Goal: Task Accomplishment & Management: Manage account settings

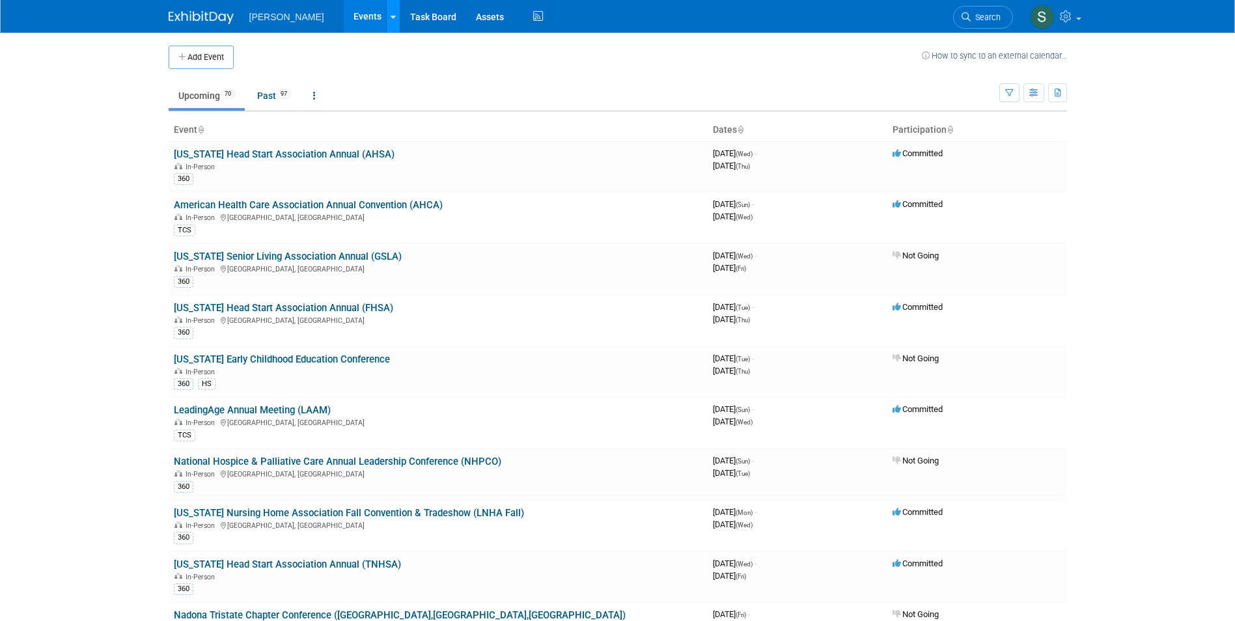
click at [391, 18] on icon at bounding box center [393, 17] width 5 height 8
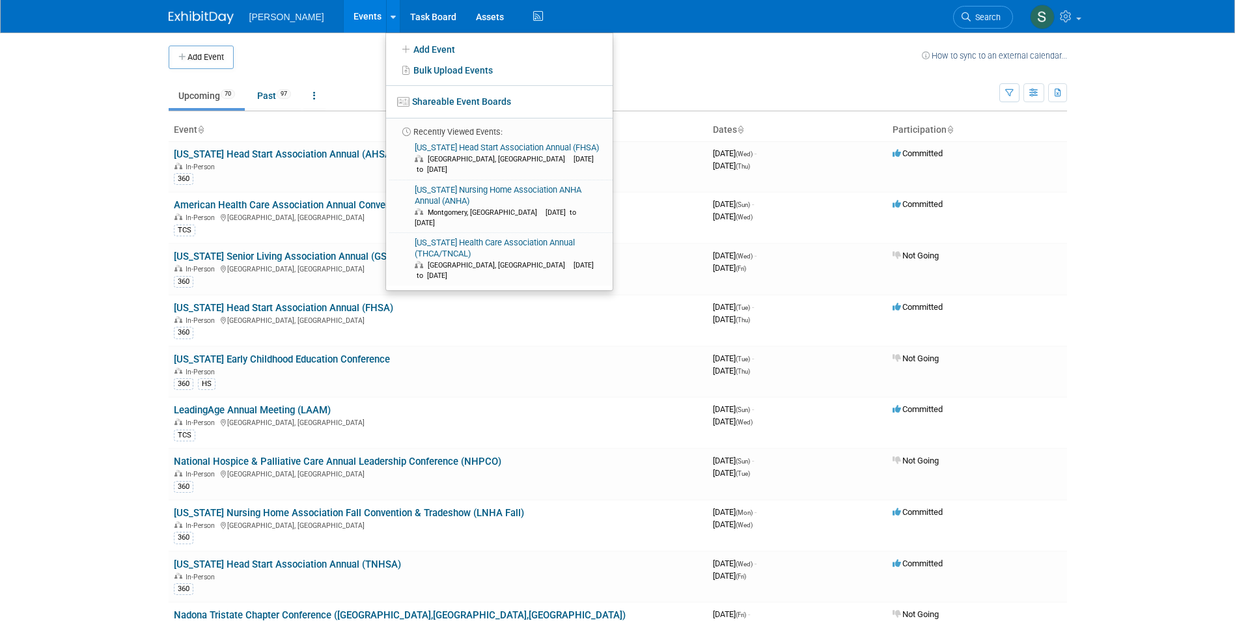
click at [249, 72] on td "Upcoming 70 Past 97 All Events 167 Past and Upcoming Grouped Annually Events gr…" at bounding box center [584, 90] width 831 height 42
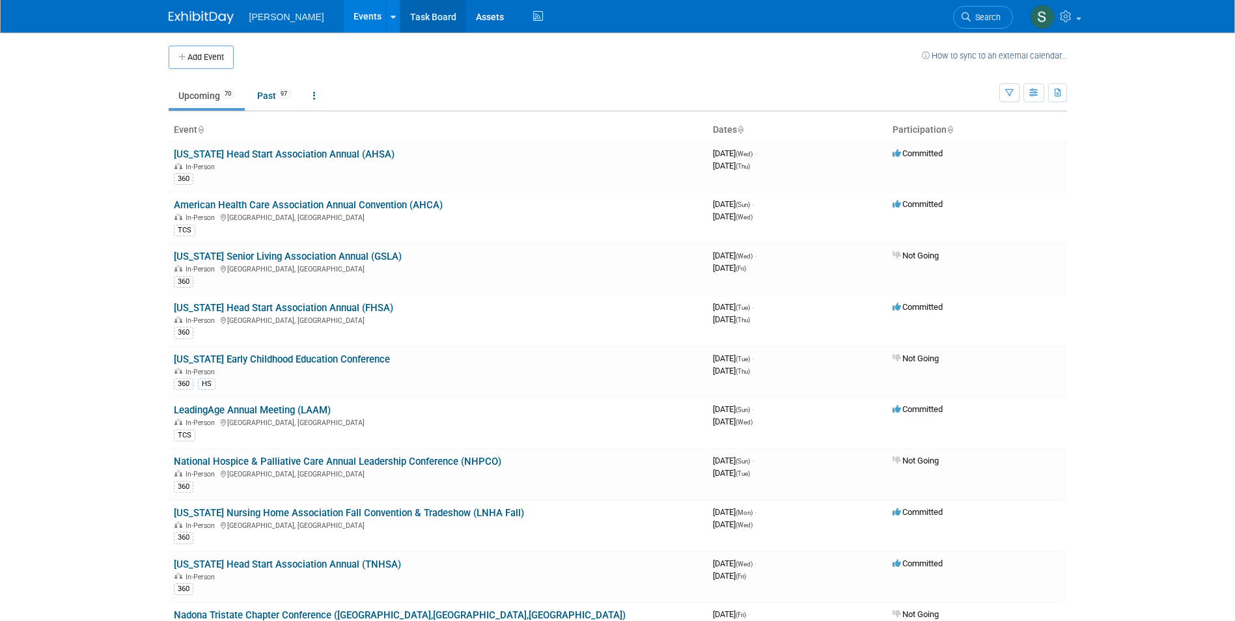
click at [403, 15] on link "Task Board" at bounding box center [433, 16] width 66 height 33
click at [391, 16] on icon at bounding box center [393, 17] width 5 height 8
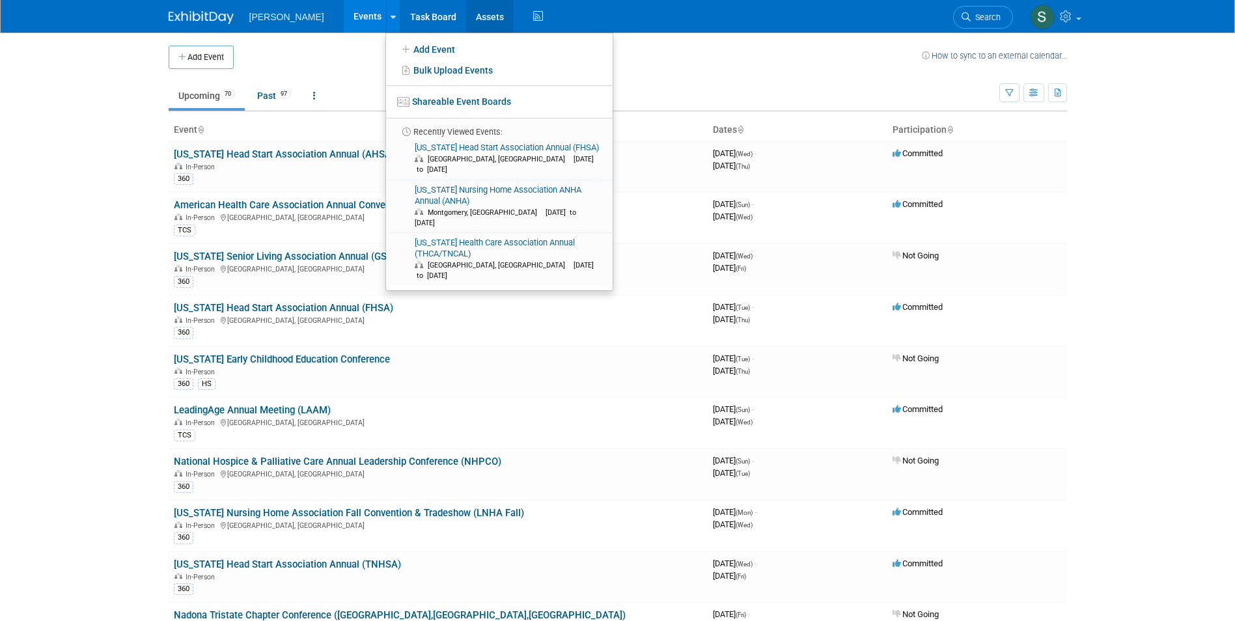
click at [466, 14] on link "Assets" at bounding box center [490, 16] width 48 height 33
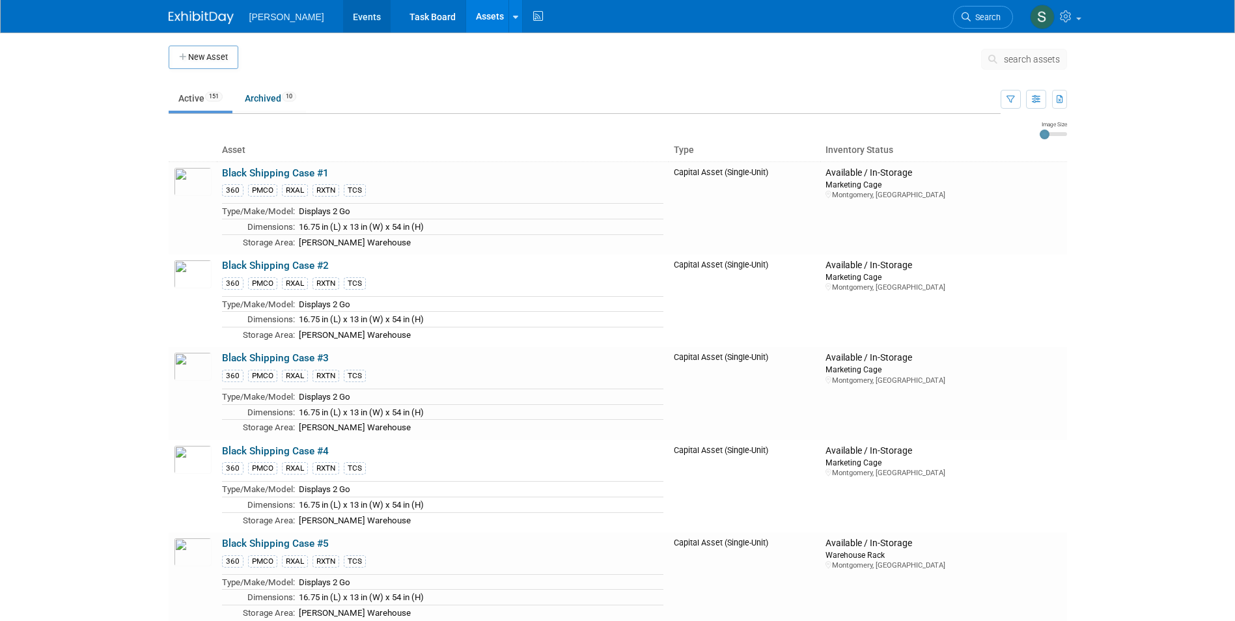
click at [343, 20] on link "Events" at bounding box center [367, 16] width 48 height 33
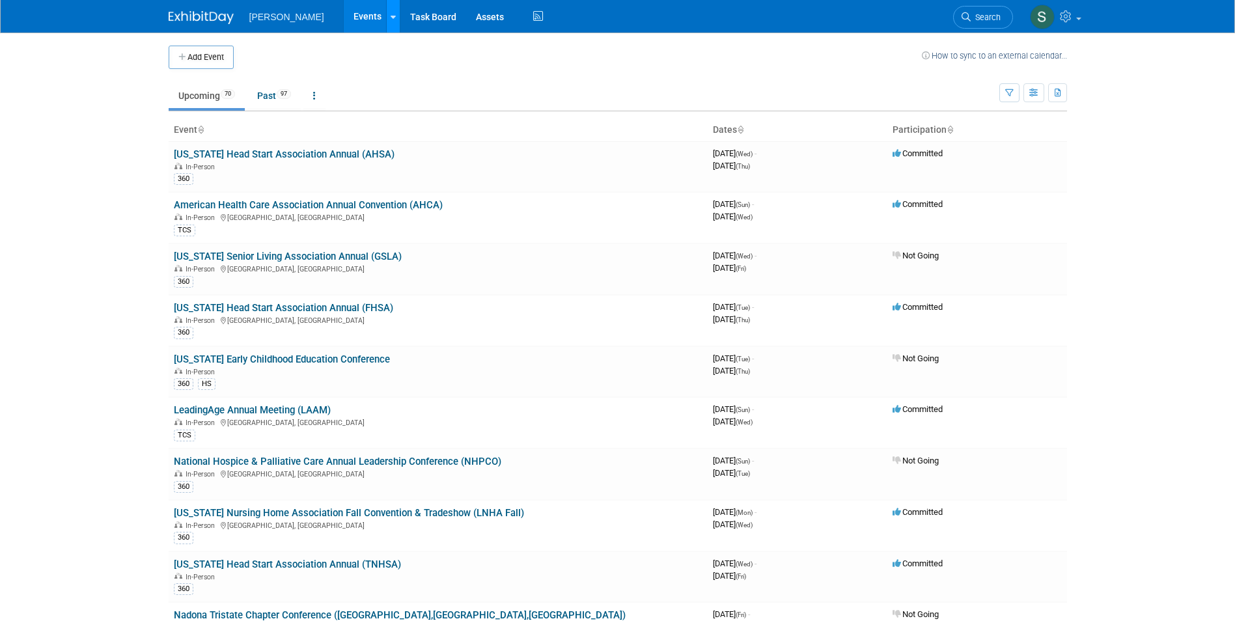
click at [391, 20] on icon at bounding box center [393, 17] width 5 height 8
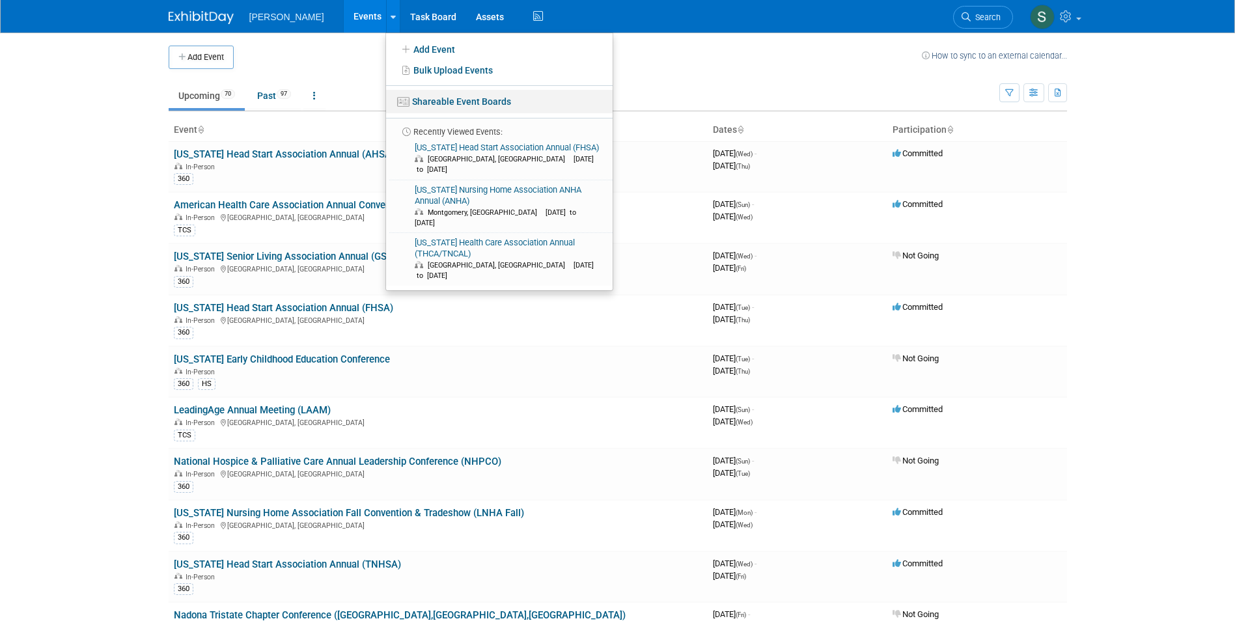
click at [394, 101] on link "Shareable Event Boards" at bounding box center [499, 101] width 227 height 23
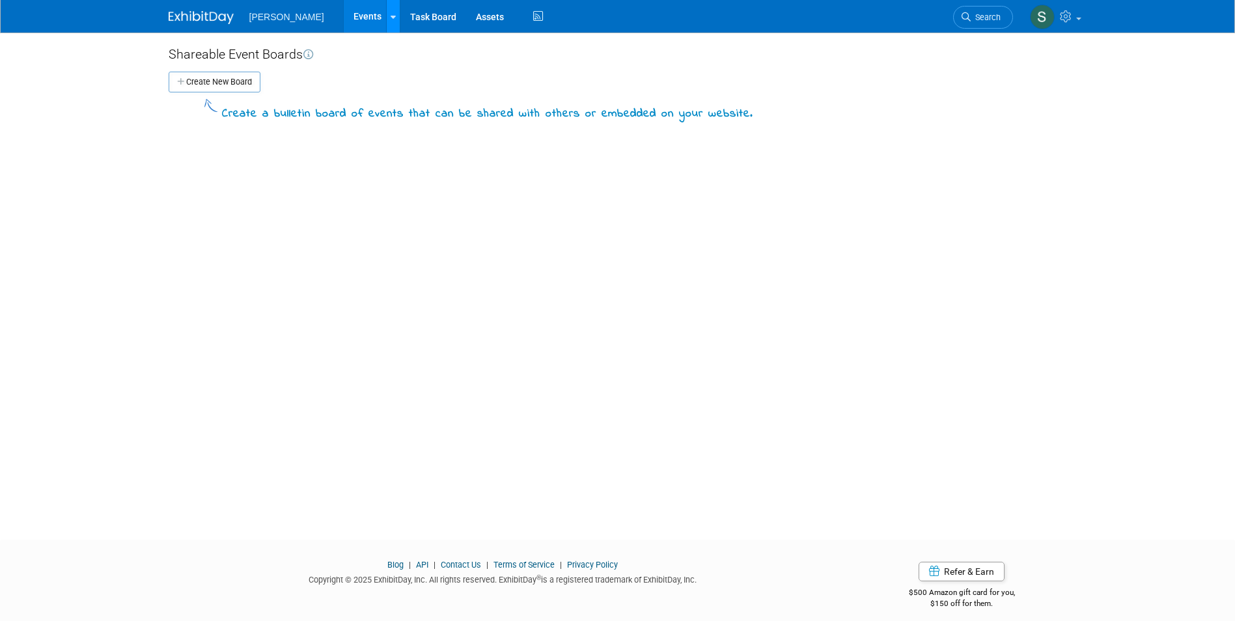
click at [391, 16] on icon at bounding box center [393, 17] width 5 height 8
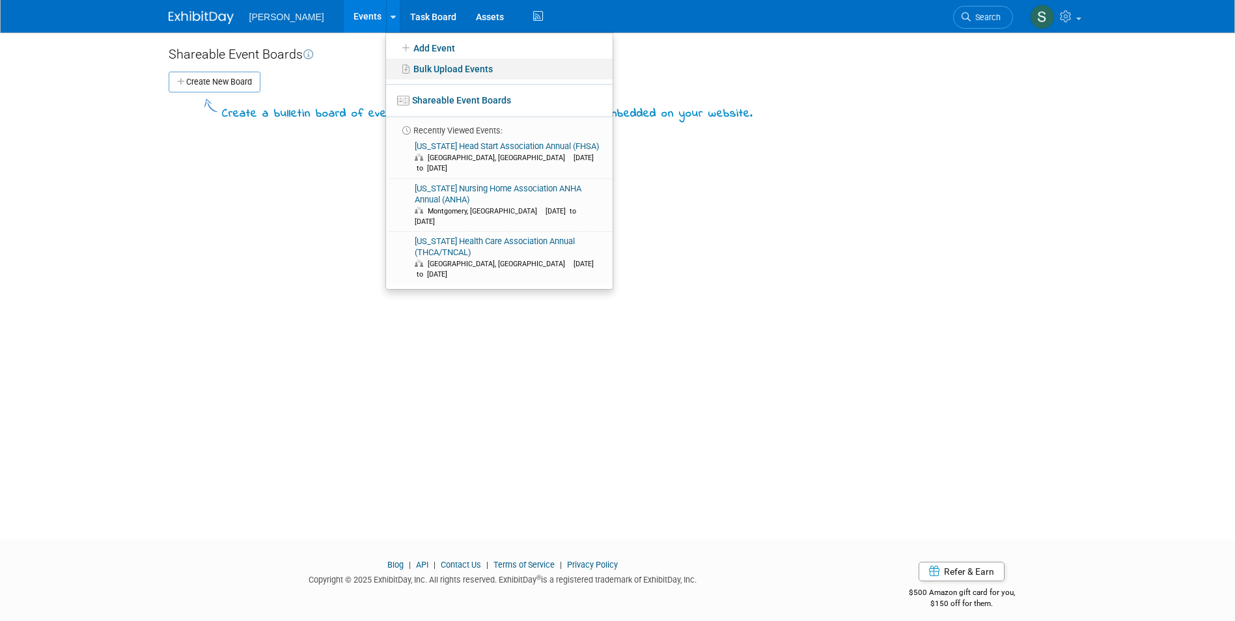
click at [386, 72] on link "Bulk Upload Events" at bounding box center [499, 69] width 227 height 21
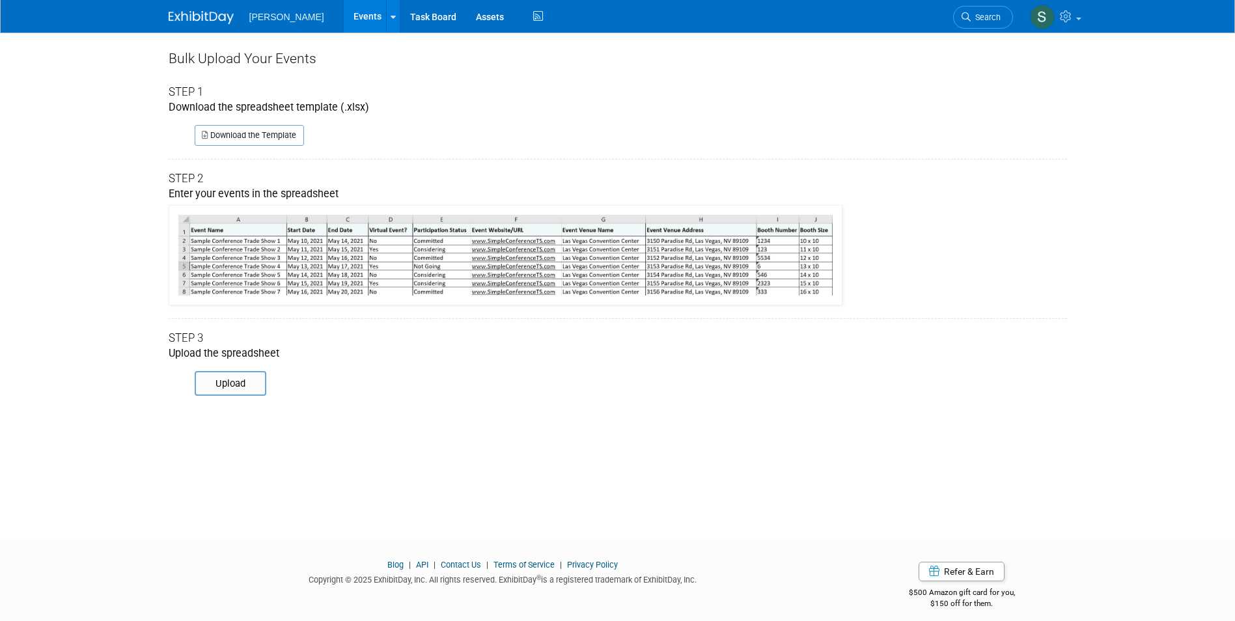
click at [344, 13] on link "Events" at bounding box center [368, 16] width 48 height 33
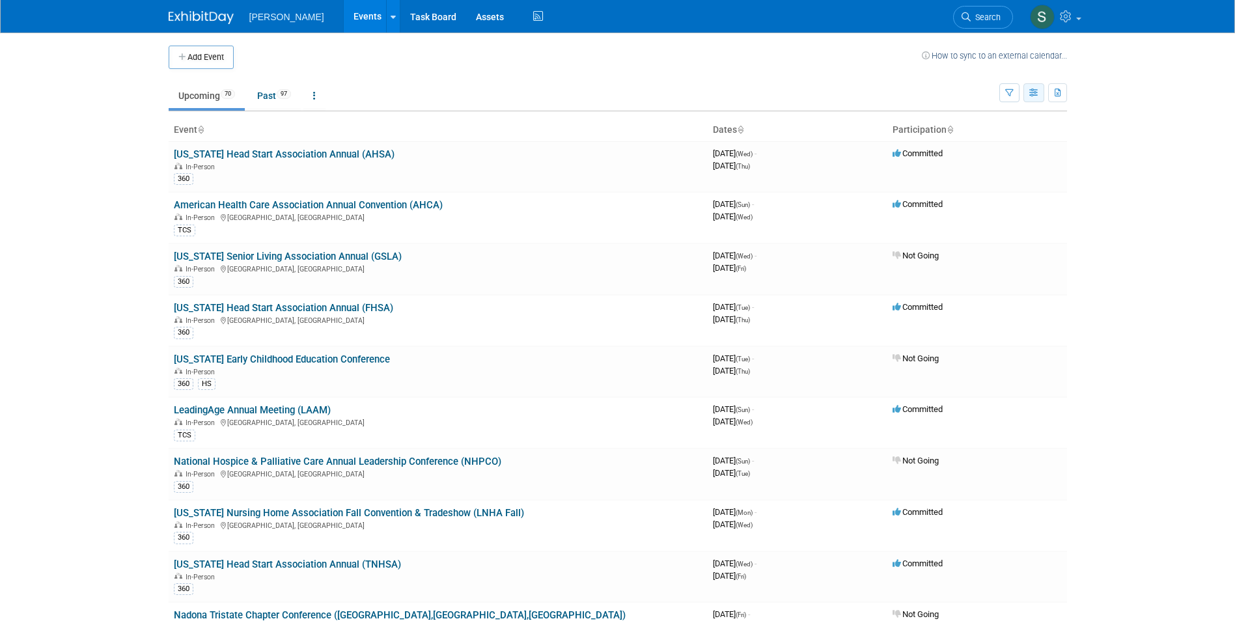
click at [1023, 91] on button "button" at bounding box center [1033, 92] width 21 height 19
click at [962, 202] on link "Expert Grid" at bounding box center [978, 198] width 109 height 18
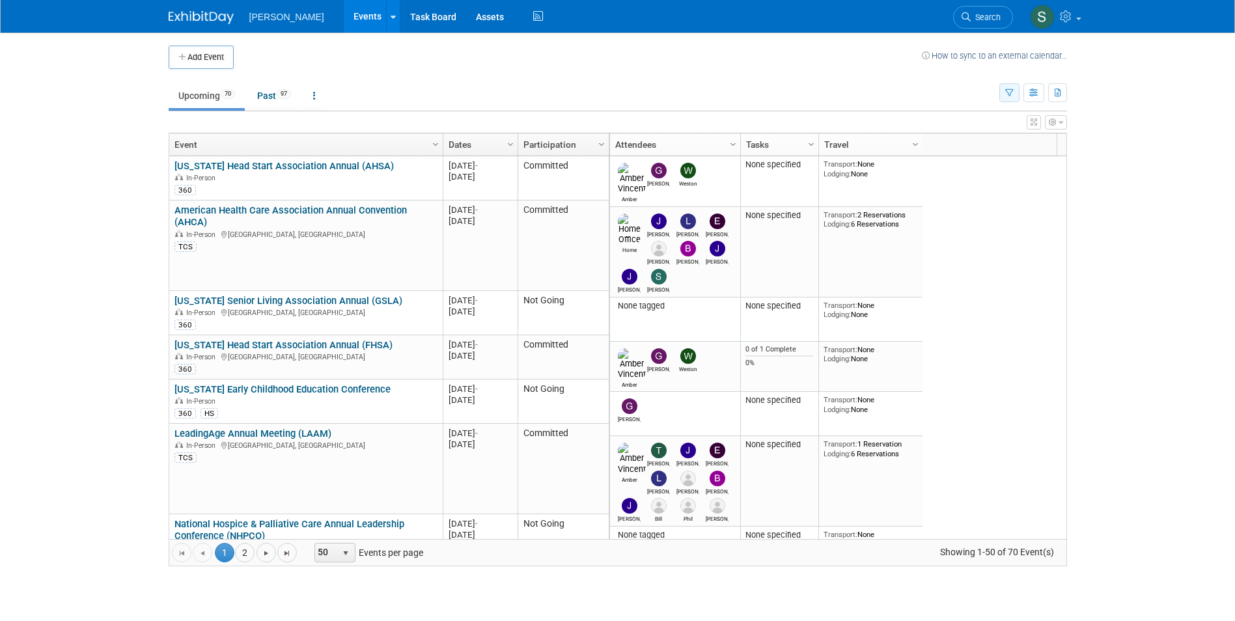
click at [1012, 95] on icon "button" at bounding box center [1009, 93] width 8 height 8
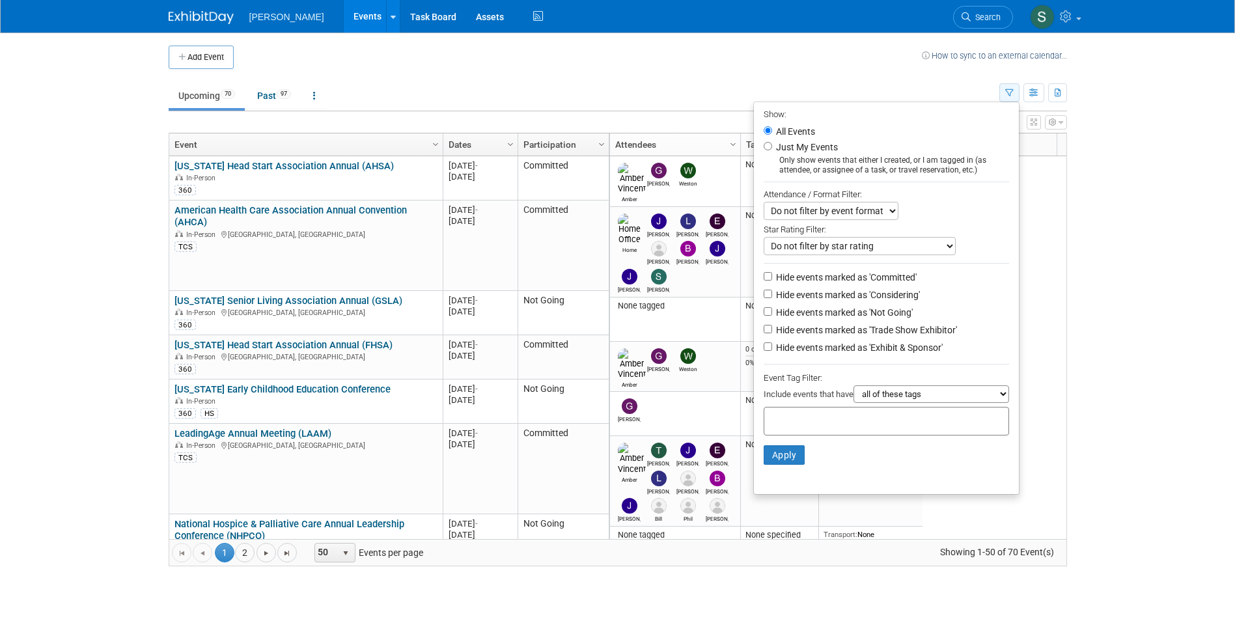
click at [1012, 95] on icon "button" at bounding box center [1009, 93] width 8 height 8
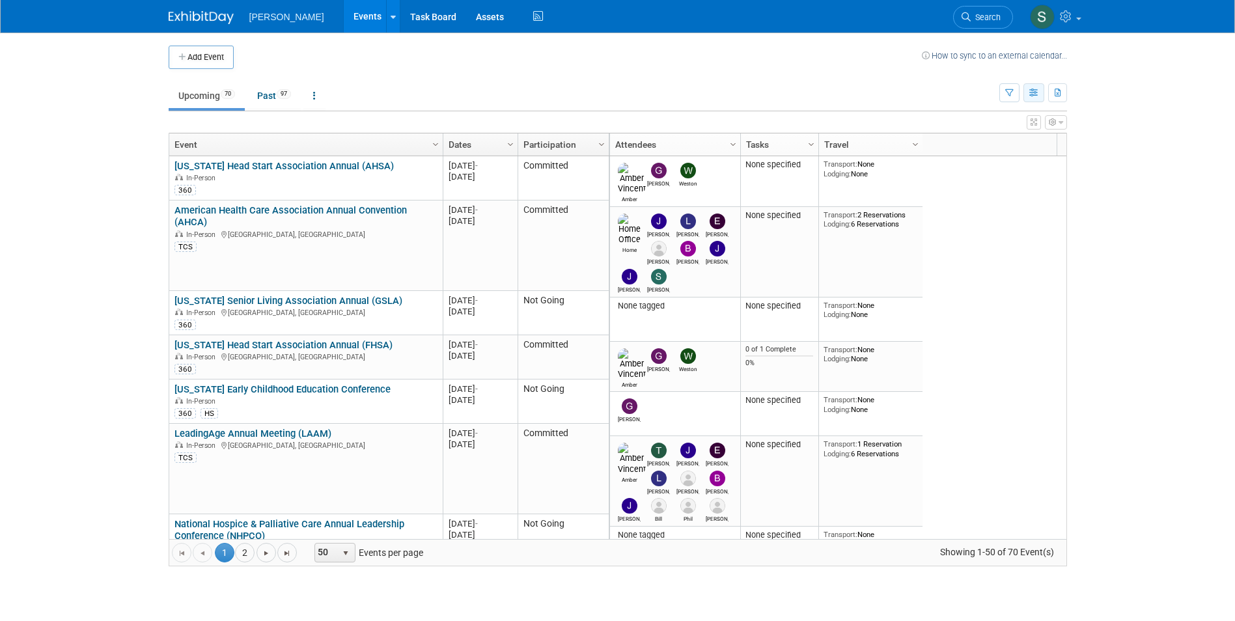
click at [1034, 89] on icon "button" at bounding box center [1034, 93] width 10 height 8
click at [1008, 90] on icon "button" at bounding box center [1009, 93] width 8 height 8
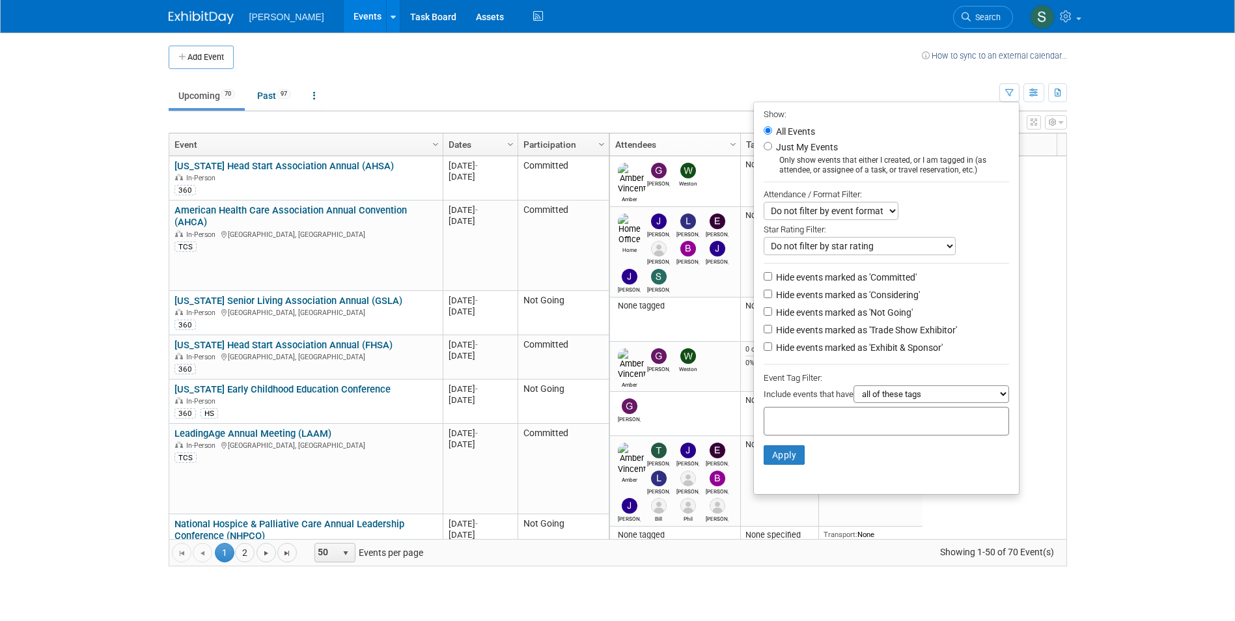
click at [859, 249] on select "Do not filter by star rating Only show events with no ratings (0 stars) Only sh…" at bounding box center [860, 246] width 192 height 18
click at [845, 214] on select "Do not filter by event format Only show In-Person events Only show Virtual even…" at bounding box center [831, 211] width 135 height 18
click at [107, 350] on body "Turenne Events Add Event Bulk Upload Events Shareable Event Boards Recently Vie…" at bounding box center [617, 310] width 1235 height 621
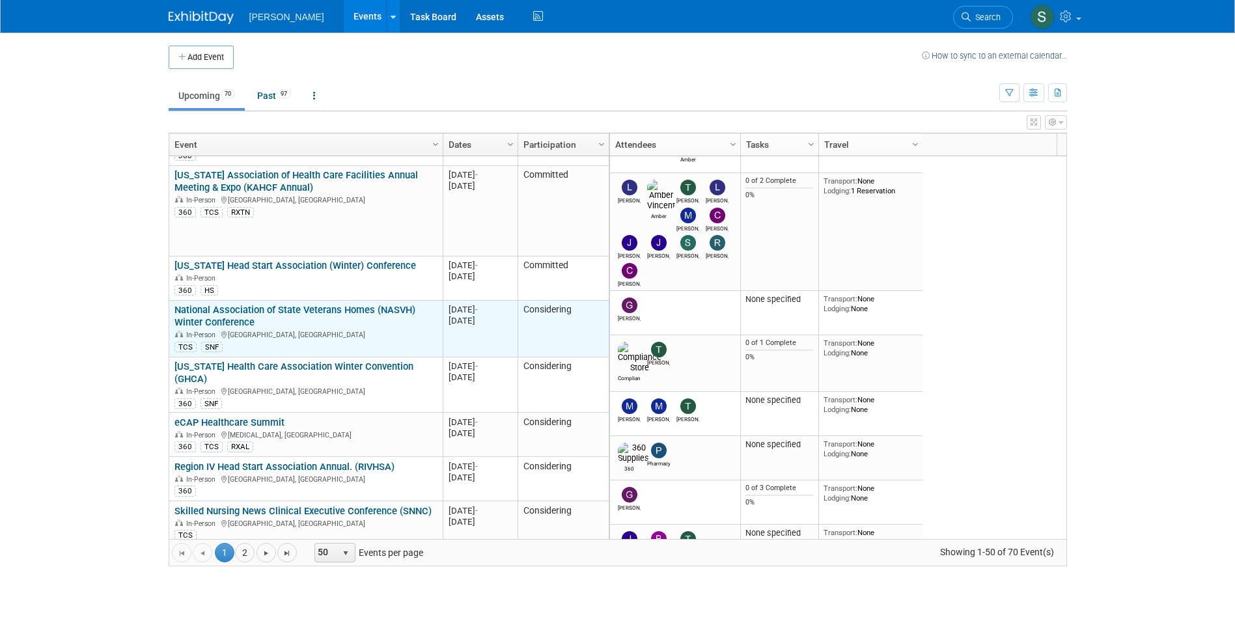
scroll to position [703, 0]
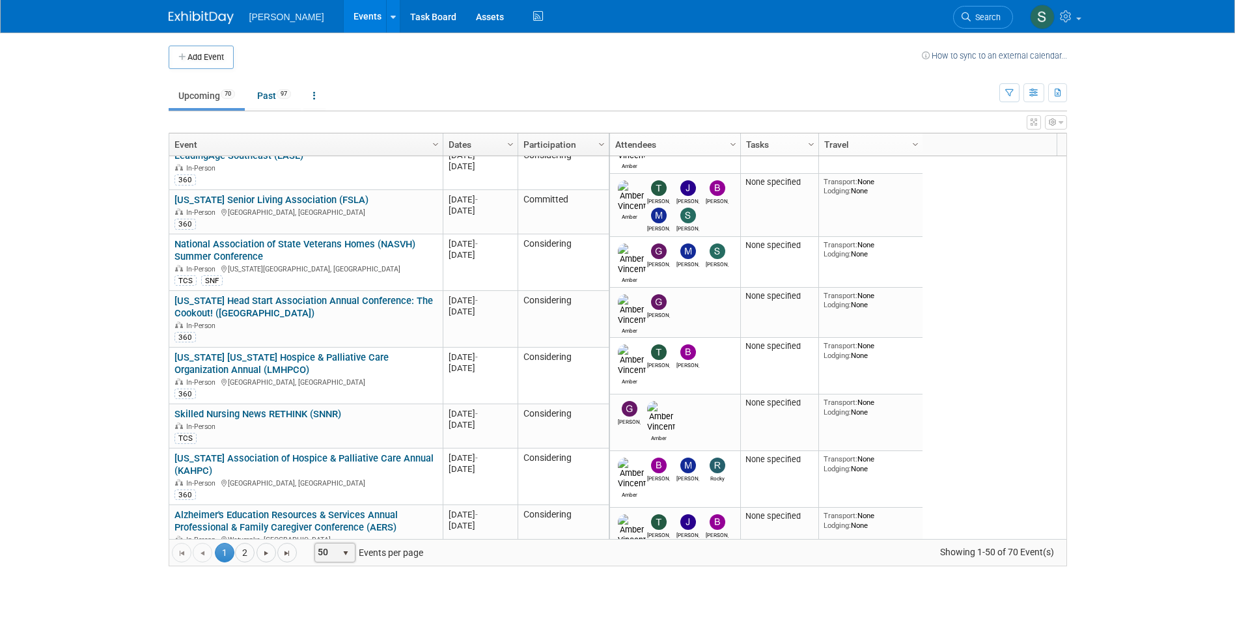
click at [321, 555] on span "50" at bounding box center [326, 553] width 22 height 18
click at [329, 533] on li "100" at bounding box center [334, 531] width 37 height 18
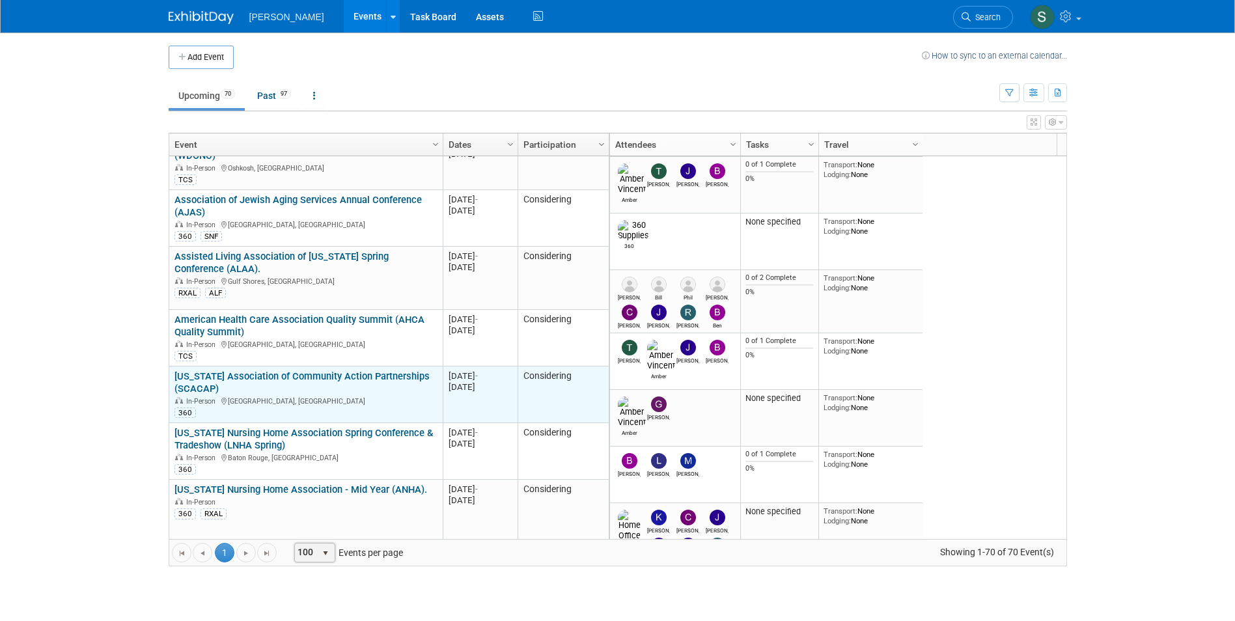
click at [323, 370] on link "[US_STATE] Association of Community Action Partnerships (SCACAP)" at bounding box center [301, 382] width 255 height 24
click at [286, 370] on link "[US_STATE] Association of Community Action Partnerships (SCACAP)" at bounding box center [301, 382] width 255 height 24
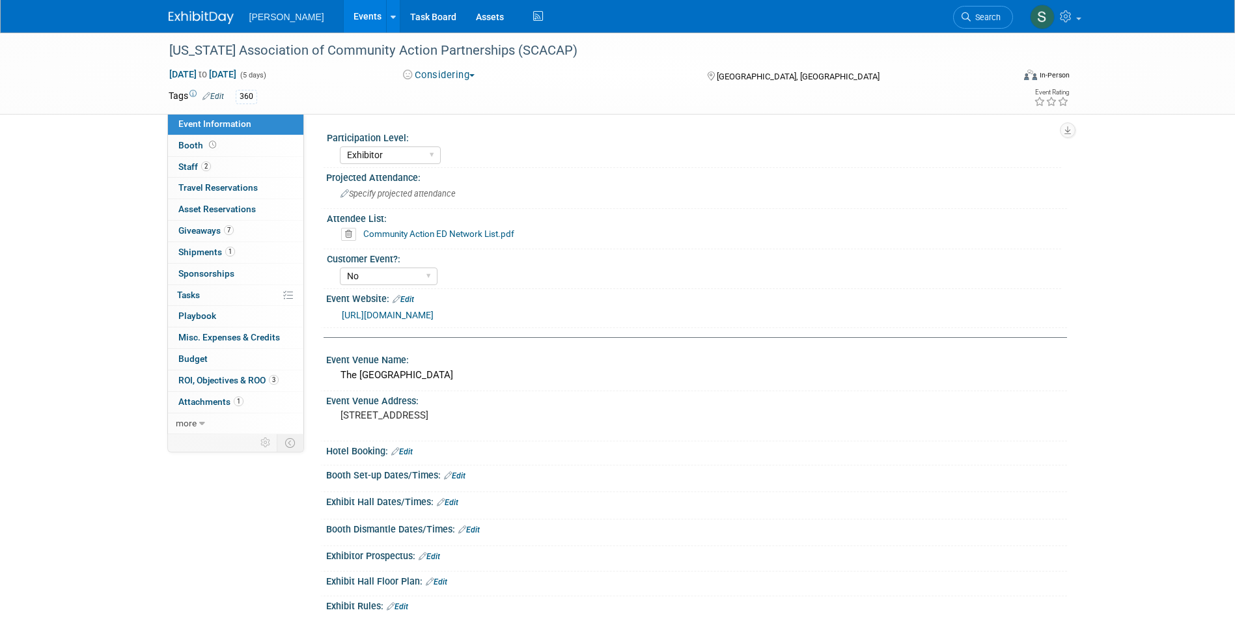
select select "Exhibitor"
select select "No"
click at [246, 233] on link "7 Giveaways 7" at bounding box center [235, 231] width 135 height 21
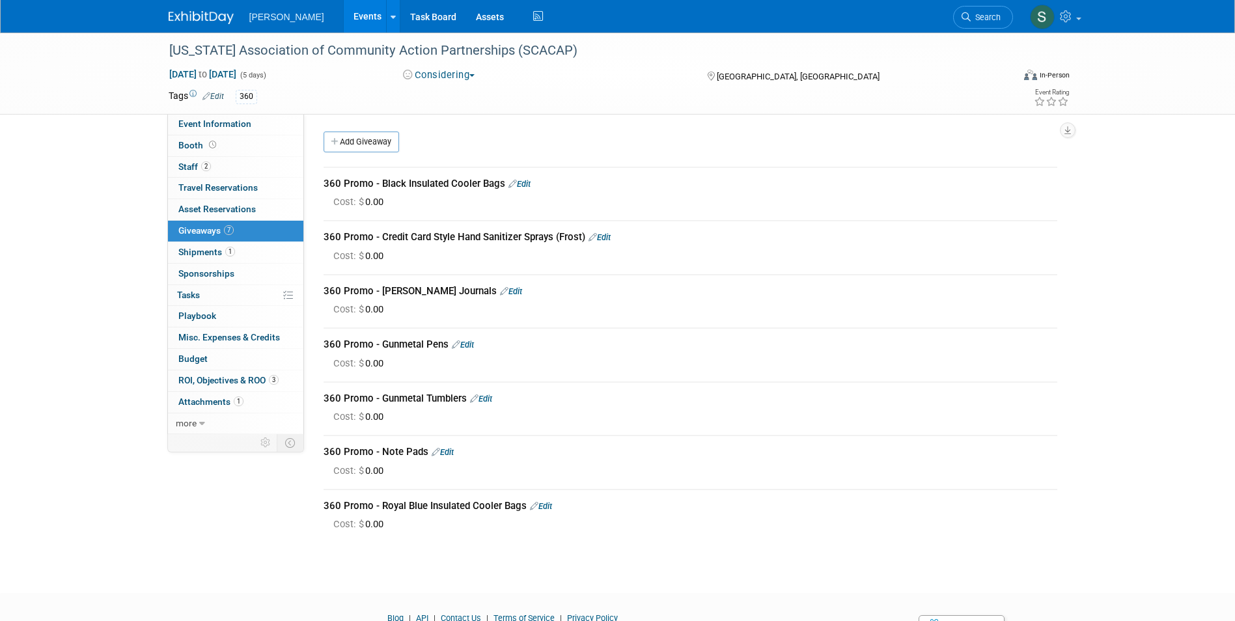
click at [500, 288] on link "Edit" at bounding box center [511, 291] width 22 height 10
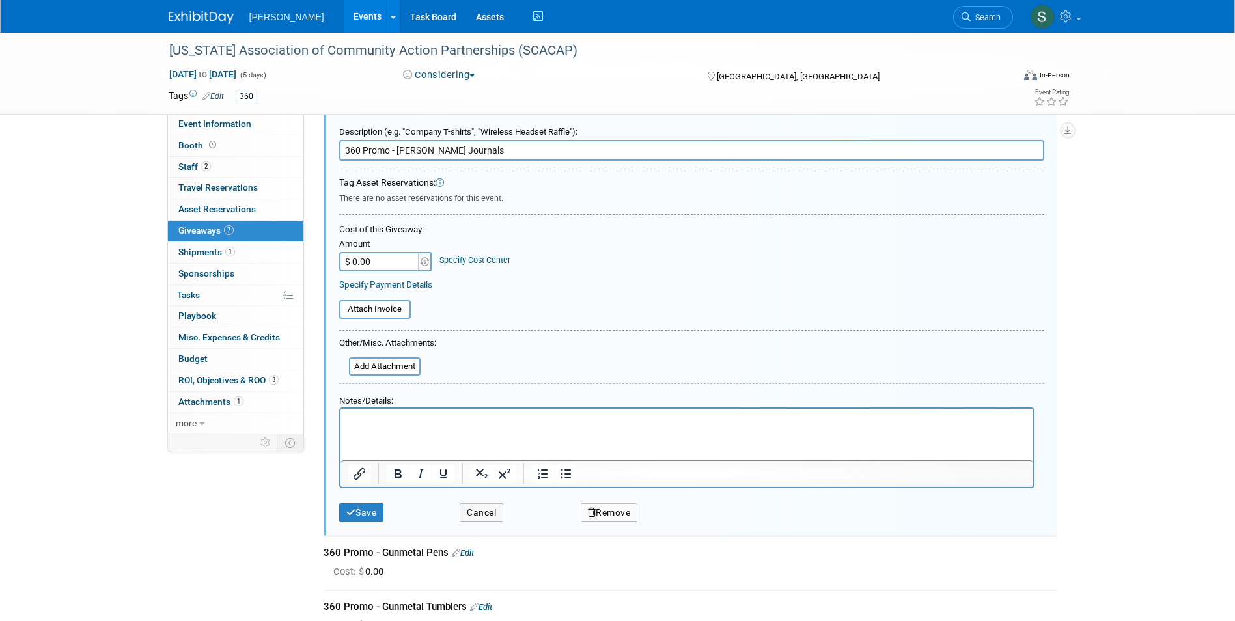
scroll to position [192, 0]
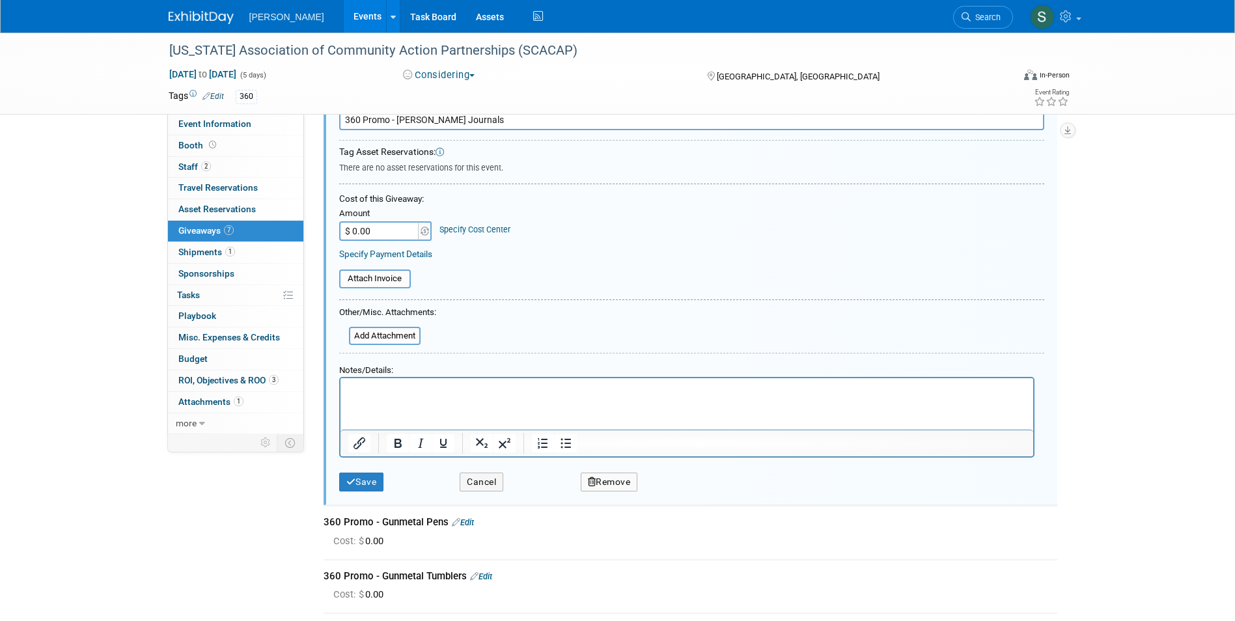
click at [628, 480] on button "Remove" at bounding box center [609, 482] width 57 height 19
click at [674, 488] on link "Yes" at bounding box center [682, 492] width 38 height 21
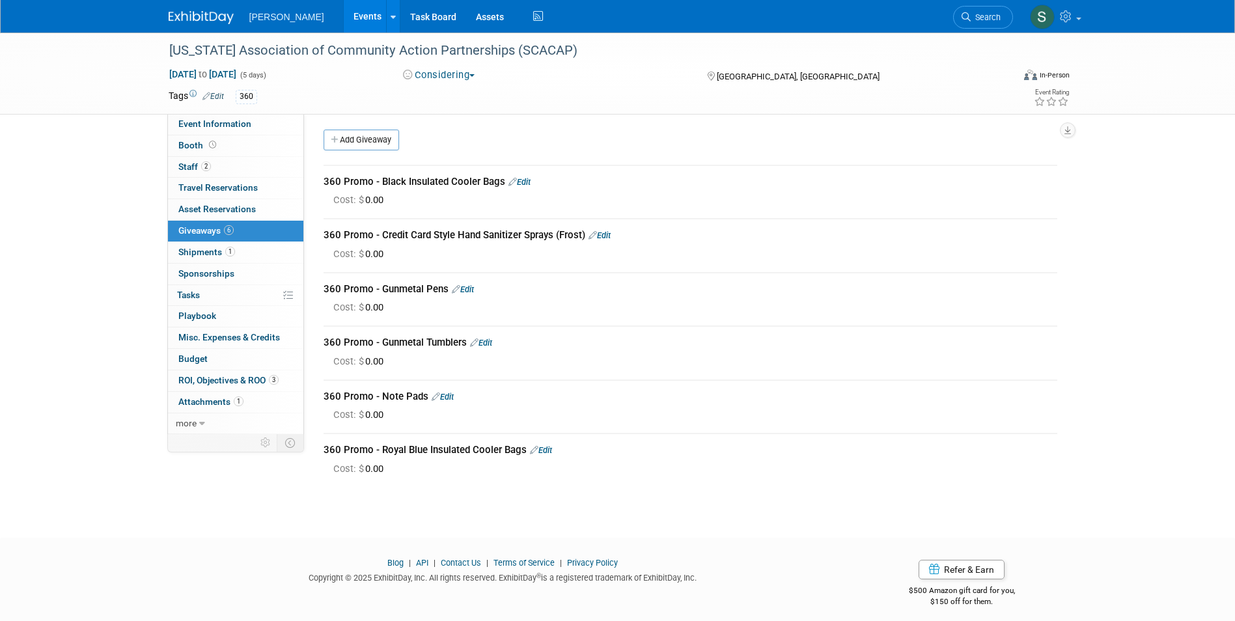
scroll to position [0, 0]
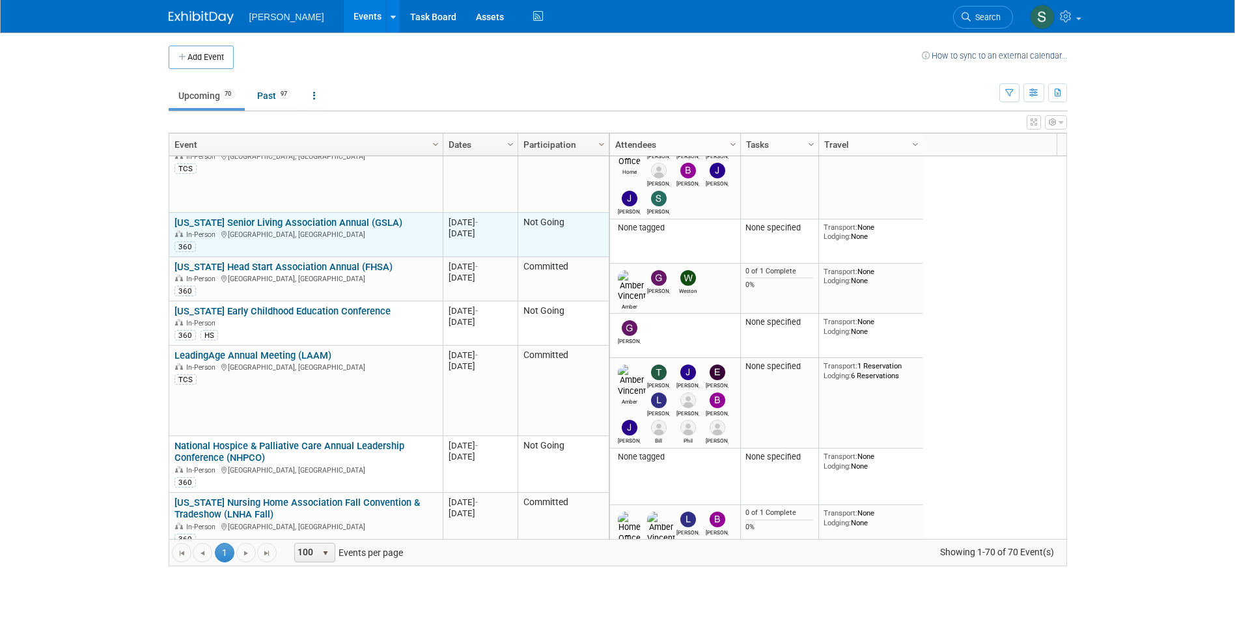
scroll to position [156, 0]
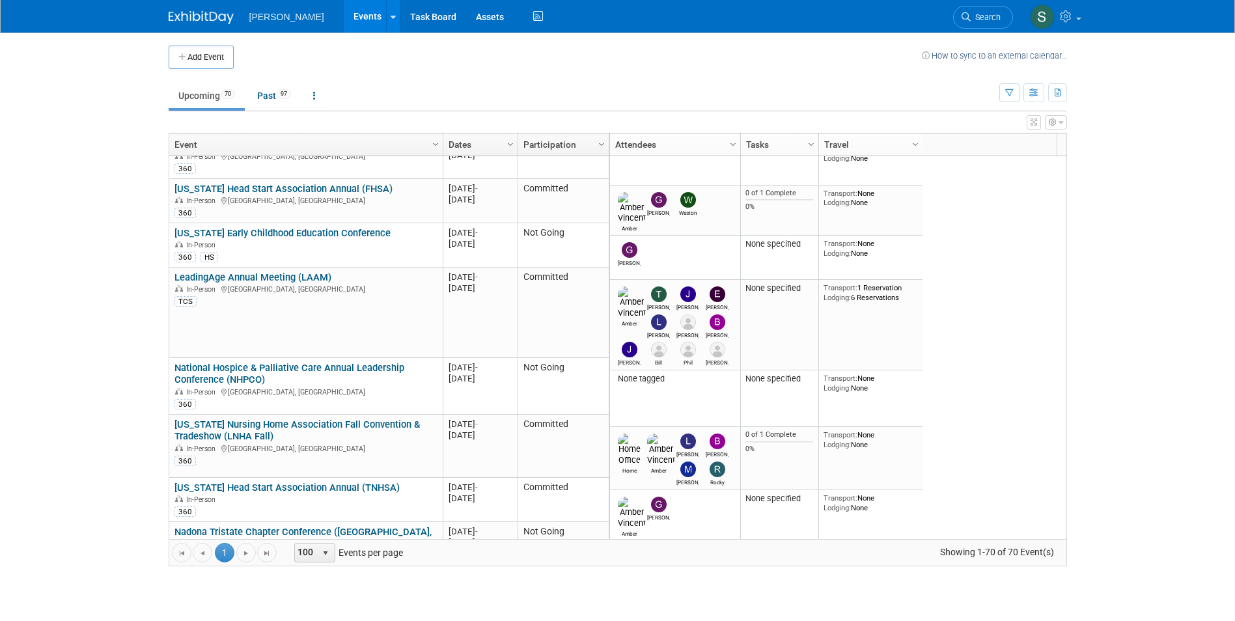
click at [84, 386] on body "Turenne Events Add Event Bulk Upload Events Shareable Event Boards Recently Vie…" at bounding box center [617, 310] width 1235 height 621
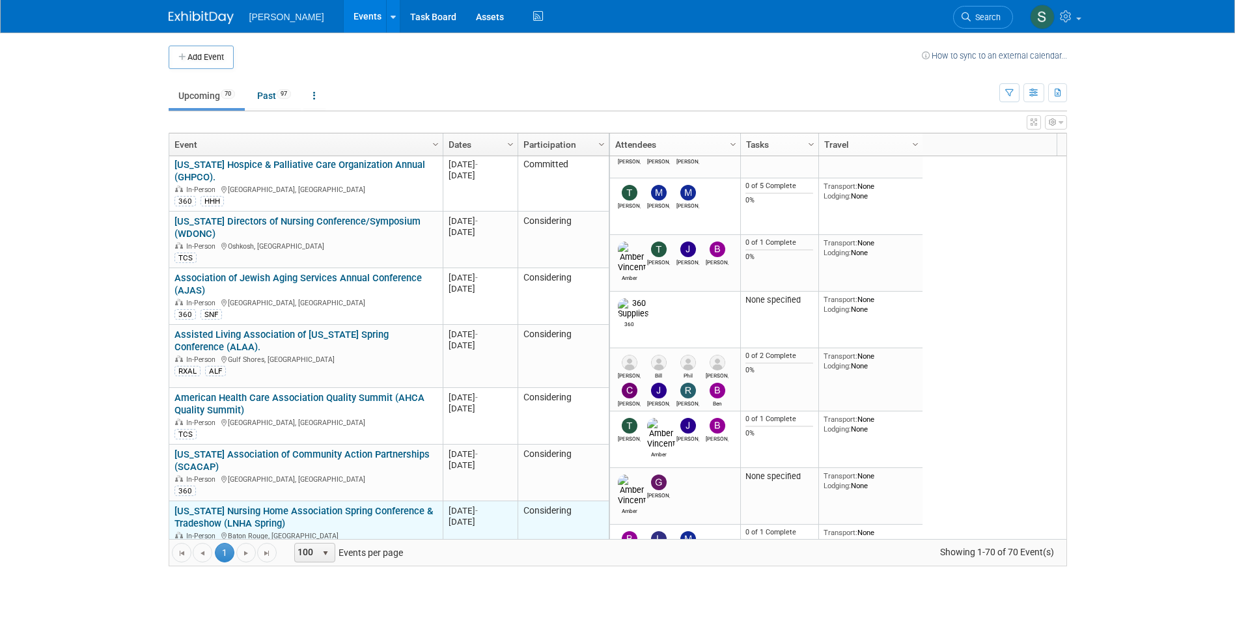
scroll to position [1172, 0]
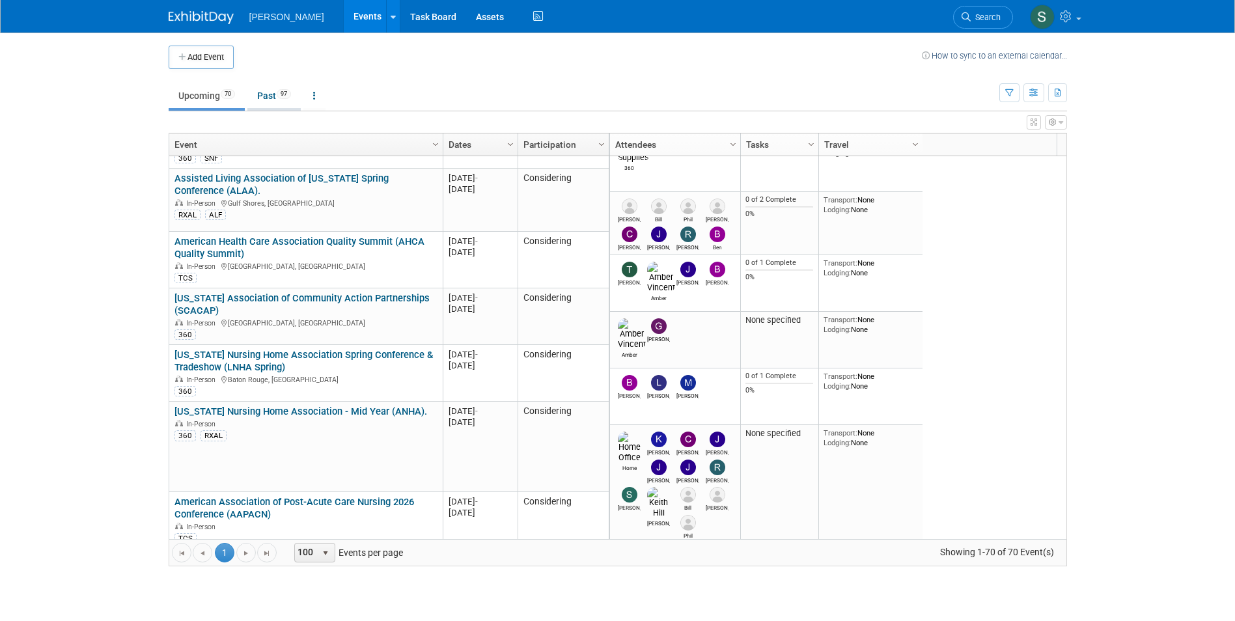
click at [262, 94] on link "Past 97" at bounding box center [273, 95] width 53 height 25
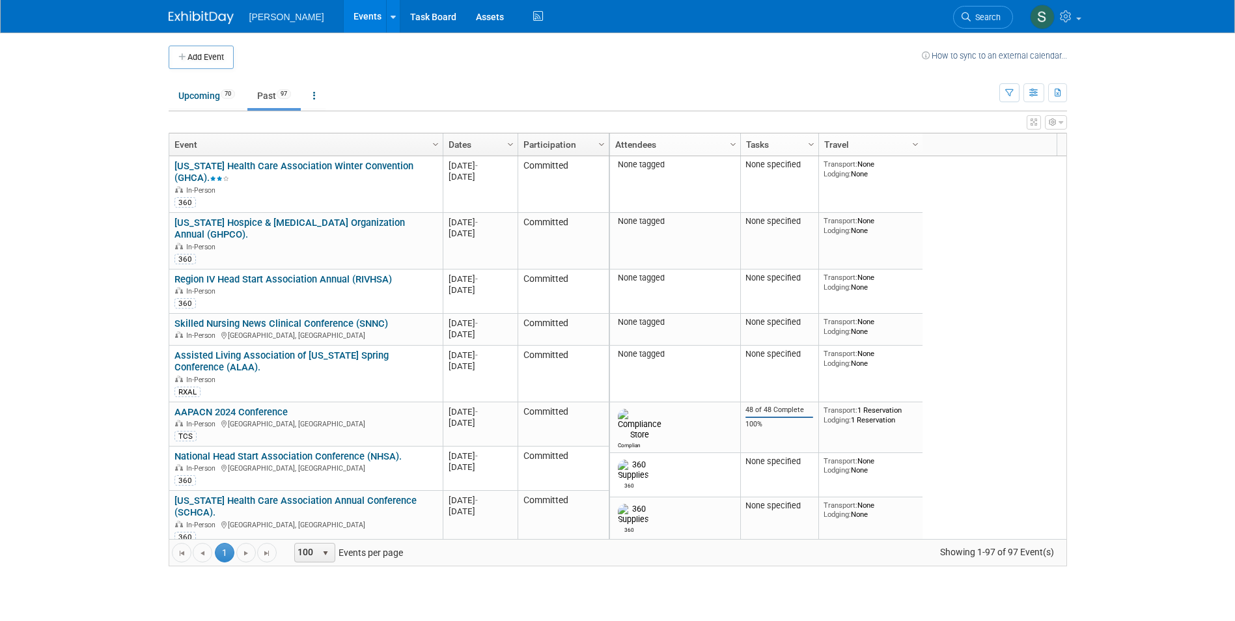
click at [615, 53] on td at bounding box center [578, 57] width 688 height 23
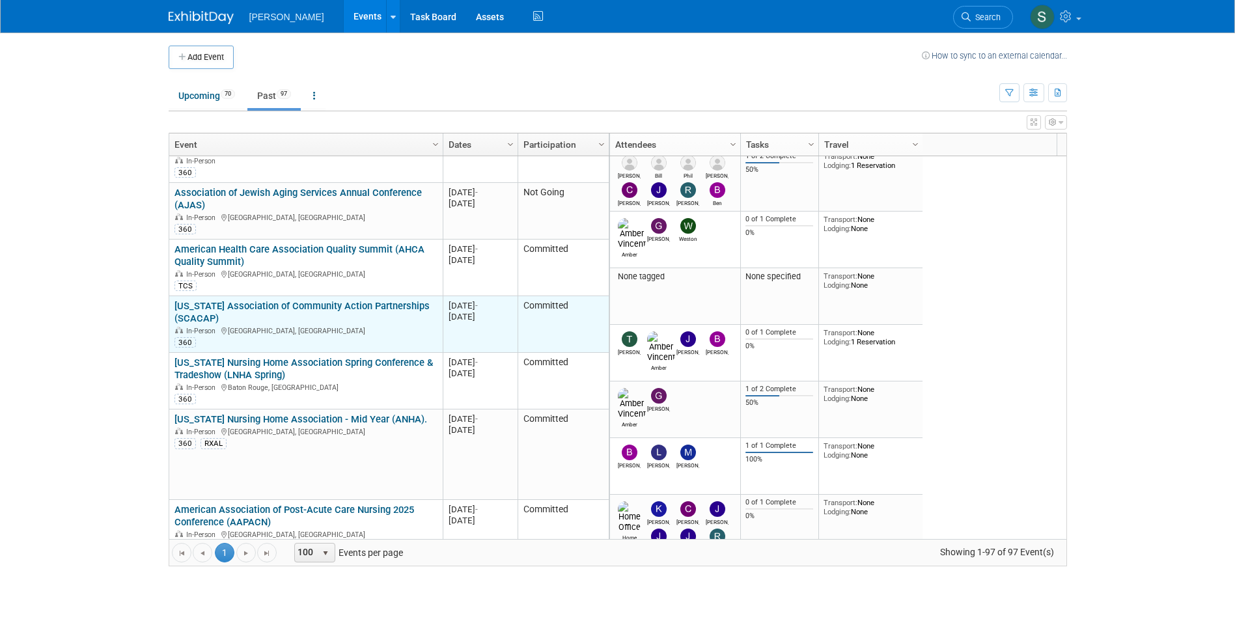
click at [308, 300] on link "[US_STATE] Association of Community Action Partnerships (SCACAP)" at bounding box center [301, 312] width 255 height 24
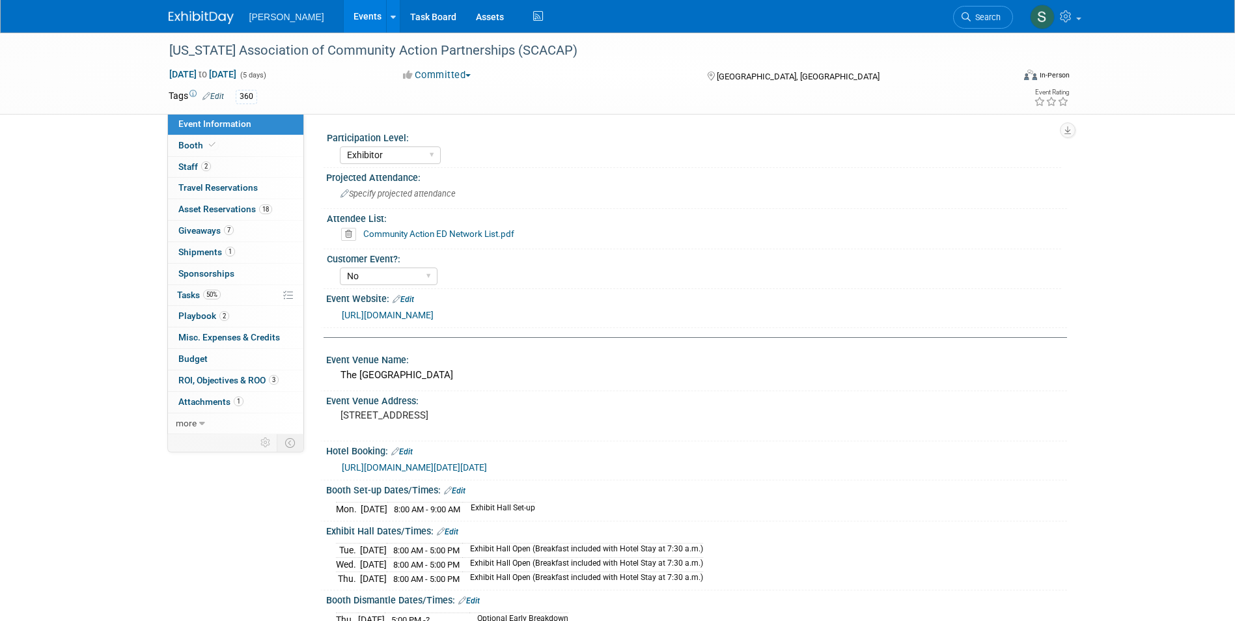
select select "Exhibitor"
select select "No"
click at [206, 210] on span "Asset Reservations 18" at bounding box center [225, 209] width 94 height 10
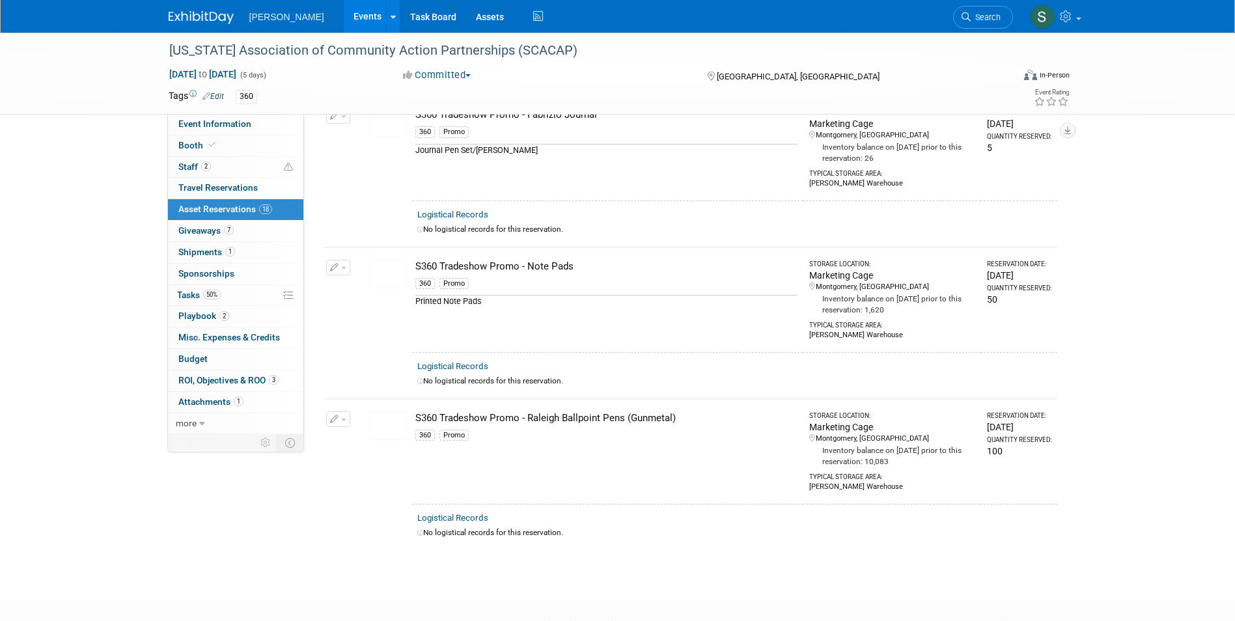
scroll to position [2083, 0]
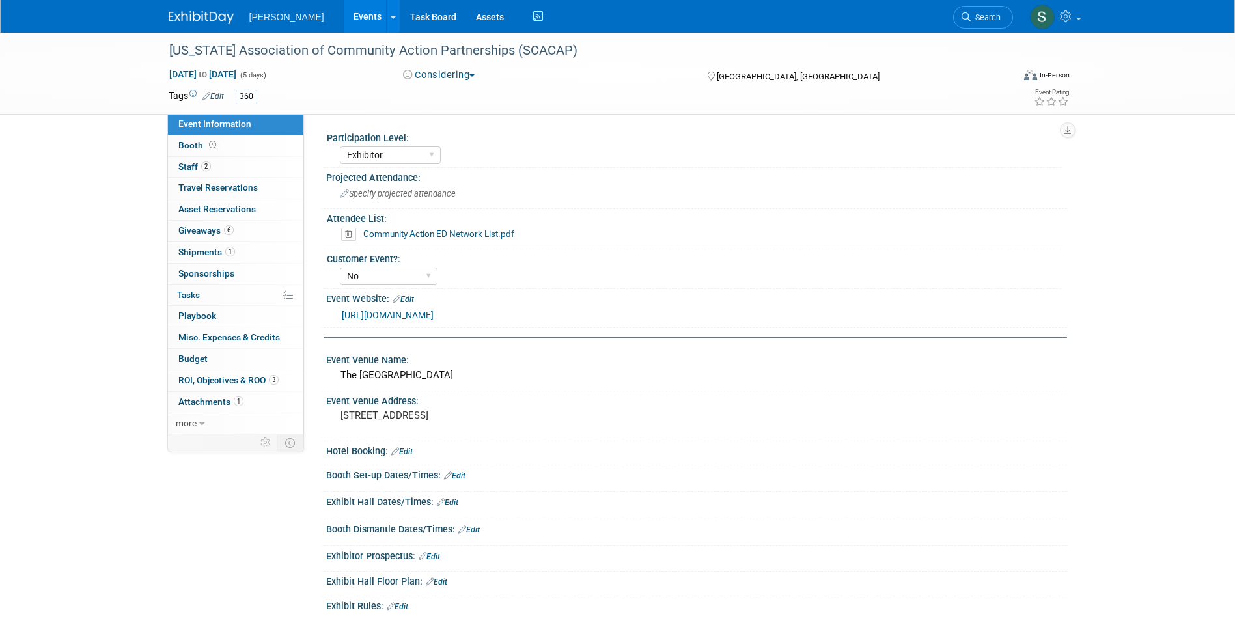
select select "Exhibitor"
select select "No"
click at [255, 208] on span "Asset Reservations 0" at bounding box center [216, 209] width 77 height 10
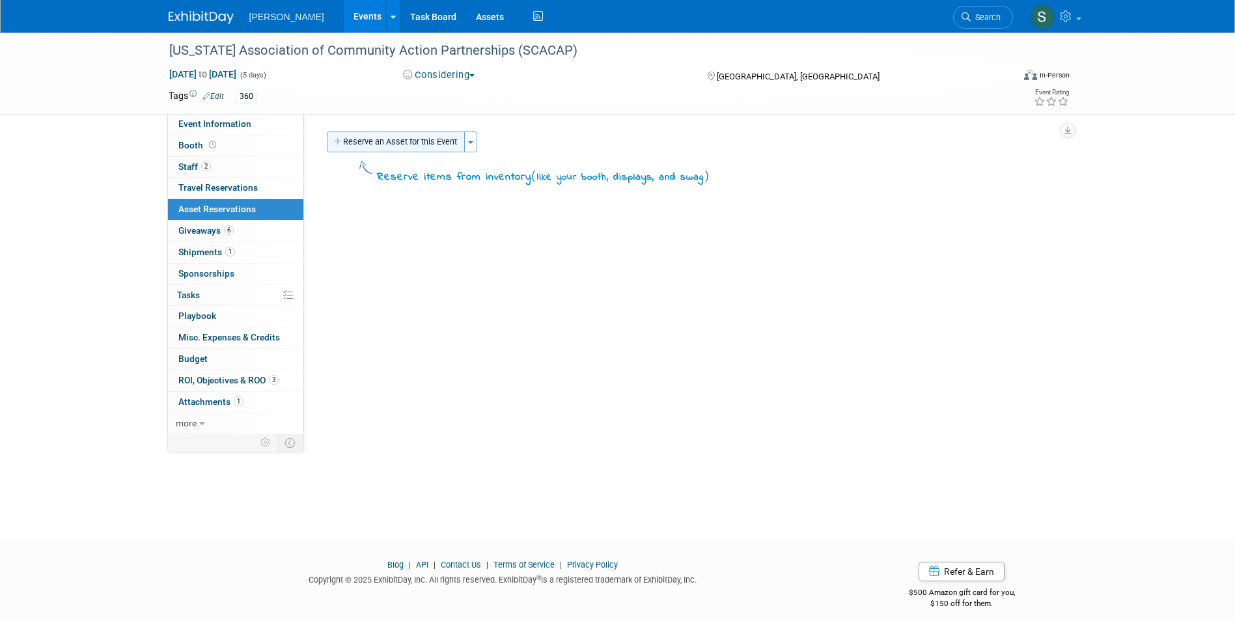
click at [445, 141] on button "Reserve an Asset for this Event" at bounding box center [396, 142] width 138 height 21
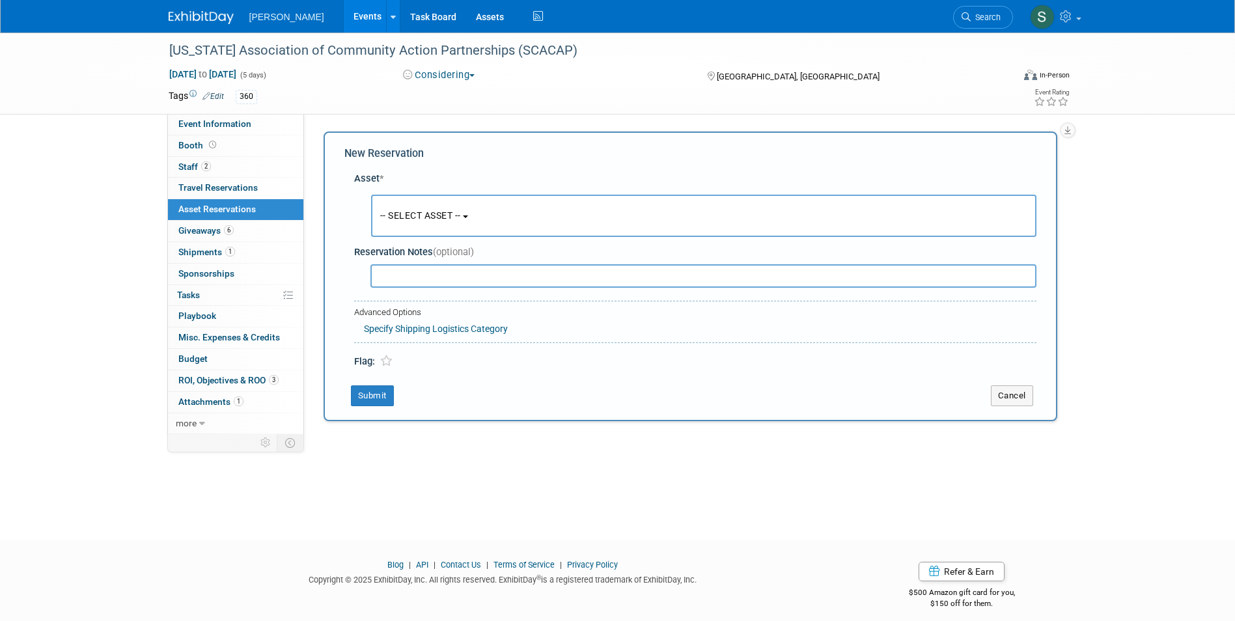
scroll to position [10, 0]
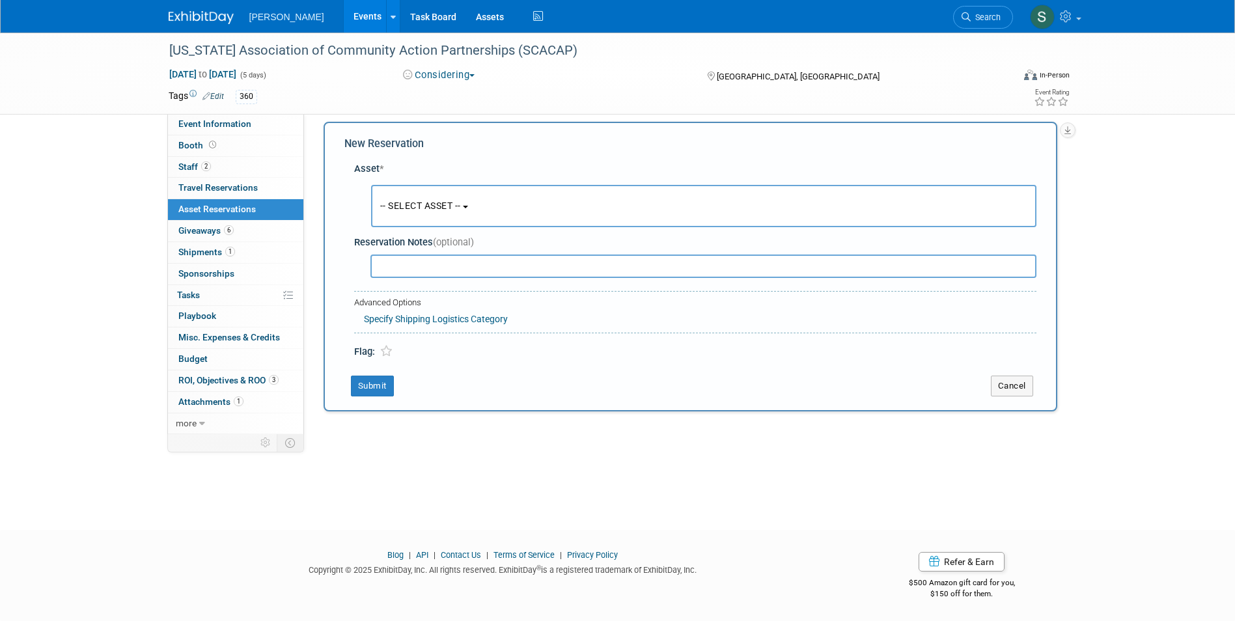
click at [478, 198] on button "-- SELECT ASSET --" at bounding box center [703, 206] width 665 height 42
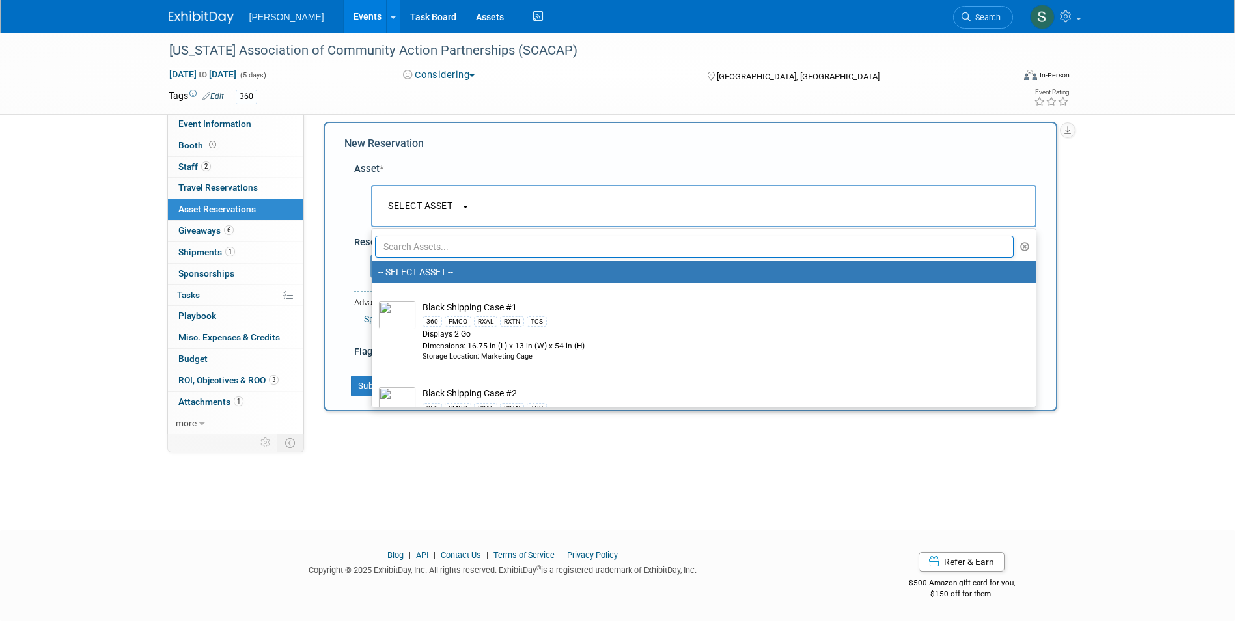
click at [470, 249] on input "text" at bounding box center [694, 247] width 639 height 22
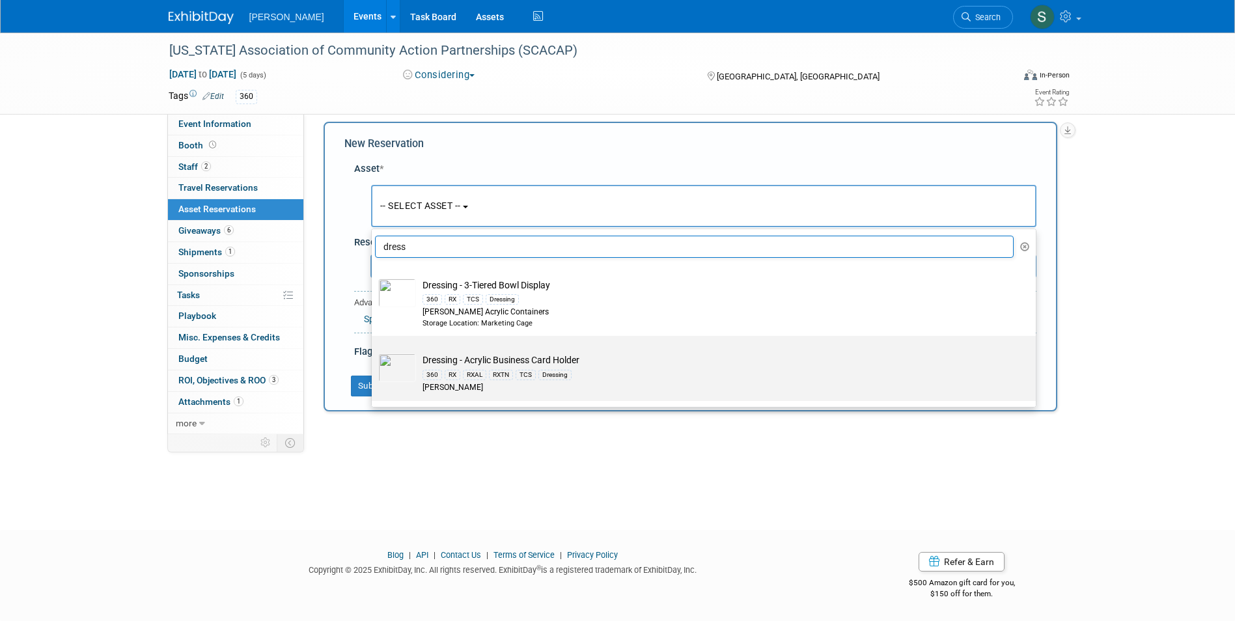
type input "dress"
click at [619, 359] on td "Dressing - Acrylic Business Card Holder 360 RX RXAL RXTN TCS Dressing Azar" at bounding box center [713, 373] width 594 height 40
click at [374, 352] on input "Dressing - Acrylic Business Card Holder 360 RX RXAL RXTN TCS Dressing Azar" at bounding box center [369, 347] width 8 height 8
select select "10723995"
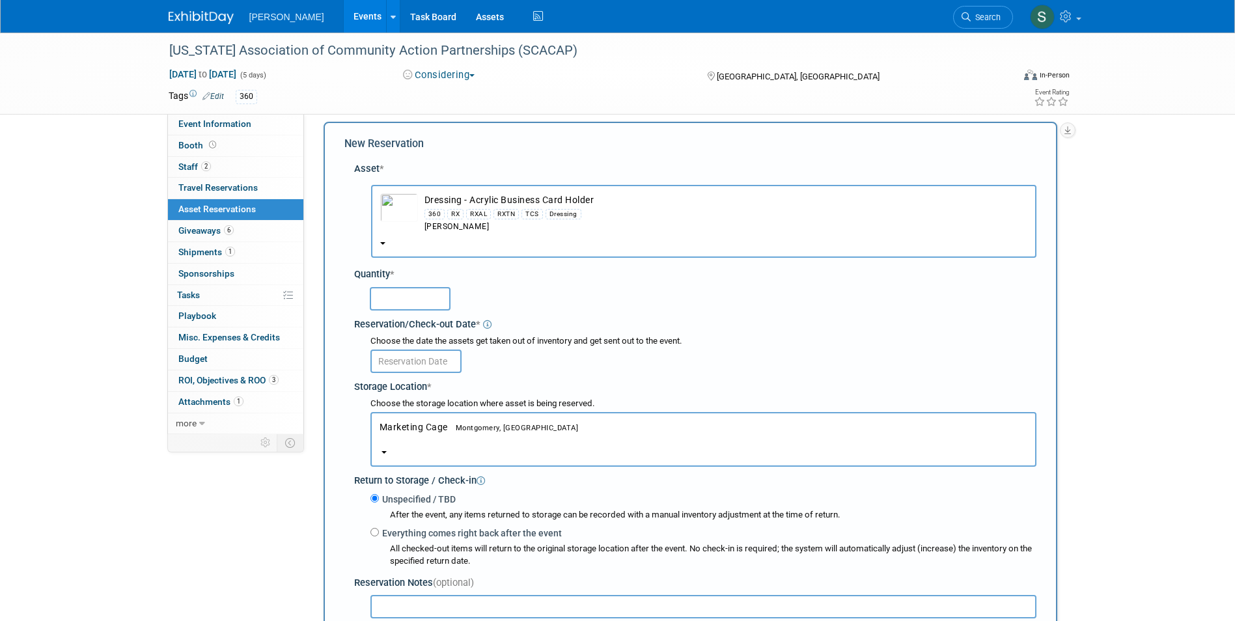
click at [413, 299] on input "text" at bounding box center [410, 298] width 81 height 23
type input "1"
click at [393, 365] on input "text" at bounding box center [415, 361] width 91 height 23
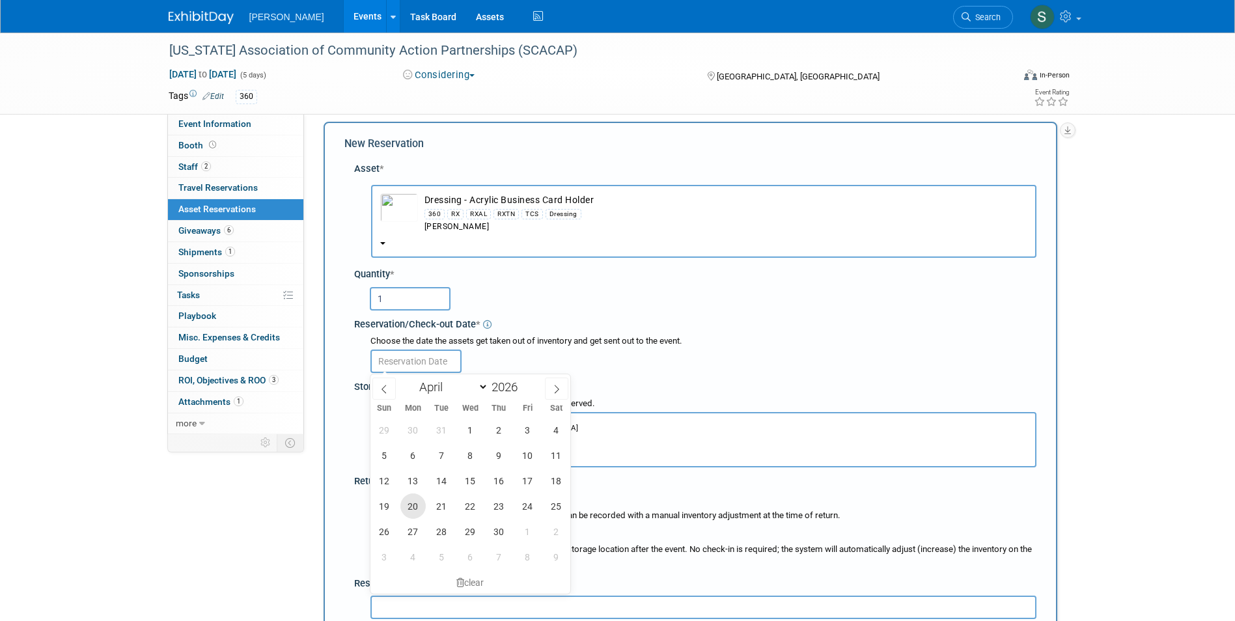
click at [411, 509] on span "20" at bounding box center [412, 505] width 25 height 25
type input "Apr 20, 2026"
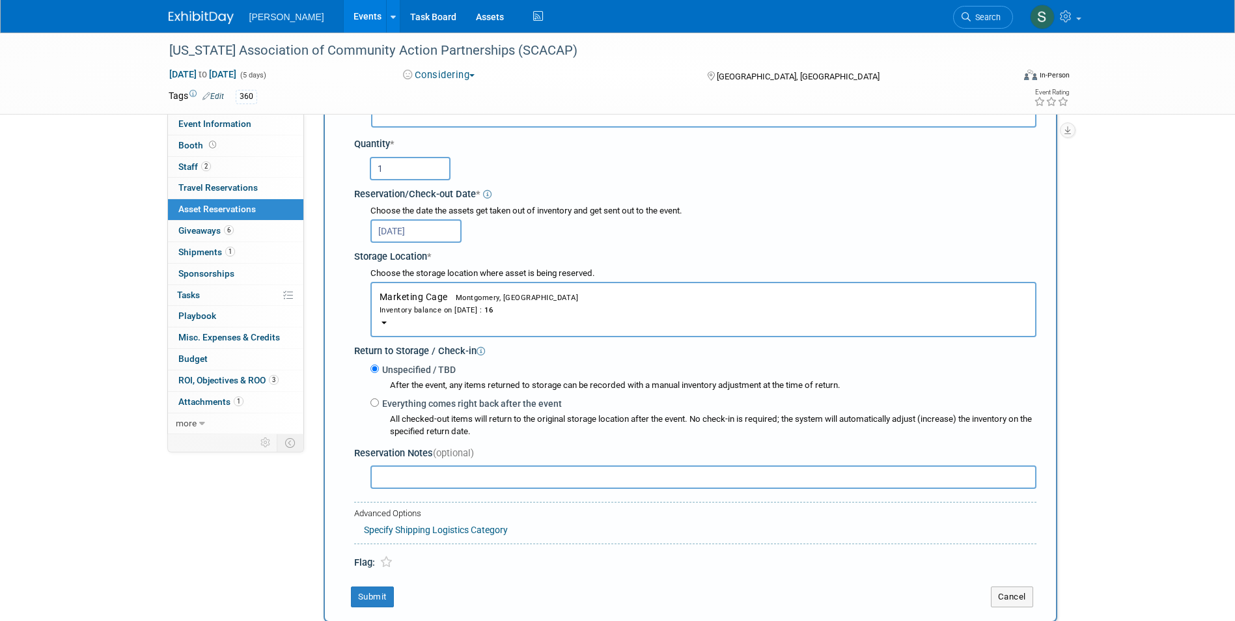
scroll to position [205, 0]
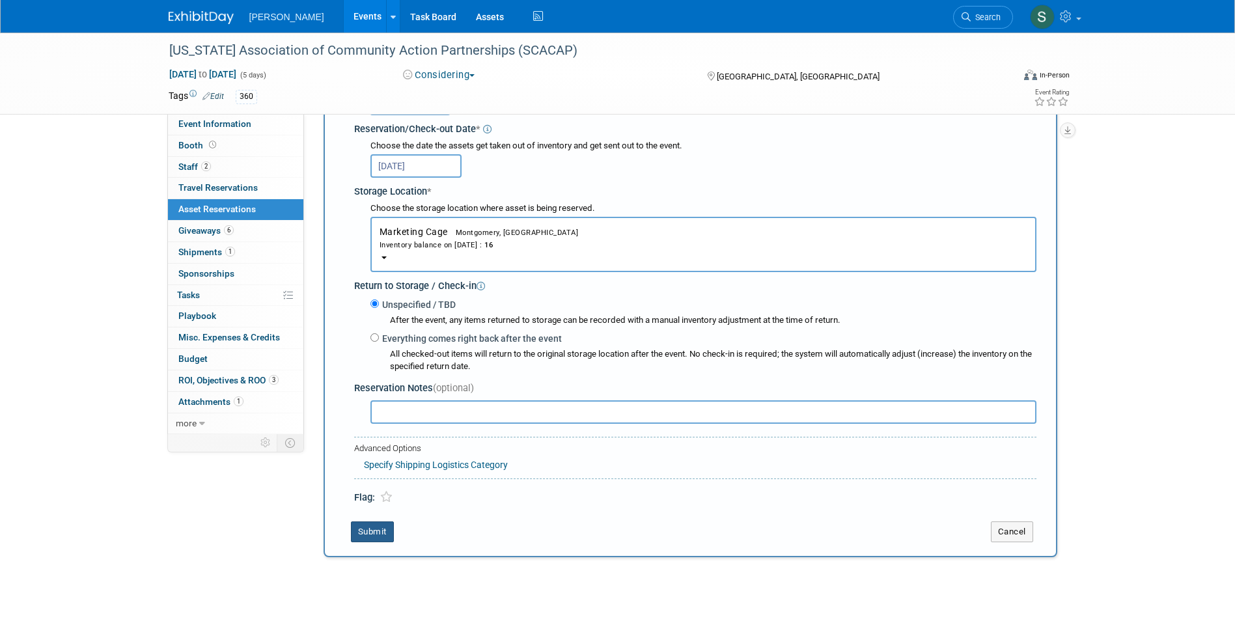
click at [384, 531] on button "Submit" at bounding box center [372, 531] width 43 height 21
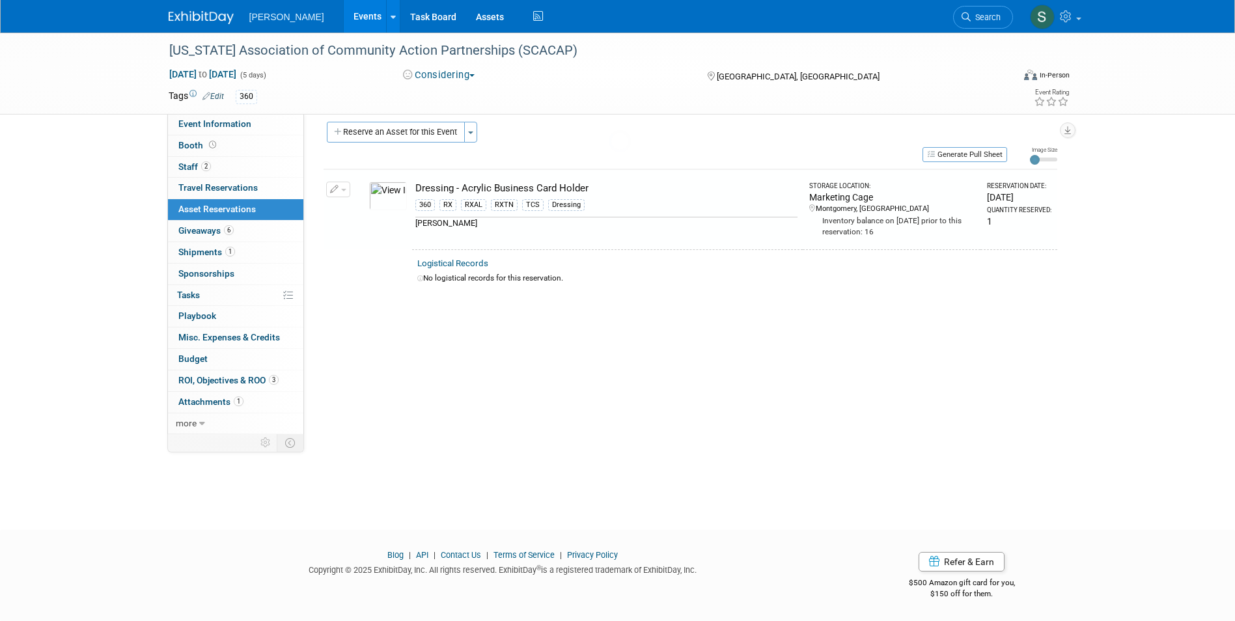
scroll to position [10, 0]
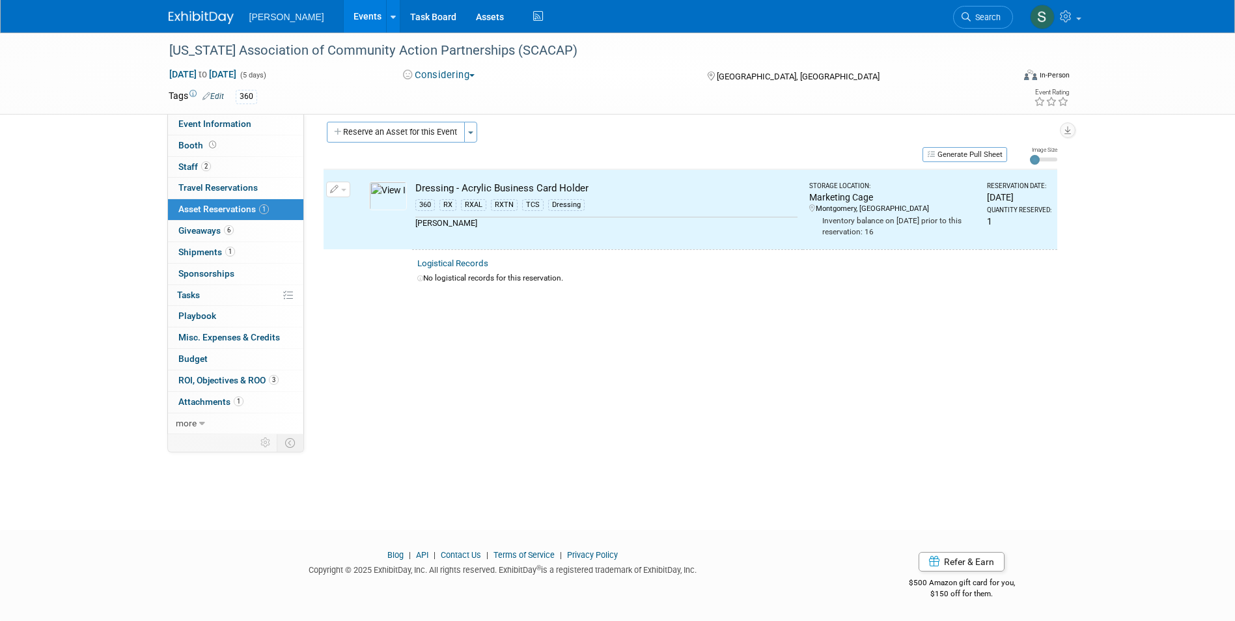
click at [400, 118] on div "Participation Level: Exhibitor Exhibitor/Sponsor Projected Attendance: Specify …" at bounding box center [685, 264] width 763 height 320
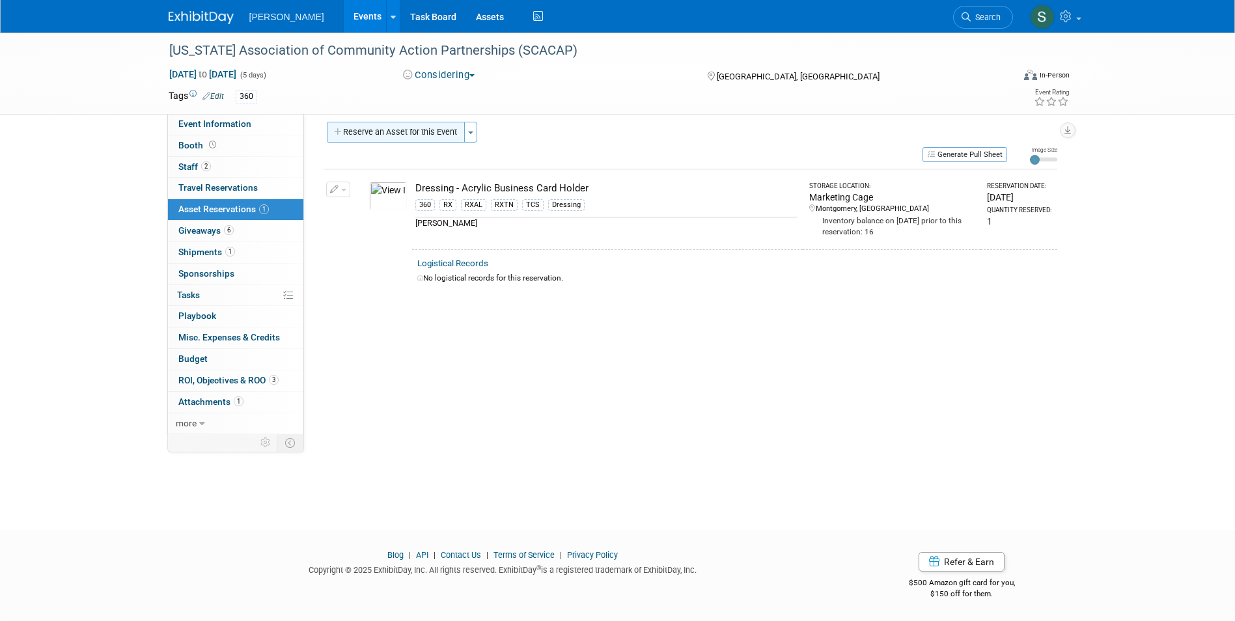
click at [383, 130] on button "Reserve an Asset for this Event" at bounding box center [396, 132] width 138 height 21
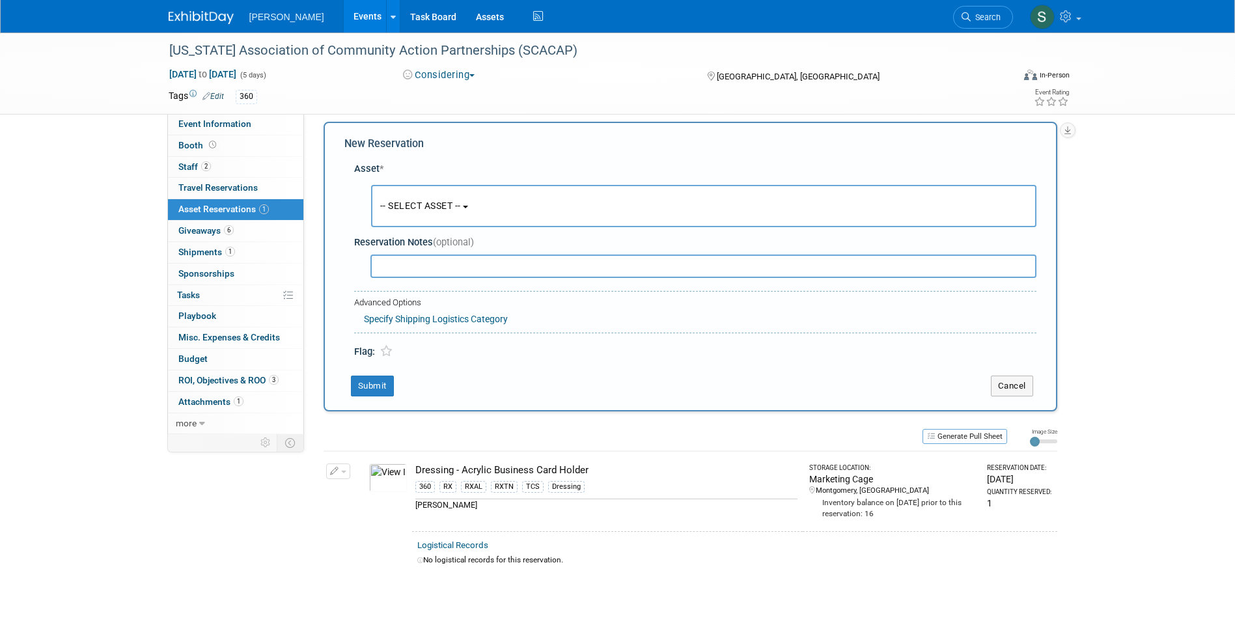
scroll to position [12, 0]
click at [420, 211] on button "-- SELECT ASSET --" at bounding box center [703, 203] width 665 height 42
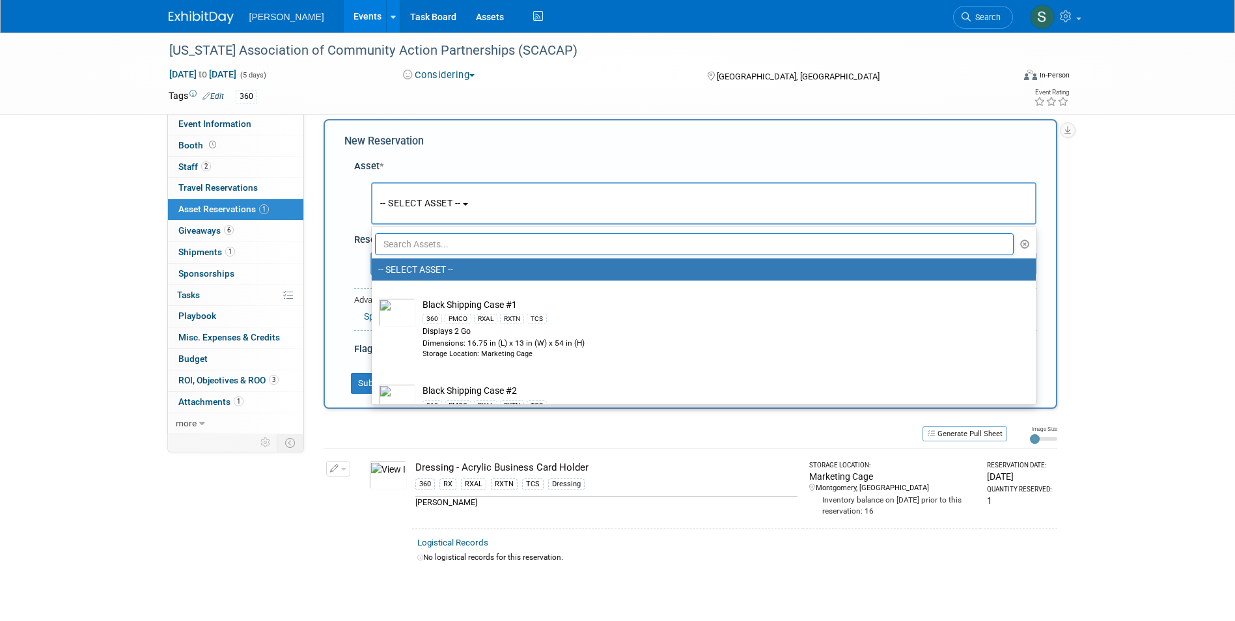
click at [423, 242] on input "text" at bounding box center [694, 244] width 639 height 22
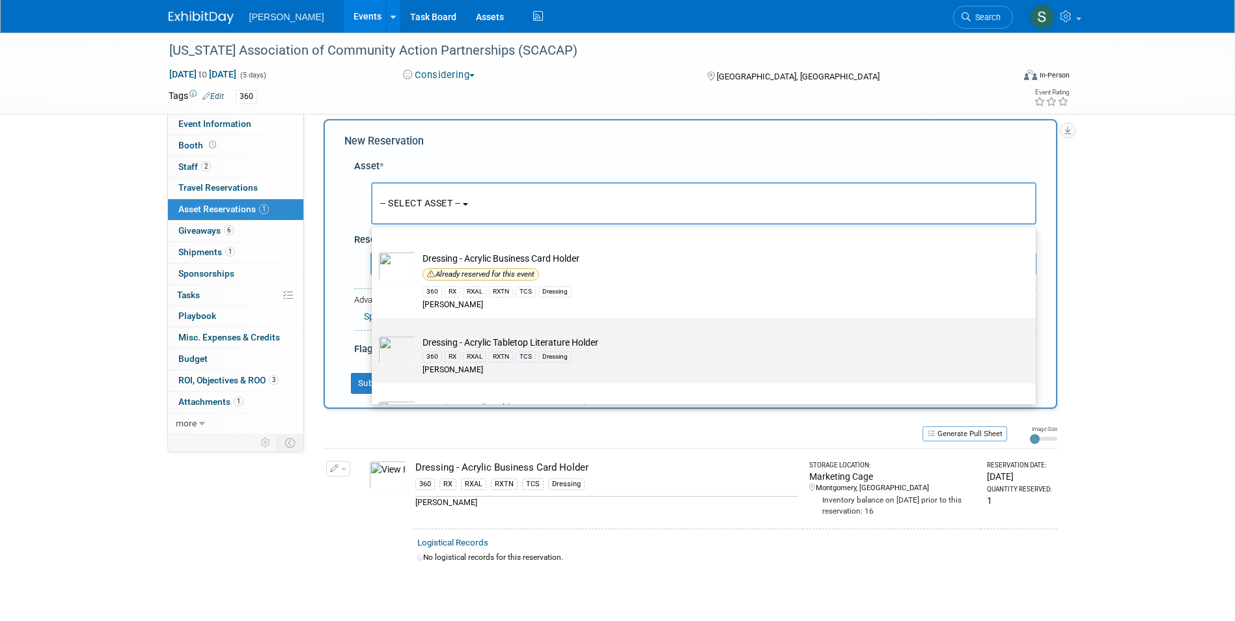
scroll to position [130, 0]
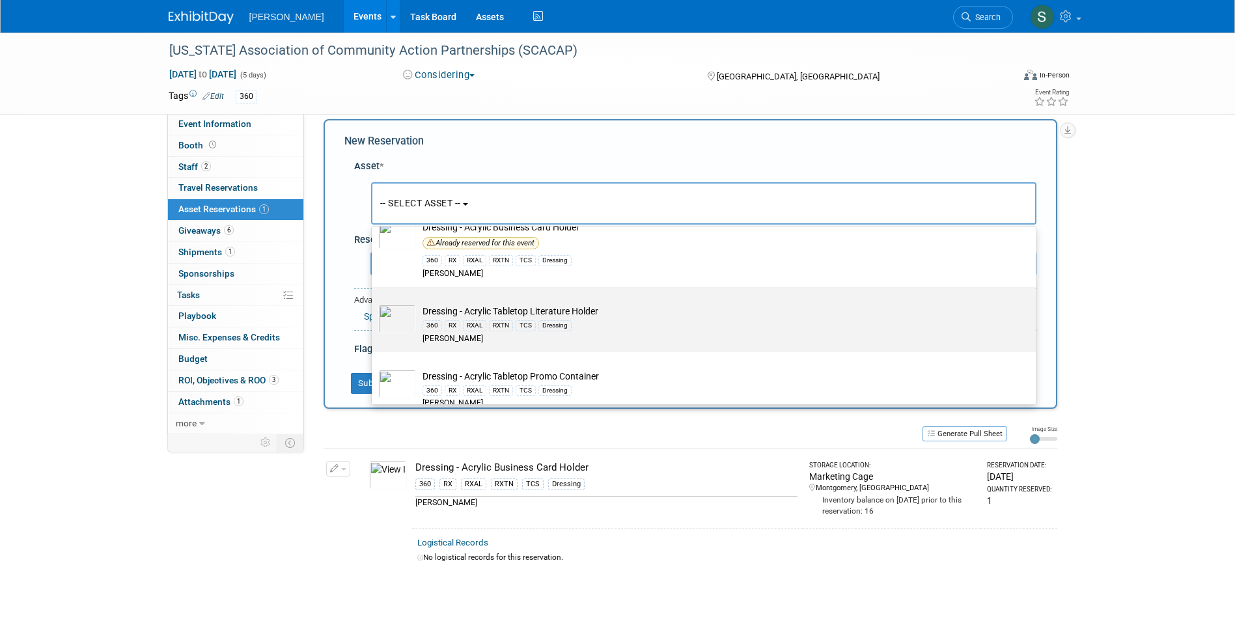
type input "dress"
click at [639, 321] on div "360 RX RXAL RXTN TCS Dressing" at bounding box center [715, 325] width 587 height 15
click at [374, 303] on input "Dressing - Acrylic Tabletop Literature Holder 360 RX RXAL RXTN TCS Dressing [PE…" at bounding box center [369, 298] width 8 height 8
type input "2026"
select select "10723996"
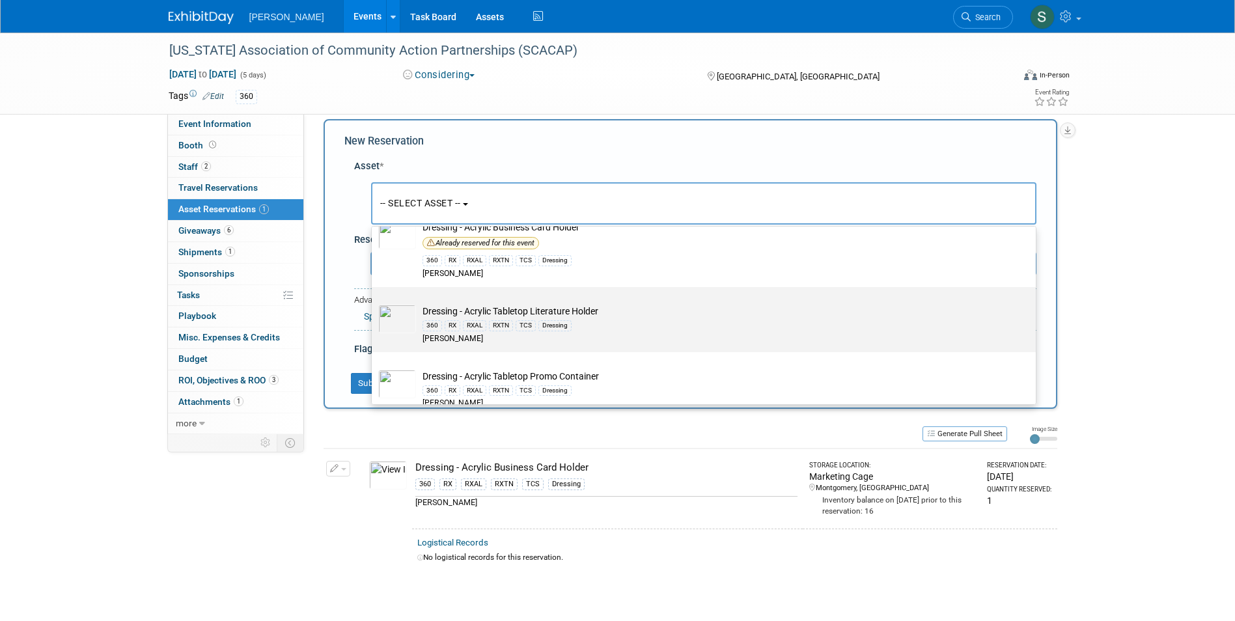
select select "3"
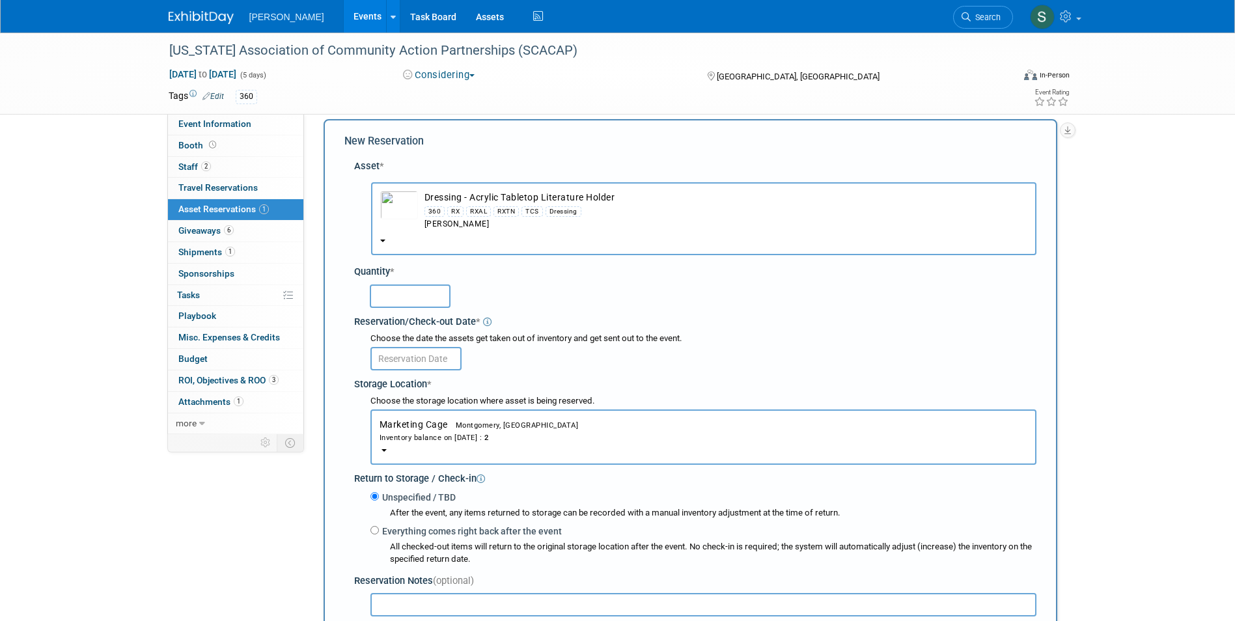
click at [403, 299] on input "text" at bounding box center [410, 295] width 81 height 23
type input "1"
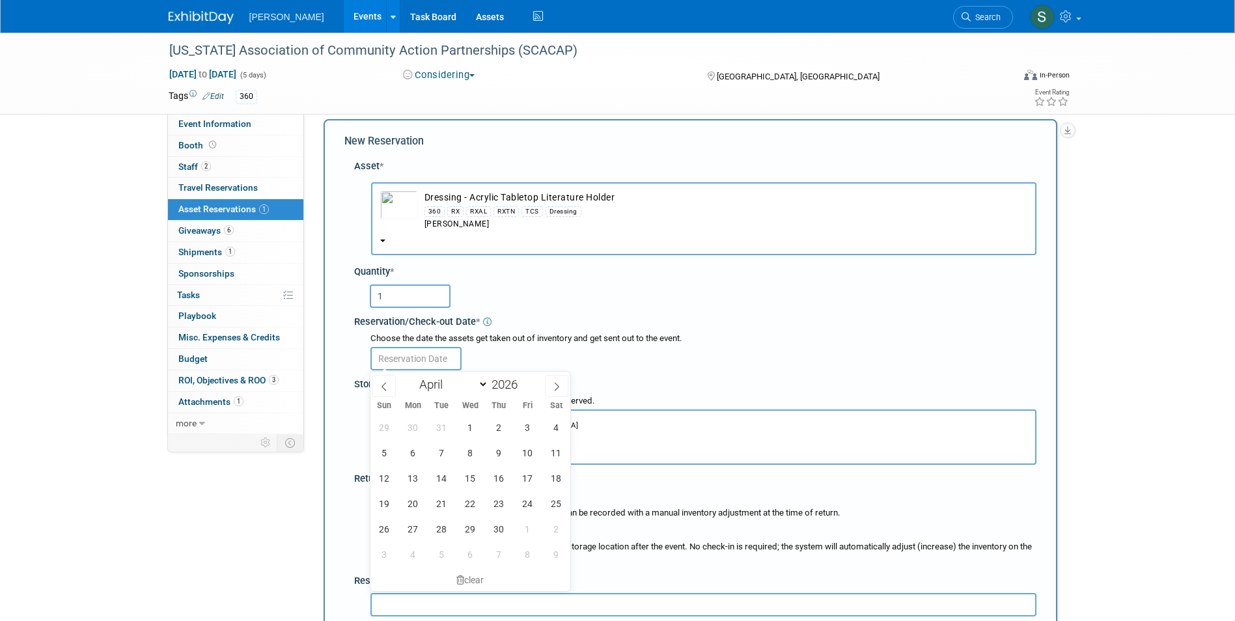
click at [408, 357] on input "text" at bounding box center [415, 358] width 91 height 23
click at [409, 505] on span "20" at bounding box center [412, 503] width 25 height 25
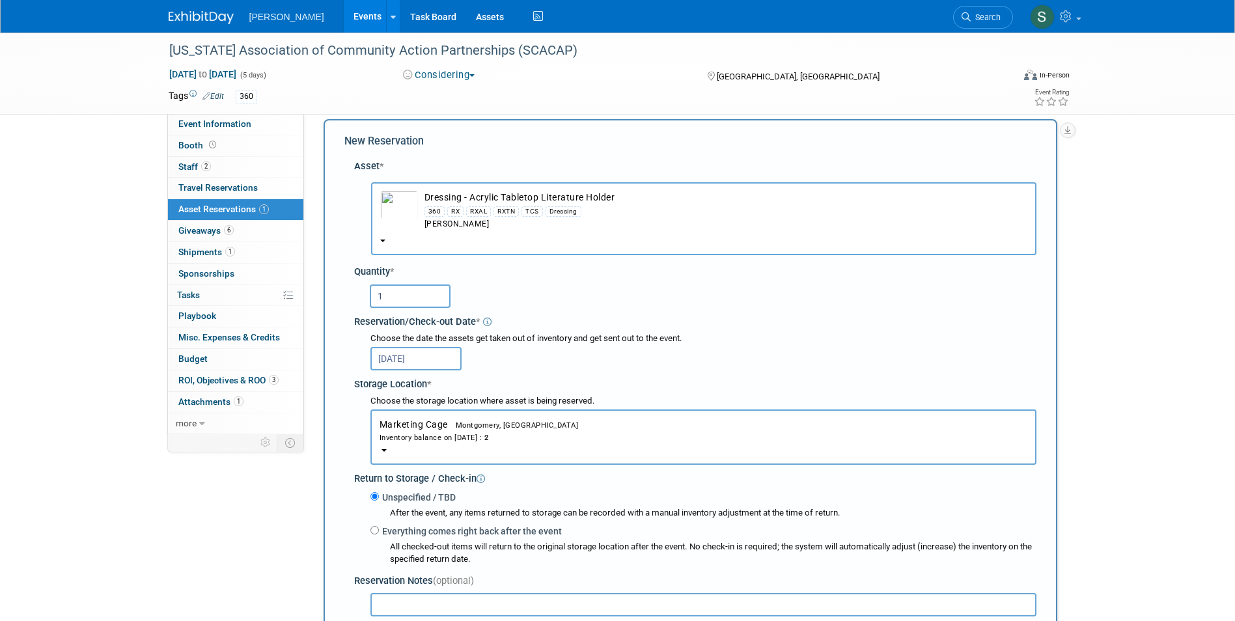
click at [354, 423] on div "Choose the storage location where asset is being reserved. Marketing Cage<span …" at bounding box center [695, 429] width 682 height 77
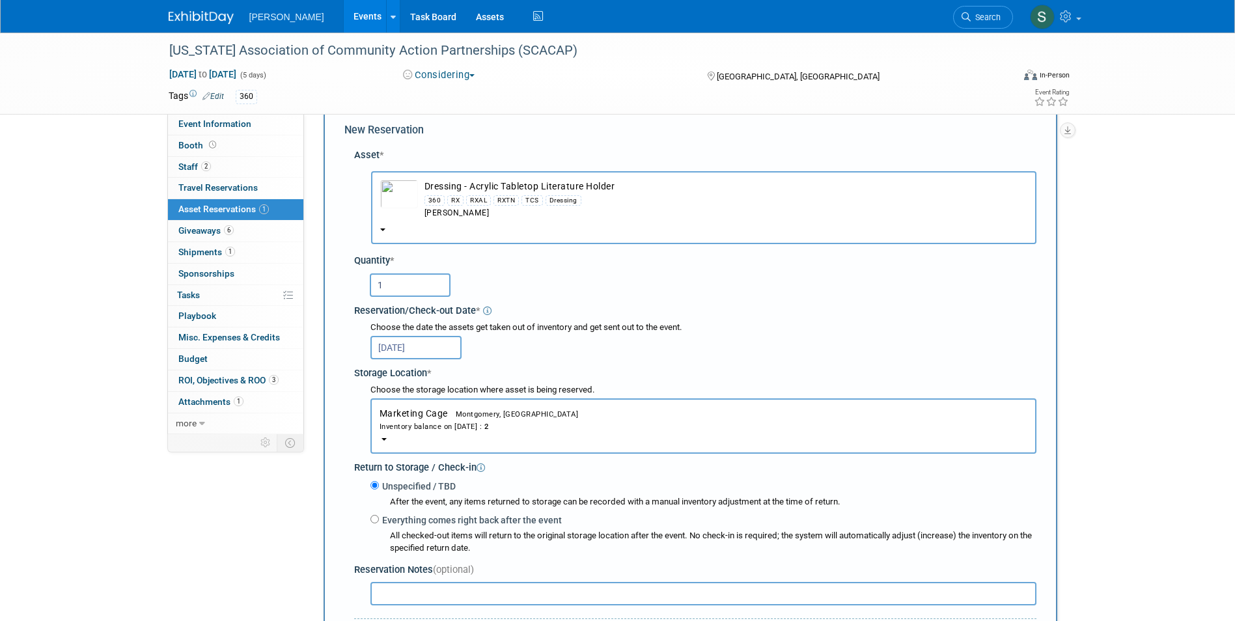
scroll to position [12, 0]
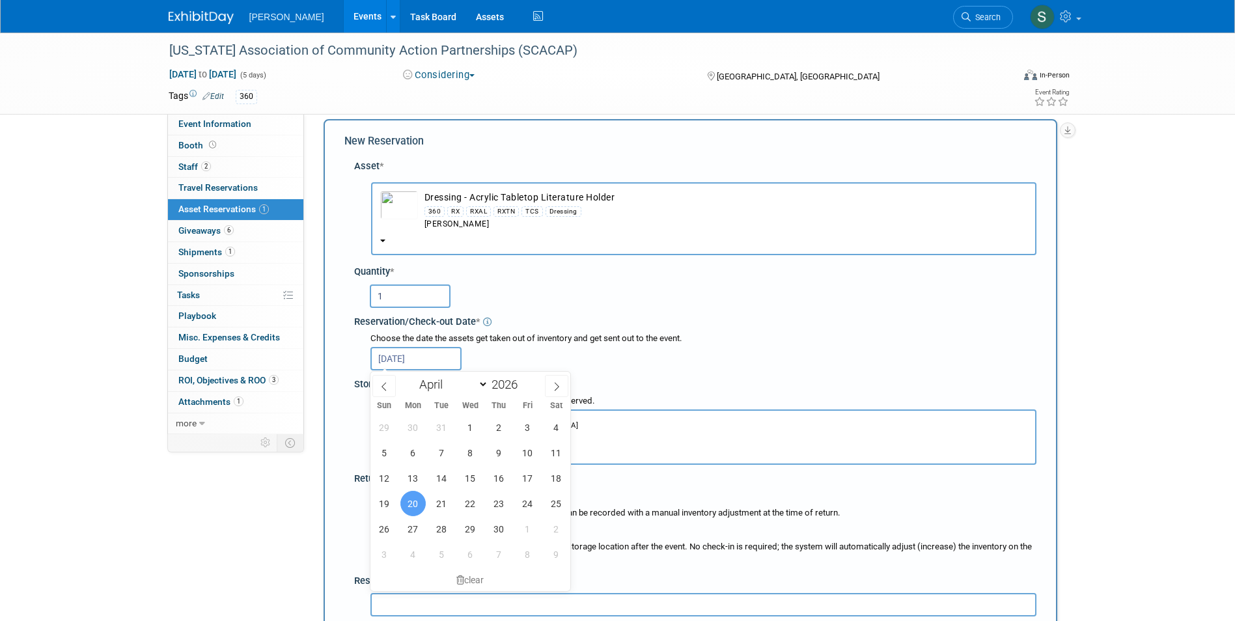
click at [397, 363] on input "[DATE]" at bounding box center [415, 358] width 91 height 23
click at [417, 459] on span "6" at bounding box center [412, 452] width 25 height 25
type input "[DATE]"
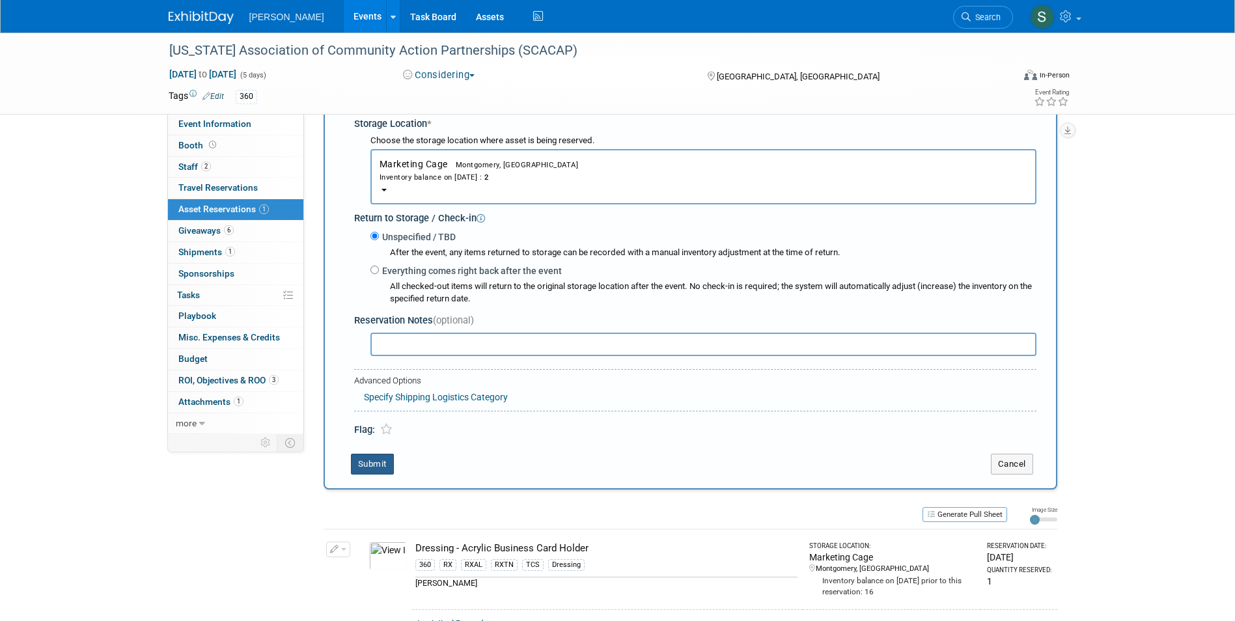
click at [367, 468] on button "Submit" at bounding box center [372, 464] width 43 height 21
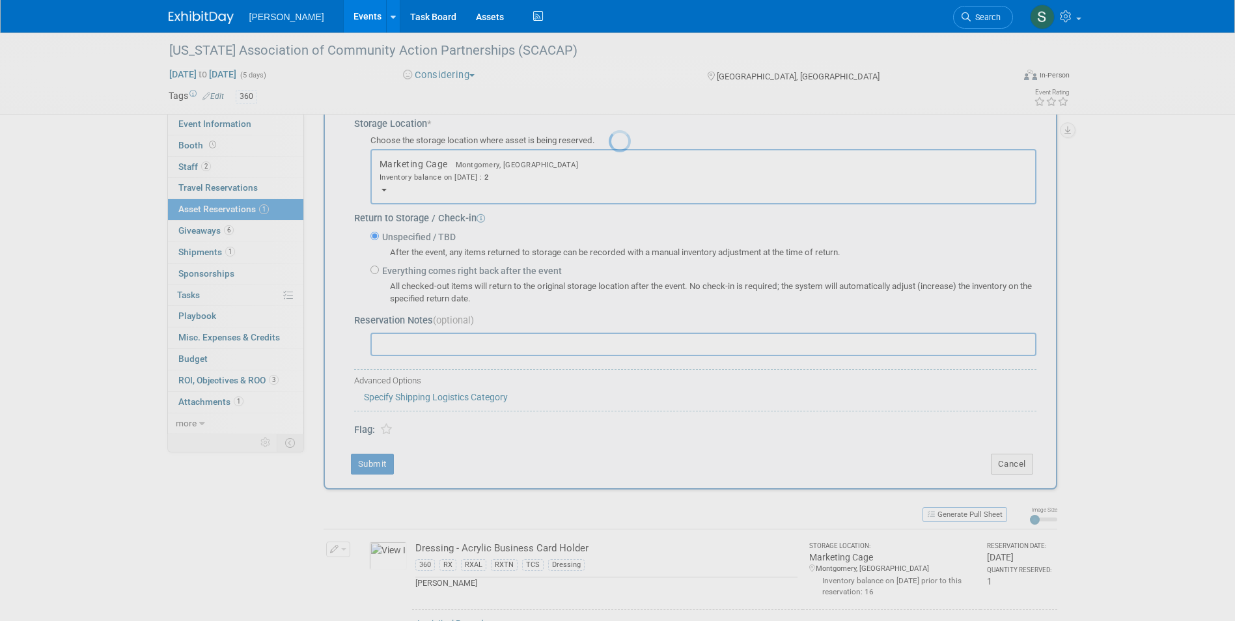
scroll to position [10, 0]
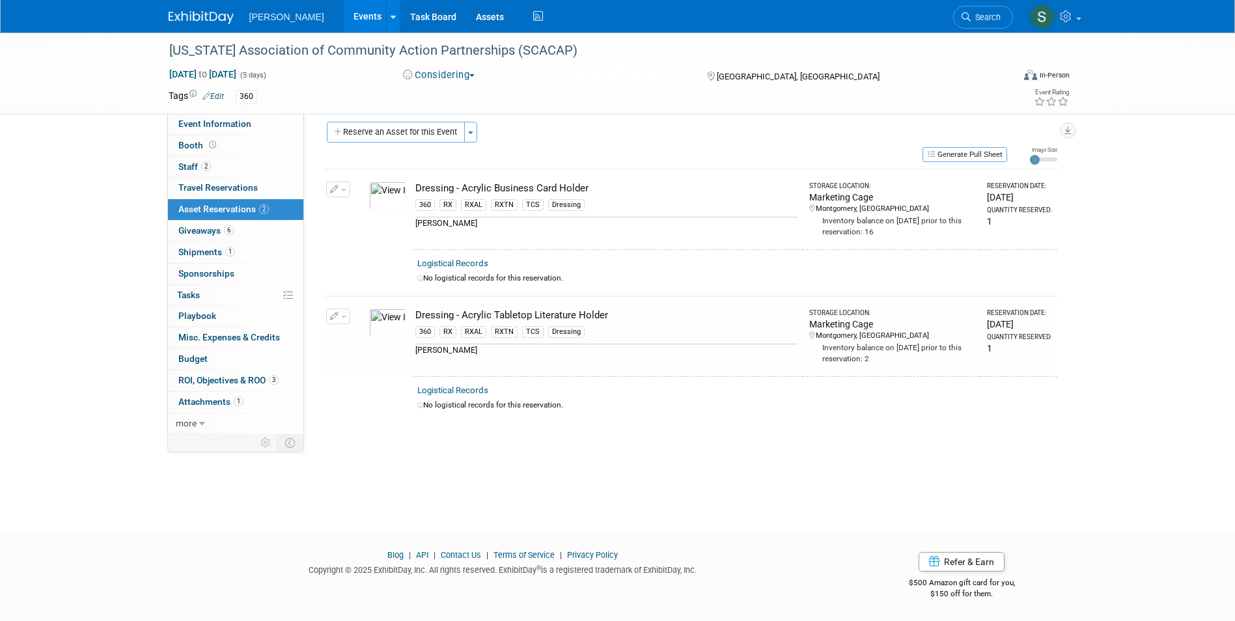
click at [334, 188] on icon "button" at bounding box center [334, 190] width 9 height 8
click at [344, 203] on button "Change Reservation" at bounding box center [388, 211] width 110 height 18
select select "3"
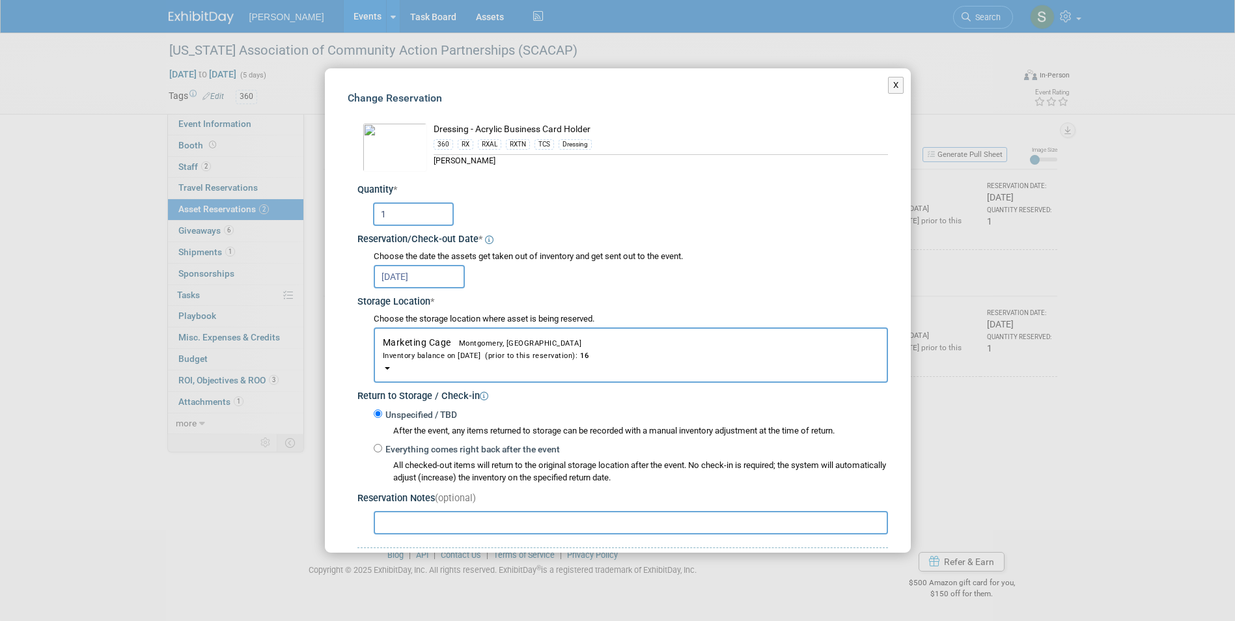
click at [409, 278] on input "[DATE]" at bounding box center [419, 276] width 91 height 23
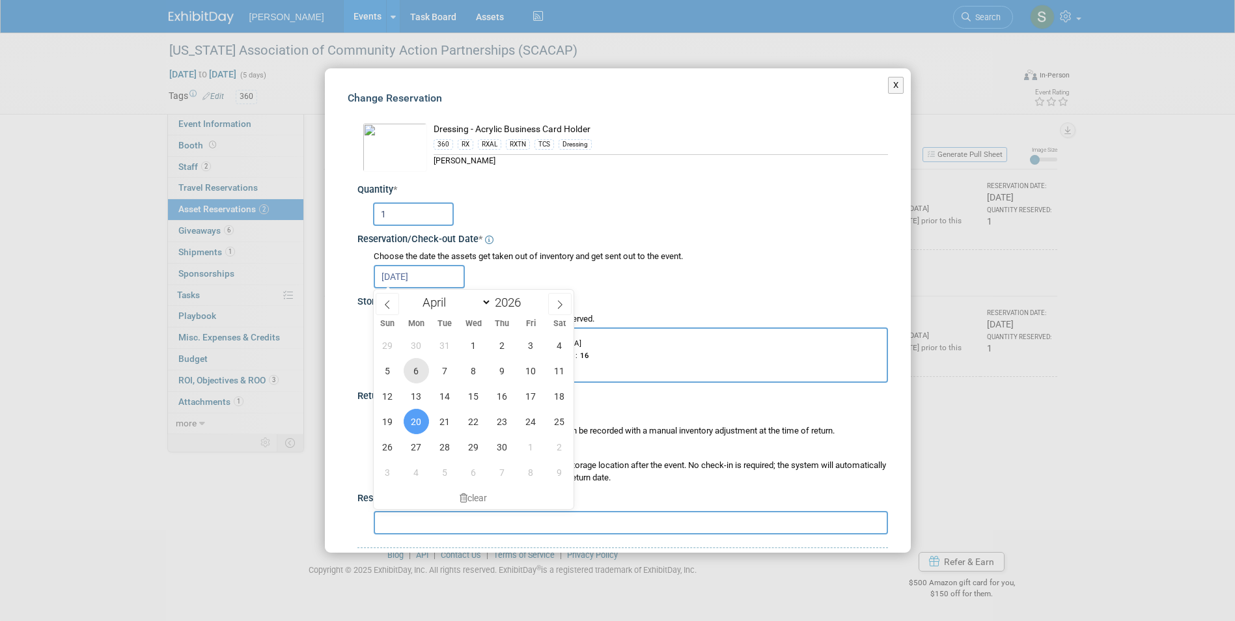
click at [419, 373] on span "6" at bounding box center [416, 370] width 25 height 25
type input "Apr 6, 2026"
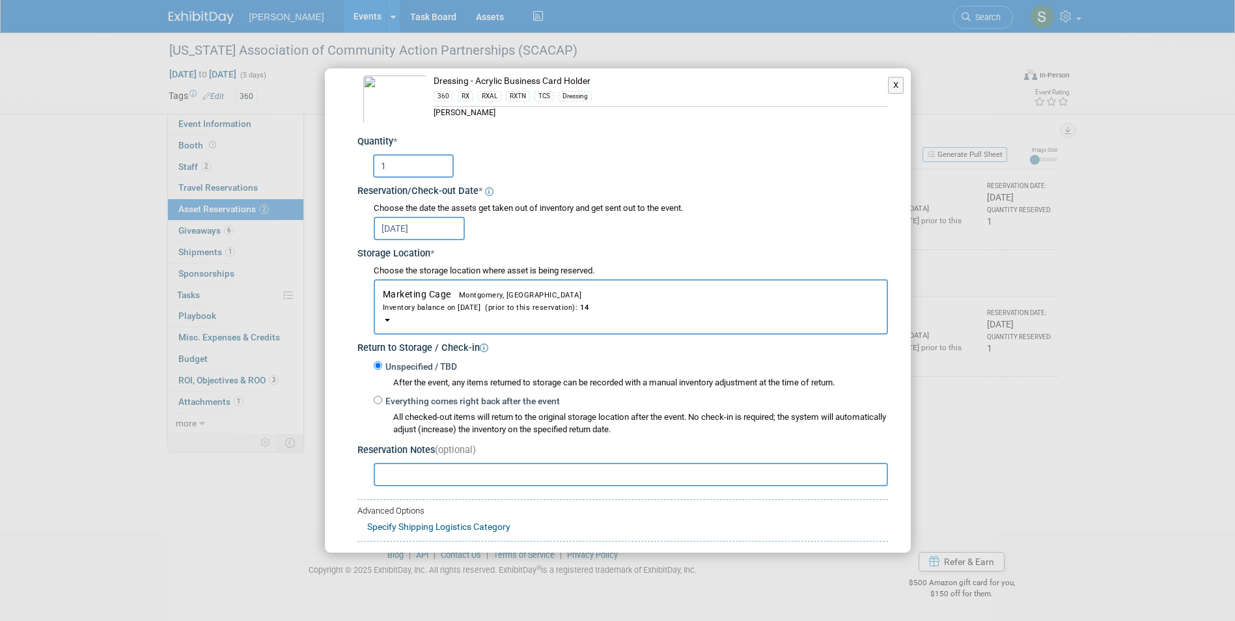
scroll to position [122, 0]
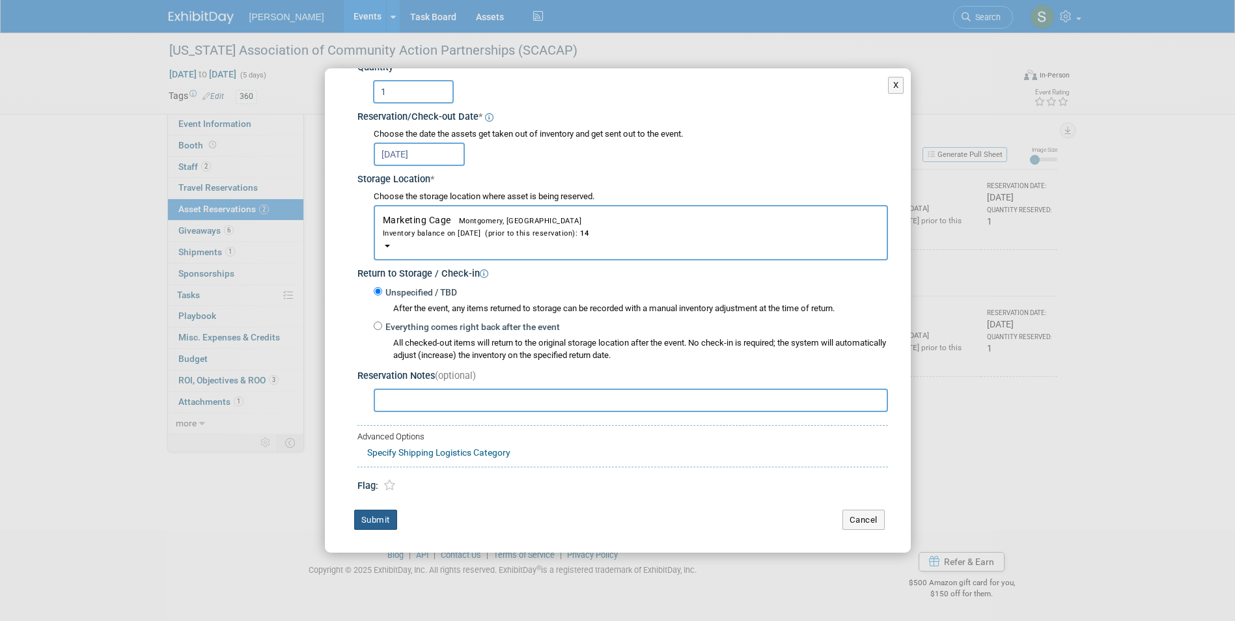
click at [378, 529] on button "Submit" at bounding box center [375, 520] width 43 height 21
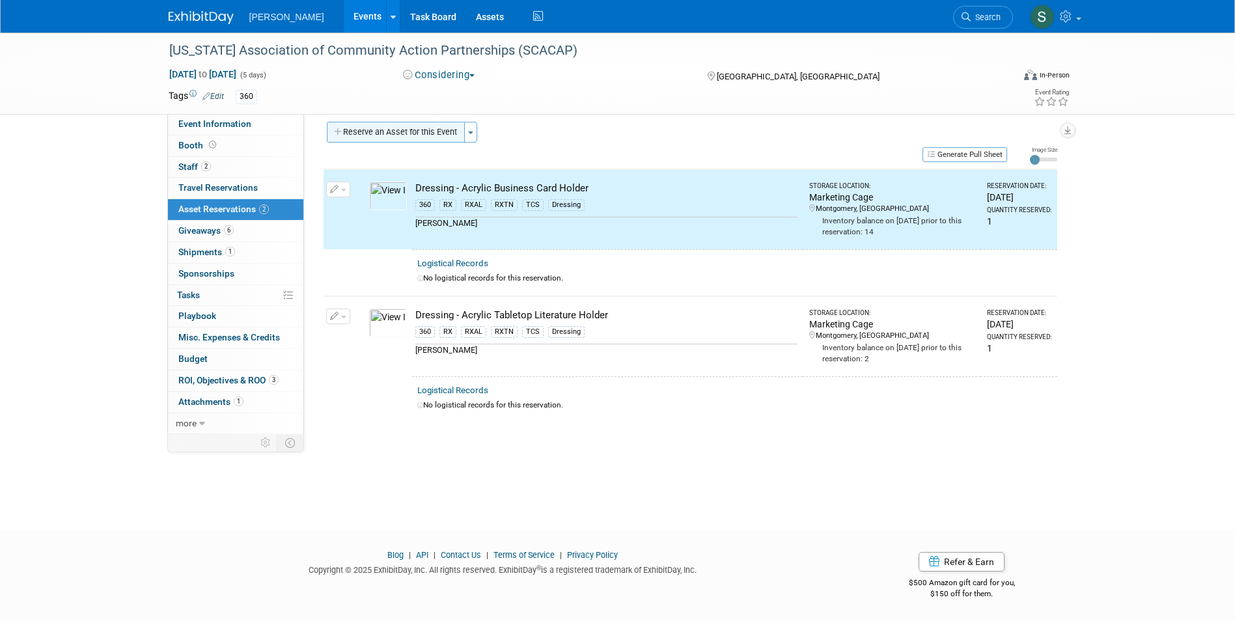
click at [414, 130] on button "Reserve an Asset for this Event" at bounding box center [396, 132] width 138 height 21
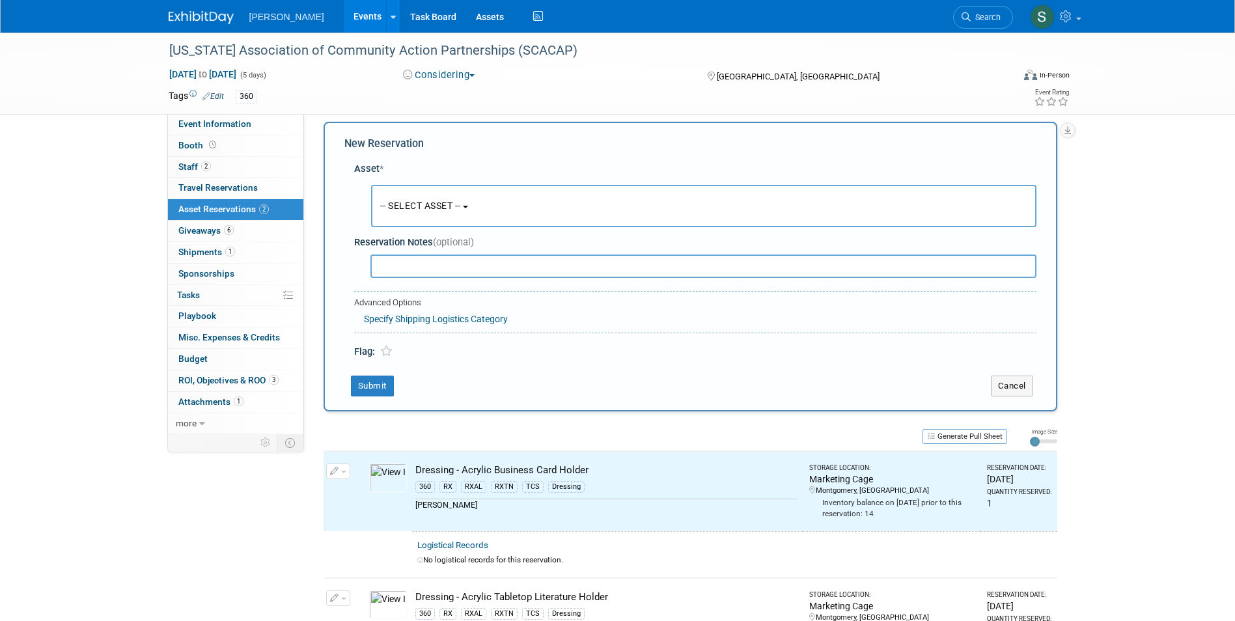
scroll to position [12, 0]
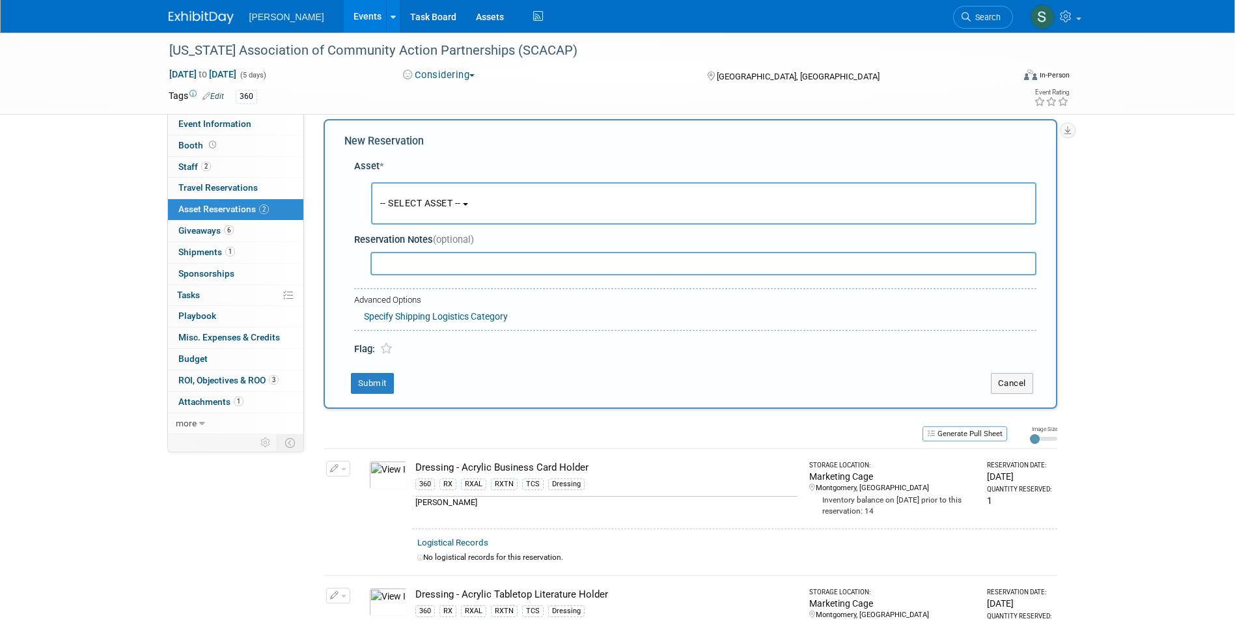
click at [443, 197] on button "-- SELECT ASSET --" at bounding box center [703, 203] width 665 height 42
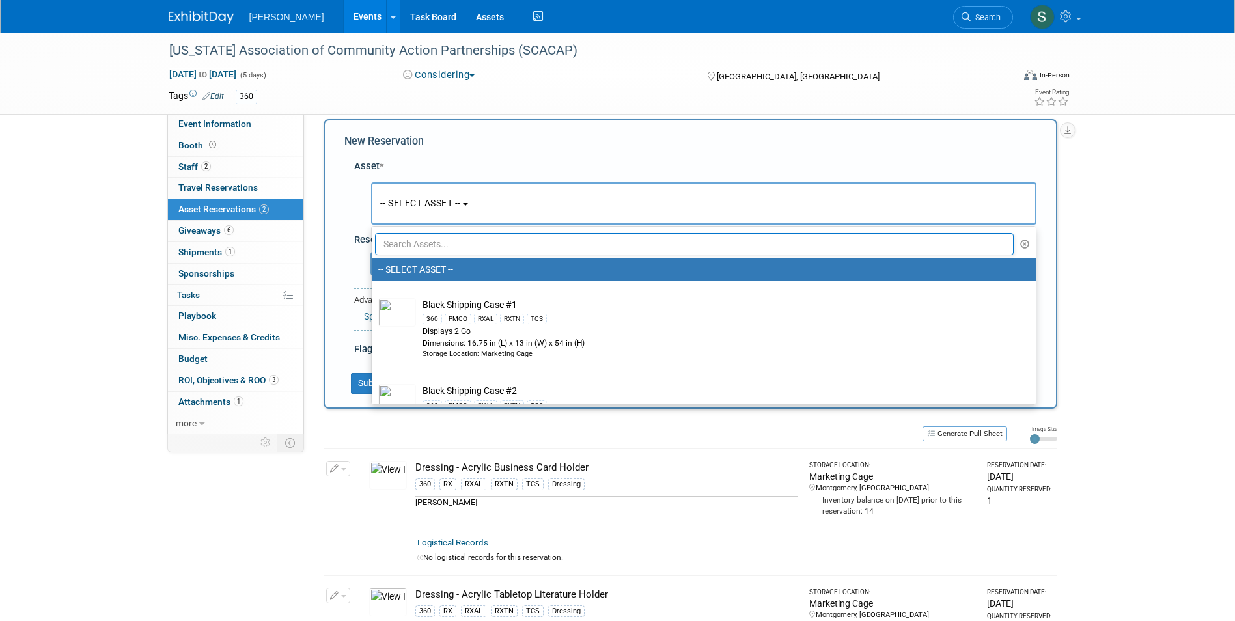
click at [426, 246] on input "text" at bounding box center [694, 244] width 639 height 22
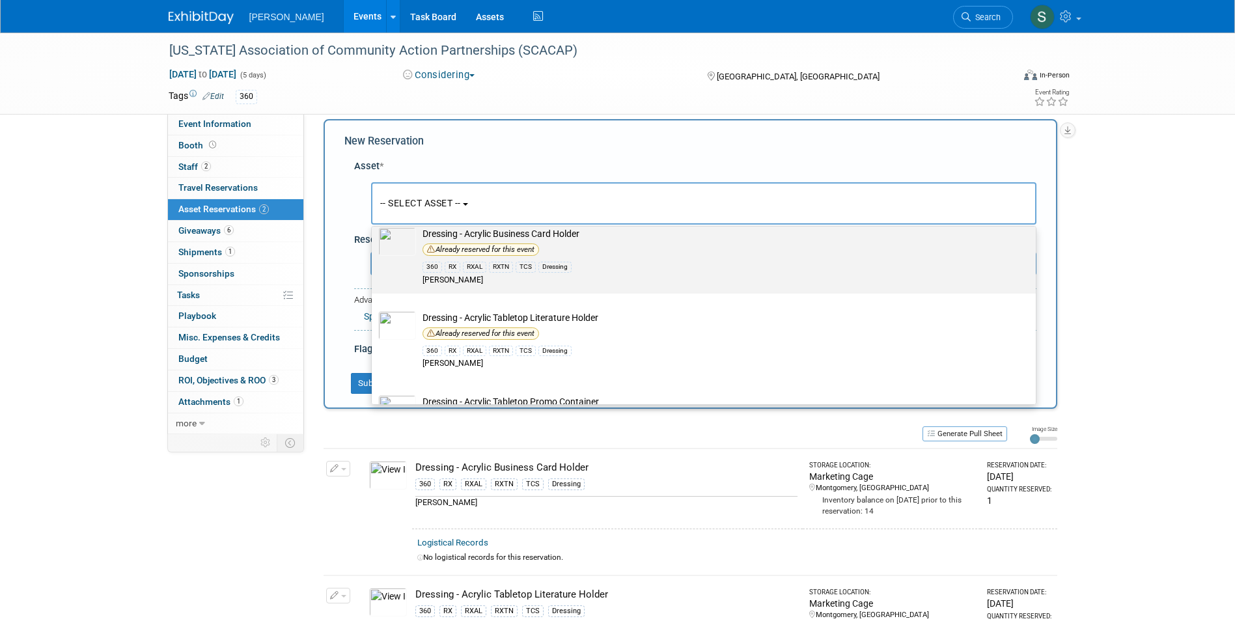
scroll to position [195, 0]
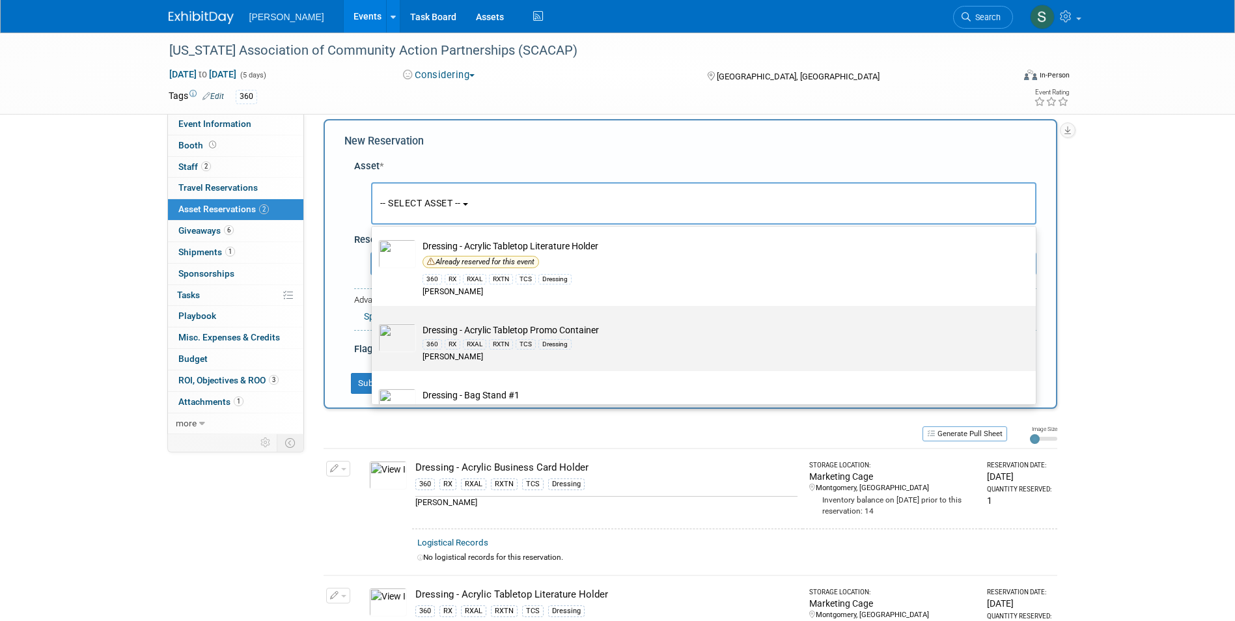
type input "dress"
click at [412, 333] on img at bounding box center [397, 338] width 38 height 29
click at [374, 322] on input "Dressing - Acrylic Tabletop Promo Container 360 RX RXAL RXTN TCS Dressing Azar" at bounding box center [369, 317] width 8 height 8
select select "10724000"
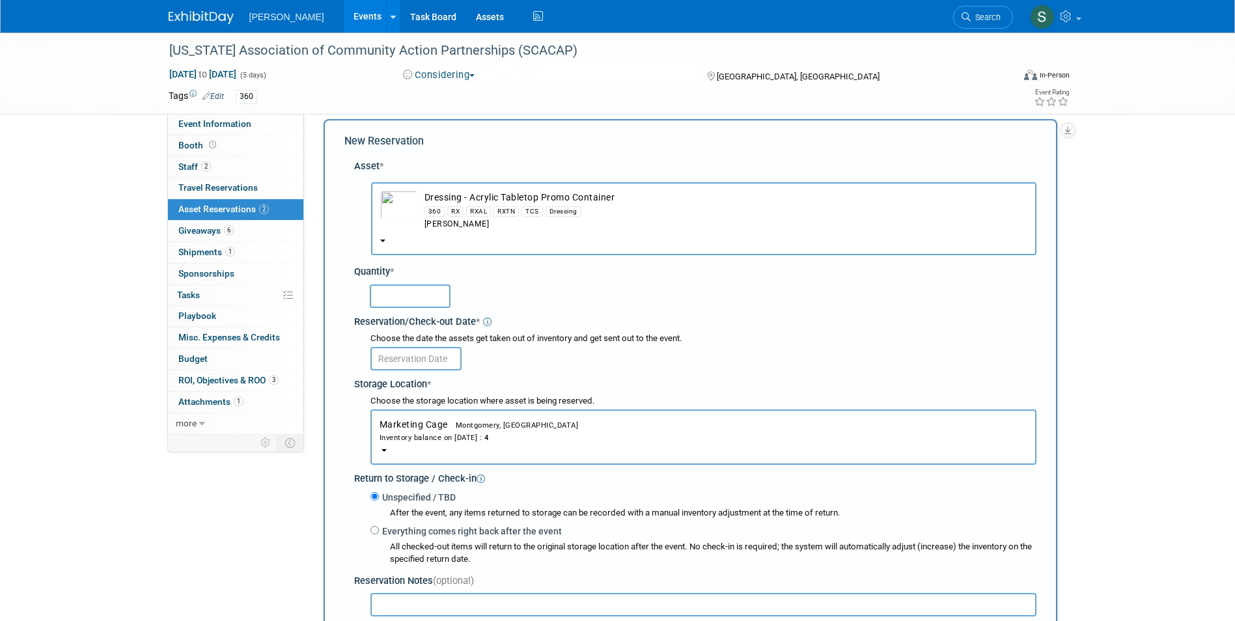
click at [408, 299] on input "text" at bounding box center [410, 295] width 81 height 23
type input "1"
click at [404, 348] on input "text" at bounding box center [415, 358] width 91 height 23
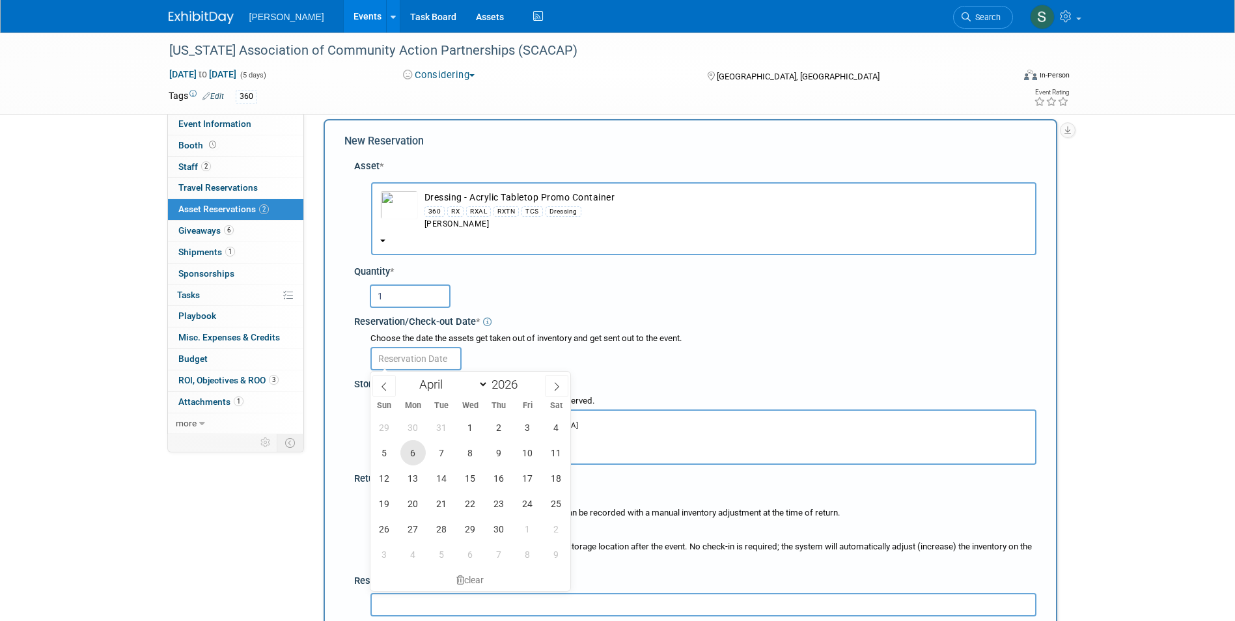
click at [414, 457] on span "6" at bounding box center [412, 452] width 25 height 25
type input "Apr 6, 2026"
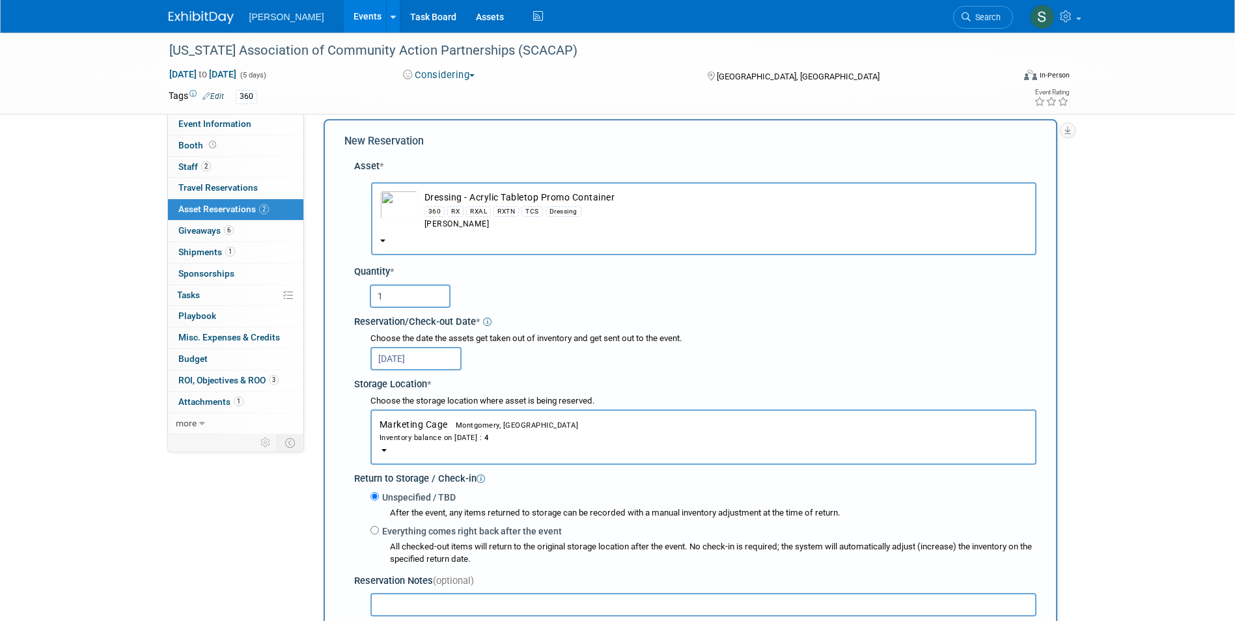
click at [359, 407] on div "Choose the storage location where asset is being reserved. Marketing Cage<span …" at bounding box center [697, 430] width 677 height 70
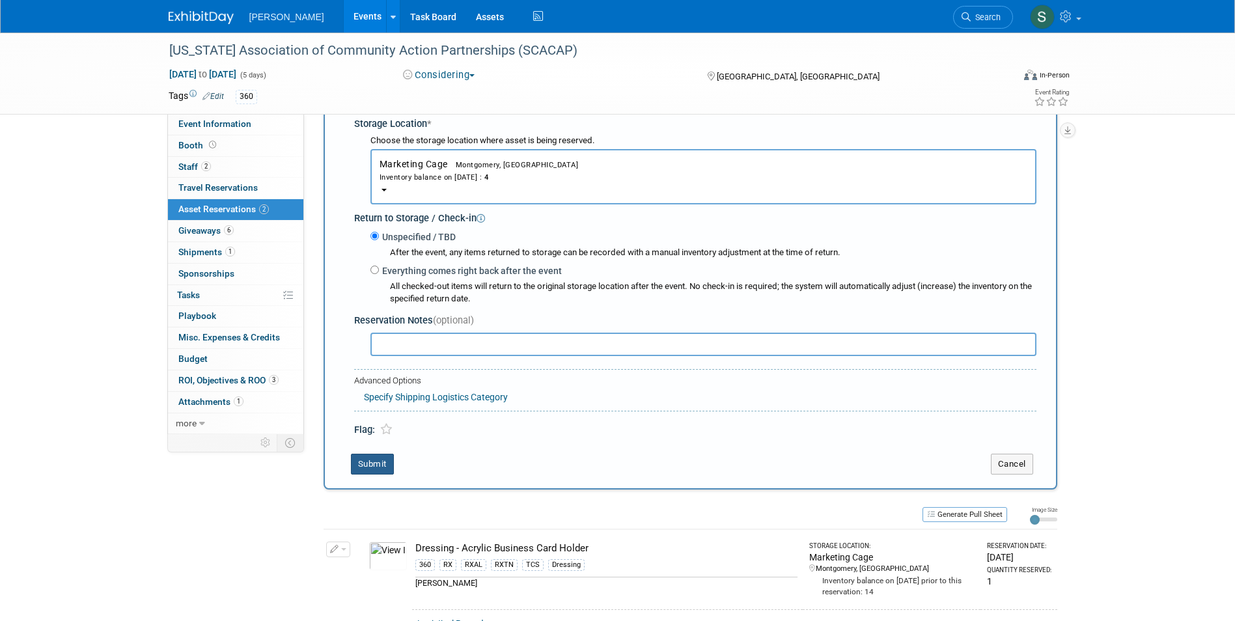
click at [379, 468] on button "Submit" at bounding box center [372, 464] width 43 height 21
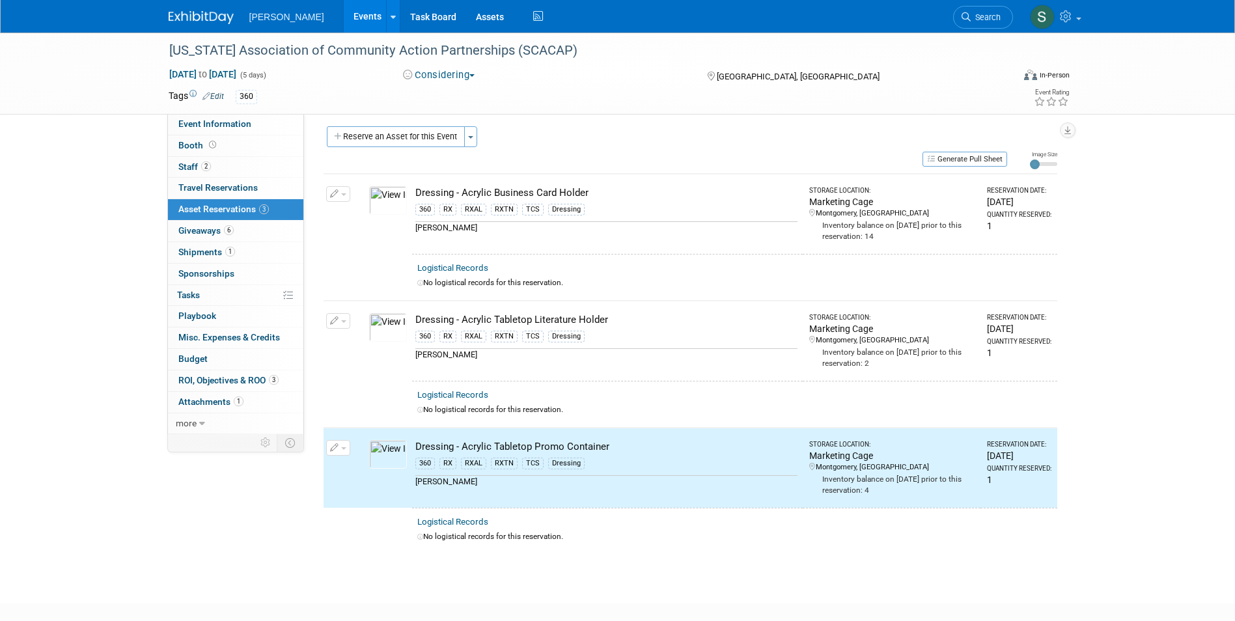
scroll to position [0, 0]
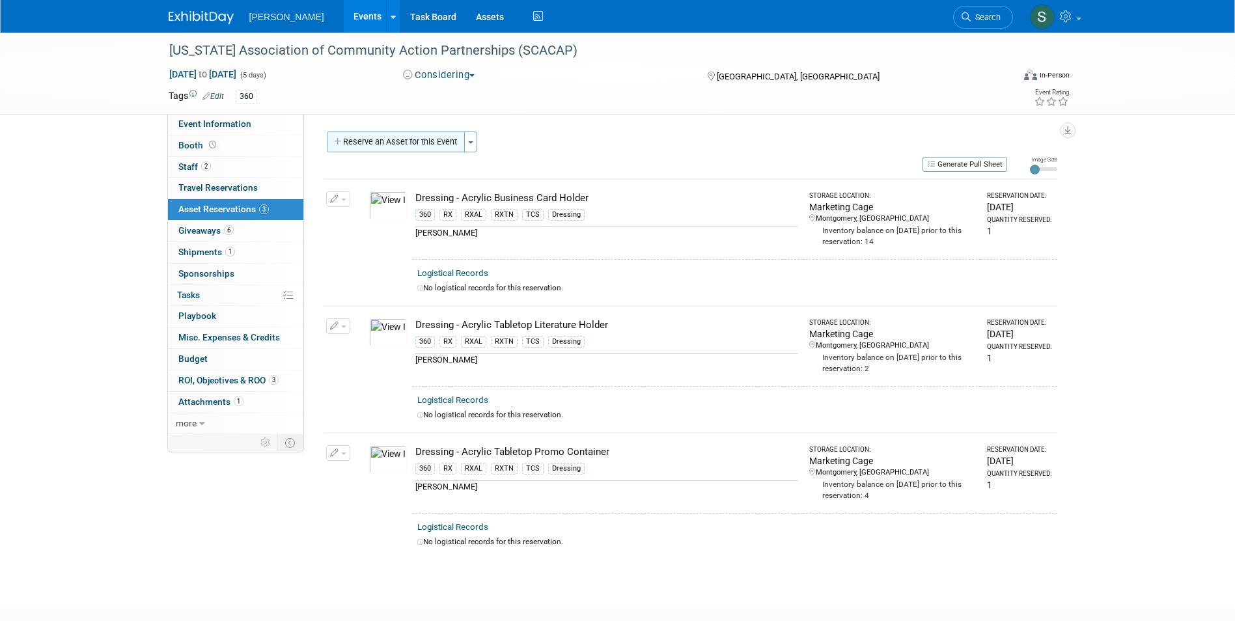
click at [359, 139] on button "Reserve an Asset for this Event" at bounding box center [396, 142] width 138 height 21
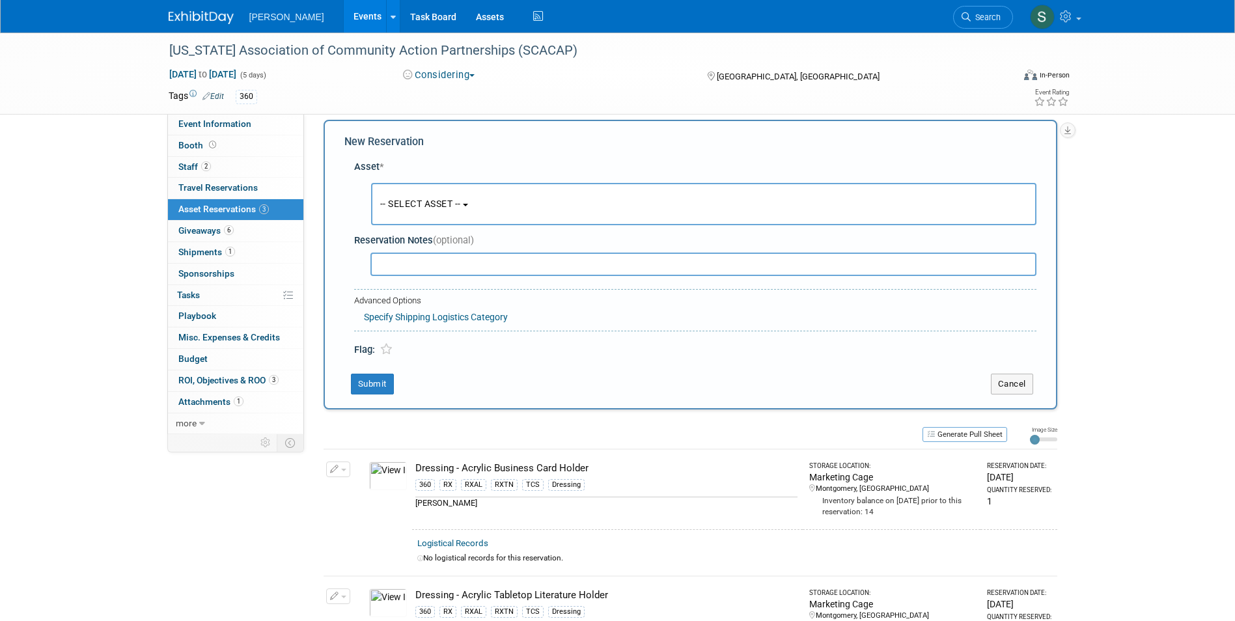
scroll to position [12, 0]
click at [393, 195] on button "-- SELECT ASSET --" at bounding box center [703, 203] width 665 height 42
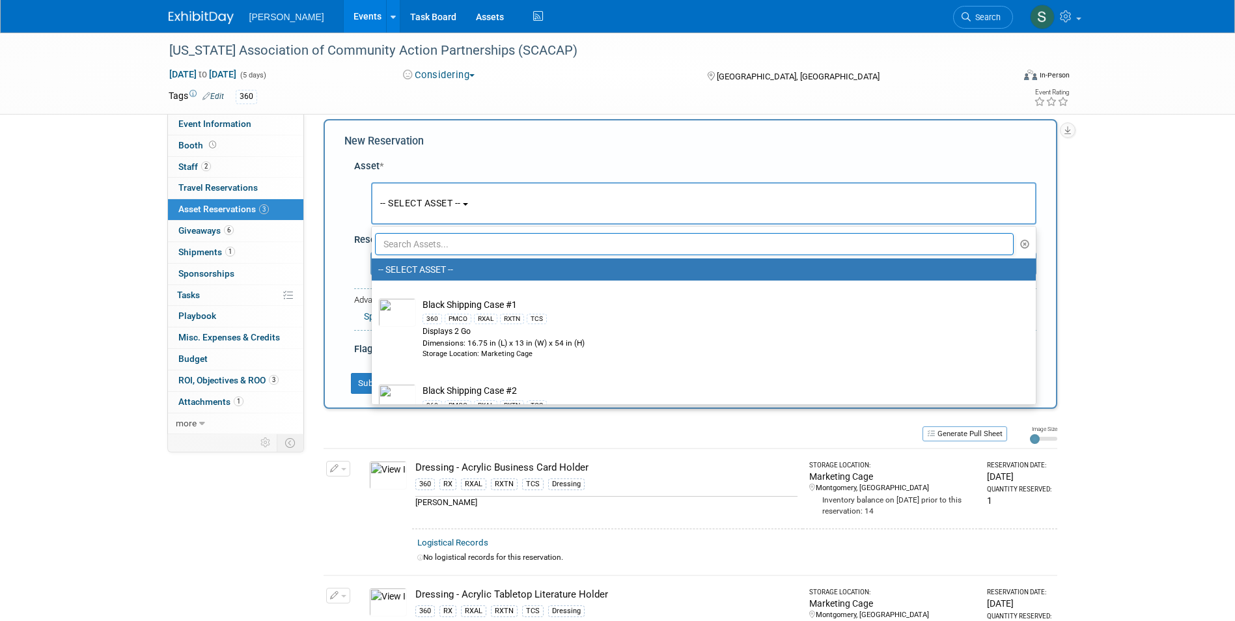
click at [437, 244] on input "text" at bounding box center [694, 244] width 639 height 22
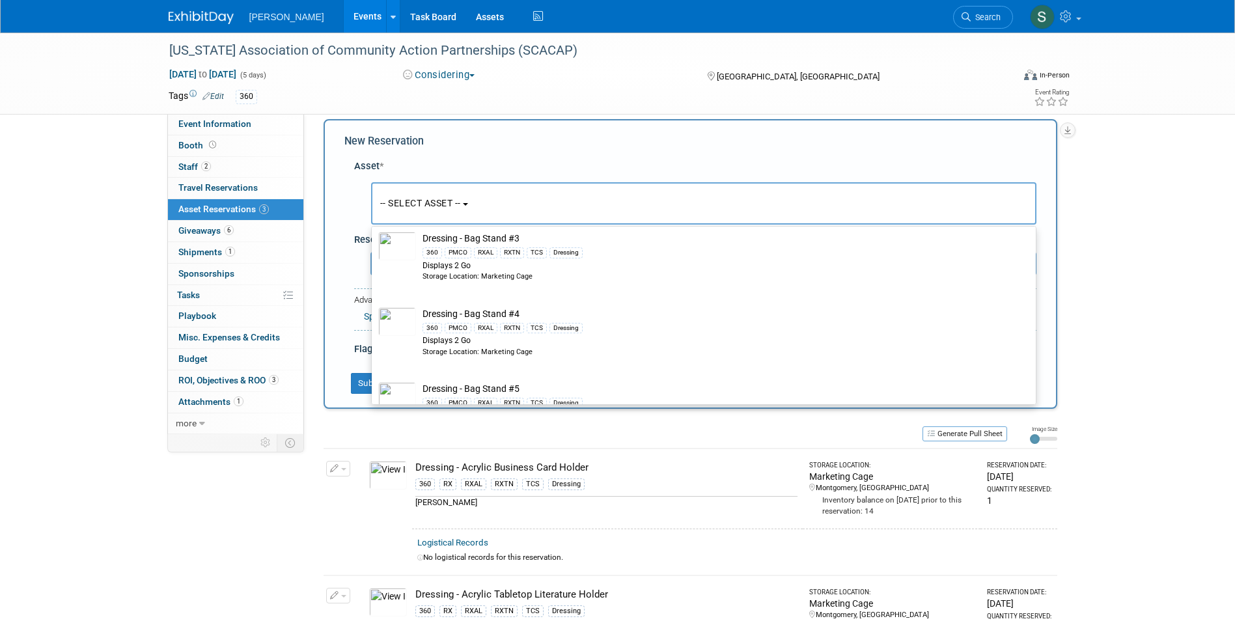
scroll to position [586, 0]
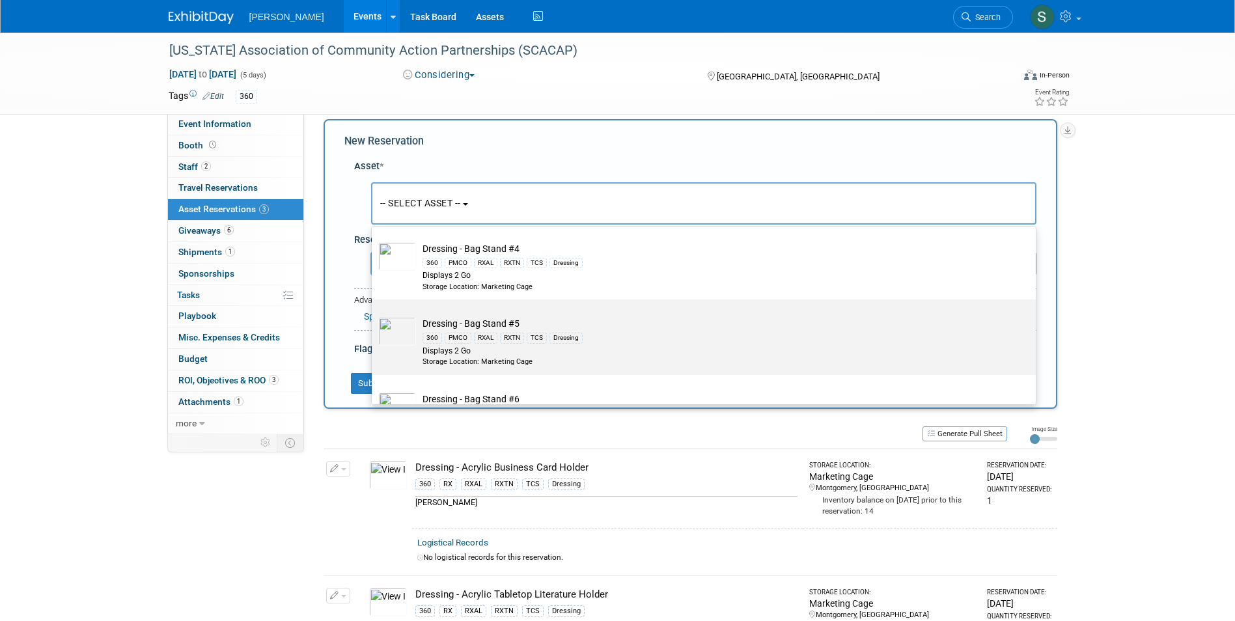
type input "dress"
click at [406, 358] on td at bounding box center [397, 341] width 38 height 49
click at [374, 315] on input "Dressing - Bag Stand #5 360 PMCO RXAL RXTN TCS Dressing Displays 2 Go Storage L…" at bounding box center [369, 311] width 8 height 8
select select "10725917"
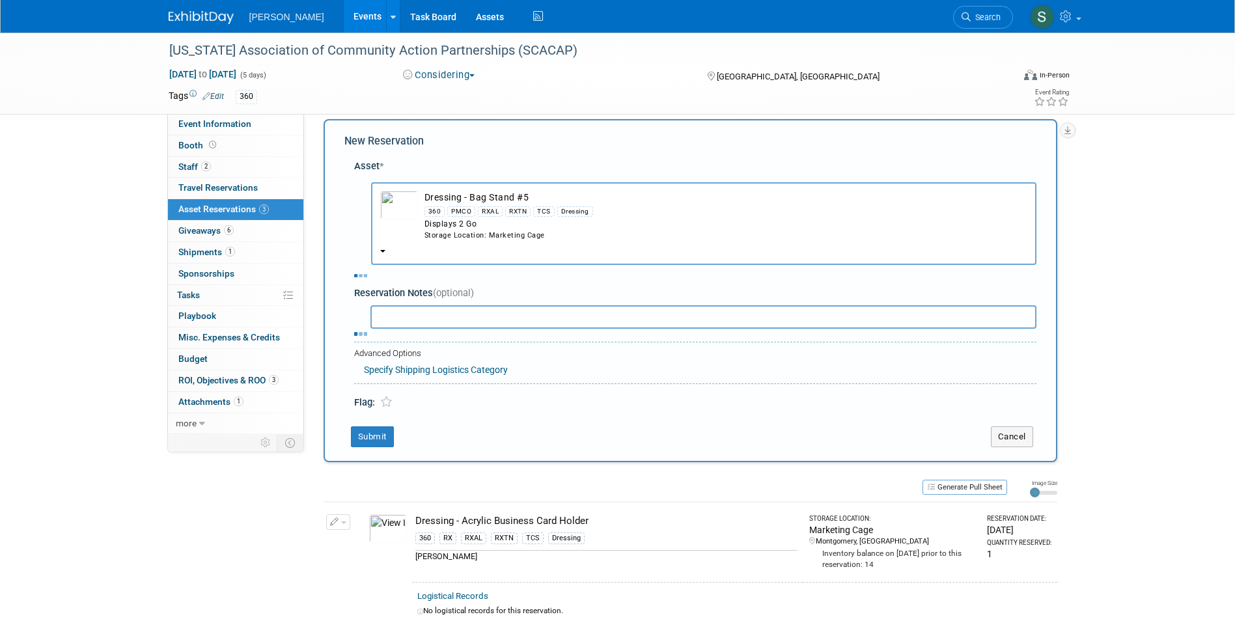
select select "3"
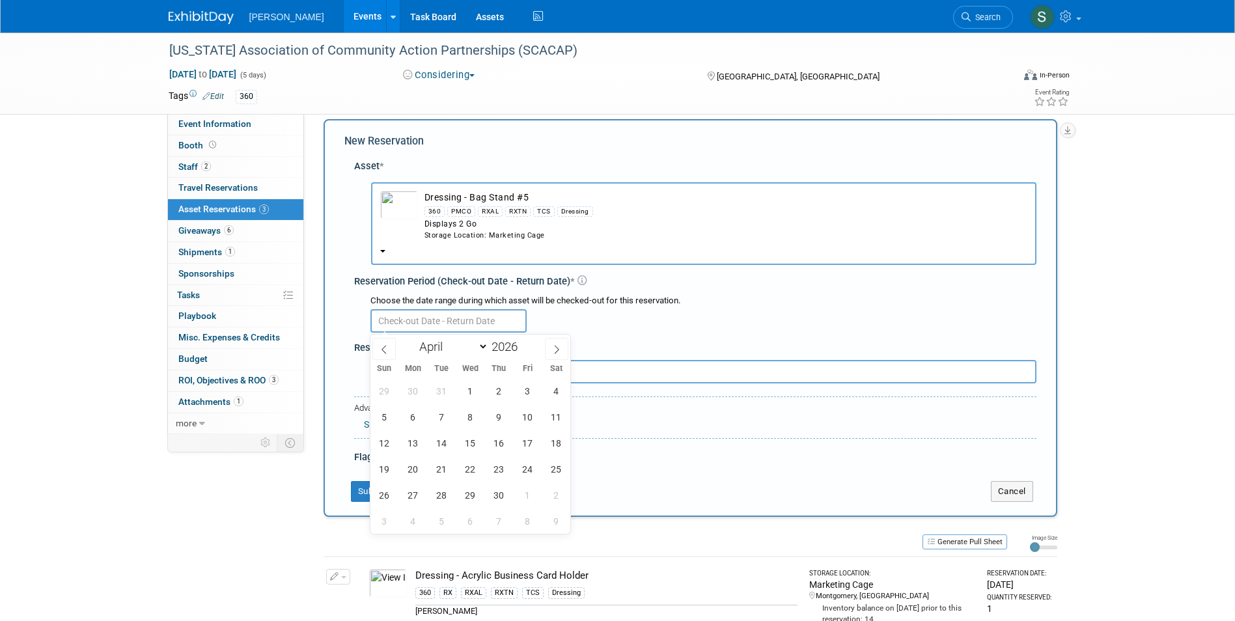
click at [422, 325] on input "text" at bounding box center [448, 320] width 156 height 23
click at [411, 415] on span "6" at bounding box center [412, 416] width 25 height 25
type input "Apr 6, 2026"
click at [407, 414] on span "6" at bounding box center [412, 416] width 25 height 25
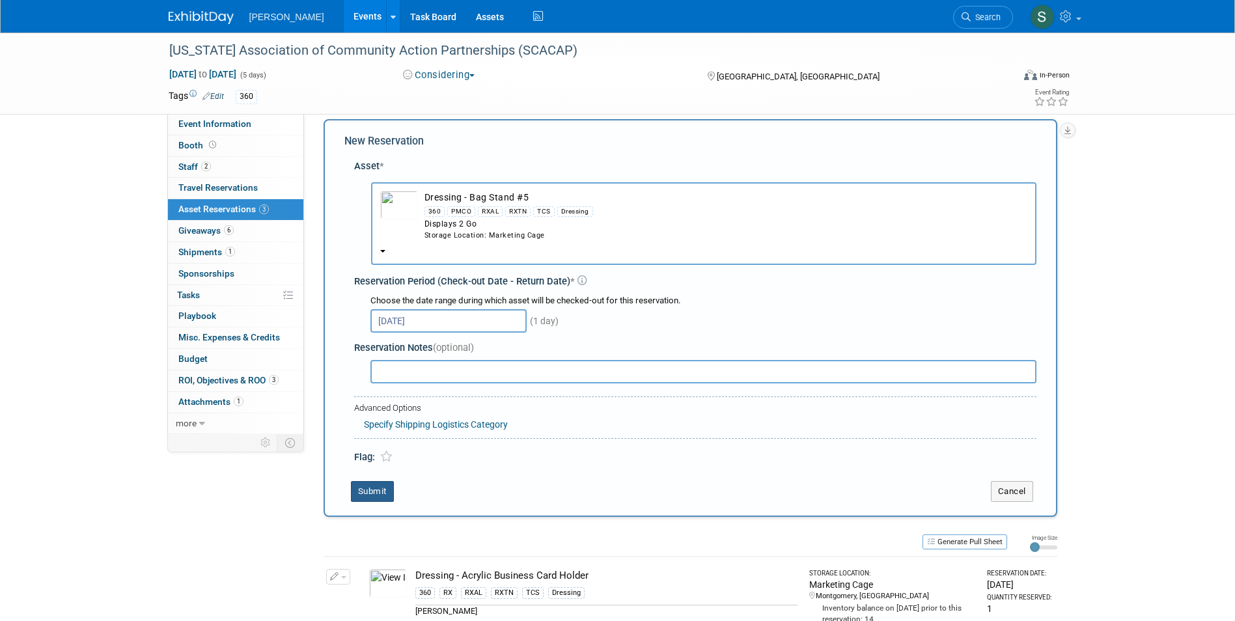
drag, startPoint x: 368, startPoint y: 490, endPoint x: 377, endPoint y: 476, distance: 16.6
click at [368, 490] on button "Submit" at bounding box center [372, 491] width 43 height 21
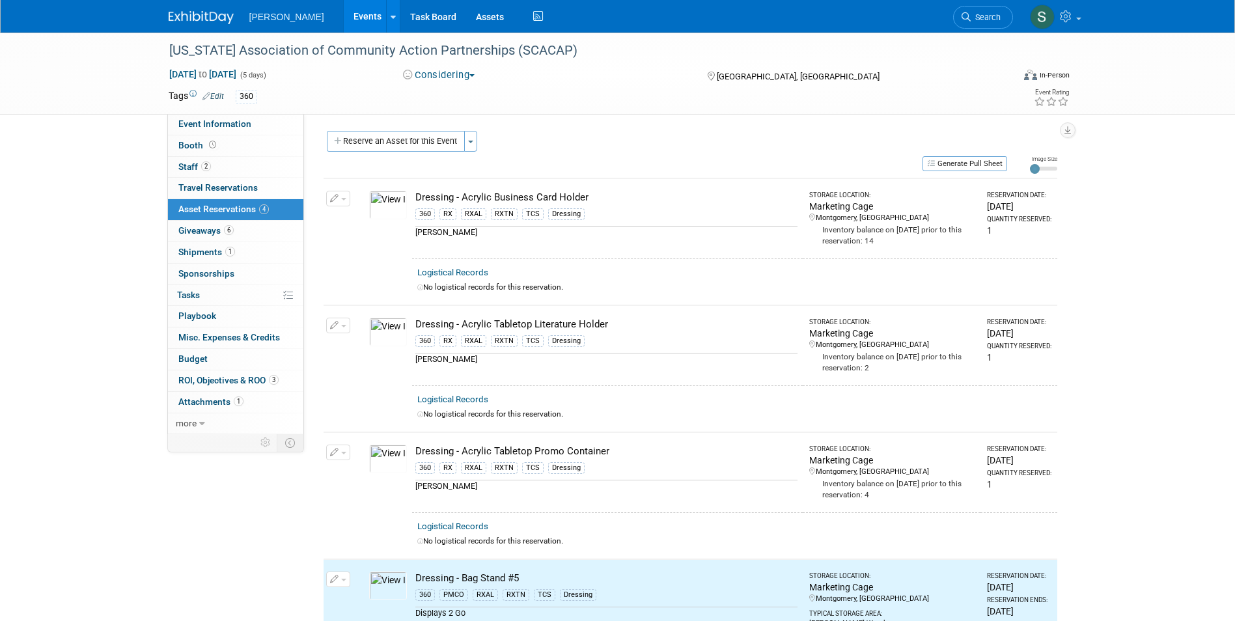
scroll to position [0, 0]
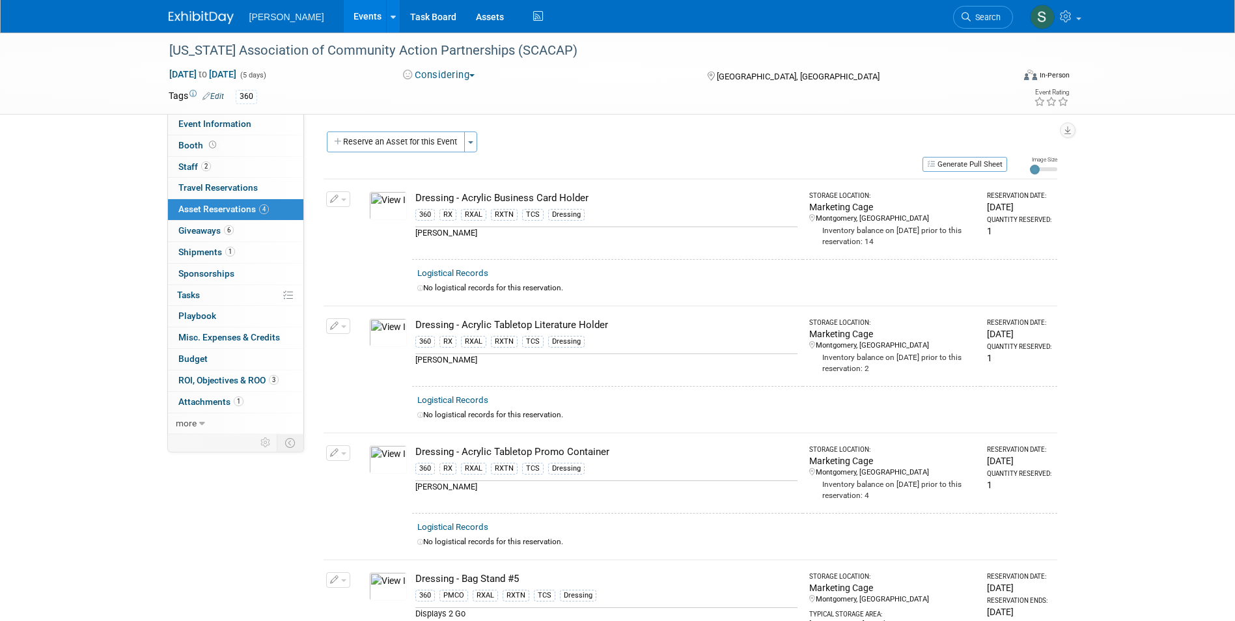
click at [338, 195] on icon "button" at bounding box center [334, 199] width 9 height 8
click at [359, 221] on button "Change Reservation" at bounding box center [388, 221] width 110 height 18
select select "3"
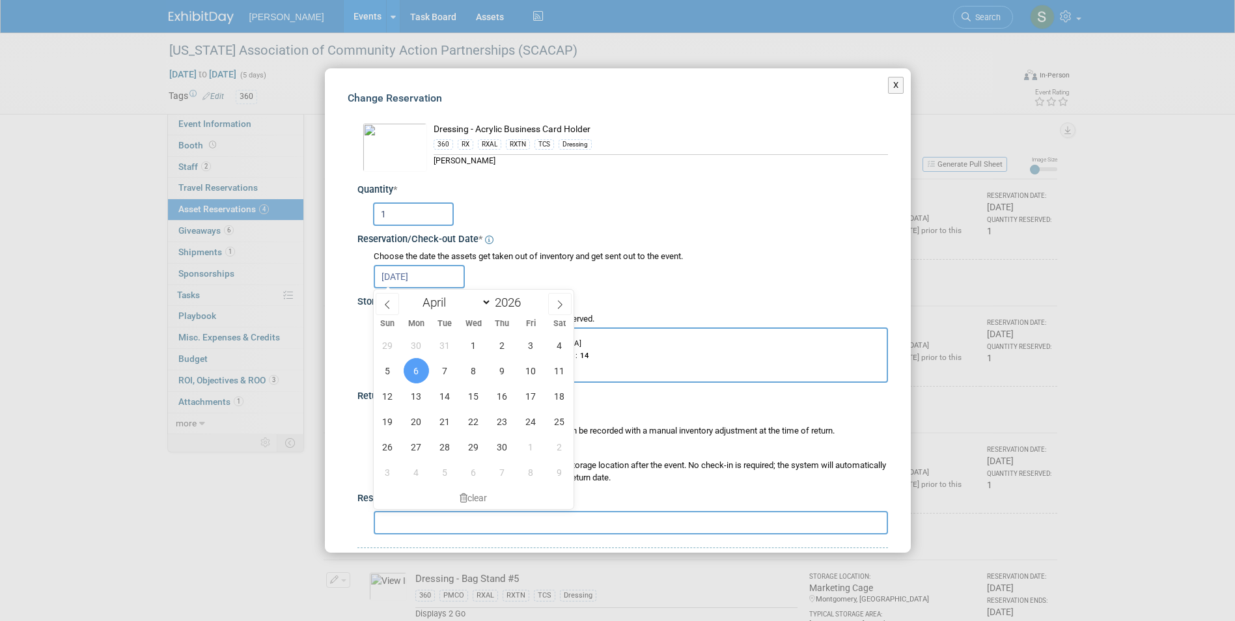
click at [426, 274] on input "Apr 6, 2026" at bounding box center [419, 276] width 91 height 23
click at [417, 367] on span "6" at bounding box center [416, 370] width 25 height 25
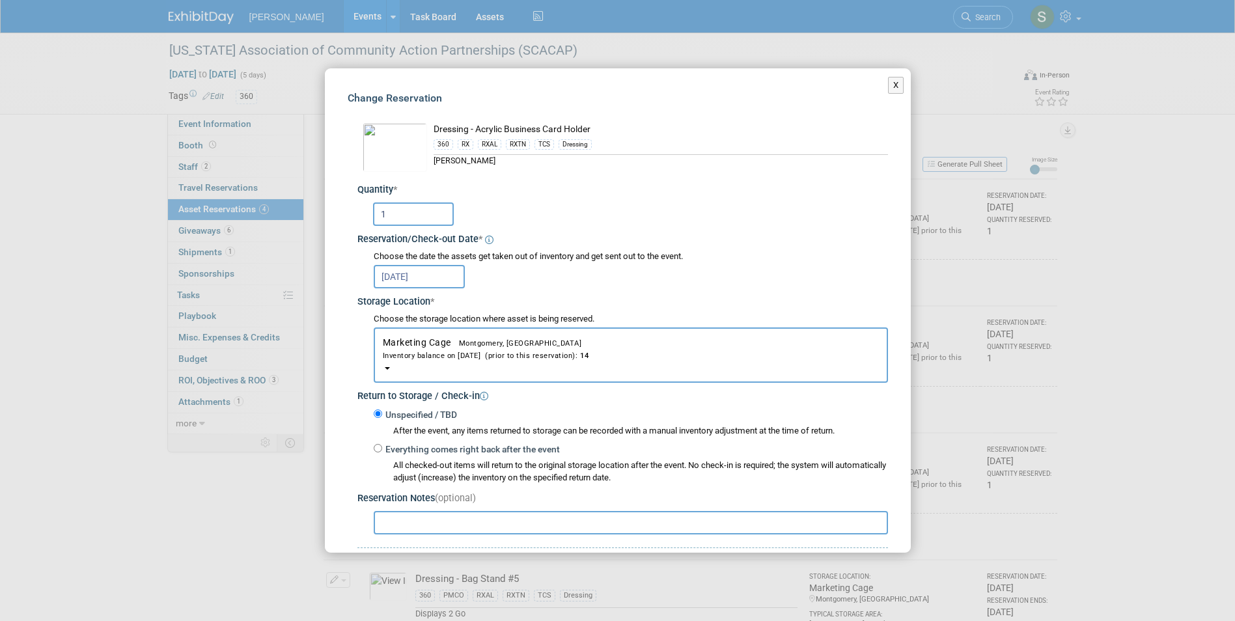
click at [398, 262] on div "Choose the date the assets get taken out of inventory and get sent out to the e…" at bounding box center [631, 257] width 514 height 12
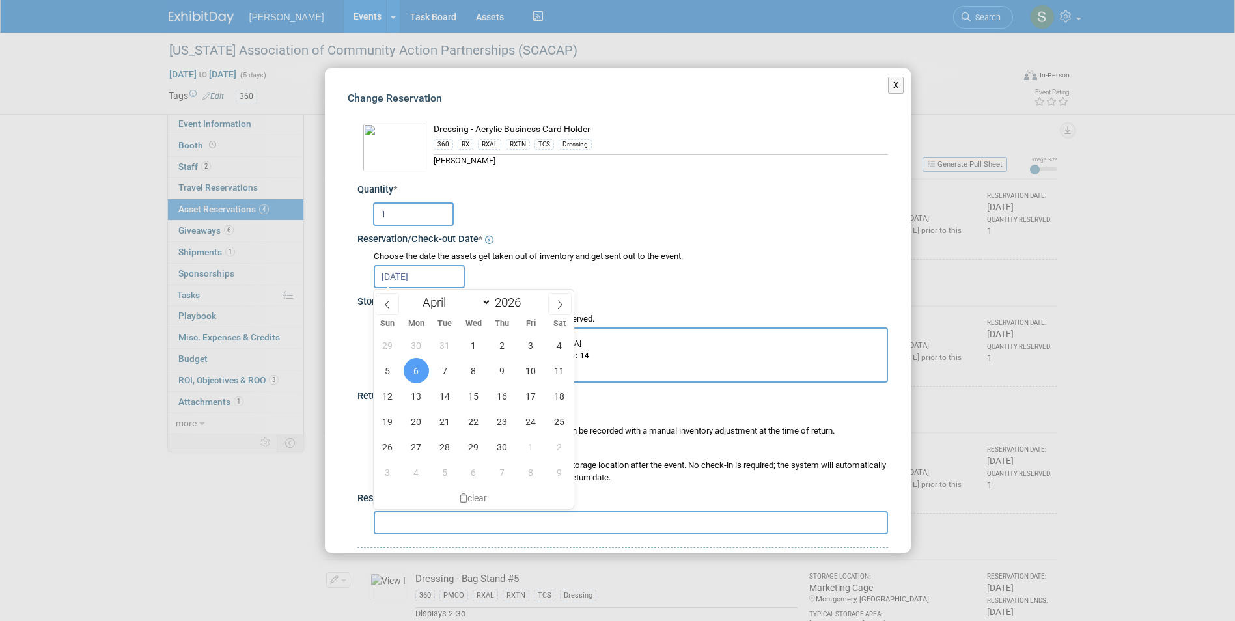
click at [399, 273] on input "Apr 6, 2026" at bounding box center [419, 276] width 91 height 23
click at [437, 398] on span "14" at bounding box center [444, 395] width 25 height 25
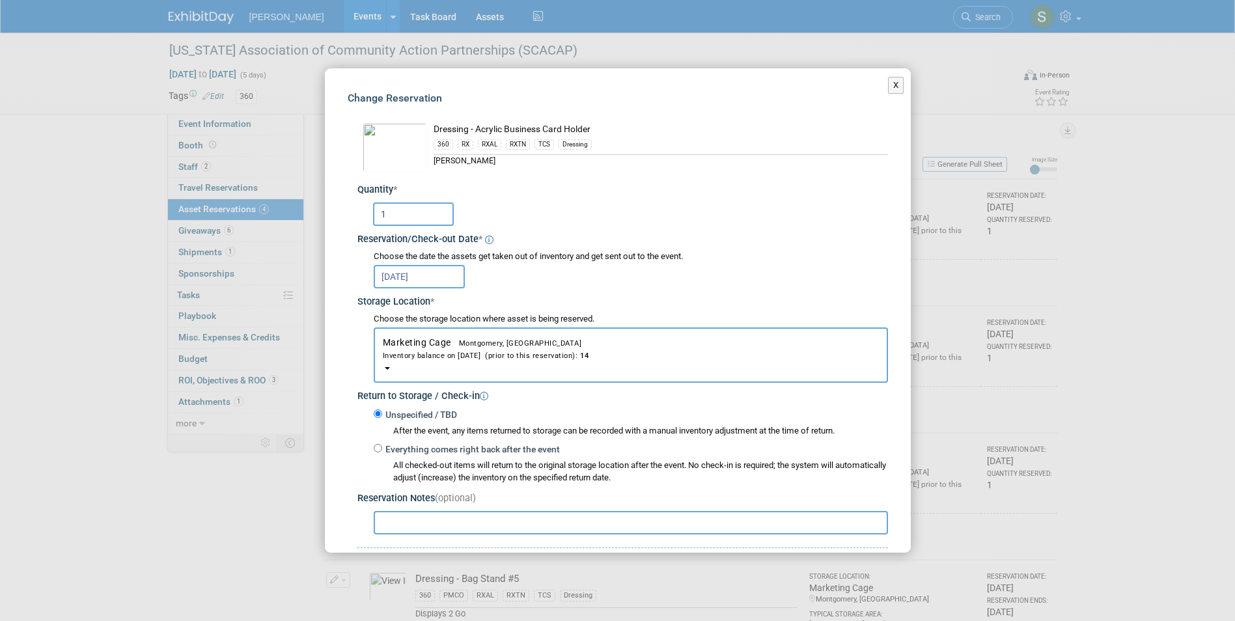
click at [421, 267] on input "Apr 14, 2026" at bounding box center [419, 276] width 91 height 23
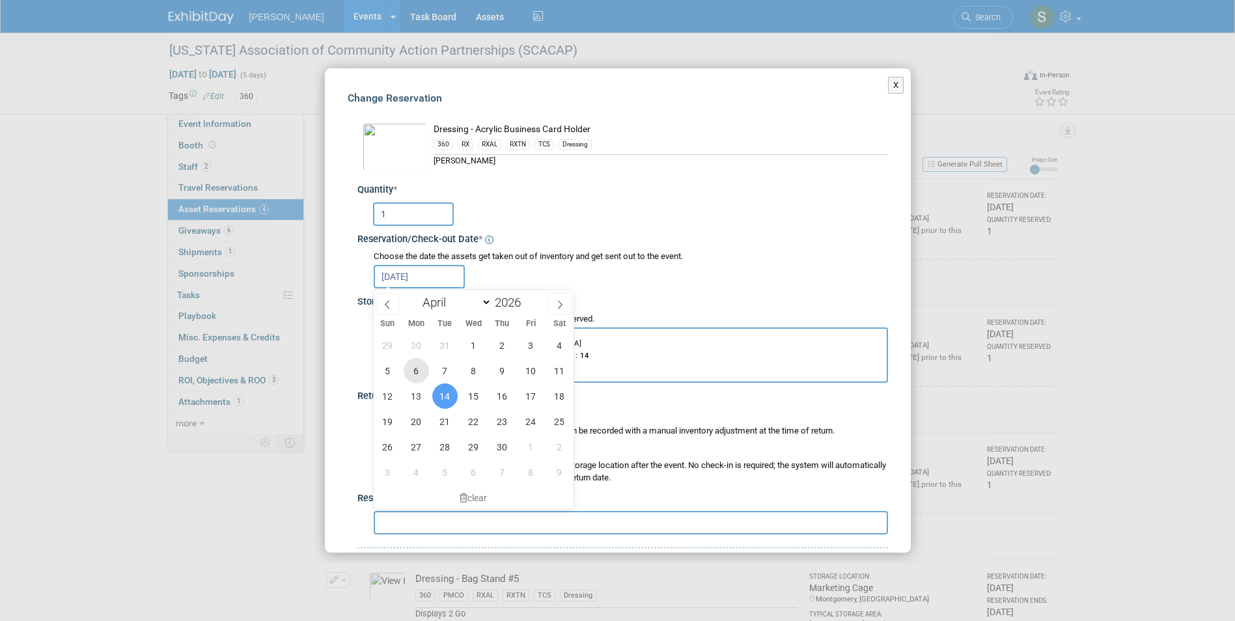
click at [420, 371] on span "6" at bounding box center [416, 370] width 25 height 25
type input "Apr 6, 2026"
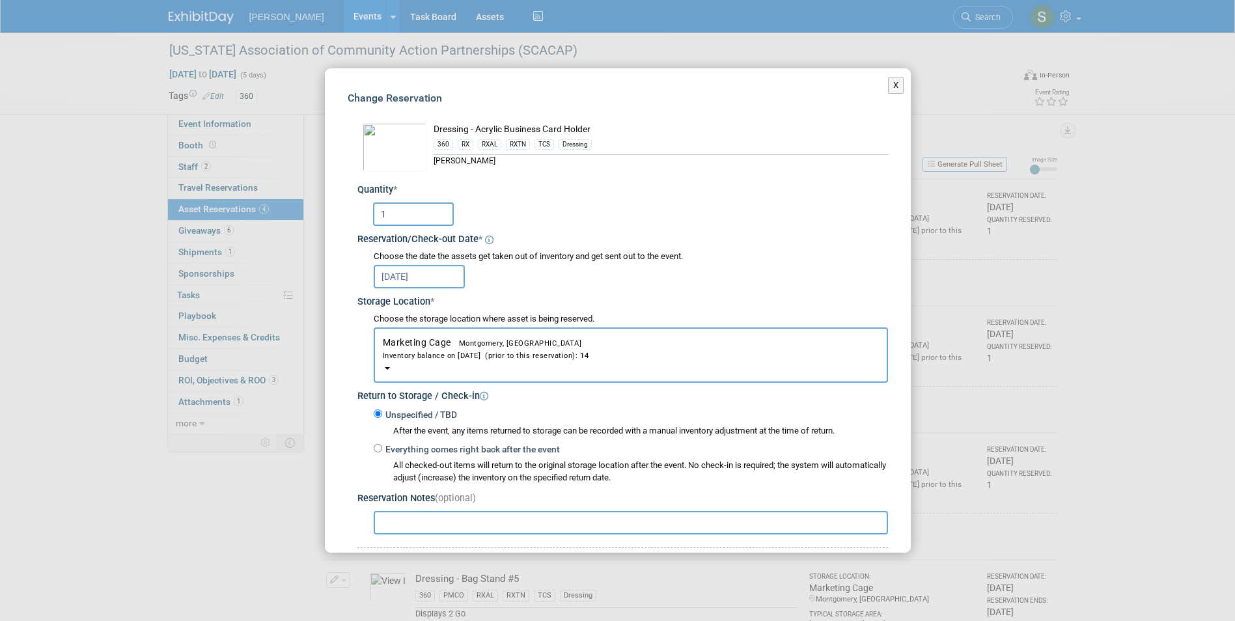
click at [411, 281] on input "Apr 6, 2026" at bounding box center [419, 276] width 91 height 23
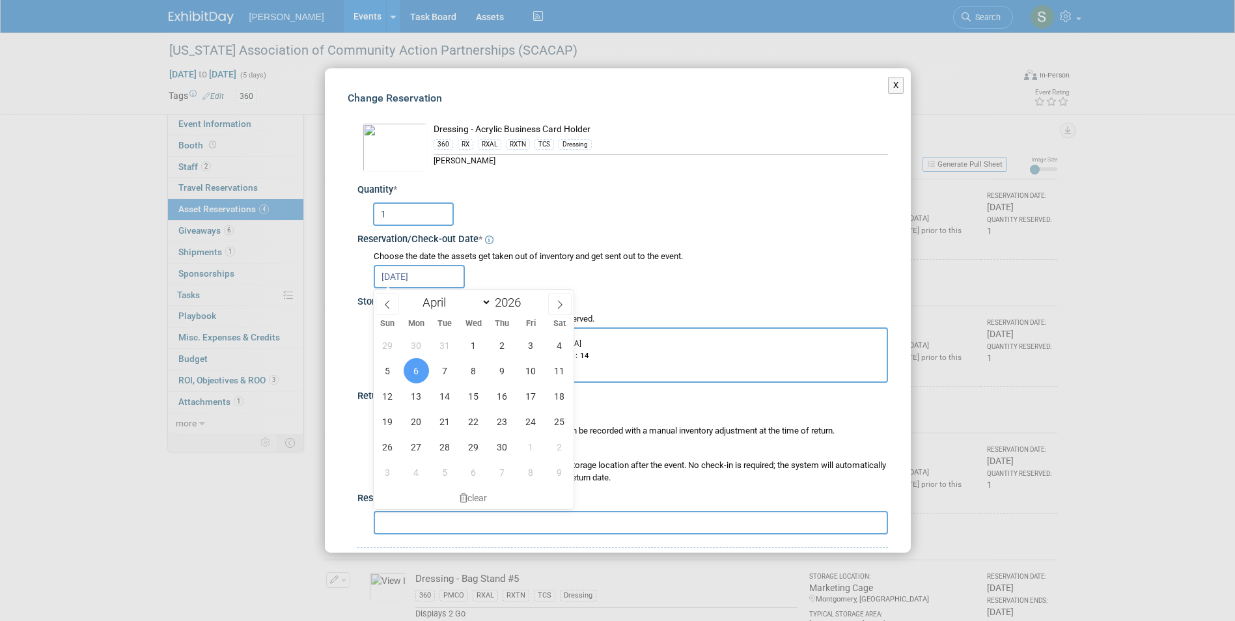
click at [411, 281] on input "Apr 6, 2026" at bounding box center [419, 276] width 91 height 23
click at [326, 234] on div "Change Reservation Dressing - Acrylic Business Card Holder 360 * *" at bounding box center [618, 371] width 586 height 607
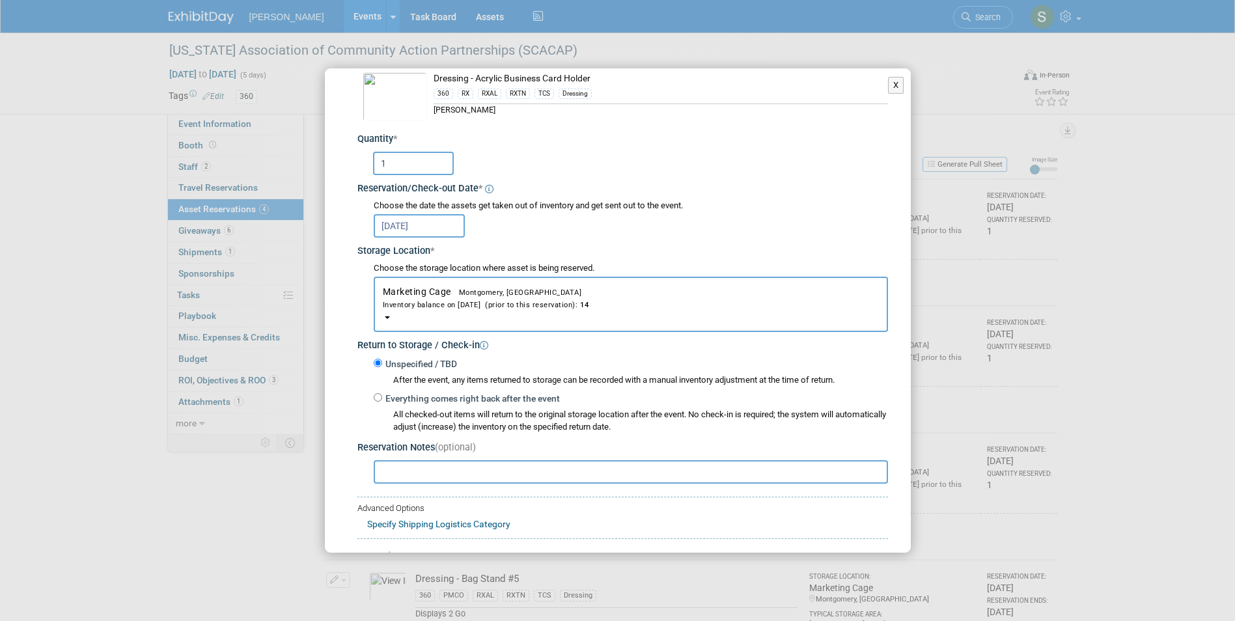
scroll to position [122, 0]
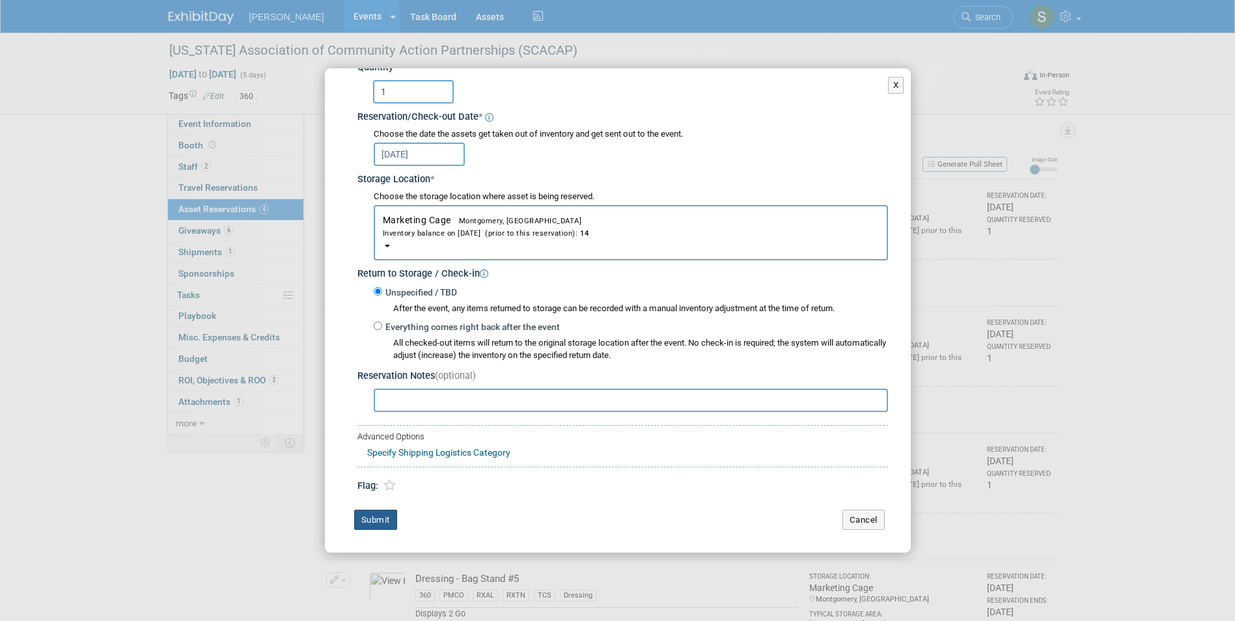
click at [375, 523] on button "Submit" at bounding box center [375, 520] width 43 height 21
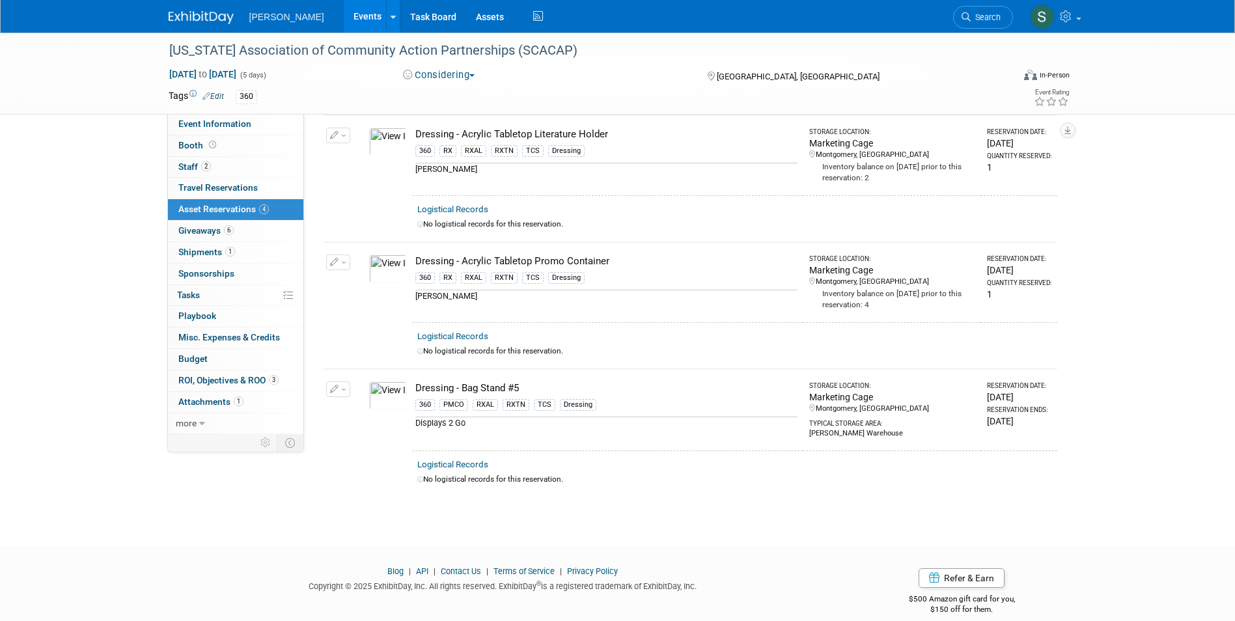
scroll to position [195, 0]
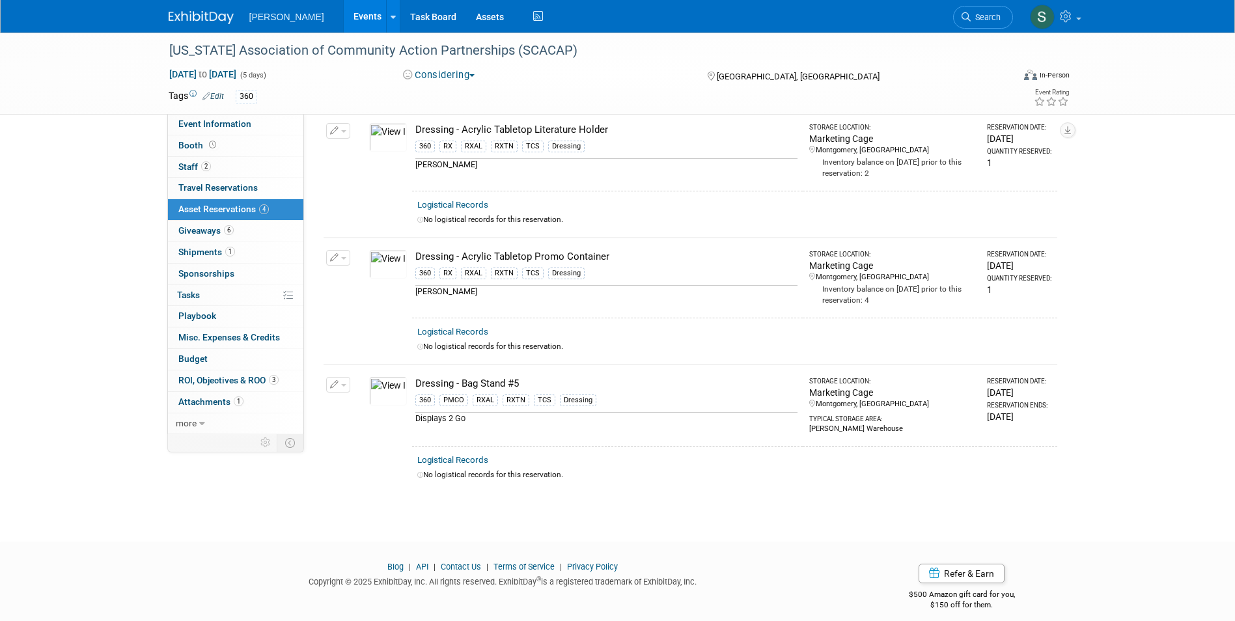
click at [339, 382] on button "button" at bounding box center [338, 385] width 24 height 16
click at [355, 398] on button "Change Reservation" at bounding box center [388, 406] width 110 height 18
select select "3"
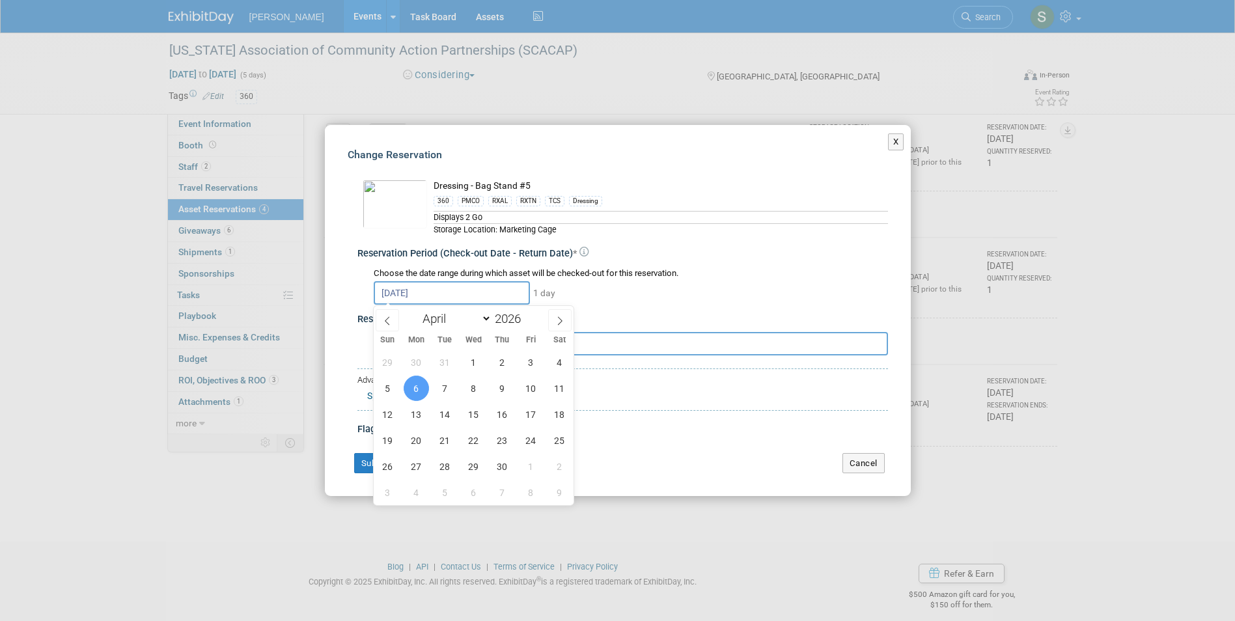
click at [402, 297] on input "Apr 6, 2026" at bounding box center [452, 292] width 156 height 23
click at [423, 386] on span "6" at bounding box center [416, 388] width 25 height 25
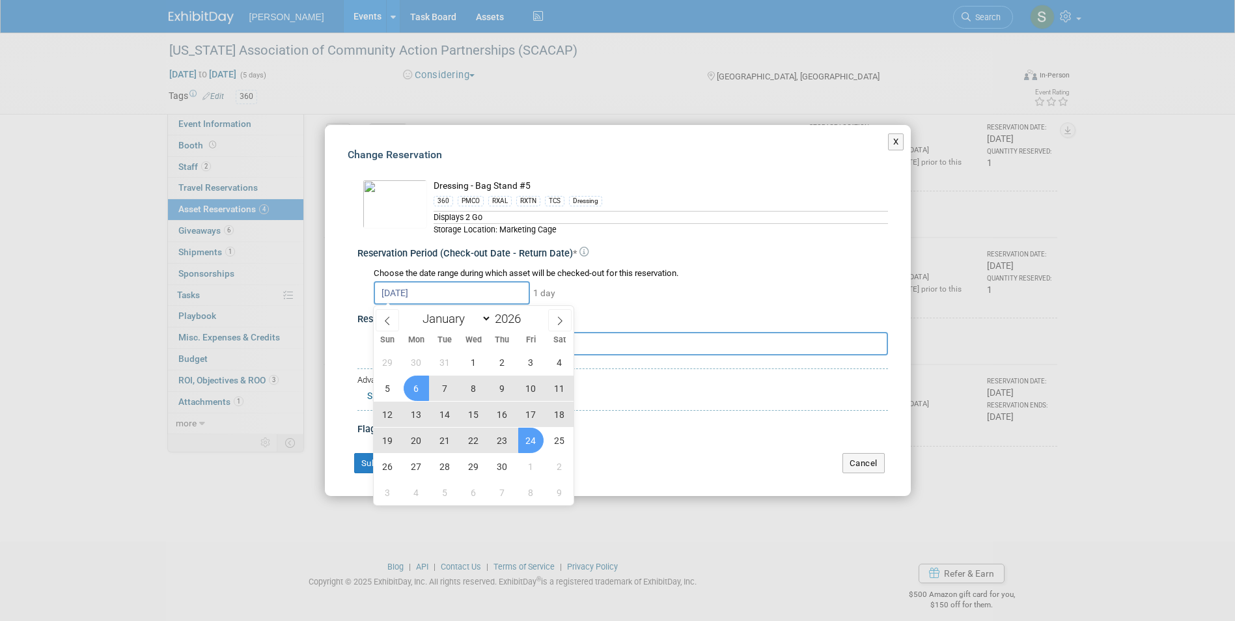
click at [534, 437] on span "24" at bounding box center [530, 440] width 25 height 25
type input "Apr 6, 2026 to Apr 24, 2026"
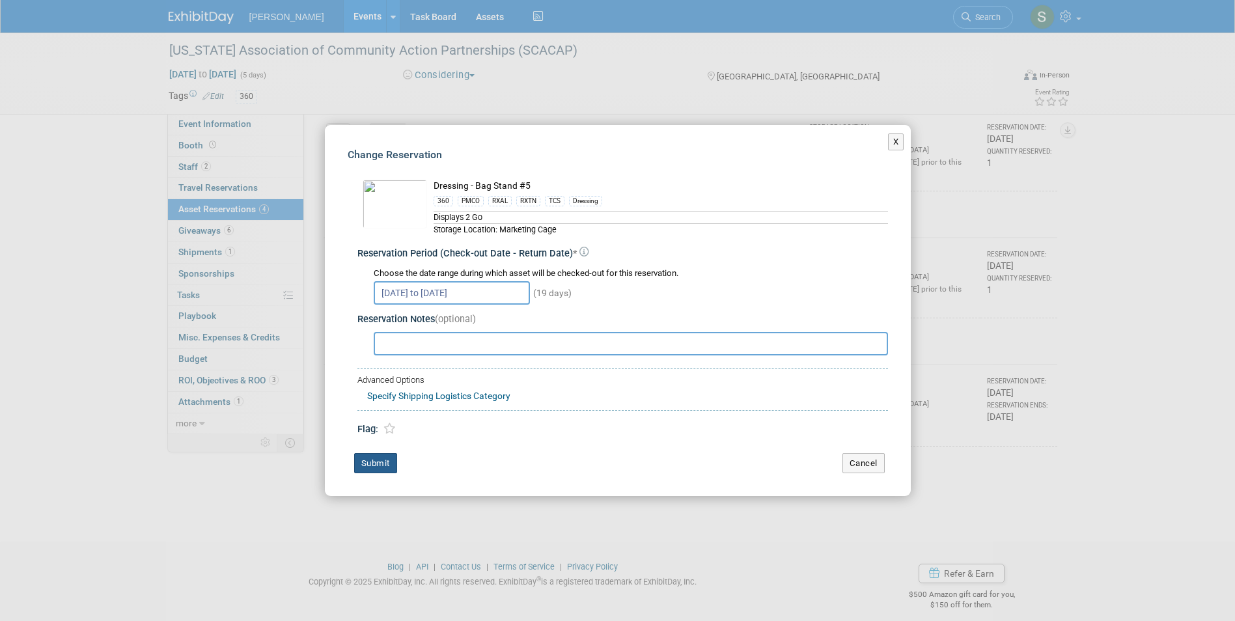
click at [367, 458] on button "Submit" at bounding box center [375, 463] width 43 height 21
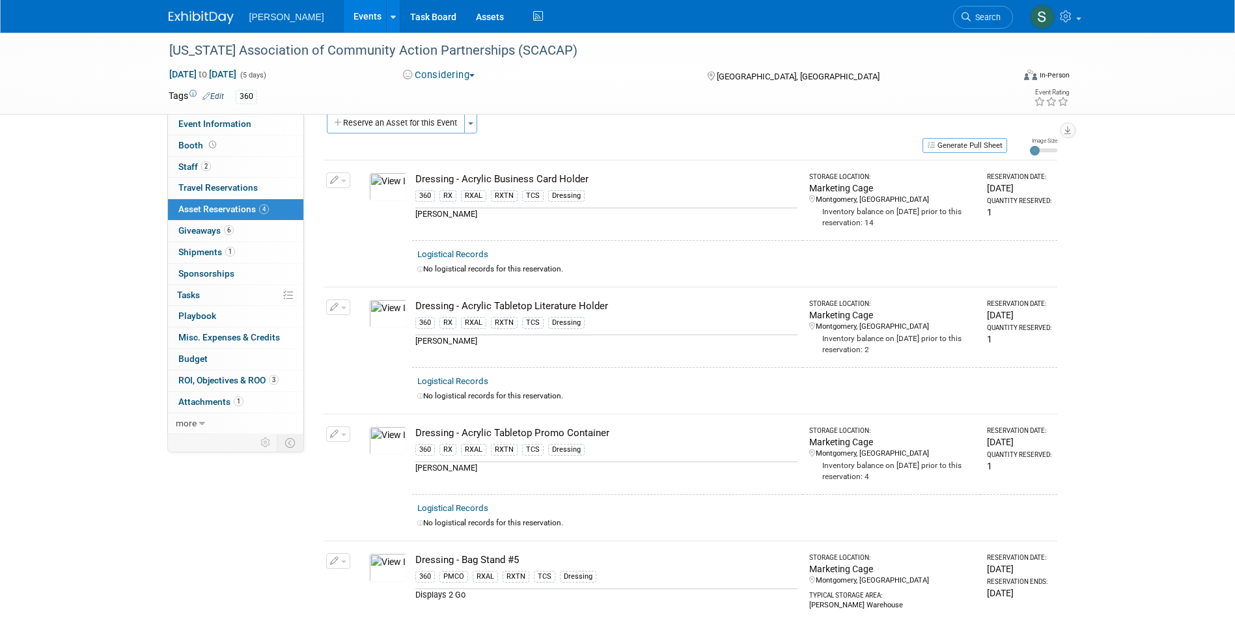
scroll to position [0, 0]
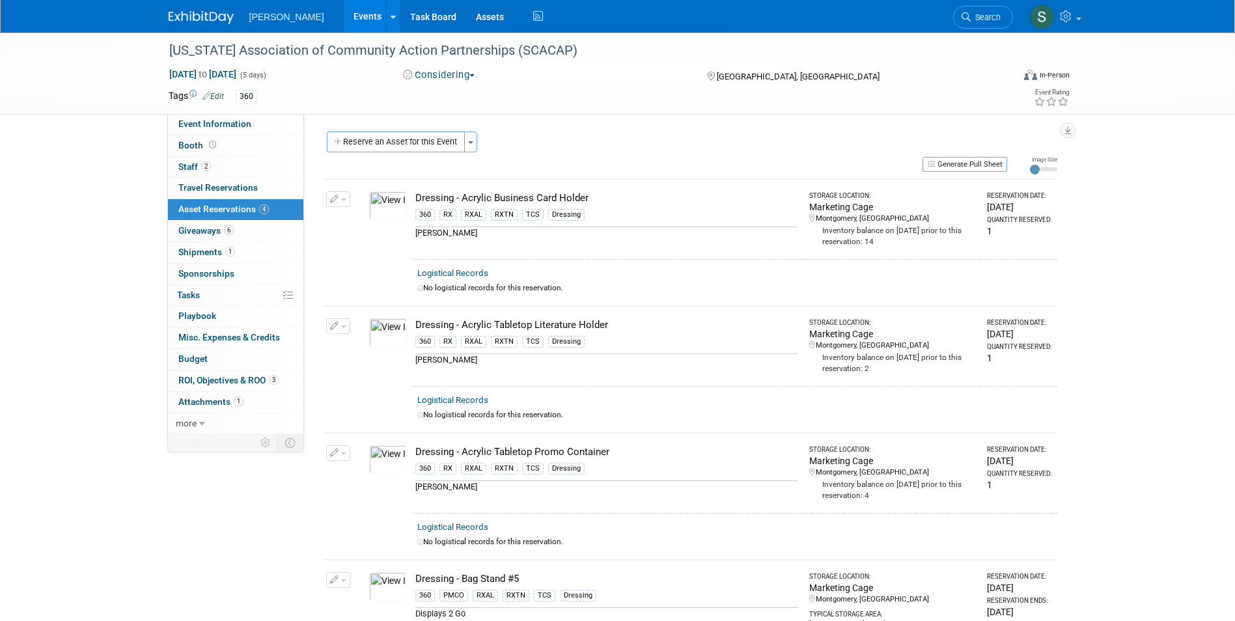
click at [342, 201] on span "button" at bounding box center [343, 200] width 5 height 3
click at [348, 212] on button "Change Reservation" at bounding box center [388, 221] width 110 height 18
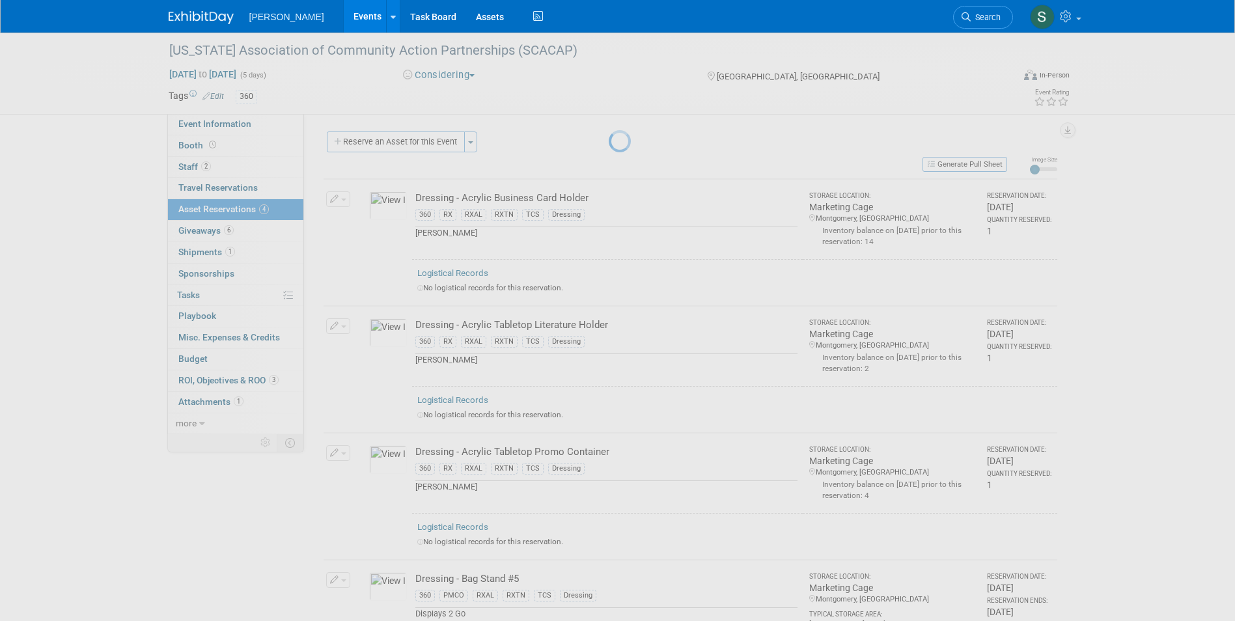
select select "3"
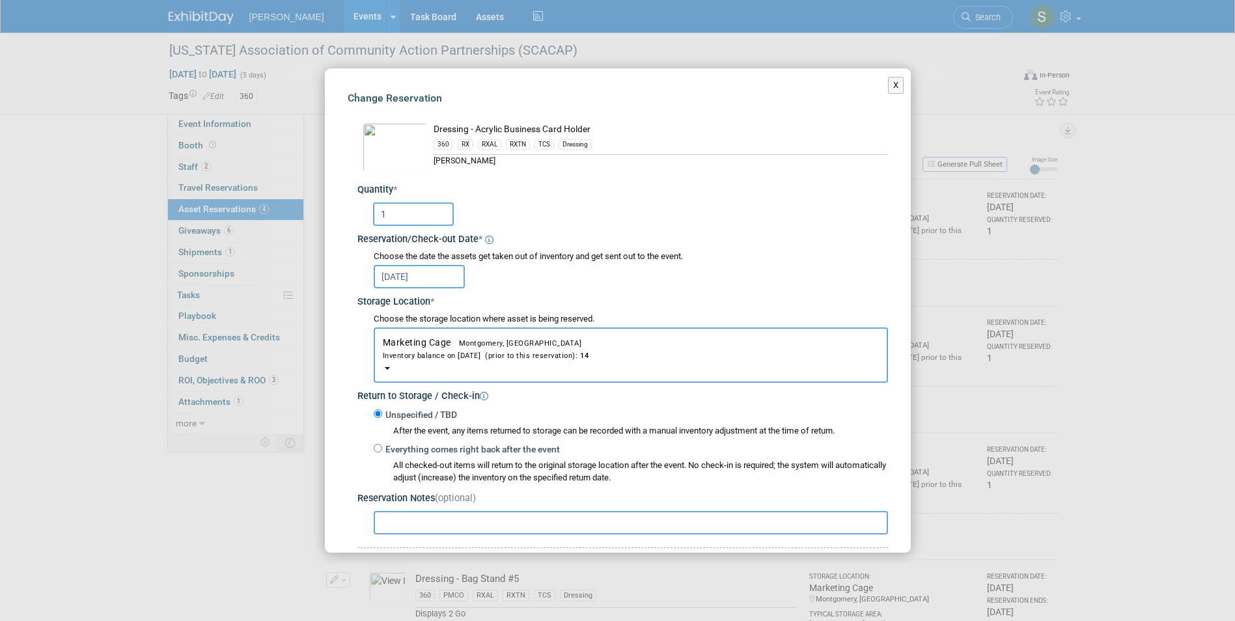
click at [426, 273] on input "Apr 6, 2026" at bounding box center [419, 276] width 91 height 23
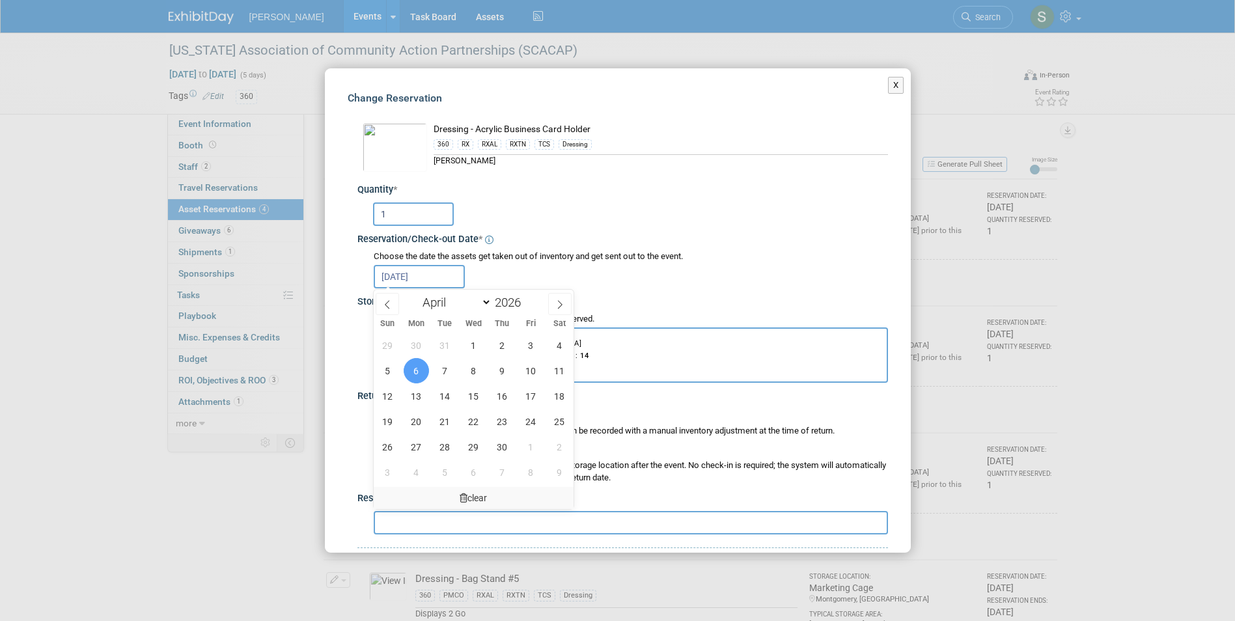
click at [465, 495] on icon at bounding box center [464, 497] width 8 height 9
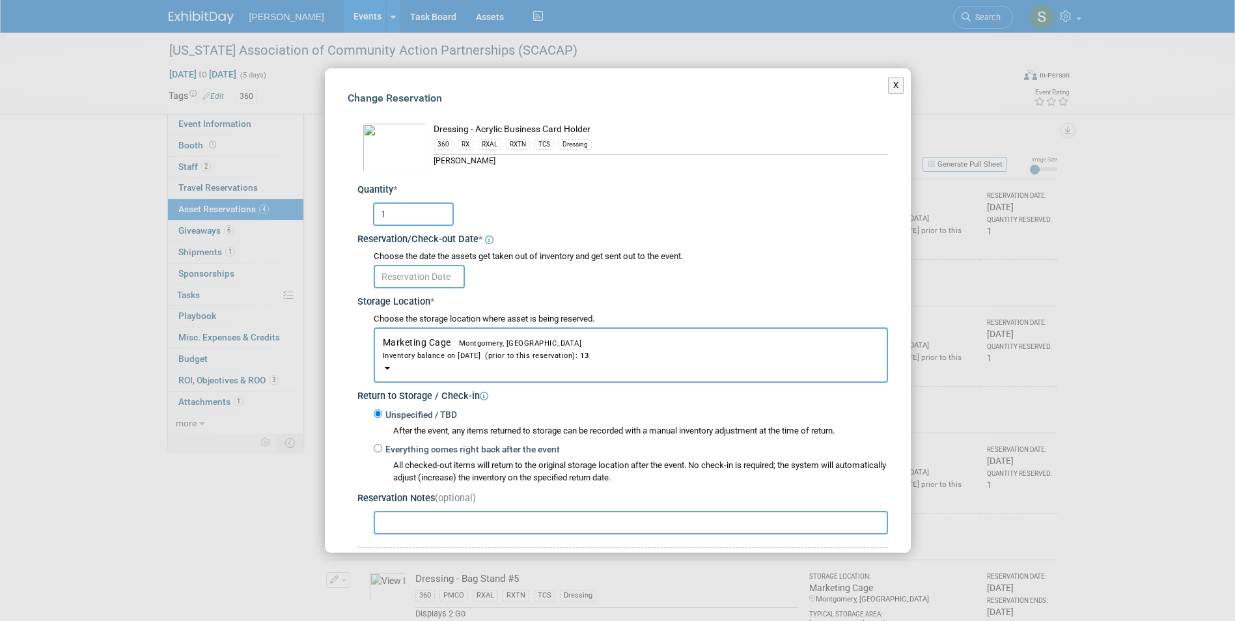
click at [421, 273] on input "text" at bounding box center [419, 276] width 91 height 23
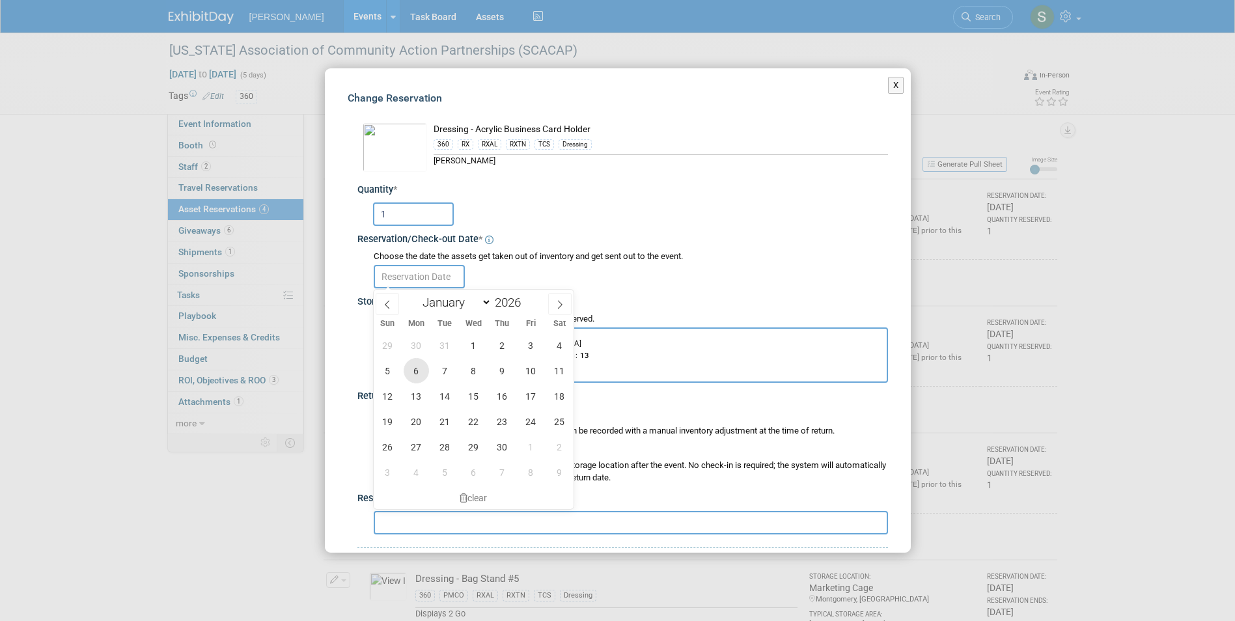
click at [418, 374] on span "6" at bounding box center [416, 370] width 25 height 25
type input "Apr 6, 2026"
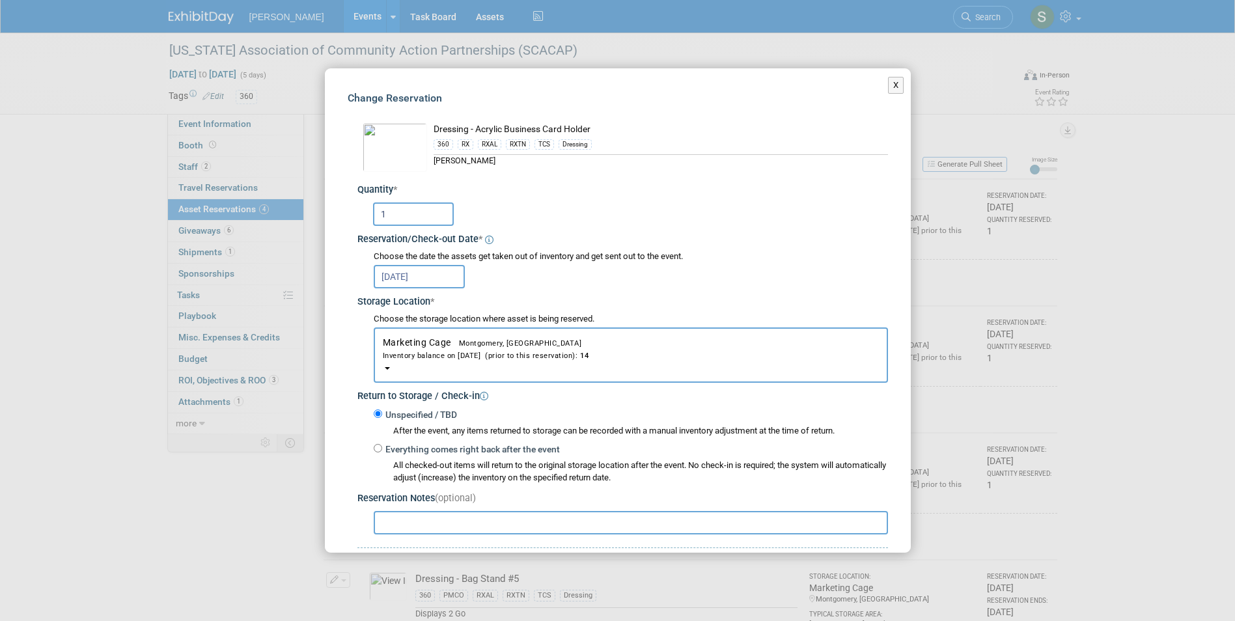
scroll to position [122, 0]
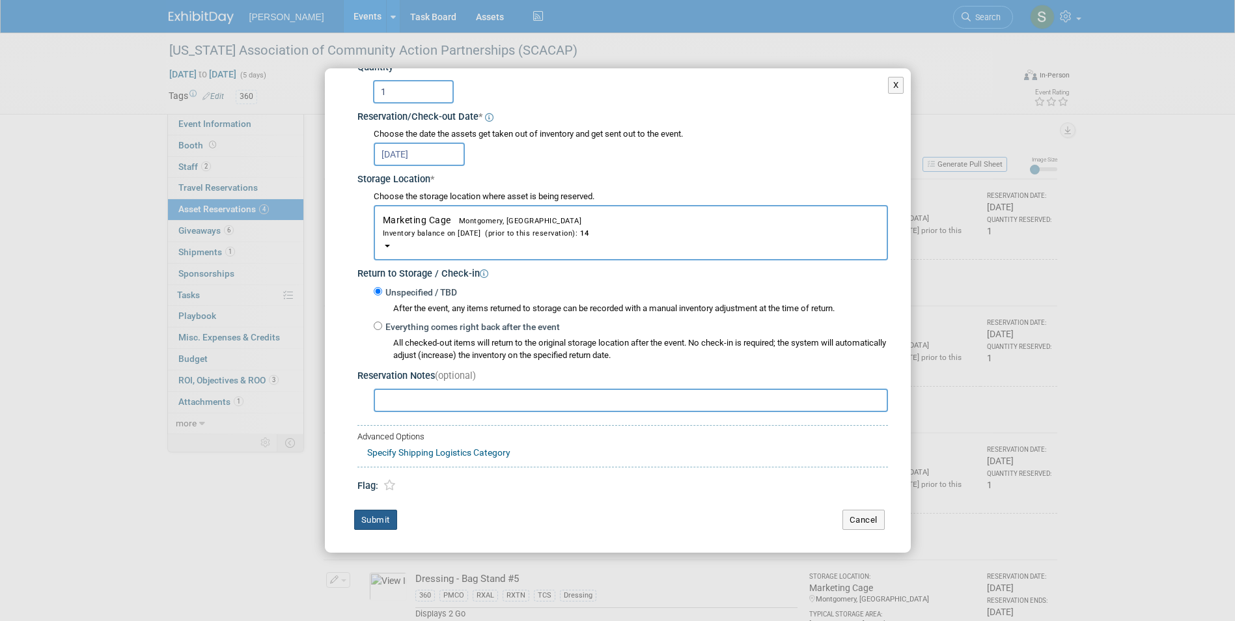
click at [368, 521] on button "Submit" at bounding box center [375, 520] width 43 height 21
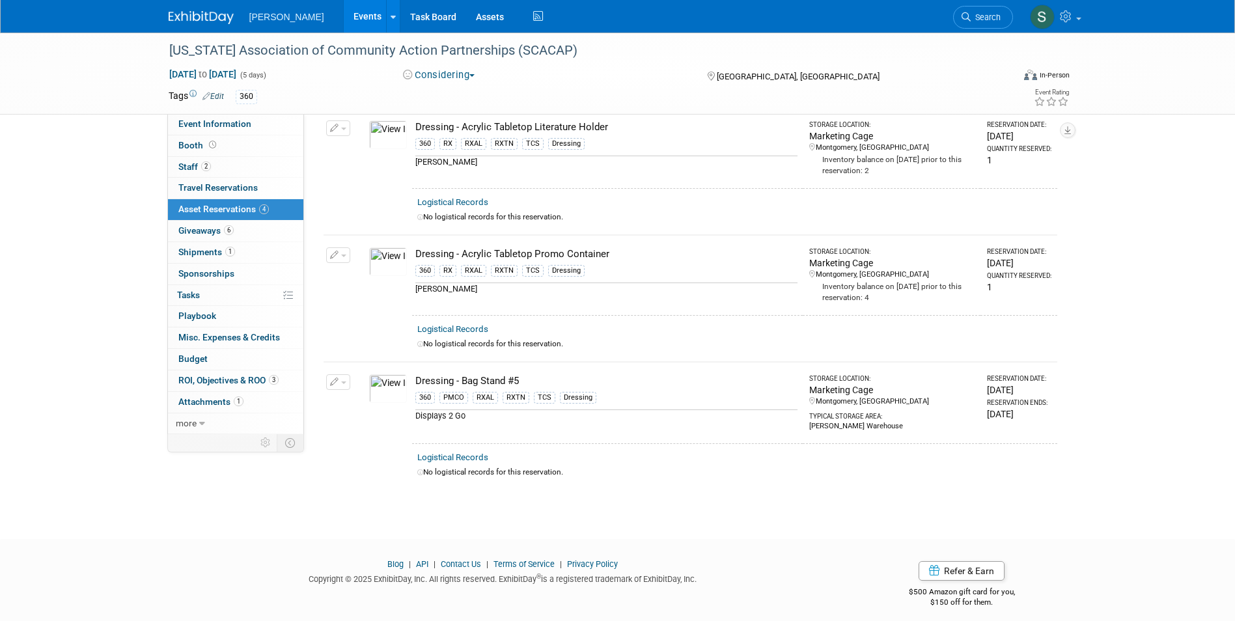
scroll to position [204, 0]
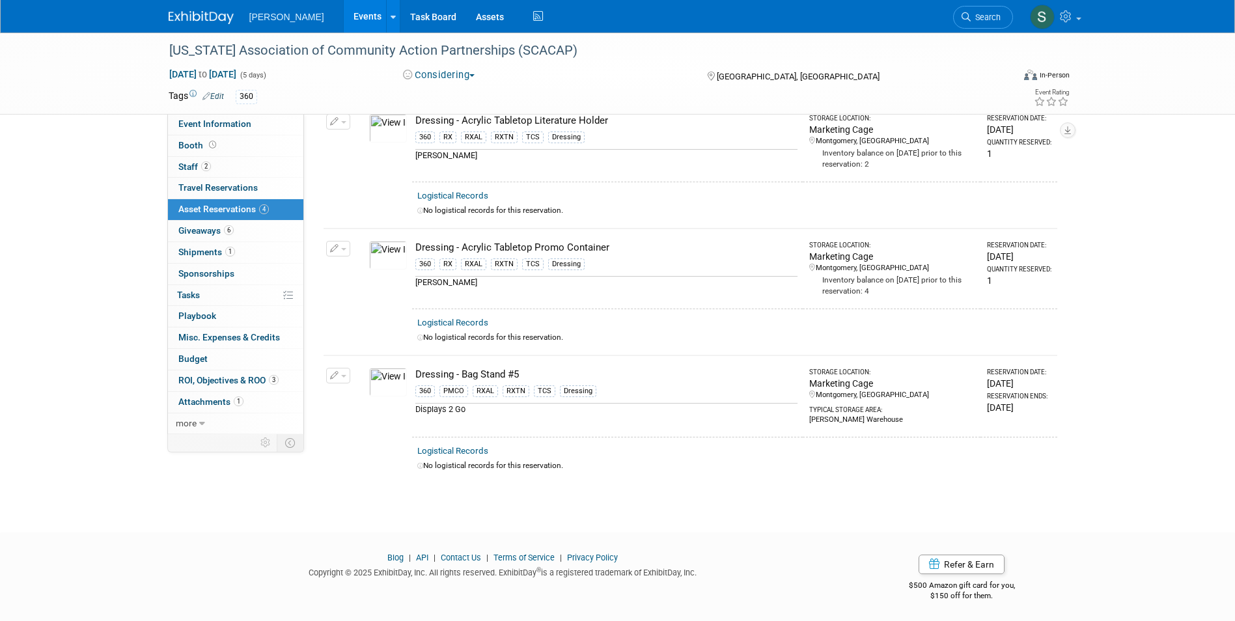
click at [341, 375] on span "button" at bounding box center [343, 376] width 5 height 3
click at [353, 389] on button "Change Reservation" at bounding box center [388, 397] width 110 height 18
select select "3"
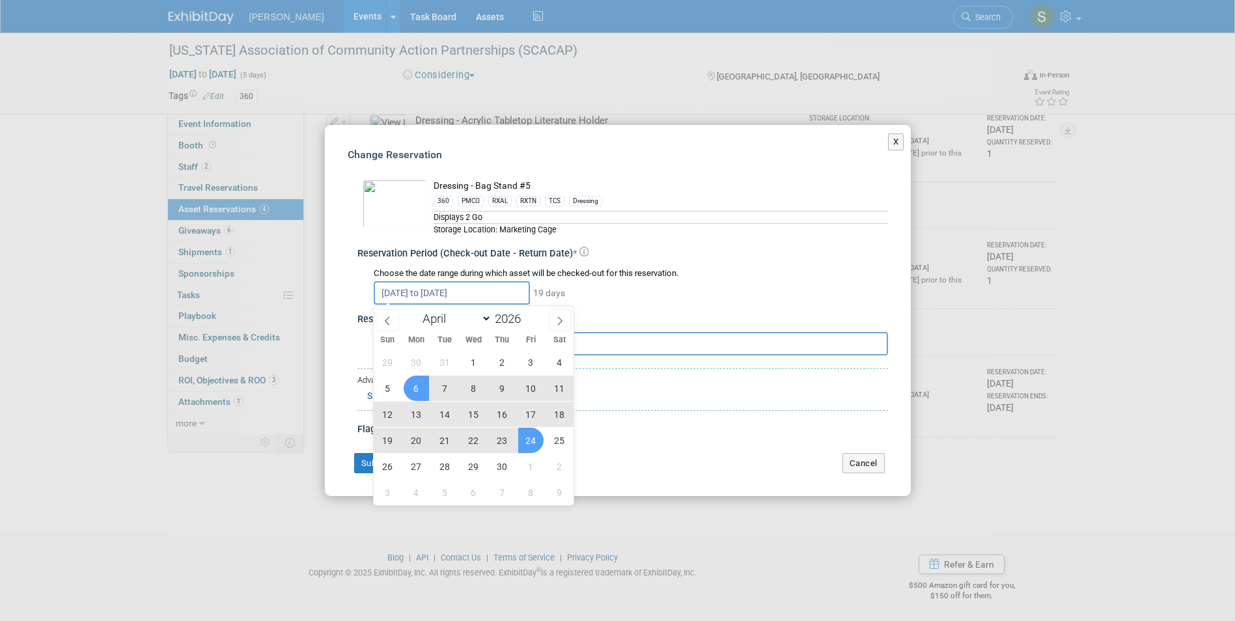
click at [402, 291] on input "Apr 6, 2026 to Apr 24, 2026" at bounding box center [452, 292] width 156 height 23
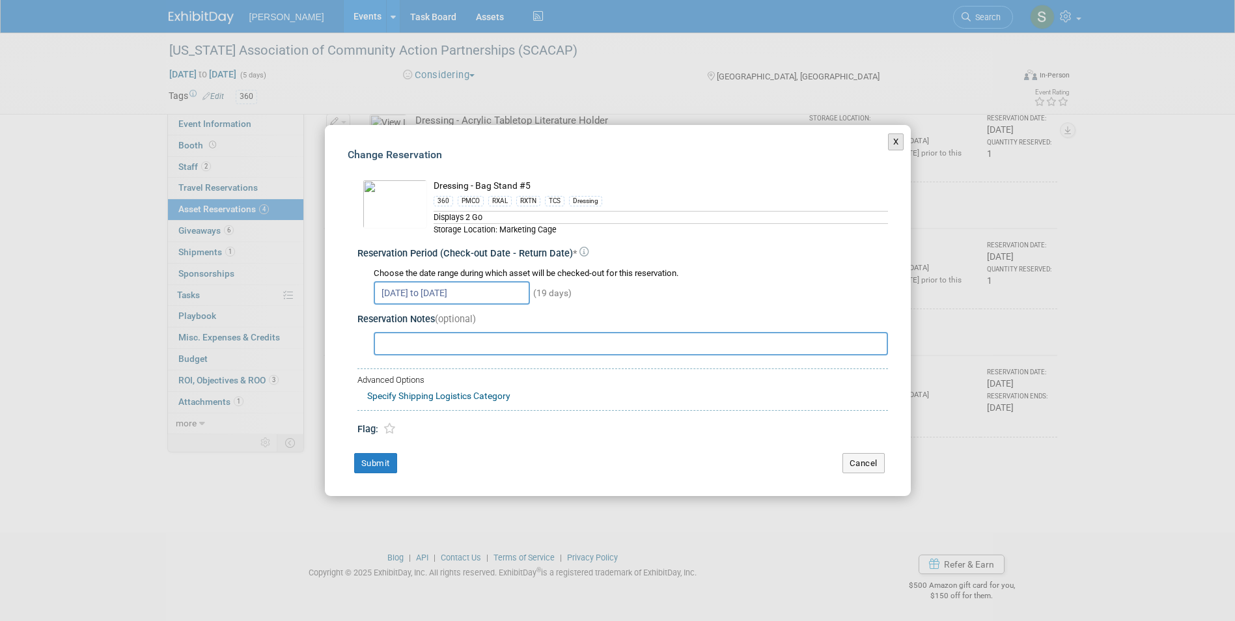
click at [891, 138] on button "X" at bounding box center [896, 141] width 16 height 17
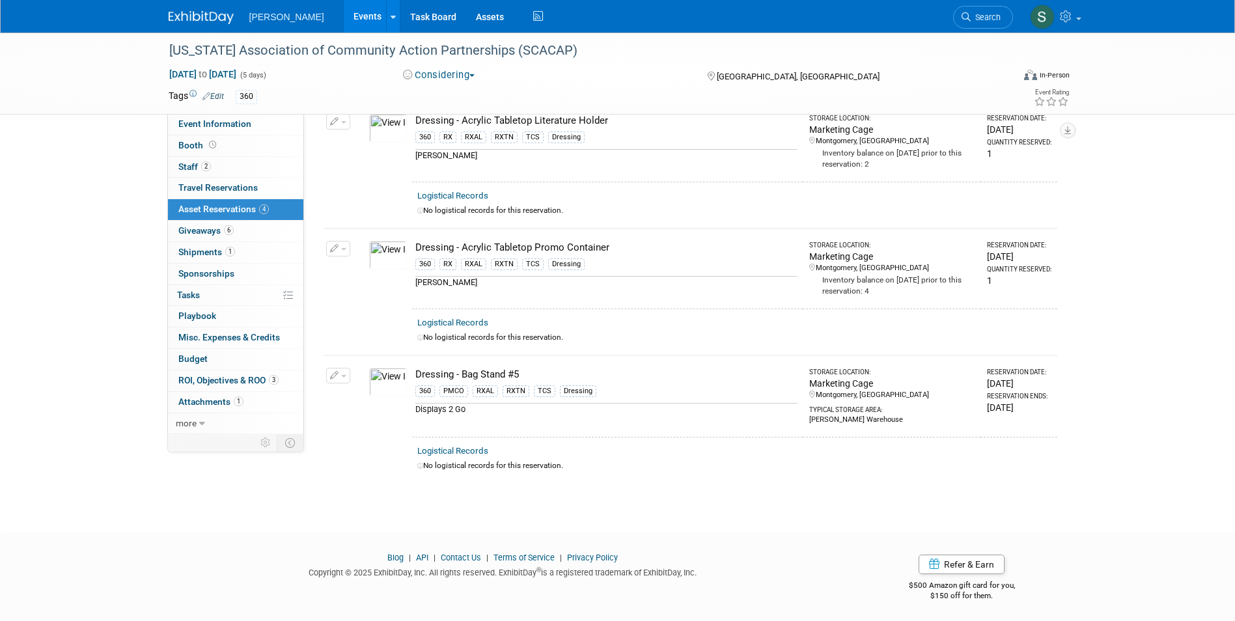
scroll to position [0, 0]
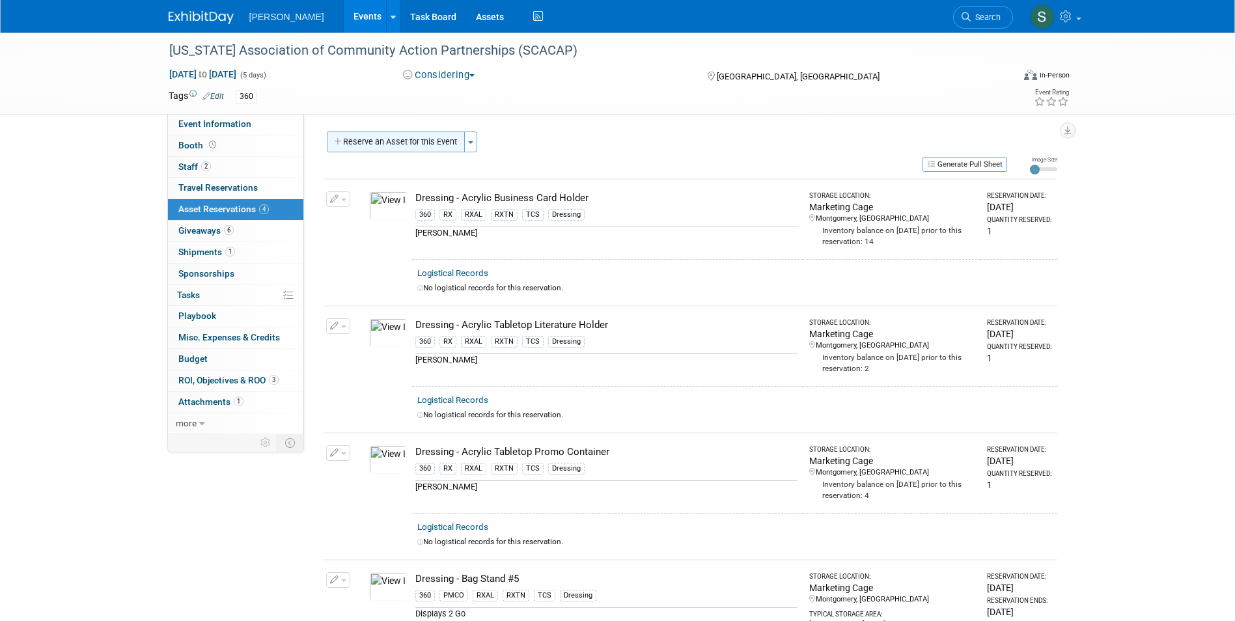
click at [413, 139] on button "Reserve an Asset for this Event" at bounding box center [396, 142] width 138 height 21
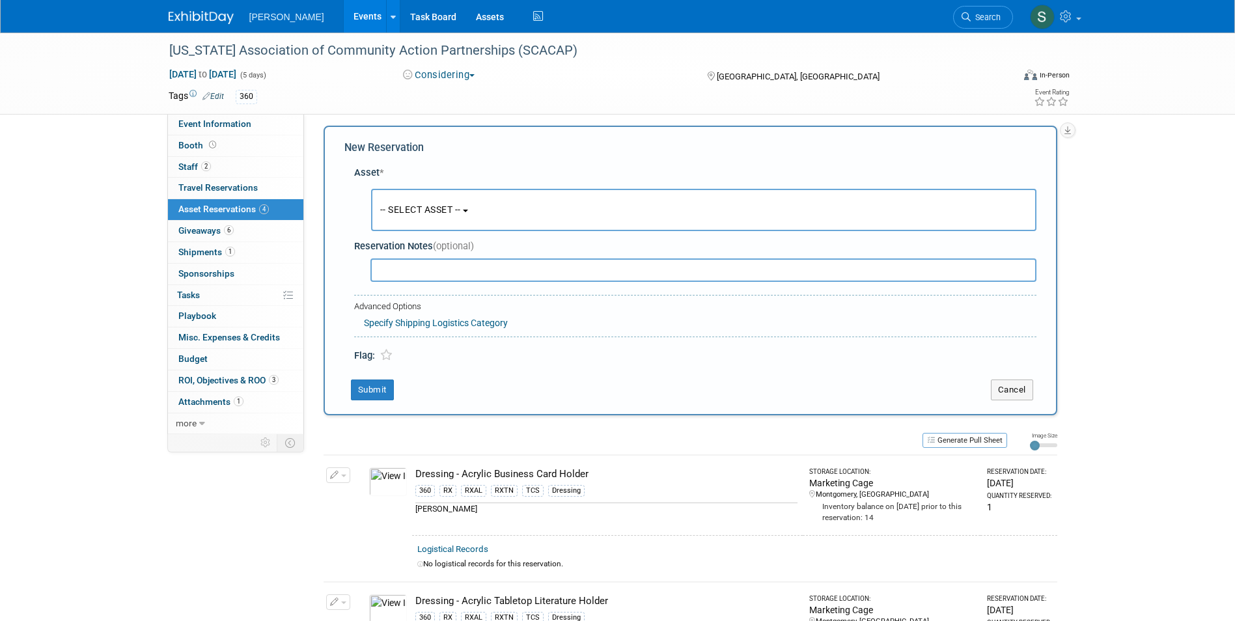
scroll to position [12, 0]
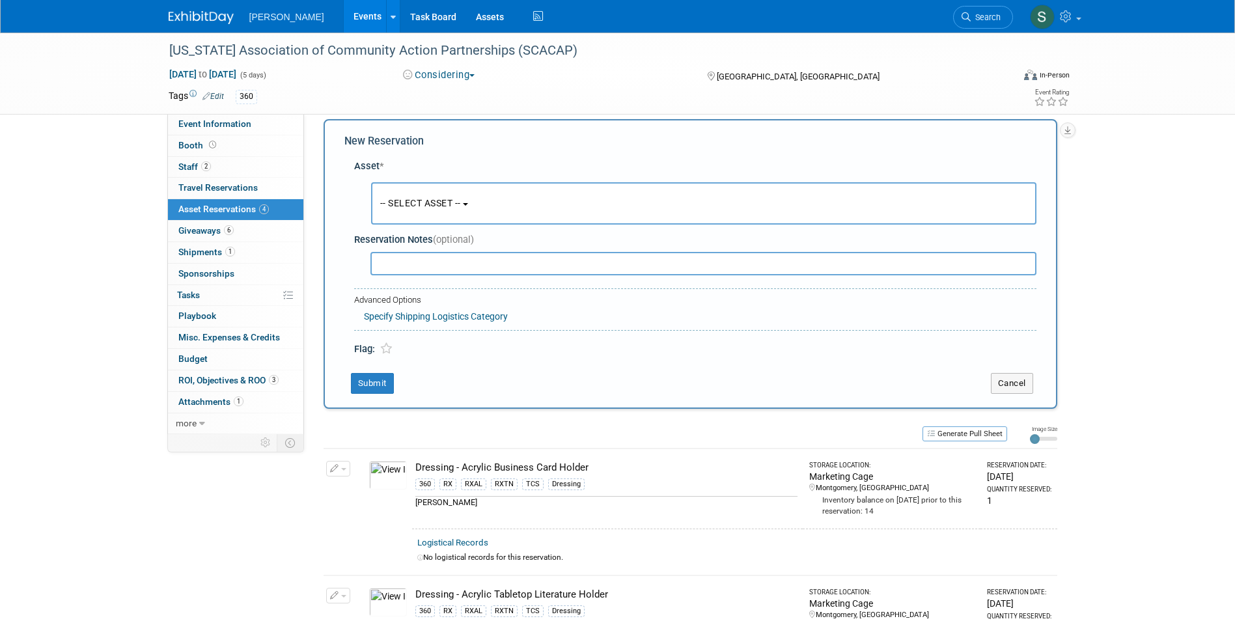
click at [424, 204] on span "-- SELECT ASSET --" at bounding box center [420, 203] width 81 height 10
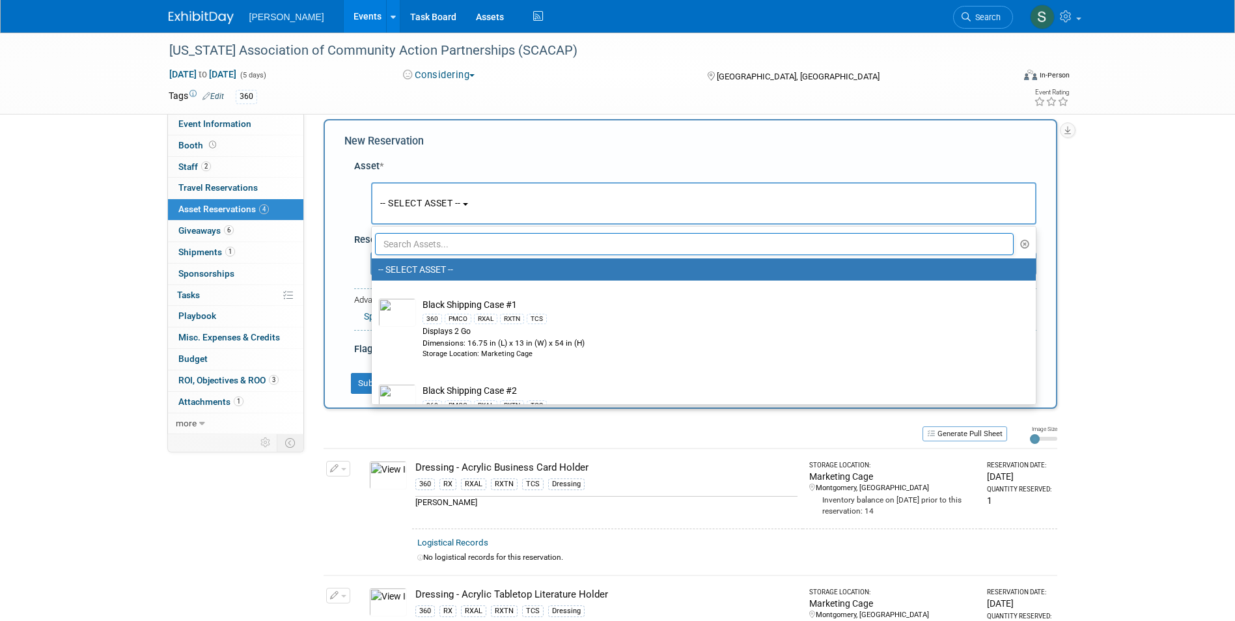
click at [428, 245] on input "text" at bounding box center [694, 244] width 639 height 22
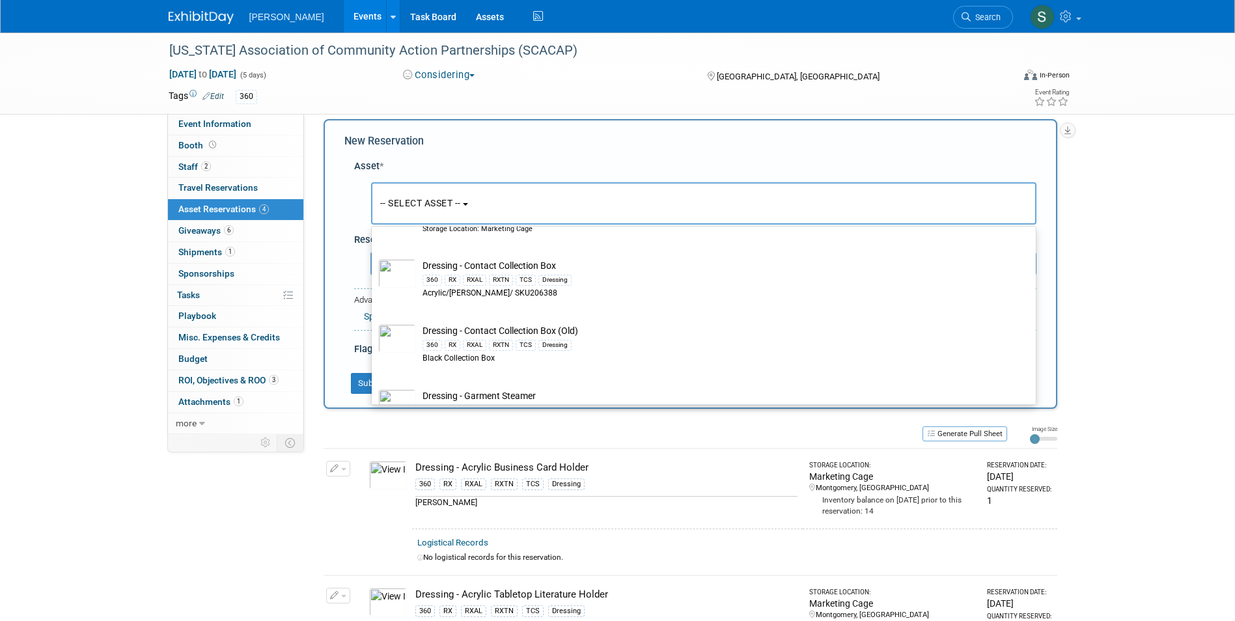
scroll to position [911, 0]
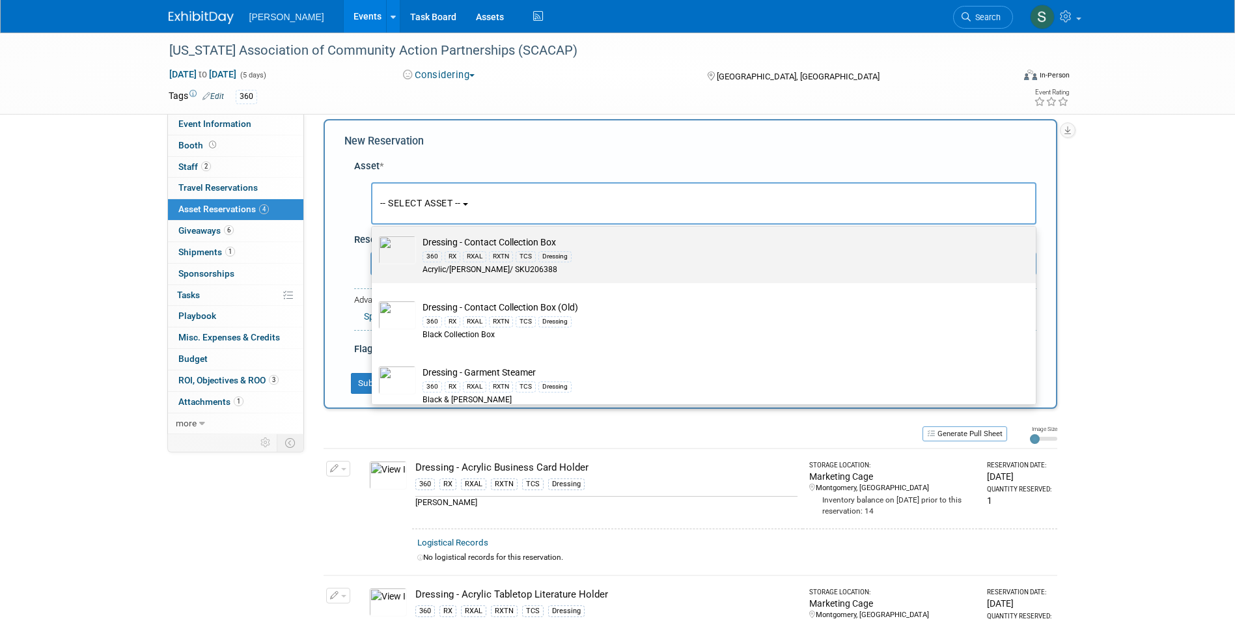
type input "dress"
click at [409, 281] on label "Dressing - Contact Collection Box 360 RX RXAL RXTN TCS Dressing Acrylic/Azar/ S…" at bounding box center [700, 251] width 644 height 60
click at [374, 234] on input "Dressing - Contact Collection Box 360 RX RXAL RXTN TCS Dressing Acrylic/Azar/ S…" at bounding box center [369, 229] width 8 height 8
select select "10724623"
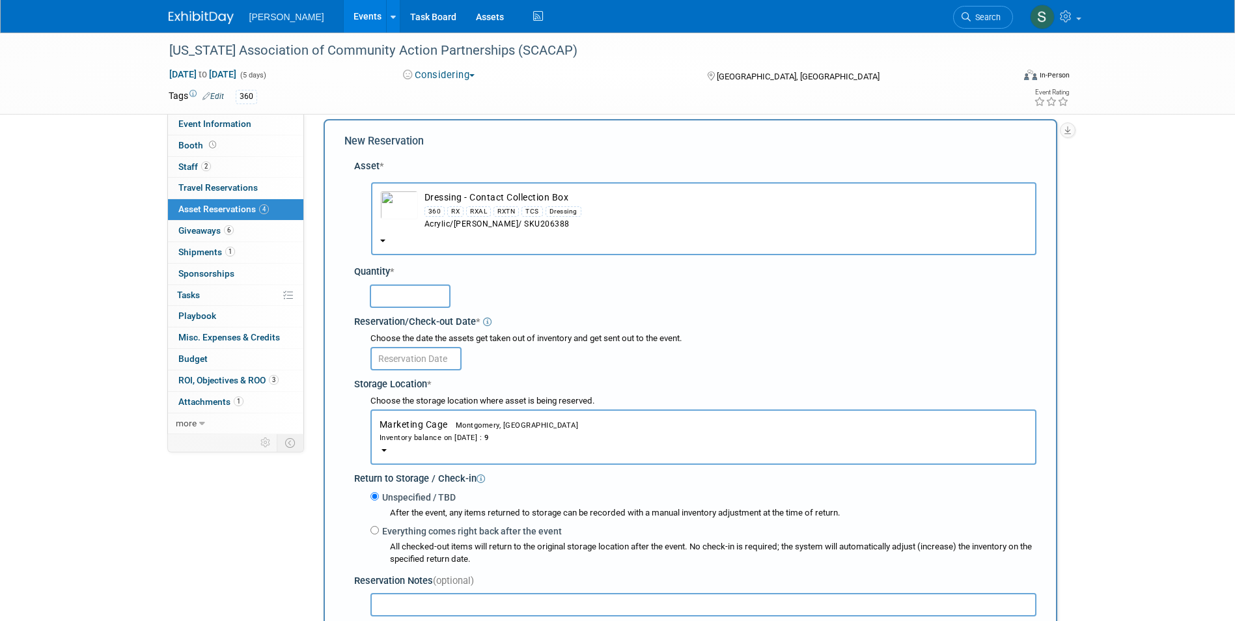
click at [400, 295] on input "text" at bounding box center [410, 295] width 81 height 23
click at [413, 356] on input "text" at bounding box center [415, 358] width 91 height 23
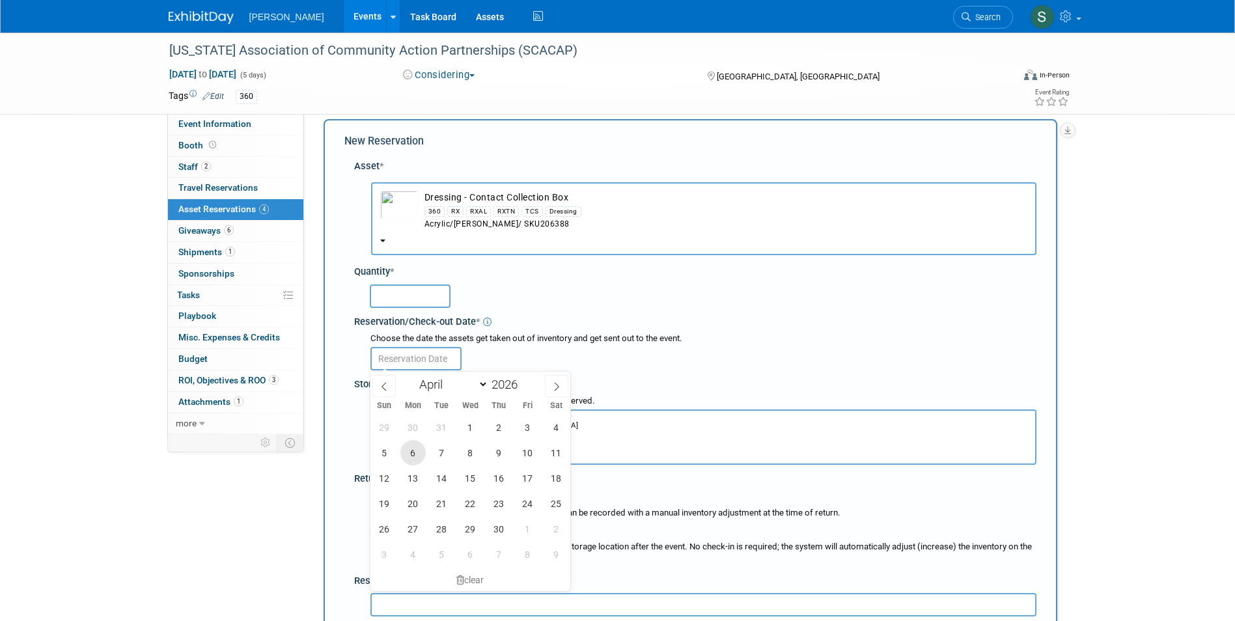
click at [414, 455] on span "6" at bounding box center [412, 452] width 25 height 25
type input "Apr 6, 2026"
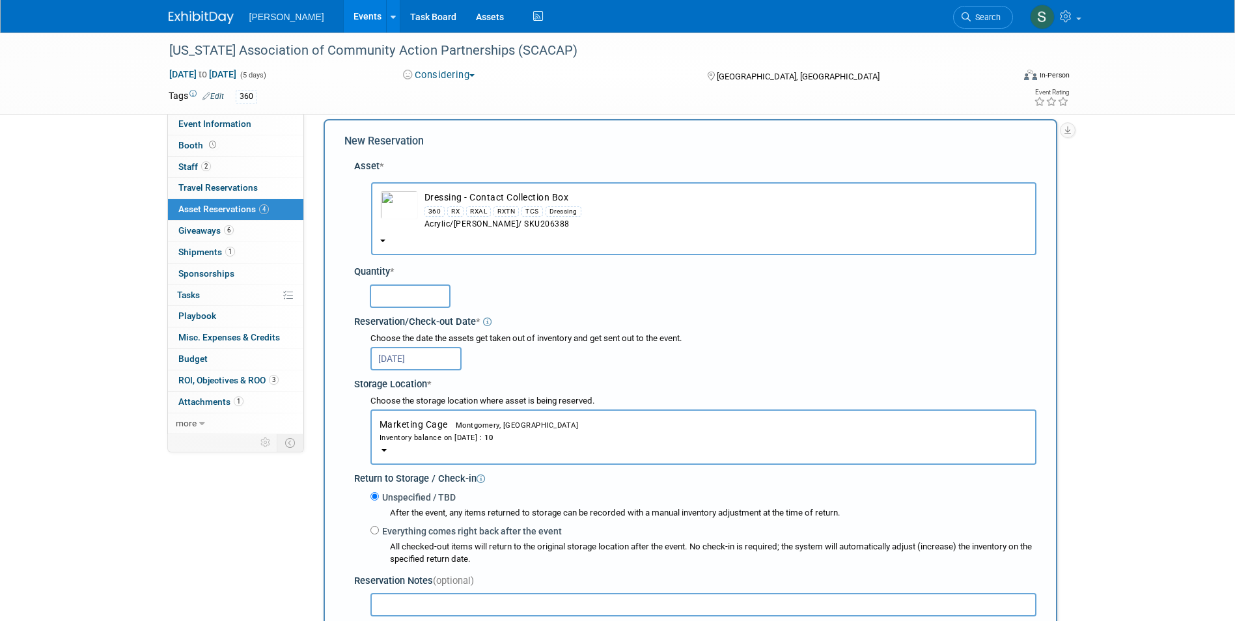
click at [415, 298] on input "text" at bounding box center [410, 295] width 81 height 23
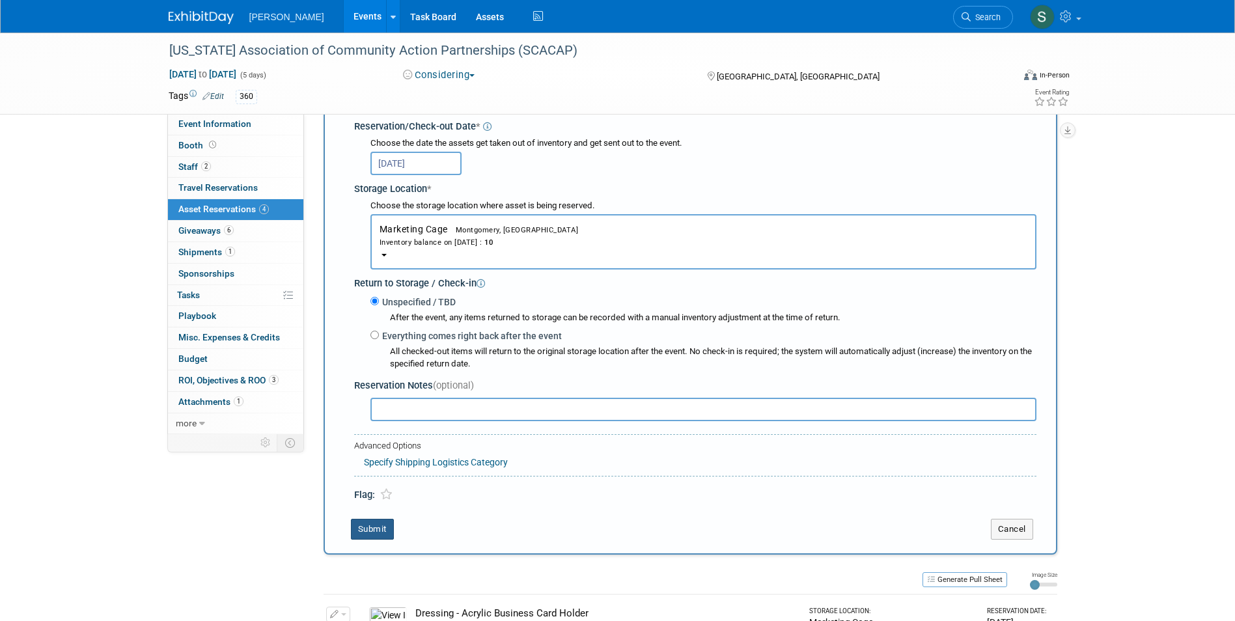
type input "1"
click at [368, 531] on button "Submit" at bounding box center [372, 529] width 43 height 21
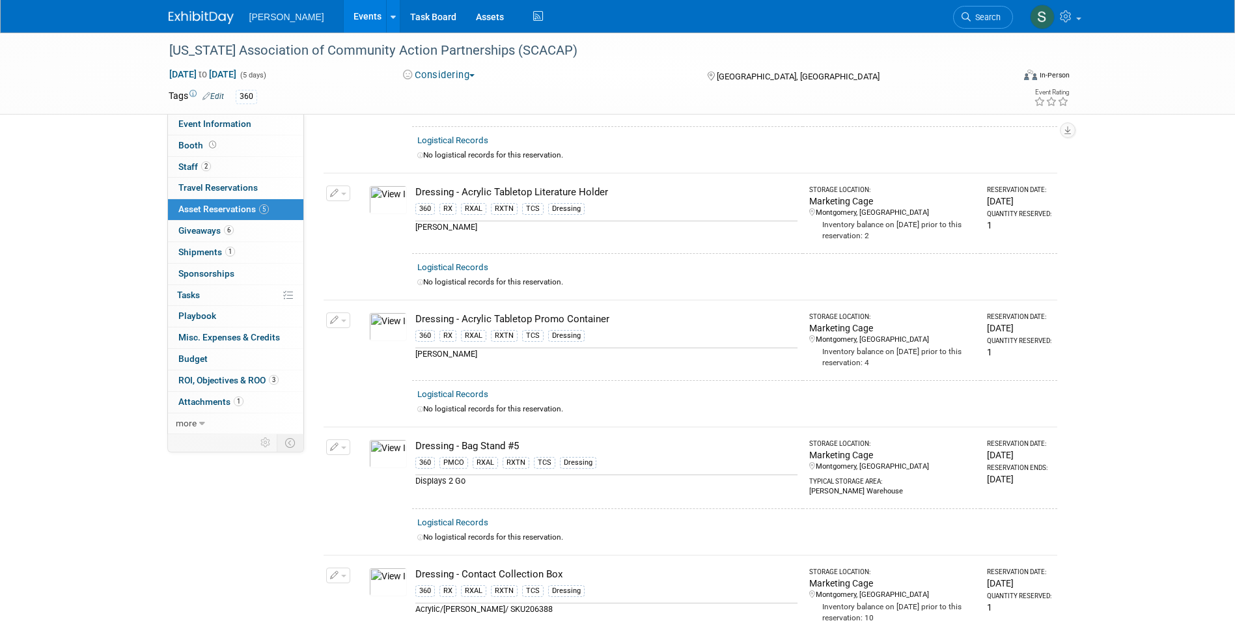
scroll to position [0, 0]
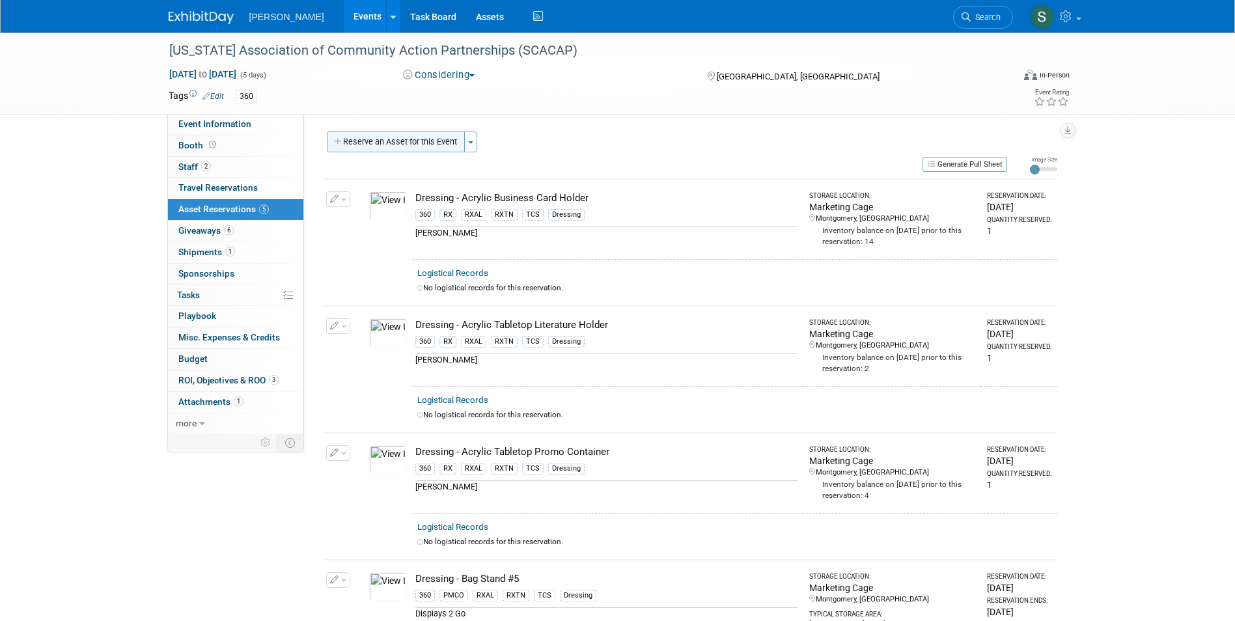
click at [407, 149] on button "Reserve an Asset for this Event" at bounding box center [396, 142] width 138 height 21
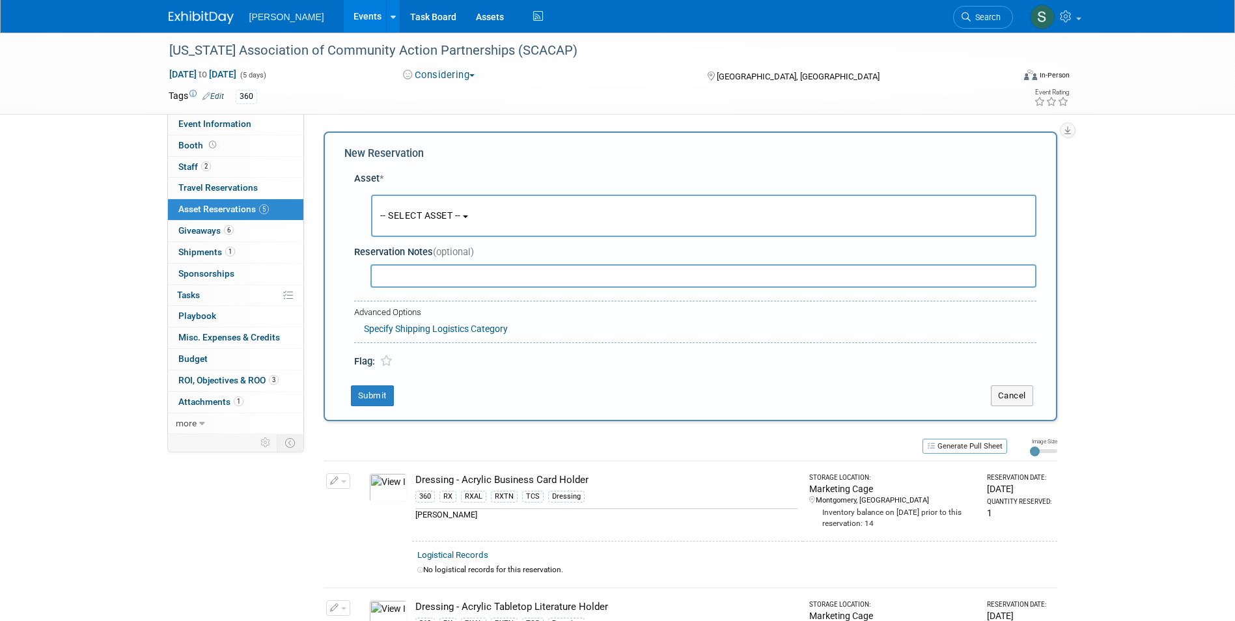
scroll to position [12, 0]
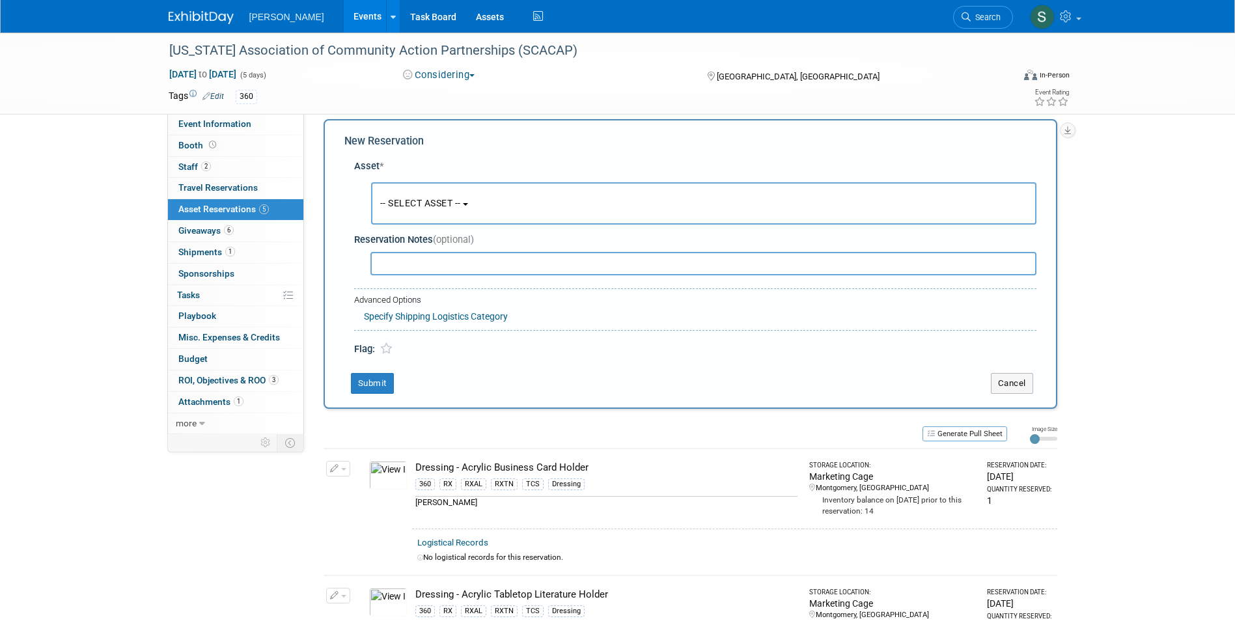
click at [404, 199] on span "-- SELECT ASSET --" at bounding box center [420, 203] width 81 height 10
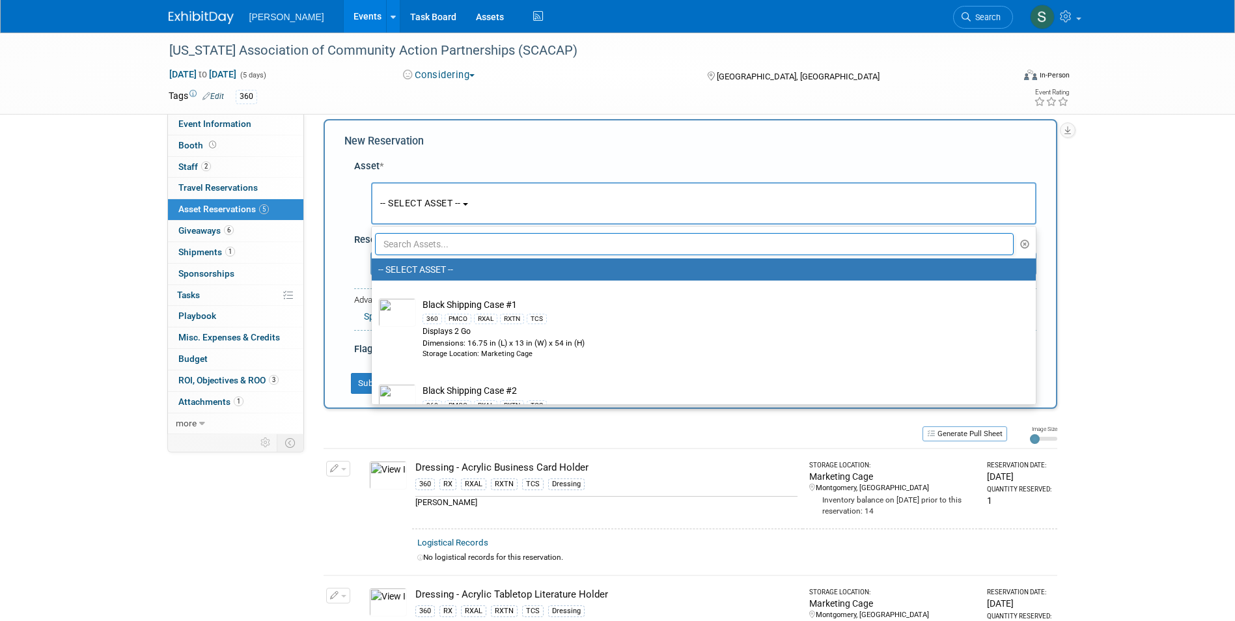
click at [413, 247] on input "text" at bounding box center [694, 244] width 639 height 22
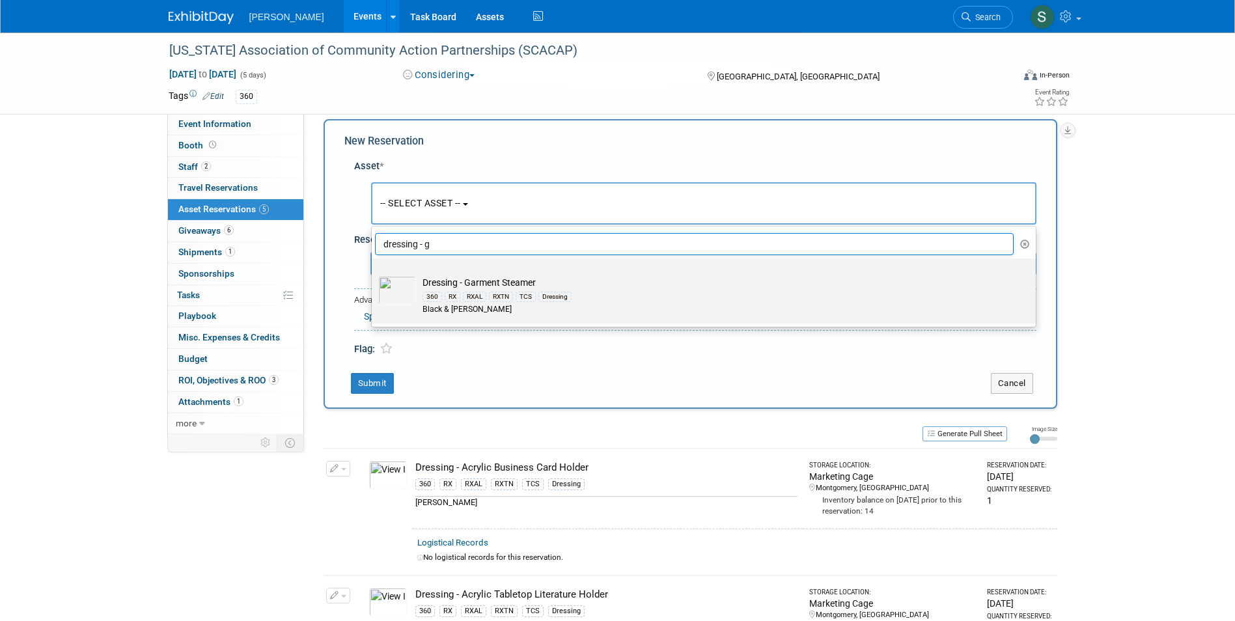
type input "dressing - g"
click at [489, 316] on label "Dressing - Garment Steamer 360 RX RXAL RXTN TCS Dressing Black & Decker" at bounding box center [700, 291] width 644 height 60
click at [374, 274] on input "Dressing - Garment Steamer 360 RX RXAL RXTN TCS Dressing Black & Decker" at bounding box center [369, 270] width 8 height 8
select select "10726027"
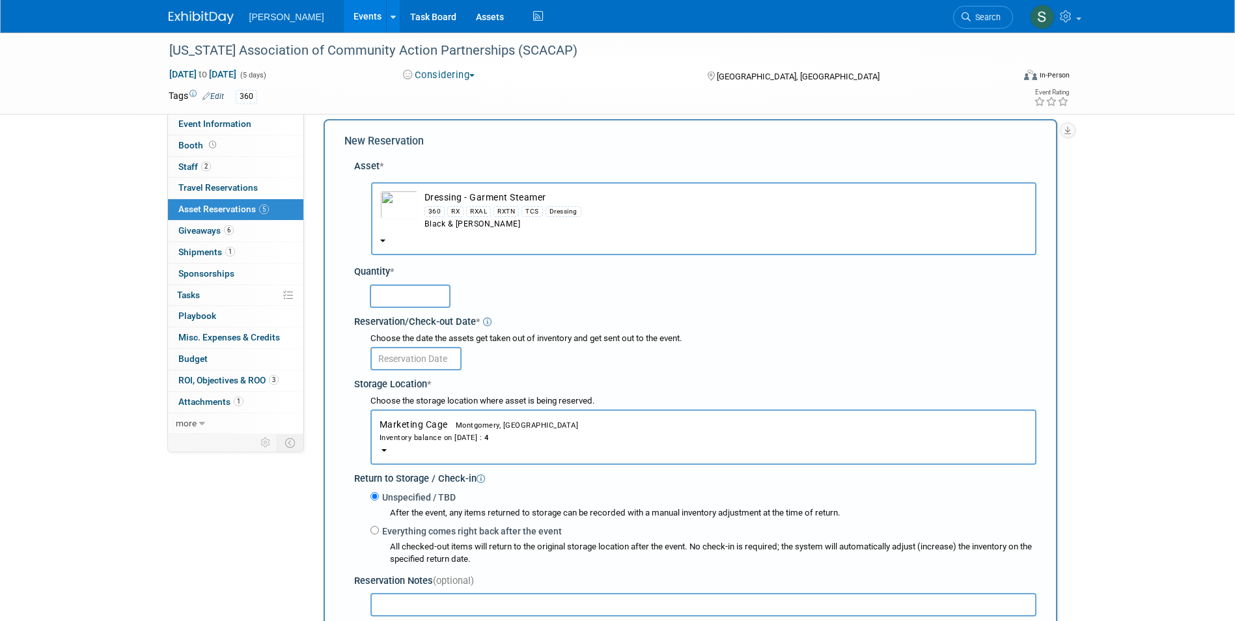
click at [383, 301] on input "text" at bounding box center [410, 295] width 81 height 23
type input "1"
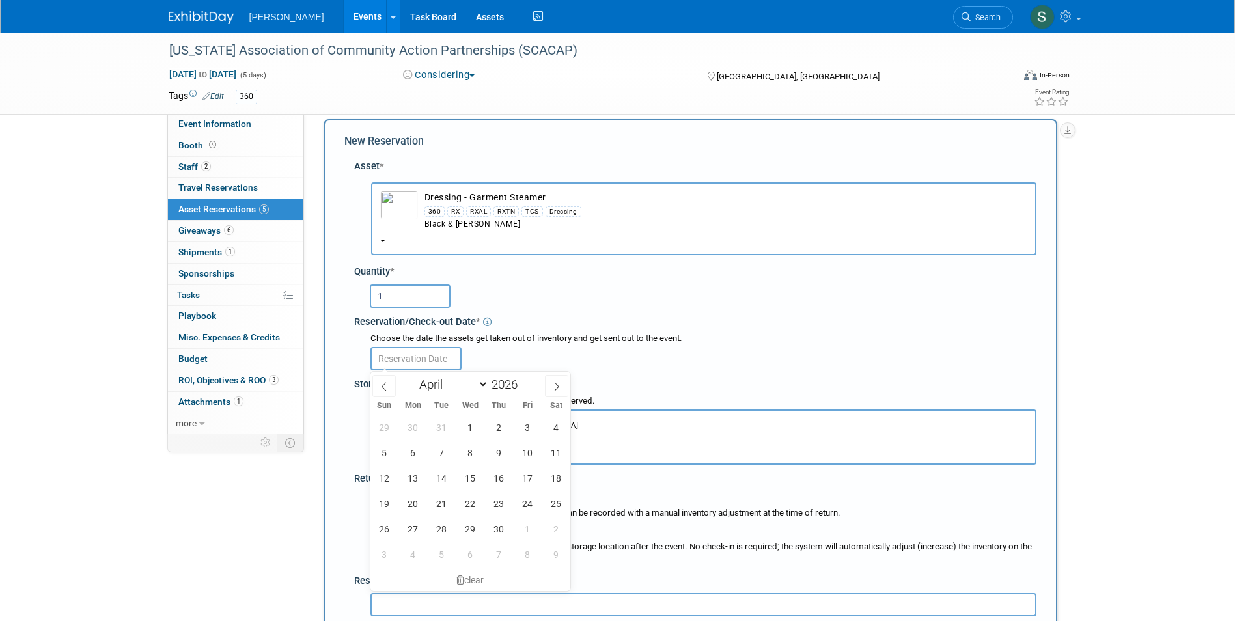
click at [394, 355] on input "text" at bounding box center [415, 358] width 91 height 23
click at [403, 441] on div "29 30 31 1 2 3 4 5 6 7 8 9 10 11 12 13 14 15 16 17 18 19 20 21 22 23 24 25 26 2…" at bounding box center [470, 491] width 201 height 152
click at [411, 449] on span "6" at bounding box center [412, 452] width 25 height 25
type input "Apr 6, 2026"
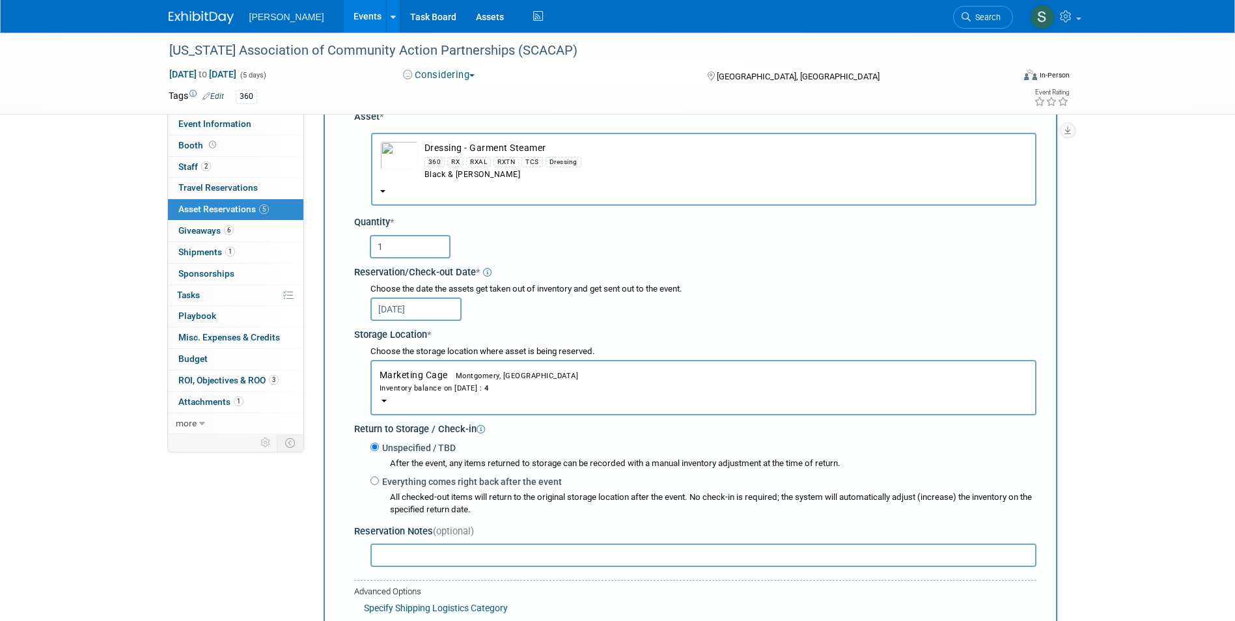
scroll to position [208, 0]
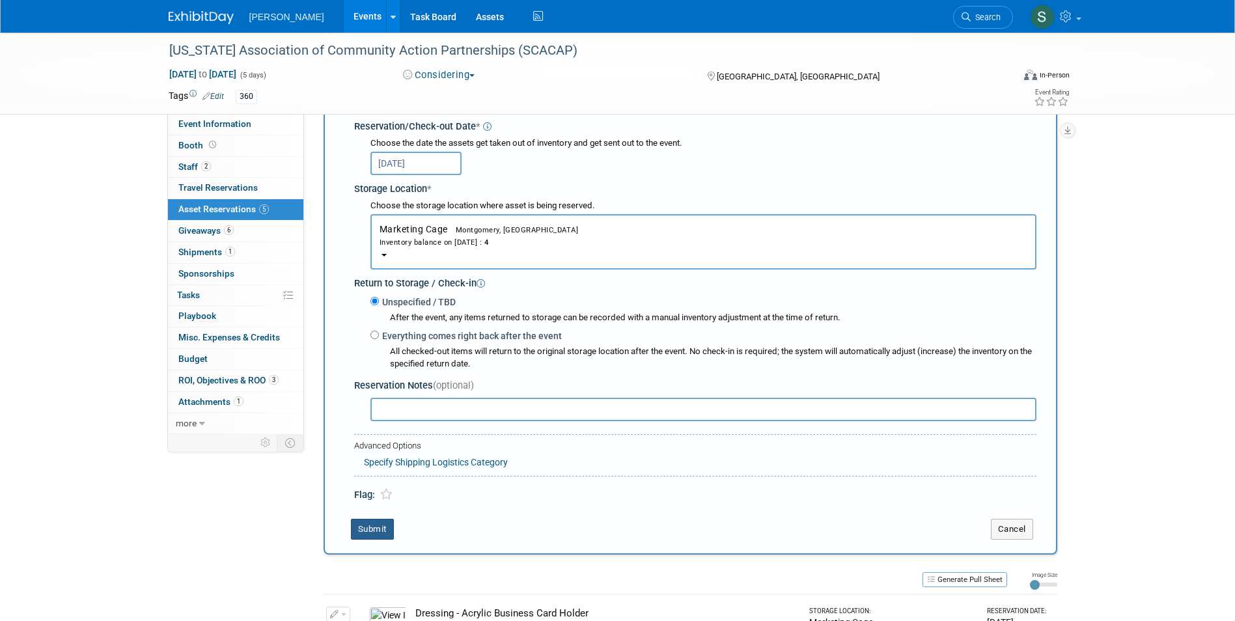
click at [374, 523] on button "Submit" at bounding box center [372, 529] width 43 height 21
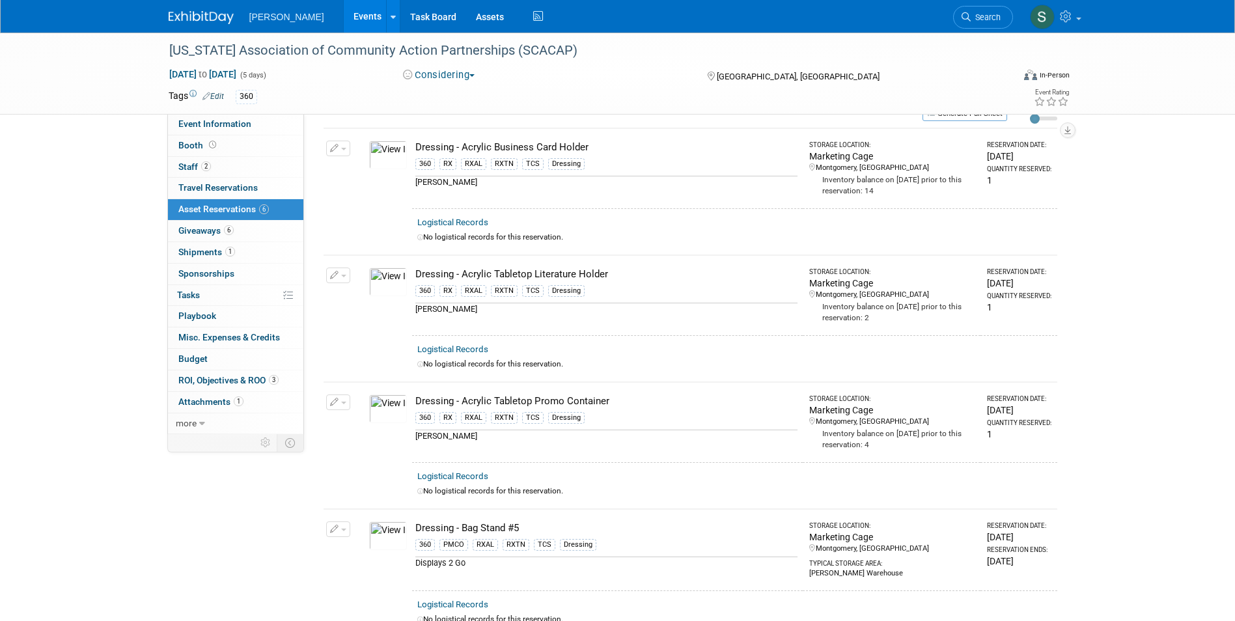
scroll to position [0, 0]
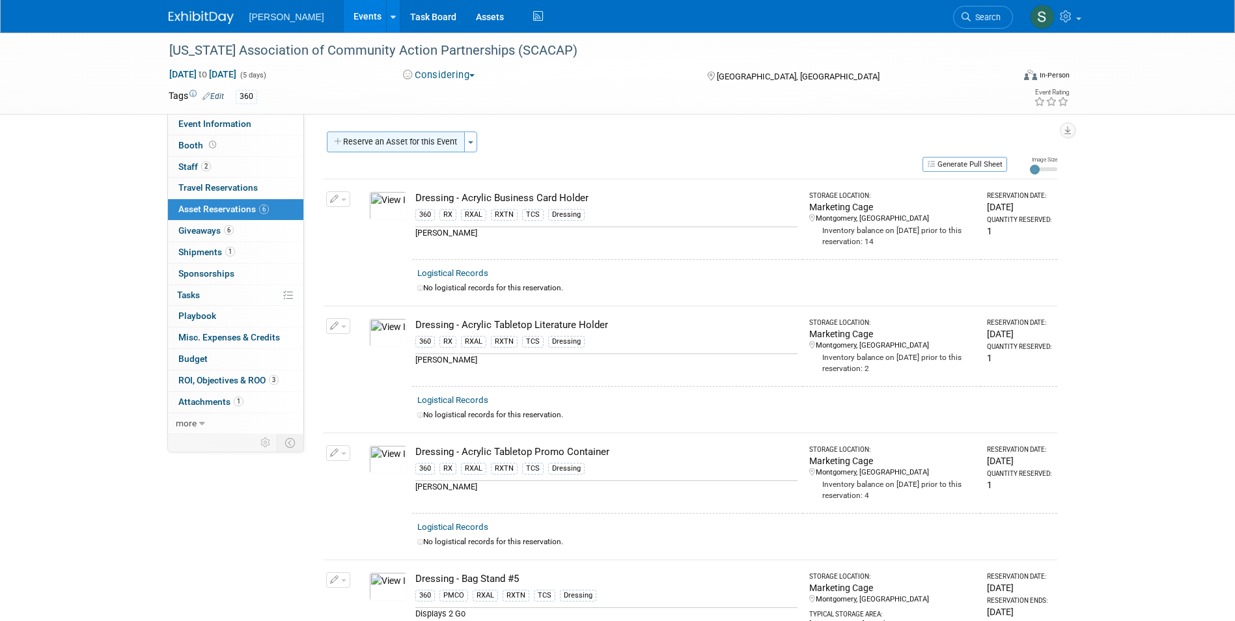
click at [368, 135] on button "Reserve an Asset for this Event" at bounding box center [396, 142] width 138 height 21
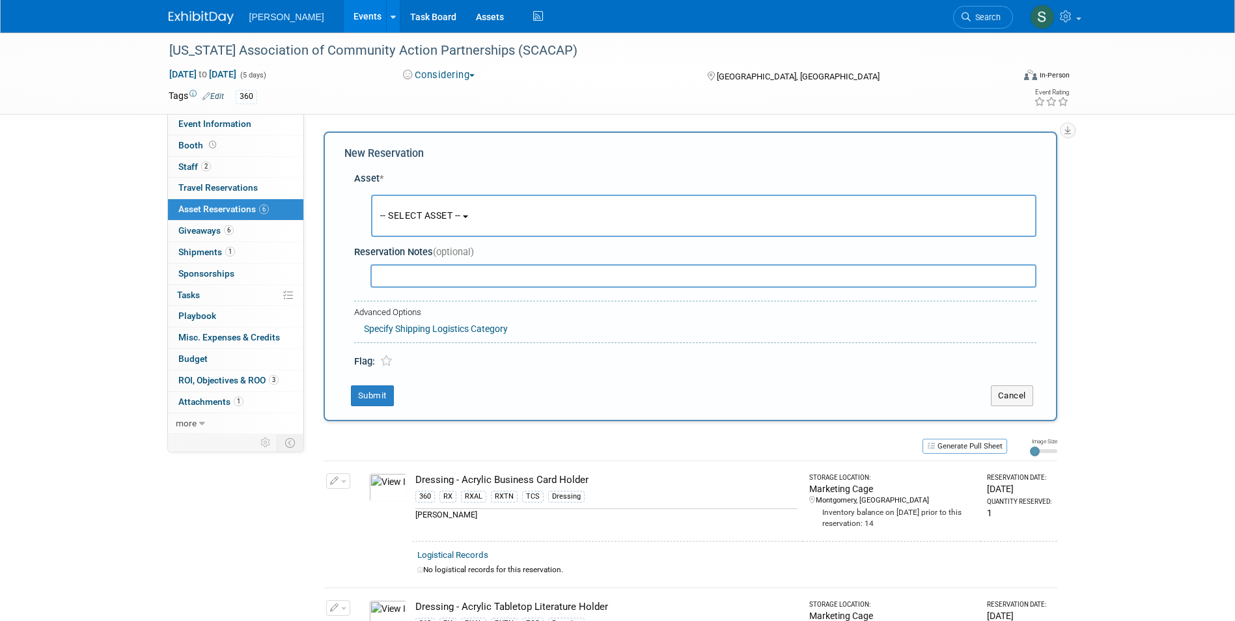
scroll to position [12, 0]
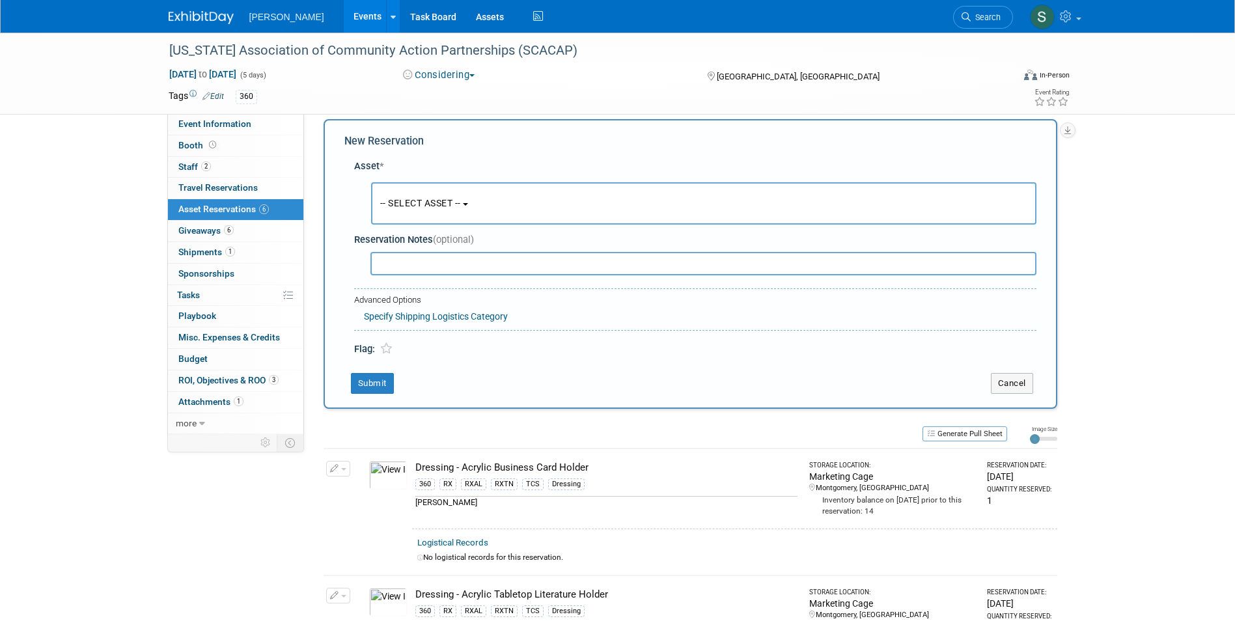
click at [416, 215] on button "-- SELECT ASSET --" at bounding box center [703, 203] width 665 height 42
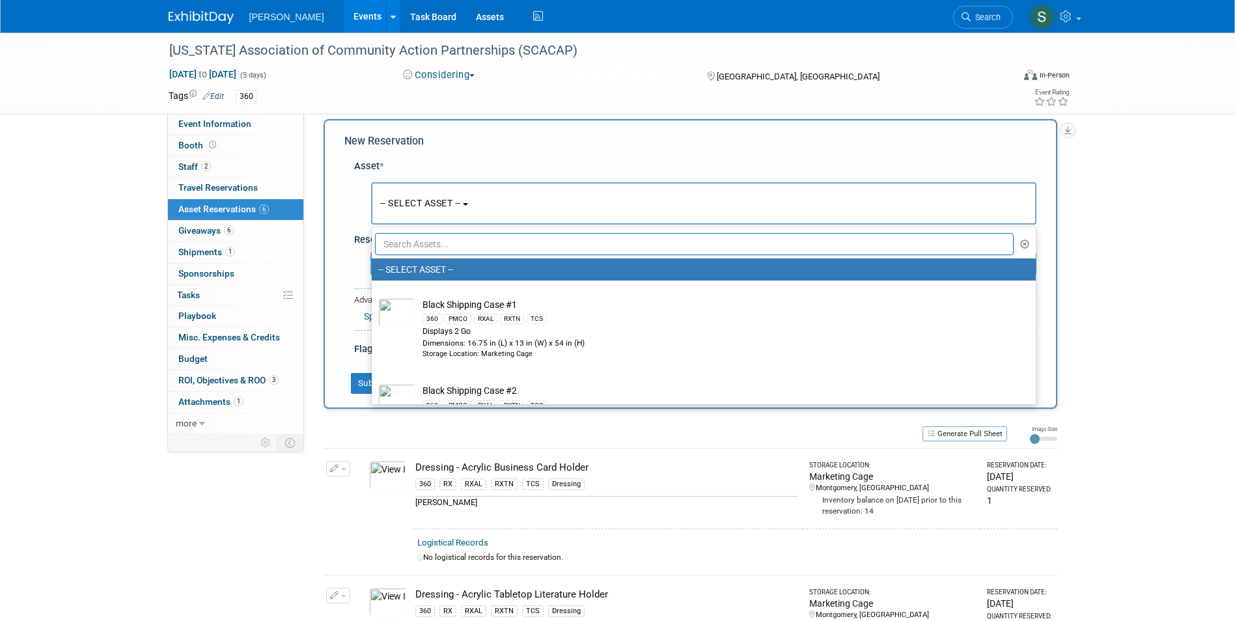
click at [413, 247] on input "text" at bounding box center [694, 244] width 639 height 22
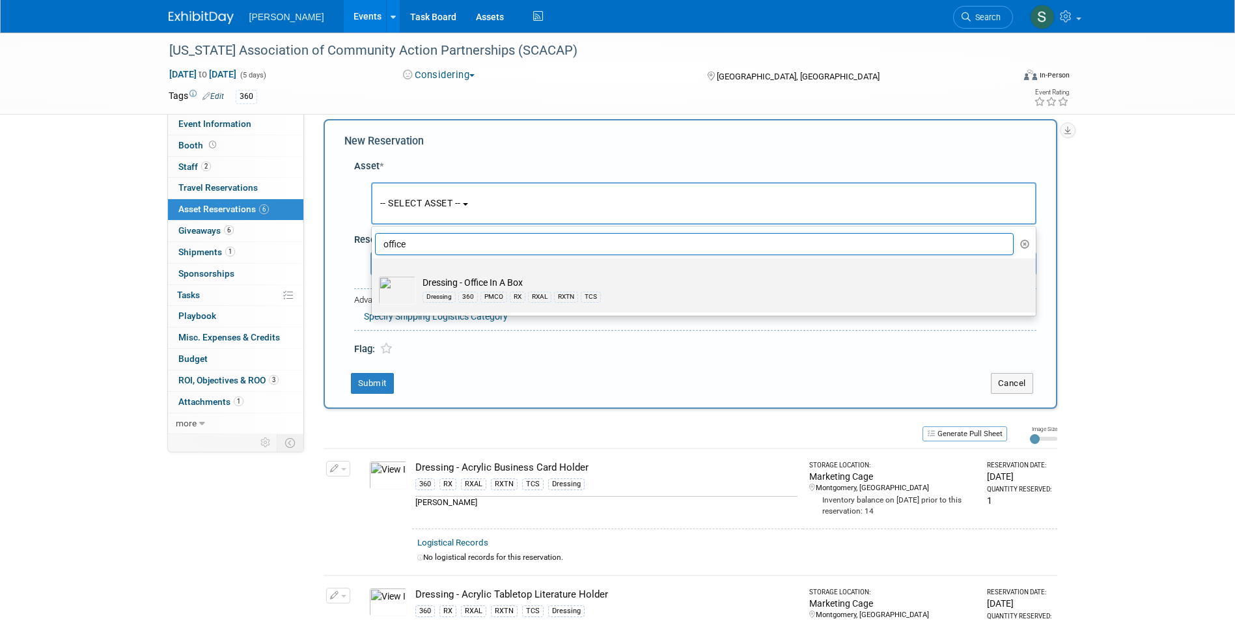
type input "office"
click at [448, 272] on label "Dressing - Office In A Box Dressing 360 PMCO RX RXAL RXTN TCS" at bounding box center [700, 285] width 644 height 49
click at [374, 272] on input "Dressing - Office In A Box Dressing 360 PMCO RX RXAL RXTN TCS" at bounding box center [369, 270] width 8 height 8
select select "10724056"
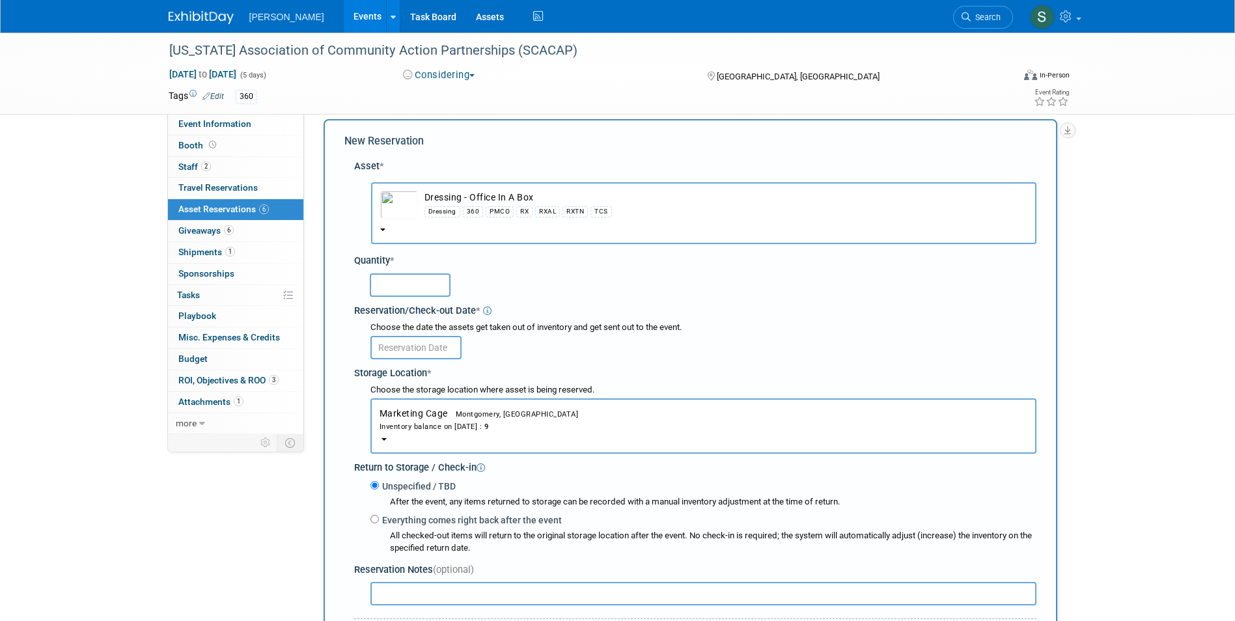
click at [385, 295] on input "text" at bounding box center [410, 284] width 81 height 23
type input "1"
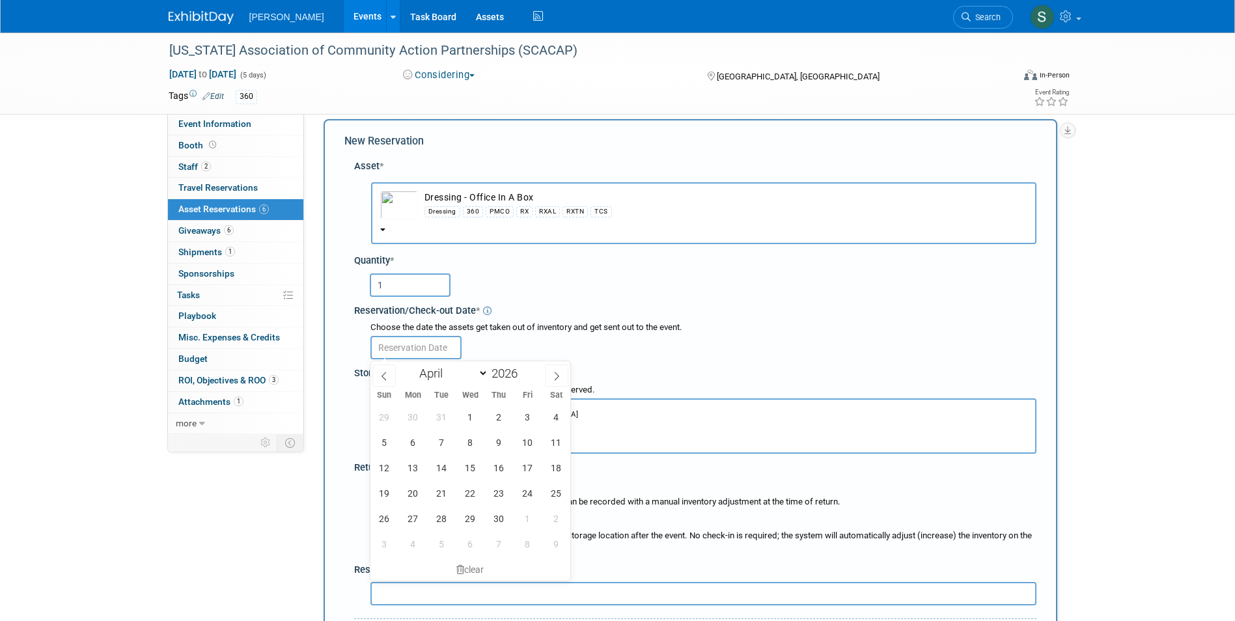
click at [387, 341] on input "text" at bounding box center [415, 347] width 91 height 23
click at [415, 448] on span "6" at bounding box center [412, 442] width 25 height 25
type input "Apr 6, 2026"
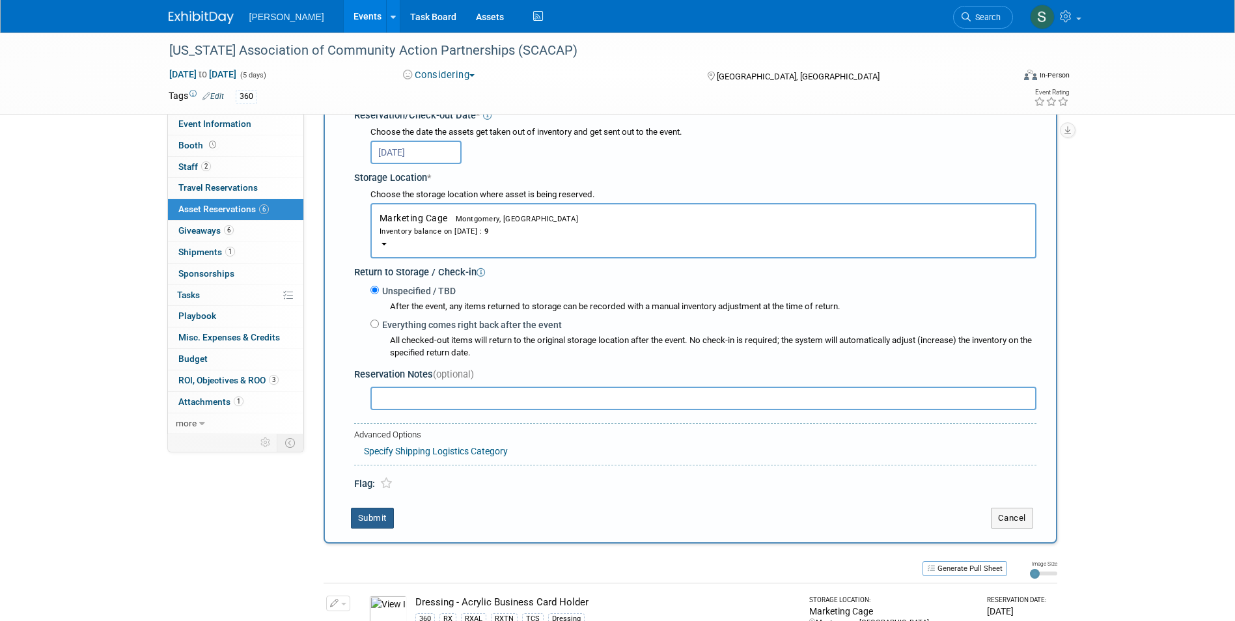
click at [378, 522] on button "Submit" at bounding box center [372, 518] width 43 height 21
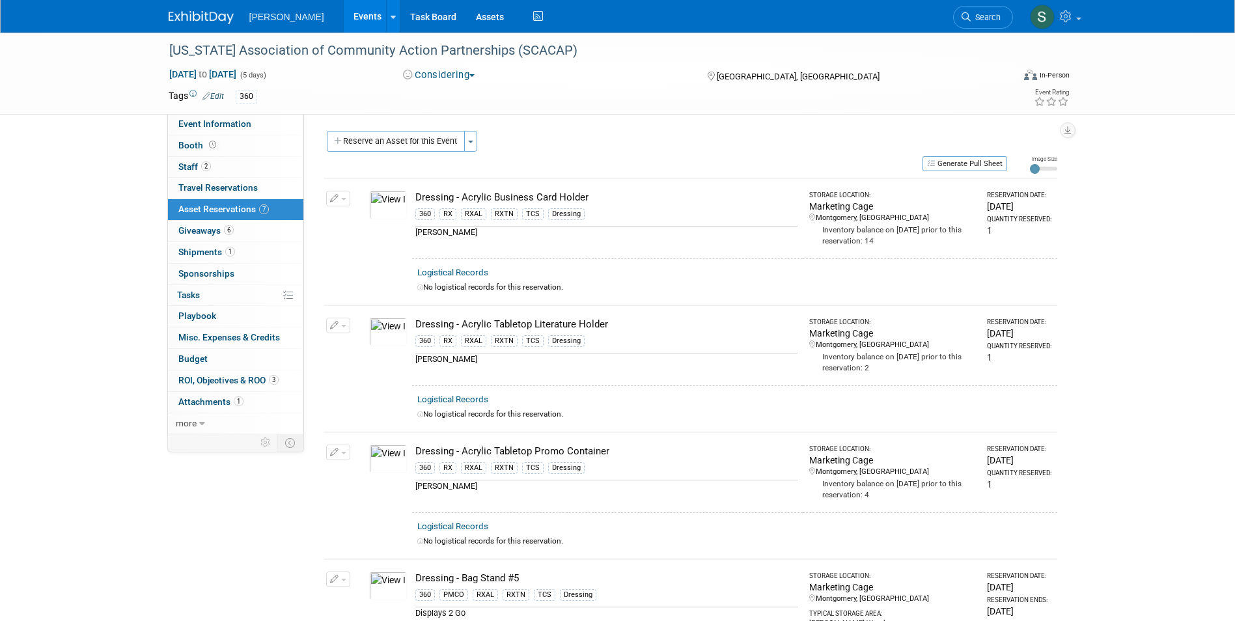
scroll to position [0, 0]
click at [391, 142] on button "Reserve an Asset for this Event" at bounding box center [396, 142] width 138 height 21
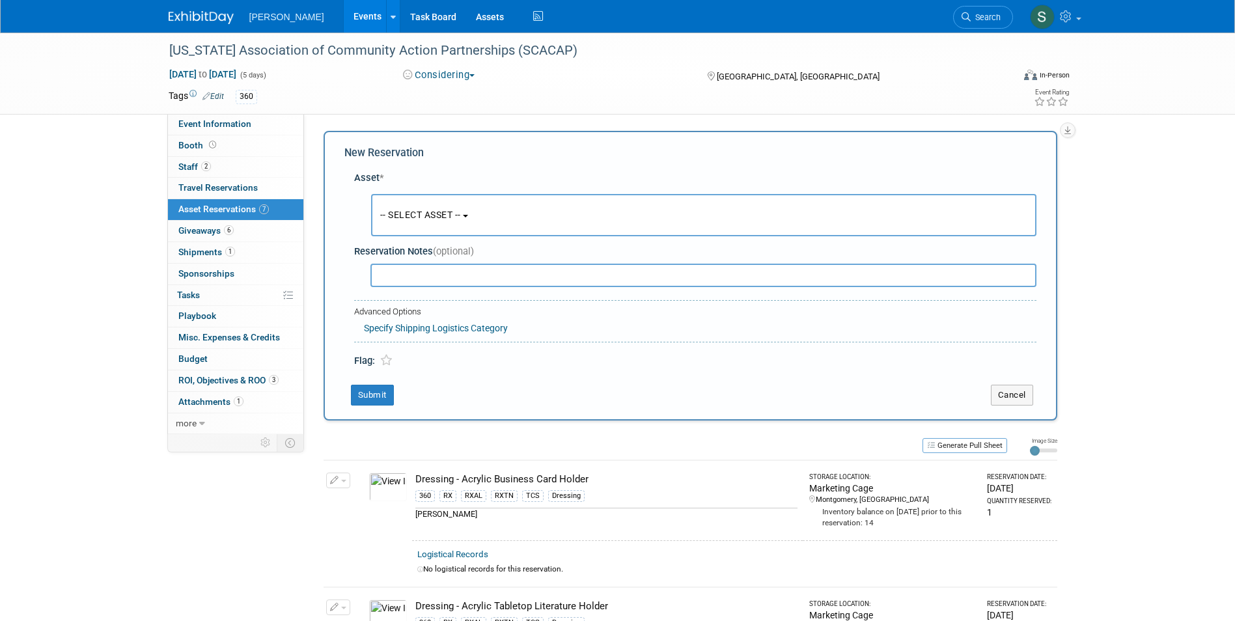
scroll to position [12, 0]
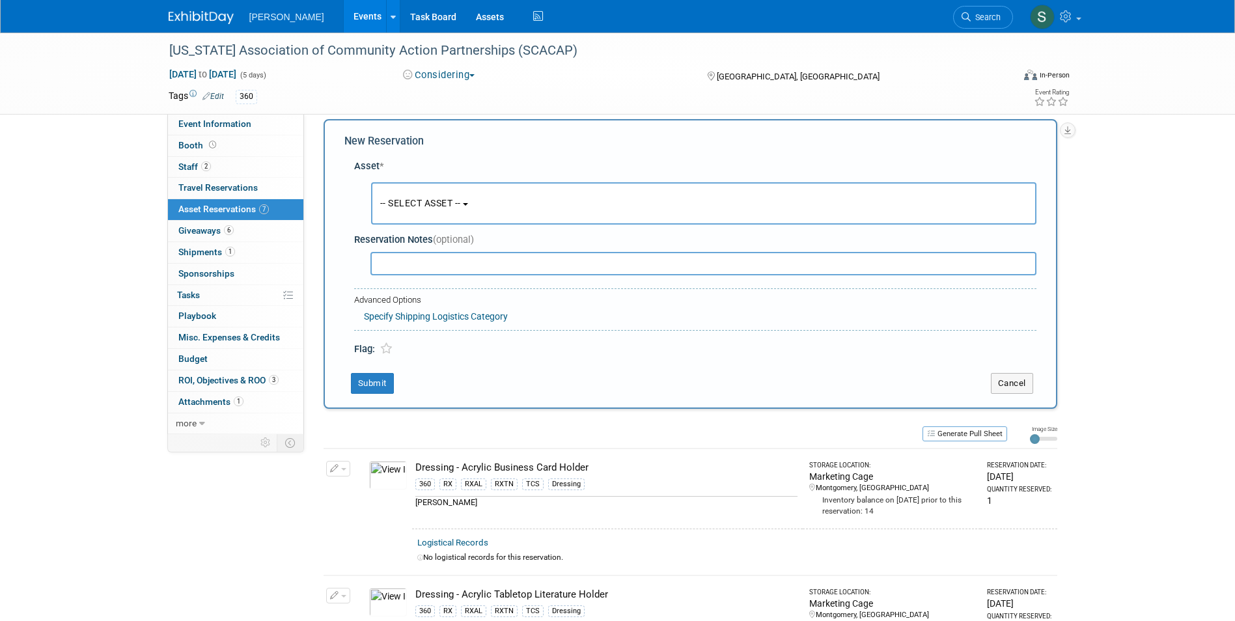
click at [406, 201] on span "-- SELECT ASSET --" at bounding box center [420, 203] width 81 height 10
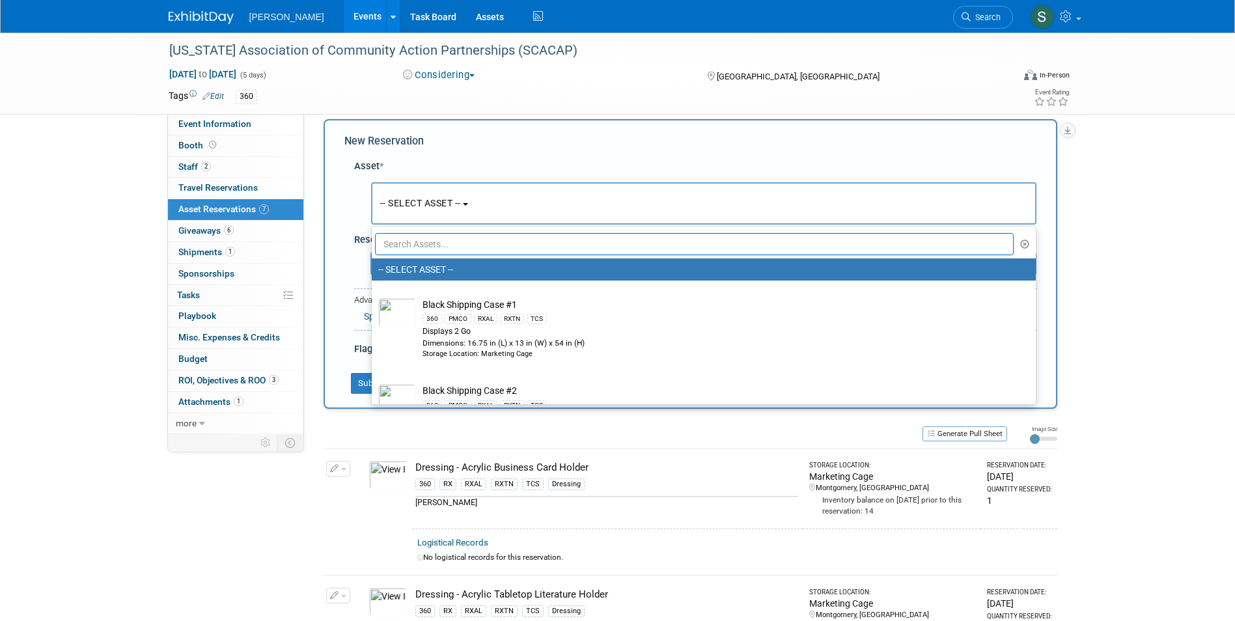
click at [417, 240] on input "text" at bounding box center [694, 244] width 639 height 22
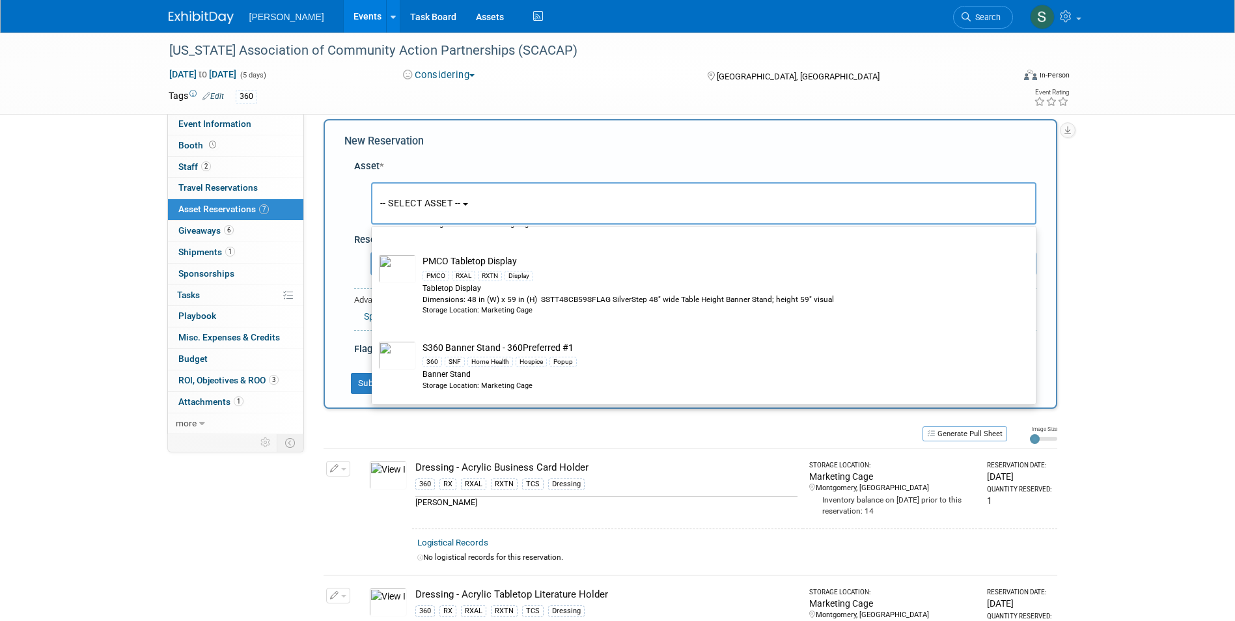
scroll to position [0, 0]
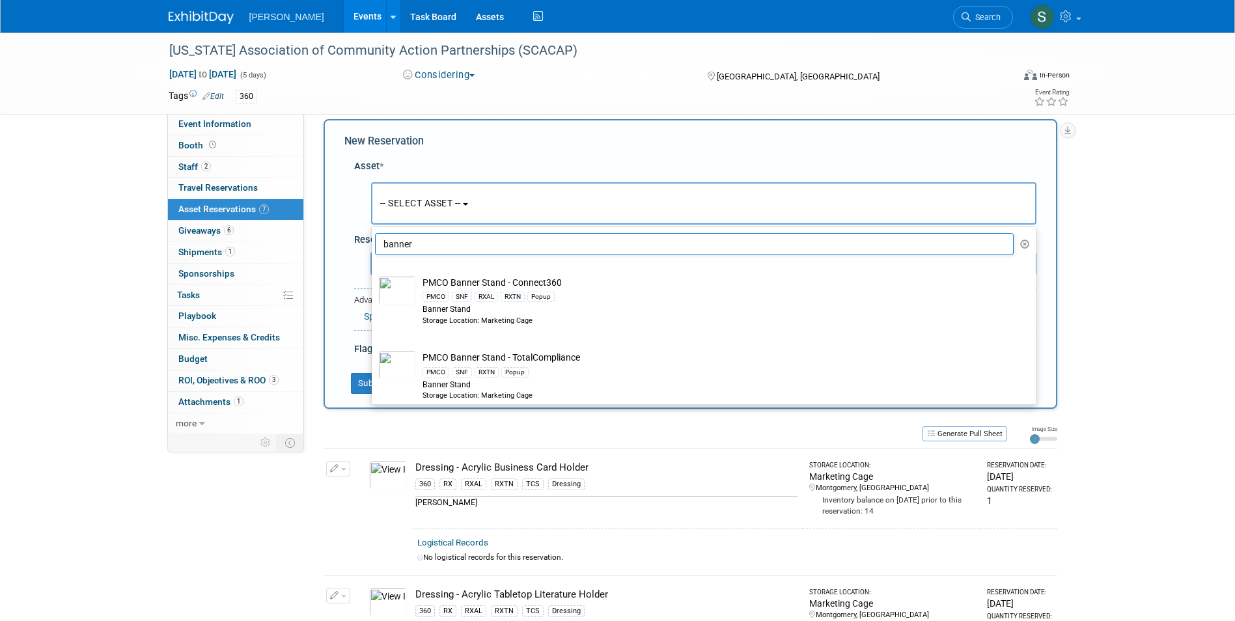
click at [430, 238] on input "banner" at bounding box center [694, 244] width 639 height 22
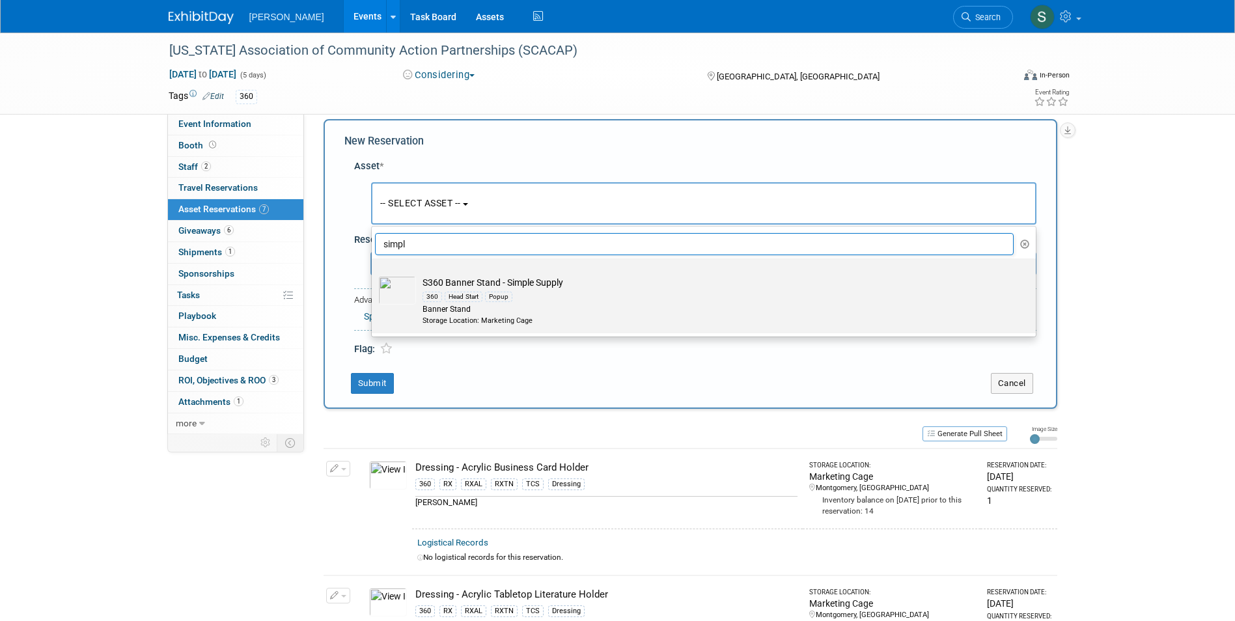
type input "simpl"
click at [426, 274] on label "S360 Banner Stand - Simple Supply 360 Head Start Popup Banner Stand Storage Loc…" at bounding box center [700, 296] width 644 height 70
click at [374, 274] on input "S360 Banner Stand - Simple Supply 360 Head Start Popup Banner Stand Storage Loc…" at bounding box center [369, 270] width 8 height 8
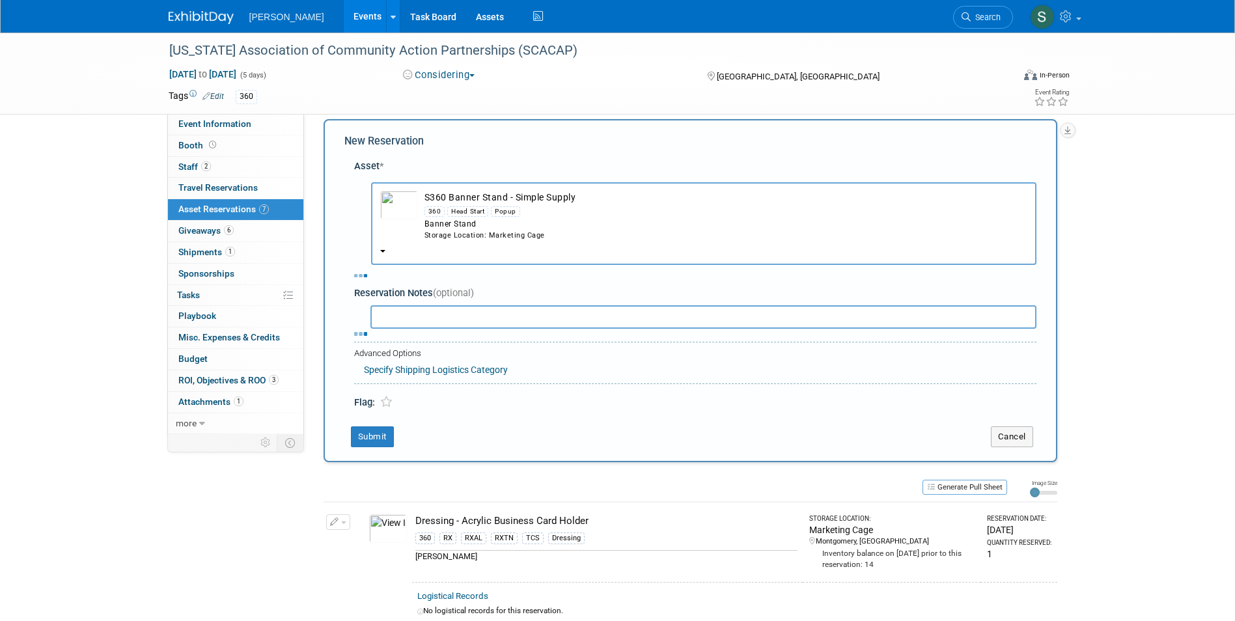
select select "10722325"
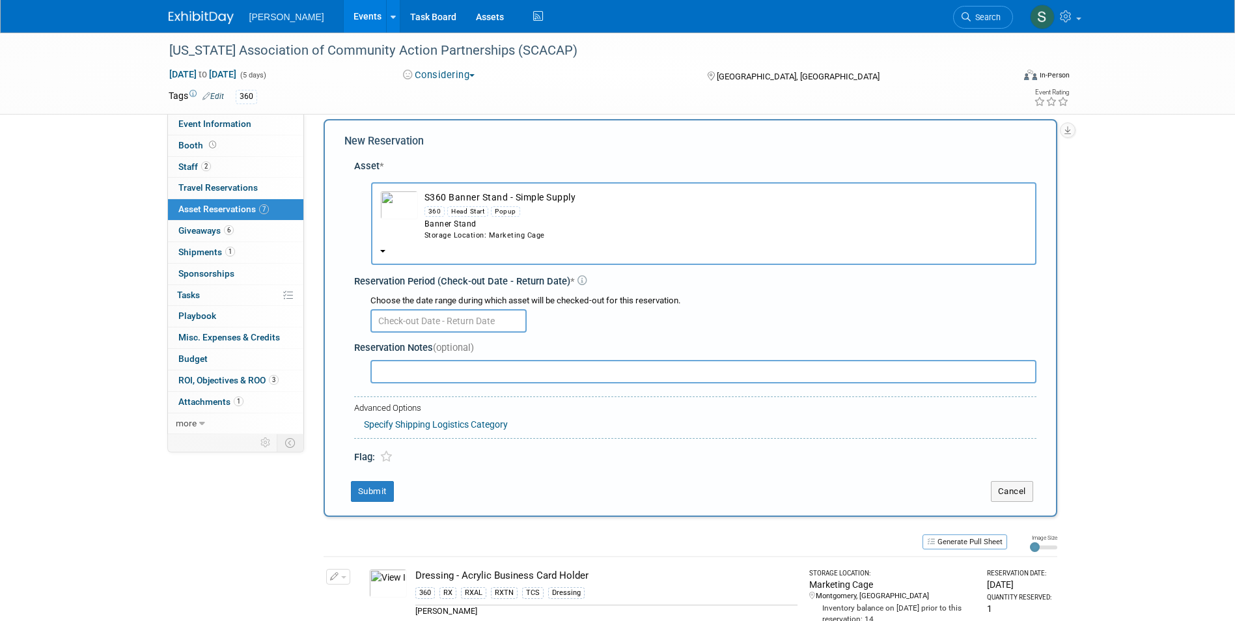
click at [406, 320] on input "text" at bounding box center [448, 320] width 156 height 23
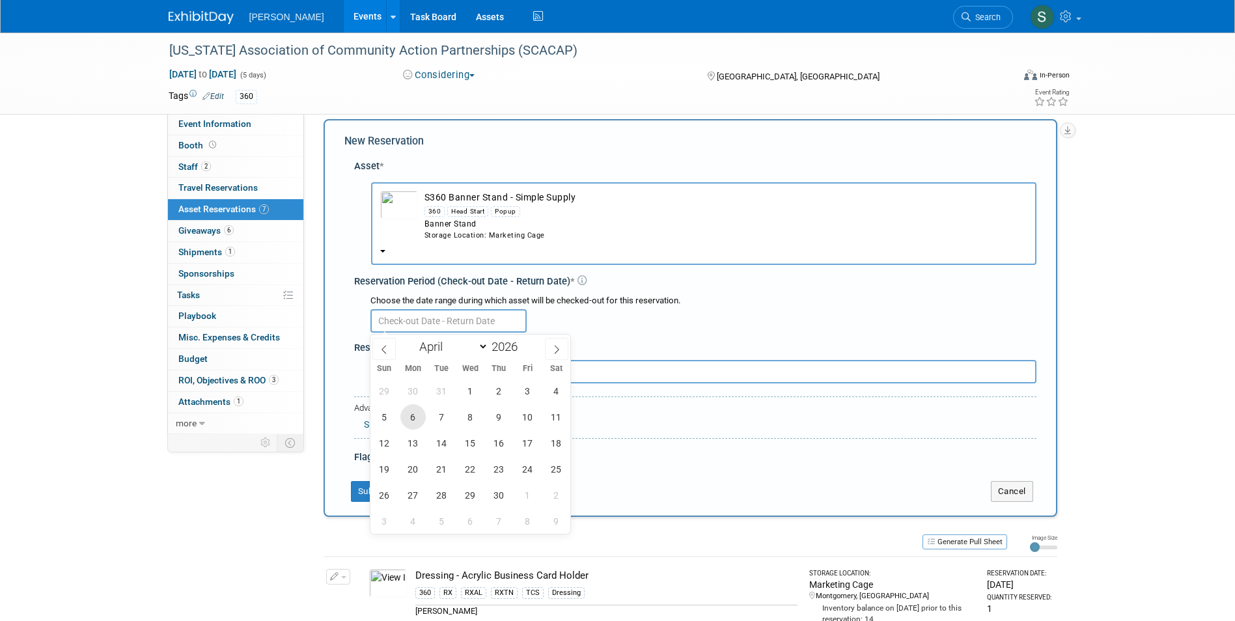
click at [420, 410] on span "6" at bounding box center [412, 416] width 25 height 25
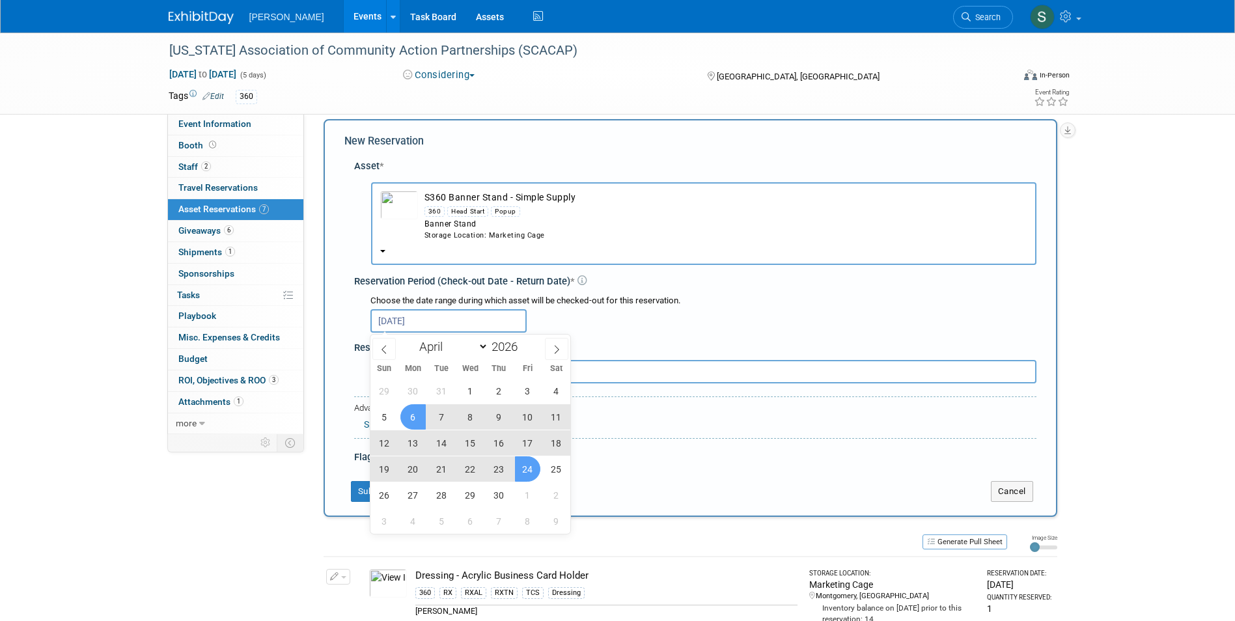
click at [519, 472] on span "24" at bounding box center [527, 468] width 25 height 25
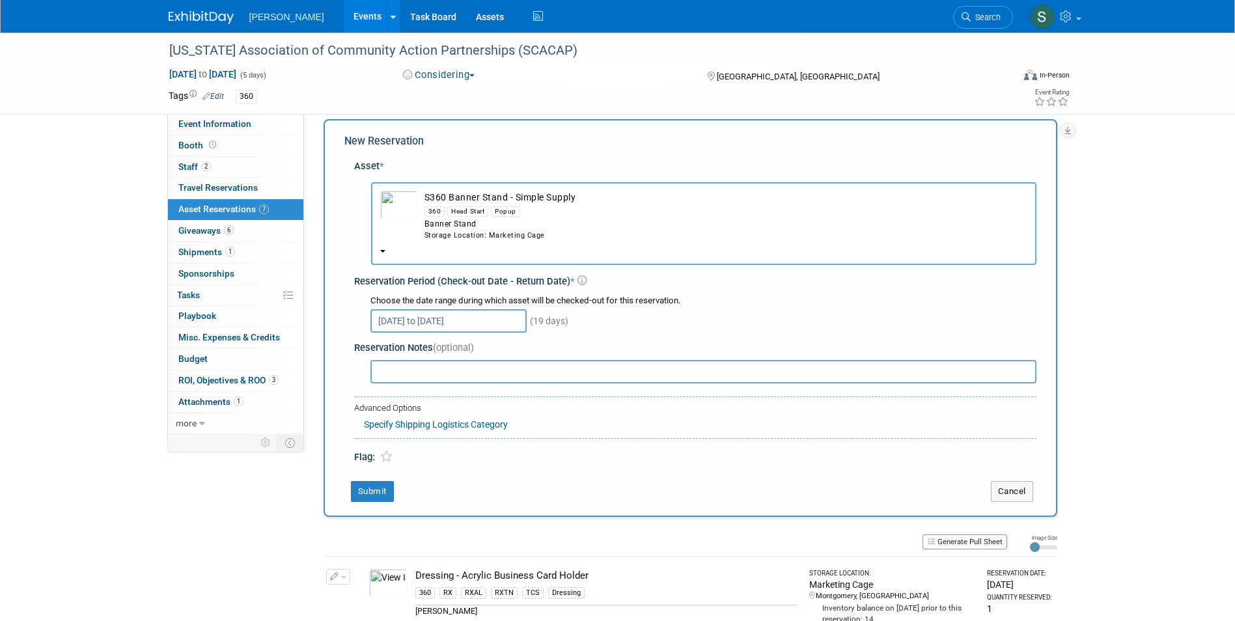
click at [414, 318] on input "Apr 6, 2026 to Apr 24, 2026" at bounding box center [448, 320] width 156 height 23
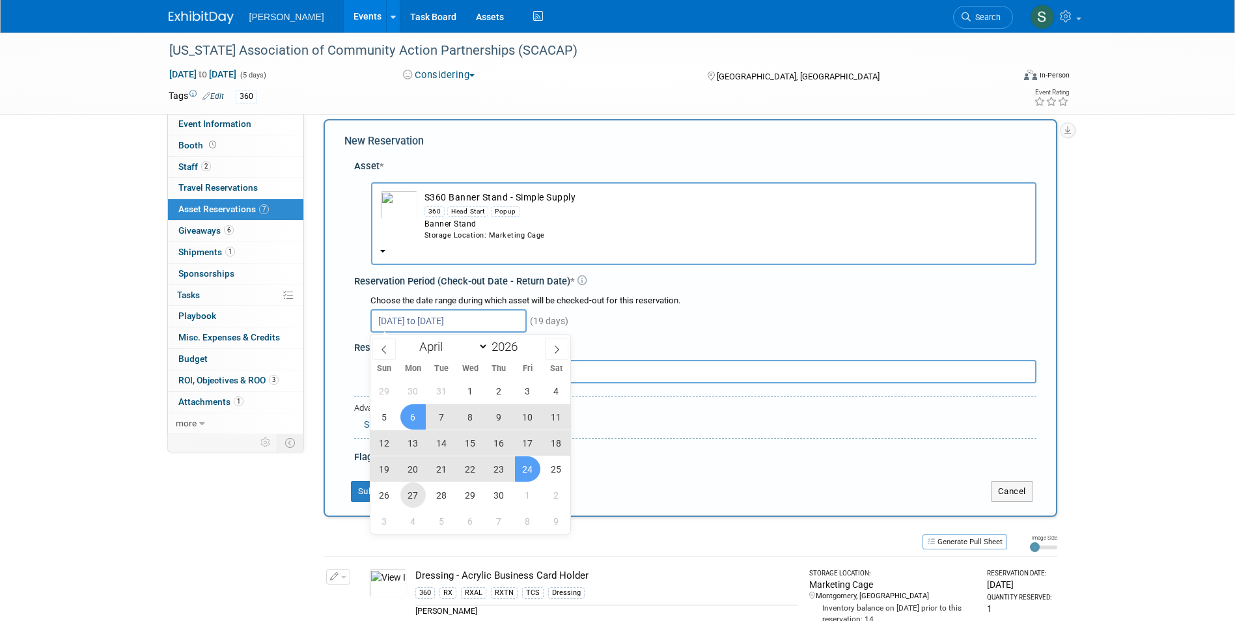
click at [413, 496] on span "27" at bounding box center [412, 494] width 25 height 25
click at [416, 417] on span "6" at bounding box center [412, 416] width 25 height 25
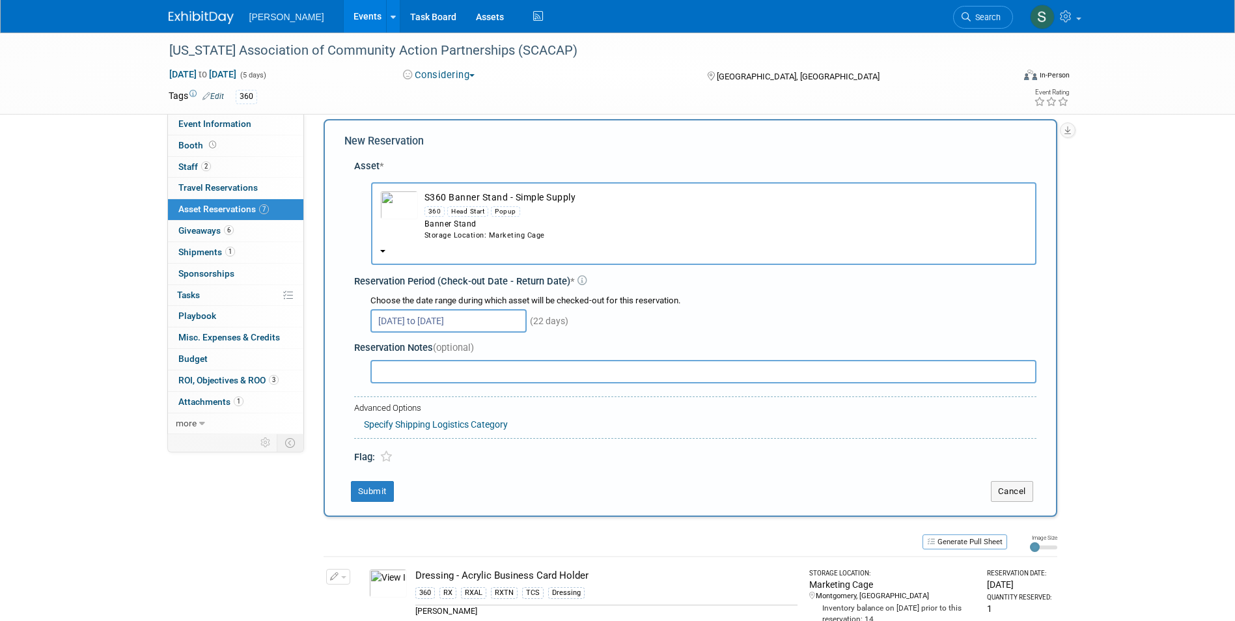
click at [462, 320] on input "Apr 6, 2026 to Apr 27, 2026" at bounding box center [448, 320] width 156 height 23
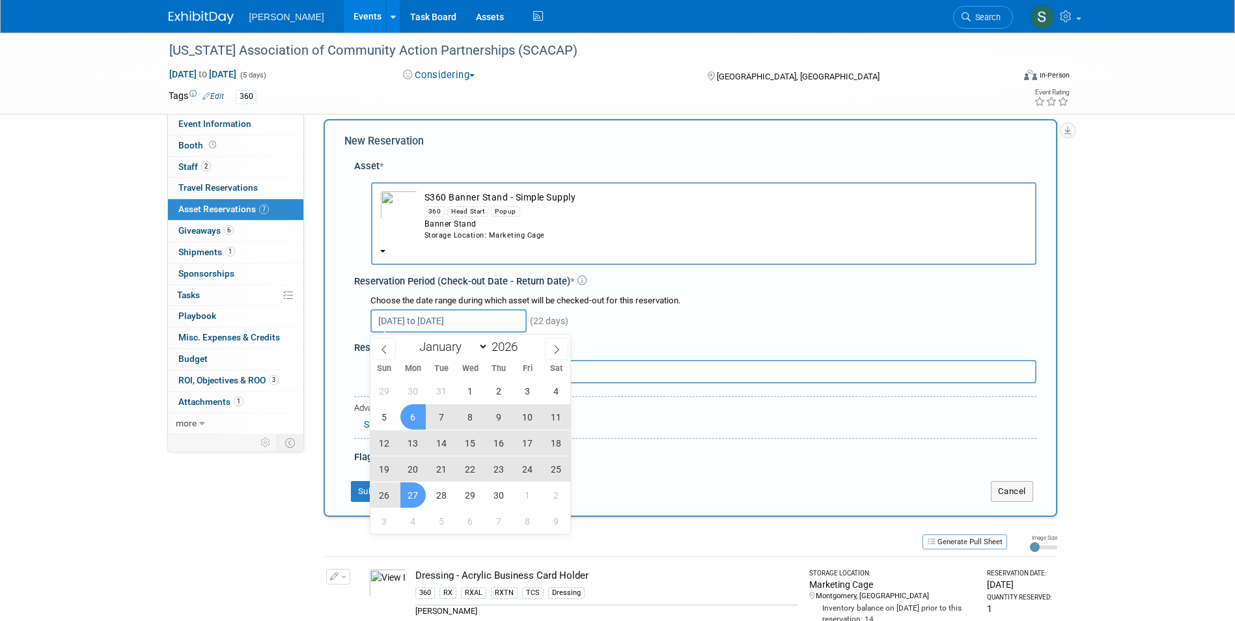
click at [421, 416] on span "6" at bounding box center [412, 416] width 25 height 25
click at [494, 494] on span "30" at bounding box center [498, 494] width 25 height 25
type input "Apr 6, 2026 to Apr 30, 2026"
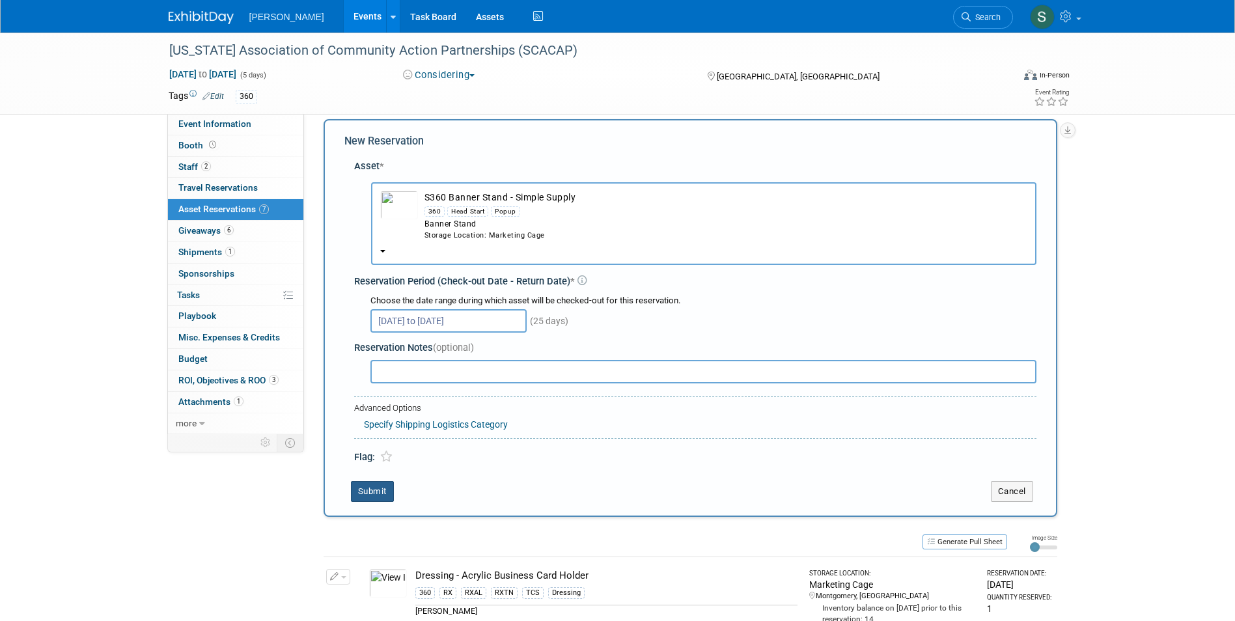
click at [378, 493] on button "Submit" at bounding box center [372, 491] width 43 height 21
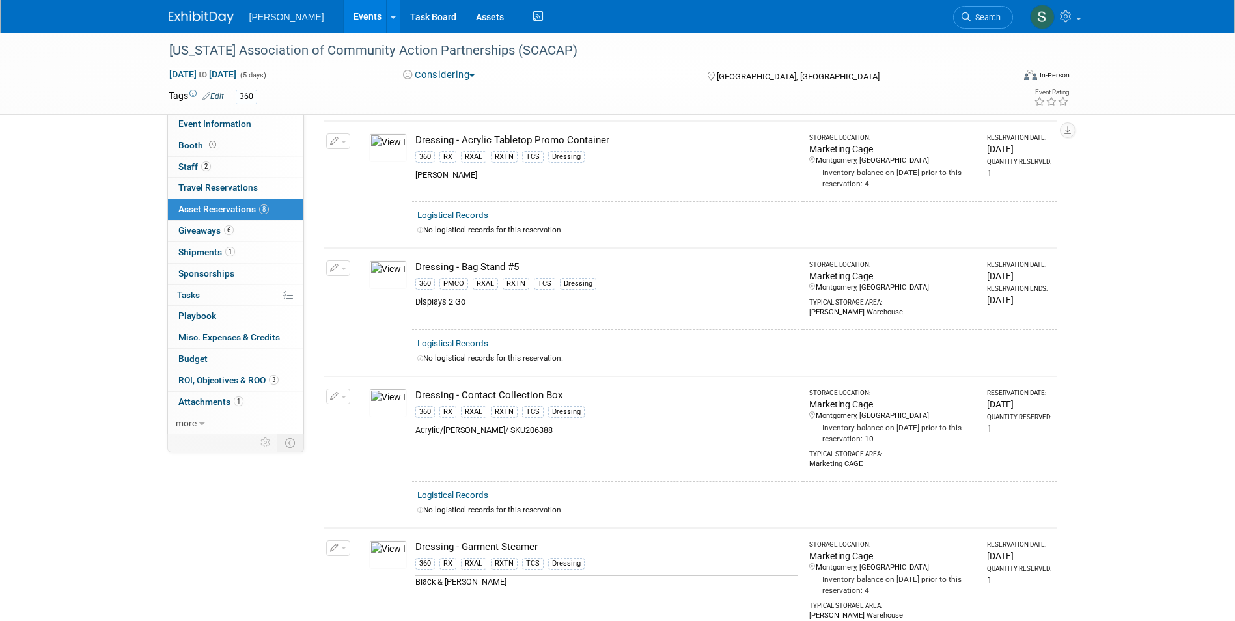
scroll to position [305, 0]
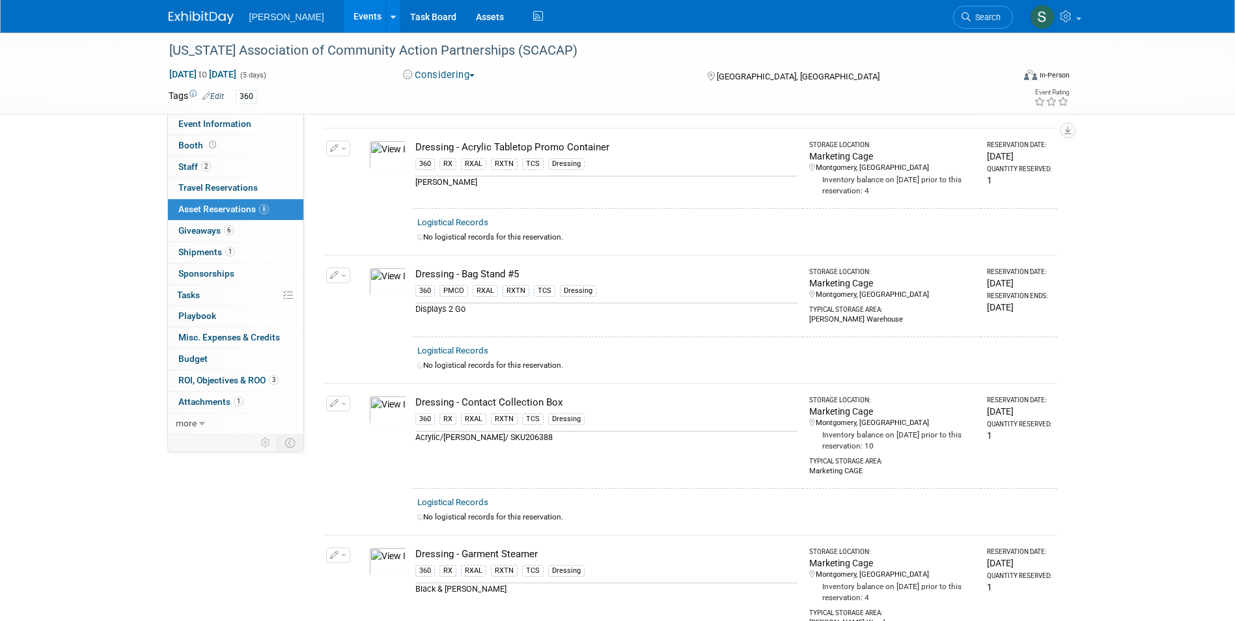
click at [343, 275] on button "button" at bounding box center [338, 276] width 24 height 16
click at [356, 297] on button "Change Reservation" at bounding box center [388, 297] width 110 height 18
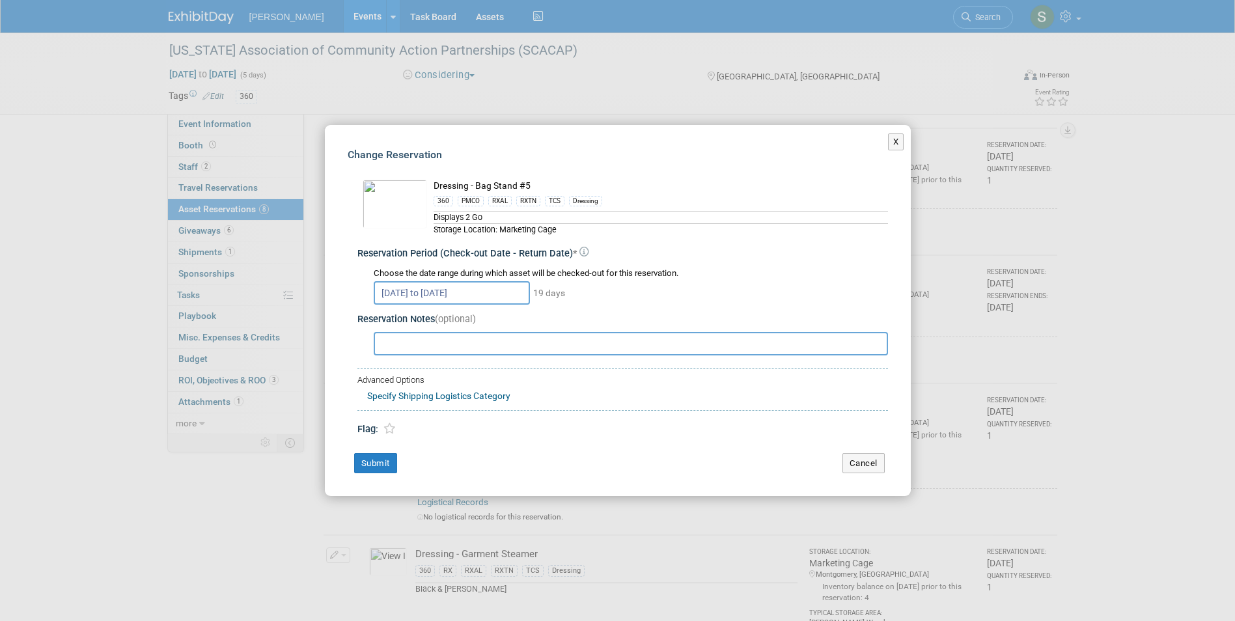
click at [438, 288] on input "Apr 6, 2026 to Apr 24, 2026" at bounding box center [452, 292] width 156 height 23
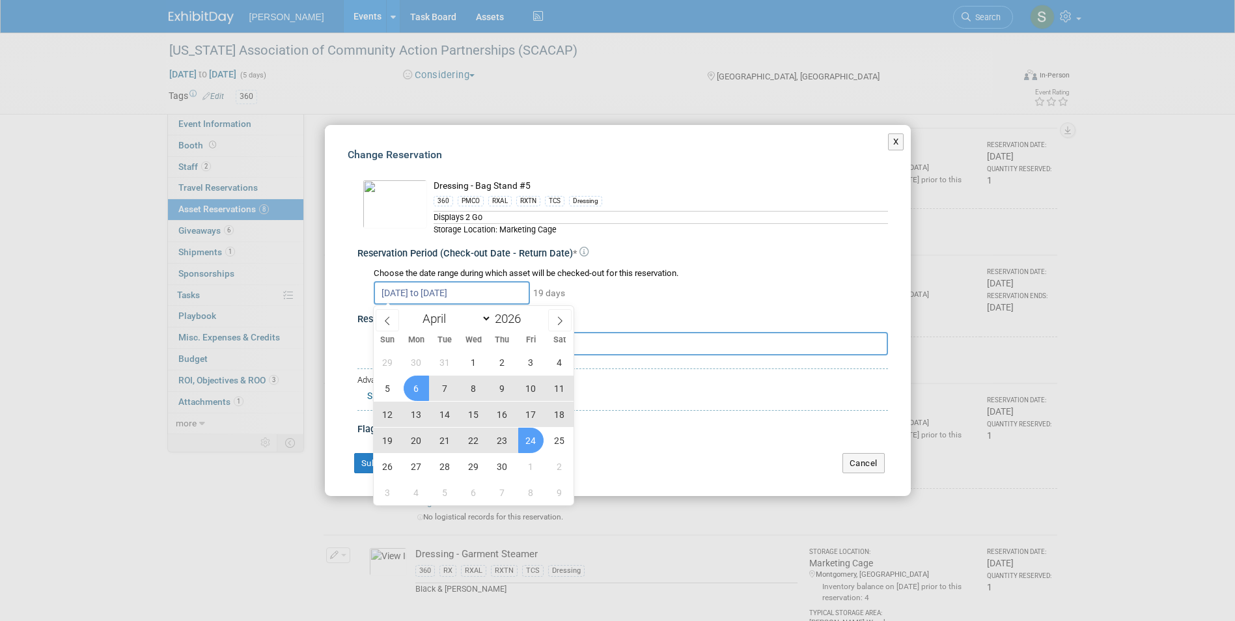
click at [419, 393] on span "6" at bounding box center [416, 388] width 25 height 25
click at [501, 465] on span "30" at bounding box center [502, 466] width 25 height 25
type input "Apr 6, 2026 to Apr 30, 2026"
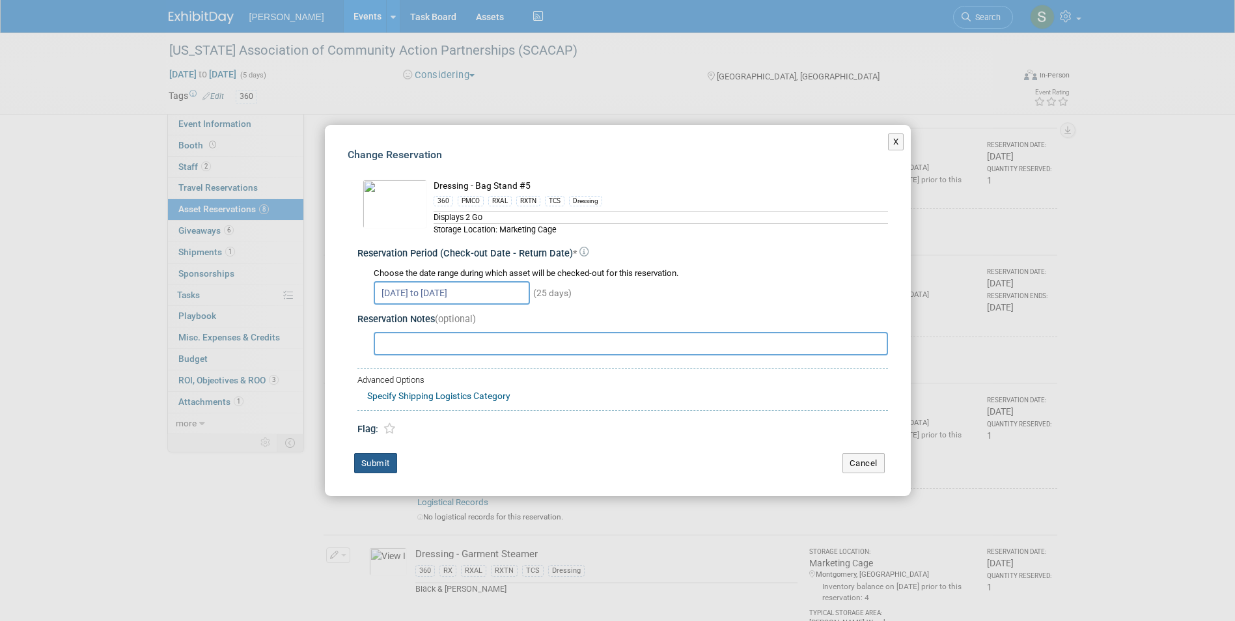
click at [380, 455] on button "Submit" at bounding box center [375, 463] width 43 height 21
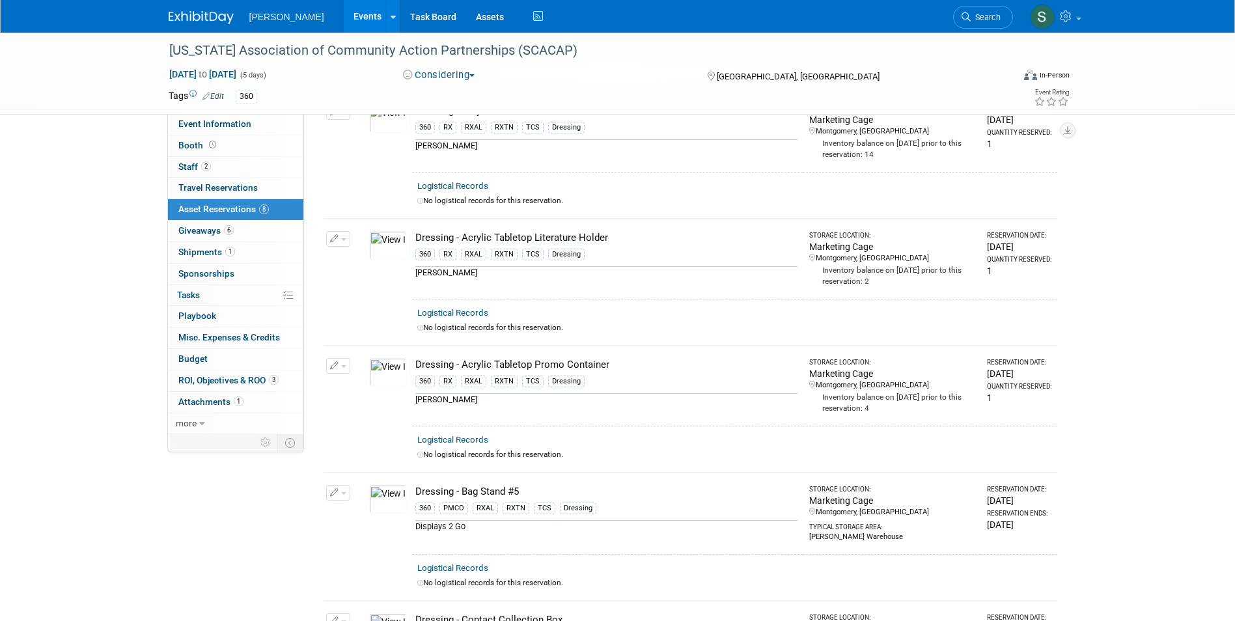
scroll to position [0, 0]
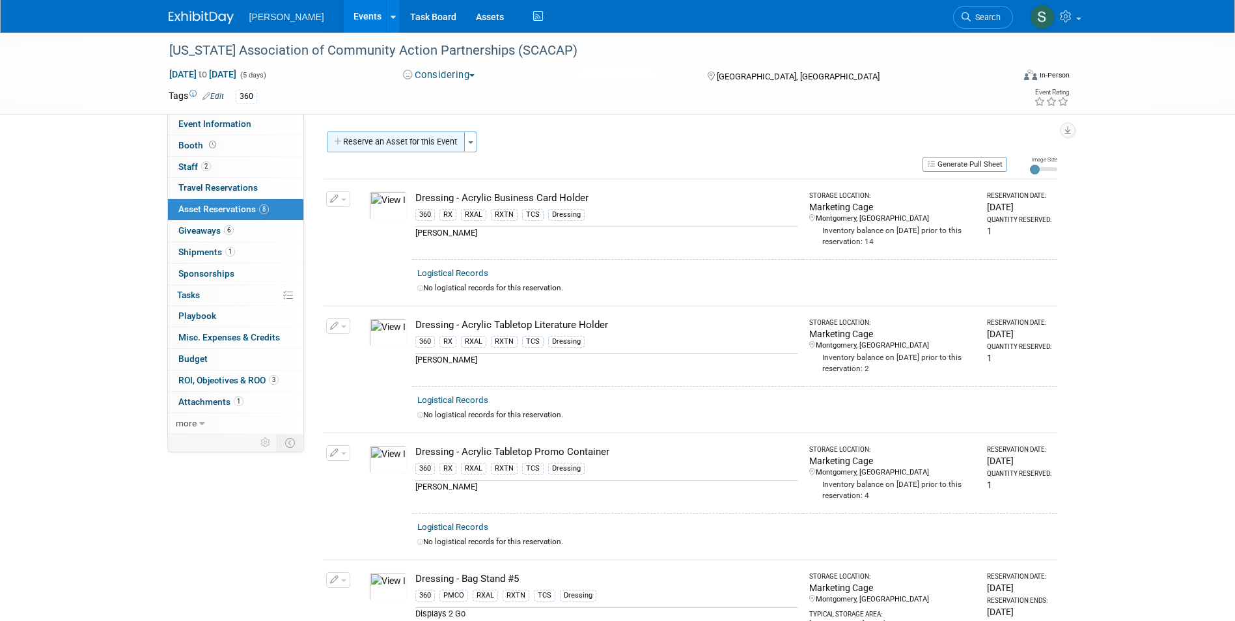
click at [396, 146] on button "Reserve an Asset for this Event" at bounding box center [396, 142] width 138 height 21
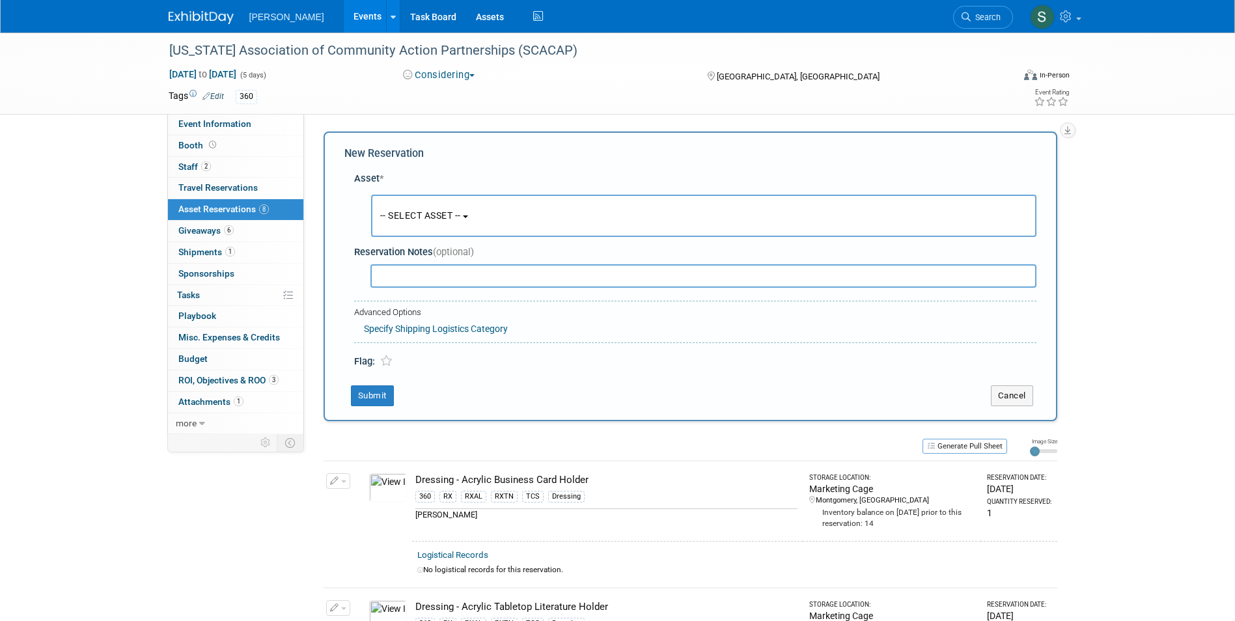
scroll to position [12, 0]
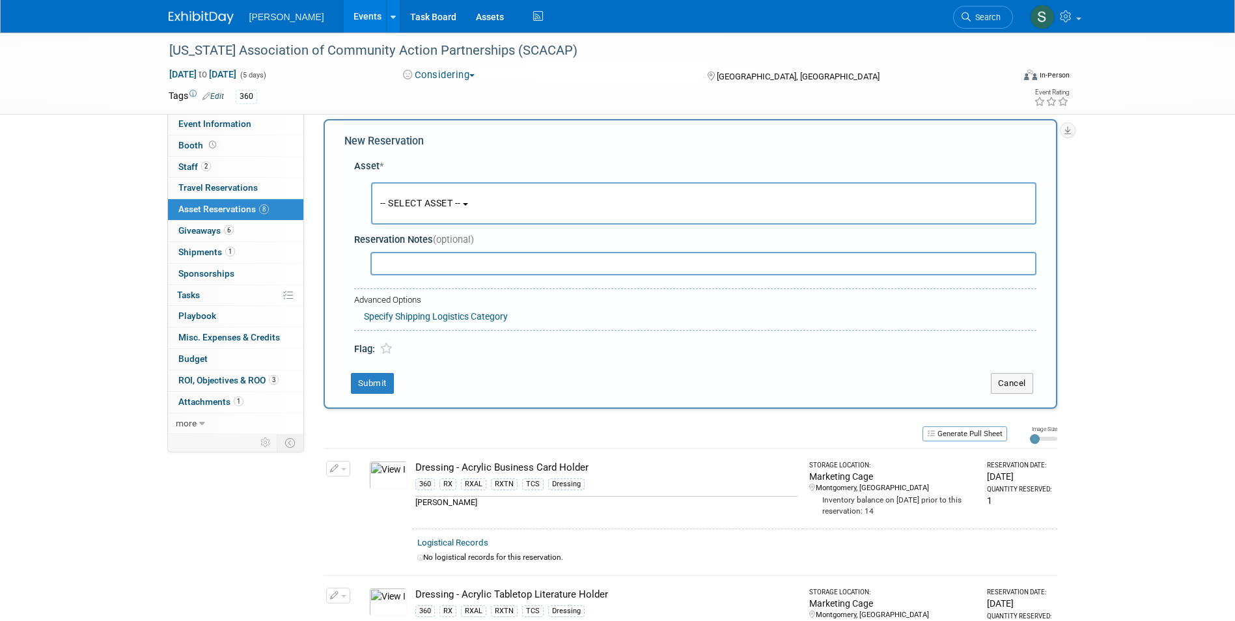
click at [404, 207] on span "-- SELECT ASSET --" at bounding box center [420, 203] width 81 height 10
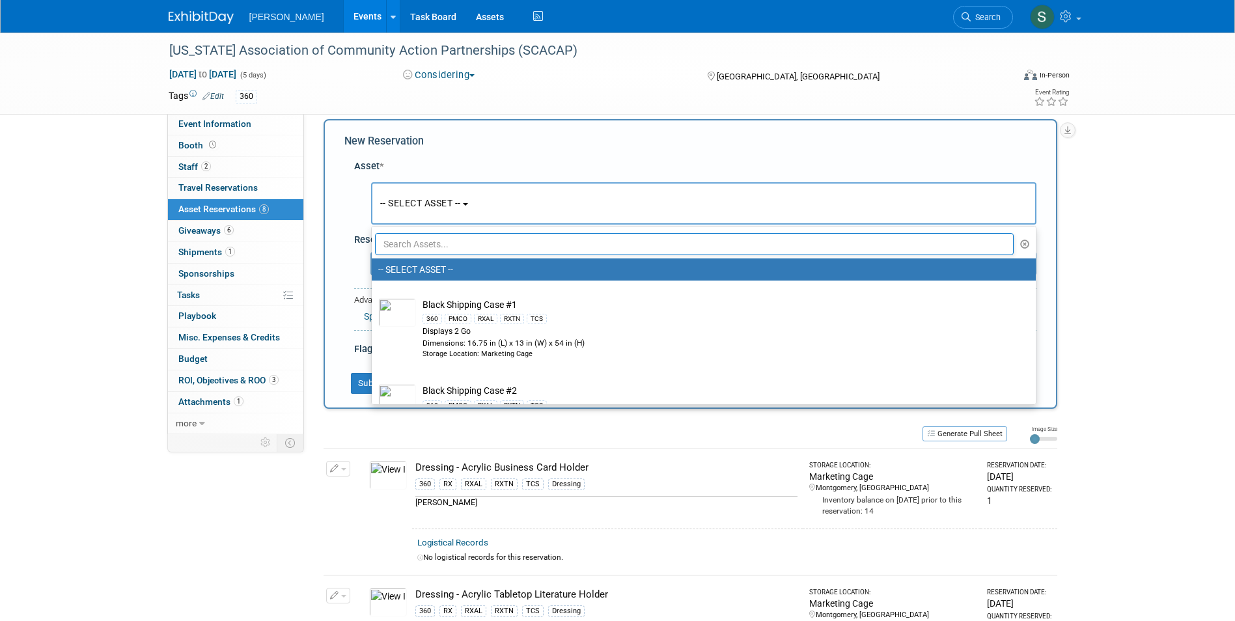
click at [413, 240] on input "text" at bounding box center [694, 244] width 639 height 22
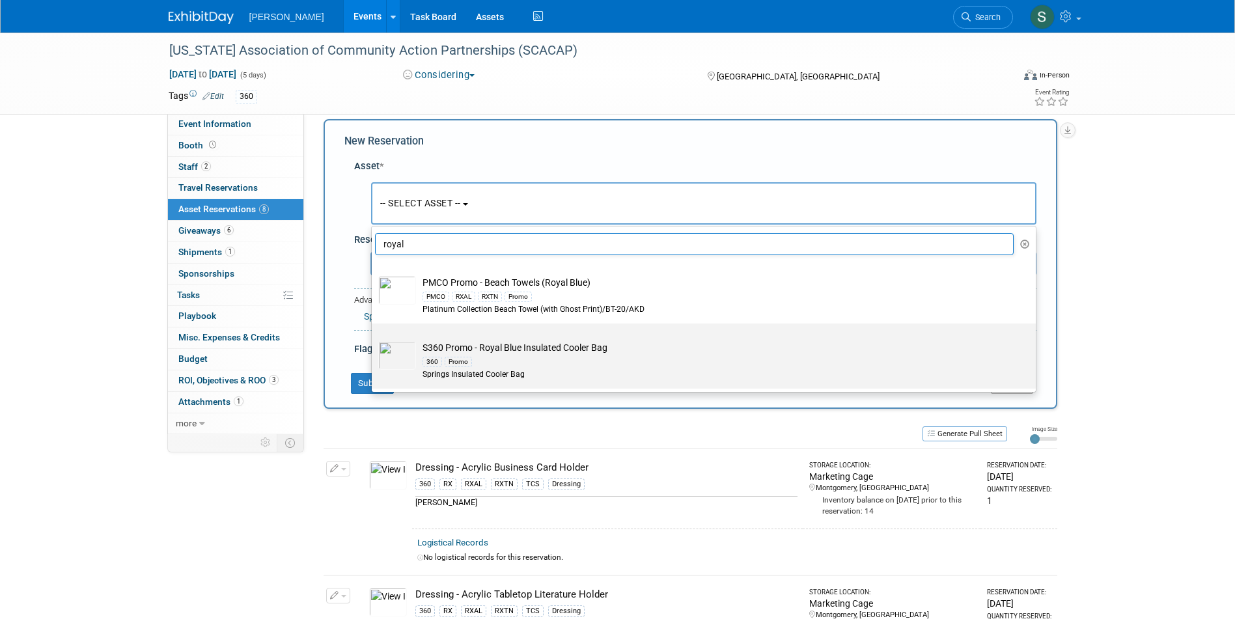
type input "royal"
click at [387, 359] on img at bounding box center [397, 355] width 38 height 29
click at [374, 339] on input "S360 Promo - Royal Blue Insulated Cooler Bag 360 Promo Springs Insulated Cooler…" at bounding box center [369, 335] width 8 height 8
select select "10723941"
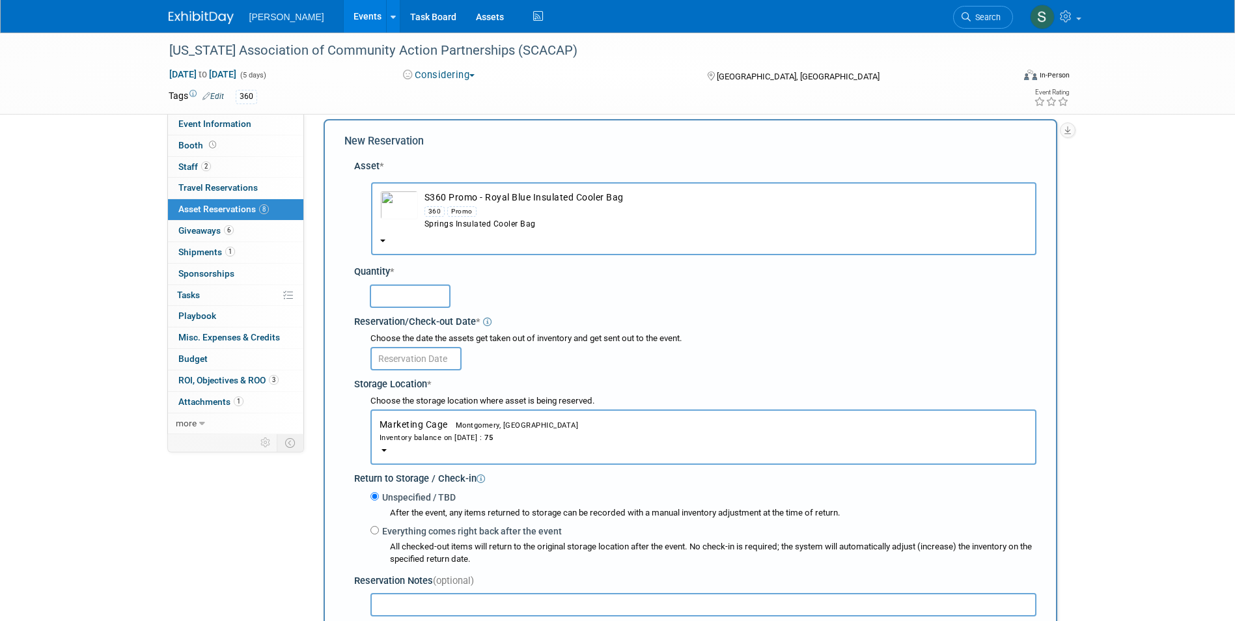
click at [393, 293] on input "text" at bounding box center [410, 295] width 81 height 23
type input "25"
click at [394, 357] on input "text" at bounding box center [415, 358] width 91 height 23
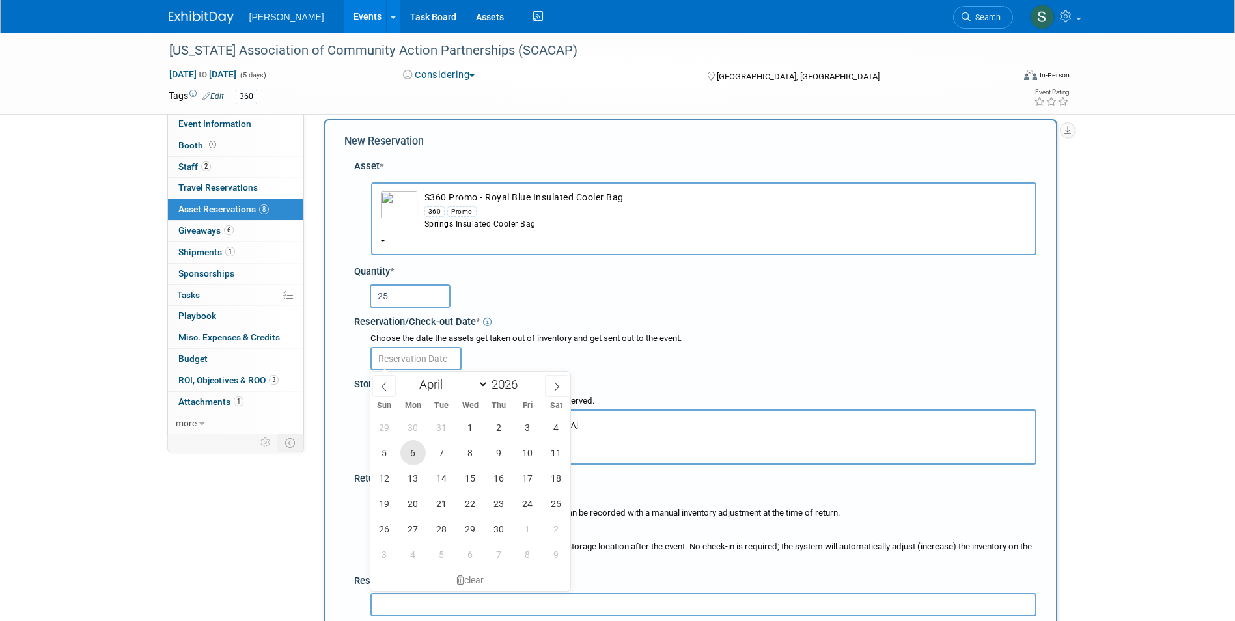
click at [421, 452] on span "6" at bounding box center [412, 452] width 25 height 25
type input "Apr 6, 2026"
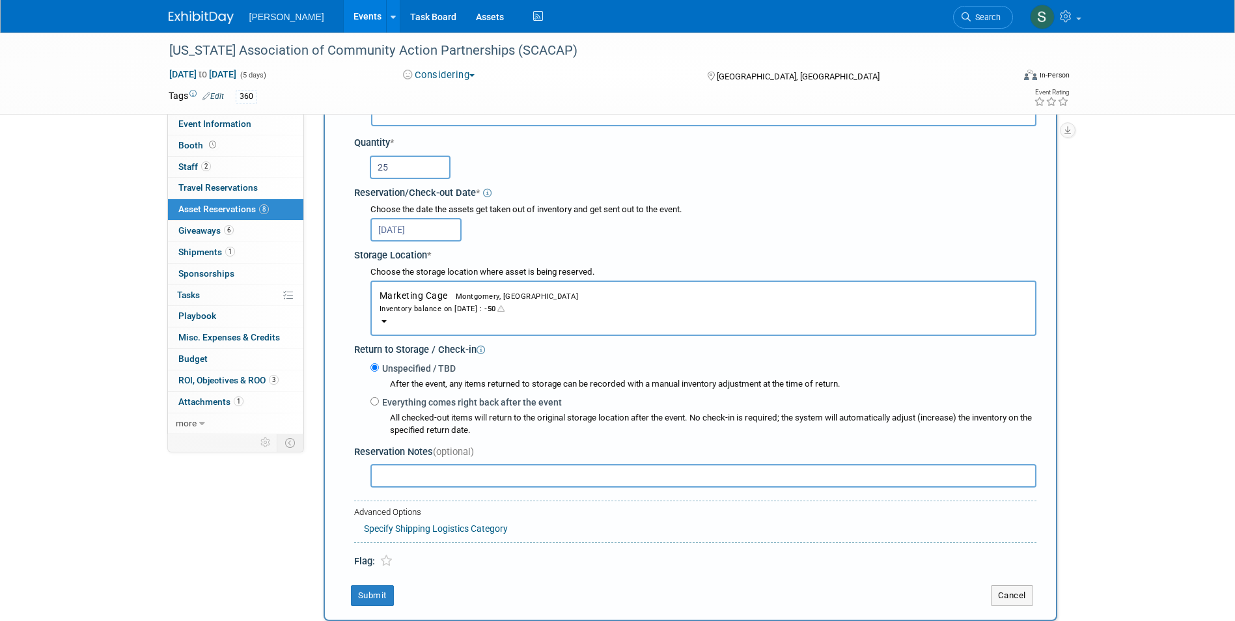
scroll to position [143, 0]
click at [371, 587] on button "Submit" at bounding box center [372, 594] width 43 height 21
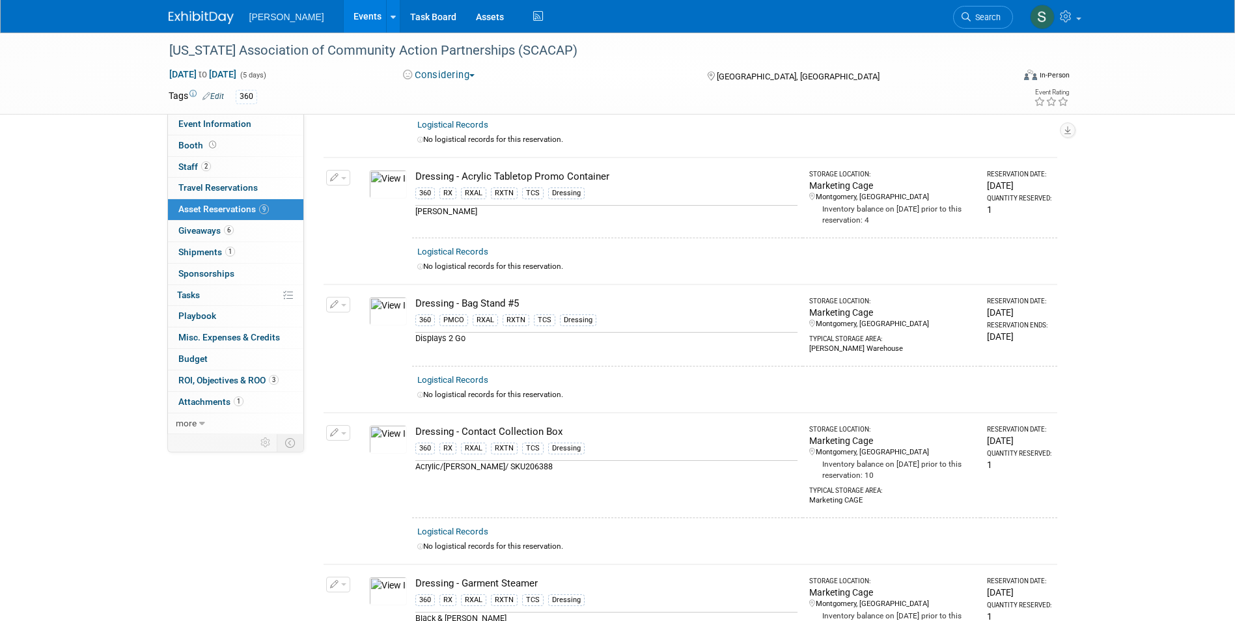
scroll to position [0, 0]
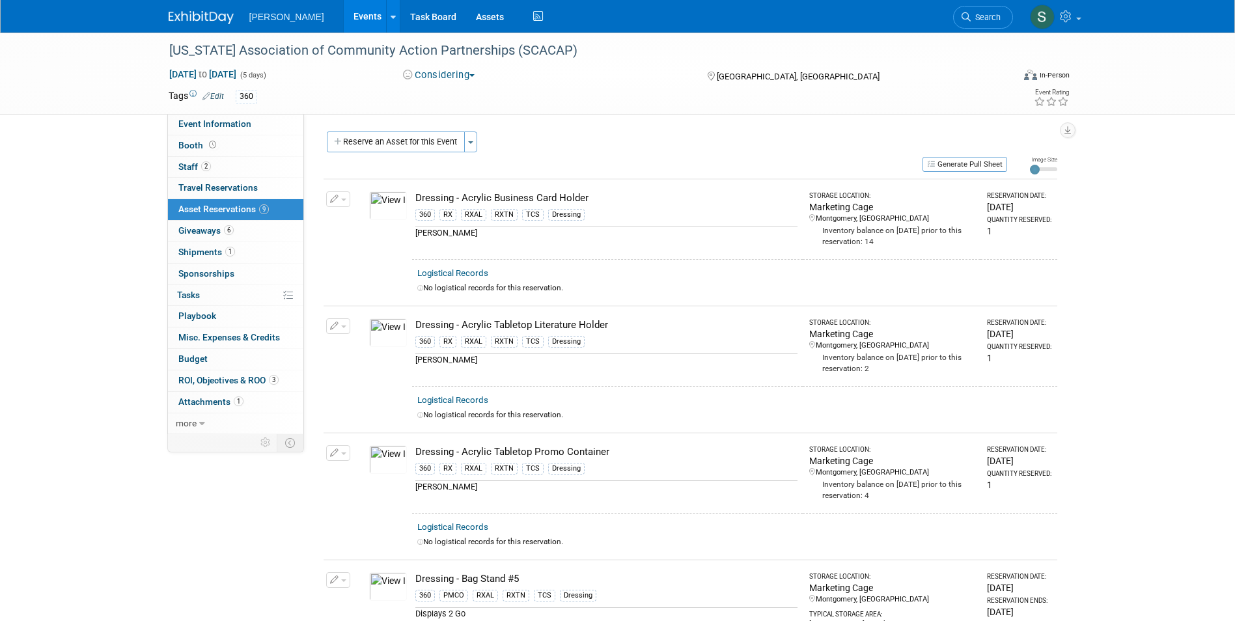
click at [400, 128] on div "Participation Level: Exhibitor Exhibitor/Sponsor Projected Attendance: Specify …" at bounding box center [685, 274] width 763 height 320
click at [394, 137] on button "Reserve an Asset for this Event" at bounding box center [396, 142] width 138 height 21
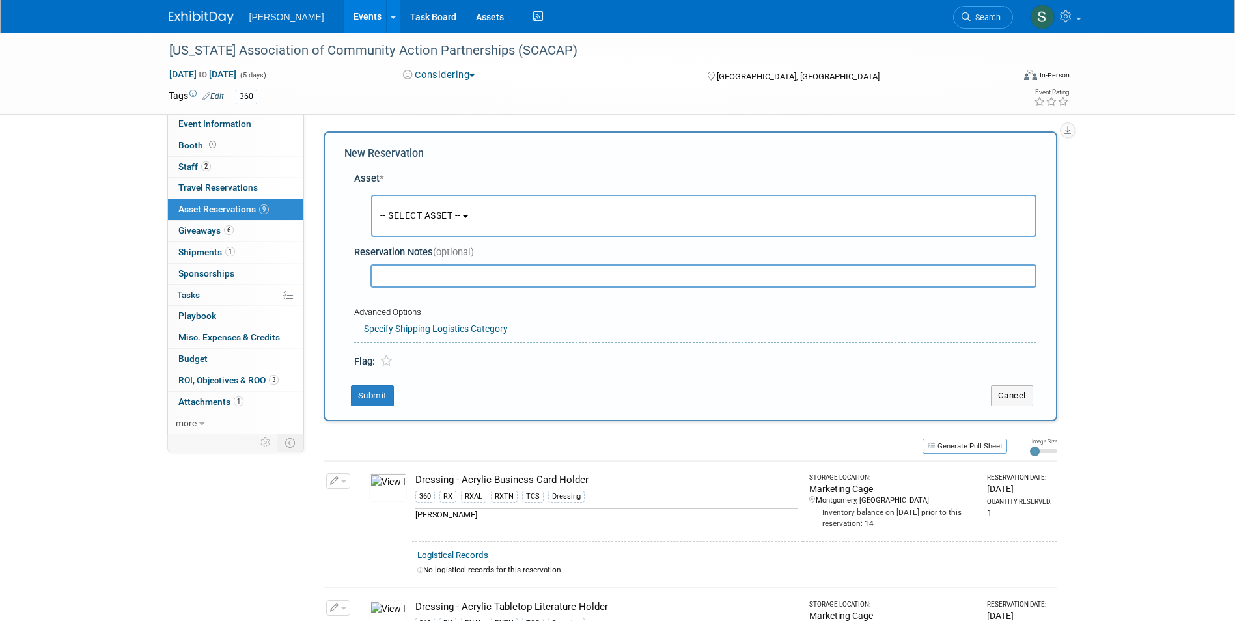
scroll to position [12, 0]
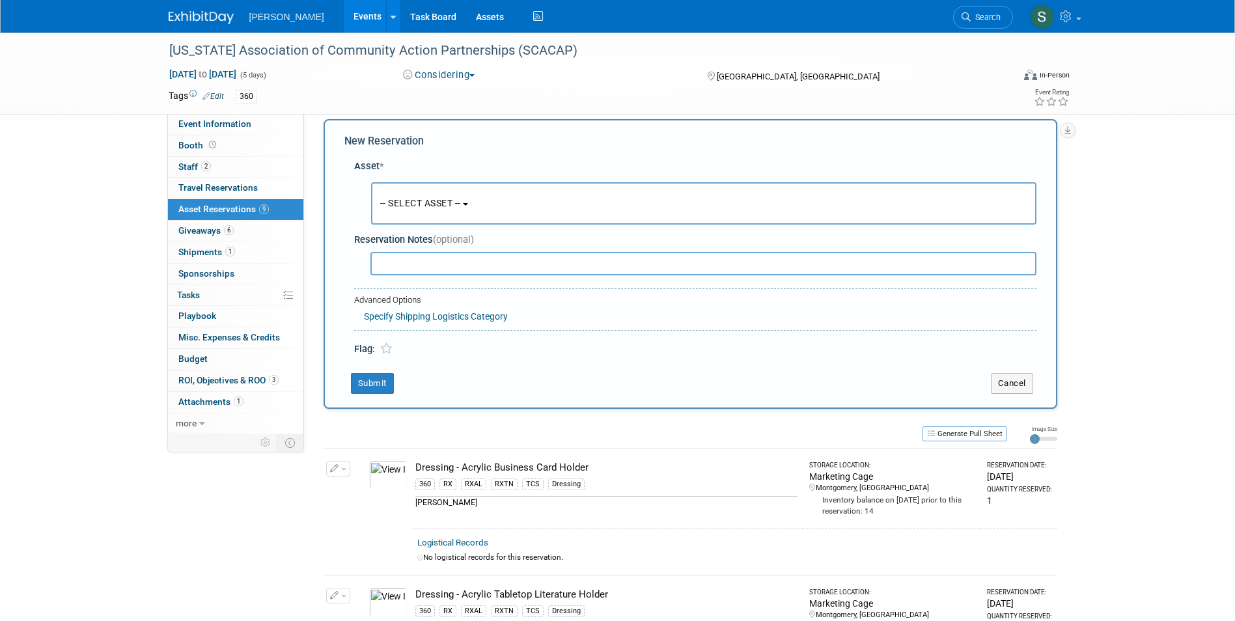
click at [417, 208] on span "-- SELECT ASSET --" at bounding box center [420, 203] width 81 height 10
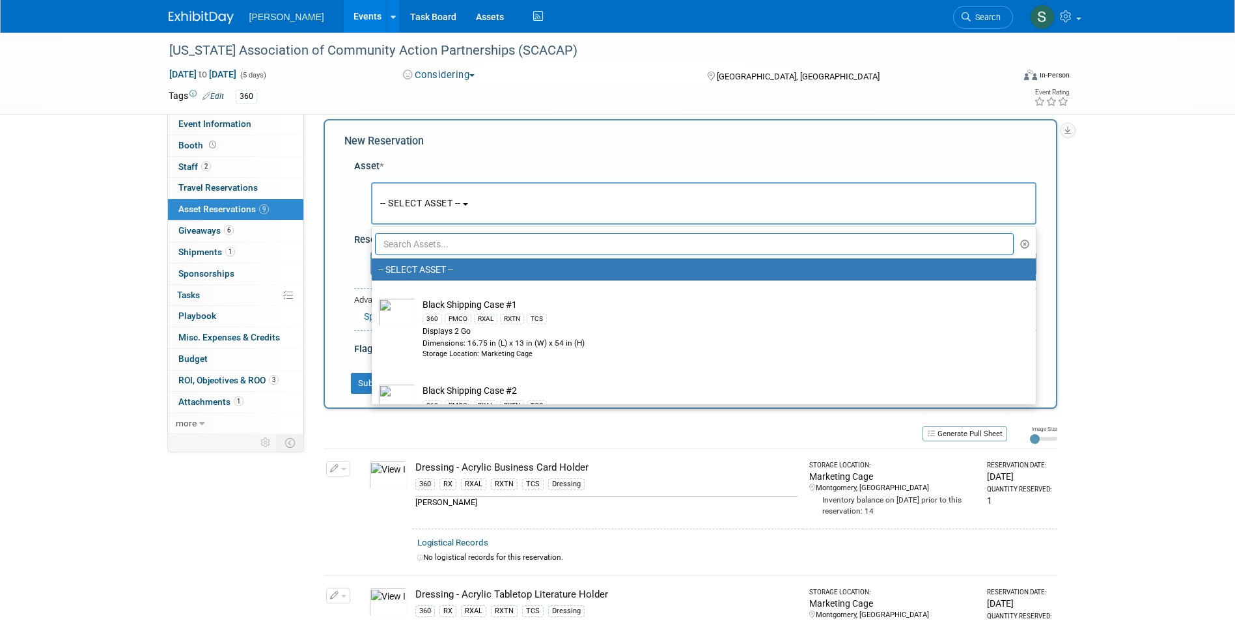
click at [422, 248] on input "text" at bounding box center [694, 244] width 639 height 22
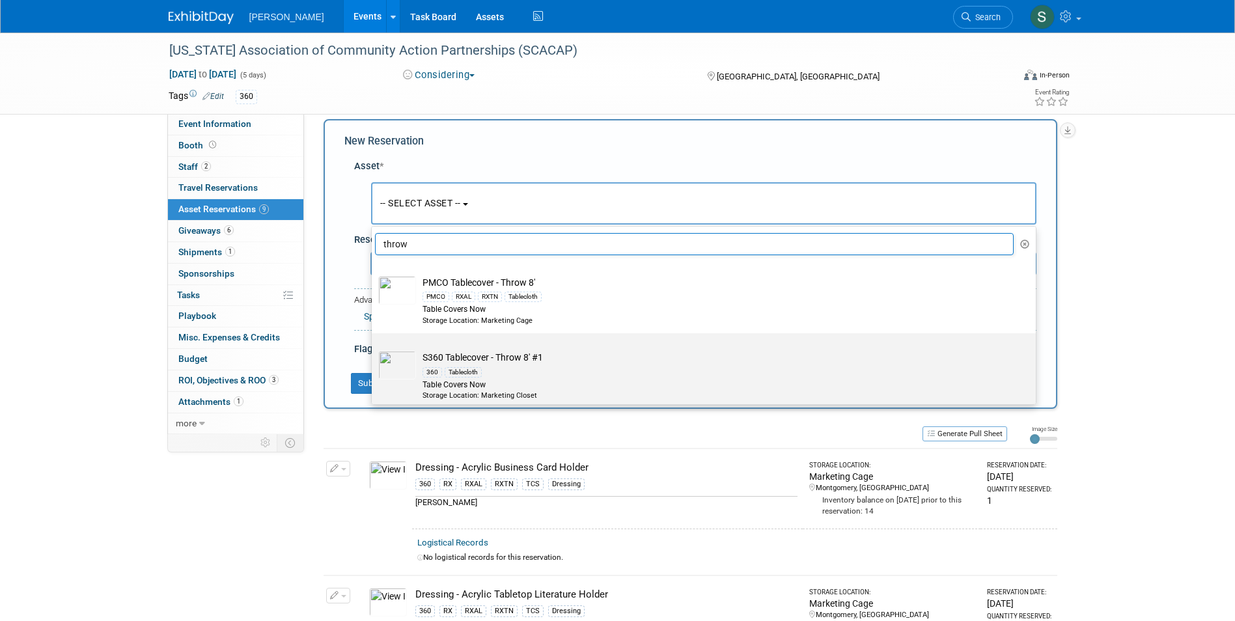
type input "throw"
click at [410, 369] on img at bounding box center [397, 365] width 38 height 29
click at [374, 349] on input "S360 Tablecover - Throw 8' #1 360 Tablecloth Table Covers Now Storage Location:…" at bounding box center [369, 344] width 8 height 8
select select "10722334"
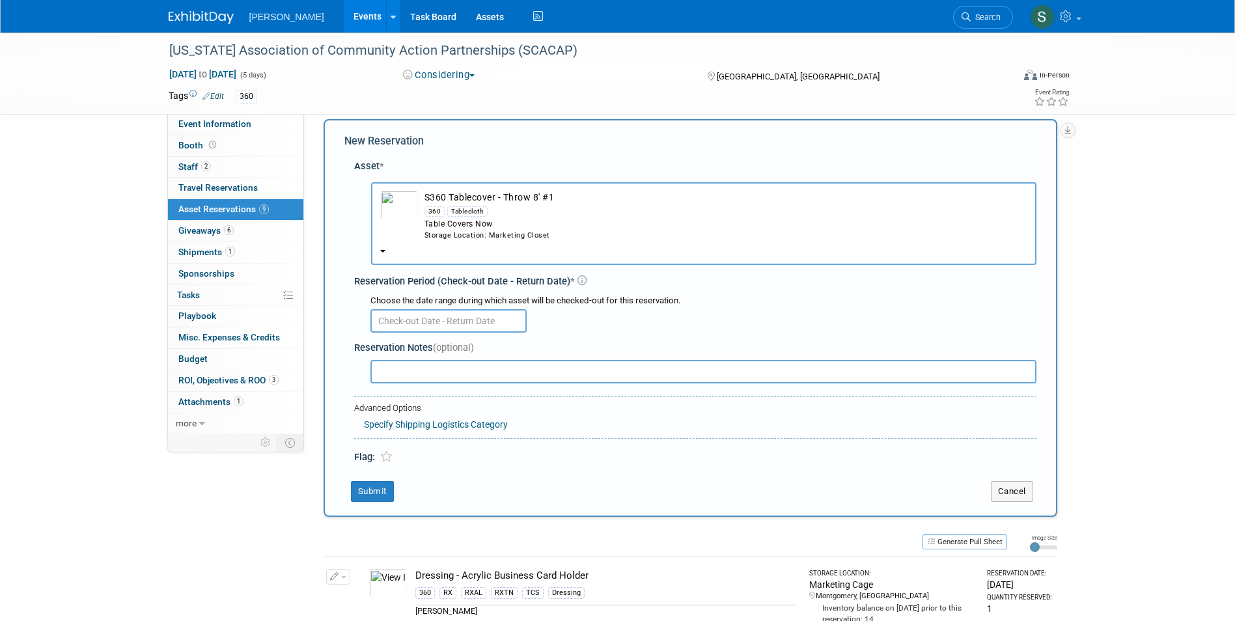
click at [393, 320] on input "text" at bounding box center [448, 320] width 156 height 23
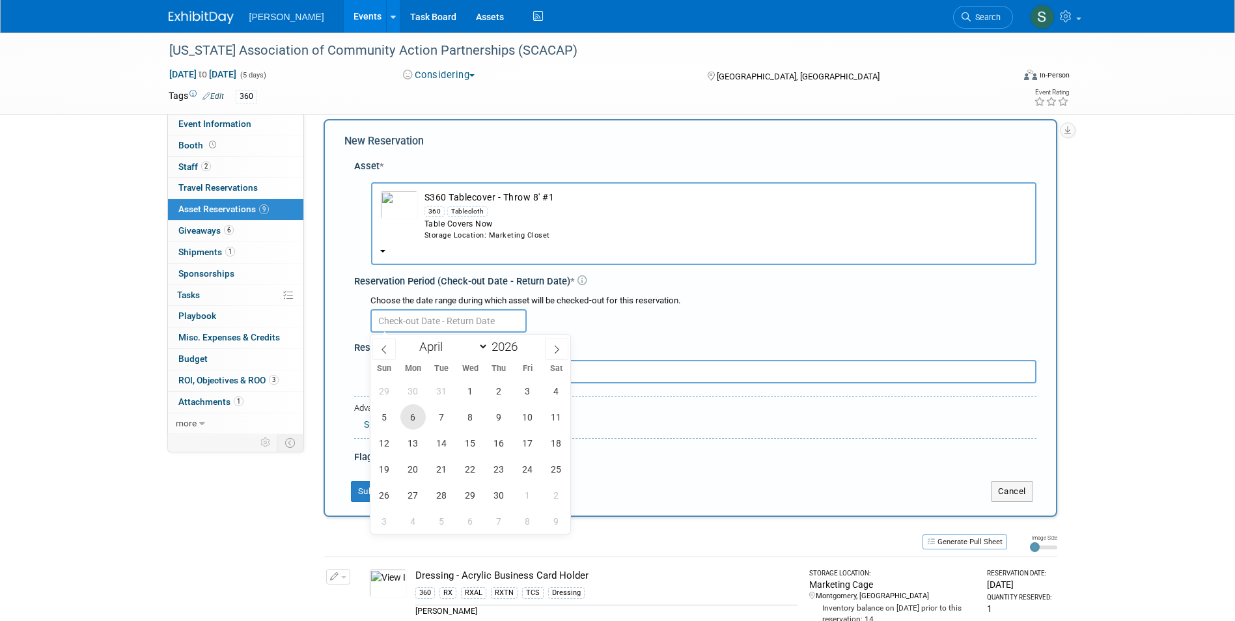
click at [404, 414] on span "6" at bounding box center [412, 416] width 25 height 25
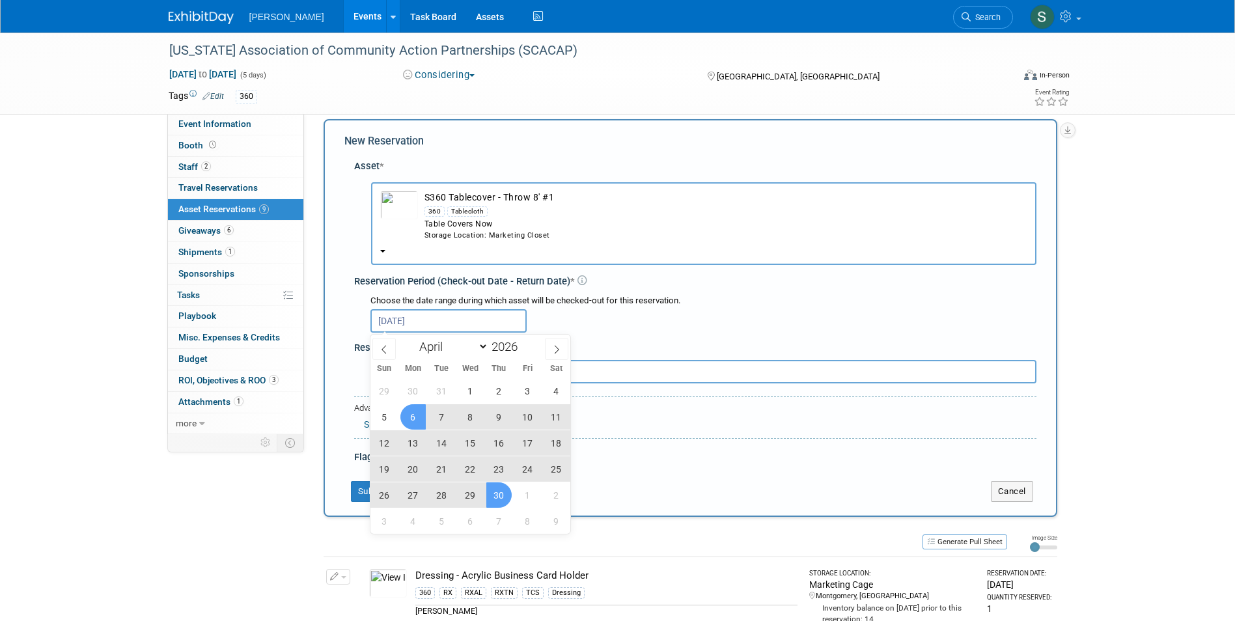
click at [495, 490] on span "30" at bounding box center [498, 494] width 25 height 25
type input "Apr 6, 2026 to Apr 30, 2026"
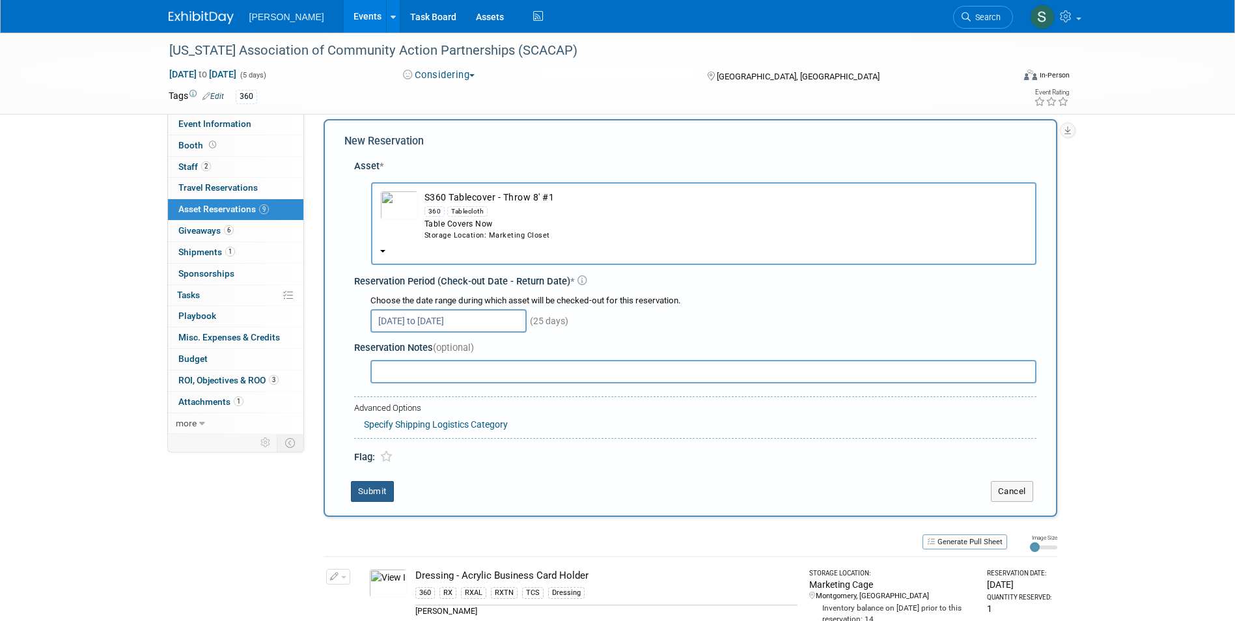
click at [370, 494] on button "Submit" at bounding box center [372, 491] width 43 height 21
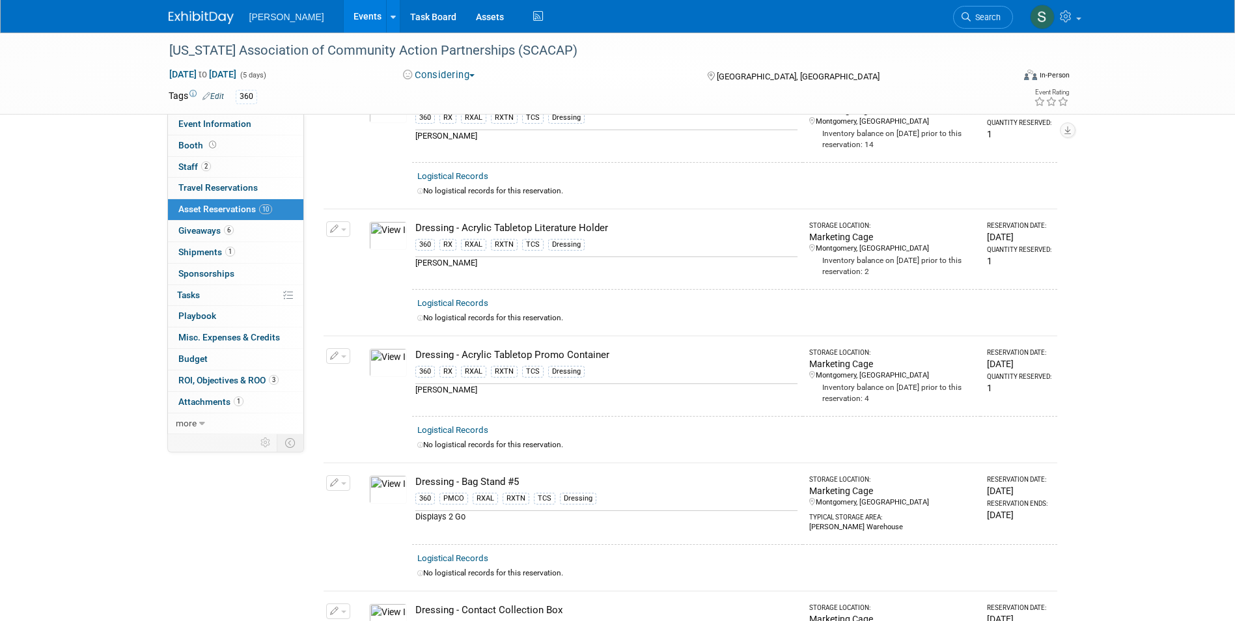
scroll to position [0, 0]
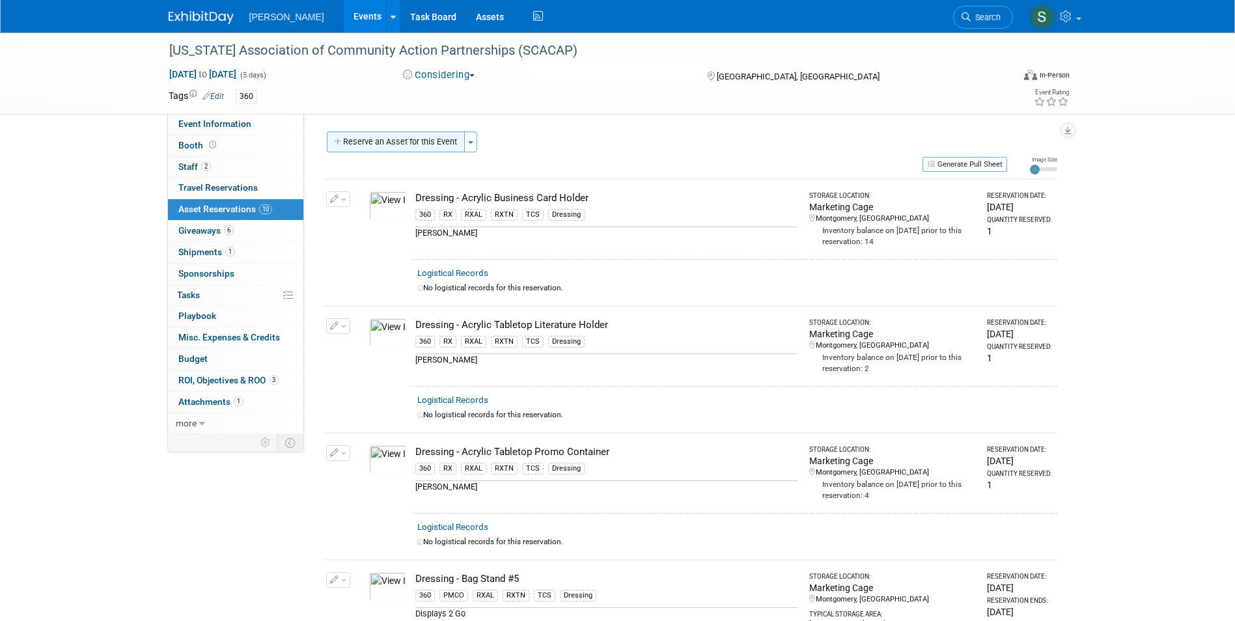
click at [403, 151] on button "Reserve an Asset for this Event" at bounding box center [396, 142] width 138 height 21
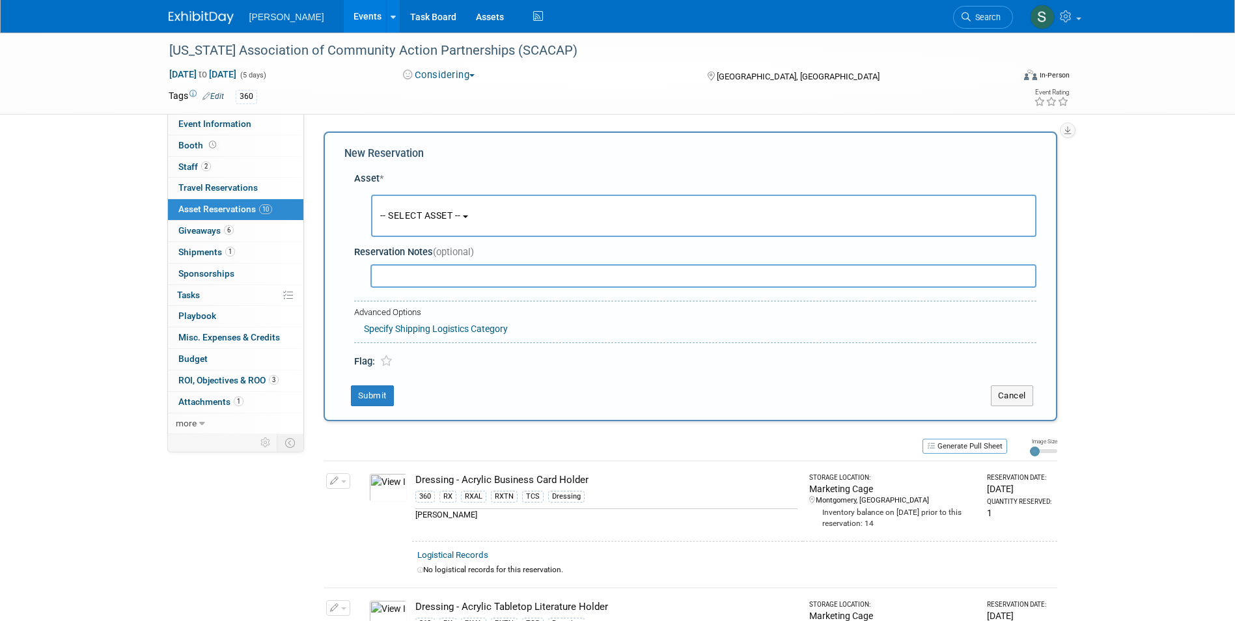
scroll to position [12, 0]
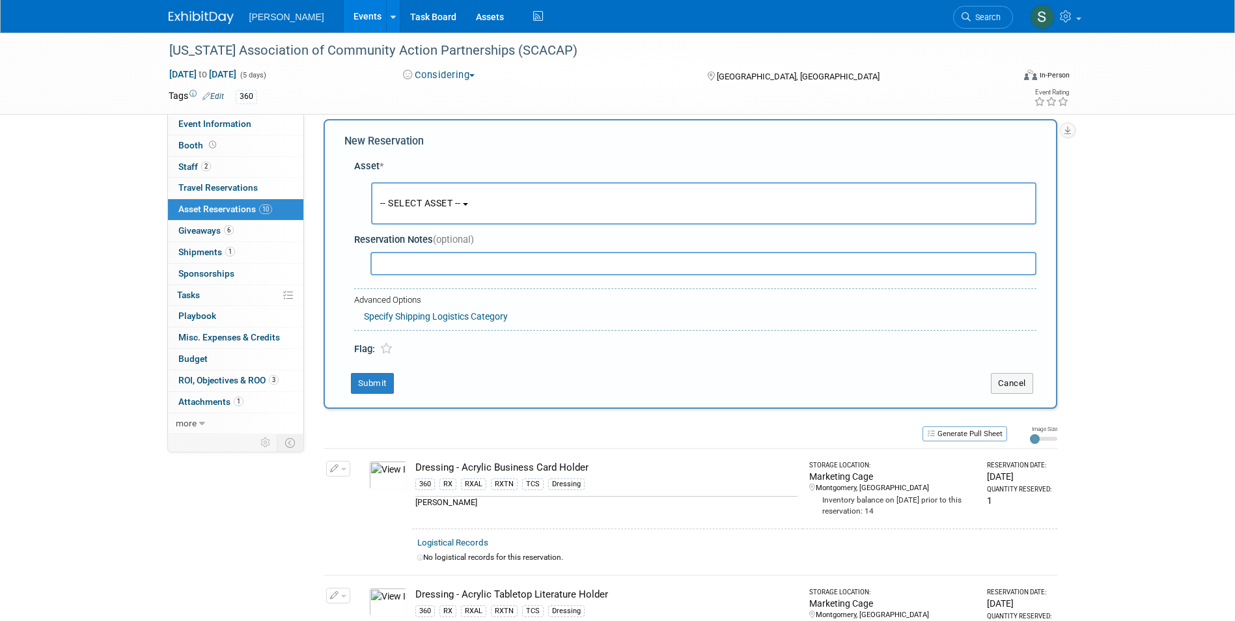
click at [413, 202] on span "-- SELECT ASSET --" at bounding box center [420, 203] width 81 height 10
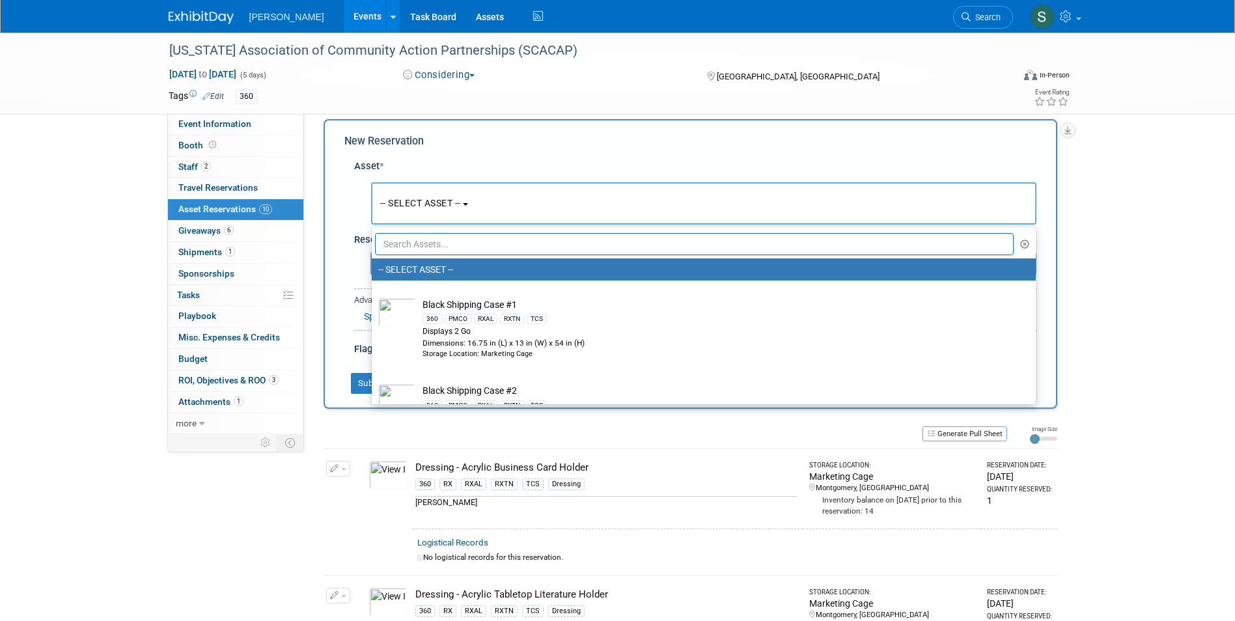
click at [418, 247] on input "text" at bounding box center [694, 244] width 639 height 22
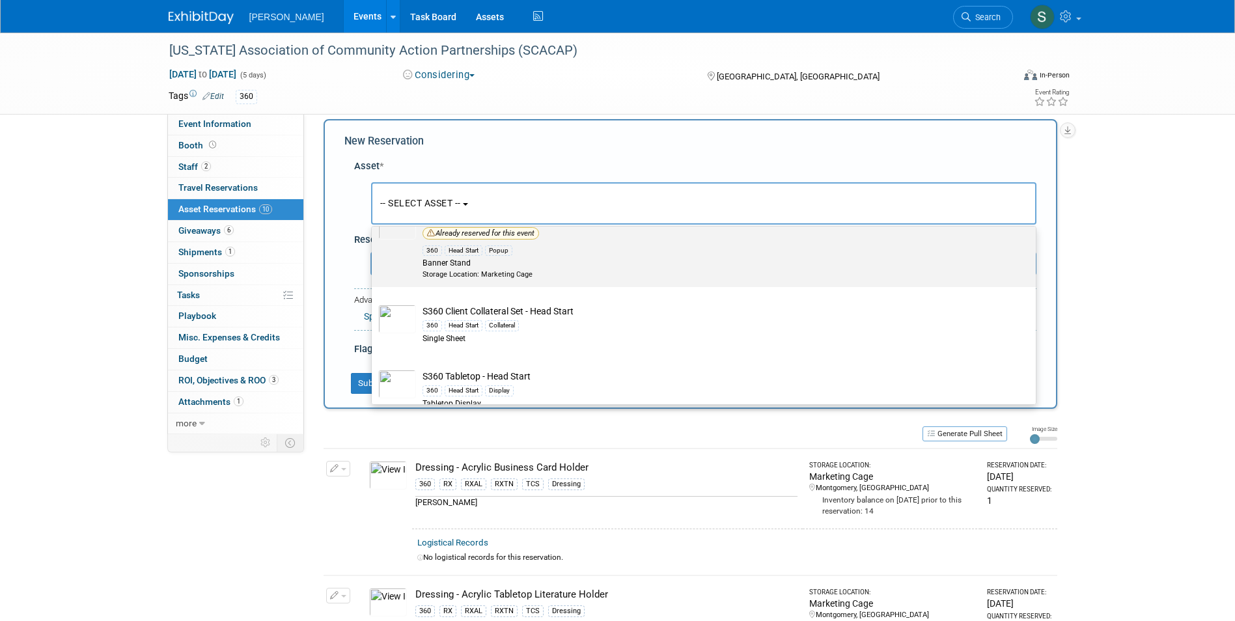
scroll to position [130, 0]
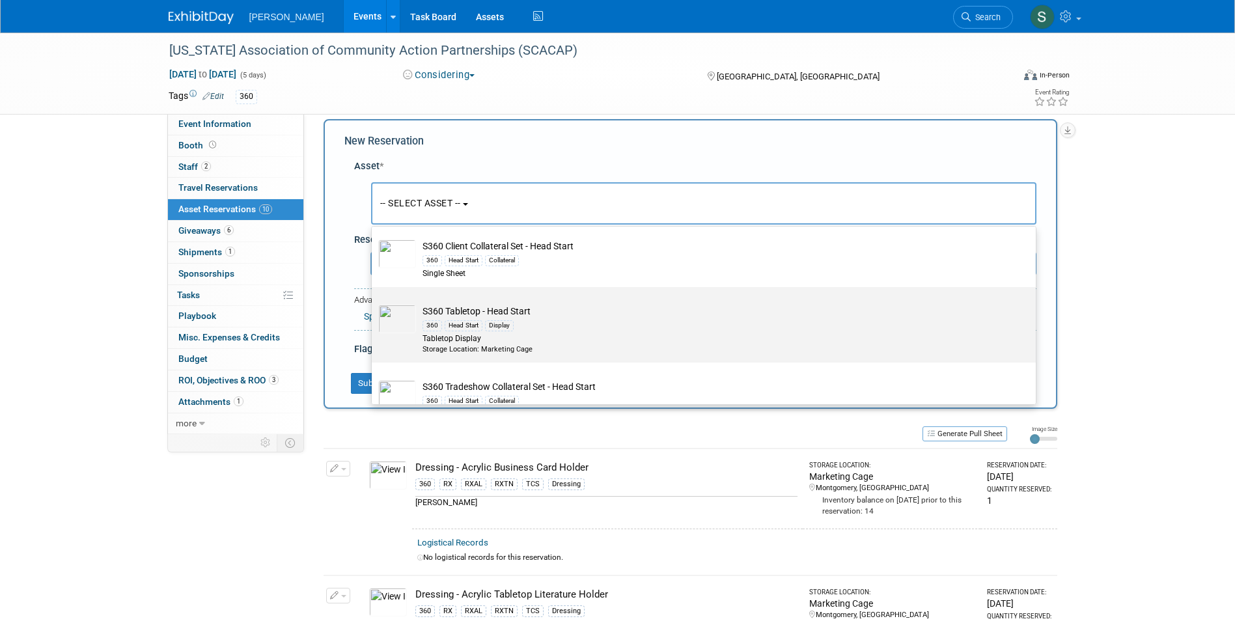
type input "head"
click at [396, 326] on img at bounding box center [397, 319] width 38 height 29
click at [374, 303] on input "S360 Tabletop - Head Start 360 Head Start Display Tabletop Display Storage Loca…" at bounding box center [369, 298] width 8 height 8
select select "10722335"
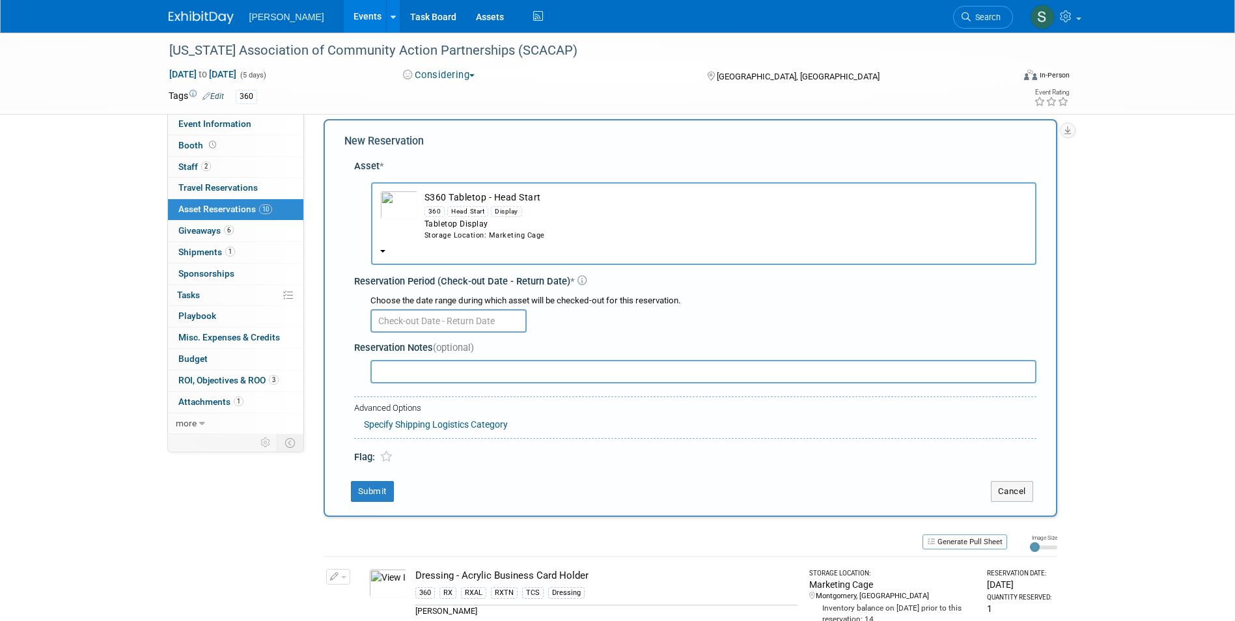
click at [404, 321] on input "text" at bounding box center [448, 320] width 156 height 23
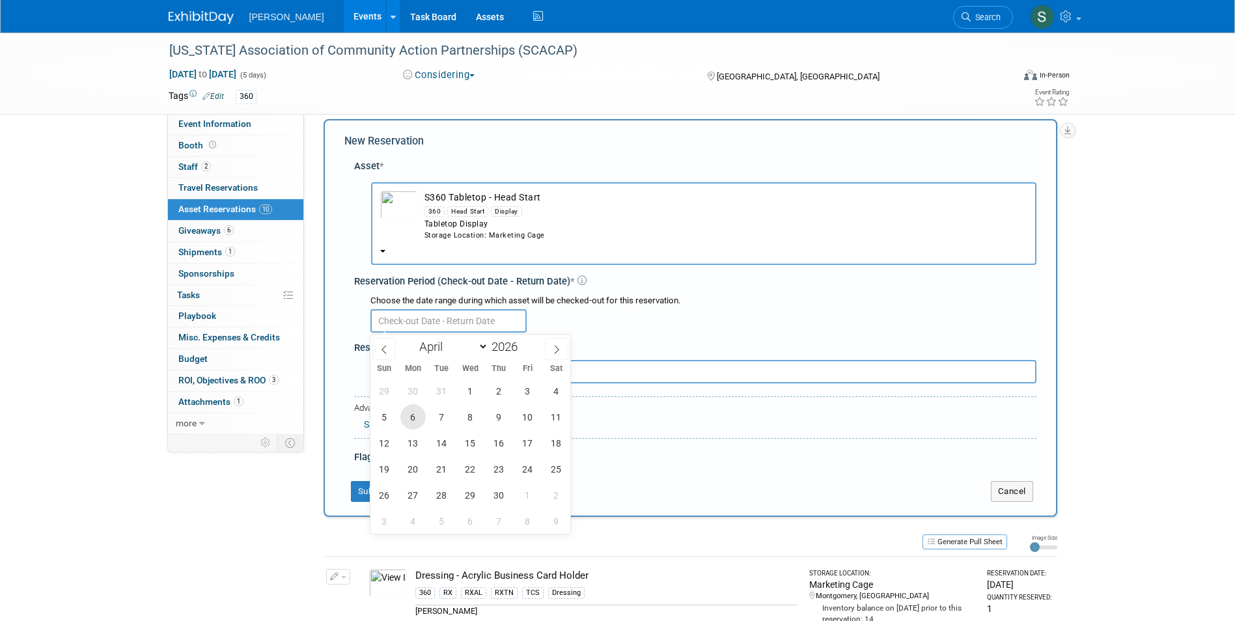
click at [413, 409] on span "6" at bounding box center [412, 416] width 25 height 25
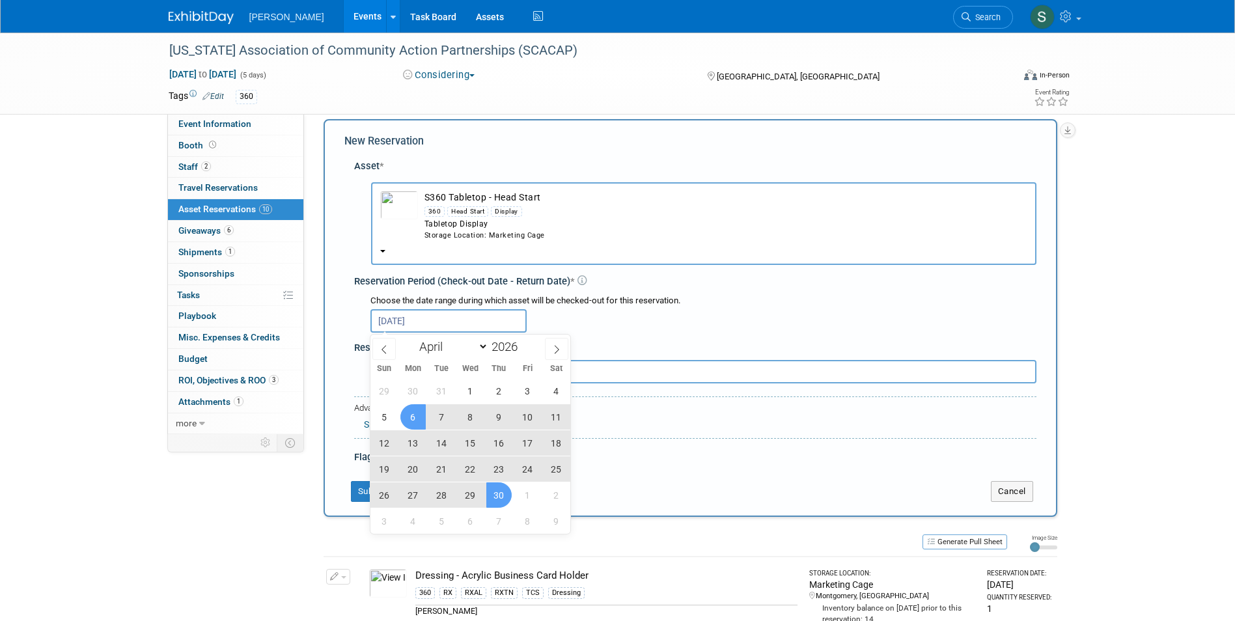
click at [493, 493] on span "30" at bounding box center [498, 494] width 25 height 25
type input "Apr 6, 2026 to Apr 30, 2026"
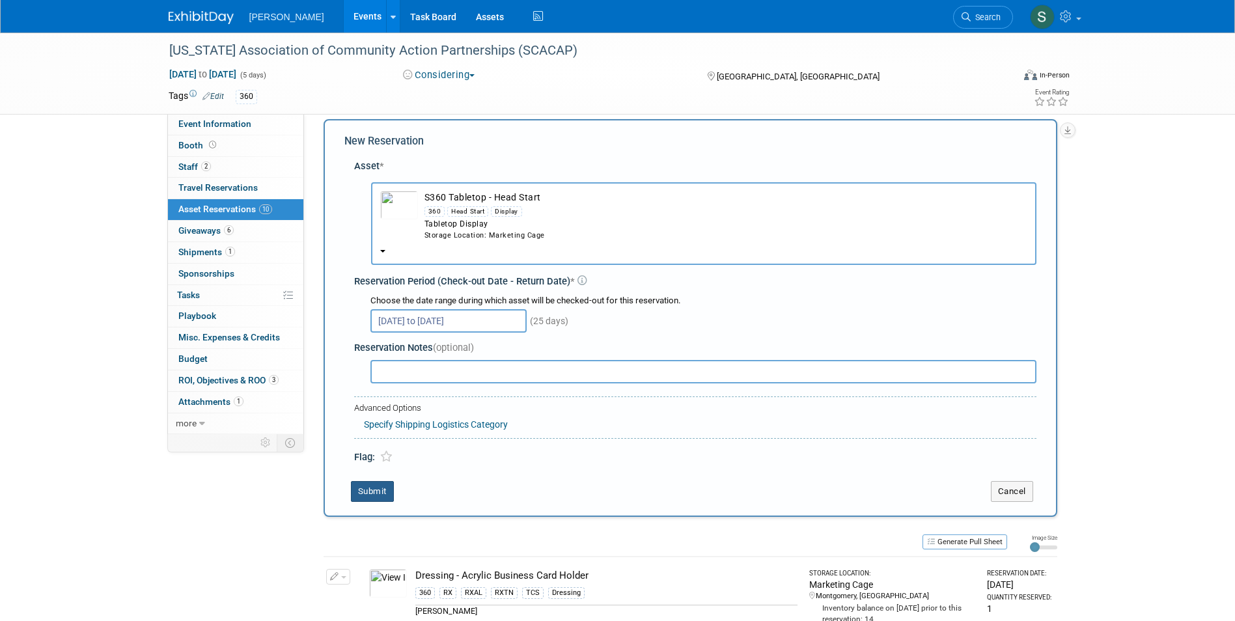
click at [368, 489] on button "Submit" at bounding box center [372, 491] width 43 height 21
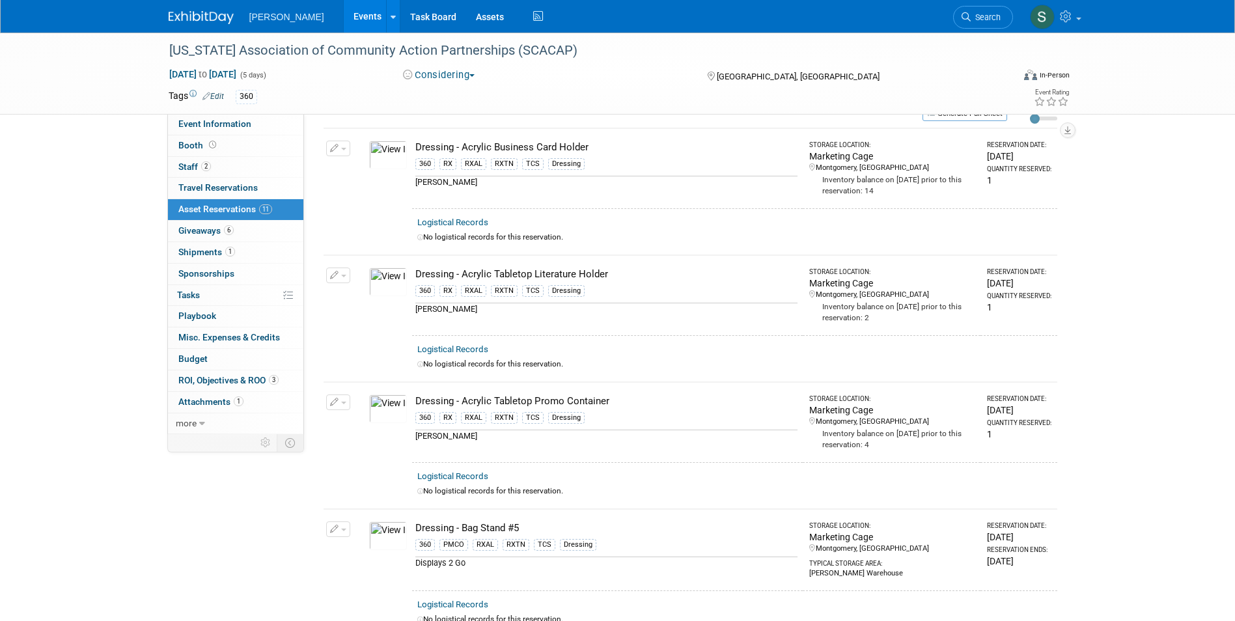
scroll to position [0, 0]
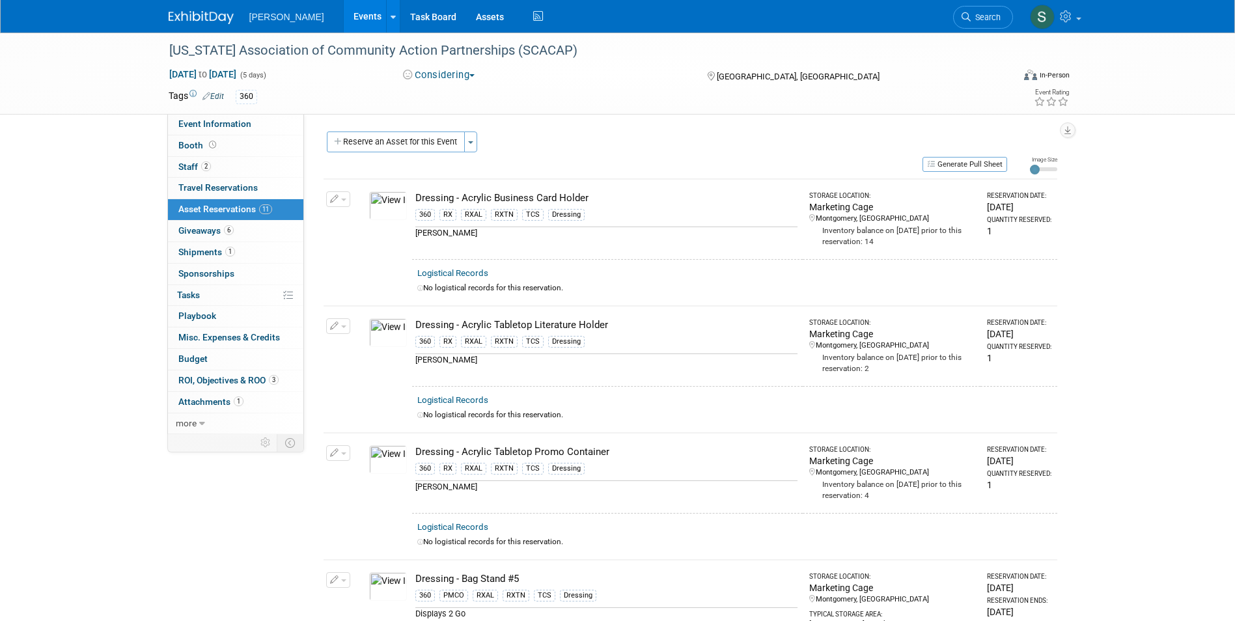
click at [387, 143] on button "Reserve an Asset for this Event" at bounding box center [396, 142] width 138 height 21
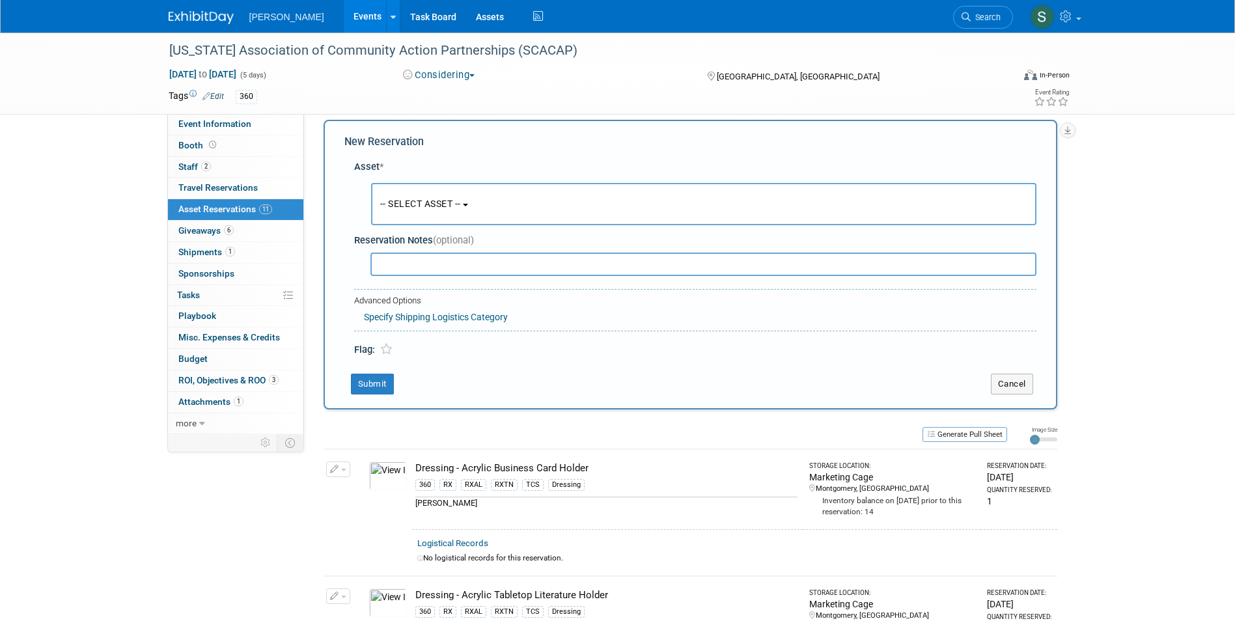
scroll to position [12, 0]
click at [408, 202] on span "-- SELECT ASSET --" at bounding box center [420, 203] width 81 height 10
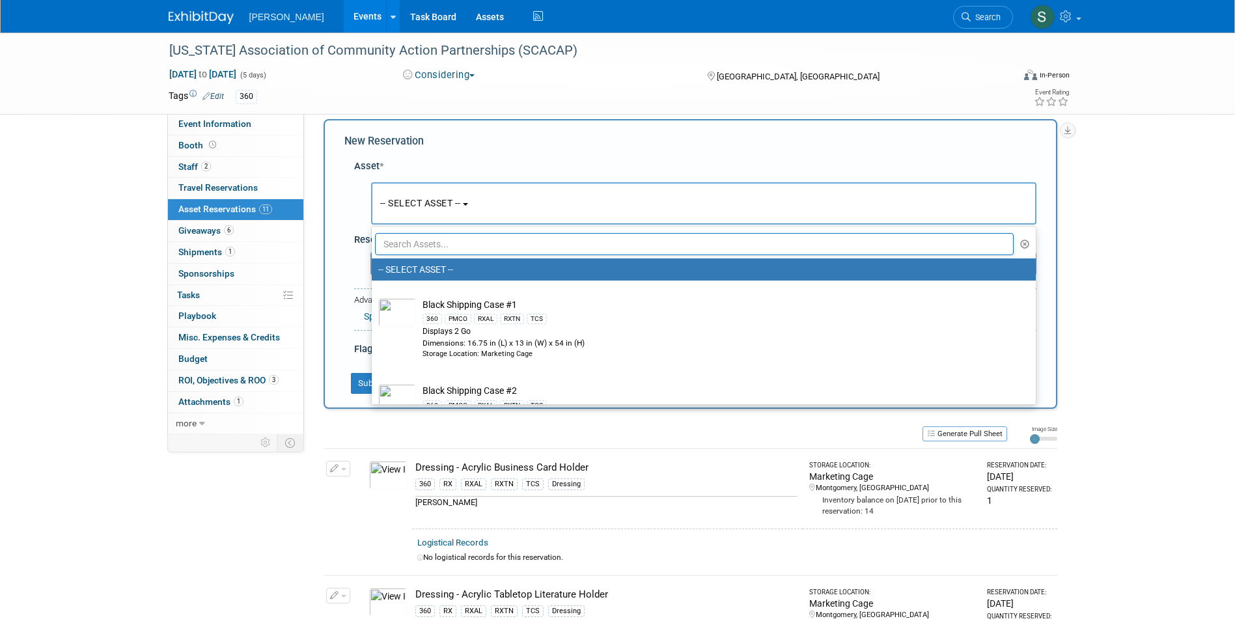
click at [417, 248] on input "text" at bounding box center [694, 244] width 639 height 22
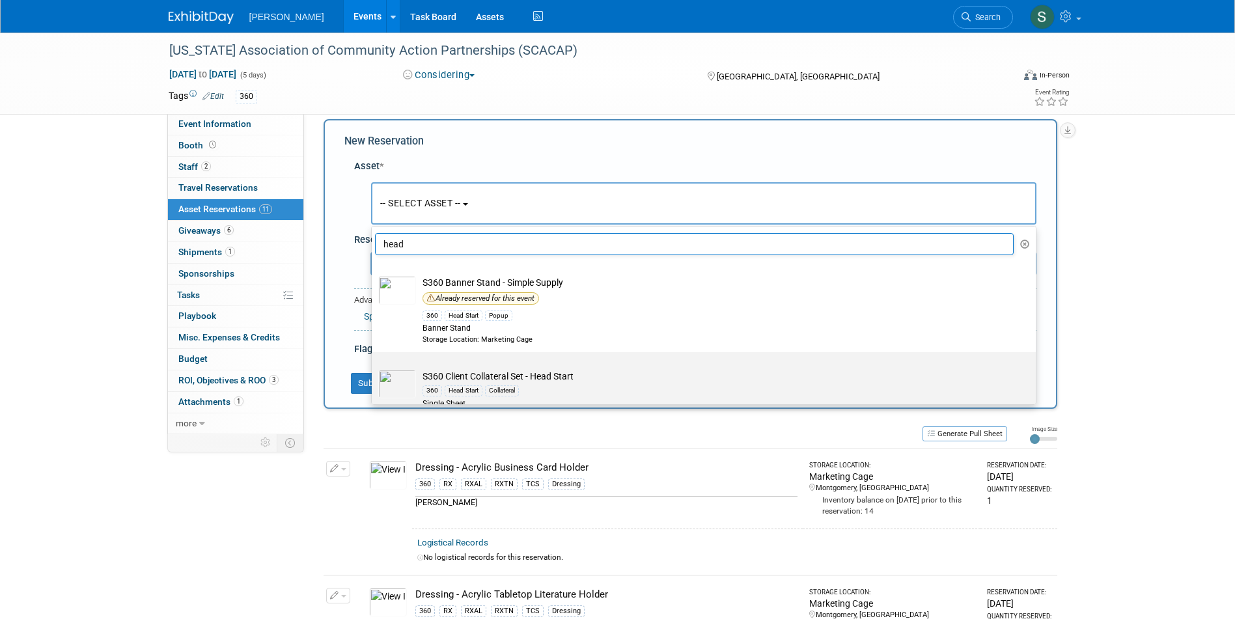
type input "head"
click at [607, 381] on td "S360 Client Collateral Set - Head Start 360 Head Start Collateral Single Sheet" at bounding box center [713, 390] width 594 height 40
click at [374, 368] on input "S360 Client Collateral Set - Head Start 360 Head Start Collateral Single Sheet" at bounding box center [369, 363] width 8 height 8
select select "10728147"
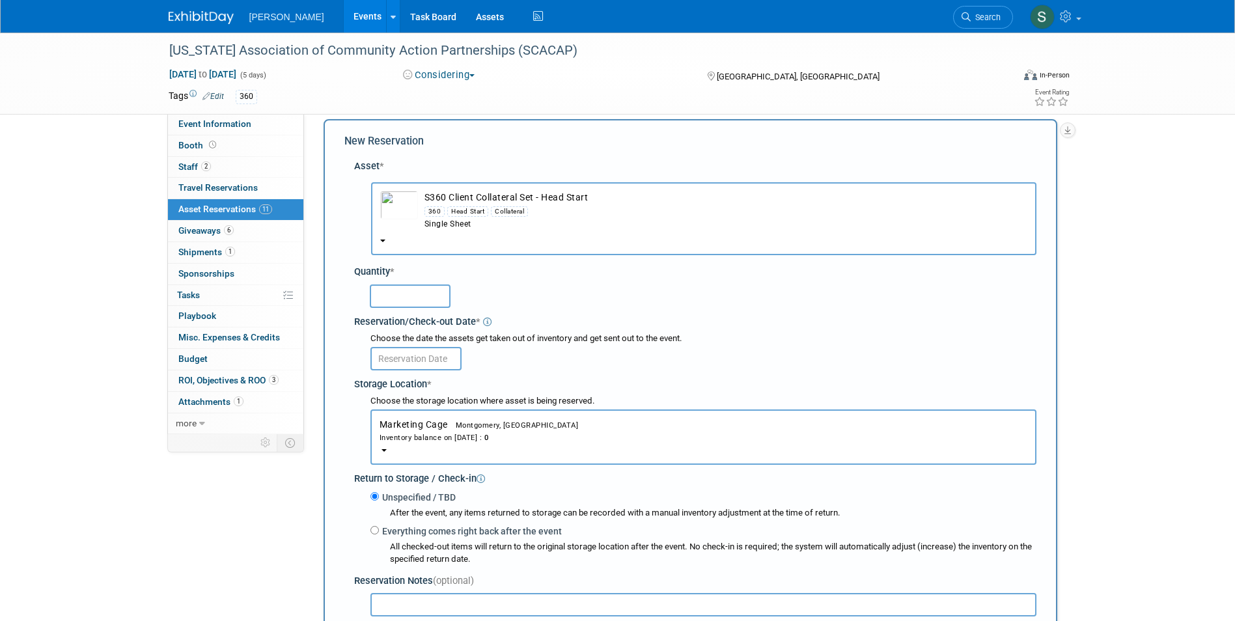
click at [411, 294] on input "text" at bounding box center [410, 295] width 81 height 23
type input "1"
click at [383, 353] on input "text" at bounding box center [415, 358] width 91 height 23
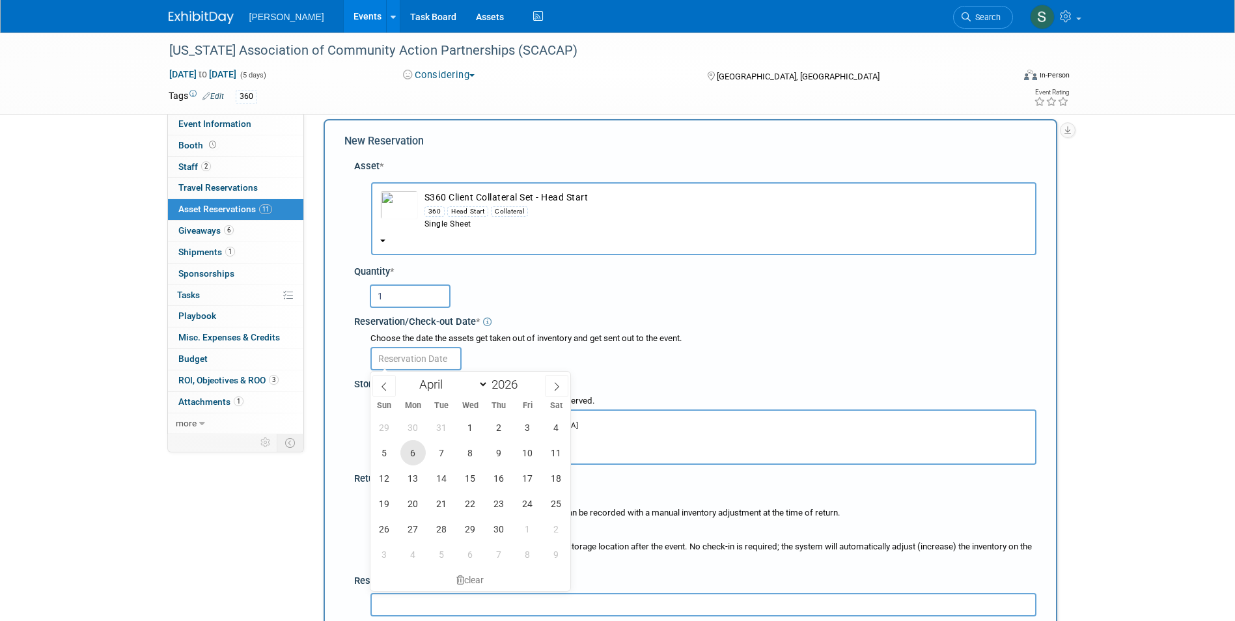
drag, startPoint x: 414, startPoint y: 450, endPoint x: 439, endPoint y: 460, distance: 27.2
click at [415, 450] on span "6" at bounding box center [412, 452] width 25 height 25
type input "Apr 6, 2026"
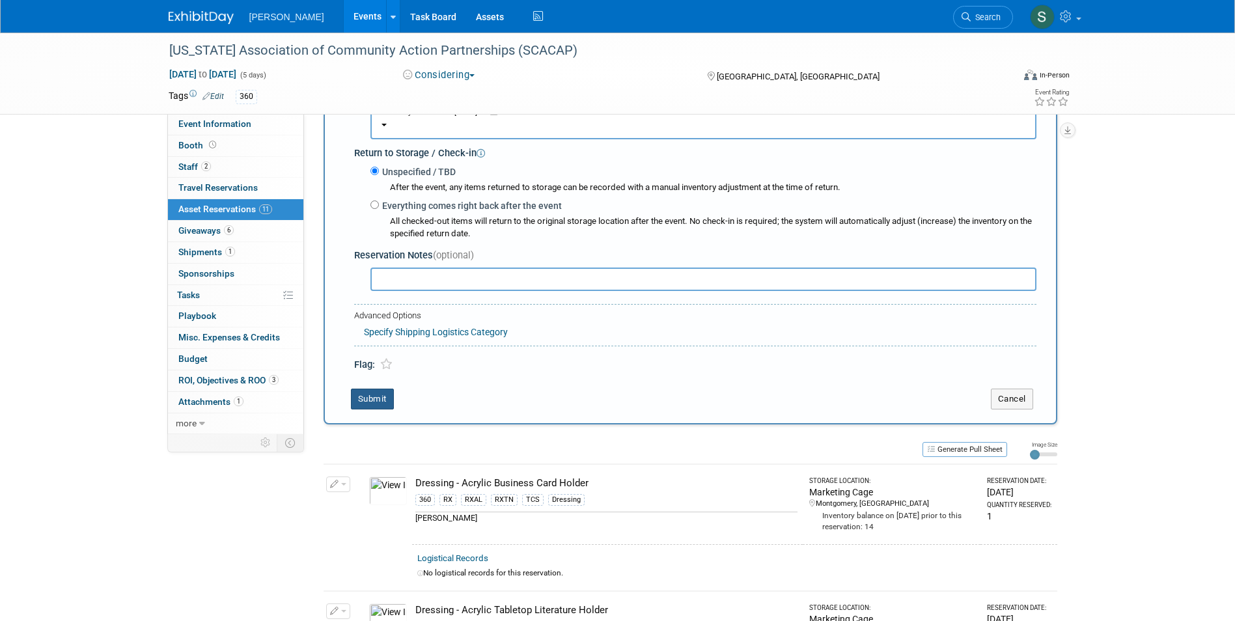
click at [364, 395] on button "Submit" at bounding box center [372, 399] width 43 height 21
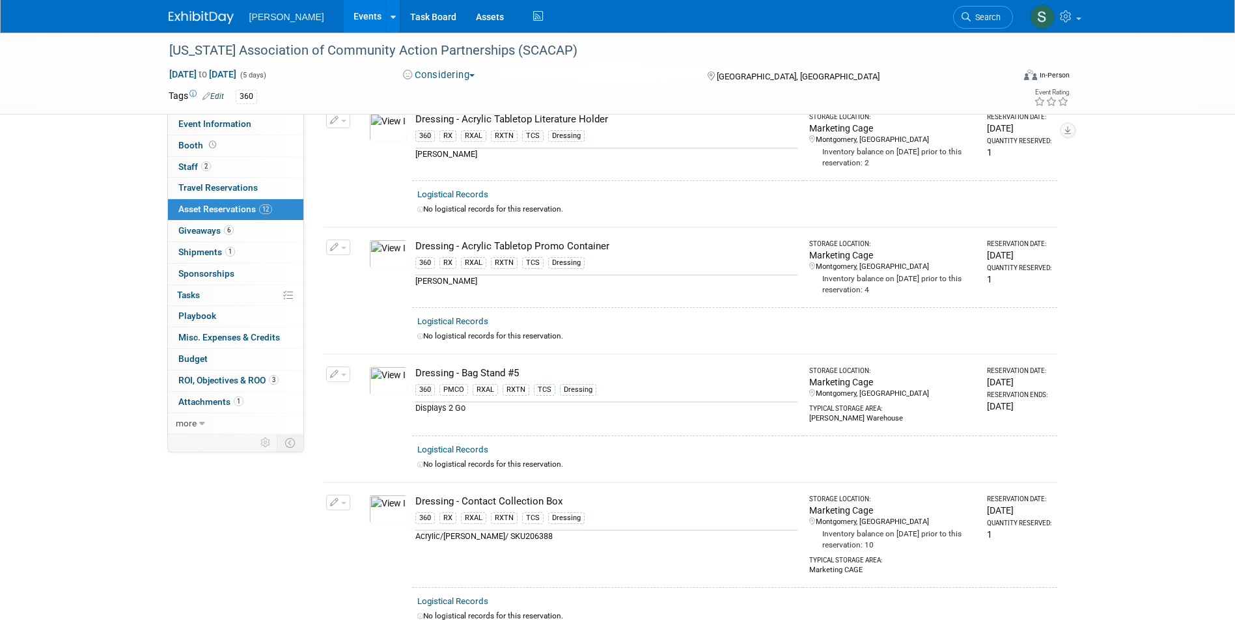
scroll to position [0, 0]
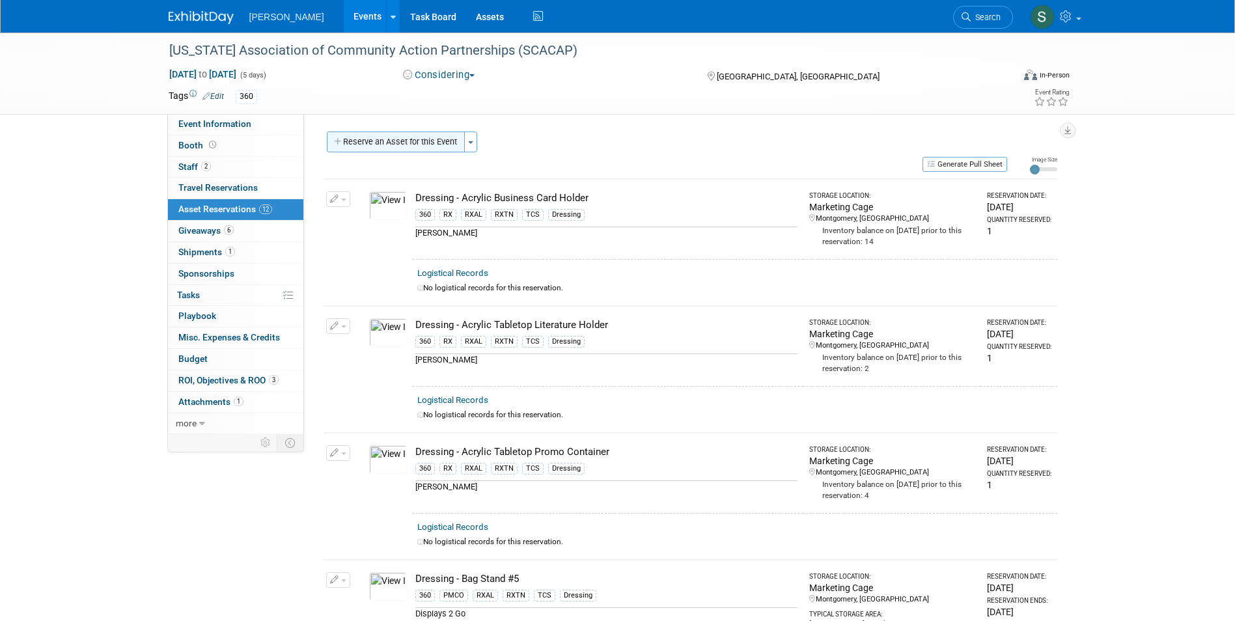
click at [400, 139] on button "Reserve an Asset for this Event" at bounding box center [396, 142] width 138 height 21
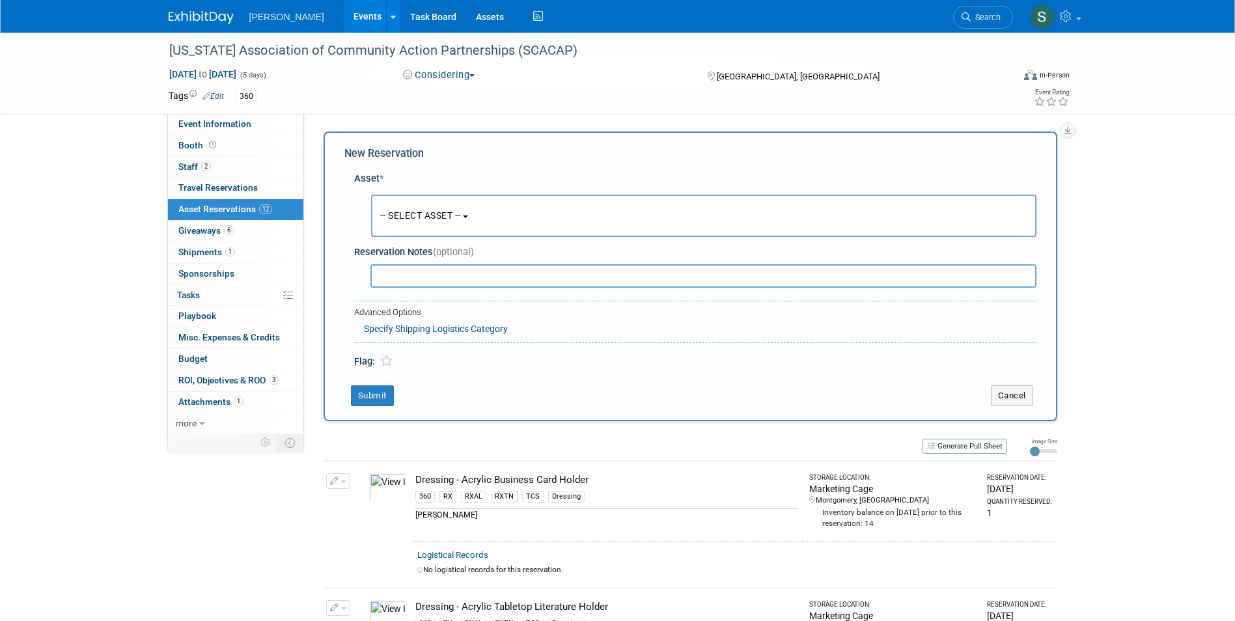
scroll to position [12, 0]
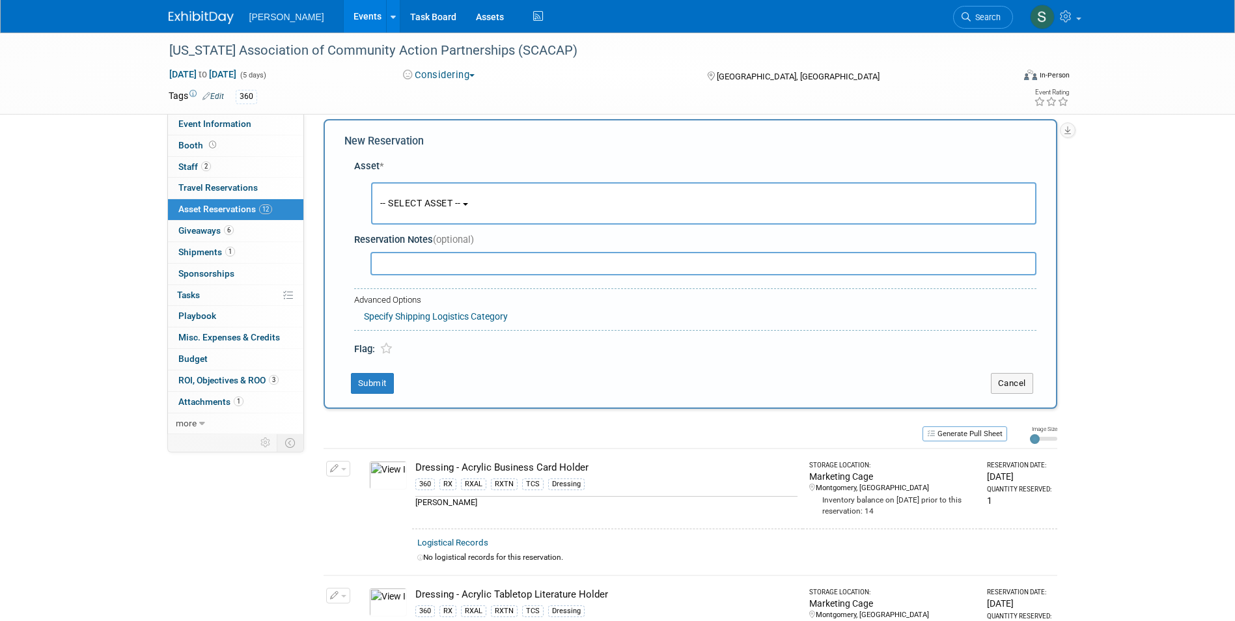
click at [415, 193] on button "-- SELECT ASSET --" at bounding box center [703, 203] width 665 height 42
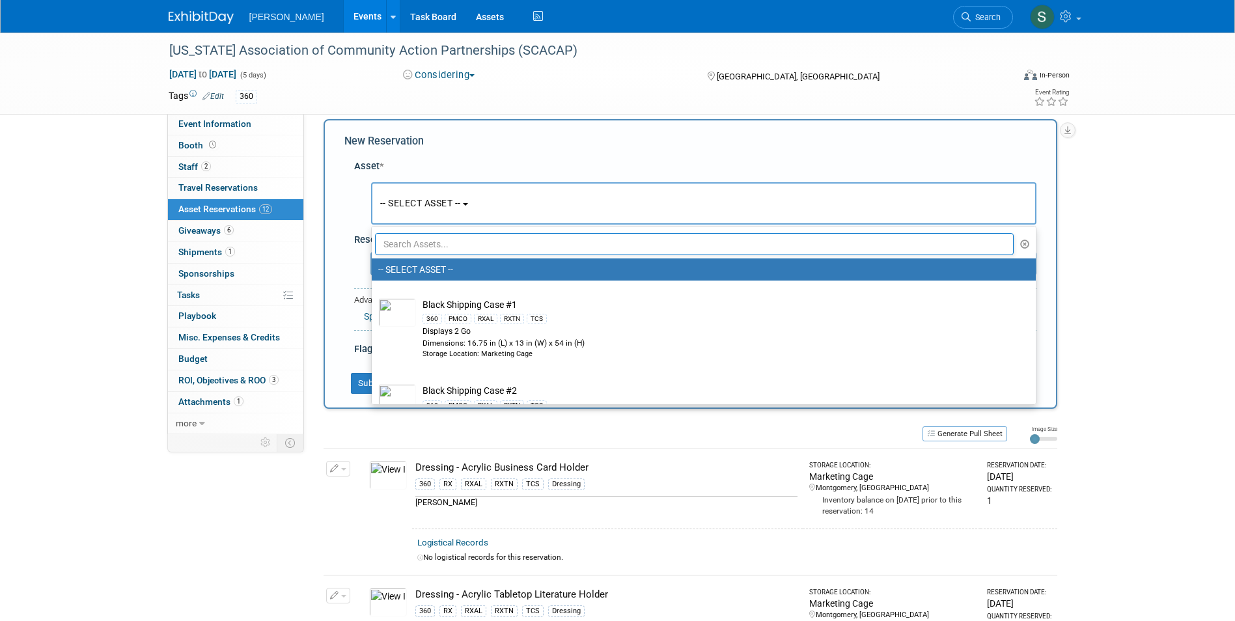
click at [415, 247] on input "text" at bounding box center [694, 244] width 639 height 22
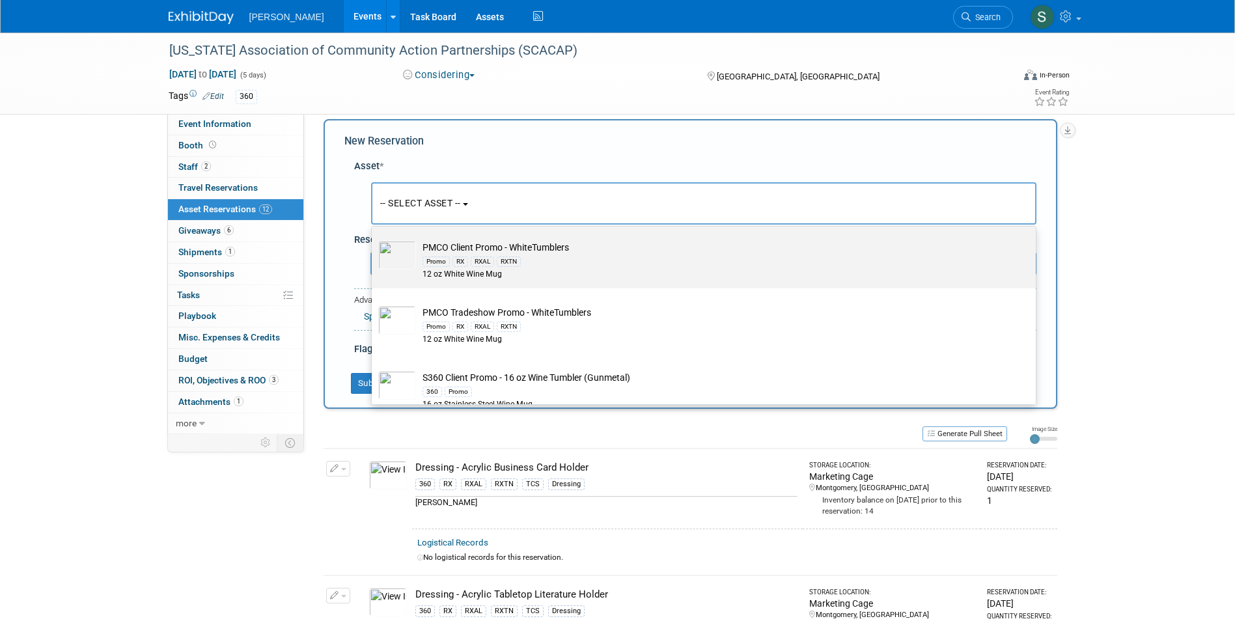
scroll to position [130, 0]
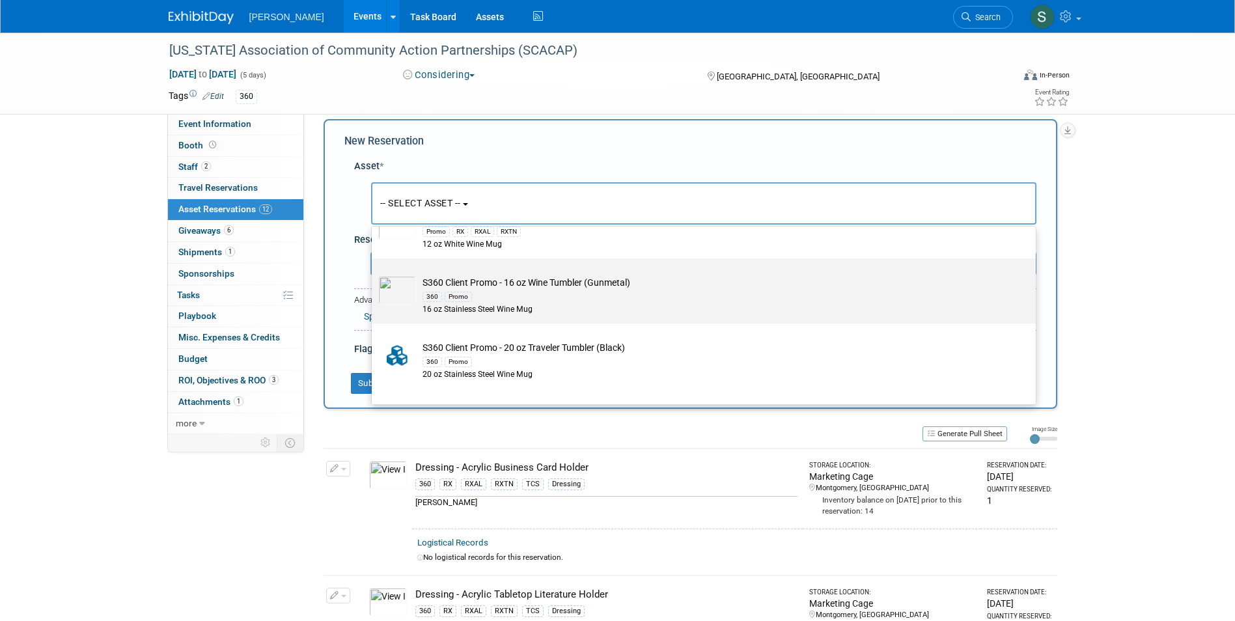
type input "tumbl"
click at [581, 308] on div "16 oz Stainless Steel Wine Mug" at bounding box center [715, 309] width 587 height 11
click at [374, 274] on input "S360 Client Promo - 16 oz Wine Tumbler (Gunmetal) 360 Promo 16 oz Stainless Ste…" at bounding box center [369, 270] width 8 height 8
select select "10727974"
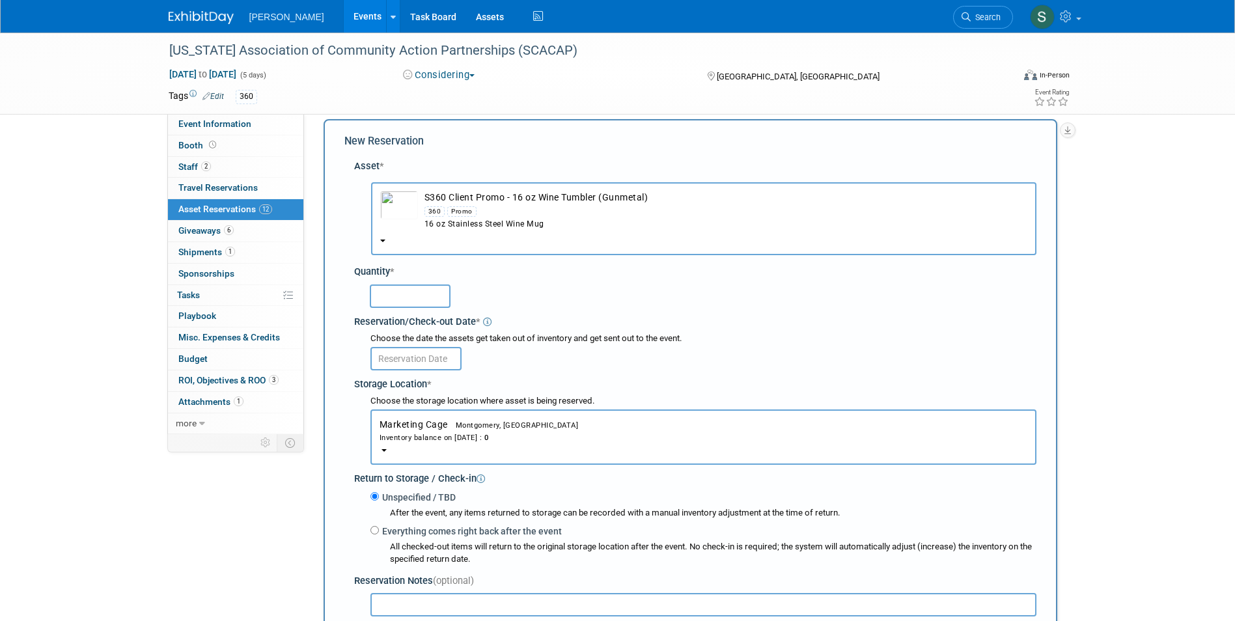
click at [417, 294] on input "text" at bounding box center [410, 295] width 81 height 23
type input "10"
click at [396, 358] on input "text" at bounding box center [415, 358] width 91 height 23
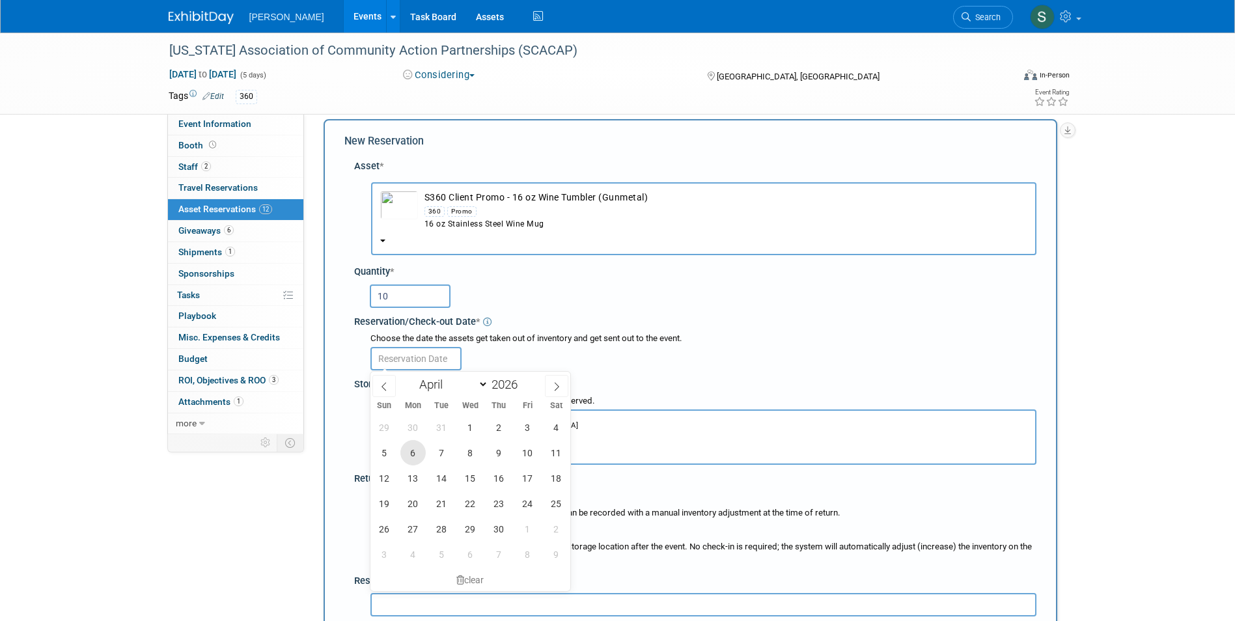
click at [414, 442] on span "6" at bounding box center [412, 452] width 25 height 25
type input "Apr 6, 2026"
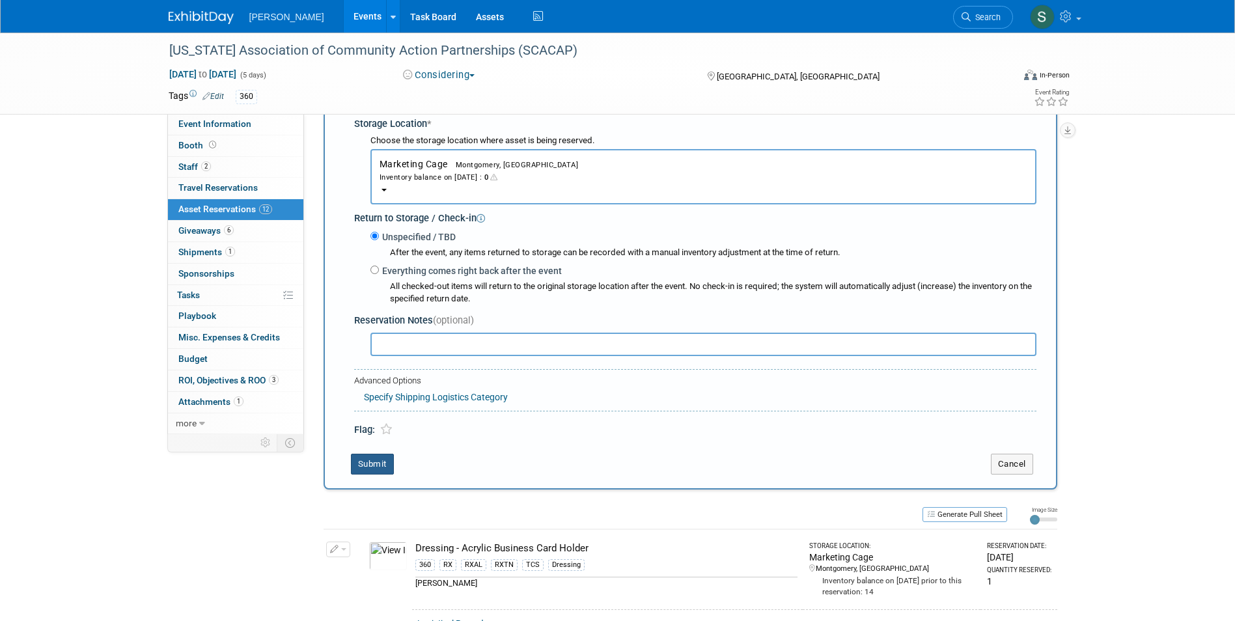
click at [359, 464] on button "Submit" at bounding box center [372, 464] width 43 height 21
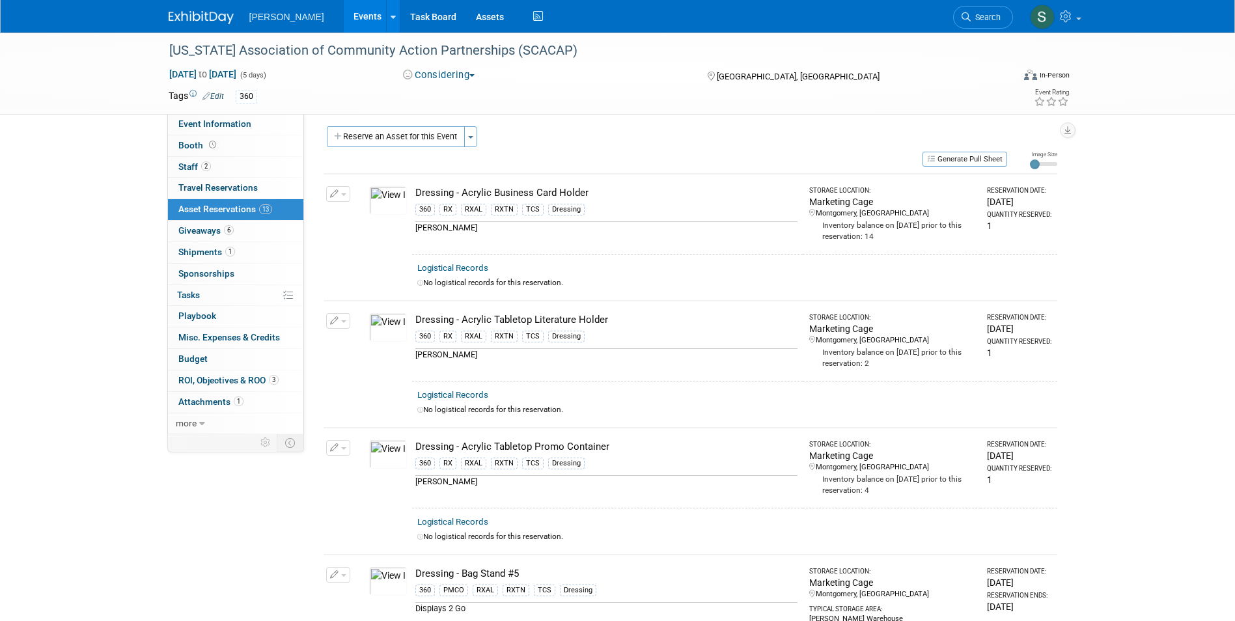
scroll to position [0, 0]
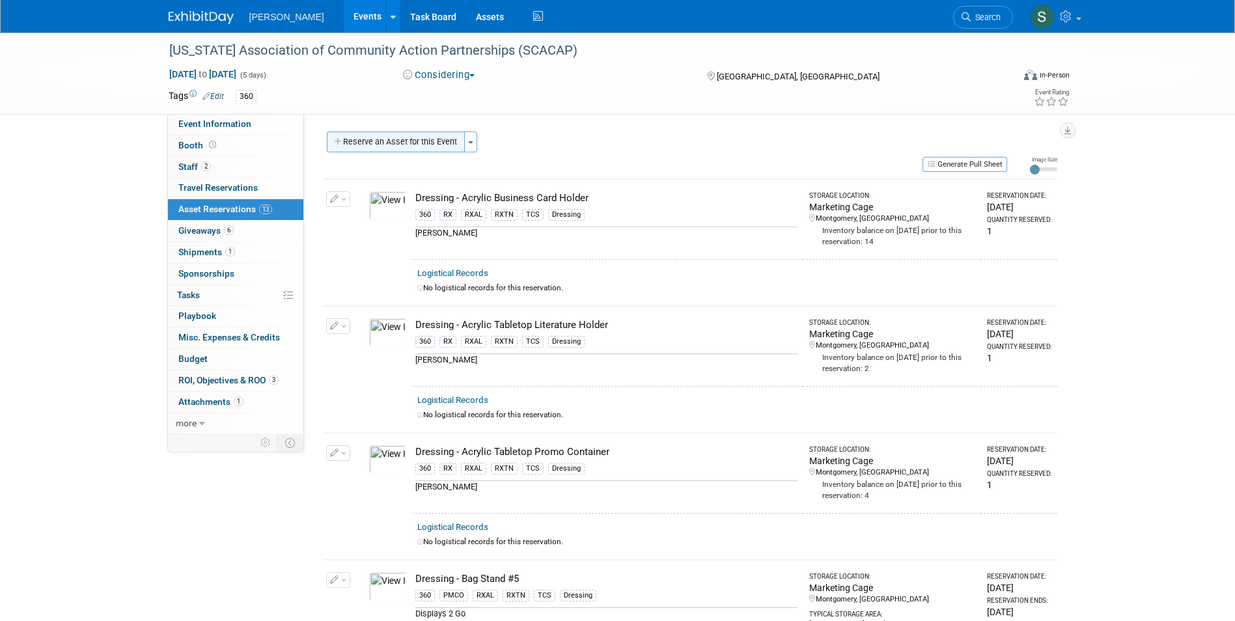
click at [369, 144] on button "Reserve an Asset for this Event" at bounding box center [396, 142] width 138 height 21
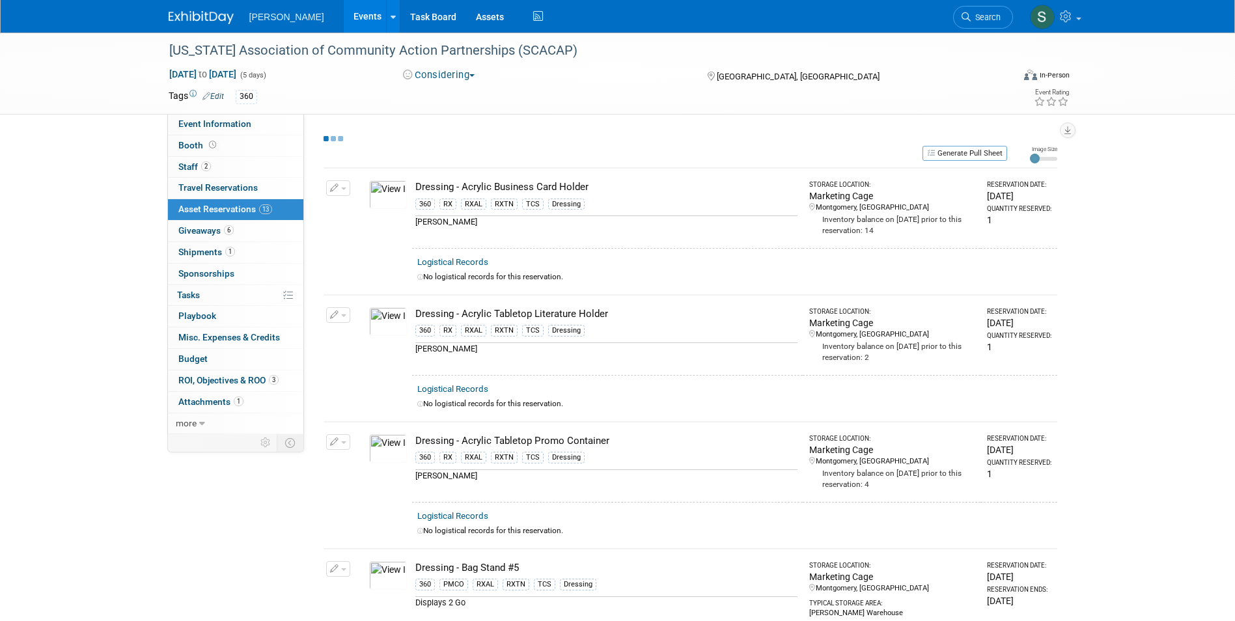
scroll to position [12, 0]
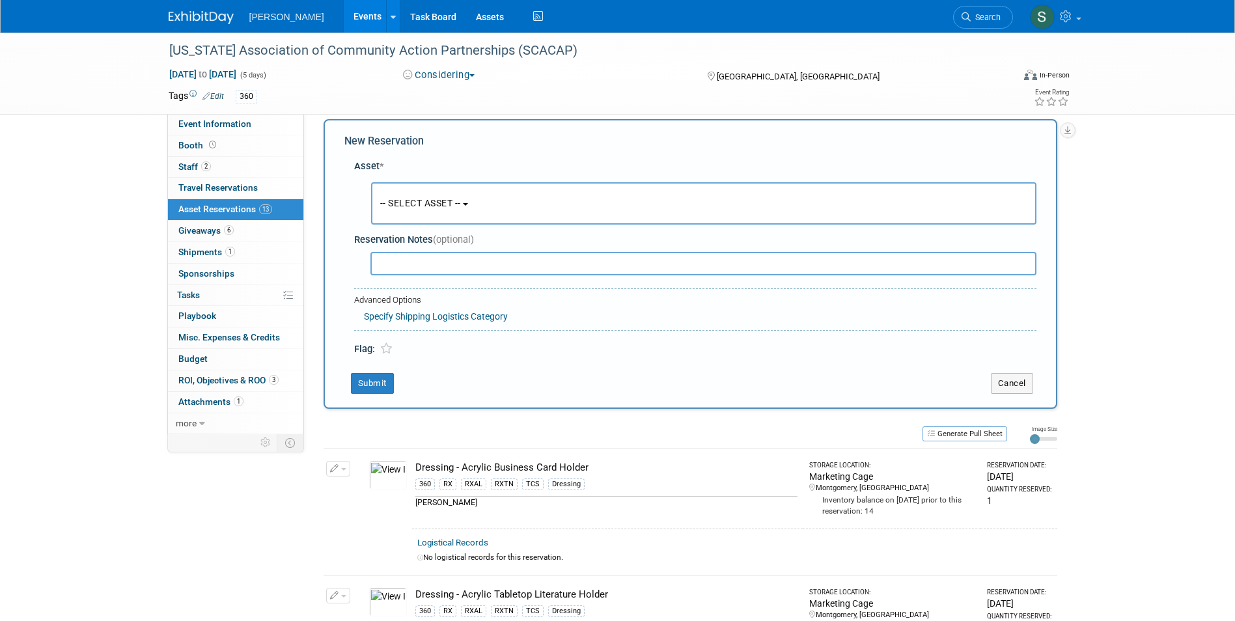
click at [396, 206] on span "-- SELECT ASSET --" at bounding box center [420, 203] width 81 height 10
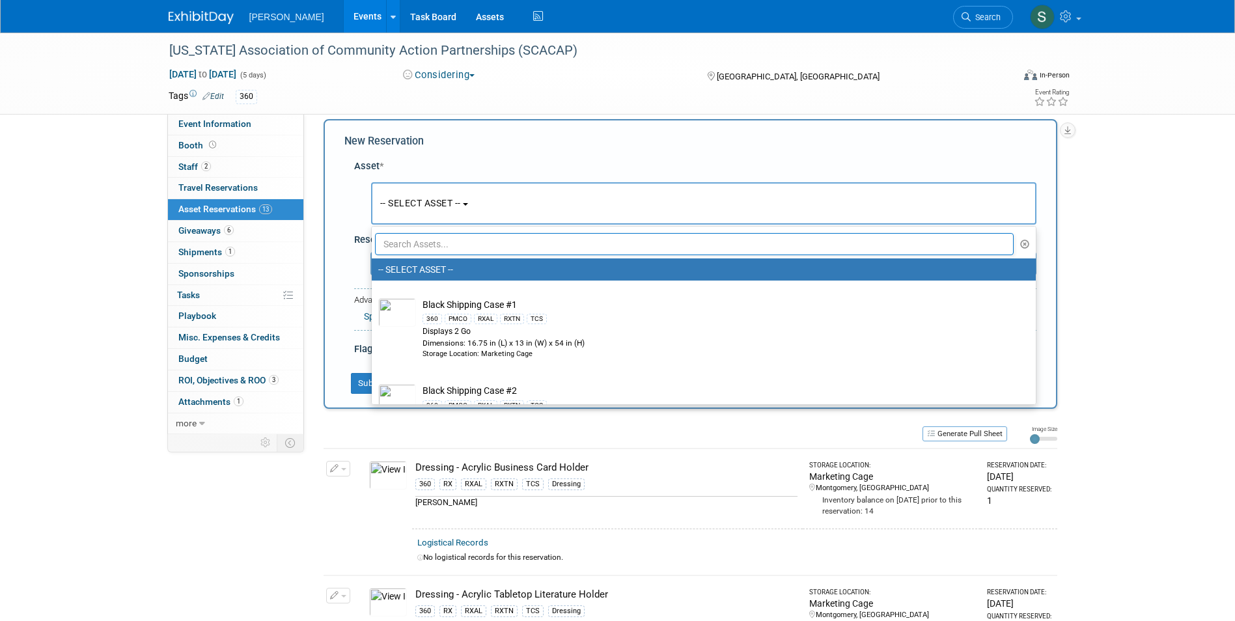
click at [414, 248] on input "text" at bounding box center [694, 244] width 639 height 22
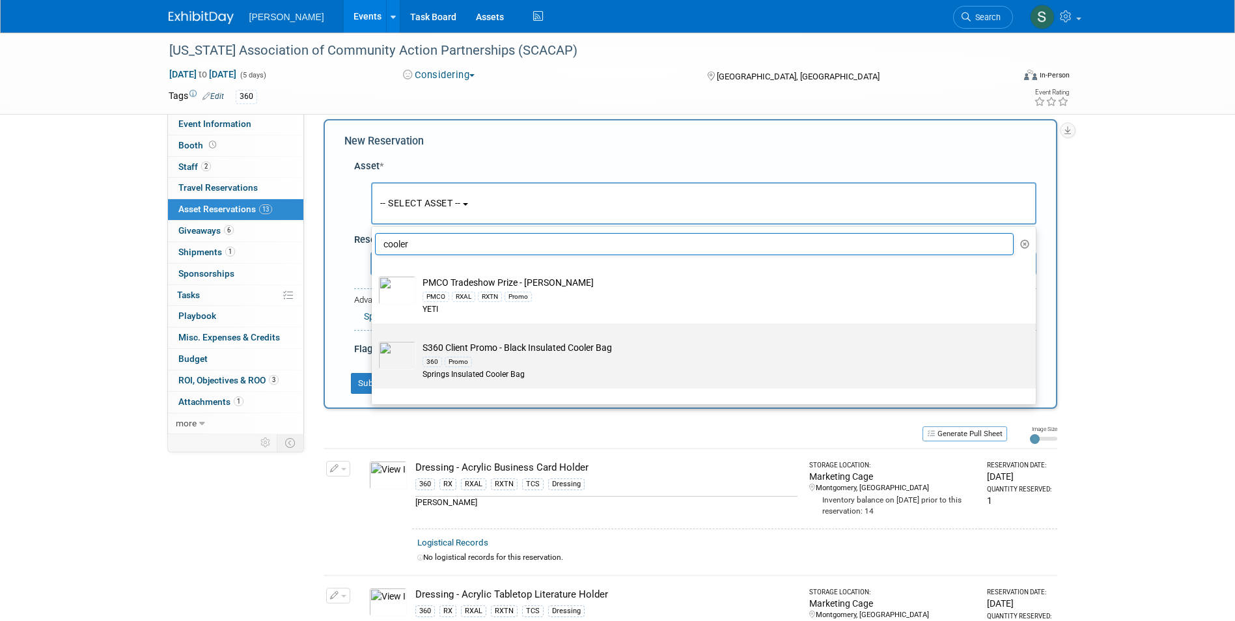
type input "cooler"
click at [564, 353] on td "S360 Client Promo - Black Insulated Cooler Bag 360 Promo Springs Insulated Cool…" at bounding box center [713, 361] width 594 height 40
click at [374, 339] on input "S360 Client Promo - Black Insulated Cooler Bag 360 Promo Springs Insulated Cool…" at bounding box center [369, 335] width 8 height 8
type input "2026"
select select "10728132"
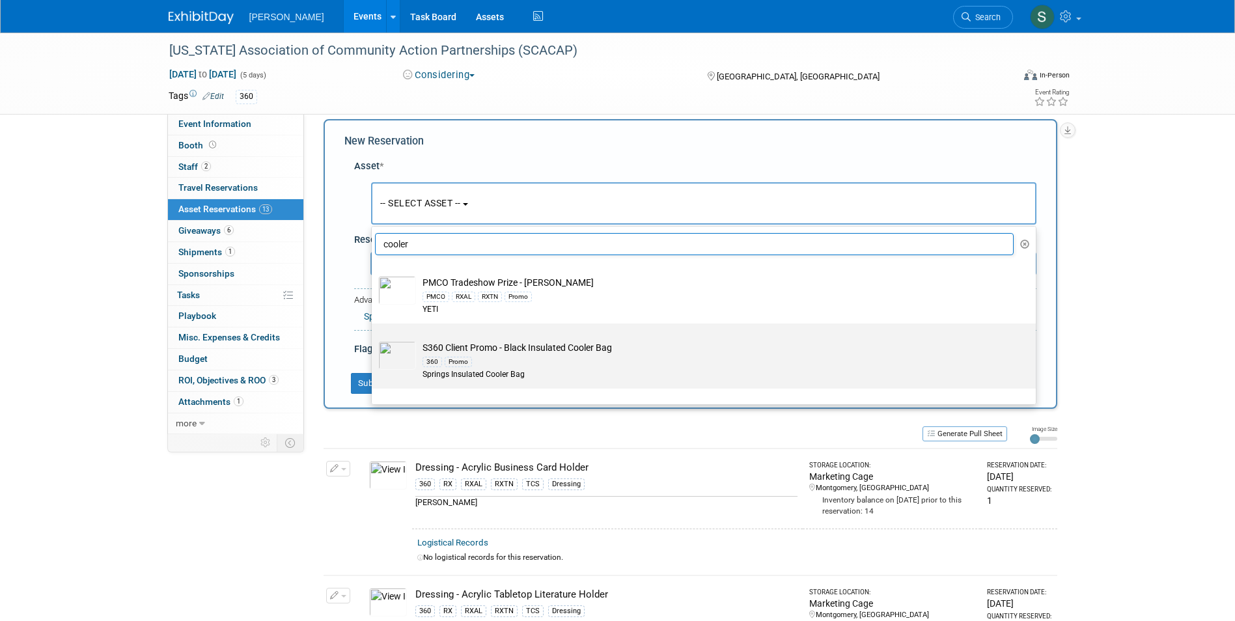
select select "3"
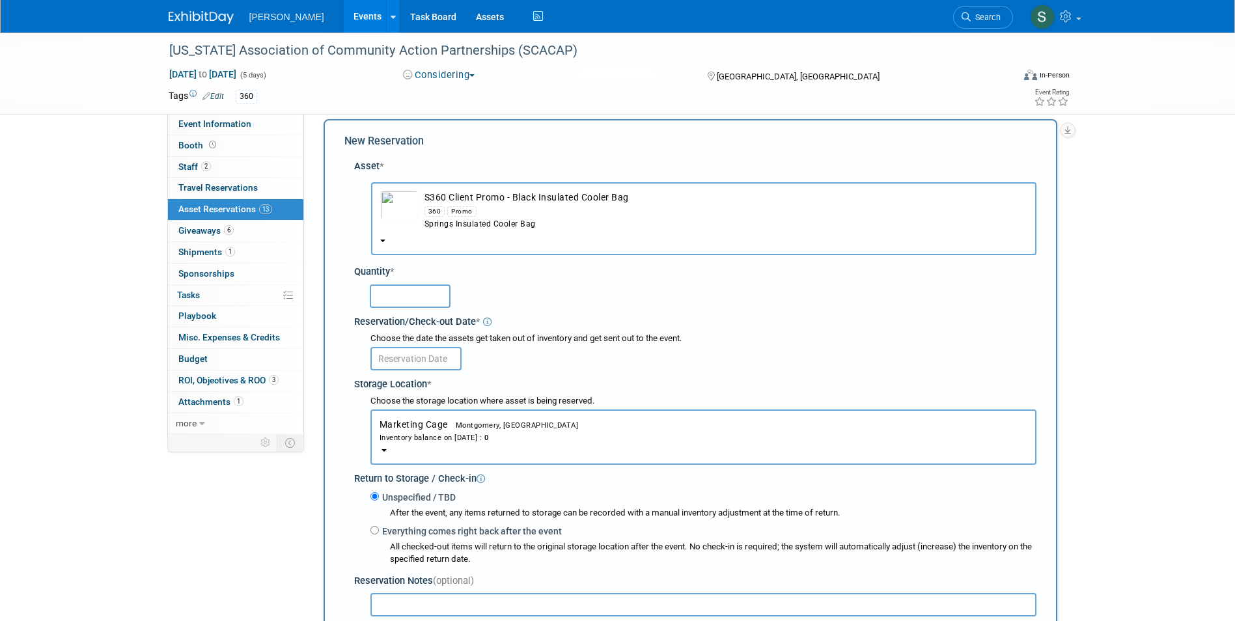
click at [419, 290] on input "text" at bounding box center [410, 295] width 81 height 23
type input "25"
click at [404, 361] on input "text" at bounding box center [415, 358] width 91 height 23
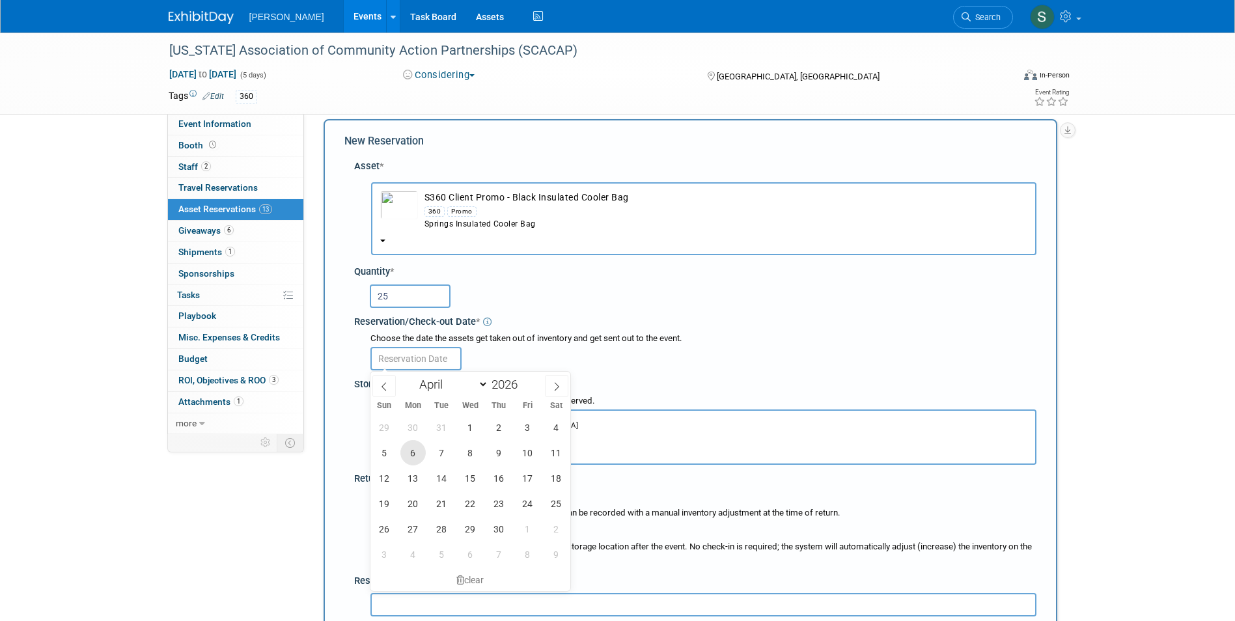
click at [415, 450] on span "6" at bounding box center [412, 452] width 25 height 25
type input "Apr 6, 2026"
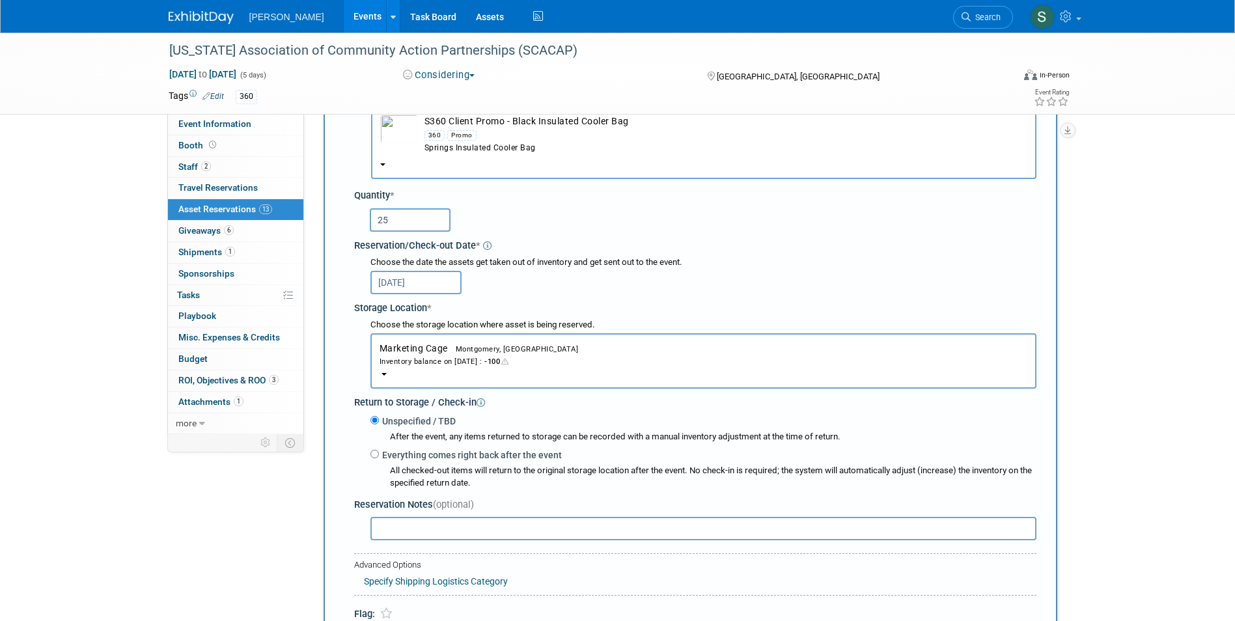
scroll to position [273, 0]
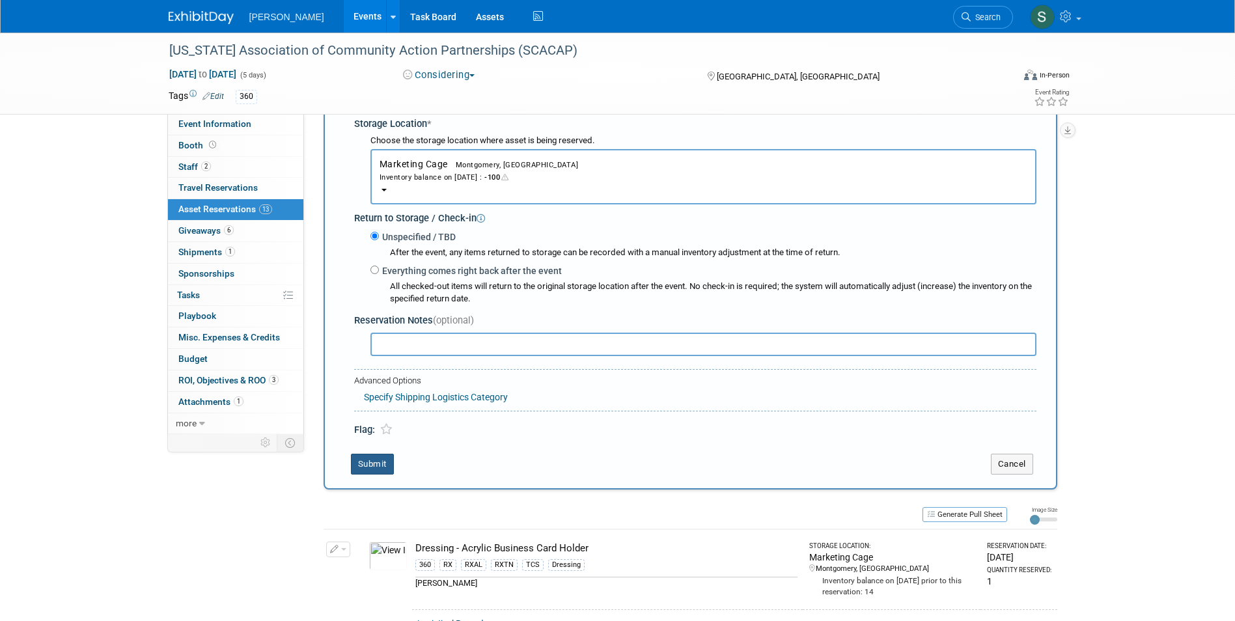
click at [363, 460] on button "Submit" at bounding box center [372, 464] width 43 height 21
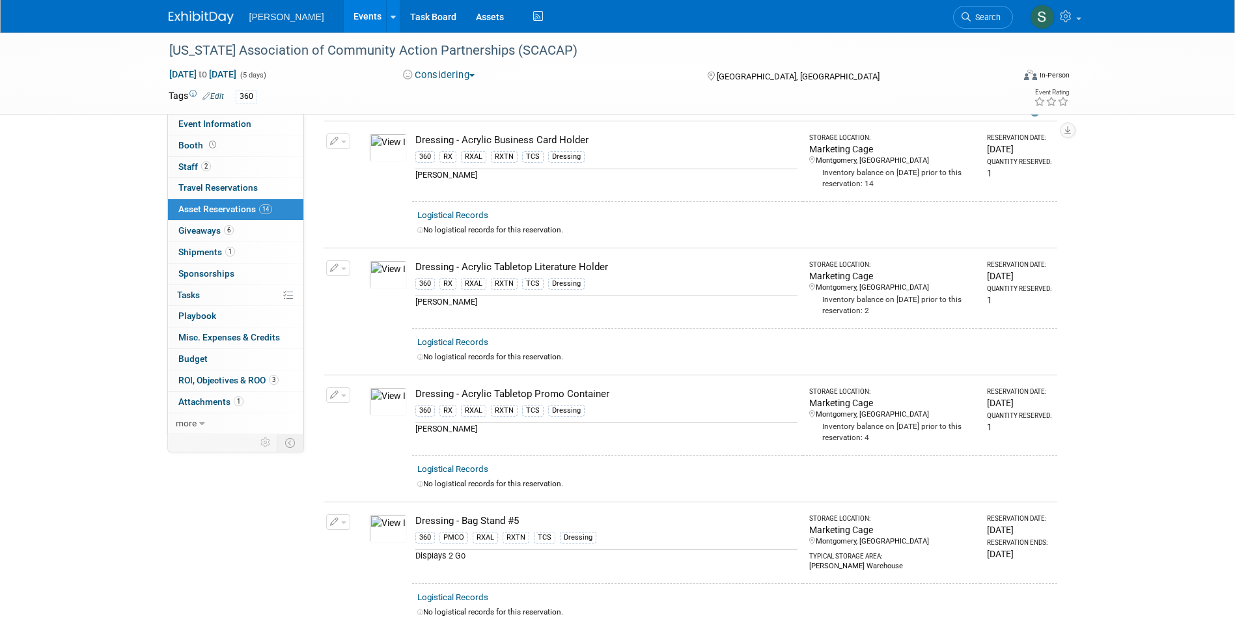
scroll to position [0, 0]
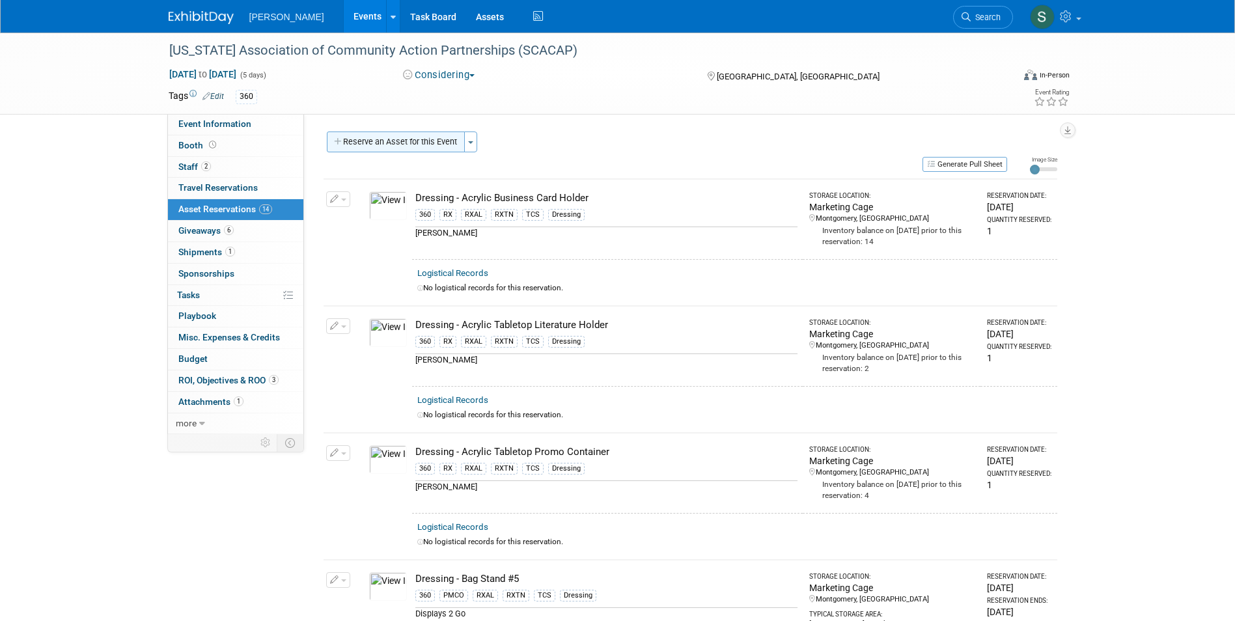
click at [374, 143] on button "Reserve an Asset for this Event" at bounding box center [396, 142] width 138 height 21
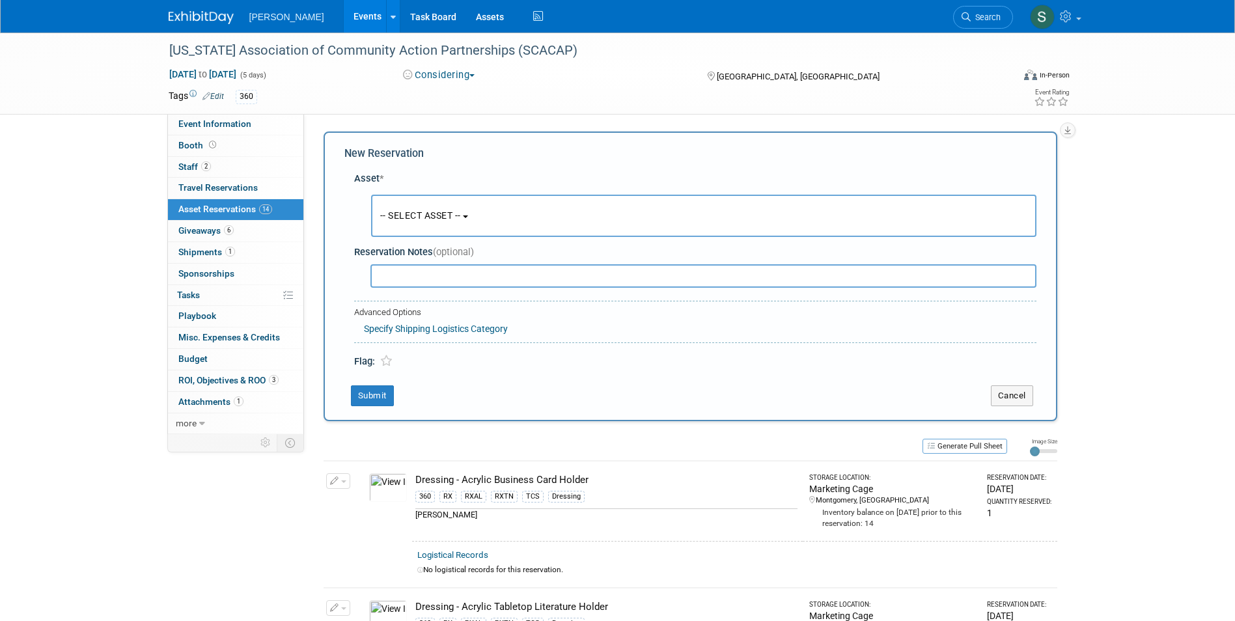
scroll to position [12, 0]
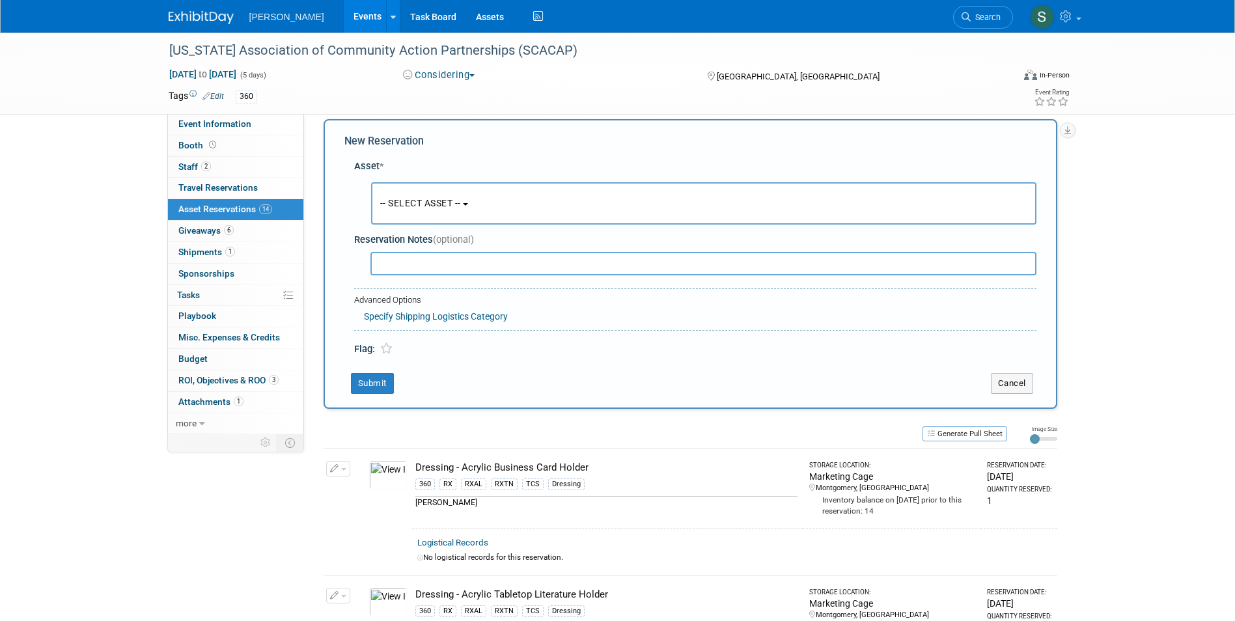
click at [413, 208] on span "-- SELECT ASSET --" at bounding box center [420, 203] width 81 height 10
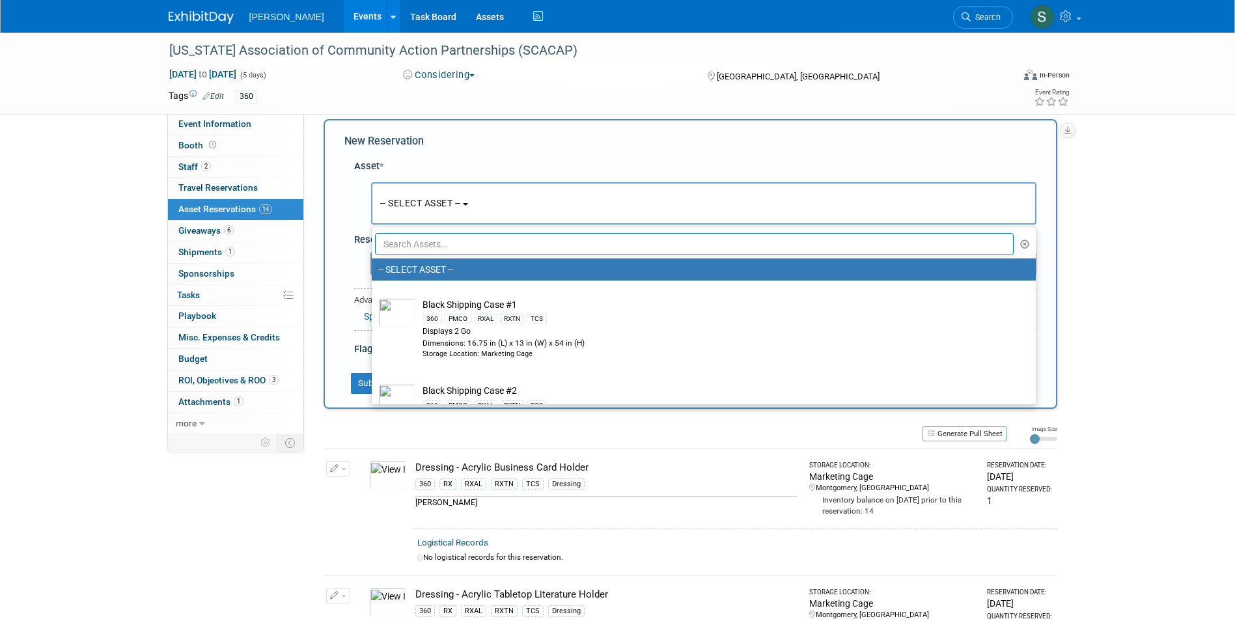
click at [406, 240] on input "text" at bounding box center [694, 244] width 639 height 22
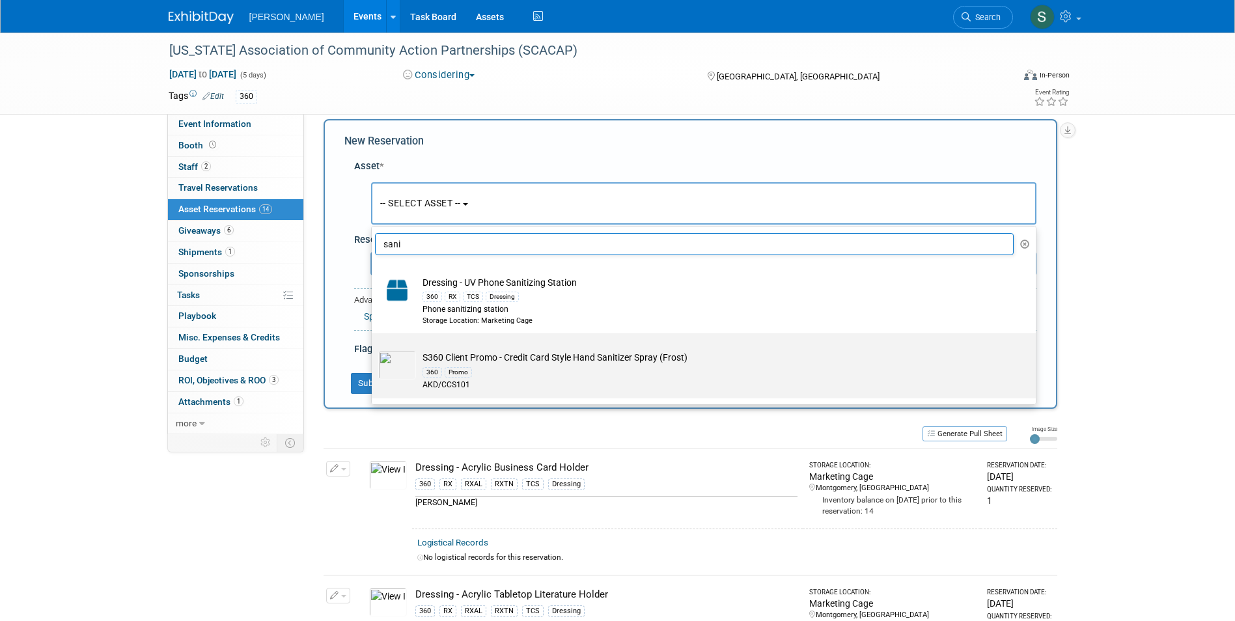
type input "sani"
click at [502, 364] on td "S360 Client Promo - Credit Card Style Hand Sanitizer Spray (Frost) 360 Promo AK…" at bounding box center [713, 371] width 594 height 40
click at [374, 349] on input "S360 Client Promo - Credit Card Style Hand Sanitizer Spray (Frost) 360 Promo AK…" at bounding box center [369, 344] width 8 height 8
select select "10727973"
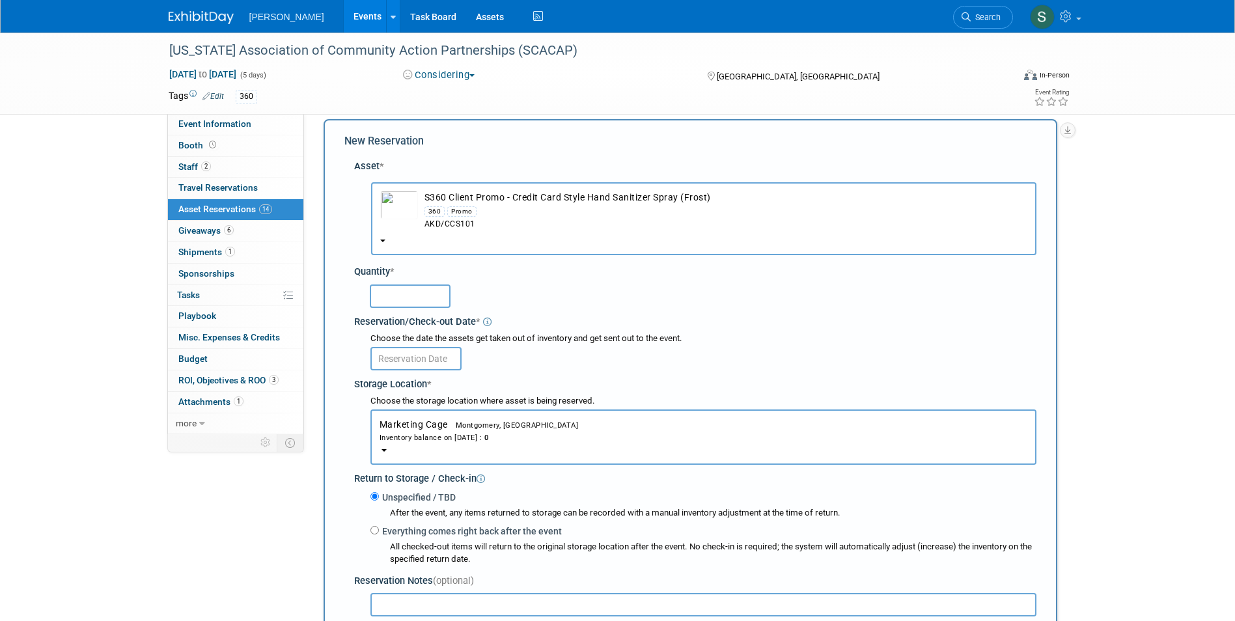
click at [402, 290] on input "text" at bounding box center [410, 295] width 81 height 23
type input "50"
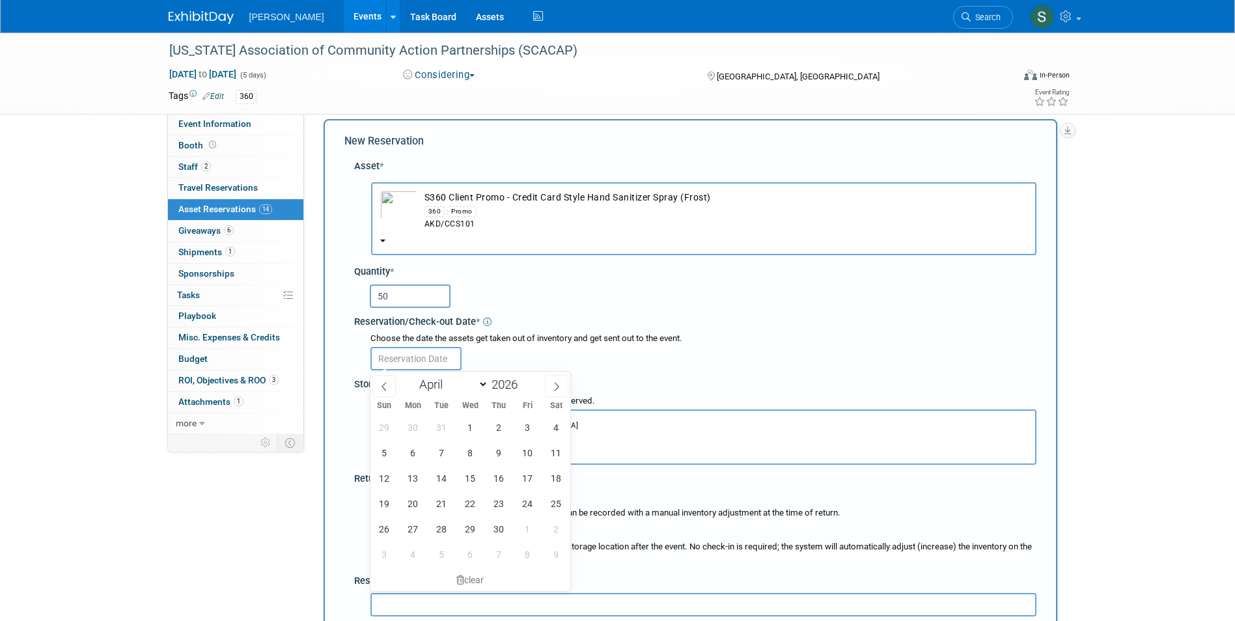
click at [395, 365] on input "text" at bounding box center [415, 358] width 91 height 23
click at [412, 457] on span "6" at bounding box center [412, 452] width 25 height 25
type input "Apr 6, 2026"
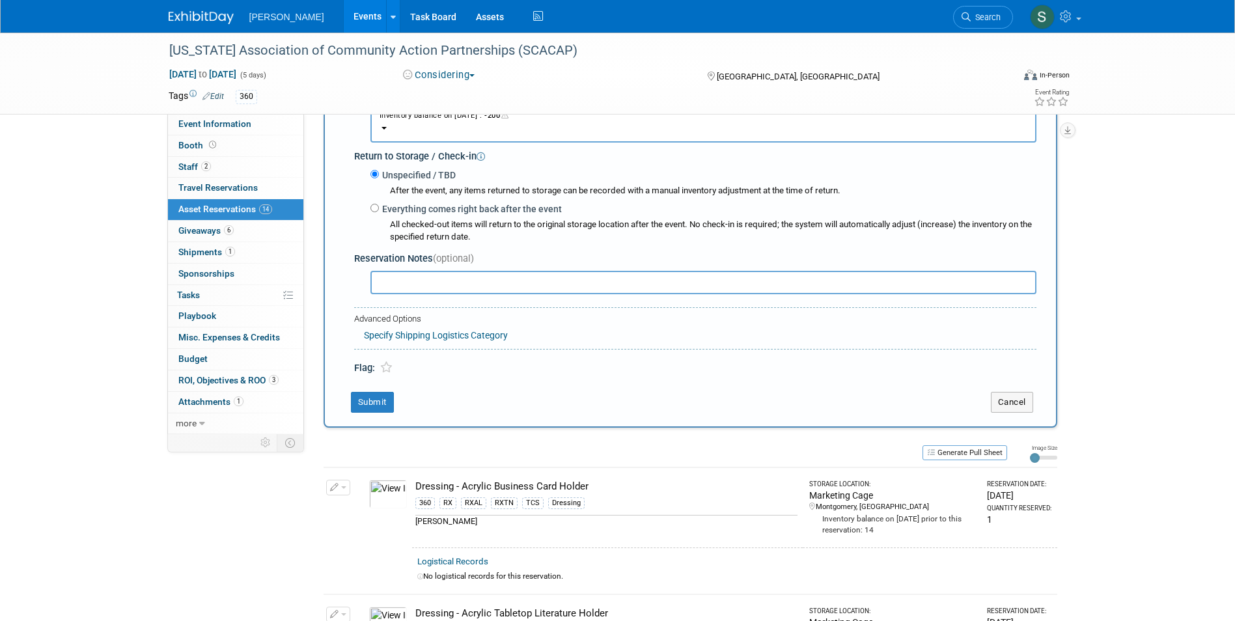
scroll to position [338, 0]
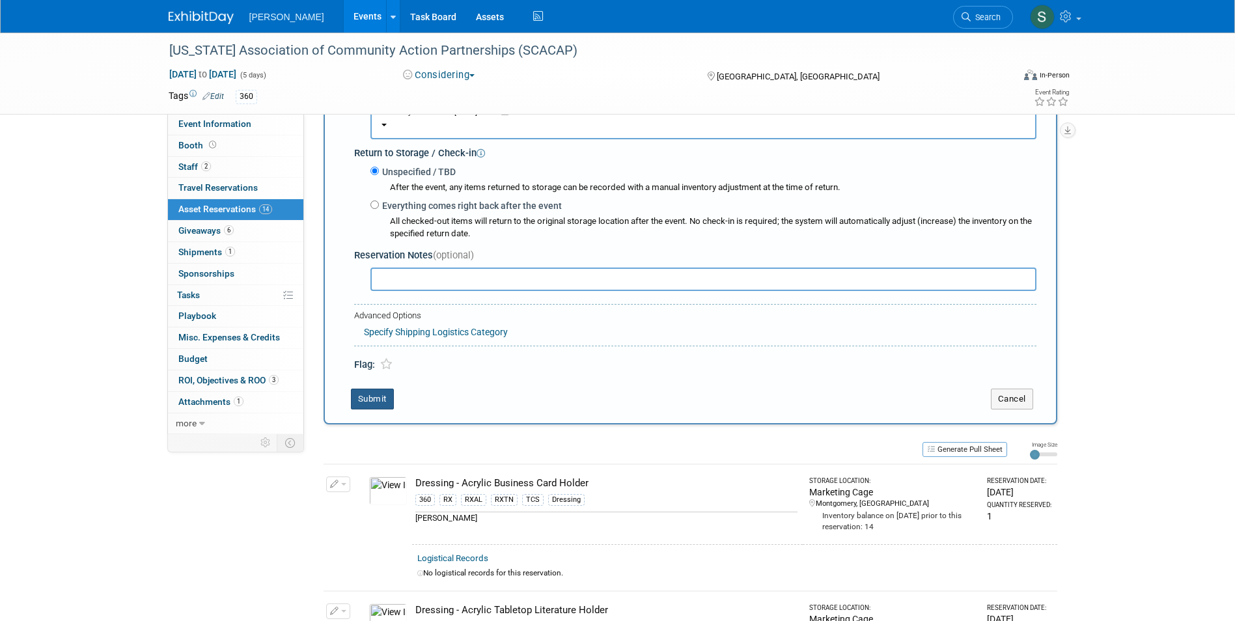
click at [366, 392] on button "Submit" at bounding box center [372, 399] width 43 height 21
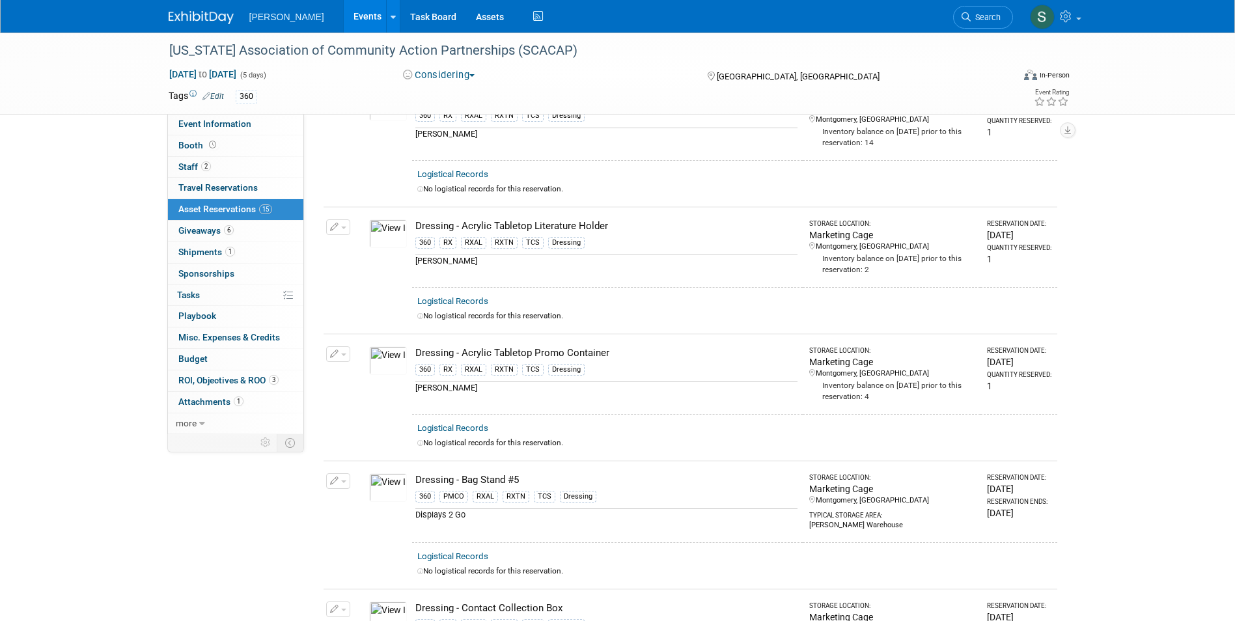
scroll to position [0, 0]
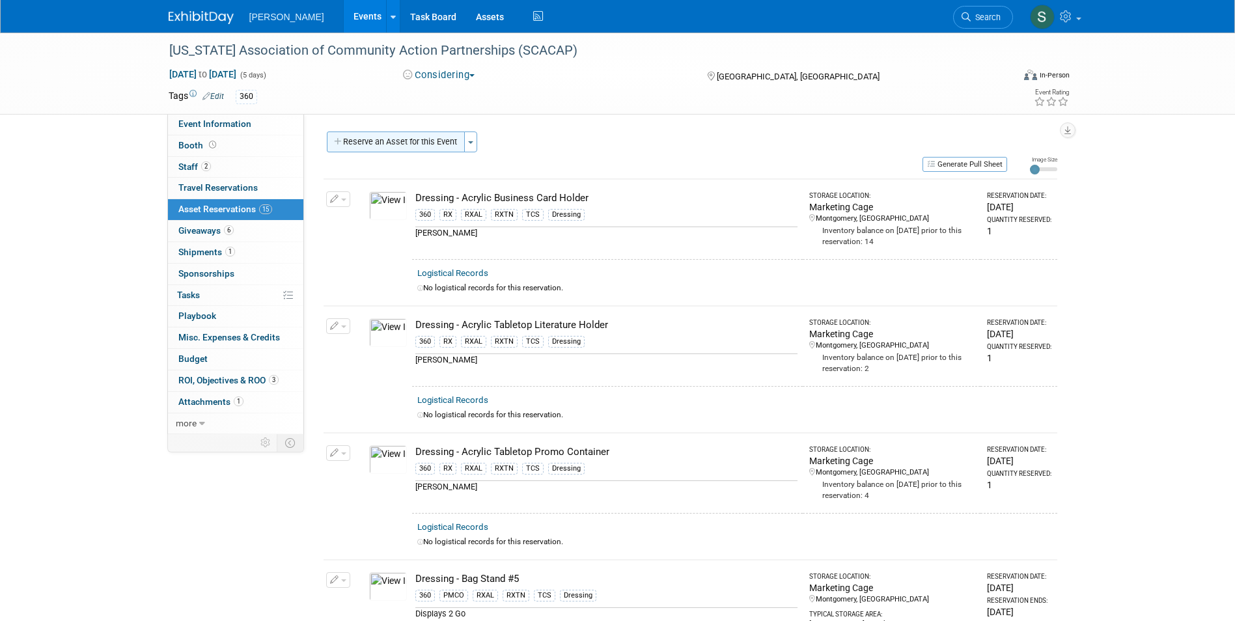
click at [408, 143] on button "Reserve an Asset for this Event" at bounding box center [396, 142] width 138 height 21
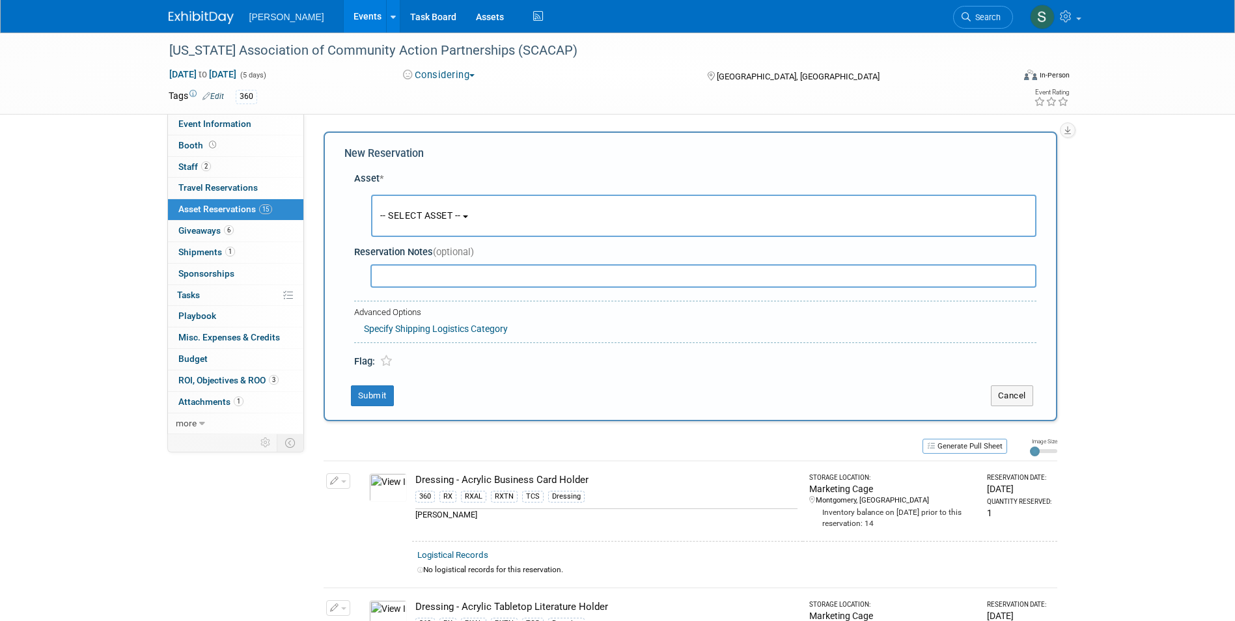
scroll to position [12, 0]
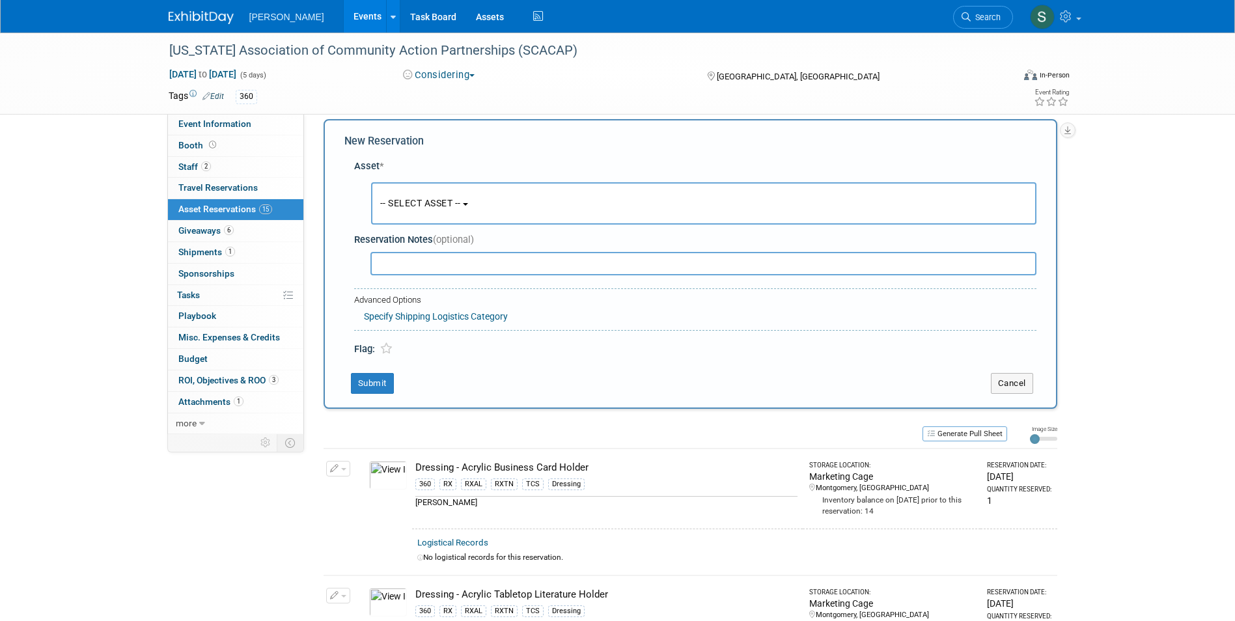
click at [428, 198] on span "-- SELECT ASSET --" at bounding box center [420, 203] width 81 height 10
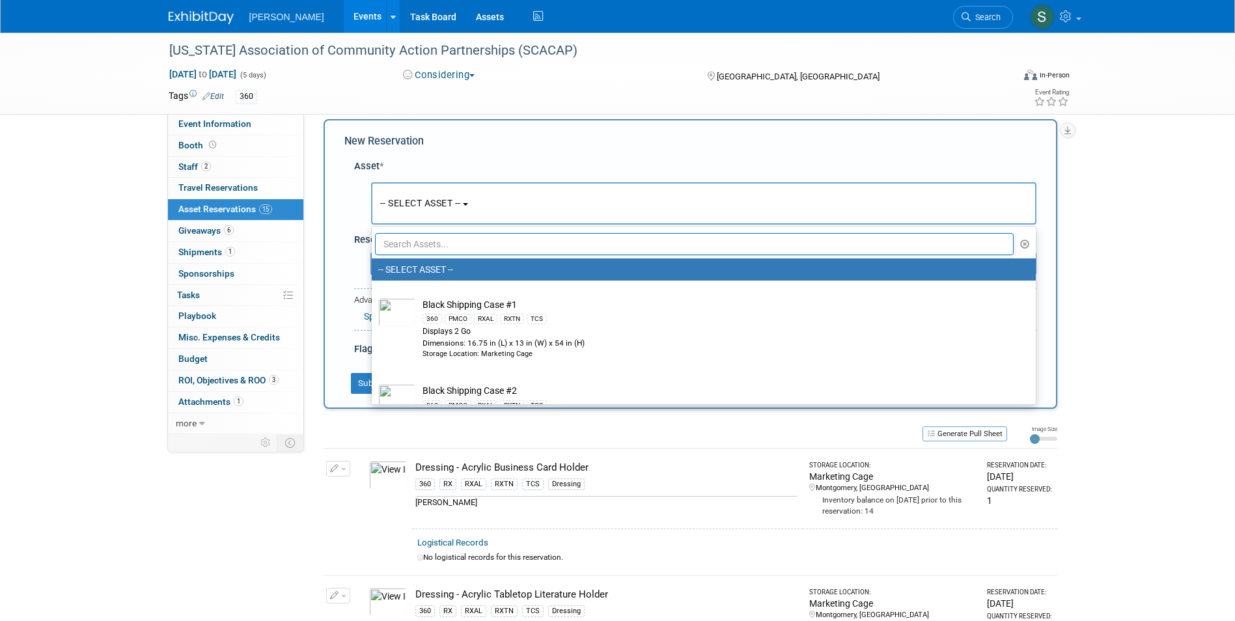
click at [423, 238] on input "text" at bounding box center [694, 244] width 639 height 22
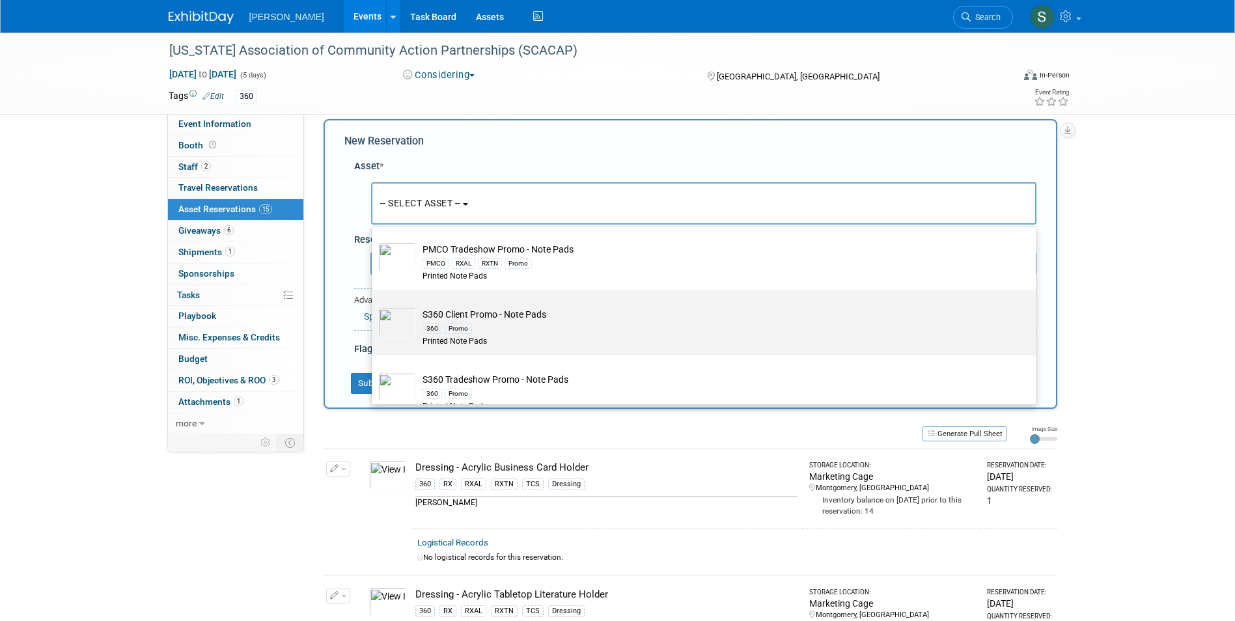
scroll to position [195, 0]
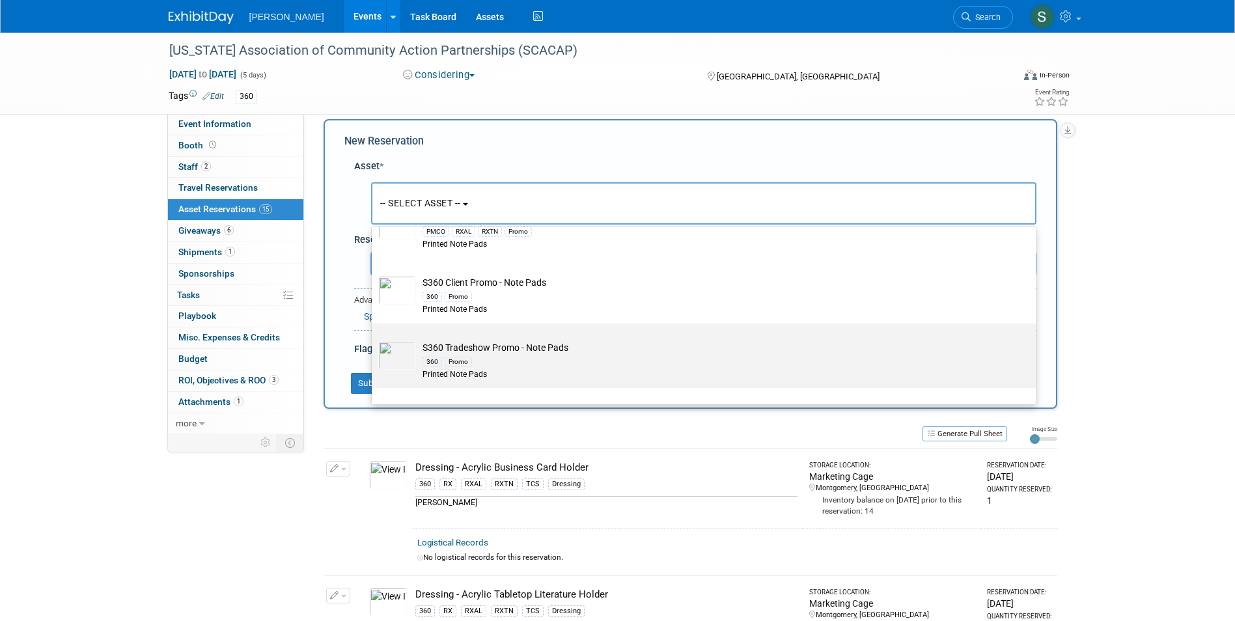
type input "note"
click at [554, 355] on div "360 Promo" at bounding box center [715, 361] width 587 height 15
click at [374, 339] on input "S360 Tradeshow Promo - Note Pads 360 Promo Printed Note Pads" at bounding box center [369, 335] width 8 height 8
type input "2026"
select select "10722330"
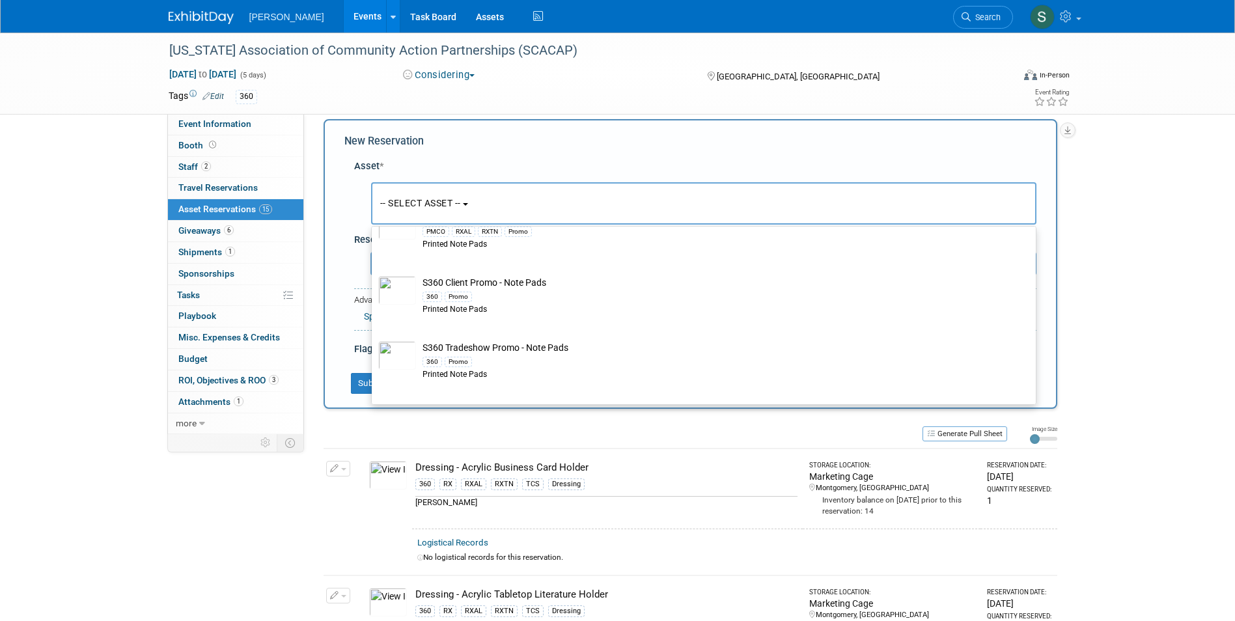
select select "3"
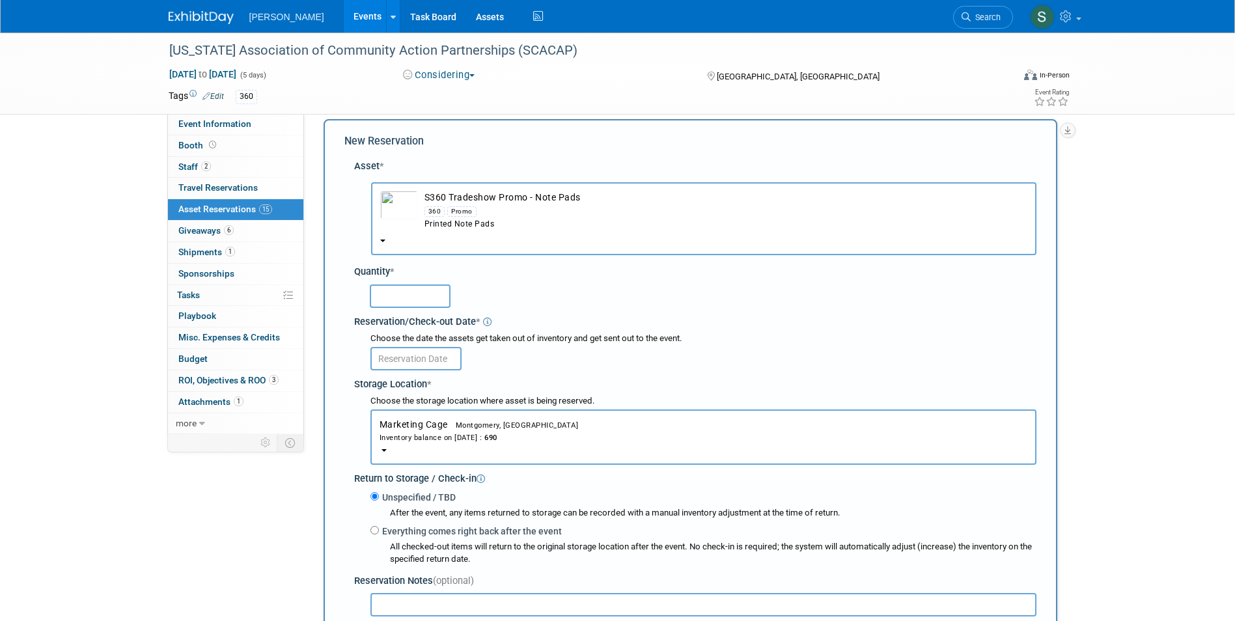
click at [412, 297] on input "text" at bounding box center [410, 295] width 81 height 23
type input "50"
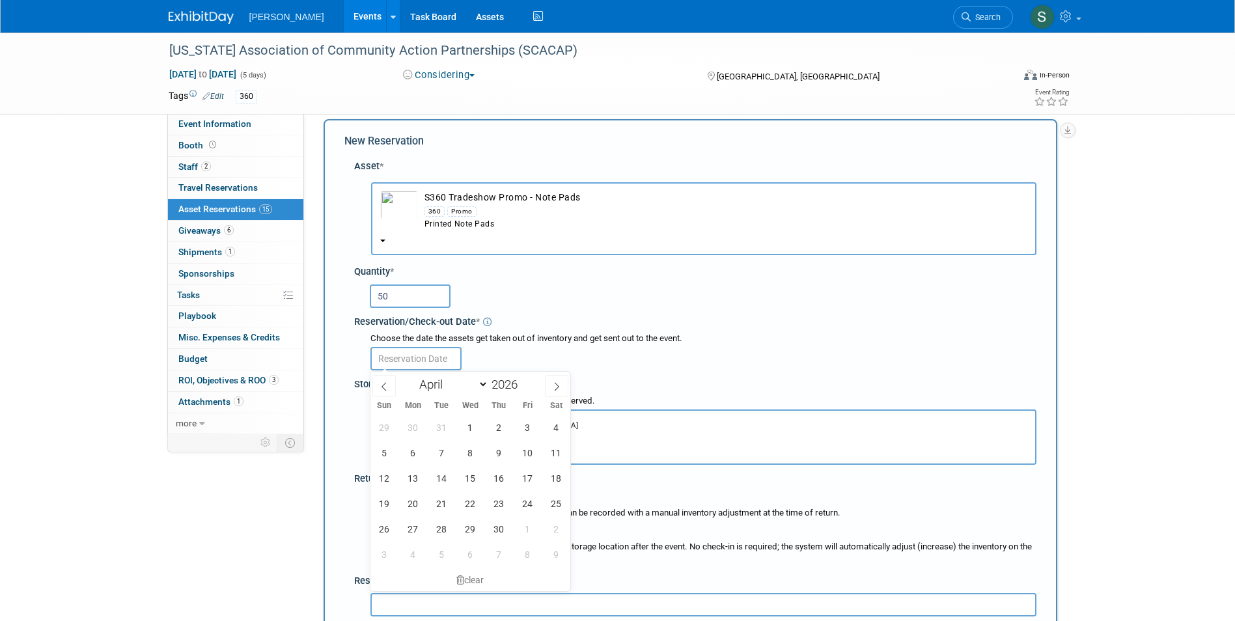
click at [401, 353] on input "text" at bounding box center [415, 358] width 91 height 23
click at [412, 449] on span "6" at bounding box center [412, 452] width 25 height 25
type input "Apr 6, 2026"
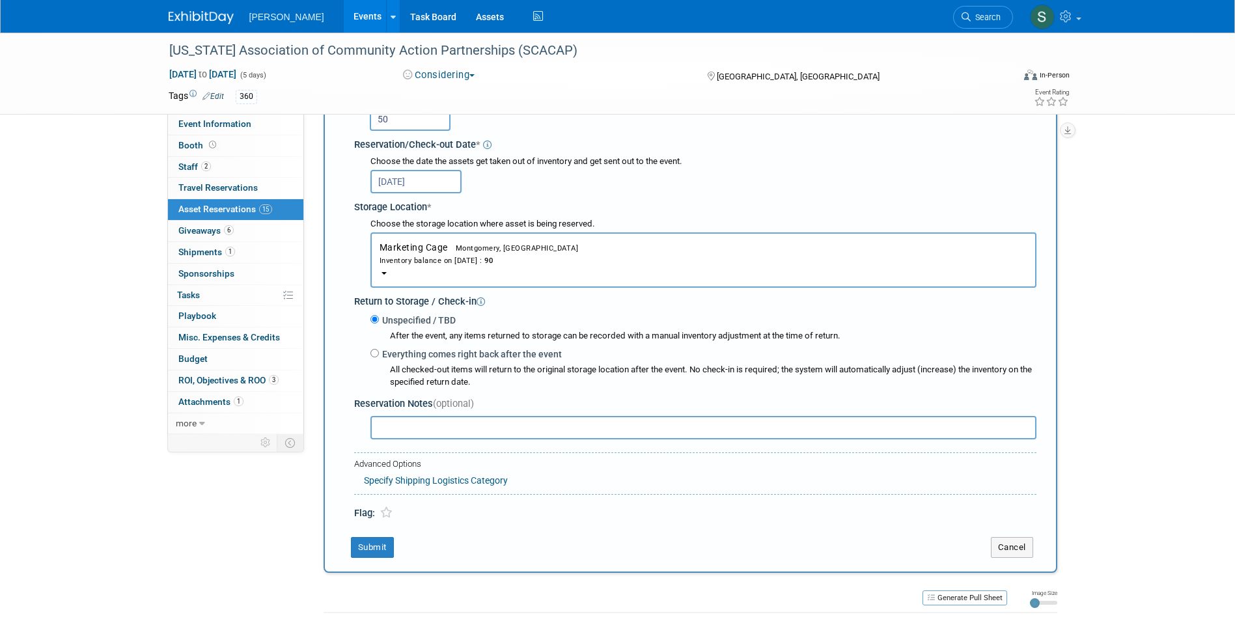
scroll to position [208, 0]
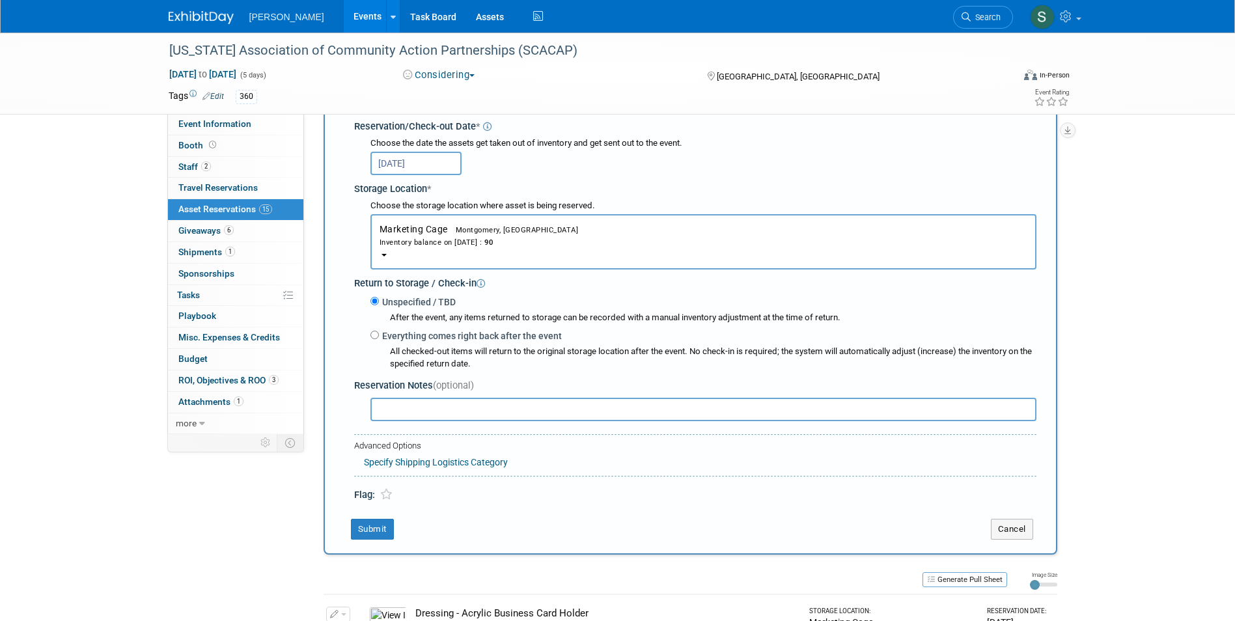
click at [372, 519] on div "New Reservation Asset * -- SELECT ASSET --" at bounding box center [691, 239] width 734 height 631
click at [372, 523] on button "Submit" at bounding box center [372, 529] width 43 height 21
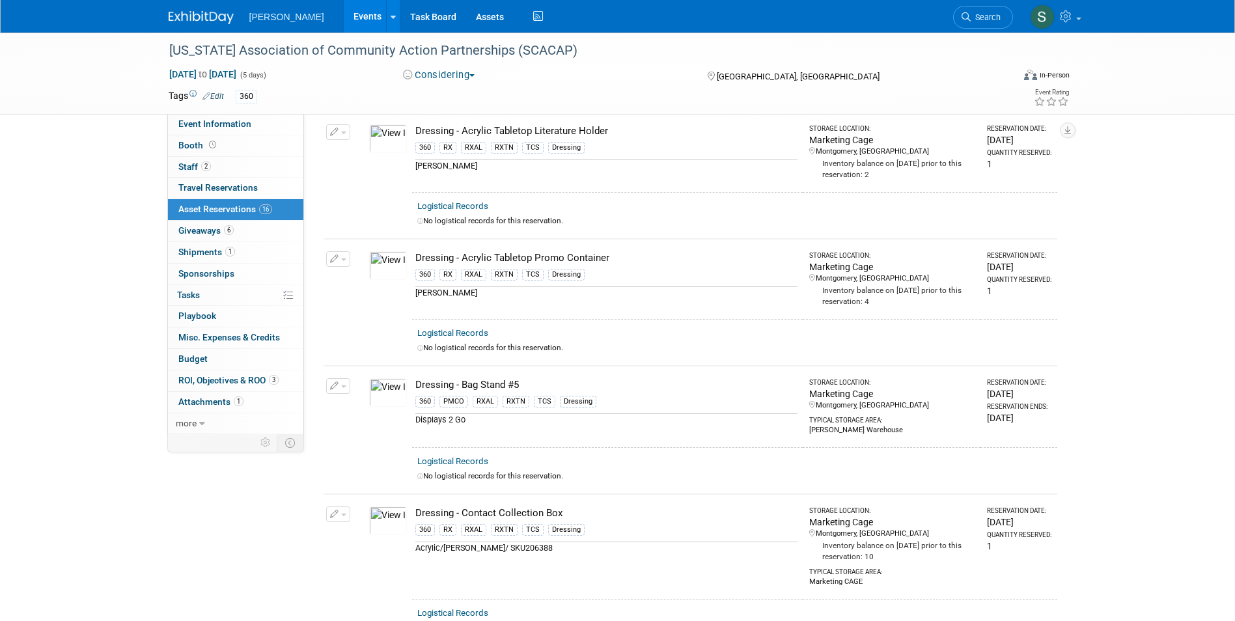
scroll to position [0, 0]
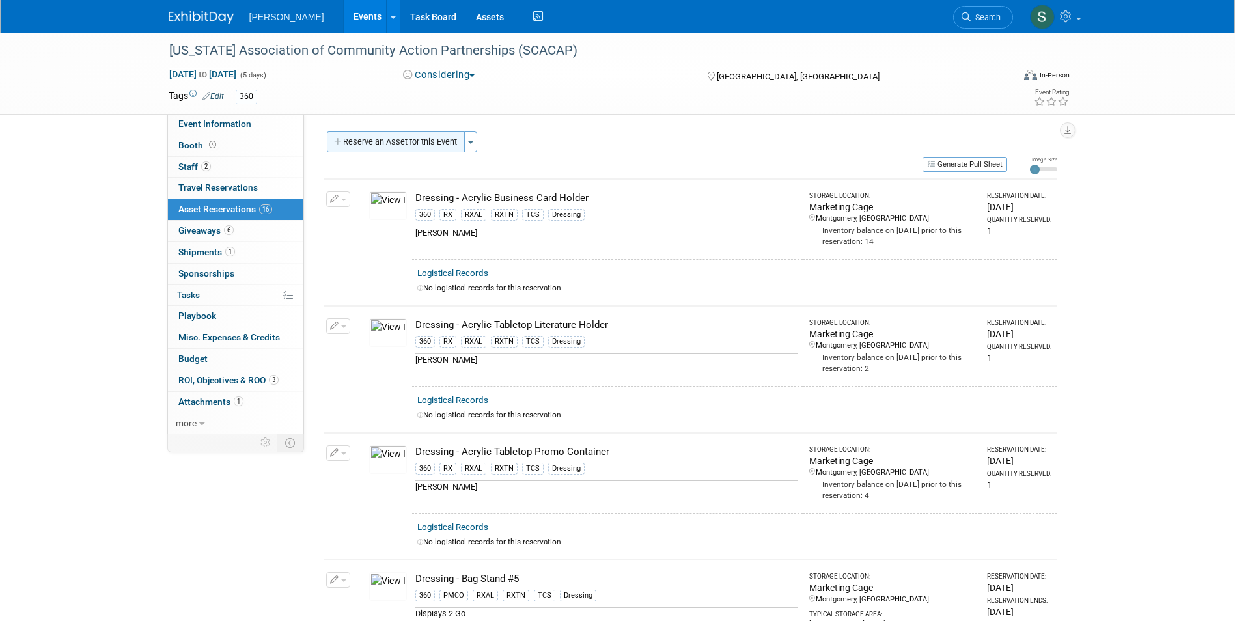
click at [411, 143] on button "Reserve an Asset for this Event" at bounding box center [396, 142] width 138 height 21
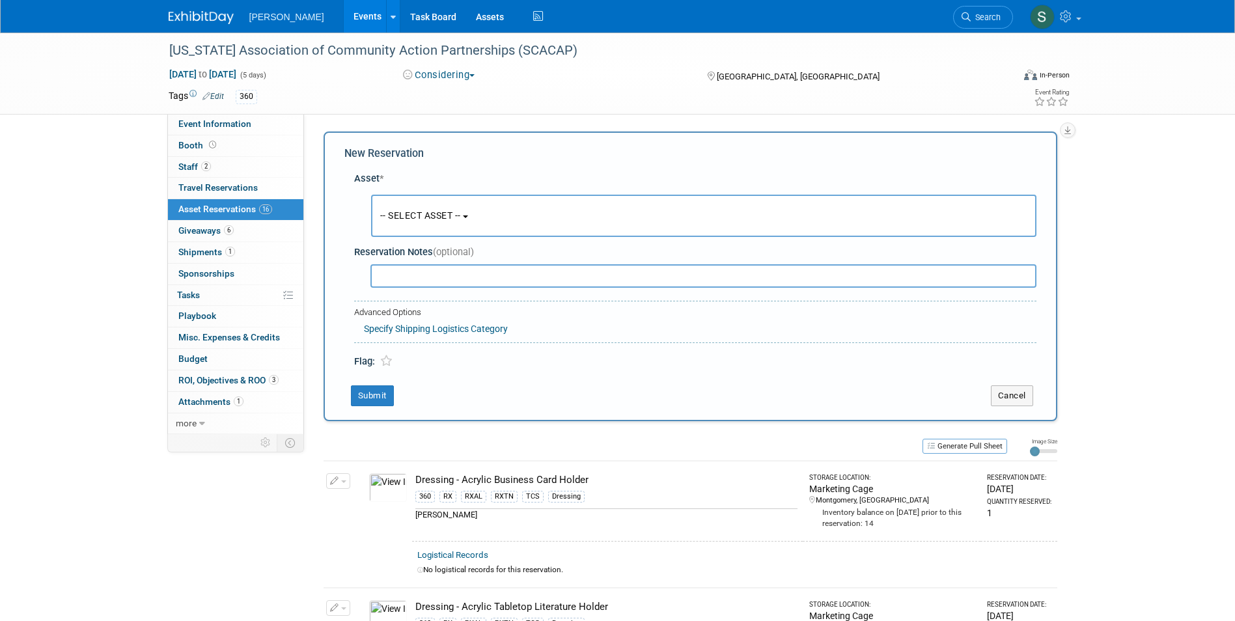
scroll to position [12, 0]
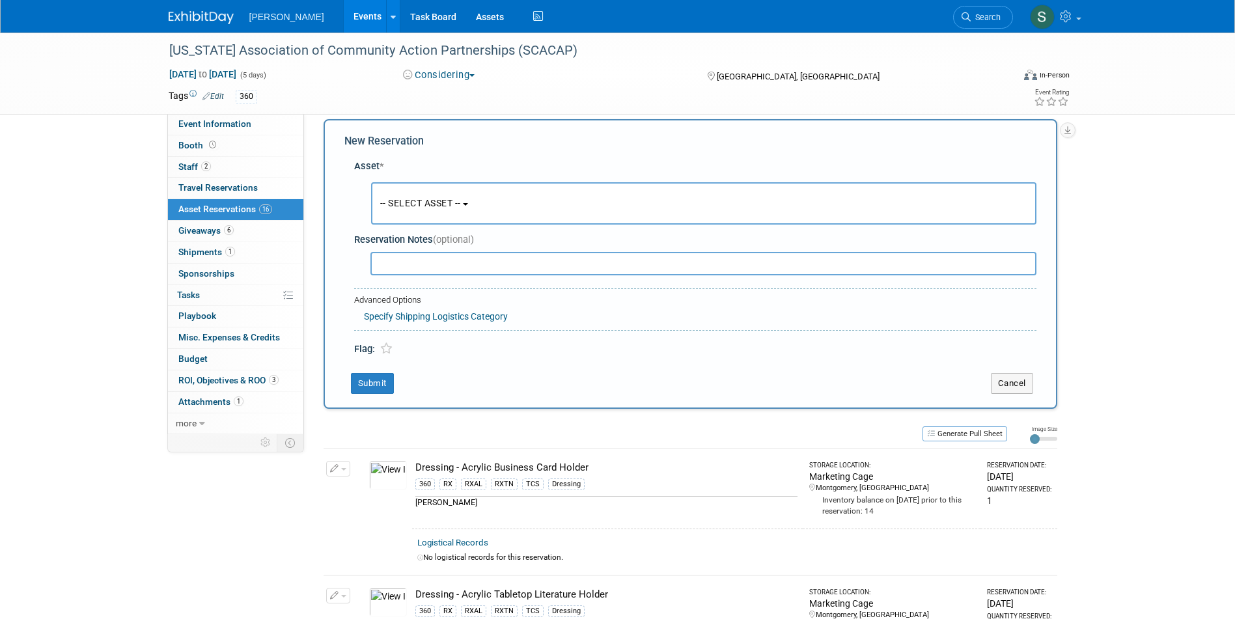
click at [419, 203] on span "-- SELECT ASSET --" at bounding box center [420, 203] width 81 height 10
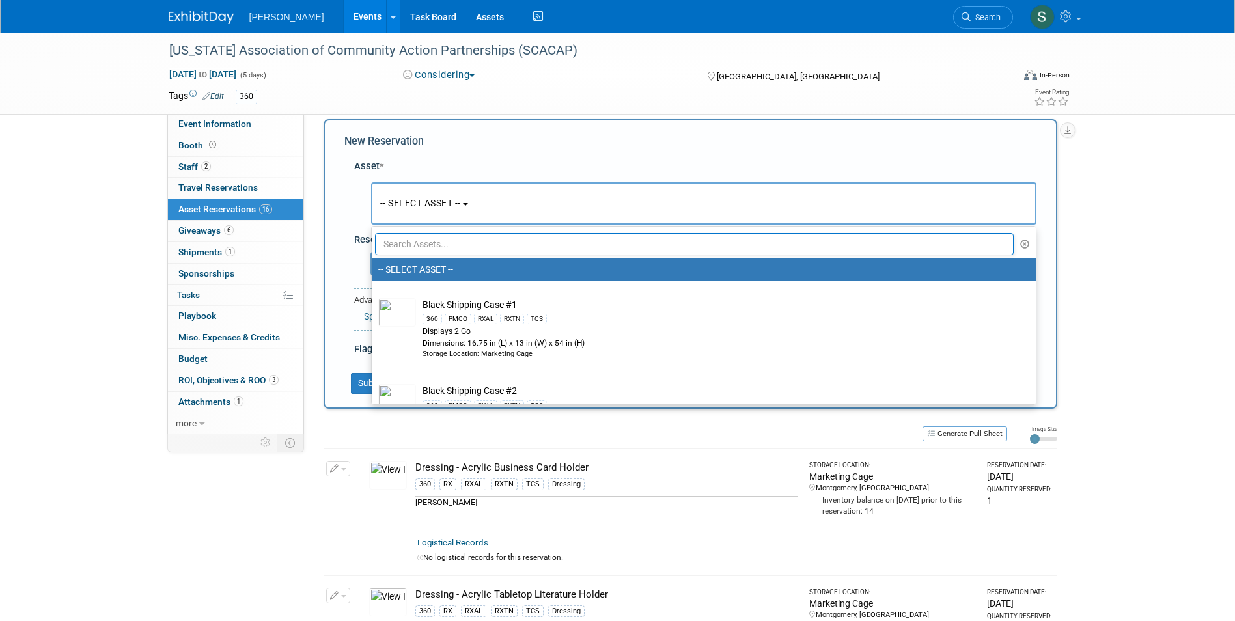
click at [408, 241] on input "text" at bounding box center [694, 244] width 639 height 22
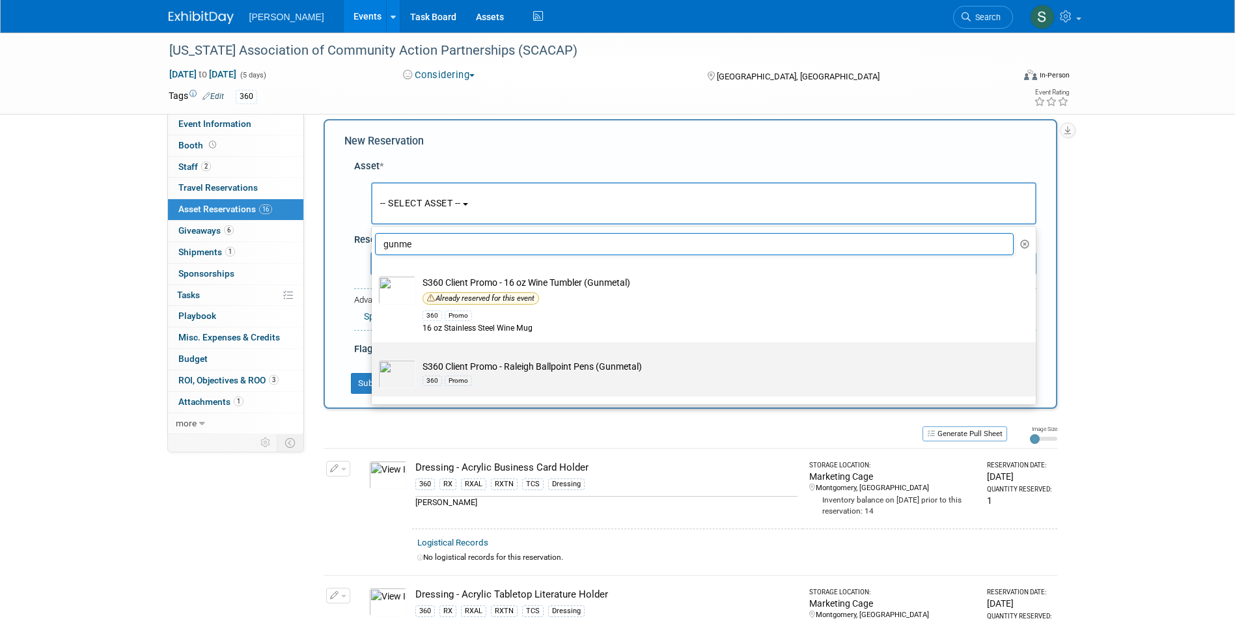
type input "gunme"
click at [533, 370] on td "S360 Client Promo - Raleigh Ballpoint Pens (Gunmetal) 360 Promo" at bounding box center [713, 374] width 594 height 29
click at [374, 358] on input "S360 Client Promo - Raleigh Ballpoint Pens (Gunmetal) 360 Promo" at bounding box center [369, 354] width 8 height 8
select select "10727971"
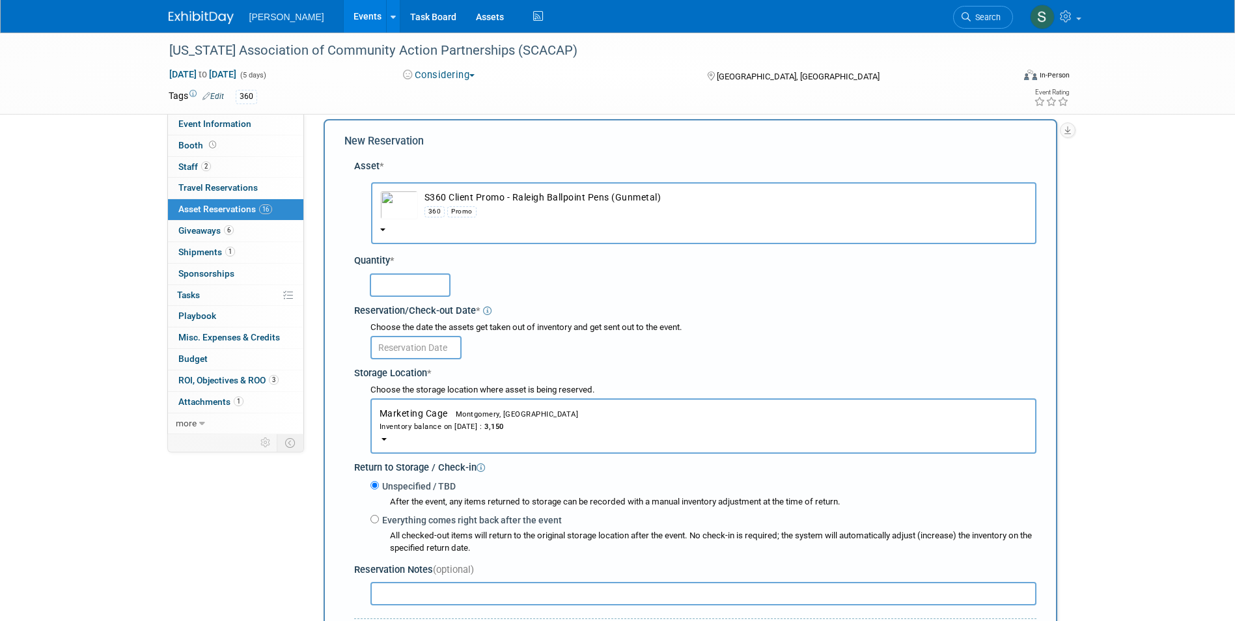
click at [408, 288] on input "text" at bounding box center [410, 284] width 81 height 23
type input "100"
click at [419, 355] on input "text" at bounding box center [415, 347] width 91 height 23
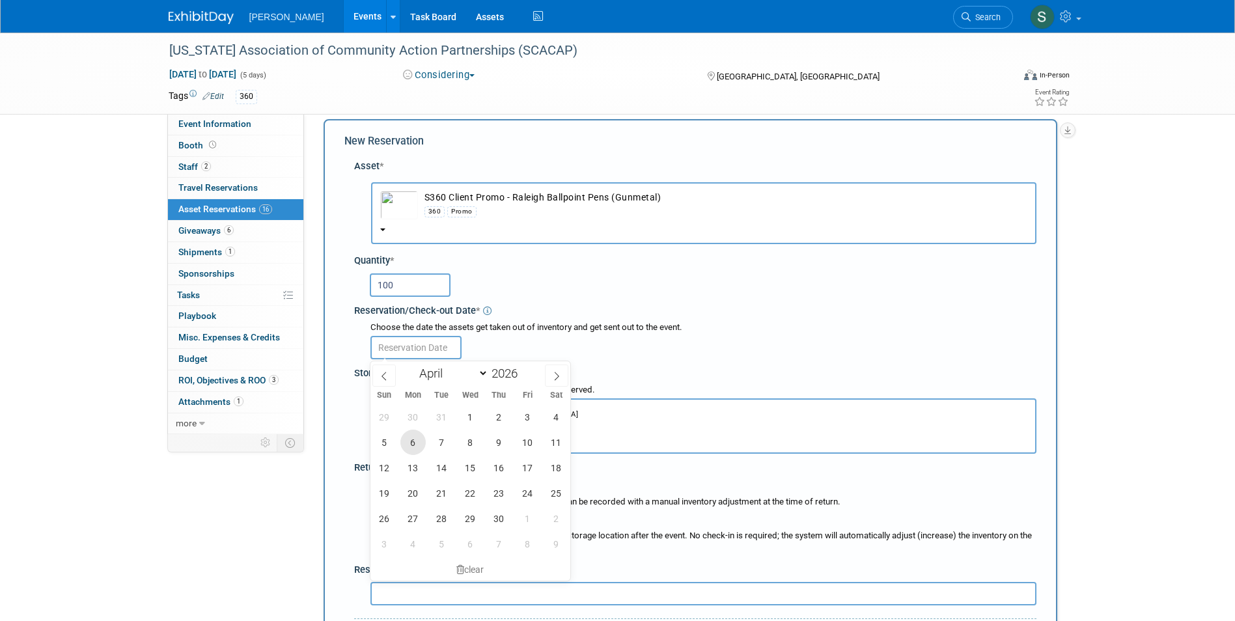
click at [410, 436] on span "6" at bounding box center [412, 442] width 25 height 25
type input "Apr 6, 2026"
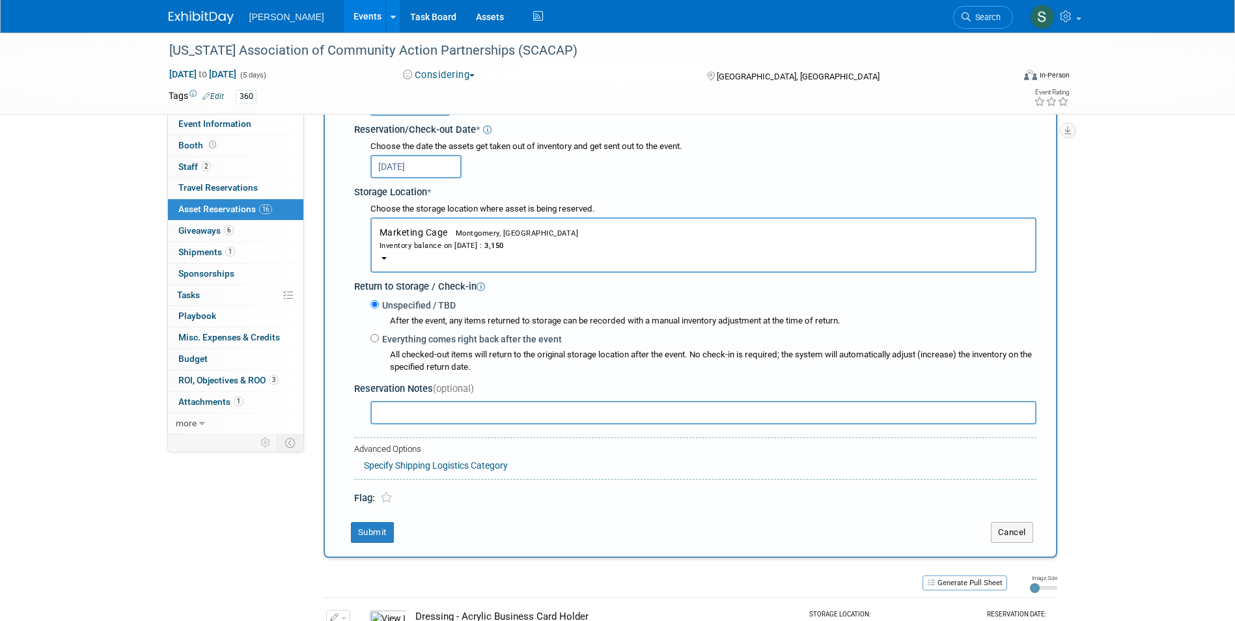
scroll to position [208, 0]
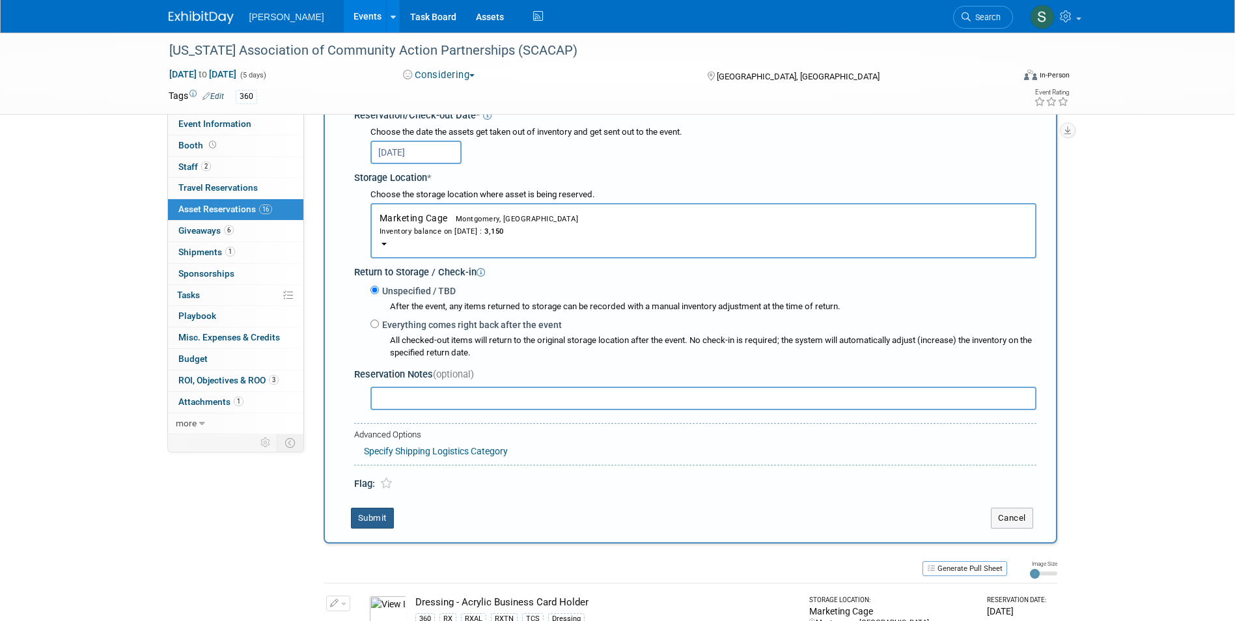
click at [368, 520] on button "Submit" at bounding box center [372, 518] width 43 height 21
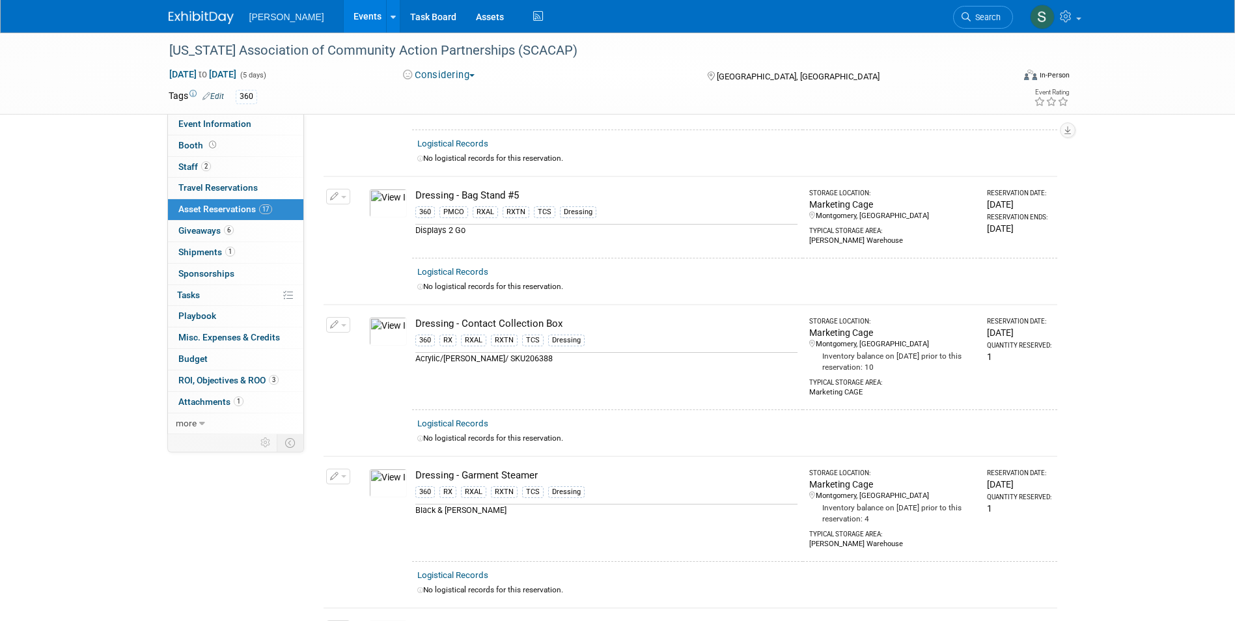
scroll to position [0, 0]
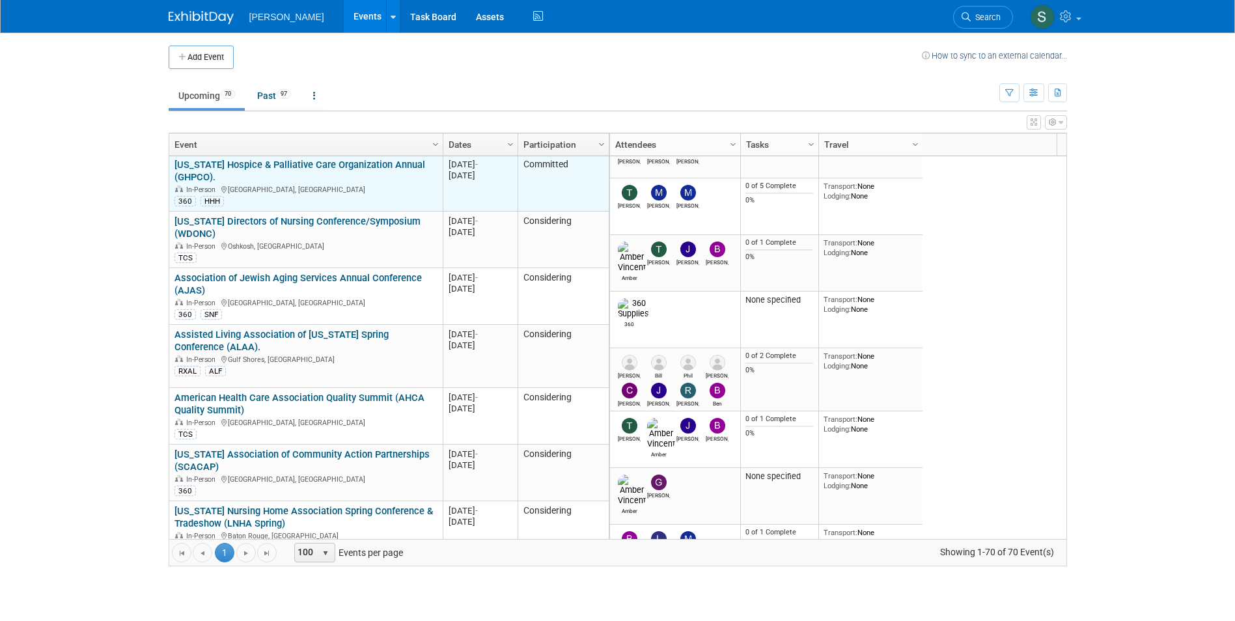
scroll to position [1172, 0]
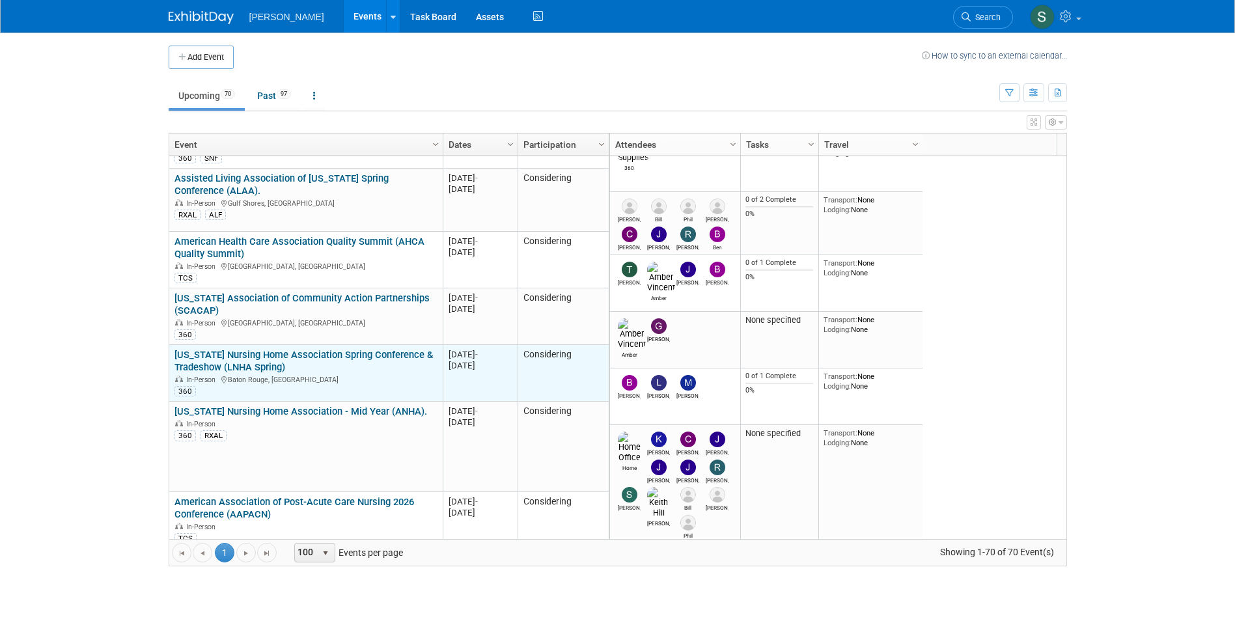
click at [301, 349] on link "Louisiana Nursing Home Association Spring Conference & Tradeshow (LNHA Spring)" at bounding box center [303, 361] width 258 height 24
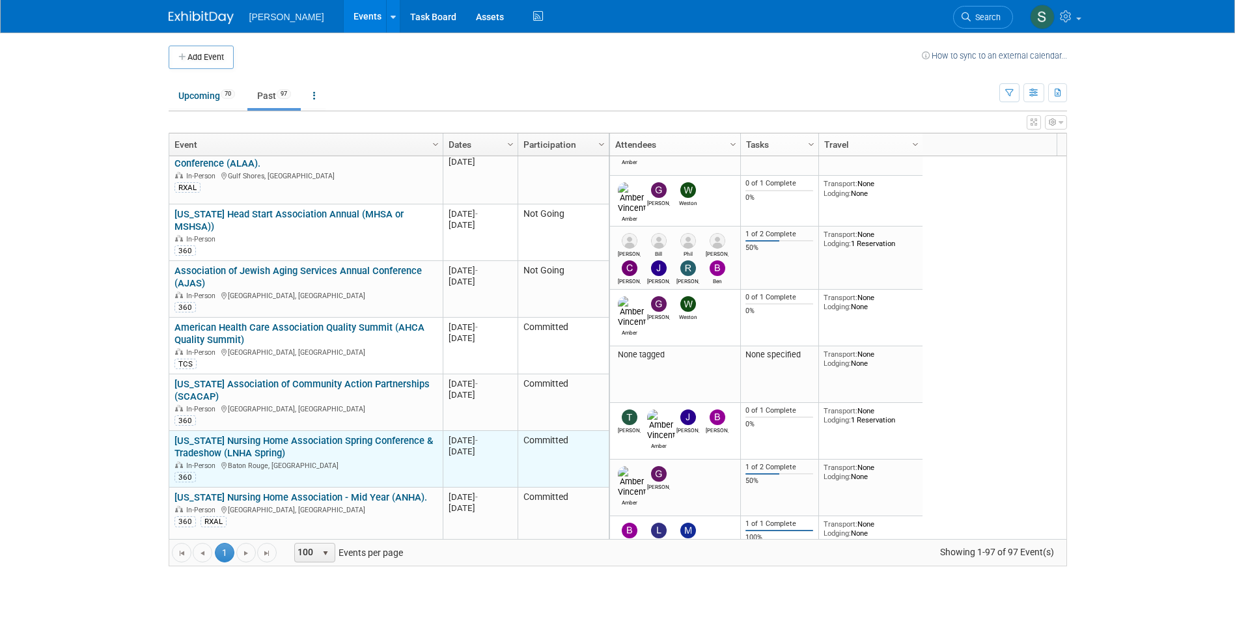
click at [337, 435] on link "[US_STATE] Nursing Home Association Spring Conference & Tradeshow (LNHA Spring)" at bounding box center [303, 447] width 258 height 24
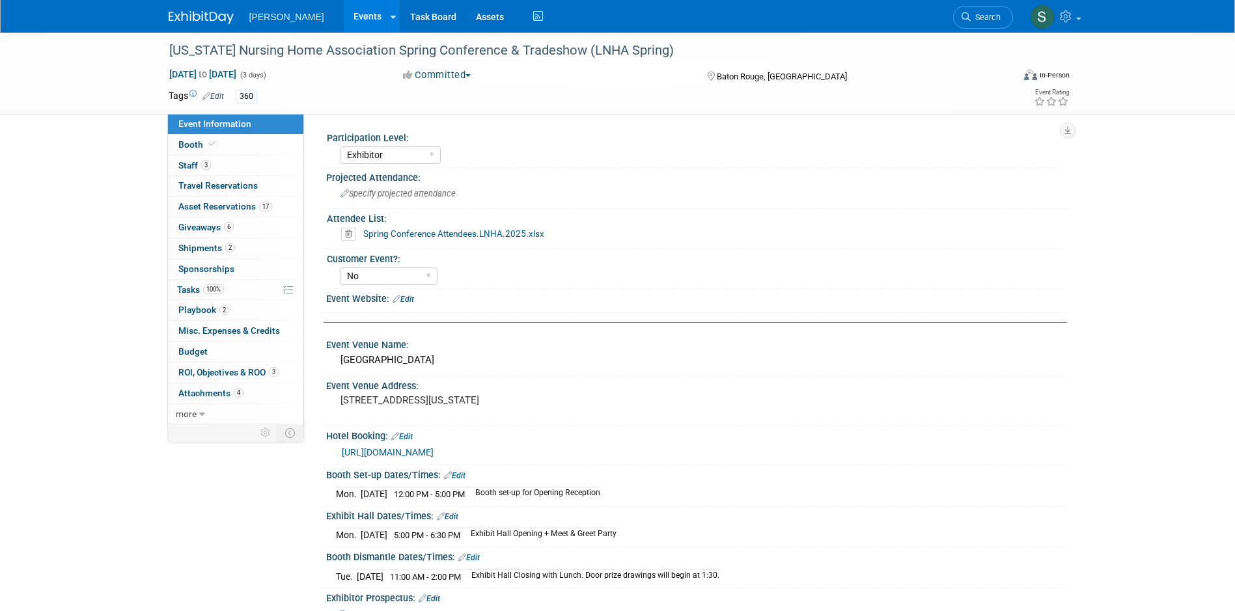
select select "Exhibitor"
select select "No"
click at [232, 211] on span "Asset Reservations 17" at bounding box center [225, 206] width 94 height 10
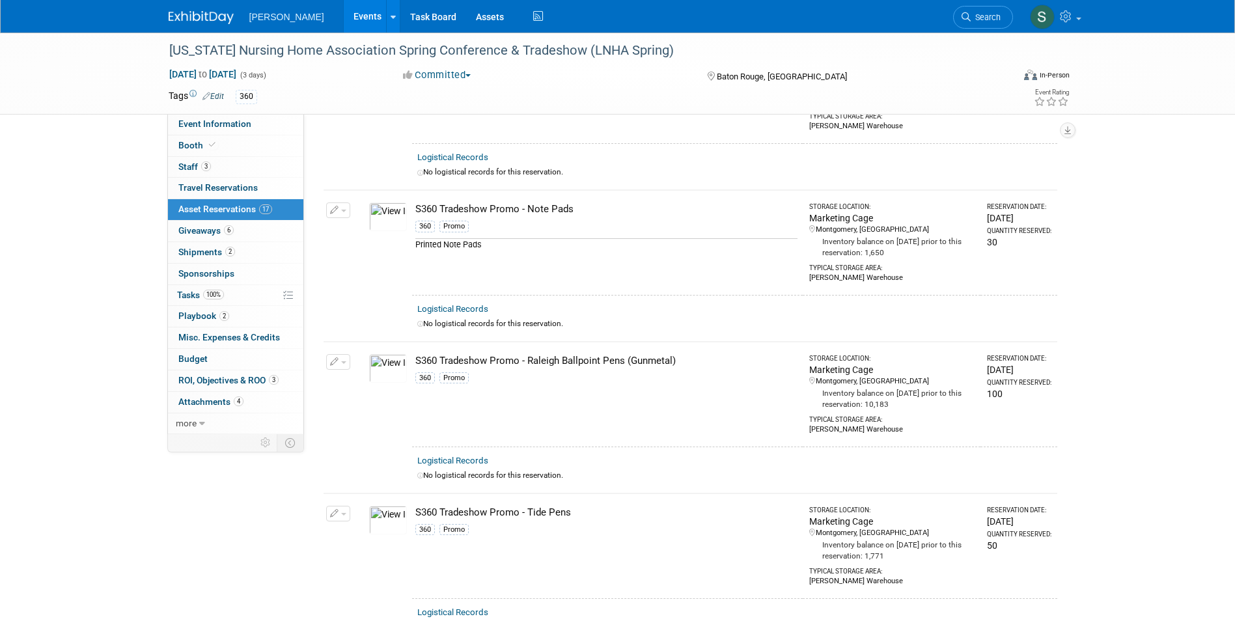
scroll to position [2018, 0]
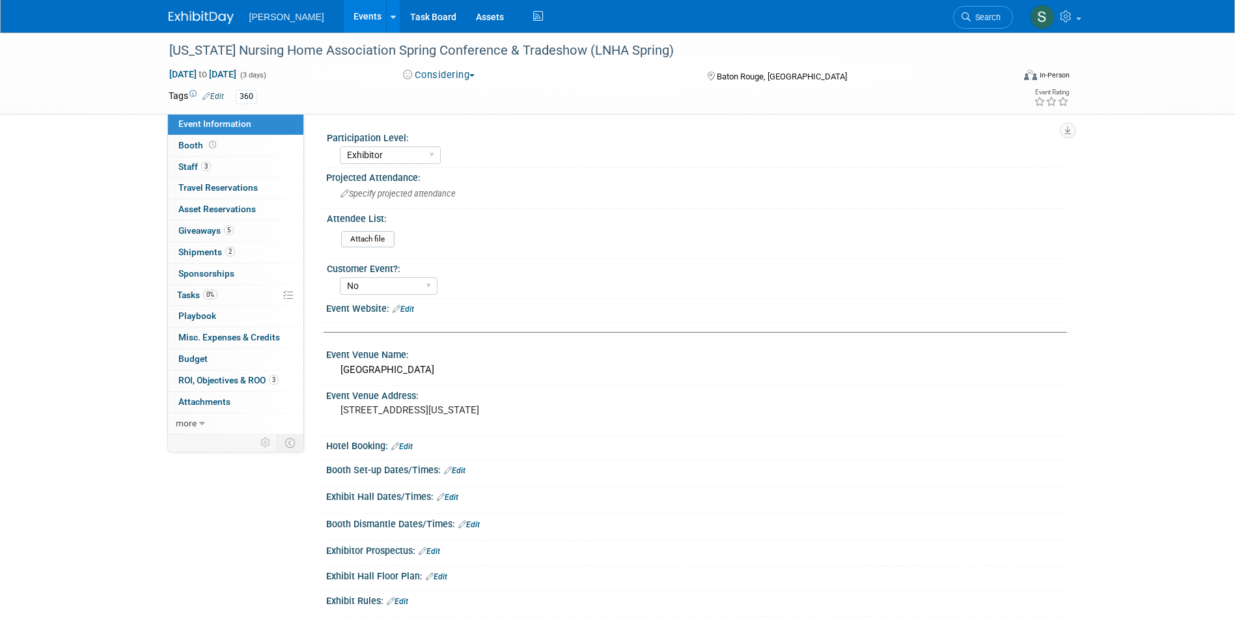
select select "Exhibitor"
select select "No"
click at [249, 224] on link "5 Giveaways 5" at bounding box center [235, 231] width 135 height 21
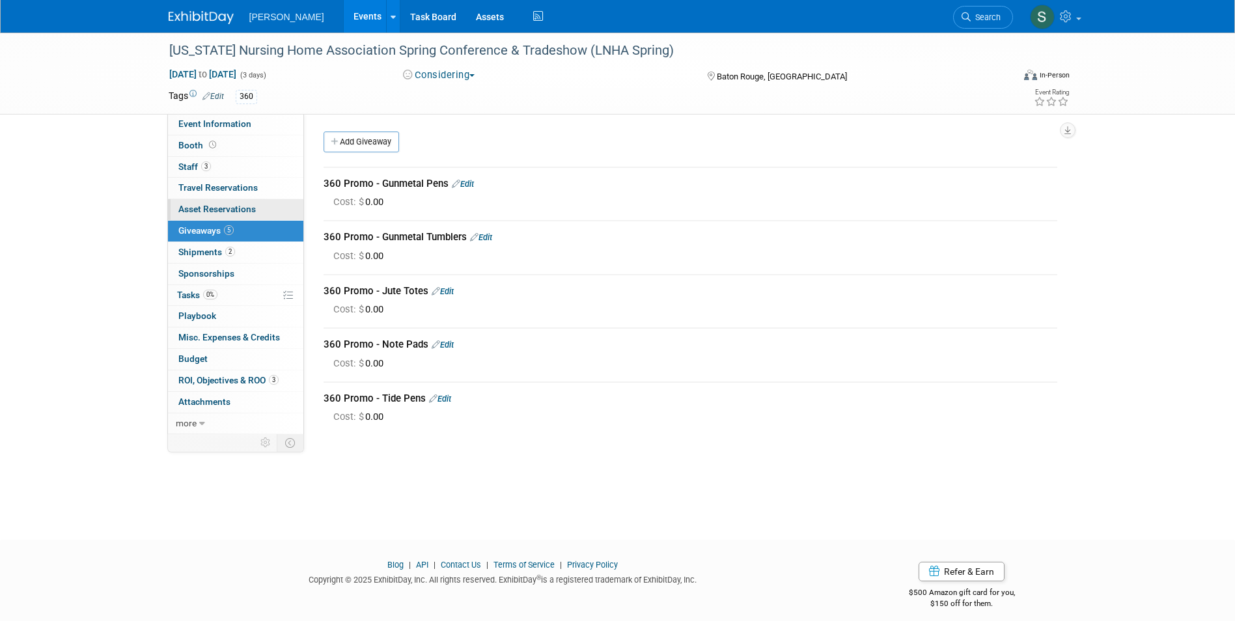
click at [255, 208] on span "Asset Reservations 0" at bounding box center [216, 209] width 77 height 10
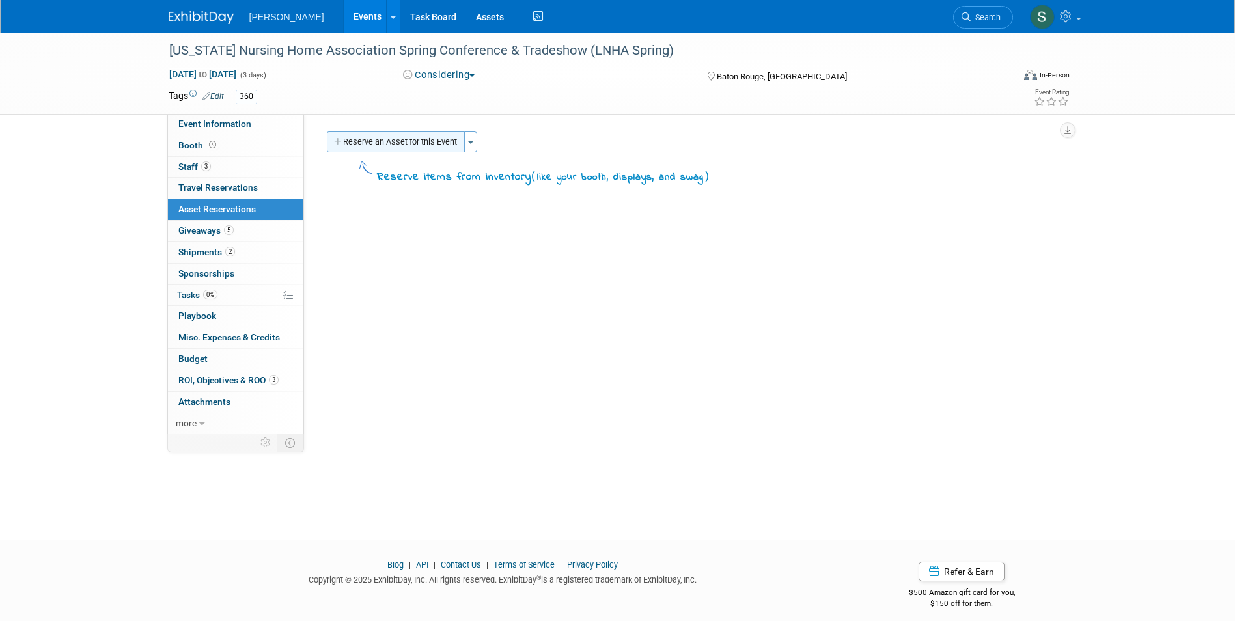
click at [445, 150] on button "Reserve an Asset for this Event" at bounding box center [396, 142] width 138 height 21
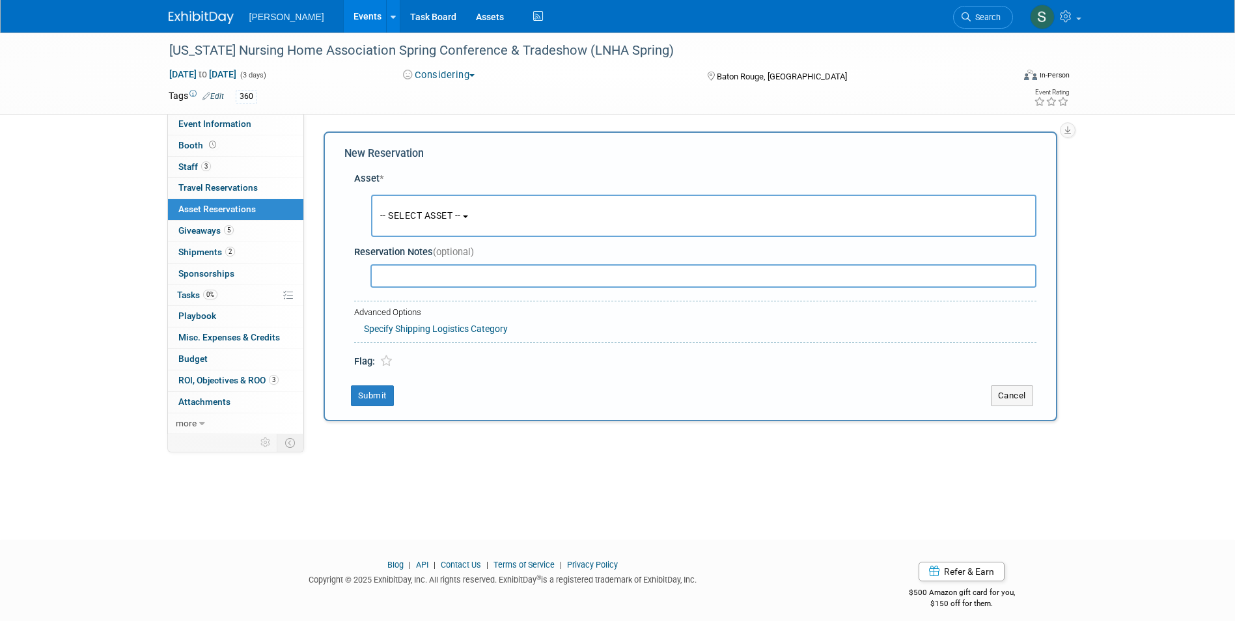
scroll to position [10, 0]
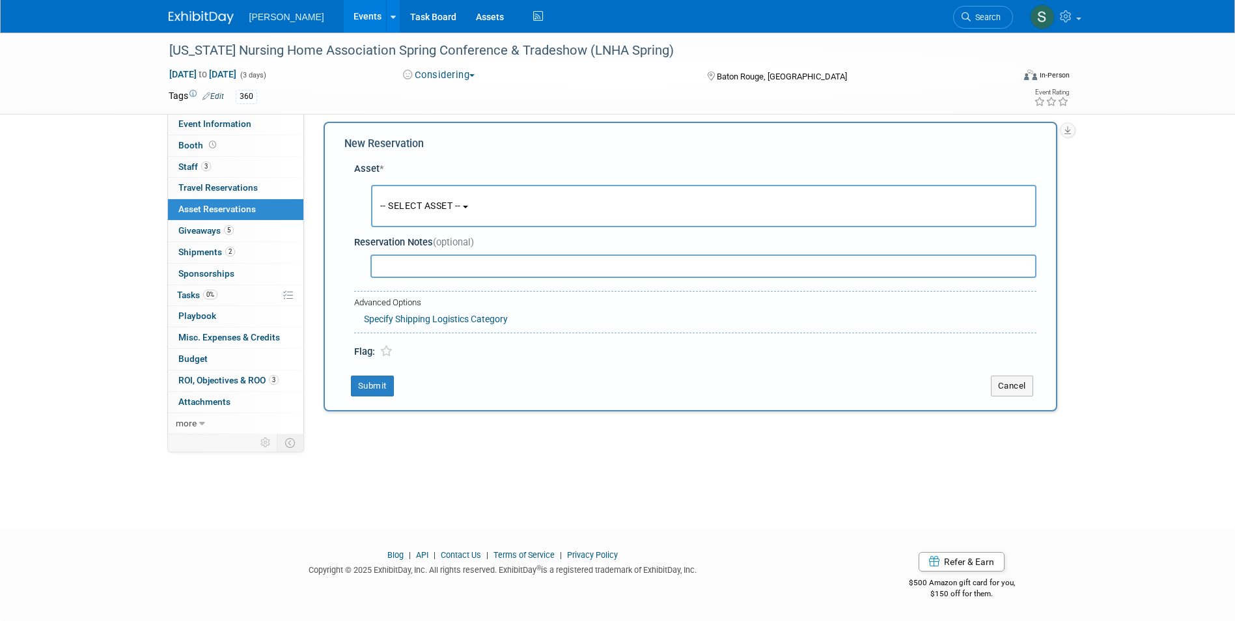
click at [458, 209] on span "-- SELECT ASSET --" at bounding box center [420, 206] width 81 height 10
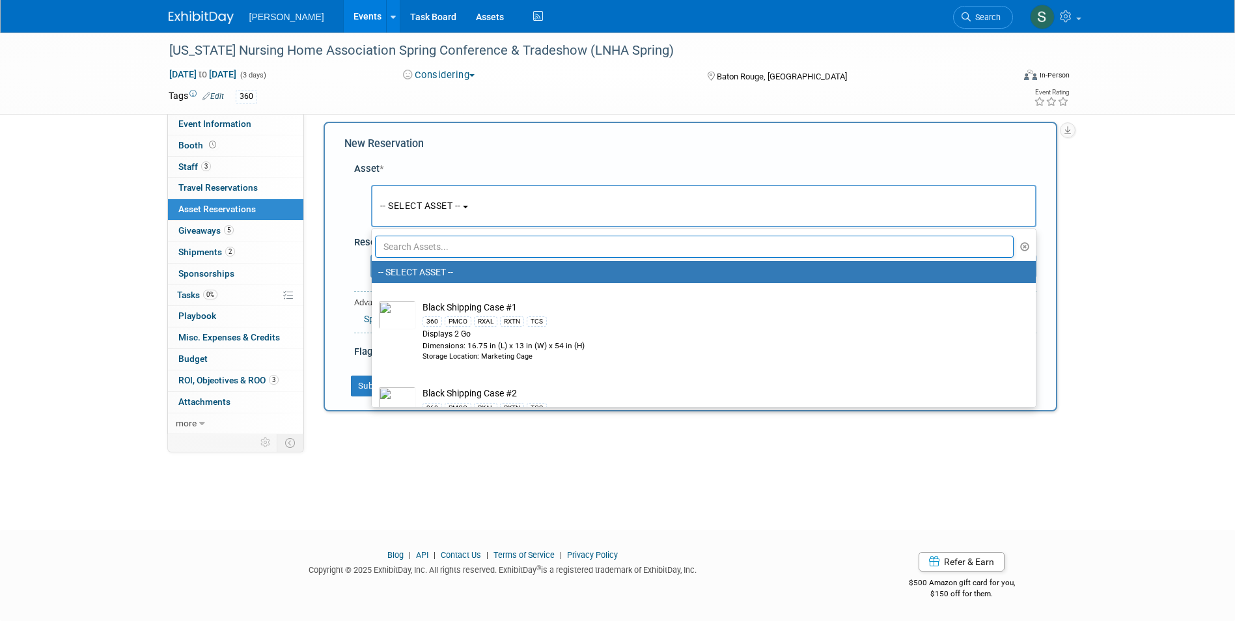
click at [454, 246] on input "text" at bounding box center [694, 247] width 639 height 22
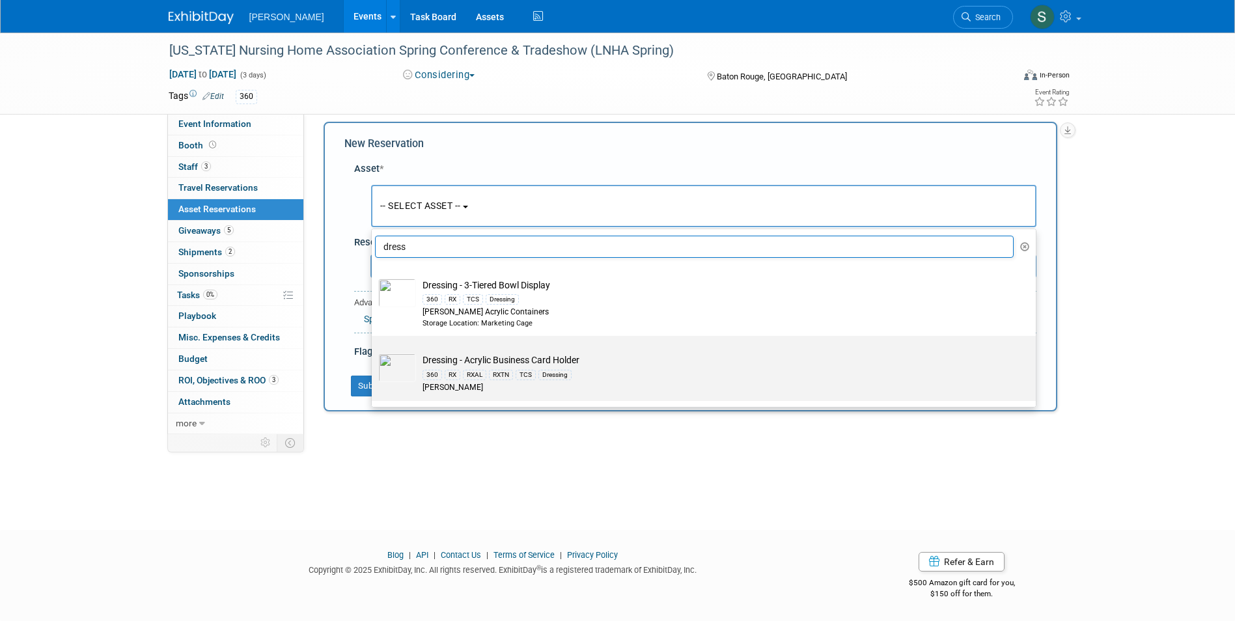
type input "dress"
click at [600, 359] on td "Dressing - Acrylic Business Card Holder 360 RX RXAL RXTN TCS Dressing [PERSON_N…" at bounding box center [713, 373] width 594 height 40
click at [374, 352] on input "Dressing - Acrylic Business Card Holder 360 RX RXAL RXTN TCS Dressing [PERSON_N…" at bounding box center [369, 347] width 8 height 8
select select "10723995"
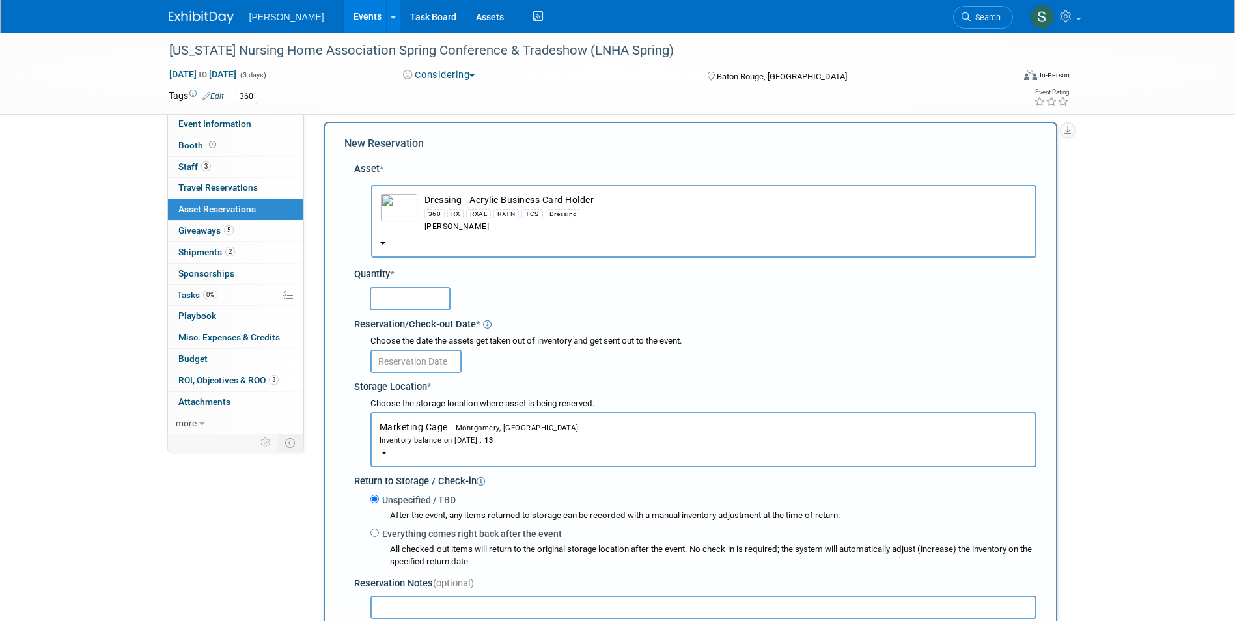
click at [408, 298] on input "text" at bounding box center [410, 298] width 81 height 23
type input "3"
click at [415, 367] on input "text" at bounding box center [415, 361] width 91 height 23
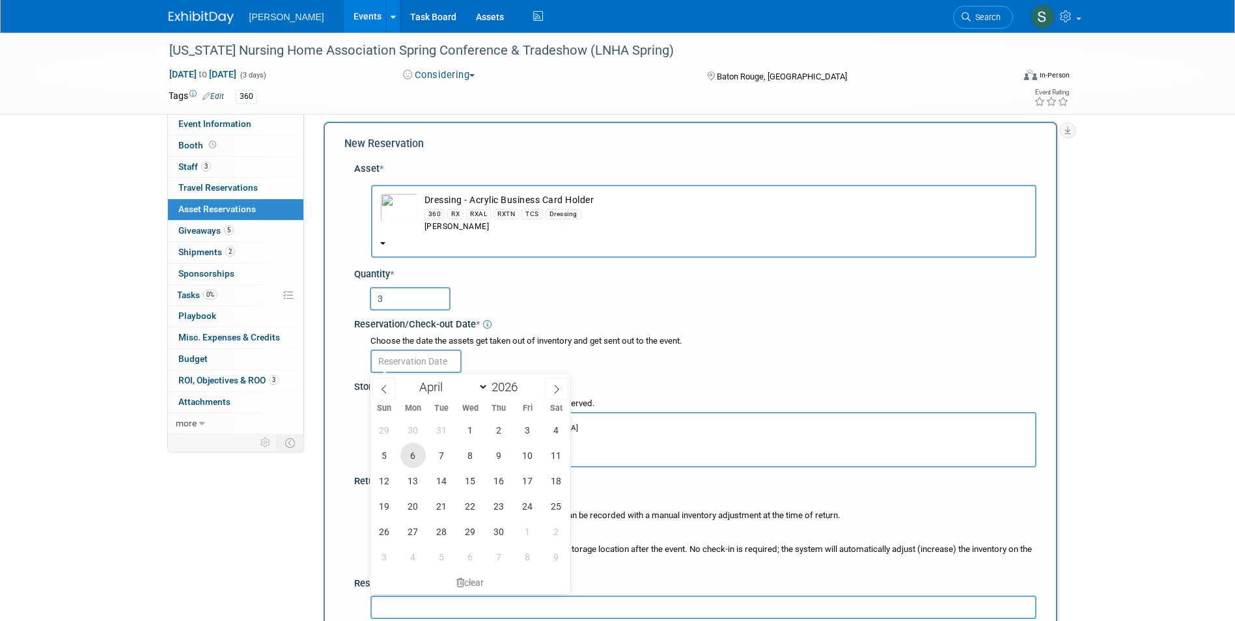
click at [409, 454] on span "6" at bounding box center [412, 455] width 25 height 25
type input "[DATE]"
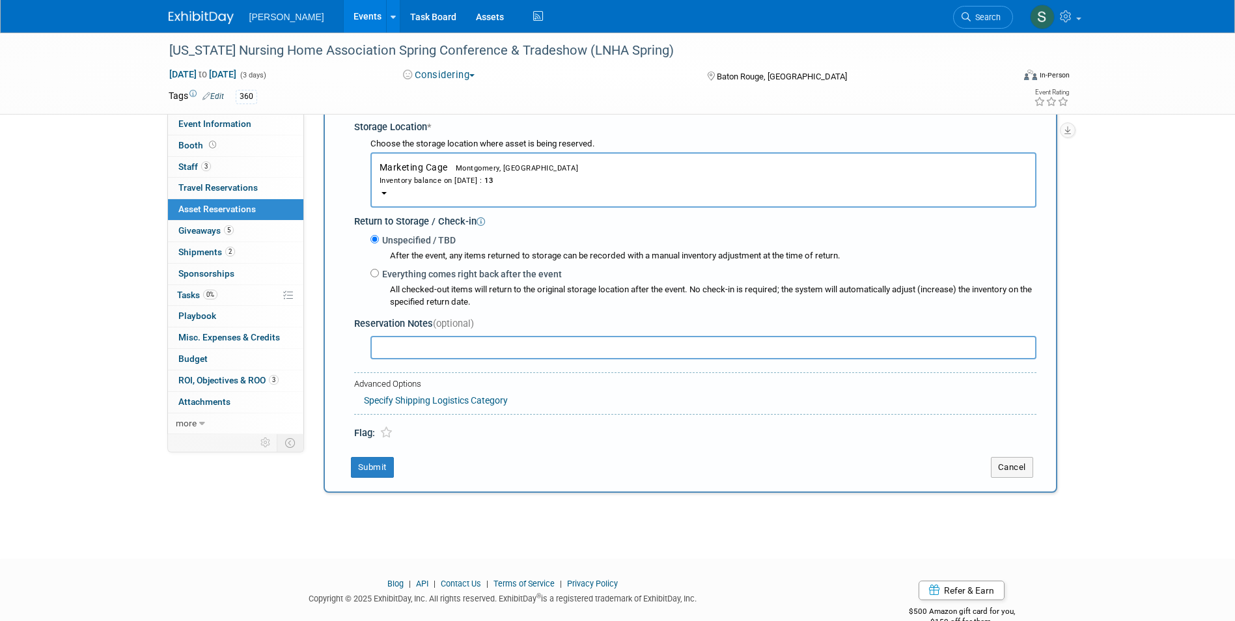
scroll to position [270, 0]
click at [374, 465] on button "Submit" at bounding box center [372, 466] width 43 height 21
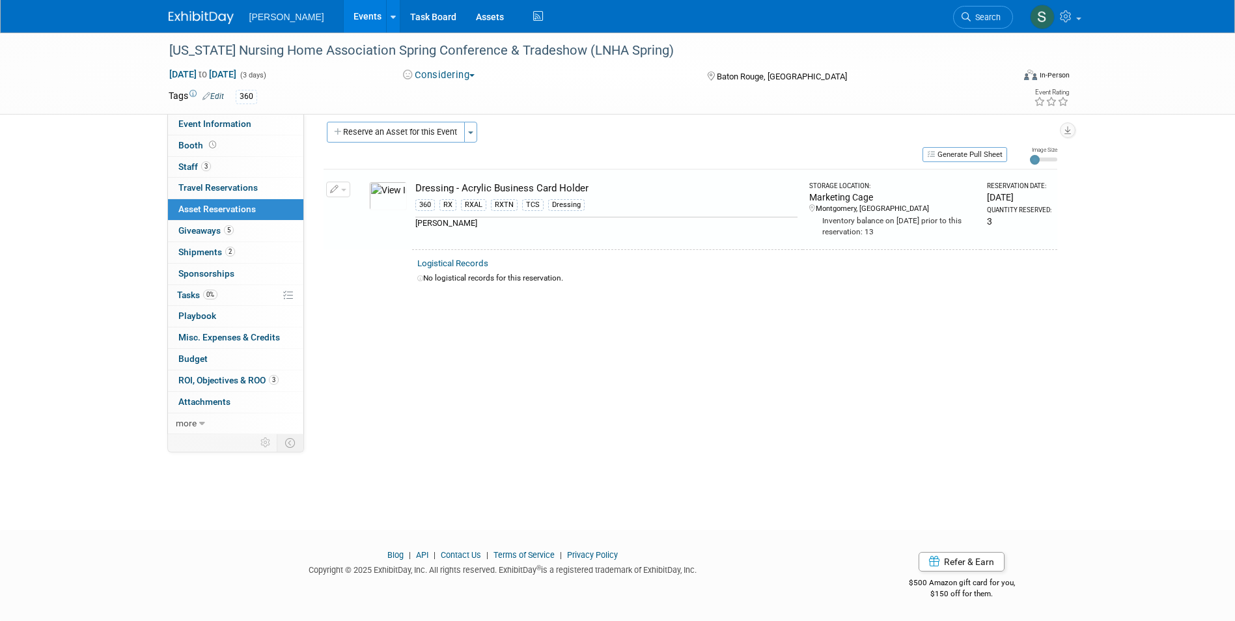
scroll to position [10, 0]
click at [394, 124] on button "Reserve an Asset for this Event" at bounding box center [396, 132] width 138 height 21
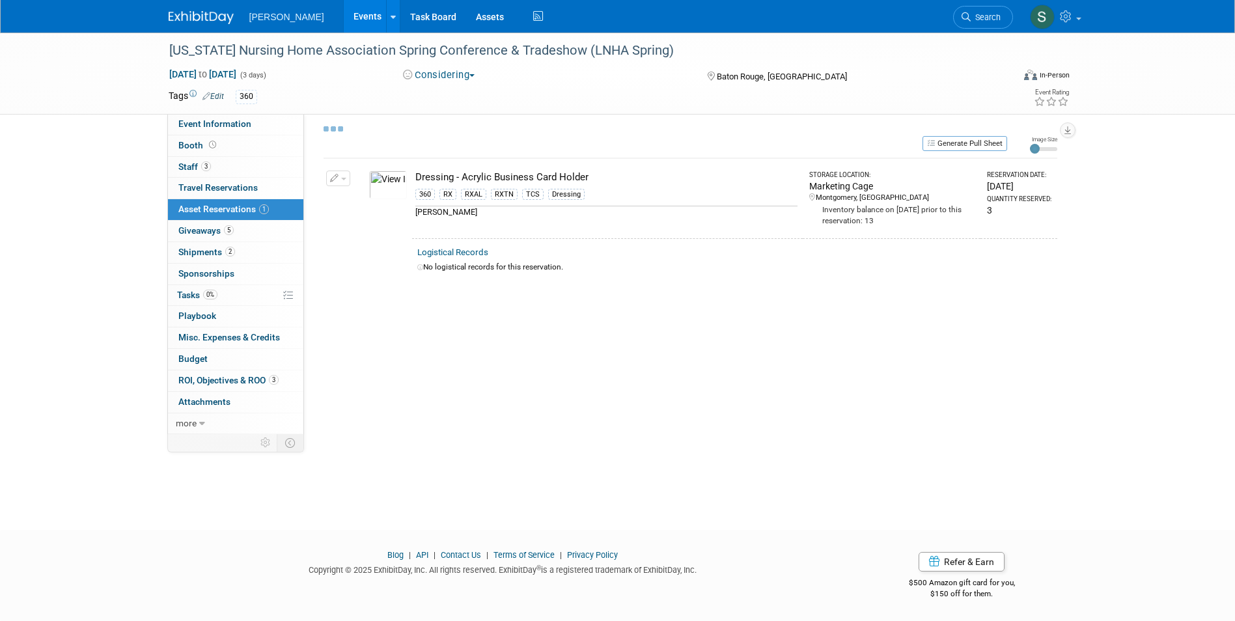
select select "3"
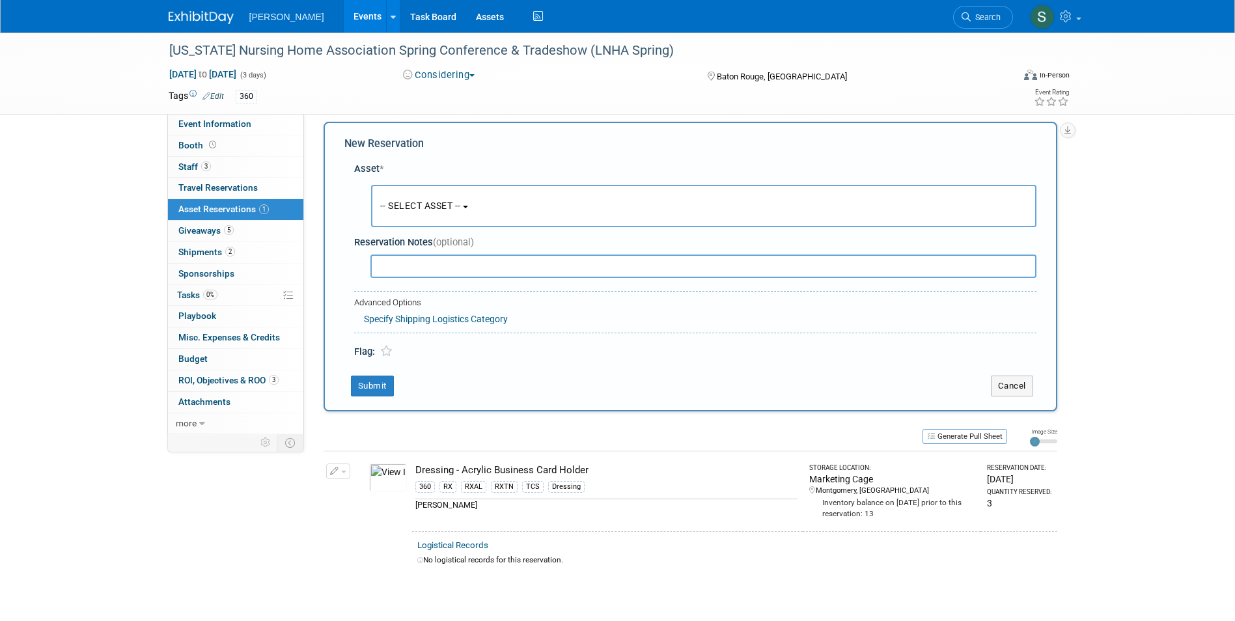
scroll to position [12, 0]
click at [437, 200] on span "-- SELECT ASSET --" at bounding box center [420, 203] width 81 height 10
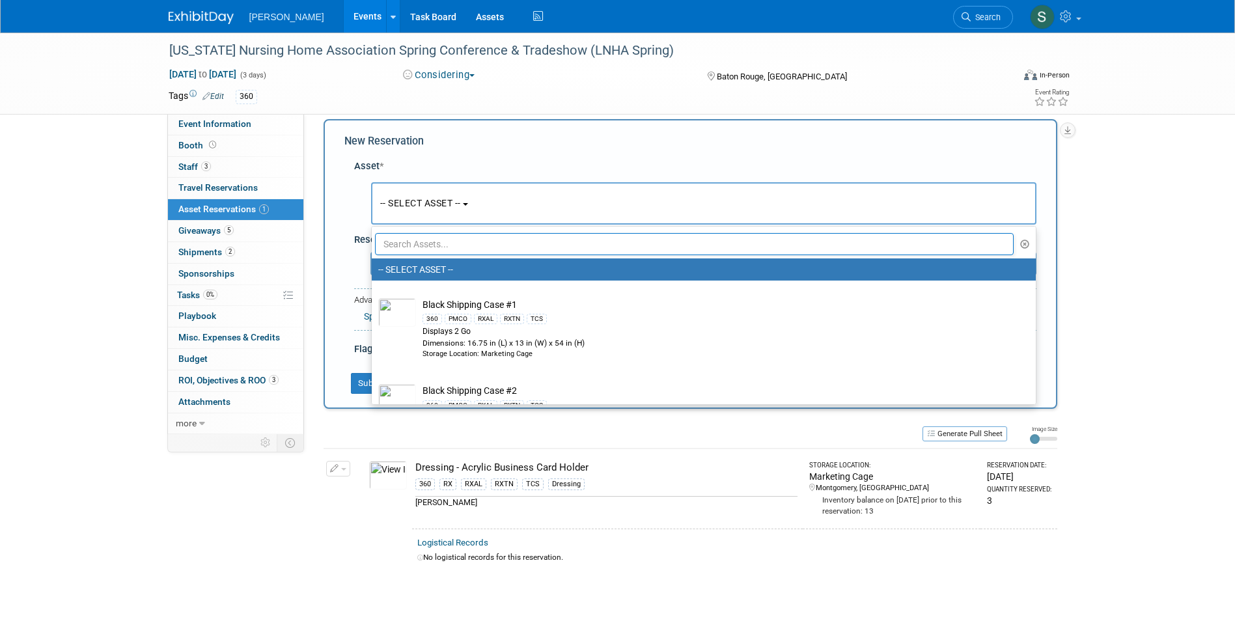
click at [433, 239] on input "text" at bounding box center [694, 244] width 639 height 22
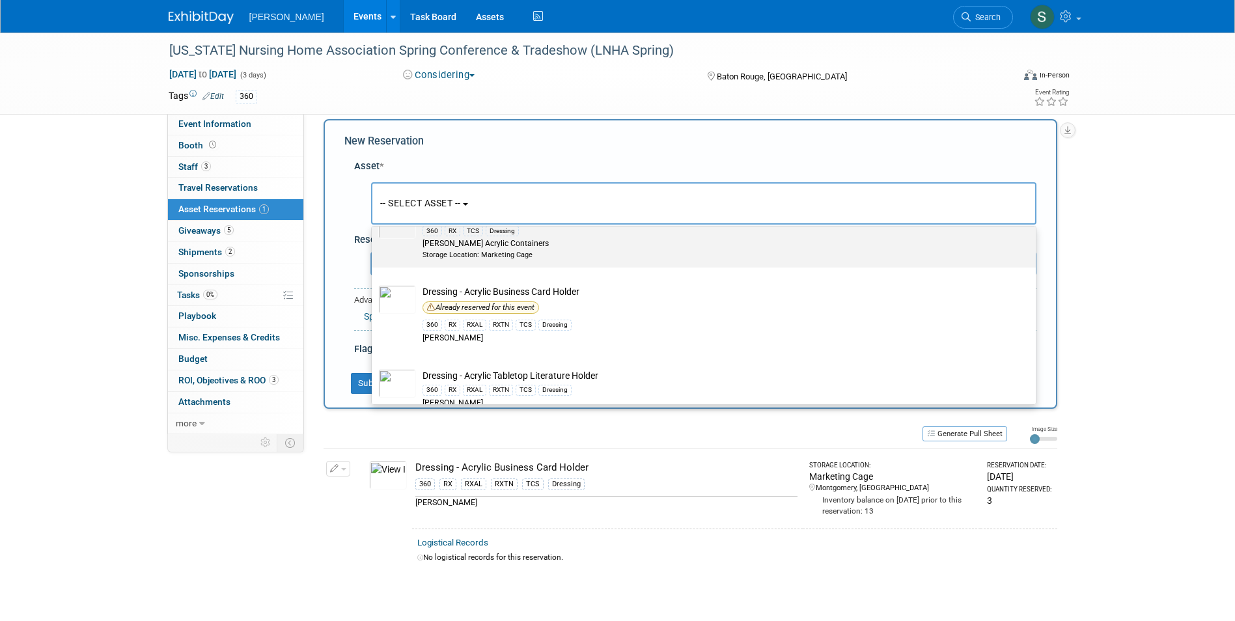
scroll to position [130, 0]
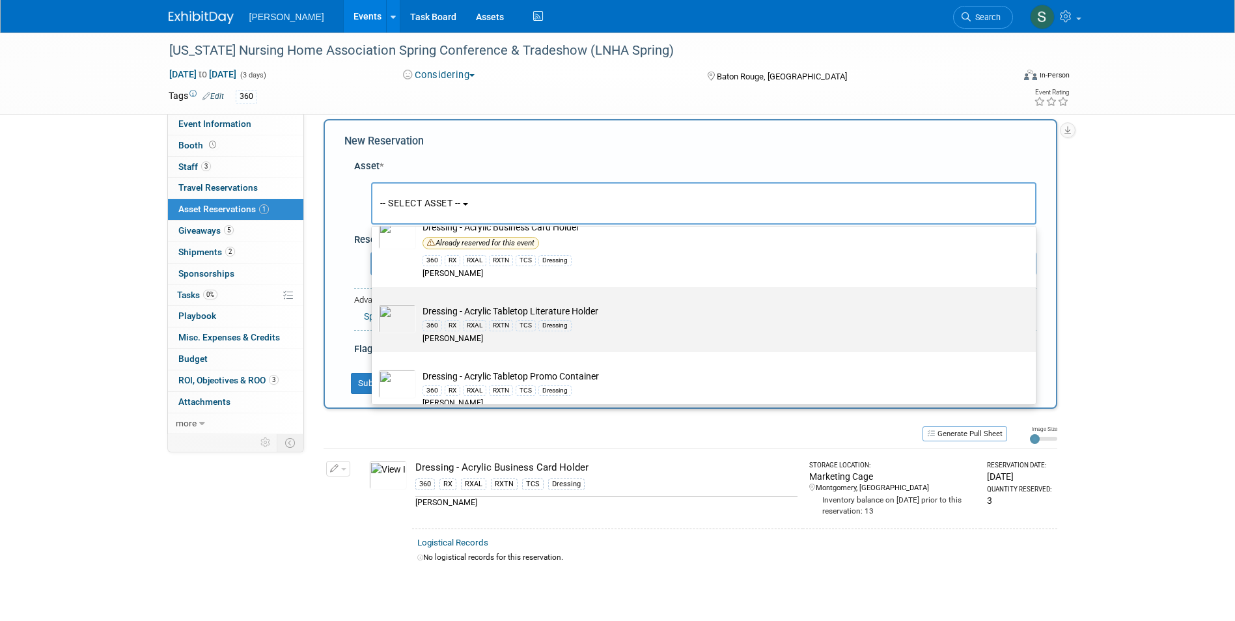
type input "dress"
click at [398, 315] on img at bounding box center [397, 319] width 38 height 29
click at [374, 303] on input "Dressing - Acrylic Tabletop Literature Holder 360 RX RXAL RXTN TCS Dressing [PE…" at bounding box center [369, 298] width 8 height 8
type input "2026"
select select "10723996"
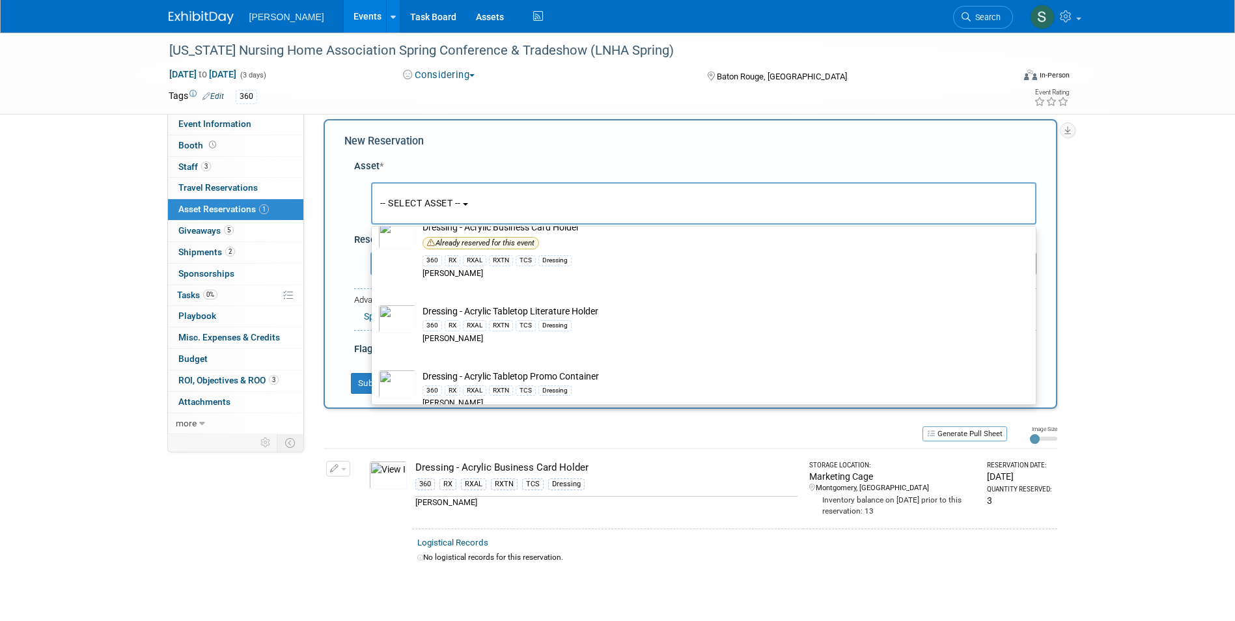
select select "3"
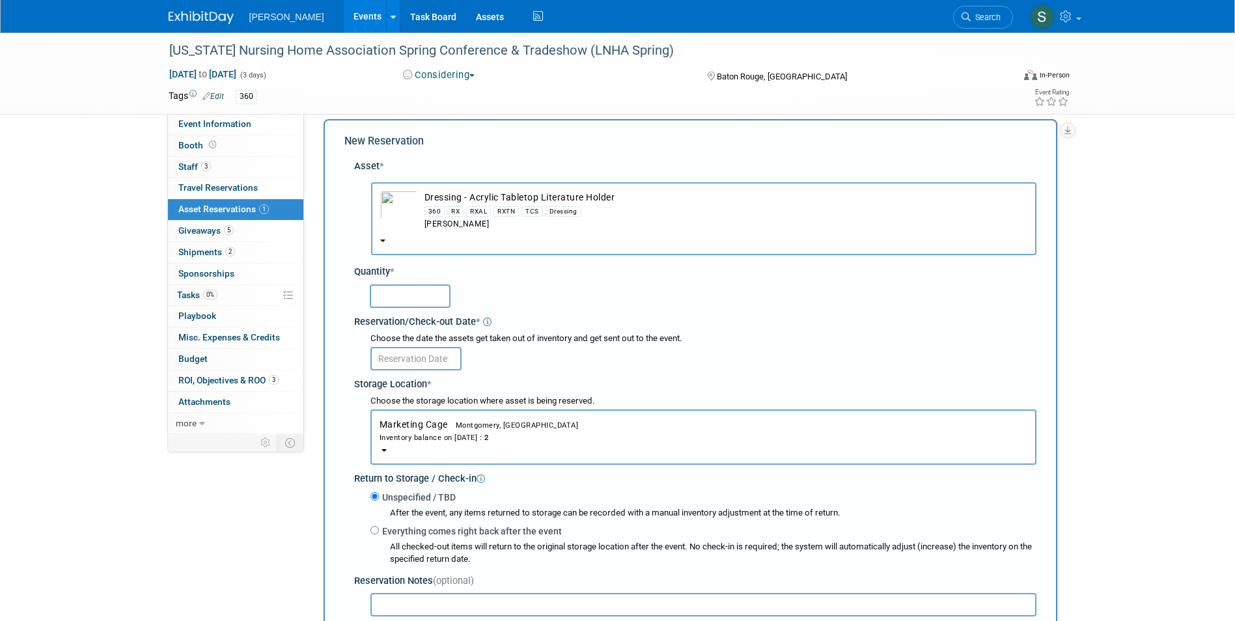
click at [407, 295] on input "text" at bounding box center [410, 295] width 81 height 23
type input "1"
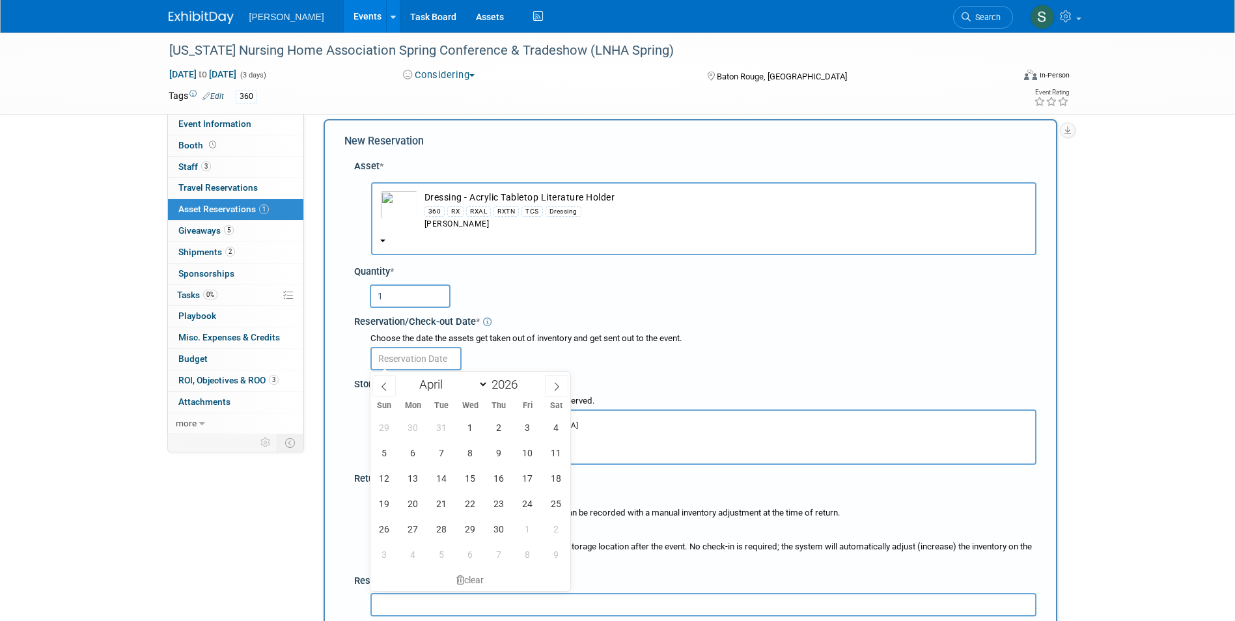
click at [406, 354] on input "text" at bounding box center [415, 358] width 91 height 23
click at [416, 453] on span "6" at bounding box center [412, 452] width 25 height 25
type input "Apr 6, 2026"
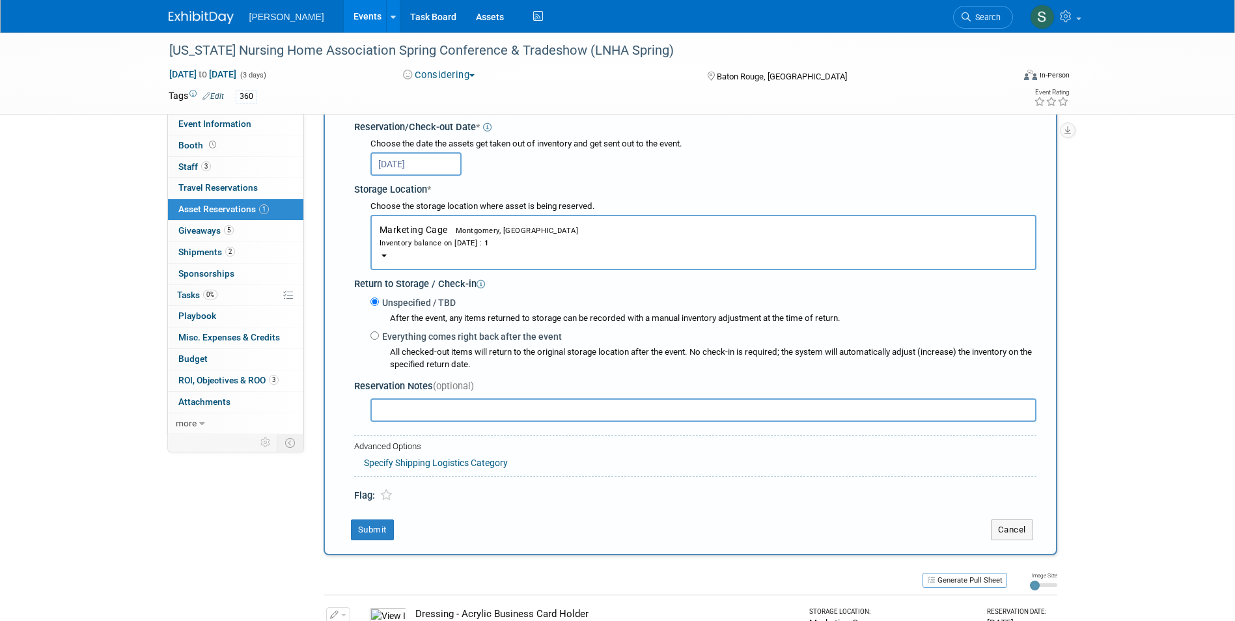
scroll to position [338, 0]
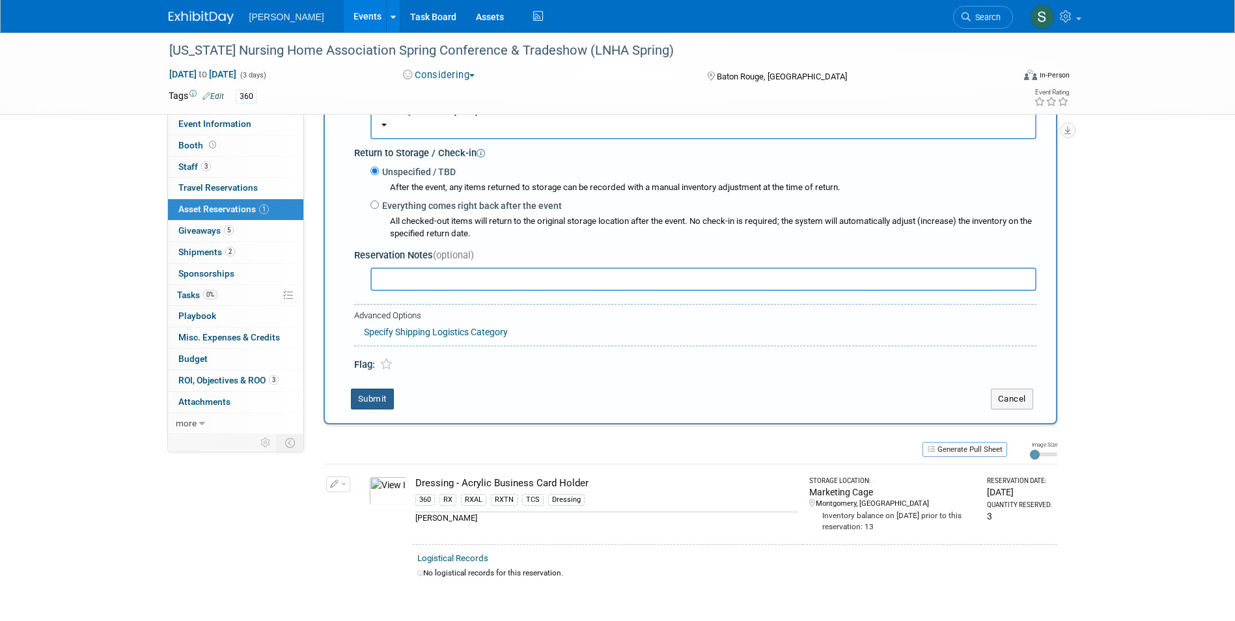
click at [366, 403] on button "Submit" at bounding box center [372, 399] width 43 height 21
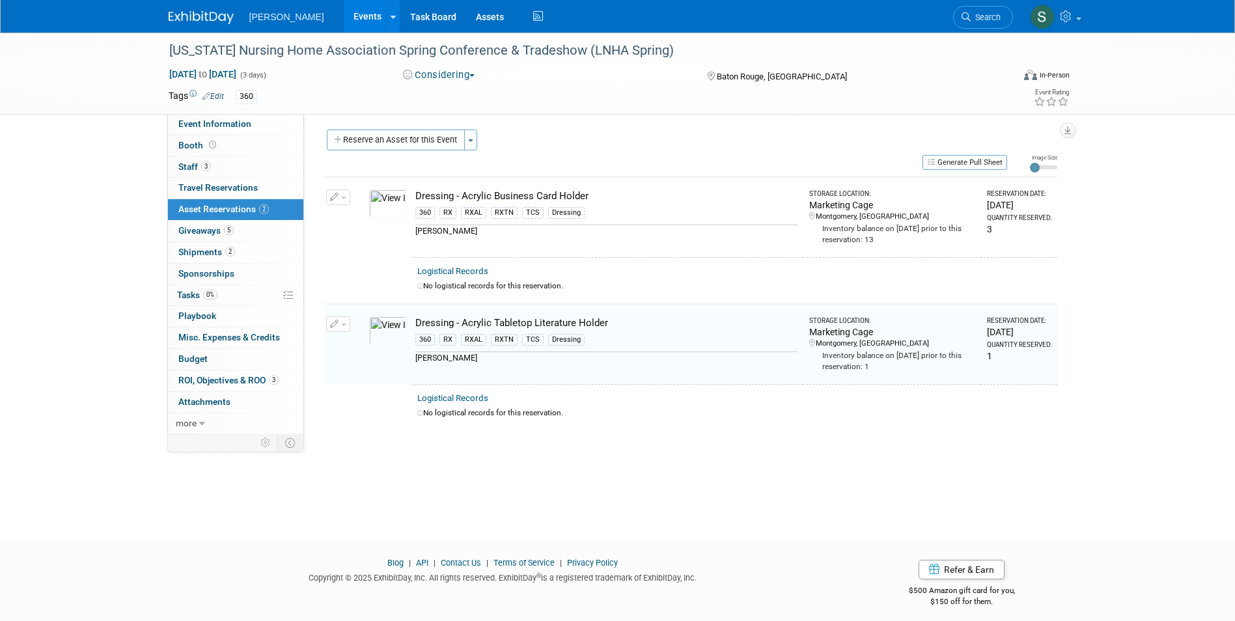
scroll to position [0, 0]
click at [395, 139] on button "Reserve an Asset for this Event" at bounding box center [396, 142] width 138 height 21
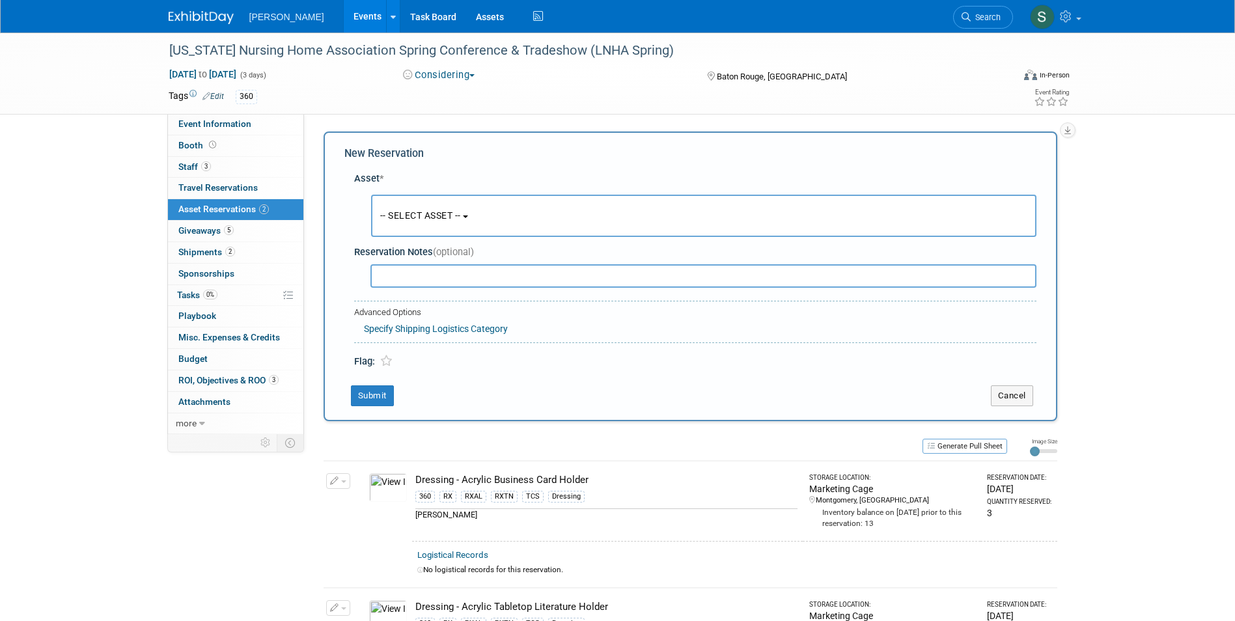
scroll to position [12, 0]
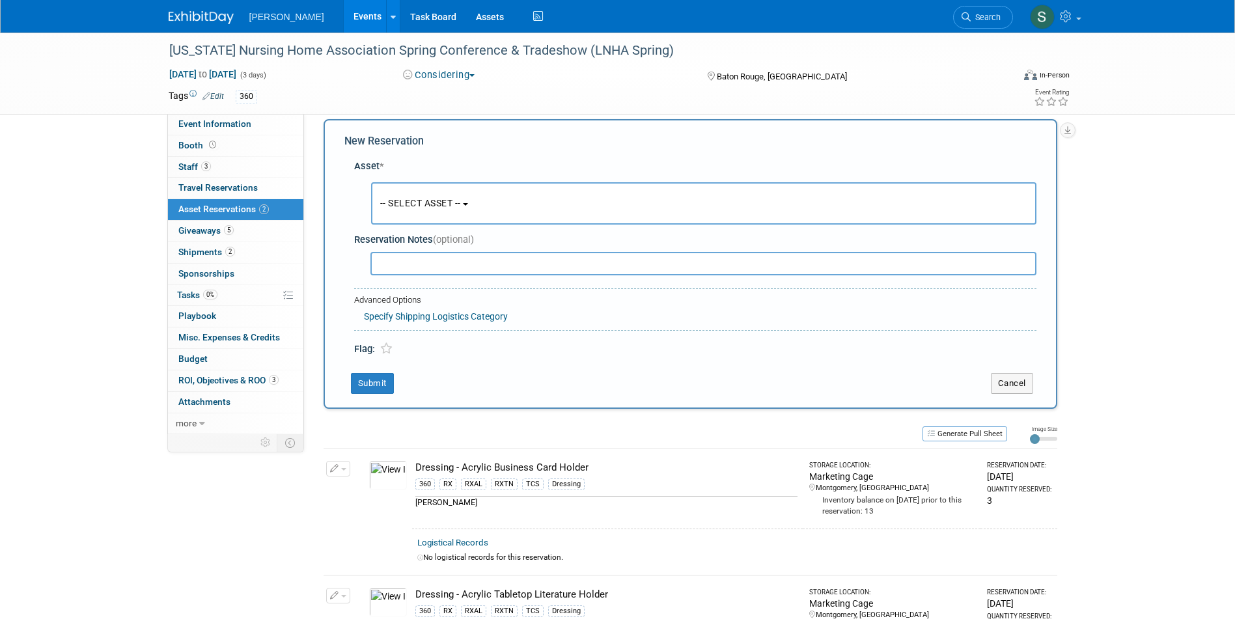
click at [405, 206] on span "-- SELECT ASSET --" at bounding box center [420, 203] width 81 height 10
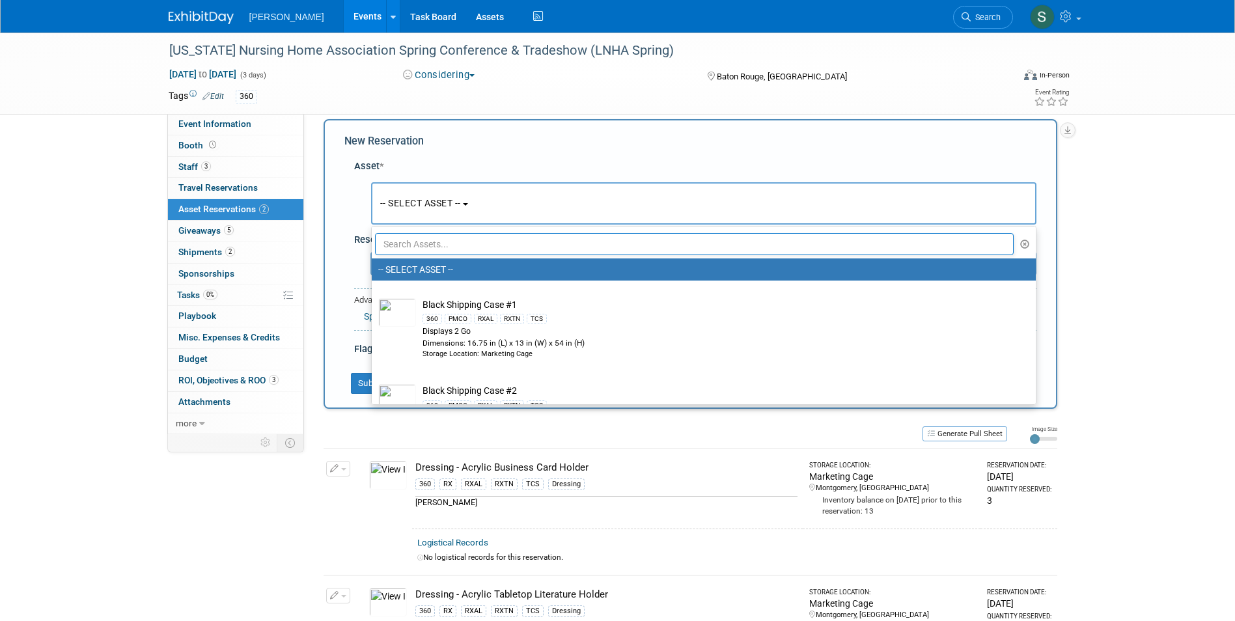
click at [413, 249] on input "text" at bounding box center [694, 244] width 639 height 22
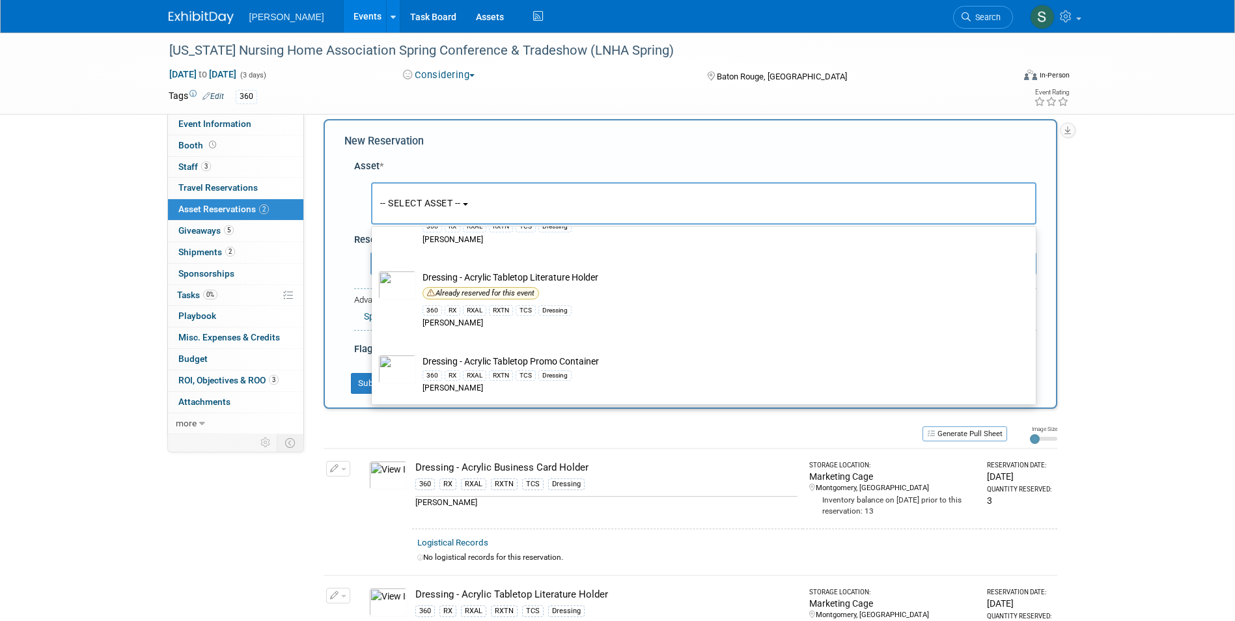
scroll to position [195, 0]
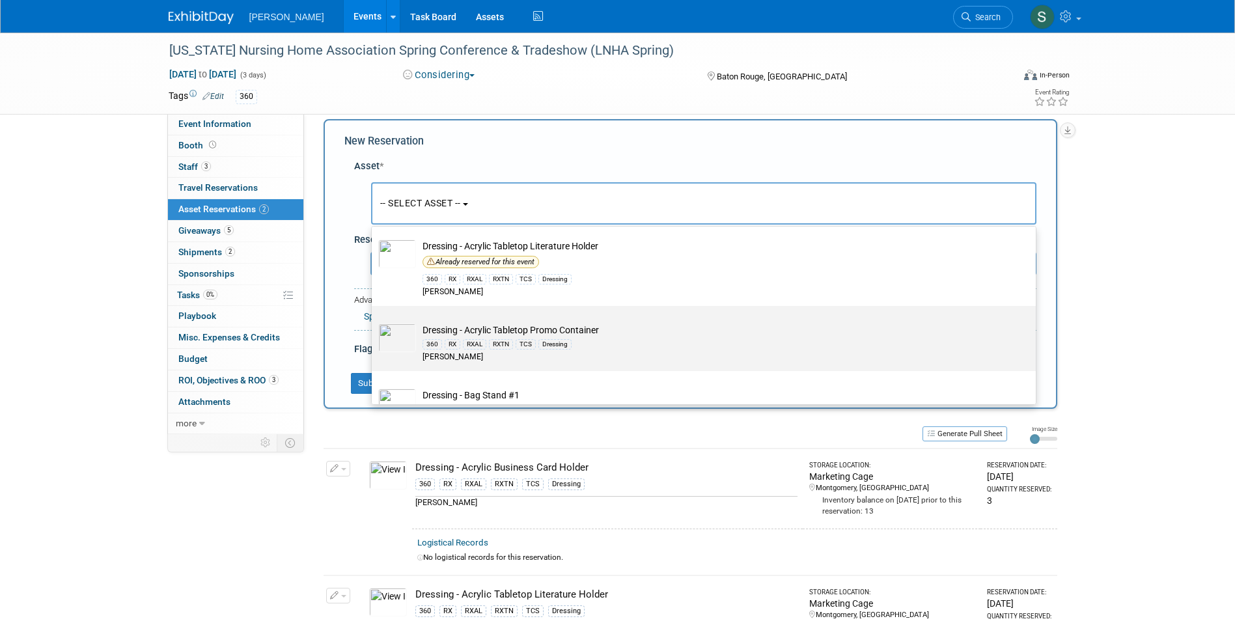
type input "dress"
click at [475, 320] on label "Dressing - Acrylic Tabletop Promo Container 360 RX RXAL RXTN TCS Dressing Azar" at bounding box center [700, 339] width 644 height 60
click at [374, 320] on input "Dressing - Acrylic Tabletop Promo Container 360 RX RXAL RXTN TCS Dressing Azar" at bounding box center [369, 317] width 8 height 8
select select "10724000"
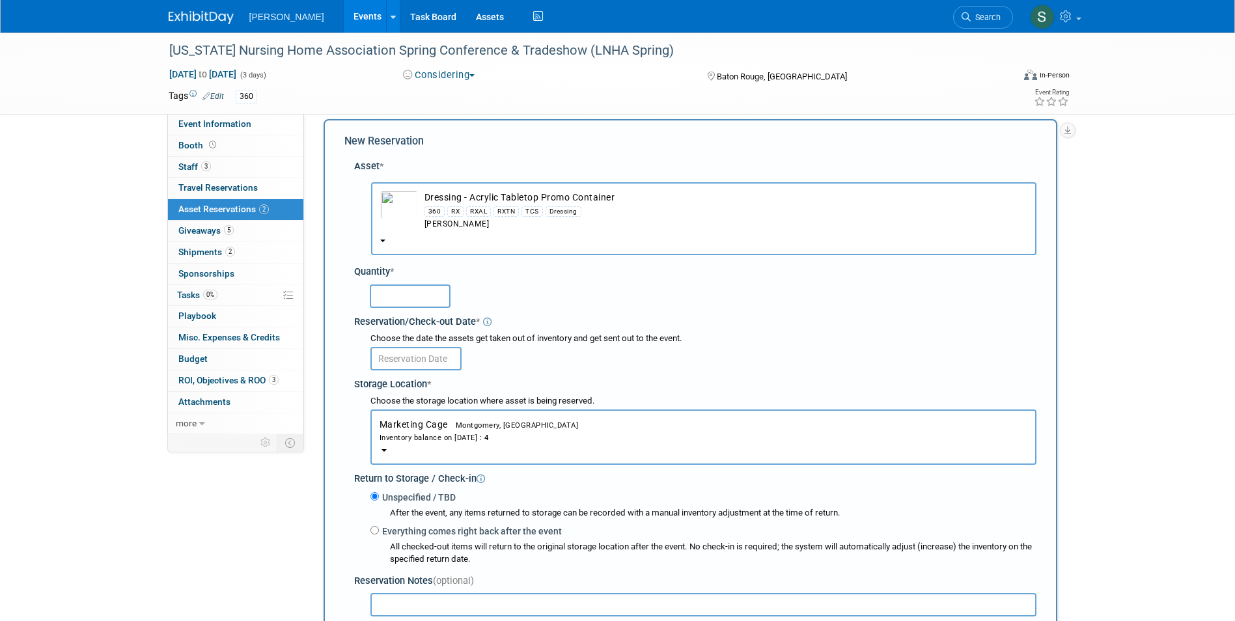
click at [414, 299] on input "text" at bounding box center [410, 295] width 81 height 23
type input "1"
click at [397, 348] on input "text" at bounding box center [415, 358] width 91 height 23
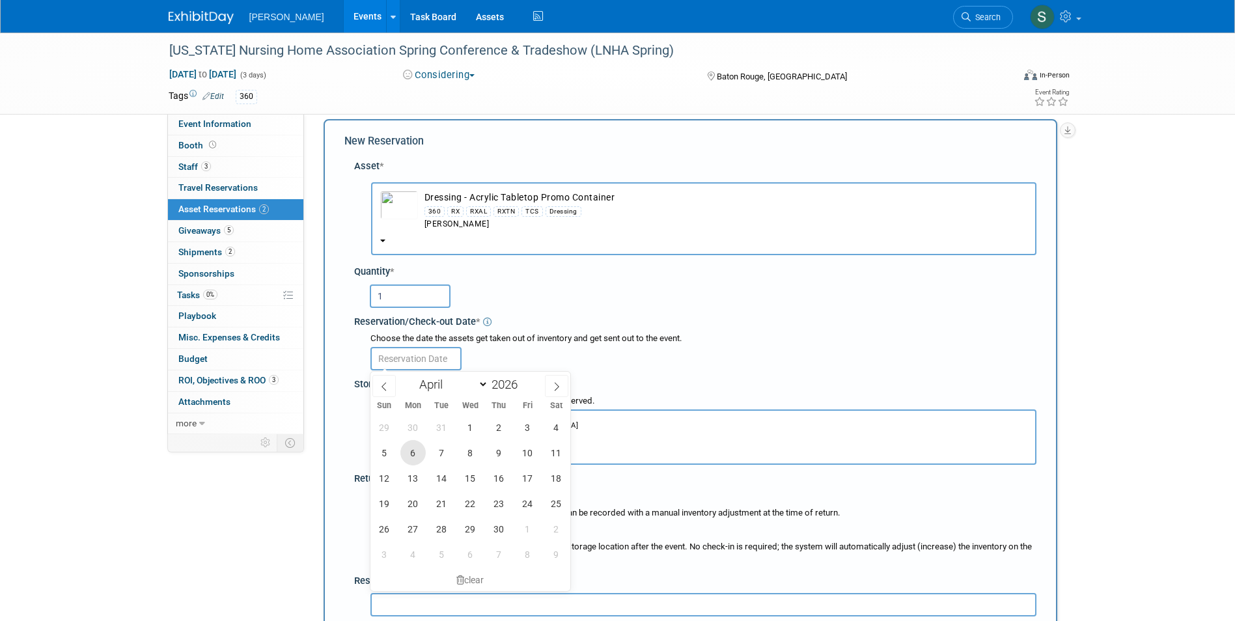
click at [412, 458] on span "6" at bounding box center [412, 452] width 25 height 25
type input "Apr 6, 2026"
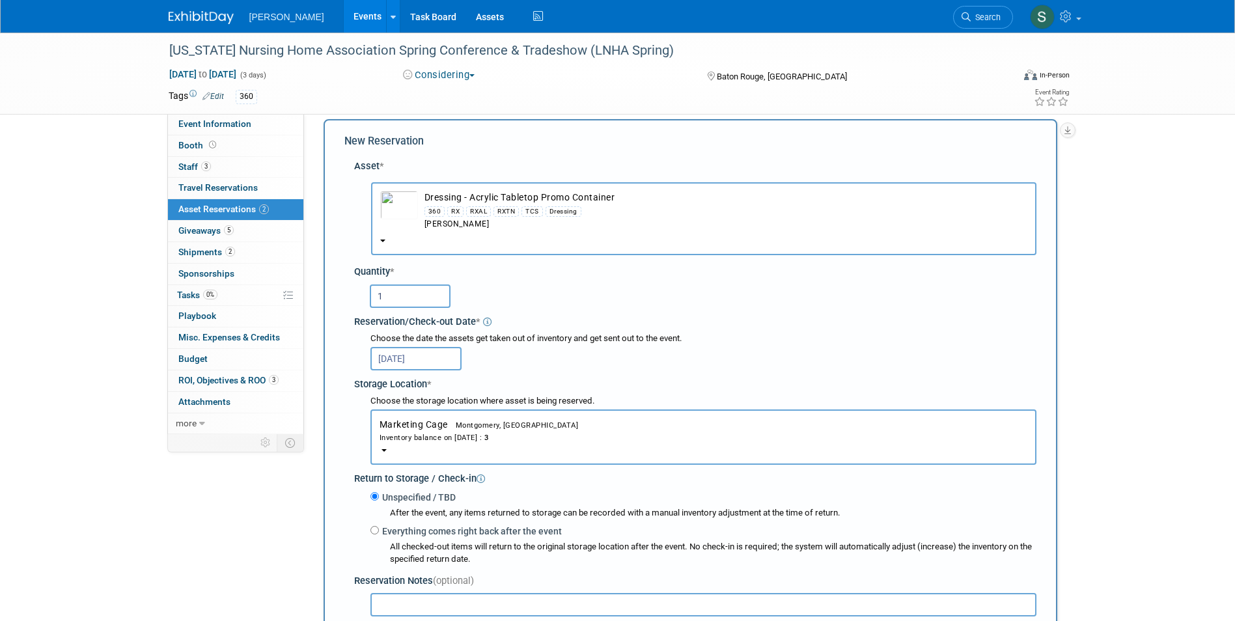
click at [353, 407] on div "Asset * -- SELECT ASSET -- 360 RX" at bounding box center [690, 425] width 692 height 545
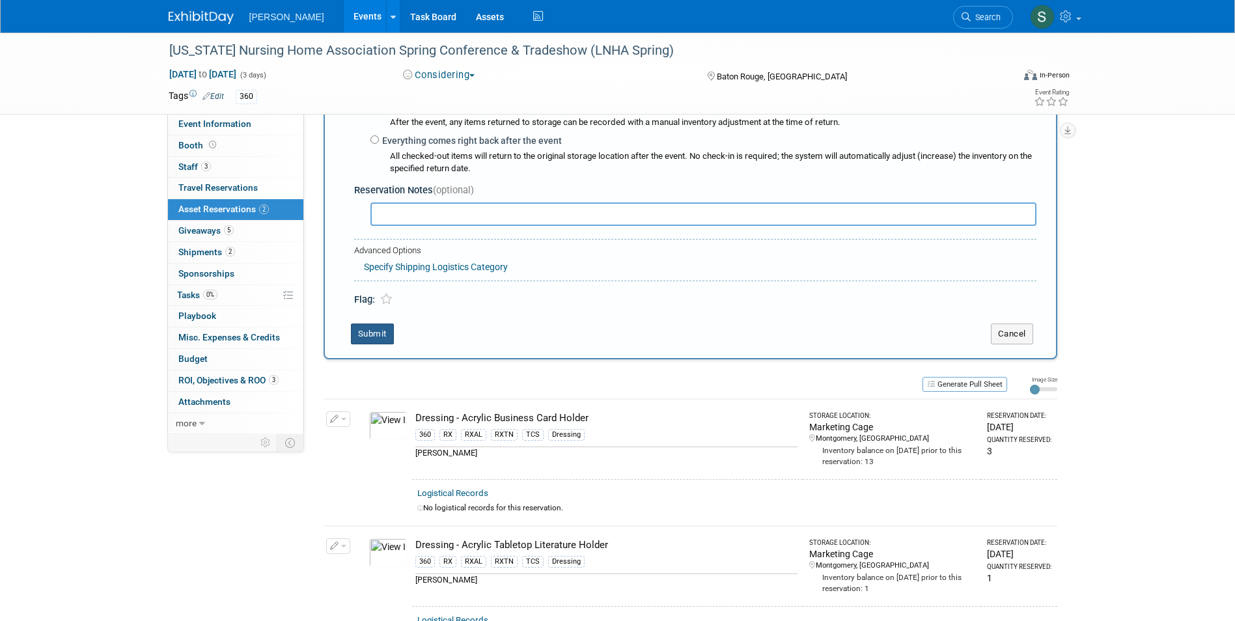
click at [363, 335] on button "Submit" at bounding box center [372, 334] width 43 height 21
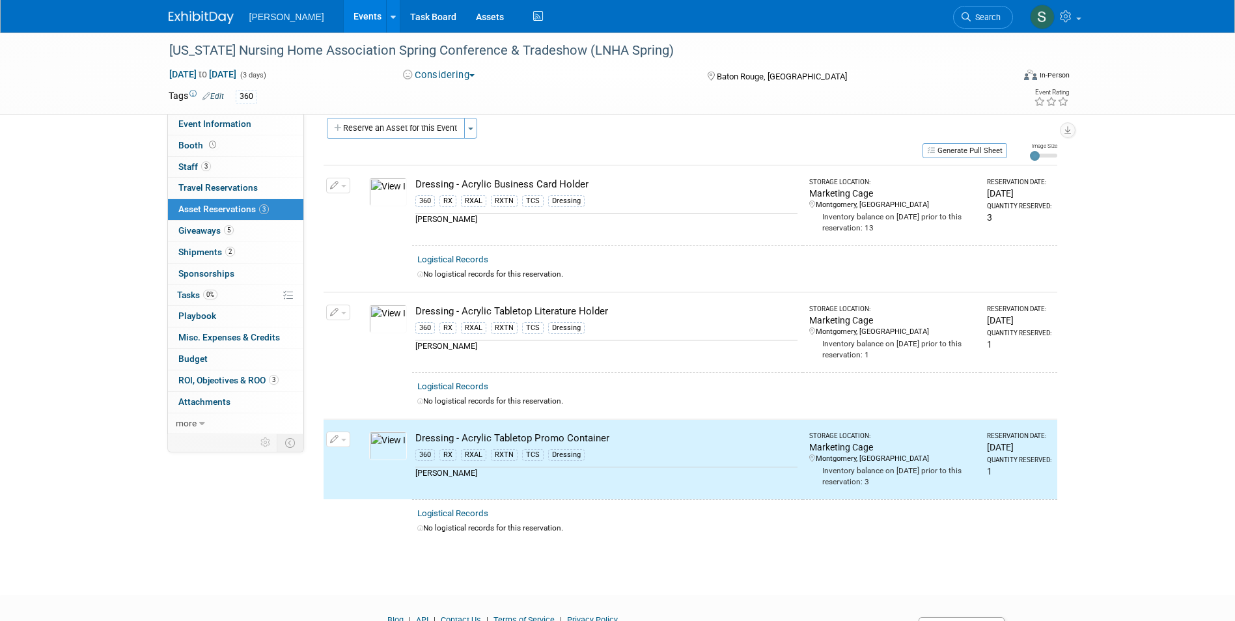
scroll to position [0, 0]
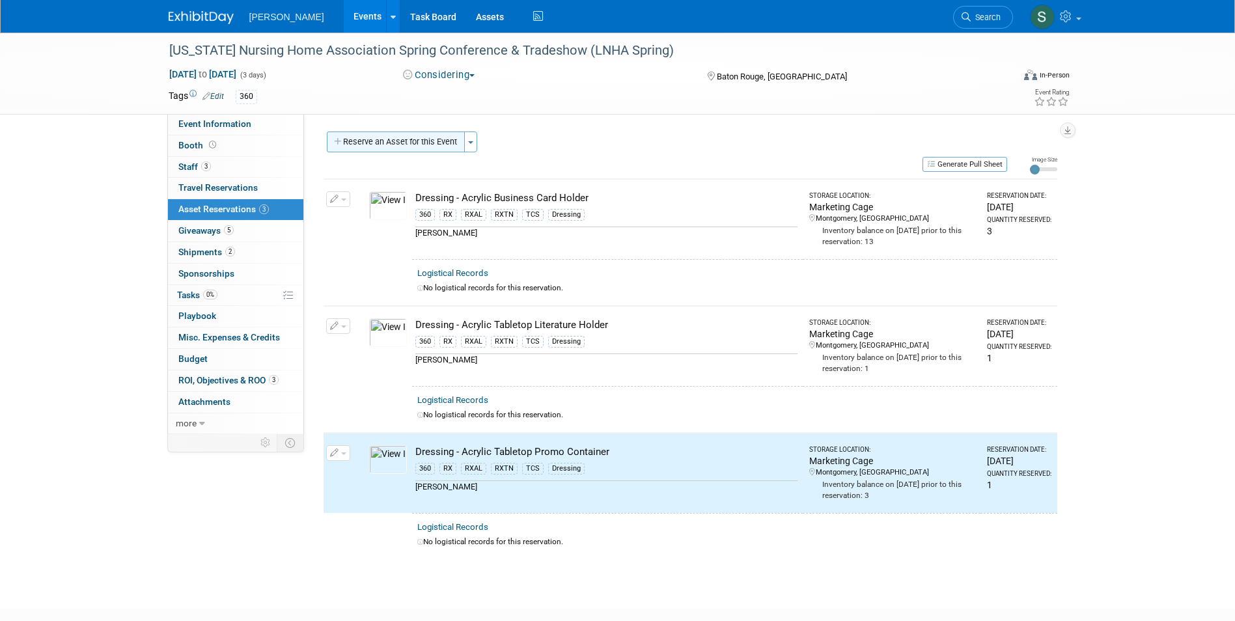
click at [398, 135] on button "Reserve an Asset for this Event" at bounding box center [396, 142] width 138 height 21
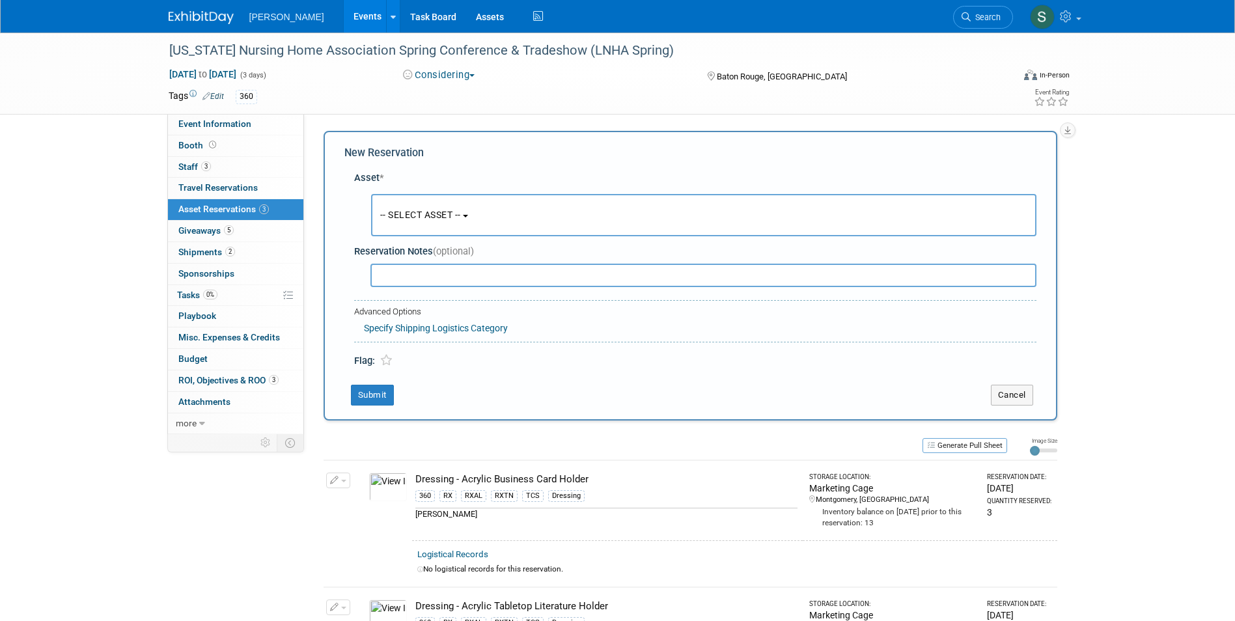
scroll to position [12, 0]
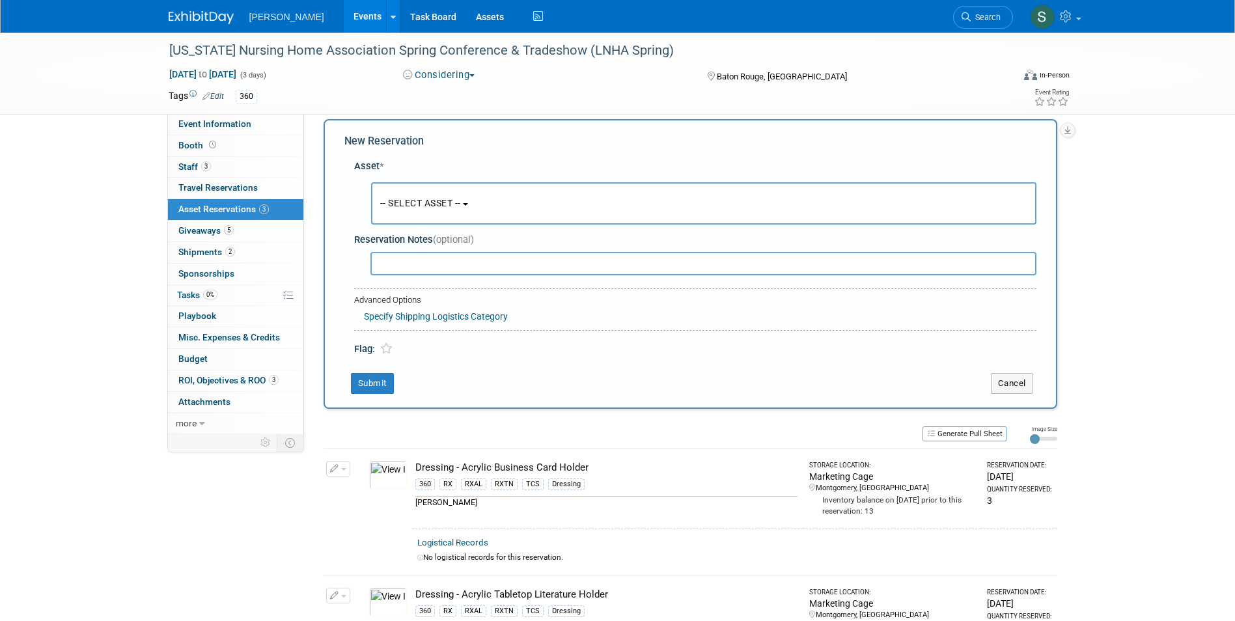
click at [415, 202] on span "-- SELECT ASSET --" at bounding box center [420, 203] width 81 height 10
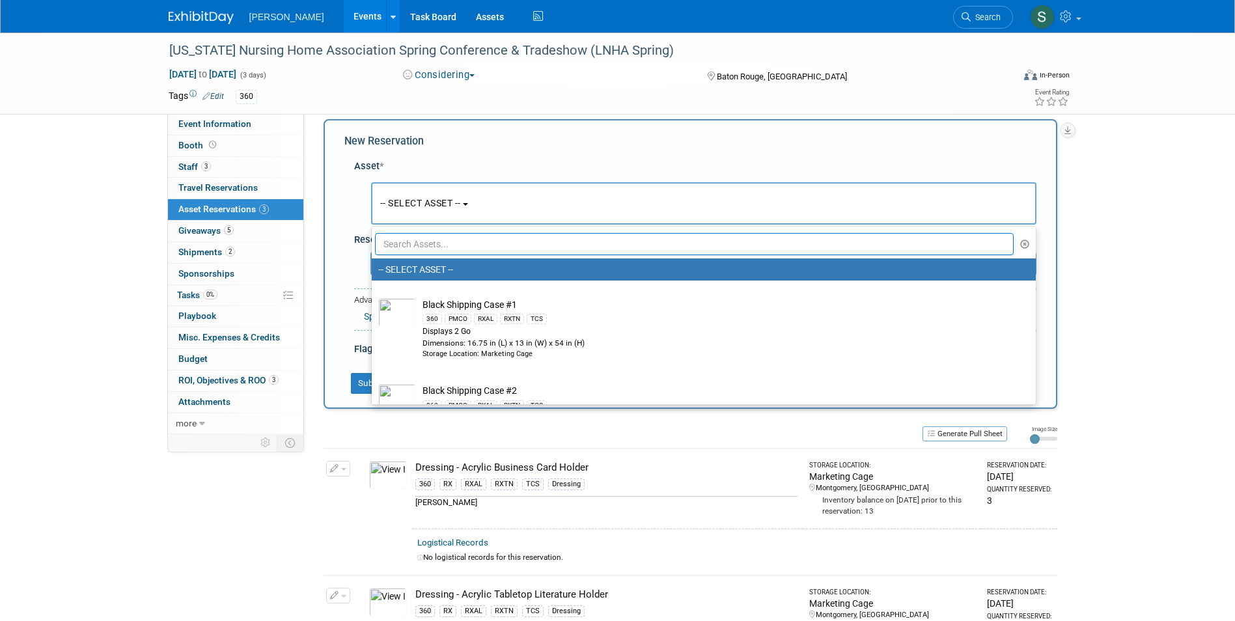
click at [412, 245] on input "text" at bounding box center [694, 244] width 639 height 22
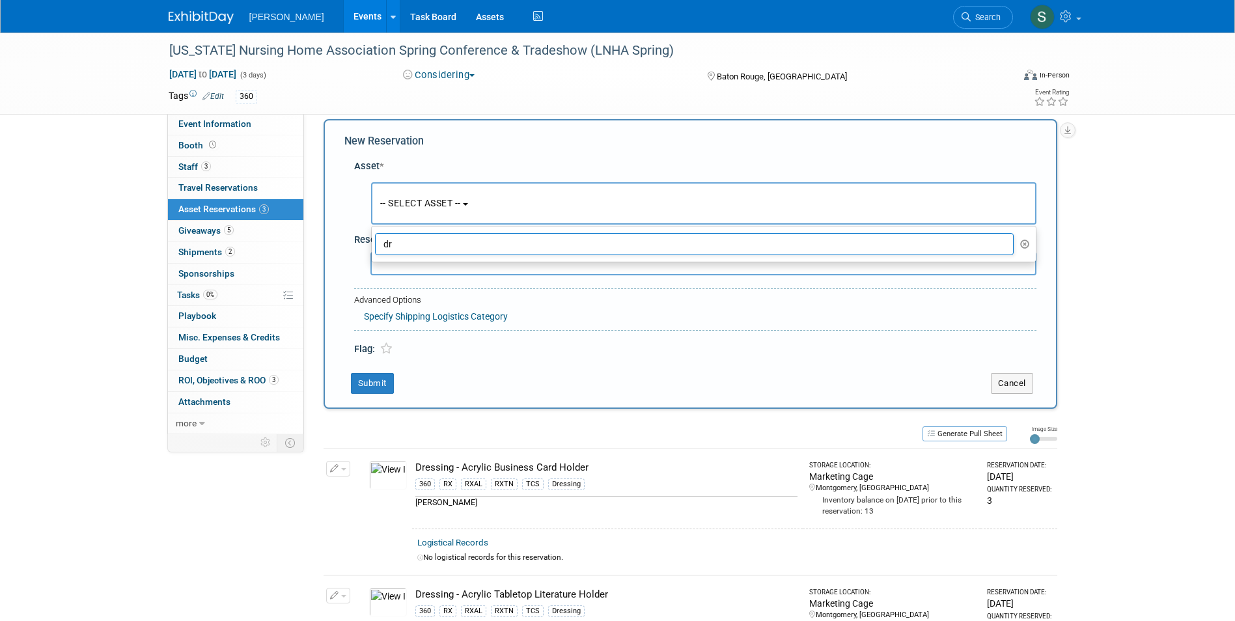
type input "d"
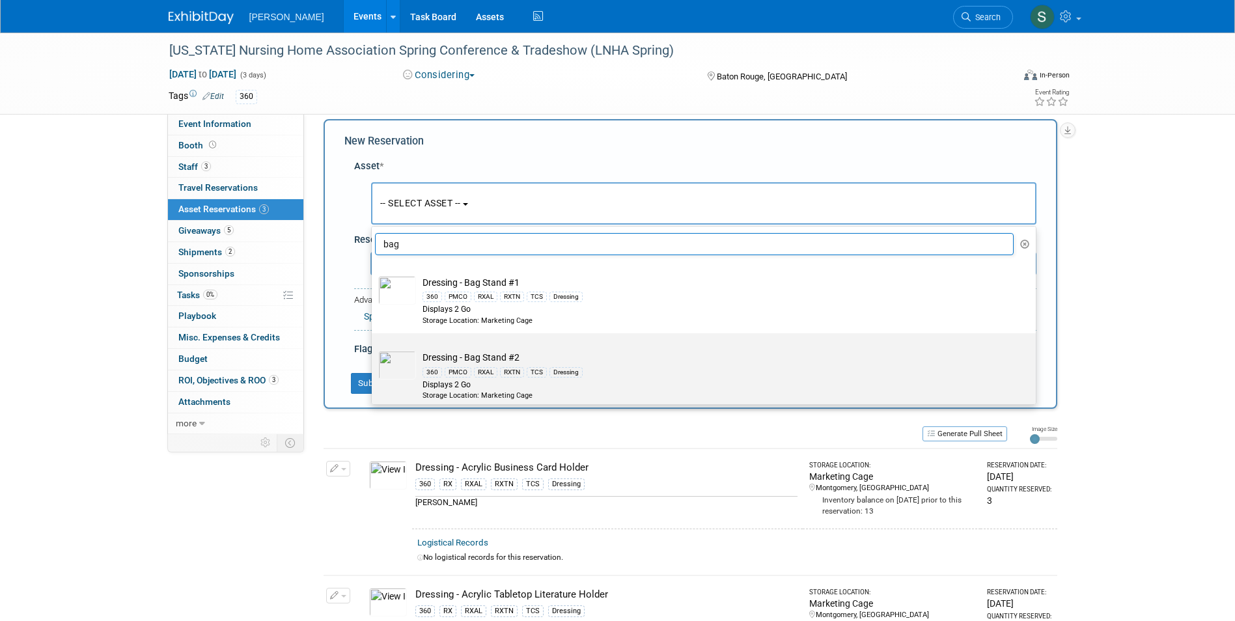
type input "bag"
click at [392, 372] on img at bounding box center [397, 365] width 38 height 29
click at [374, 349] on input "Dressing - Bag Stand #2 360 PMCO RXAL RXTN TCS Dressing Displays 2 Go Storage L…" at bounding box center [369, 344] width 8 height 8
select select "10722536"
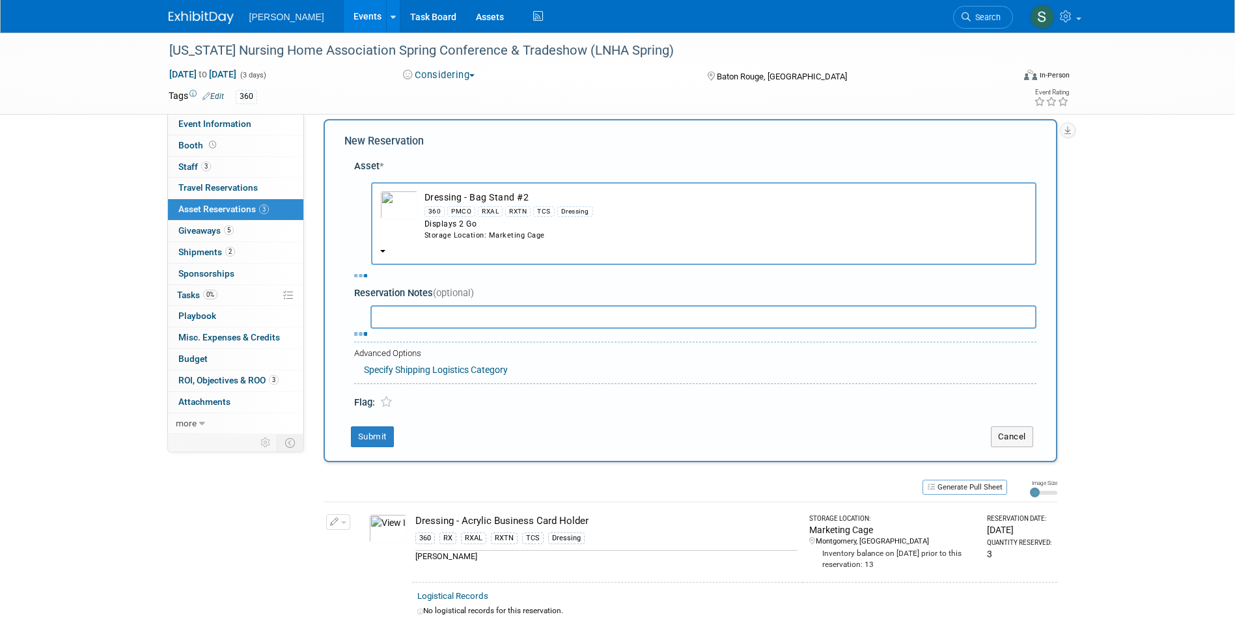
select select "3"
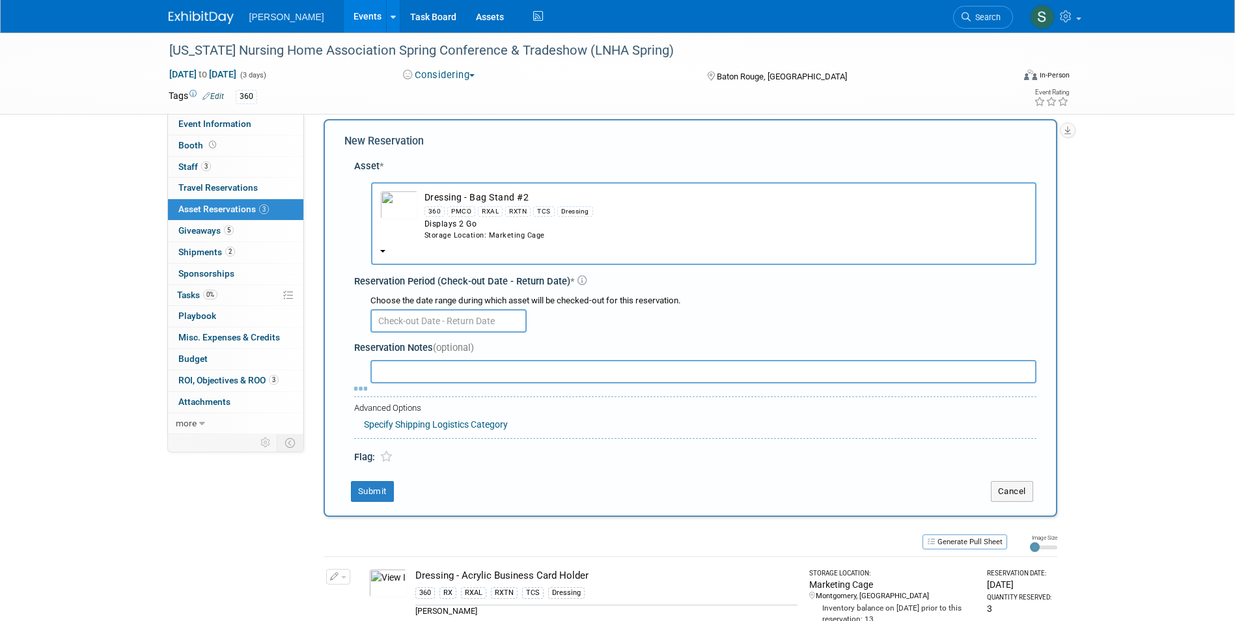
click at [391, 316] on input "text" at bounding box center [448, 320] width 156 height 23
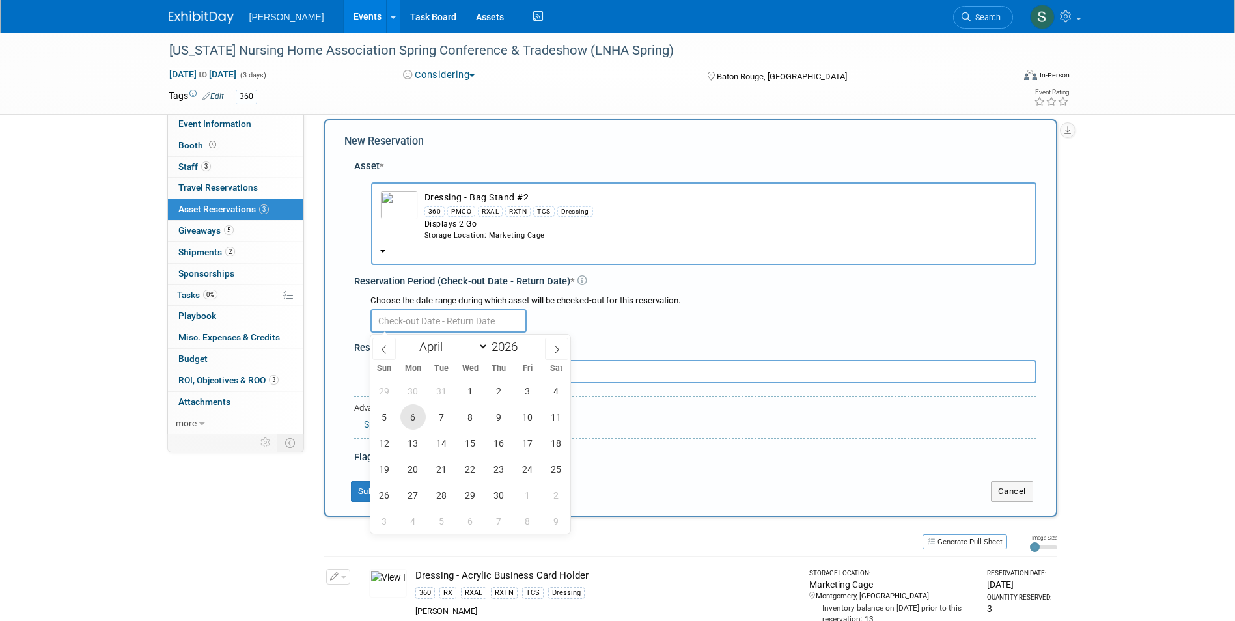
click at [413, 419] on span "6" at bounding box center [412, 416] width 25 height 25
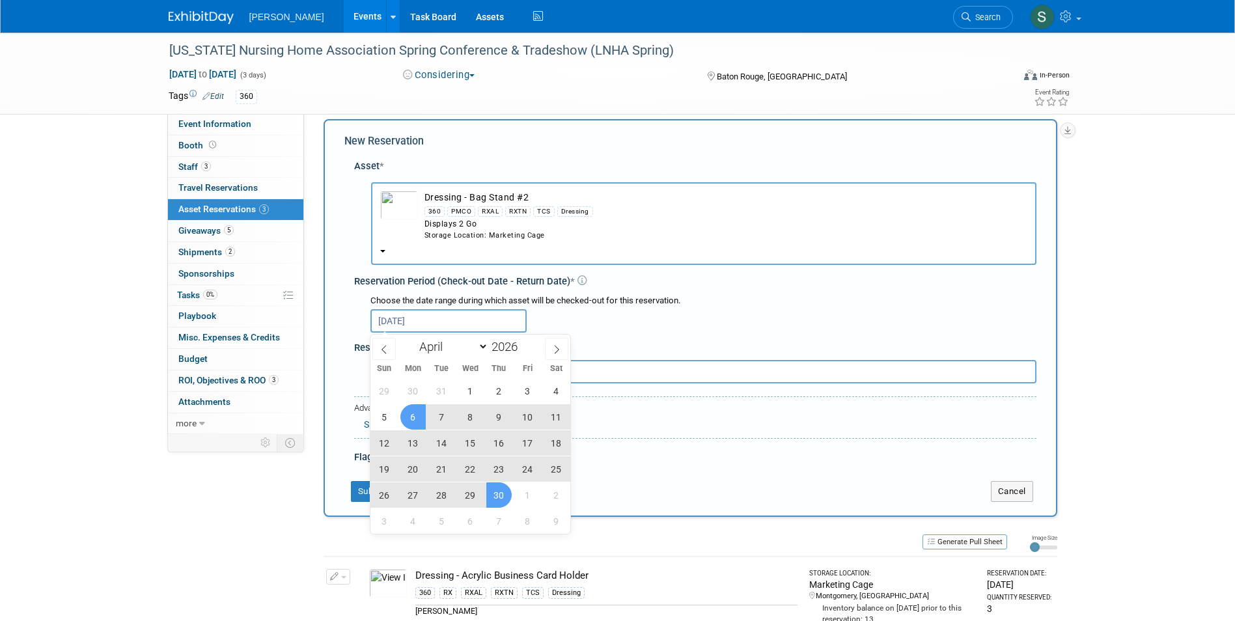
click at [492, 490] on span "30" at bounding box center [498, 494] width 25 height 25
type input "Apr 6, 2026 to Apr 30, 2026"
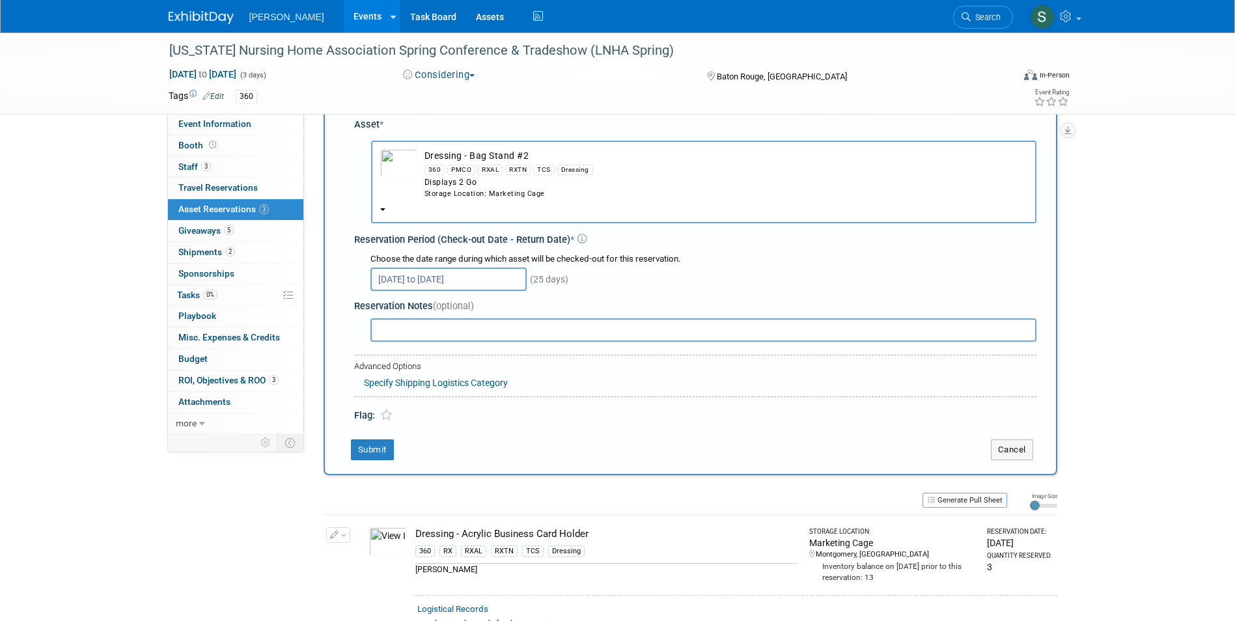
scroll to position [77, 0]
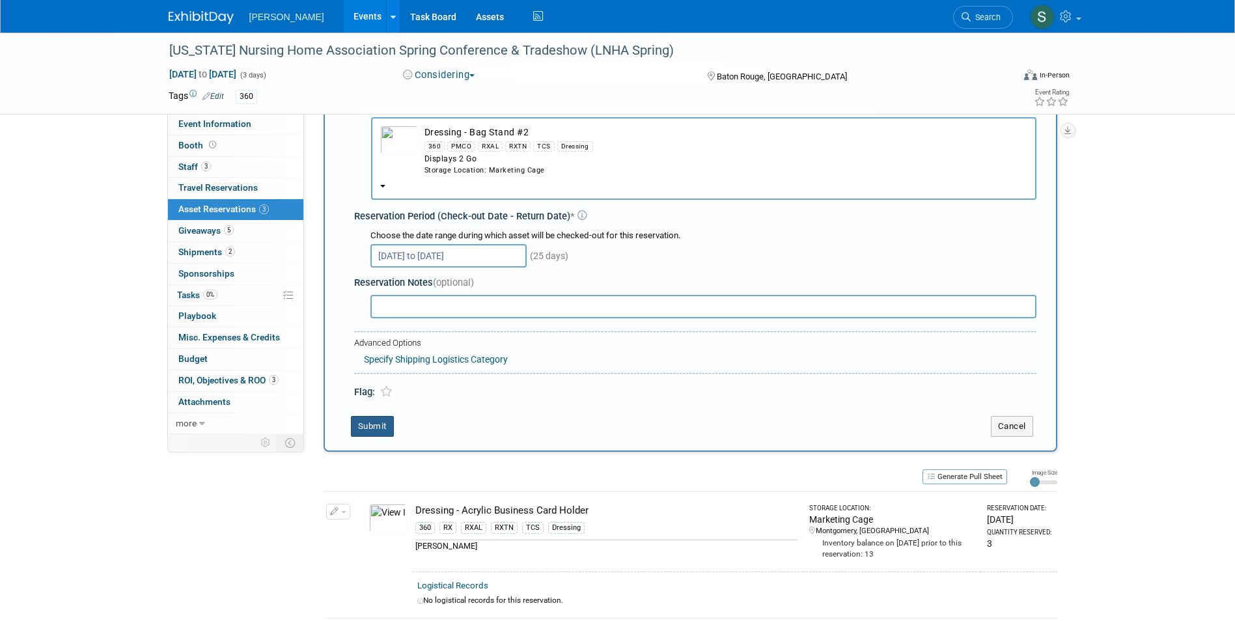
click at [354, 421] on button "Submit" at bounding box center [372, 426] width 43 height 21
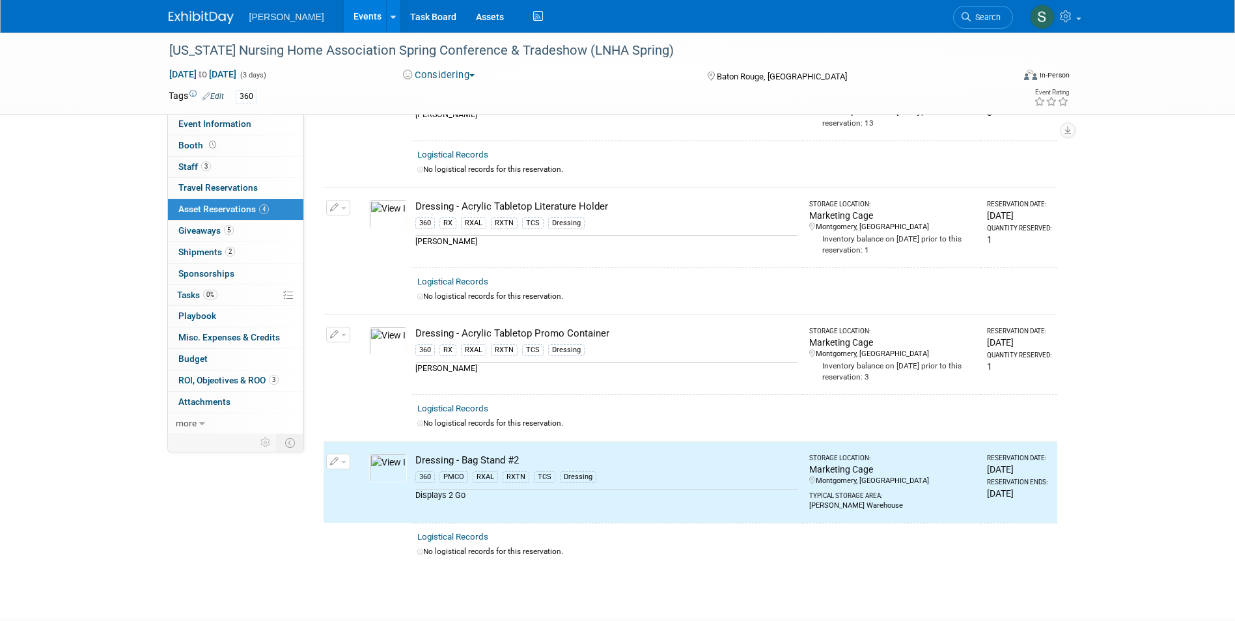
scroll to position [0, 0]
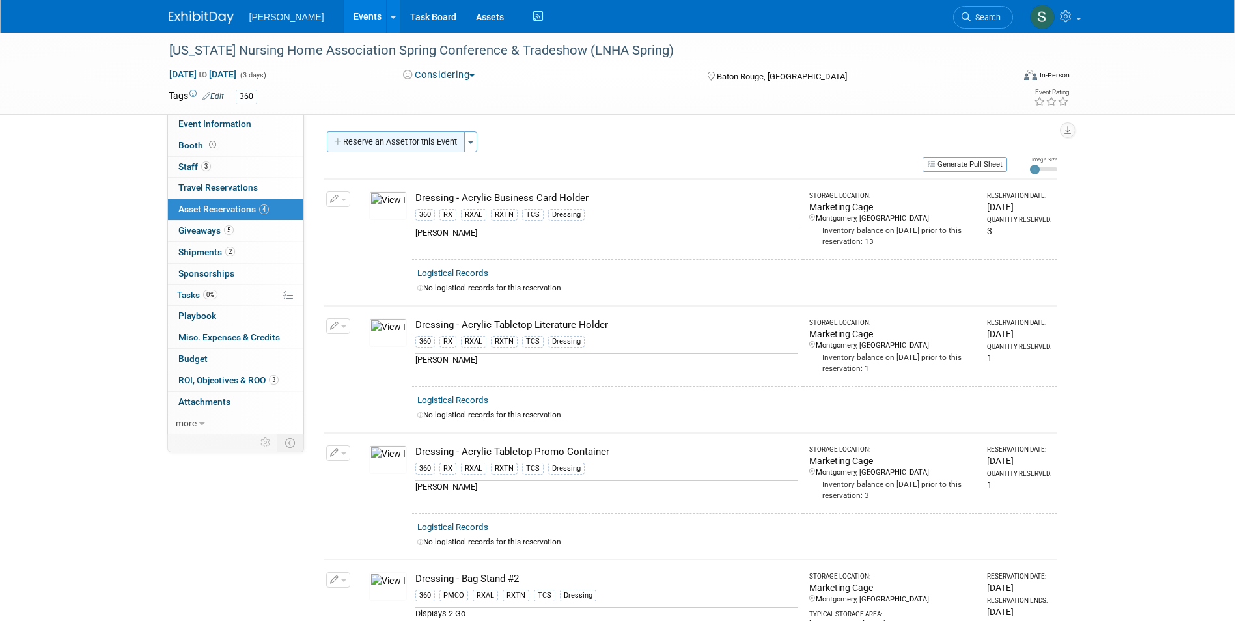
click at [383, 147] on button "Reserve an Asset for this Event" at bounding box center [396, 142] width 138 height 21
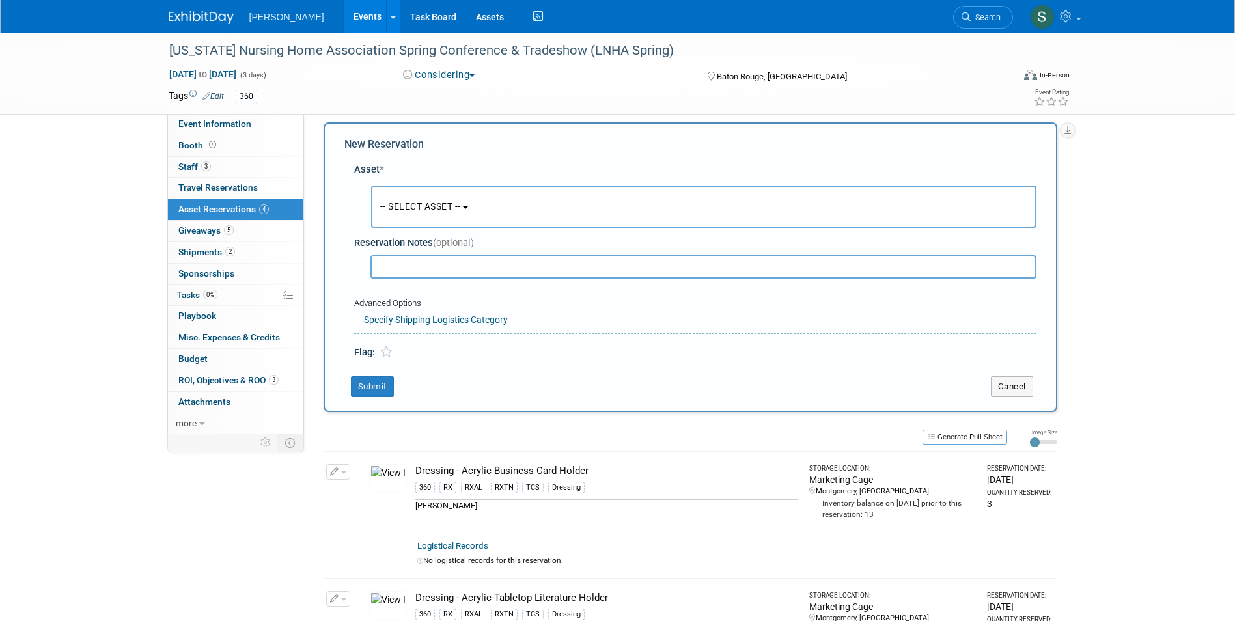
scroll to position [12, 0]
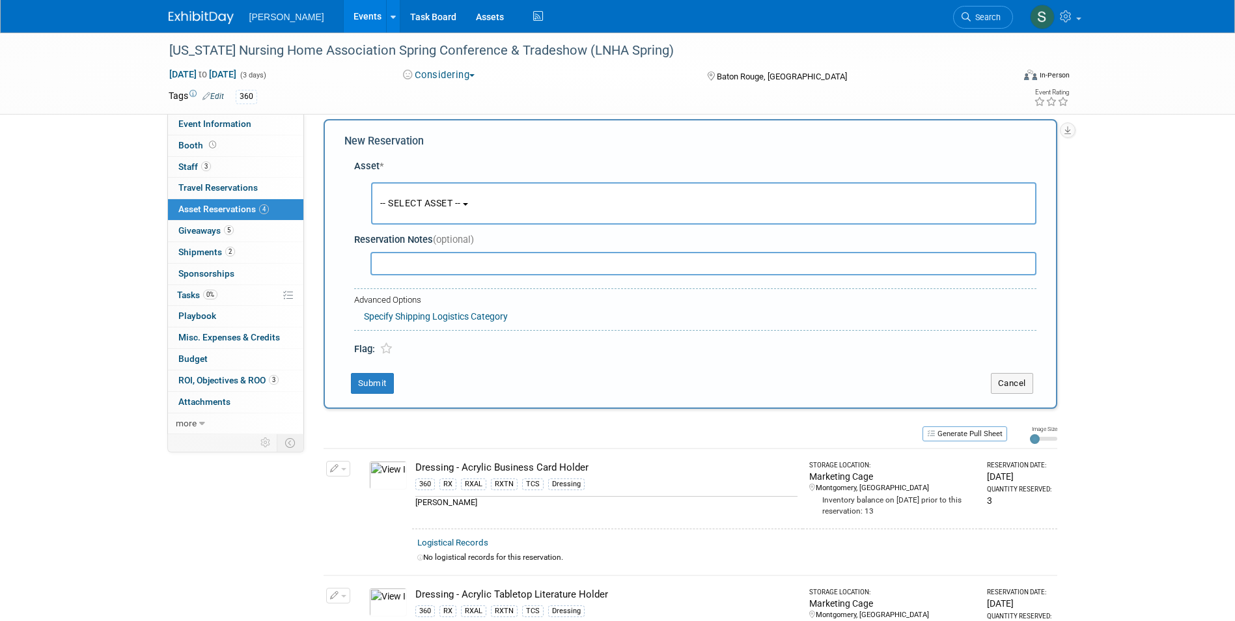
click at [406, 195] on button "-- SELECT ASSET --" at bounding box center [703, 203] width 665 height 42
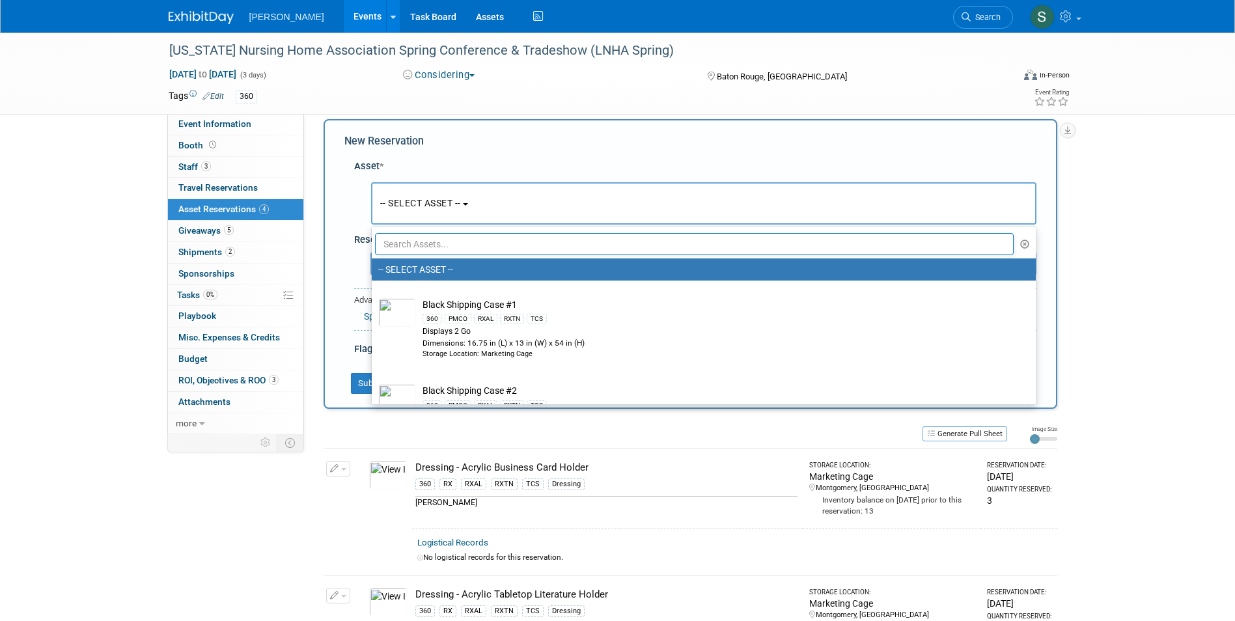
click at [421, 238] on input "text" at bounding box center [694, 244] width 639 height 22
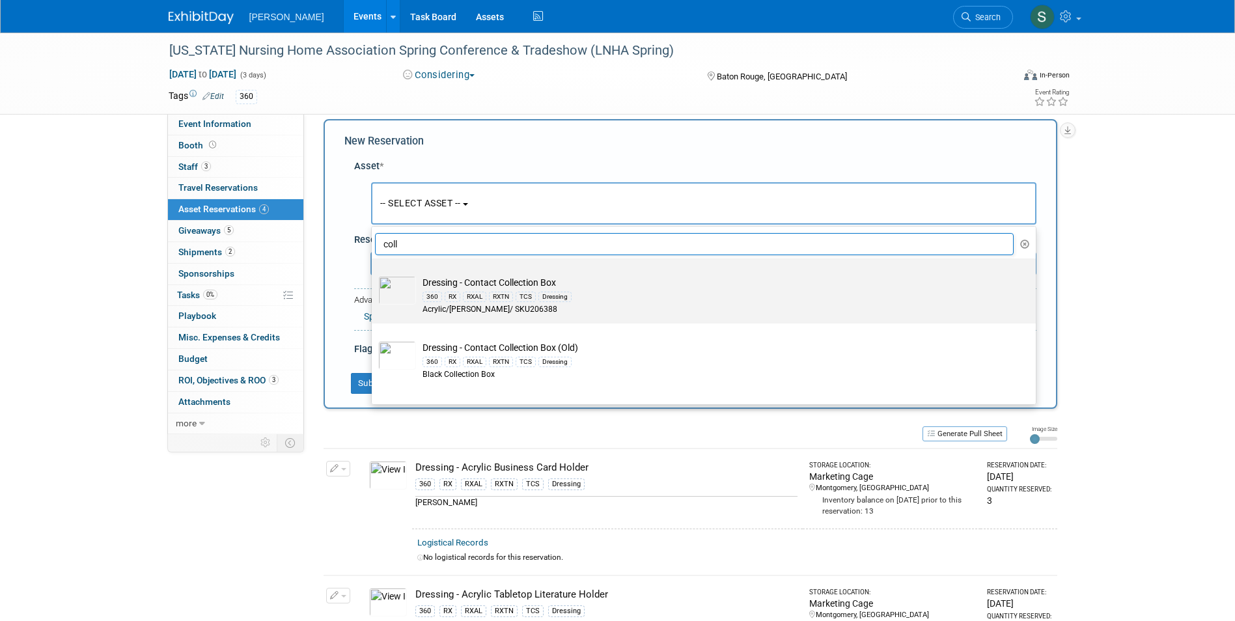
type input "coll"
click at [568, 314] on div "Acrylic/[PERSON_NAME]/ SKU206388" at bounding box center [715, 309] width 587 height 11
click at [374, 274] on input "Dressing - Contact Collection Box 360 RX RXAL RXTN TCS Dressing Acrylic/Azar/ S…" at bounding box center [369, 270] width 8 height 8
select select "10724623"
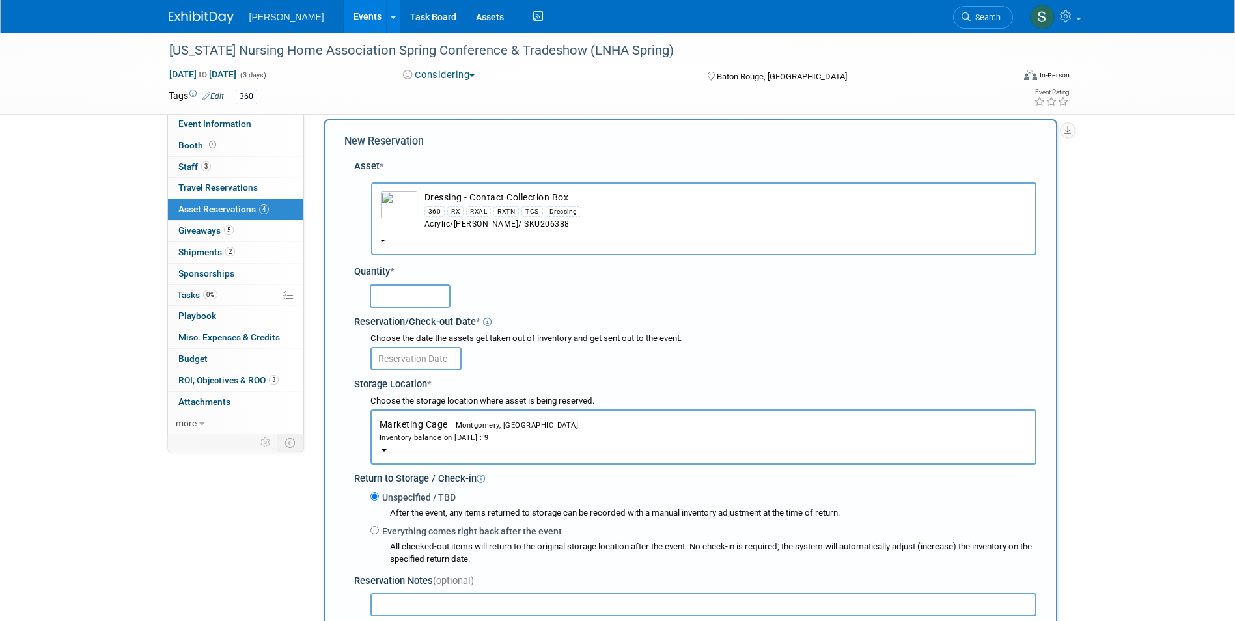
click at [408, 290] on input "text" at bounding box center [410, 295] width 81 height 23
type input "1"
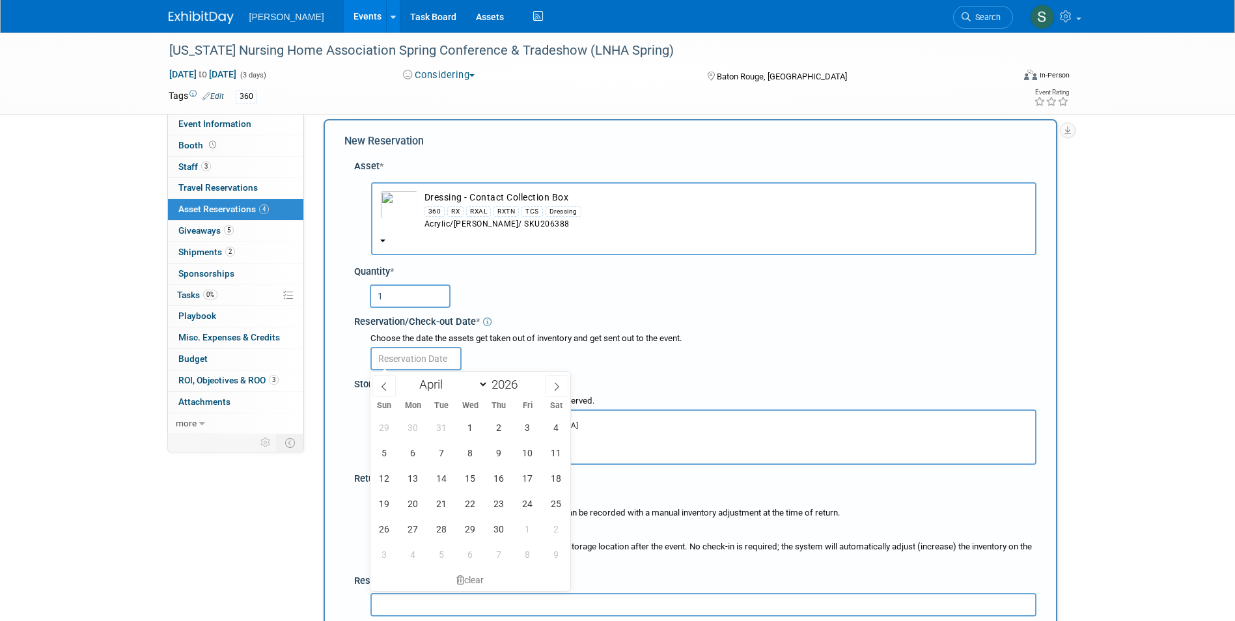
click at [396, 349] on input "text" at bounding box center [415, 358] width 91 height 23
click at [406, 458] on span "6" at bounding box center [412, 452] width 25 height 25
type input "Apr 6, 2026"
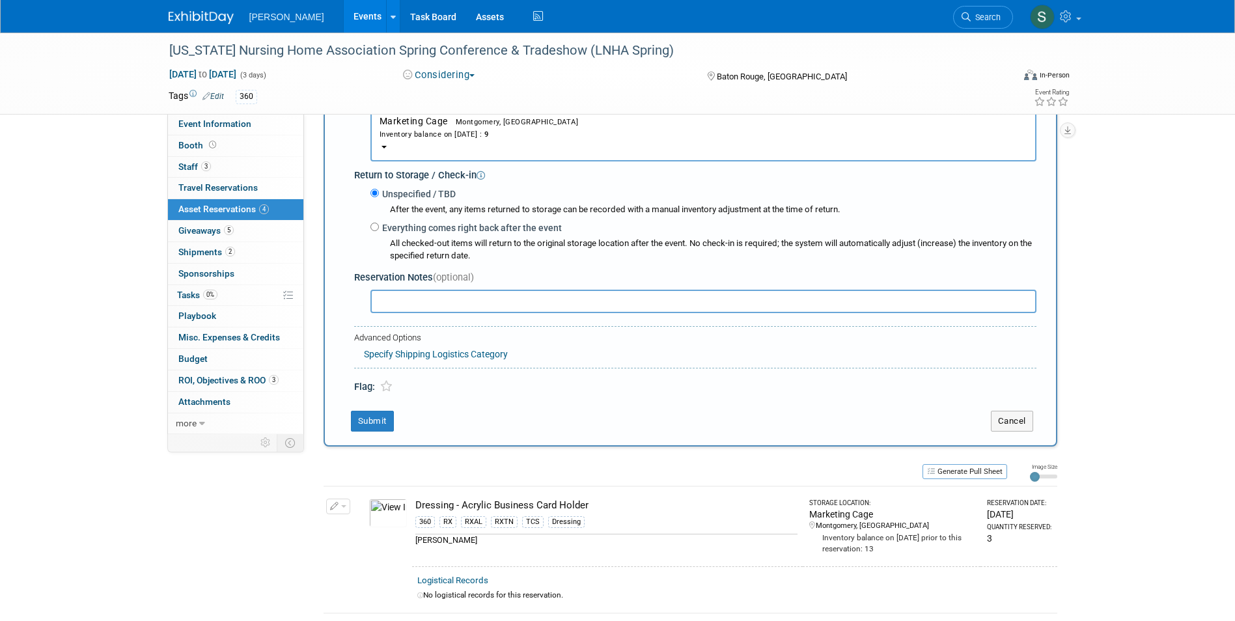
scroll to position [338, 0]
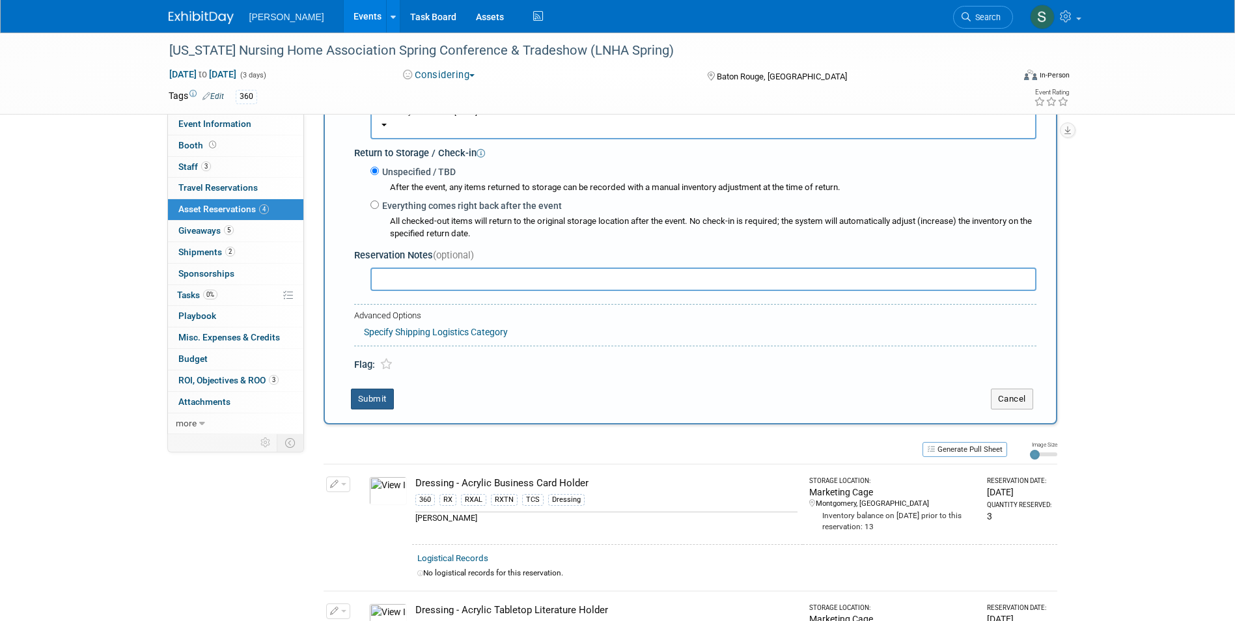
click at [374, 397] on button "Submit" at bounding box center [372, 399] width 43 height 21
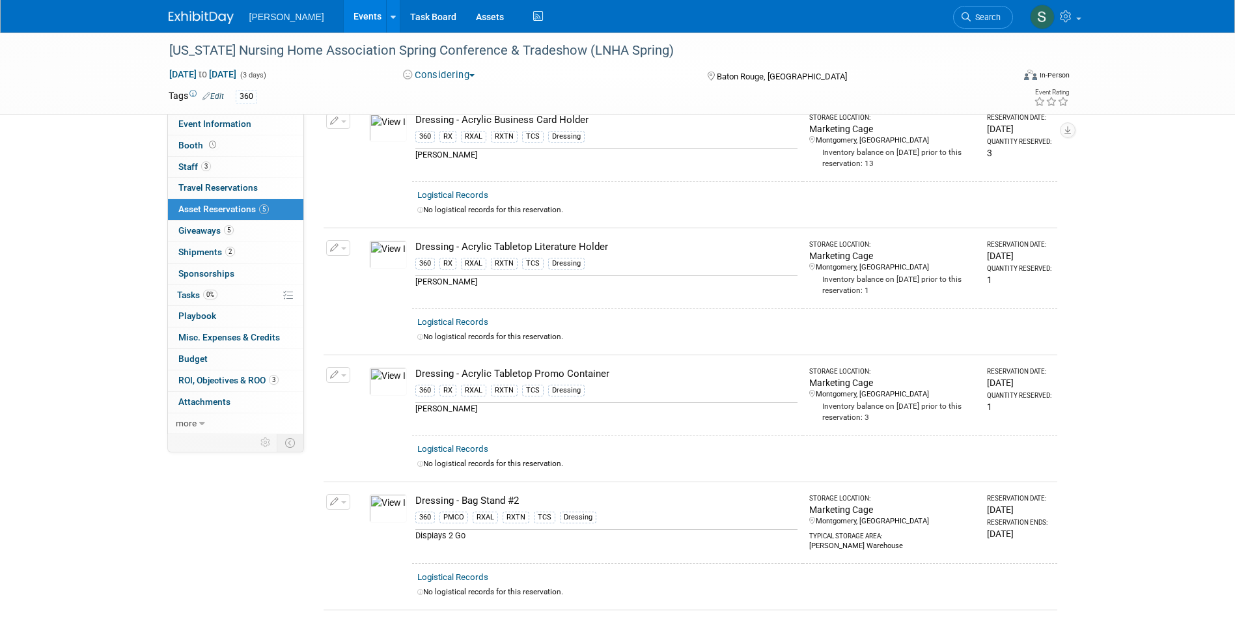
scroll to position [0, 0]
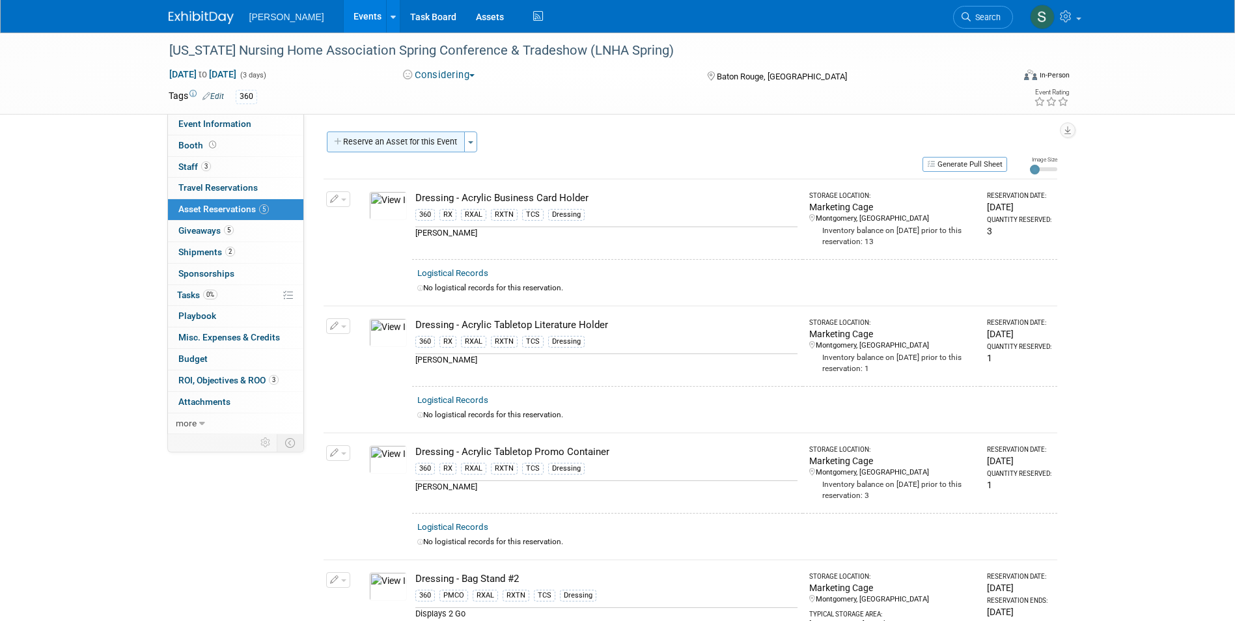
click at [402, 144] on button "Reserve an Asset for this Event" at bounding box center [396, 142] width 138 height 21
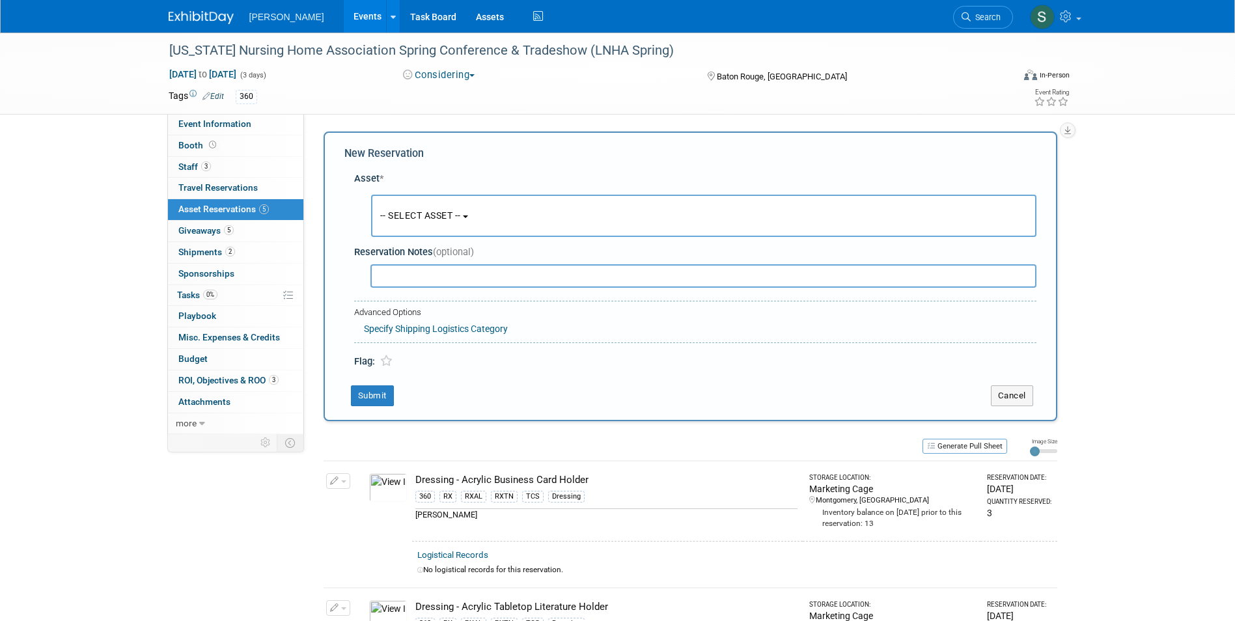
scroll to position [12, 0]
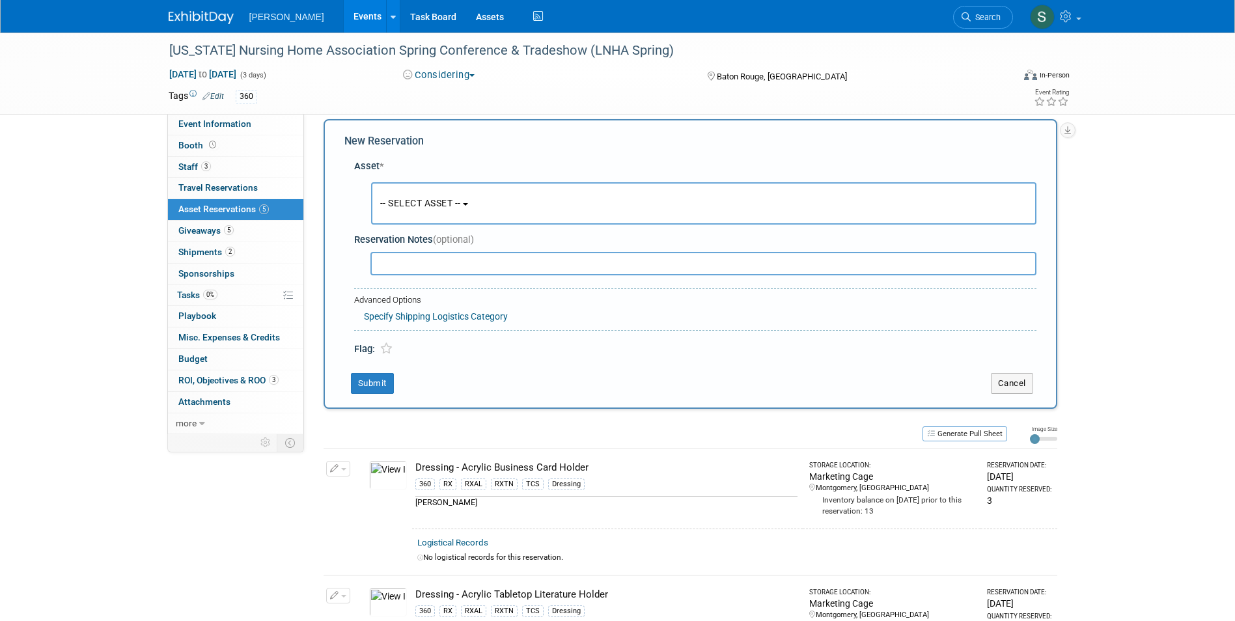
click at [411, 204] on span "-- SELECT ASSET --" at bounding box center [420, 203] width 81 height 10
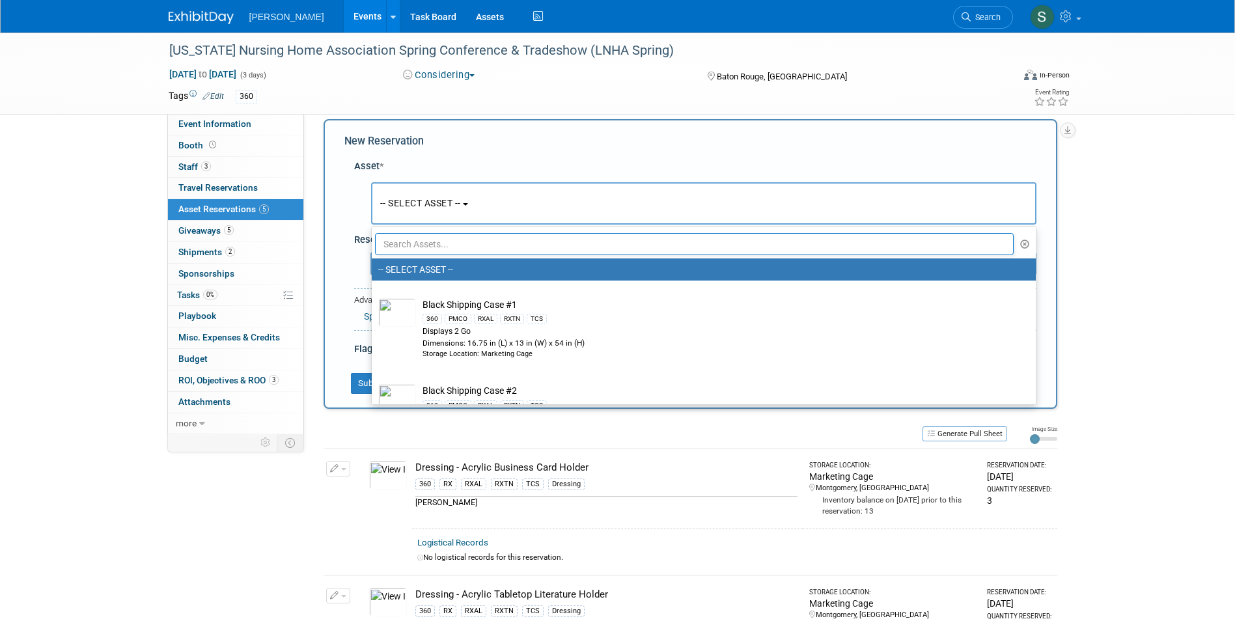
click at [427, 242] on input "text" at bounding box center [694, 244] width 639 height 22
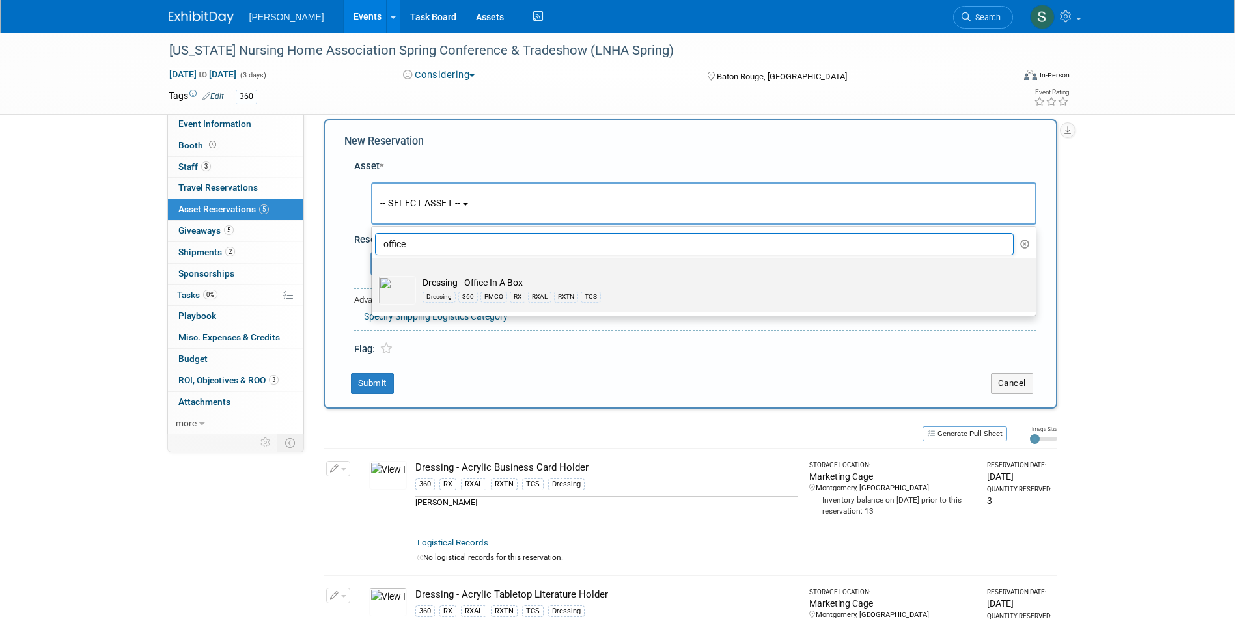
type input "office"
click at [518, 276] on td "Dressing - Office In A Box Dressing 360 PMCO RX RXAL RXTN TCS" at bounding box center [713, 290] width 594 height 29
click at [374, 274] on input "Dressing - Office In A Box Dressing 360 PMCO RX RXAL RXTN TCS" at bounding box center [369, 270] width 8 height 8
select select "10724056"
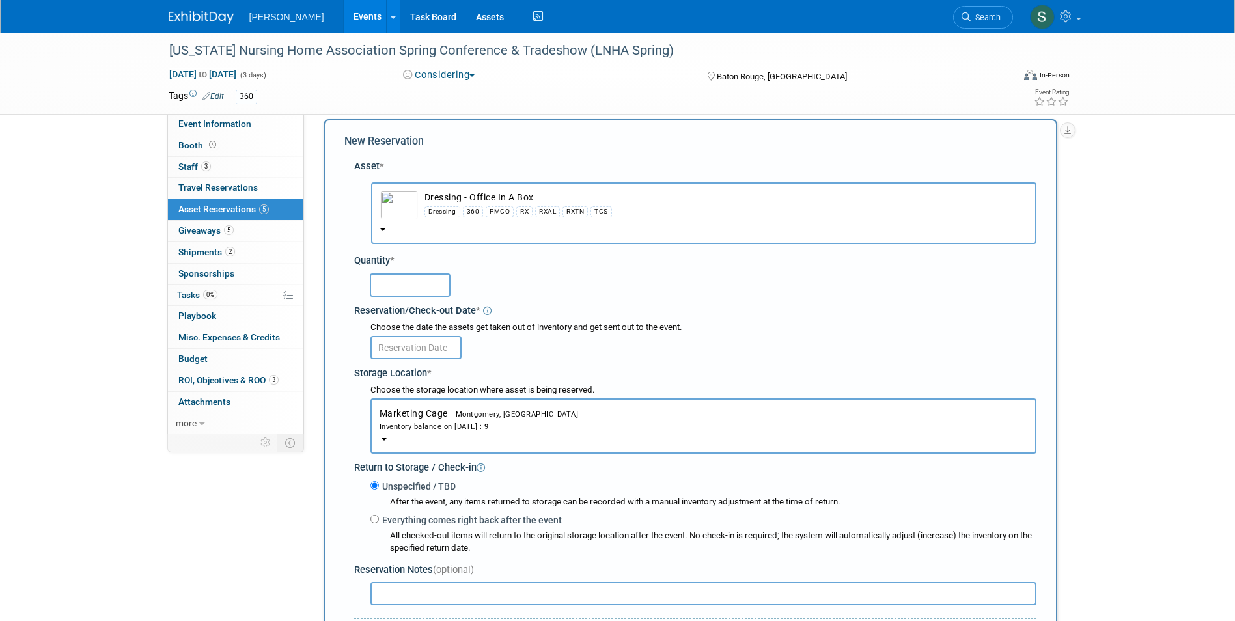
click at [404, 282] on input "text" at bounding box center [410, 284] width 81 height 23
type input "1"
click at [406, 350] on input "text" at bounding box center [415, 347] width 91 height 23
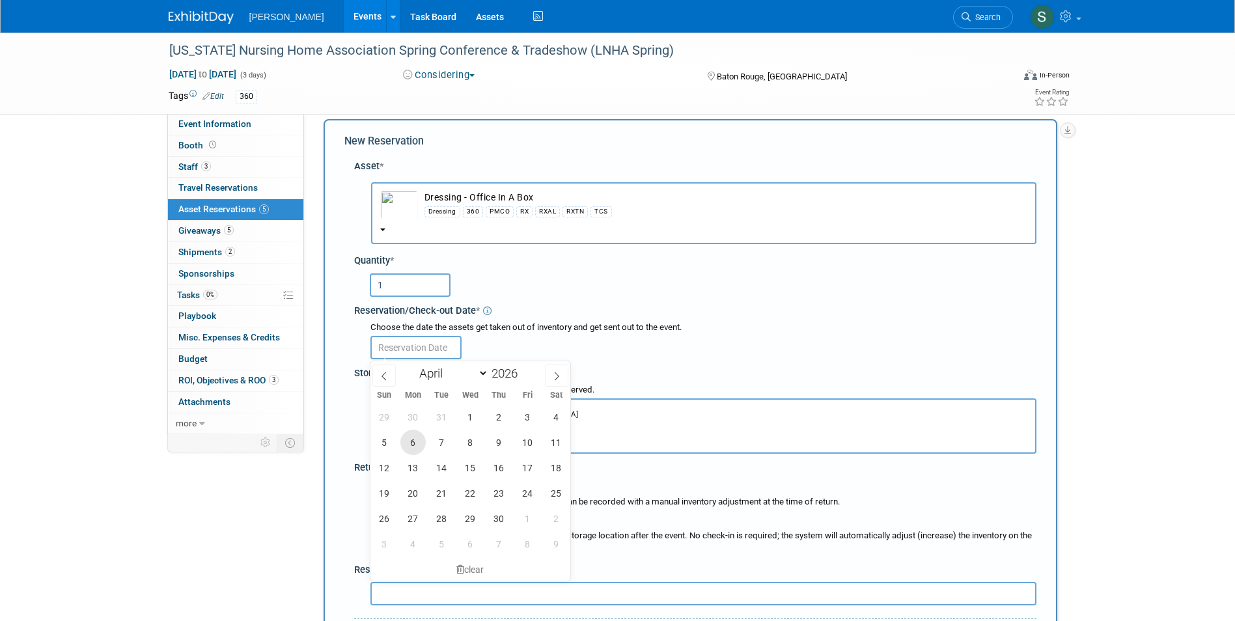
click at [419, 436] on span "6" at bounding box center [412, 442] width 25 height 25
type input "Apr 6, 2026"
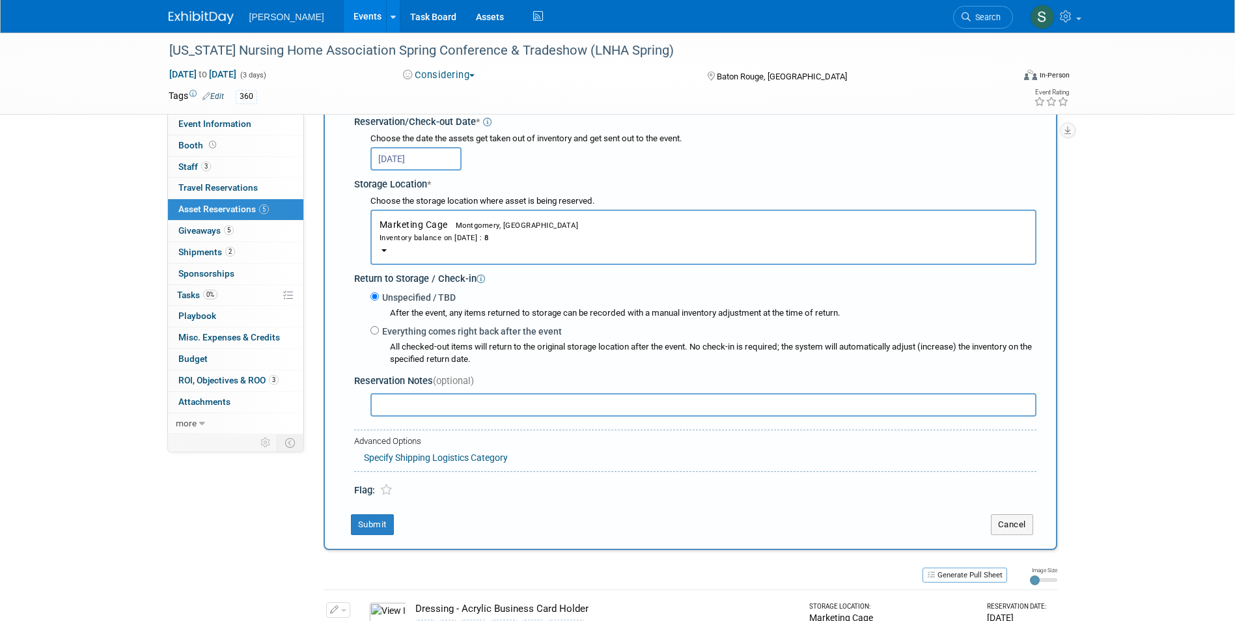
scroll to position [338, 0]
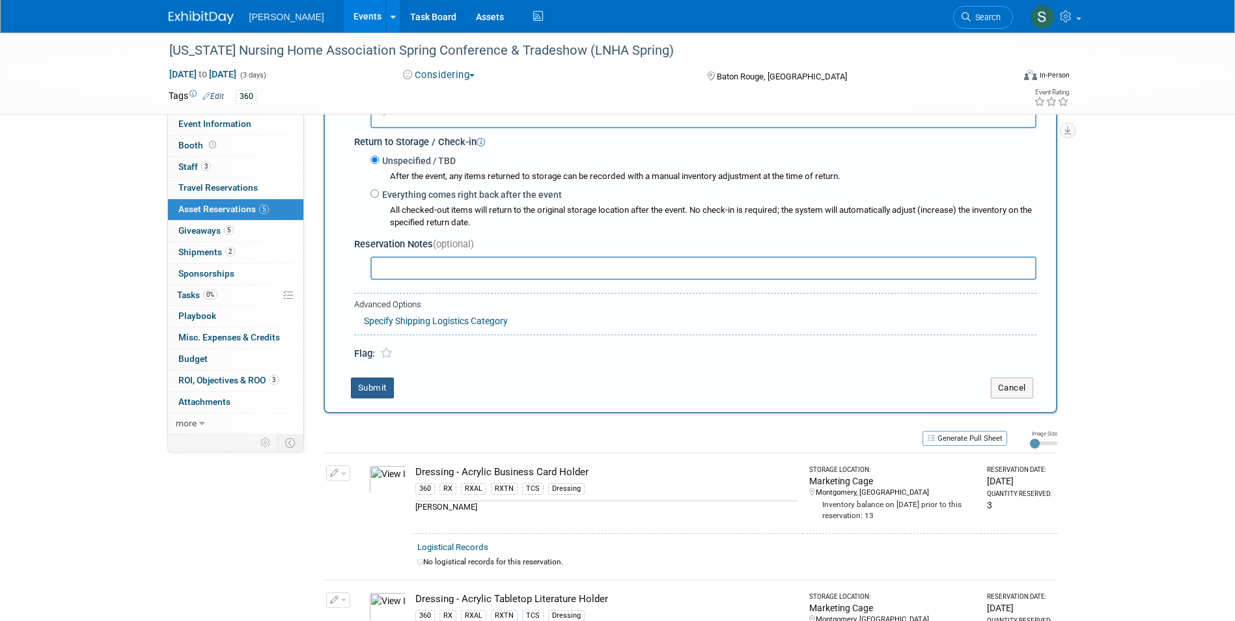
click at [378, 392] on button "Submit" at bounding box center [372, 388] width 43 height 21
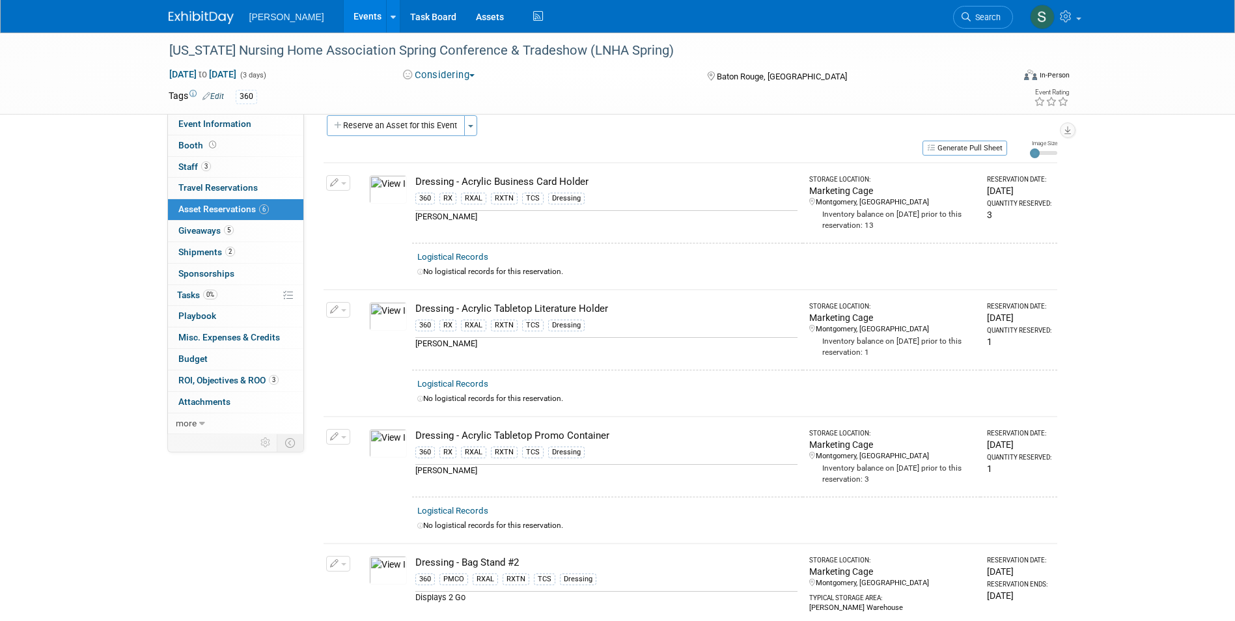
scroll to position [0, 0]
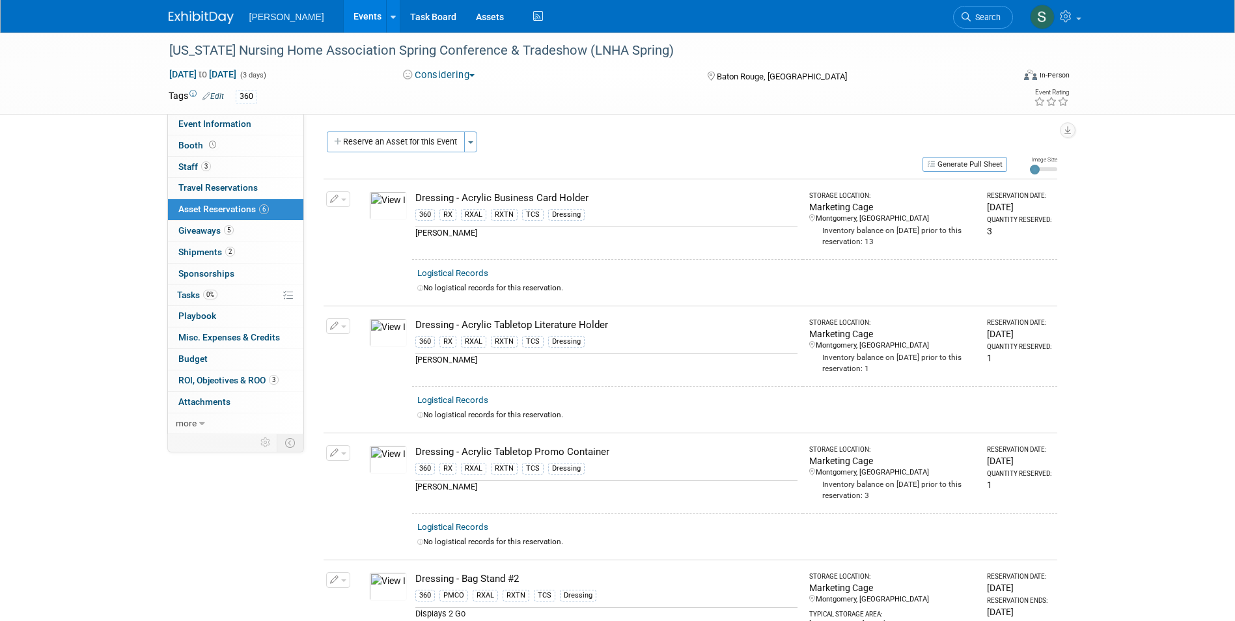
click at [337, 322] on icon "button" at bounding box center [334, 326] width 9 height 8
click at [346, 342] on icon "button" at bounding box center [344, 346] width 10 height 9
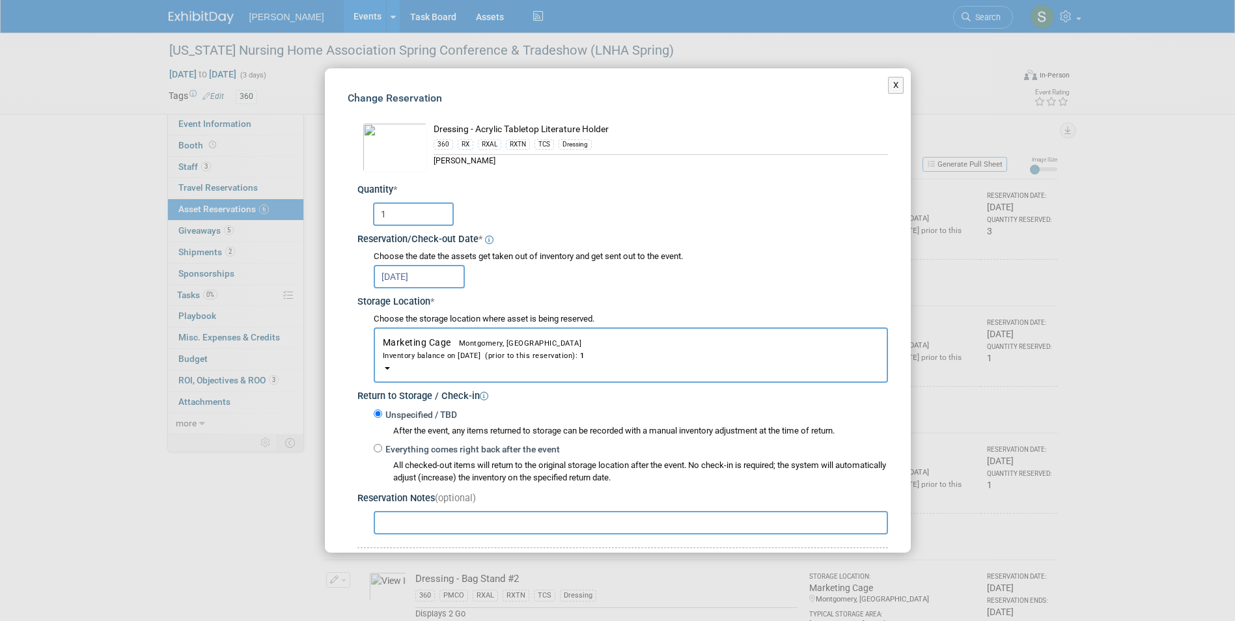
click at [408, 266] on input "Apr 6, 2026" at bounding box center [419, 276] width 91 height 23
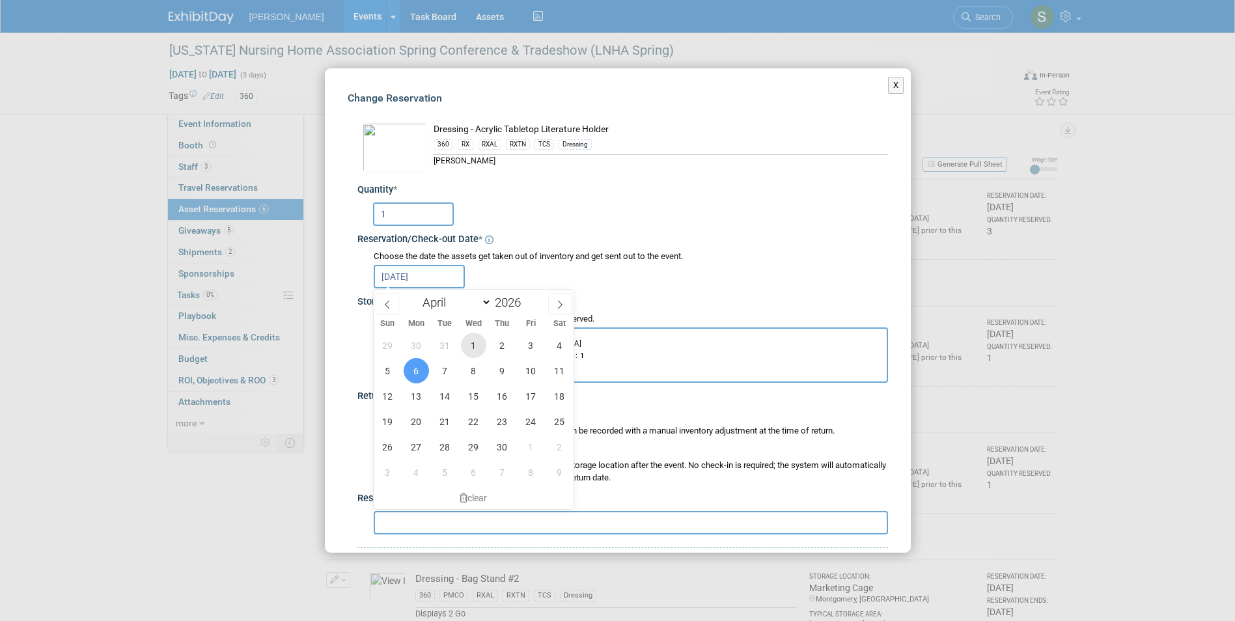
click at [473, 346] on span "1" at bounding box center [473, 345] width 25 height 25
type input "Apr 1, 2026"
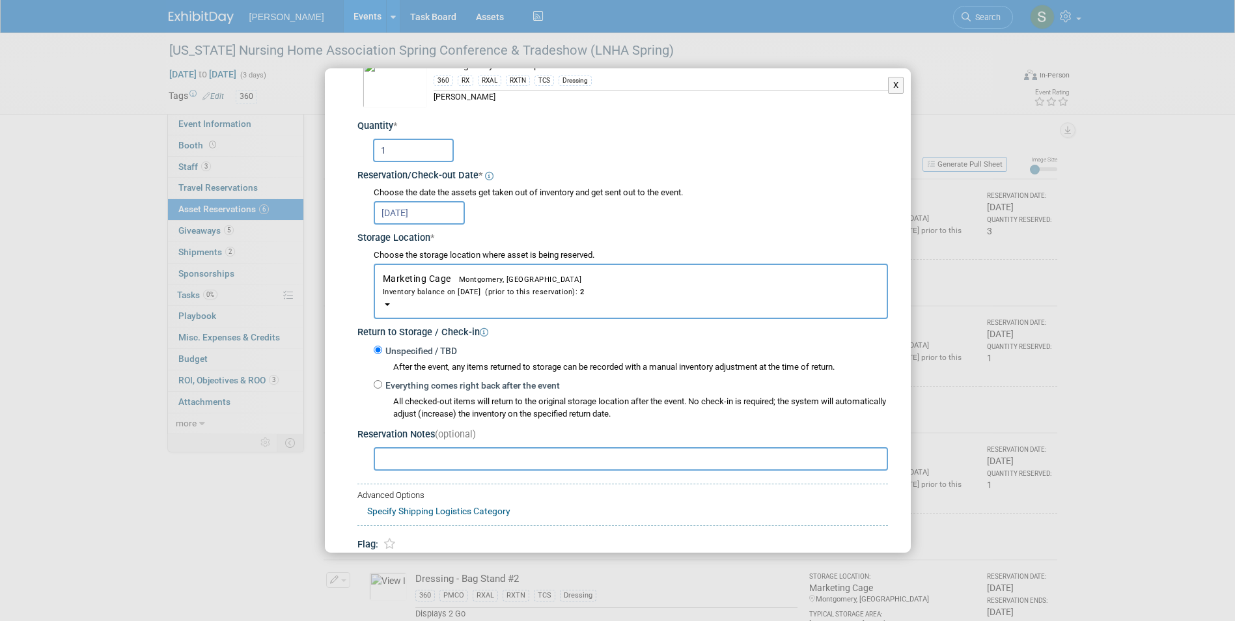
scroll to position [122, 0]
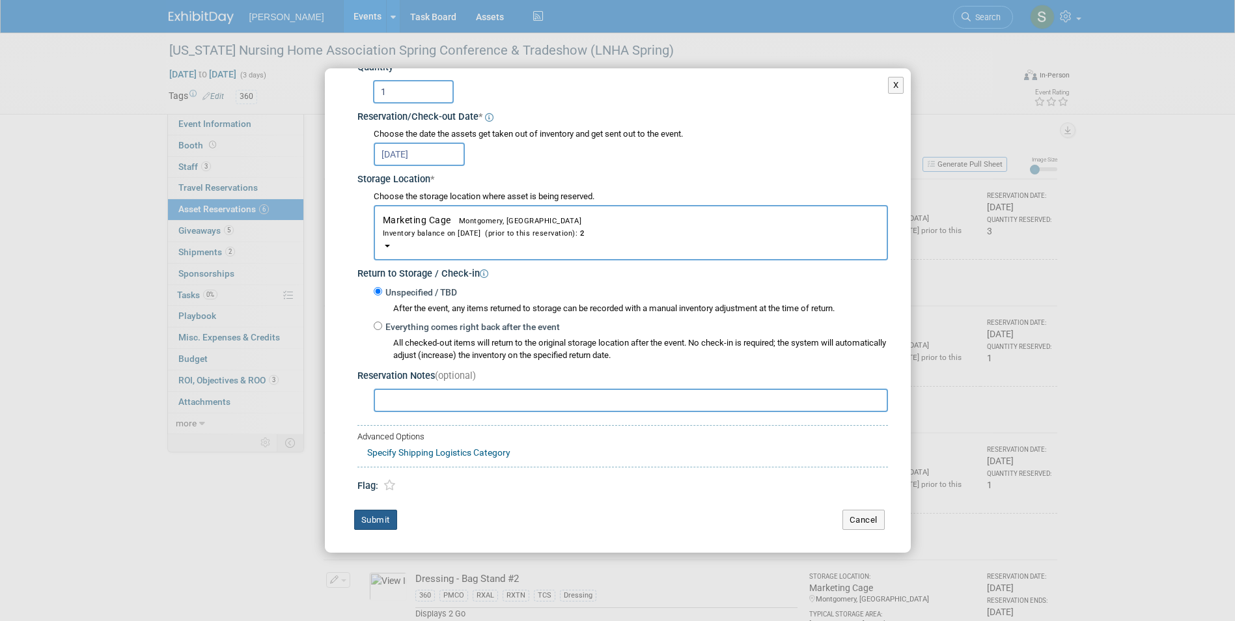
click at [362, 527] on button "Submit" at bounding box center [375, 520] width 43 height 21
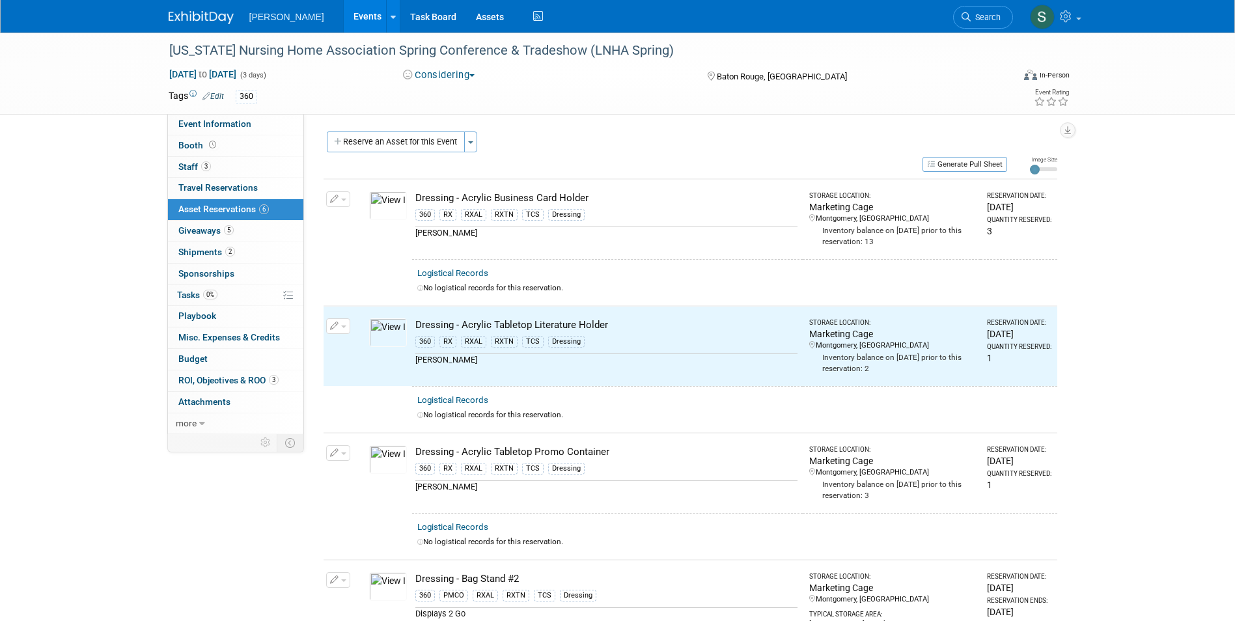
click at [340, 201] on button "button" at bounding box center [338, 199] width 24 height 16
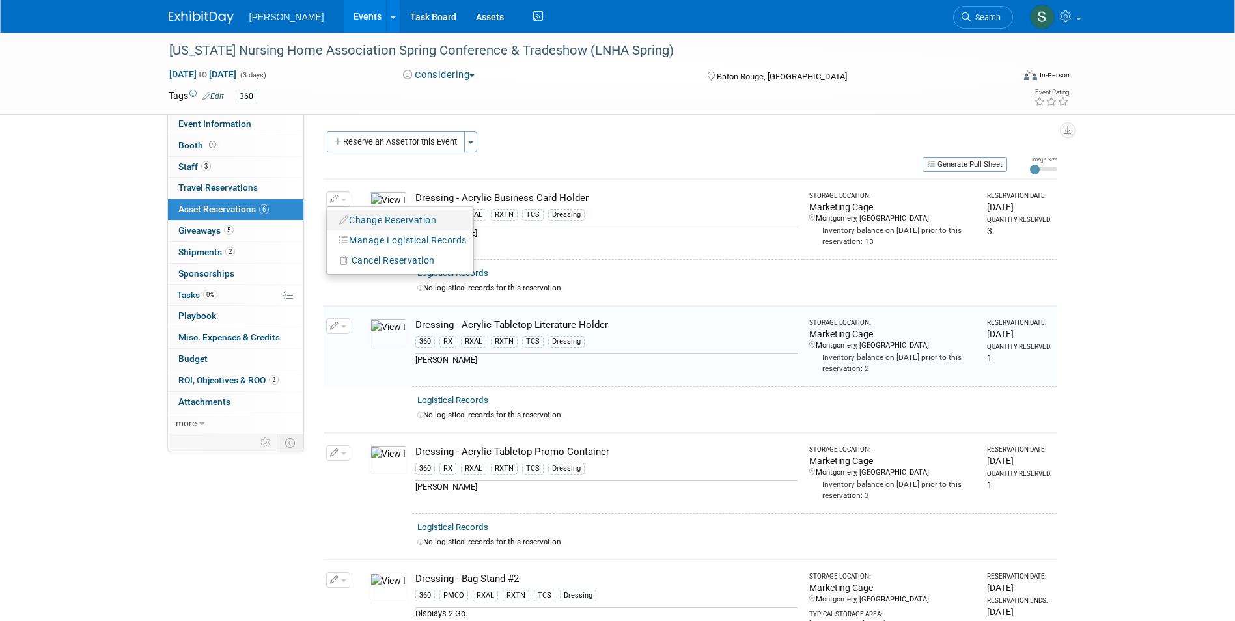
click at [343, 224] on icon "button" at bounding box center [344, 219] width 10 height 9
select select "3"
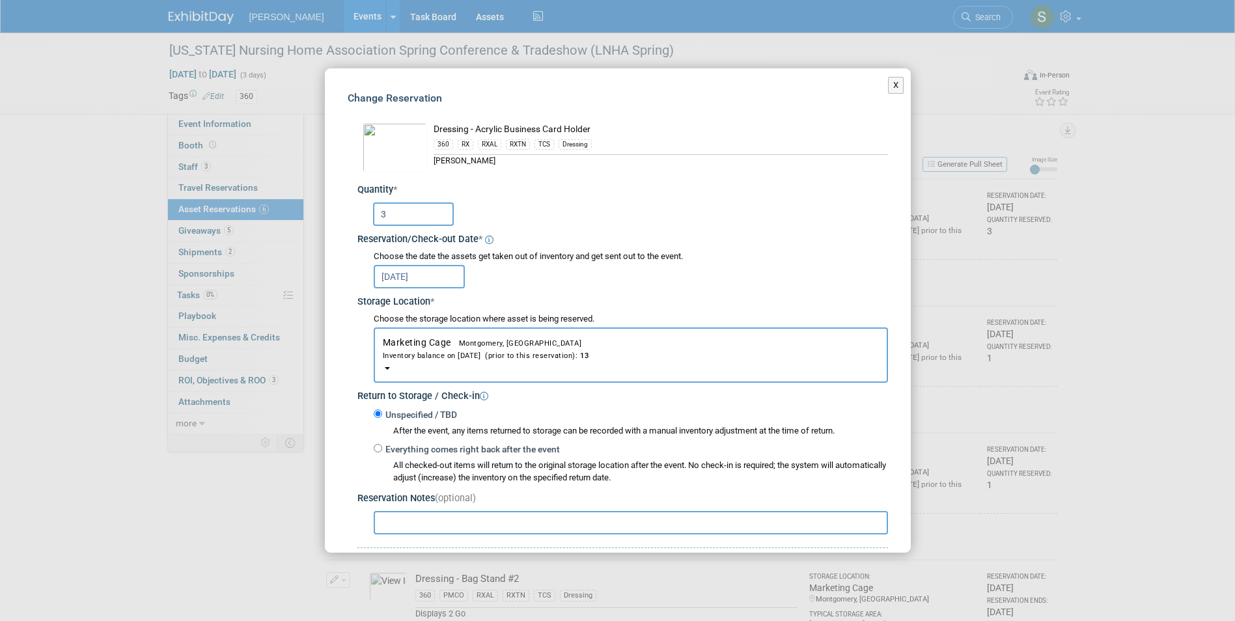
click at [406, 275] on input "Apr 6, 2026" at bounding box center [419, 276] width 91 height 23
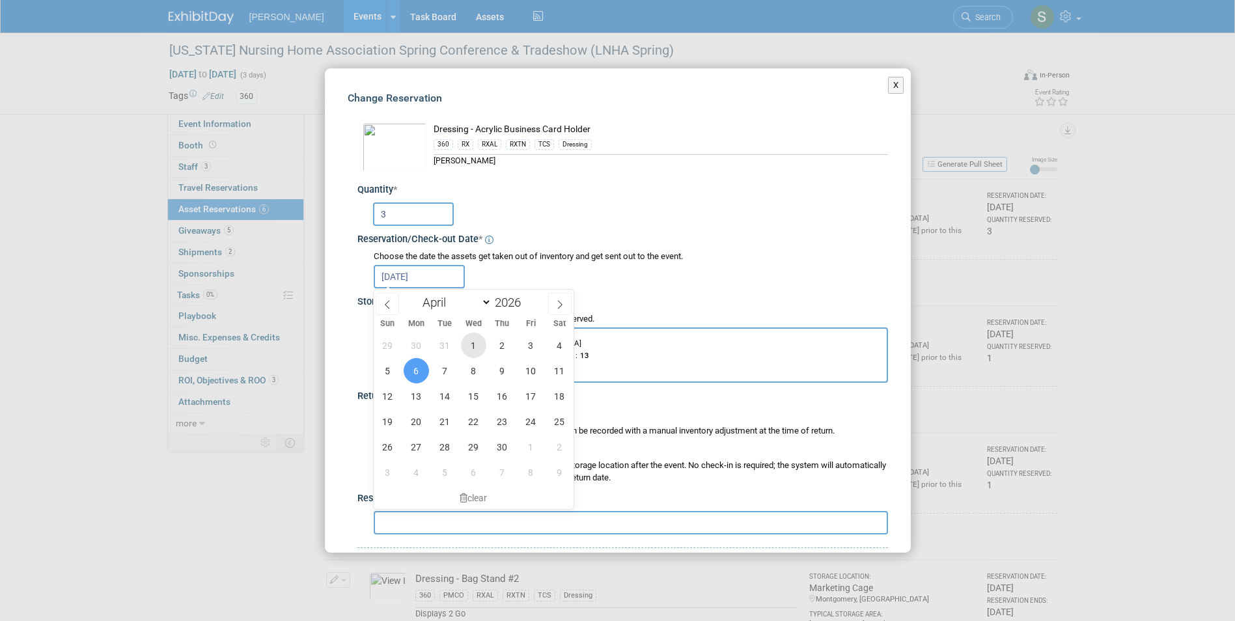
click at [477, 353] on span "1" at bounding box center [473, 345] width 25 height 25
type input "Apr 1, 2026"
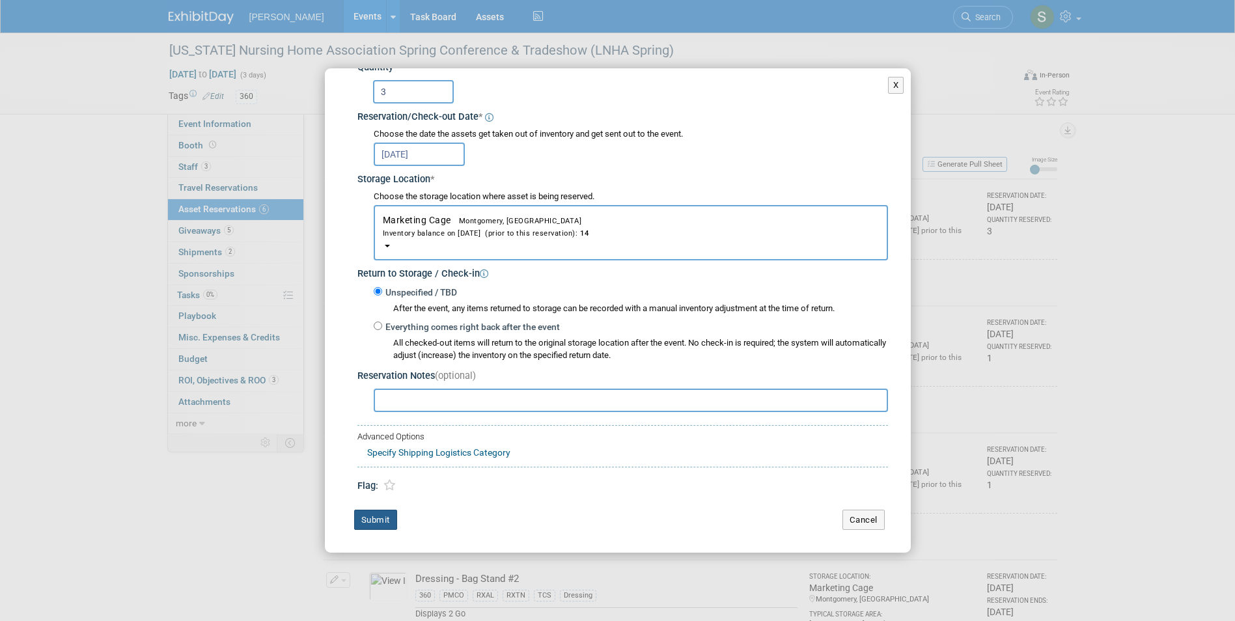
drag, startPoint x: 383, startPoint y: 518, endPoint x: 382, endPoint y: 511, distance: 6.5
click at [383, 518] on button "Submit" at bounding box center [375, 520] width 43 height 21
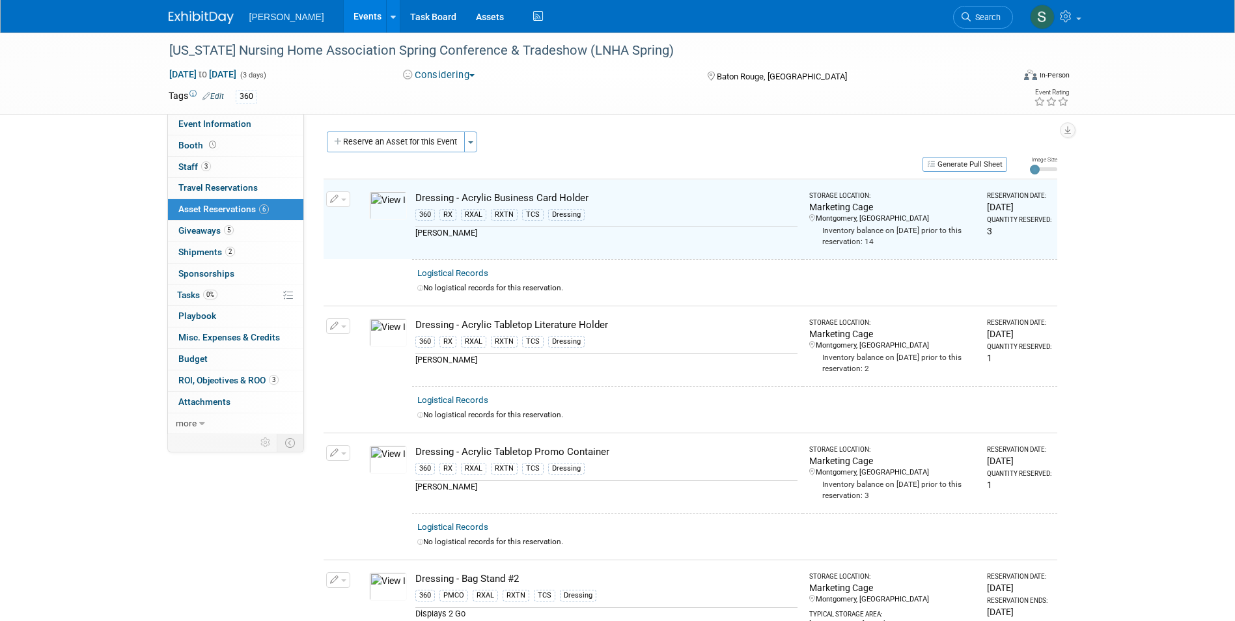
click at [339, 450] on button "button" at bounding box center [338, 453] width 24 height 16
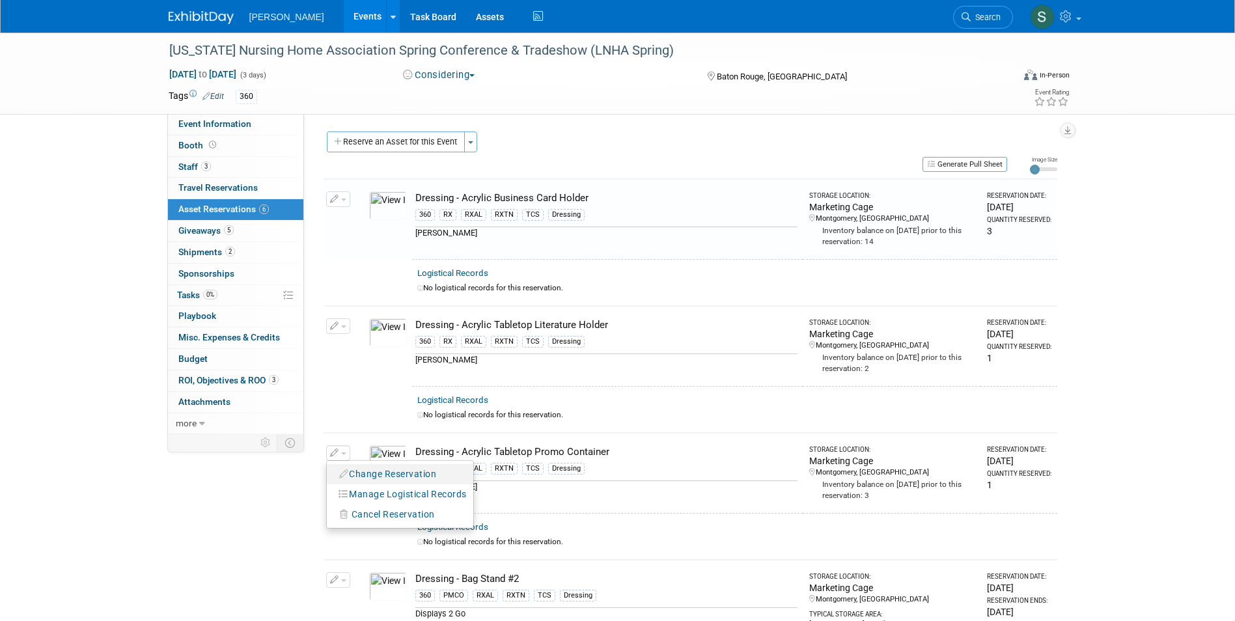
click at [344, 465] on button "Change Reservation" at bounding box center [388, 474] width 110 height 18
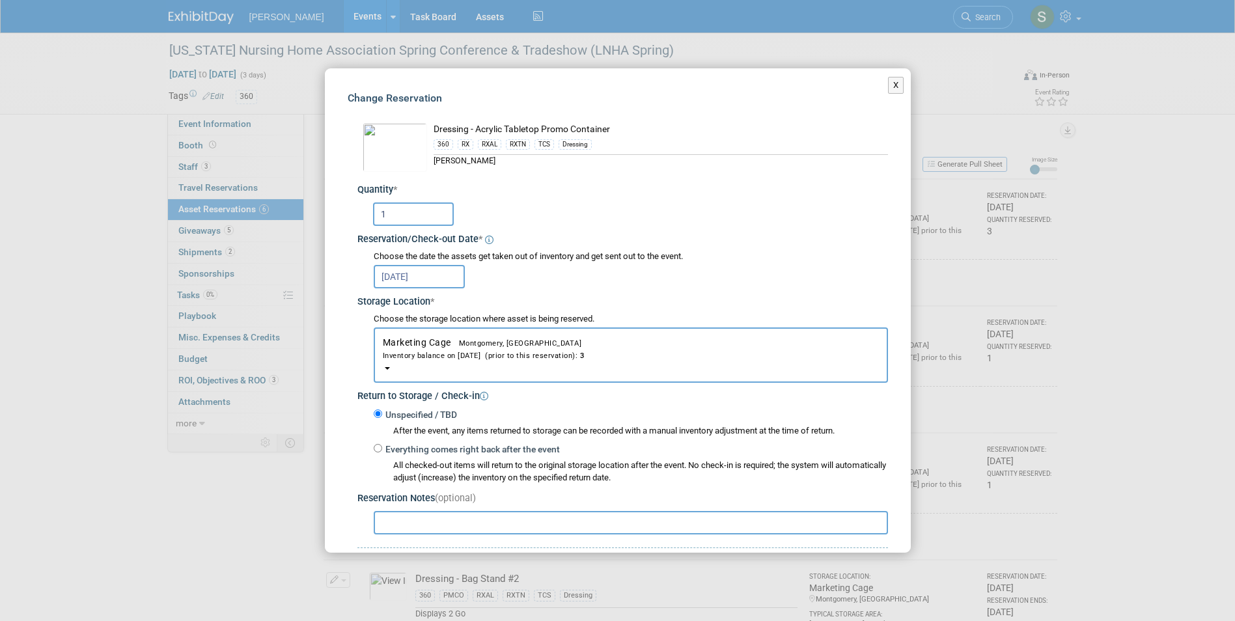
click at [419, 281] on input "Apr 6, 2026" at bounding box center [419, 276] width 91 height 23
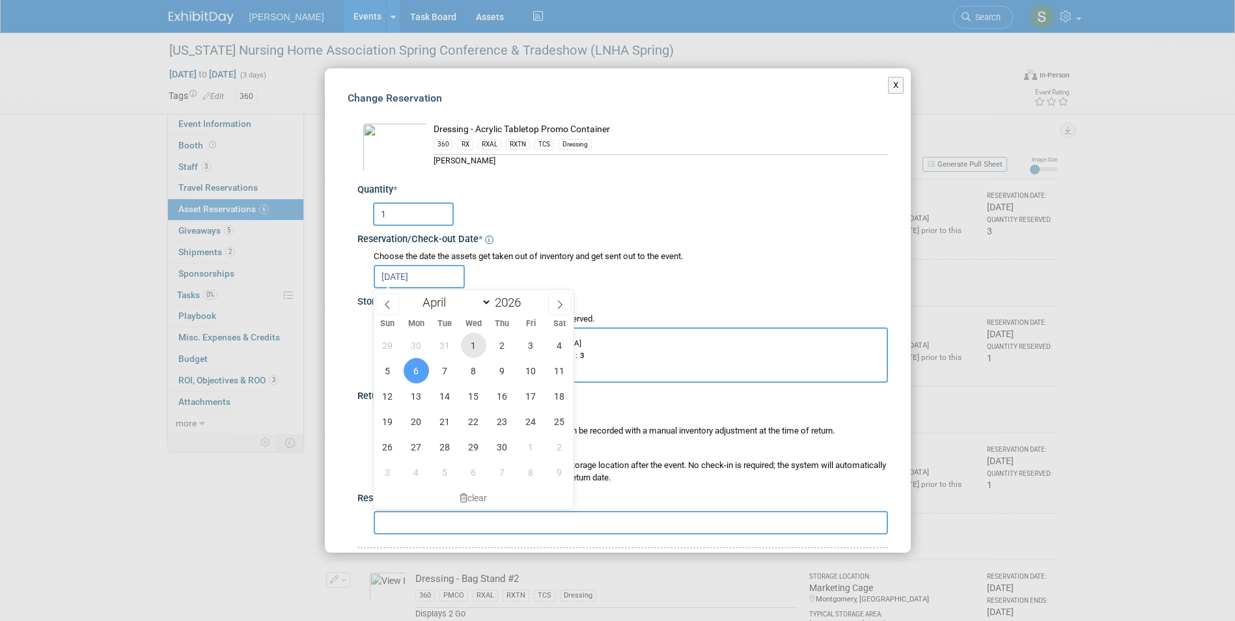
click at [477, 347] on span "1" at bounding box center [473, 345] width 25 height 25
type input "Apr 1, 2026"
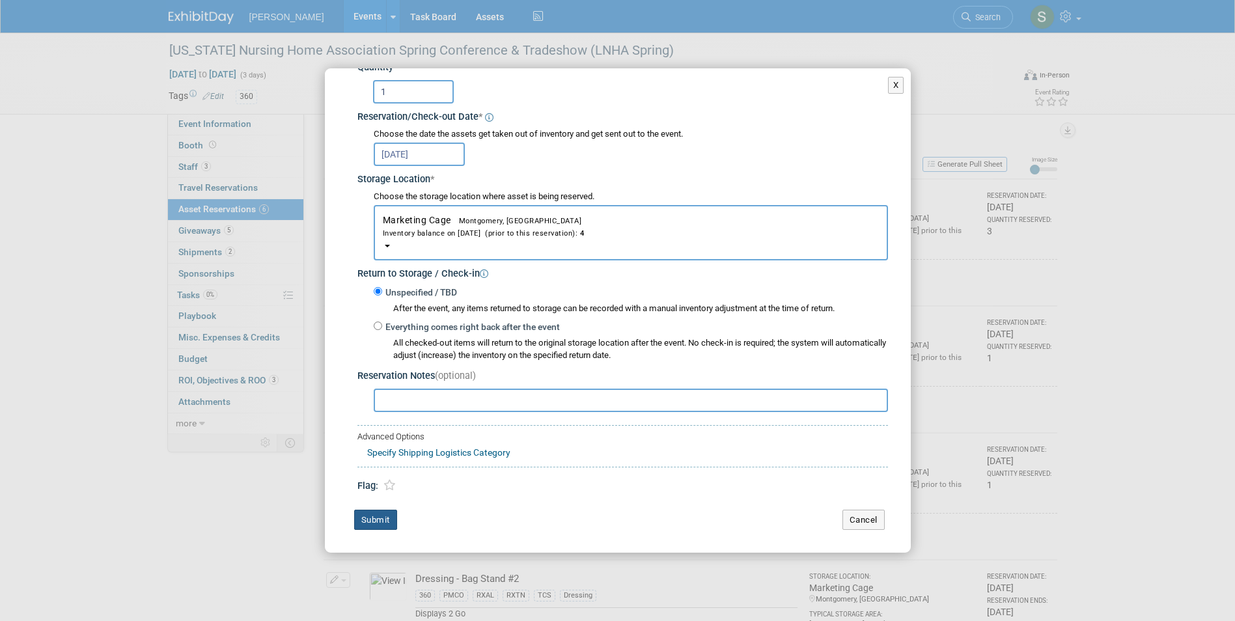
click at [363, 515] on button "Submit" at bounding box center [375, 520] width 43 height 21
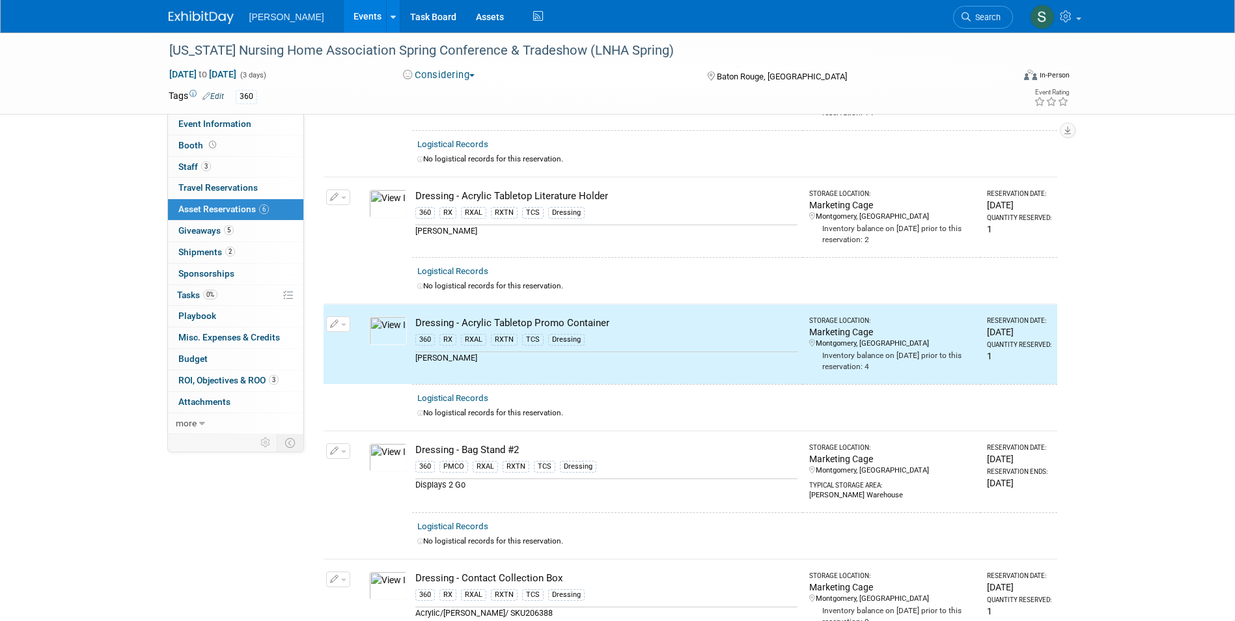
scroll to position [130, 0]
click at [345, 442] on button "button" at bounding box center [338, 450] width 24 height 16
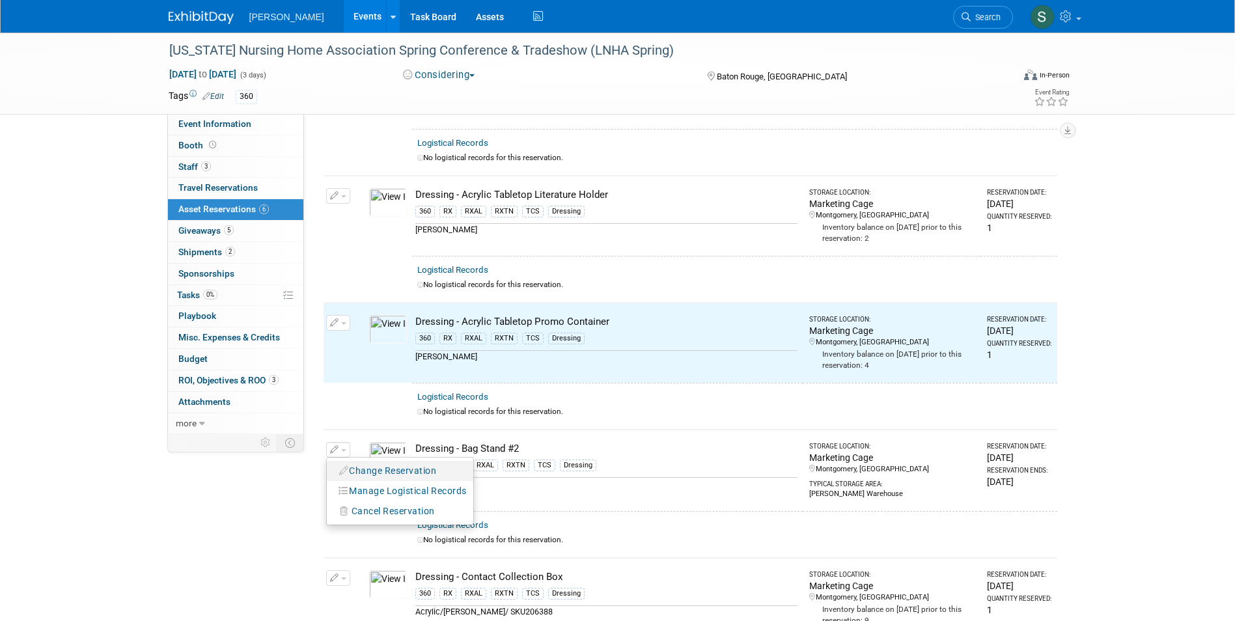
click at [370, 471] on button "Change Reservation" at bounding box center [388, 471] width 110 height 18
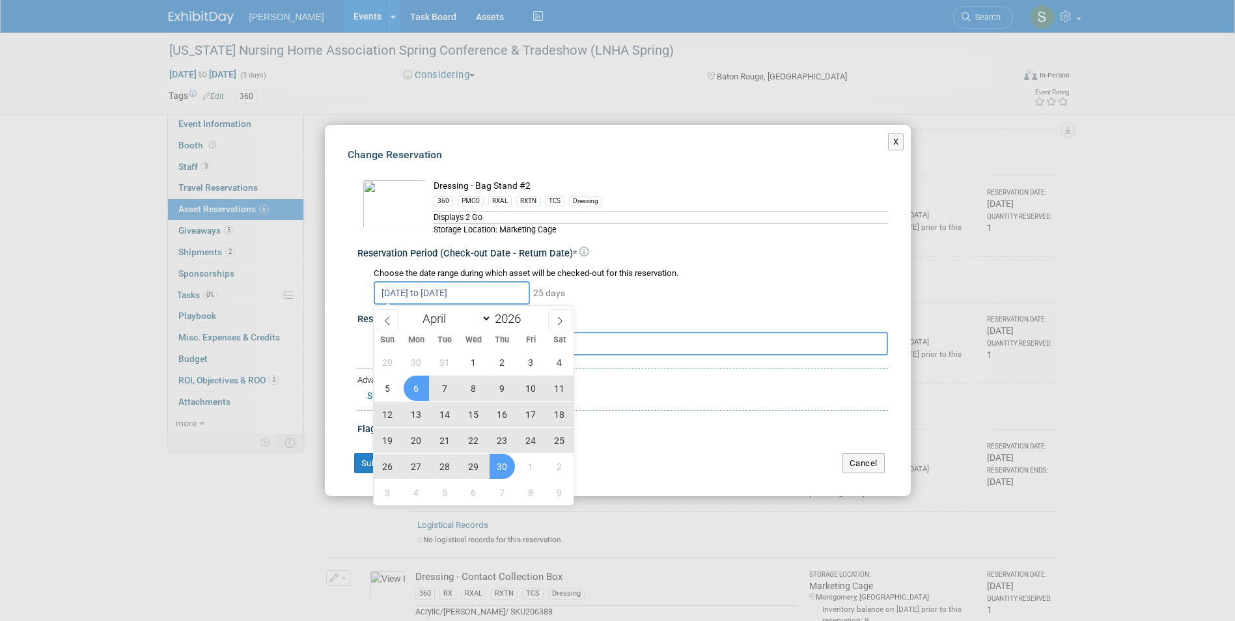
click at [480, 299] on input "Apr 6, 2026 to Apr 30, 2026" at bounding box center [452, 292] width 156 height 23
click at [469, 363] on span "1" at bounding box center [473, 362] width 25 height 25
click at [491, 469] on span "30" at bounding box center [502, 466] width 25 height 25
type input "Apr 1, 2026 to Apr 30, 2026"
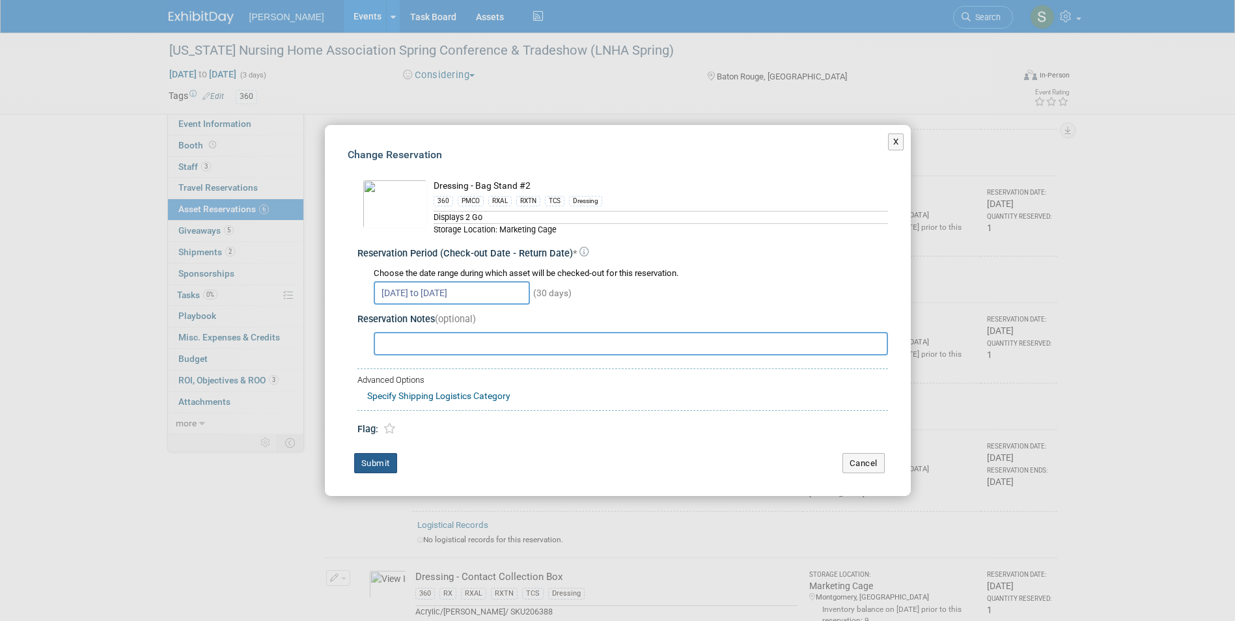
click at [385, 455] on button "Submit" at bounding box center [375, 463] width 43 height 21
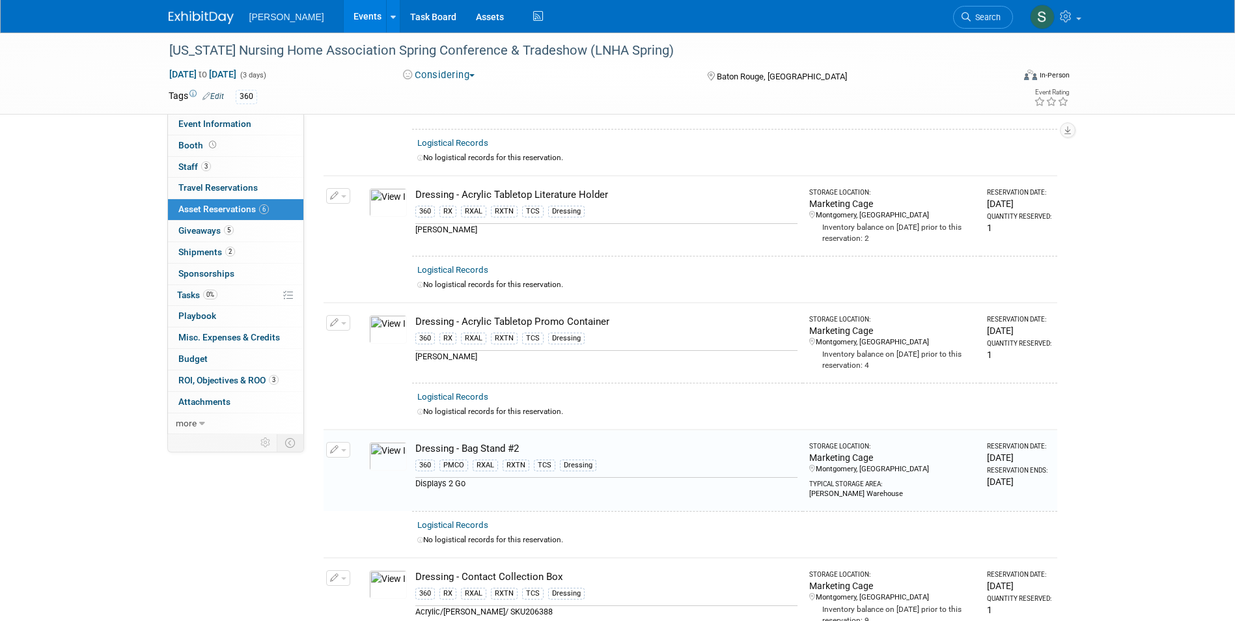
click at [347, 448] on button "button" at bounding box center [338, 450] width 24 height 16
click at [350, 462] on button "Change Reservation" at bounding box center [388, 471] width 110 height 18
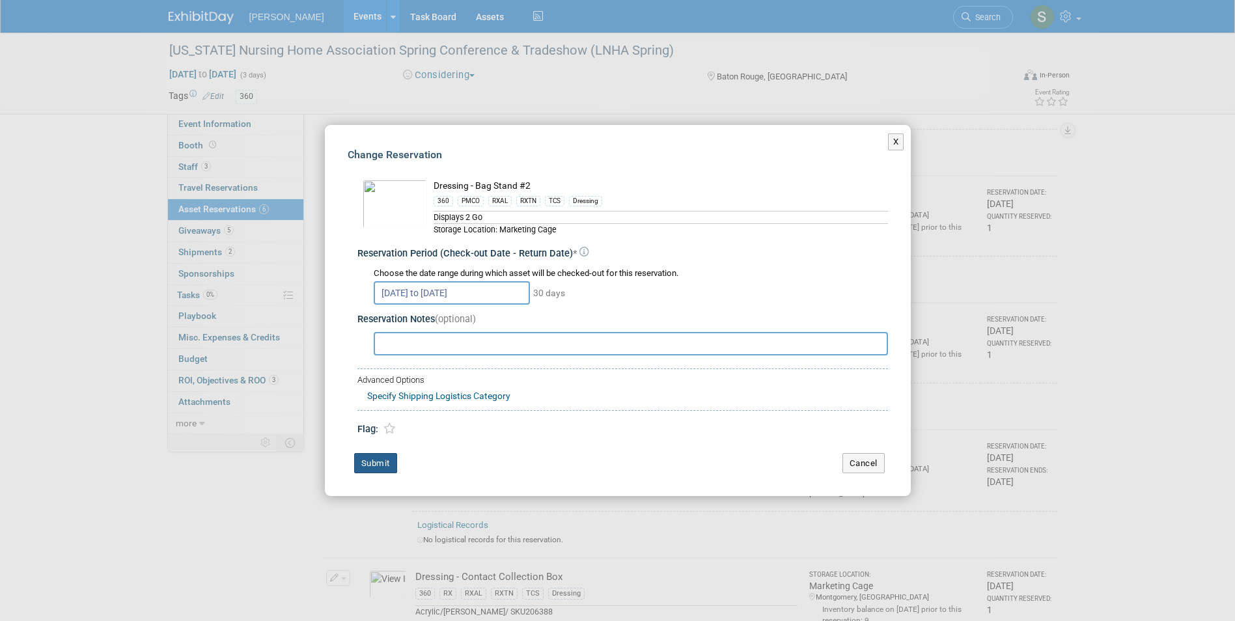
click at [376, 466] on button "Submit" at bounding box center [375, 463] width 43 height 21
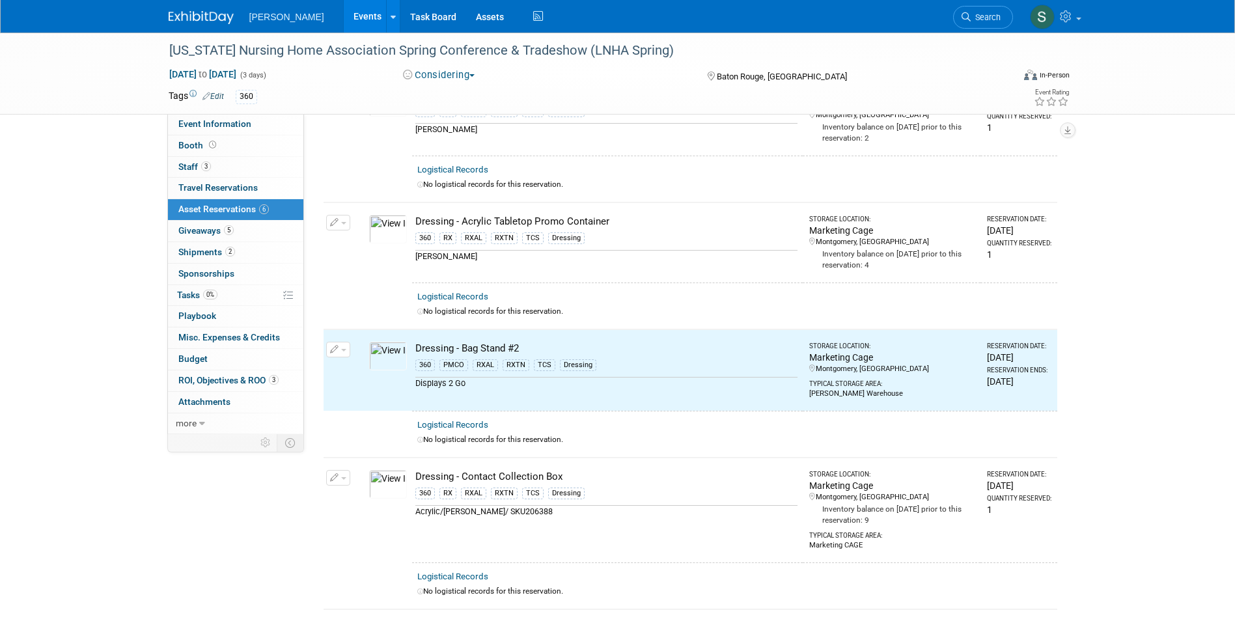
scroll to position [260, 0]
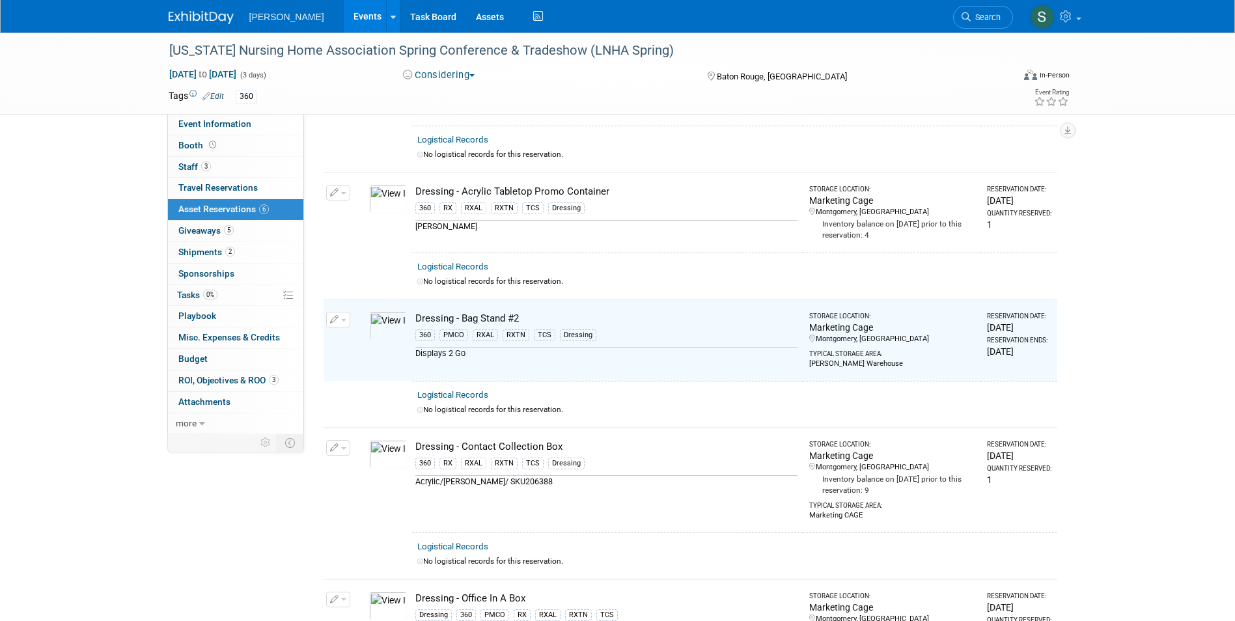
click at [341, 447] on span "button" at bounding box center [343, 448] width 5 height 3
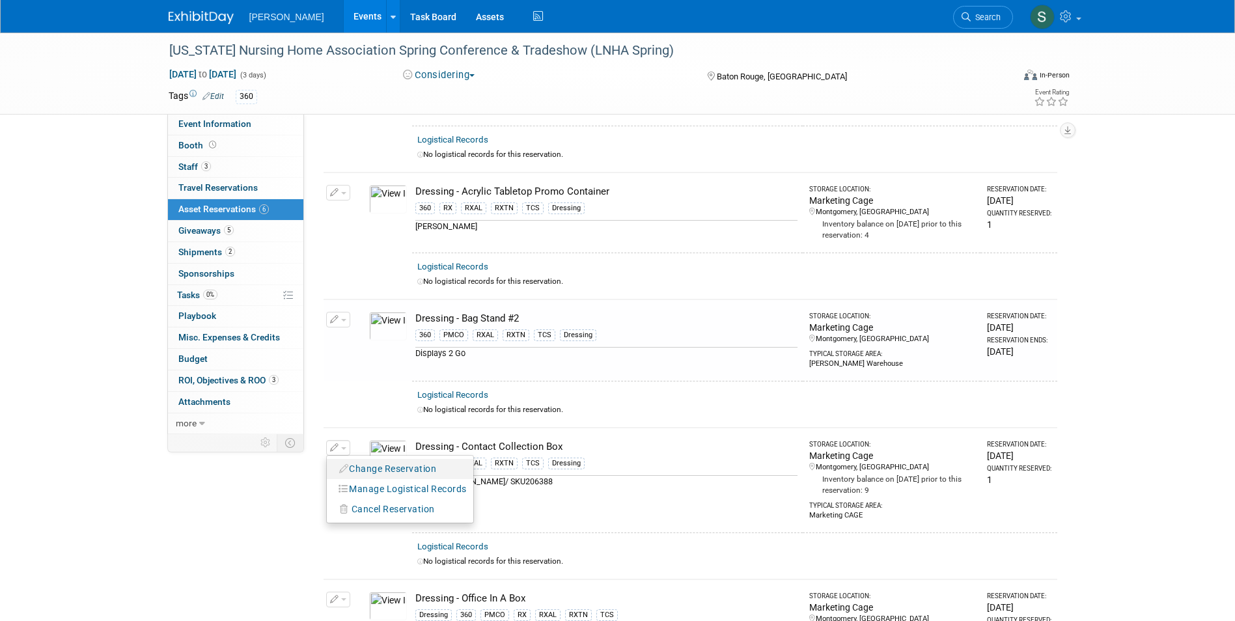
click at [357, 461] on button "Change Reservation" at bounding box center [388, 469] width 110 height 18
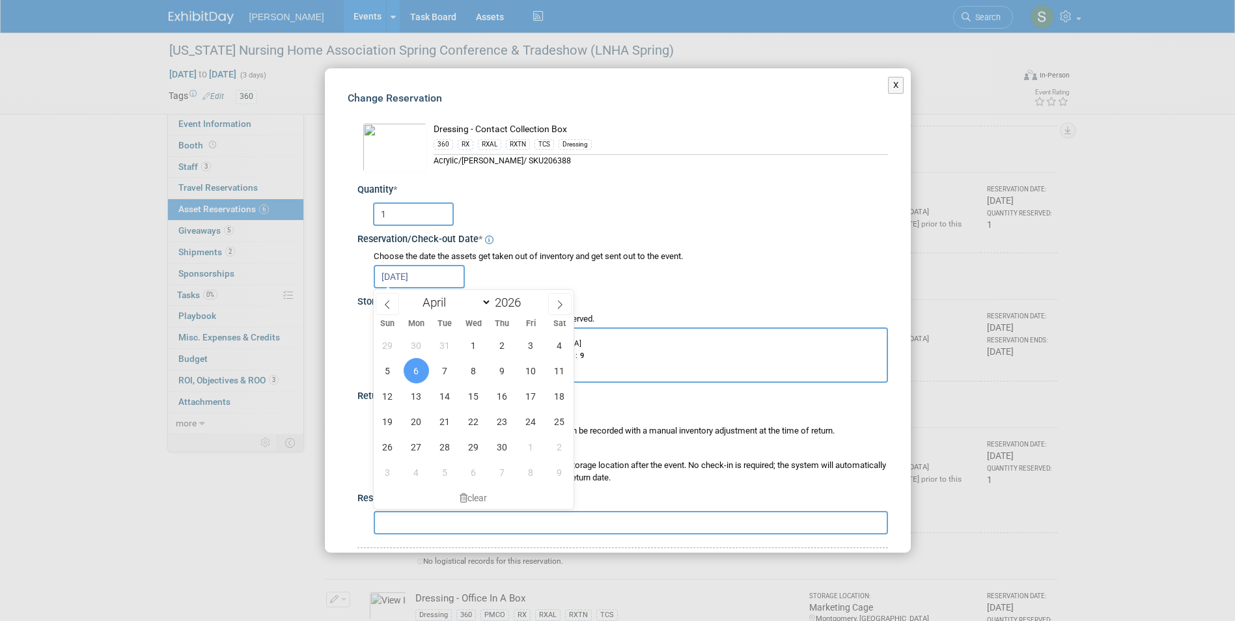
click at [422, 267] on input "Apr 6, 2026" at bounding box center [419, 276] width 91 height 23
click at [479, 344] on span "1" at bounding box center [473, 345] width 25 height 25
type input "Apr 1, 2026"
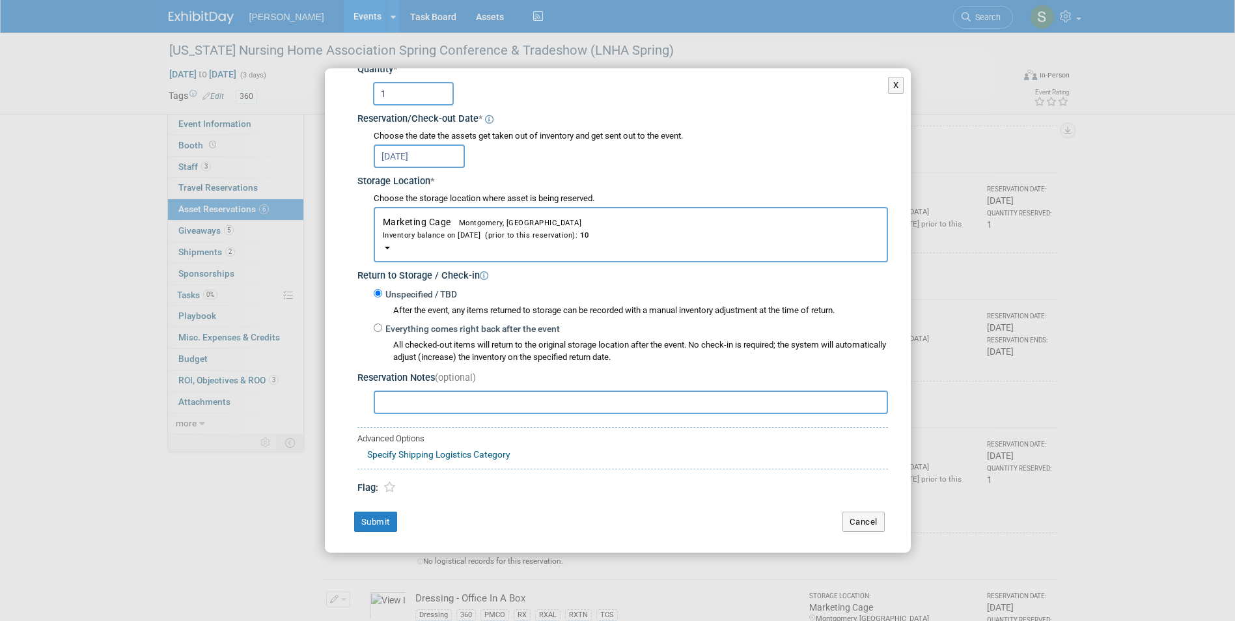
scroll to position [122, 0]
click at [367, 519] on button "Submit" at bounding box center [375, 520] width 43 height 21
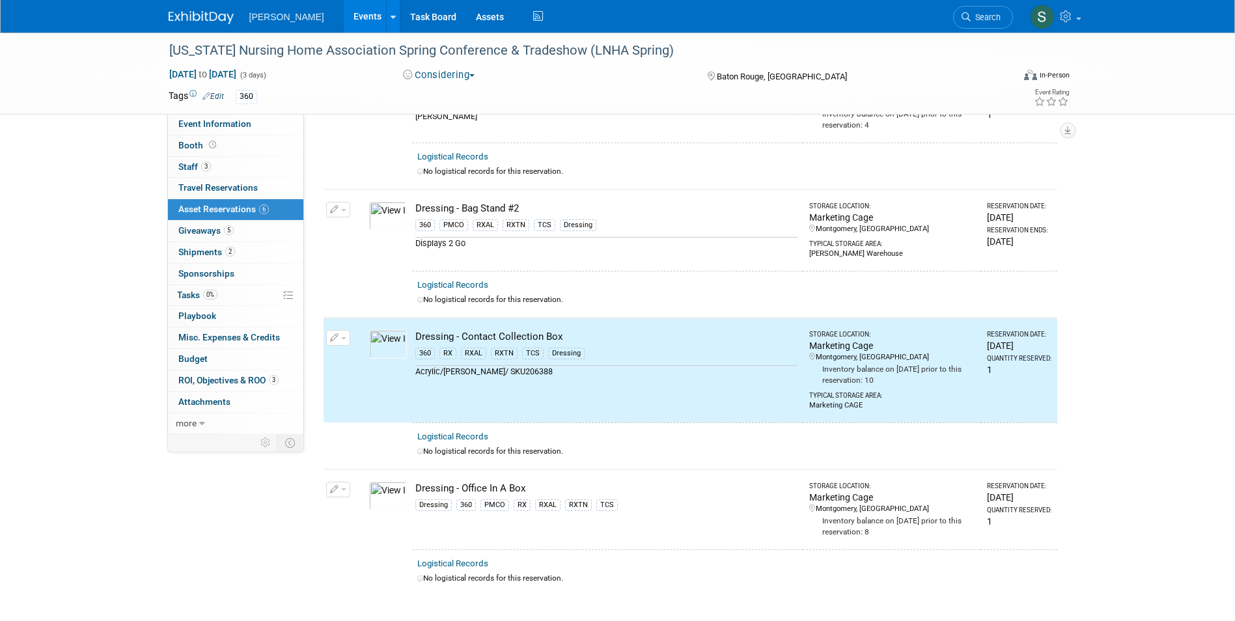
scroll to position [391, 0]
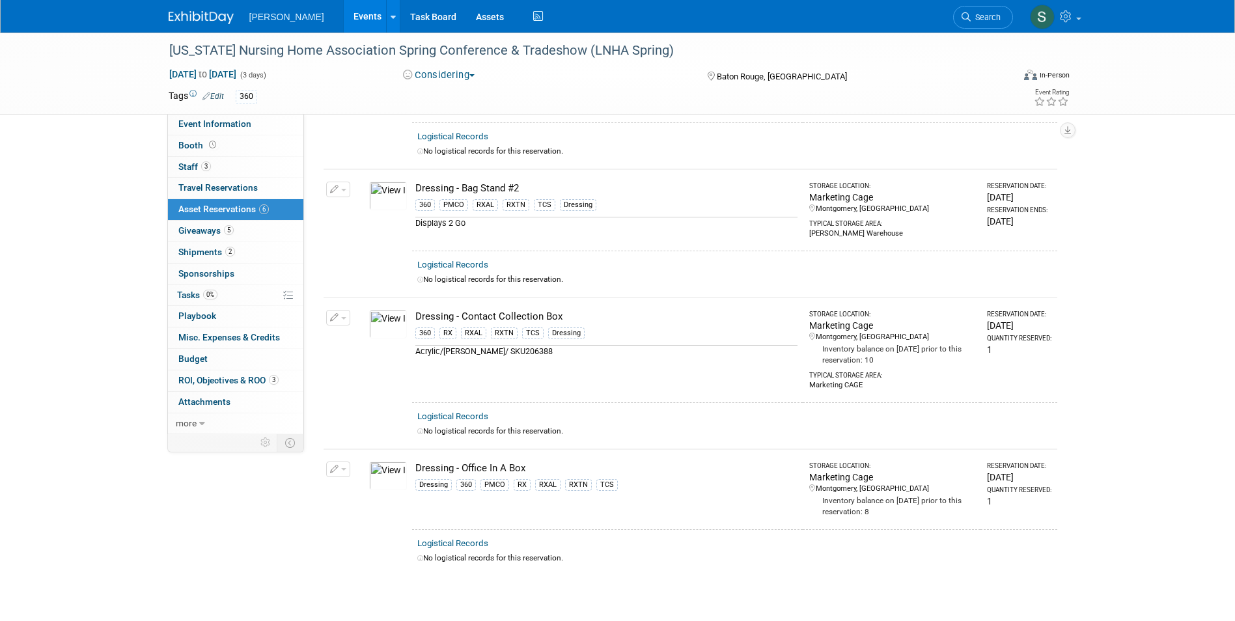
click at [346, 462] on button "button" at bounding box center [338, 470] width 24 height 16
click at [348, 482] on button "Change Reservation" at bounding box center [388, 491] width 110 height 18
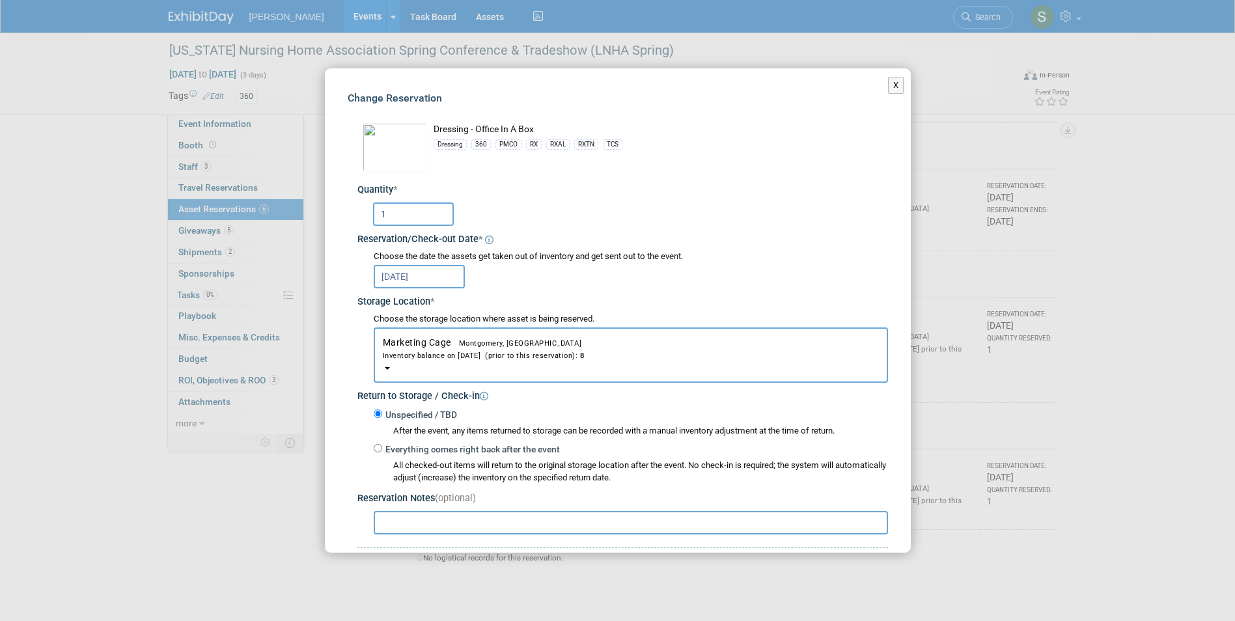
click at [416, 278] on input "Apr 6, 2026" at bounding box center [419, 276] width 91 height 23
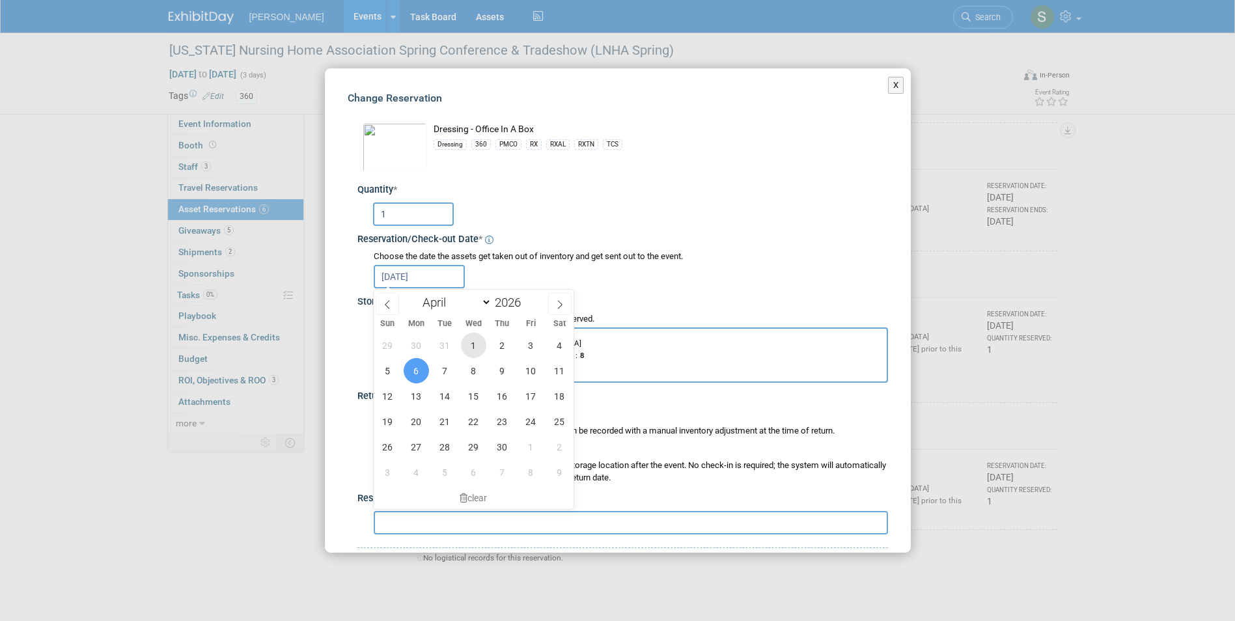
click at [474, 340] on span "1" at bounding box center [473, 345] width 25 height 25
type input "Apr 1, 2026"
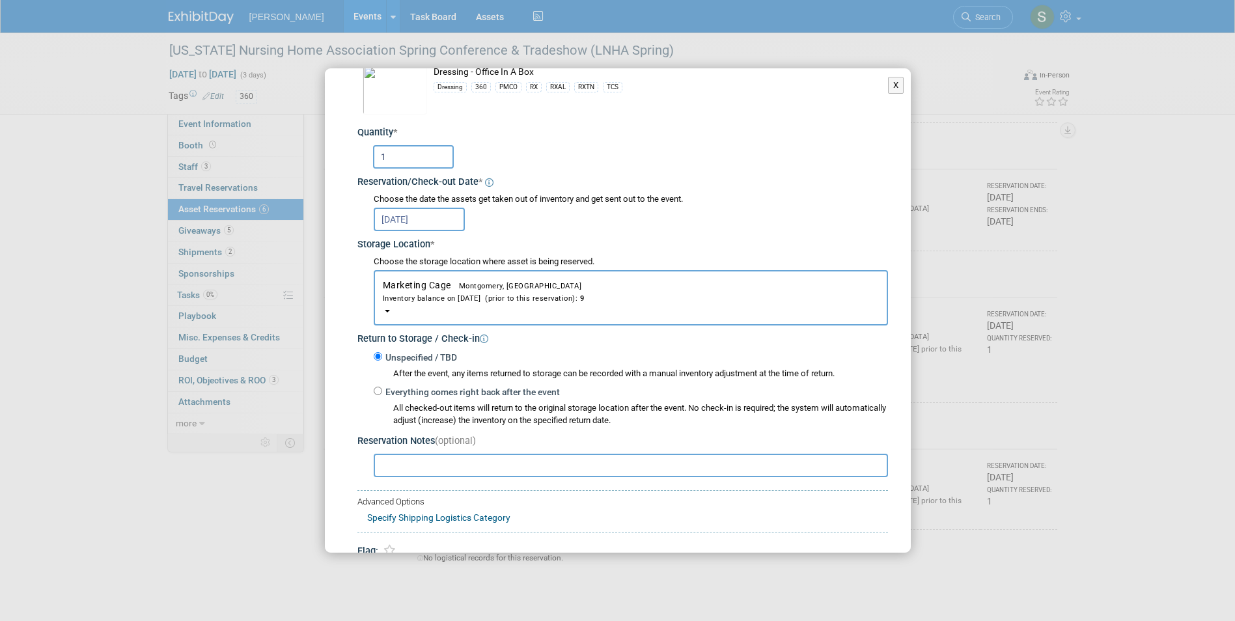
scroll to position [122, 0]
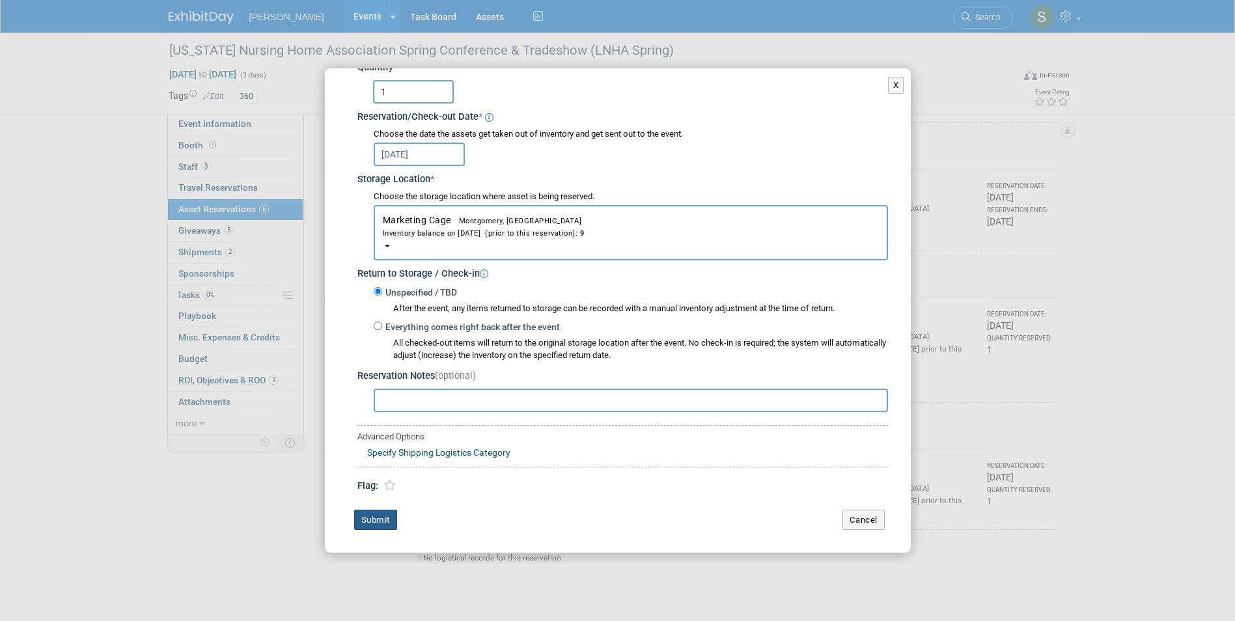
click at [376, 518] on button "Submit" at bounding box center [375, 520] width 43 height 21
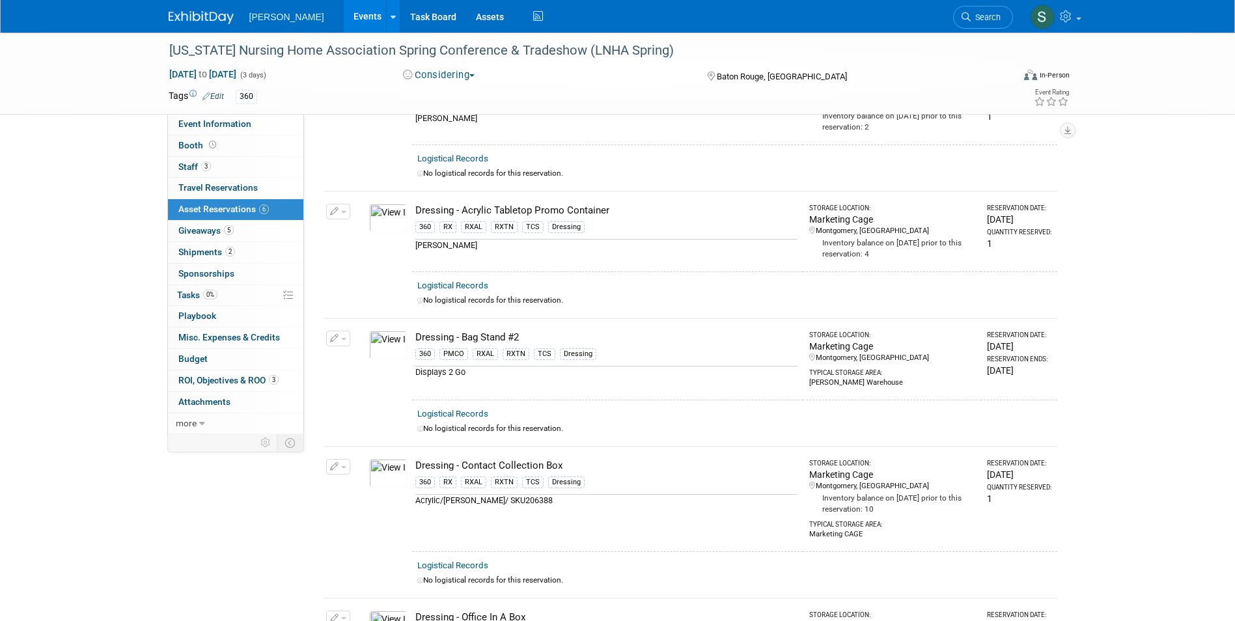
scroll to position [0, 0]
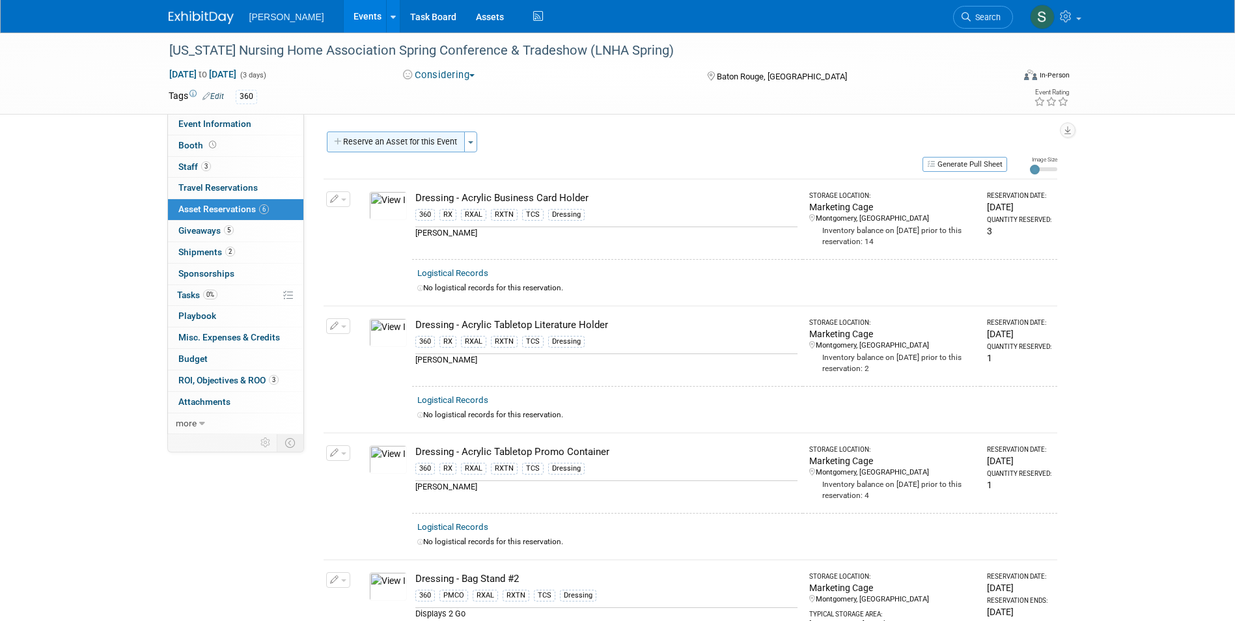
click at [397, 141] on button "Reserve an Asset for this Event" at bounding box center [396, 142] width 138 height 21
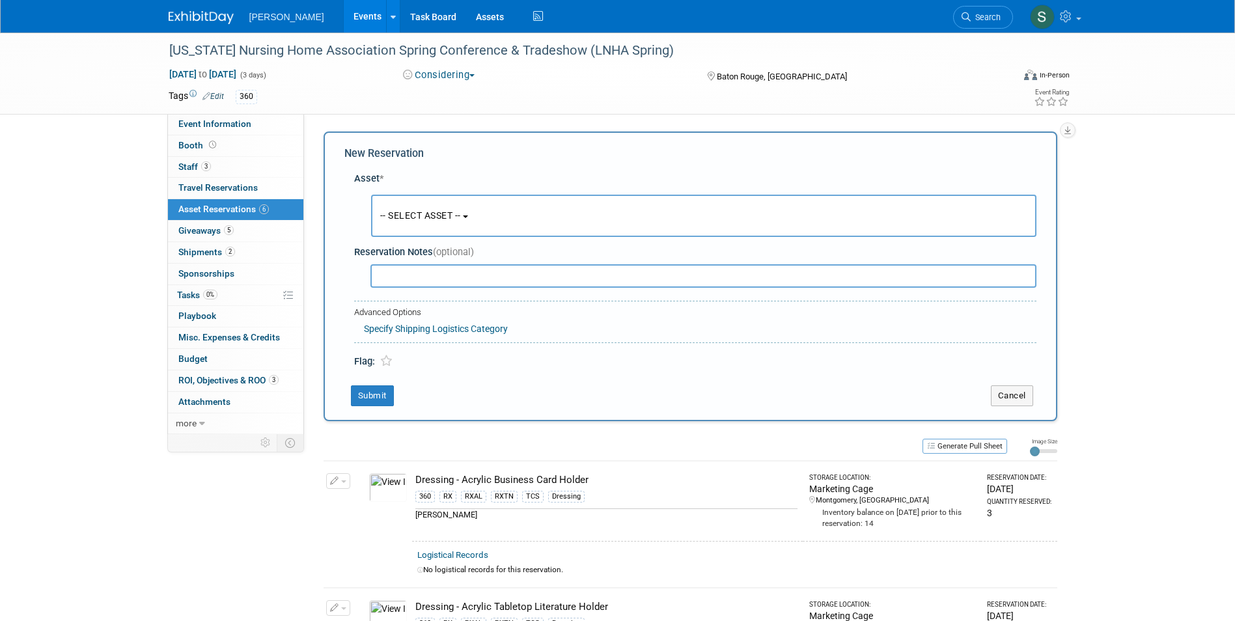
scroll to position [12, 0]
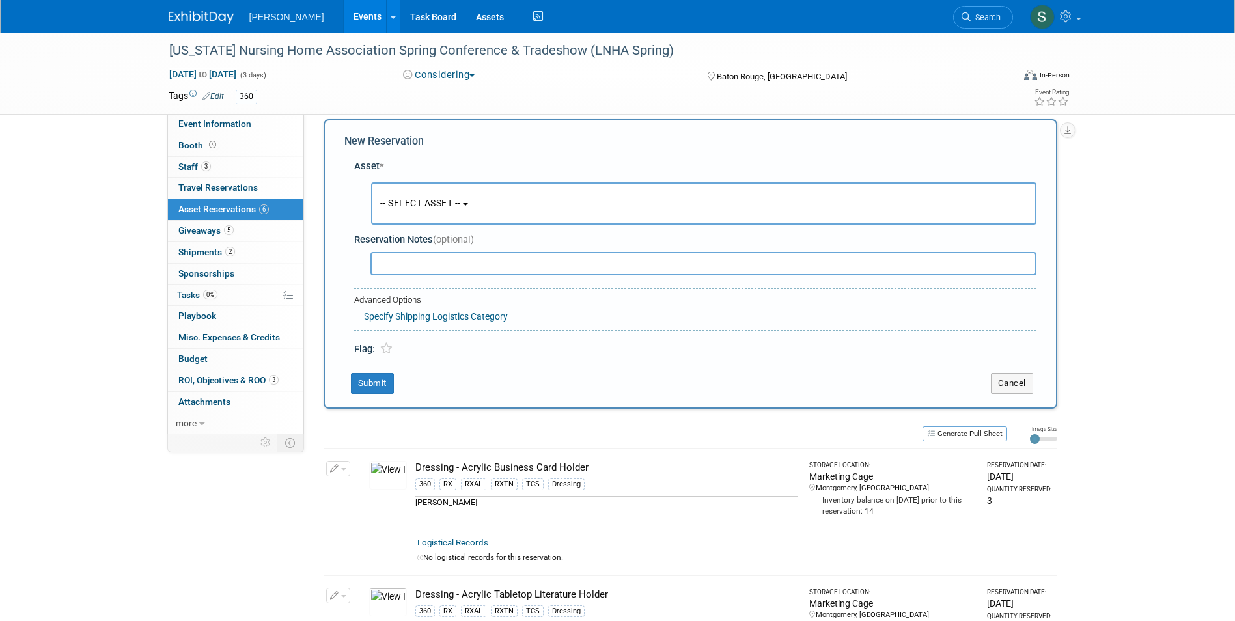
click at [402, 193] on button "-- SELECT ASSET --" at bounding box center [703, 203] width 665 height 42
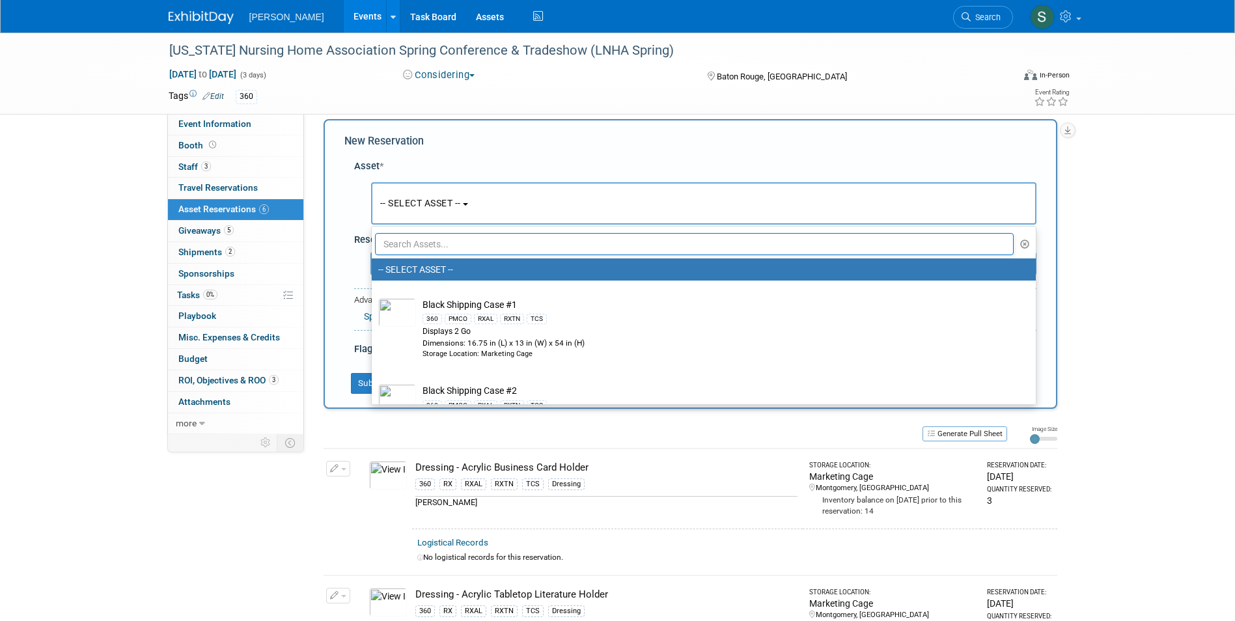
click at [417, 247] on input "text" at bounding box center [694, 244] width 639 height 22
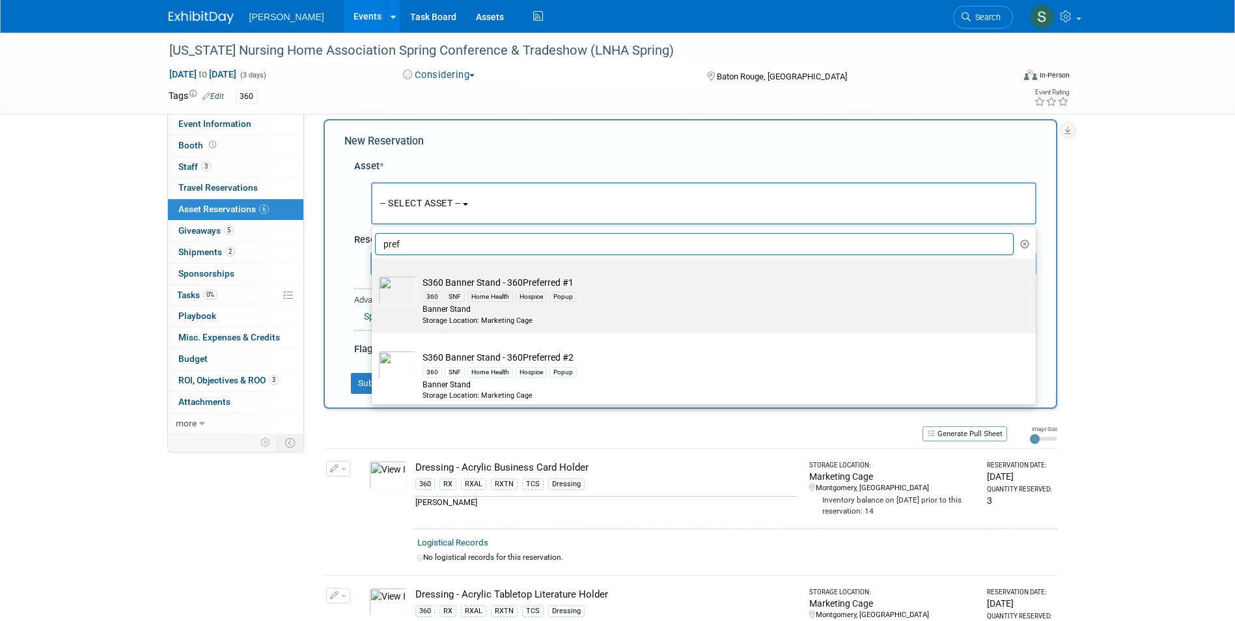
type input "pref"
click at [598, 298] on div "360 SNF Home Health Hospice Popup" at bounding box center [715, 296] width 587 height 15
click at [374, 274] on input "S360 Banner Stand - 360Preferred #1 360 SNF Home Health Hospice Popup Banner St…" at bounding box center [369, 270] width 8 height 8
select select "10722321"
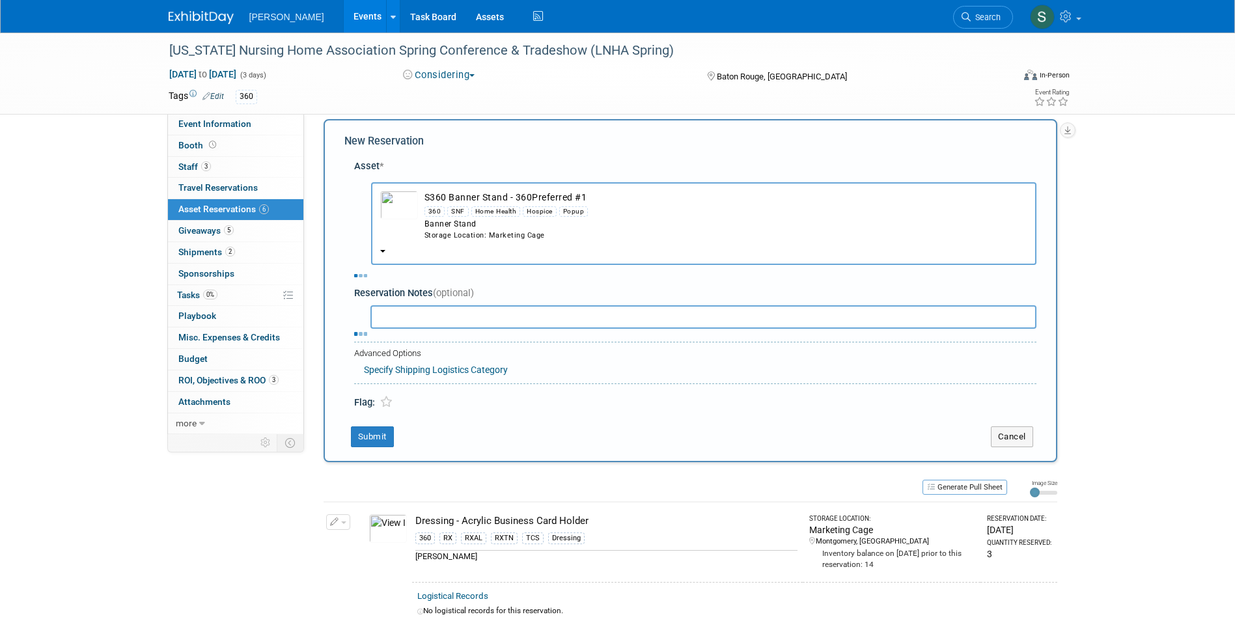
select select "3"
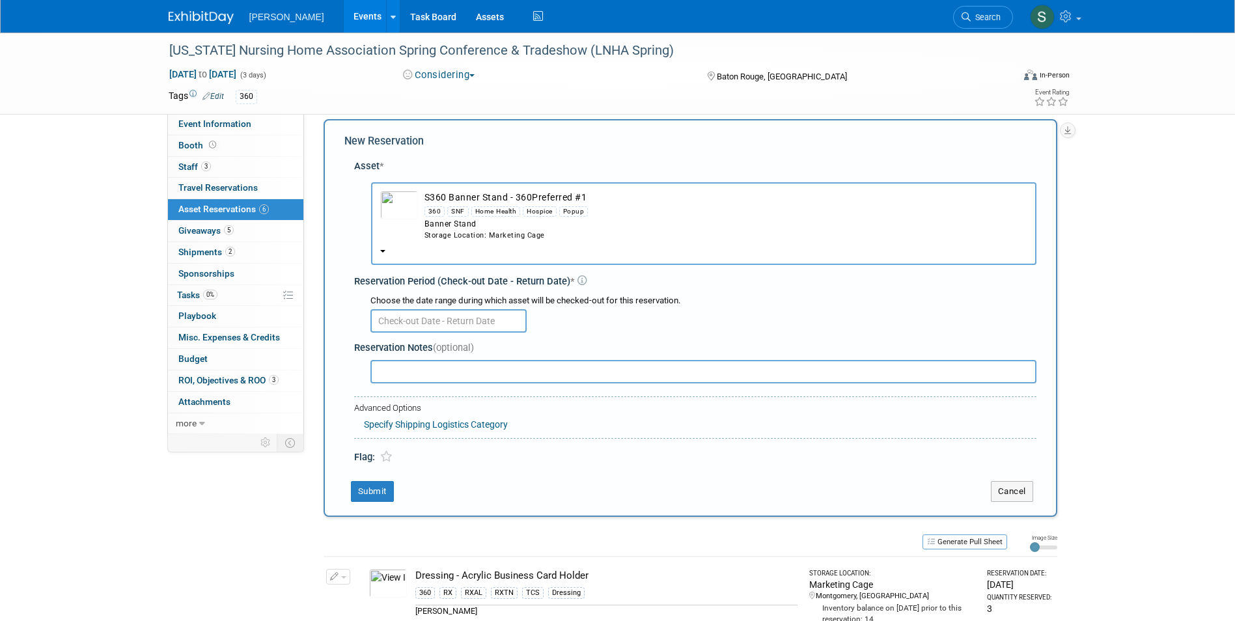
click at [418, 319] on input "text" at bounding box center [448, 320] width 156 height 23
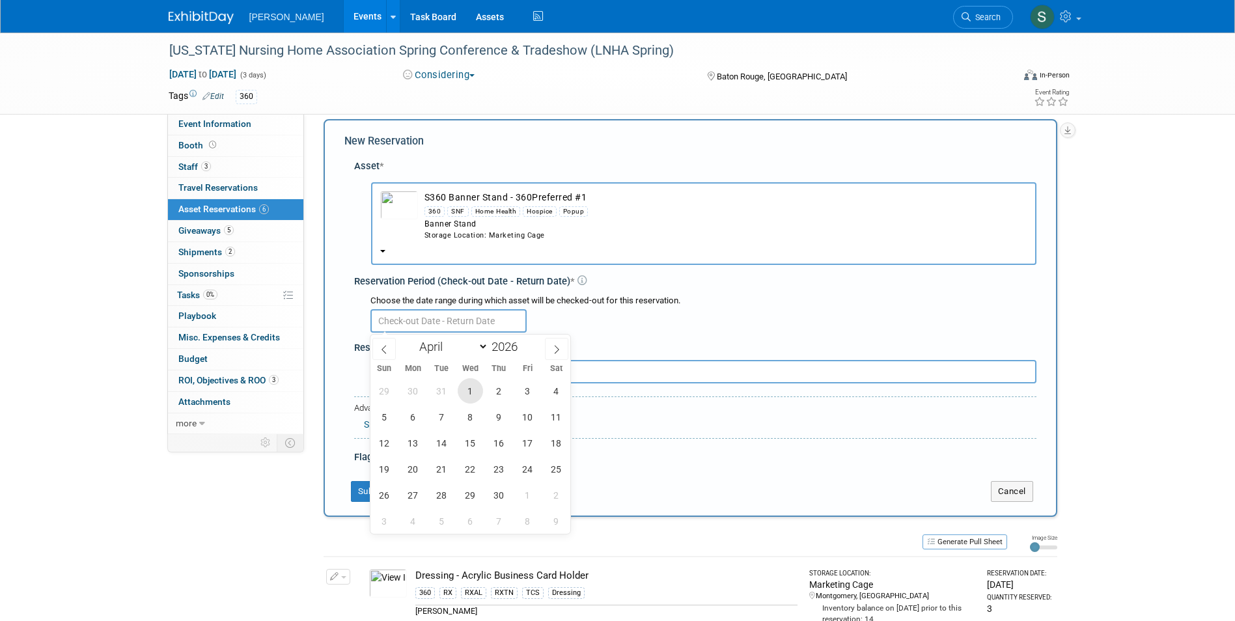
click at [475, 391] on span "1" at bounding box center [470, 390] width 25 height 25
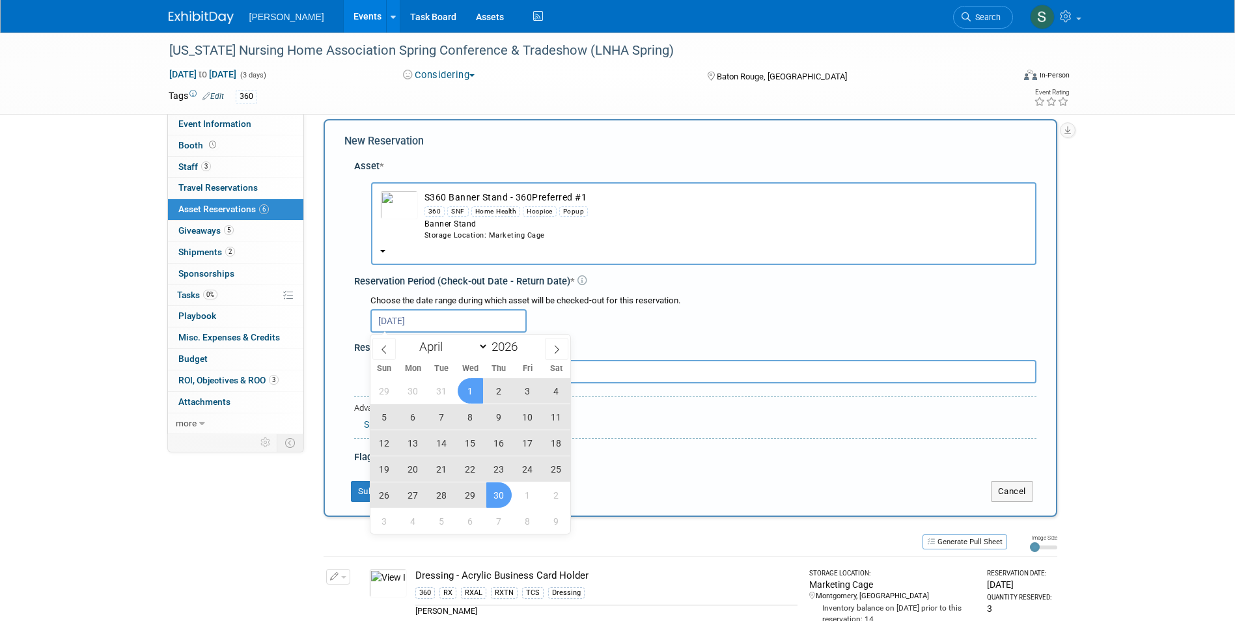
click at [504, 493] on span "30" at bounding box center [498, 494] width 25 height 25
type input "Apr 1, 2026 to Apr 30, 2026"
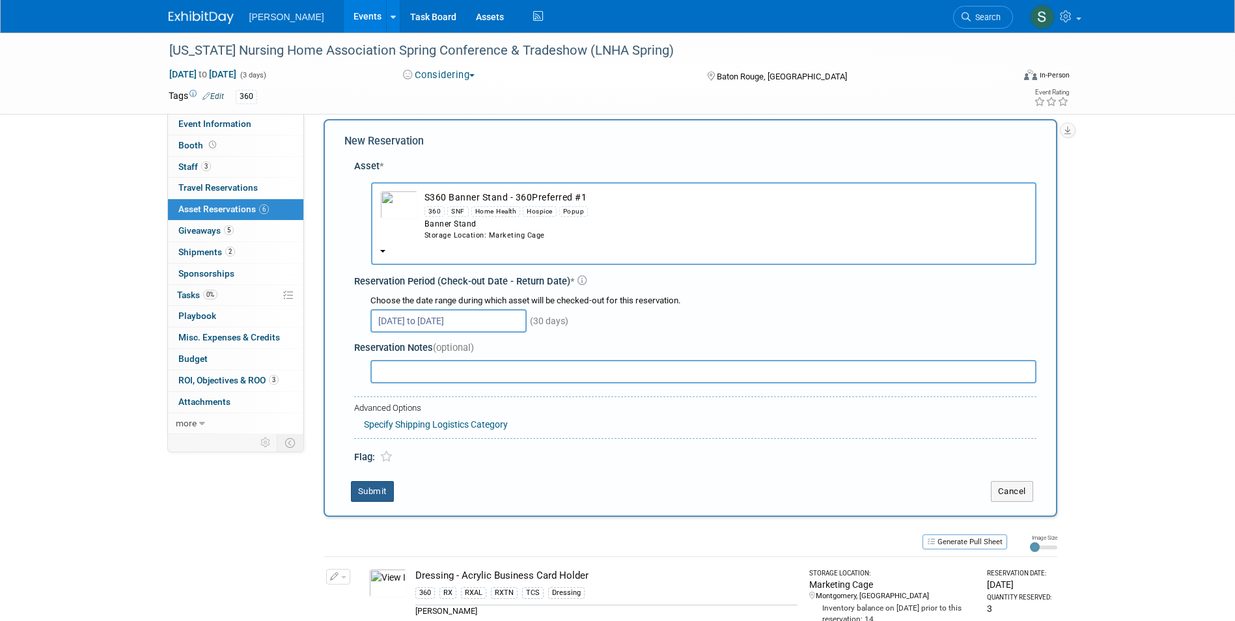
click at [373, 489] on button "Submit" at bounding box center [372, 491] width 43 height 21
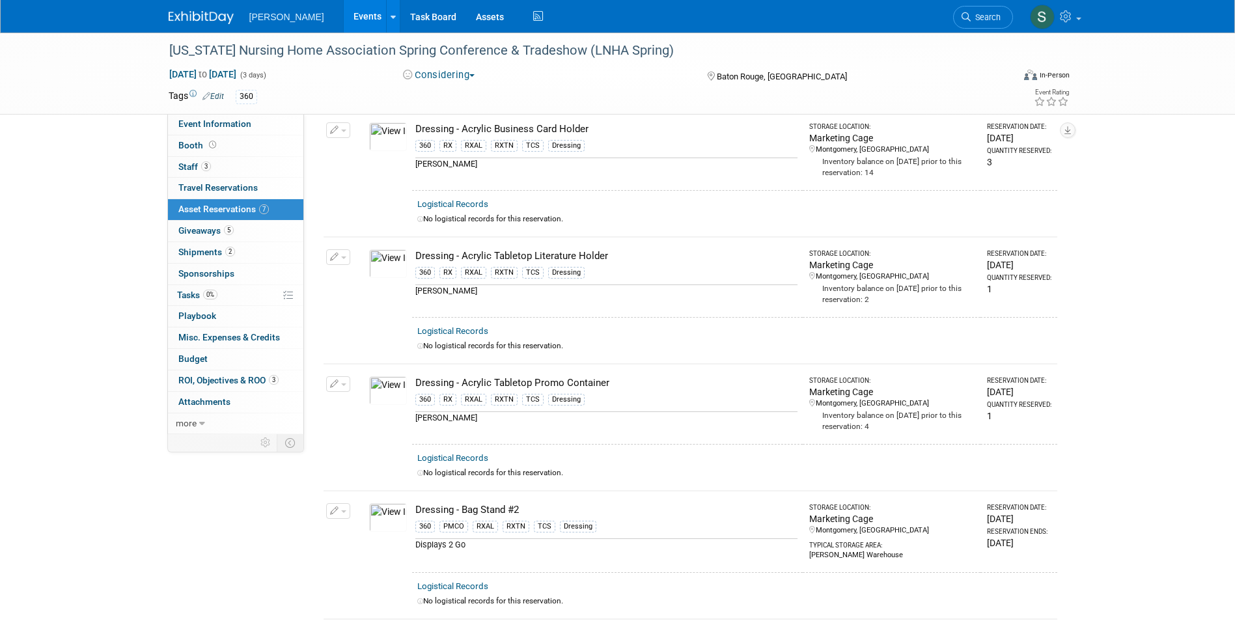
scroll to position [0, 0]
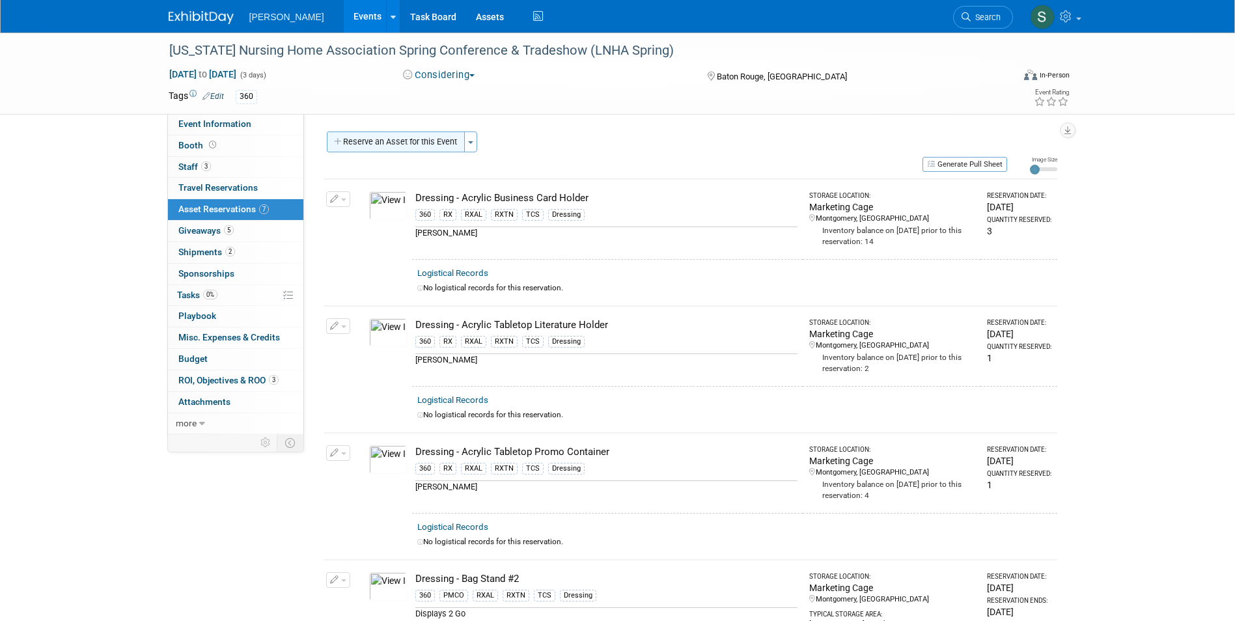
click at [387, 139] on button "Reserve an Asset for this Event" at bounding box center [396, 142] width 138 height 21
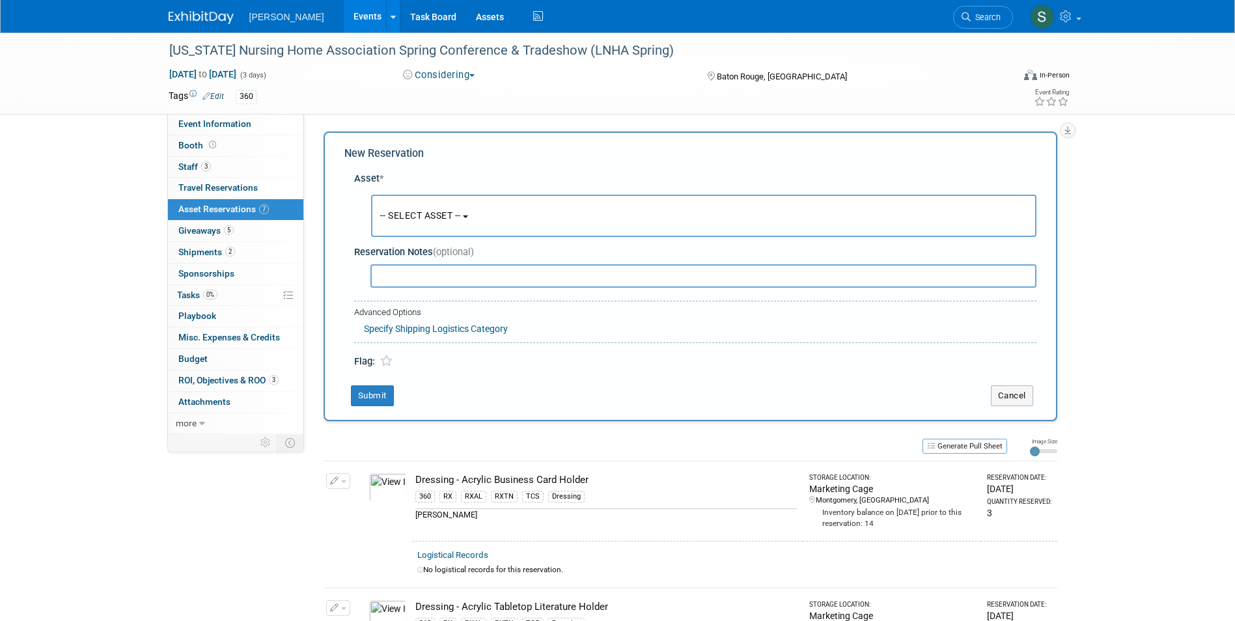
scroll to position [12, 0]
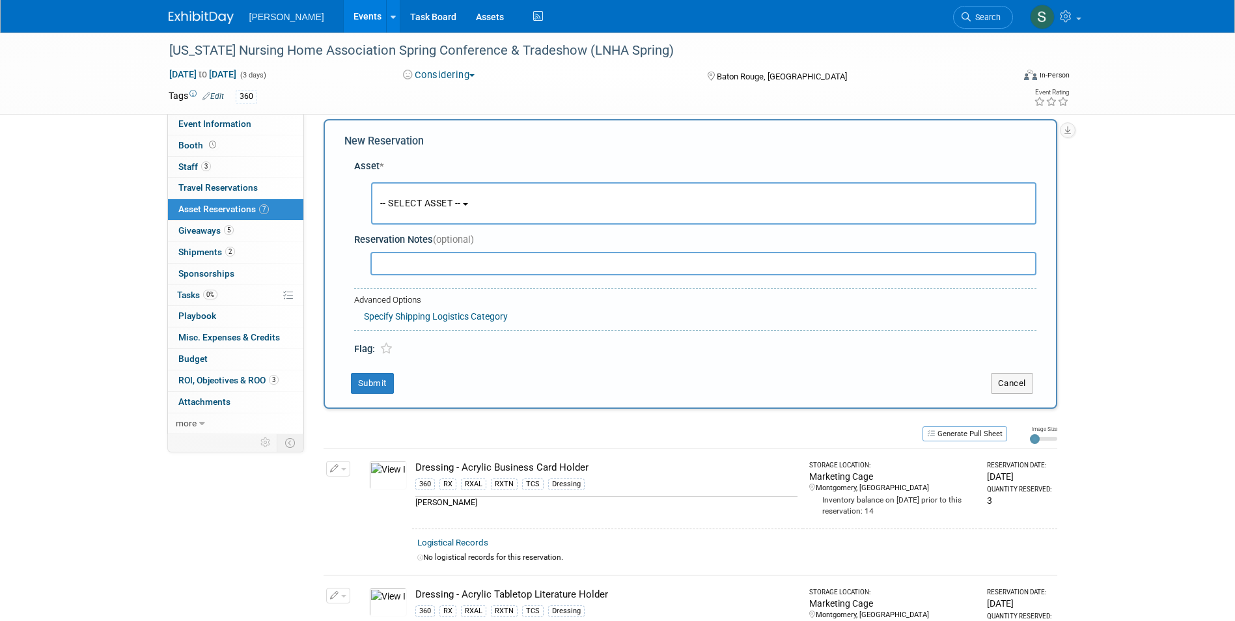
click at [389, 202] on span "-- SELECT ASSET --" at bounding box center [420, 203] width 81 height 10
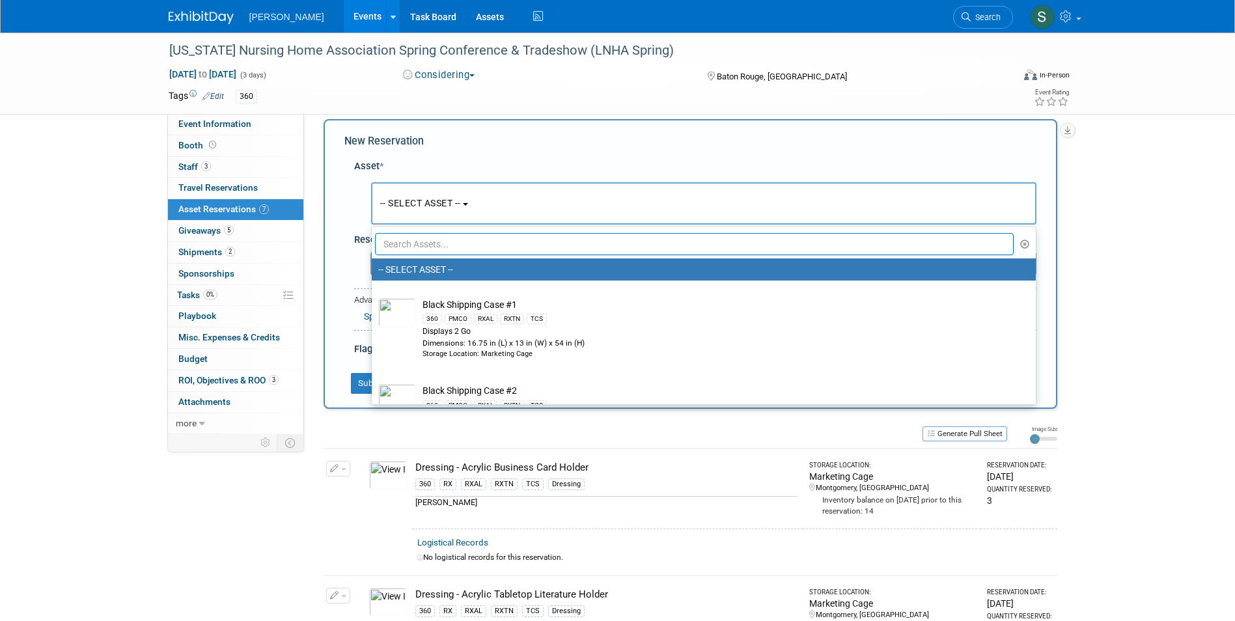
click at [419, 245] on input "text" at bounding box center [694, 244] width 639 height 22
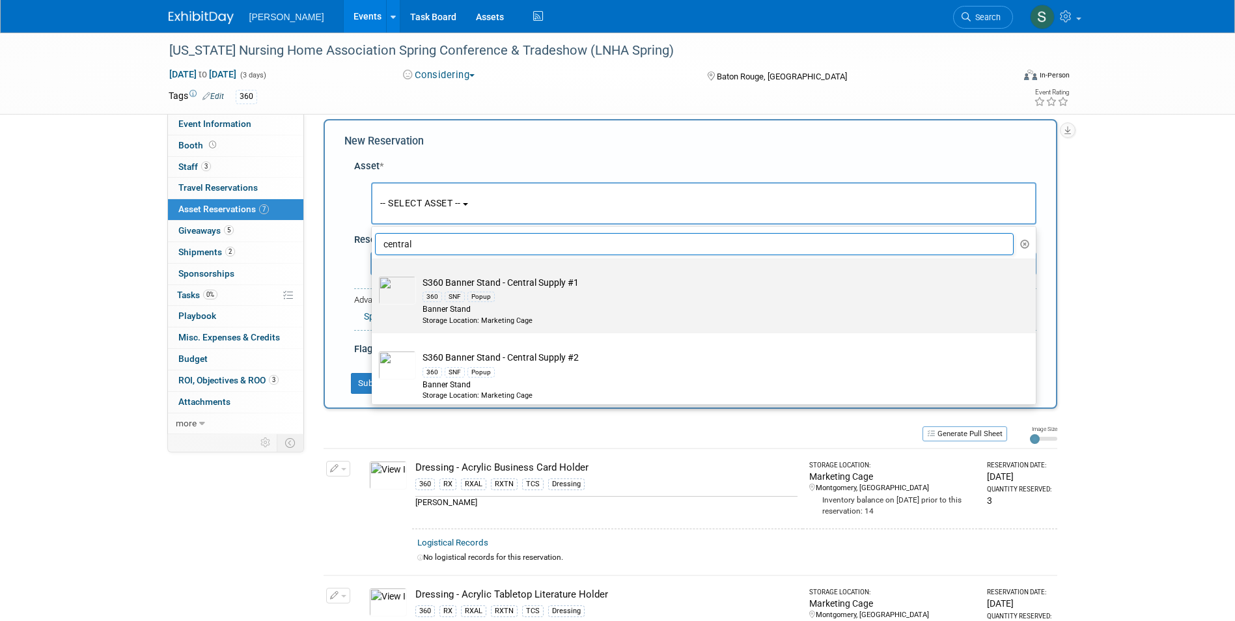
type input "central"
click at [574, 298] on div "360 SNF Popup" at bounding box center [715, 296] width 587 height 15
click at [374, 274] on input "S360 Banner Stand - Central Supply #1 360 SNF Popup Banner Stand Storage Locati…" at bounding box center [369, 270] width 8 height 8
select select "10722322"
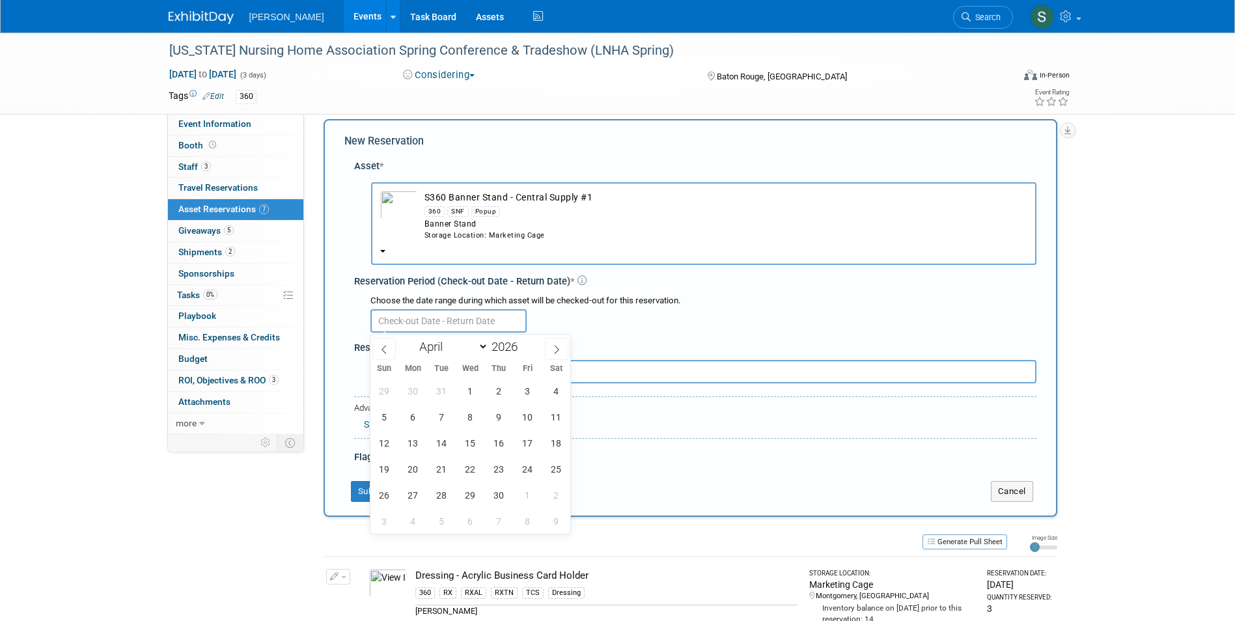
click at [398, 323] on input "text" at bounding box center [448, 320] width 156 height 23
click at [479, 393] on span "1" at bounding box center [470, 390] width 25 height 25
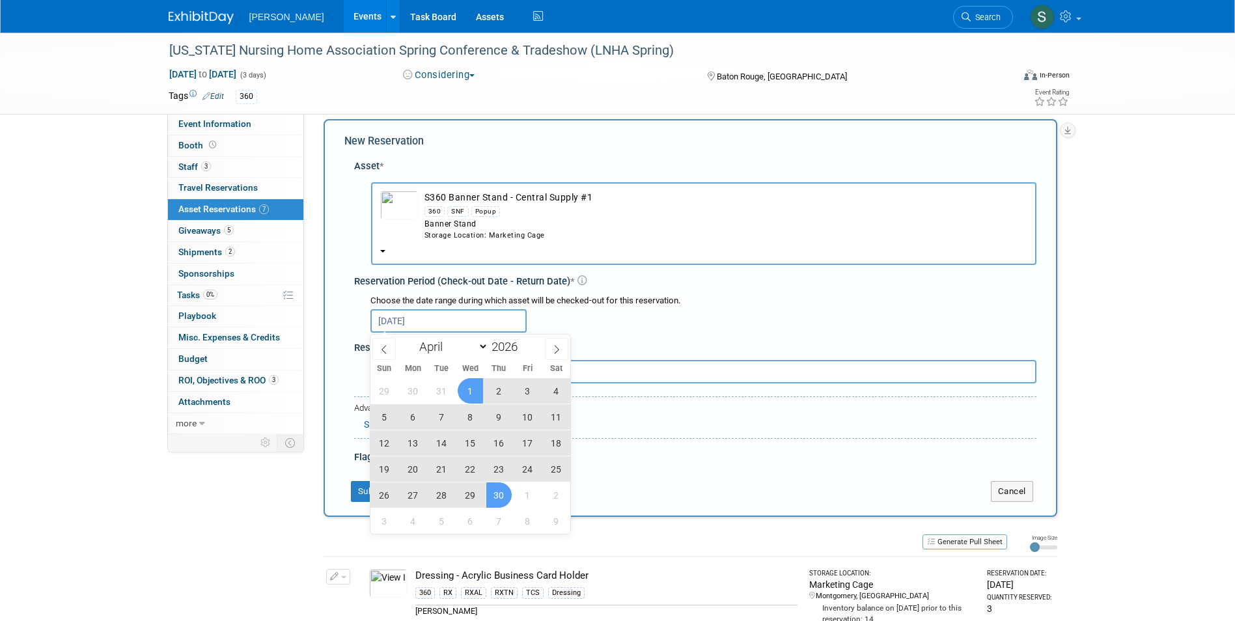
click at [508, 492] on span "30" at bounding box center [498, 494] width 25 height 25
type input "Apr 1, 2026 to Apr 30, 2026"
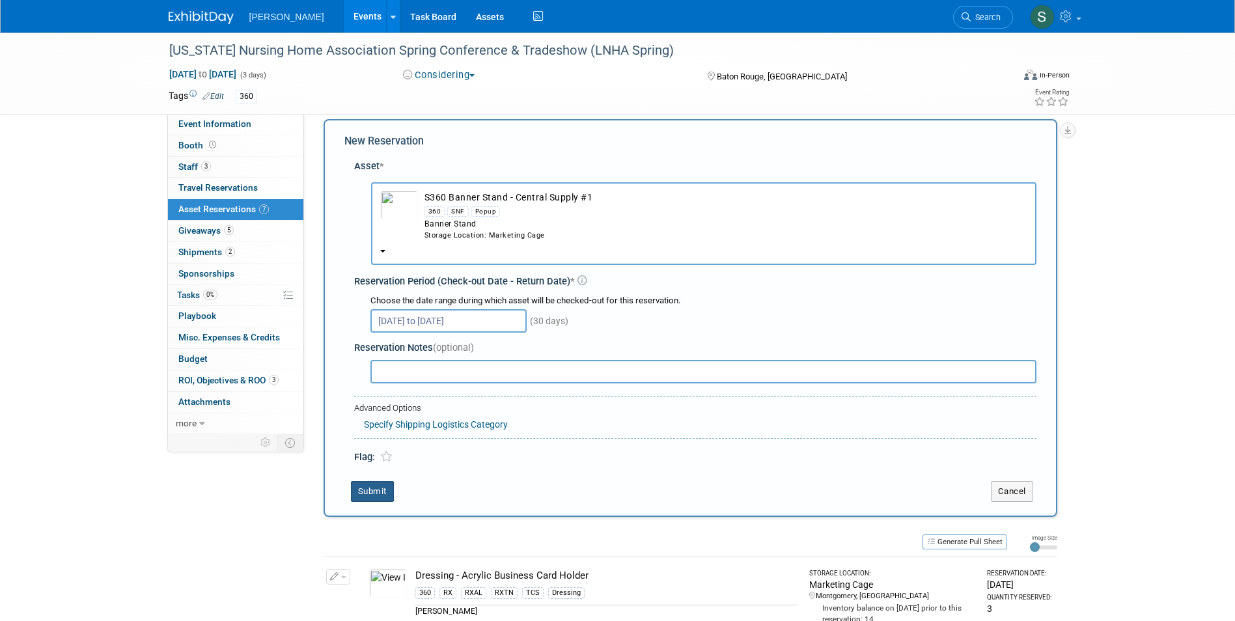
click at [376, 493] on button "Submit" at bounding box center [372, 491] width 43 height 21
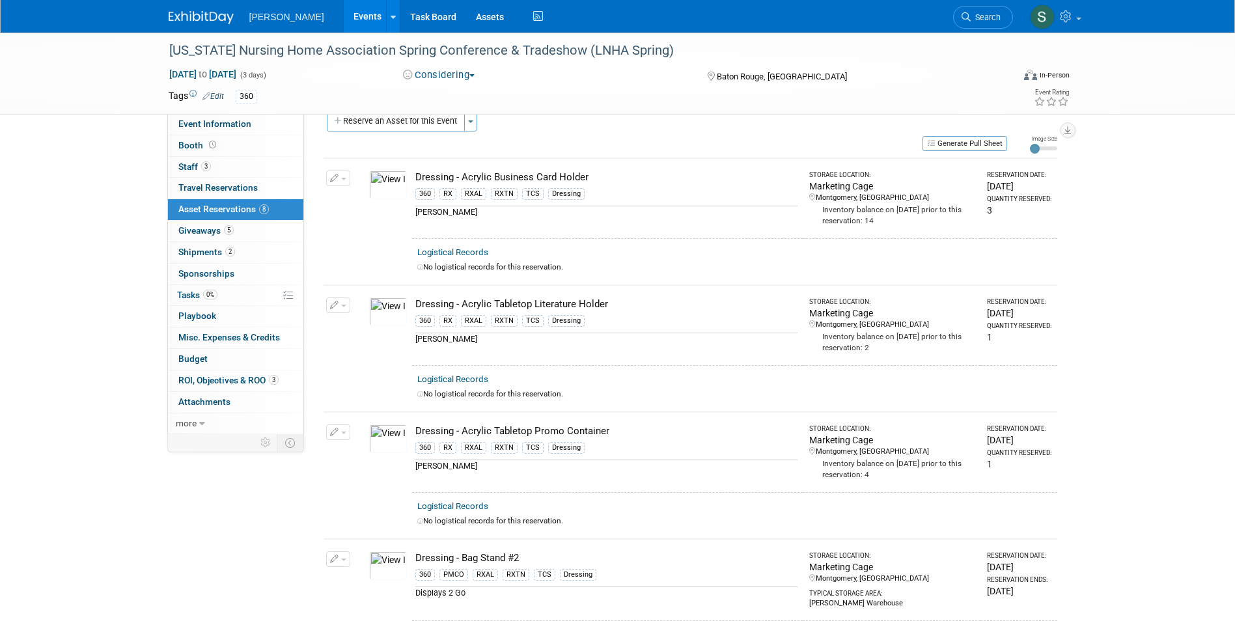
scroll to position [0, 0]
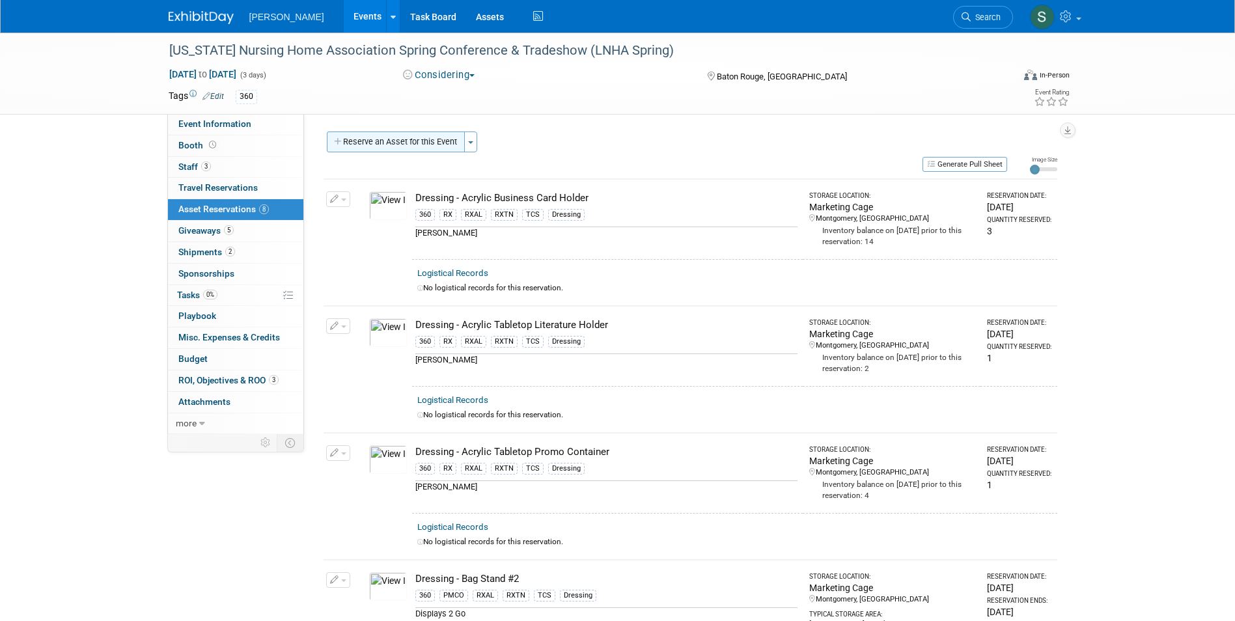
click at [390, 148] on button "Reserve an Asset for this Event" at bounding box center [396, 142] width 138 height 21
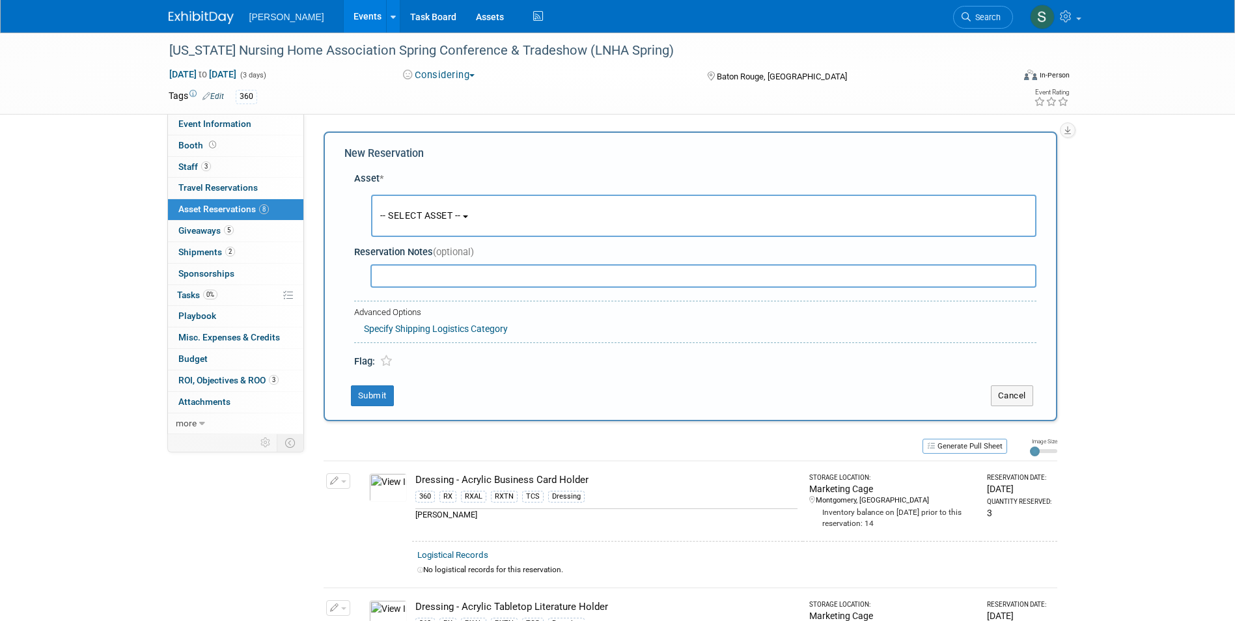
scroll to position [12, 0]
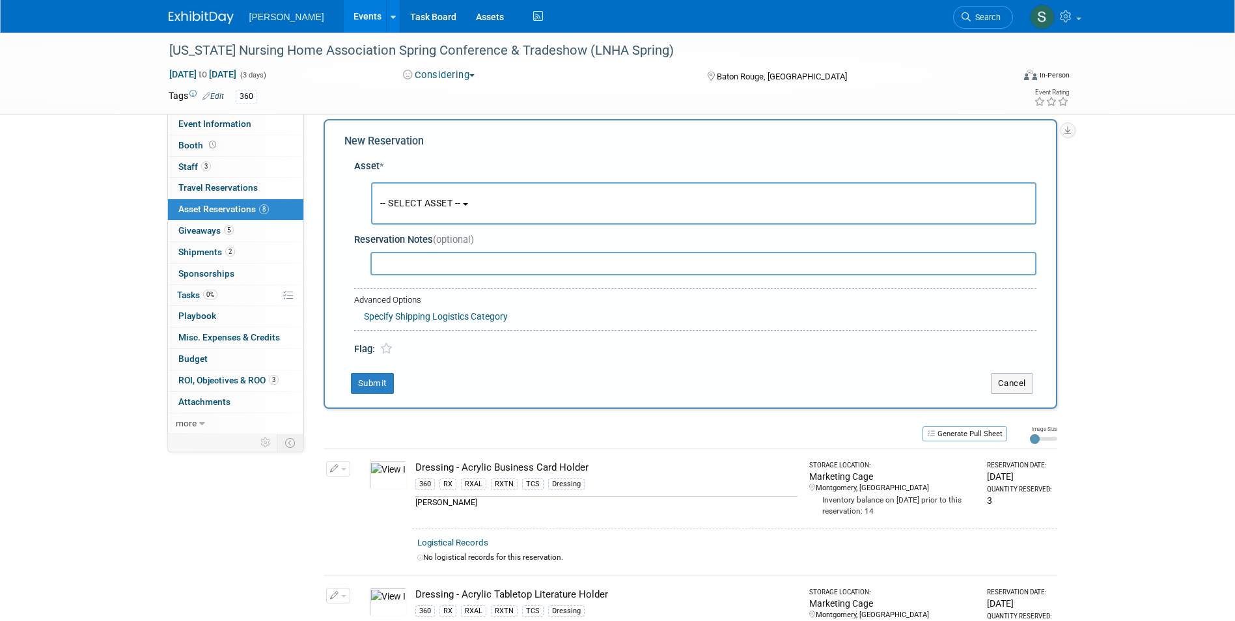
click at [390, 193] on button "-- SELECT ASSET --" at bounding box center [703, 203] width 665 height 42
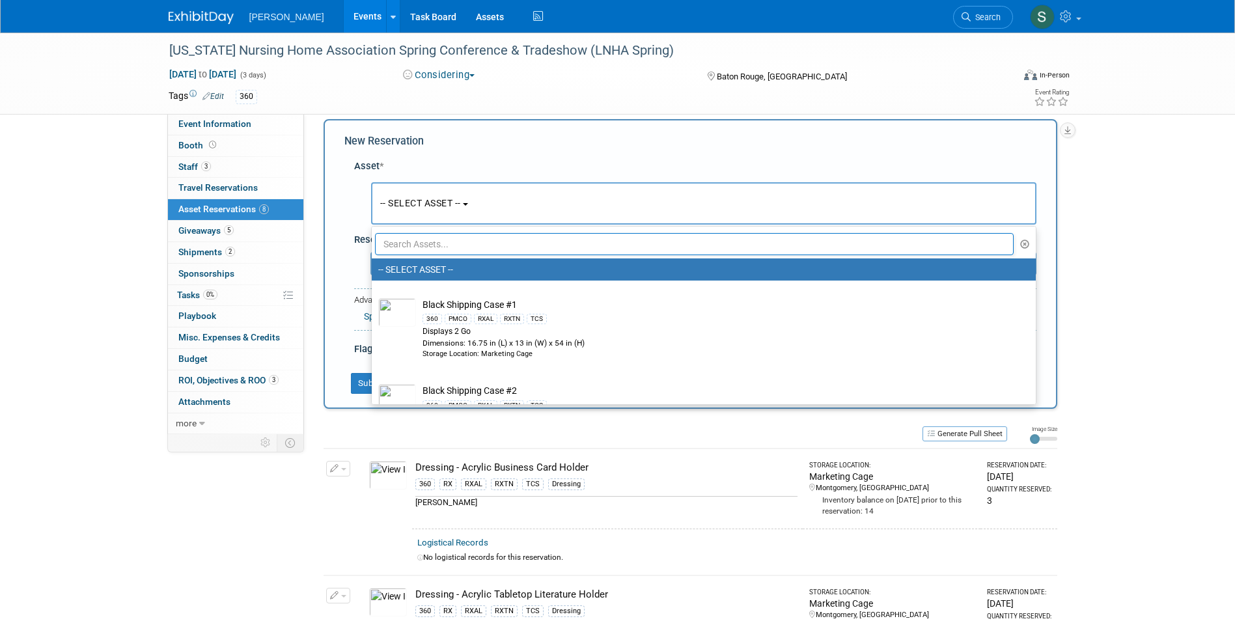
click at [409, 247] on input "text" at bounding box center [694, 244] width 639 height 22
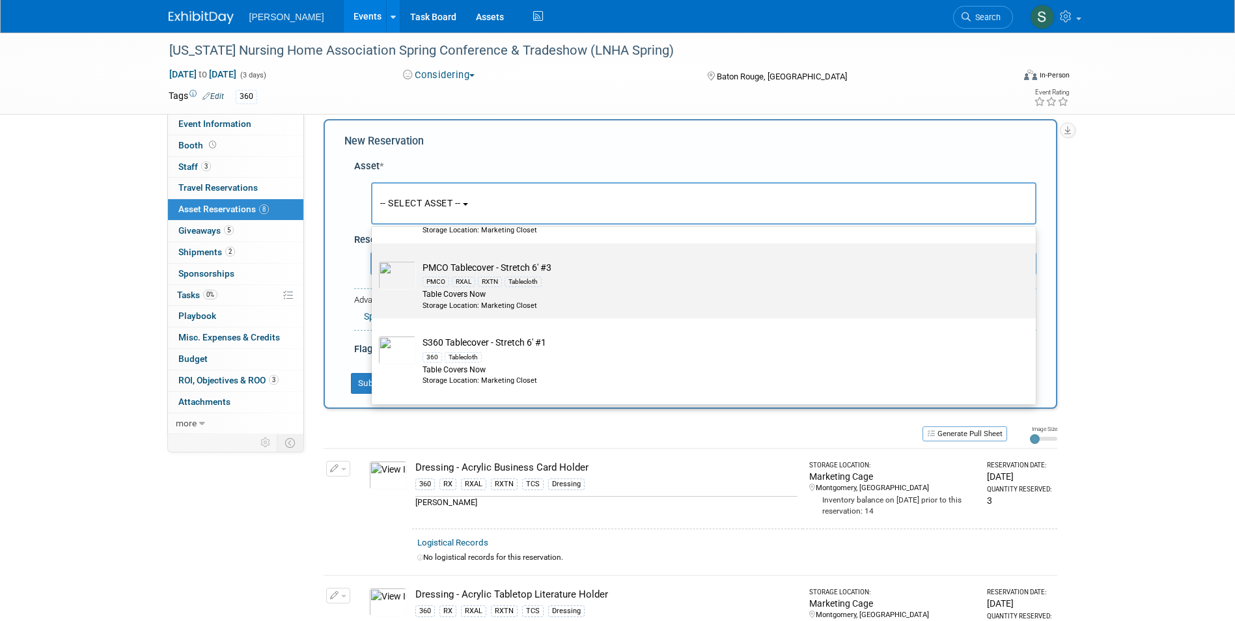
scroll to position [195, 0]
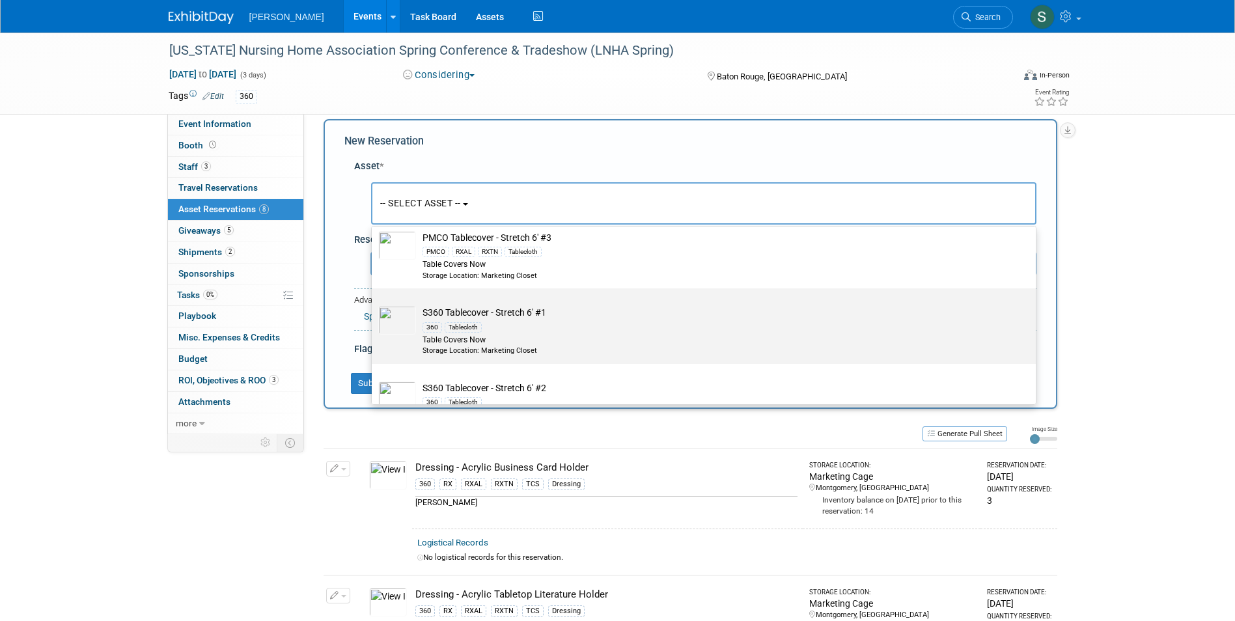
type input "stretch"
click at [546, 324] on div "360 Tablecloth" at bounding box center [715, 326] width 587 height 15
click at [374, 304] on input "S360 Tablecover - Stretch 6' #1 360 Tablecloth Table Covers Now Storage Locatio…" at bounding box center [369, 300] width 8 height 8
select select "10722333"
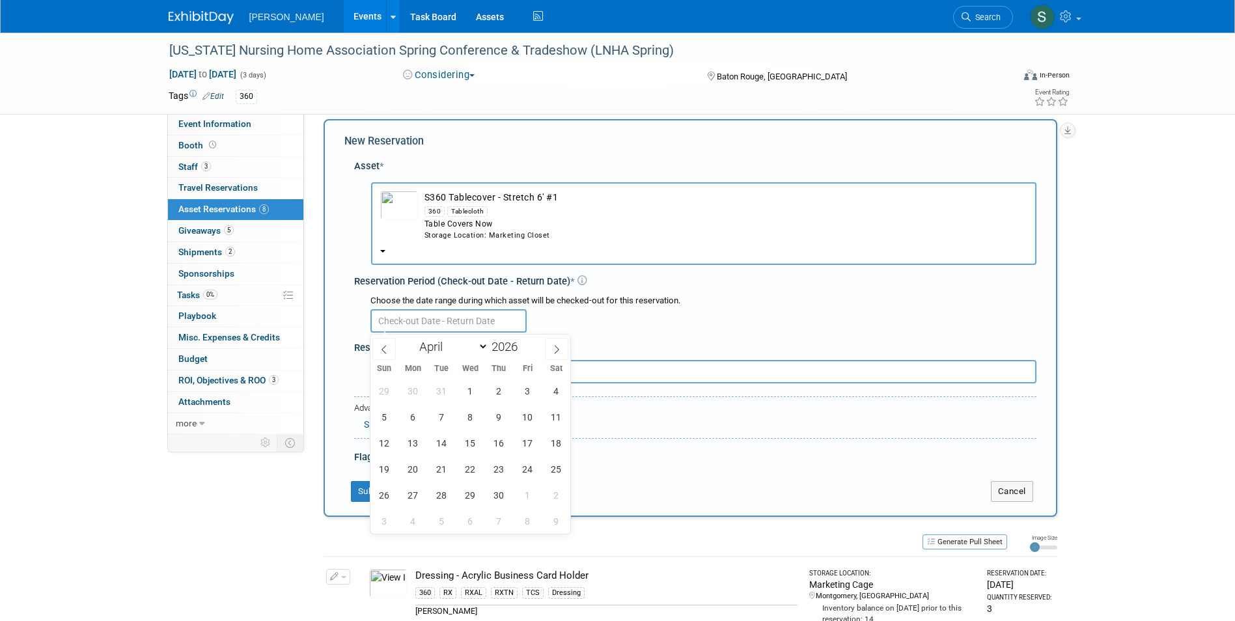
click at [441, 315] on input "text" at bounding box center [448, 320] width 156 height 23
click at [469, 382] on span "1" at bounding box center [470, 390] width 25 height 25
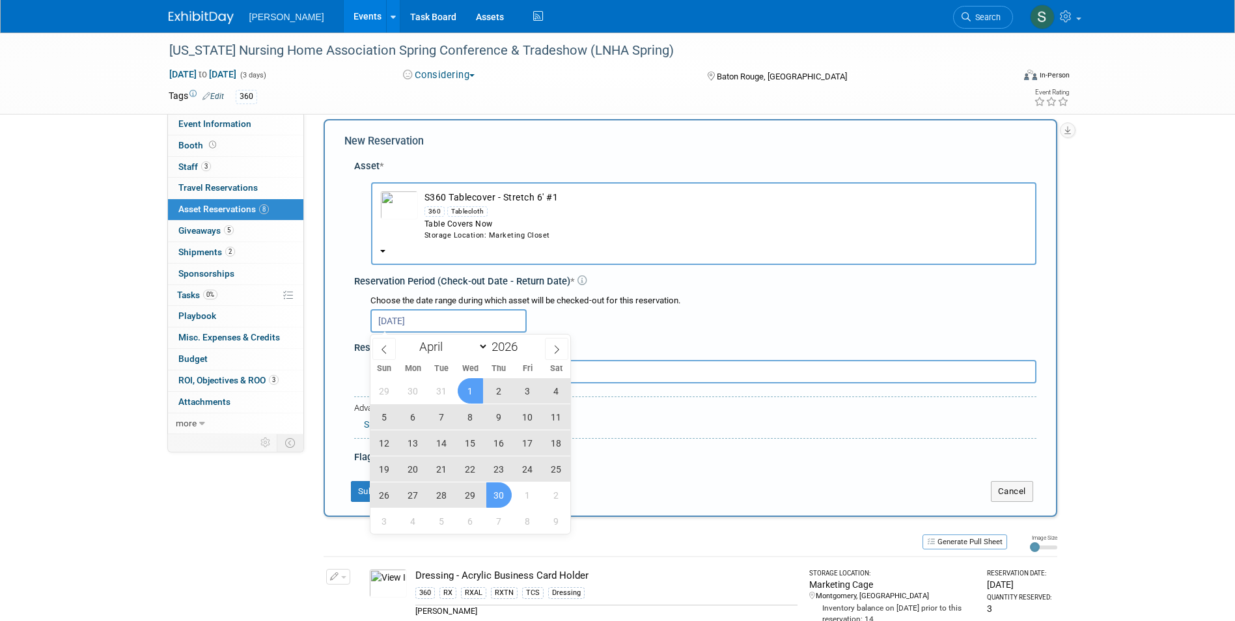
click at [499, 490] on span "30" at bounding box center [498, 494] width 25 height 25
type input "Apr 1, 2026 to Apr 30, 2026"
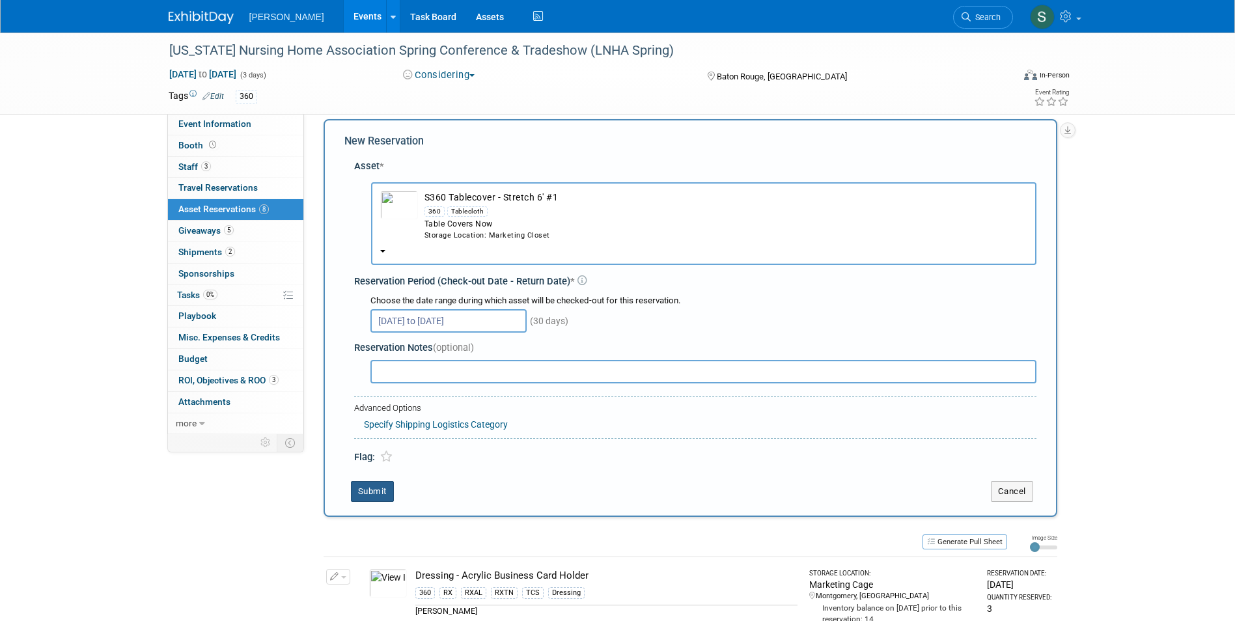
click at [372, 489] on button "Submit" at bounding box center [372, 491] width 43 height 21
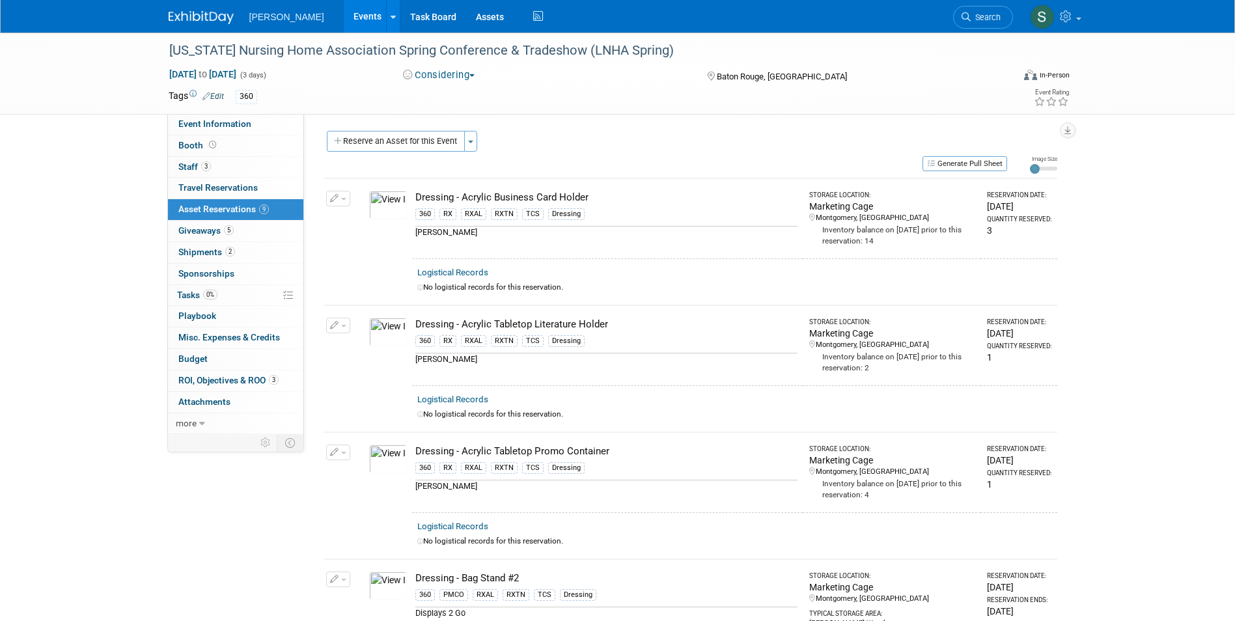
scroll to position [0, 0]
click at [381, 136] on button "Reserve an Asset for this Event" at bounding box center [396, 142] width 138 height 21
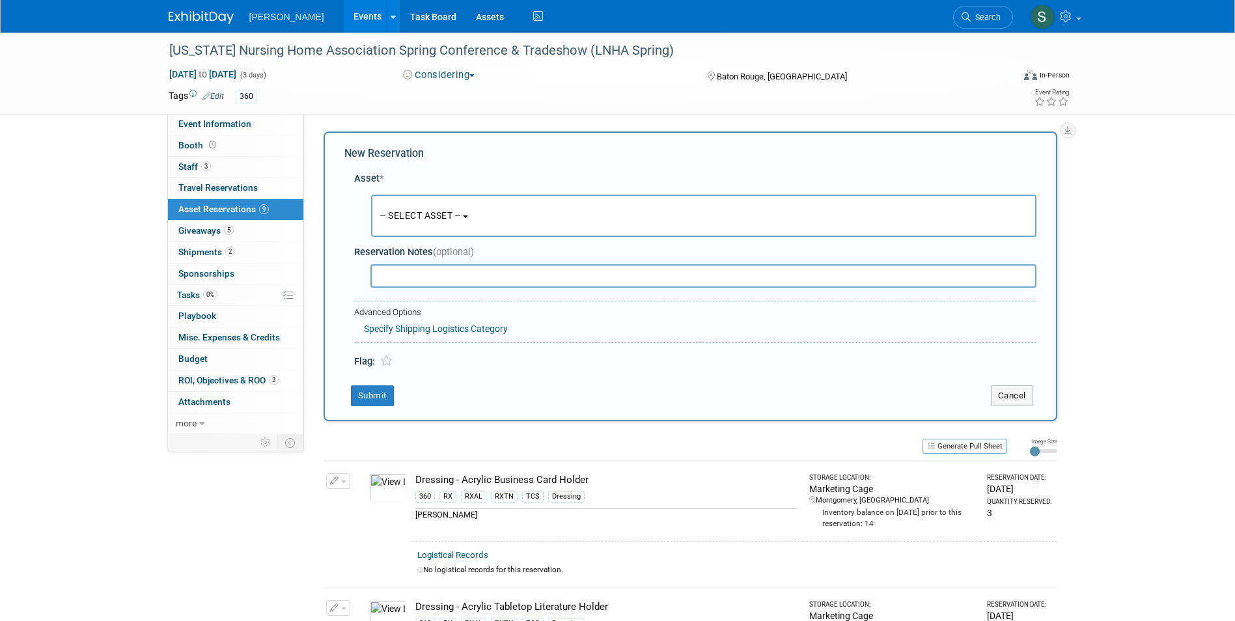
scroll to position [12, 0]
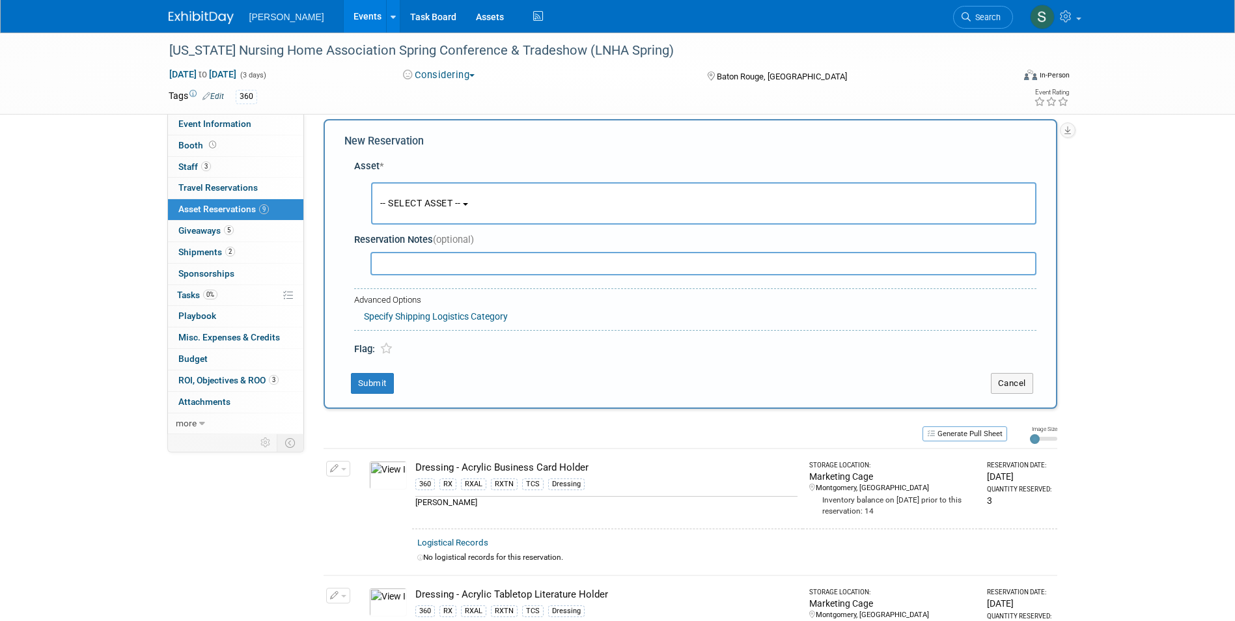
click at [413, 203] on span "-- SELECT ASSET --" at bounding box center [420, 203] width 81 height 10
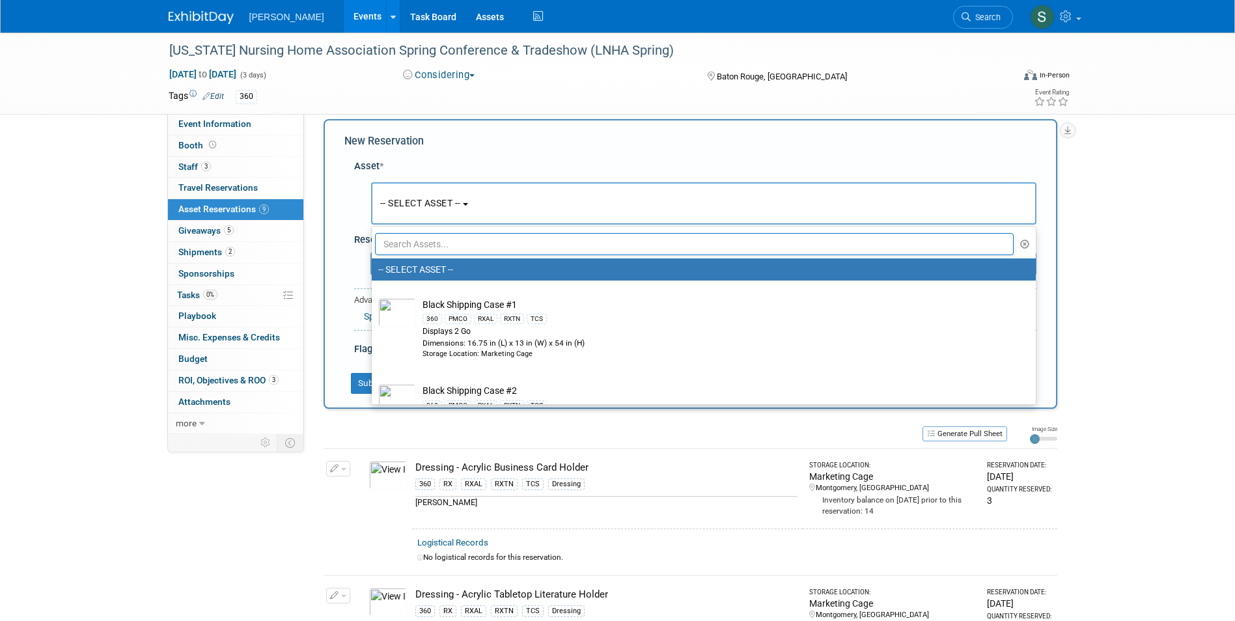
click at [421, 245] on input "text" at bounding box center [694, 244] width 639 height 22
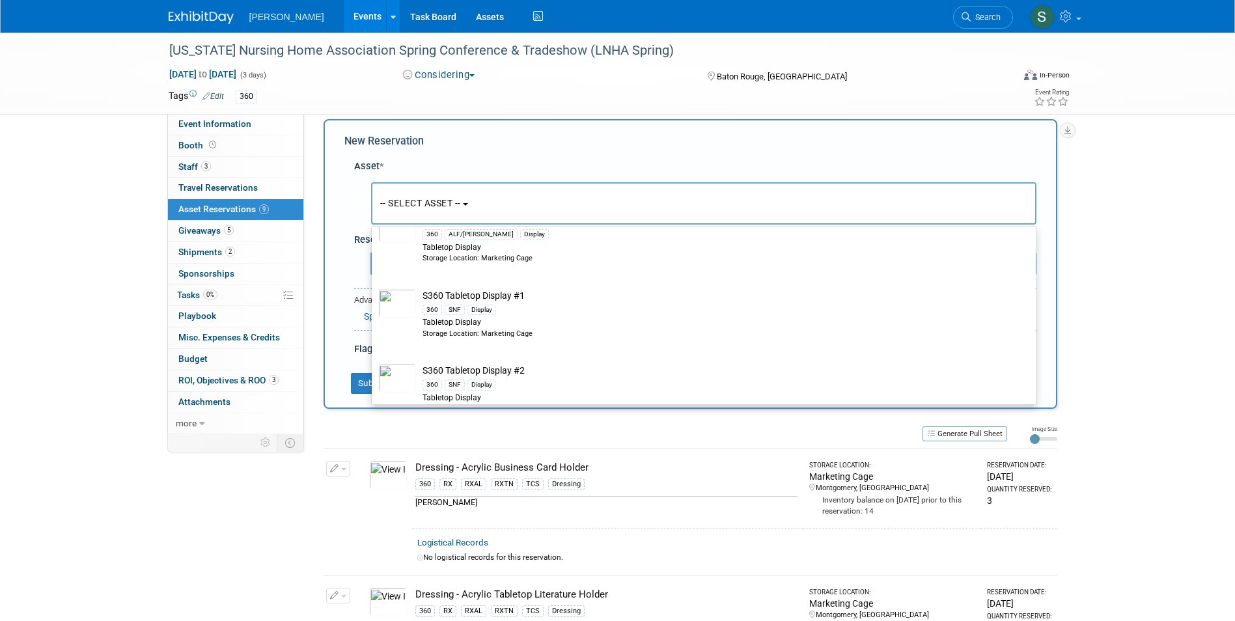
scroll to position [1302, 0]
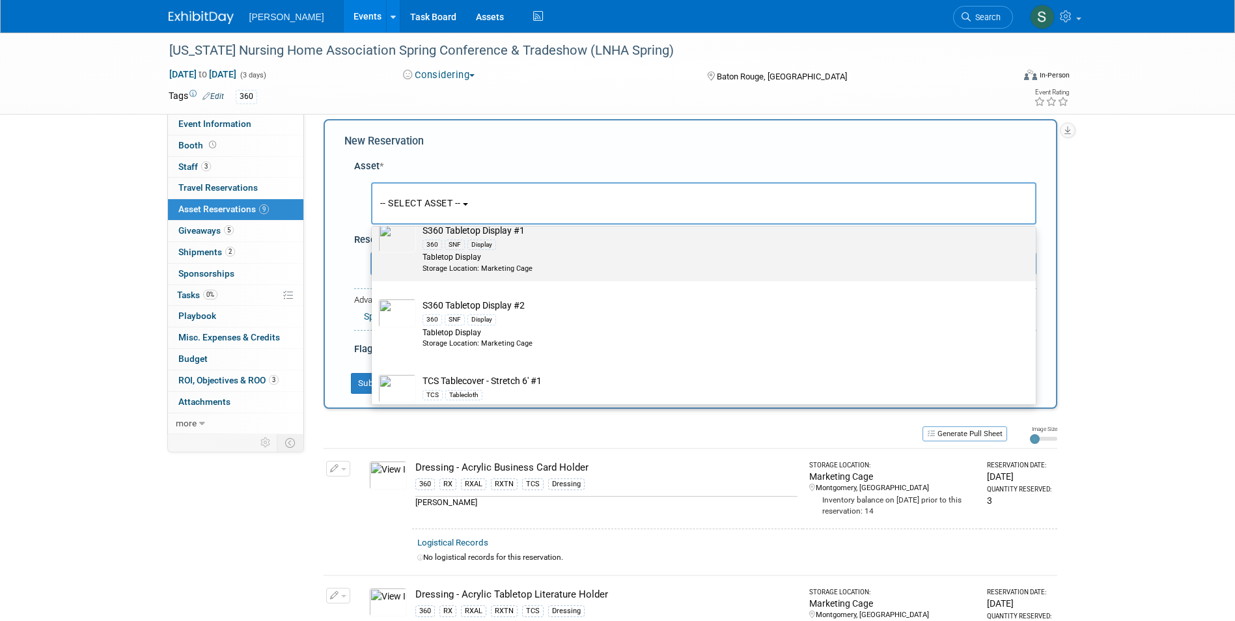
type input "table"
click at [551, 263] on div "Tabletop Display" at bounding box center [715, 257] width 587 height 11
click at [374, 222] on input "S360 Tabletop Display #1 360 SNF Display Tabletop Display Storage Location: Mar…" at bounding box center [369, 218] width 8 height 8
select select "10722338"
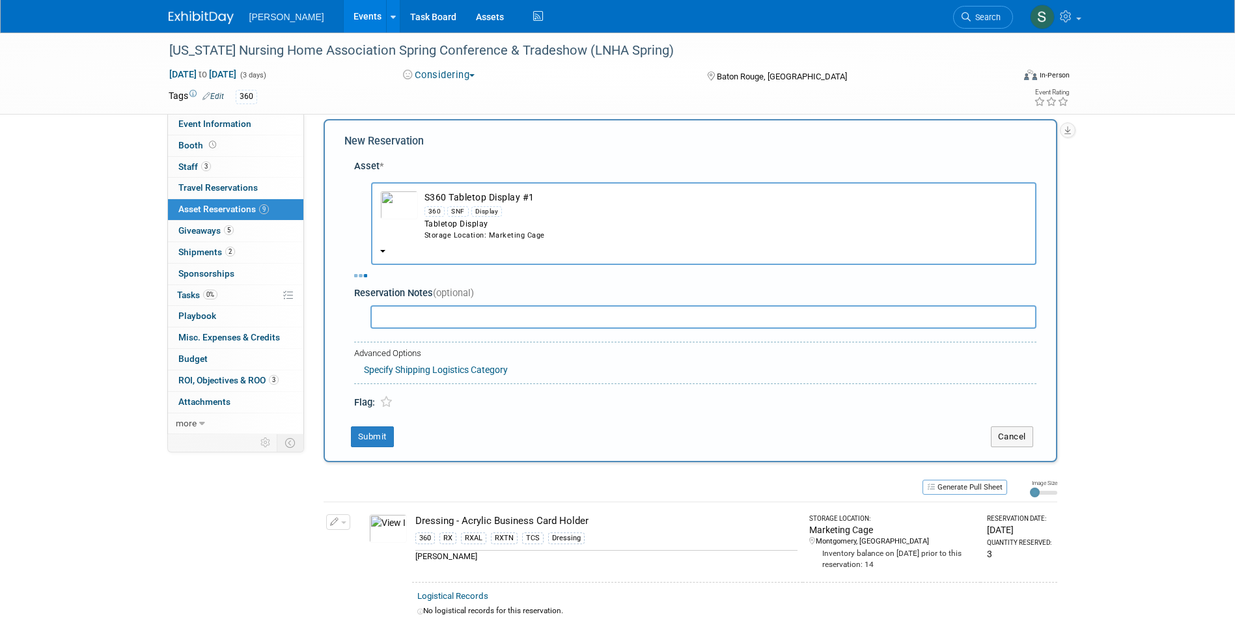
click at [391, 311] on input "text" at bounding box center [703, 316] width 666 height 23
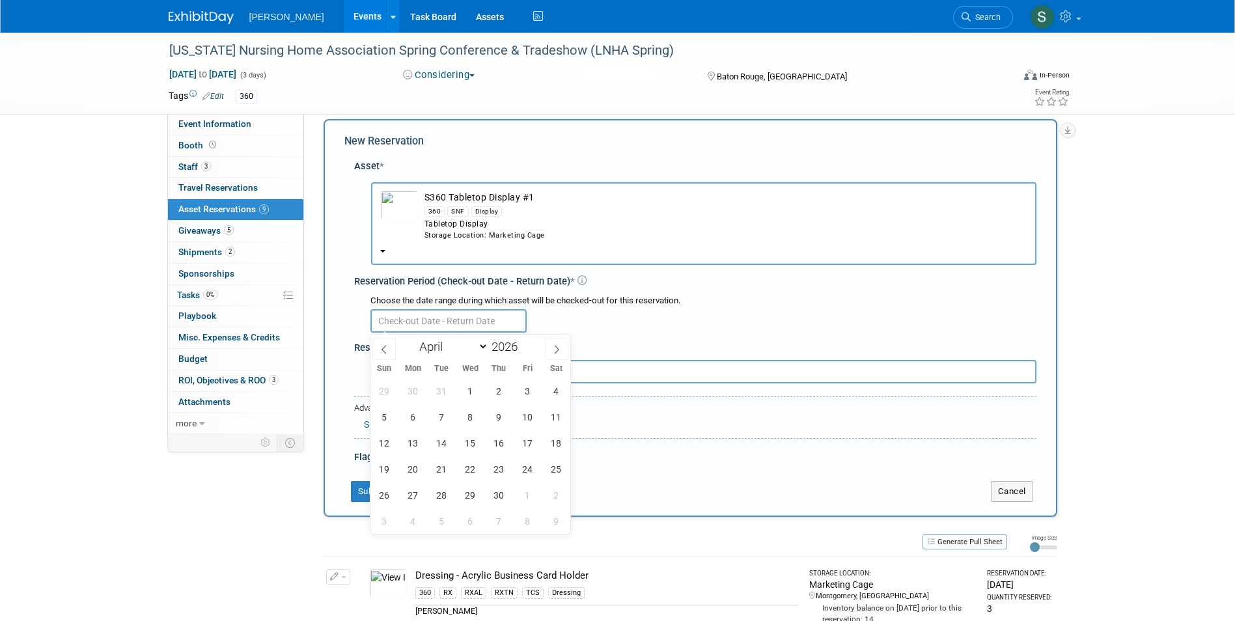
click at [395, 318] on input "text" at bounding box center [448, 320] width 156 height 23
click at [467, 389] on span "1" at bounding box center [470, 390] width 25 height 25
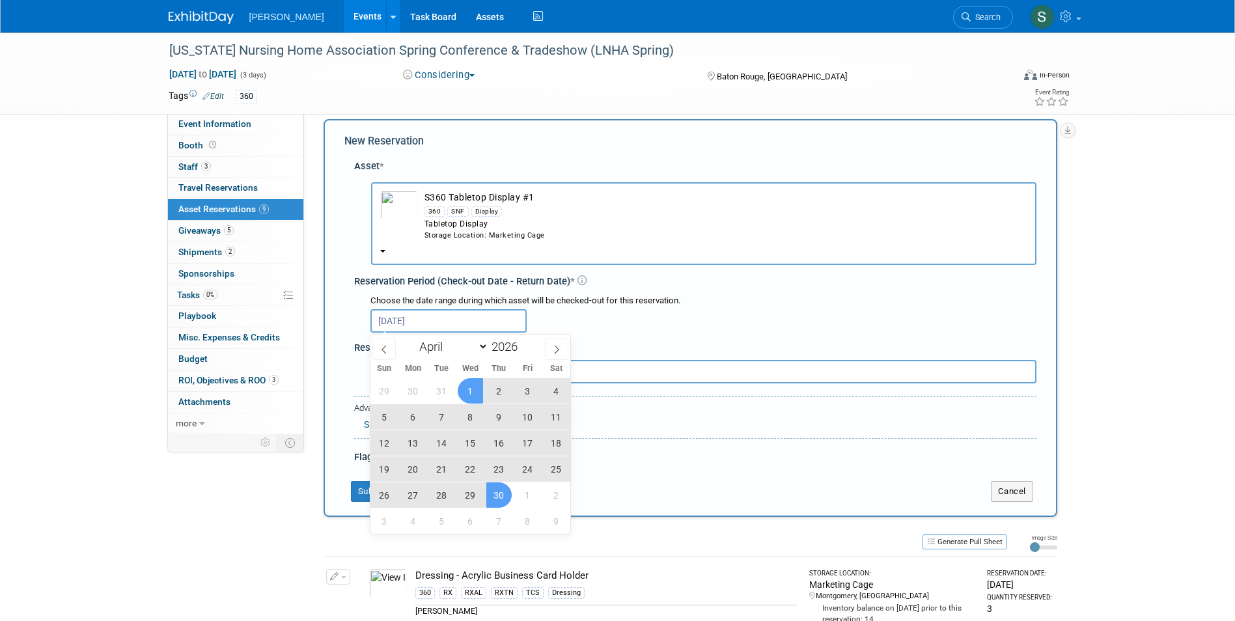
click at [499, 491] on span "30" at bounding box center [498, 494] width 25 height 25
type input "Apr 1, 2026 to Apr 30, 2026"
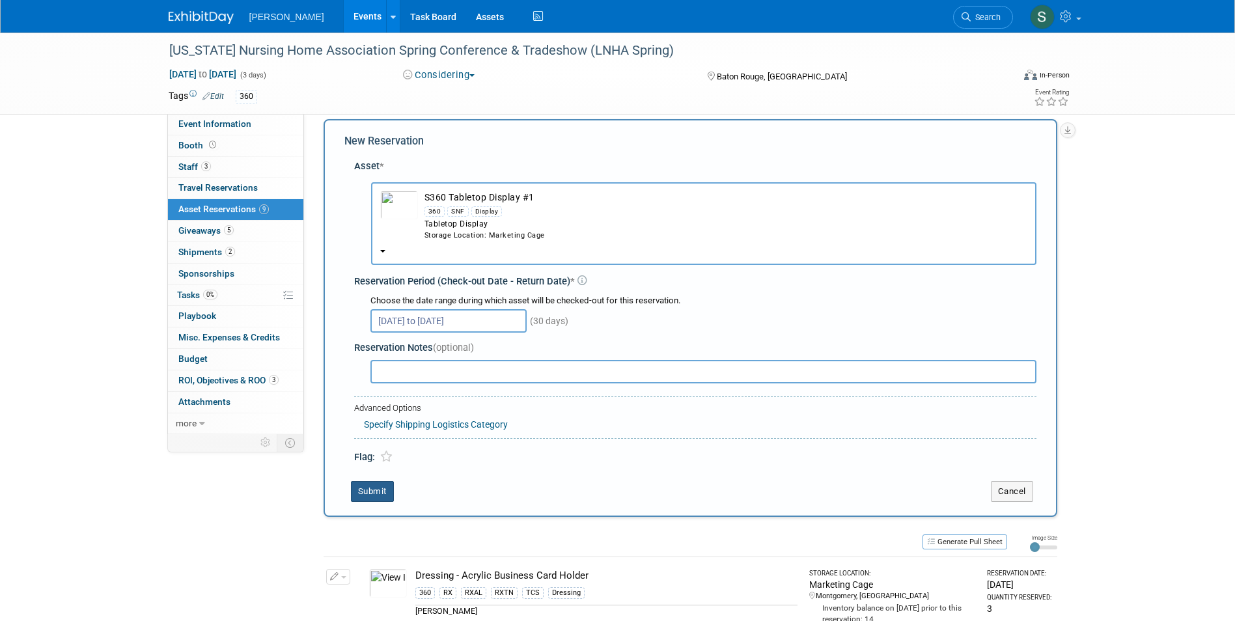
click at [381, 486] on button "Submit" at bounding box center [372, 491] width 43 height 21
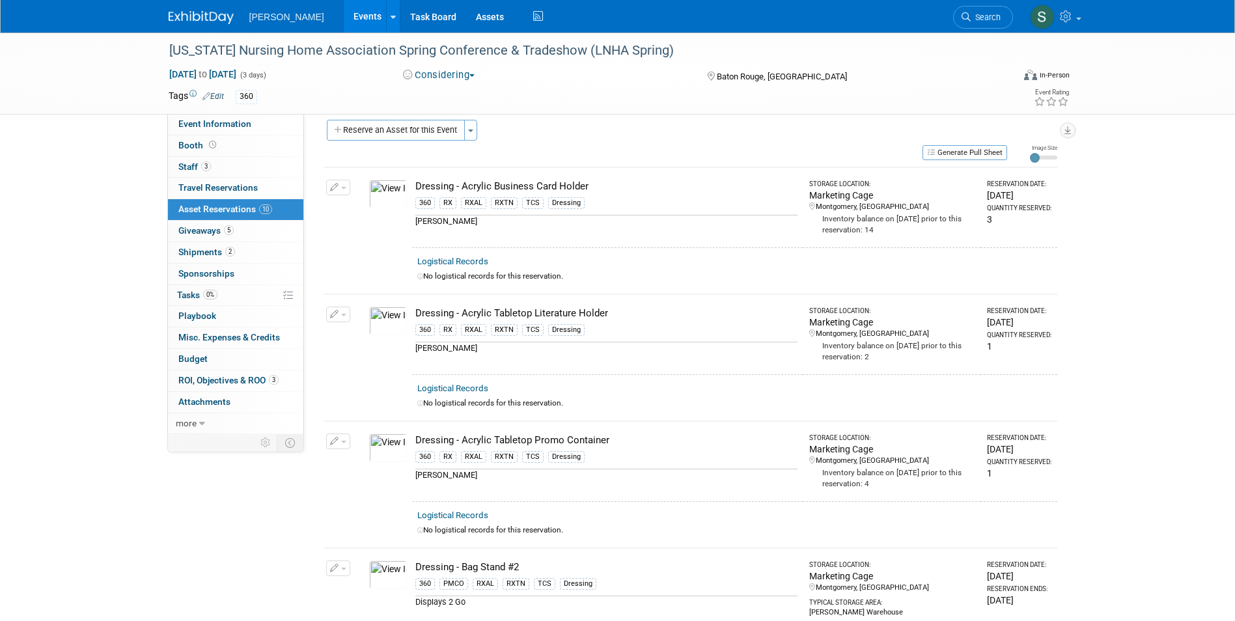
scroll to position [0, 0]
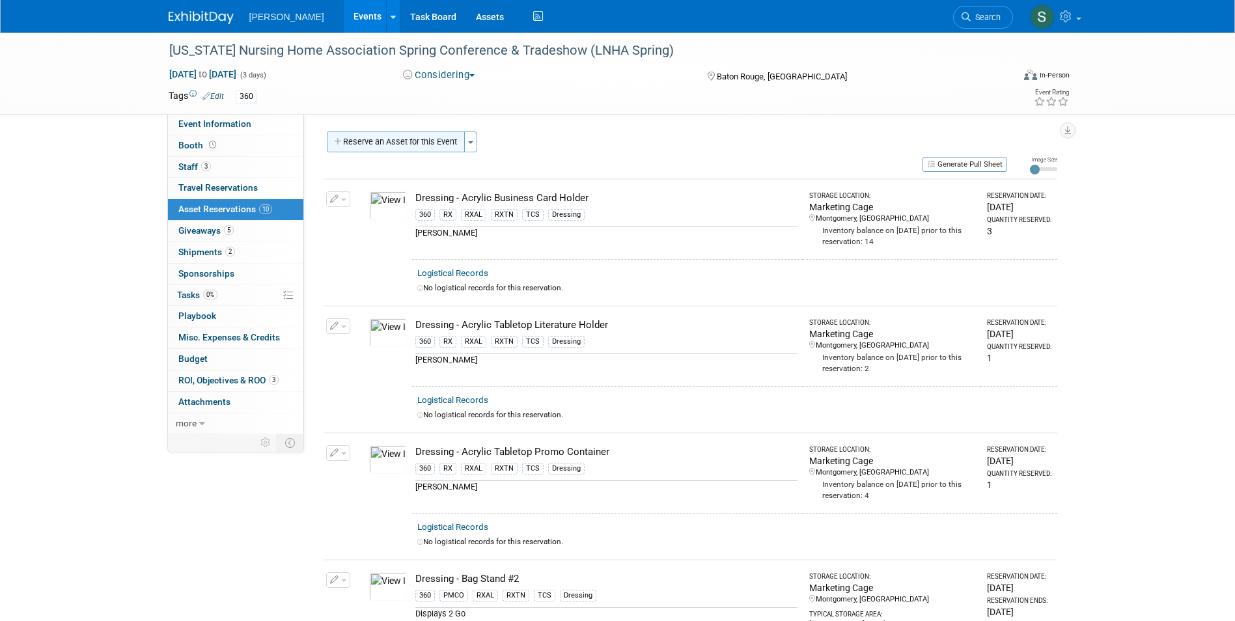
click at [404, 141] on button "Reserve an Asset for this Event" at bounding box center [396, 142] width 138 height 21
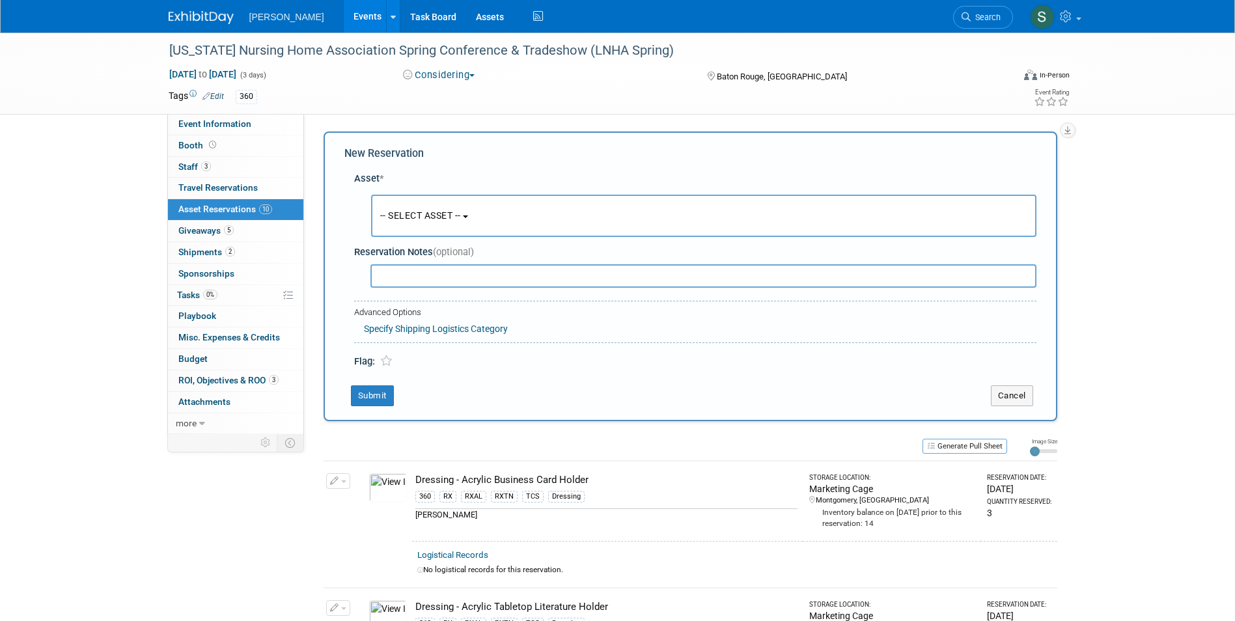
scroll to position [12, 0]
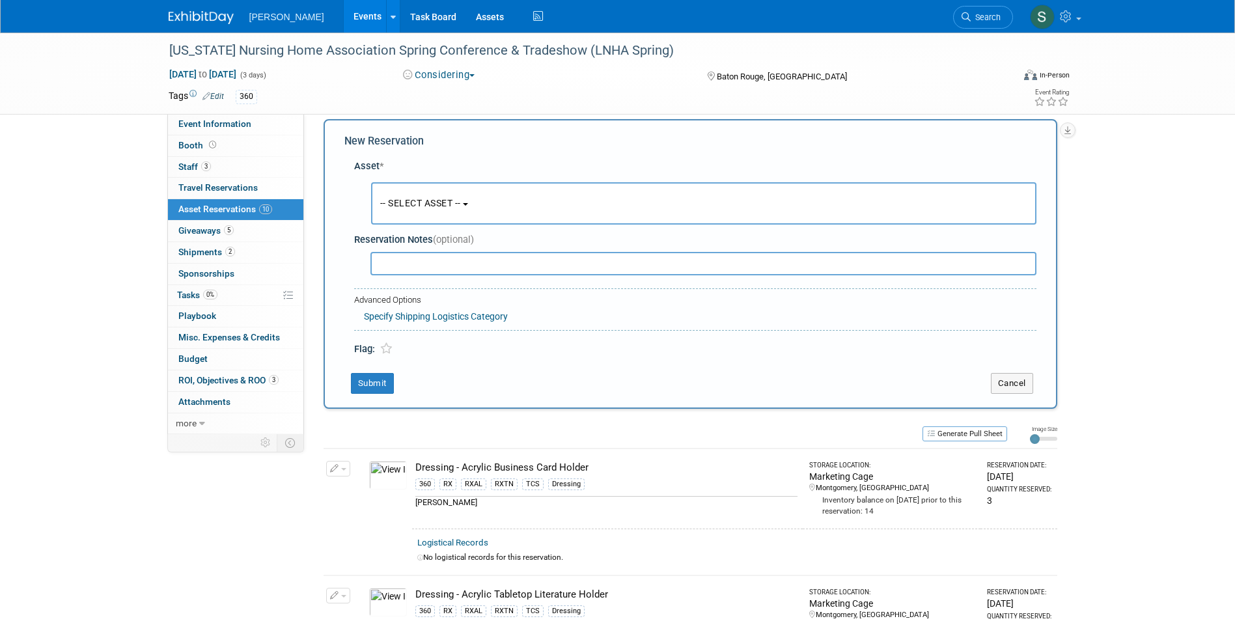
click at [396, 212] on button "-- SELECT ASSET --" at bounding box center [703, 203] width 665 height 42
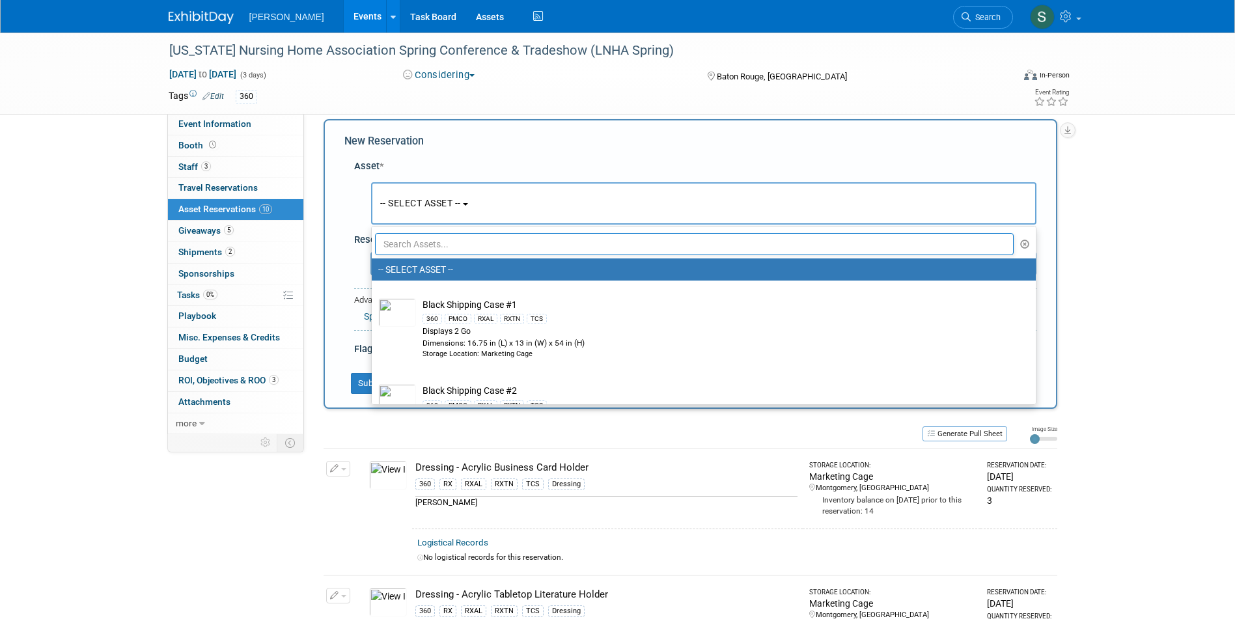
click at [402, 249] on input "text" at bounding box center [694, 244] width 639 height 22
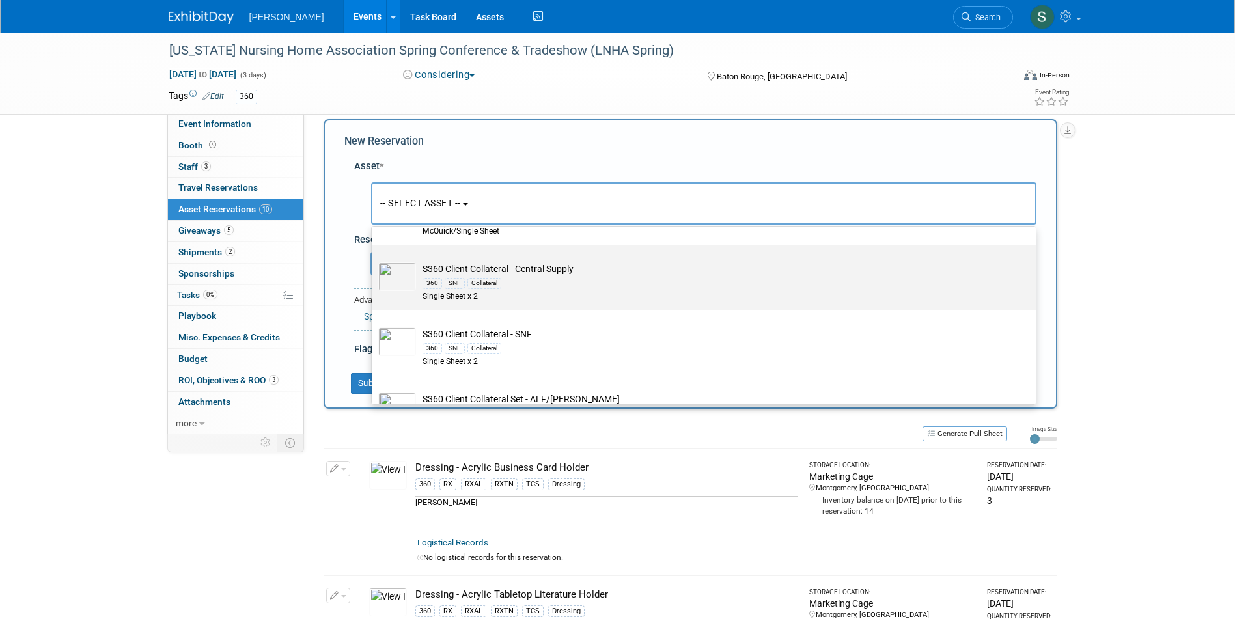
scroll to position [911, 0]
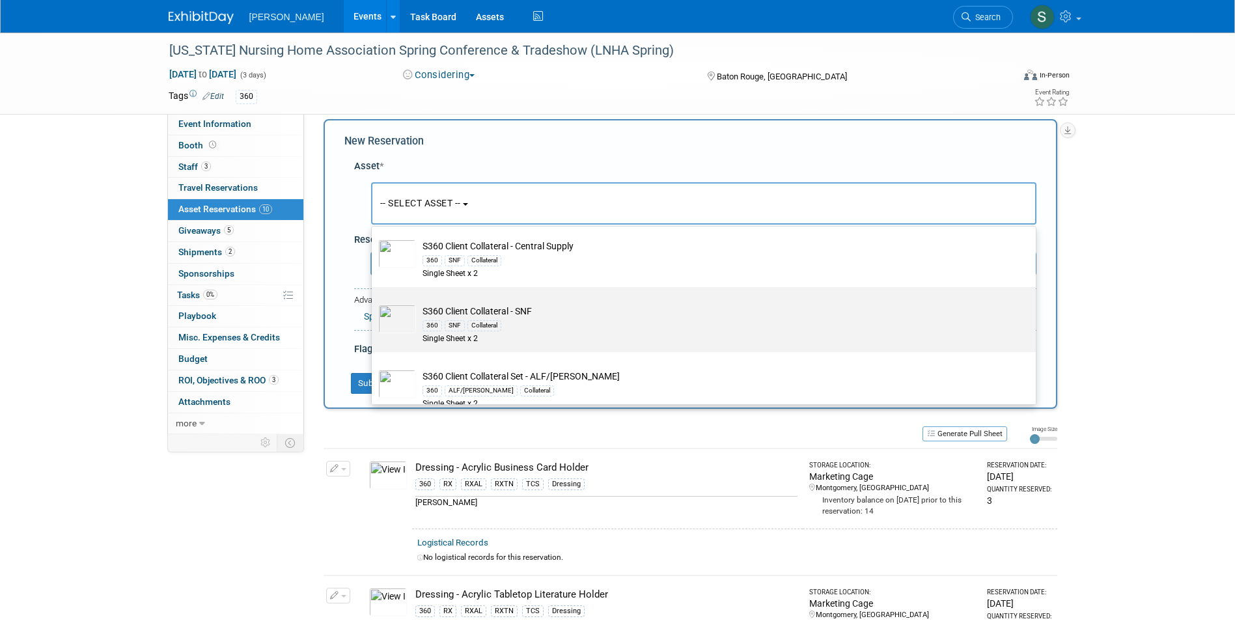
type input "coll"
click at [554, 327] on div "360 SNF Collateral" at bounding box center [715, 325] width 587 height 15
click at [374, 303] on input "S360 Client Collateral - SNF 360 SNF Collateral Single Sheet x 2" at bounding box center [369, 298] width 8 height 8
type input "2026"
select select "10728149"
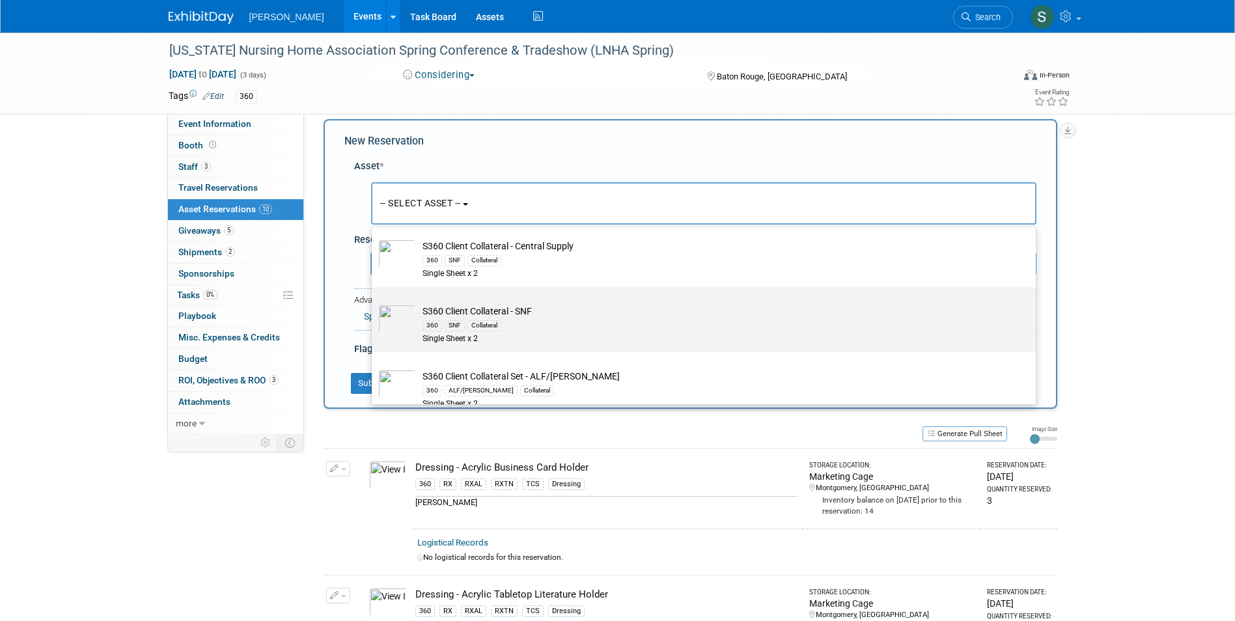
select select "3"
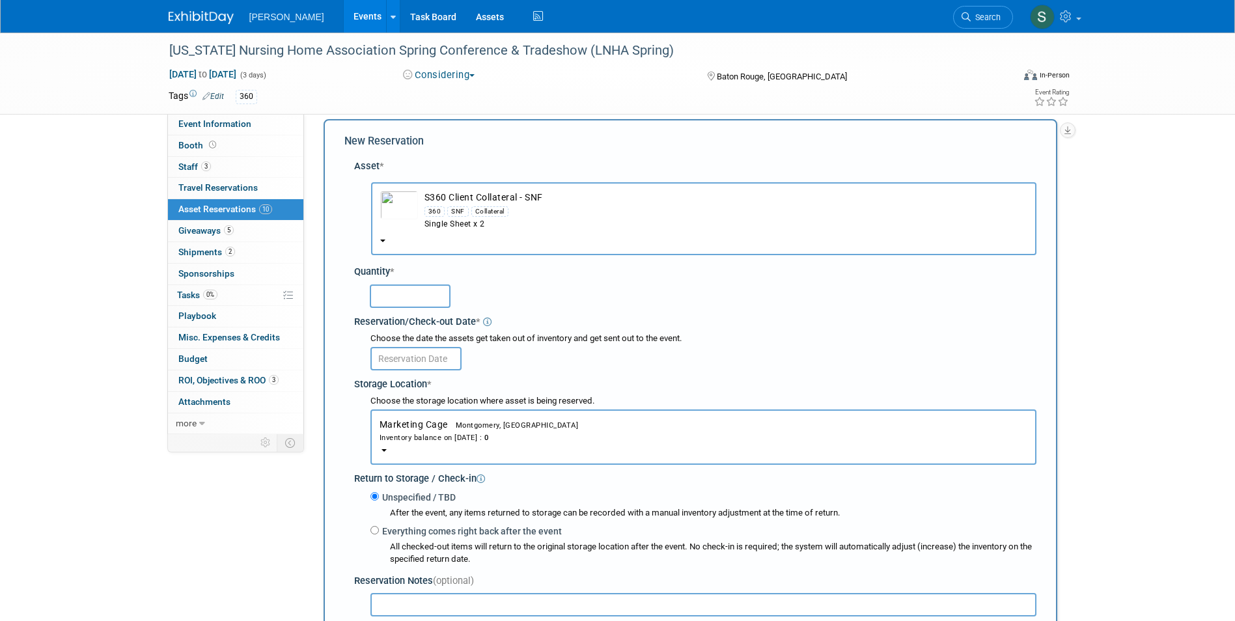
click at [399, 299] on input "text" at bounding box center [410, 295] width 81 height 23
type input "1"
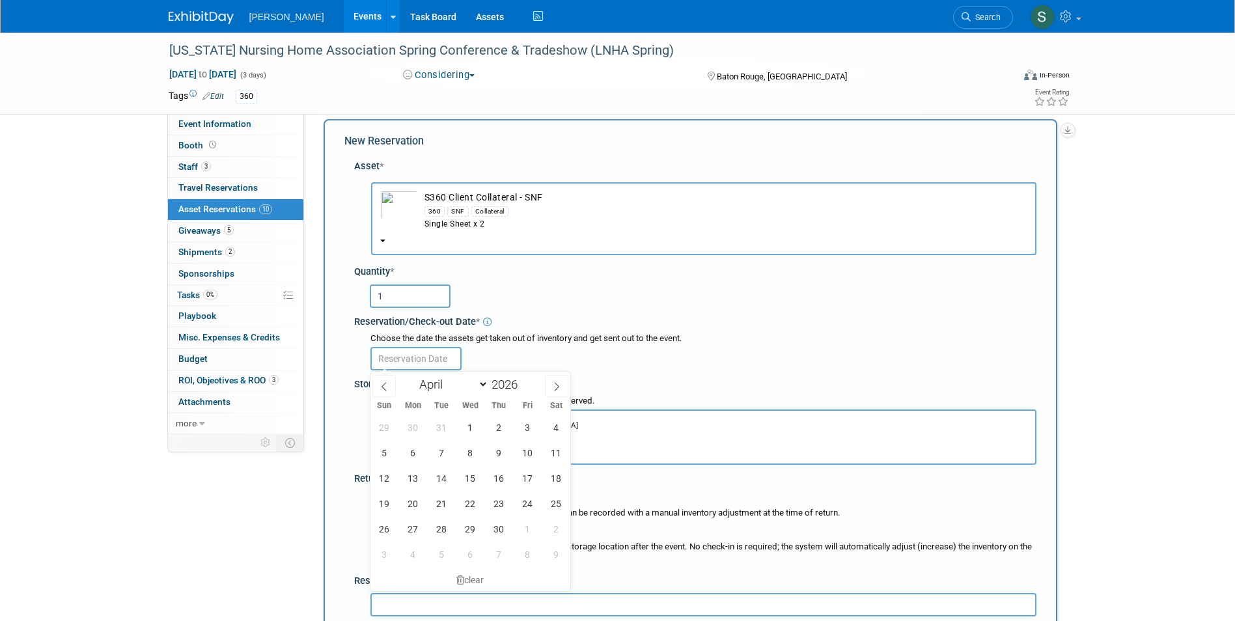
click at [400, 351] on input "text" at bounding box center [415, 358] width 91 height 23
click at [471, 419] on span "1" at bounding box center [470, 427] width 25 height 25
type input "[DATE]"
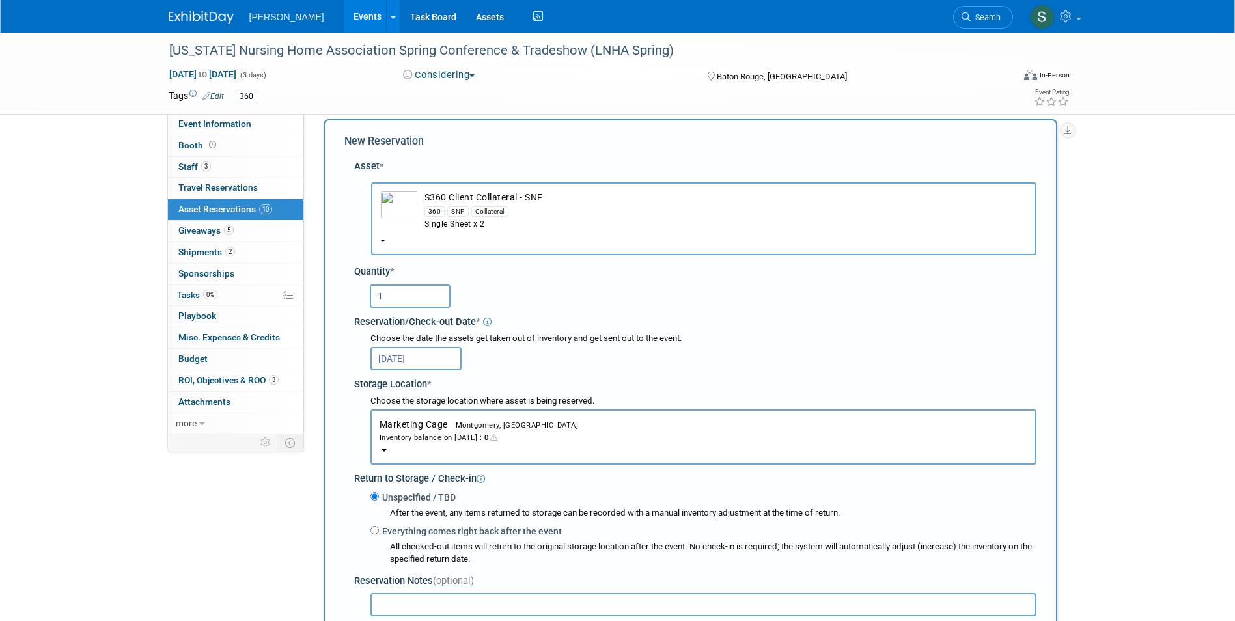
scroll to position [338, 0]
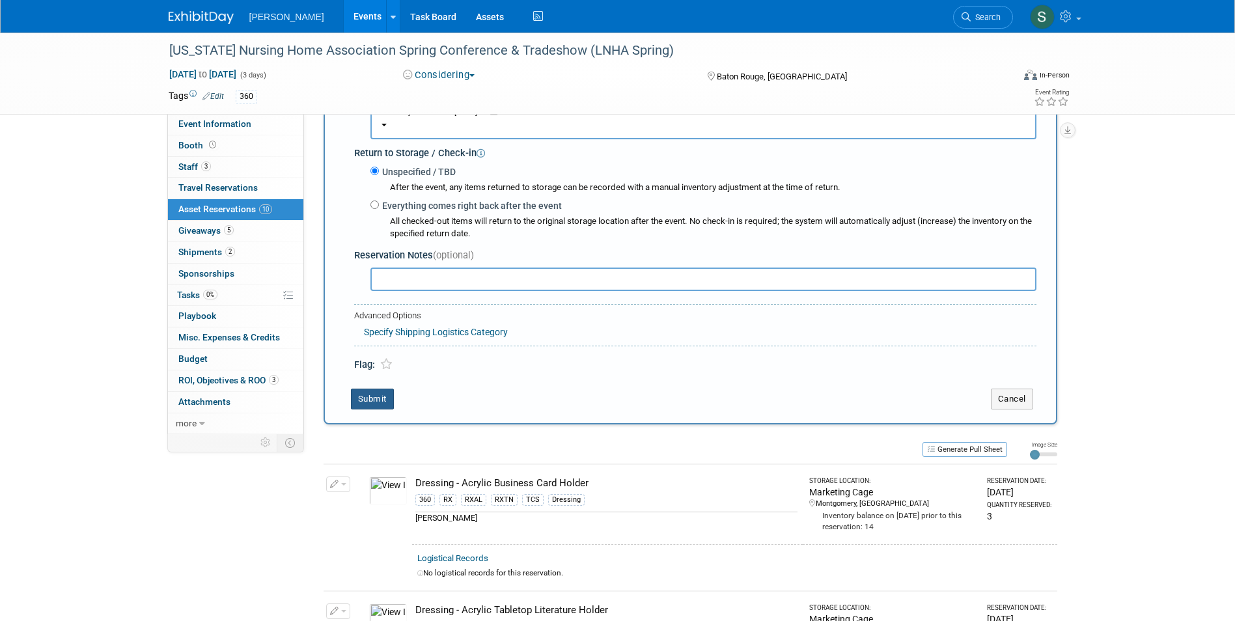
click at [366, 406] on button "Submit" at bounding box center [372, 399] width 43 height 21
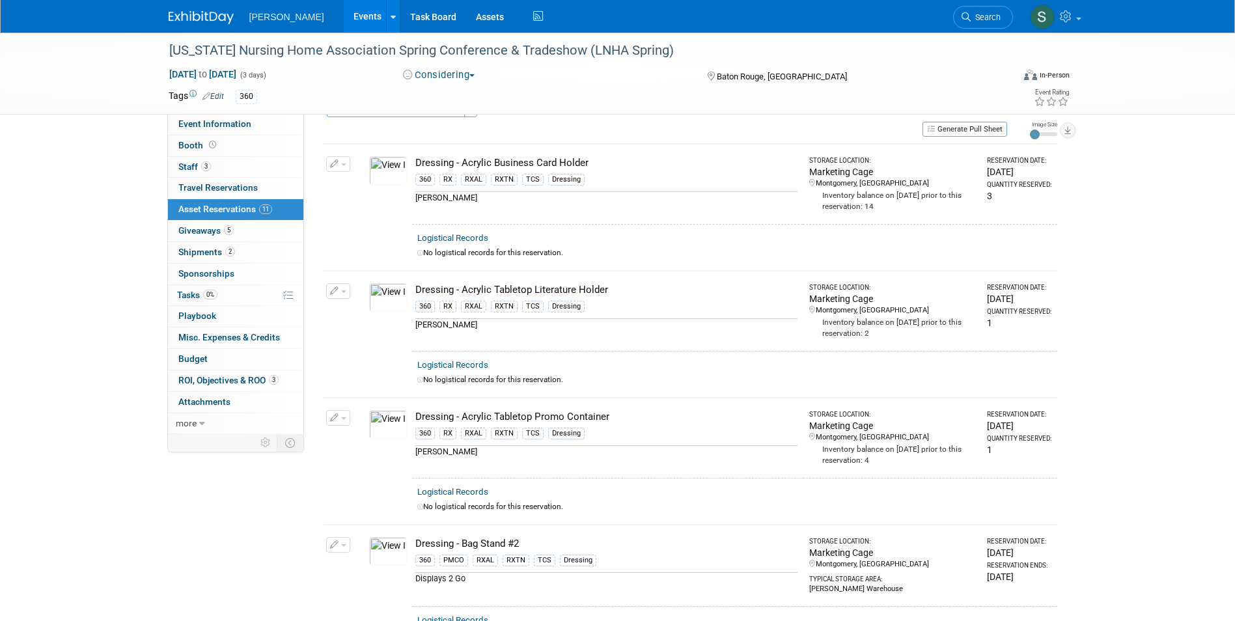
scroll to position [0, 0]
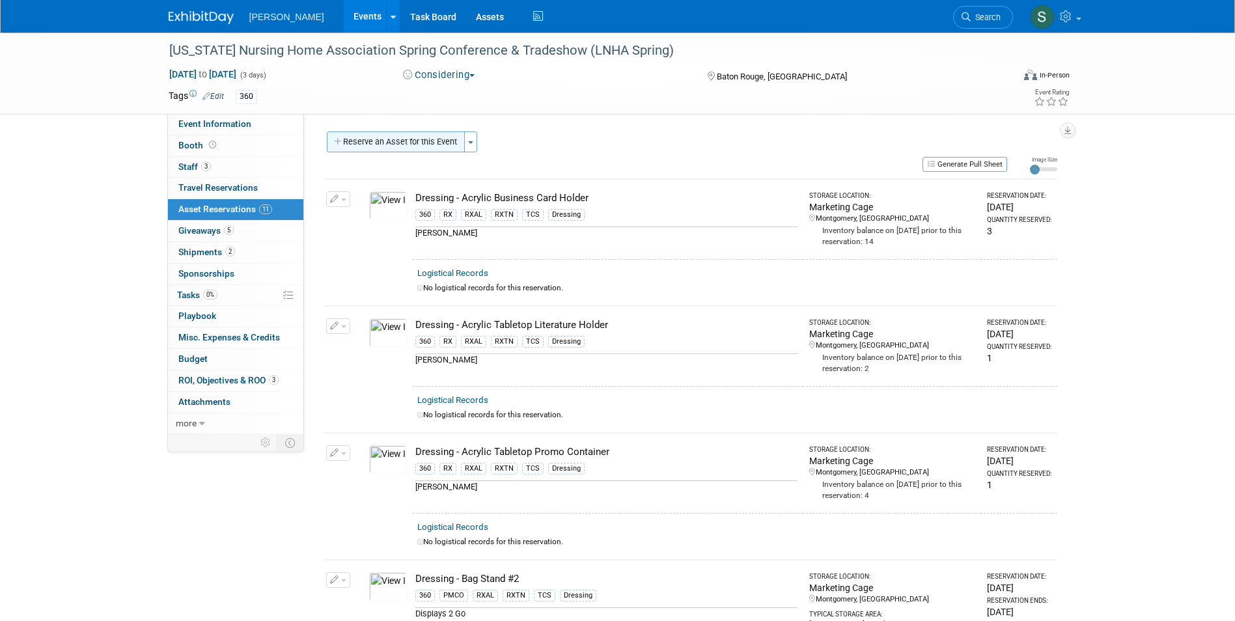
click at [387, 136] on button "Reserve an Asset for this Event" at bounding box center [396, 142] width 138 height 21
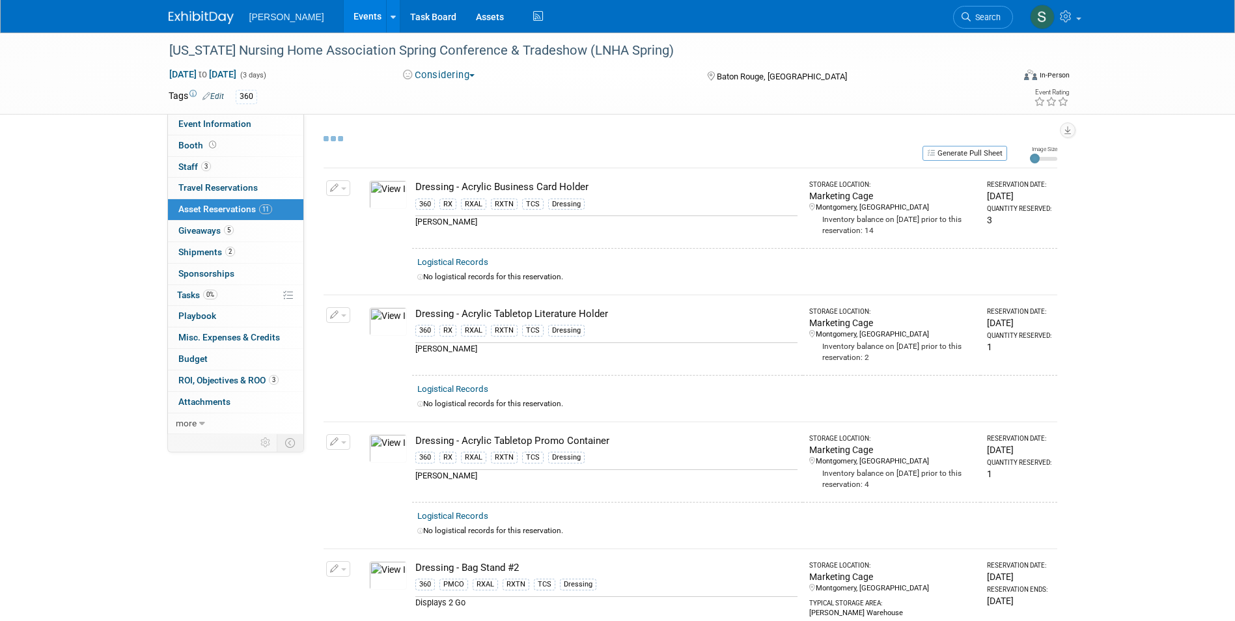
select select "3"
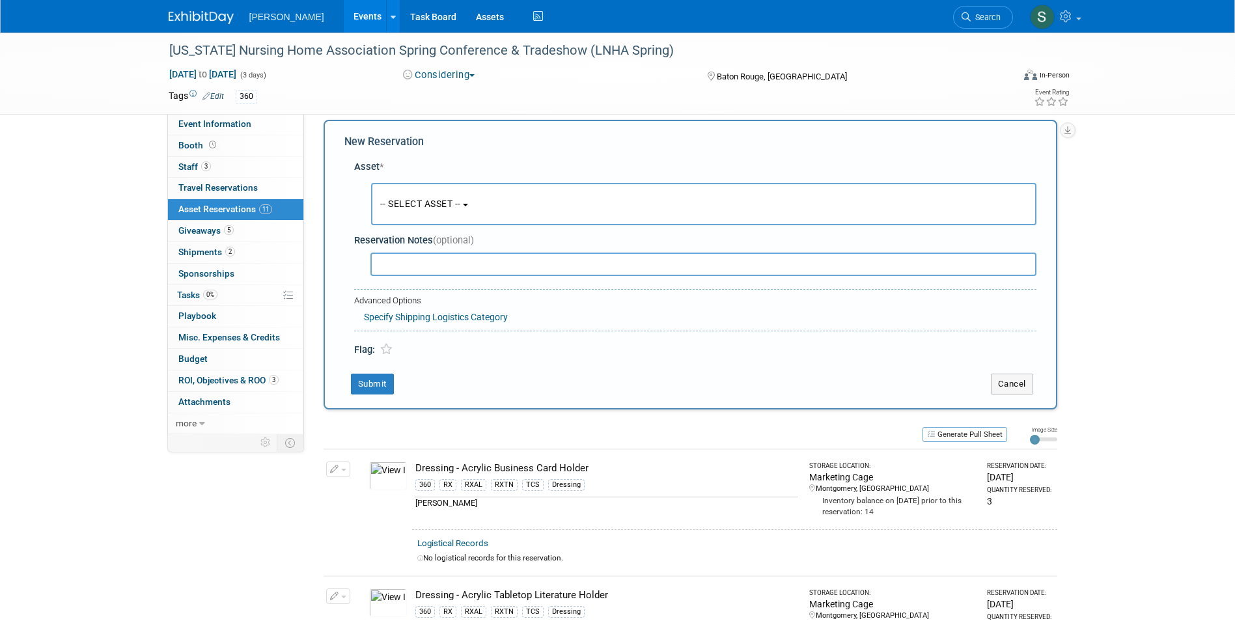
scroll to position [12, 0]
click at [408, 204] on span "-- SELECT ASSET --" at bounding box center [420, 203] width 81 height 10
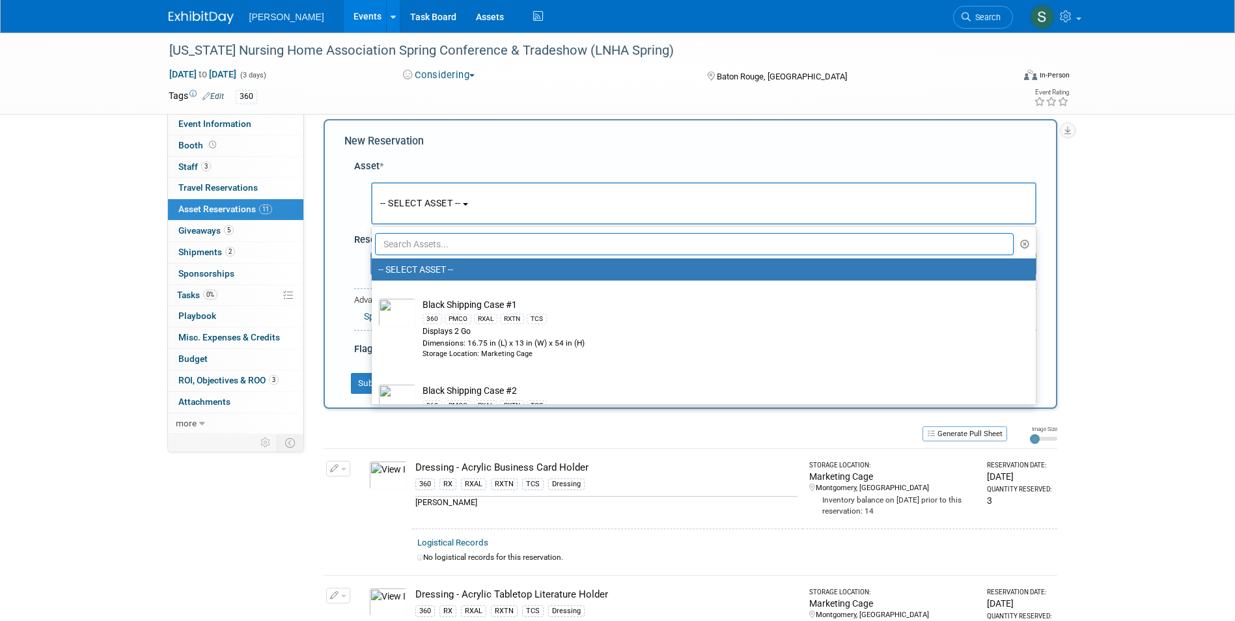
click at [413, 247] on input "text" at bounding box center [694, 244] width 639 height 22
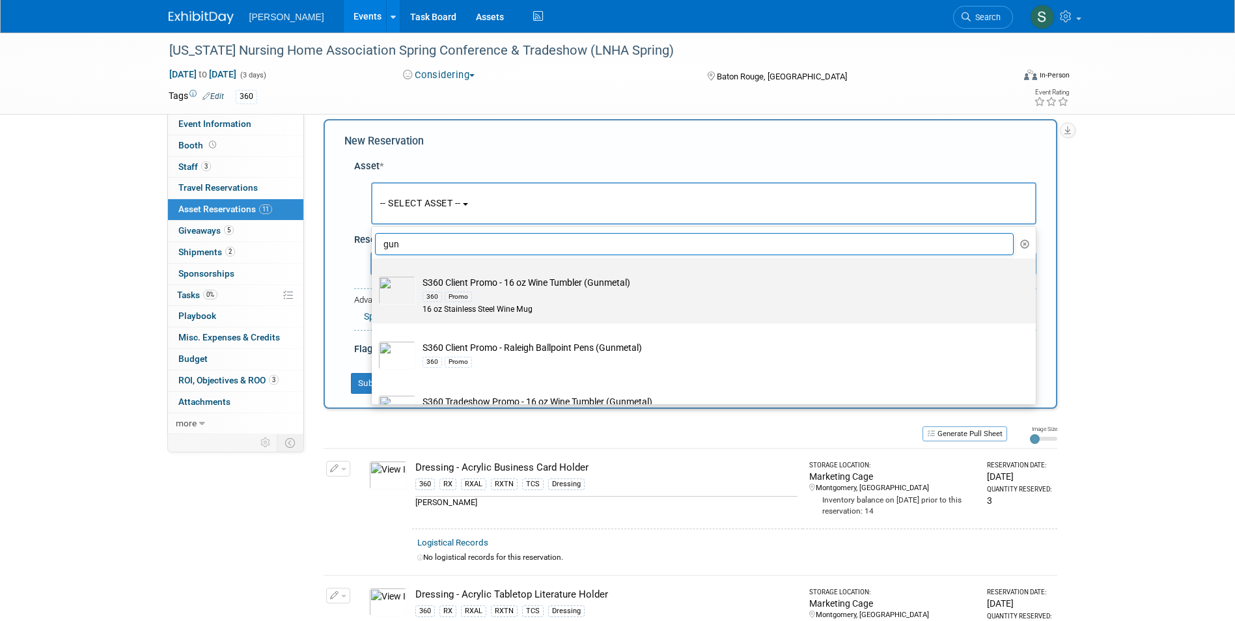
type input "gun"
click at [510, 286] on td "S360 Client Promo - 16 oz Wine Tumbler (Gunmetal) 360 Promo 16 oz Stainless Ste…" at bounding box center [713, 296] width 594 height 40
click at [374, 274] on input "S360 Client Promo - 16 oz Wine Tumbler (Gunmetal) 360 Promo 16 oz Stainless Ste…" at bounding box center [369, 270] width 8 height 8
type input "2026"
select select "10727974"
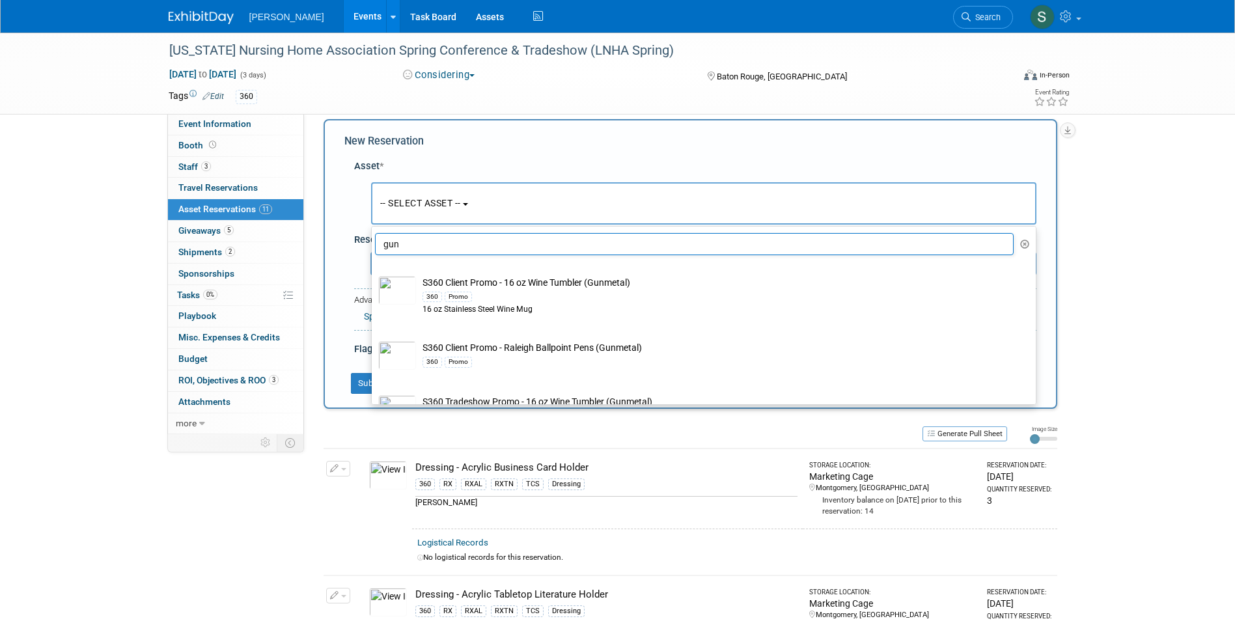
select select "3"
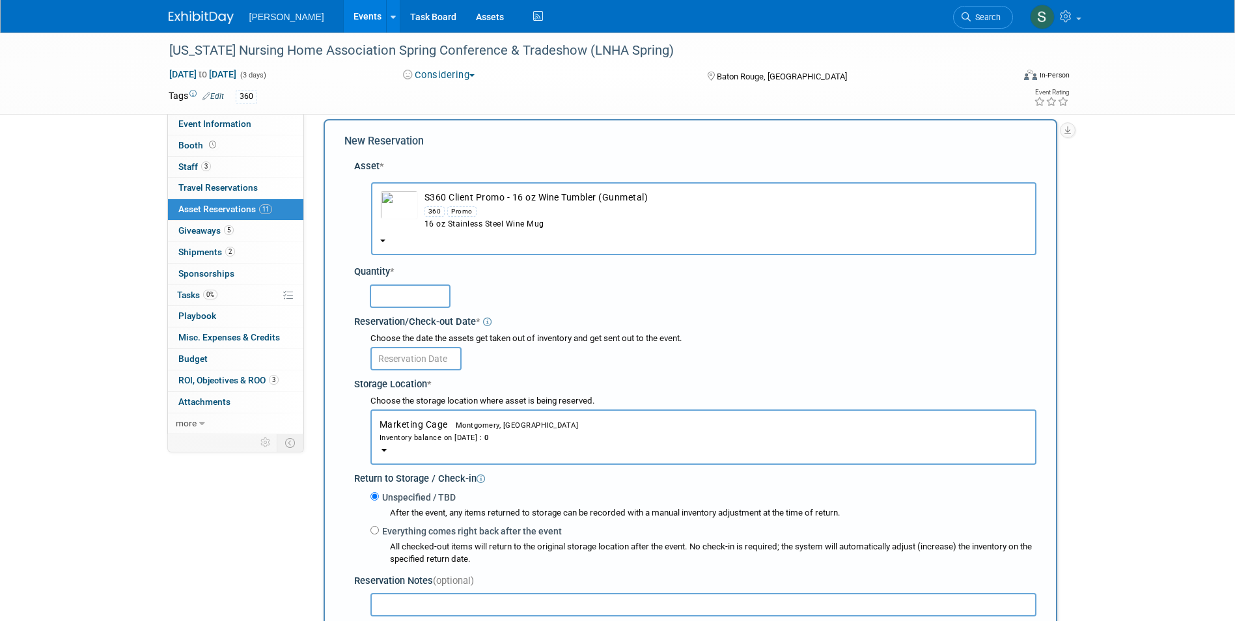
click at [420, 286] on input "text" at bounding box center [410, 295] width 81 height 23
type input "10"
click at [404, 365] on input "text" at bounding box center [415, 358] width 91 height 23
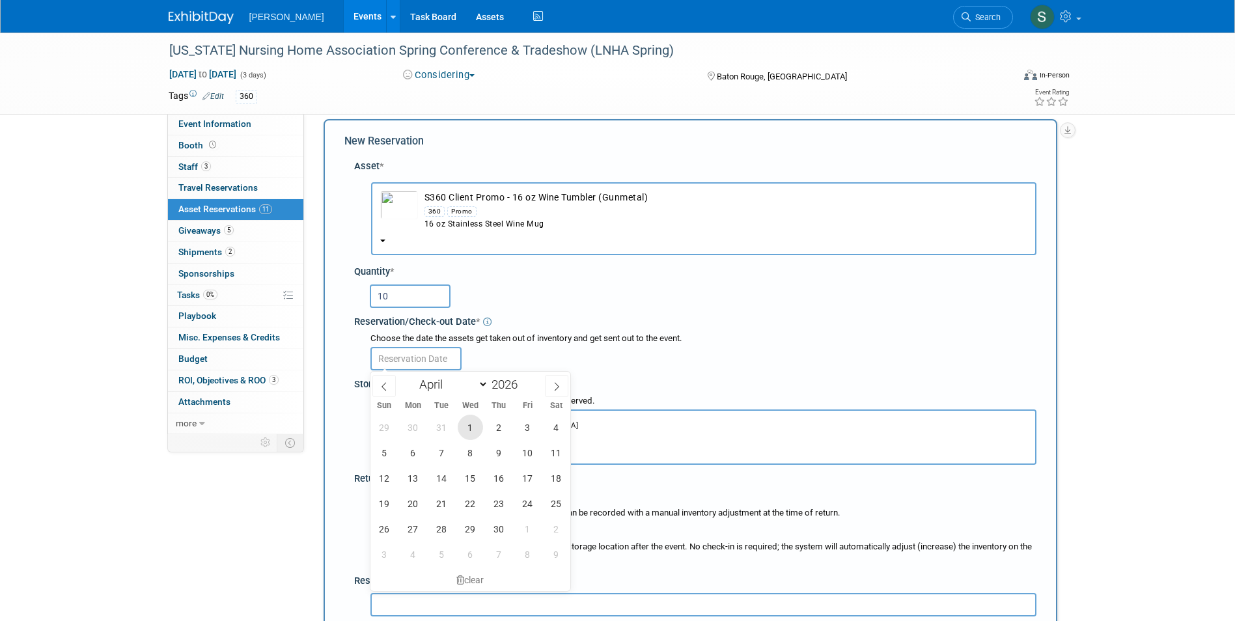
click at [466, 420] on span "1" at bounding box center [470, 427] width 25 height 25
type input "Apr 1, 2026"
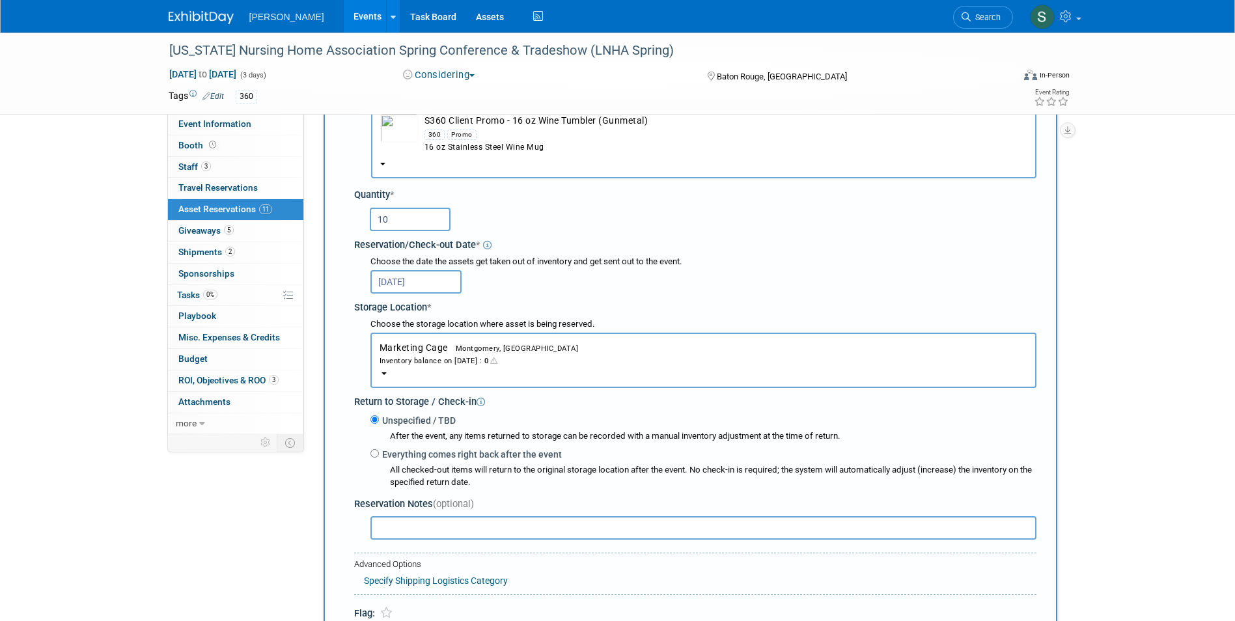
scroll to position [273, 0]
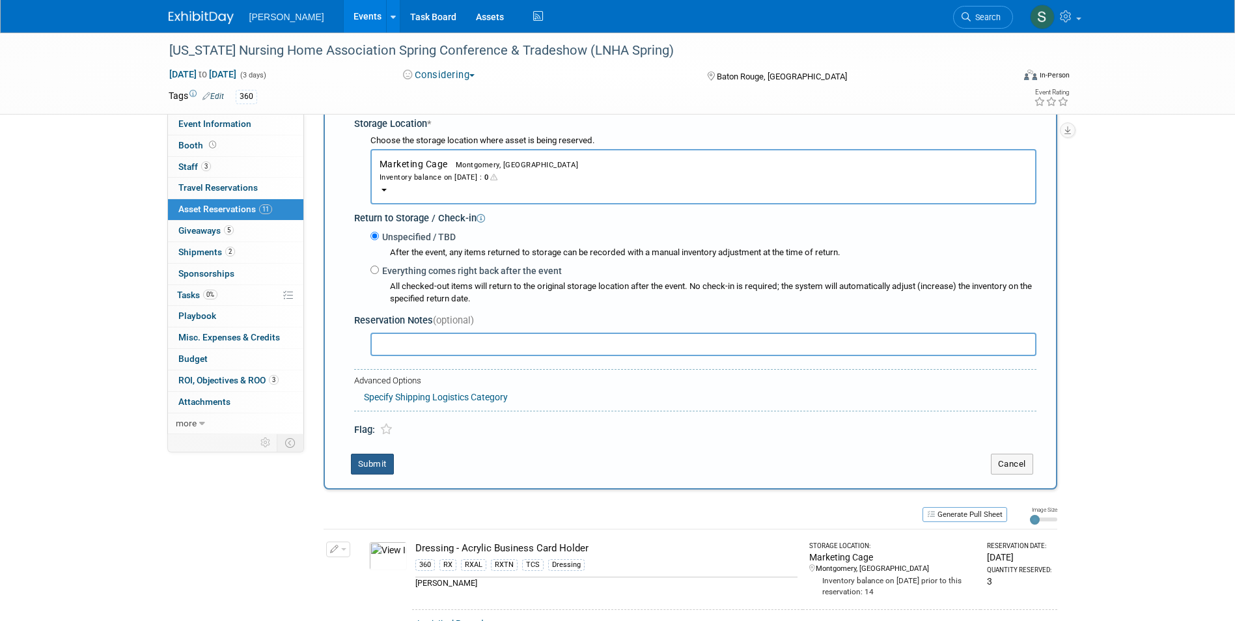
click at [367, 462] on button "Submit" at bounding box center [372, 464] width 43 height 21
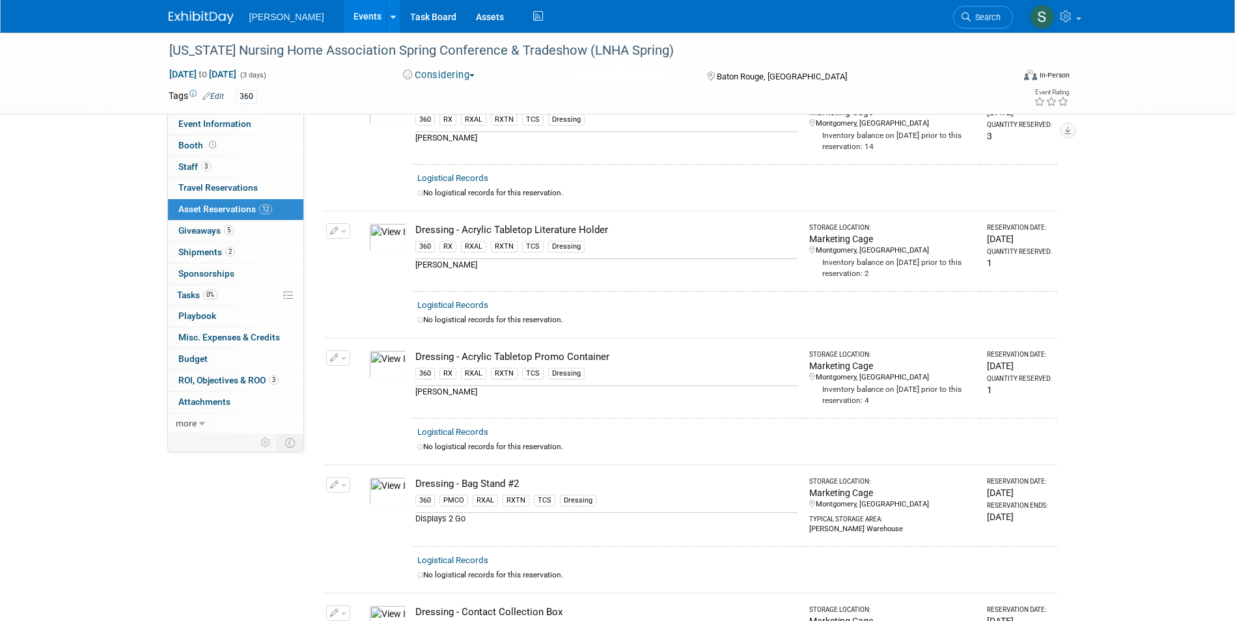
scroll to position [0, 0]
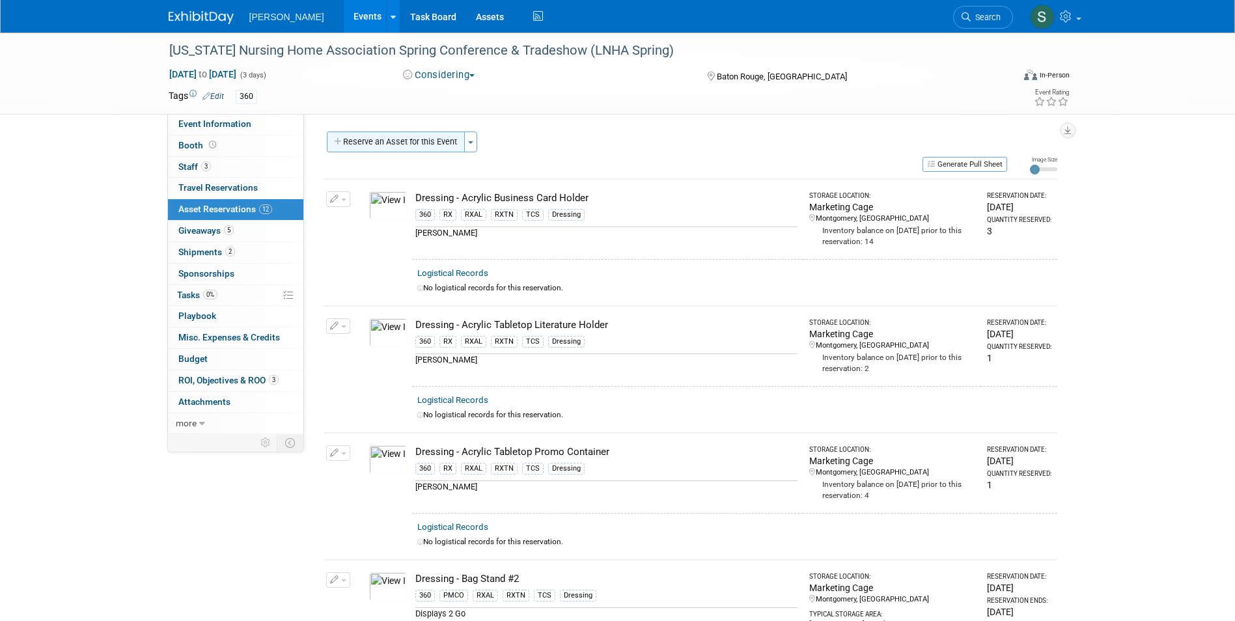
click at [404, 135] on button "Reserve an Asset for this Event" at bounding box center [396, 142] width 138 height 21
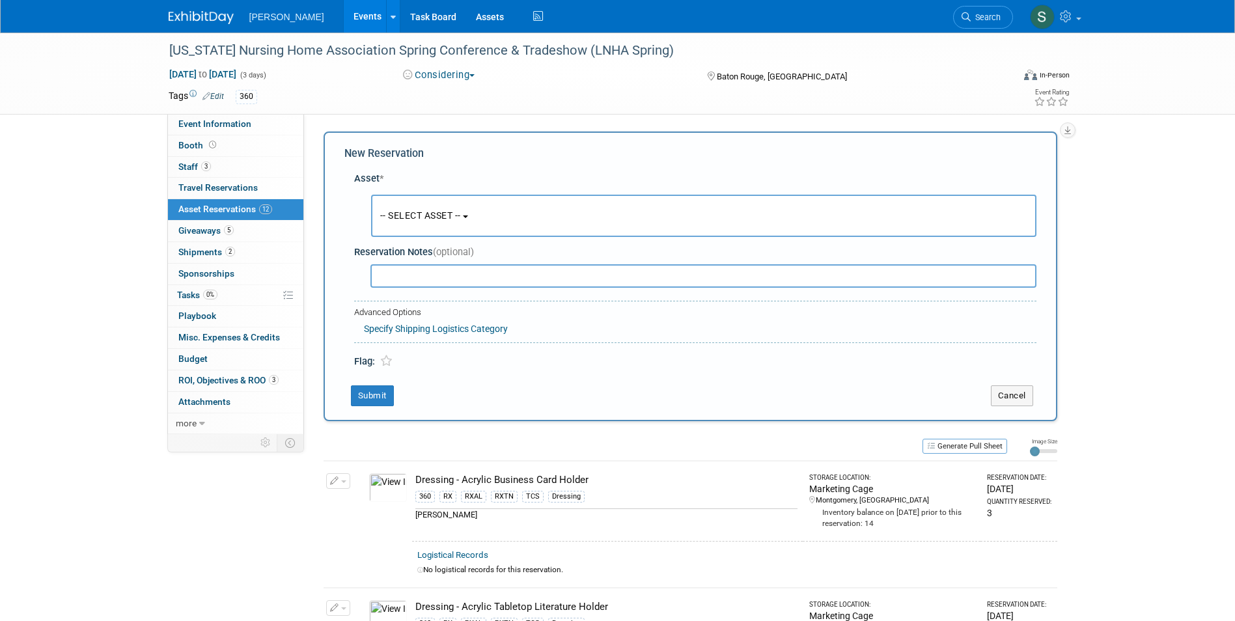
scroll to position [12, 0]
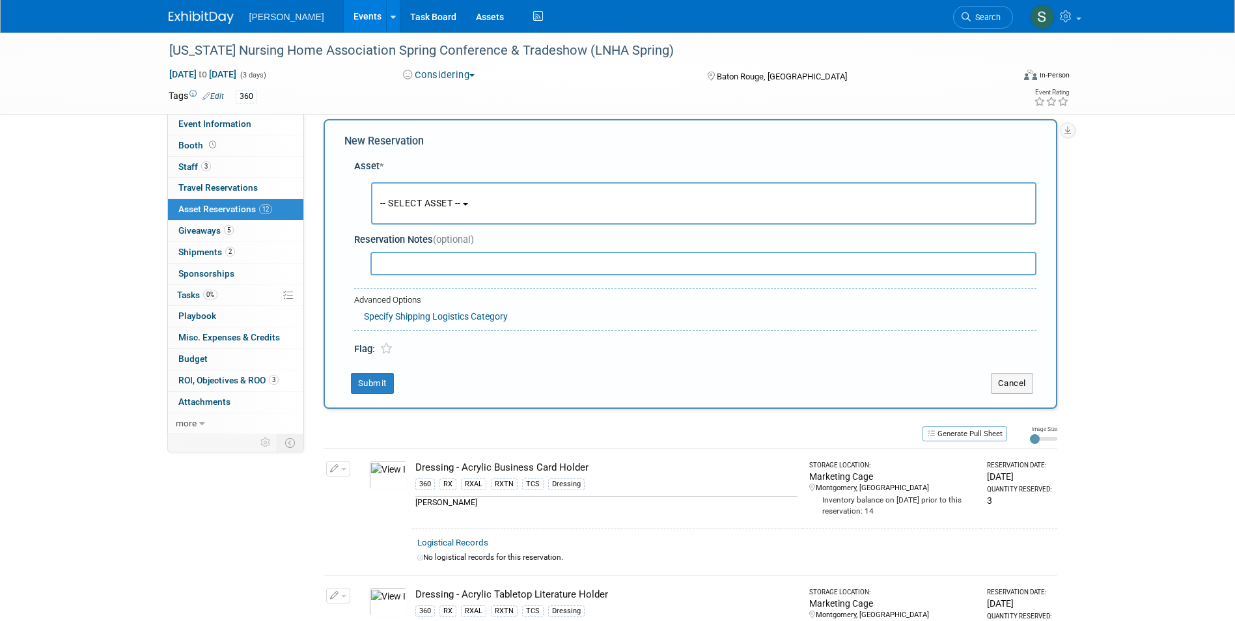
click at [409, 200] on span "-- SELECT ASSET --" at bounding box center [420, 203] width 81 height 10
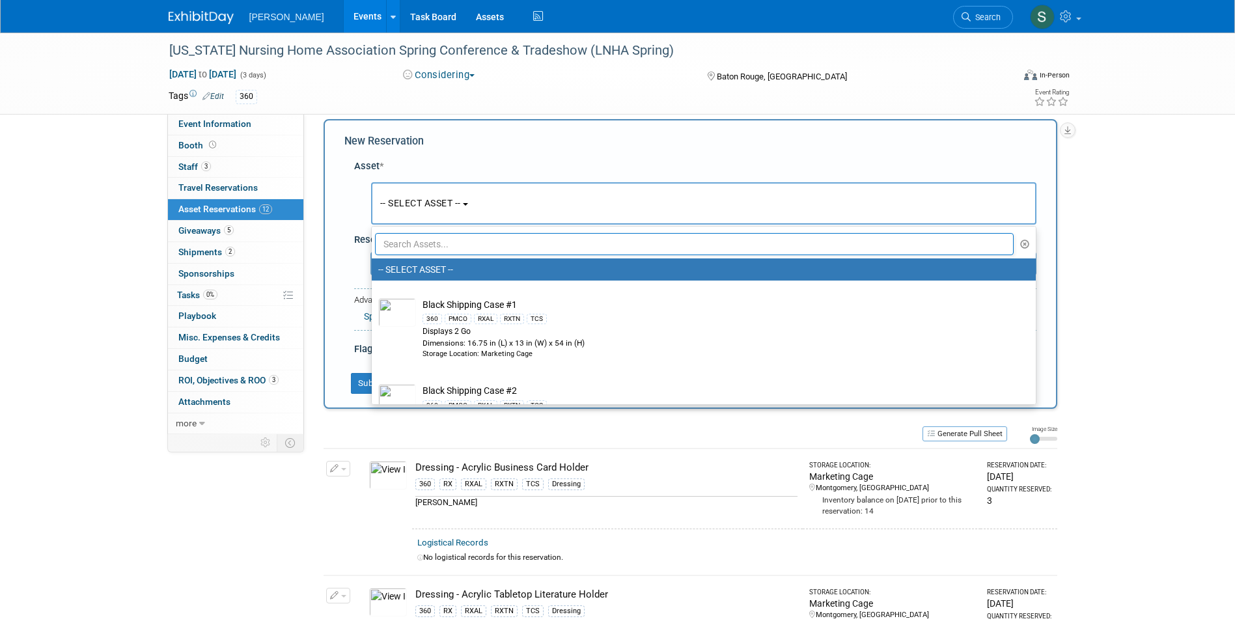
click at [409, 240] on input "text" at bounding box center [694, 244] width 639 height 22
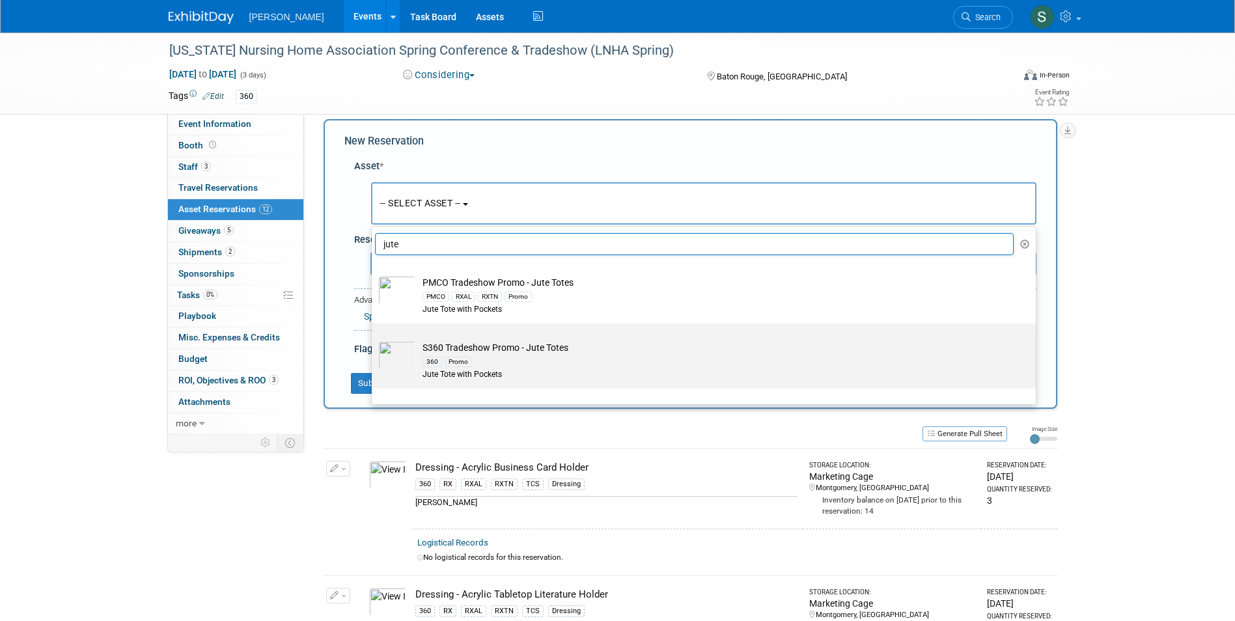
type input "jute"
click at [403, 354] on img at bounding box center [397, 355] width 38 height 29
click at [374, 339] on input "S360 Tradeshow Promo - Jute Totes 360 Promo Jute Tote with Pockets" at bounding box center [369, 335] width 8 height 8
select select "10722327"
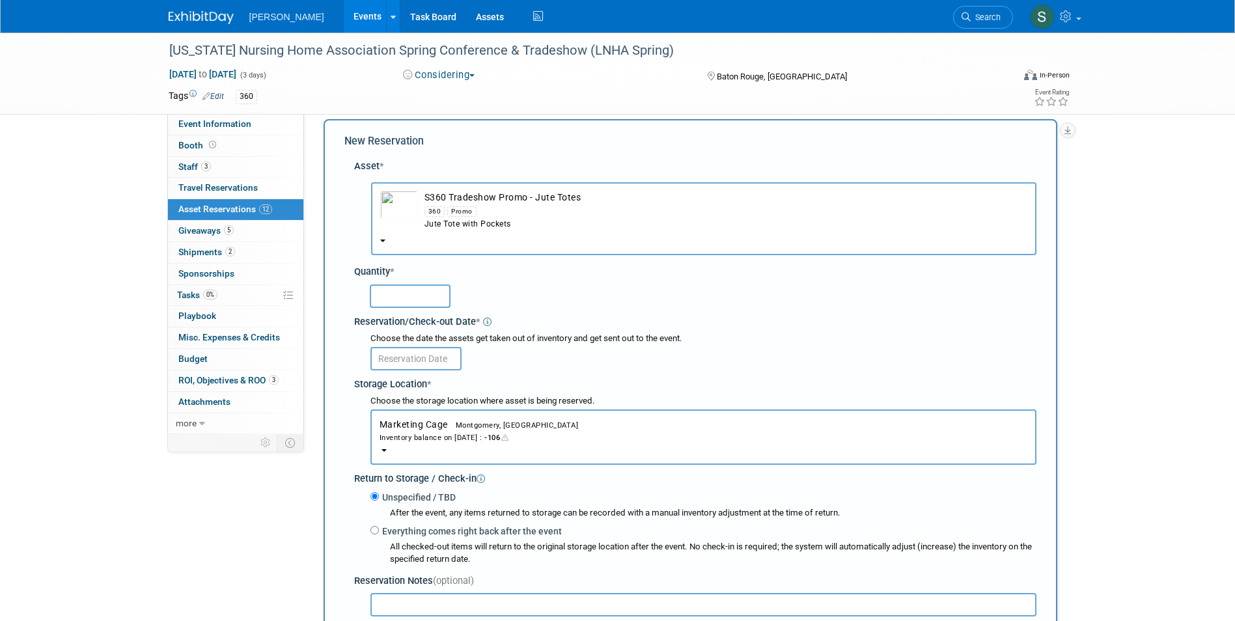
click at [402, 296] on input "text" at bounding box center [410, 295] width 81 height 23
type input "80"
click at [401, 350] on input "text" at bounding box center [415, 358] width 91 height 23
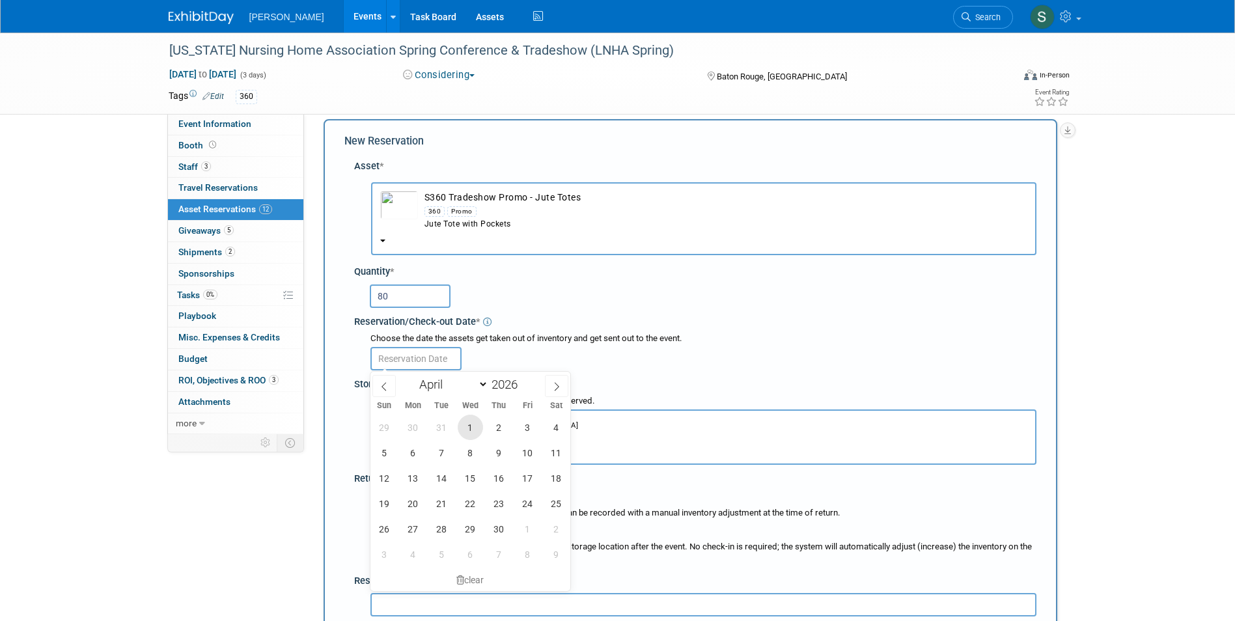
click at [467, 428] on span "1" at bounding box center [470, 427] width 25 height 25
type input "Apr 1, 2026"
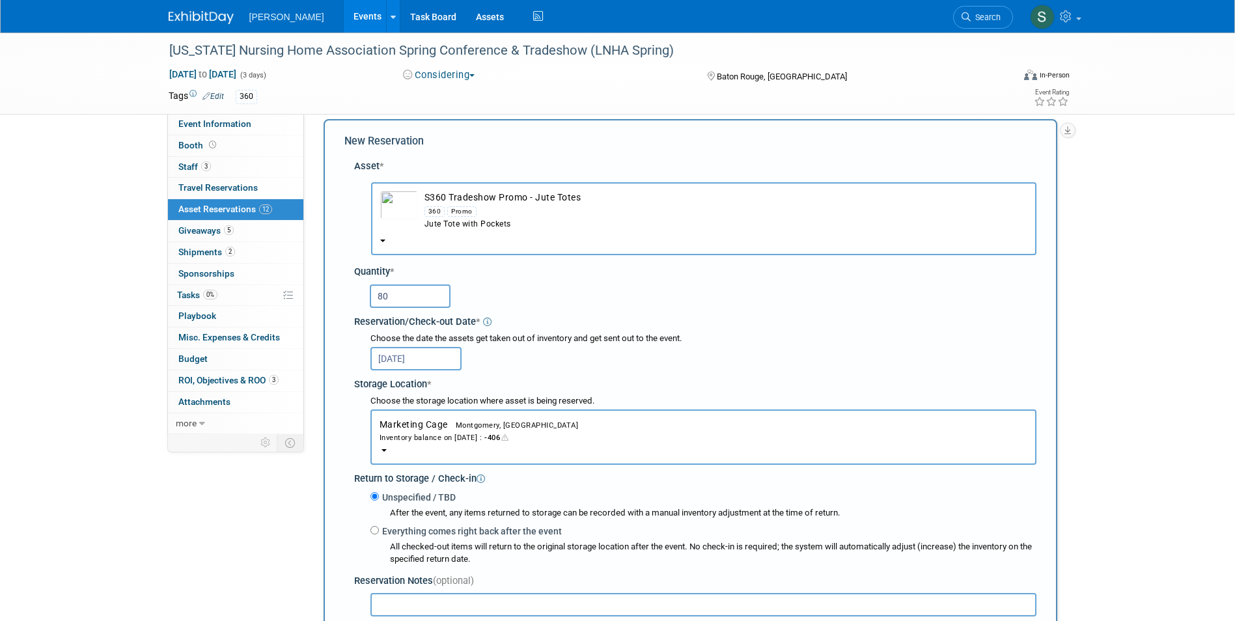
scroll to position [208, 0]
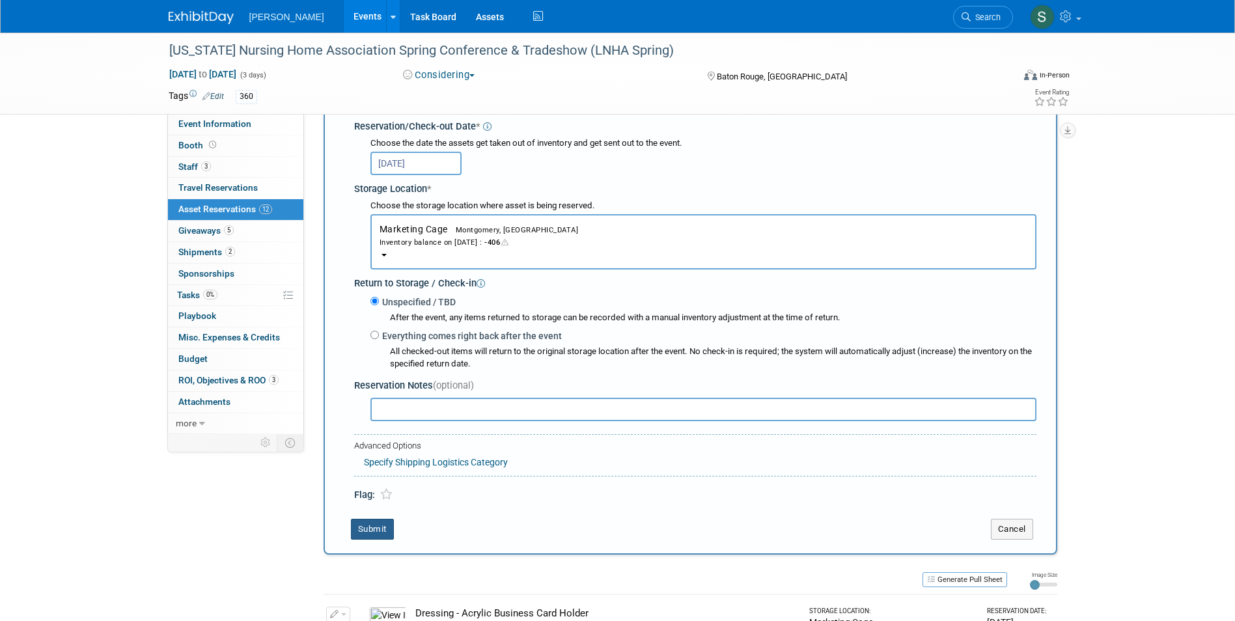
click at [378, 526] on button "Submit" at bounding box center [372, 529] width 43 height 21
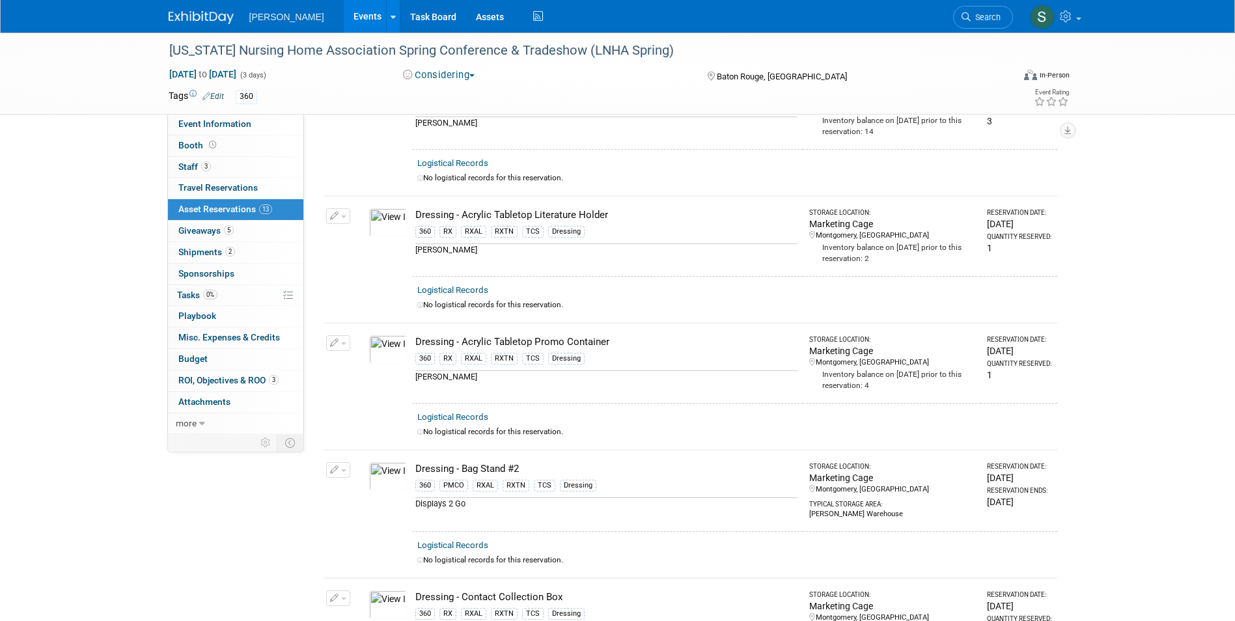
scroll to position [0, 0]
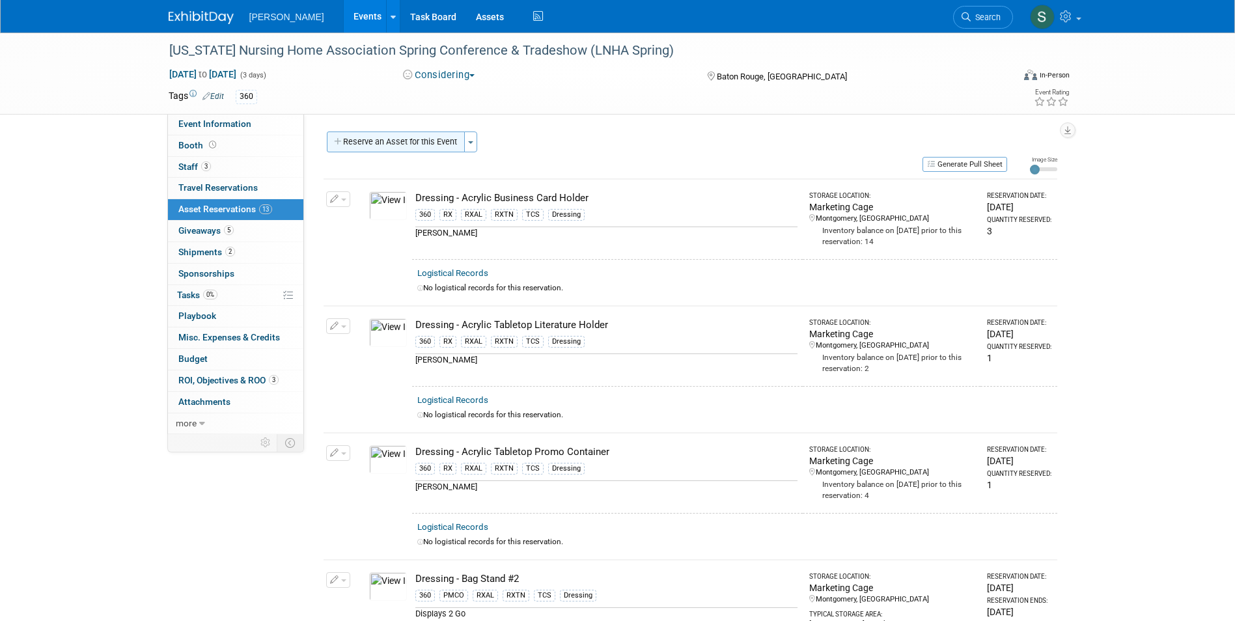
click at [421, 135] on button "Reserve an Asset for this Event" at bounding box center [396, 142] width 138 height 21
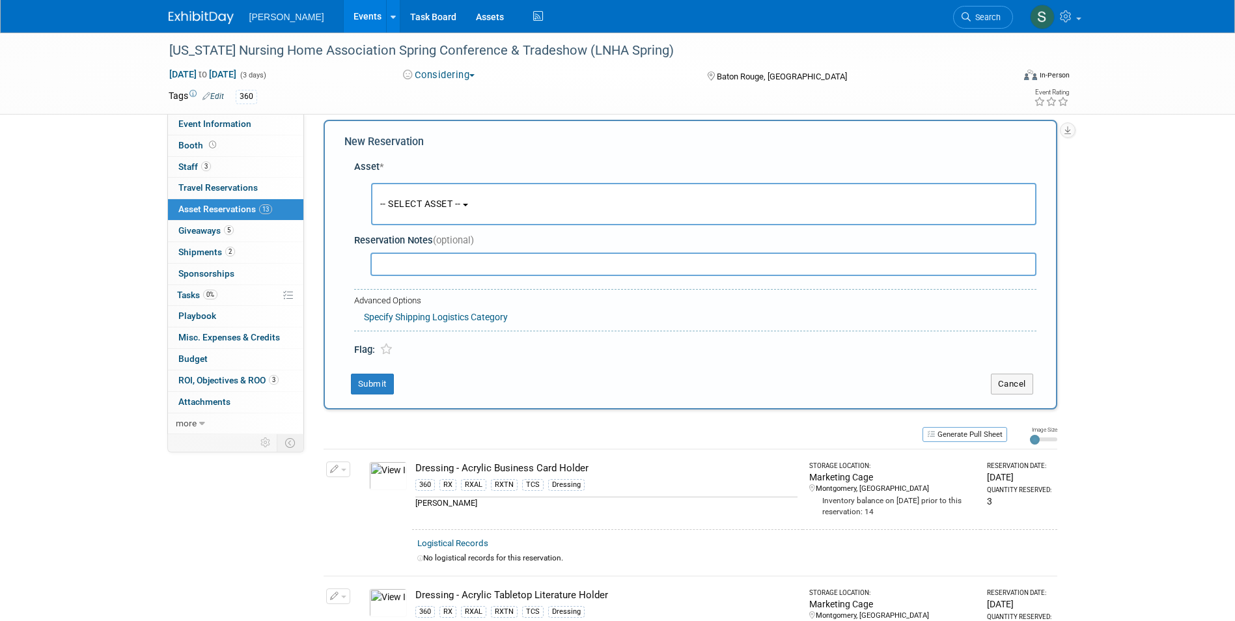
scroll to position [12, 0]
click at [417, 212] on button "-- SELECT ASSET --" at bounding box center [703, 203] width 665 height 42
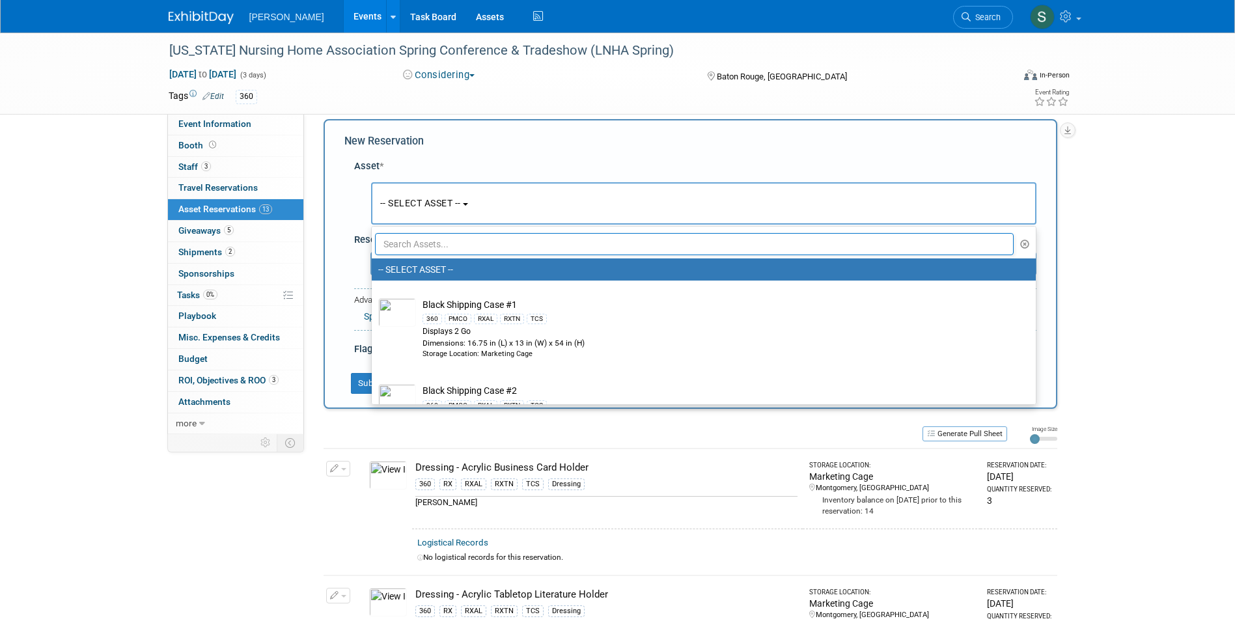
click at [421, 240] on input "text" at bounding box center [694, 244] width 639 height 22
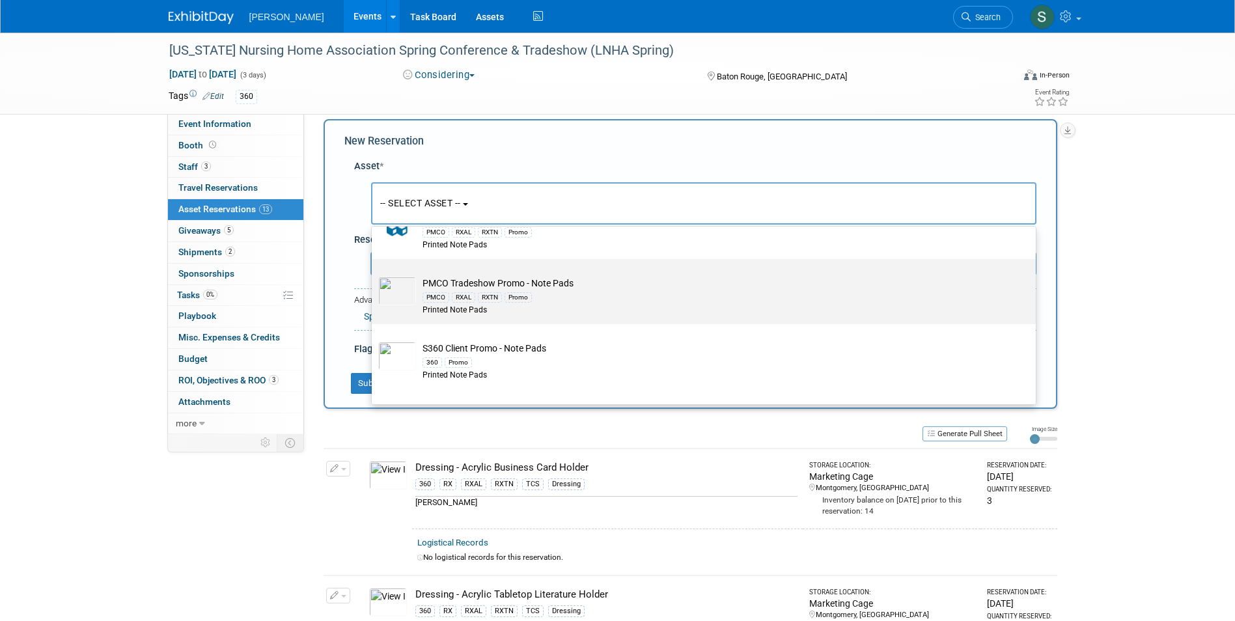
scroll to position [130, 0]
type input "note"
click at [570, 307] on div "Printed Note Pads" at bounding box center [715, 309] width 587 height 11
click at [374, 274] on input "PMCO Tradeshow Promo - Note Pads PMCO RXAL RXTN Promo Printed Note Pads" at bounding box center [369, 270] width 8 height 8
select select "10722513"
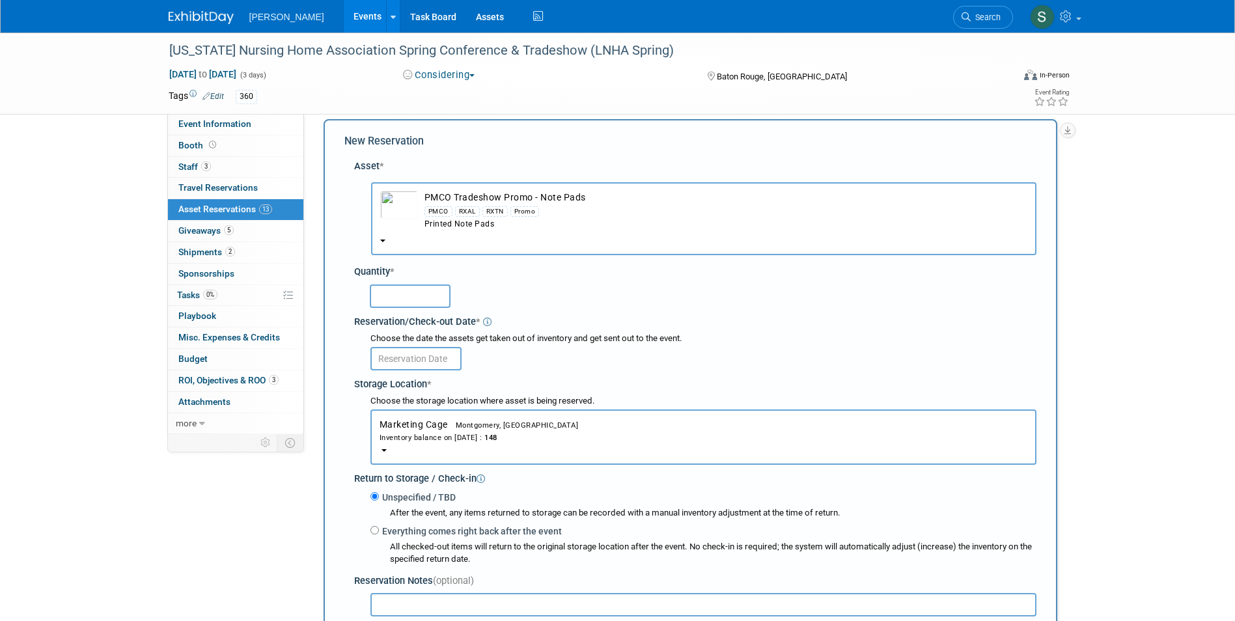
click at [411, 294] on input "text" at bounding box center [410, 295] width 81 height 23
type input "30"
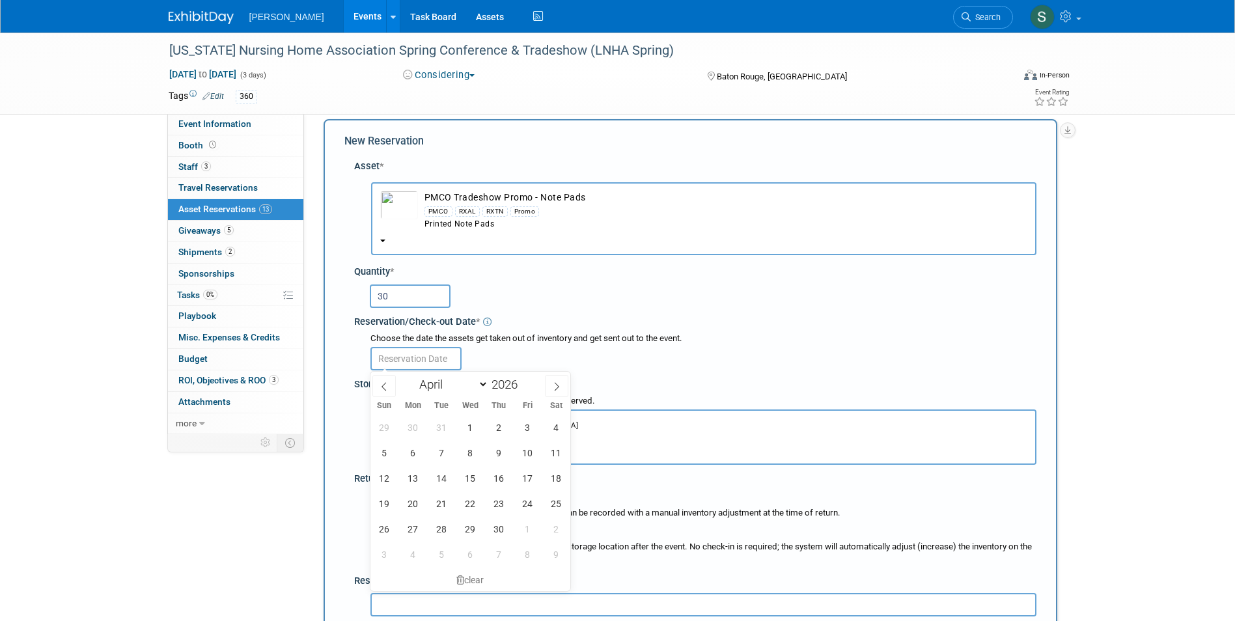
click at [419, 357] on input "text" at bounding box center [415, 358] width 91 height 23
click at [463, 418] on span "1" at bounding box center [470, 427] width 25 height 25
type input "Apr 1, 2026"
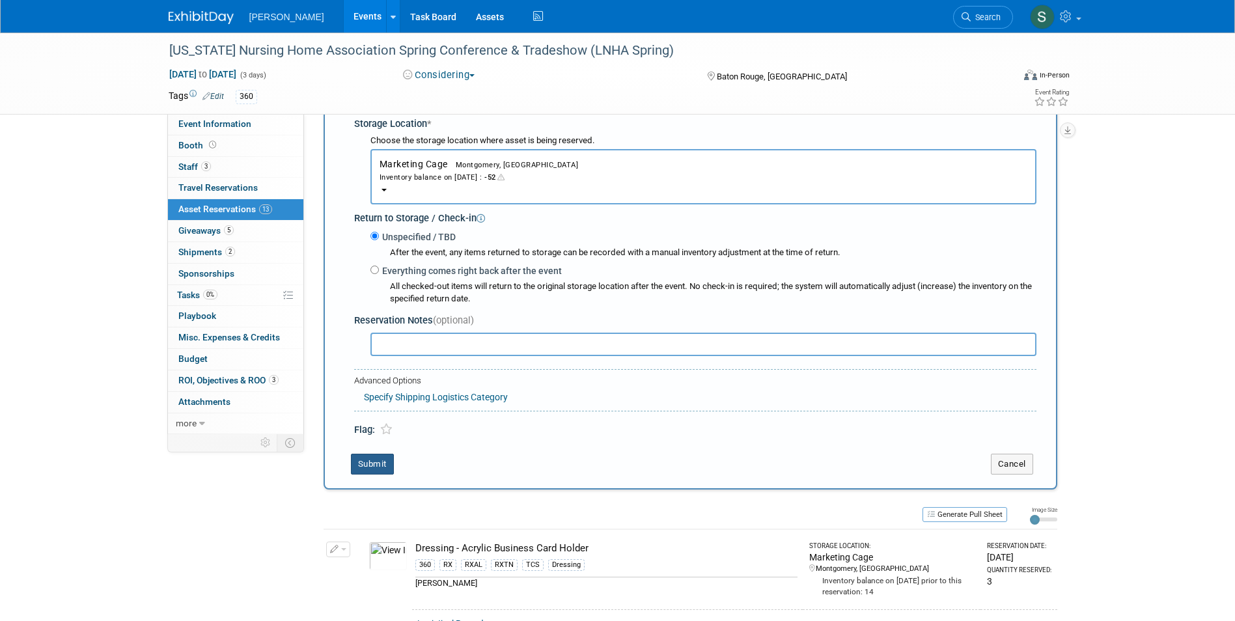
click at [365, 461] on button "Submit" at bounding box center [372, 464] width 43 height 21
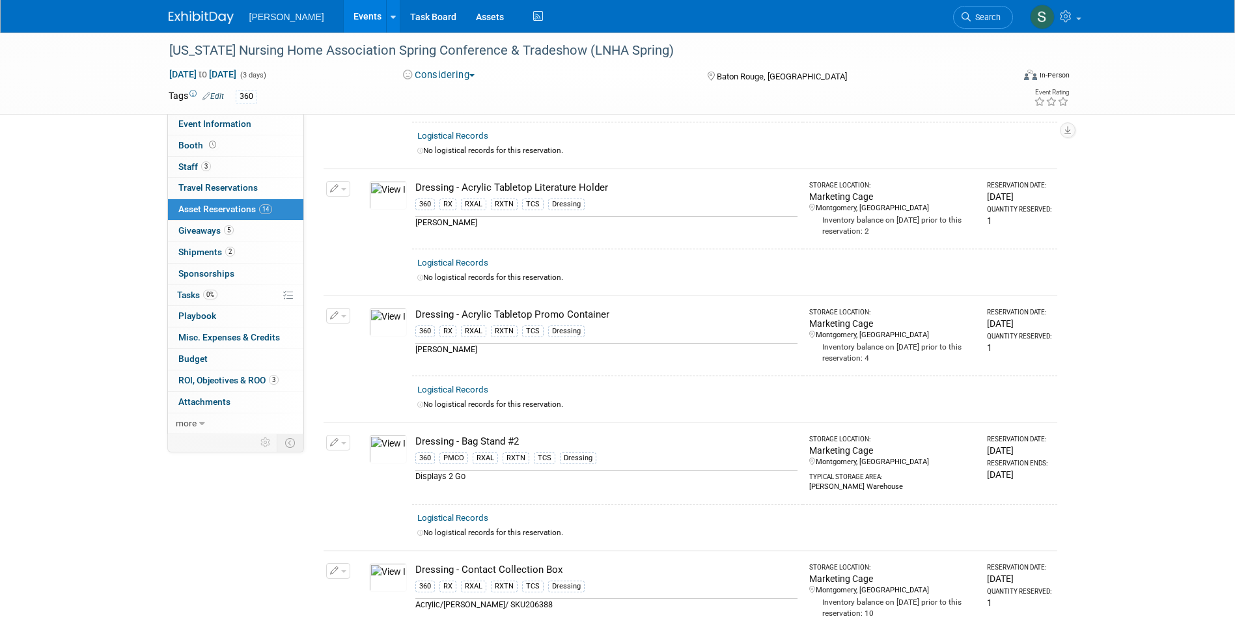
scroll to position [0, 0]
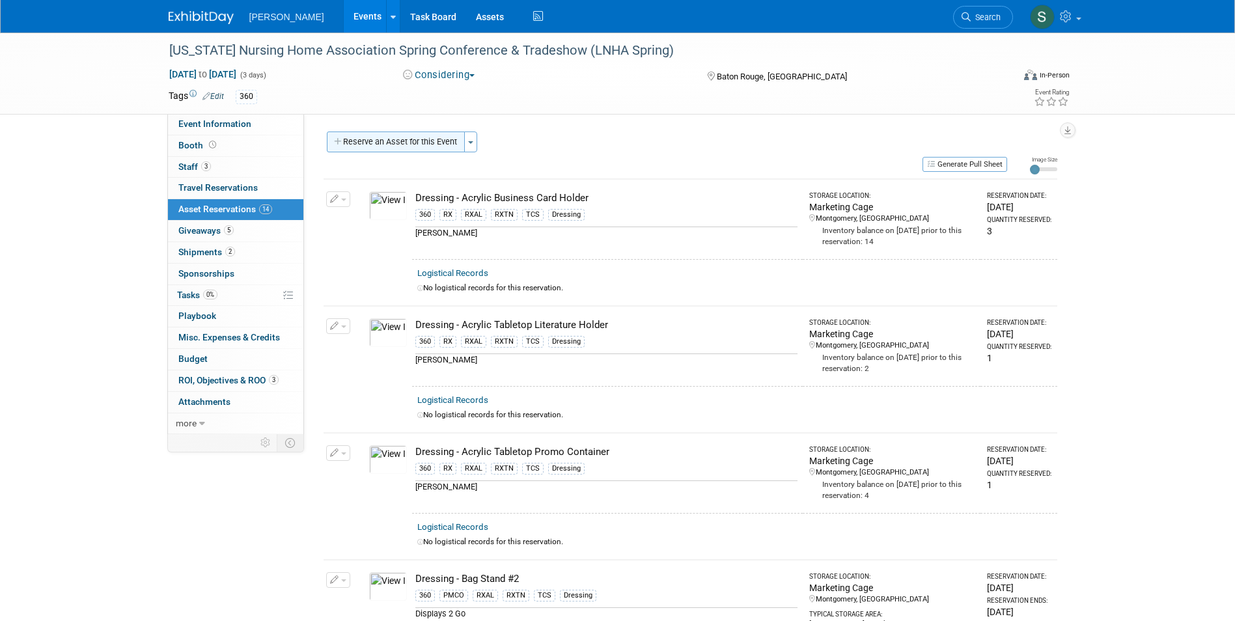
click at [406, 142] on button "Reserve an Asset for this Event" at bounding box center [396, 142] width 138 height 21
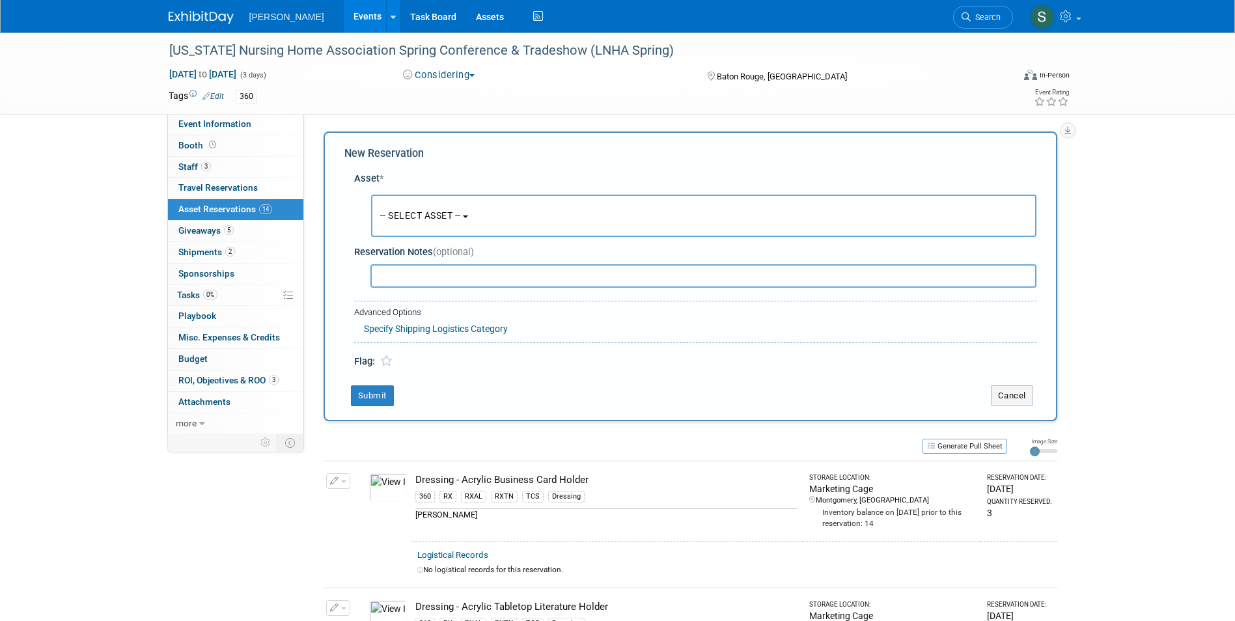
scroll to position [12, 0]
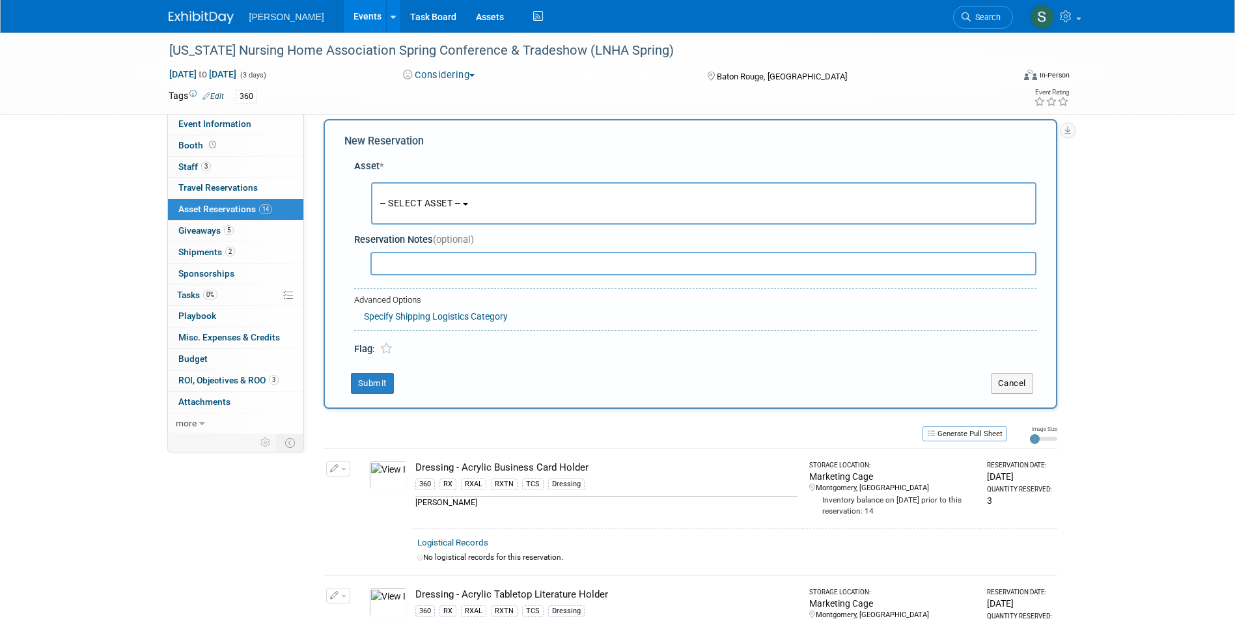
click at [407, 212] on button "-- SELECT ASSET --" at bounding box center [703, 203] width 665 height 42
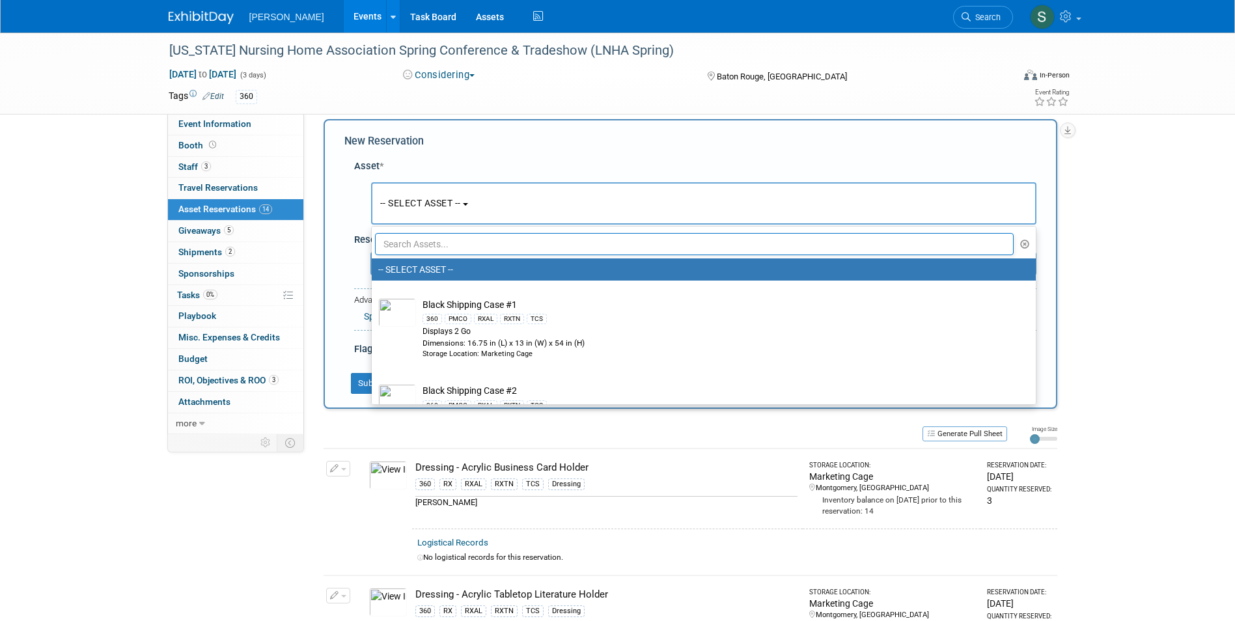
click at [412, 251] on input "text" at bounding box center [694, 244] width 639 height 22
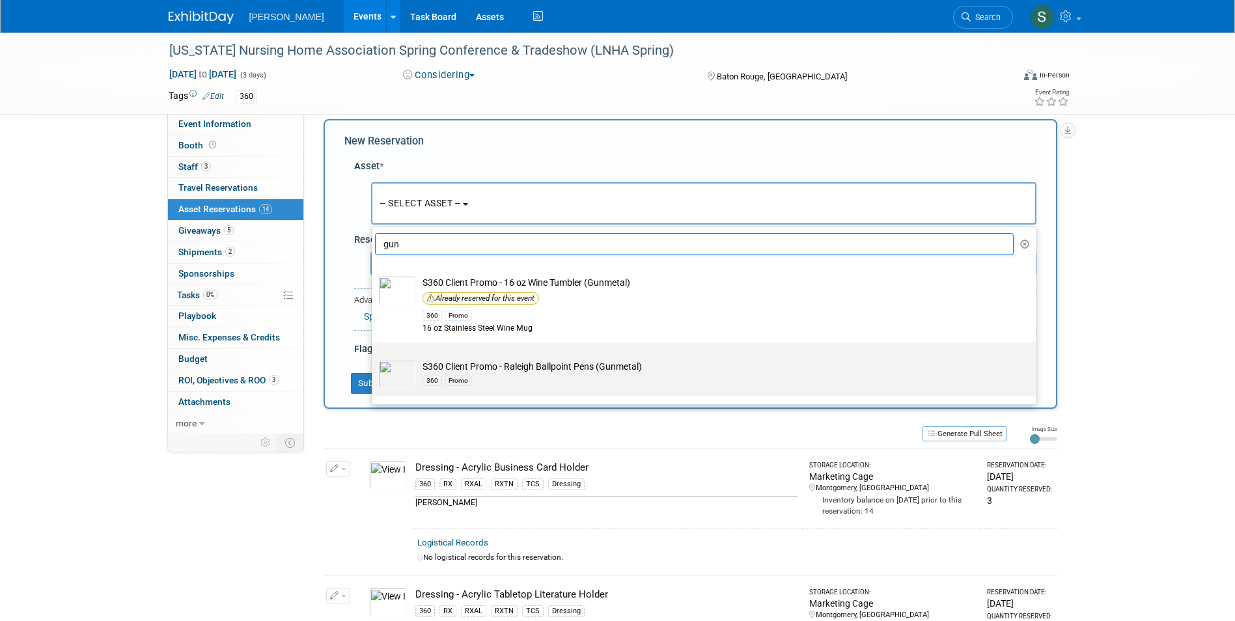
type input "gun"
click at [542, 369] on td "S360 Client Promo - Raleigh Ballpoint Pens (Gunmetal) 360 Promo" at bounding box center [713, 374] width 594 height 29
click at [374, 358] on input "S360 Client Promo - Raleigh Ballpoint Pens (Gunmetal) 360 Promo" at bounding box center [369, 354] width 8 height 8
select select "10727971"
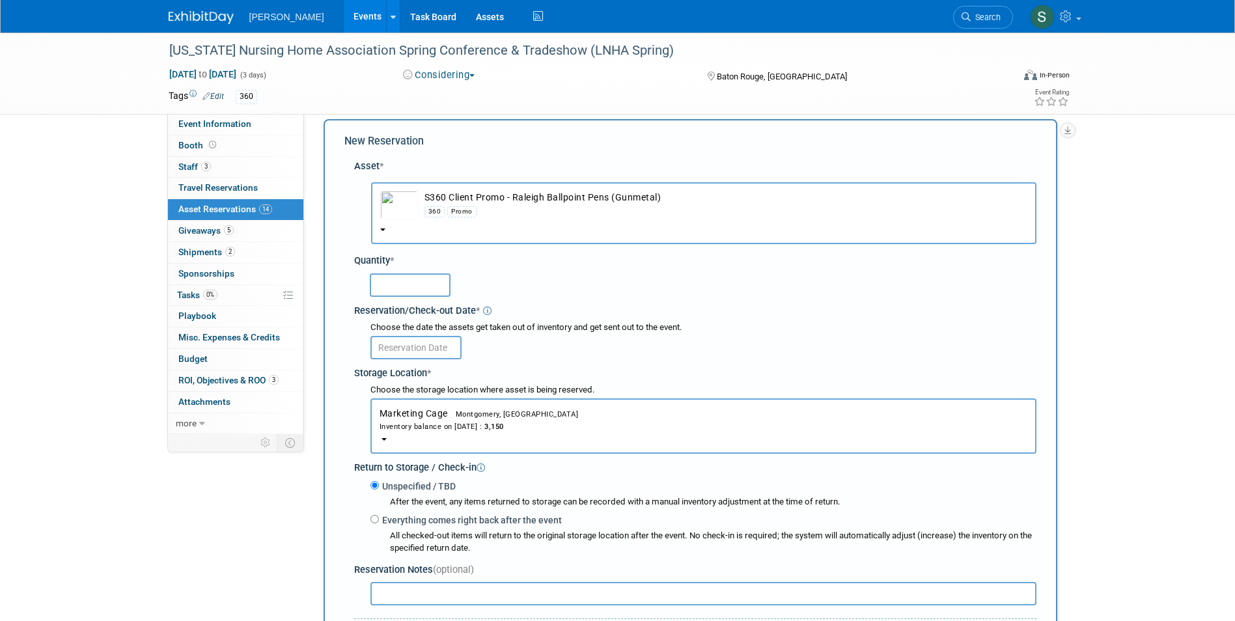
click at [421, 294] on input "text" at bounding box center [410, 284] width 81 height 23
type input "100"
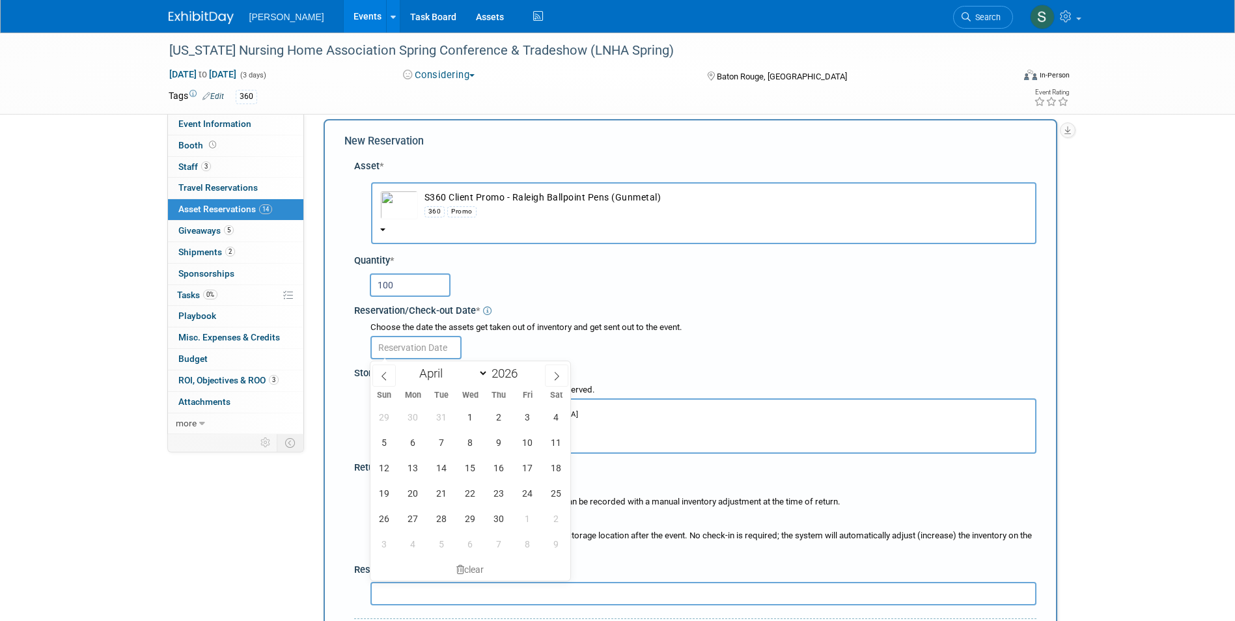
click at [422, 348] on input "text" at bounding box center [415, 347] width 91 height 23
click at [469, 411] on span "1" at bounding box center [470, 416] width 25 height 25
type input "Apr 1, 2026"
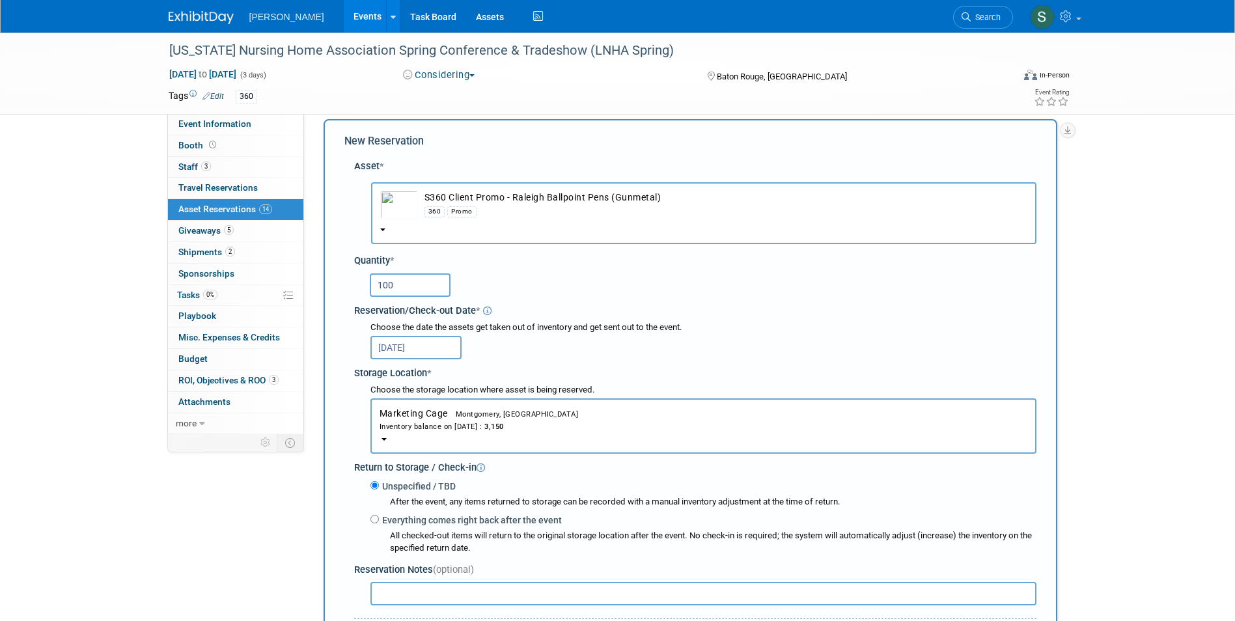
click at [357, 340] on div "Choose the date the assets get taken out of inventory and get sent out to the e…" at bounding box center [695, 340] width 682 height 45
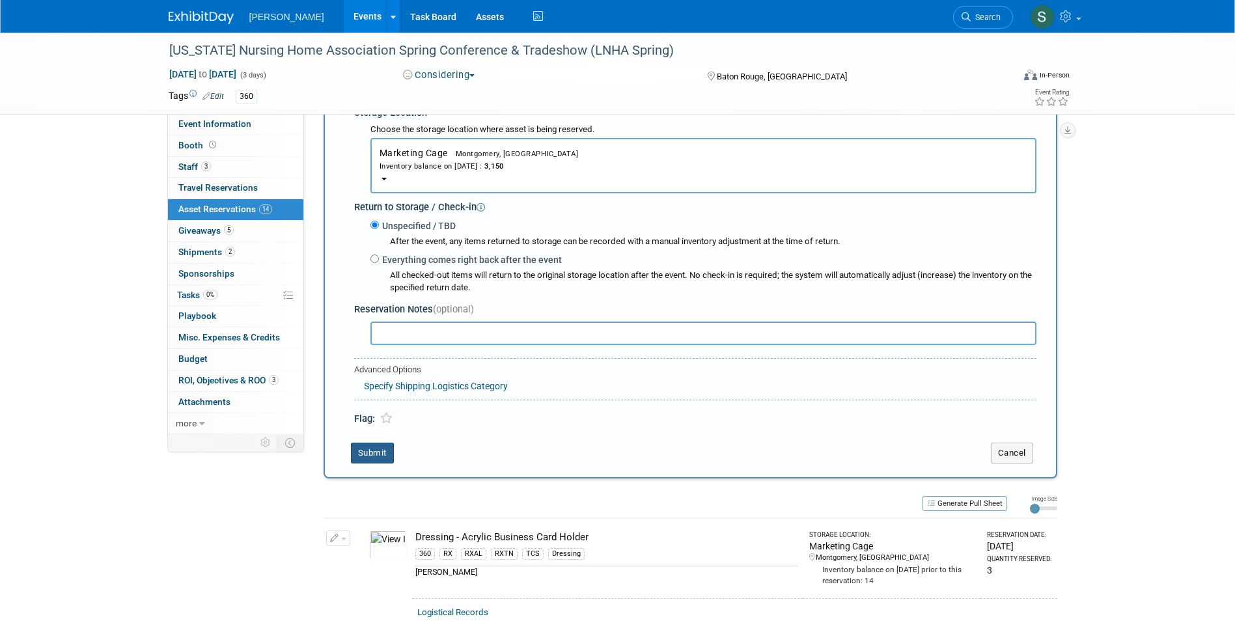
click at [378, 454] on button "Submit" at bounding box center [372, 453] width 43 height 21
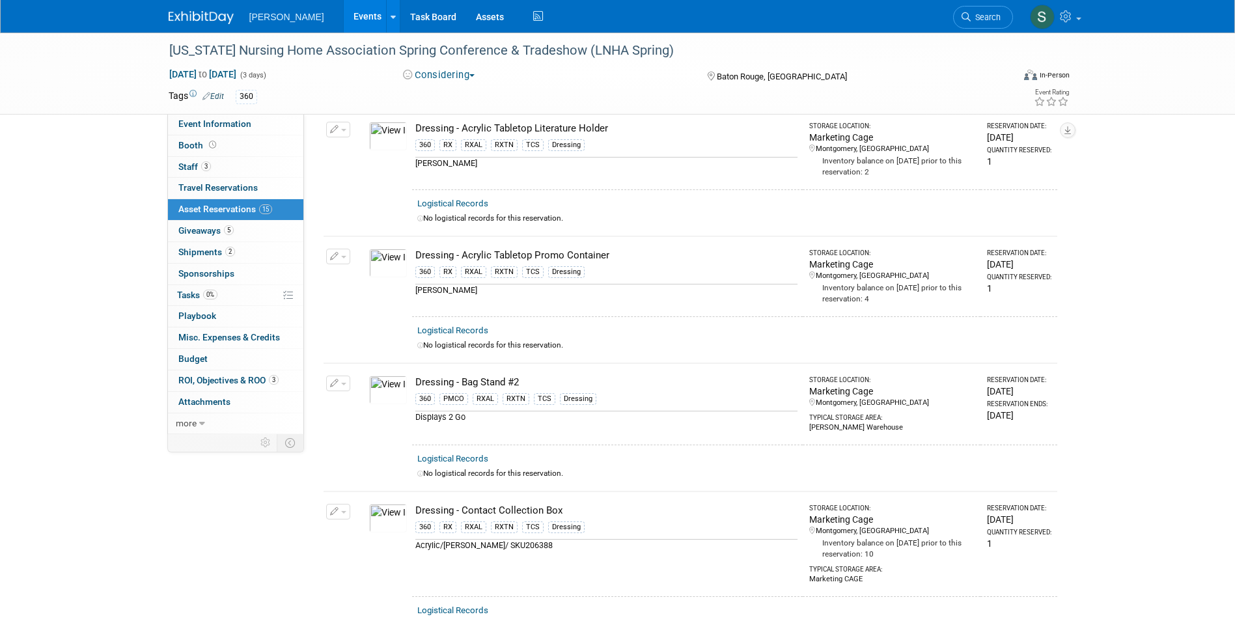
scroll to position [0, 0]
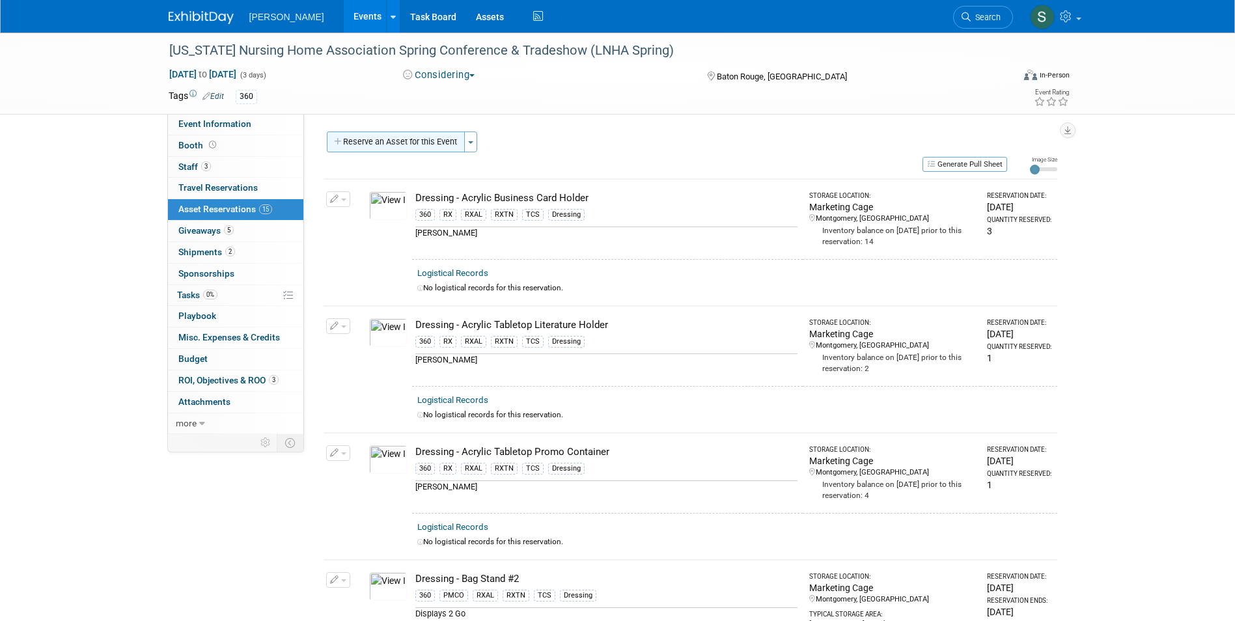
click at [403, 145] on button "Reserve an Asset for this Event" at bounding box center [396, 142] width 138 height 21
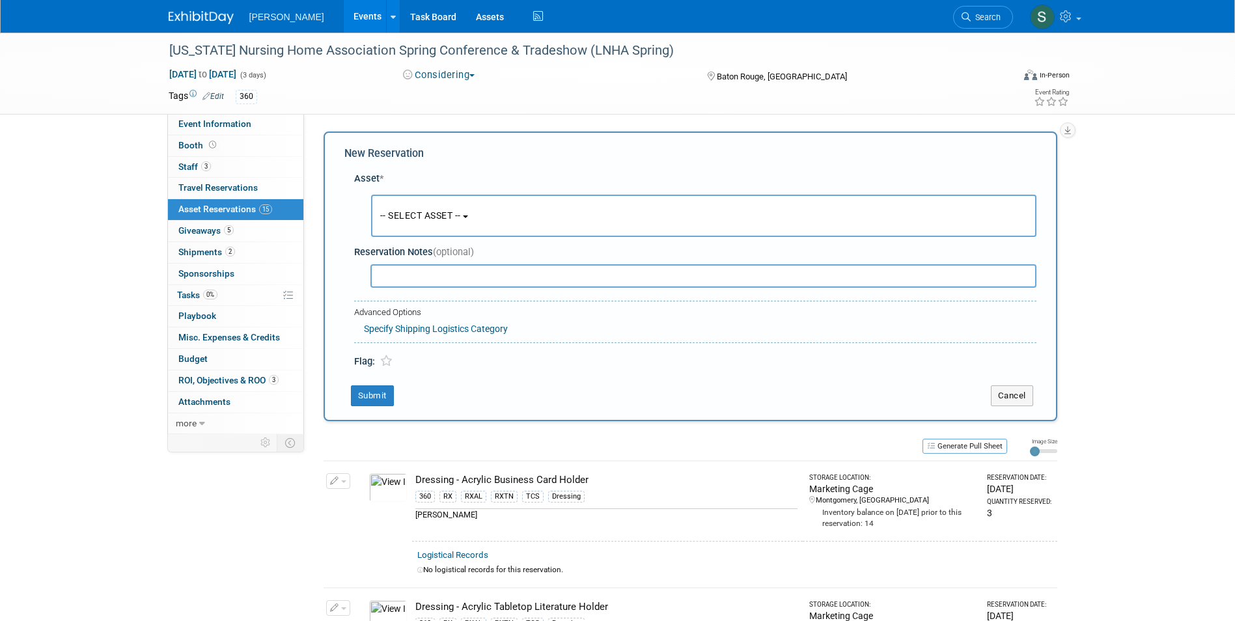
scroll to position [12, 0]
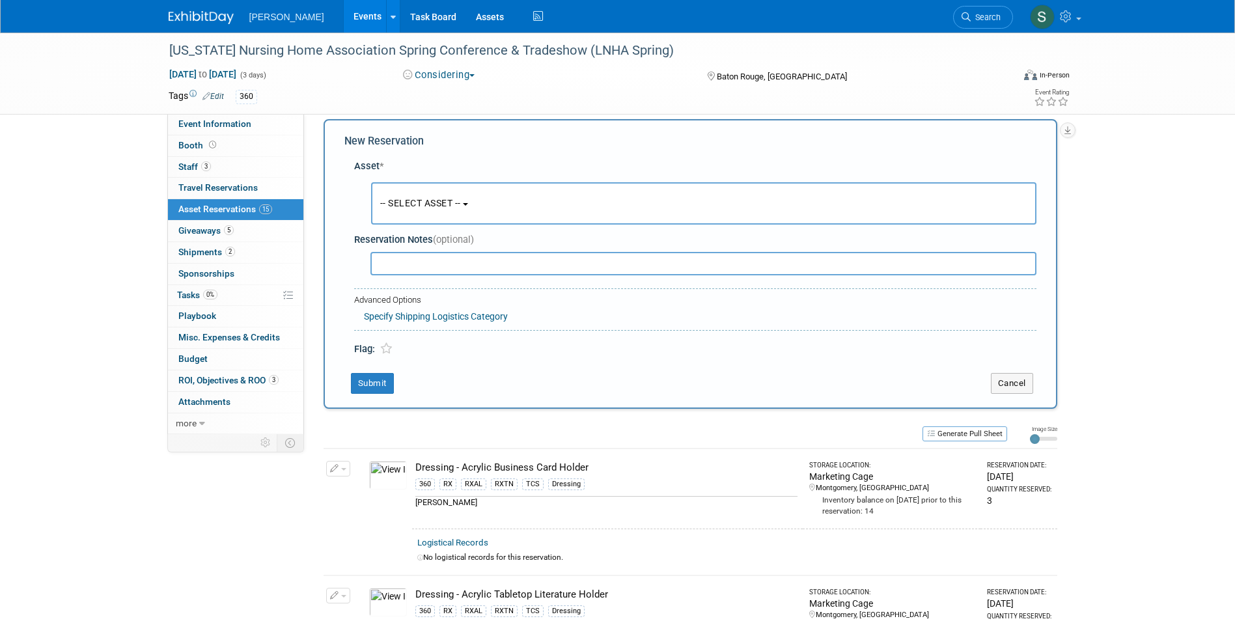
click at [410, 206] on span "-- SELECT ASSET --" at bounding box center [420, 203] width 81 height 10
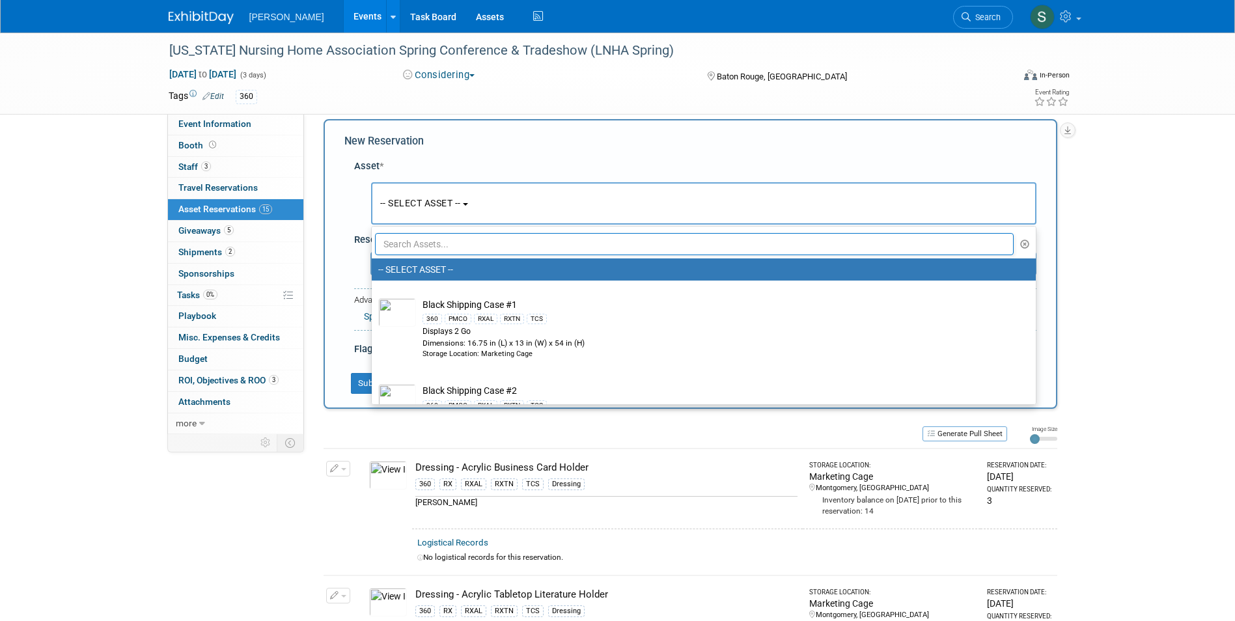
click at [430, 247] on input "text" at bounding box center [694, 244] width 639 height 22
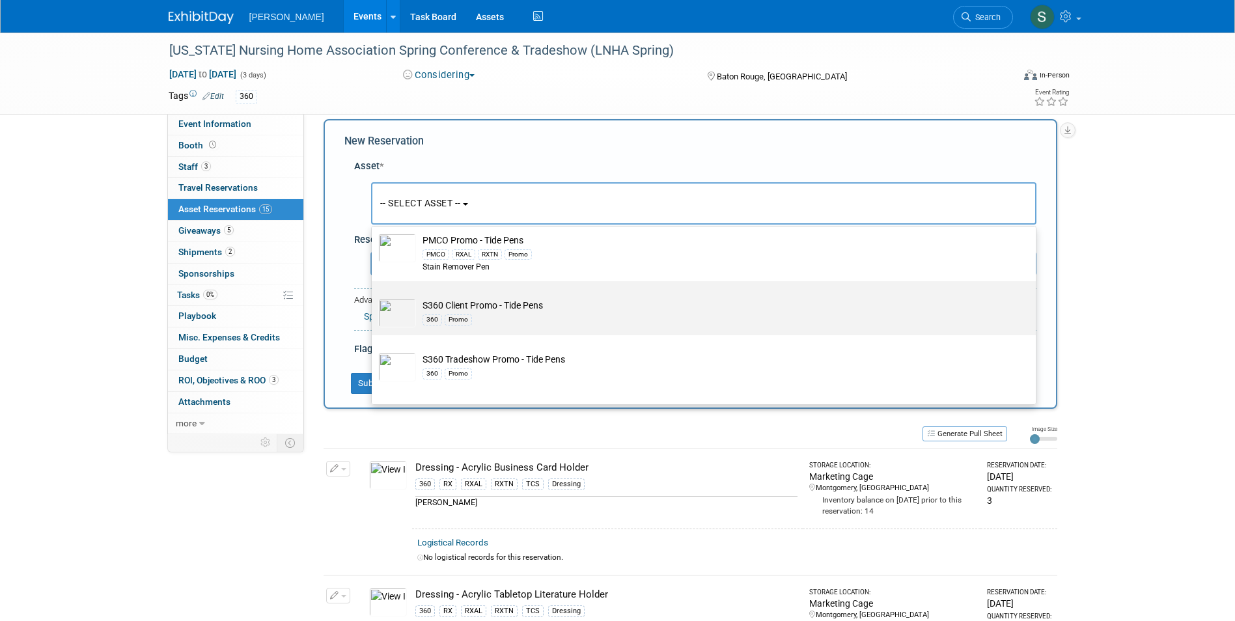
scroll to position [65, 0]
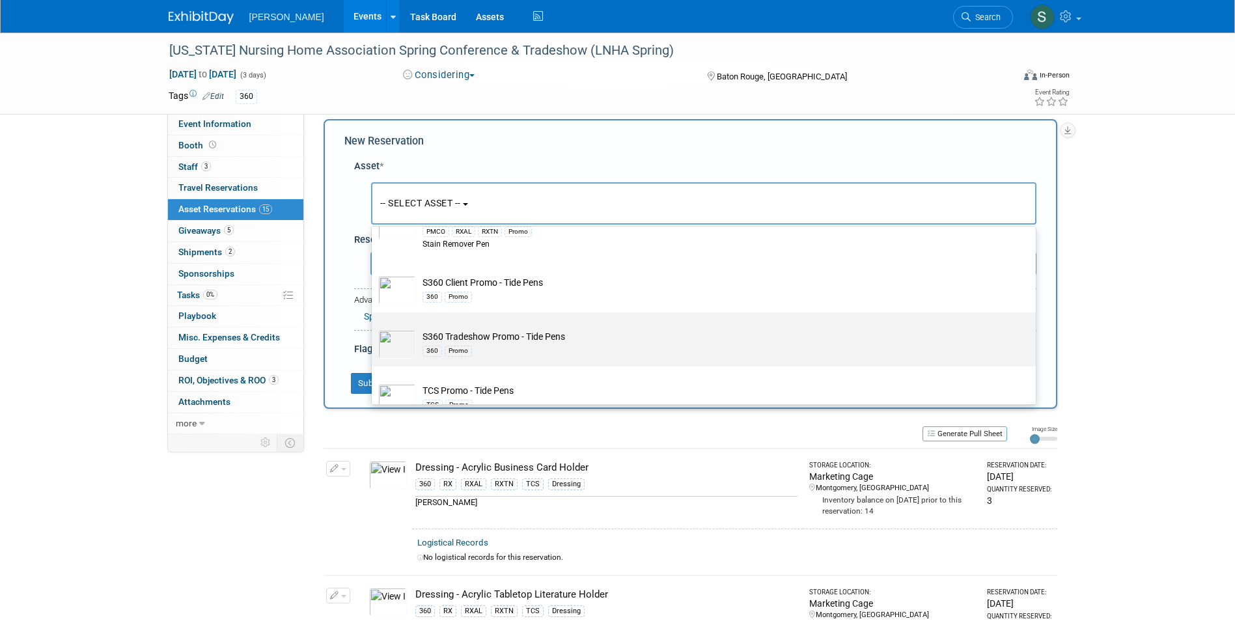
type input "tide"
click at [594, 342] on td "S360 Tradeshow Promo - Tide Pens 360 Promo" at bounding box center [713, 344] width 594 height 29
click at [374, 328] on input "S360 Tradeshow Promo - Tide Pens 360 Promo" at bounding box center [369, 324] width 8 height 8
select select "10722332"
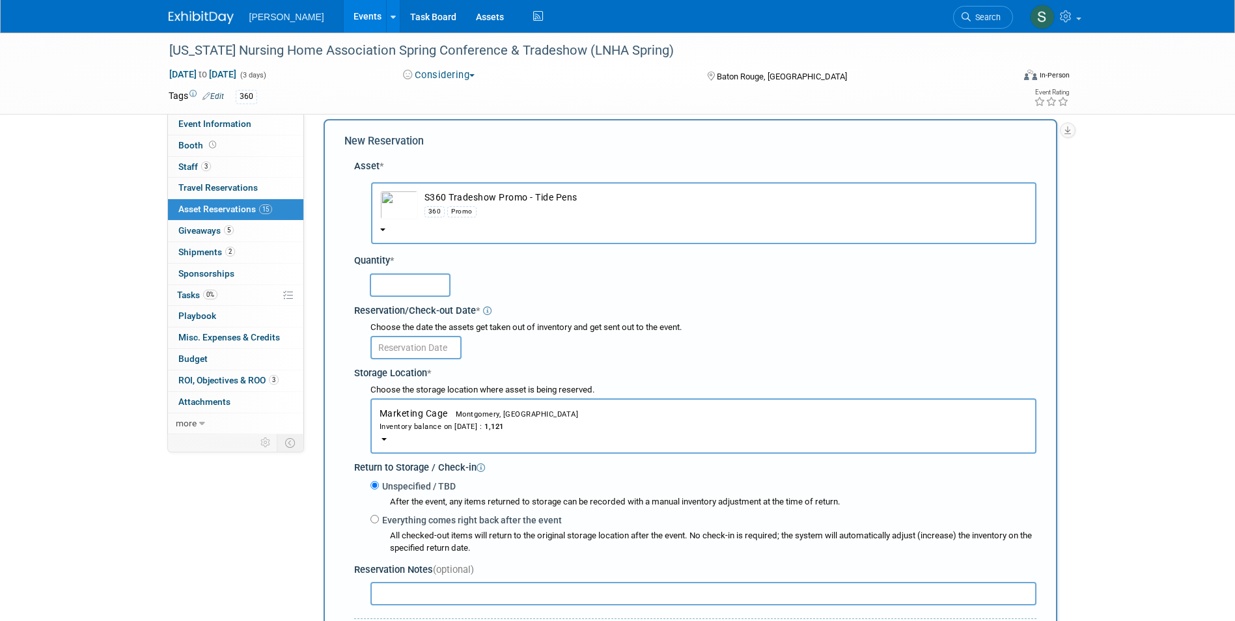
click at [420, 286] on input "text" at bounding box center [410, 284] width 81 height 23
type input "50"
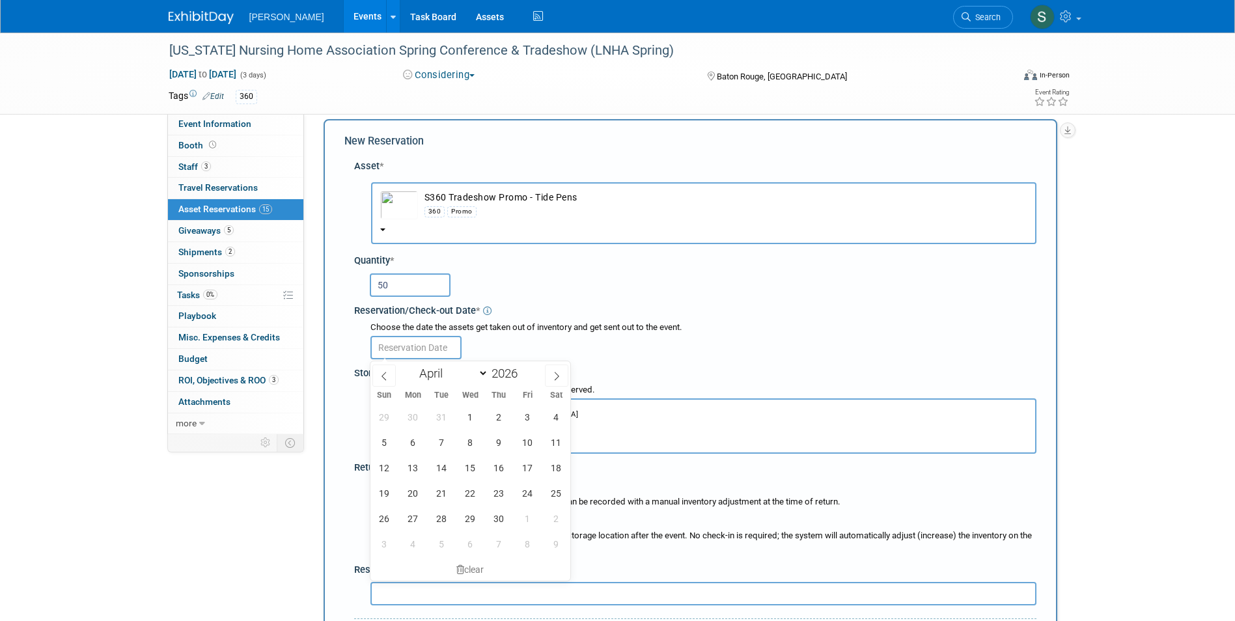
click at [399, 346] on input "text" at bounding box center [415, 347] width 91 height 23
click at [476, 414] on span "1" at bounding box center [470, 416] width 25 height 25
type input "Apr 1, 2026"
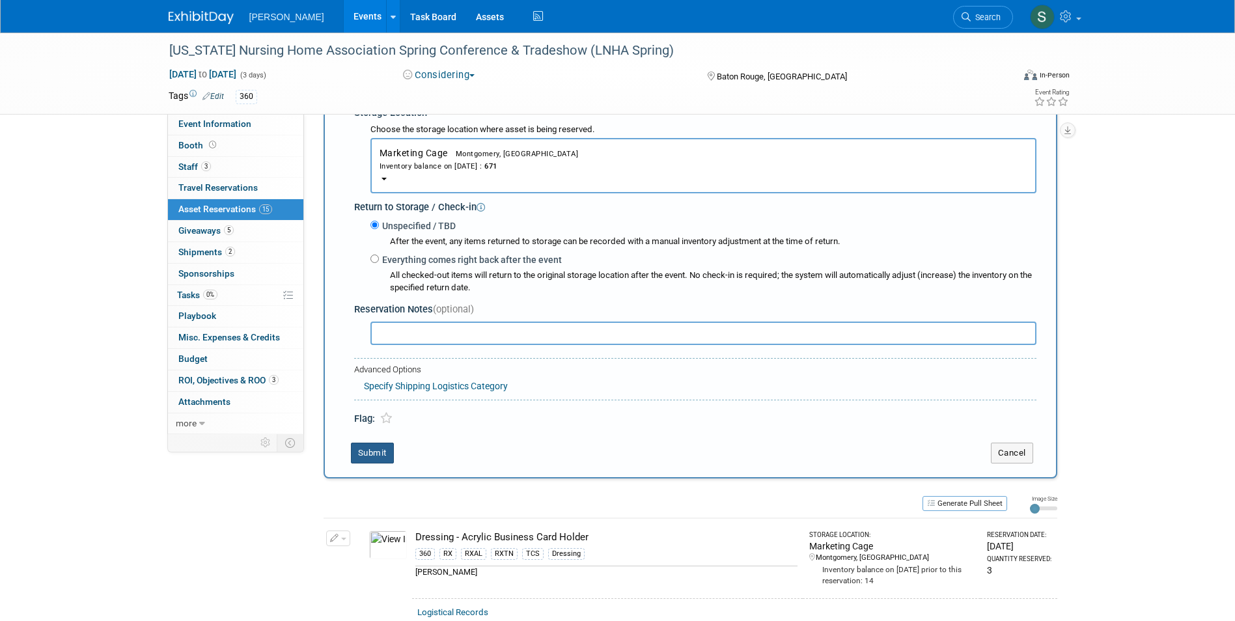
click at [387, 458] on button "Submit" at bounding box center [372, 453] width 43 height 21
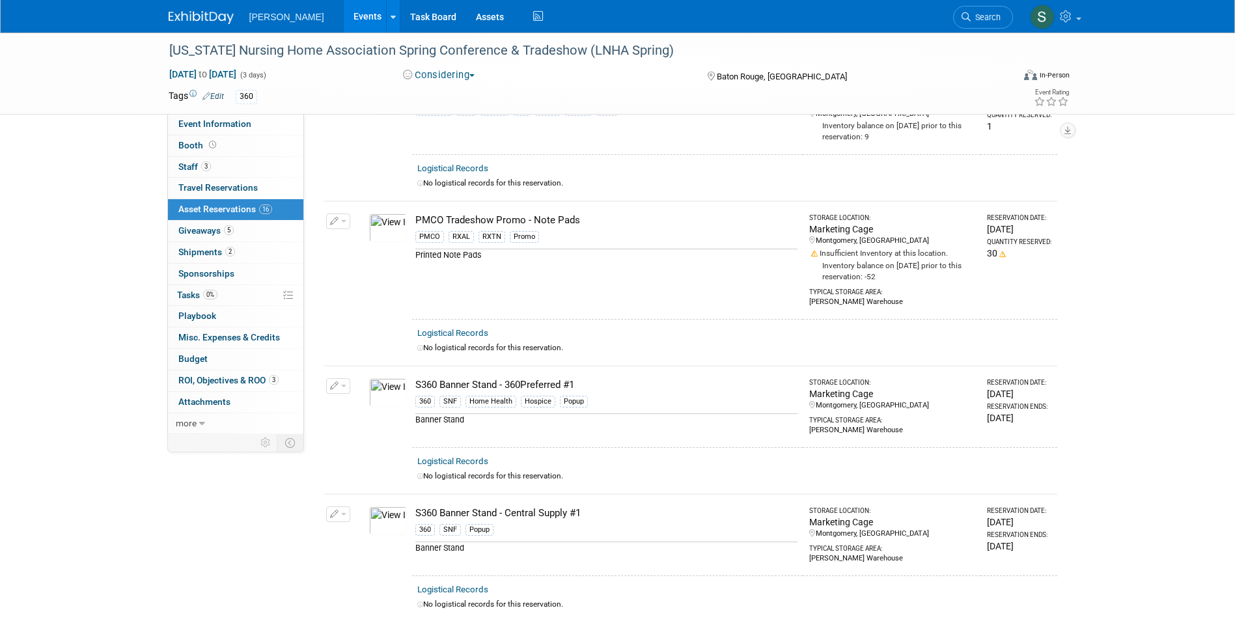
scroll to position [583, 0]
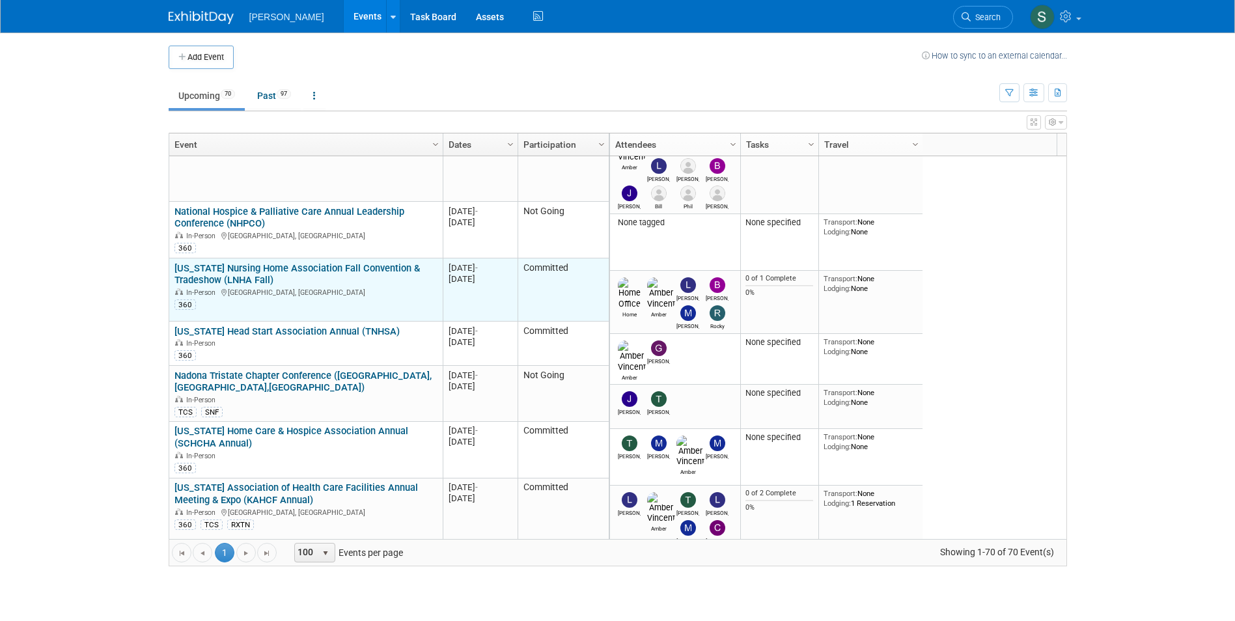
scroll to position [547, 0]
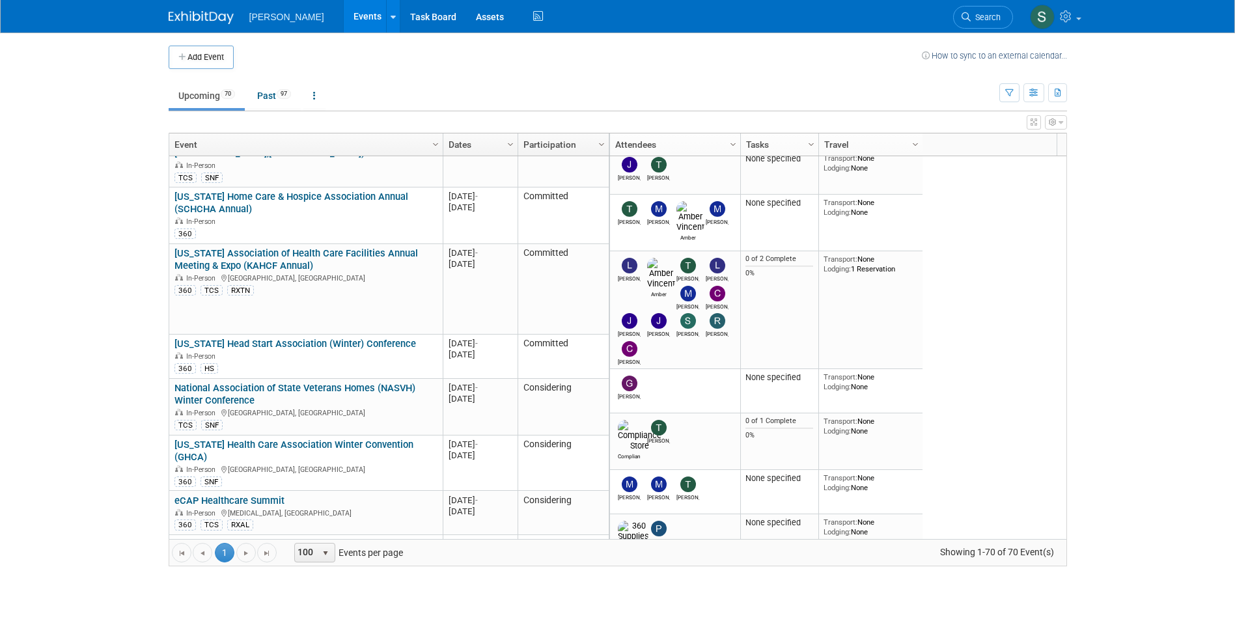
click at [51, 341] on body "[PERSON_NAME] Events Add Event Bulk Upload Events Shareable Event Boards Recent…" at bounding box center [617, 310] width 1235 height 621
click at [100, 335] on body "[PERSON_NAME] Events Add Event Bulk Upload Events Shareable Event Boards Recent…" at bounding box center [617, 310] width 1235 height 621
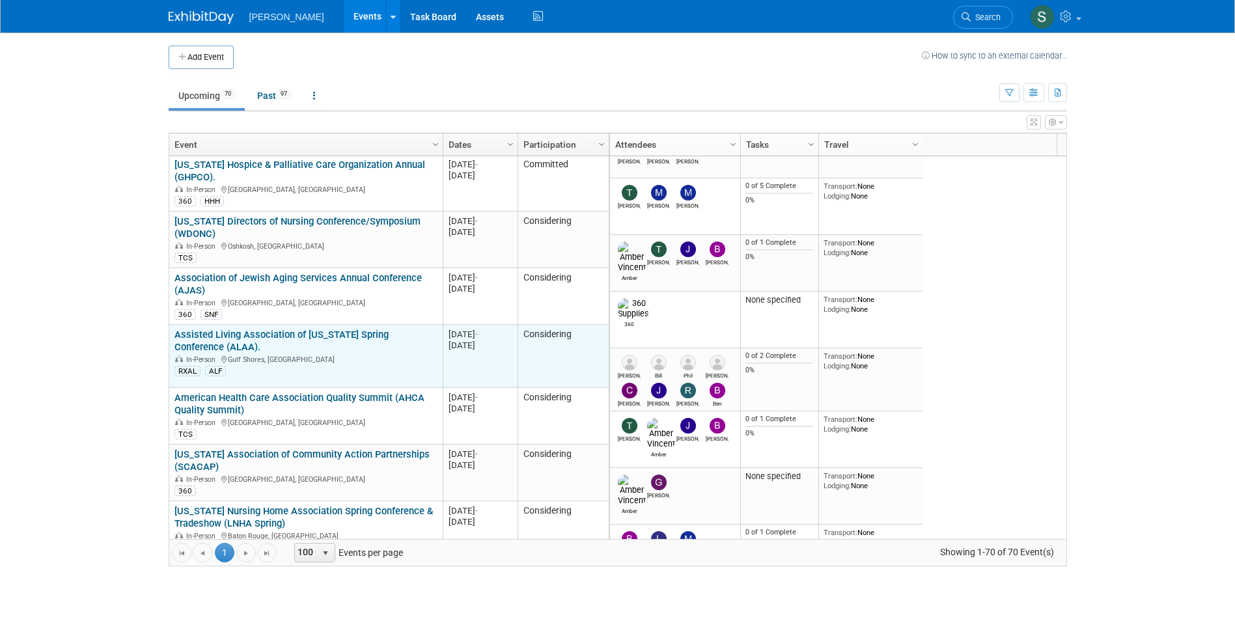
scroll to position [1172, 0]
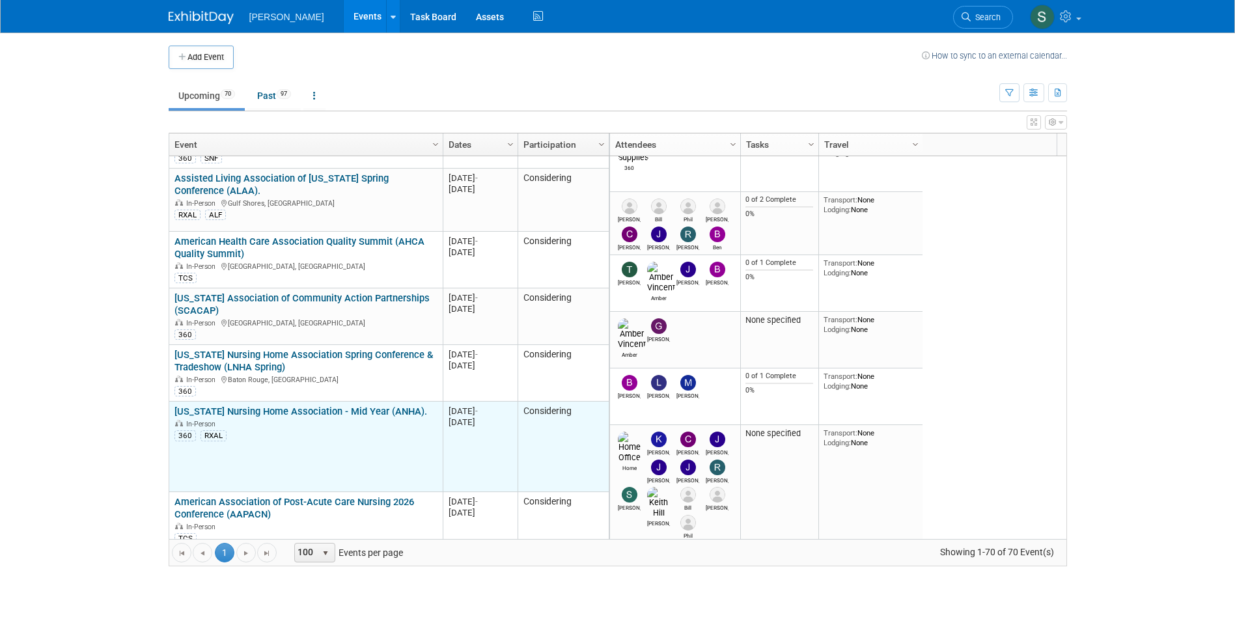
click at [352, 406] on link "[US_STATE] Nursing Home Association - Mid Year (ANHA)." at bounding box center [300, 412] width 253 height 12
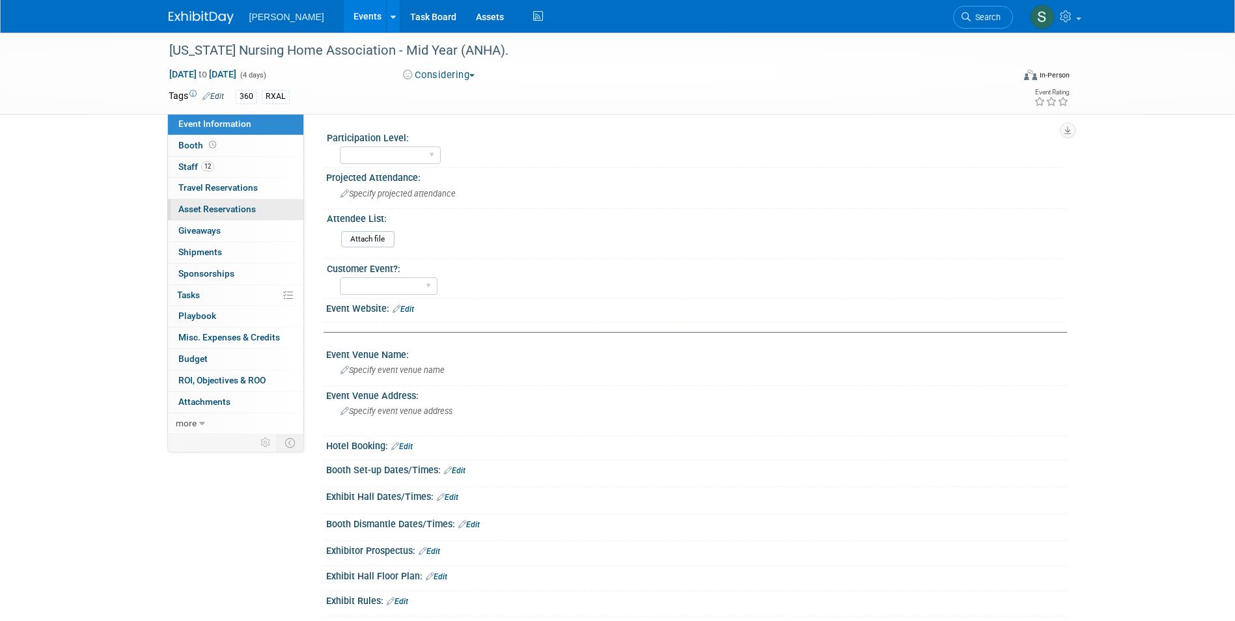
click at [251, 205] on span "Asset Reservations 0" at bounding box center [216, 209] width 77 height 10
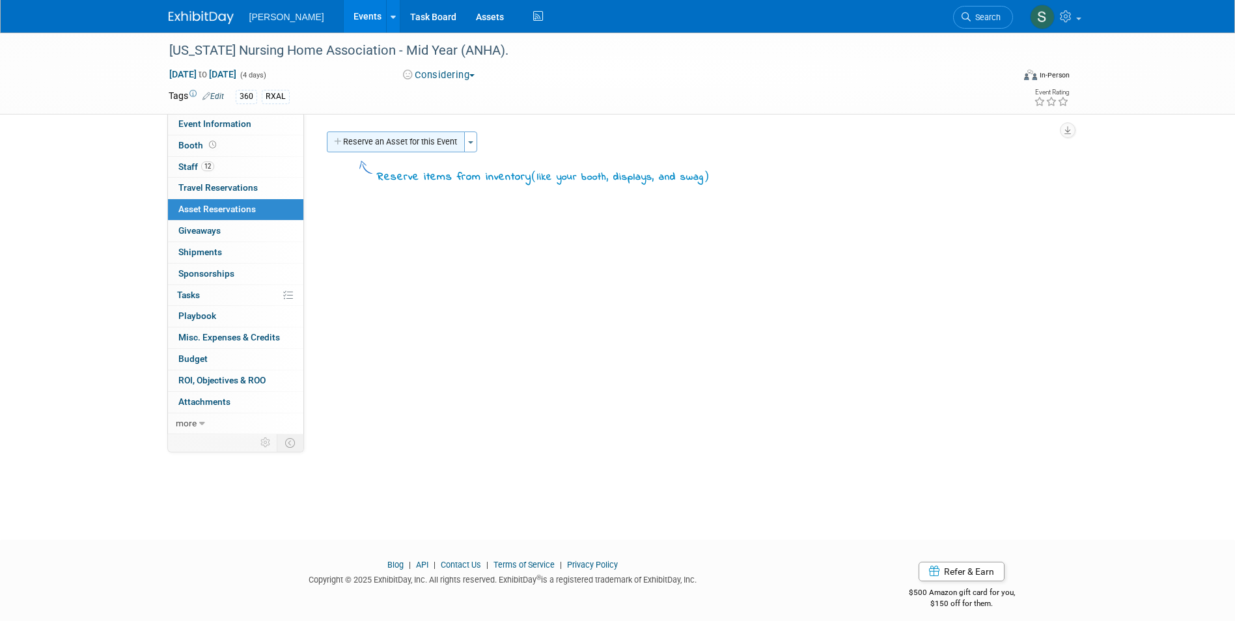
click at [422, 149] on button "Reserve an Asset for this Event" at bounding box center [396, 142] width 138 height 21
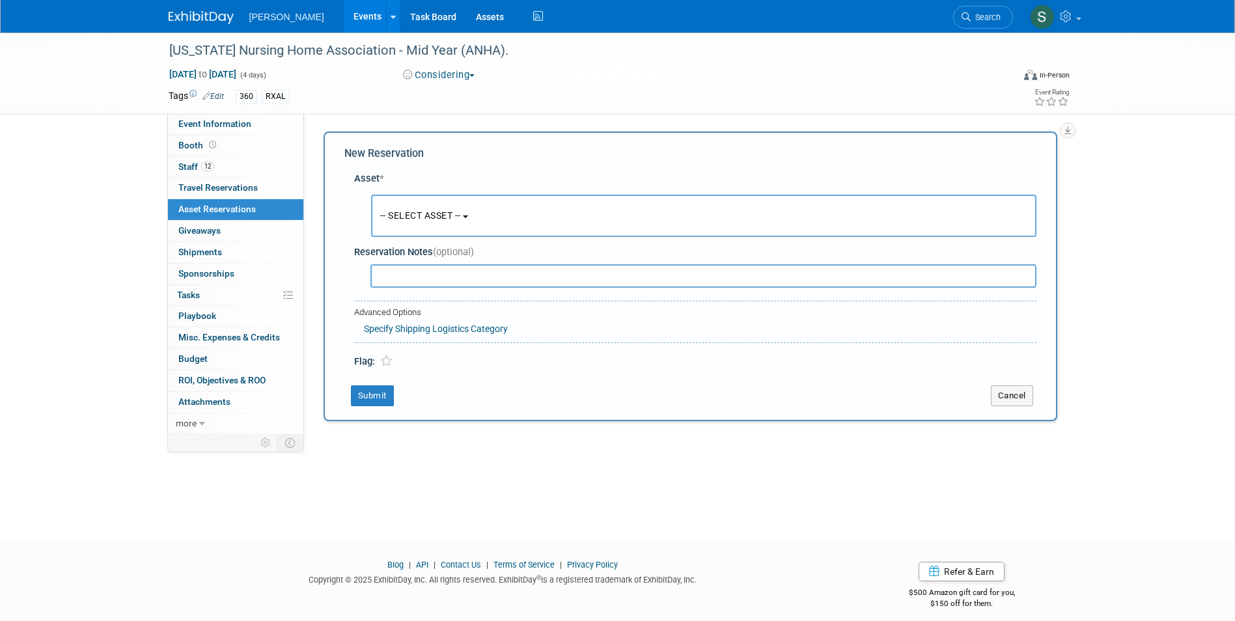
scroll to position [10, 0]
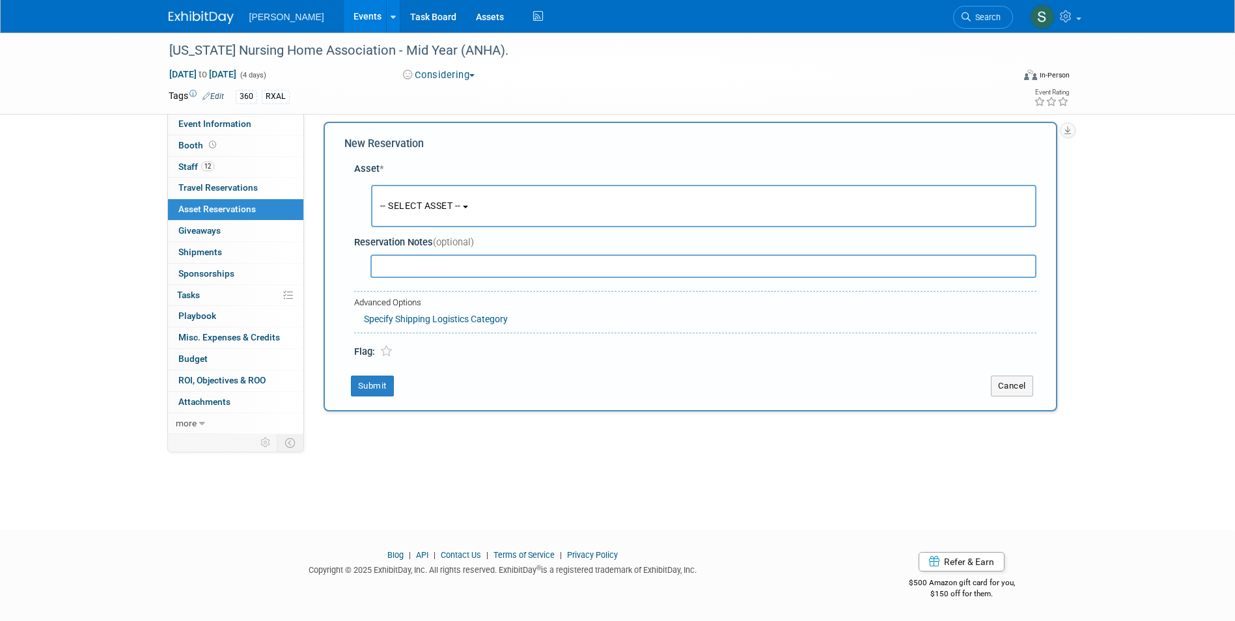
click at [429, 195] on button "-- SELECT ASSET --" at bounding box center [703, 206] width 665 height 42
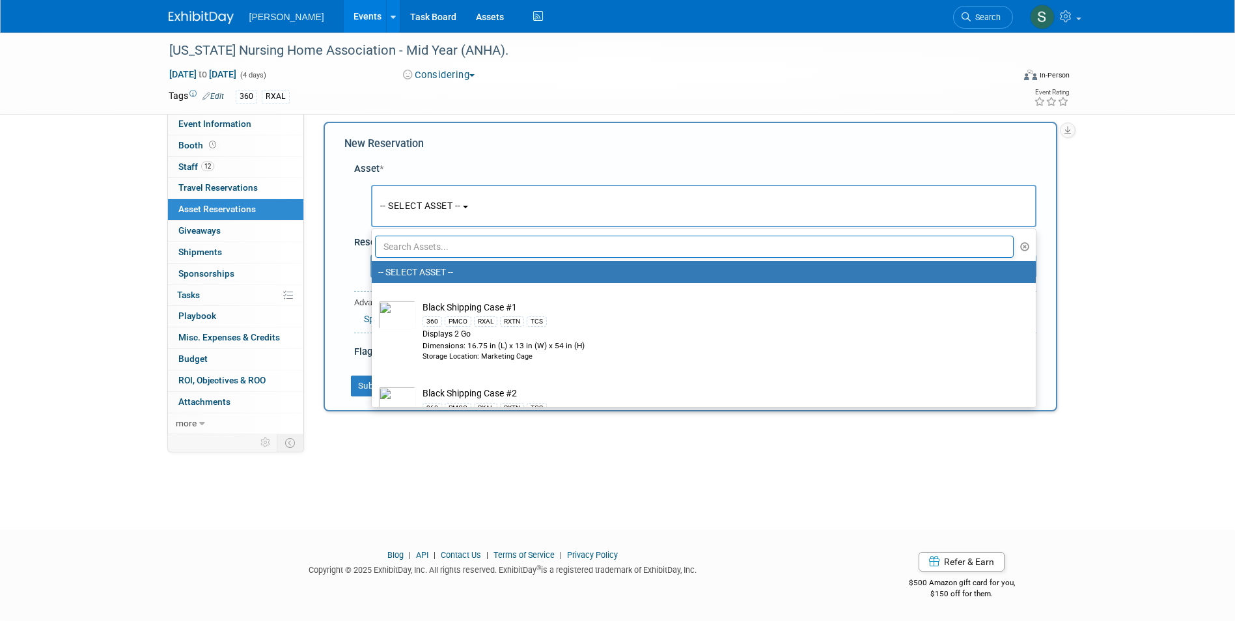
click at [432, 251] on input "text" at bounding box center [694, 247] width 639 height 22
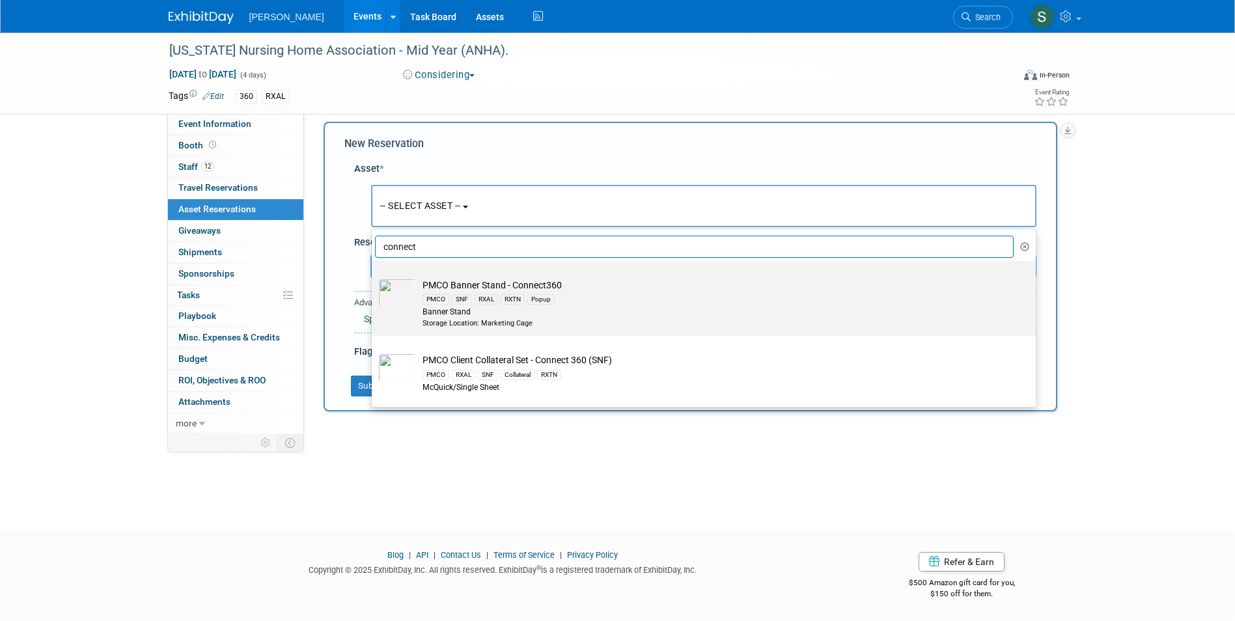
type input "connect"
click at [595, 294] on div "PMCO SNF RXAL RXTN Popup" at bounding box center [715, 299] width 587 height 15
click at [374, 277] on input "PMCO Banner Stand - Connect360 PMCO SNF RXAL RXTN Popup Banner Stand Storage Lo…" at bounding box center [369, 272] width 8 height 8
select select "10722506"
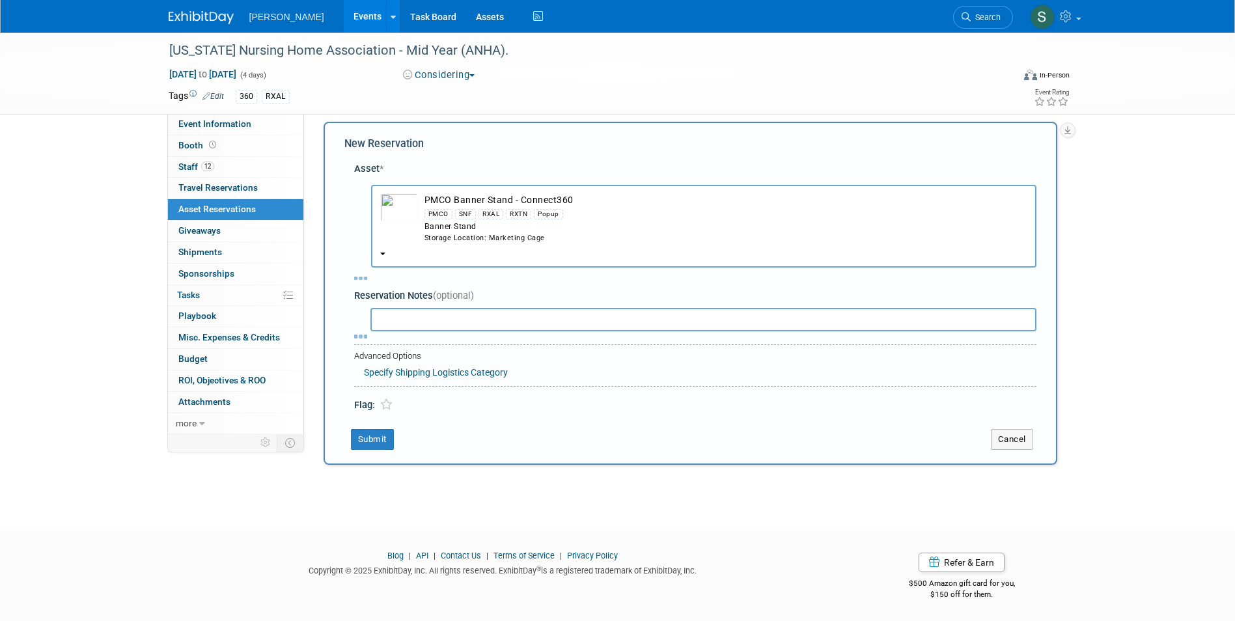
select select "3"
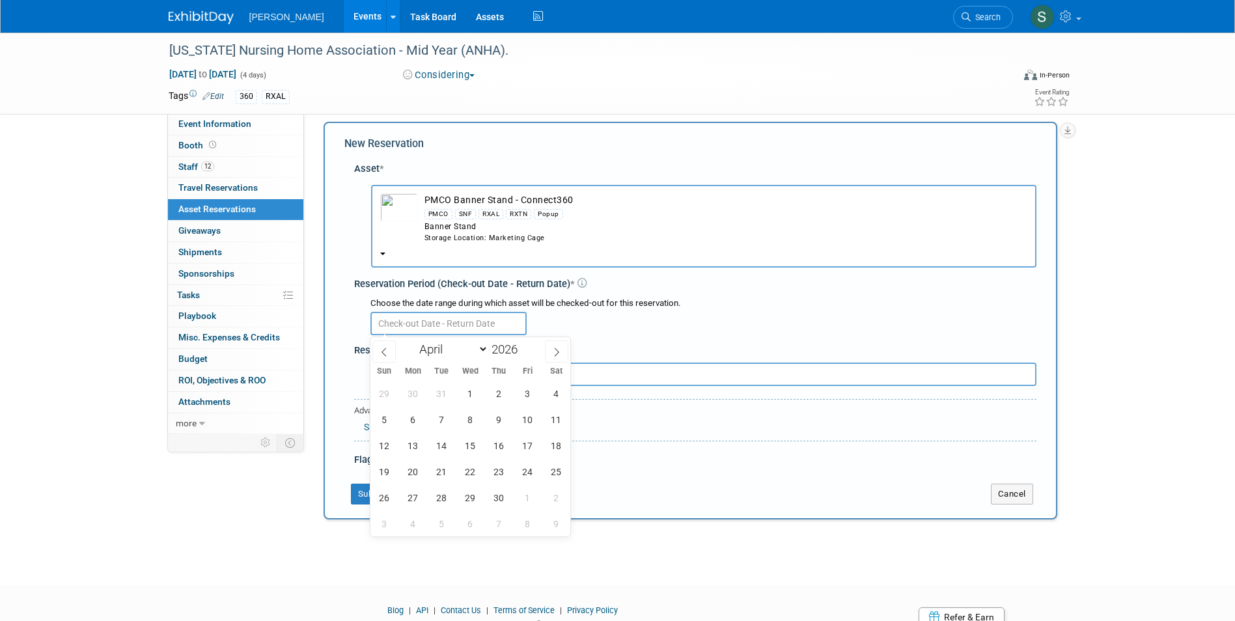
click at [379, 322] on input "text" at bounding box center [448, 323] width 156 height 23
click at [465, 415] on span "8" at bounding box center [470, 419] width 25 height 25
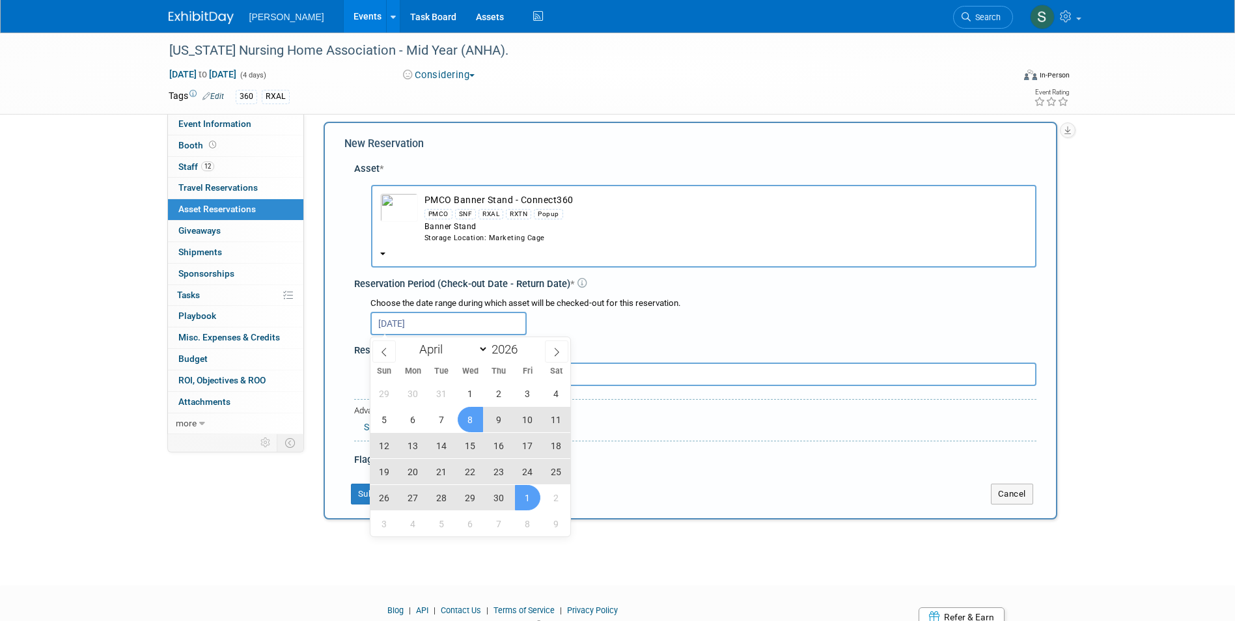
click at [533, 494] on span "1" at bounding box center [527, 497] width 25 height 25
type input "[DATE] to [DATE]"
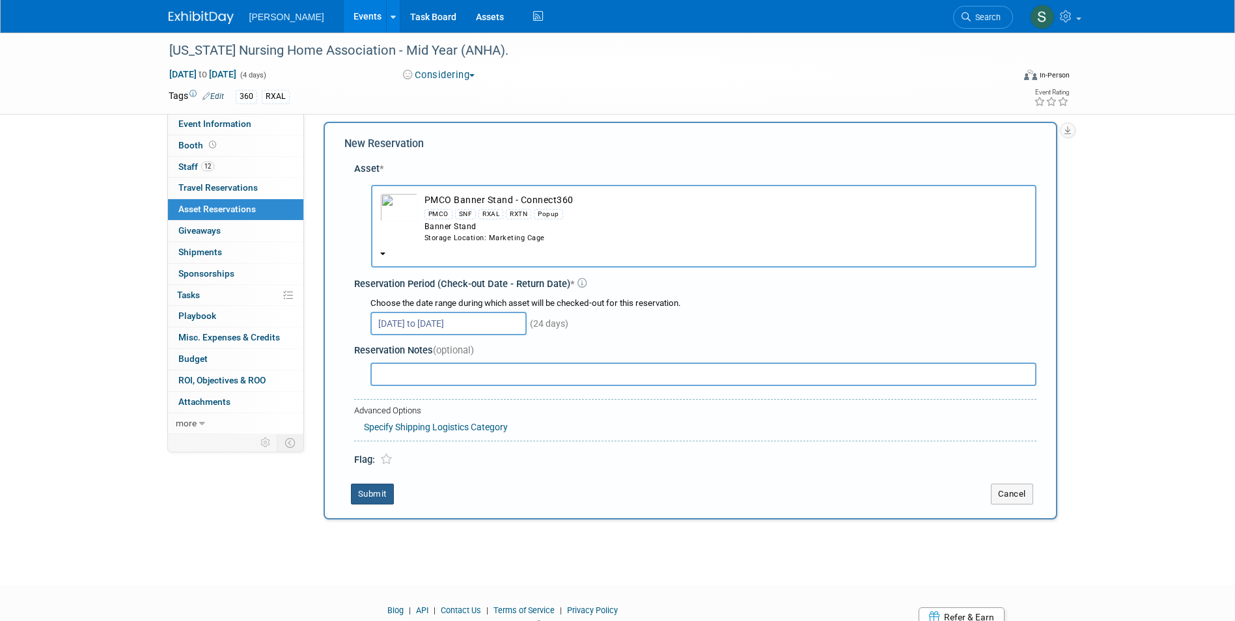
click at [377, 488] on button "Submit" at bounding box center [372, 494] width 43 height 21
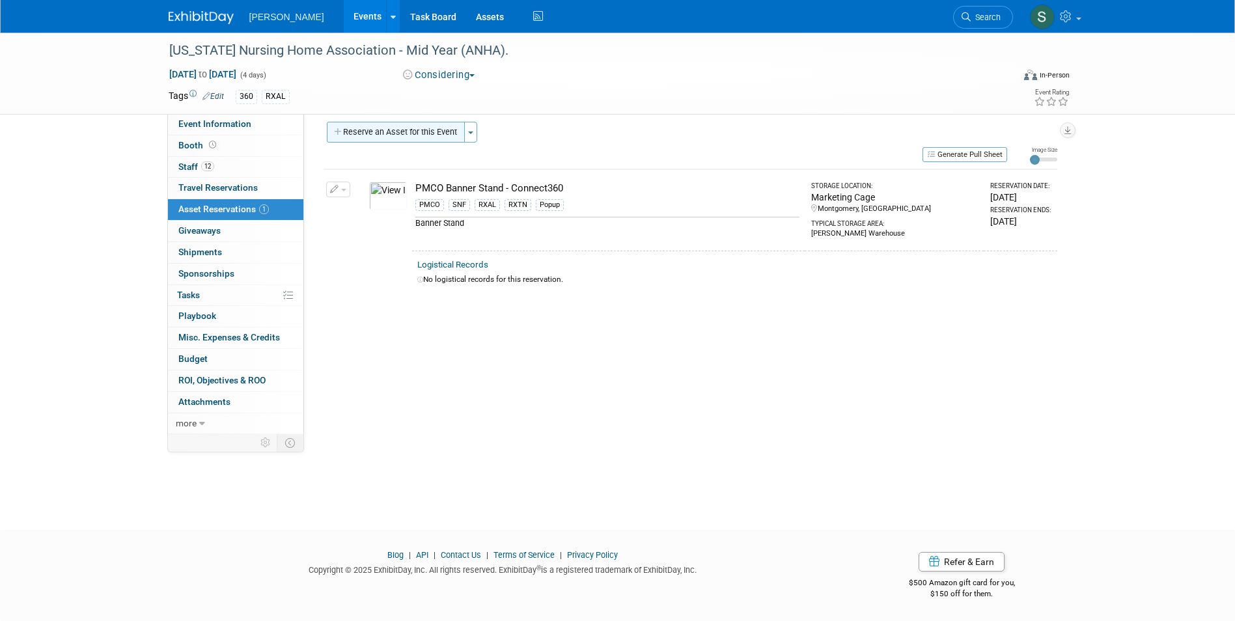
click at [391, 133] on button "Reserve an Asset for this Event" at bounding box center [396, 132] width 138 height 21
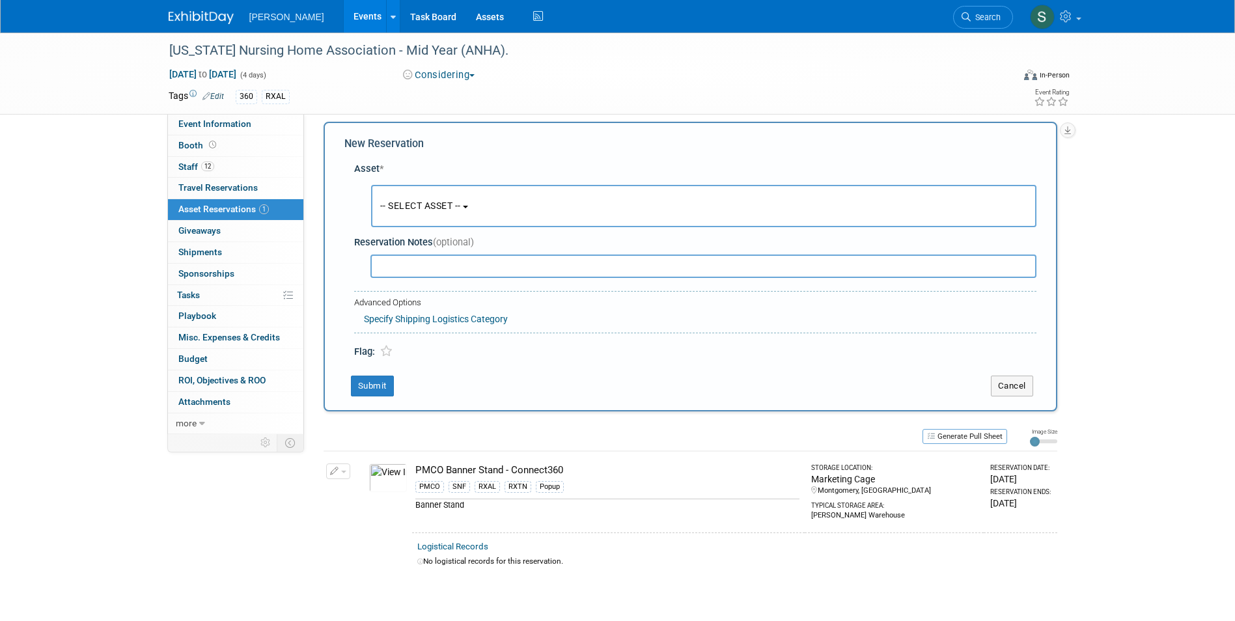
scroll to position [12, 0]
click at [430, 208] on span "-- SELECT ASSET --" at bounding box center [420, 203] width 81 height 10
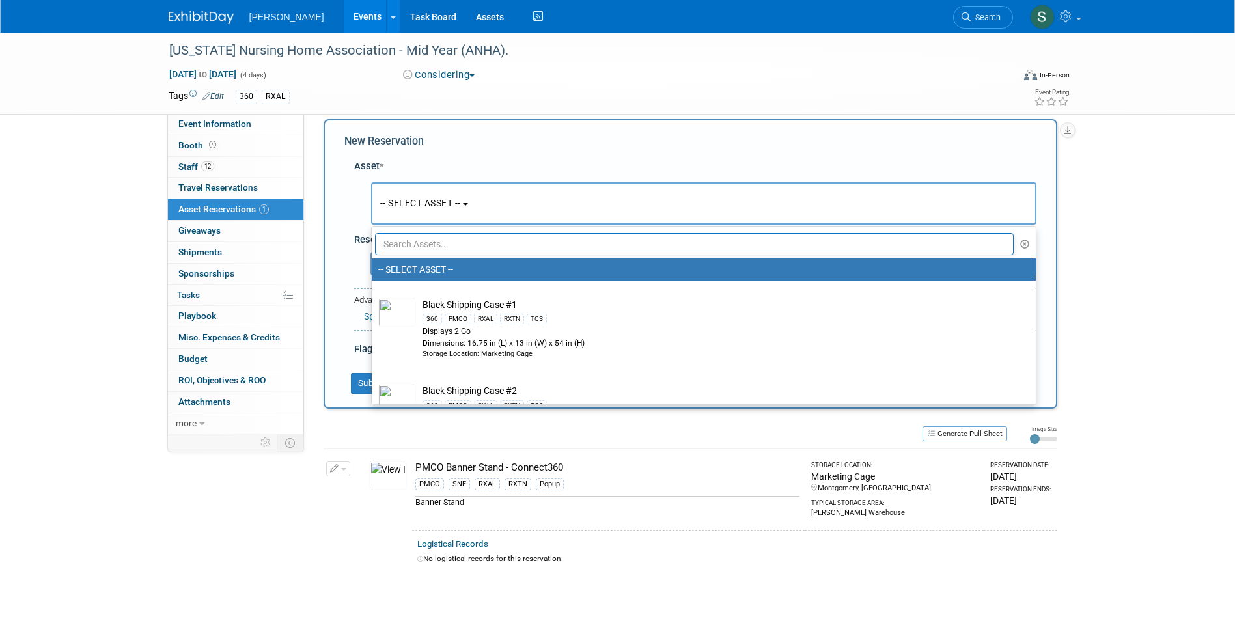
click at [441, 240] on input "text" at bounding box center [694, 244] width 639 height 22
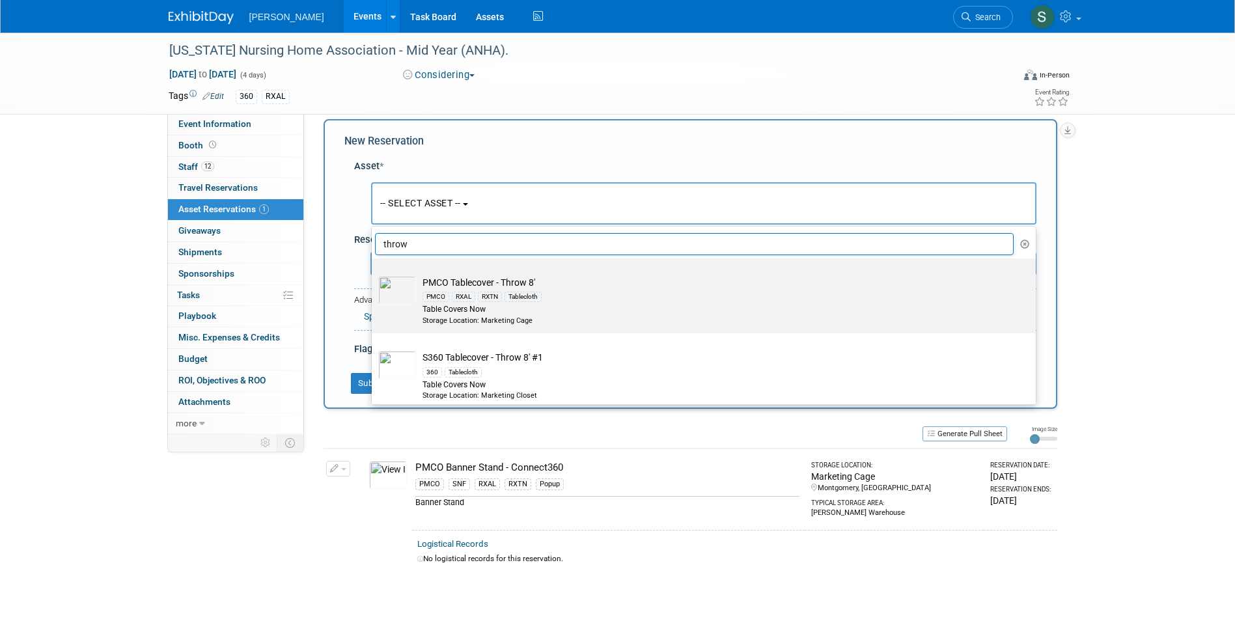
type input "throw"
click at [611, 311] on div "Table Covers Now" at bounding box center [715, 309] width 587 height 11
click at [374, 274] on input "PMCO Tablecover - Throw 8' PMCO RXAL RXTN Tablecloth Table Covers Now Storage L…" at bounding box center [369, 270] width 8 height 8
select select "10722517"
select select "3"
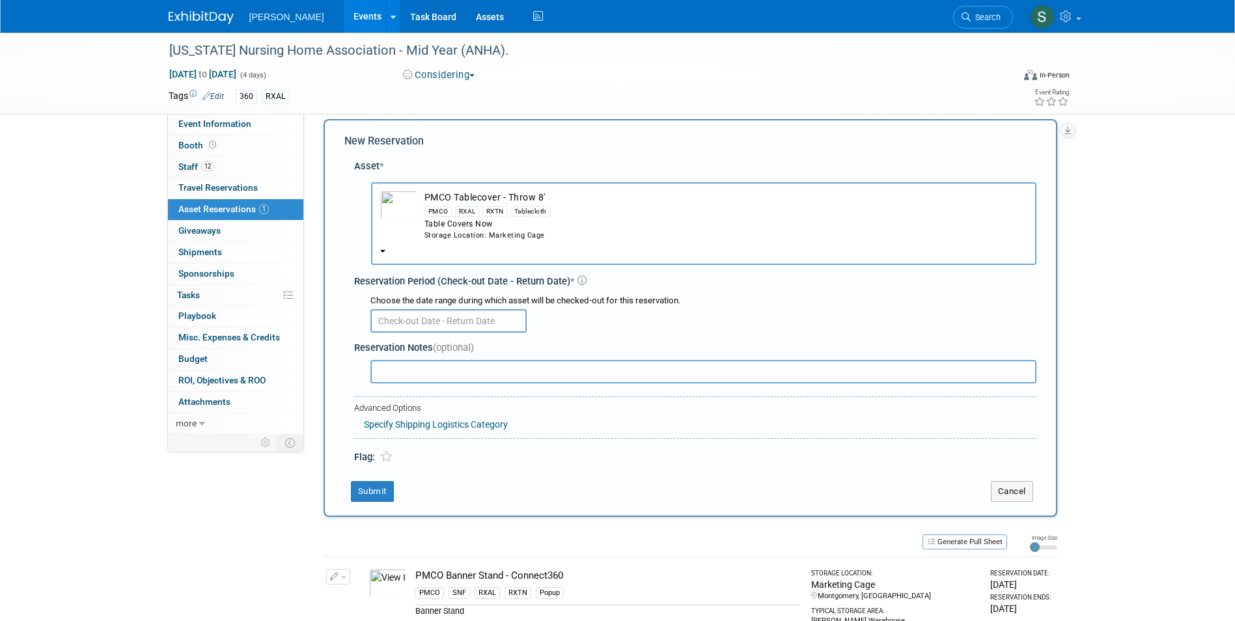
click at [419, 313] on input "text" at bounding box center [448, 320] width 156 height 23
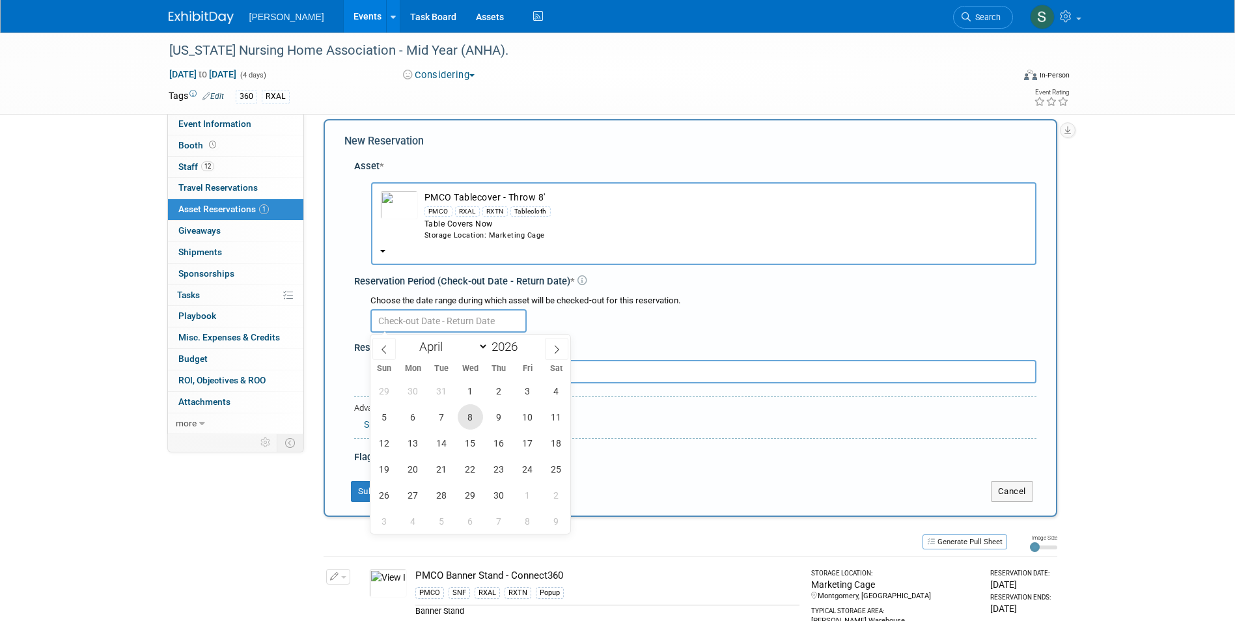
click at [466, 417] on span "8" at bounding box center [470, 416] width 25 height 25
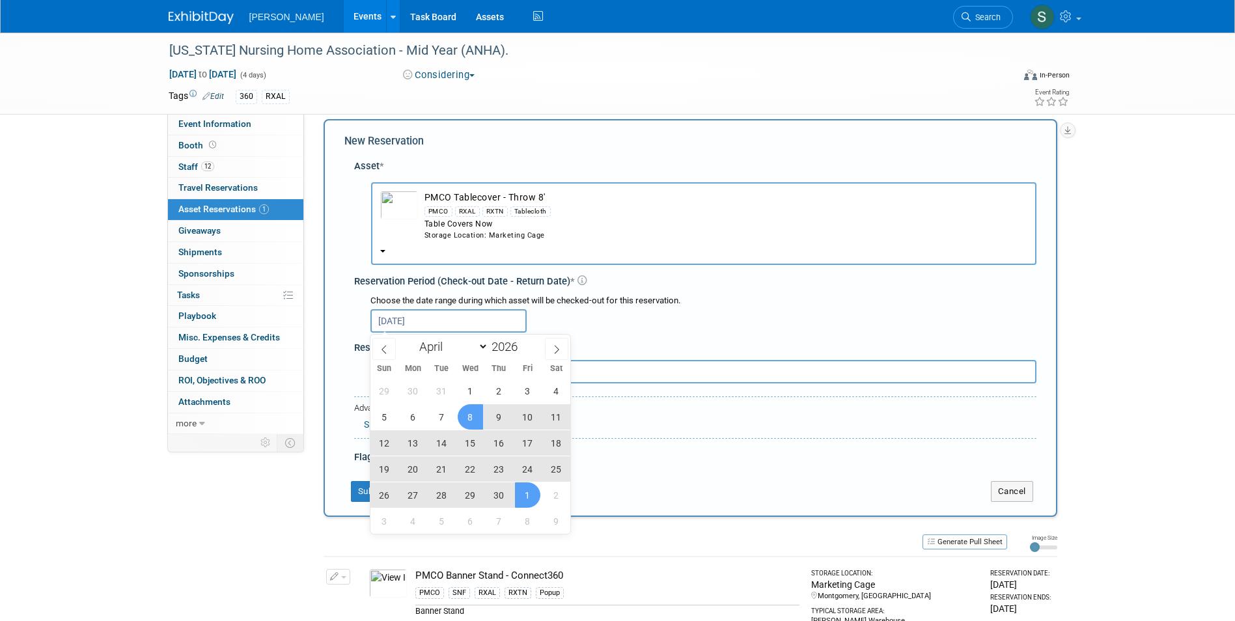
click at [518, 487] on span "1" at bounding box center [527, 494] width 25 height 25
type input "[DATE] to [DATE]"
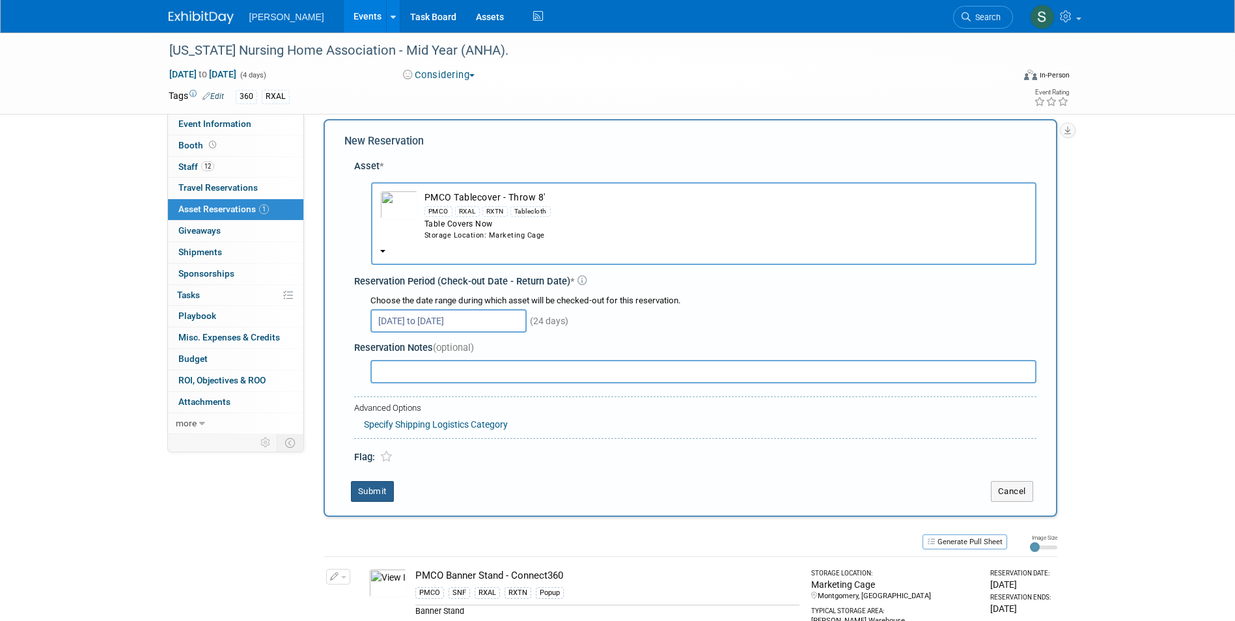
click at [381, 486] on button "Submit" at bounding box center [372, 491] width 43 height 21
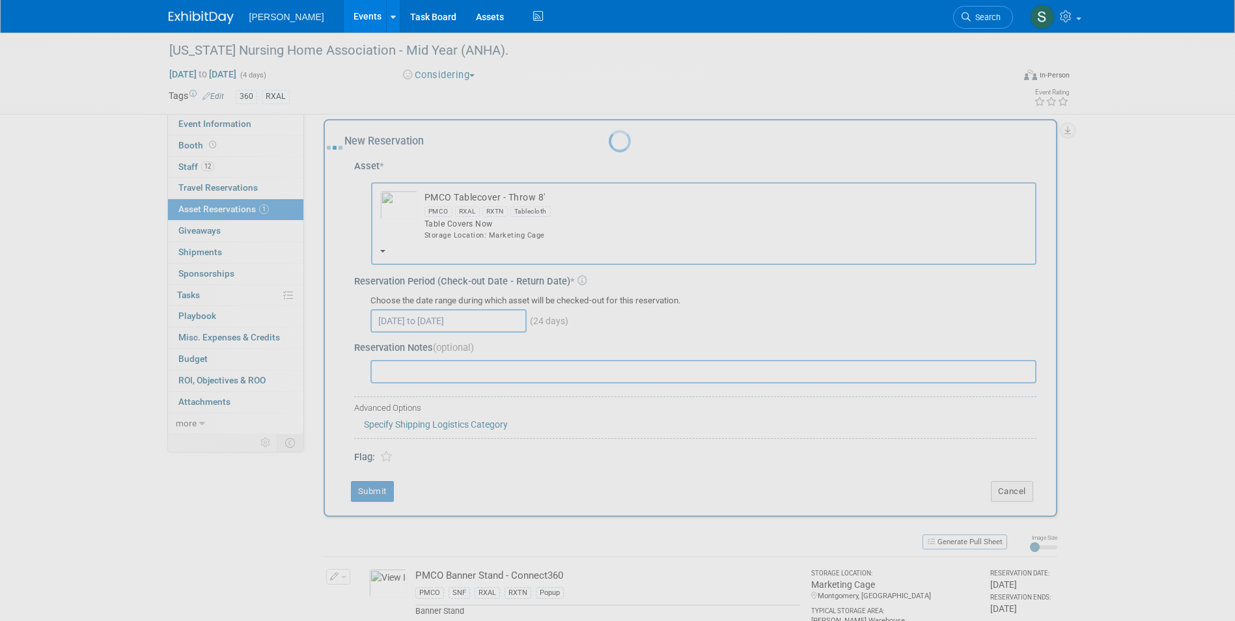
scroll to position [10, 0]
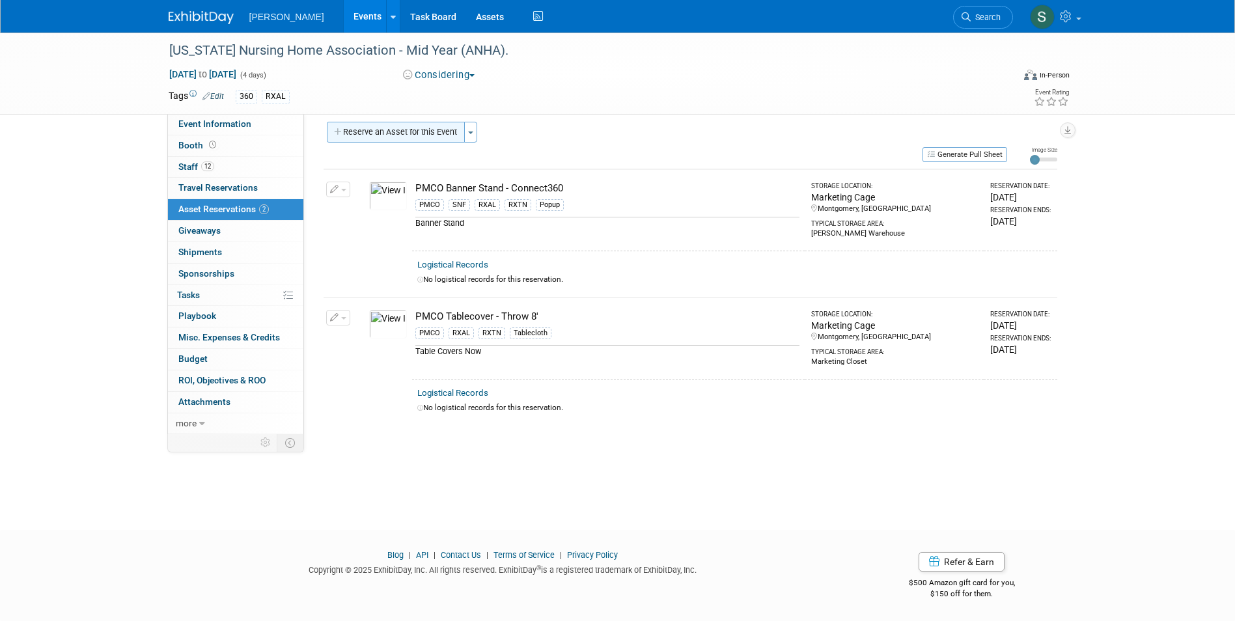
click at [406, 126] on button "Reserve an Asset for this Event" at bounding box center [396, 132] width 138 height 21
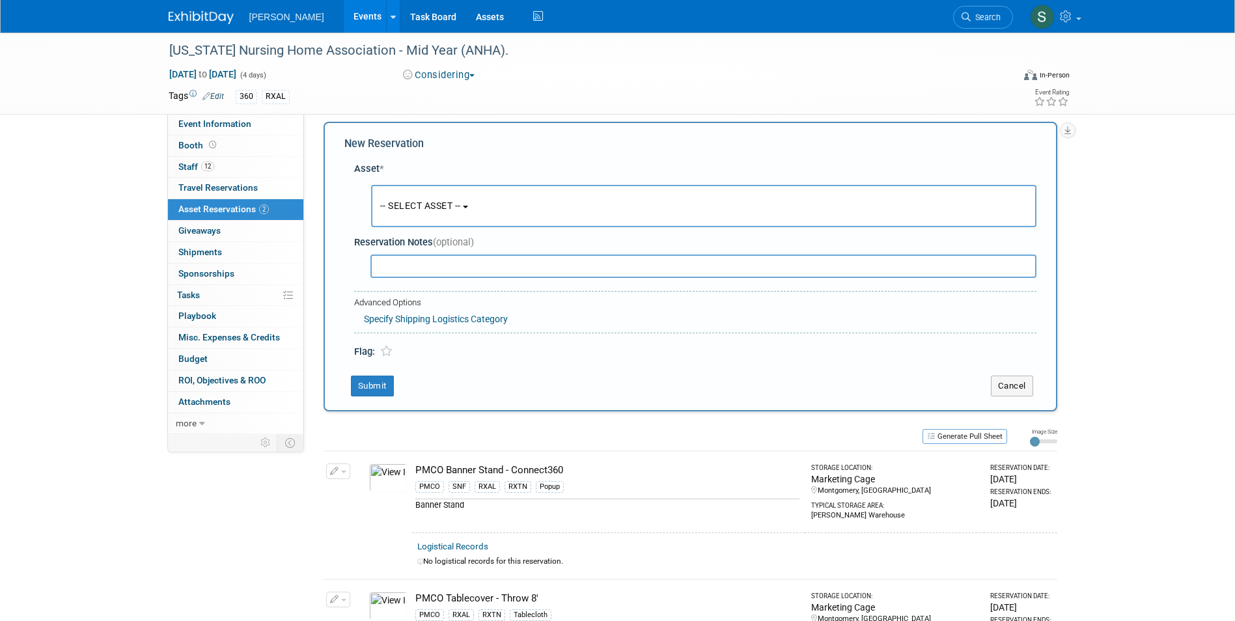
scroll to position [12, 0]
click at [137, 238] on div "[US_STATE] Nursing Home Association - Mid Year (ANHA). [DATE] to [DATE] (4 days…" at bounding box center [617, 375] width 1235 height 710
click at [84, 284] on div "[US_STATE] Nursing Home Association - Mid Year (ANHA). [DATE] to [DATE] (4 days…" at bounding box center [617, 375] width 1235 height 710
click at [1000, 376] on button "Cancel" at bounding box center [1012, 383] width 42 height 21
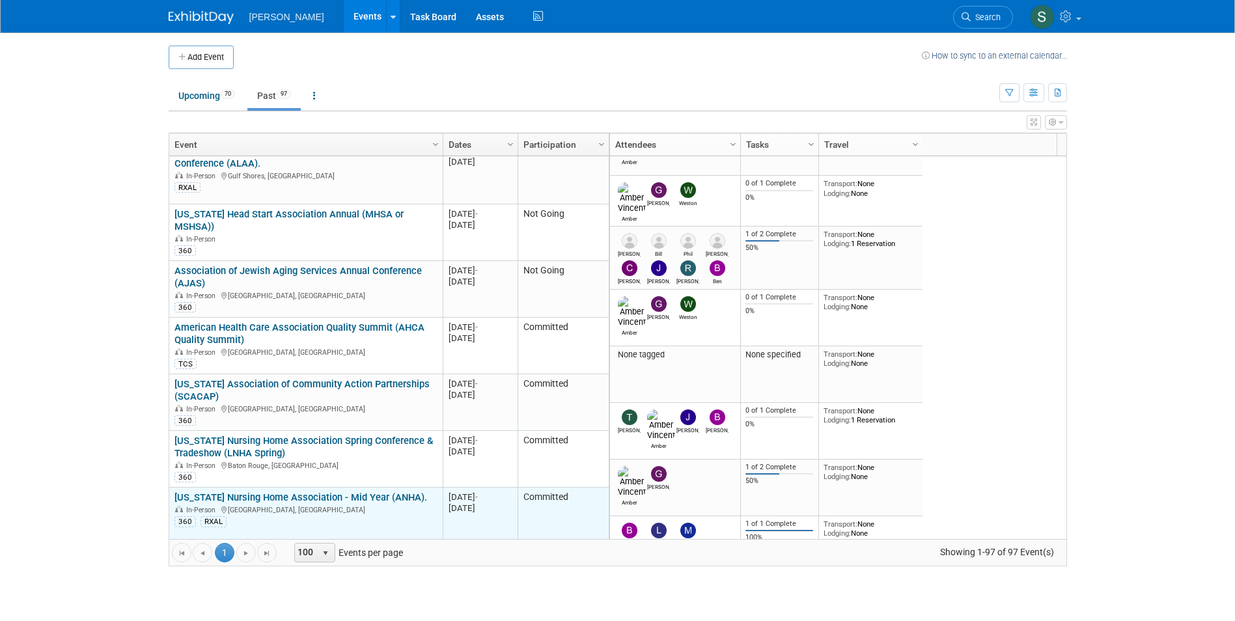
click at [348, 492] on link "[US_STATE] Nursing Home Association - Mid Year (ANHA)." at bounding box center [300, 498] width 253 height 12
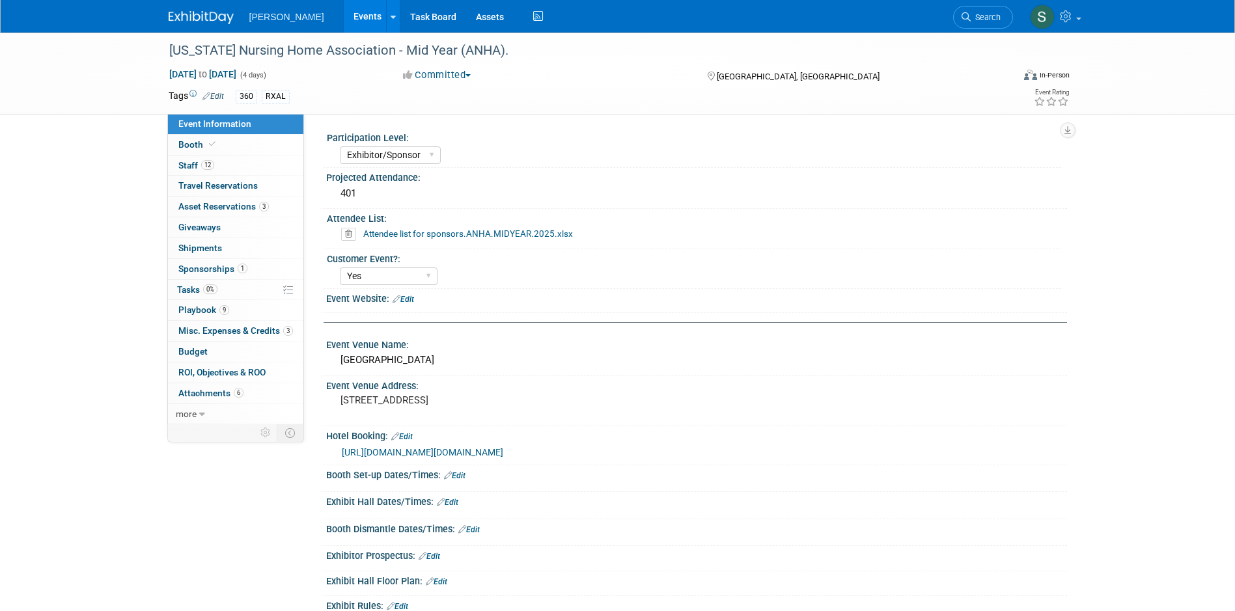
select select "Exhibitor/Sponsor"
select select "Yes"
click at [250, 206] on span "Asset Reservations 3" at bounding box center [223, 206] width 90 height 10
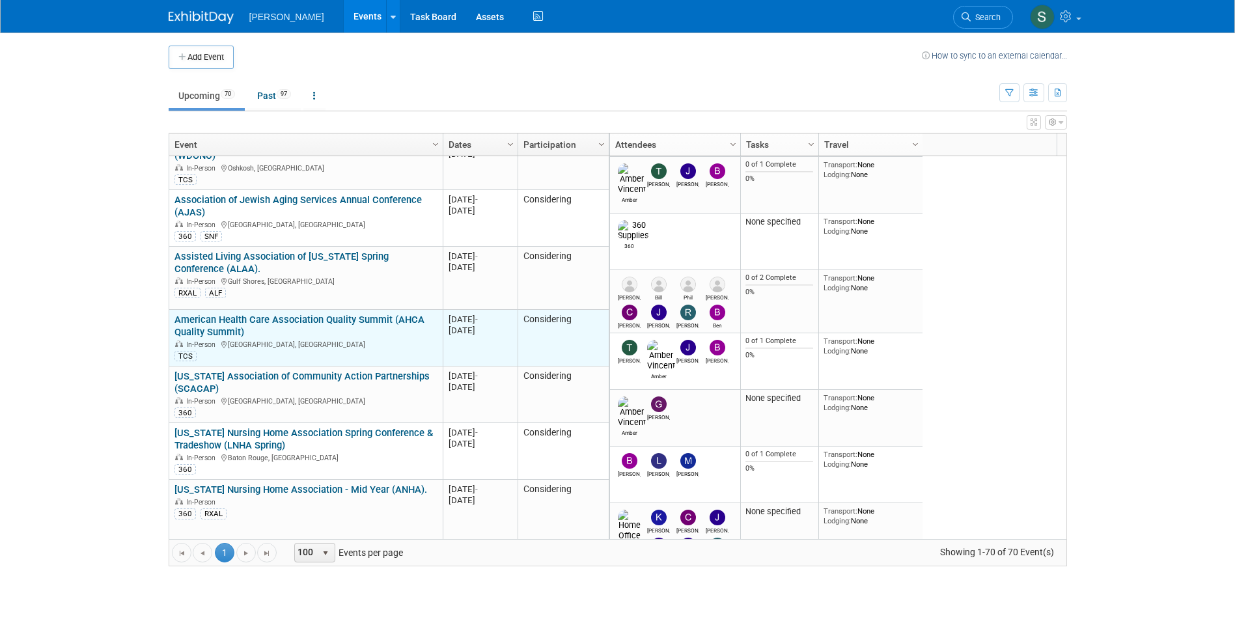
scroll to position [1250, 0]
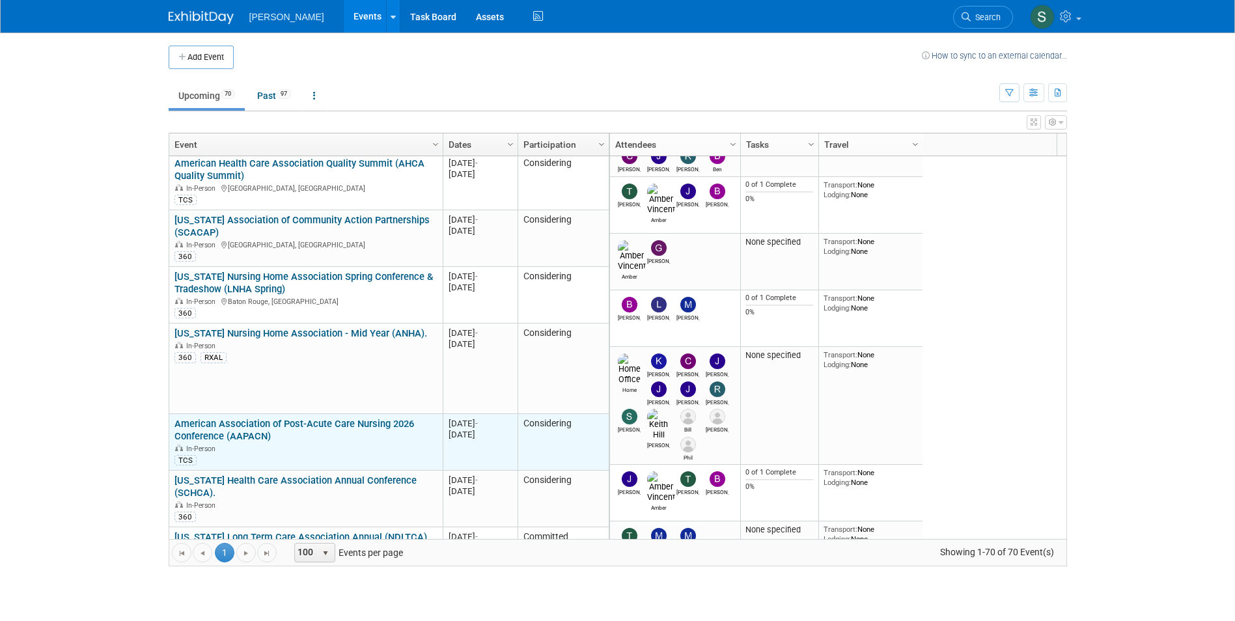
click at [371, 418] on link "American Association of Post-Acute Care Nursing 2026 Conference (AAPACN)" at bounding box center [294, 430] width 240 height 24
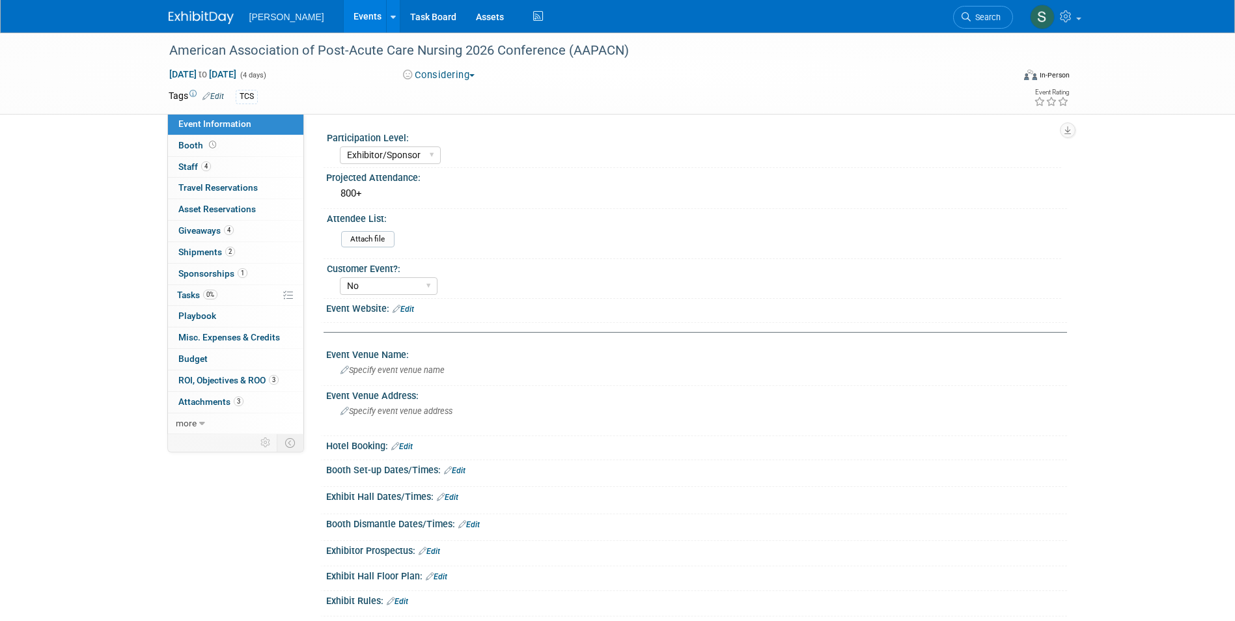
select select "Exhibitor/Sponsor"
select select "No"
click at [258, 212] on link "0 Asset Reservations 0" at bounding box center [235, 209] width 135 height 21
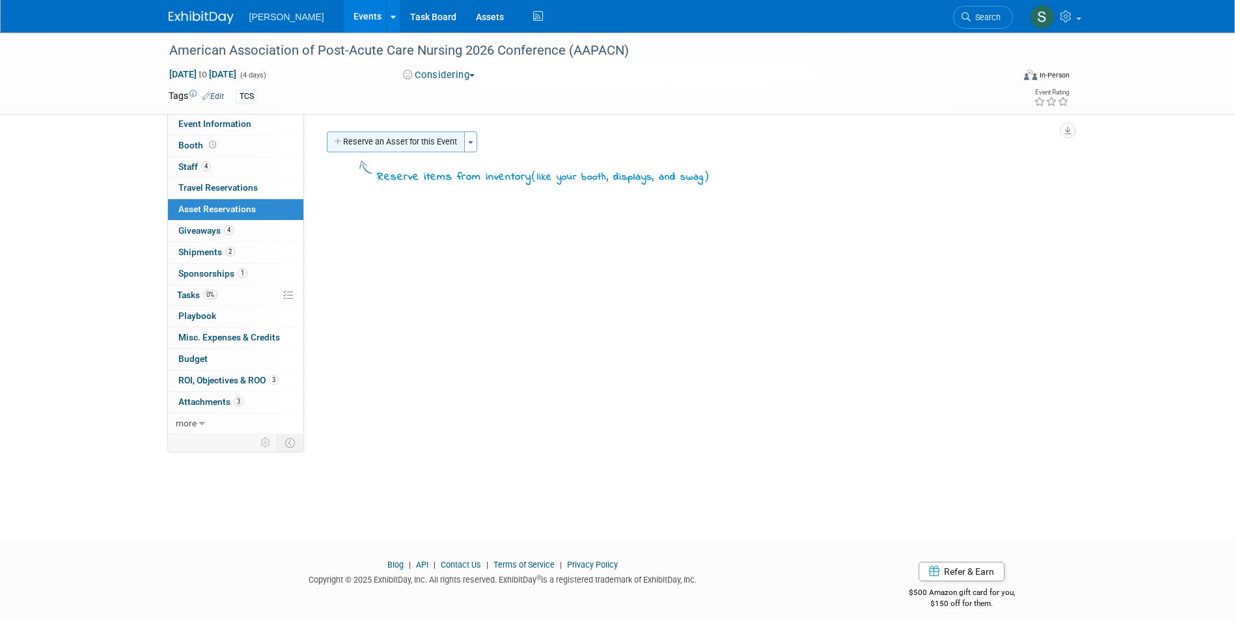
click at [441, 146] on button "Reserve an Asset for this Event" at bounding box center [396, 142] width 138 height 21
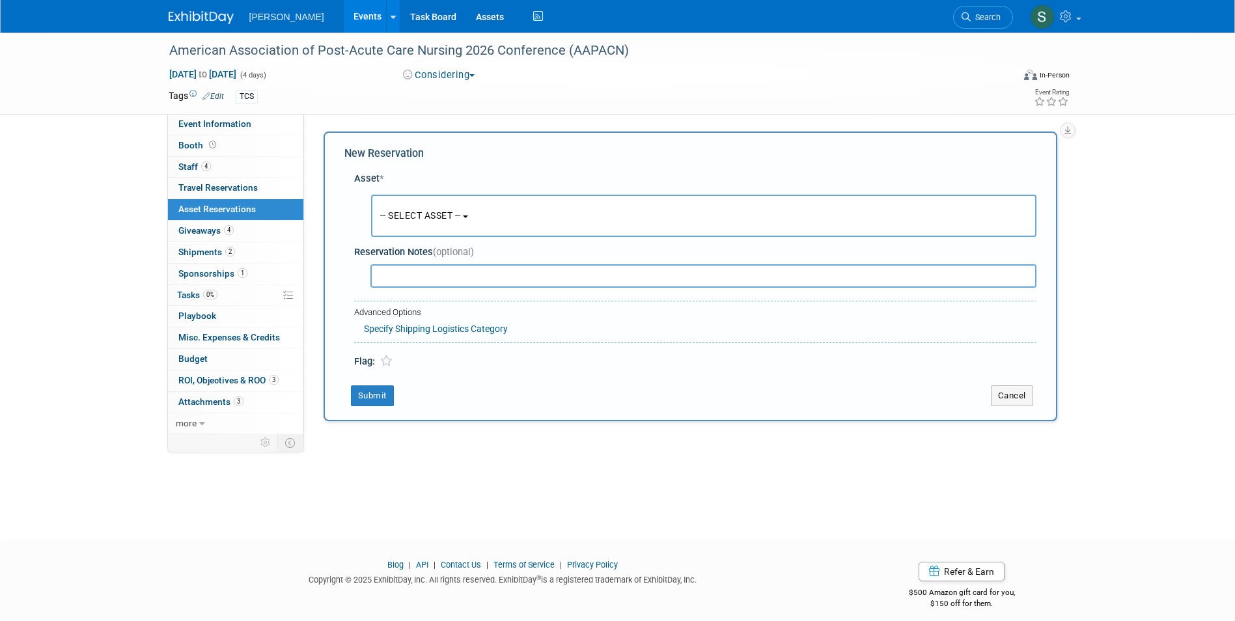
scroll to position [10, 0]
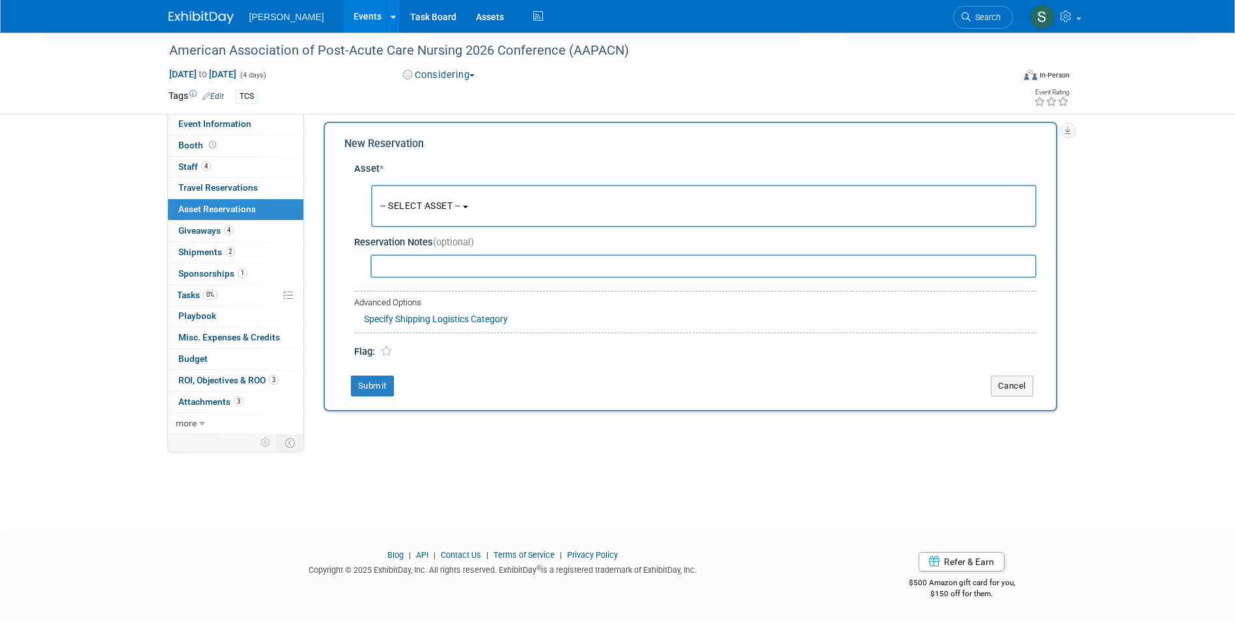
click at [412, 210] on span "-- SELECT ASSET --" at bounding box center [420, 206] width 81 height 10
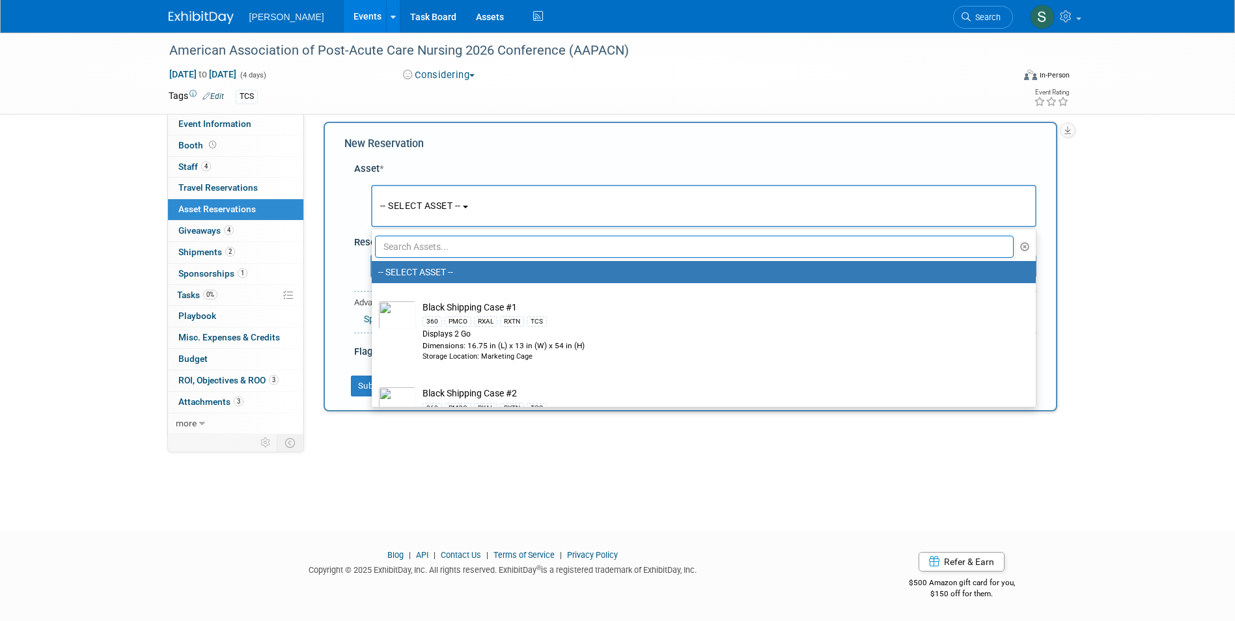
click at [420, 248] on input "text" at bounding box center [694, 247] width 639 height 22
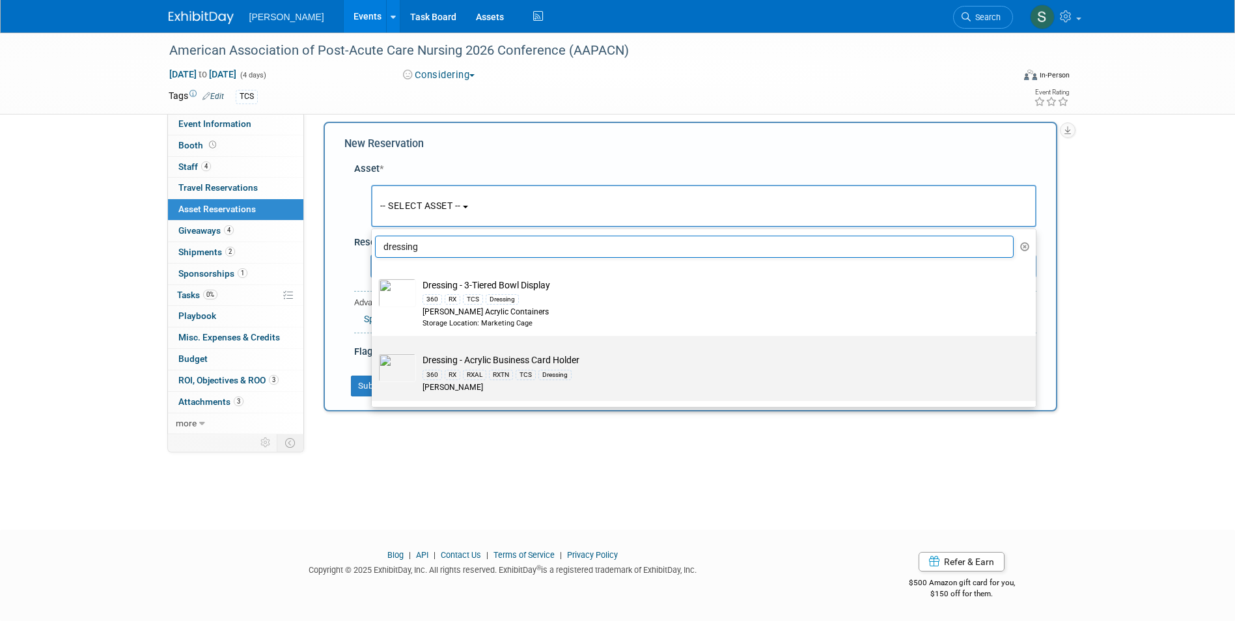
type input "dressing"
click at [616, 357] on td "Dressing - Acrylic Business Card Holder 360 RX RXAL RXTN TCS Dressing [PERSON_N…" at bounding box center [713, 373] width 594 height 40
click at [374, 352] on input "Dressing - Acrylic Business Card Holder 360 RX RXAL RXTN TCS Dressing [PERSON_N…" at bounding box center [369, 347] width 8 height 8
select select "10723995"
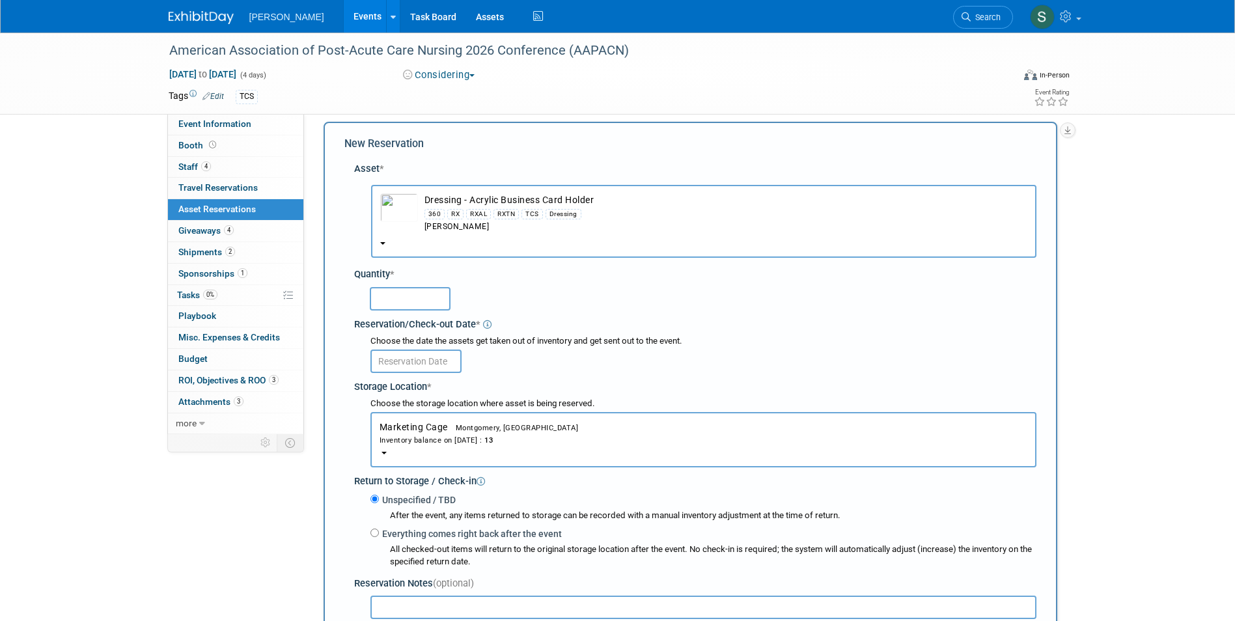
click at [417, 292] on input "text" at bounding box center [410, 298] width 81 height 23
type input "2"
click at [404, 363] on input "text" at bounding box center [415, 361] width 91 height 23
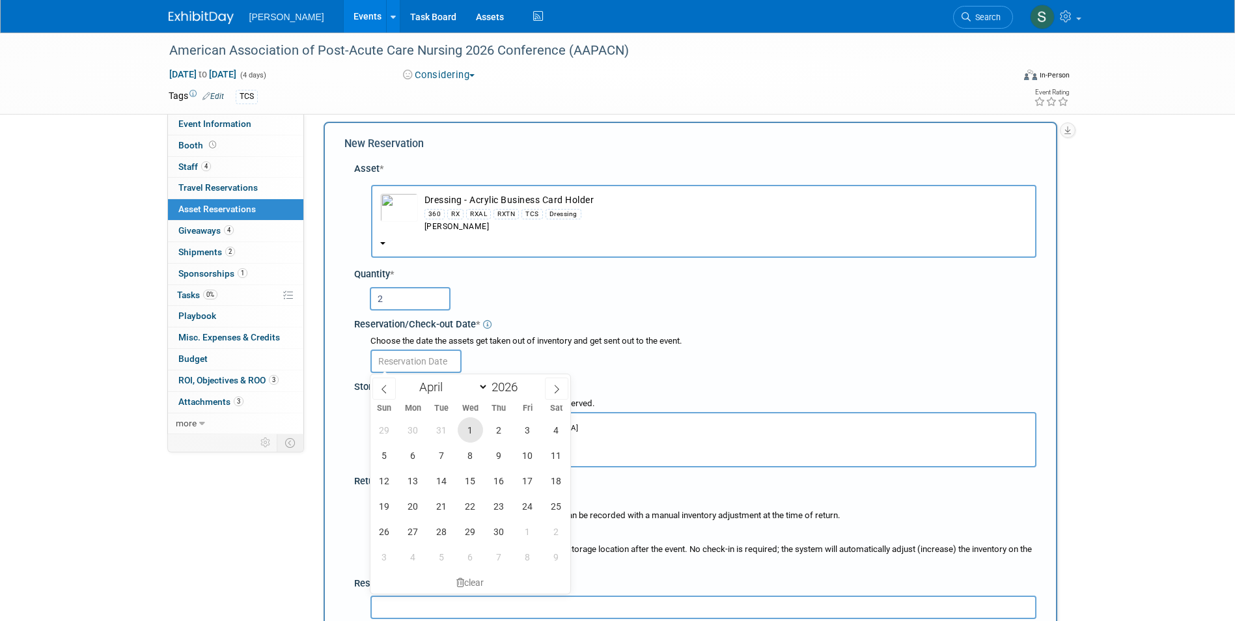
click at [467, 437] on span "1" at bounding box center [470, 429] width 25 height 25
type input "[DATE]"
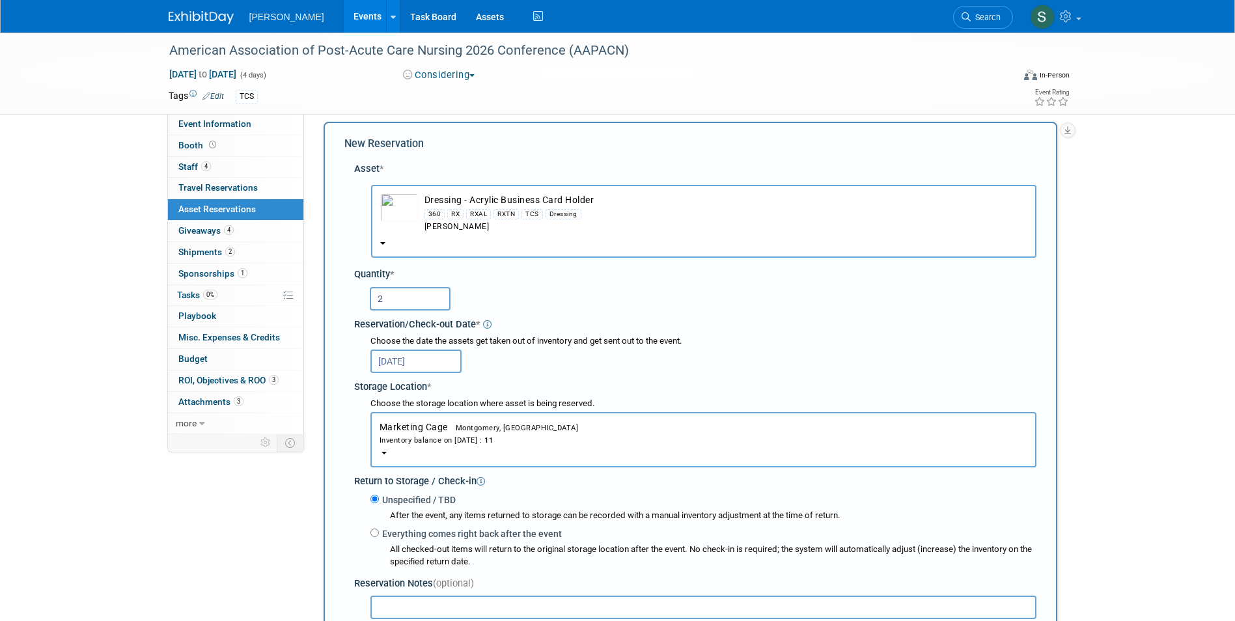
click at [398, 358] on input "[DATE]" at bounding box center [415, 361] width 91 height 23
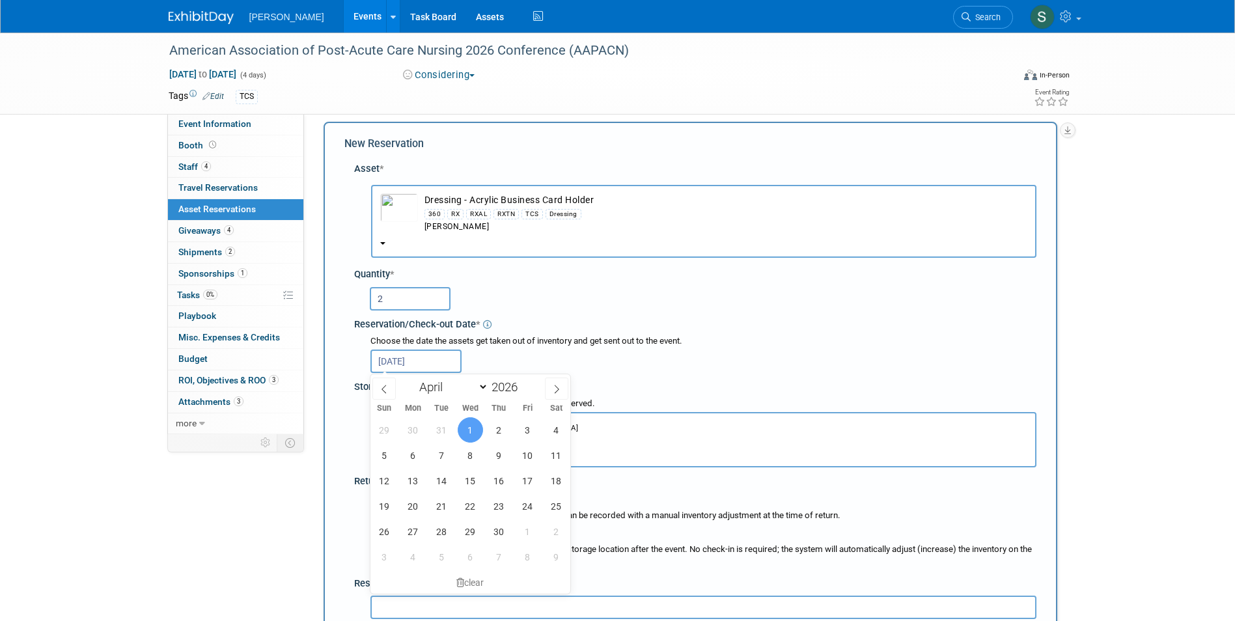
click at [357, 397] on div "Choose the storage location where asset is being reserved. Marketing Cage<span …" at bounding box center [695, 432] width 682 height 77
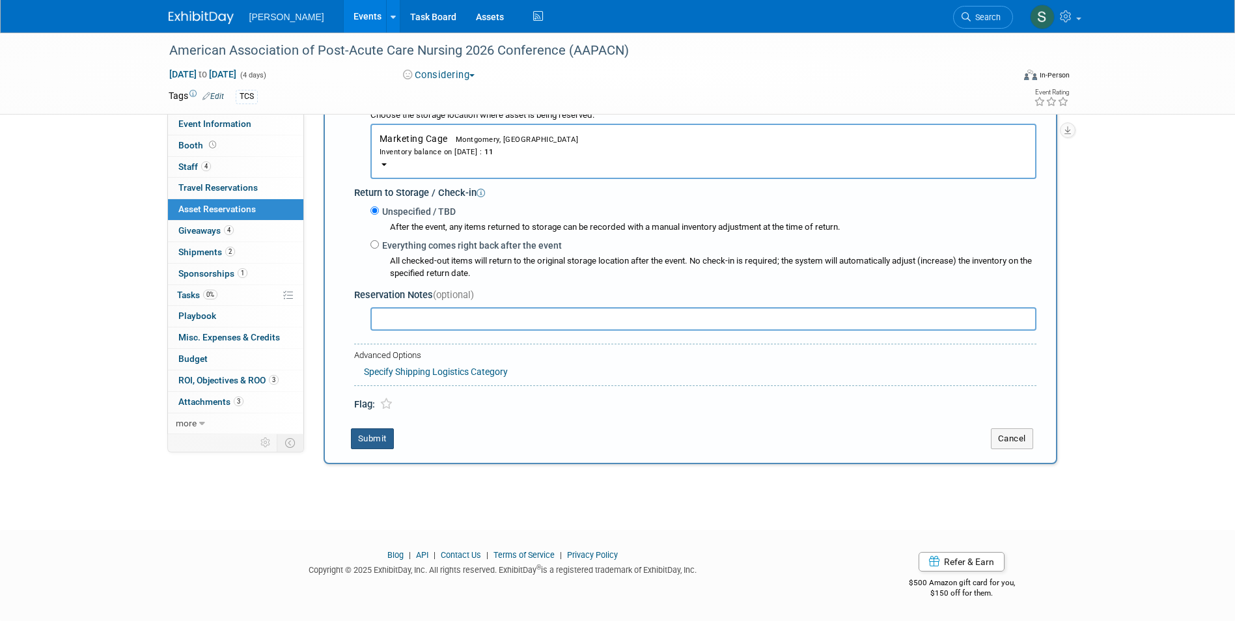
click at [371, 436] on button "Submit" at bounding box center [372, 438] width 43 height 21
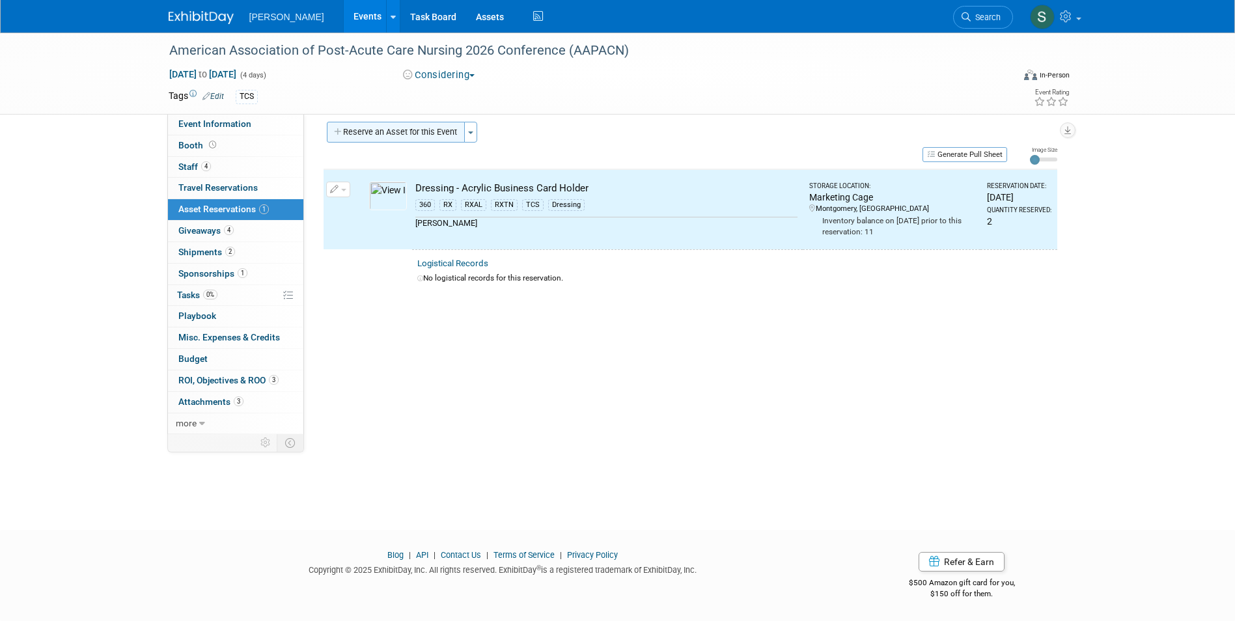
click at [416, 135] on button "Reserve an Asset for this Event" at bounding box center [396, 132] width 138 height 21
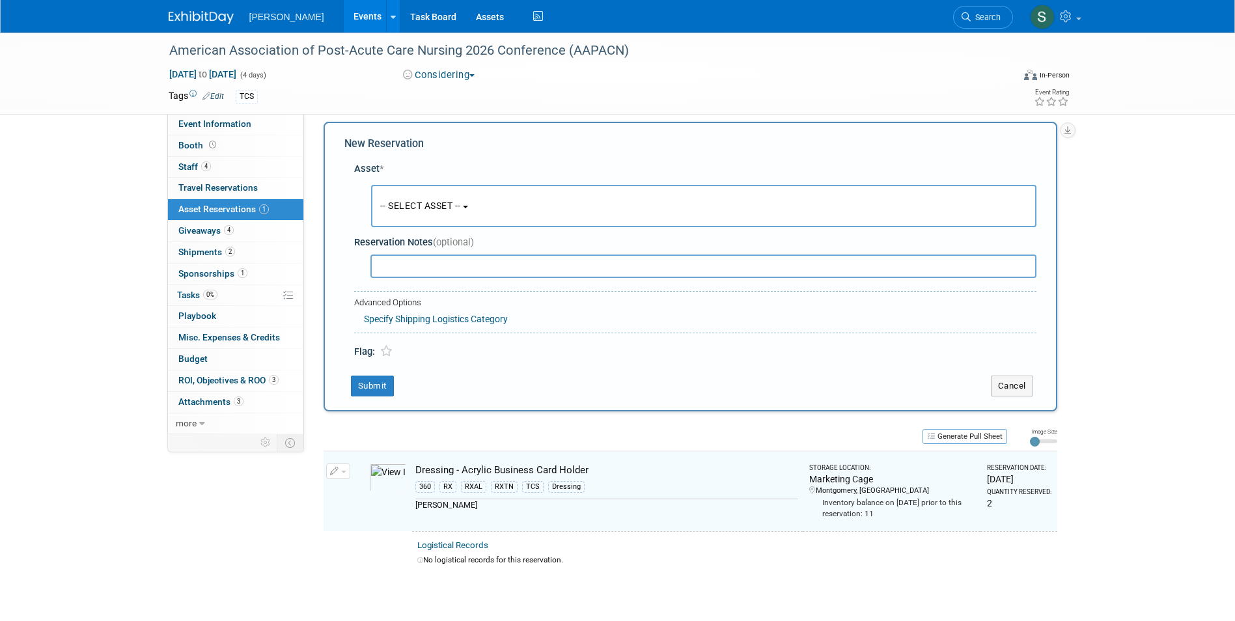
scroll to position [12, 0]
click at [405, 209] on button "-- SELECT ASSET --" at bounding box center [703, 203] width 665 height 42
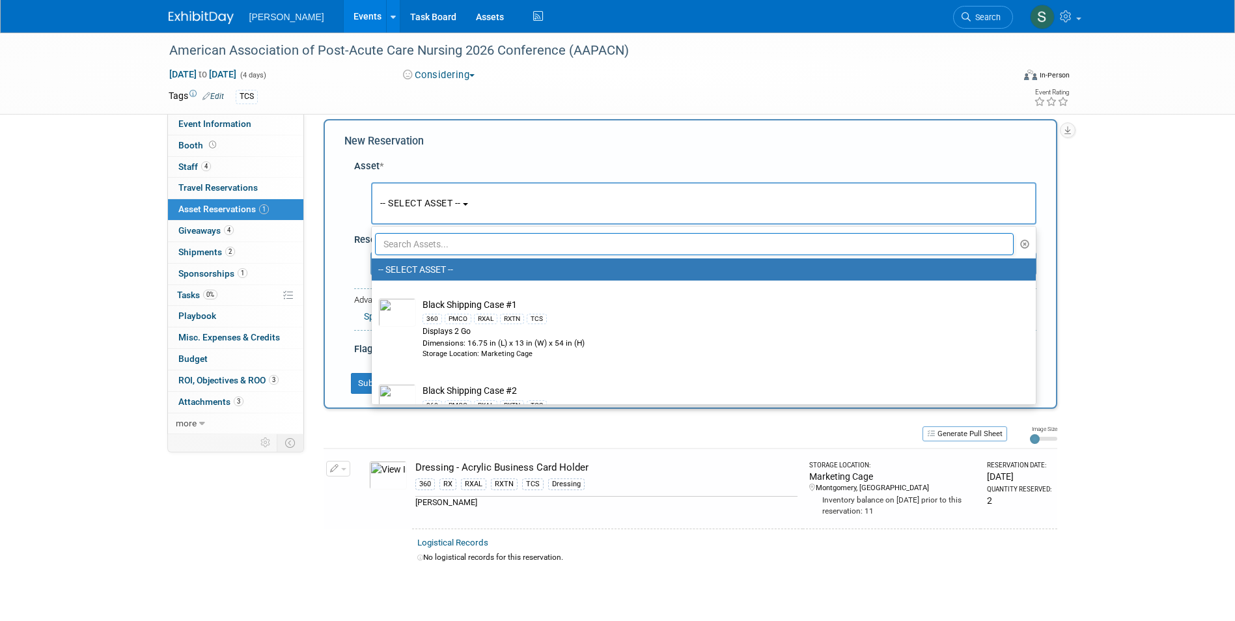
click at [408, 242] on input "text" at bounding box center [694, 244] width 639 height 22
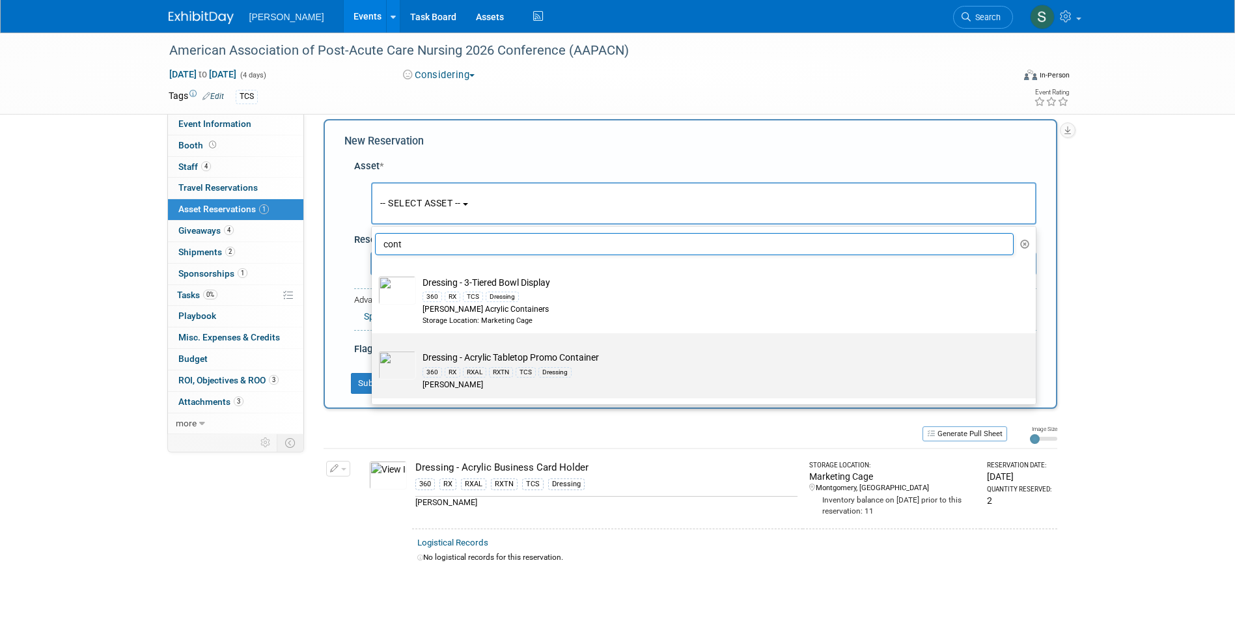
type input "cont"
click at [389, 358] on img at bounding box center [397, 365] width 38 height 29
click at [374, 349] on input "Dressing - Acrylic Tabletop Promo Container 360 RX RXAL RXTN TCS Dressing [PERS…" at bounding box center [369, 344] width 8 height 8
select select "10724000"
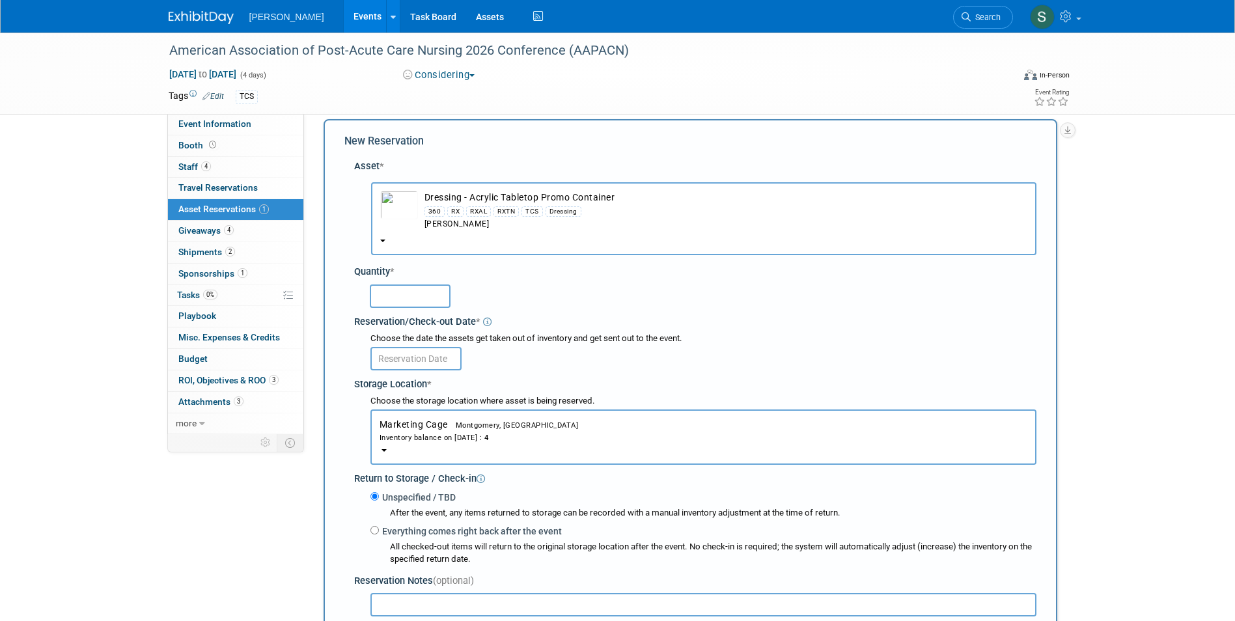
click at [383, 293] on input "text" at bounding box center [410, 295] width 81 height 23
type input "1"
click at [383, 358] on input "text" at bounding box center [415, 358] width 91 height 23
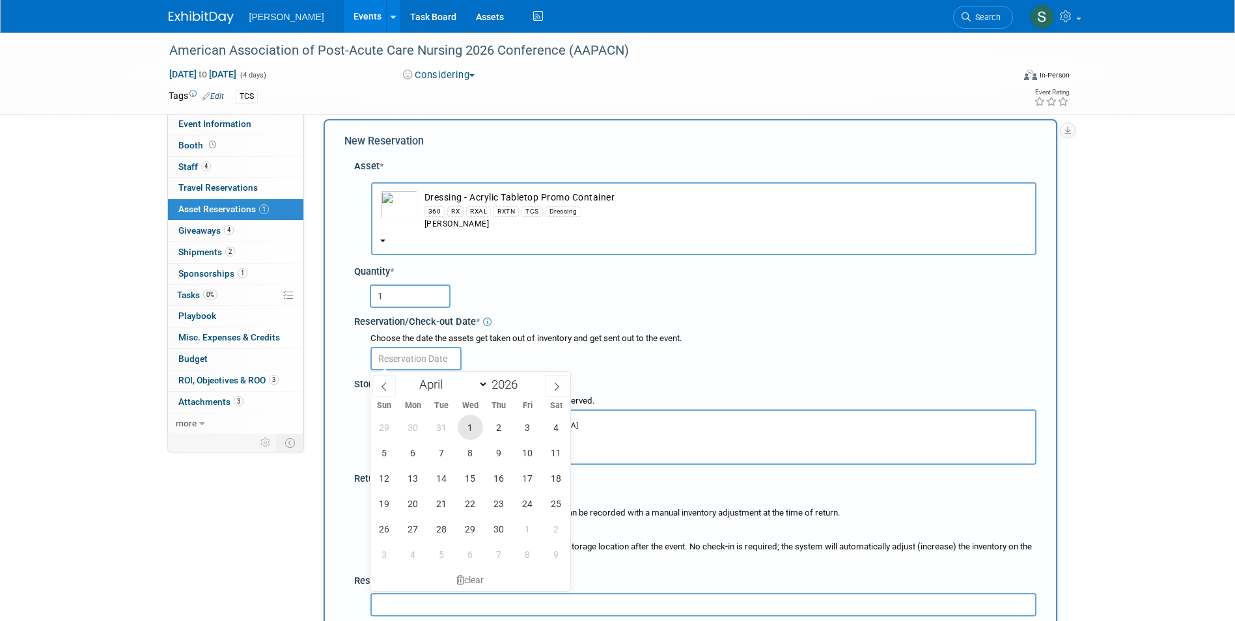
click at [475, 424] on span "1" at bounding box center [470, 427] width 25 height 25
type input "[DATE]"
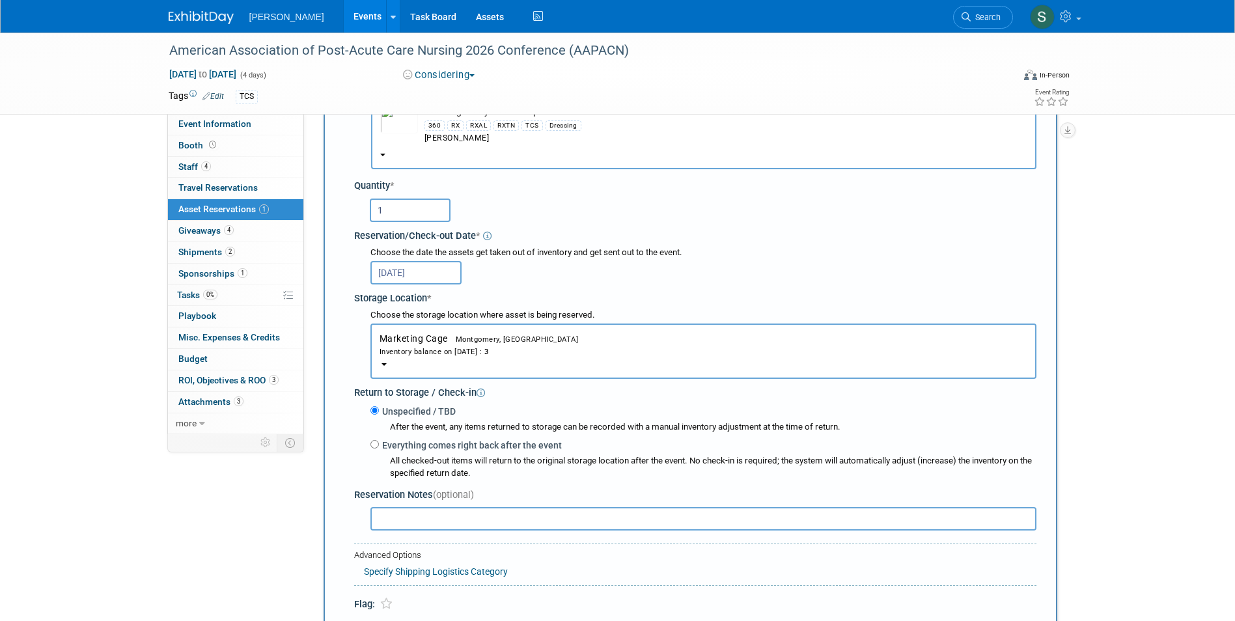
scroll to position [338, 0]
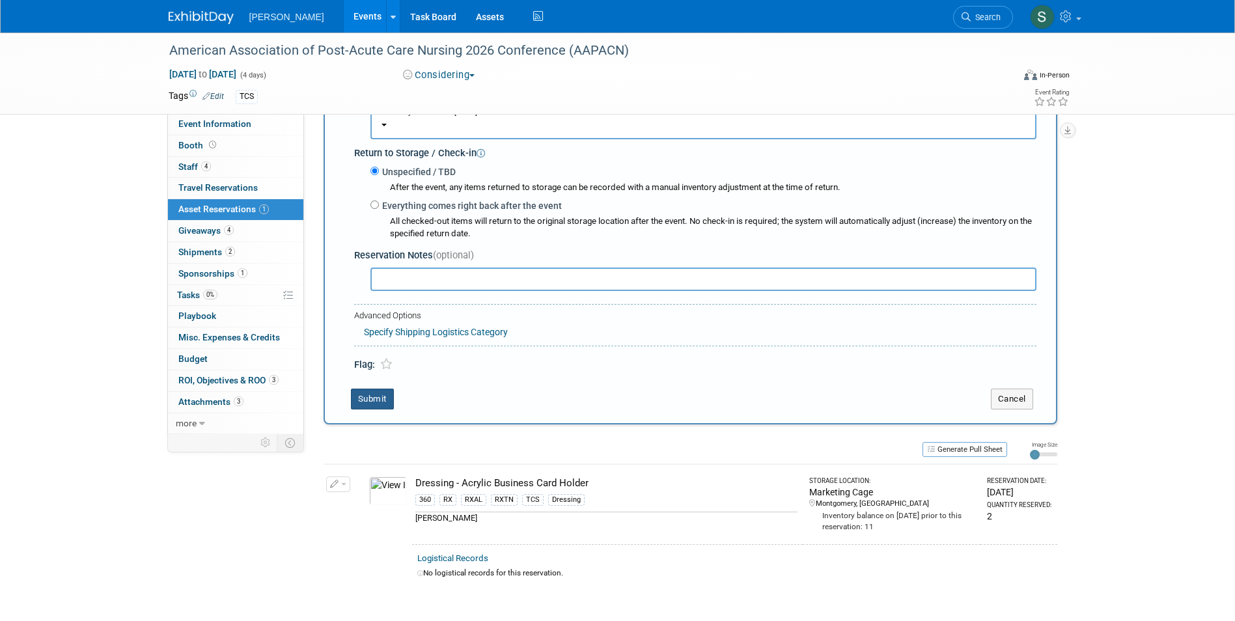
click at [375, 391] on button "Submit" at bounding box center [372, 399] width 43 height 21
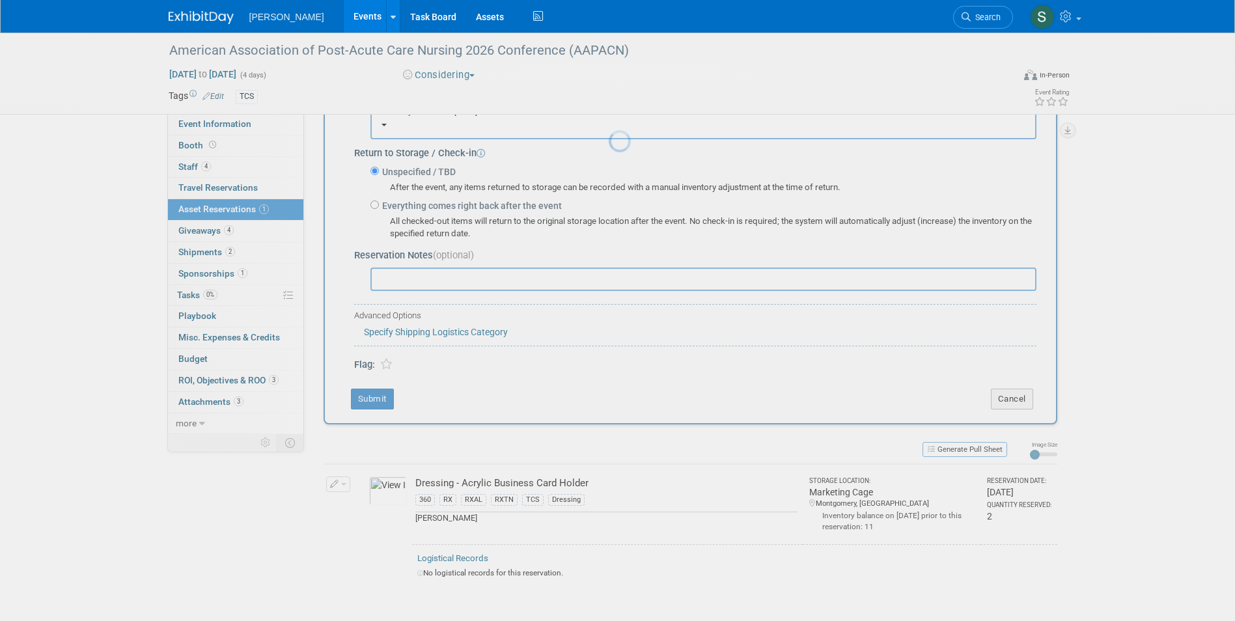
scroll to position [10, 0]
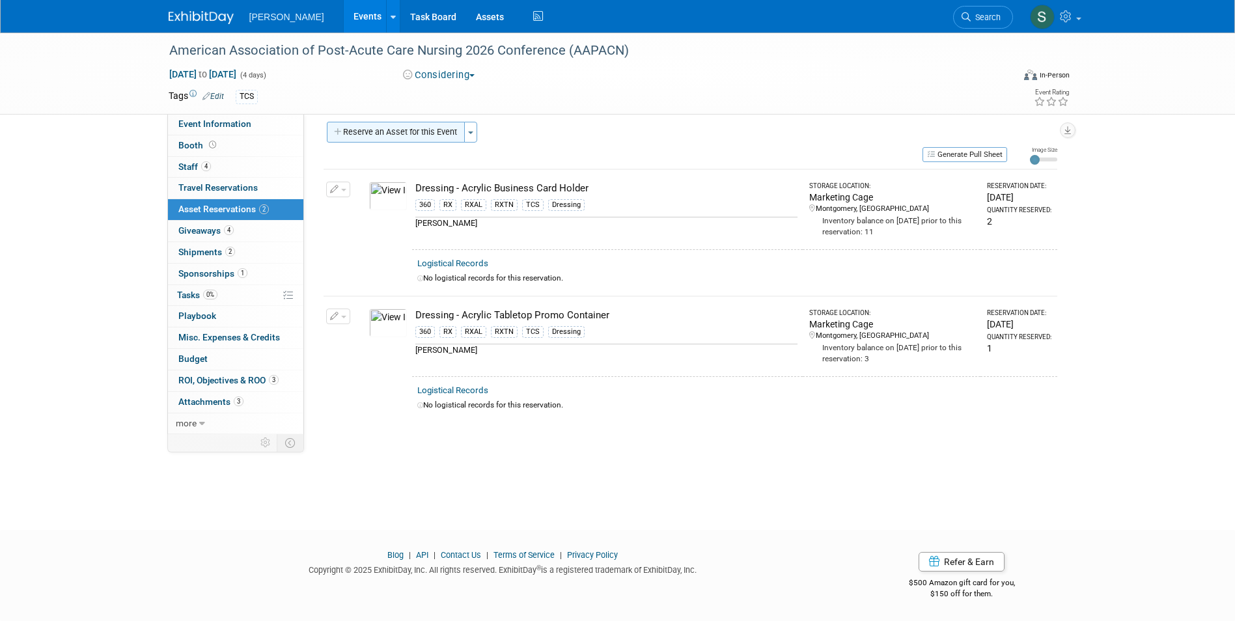
click at [389, 127] on button "Reserve an Asset for this Event" at bounding box center [396, 132] width 138 height 21
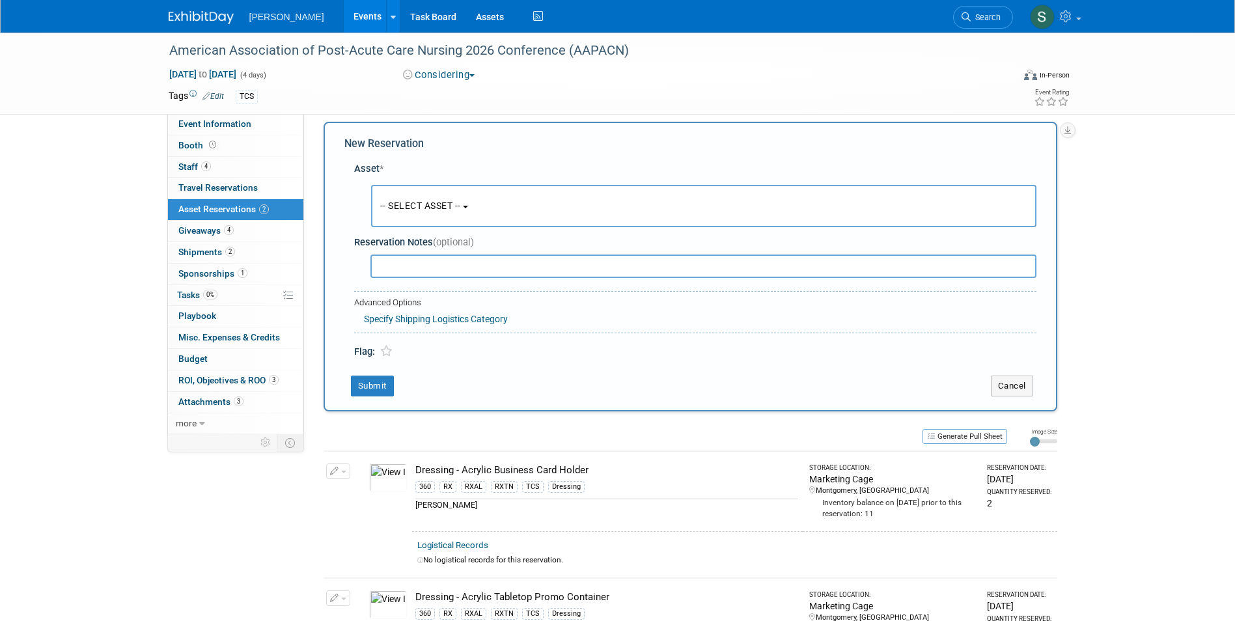
scroll to position [12, 0]
click at [408, 198] on span "-- SELECT ASSET --" at bounding box center [420, 203] width 81 height 10
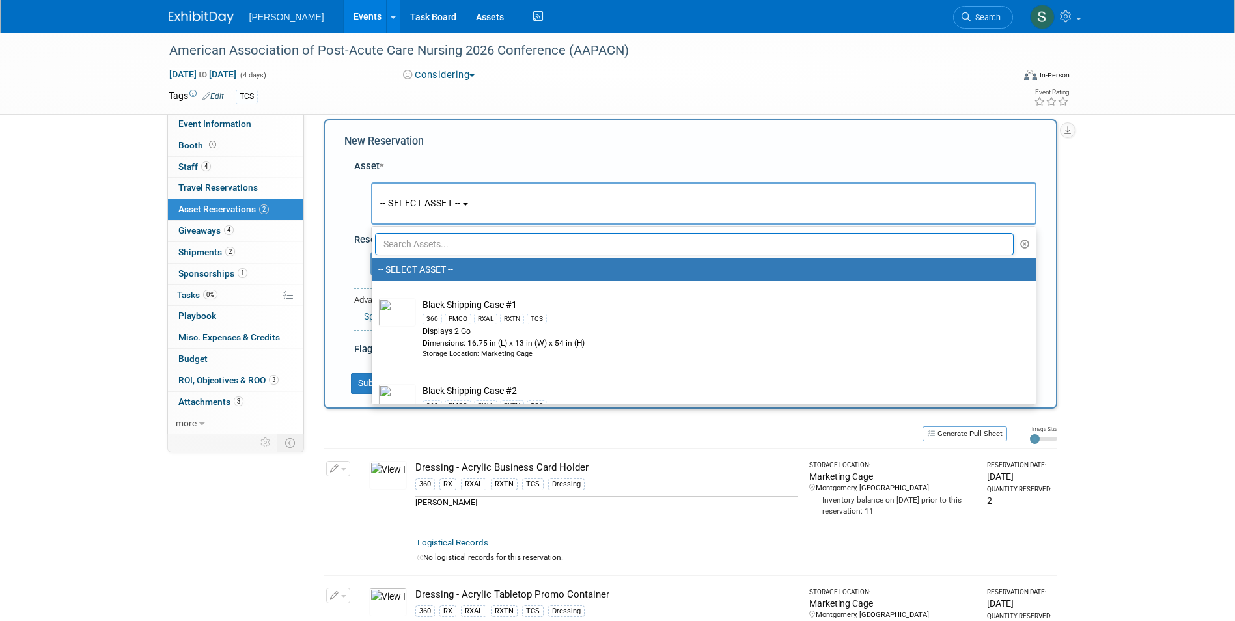
click at [432, 247] on input "text" at bounding box center [694, 244] width 639 height 22
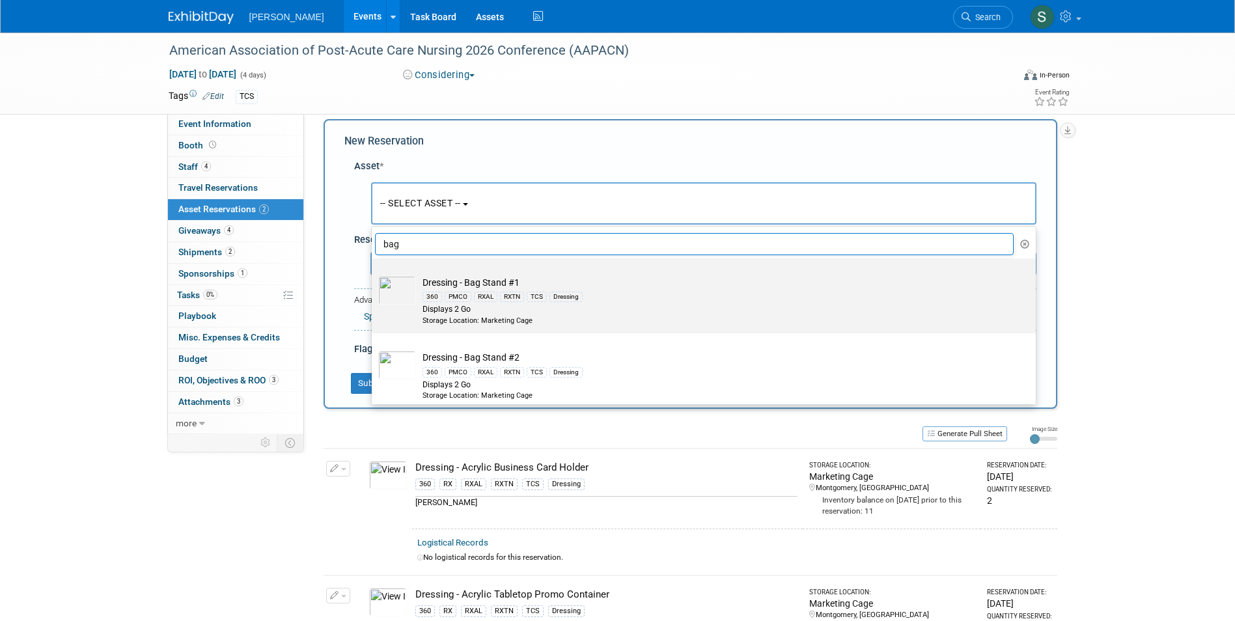
type input "bag"
click at [625, 314] on div "Displays 2 Go" at bounding box center [715, 309] width 587 height 11
click at [374, 274] on input "Dressing - Bag Stand #1 360 PMCO RXAL RXTN TCS Dressing Displays 2 Go Storage L…" at bounding box center [369, 270] width 8 height 8
select select "10722740"
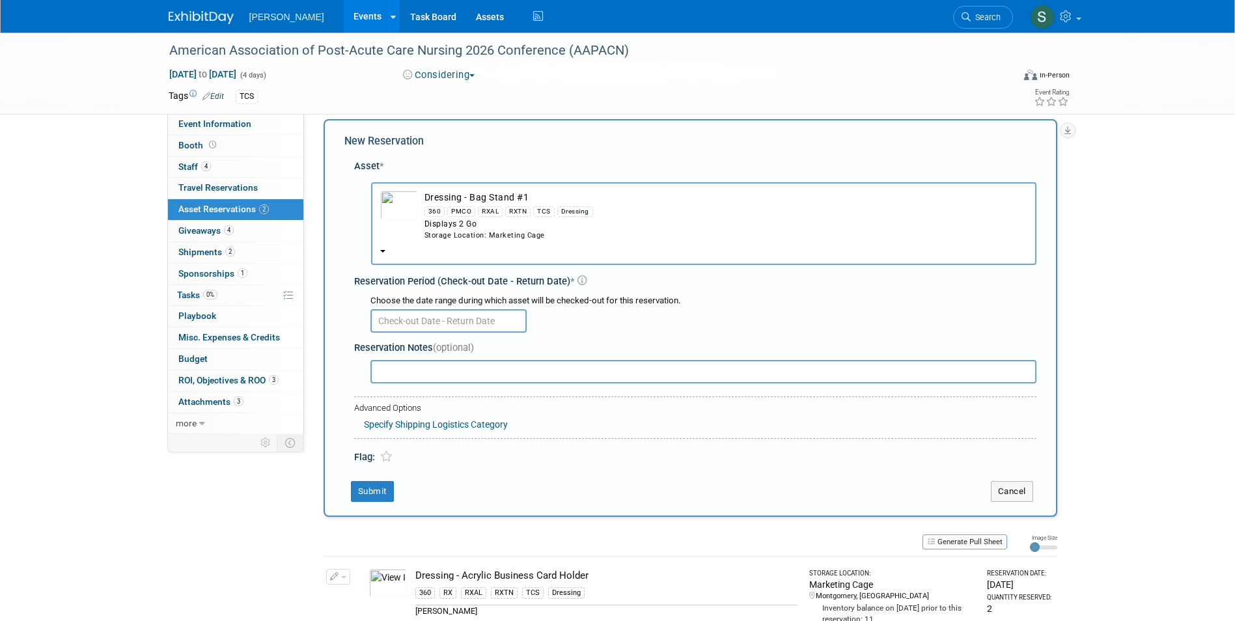
click at [426, 318] on input "text" at bounding box center [448, 320] width 156 height 23
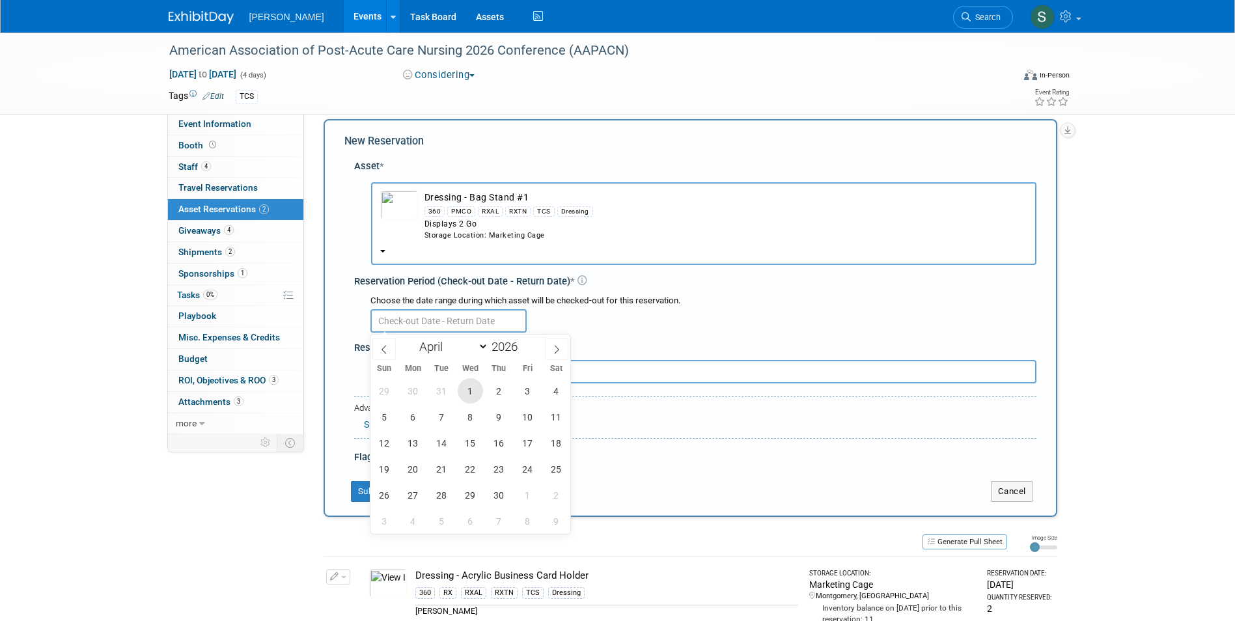
click at [473, 385] on span "1" at bounding box center [470, 390] width 25 height 25
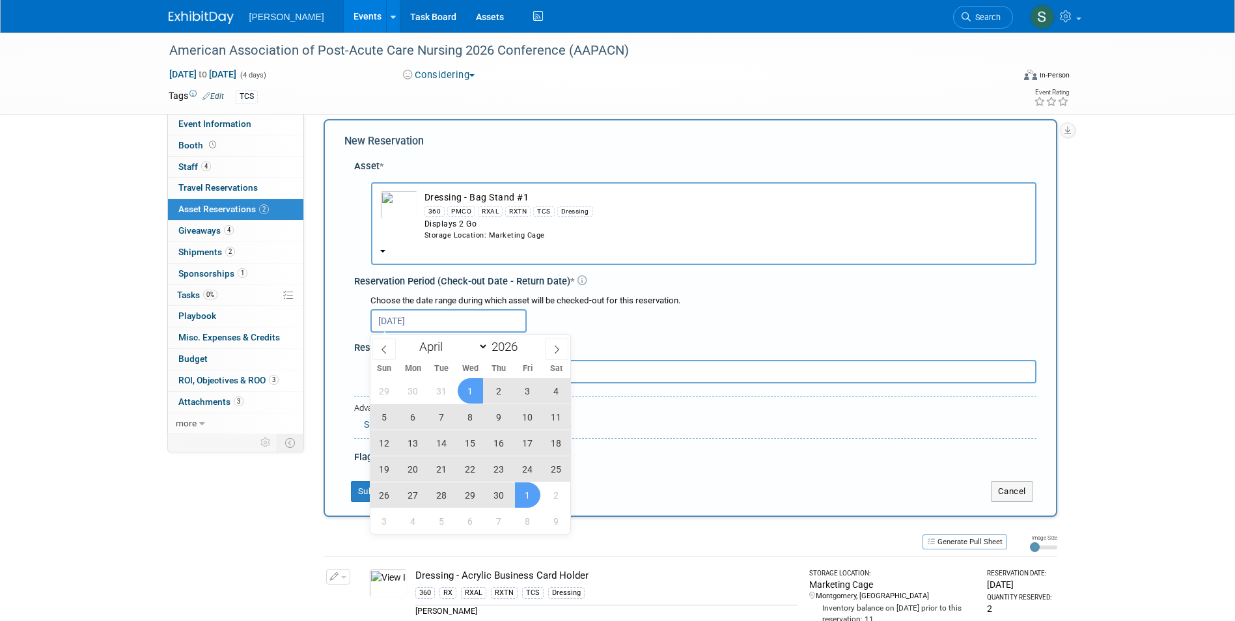
click at [523, 495] on span "1" at bounding box center [527, 494] width 25 height 25
type input "Apr 1, 2026 to May 1, 2026"
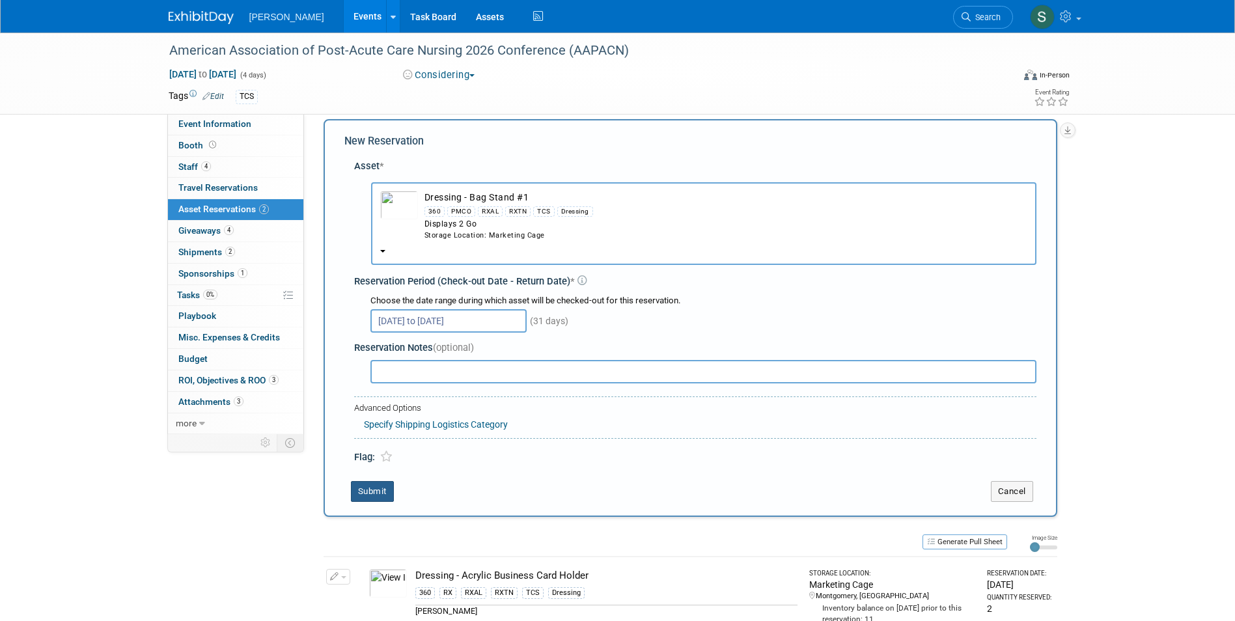
click at [368, 488] on button "Submit" at bounding box center [372, 491] width 43 height 21
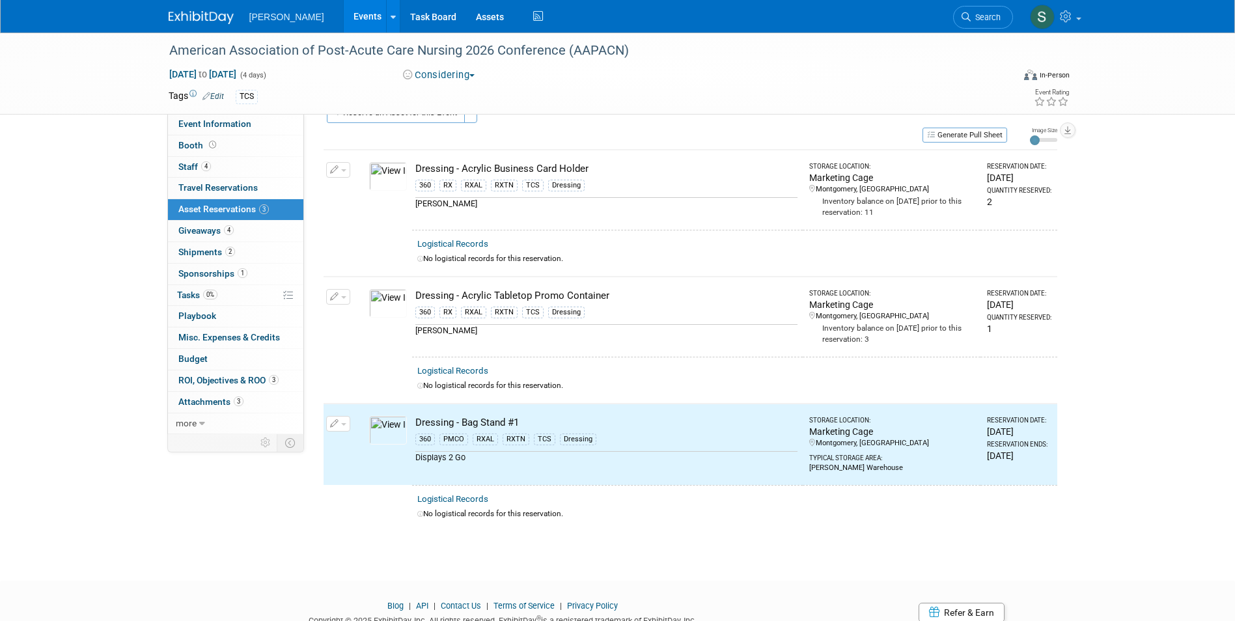
scroll to position [0, 0]
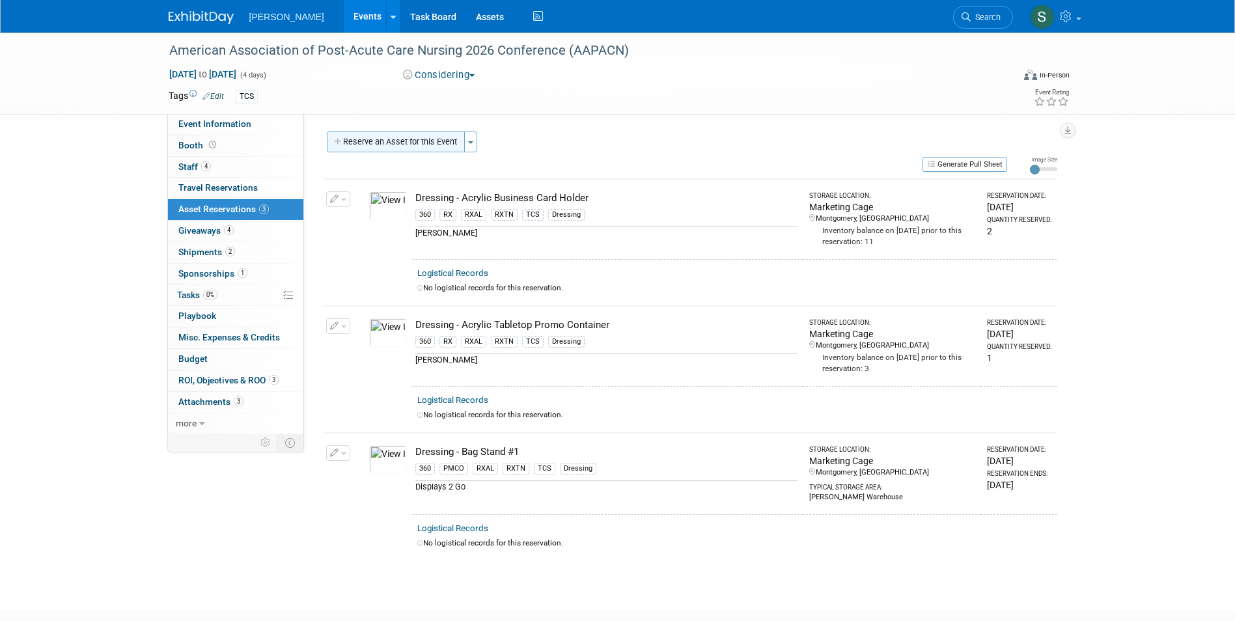
click at [421, 141] on button "Reserve an Asset for this Event" at bounding box center [396, 142] width 138 height 21
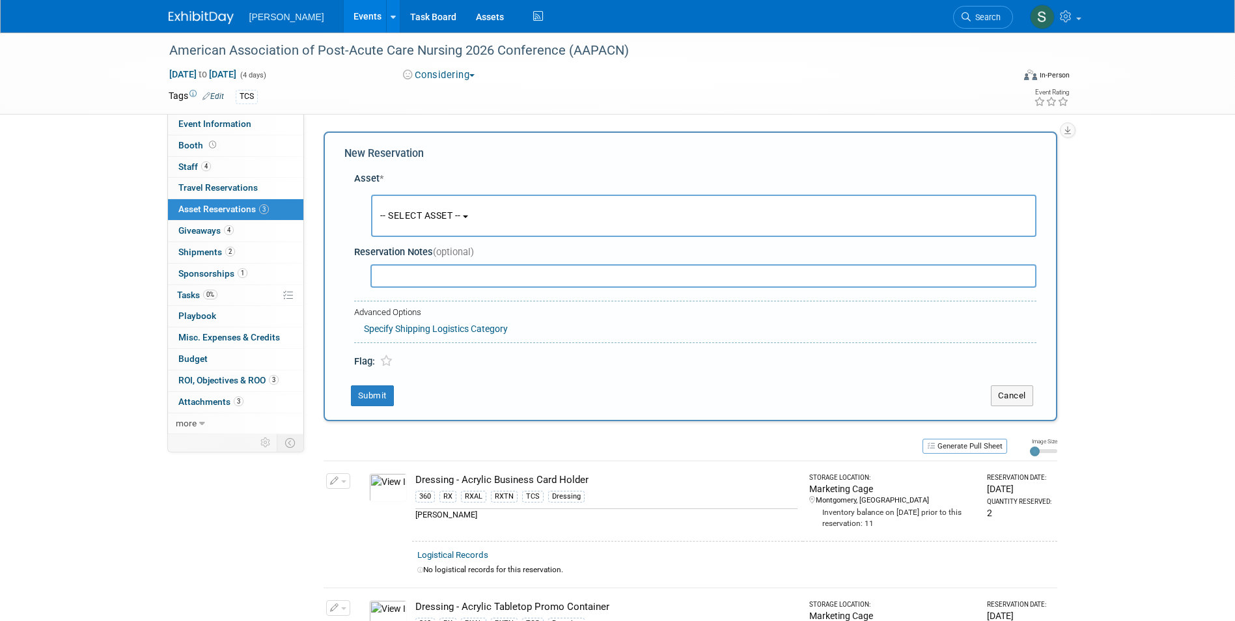
scroll to position [12, 0]
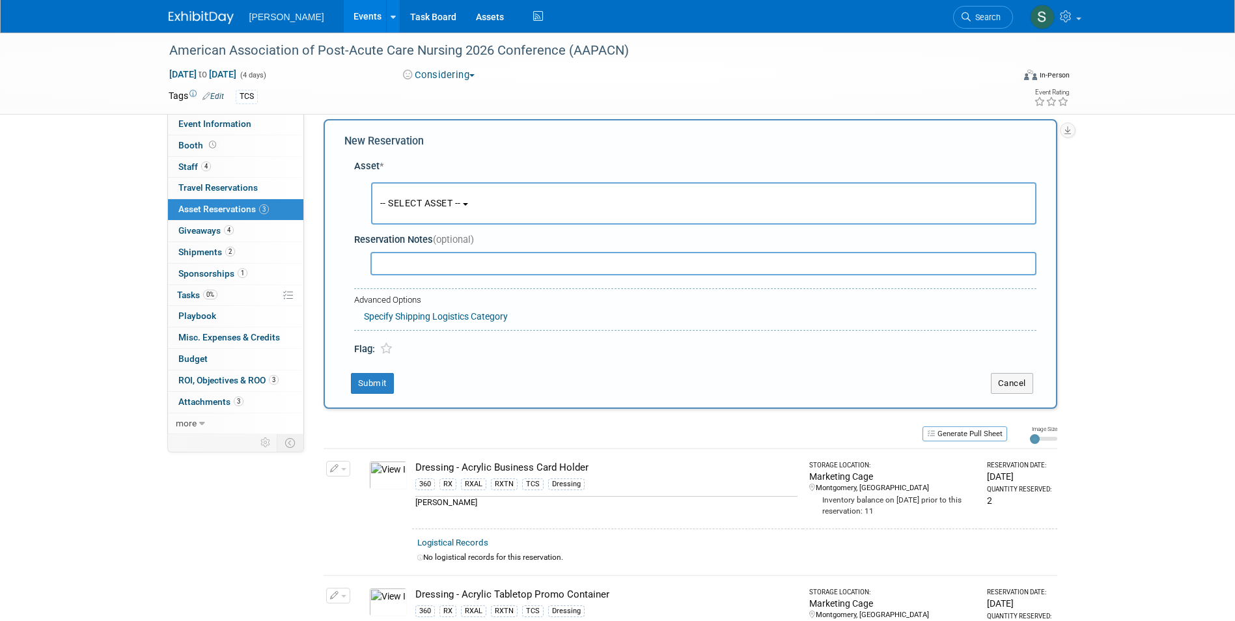
click at [442, 206] on span "-- SELECT ASSET --" at bounding box center [420, 203] width 81 height 10
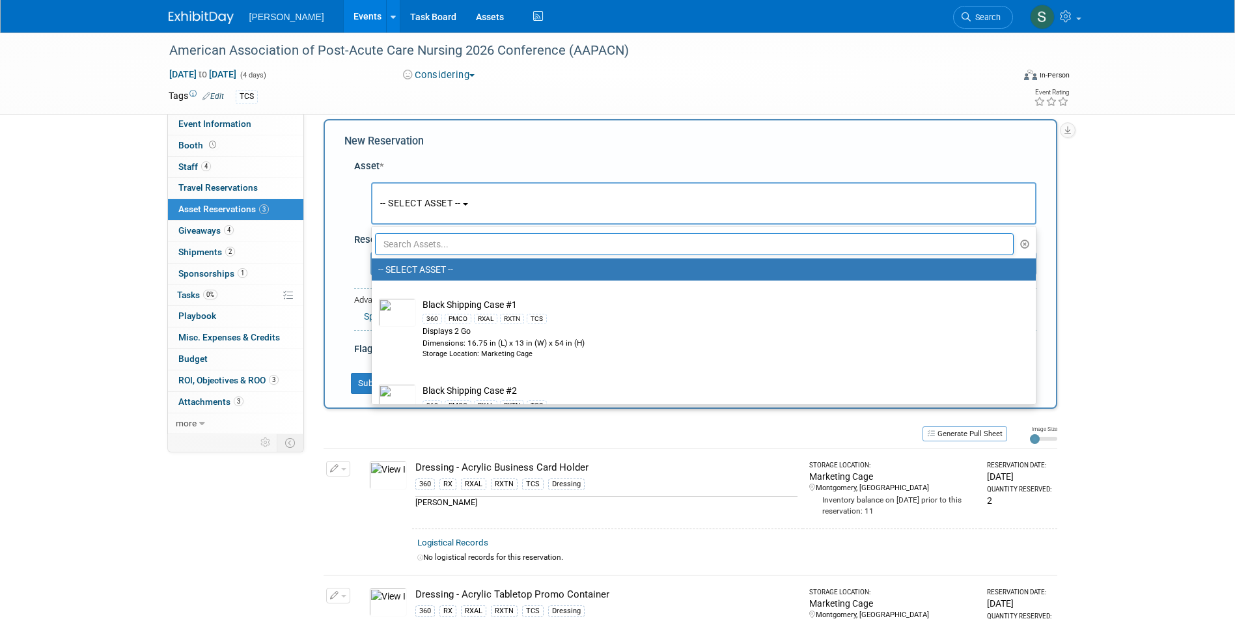
click at [456, 247] on input "text" at bounding box center [694, 244] width 639 height 22
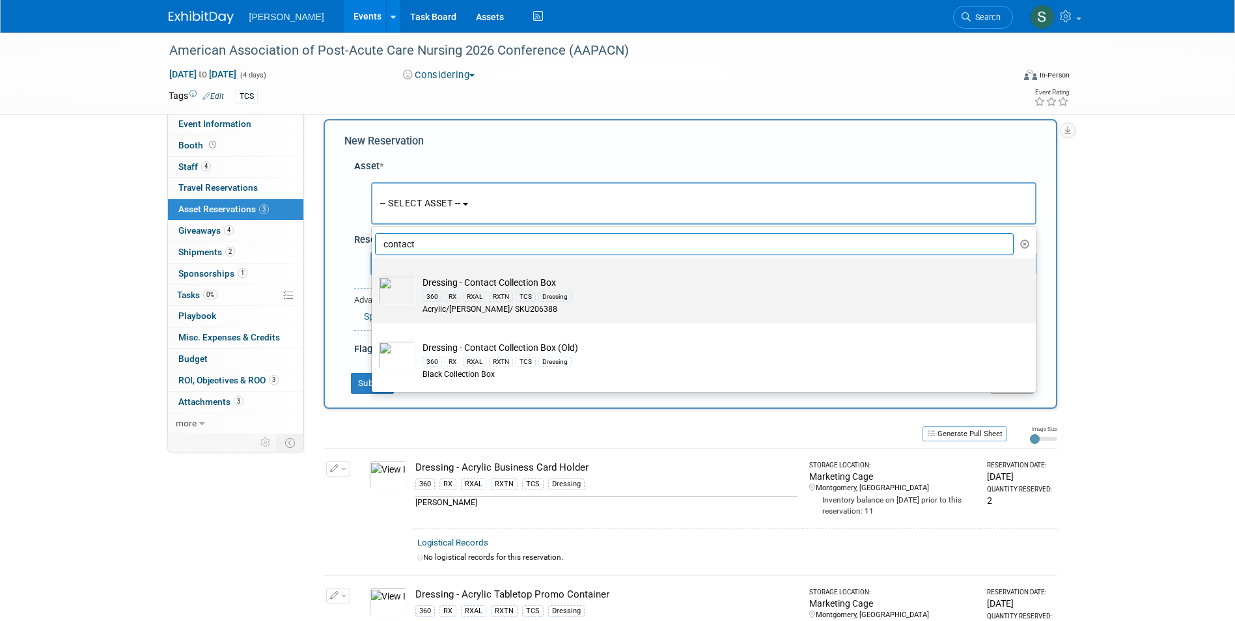
type input "contact"
click at [665, 311] on div "Acrylic/[PERSON_NAME]/ SKU206388" at bounding box center [715, 309] width 587 height 11
click at [374, 274] on input "Dressing - Contact Collection Box 360 RX RXAL RXTN TCS Dressing Acrylic/Azar/ S…" at bounding box center [369, 270] width 8 height 8
select select "10724623"
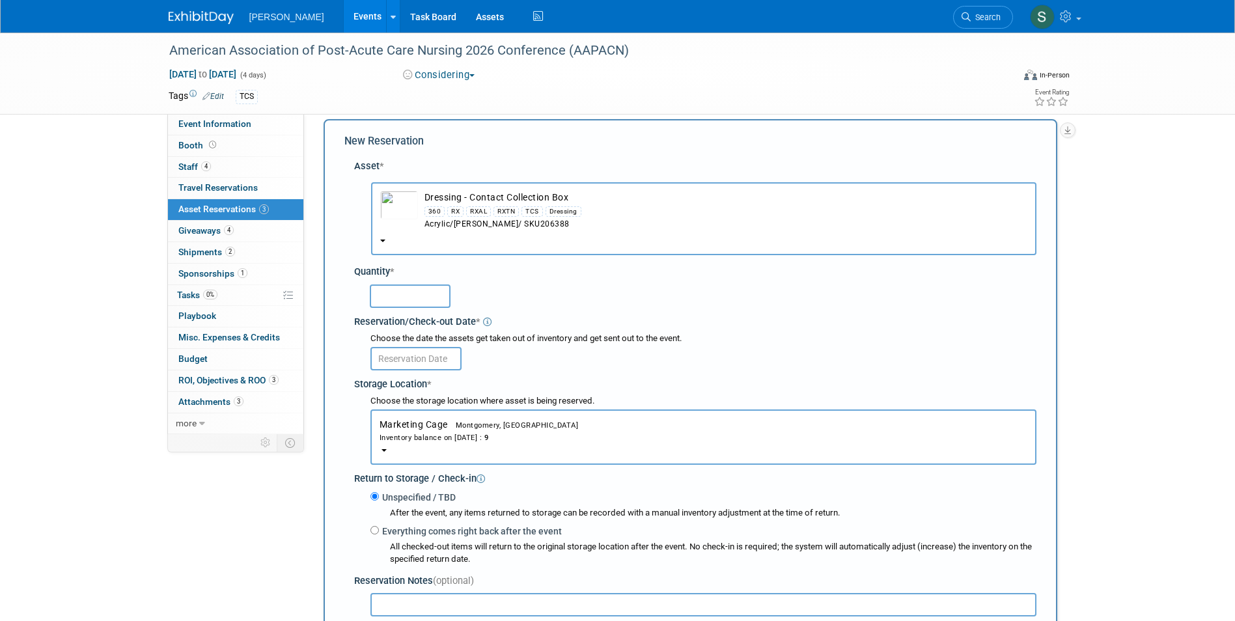
click at [408, 294] on input "text" at bounding box center [410, 295] width 81 height 23
type input "1"
click at [411, 353] on input "text" at bounding box center [415, 358] width 91 height 23
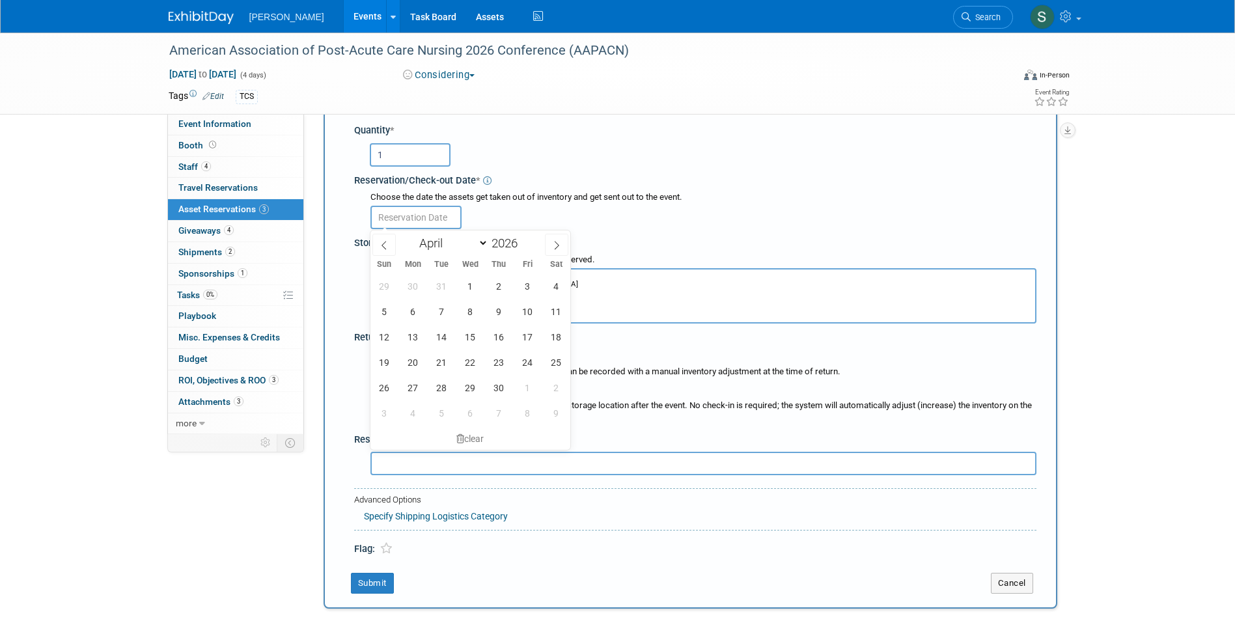
scroll to position [143, 0]
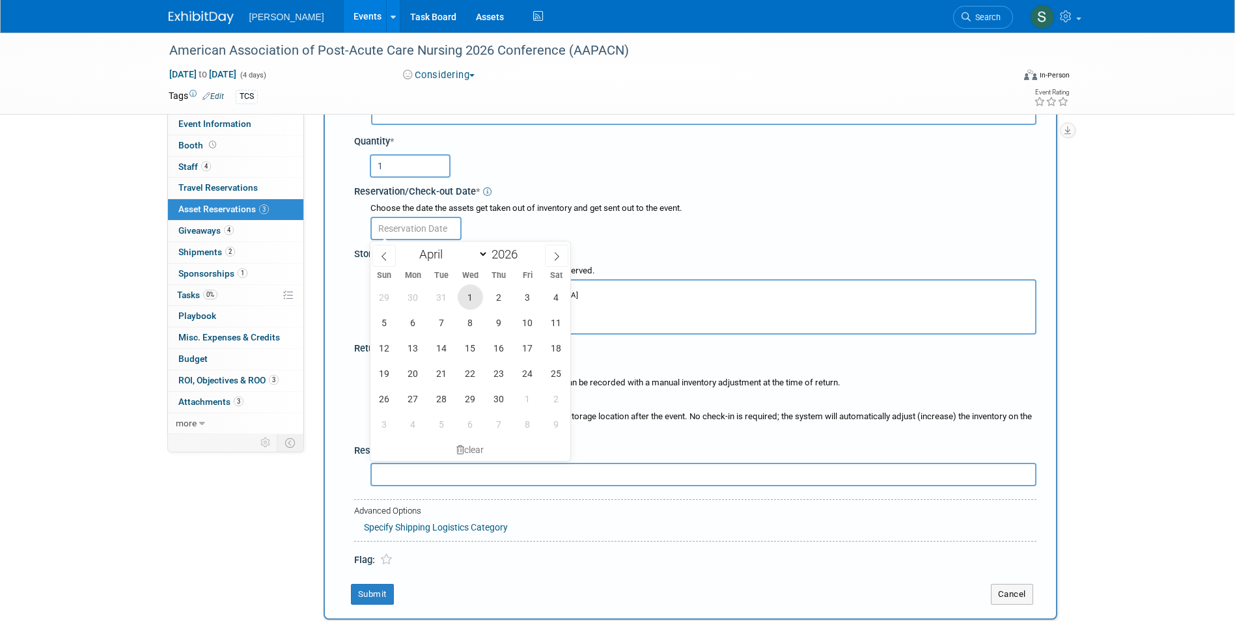
click at [473, 301] on span "1" at bounding box center [470, 296] width 25 height 25
type input "Apr 1, 2026"
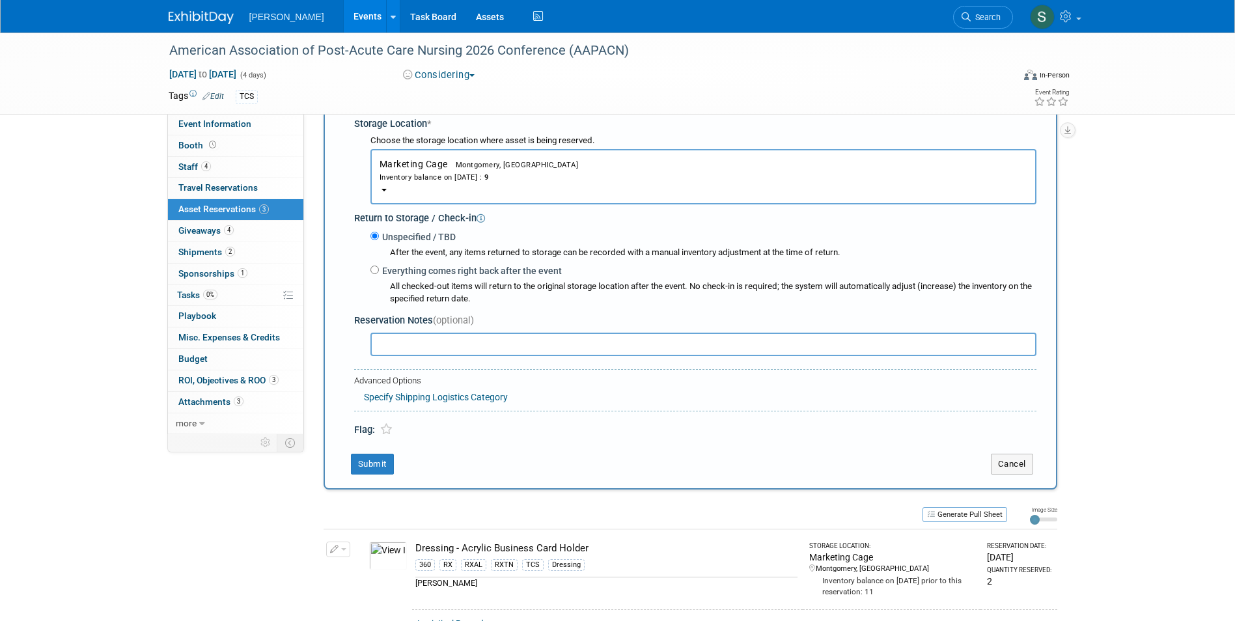
scroll to position [338, 0]
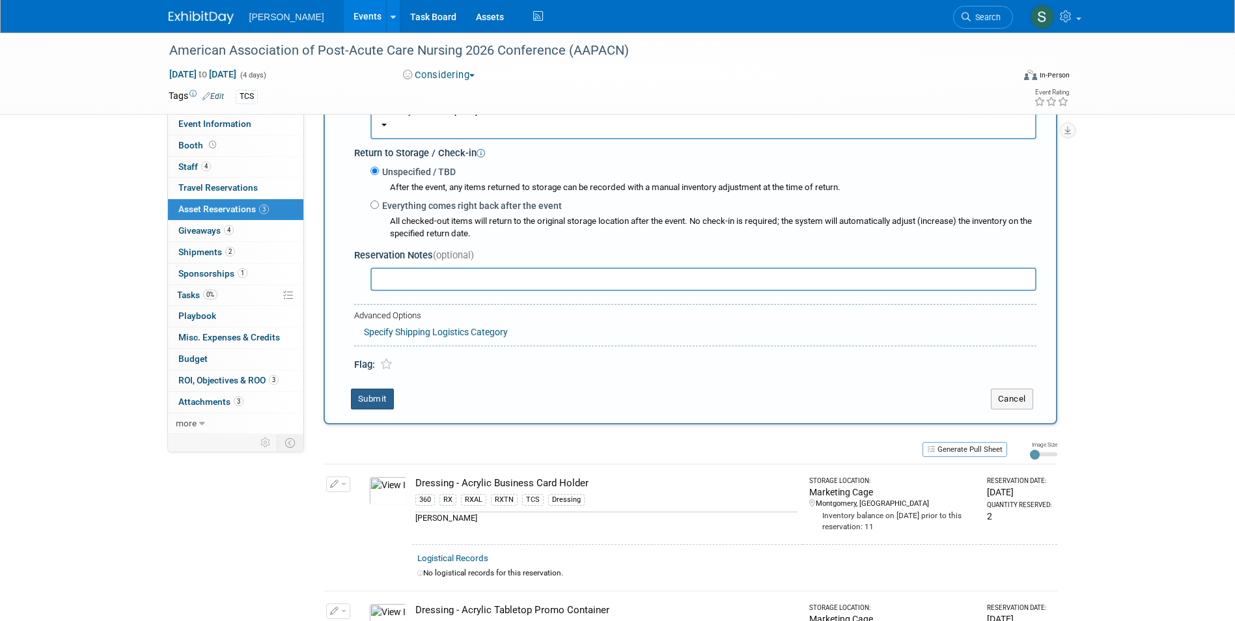
click at [378, 398] on button "Submit" at bounding box center [372, 399] width 43 height 21
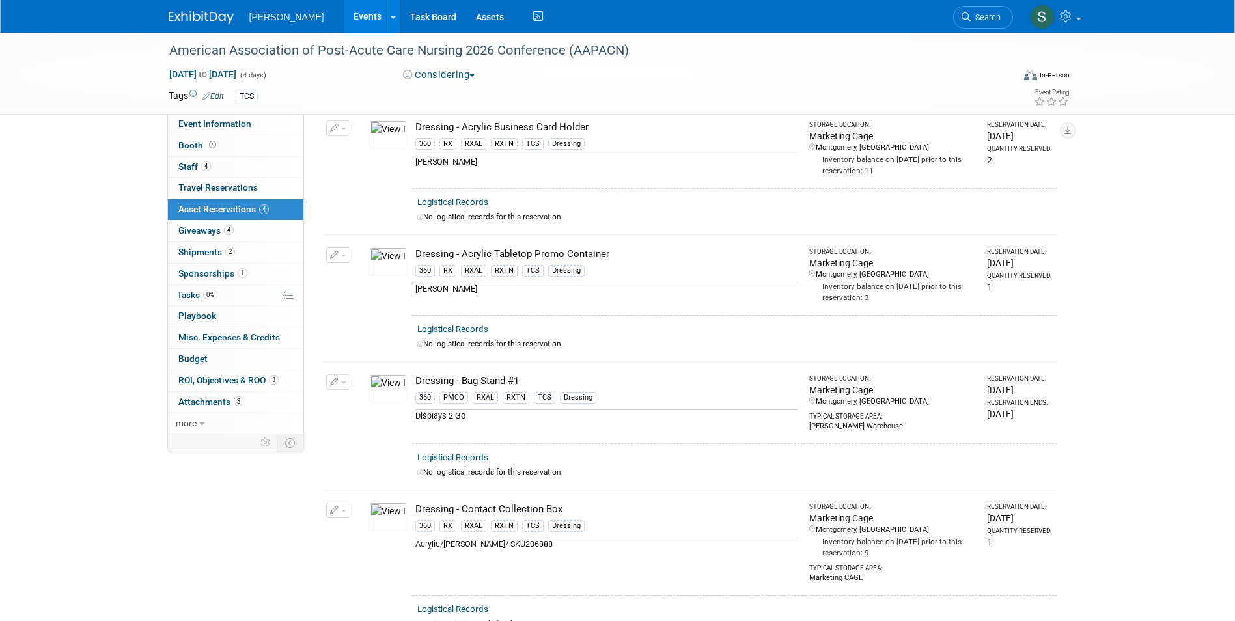
scroll to position [0, 0]
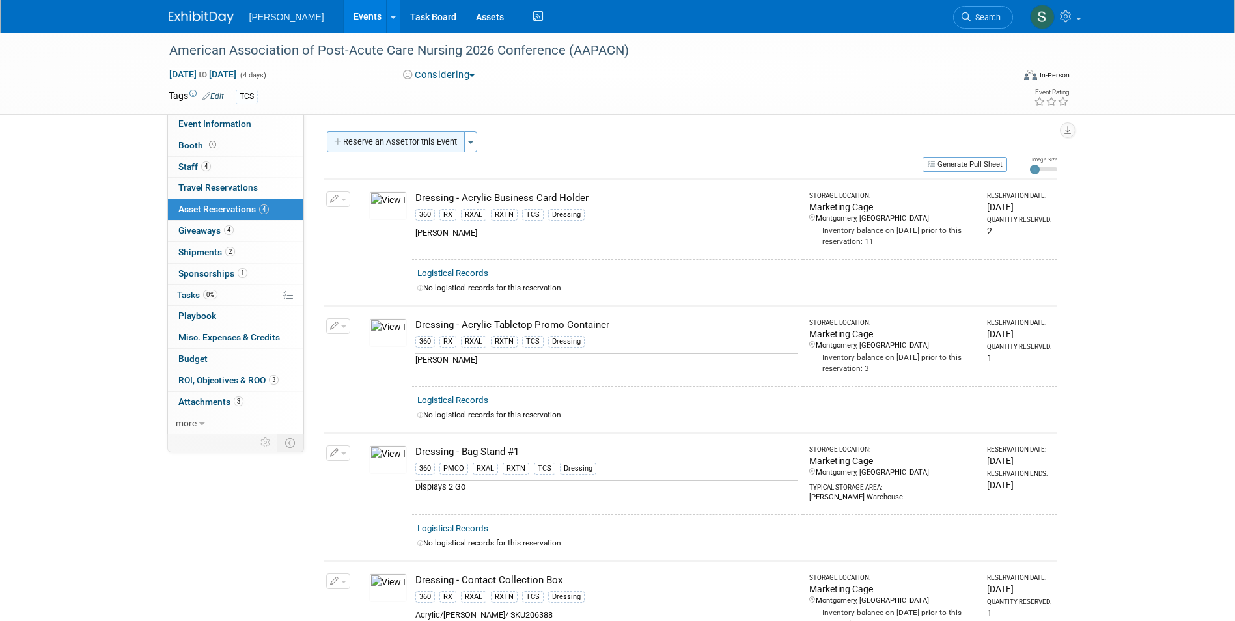
click at [398, 137] on button "Reserve an Asset for this Event" at bounding box center [396, 142] width 138 height 21
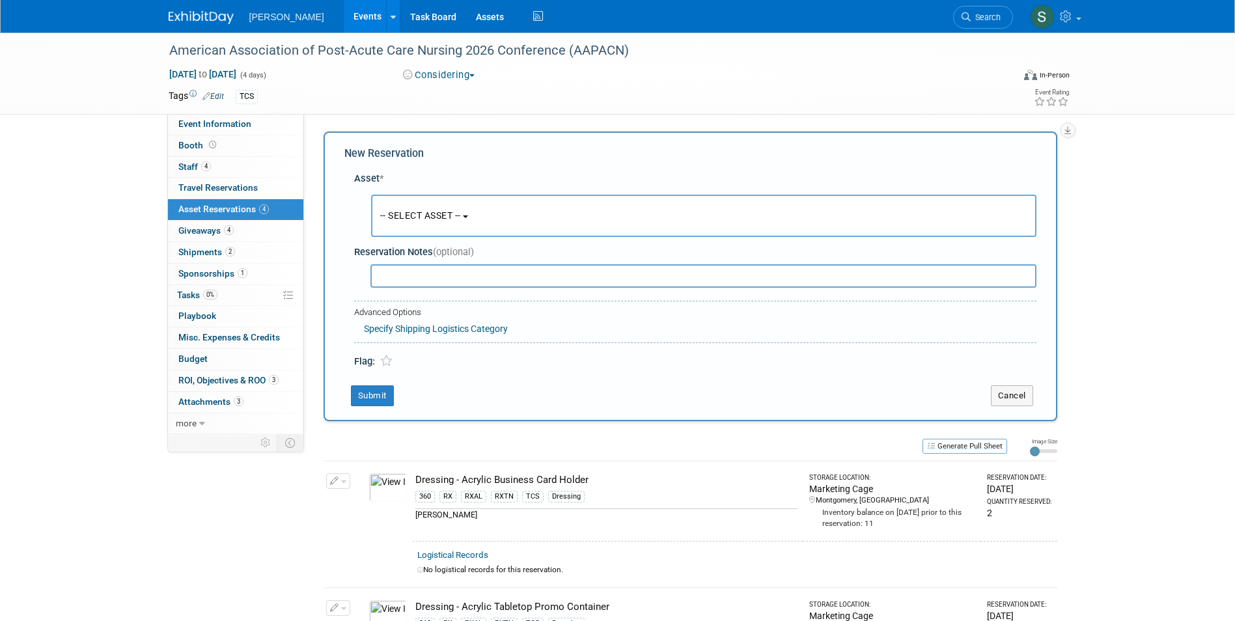
scroll to position [12, 0]
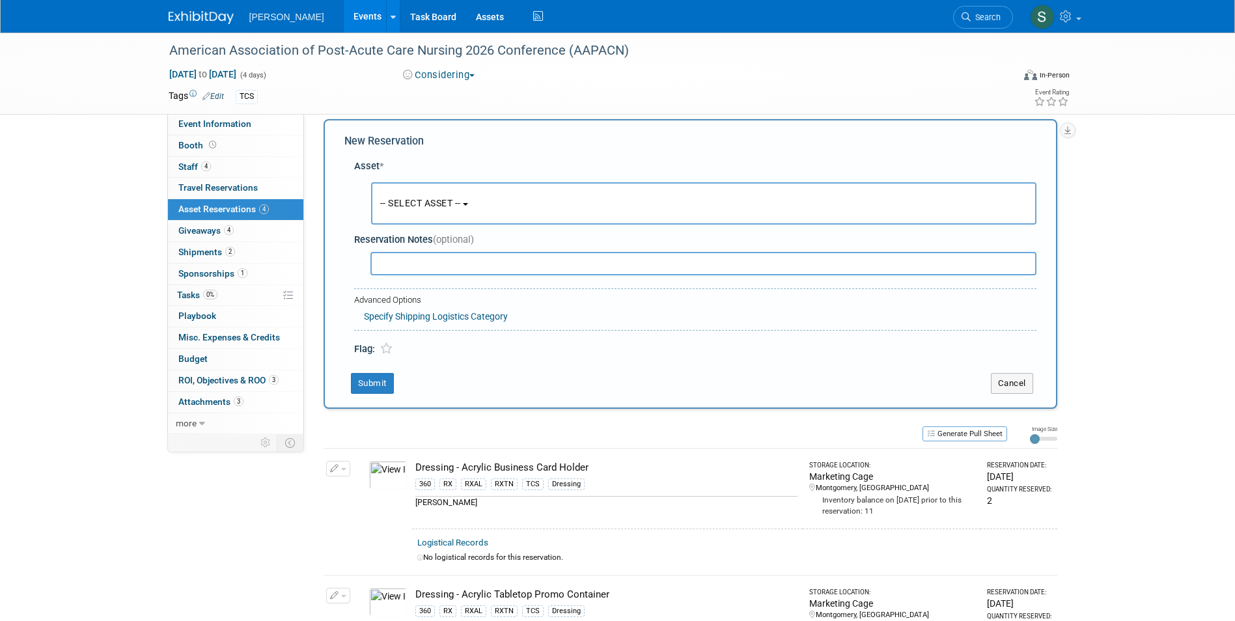
click at [424, 199] on span "-- SELECT ASSET --" at bounding box center [420, 203] width 81 height 10
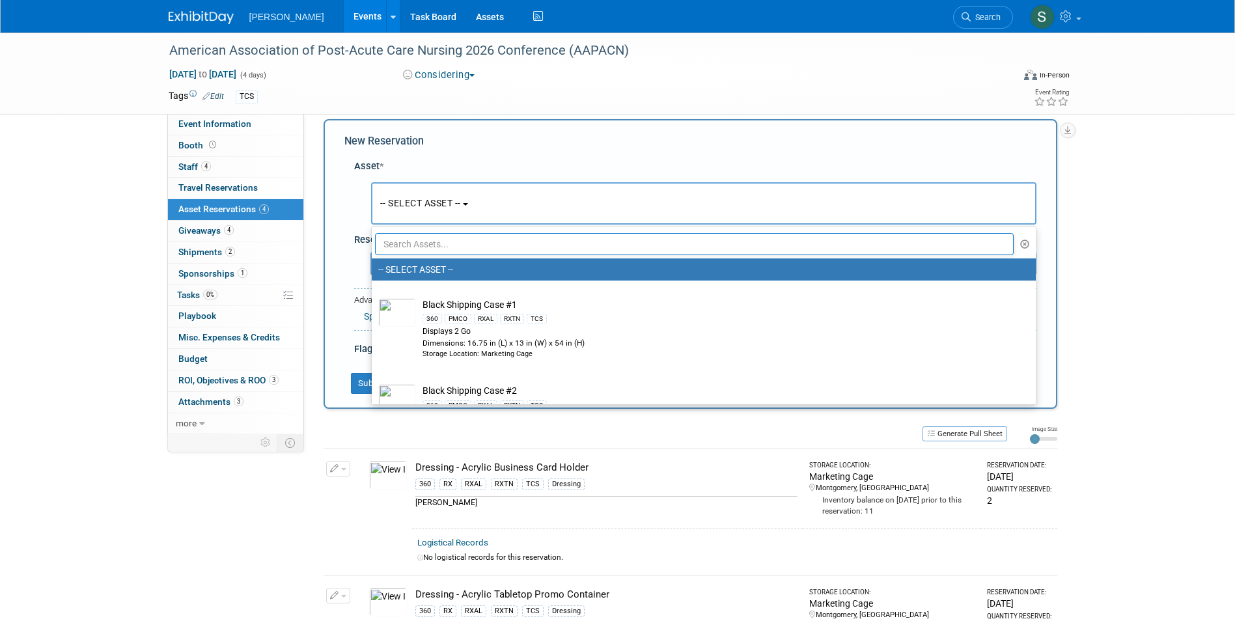
click at [424, 247] on input "text" at bounding box center [694, 244] width 639 height 22
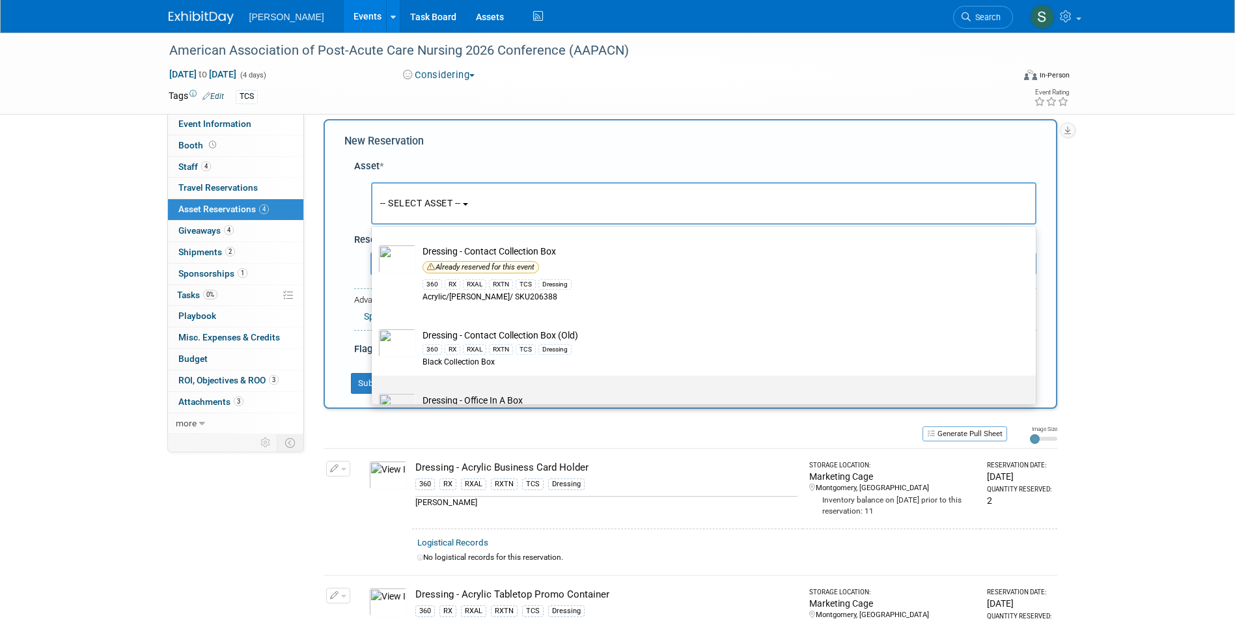
scroll to position [61, 0]
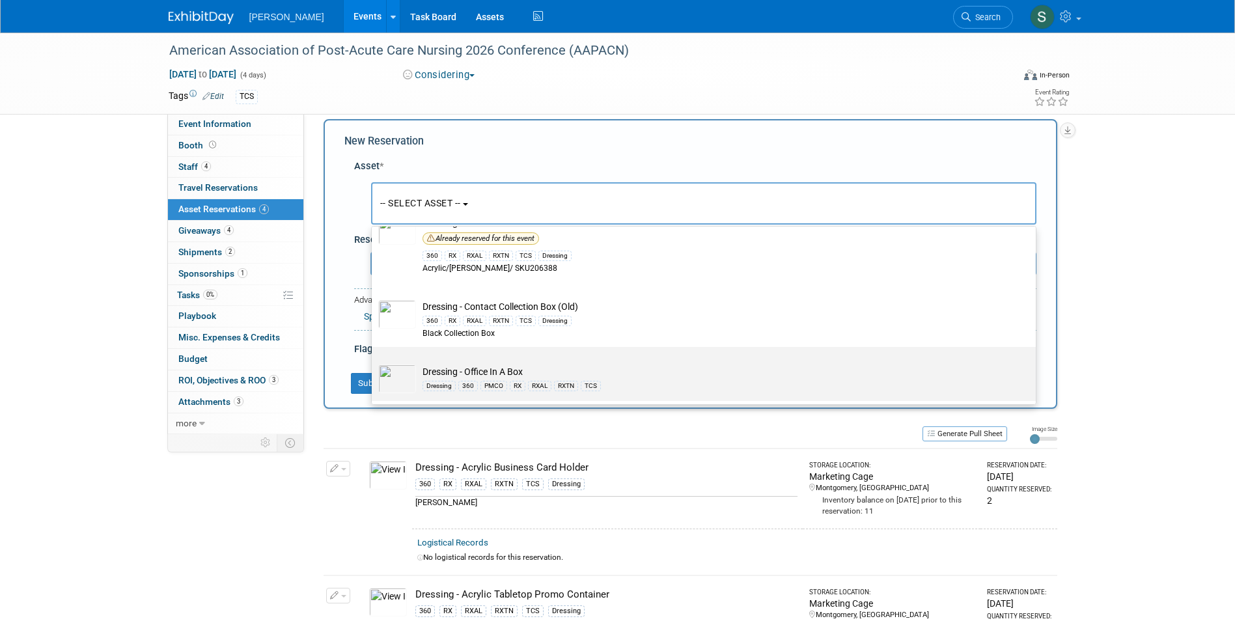
type input "box"
click at [583, 368] on td "Dressing - Office In A Box Dressing 360 PMCO RX RXAL RXTN TCS" at bounding box center [713, 379] width 594 height 29
click at [374, 363] on input "Dressing - Office In A Box Dressing 360 PMCO RX RXAL RXTN TCS" at bounding box center [369, 358] width 8 height 8
select select "10724056"
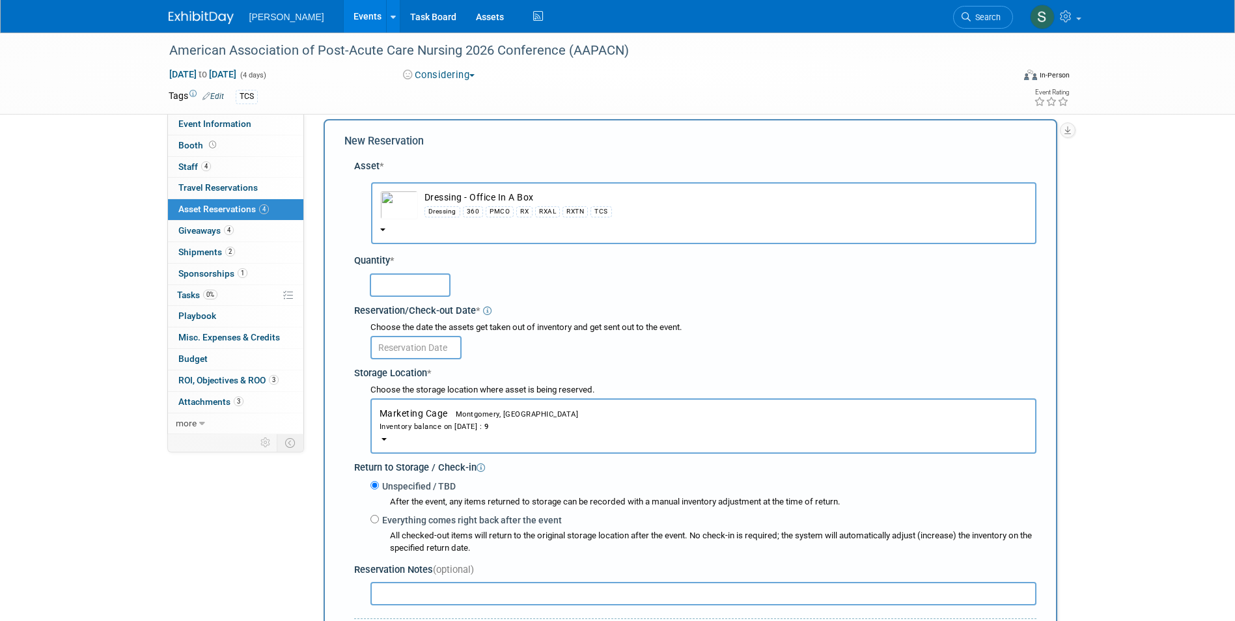
click at [411, 288] on input "text" at bounding box center [410, 284] width 81 height 23
type input "1"
click at [394, 349] on input "text" at bounding box center [415, 347] width 91 height 23
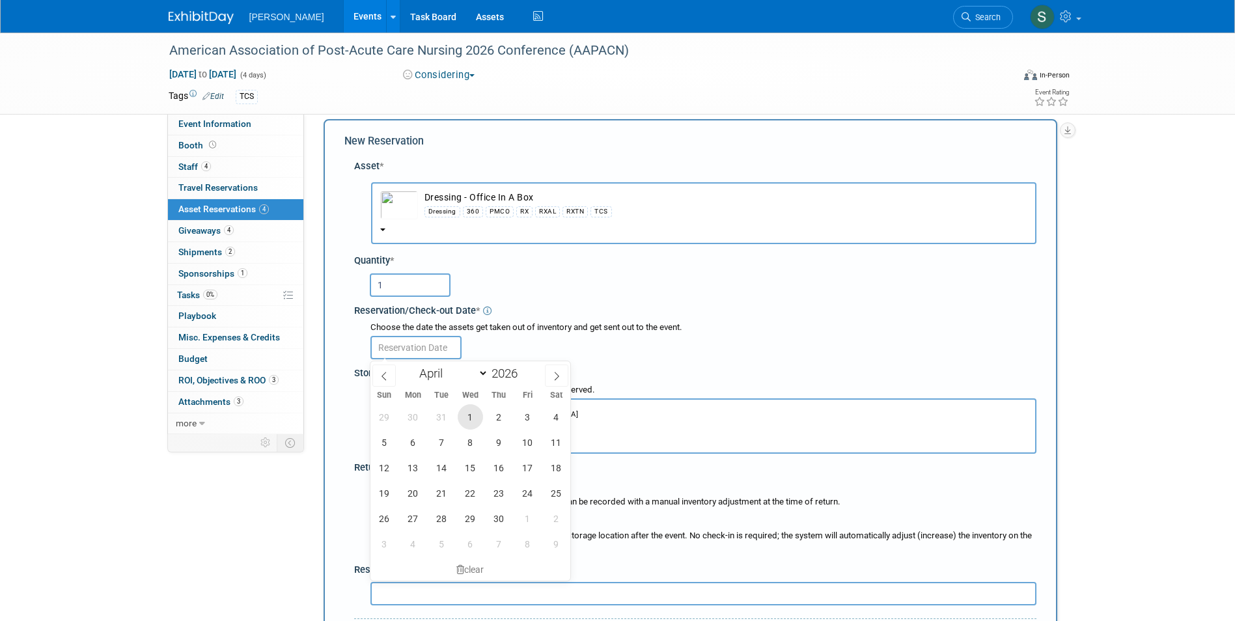
click at [473, 420] on span "1" at bounding box center [470, 416] width 25 height 25
type input "Apr 1, 2026"
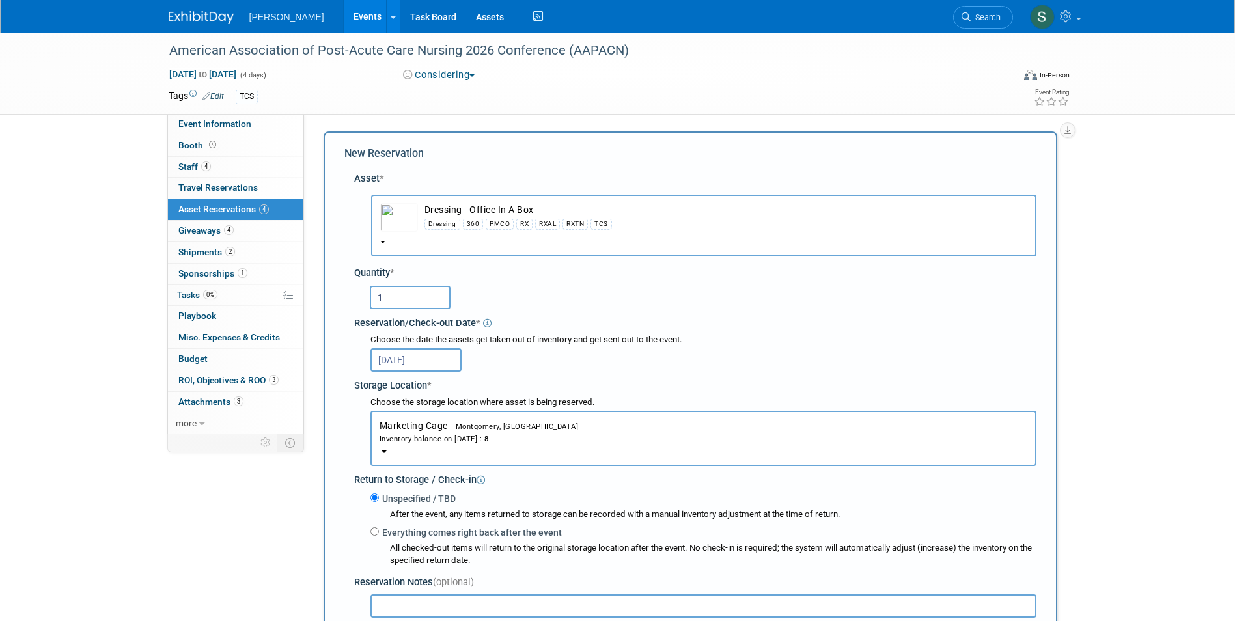
scroll to position [391, 0]
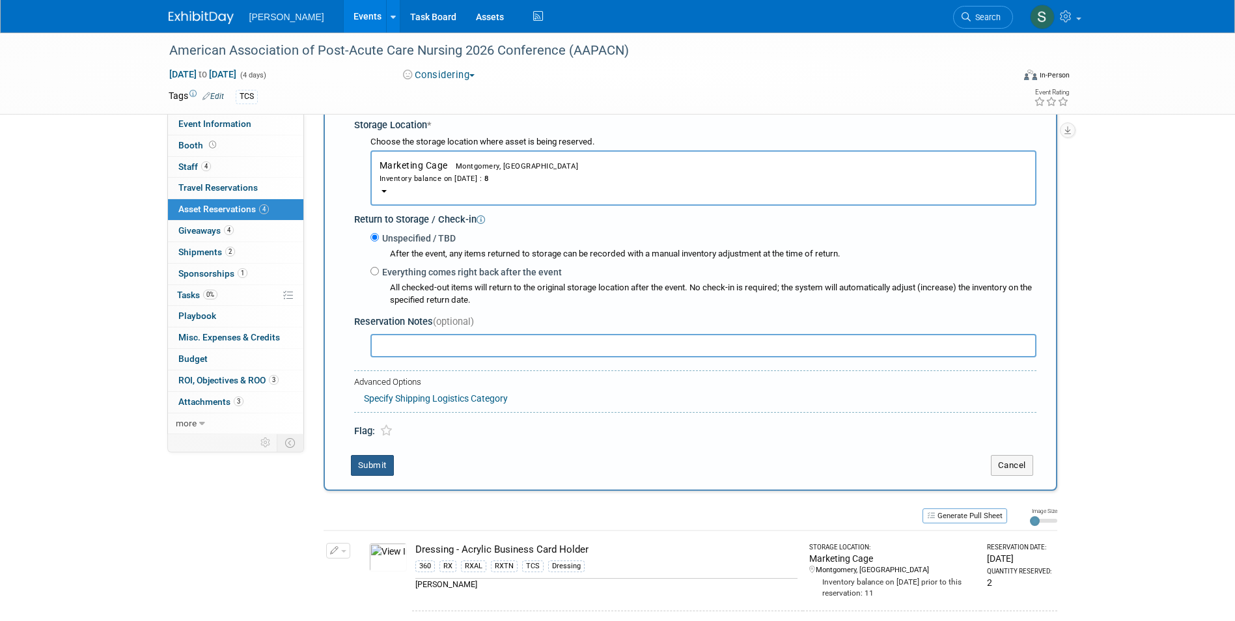
click at [361, 467] on button "Submit" at bounding box center [372, 465] width 43 height 21
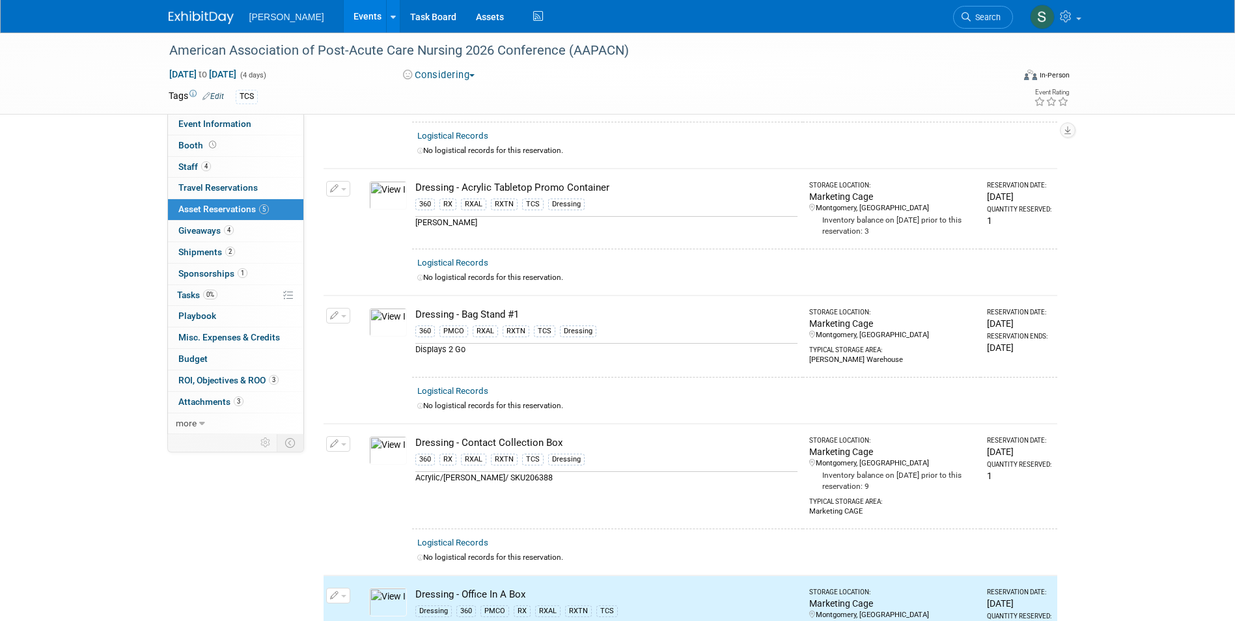
scroll to position [0, 0]
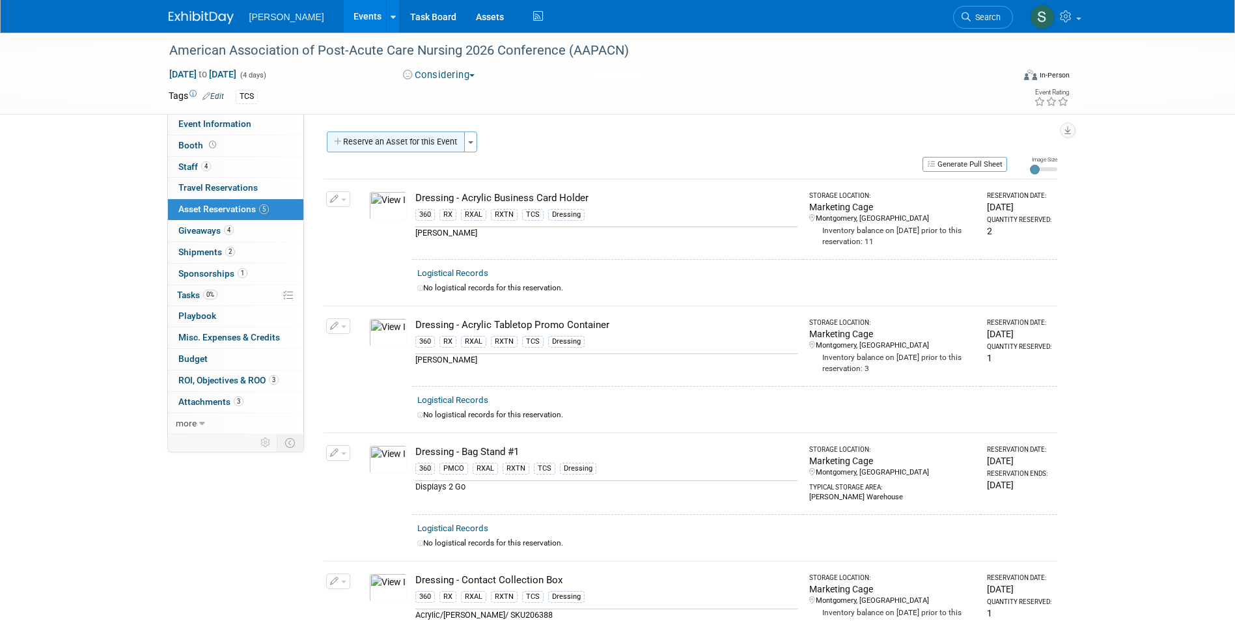
click at [442, 146] on button "Reserve an Asset for this Event" at bounding box center [396, 142] width 138 height 21
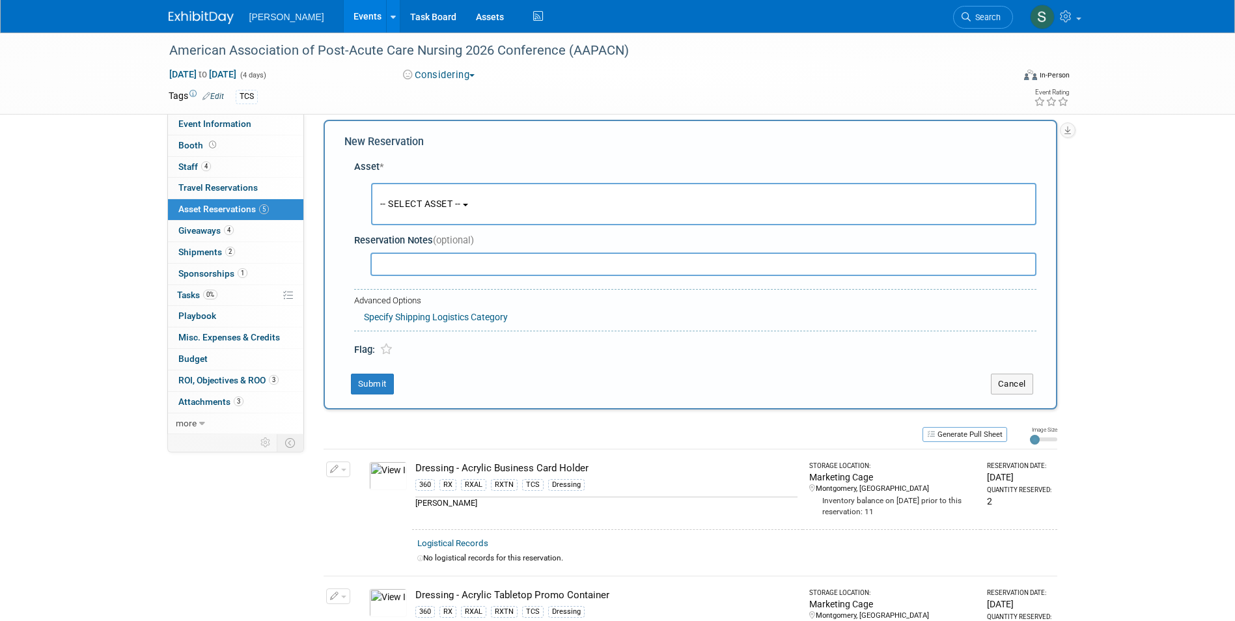
scroll to position [12, 0]
click at [432, 203] on span "-- SELECT ASSET --" at bounding box center [420, 203] width 81 height 10
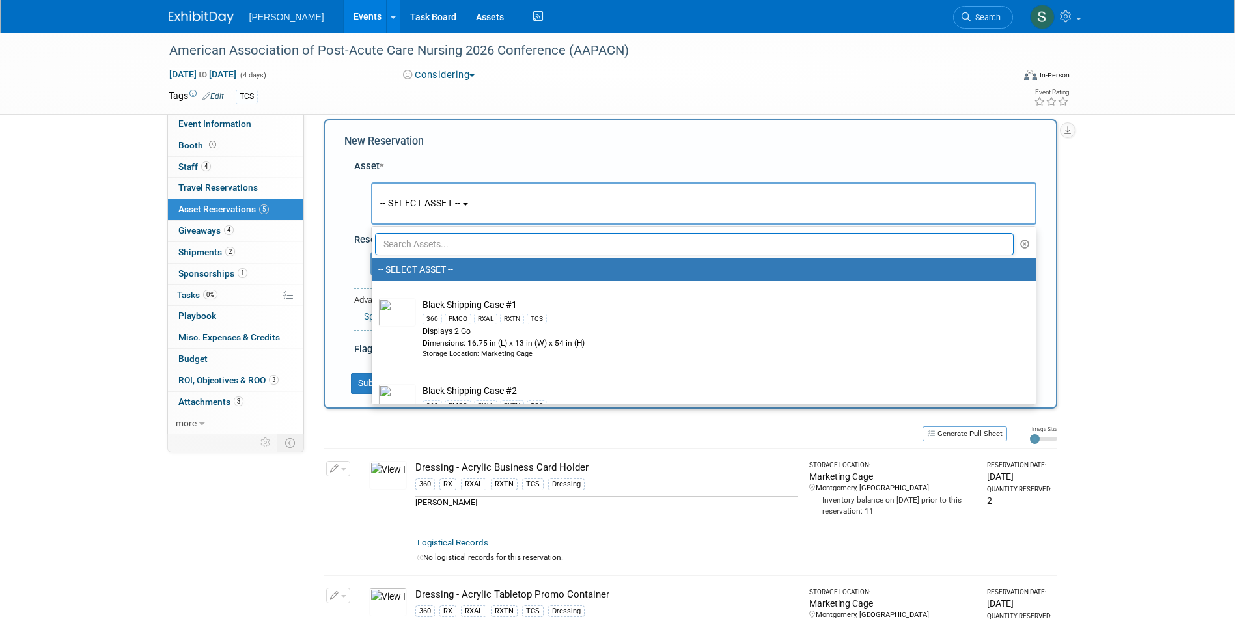
click at [428, 243] on input "text" at bounding box center [694, 244] width 639 height 22
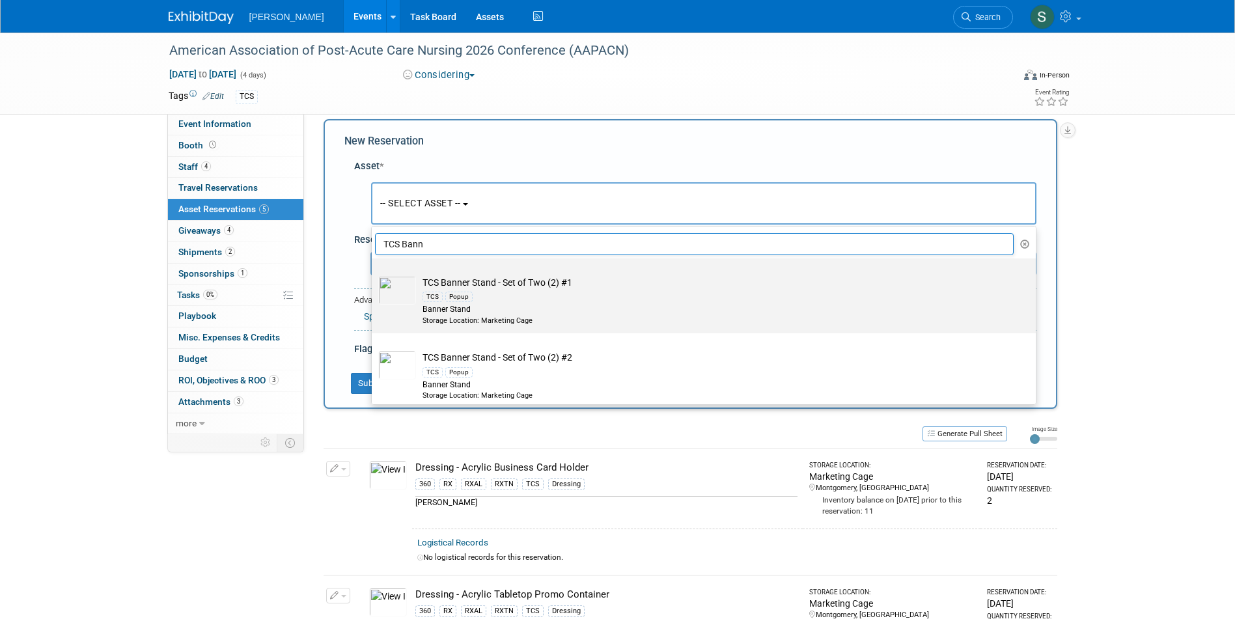
type input "TCS Bann"
click at [531, 303] on div "TCS Popup" at bounding box center [715, 296] width 587 height 15
click at [374, 274] on input "TCS Banner Stand - Set of Two (2) #1 TCS Popup Banner Stand Storage Location: M…" at bounding box center [369, 270] width 8 height 8
select select "10722523"
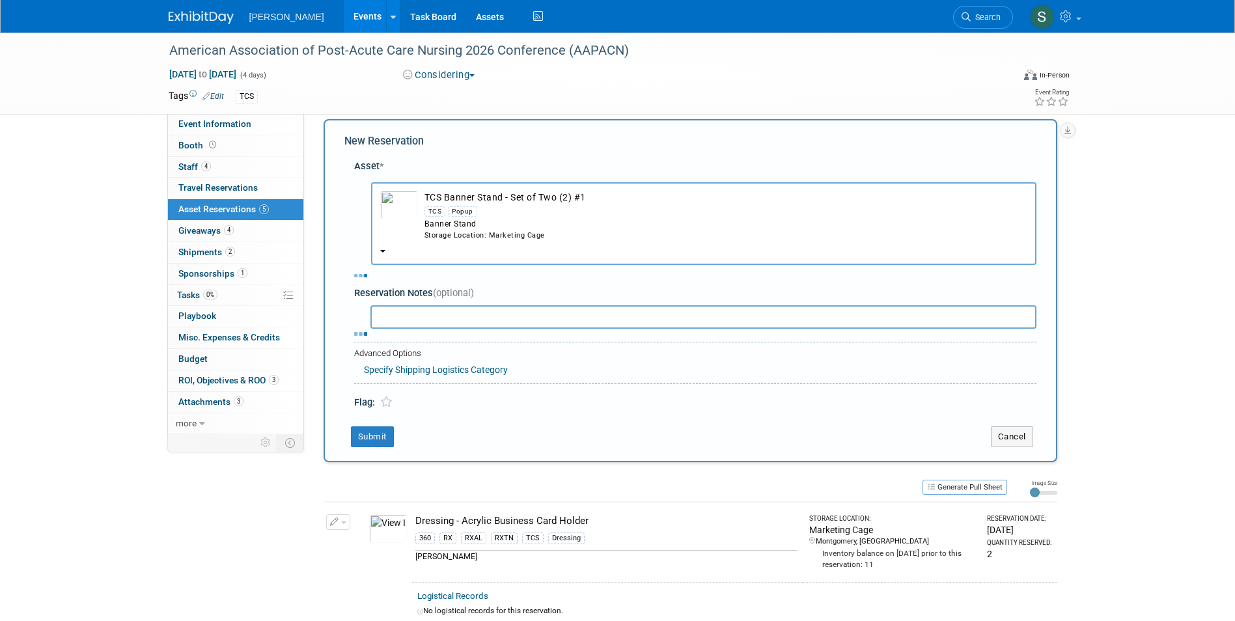
select select "3"
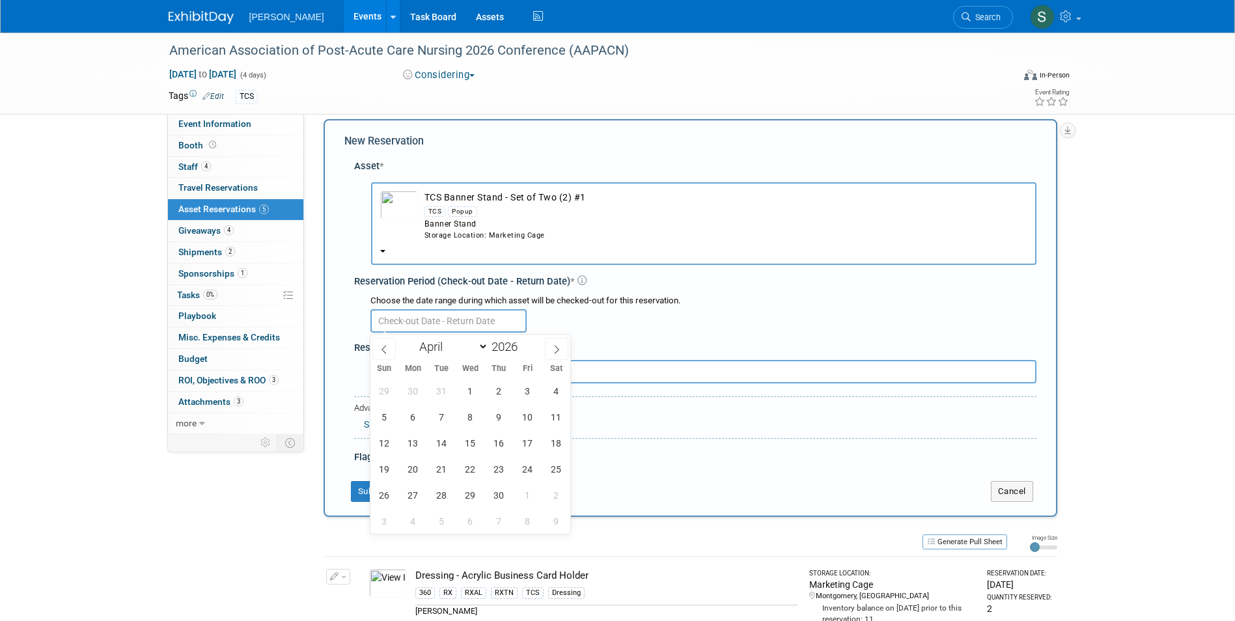
click at [399, 318] on input "text" at bounding box center [448, 320] width 156 height 23
click at [473, 385] on span "1" at bounding box center [470, 390] width 25 height 25
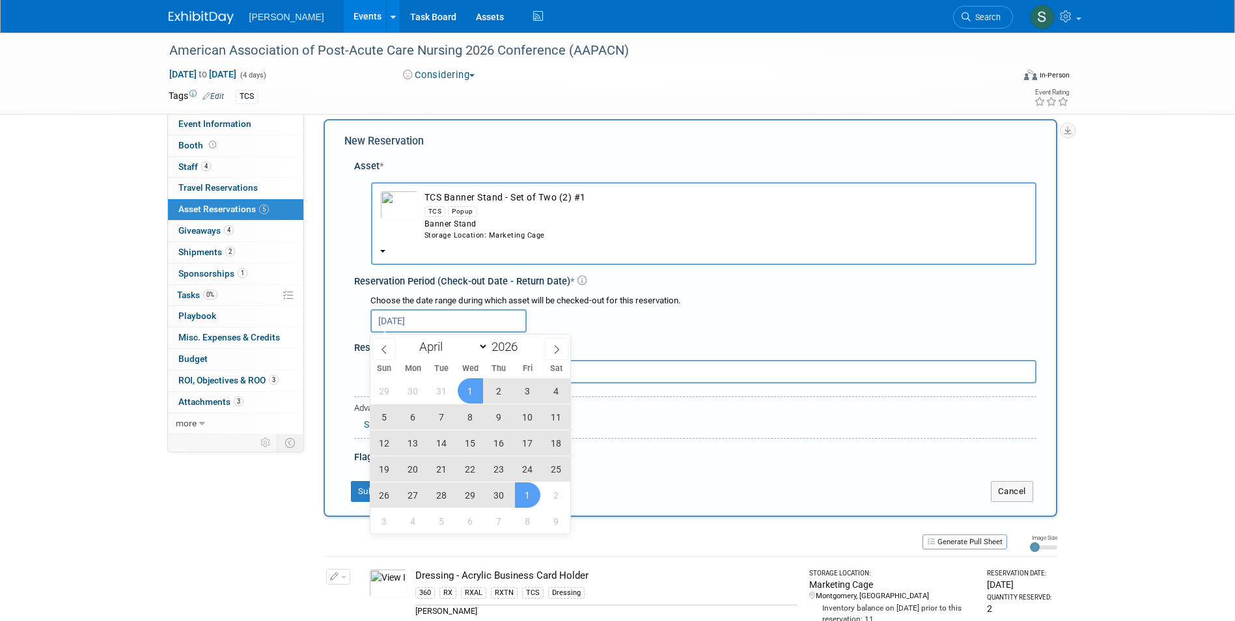
click at [529, 490] on span "1" at bounding box center [527, 494] width 25 height 25
type input "Apr 1, 2026 to May 1, 2026"
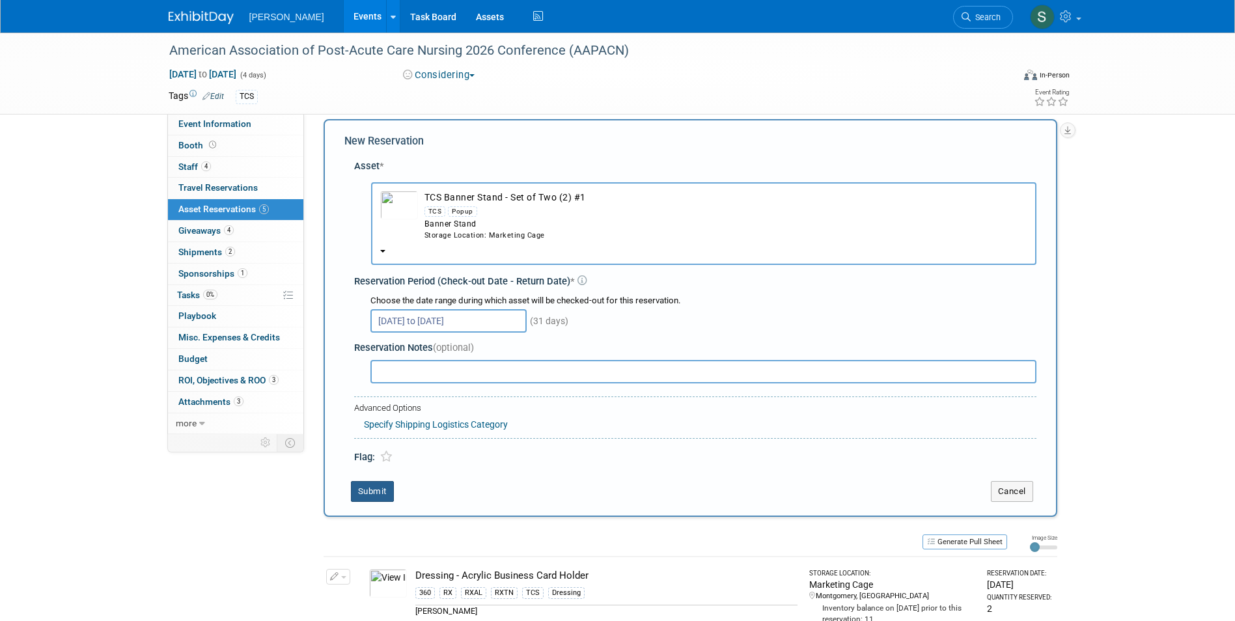
click at [380, 490] on button "Submit" at bounding box center [372, 491] width 43 height 21
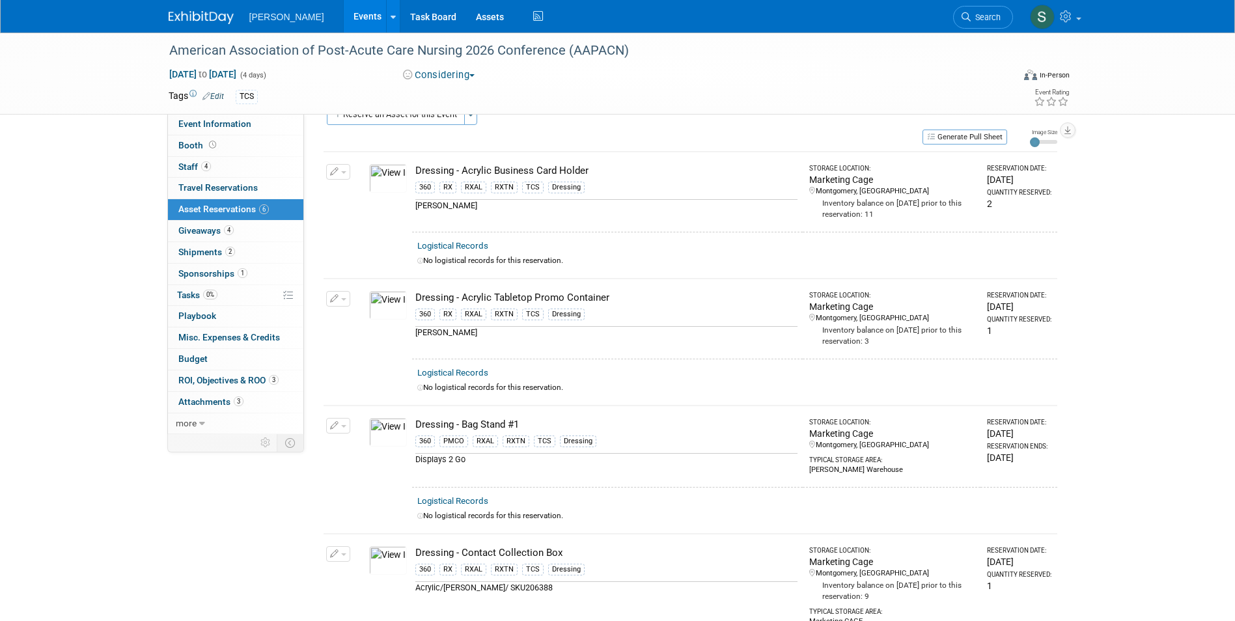
scroll to position [0, 0]
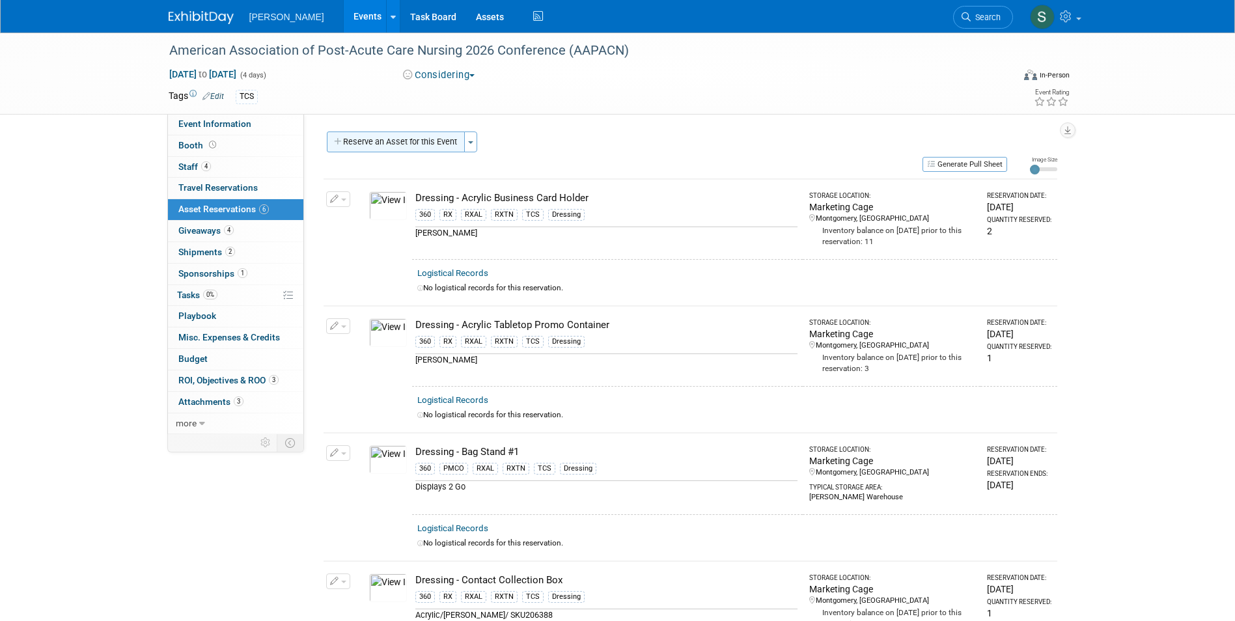
click at [422, 146] on button "Reserve an Asset for this Event" at bounding box center [396, 142] width 138 height 21
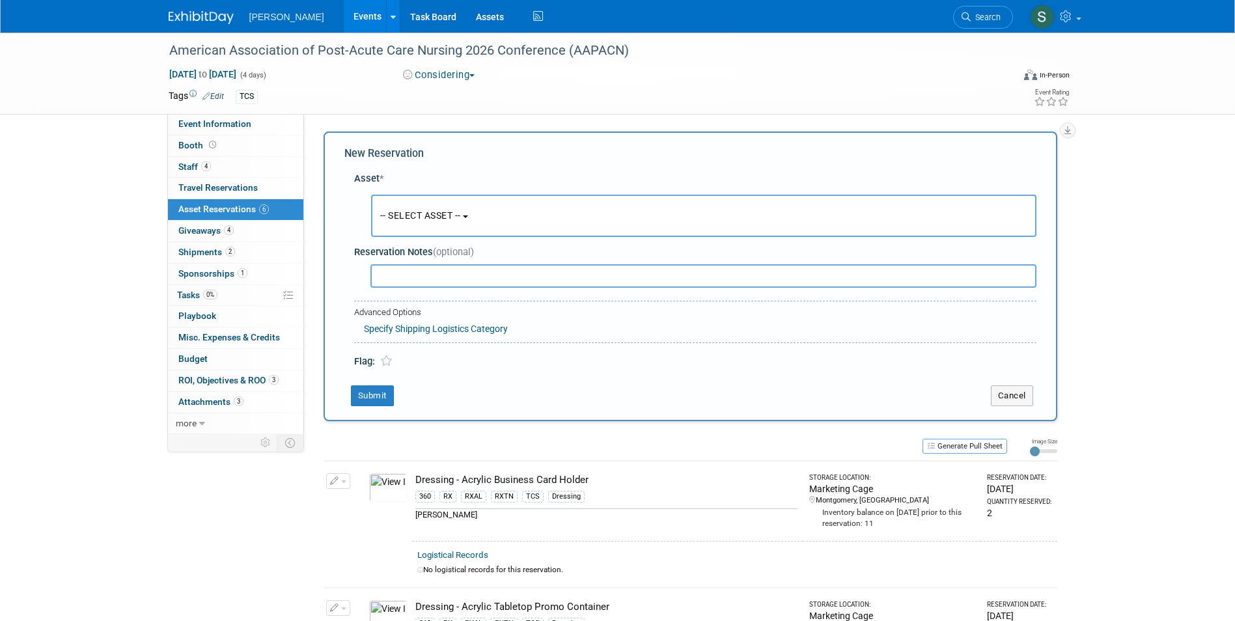
scroll to position [12, 0]
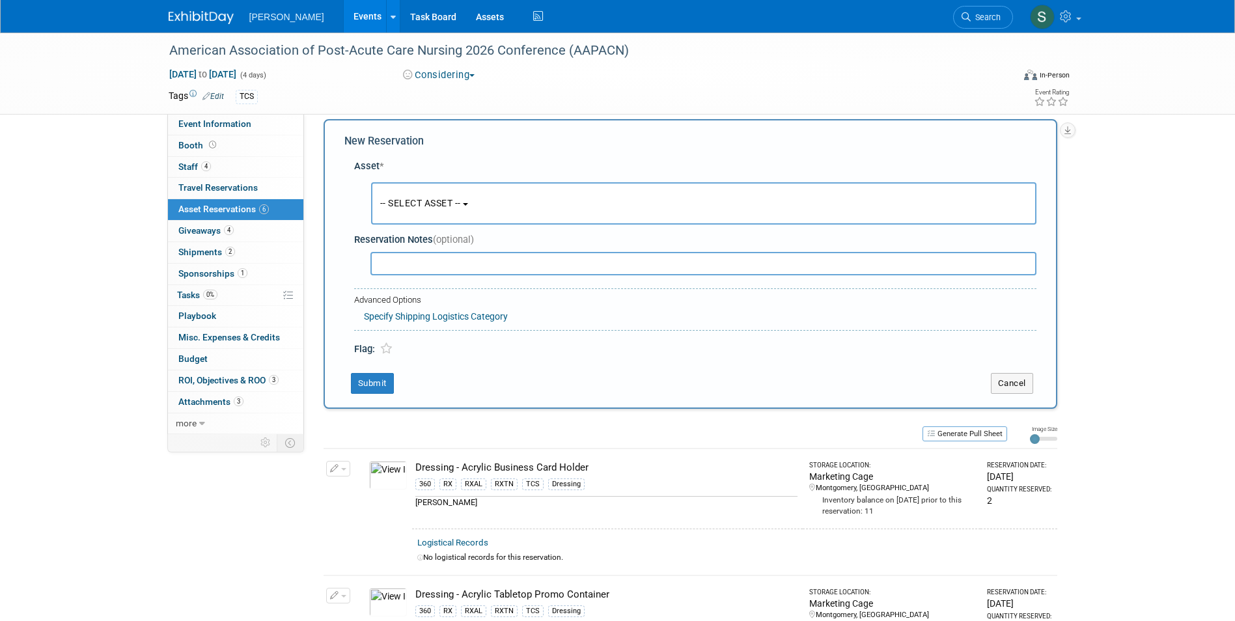
click at [421, 204] on span "-- SELECT ASSET --" at bounding box center [420, 203] width 81 height 10
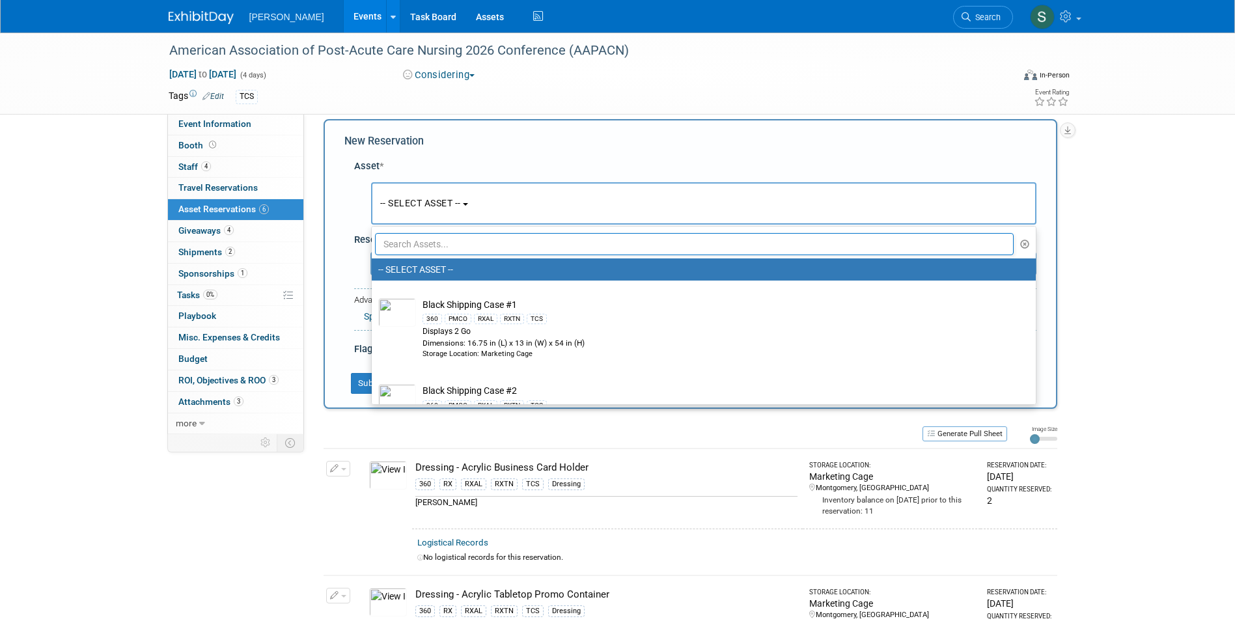
click at [422, 248] on input "text" at bounding box center [694, 244] width 639 height 22
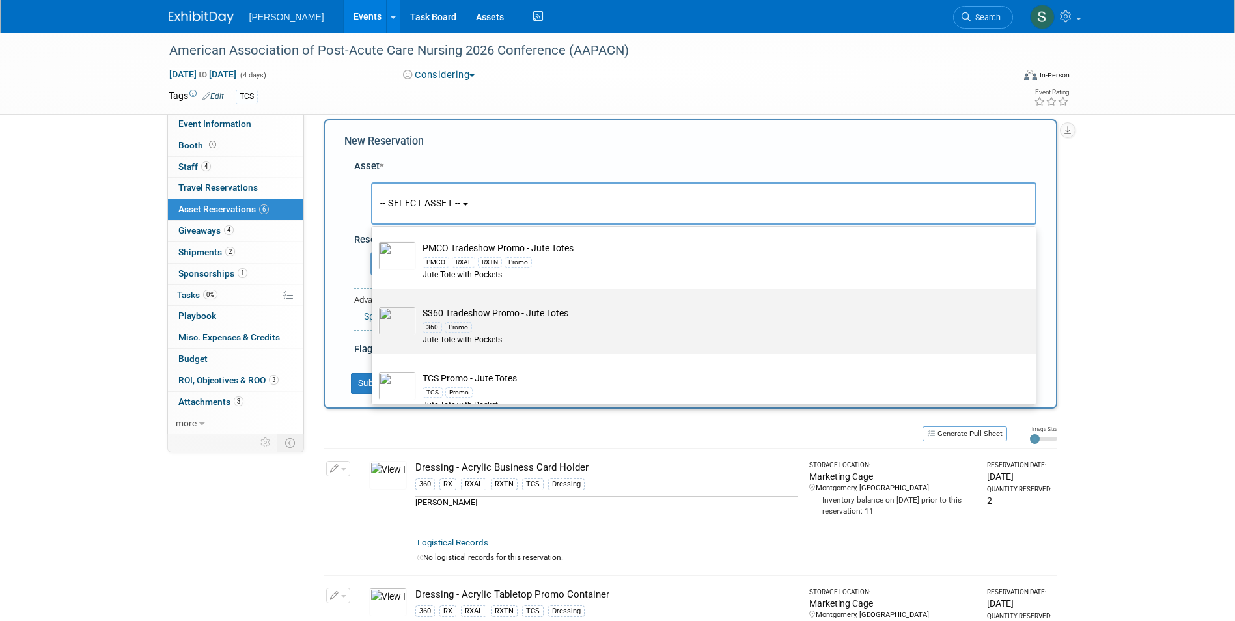
scroll to position [53, 0]
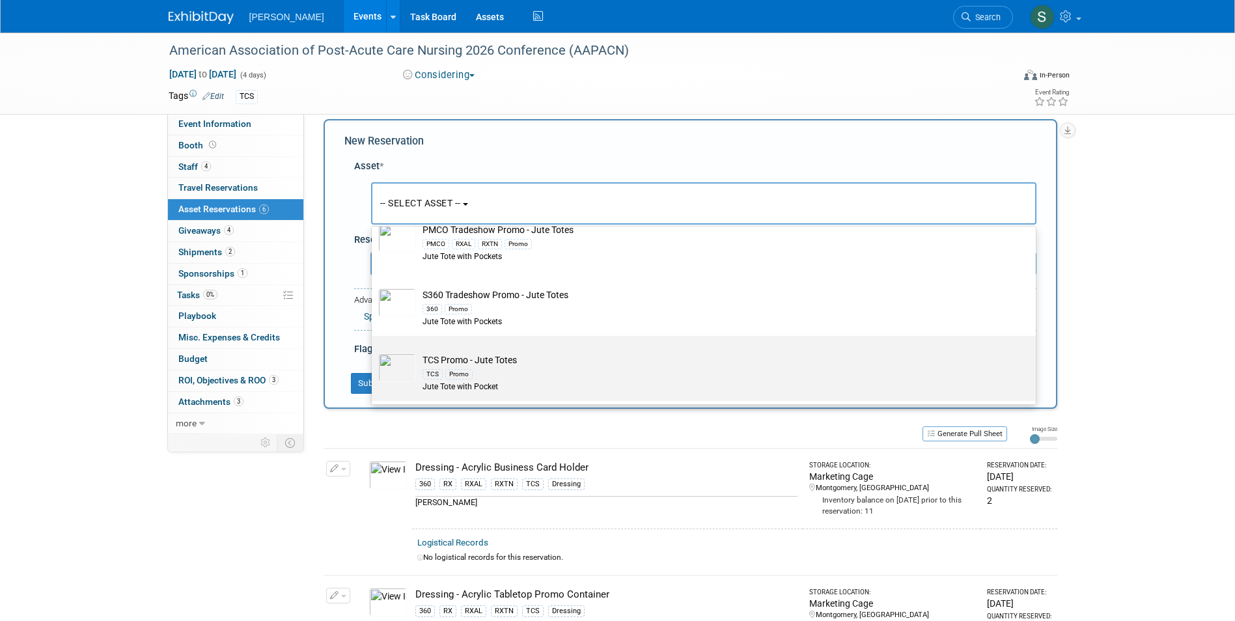
type input "jute"
click at [462, 361] on td "TCS Promo - Jute Totes TCS Promo Jute Tote with Pocket" at bounding box center [713, 373] width 594 height 40
click at [374, 352] on input "TCS Promo - Jute Totes TCS Promo Jute Tote with Pocket" at bounding box center [369, 347] width 8 height 8
select select "10722526"
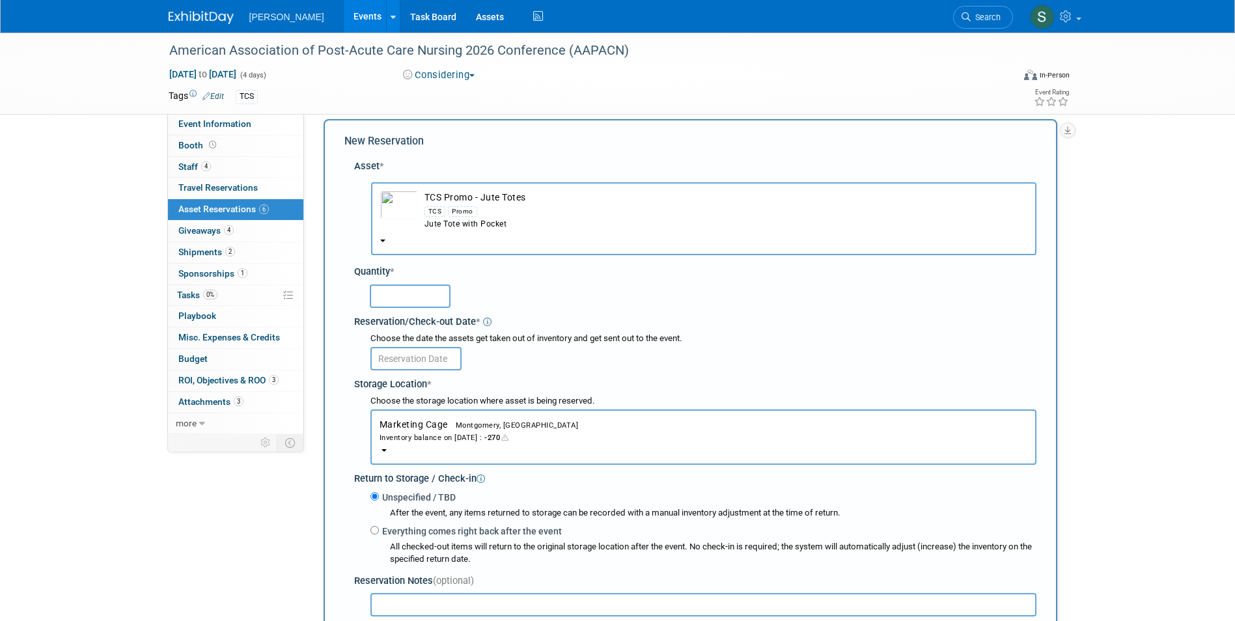
click at [400, 289] on input "text" at bounding box center [410, 295] width 81 height 23
type input "200"
click at [420, 361] on body "Turenne Events Add Event Bulk Upload Events Shareable Event Boards Recently Vie…" at bounding box center [617, 298] width 1235 height 621
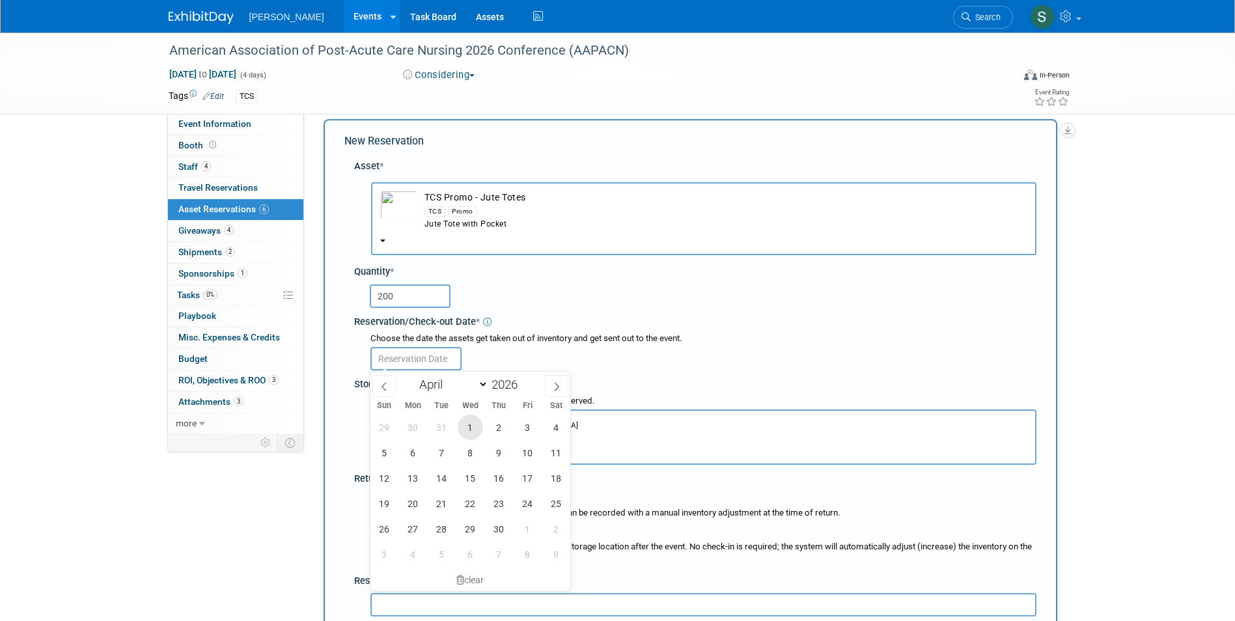
click at [482, 428] on span "1" at bounding box center [470, 427] width 25 height 25
type input "Apr 1, 2026"
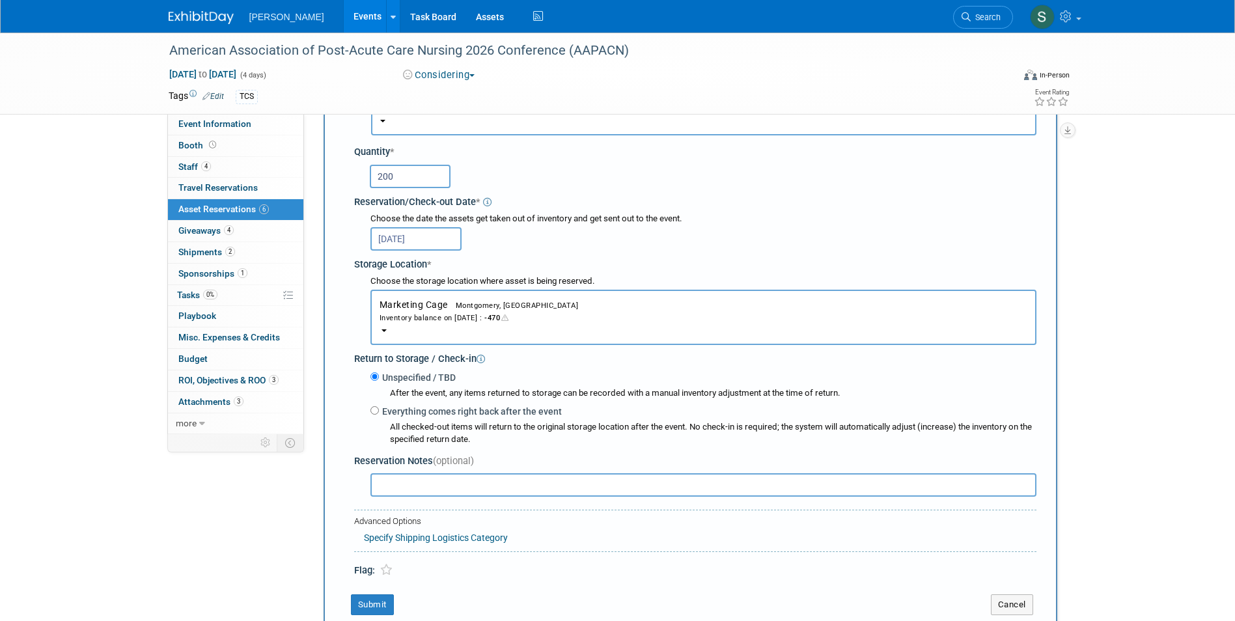
scroll to position [143, 0]
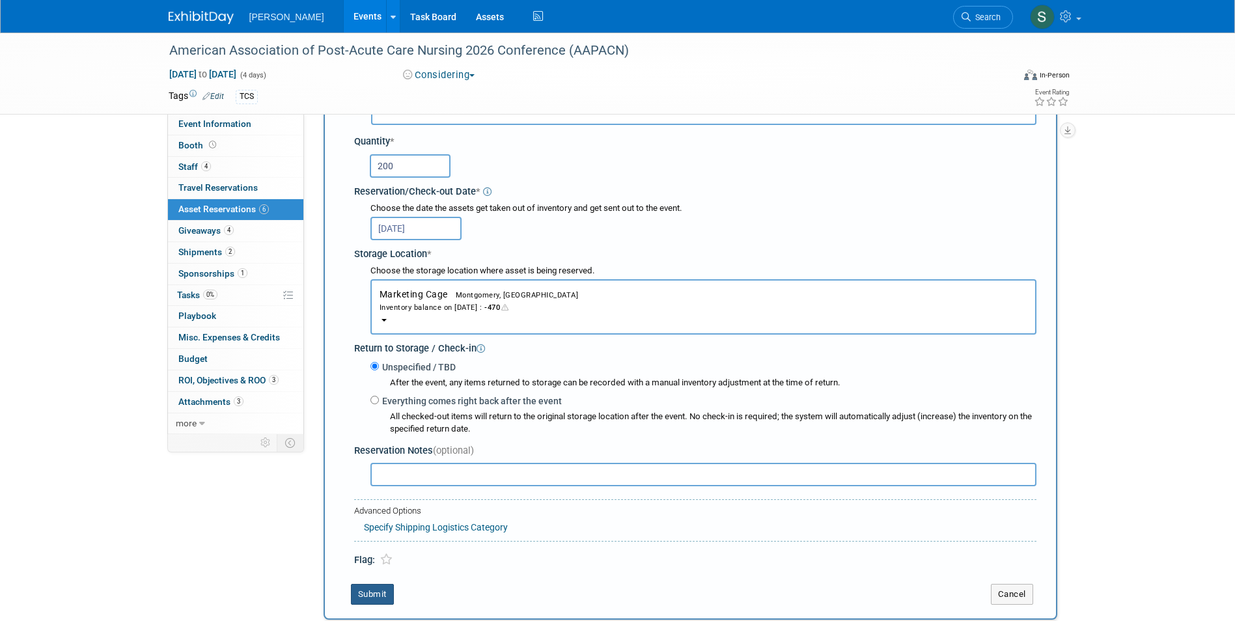
click at [355, 595] on button "Submit" at bounding box center [372, 594] width 43 height 21
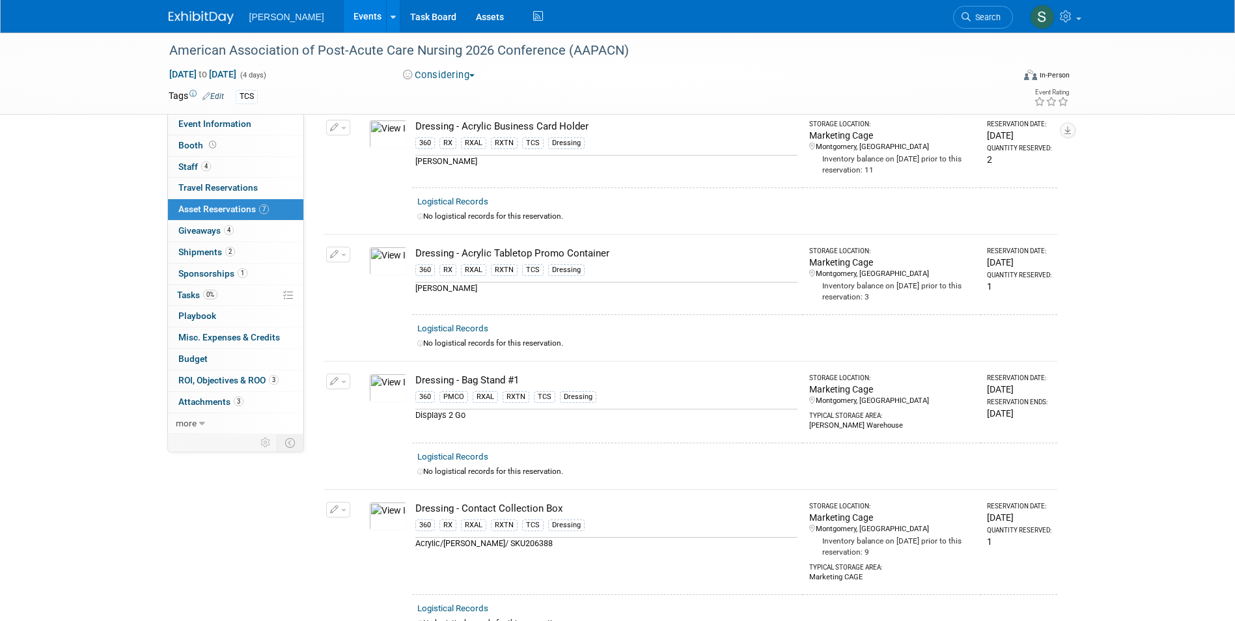
scroll to position [0, 0]
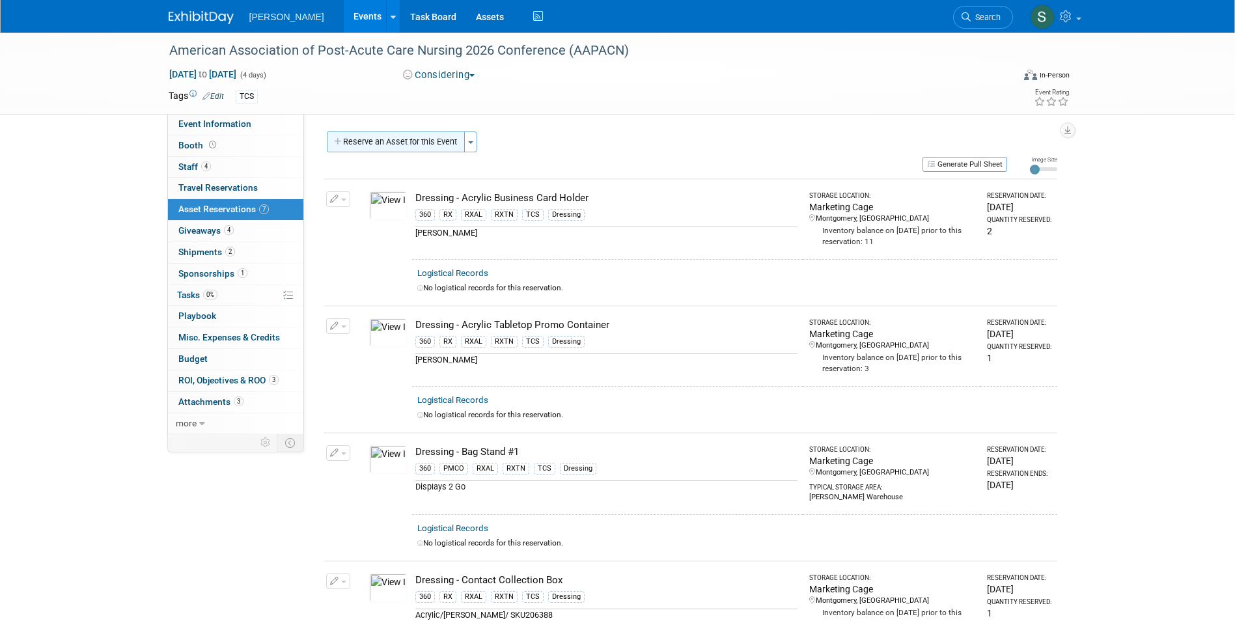
click at [389, 146] on button "Reserve an Asset for this Event" at bounding box center [396, 142] width 138 height 21
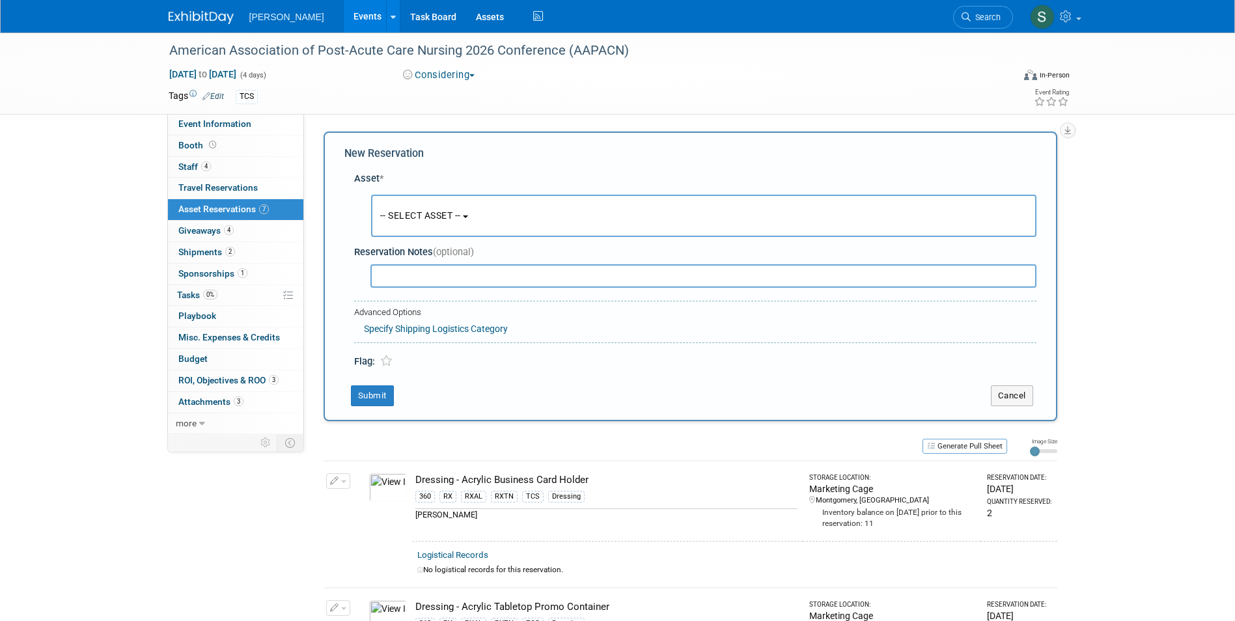
scroll to position [12, 0]
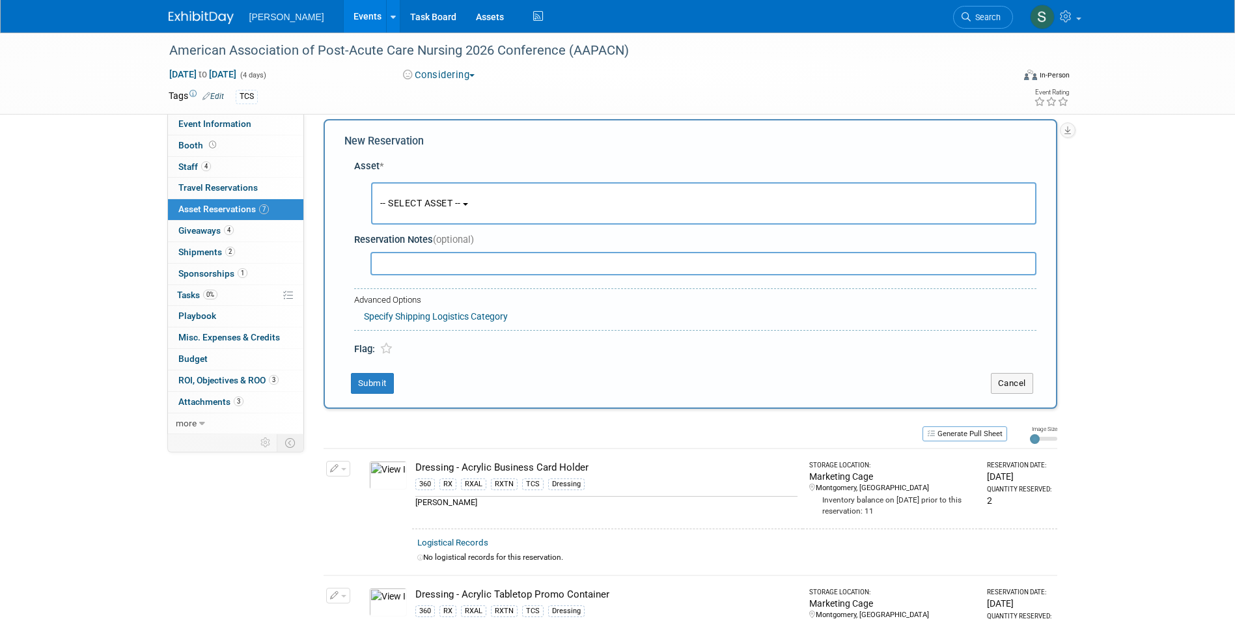
click at [413, 209] on button "-- SELECT ASSET --" at bounding box center [703, 203] width 665 height 42
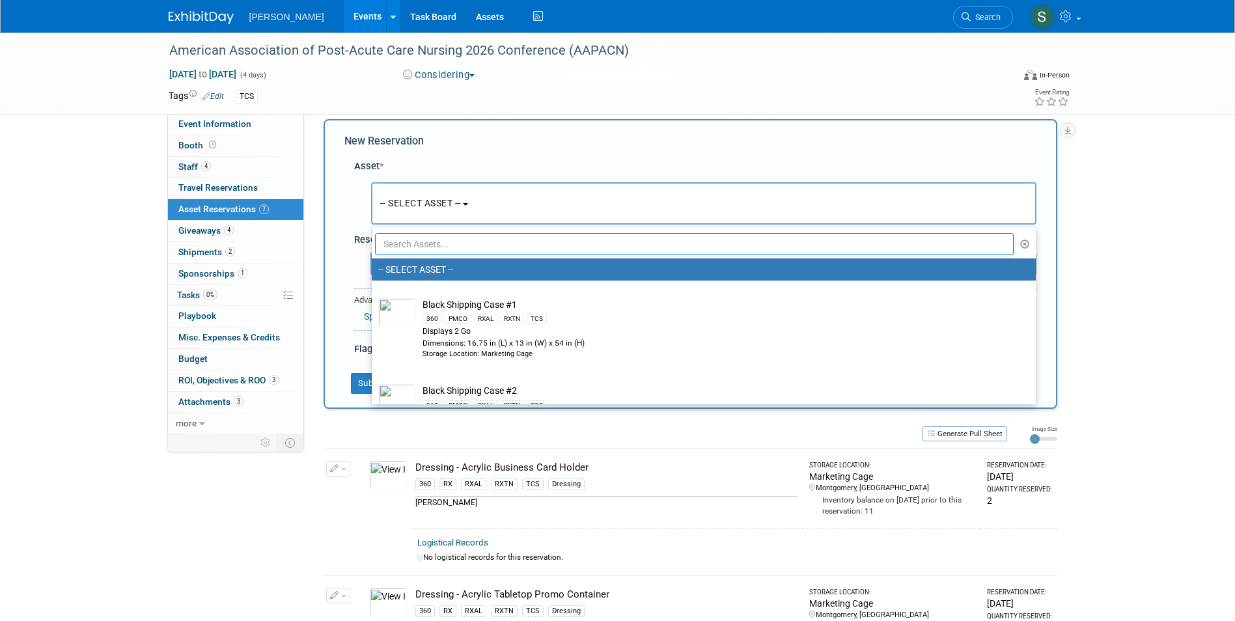
click at [422, 251] on input "text" at bounding box center [694, 244] width 639 height 22
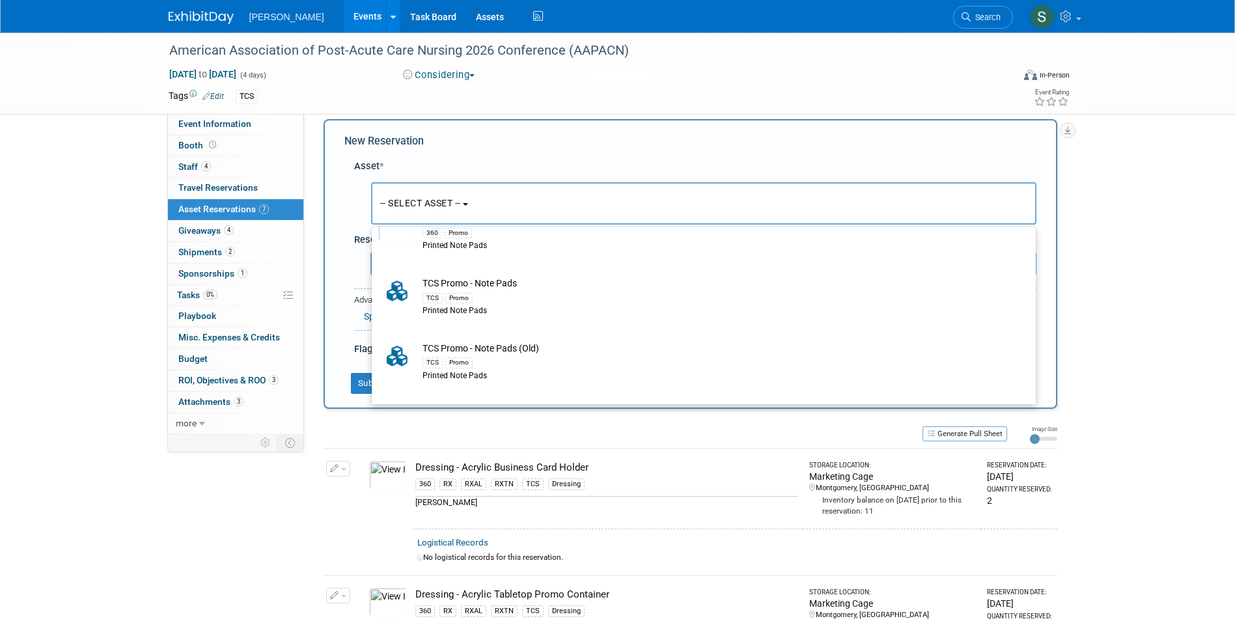
scroll to position [325, 0]
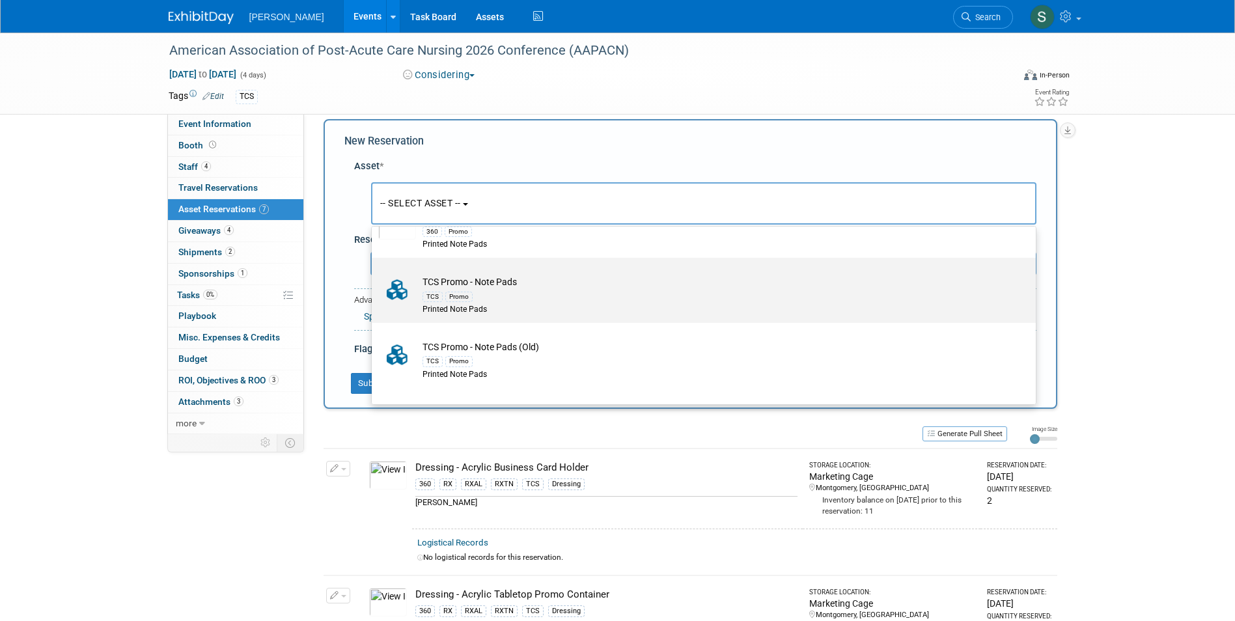
type input "note"
click at [573, 307] on div "Printed Note Pads" at bounding box center [715, 309] width 587 height 11
click at [374, 273] on input "TCS Promo - Note Pads TCS Promo Printed Note Pads" at bounding box center [369, 269] width 8 height 8
select select "10725944"
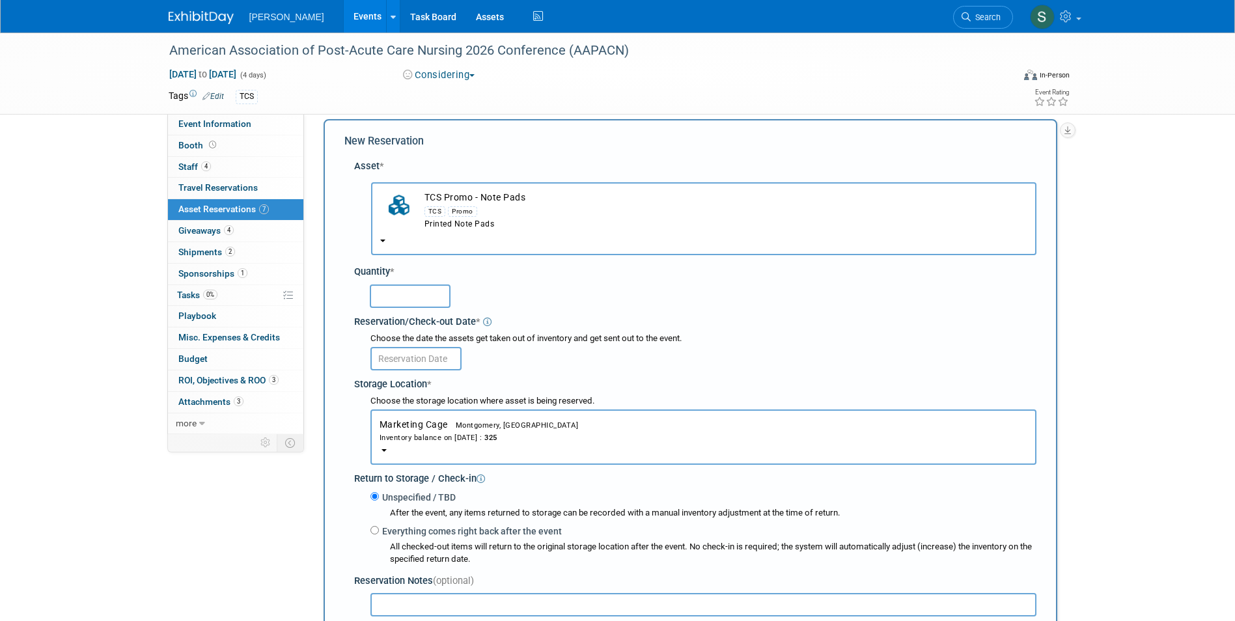
click at [420, 300] on input "text" at bounding box center [410, 295] width 81 height 23
type input "50"
click at [400, 361] on input "text" at bounding box center [415, 358] width 91 height 23
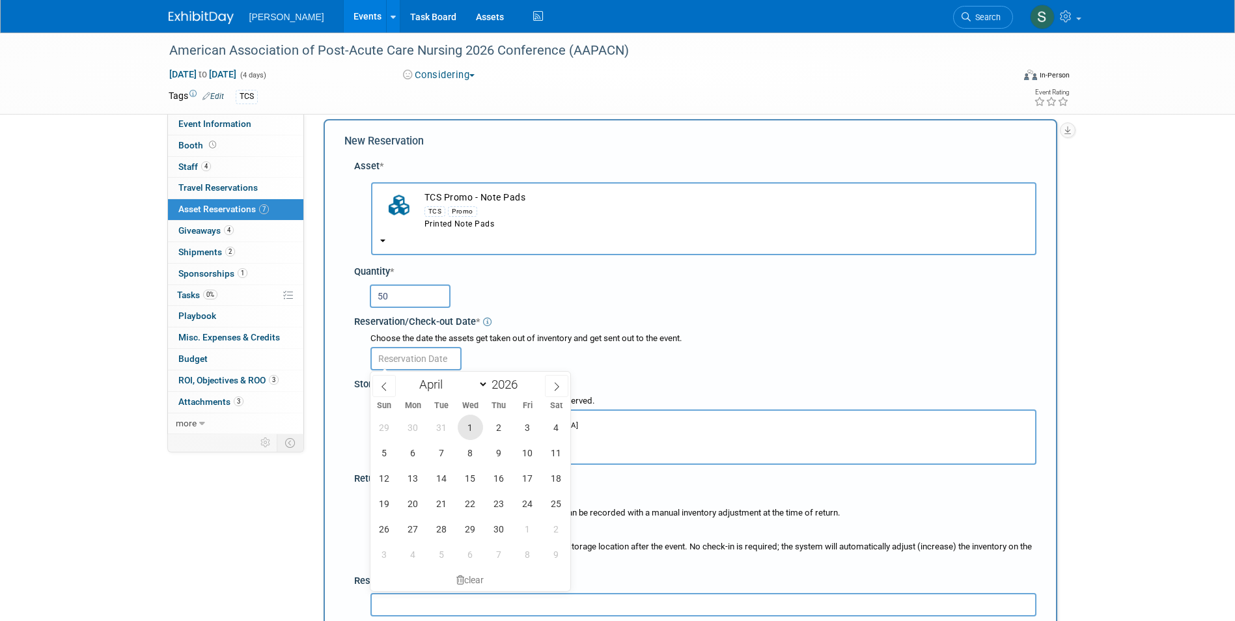
click at [475, 428] on span "1" at bounding box center [470, 427] width 25 height 25
type input "Apr 1, 2026"
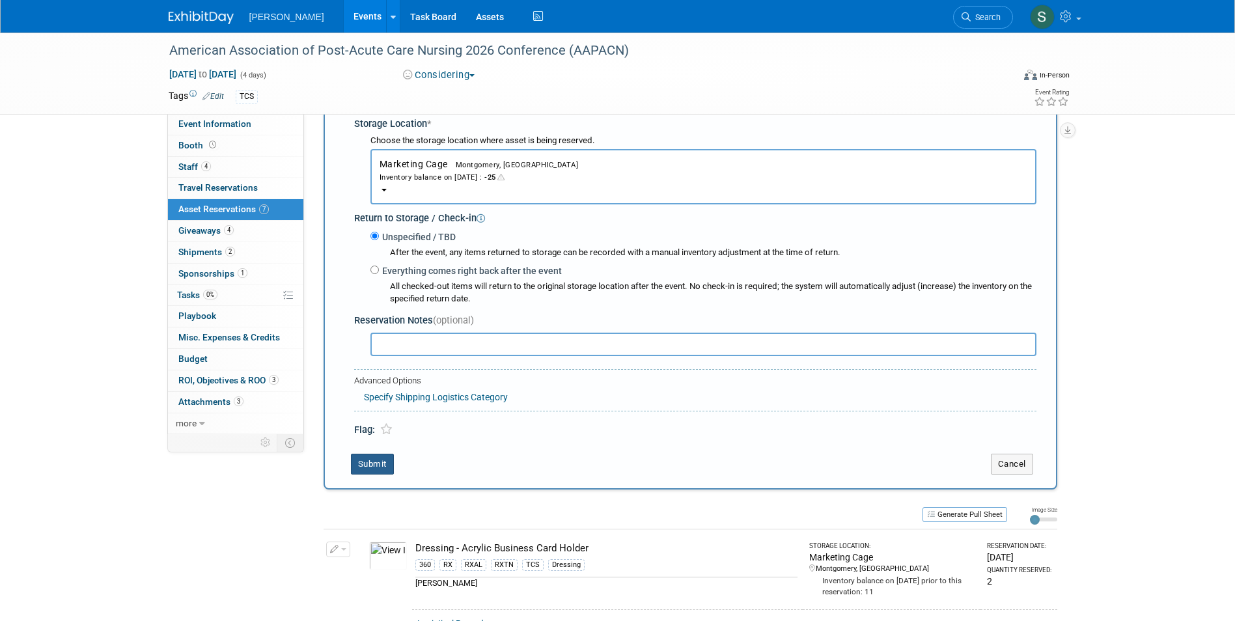
click at [370, 458] on button "Submit" at bounding box center [372, 464] width 43 height 21
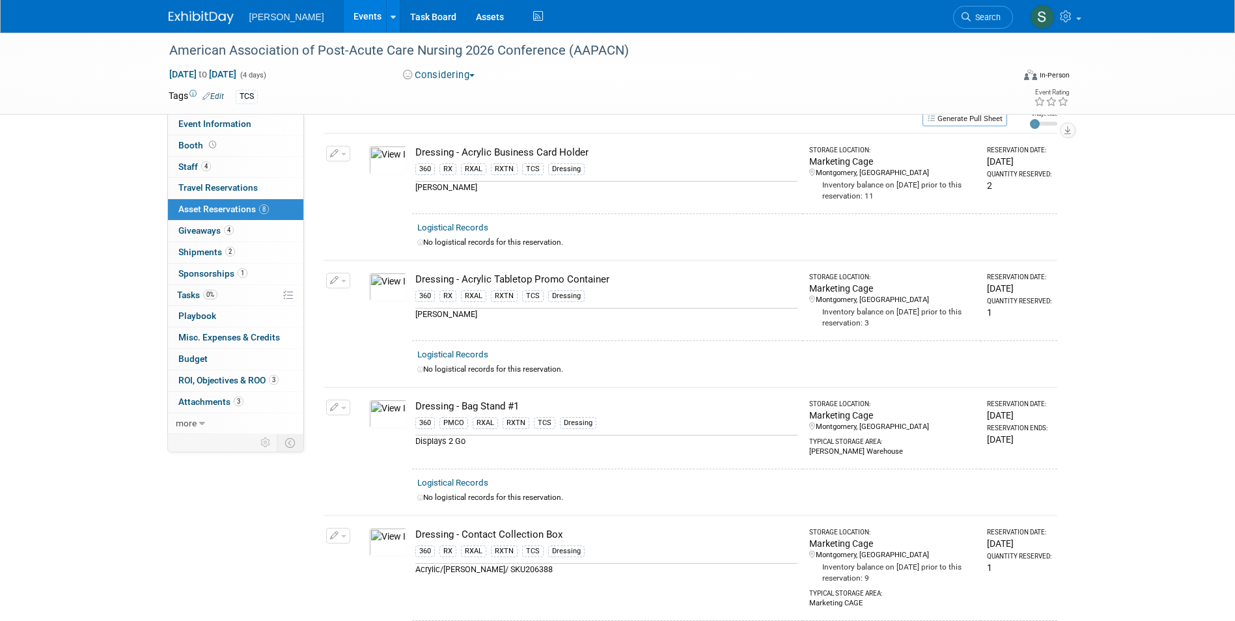
scroll to position [0, 0]
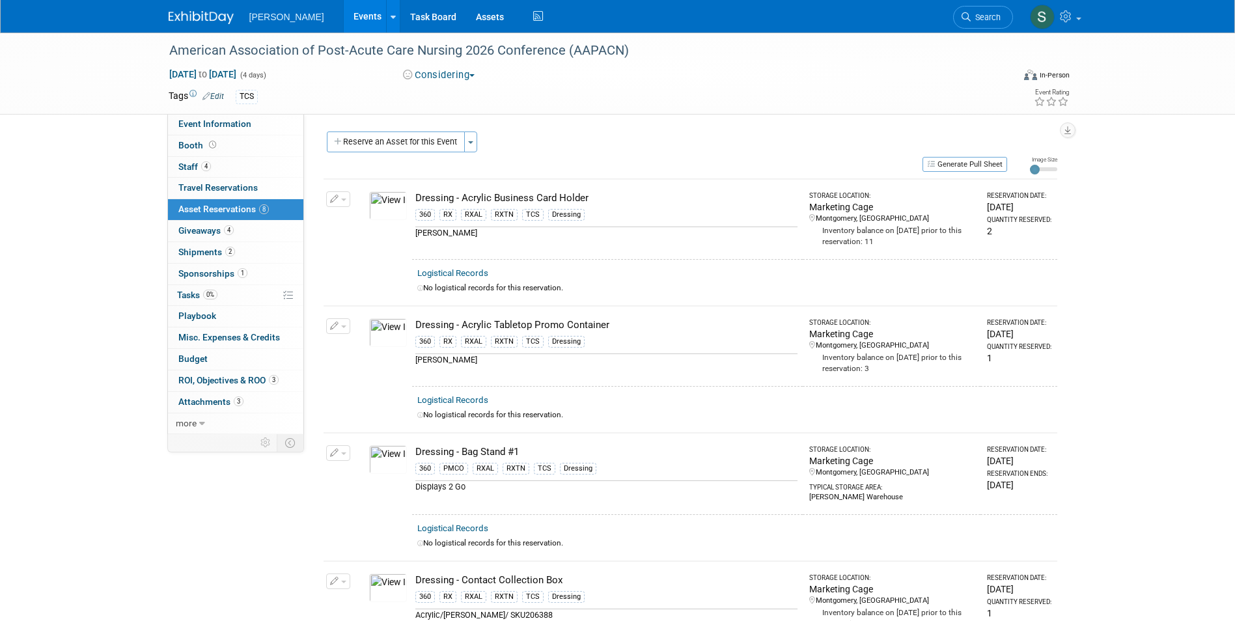
click at [428, 150] on button "Reserve an Asset for this Event" at bounding box center [396, 142] width 138 height 21
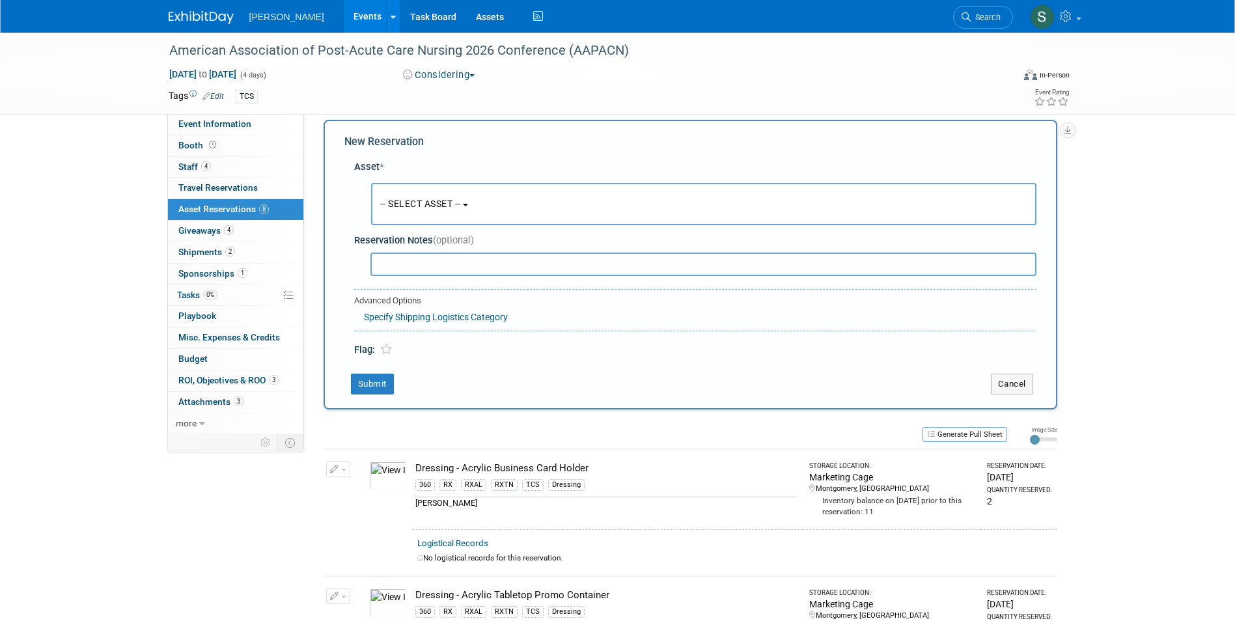
scroll to position [12, 0]
click at [516, 265] on input "text" at bounding box center [703, 263] width 666 height 23
click at [480, 180] on div "-- SELECT ASSET -- -- SELECT ASSET -- 360 PMCO TCS" at bounding box center [697, 204] width 677 height 48
click at [482, 209] on button "-- SELECT ASSET --" at bounding box center [703, 203] width 665 height 42
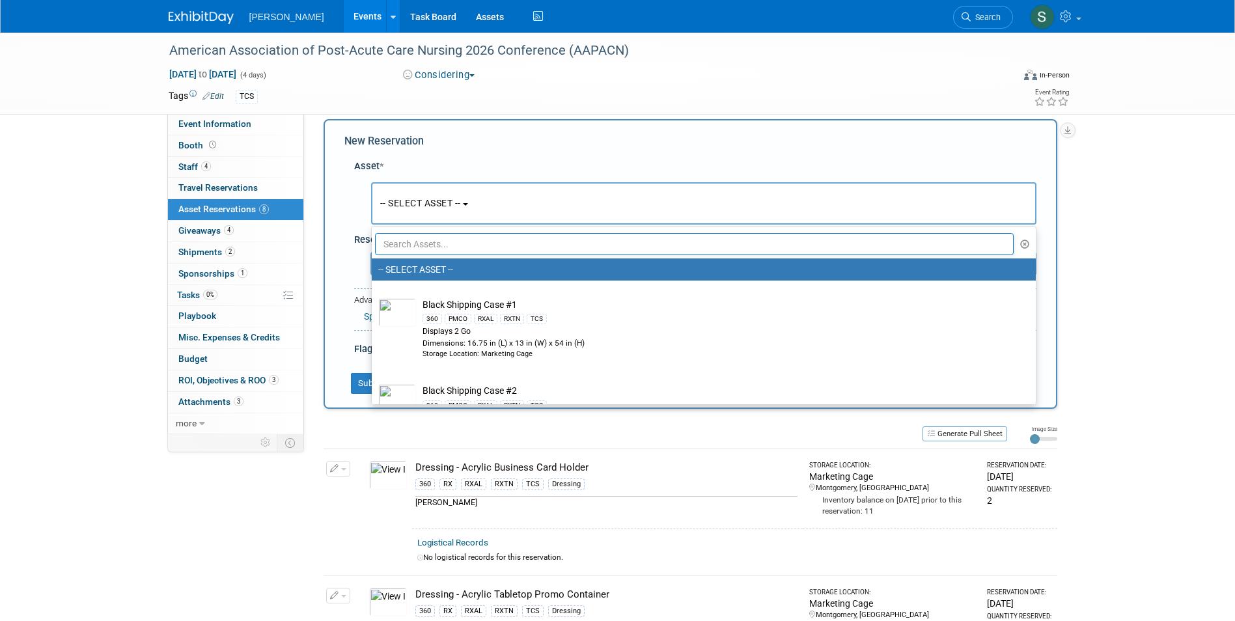
click at [438, 236] on input "text" at bounding box center [694, 244] width 639 height 22
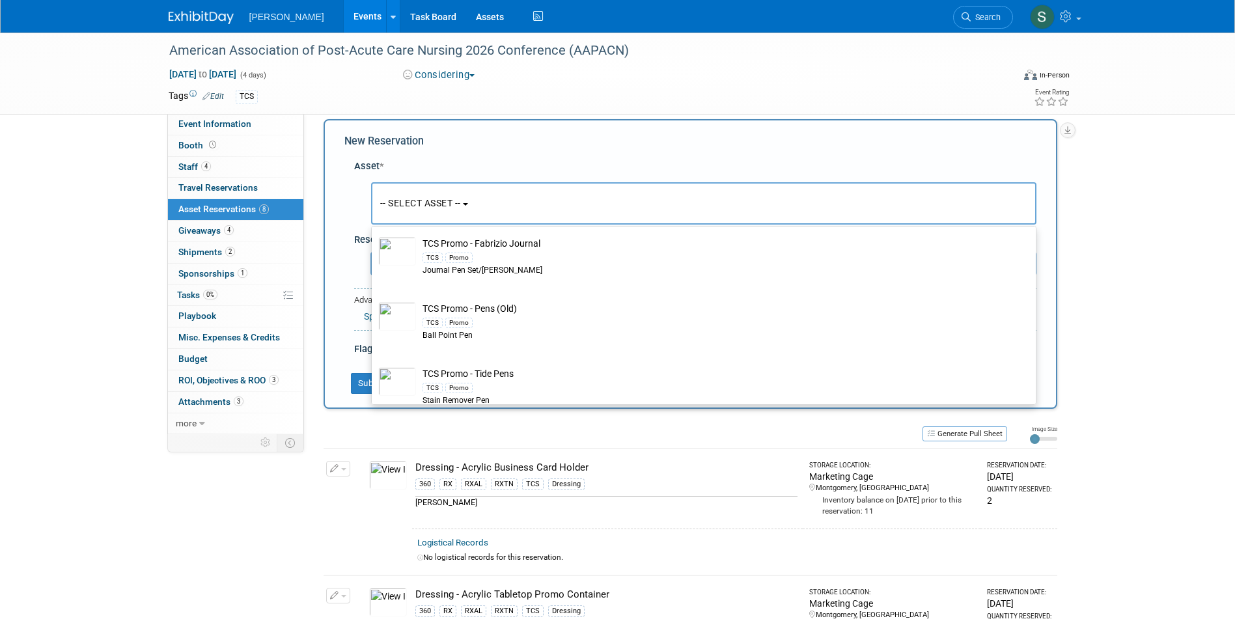
scroll to position [883, 0]
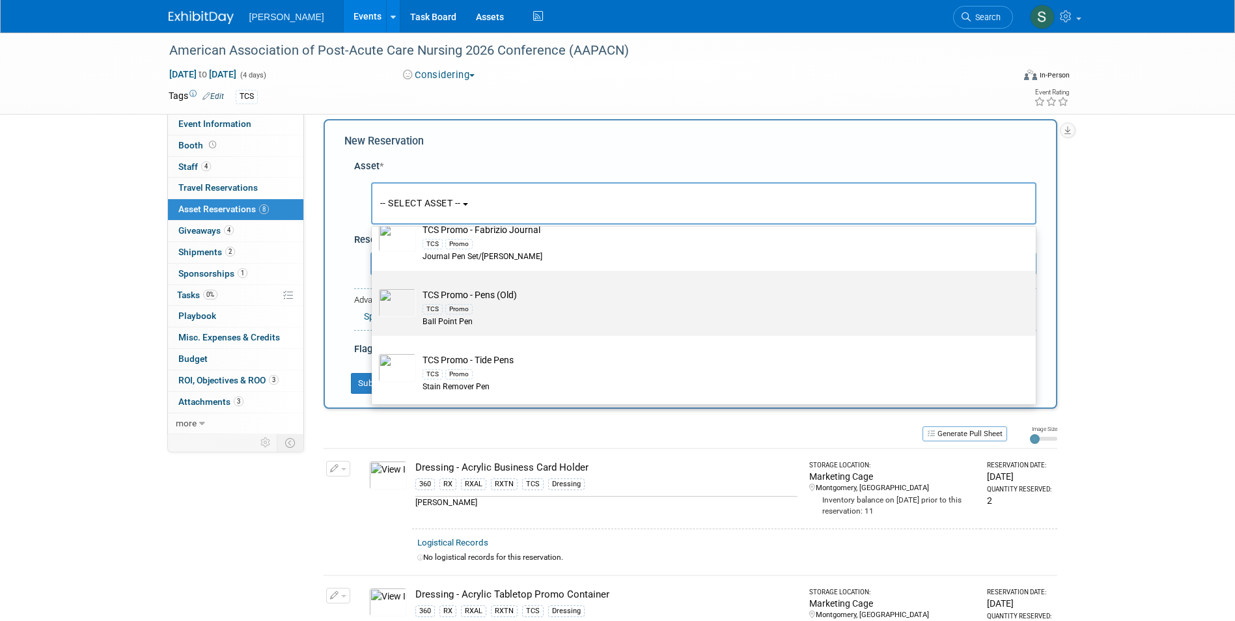
type input "pen"
click at [554, 303] on div "TCS Promo" at bounding box center [715, 308] width 587 height 15
click at [374, 286] on input "TCS Promo - Pens (Old) TCS Promo Ball Point Pen" at bounding box center [369, 282] width 8 height 8
select select "10724069"
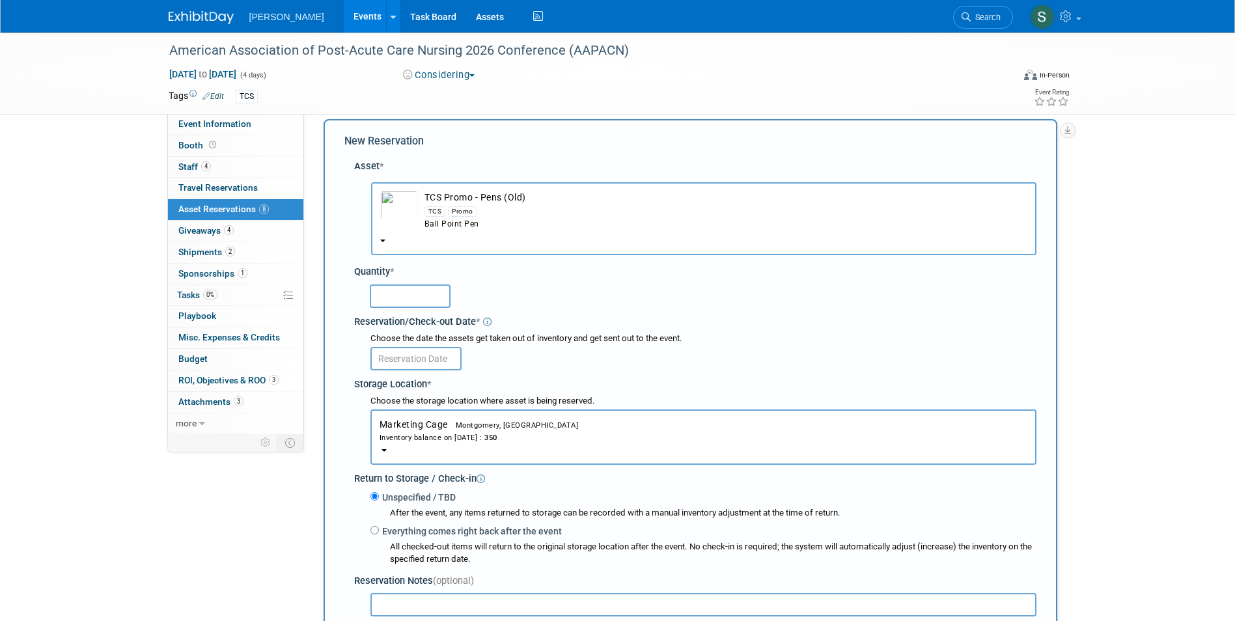
click at [409, 297] on input "text" at bounding box center [410, 295] width 81 height 23
type input "100"
click at [395, 364] on input "text" at bounding box center [415, 358] width 91 height 23
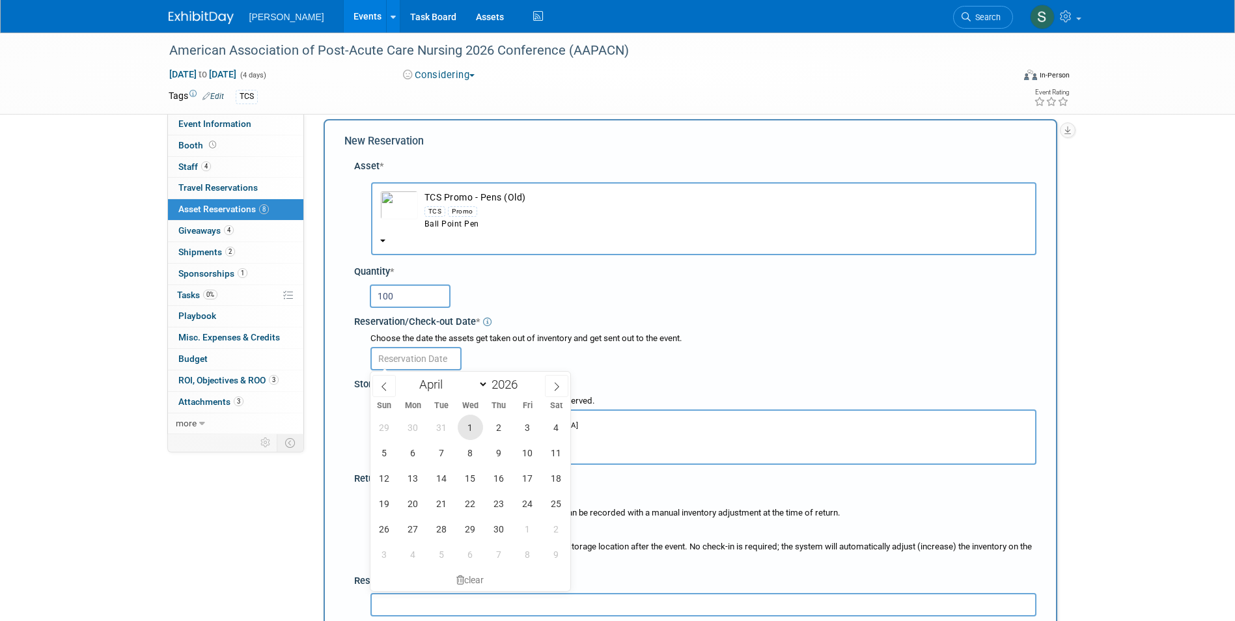
click at [478, 432] on span "1" at bounding box center [470, 427] width 25 height 25
type input "Apr 1, 2026"
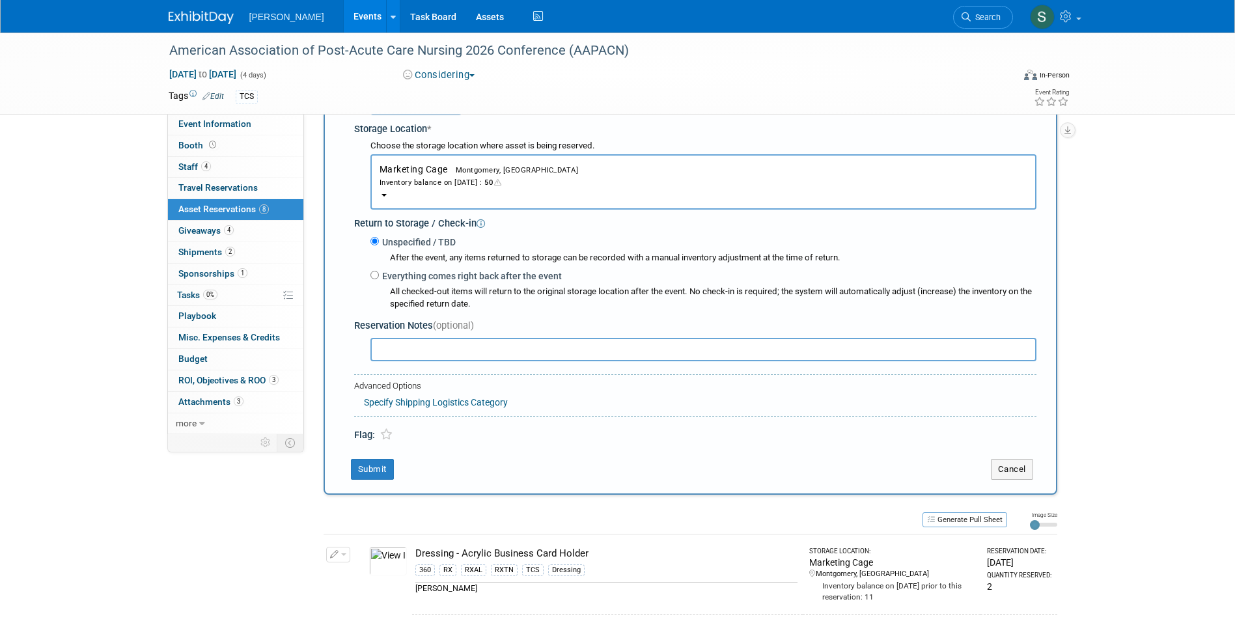
scroll to position [338, 0]
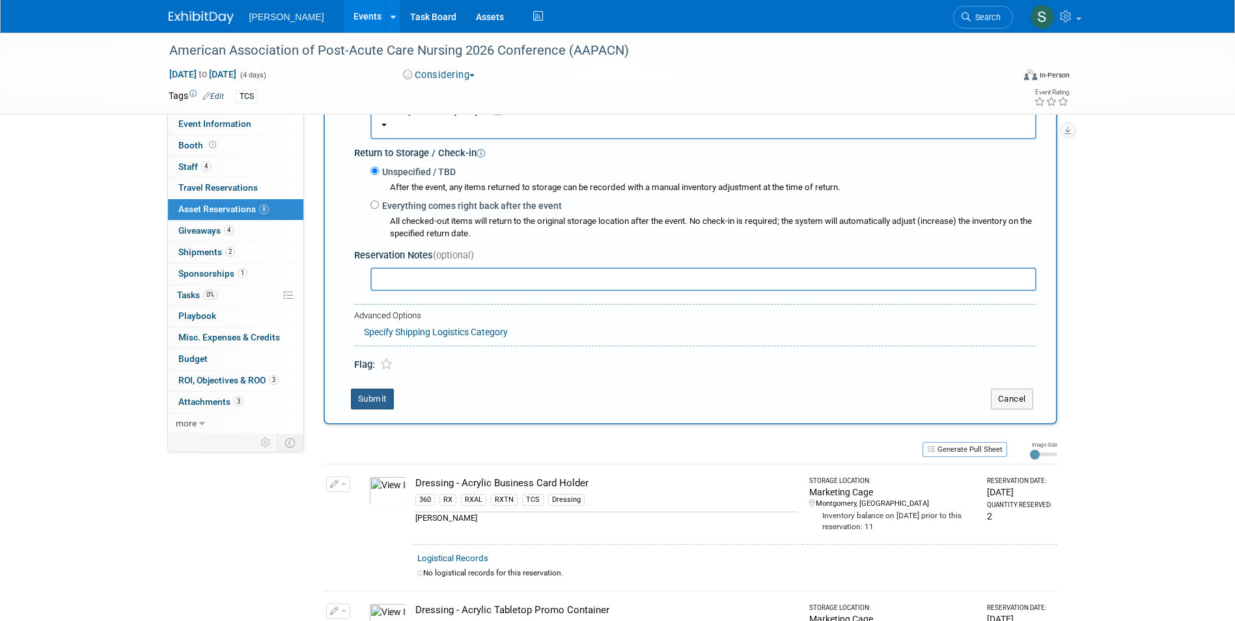
click at [372, 408] on button "Submit" at bounding box center [372, 399] width 43 height 21
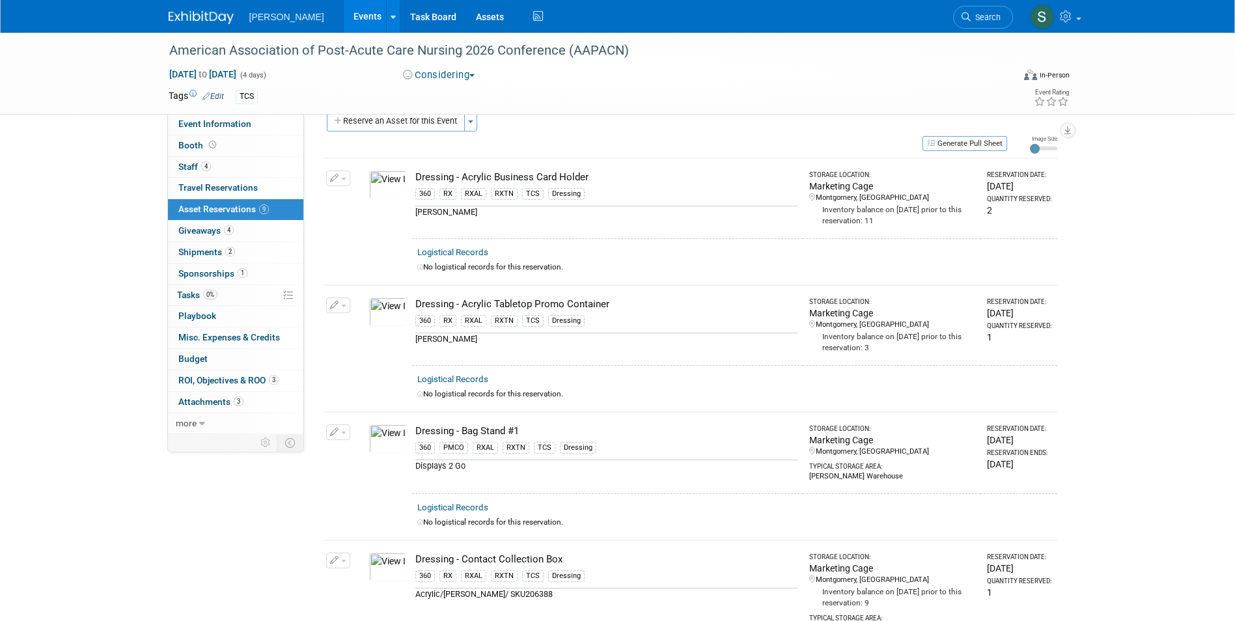
scroll to position [0, 0]
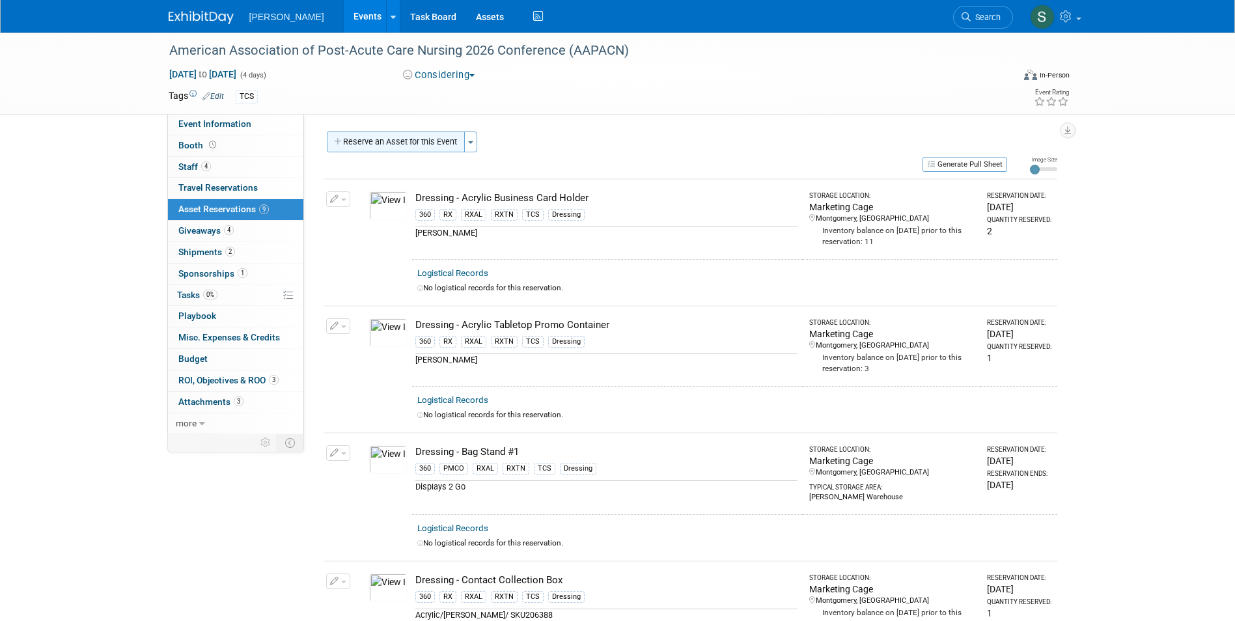
click at [386, 149] on button "Reserve an Asset for this Event" at bounding box center [396, 142] width 138 height 21
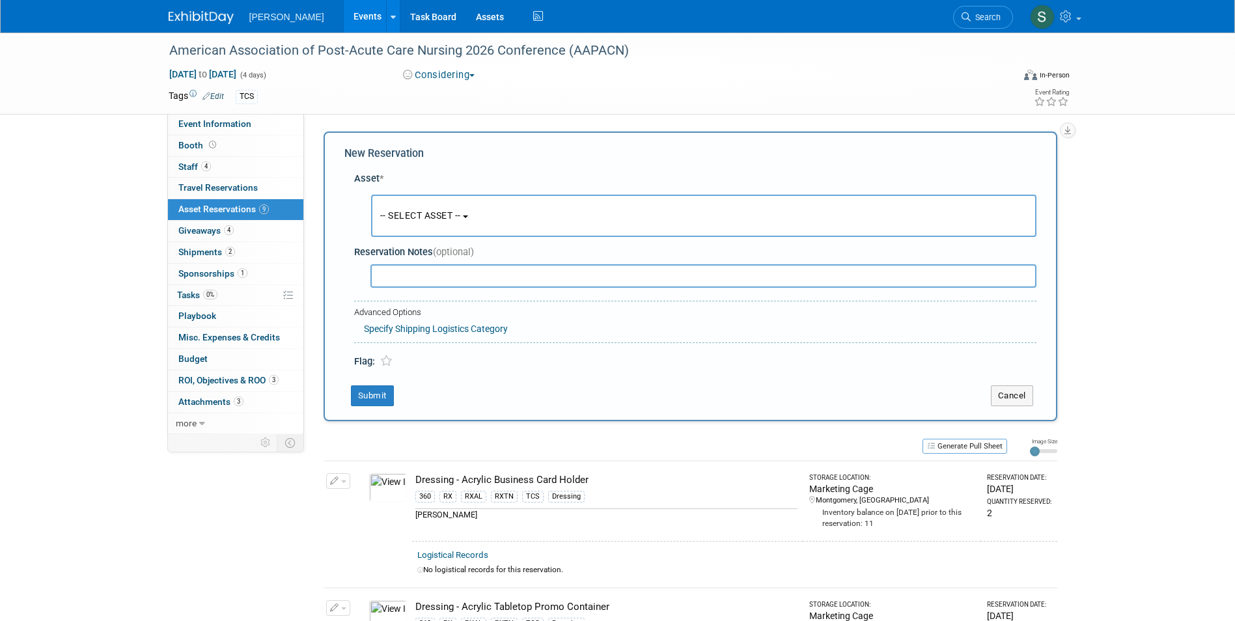
scroll to position [12, 0]
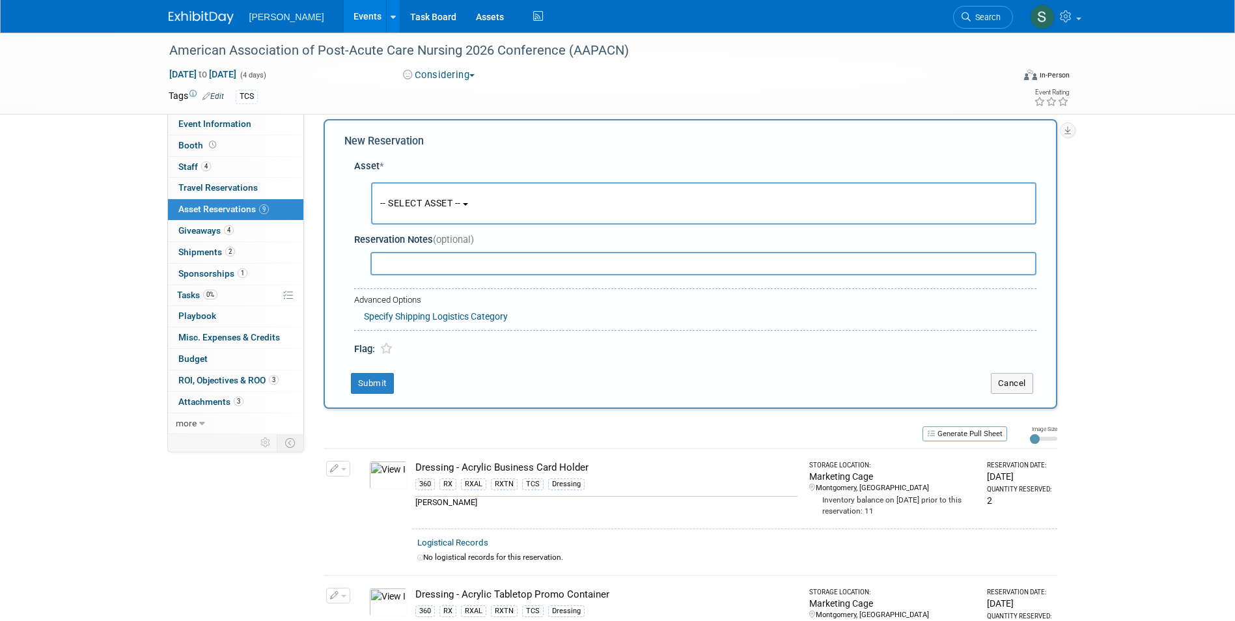
click at [411, 200] on span "-- SELECT ASSET --" at bounding box center [420, 203] width 81 height 10
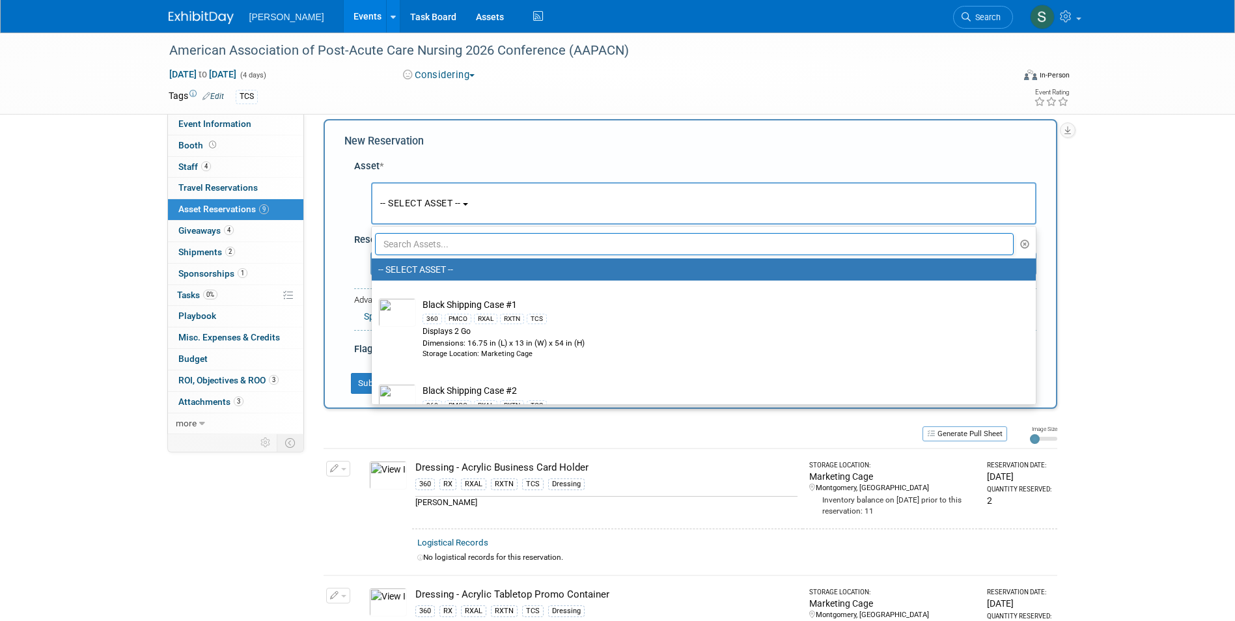
click at [417, 253] on input "text" at bounding box center [694, 244] width 639 height 22
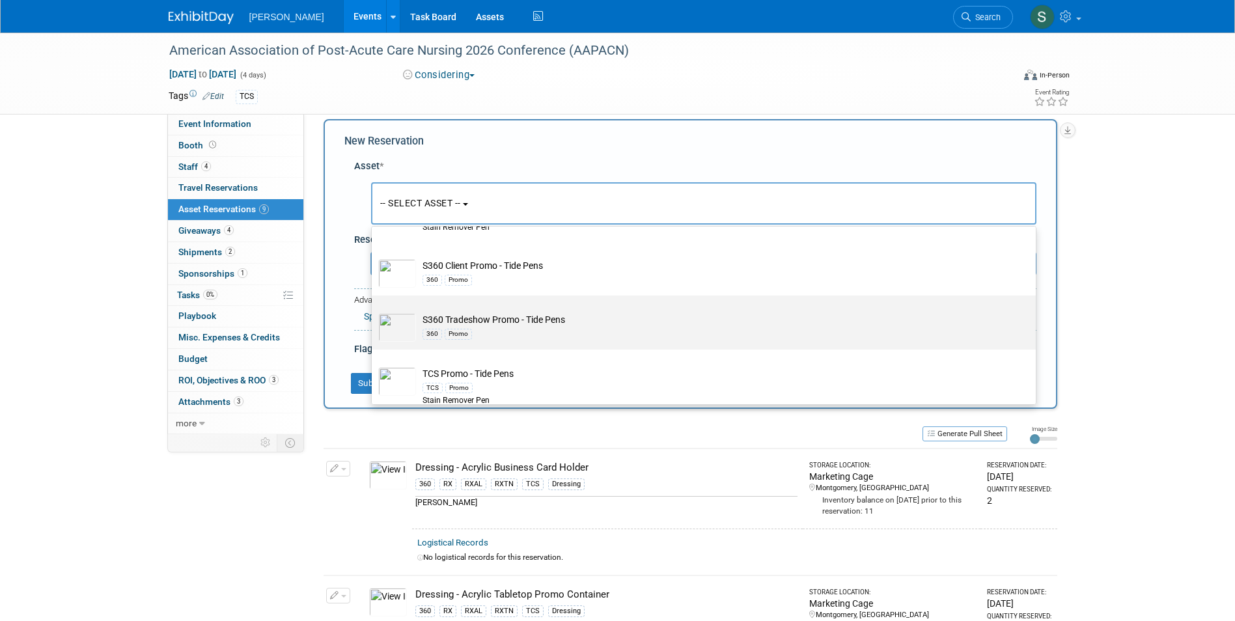
scroll to position [98, 0]
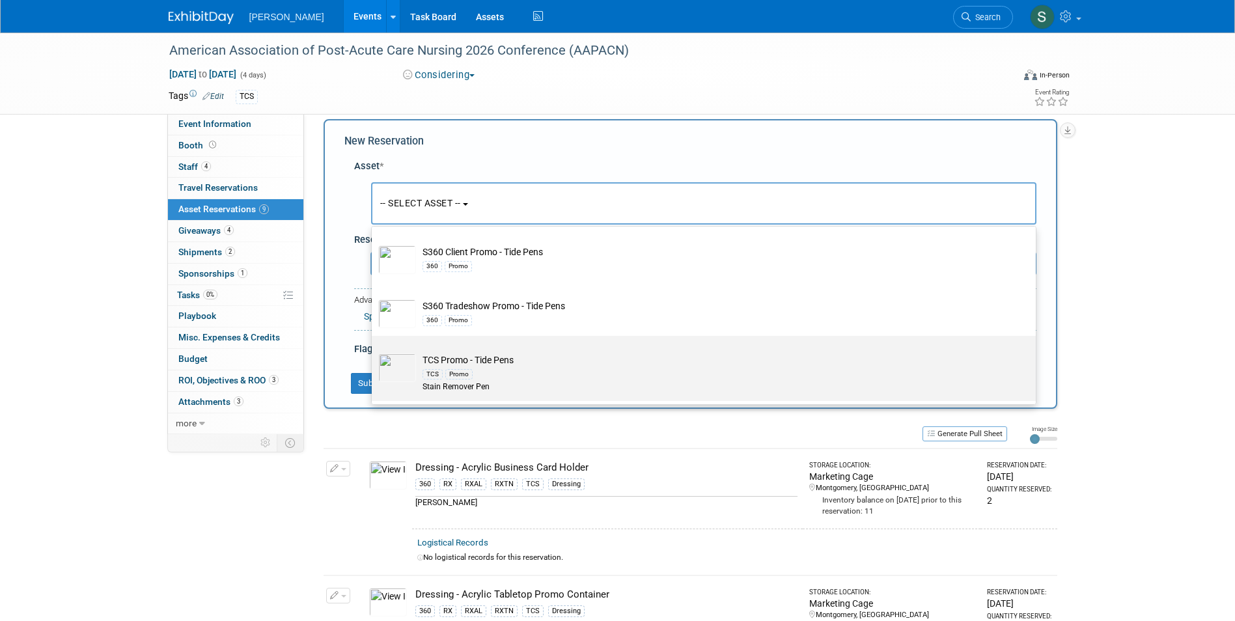
type input "tide"
click at [559, 350] on label "TCS Promo - Tide Pens TCS Promo Stain Remover Pen" at bounding box center [700, 369] width 644 height 60
click at [374, 350] on input "TCS Promo - Tide Pens TCS Promo Stain Remover Pen" at bounding box center [369, 347] width 8 height 8
select select "10722531"
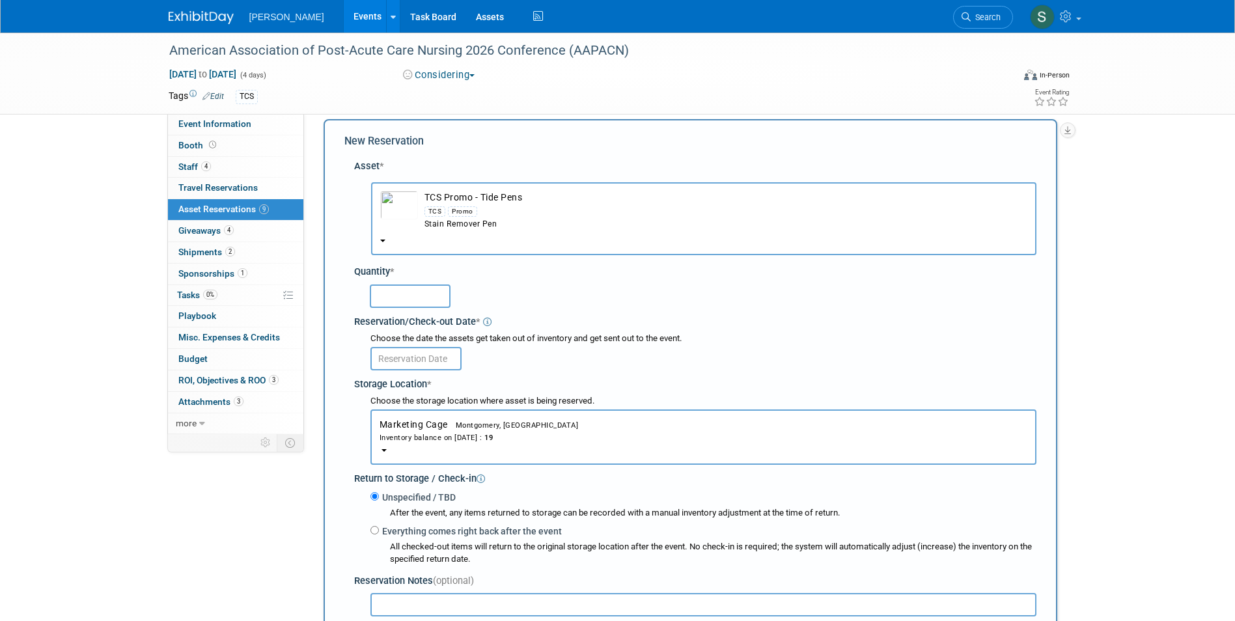
click at [397, 298] on input "text" at bounding box center [410, 295] width 81 height 23
type input "50"
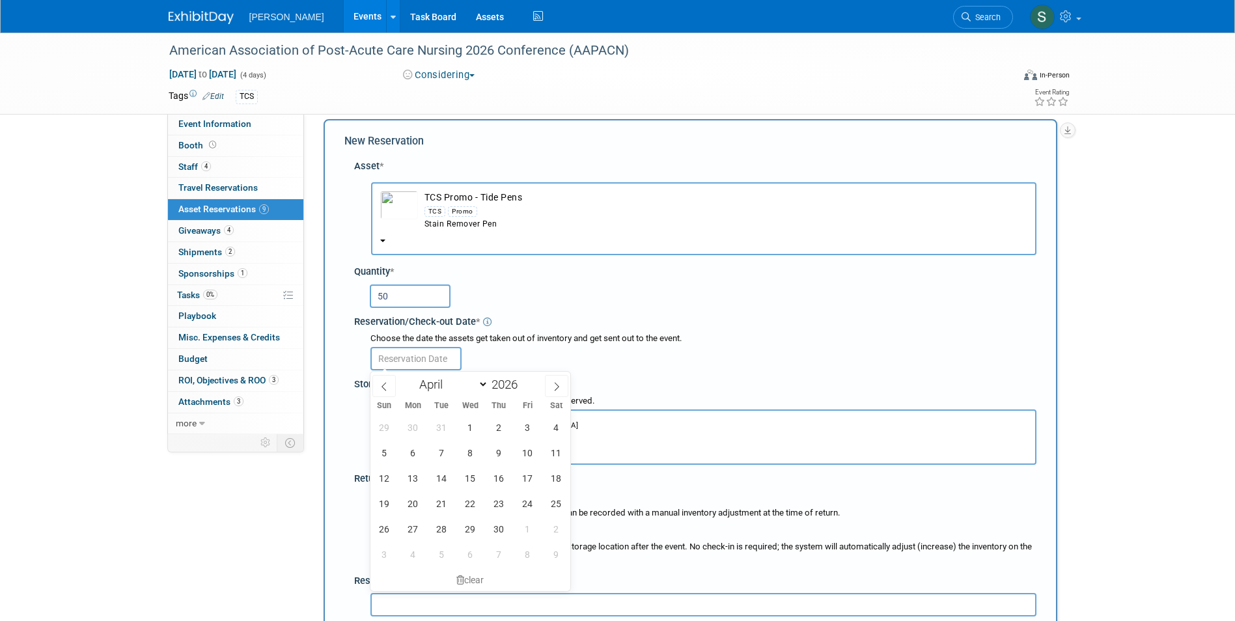
click at [423, 365] on input "text" at bounding box center [415, 358] width 91 height 23
click at [471, 428] on span "1" at bounding box center [470, 427] width 25 height 25
type input "Apr 1, 2026"
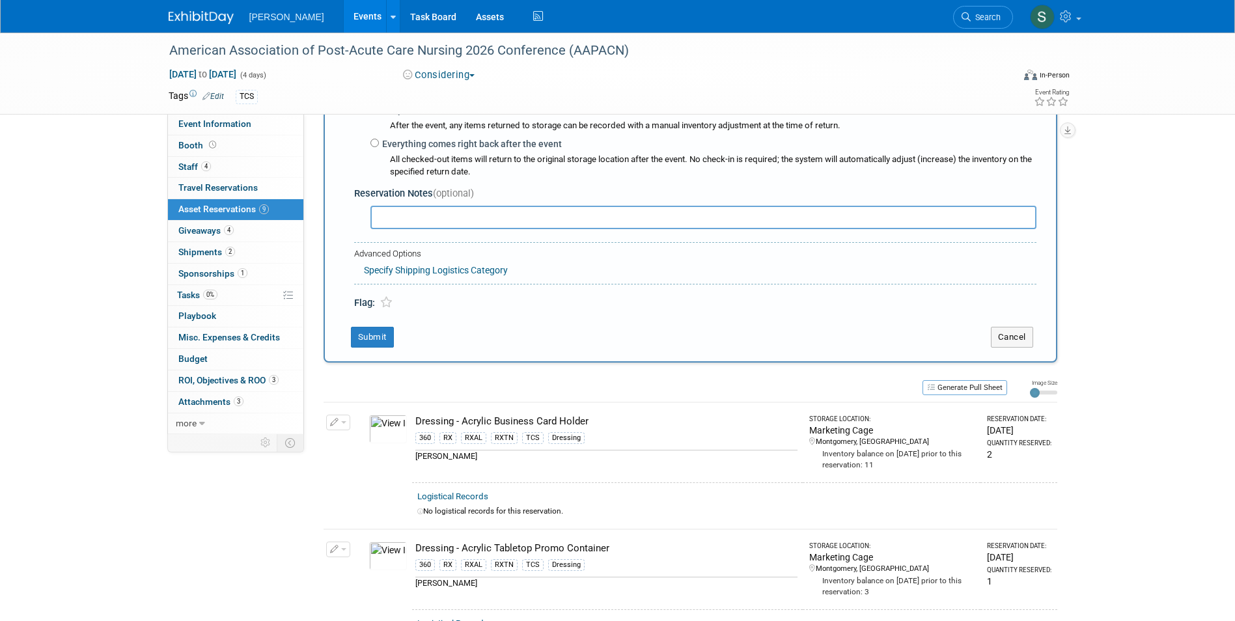
scroll to position [403, 0]
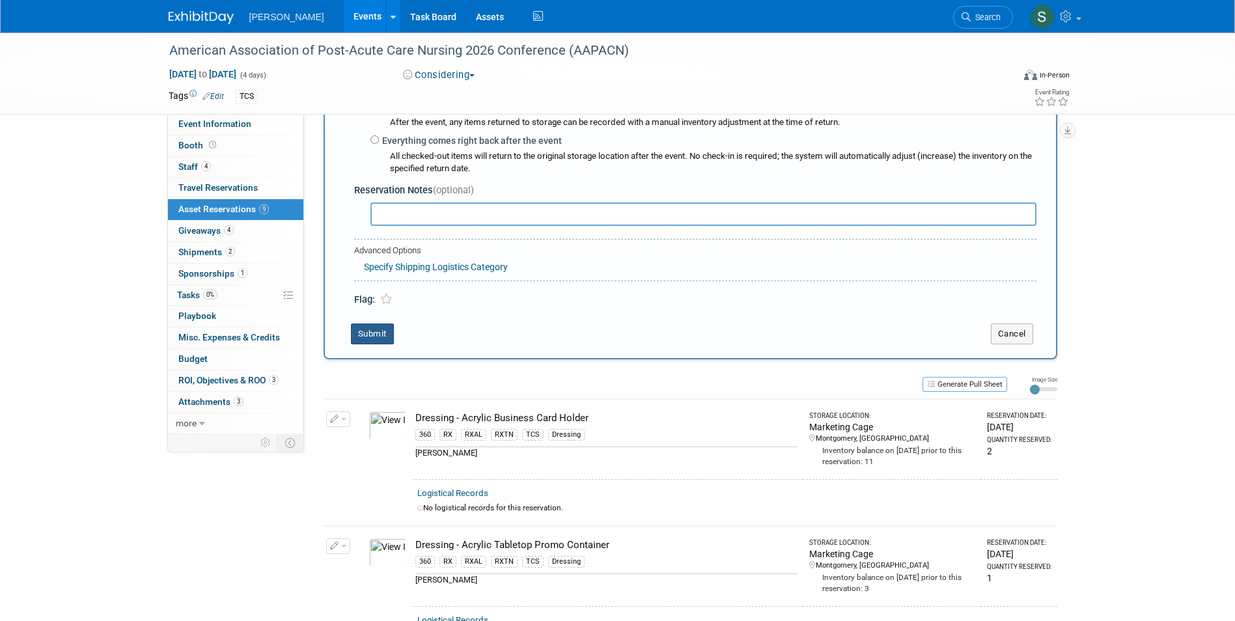
click at [381, 329] on button "Submit" at bounding box center [372, 334] width 43 height 21
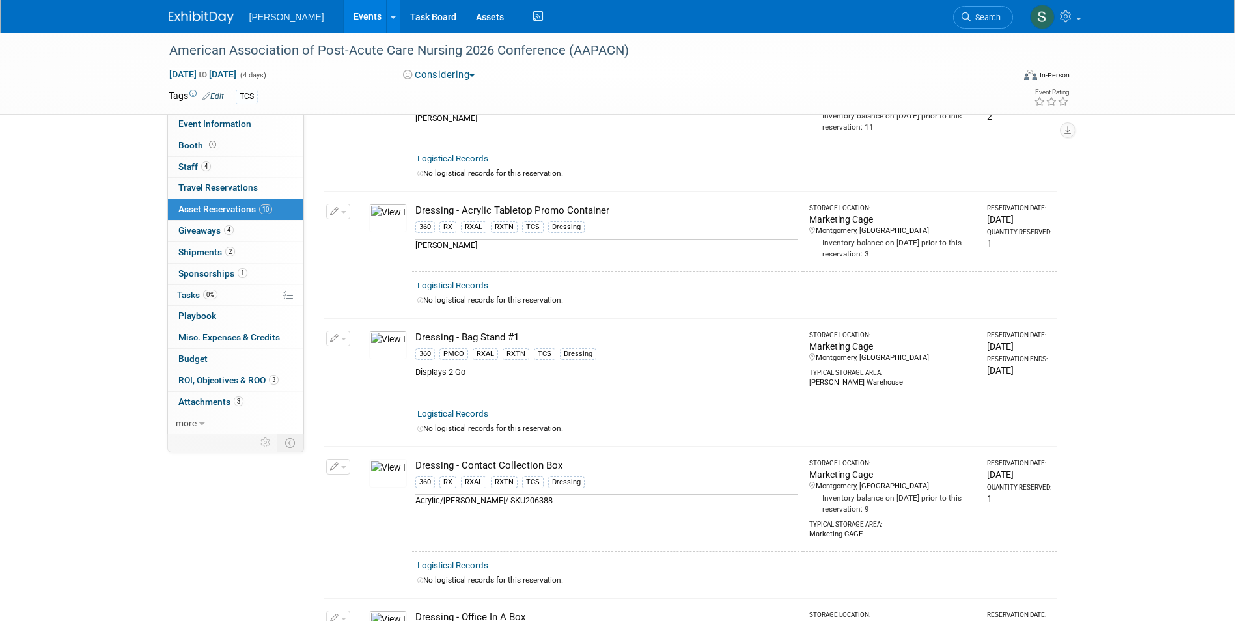
scroll to position [0, 0]
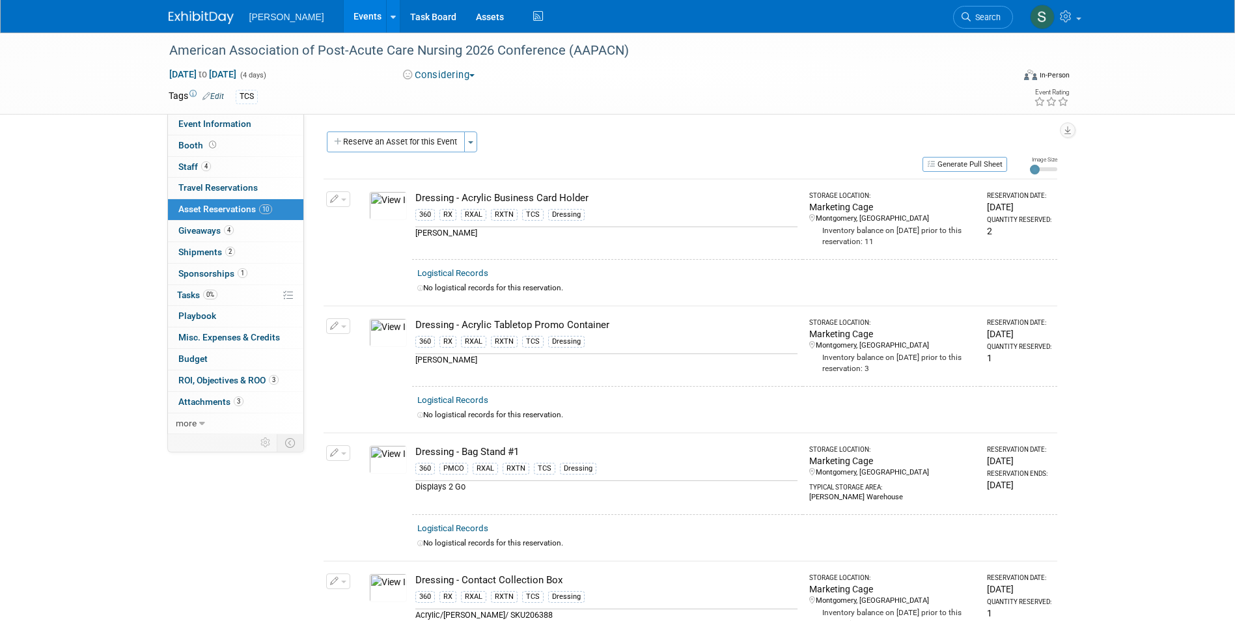
click at [414, 149] on button "Reserve an Asset for this Event" at bounding box center [396, 142] width 138 height 21
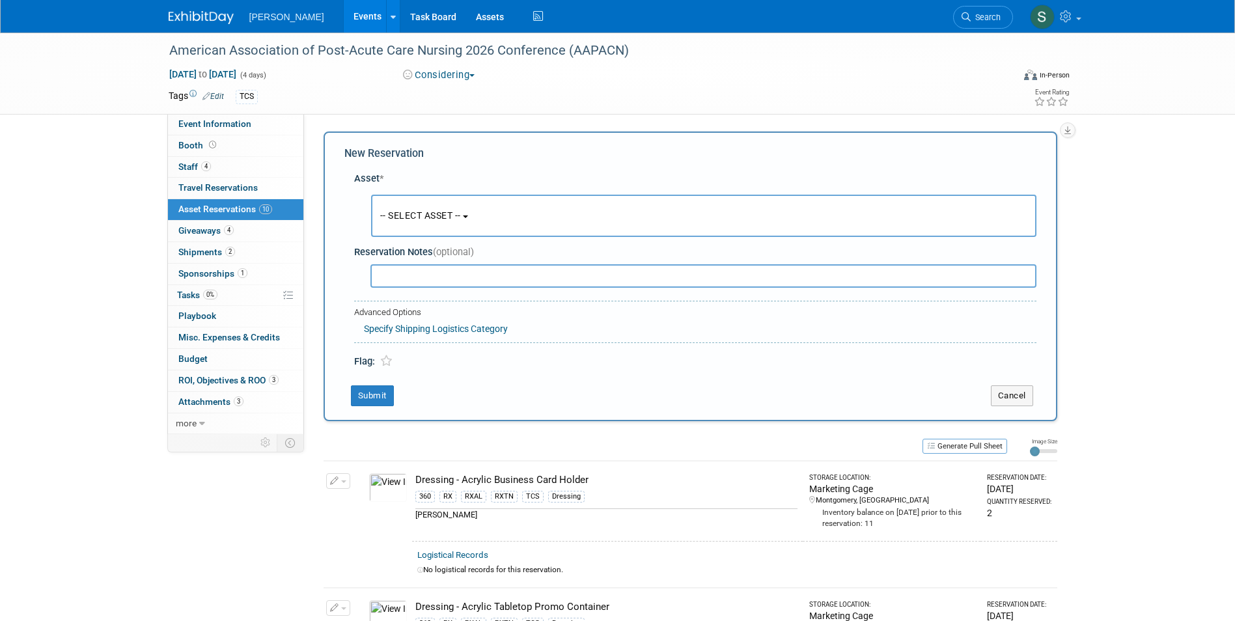
scroll to position [12, 0]
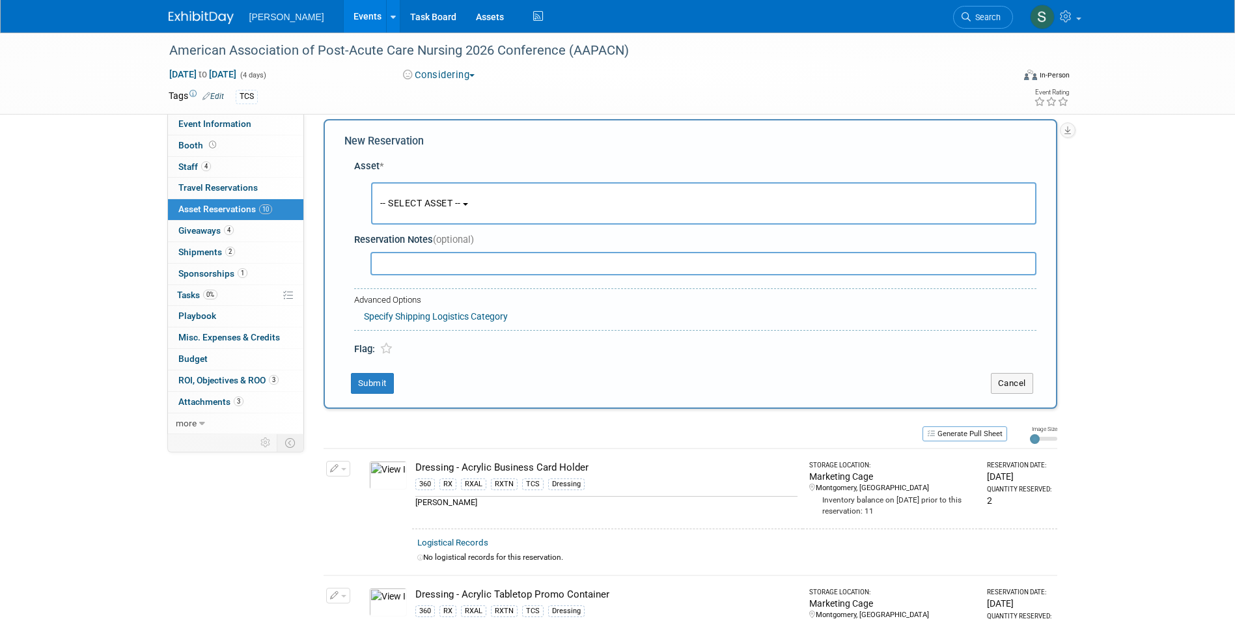
click at [415, 204] on span "-- SELECT ASSET --" at bounding box center [420, 203] width 81 height 10
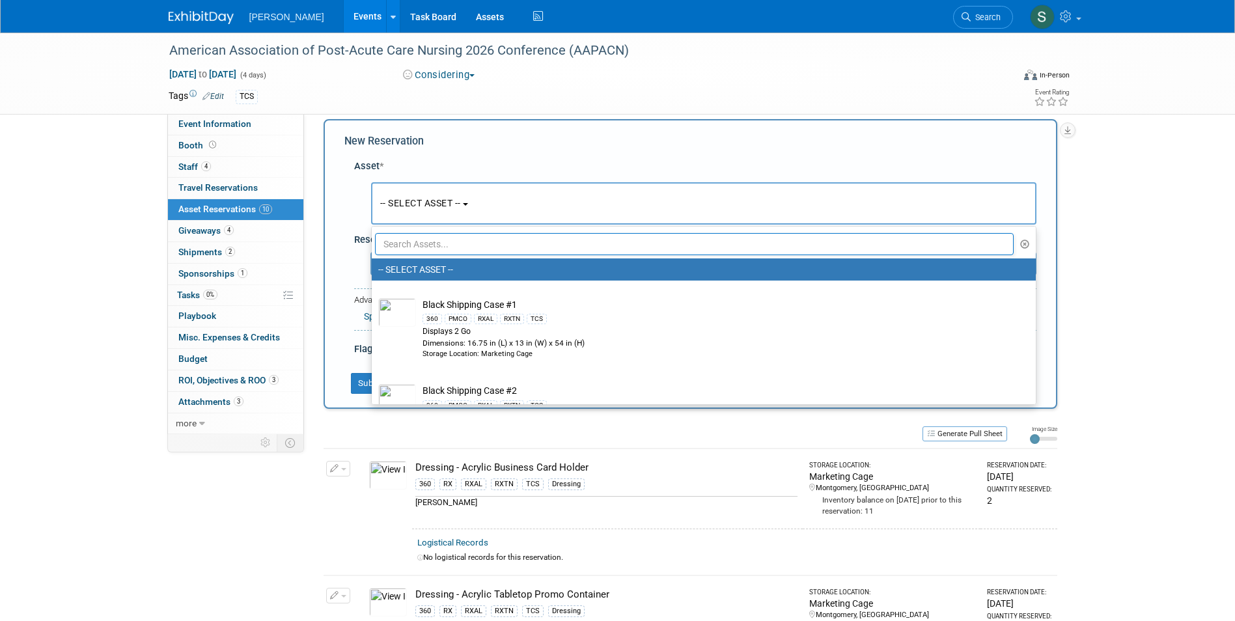
click at [441, 246] on input "text" at bounding box center [694, 244] width 639 height 22
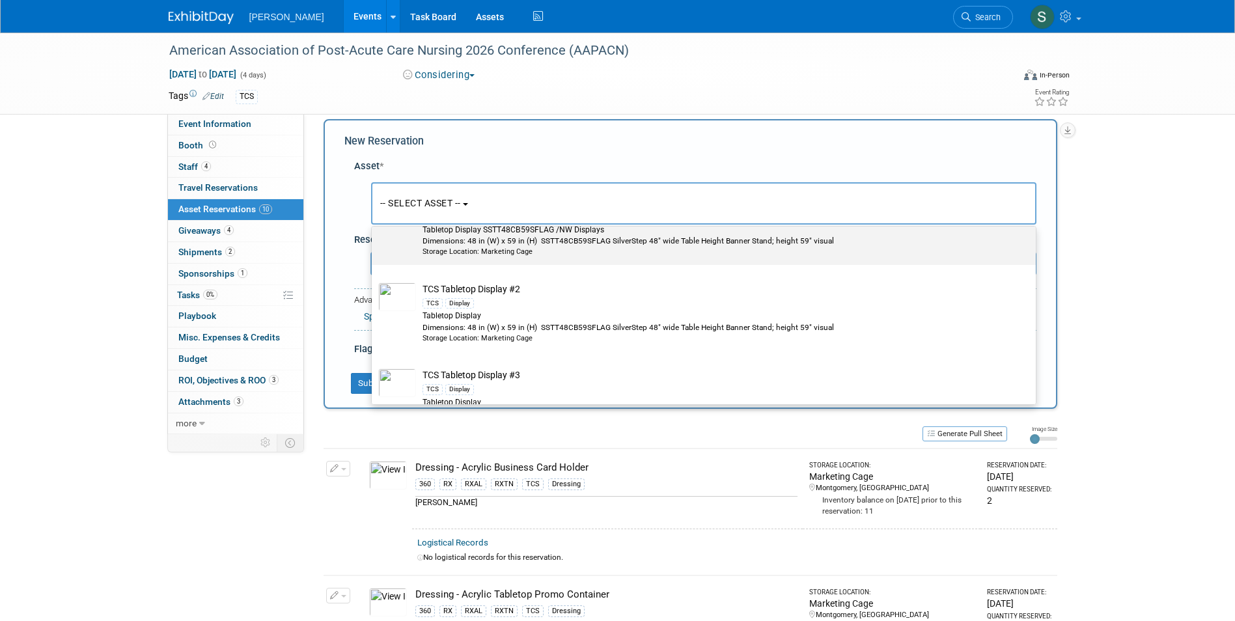
scroll to position [391, 0]
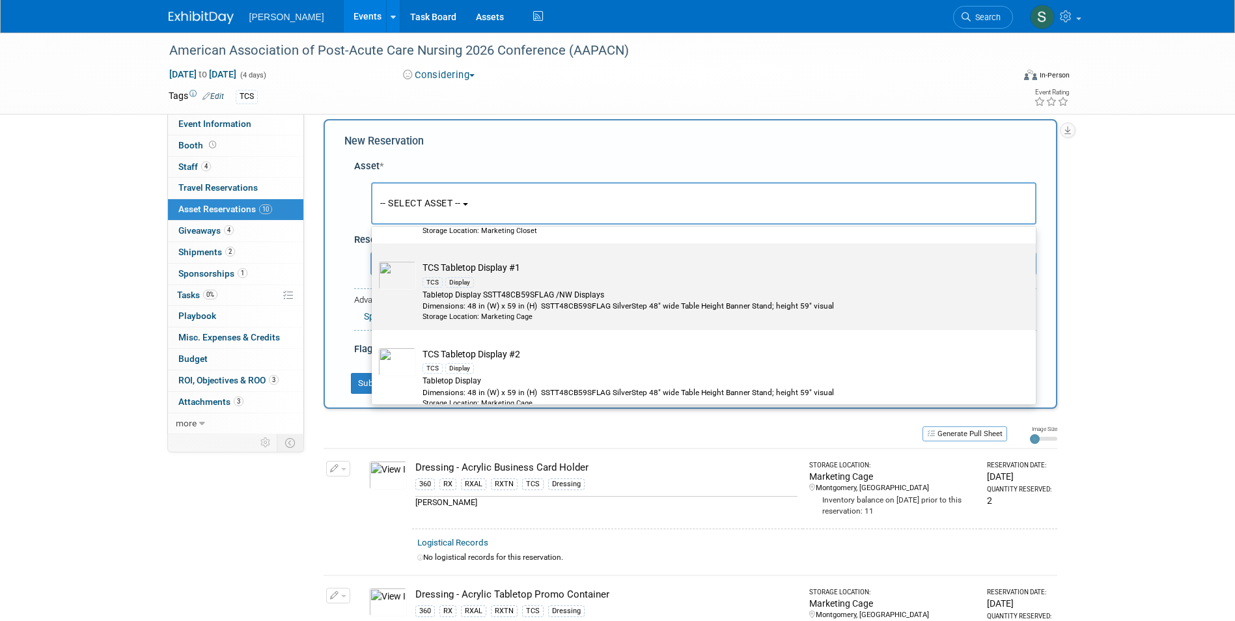
type input "tcs tab"
click at [551, 314] on div "Storage Location: Marketing Cage" at bounding box center [715, 317] width 587 height 10
click at [374, 259] on input "TCS Tabletop Display #1 TCS Display Tabletop Display SSTT48CB59SFLAG /NW Displa…" at bounding box center [369, 255] width 8 height 8
select select "10722535"
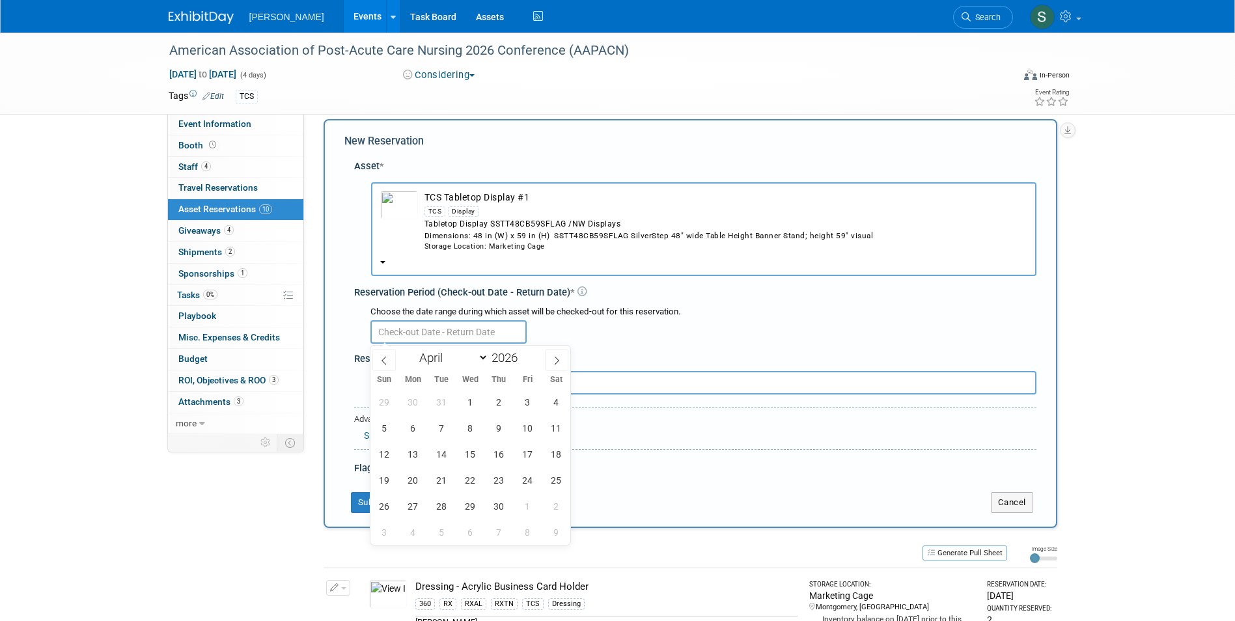
click at [435, 325] on input "text" at bounding box center [448, 331] width 156 height 23
click at [479, 407] on span "1" at bounding box center [470, 401] width 25 height 25
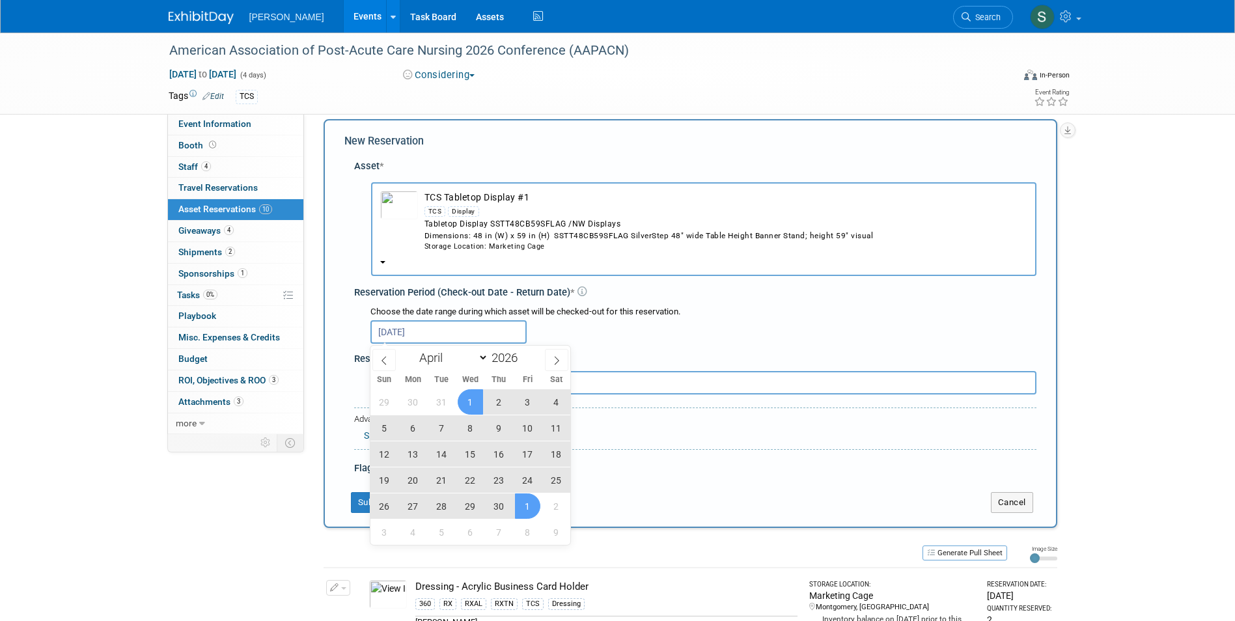
click at [516, 502] on span "1" at bounding box center [527, 505] width 25 height 25
type input "Apr 1, 2026 to May 1, 2026"
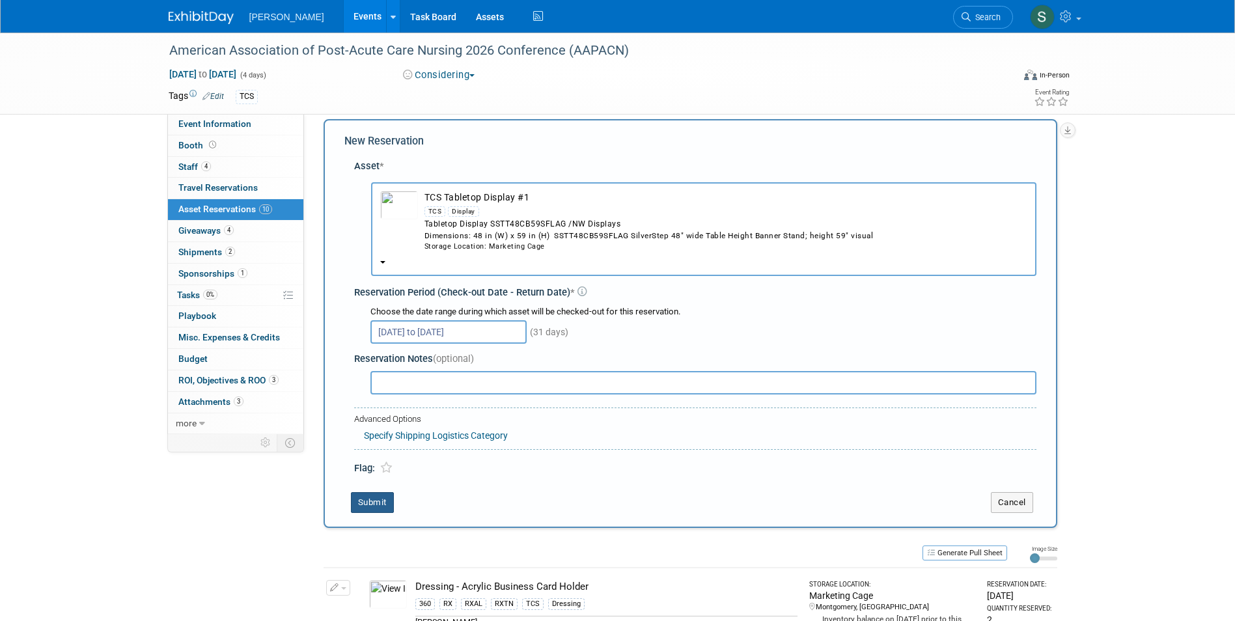
click at [372, 510] on button "Submit" at bounding box center [372, 502] width 43 height 21
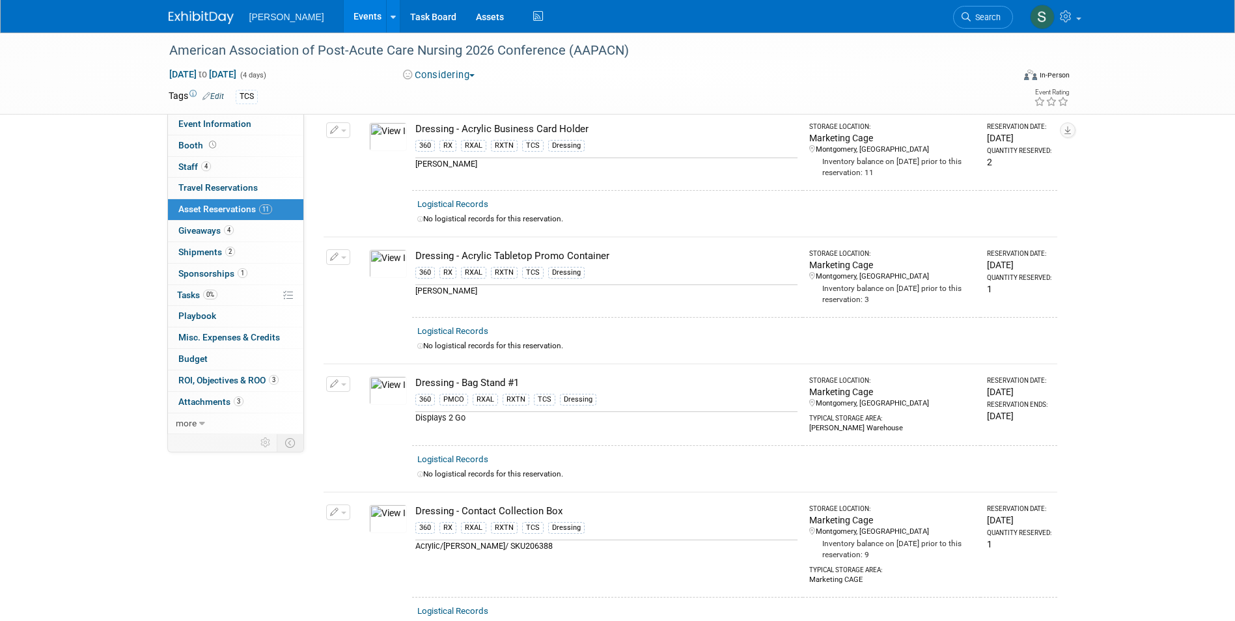
scroll to position [0, 0]
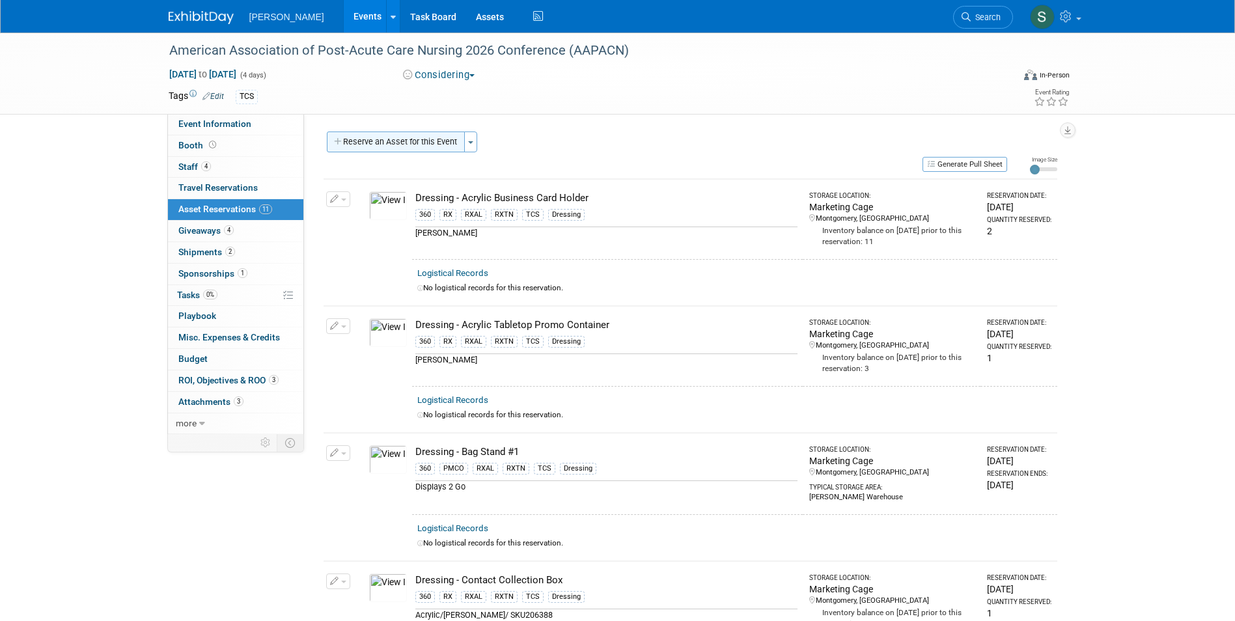
click at [427, 141] on button "Reserve an Asset for this Event" at bounding box center [396, 142] width 138 height 21
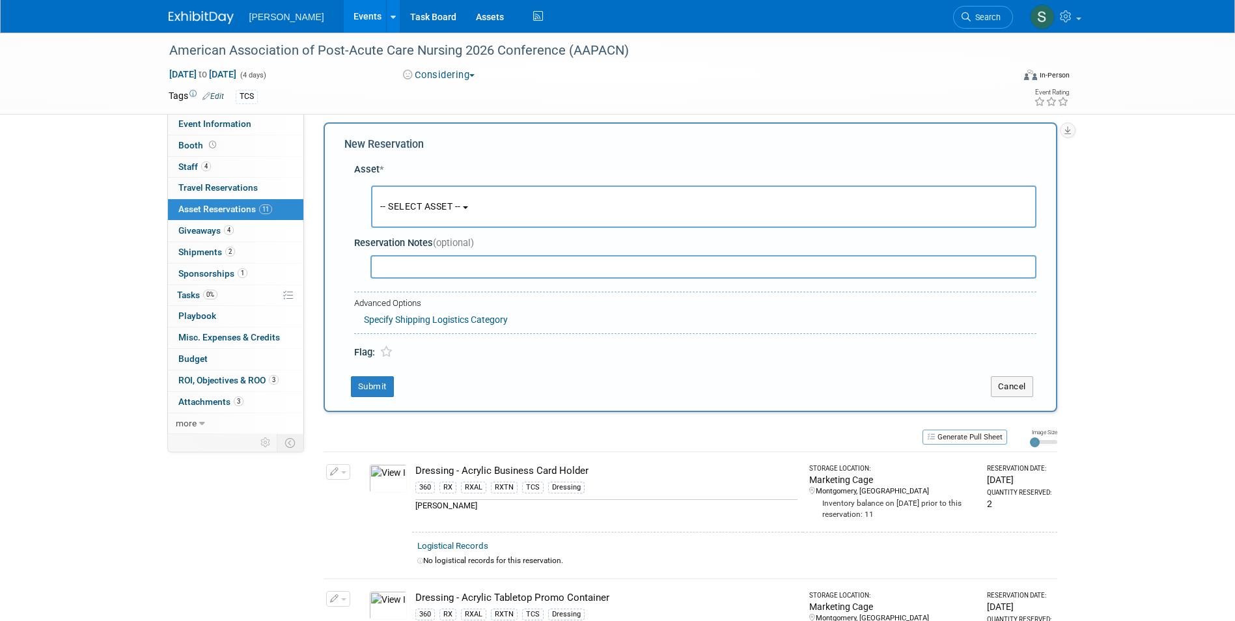
scroll to position [12, 0]
click at [411, 201] on span "-- SELECT ASSET --" at bounding box center [420, 203] width 81 height 10
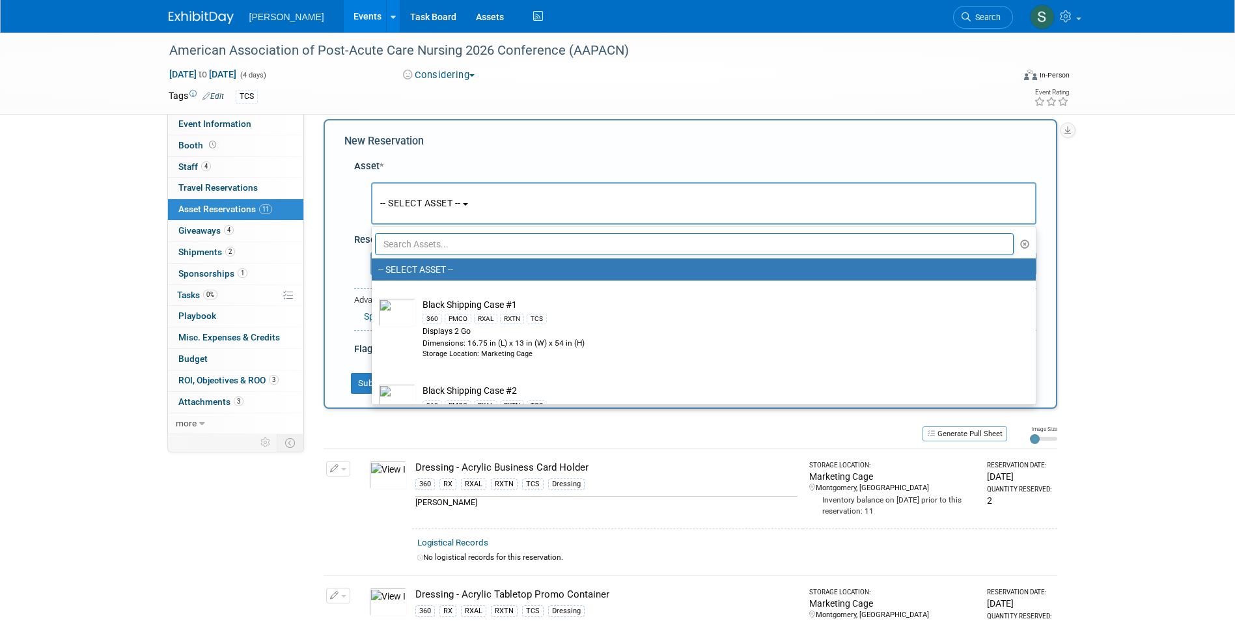
click at [425, 242] on input "text" at bounding box center [694, 244] width 639 height 22
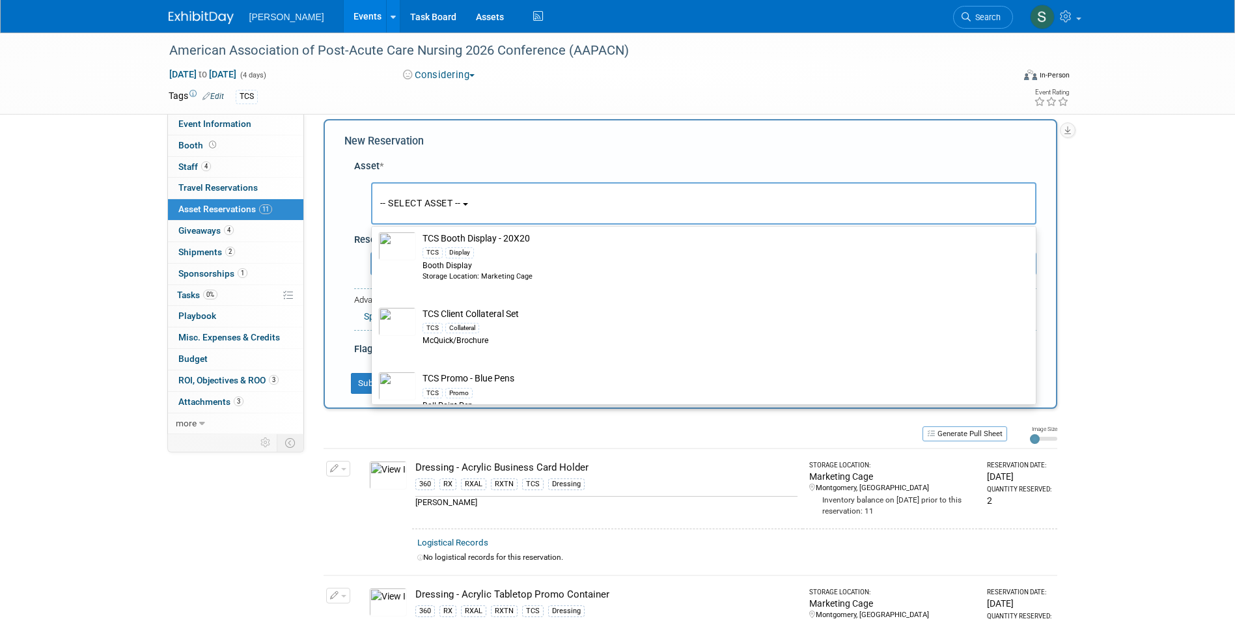
scroll to position [2344, 0]
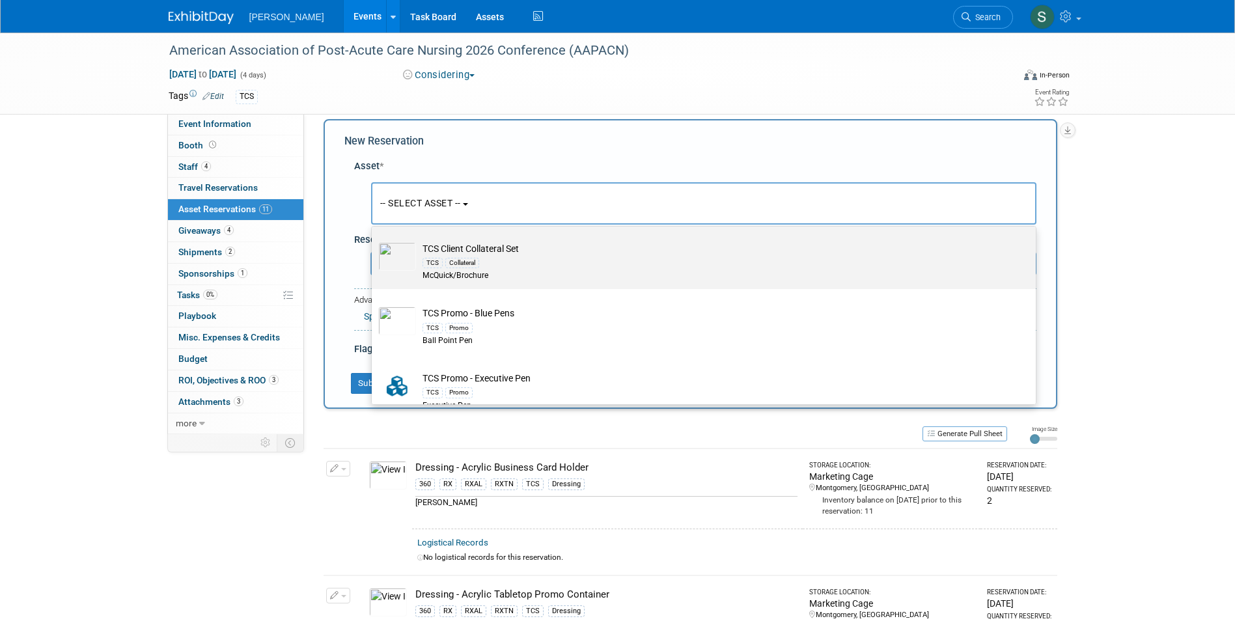
type input "tcs"
click at [528, 270] on div "TCS Collateral" at bounding box center [715, 262] width 587 height 15
click at [374, 240] on input "TCS Client Collateral Set TCS Collateral McQuick/Brochure" at bounding box center [369, 236] width 8 height 8
type input "2026"
select select "10727980"
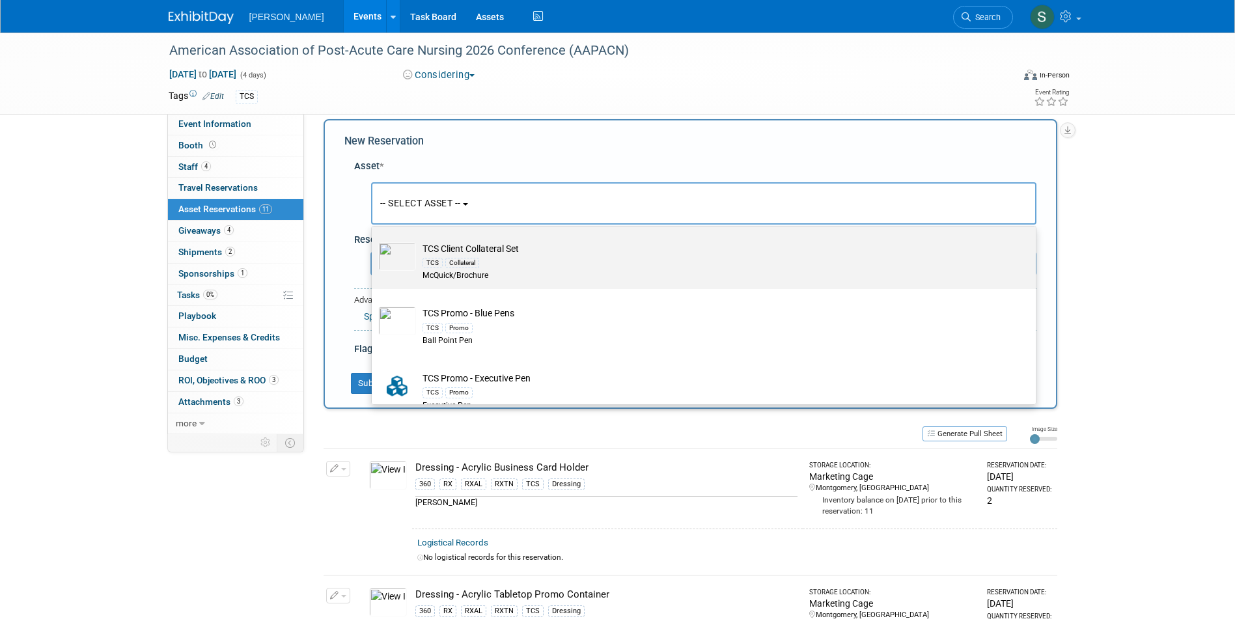
select select "3"
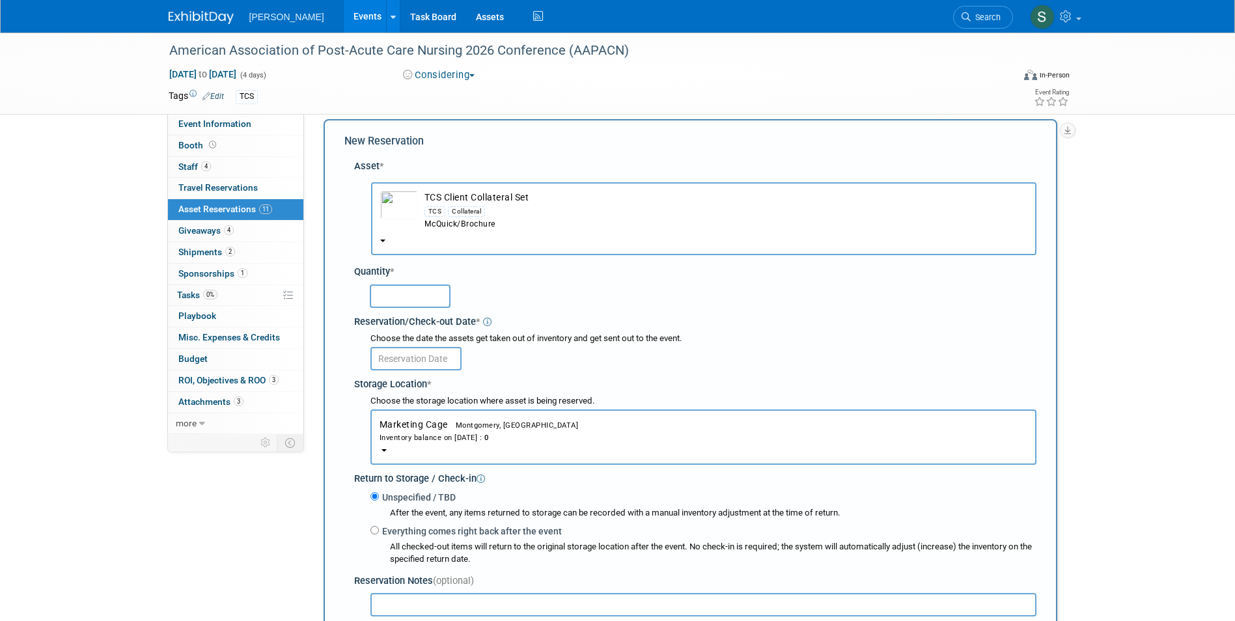
click at [406, 290] on input "text" at bounding box center [410, 295] width 81 height 23
type input "1"
click at [391, 359] on input "text" at bounding box center [415, 358] width 91 height 23
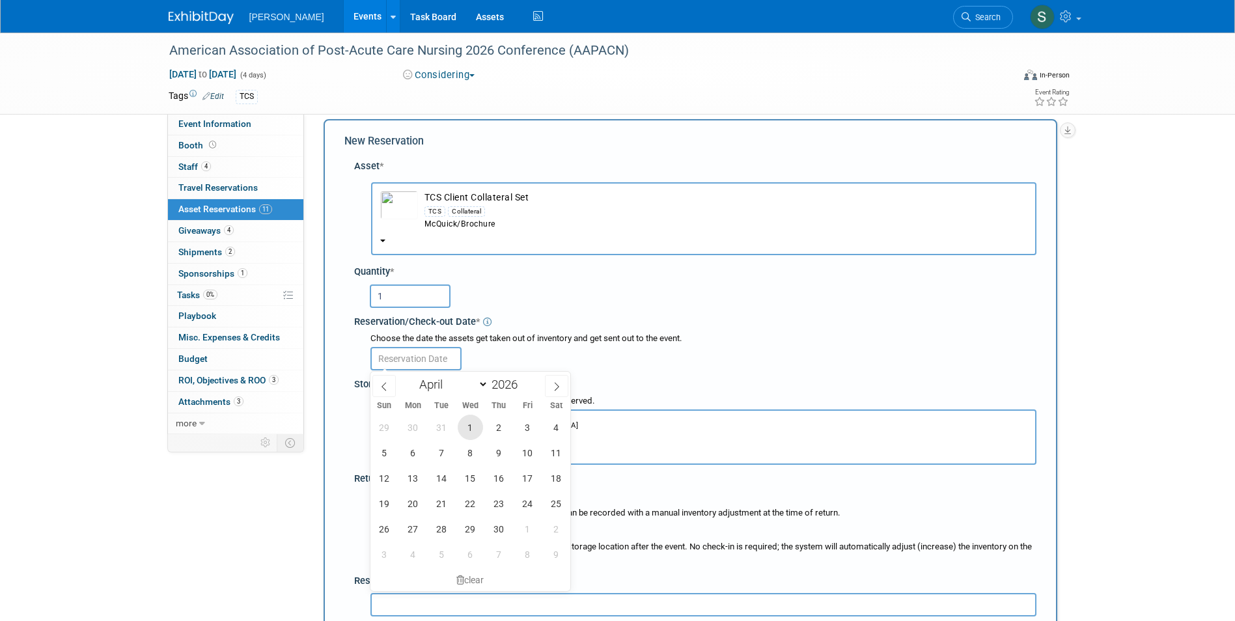
click at [477, 428] on span "1" at bounding box center [470, 427] width 25 height 25
type input "Apr 1, 2026"
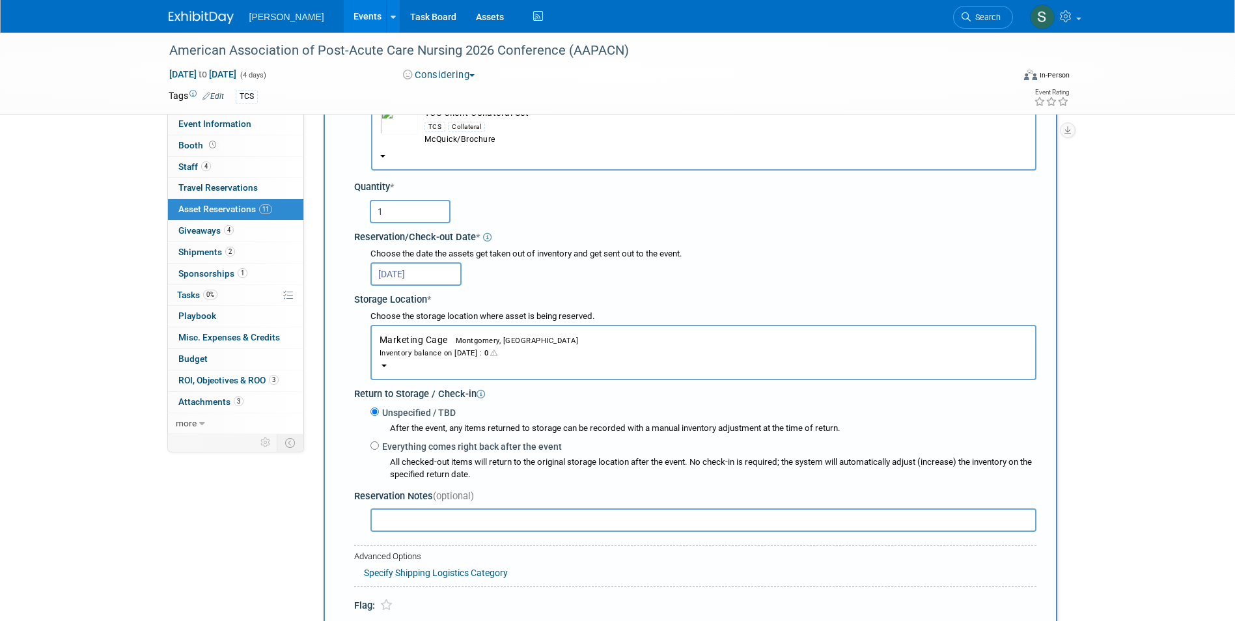
scroll to position [338, 0]
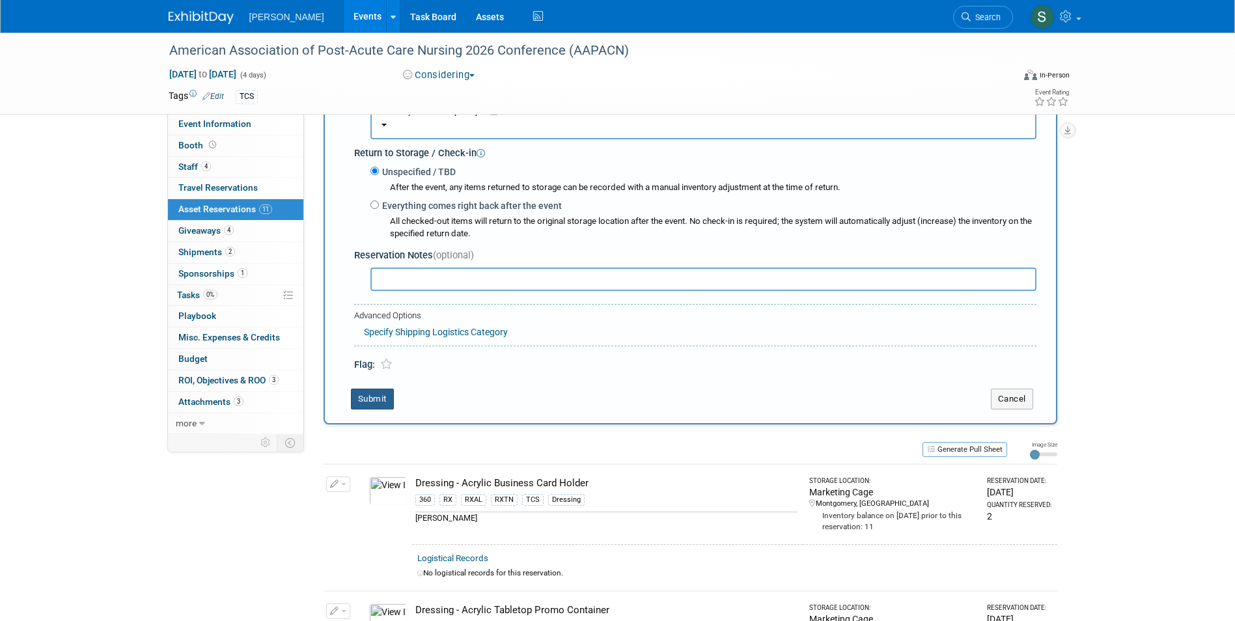
click at [377, 393] on button "Submit" at bounding box center [372, 399] width 43 height 21
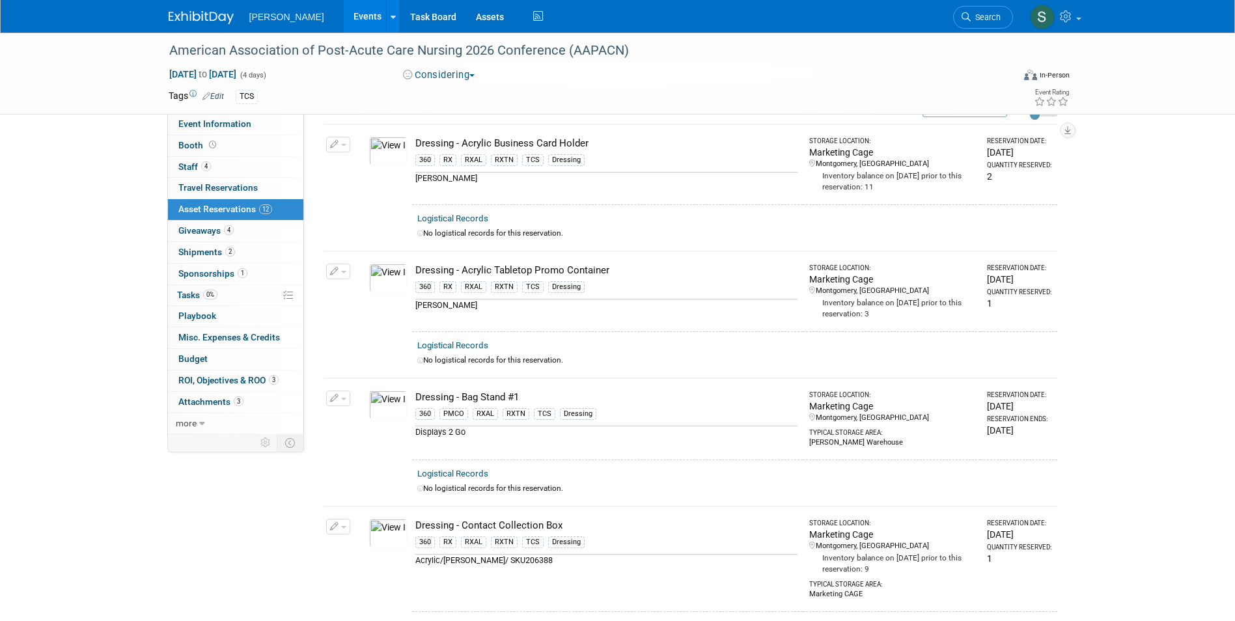
scroll to position [0, 0]
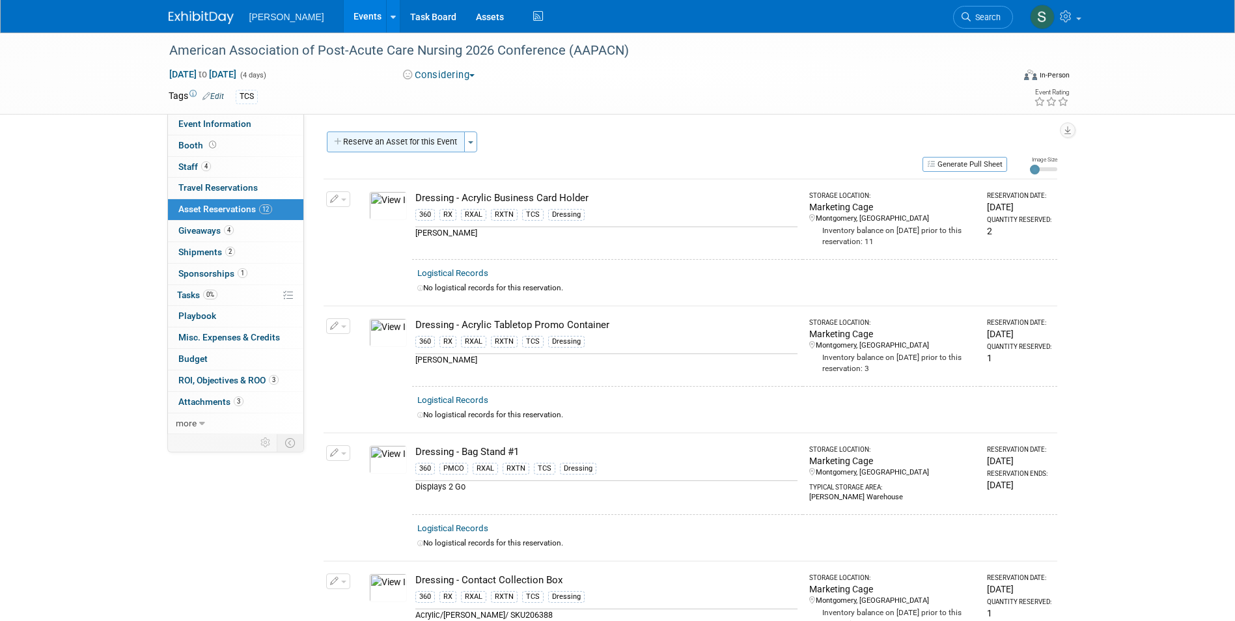
click at [389, 145] on button "Reserve an Asset for this Event" at bounding box center [396, 142] width 138 height 21
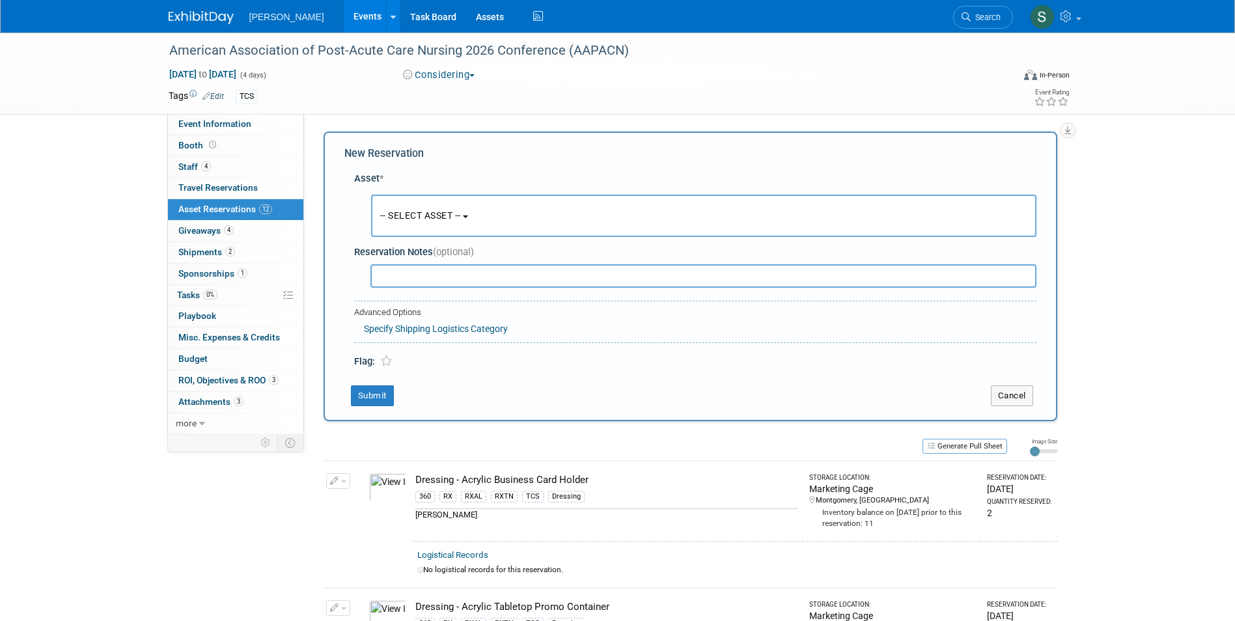
scroll to position [12, 0]
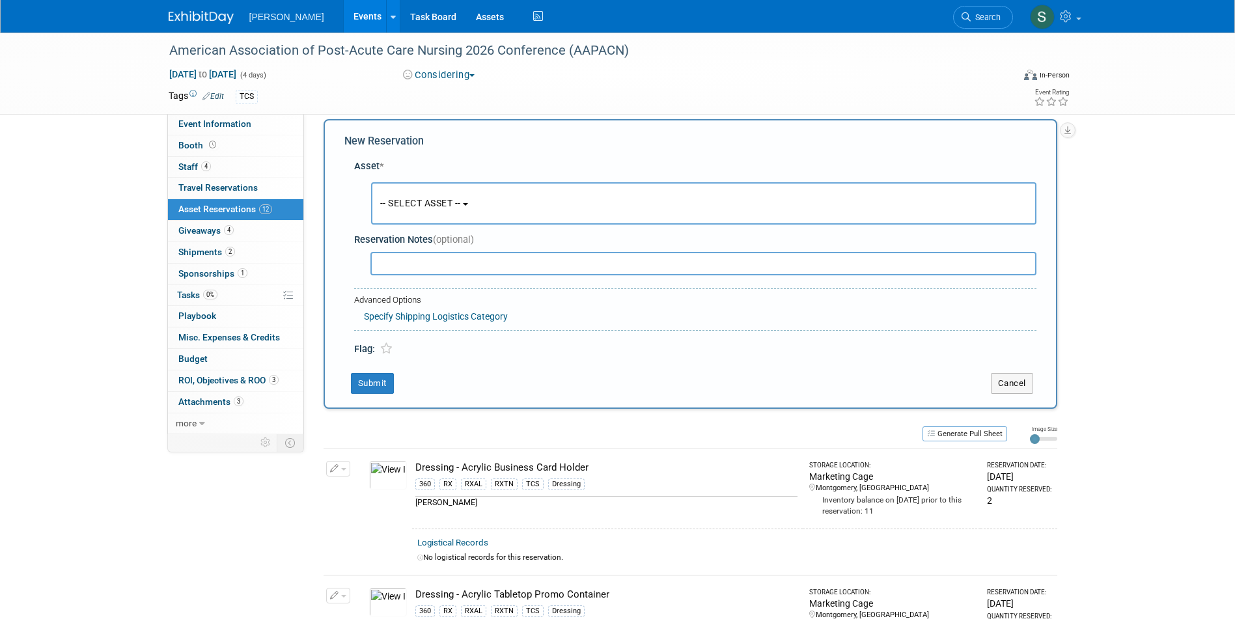
click at [408, 200] on span "-- SELECT ASSET --" at bounding box center [420, 203] width 81 height 10
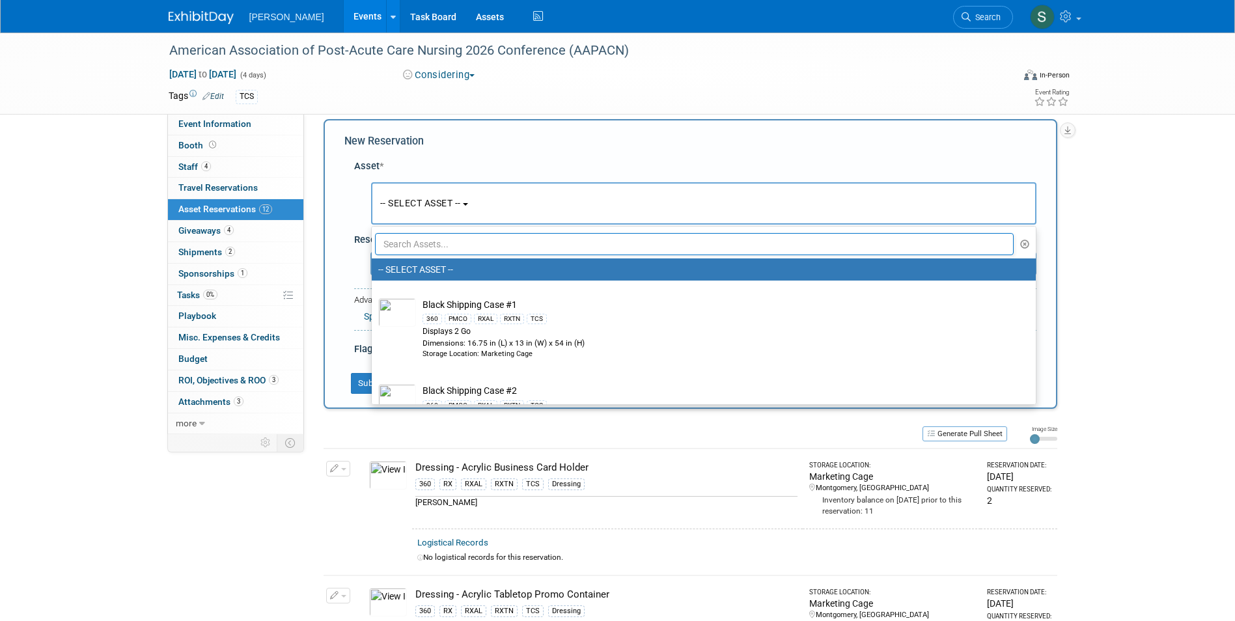
click at [435, 250] on input "text" at bounding box center [694, 244] width 639 height 22
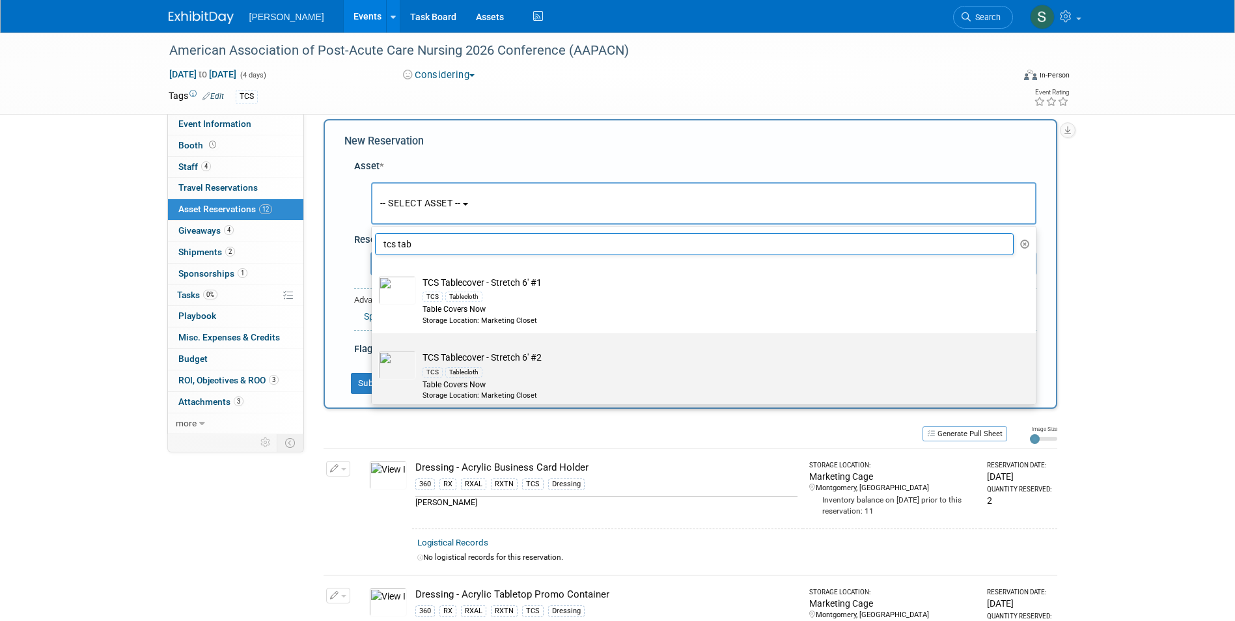
type input "tcs tab"
click at [562, 350] on label "TCS Tablecover - Stretch 6' #2 TCS Tablecloth Table Covers Now Storage Location…" at bounding box center [700, 371] width 644 height 70
click at [374, 349] on input "TCS Tablecover - Stretch 6' #2 TCS Tablecloth Table Covers Now Storage Location…" at bounding box center [369, 344] width 8 height 8
select select "10724055"
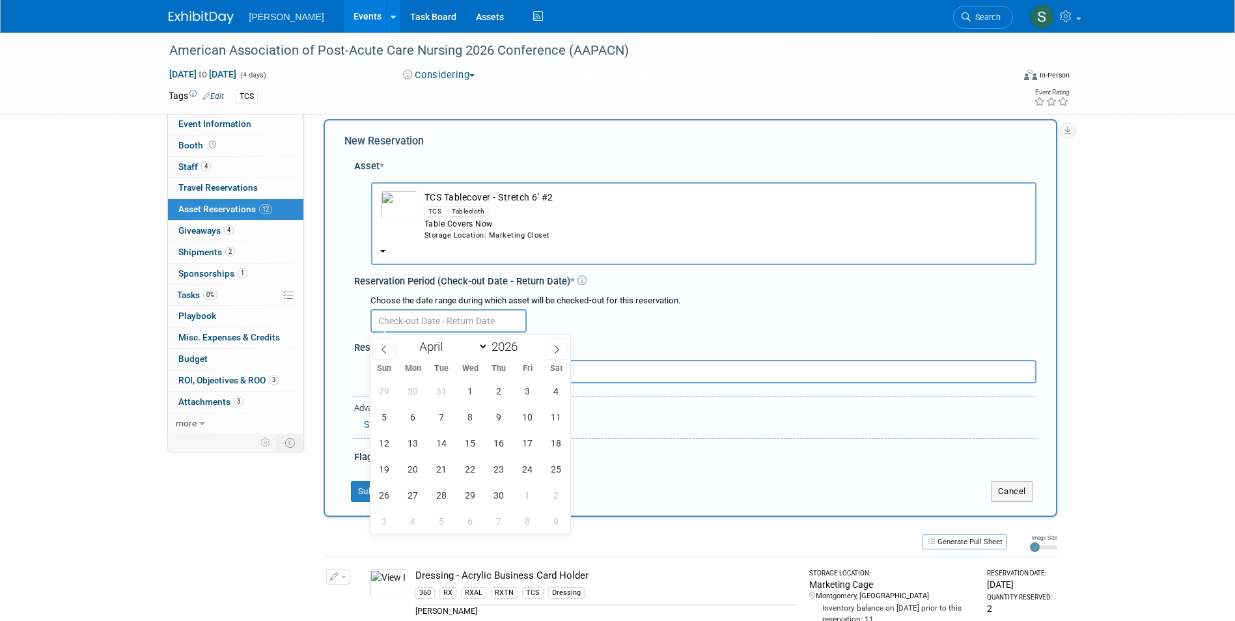
click at [418, 319] on input "text" at bounding box center [448, 320] width 156 height 23
click at [476, 397] on span "1" at bounding box center [470, 390] width 25 height 25
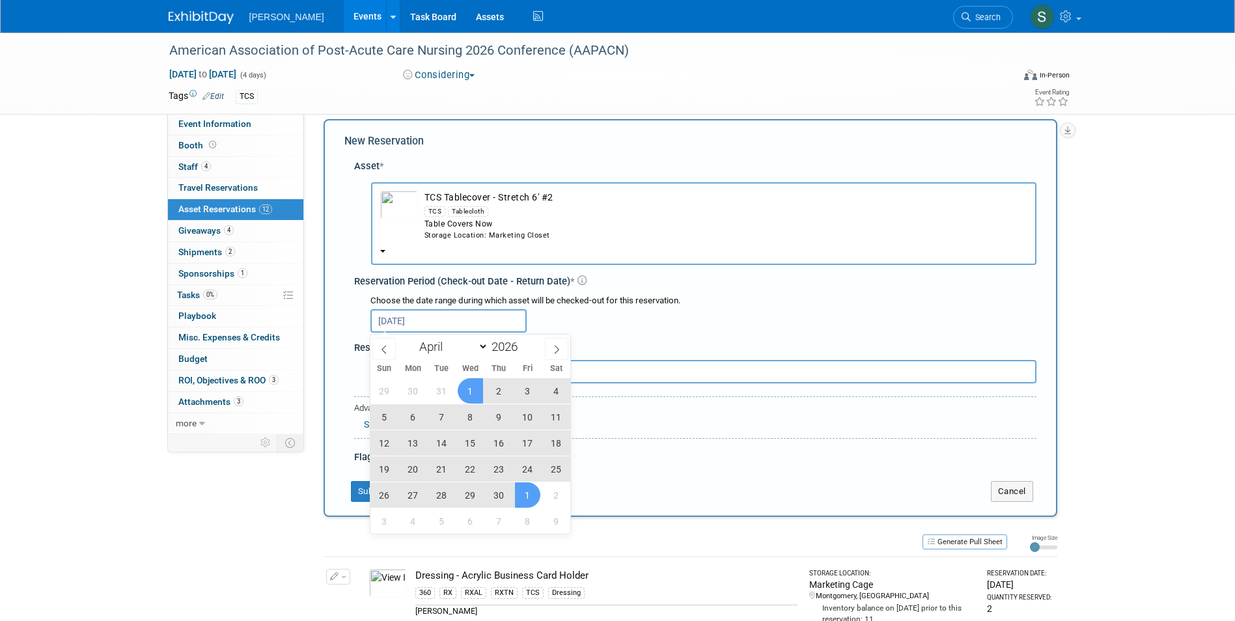
click at [529, 487] on span "1" at bounding box center [527, 494] width 25 height 25
type input "Apr 1, 2026 to May 1, 2026"
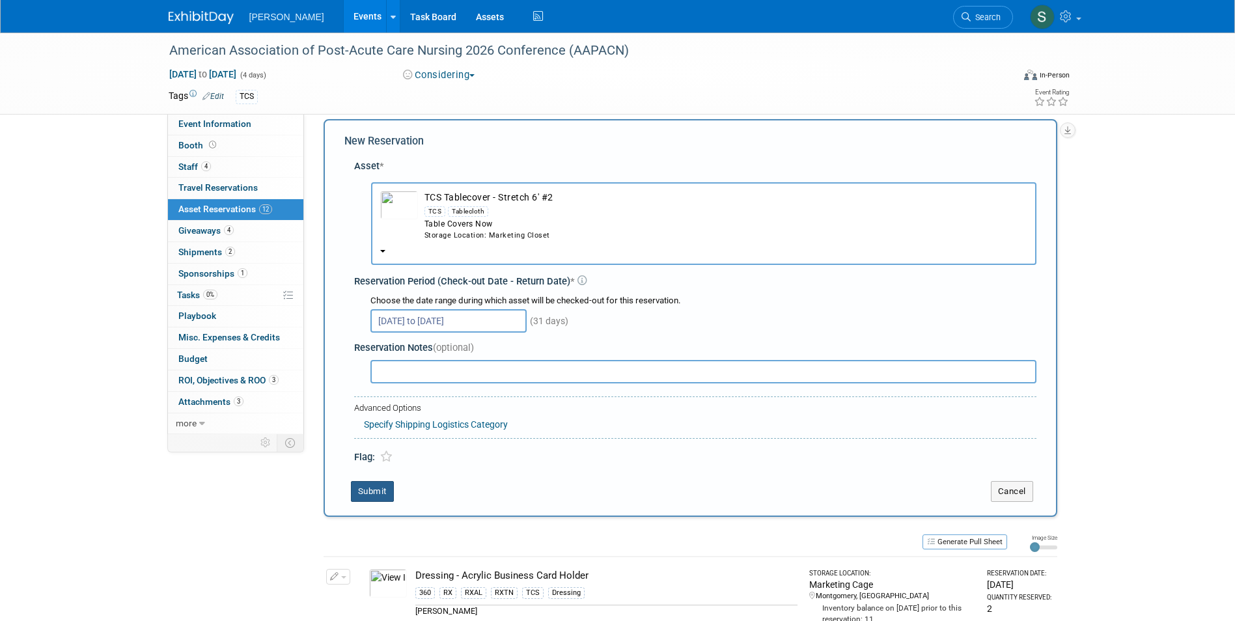
click at [377, 482] on button "Submit" at bounding box center [372, 491] width 43 height 21
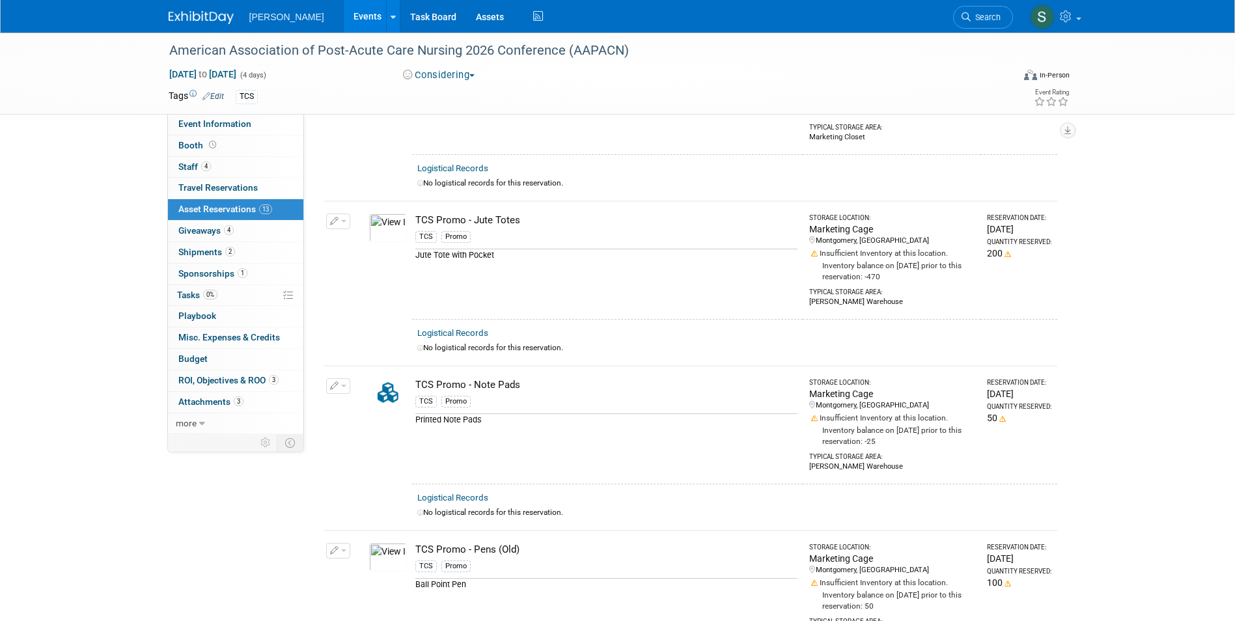
scroll to position [922, 0]
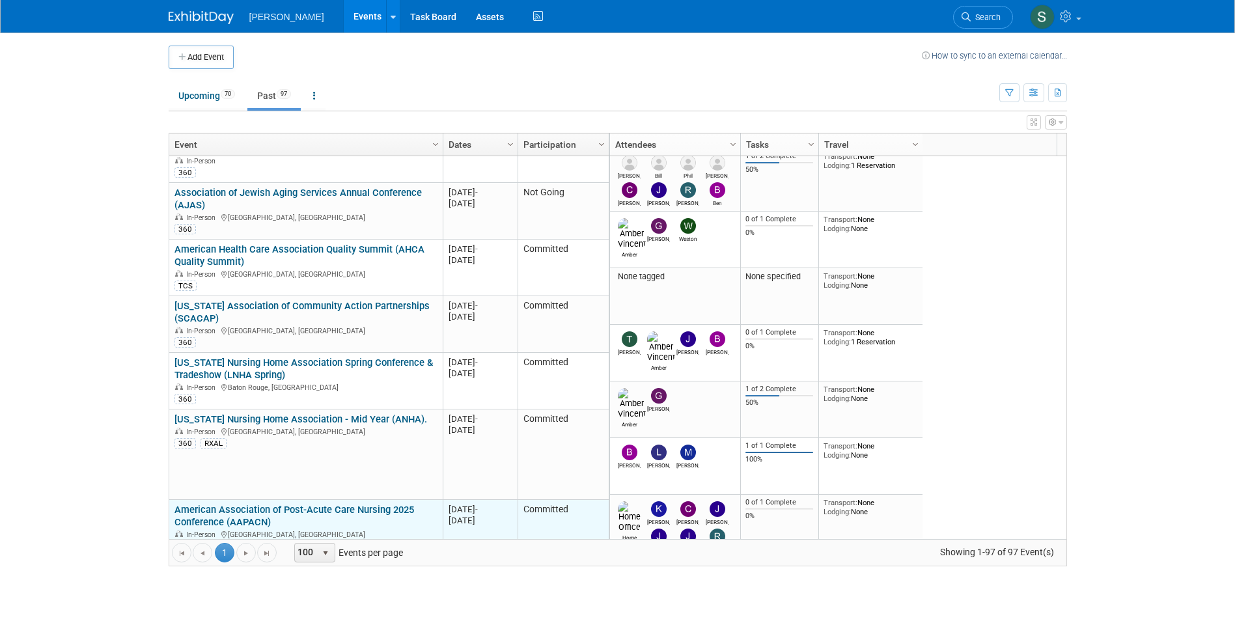
click at [342, 504] on link "American Association of Post-Acute Care Nursing 2025 Conference (AAPACN)" at bounding box center [294, 516] width 240 height 24
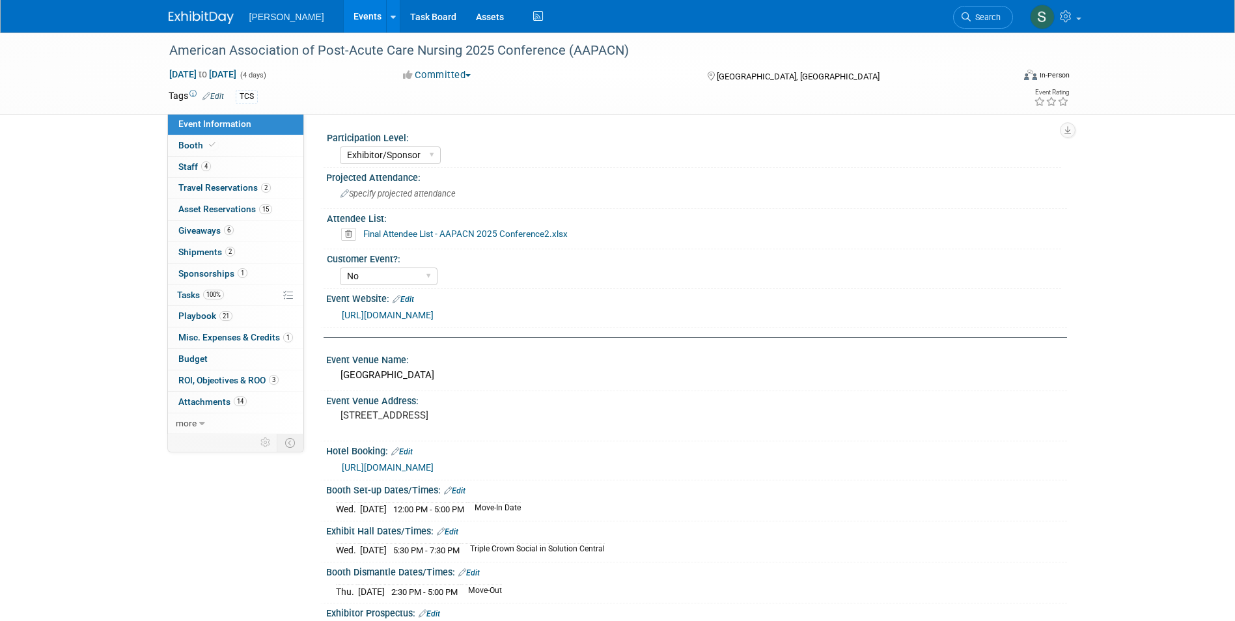
select select "Exhibitor/Sponsor"
select select "No"
click at [294, 207] on link "15 Asset Reservations 15" at bounding box center [235, 209] width 135 height 21
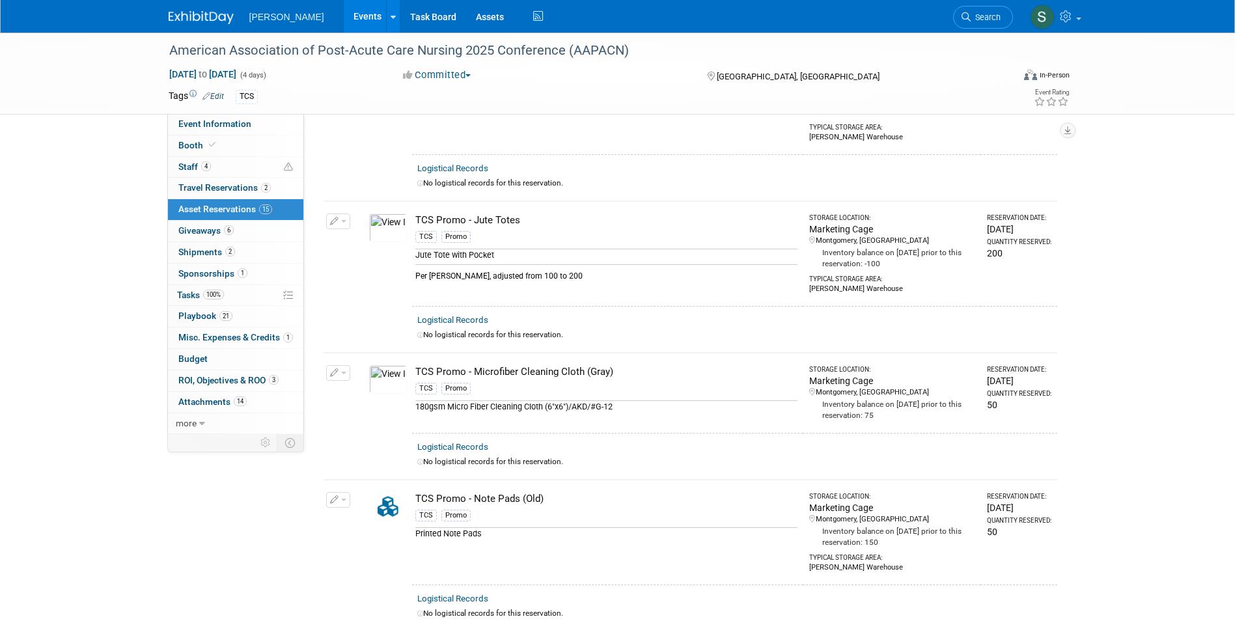
scroll to position [976, 0]
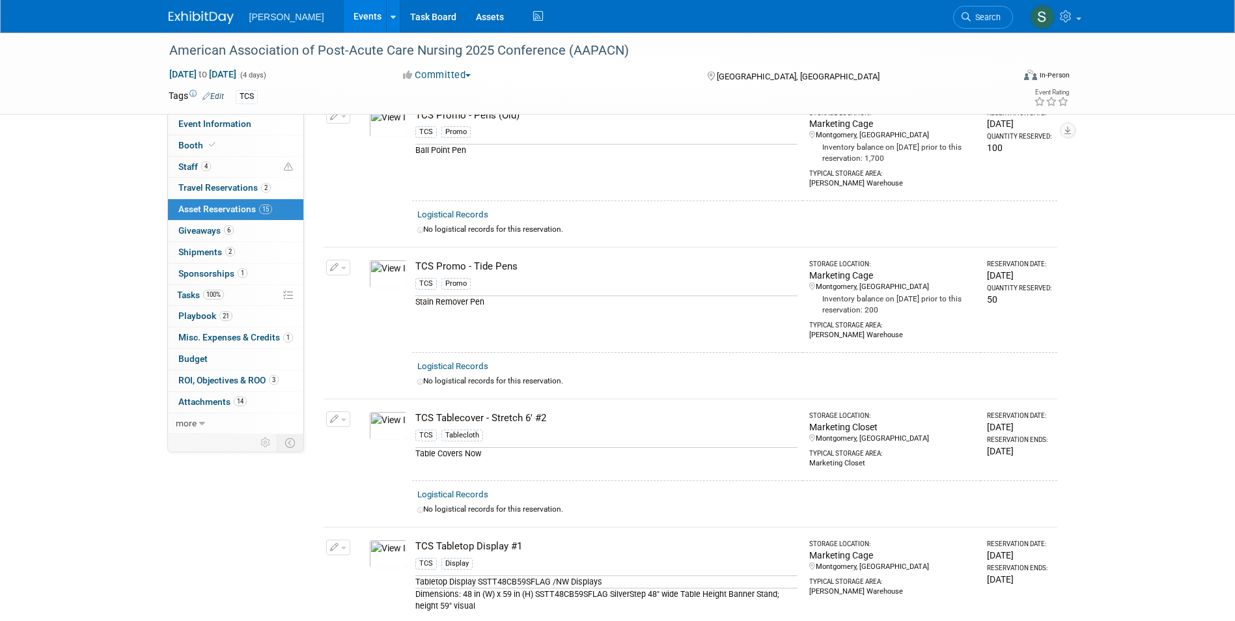
scroll to position [1497, 0]
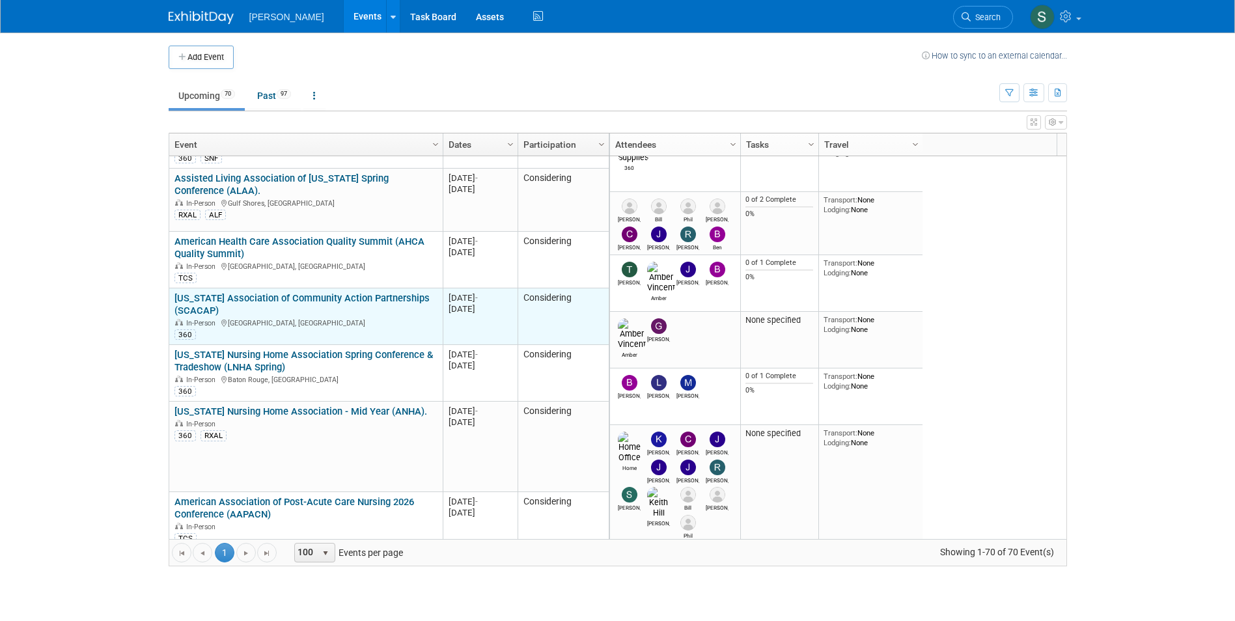
scroll to position [1250, 0]
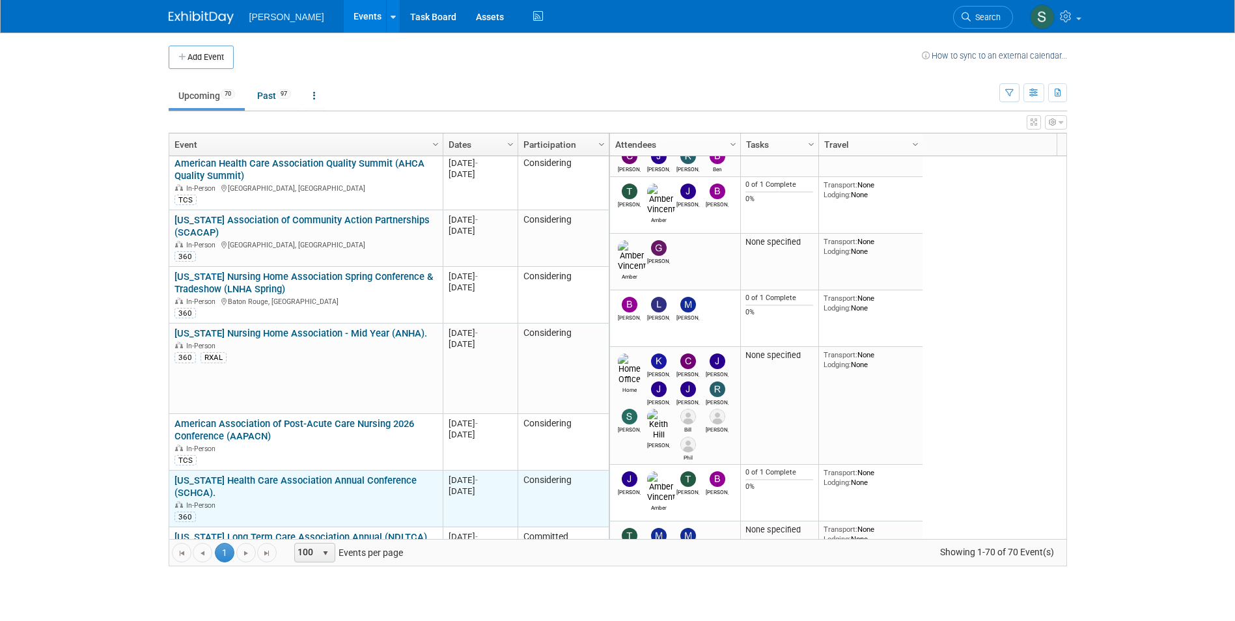
click at [364, 475] on link "[US_STATE] Health Care Association Annual Conference (SCHCA)." at bounding box center [295, 487] width 242 height 24
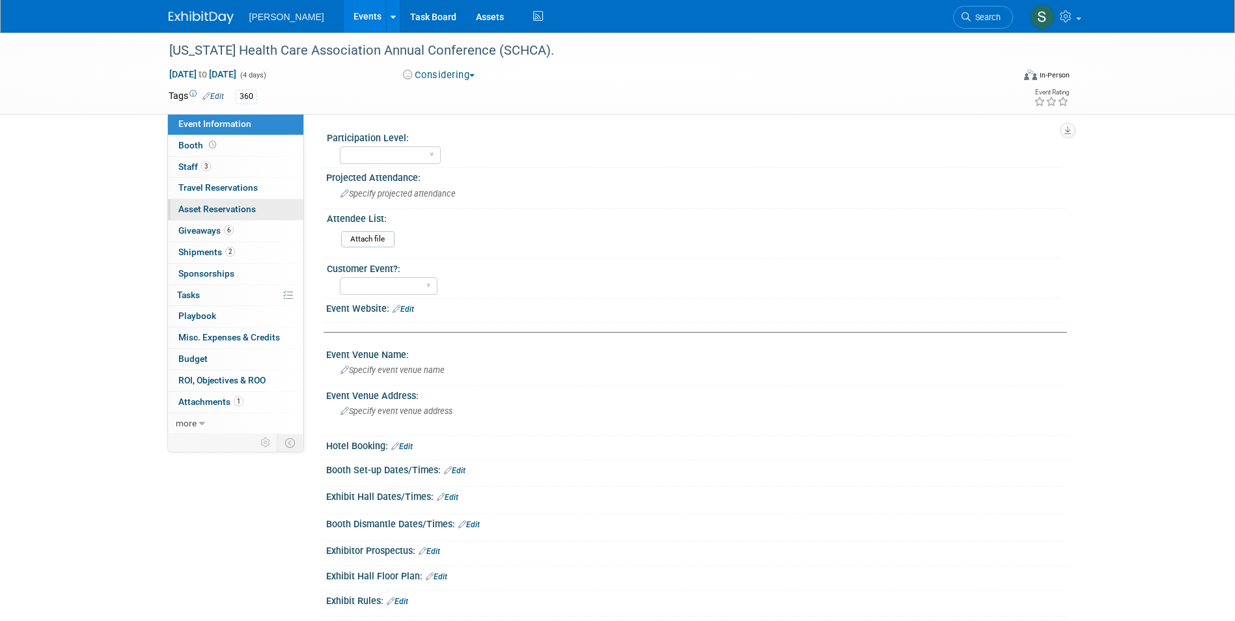
click at [233, 202] on link "0 Asset Reservations 0" at bounding box center [235, 209] width 135 height 21
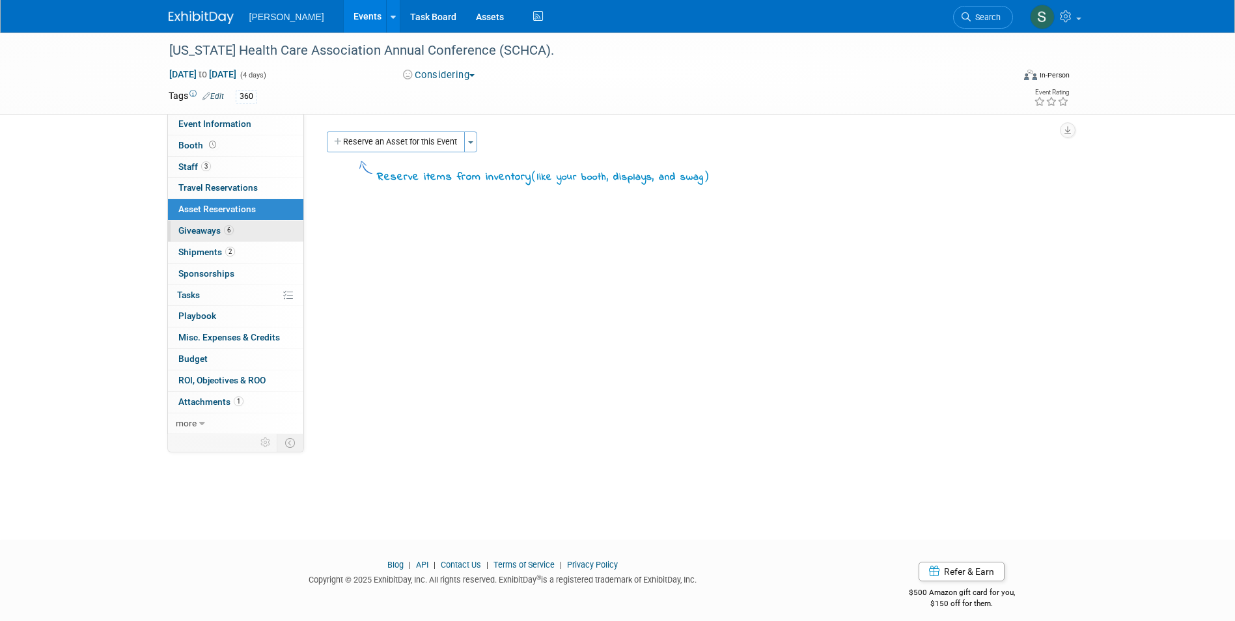
click at [237, 236] on link "6 Giveaways 6" at bounding box center [235, 231] width 135 height 21
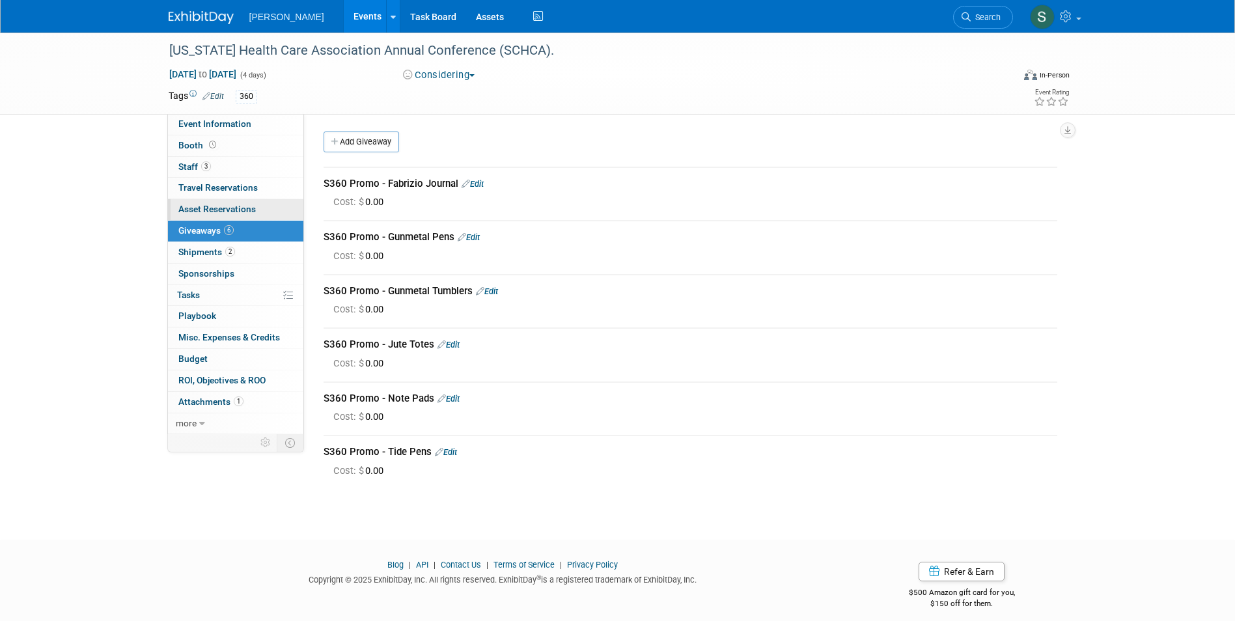
click at [260, 208] on link "0 Asset Reservations 0" at bounding box center [235, 209] width 135 height 21
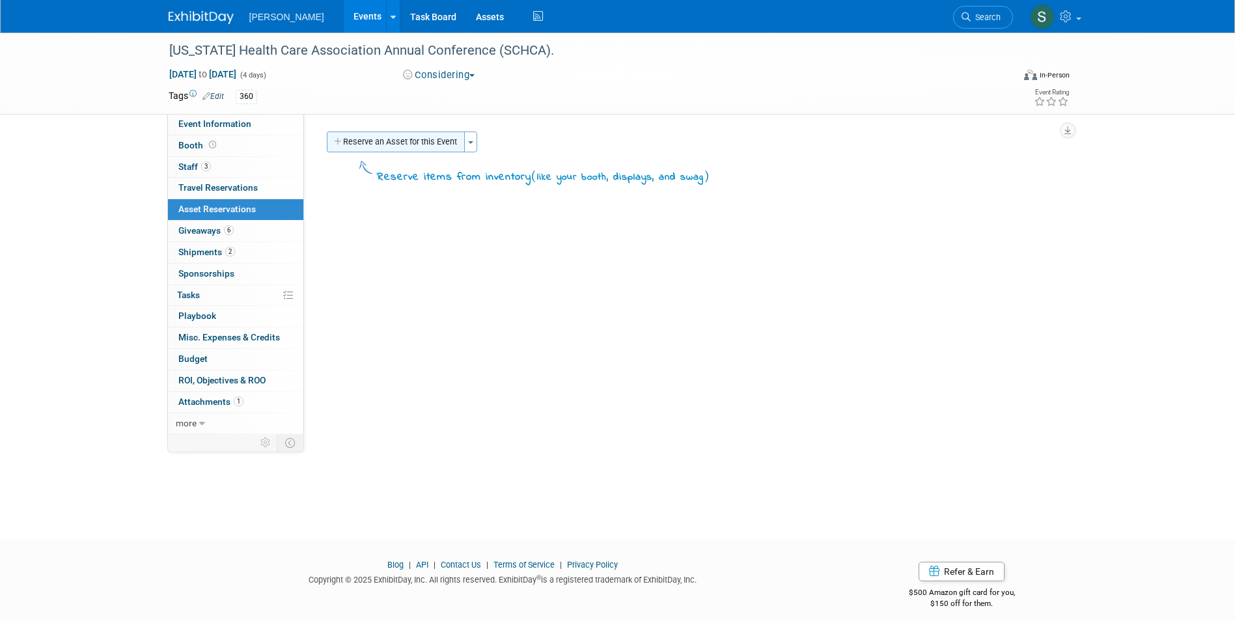
click at [425, 139] on button "Reserve an Asset for this Event" at bounding box center [396, 142] width 138 height 21
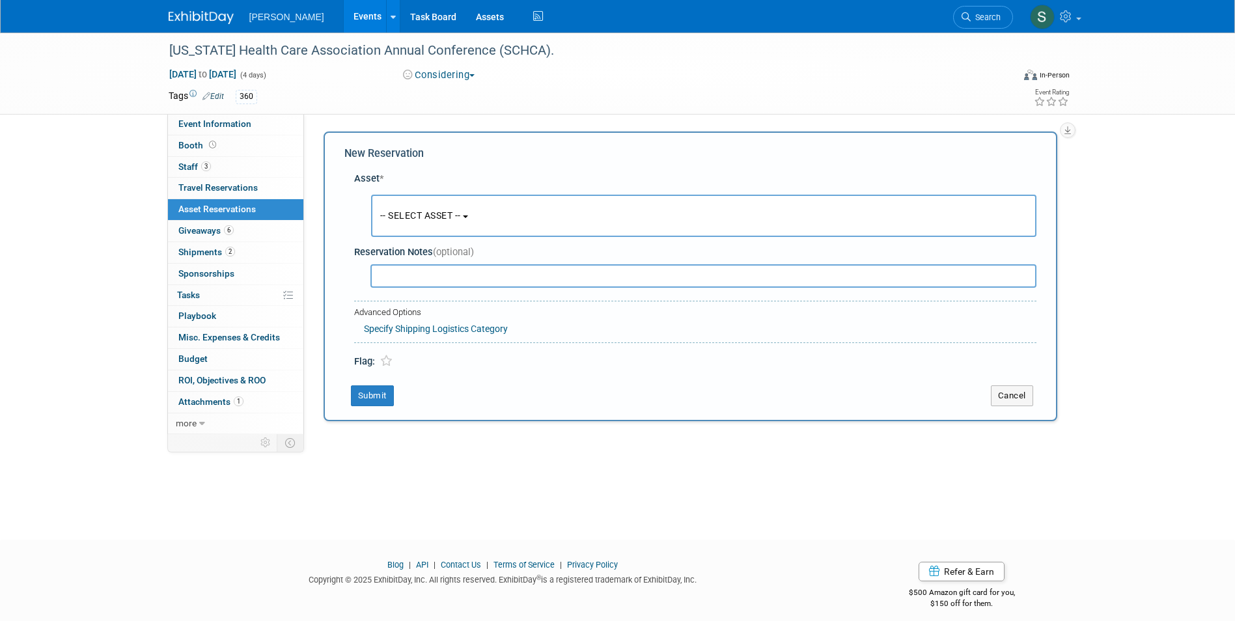
scroll to position [10, 0]
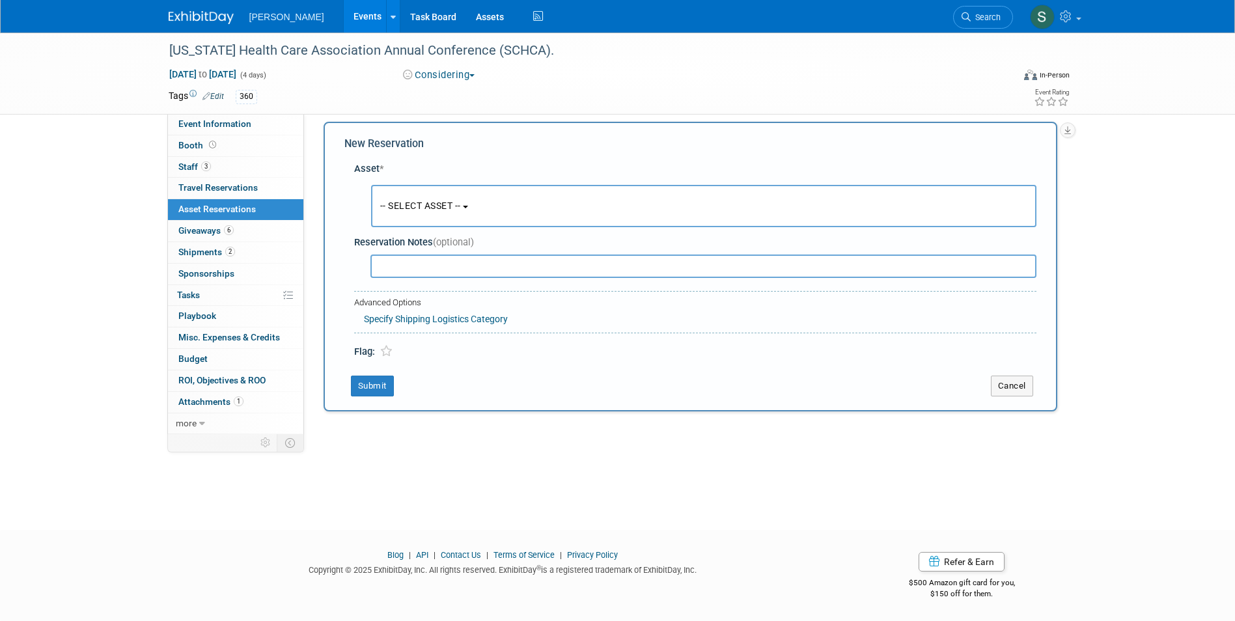
click at [504, 215] on button "-- SELECT ASSET --" at bounding box center [703, 206] width 665 height 42
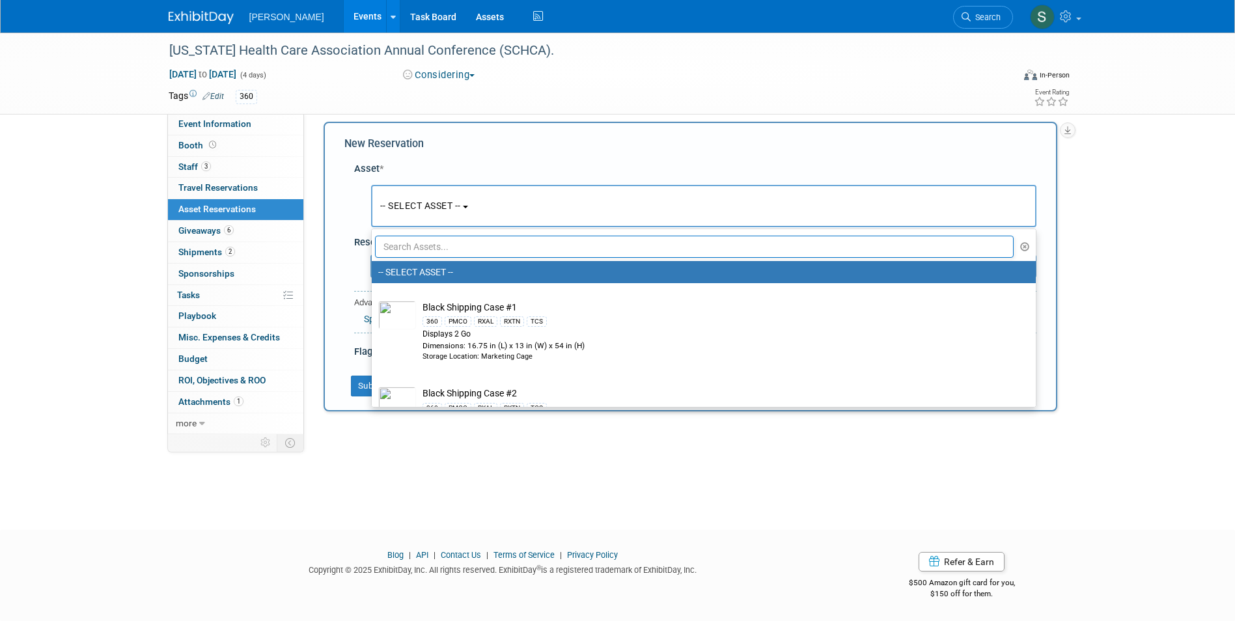
click at [461, 250] on input "text" at bounding box center [694, 247] width 639 height 22
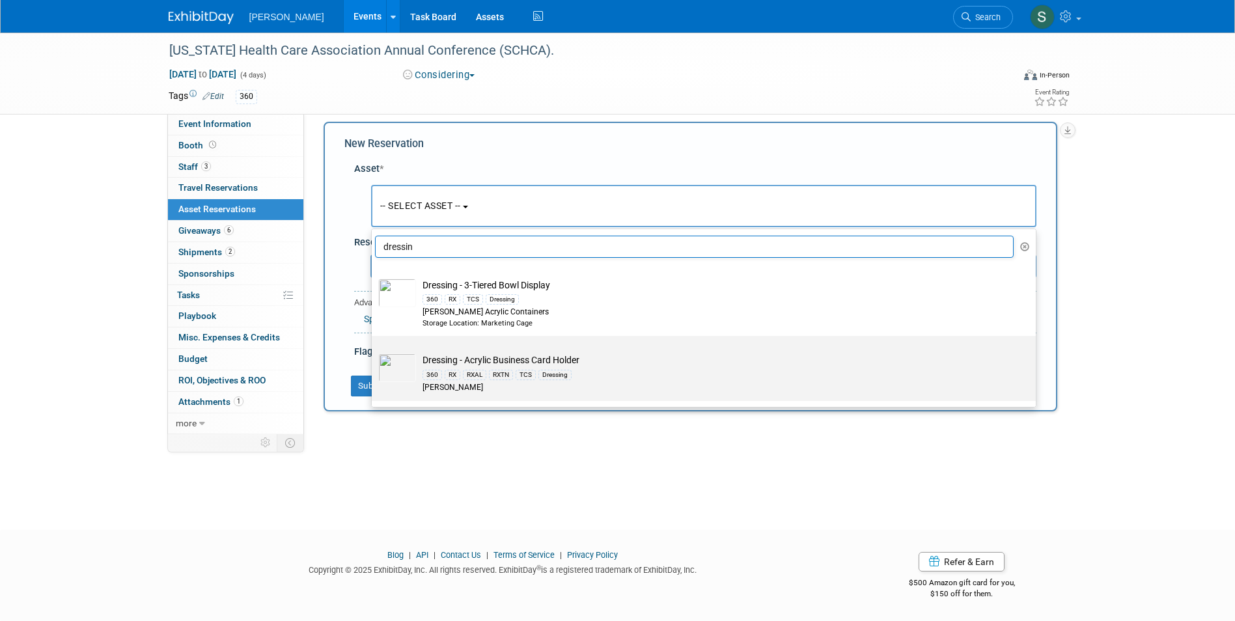
type input "dressin"
click at [624, 374] on div "360 RX RXAL RXTN TCS Dressing" at bounding box center [715, 374] width 587 height 15
click at [374, 352] on input "Dressing - Acrylic Business Card Holder 360 RX RXAL RXTN TCS Dressing [PERSON_N…" at bounding box center [369, 347] width 8 height 8
select select "10723995"
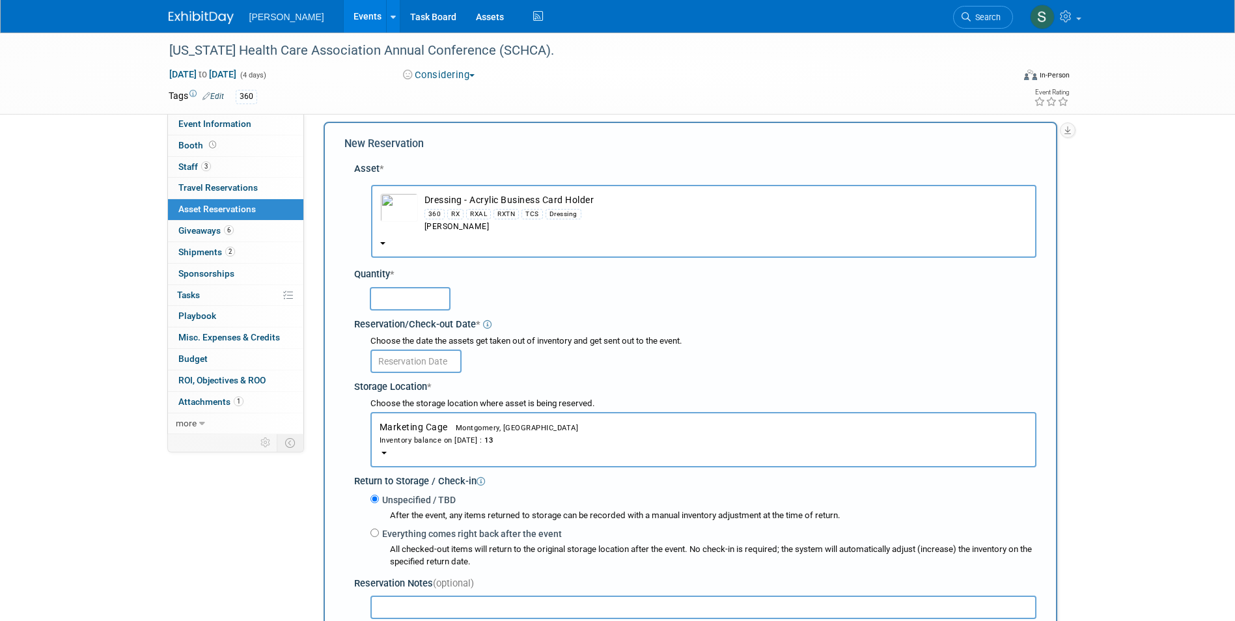
click at [402, 301] on input "text" at bounding box center [410, 298] width 81 height 23
type input "2"
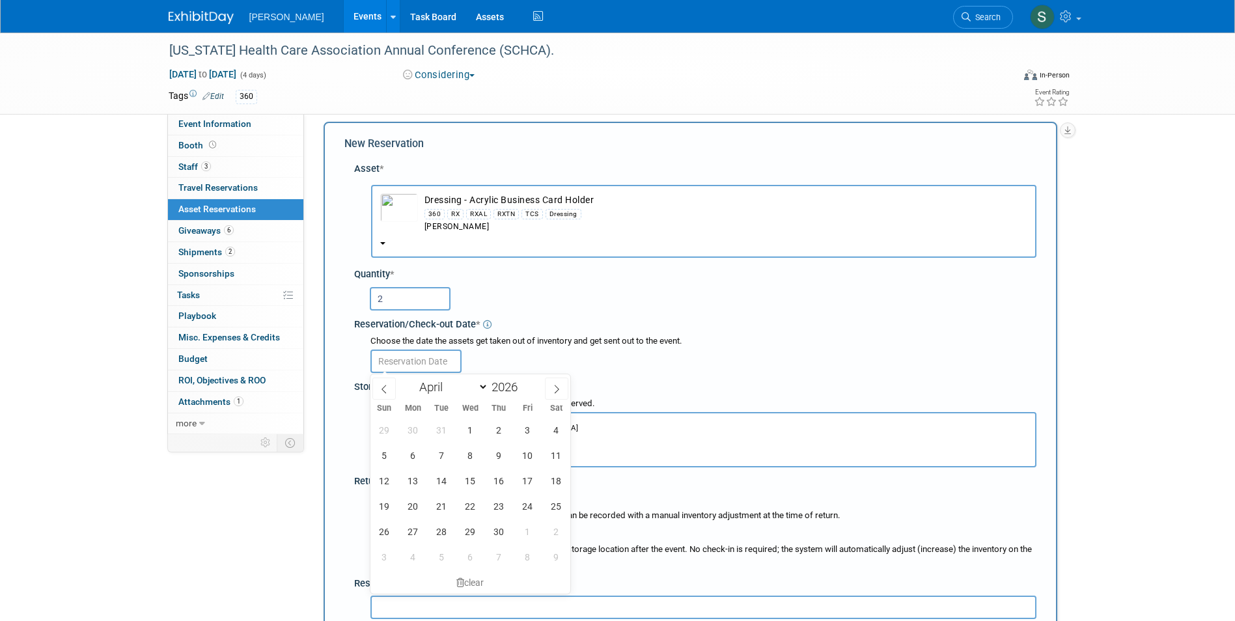
click at [406, 358] on input "text" at bounding box center [415, 361] width 91 height 23
click at [380, 455] on span "5" at bounding box center [384, 455] width 25 height 25
type input "[DATE]"
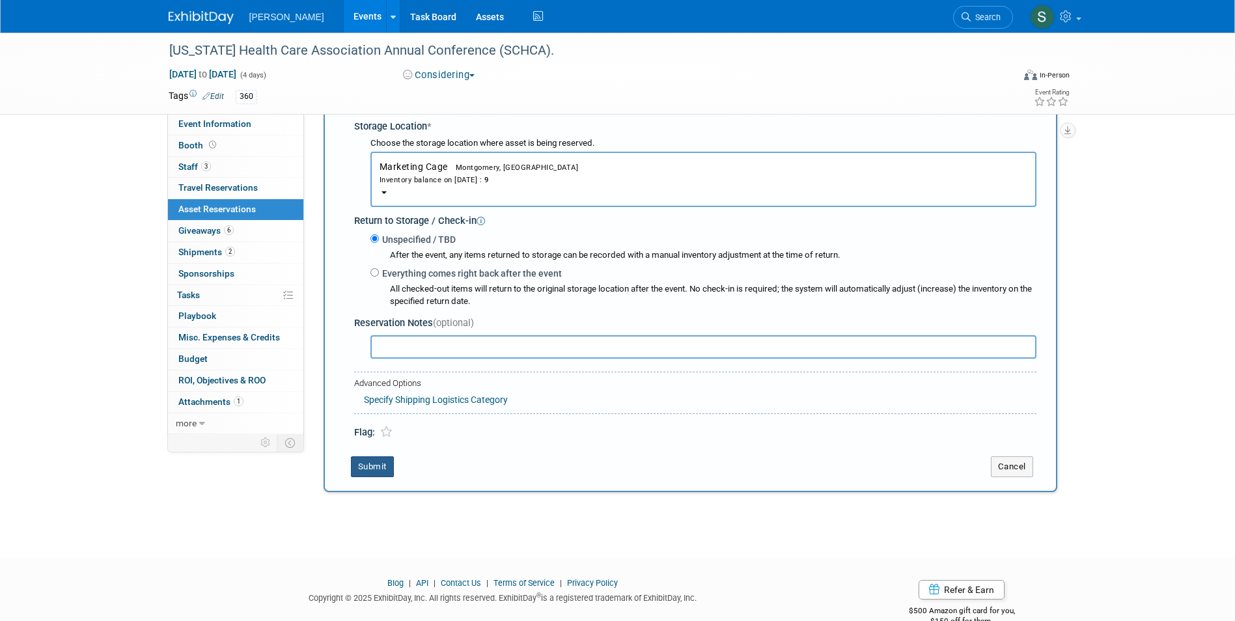
click at [372, 469] on button "Submit" at bounding box center [372, 466] width 43 height 21
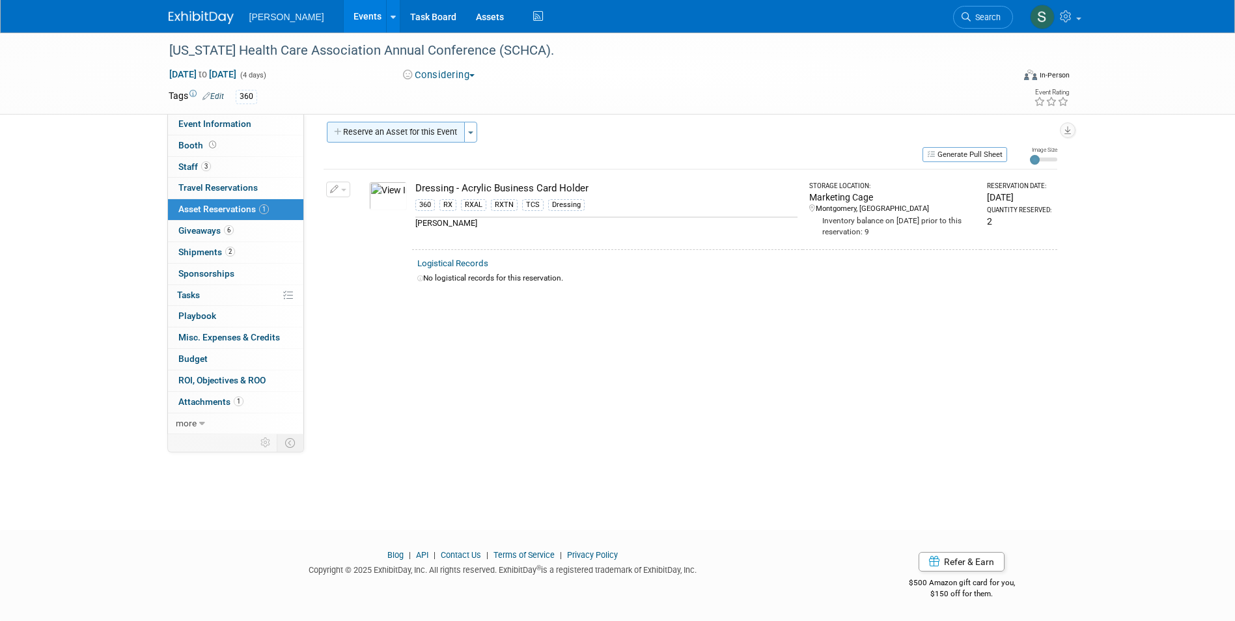
click at [439, 137] on button "Reserve an Asset for this Event" at bounding box center [396, 132] width 138 height 21
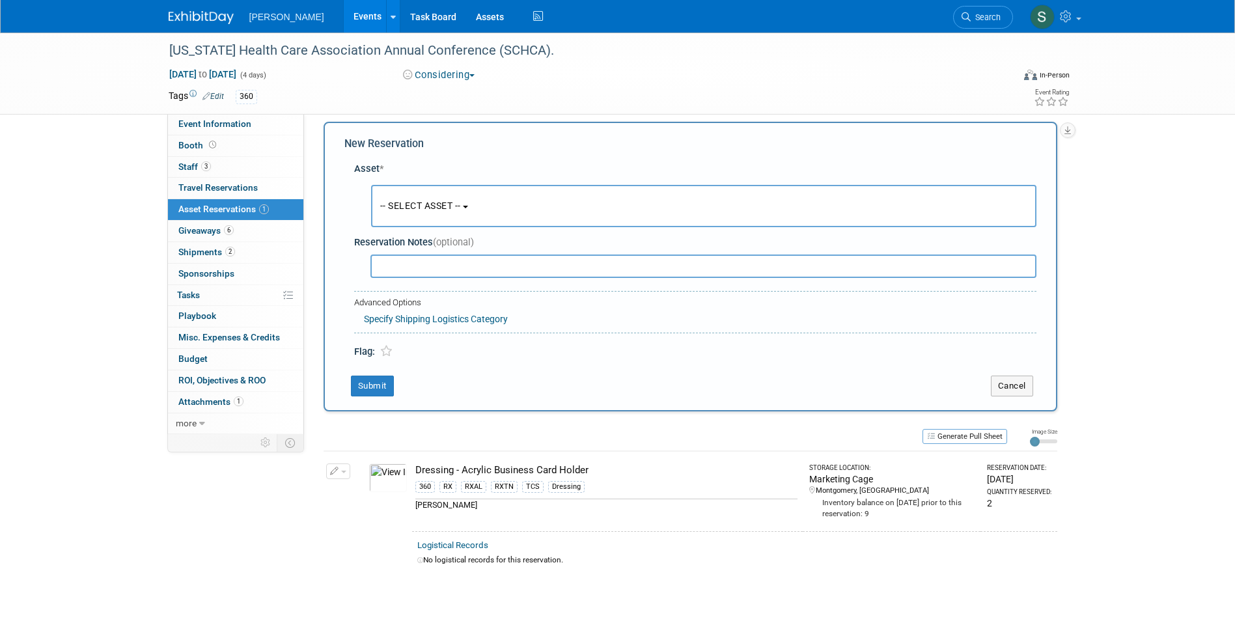
scroll to position [12, 0]
click at [411, 192] on button "-- SELECT ASSET --" at bounding box center [703, 203] width 665 height 42
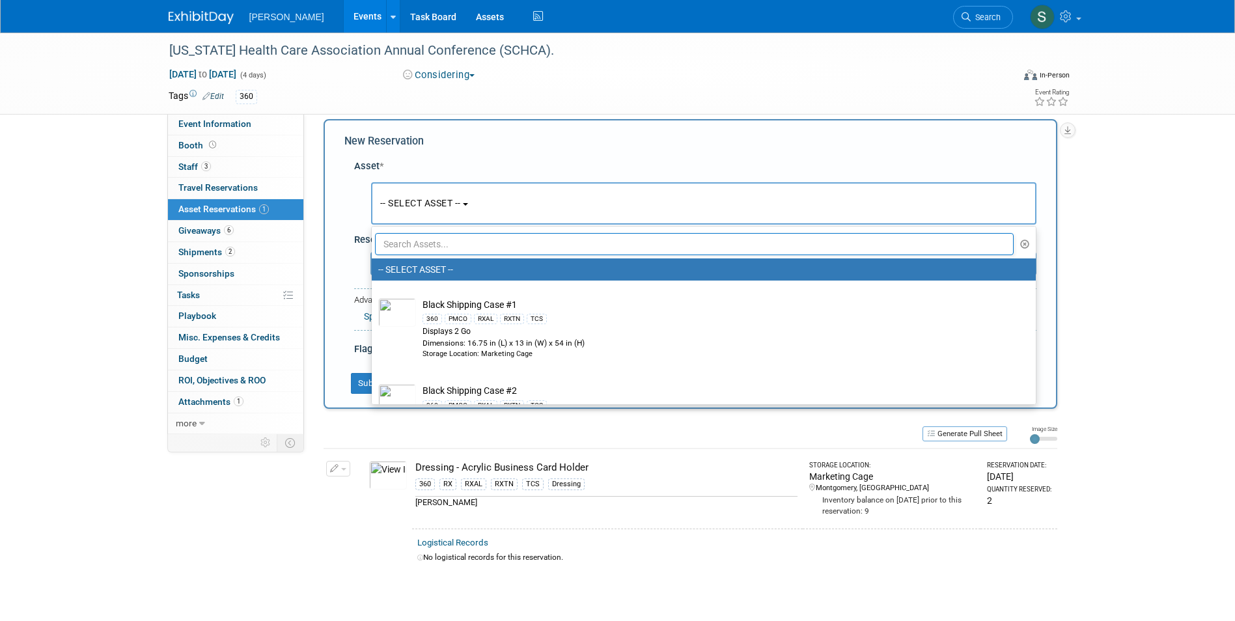
click at [445, 240] on input "text" at bounding box center [694, 244] width 639 height 22
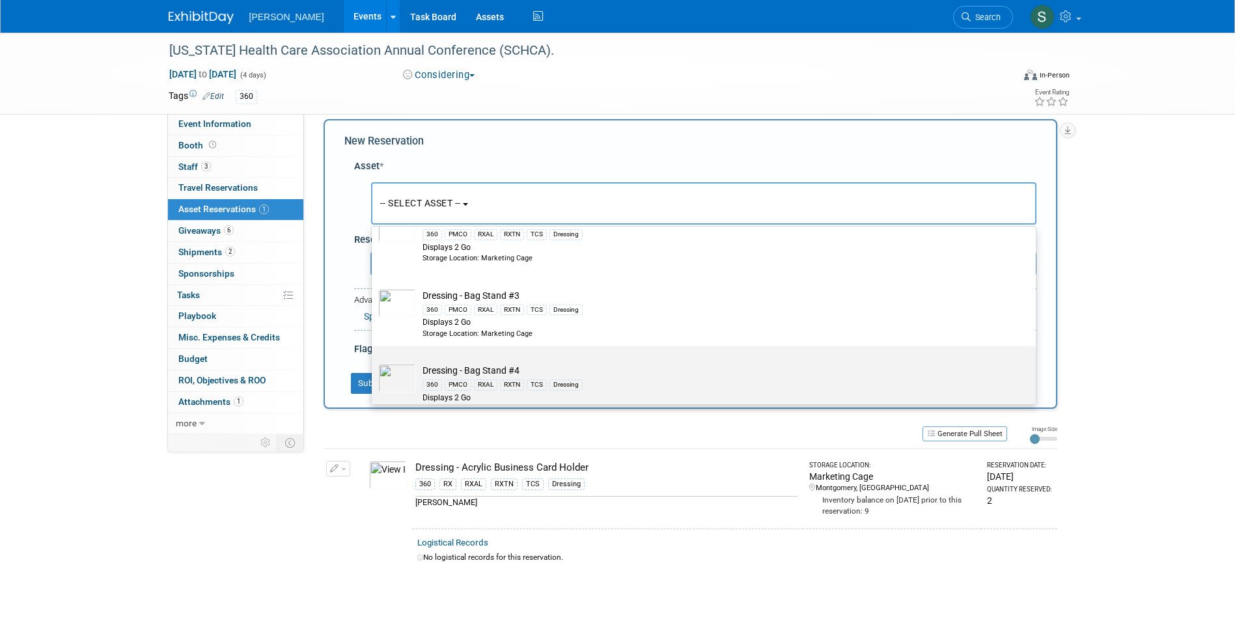
scroll to position [456, 0]
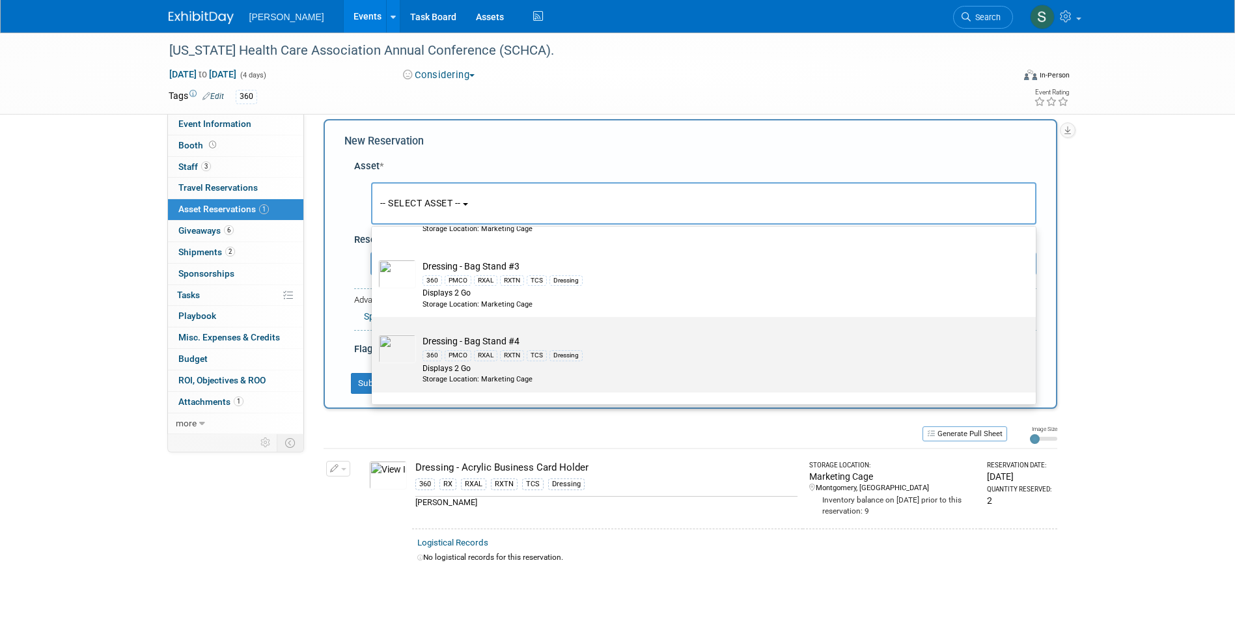
type input "dressing"
click at [603, 344] on td "Dressing - Bag Stand #4 360 PMCO RXAL RXTN TCS Dressing Displays 2 Go Storage L…" at bounding box center [713, 359] width 594 height 49
click at [374, 333] on input "Dressing - Bag Stand #4 360 PMCO RXAL RXTN TCS Dressing Displays 2 Go Storage L…" at bounding box center [369, 328] width 8 height 8
select select "10722741"
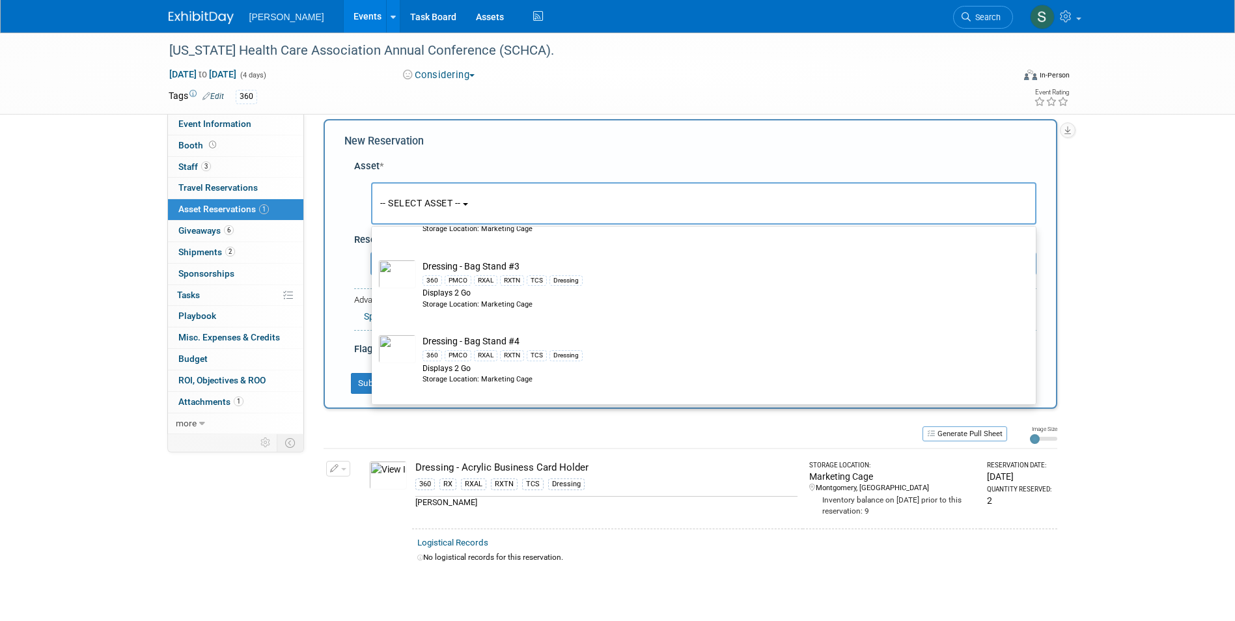
select select "3"
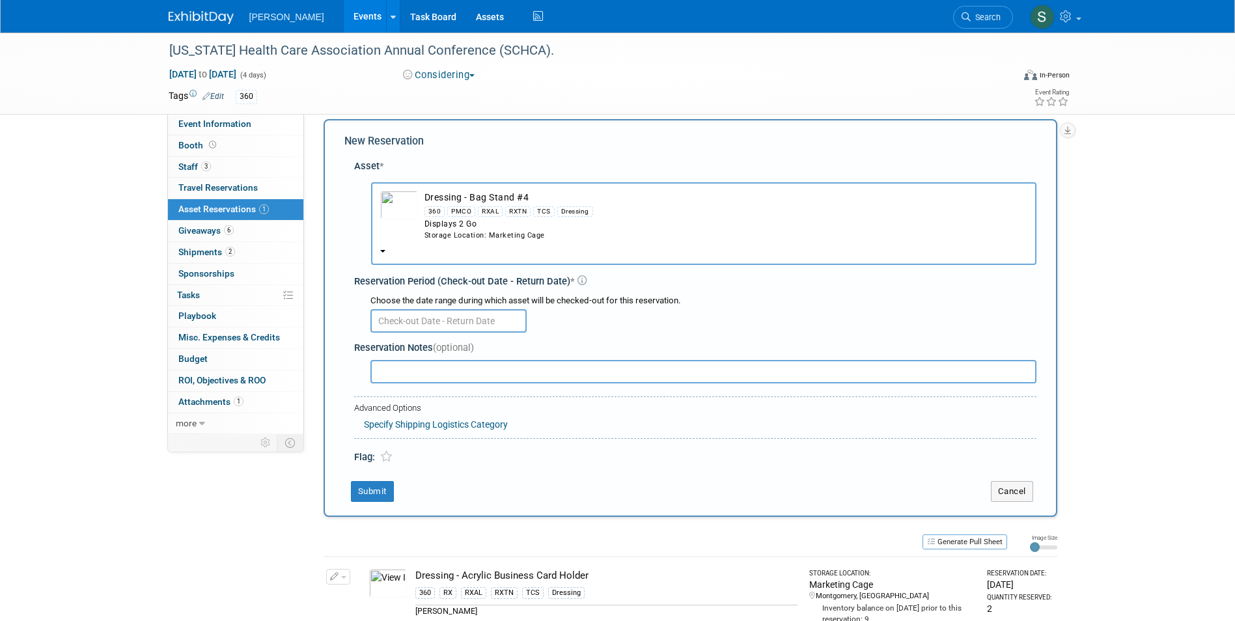
click at [471, 317] on input "text" at bounding box center [448, 320] width 156 height 23
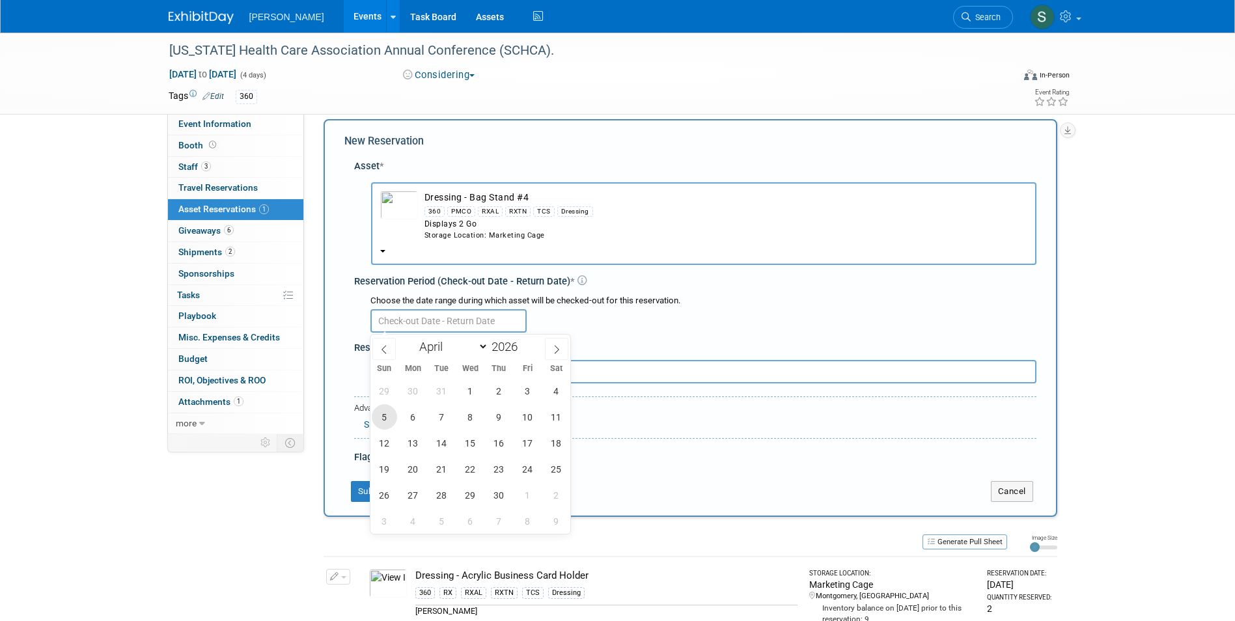
click at [391, 417] on span "5" at bounding box center [384, 416] width 25 height 25
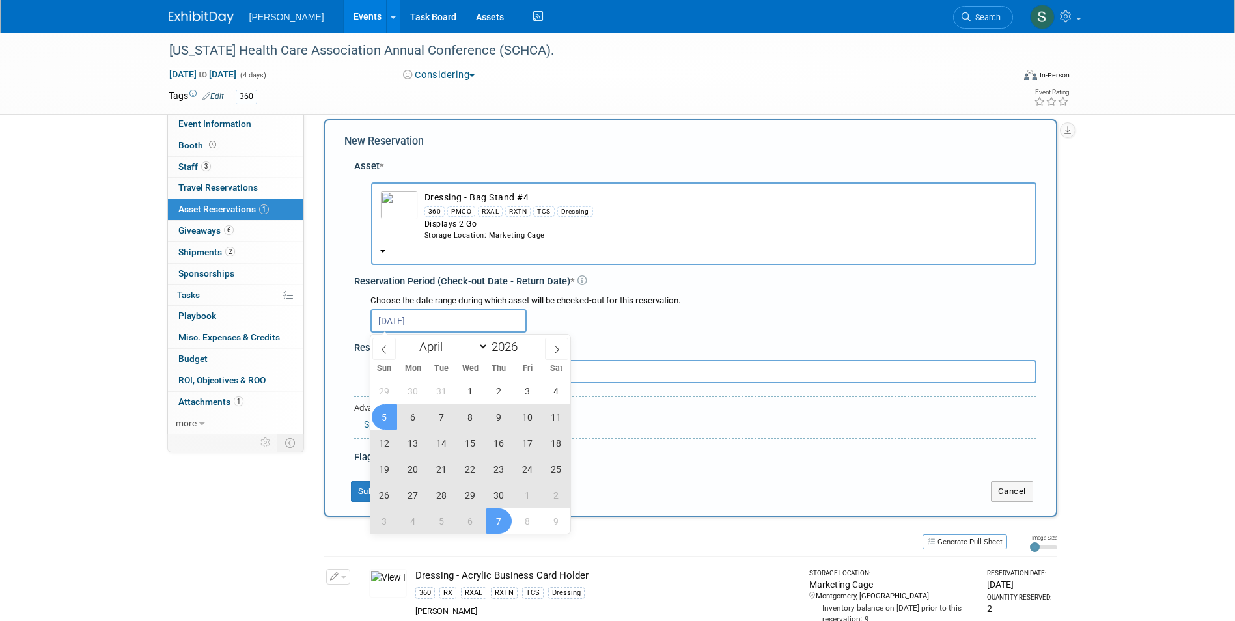
click at [486, 519] on span "7" at bounding box center [498, 520] width 25 height 25
type input "[DATE] to [DATE]"
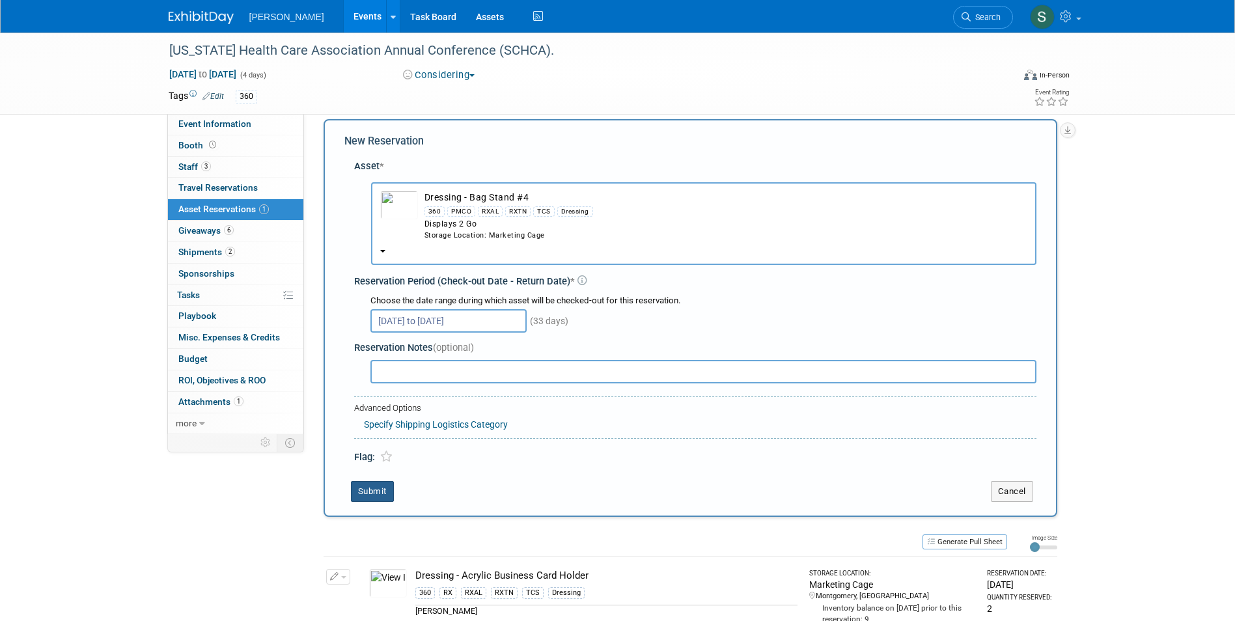
click at [377, 485] on button "Submit" at bounding box center [372, 491] width 43 height 21
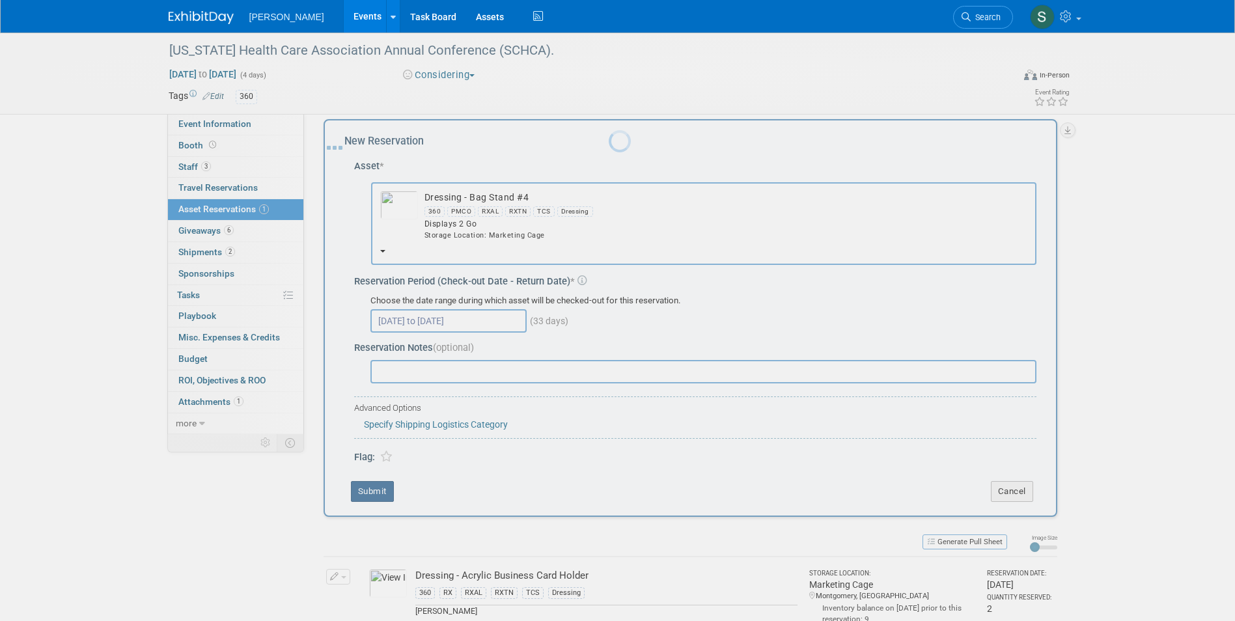
scroll to position [10, 0]
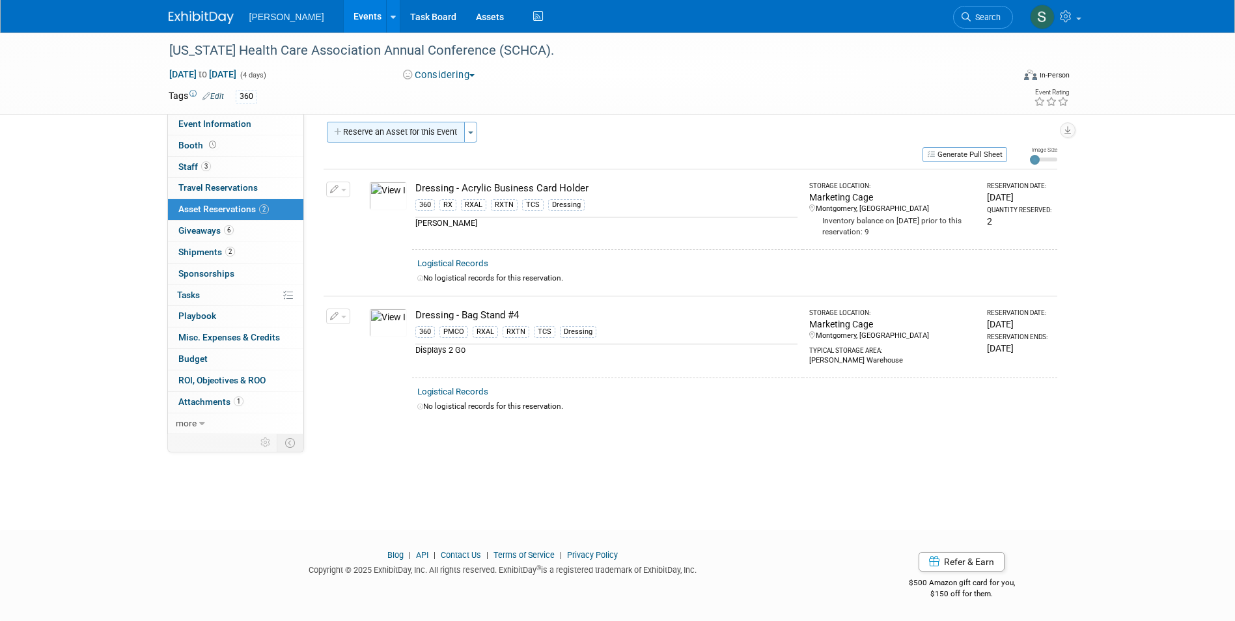
click at [395, 129] on button "Reserve an Asset for this Event" at bounding box center [396, 132] width 138 height 21
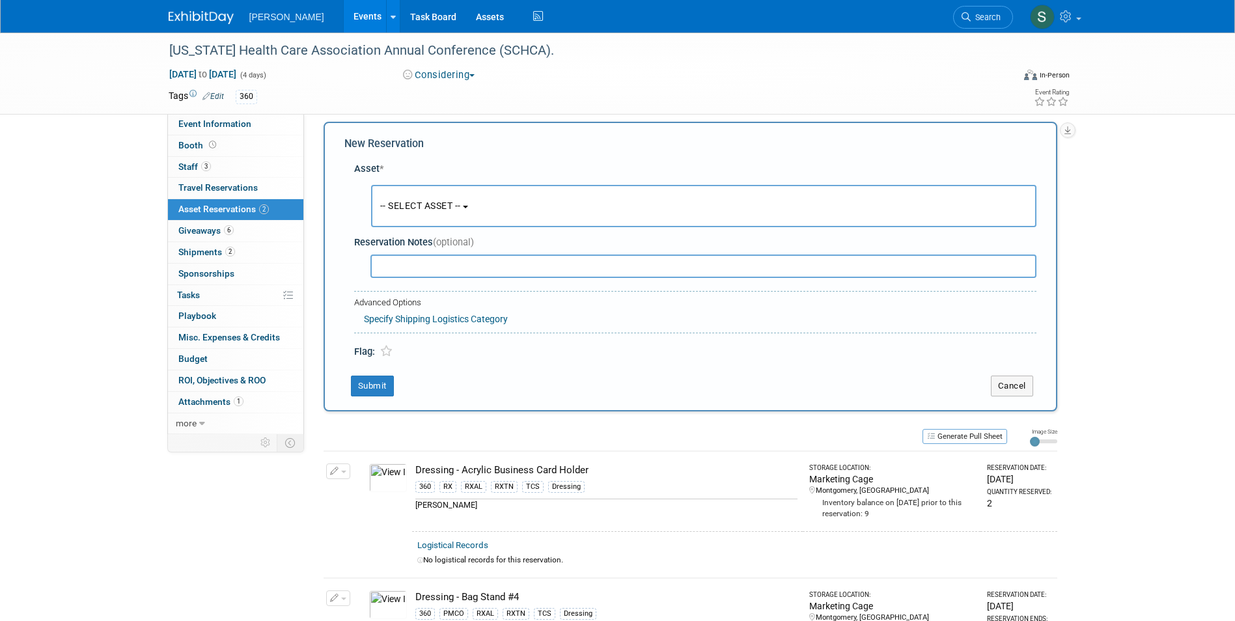
scroll to position [12, 0]
click at [425, 195] on button "-- SELECT ASSET --" at bounding box center [703, 203] width 665 height 42
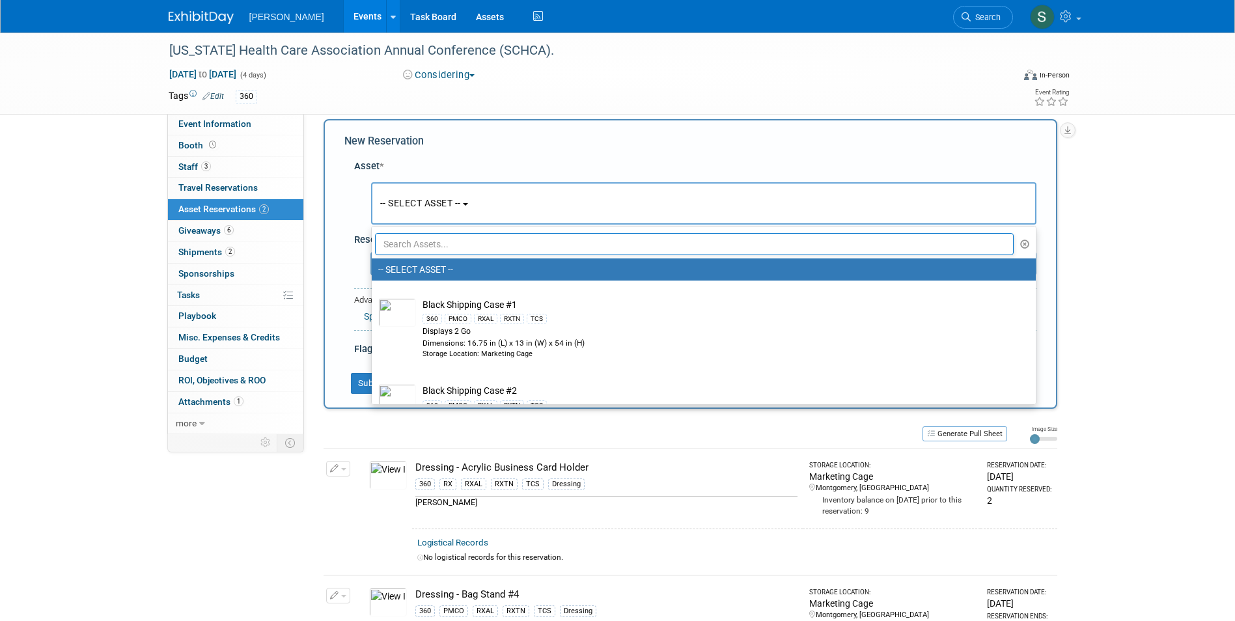
click at [426, 257] on ul "-- SELECT ASSET -- Black Shipping Case #1 360 PMCO RXAL RXTN TCS Displays 2 Go …" at bounding box center [703, 315] width 665 height 179
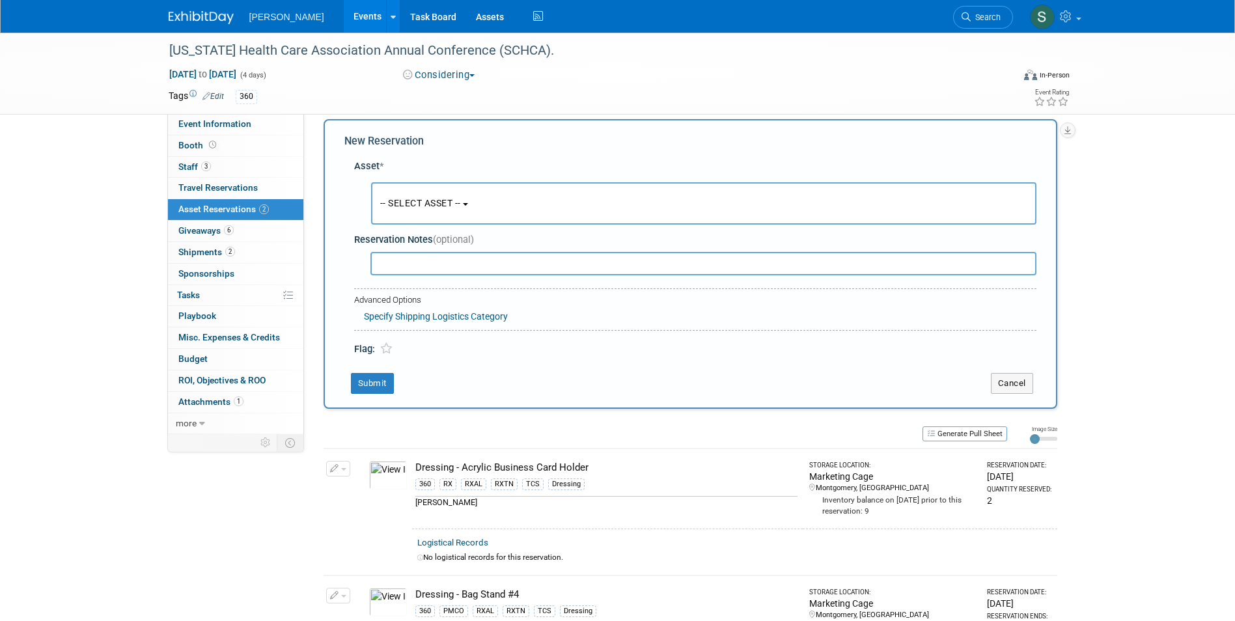
click at [424, 241] on div "Reservation Notes (optional)" at bounding box center [695, 240] width 682 height 14
click at [422, 202] on span "-- SELECT ASSET --" at bounding box center [420, 203] width 81 height 10
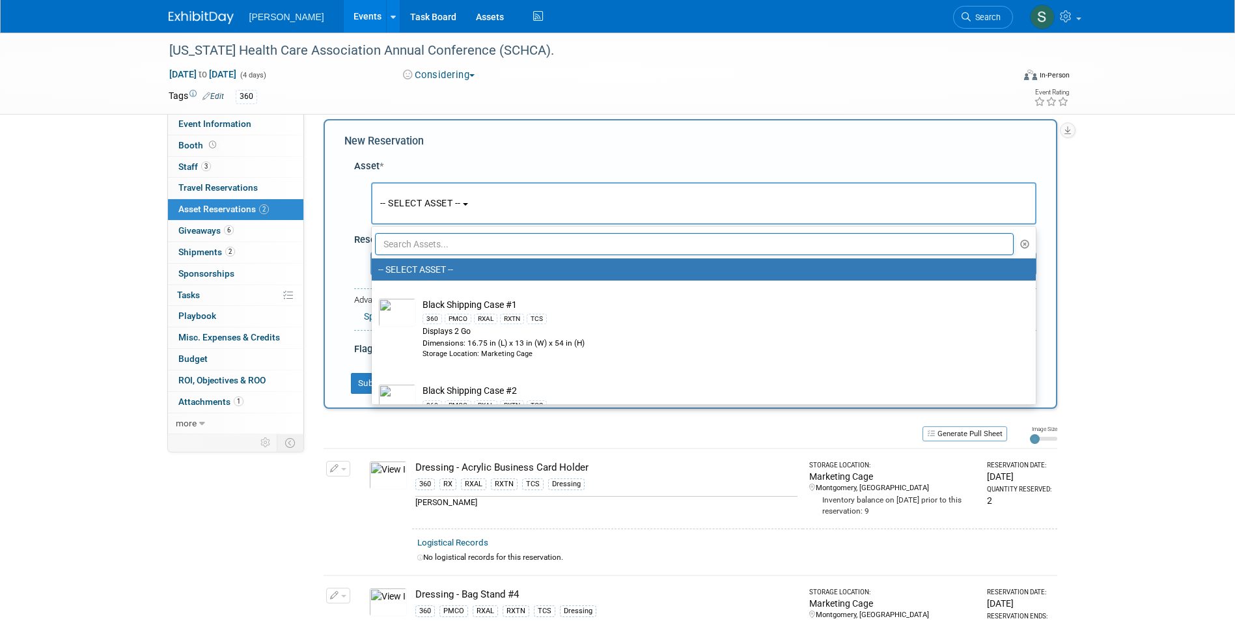
click at [421, 242] on input "text" at bounding box center [694, 244] width 639 height 22
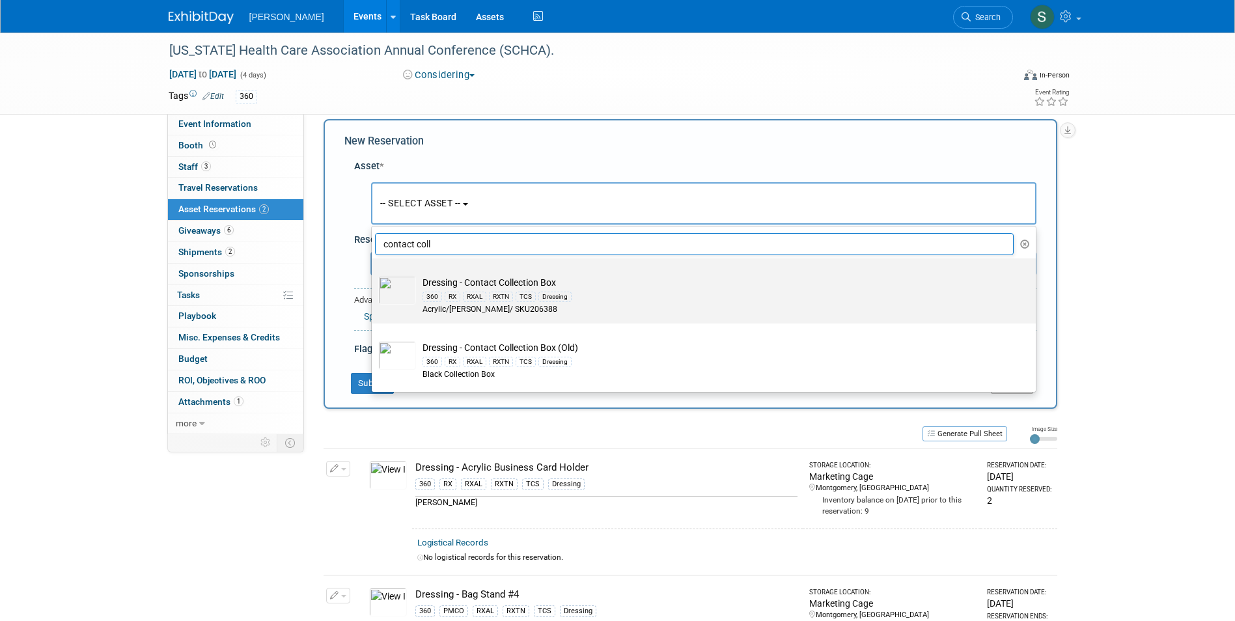
type input "contact coll"
click at [585, 283] on td "Dressing - Contact Collection Box 360 RX RXAL RXTN TCS Dressing Acrylic/[PERSON…" at bounding box center [713, 296] width 594 height 40
click at [374, 274] on input "Dressing - Contact Collection Box 360 RX RXAL RXTN TCS Dressing Acrylic/[PERSON…" at bounding box center [369, 270] width 8 height 8
select select "10724623"
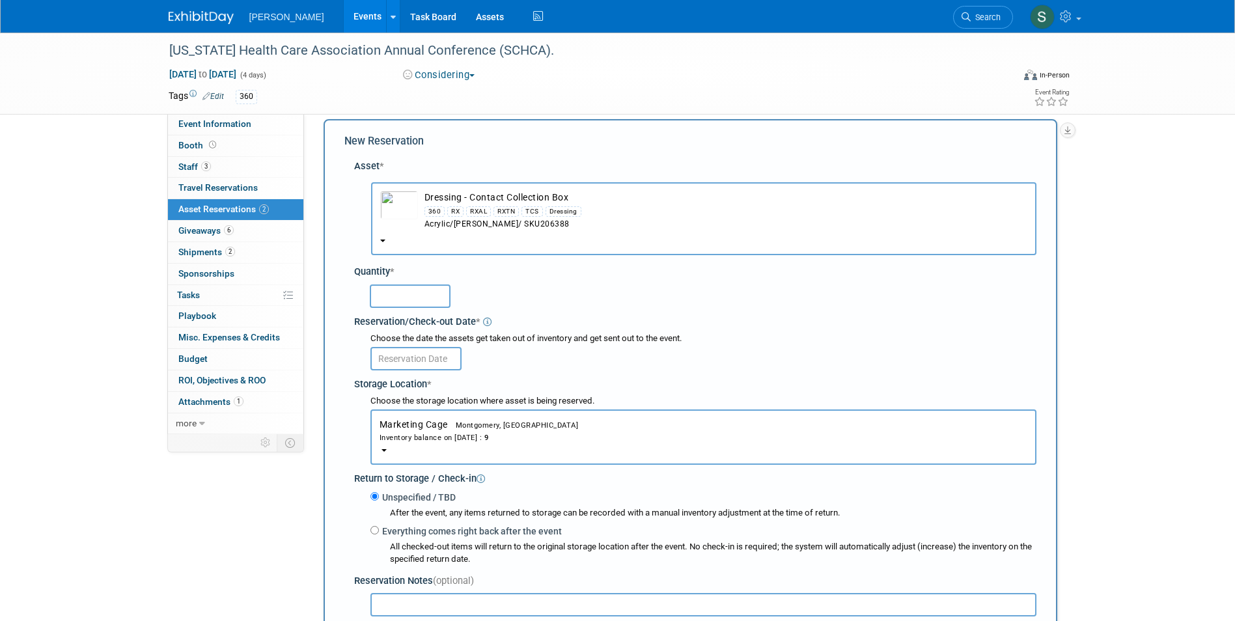
click at [402, 288] on input "text" at bounding box center [410, 295] width 81 height 23
type input "1"
click at [402, 353] on input "text" at bounding box center [415, 358] width 91 height 23
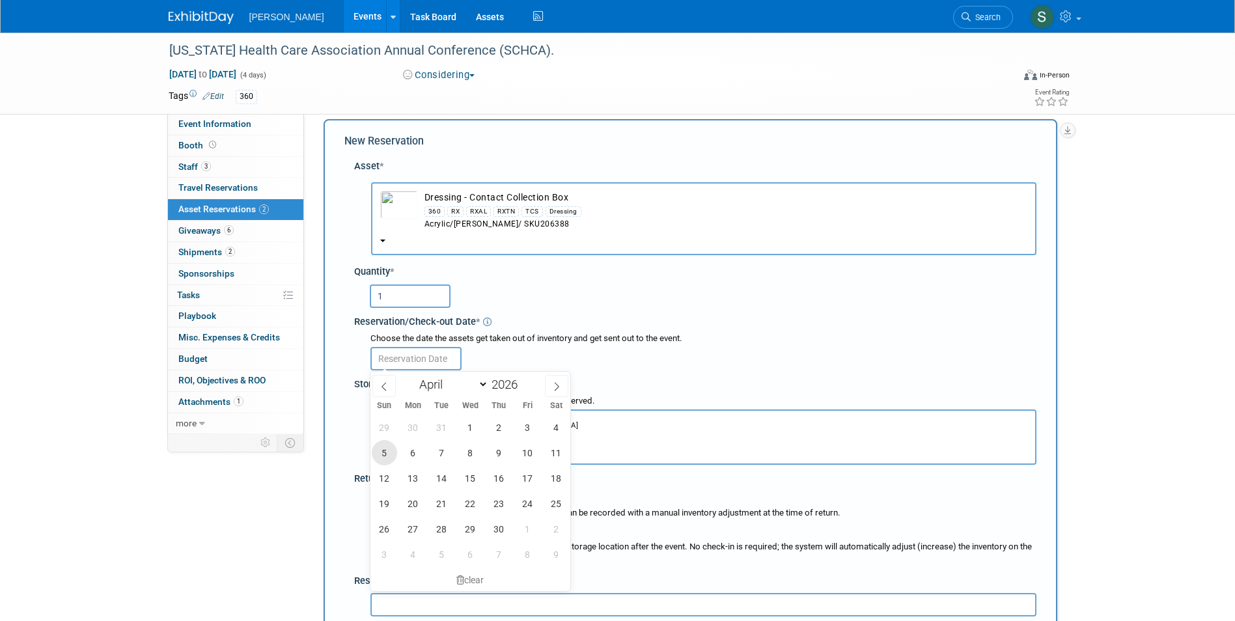
click at [377, 454] on span "5" at bounding box center [384, 452] width 25 height 25
type input "[DATE]"
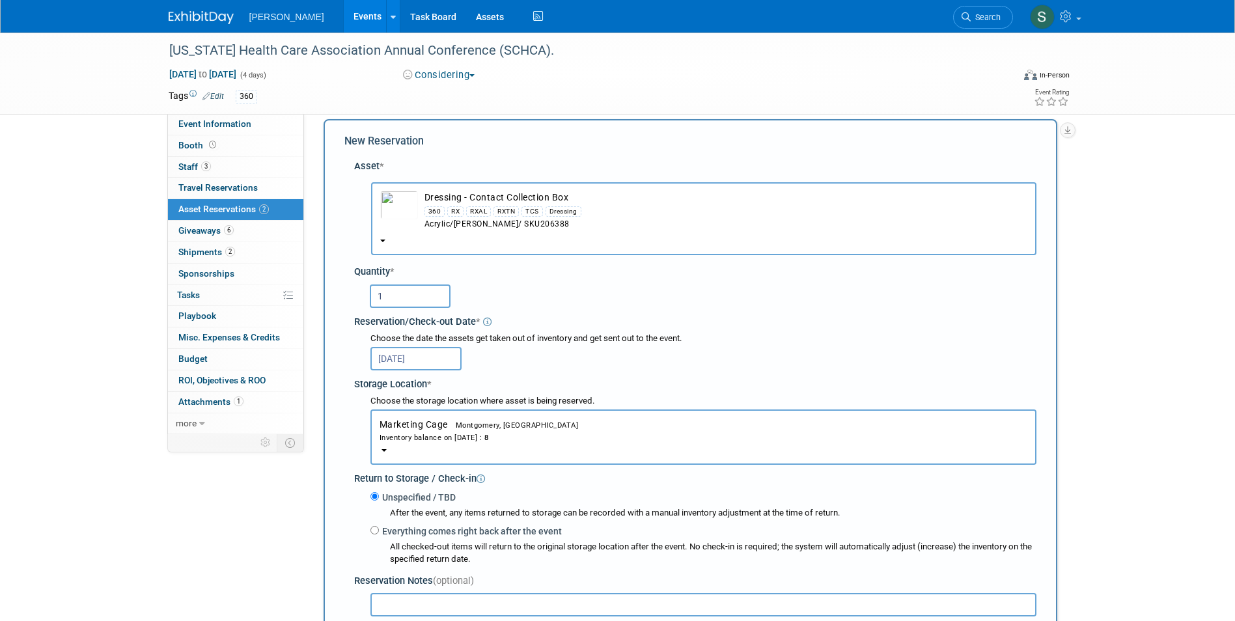
click at [391, 359] on input "[DATE]" at bounding box center [415, 358] width 91 height 23
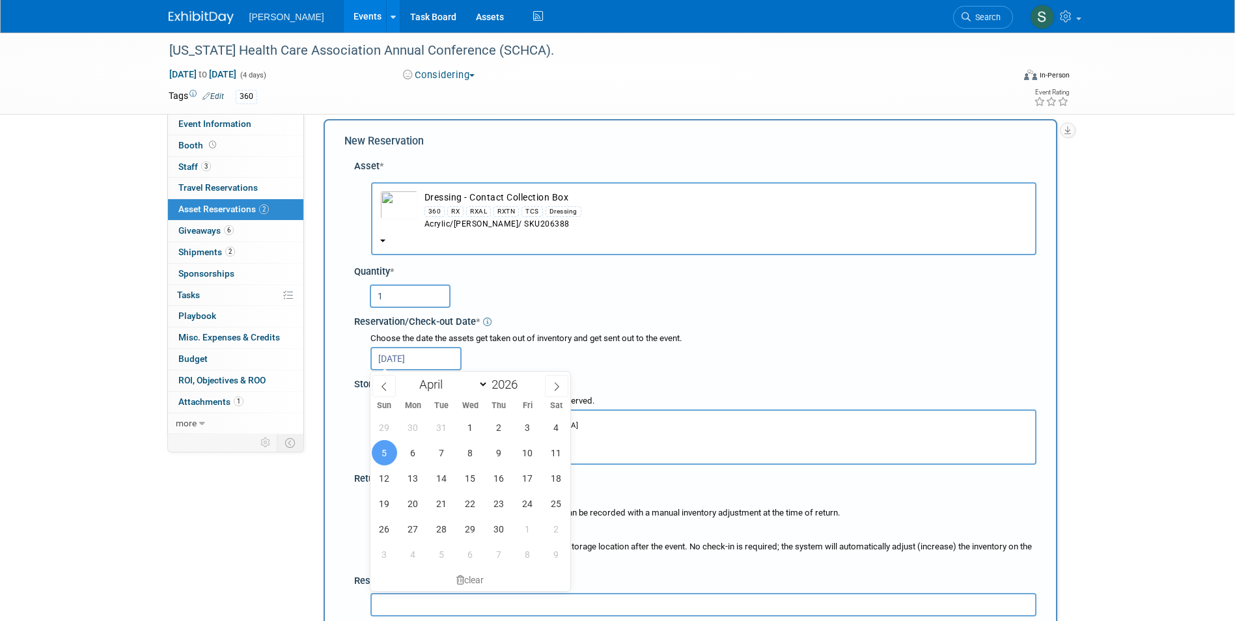
click at [348, 362] on div "Asset * -- SELECT ASSET -- 360 RX" at bounding box center [690, 425] width 692 height 545
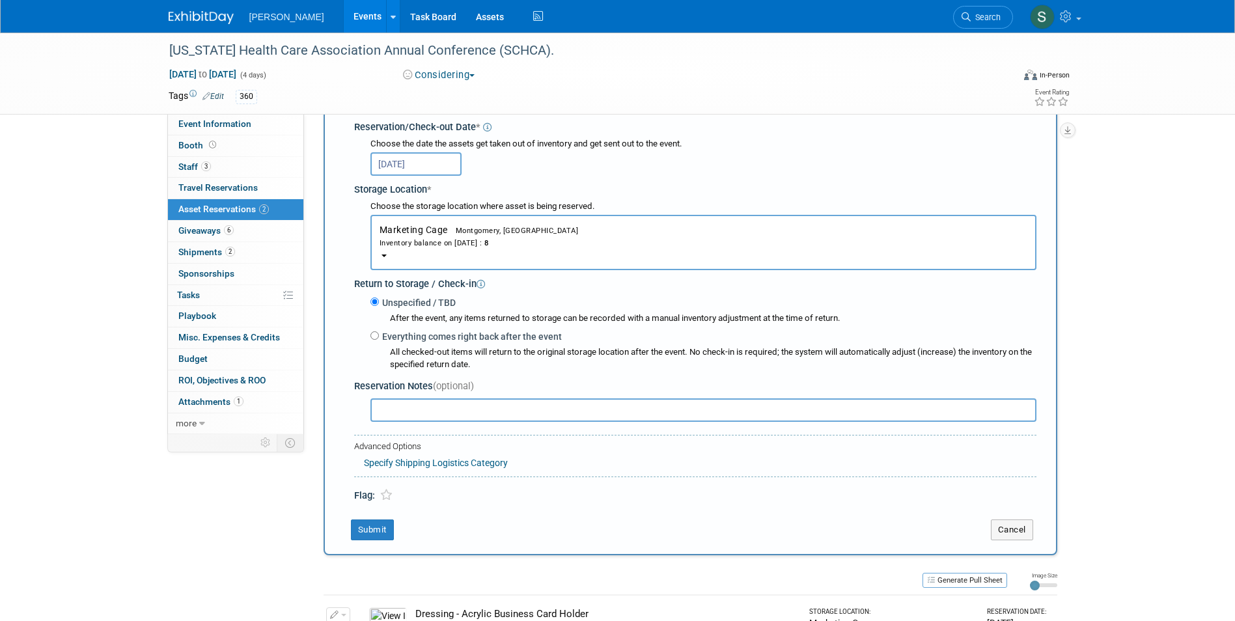
scroll to position [208, 0]
click at [376, 520] on button "Submit" at bounding box center [372, 529] width 43 height 21
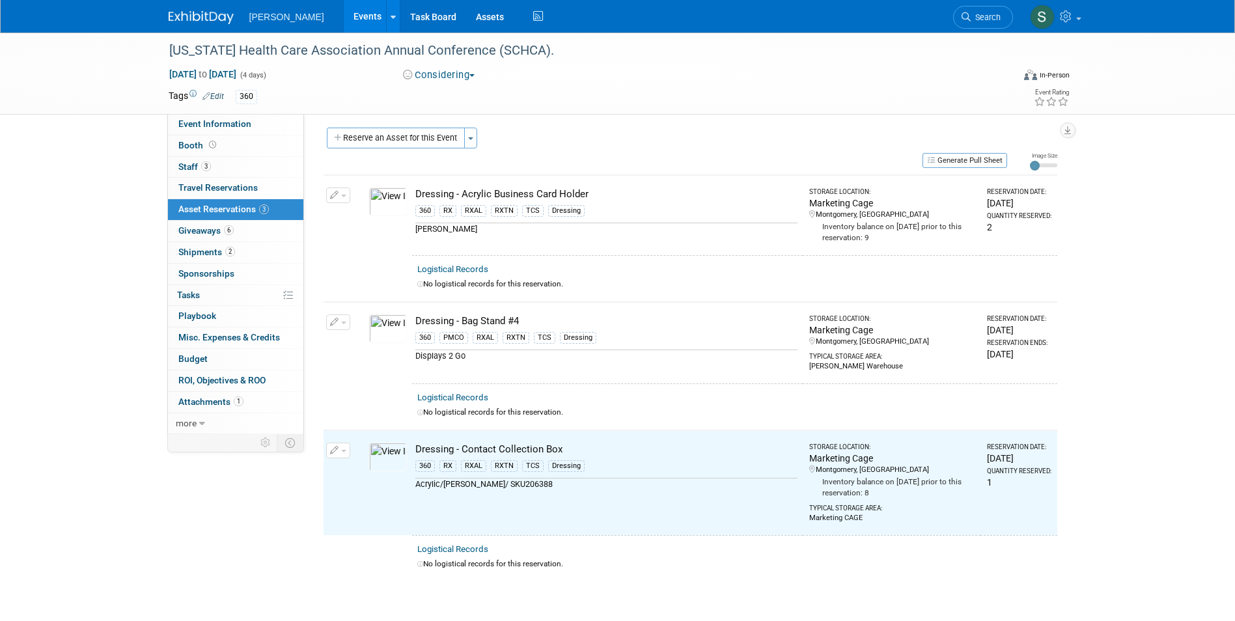
scroll to position [0, 0]
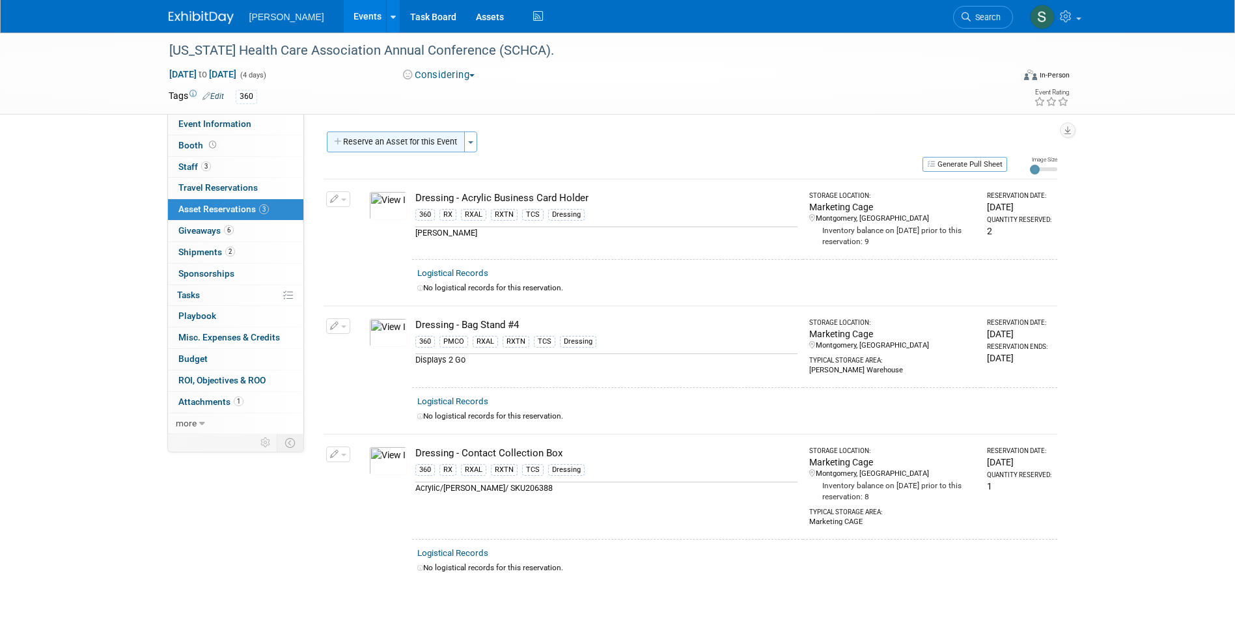
click at [439, 144] on button "Reserve an Asset for this Event" at bounding box center [396, 142] width 138 height 21
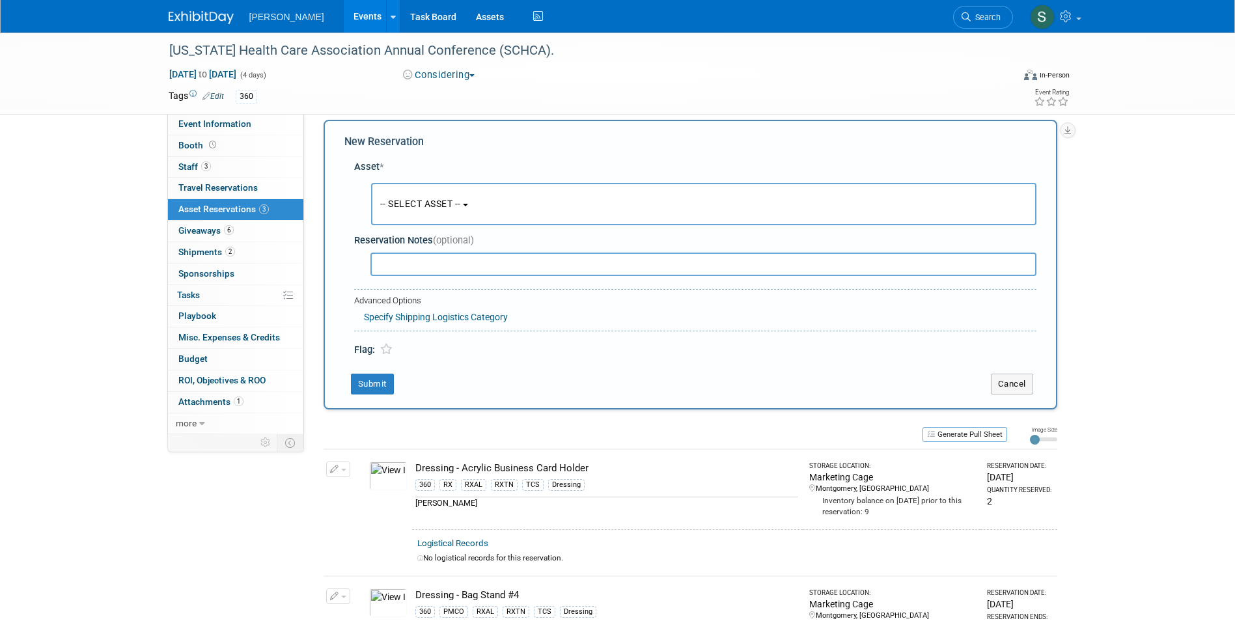
scroll to position [12, 0]
click at [408, 187] on button "-- SELECT ASSET --" at bounding box center [703, 203] width 665 height 42
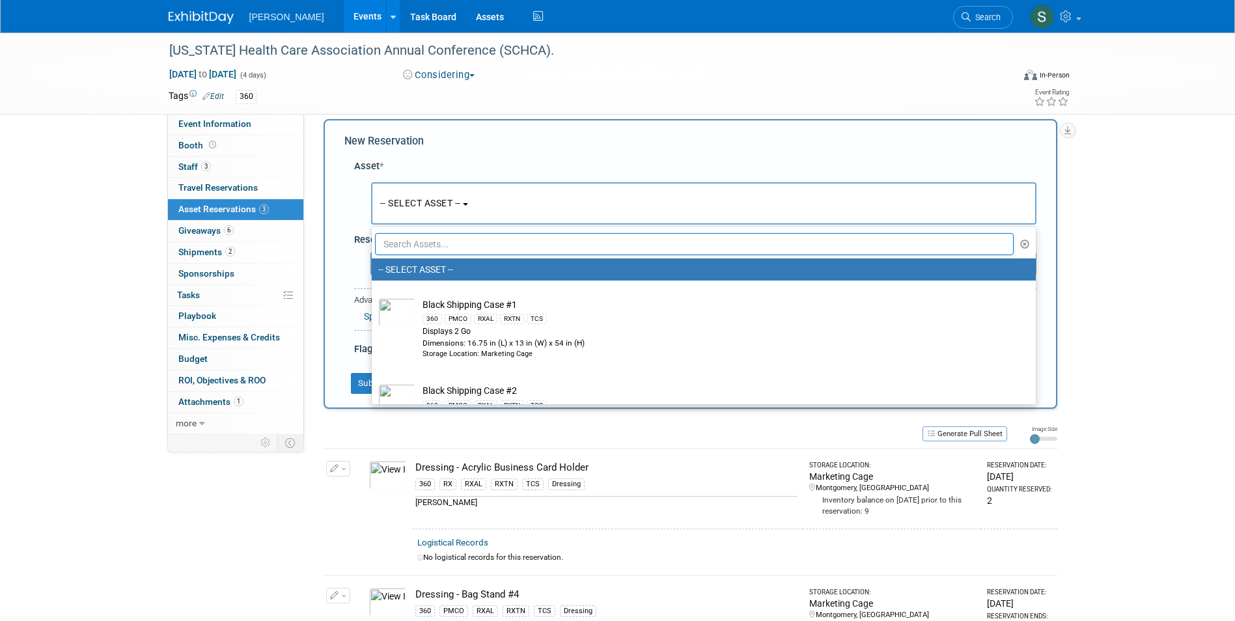
click at [414, 233] on input "text" at bounding box center [694, 244] width 639 height 22
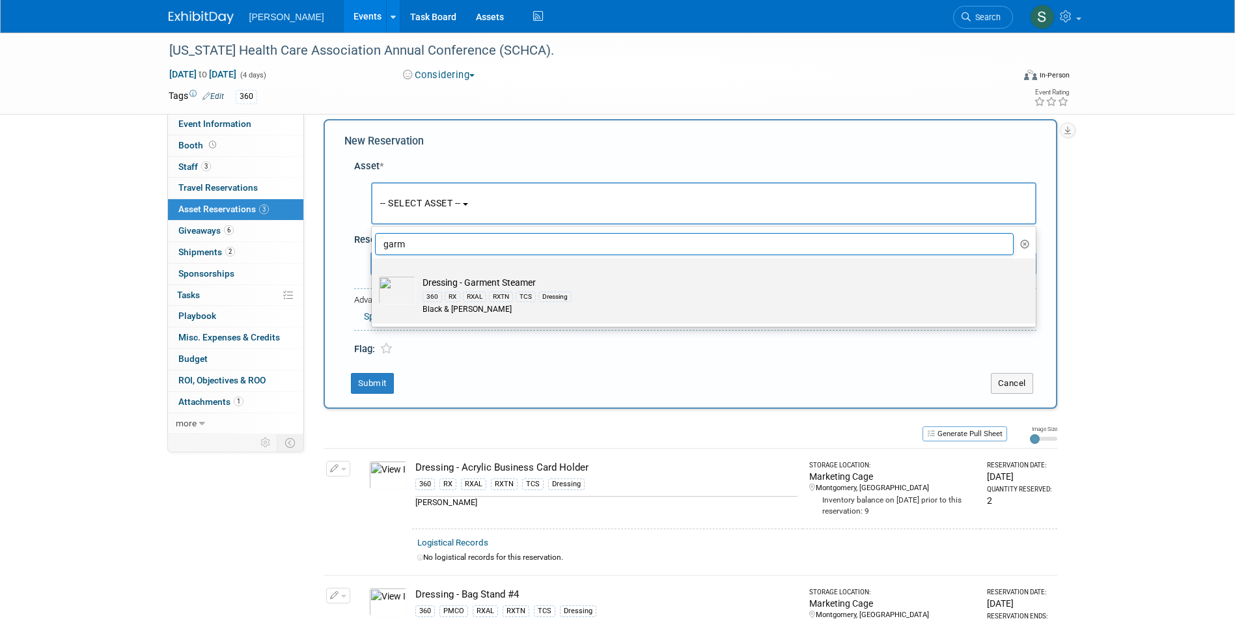
type input "garm"
click at [596, 296] on div "360 RX RXAL RXTN TCS Dressing" at bounding box center [715, 296] width 587 height 15
click at [374, 274] on input "Dressing - Garment Steamer 360 RX RXAL RXTN TCS Dressing Black & Decker" at bounding box center [369, 270] width 8 height 8
select select "10726027"
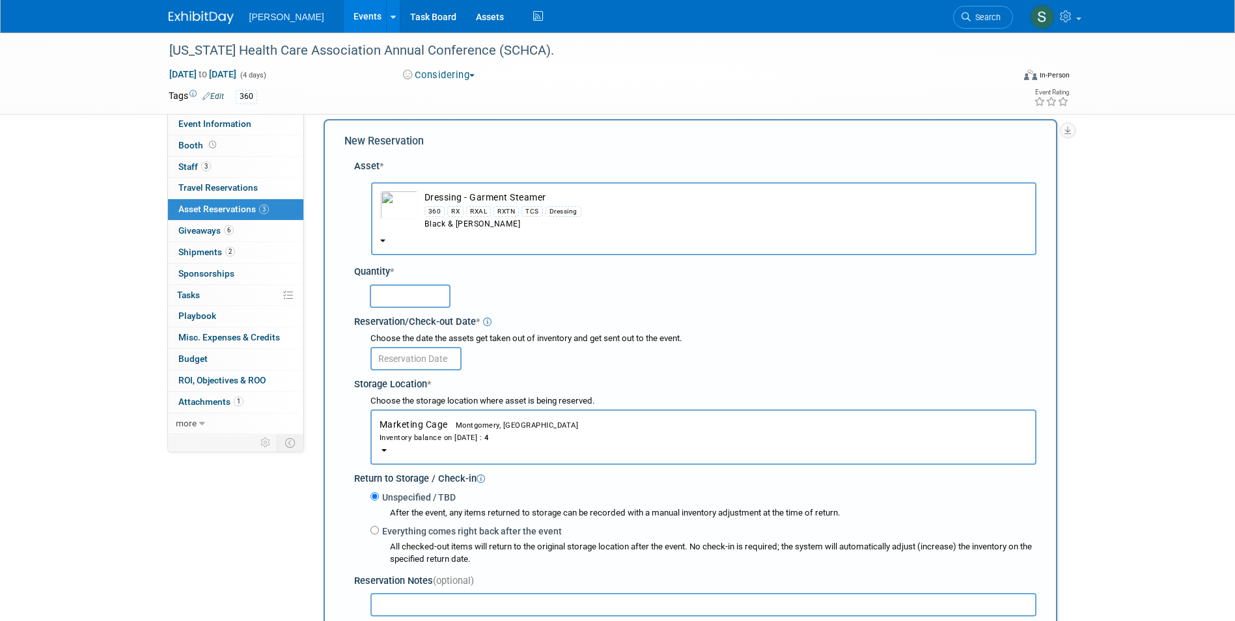
click at [404, 287] on input "text" at bounding box center [410, 295] width 81 height 23
type input "1"
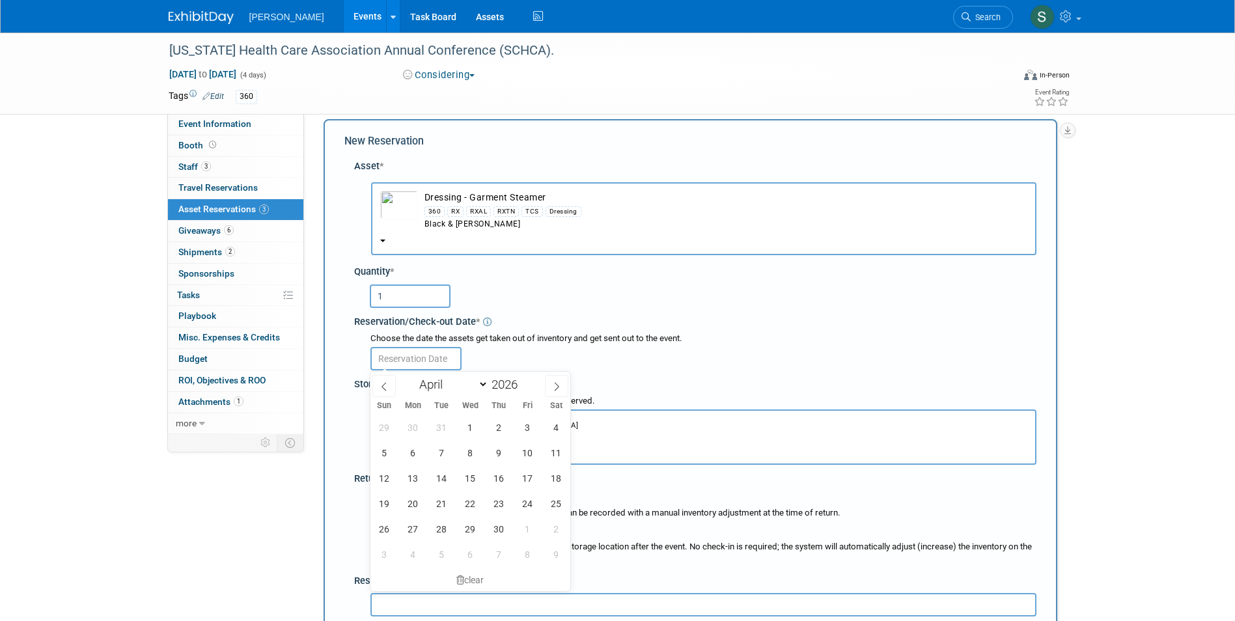
click at [402, 362] on input "text" at bounding box center [415, 358] width 91 height 23
click at [389, 450] on span "5" at bounding box center [384, 452] width 25 height 25
type input "Apr 5, 2026"
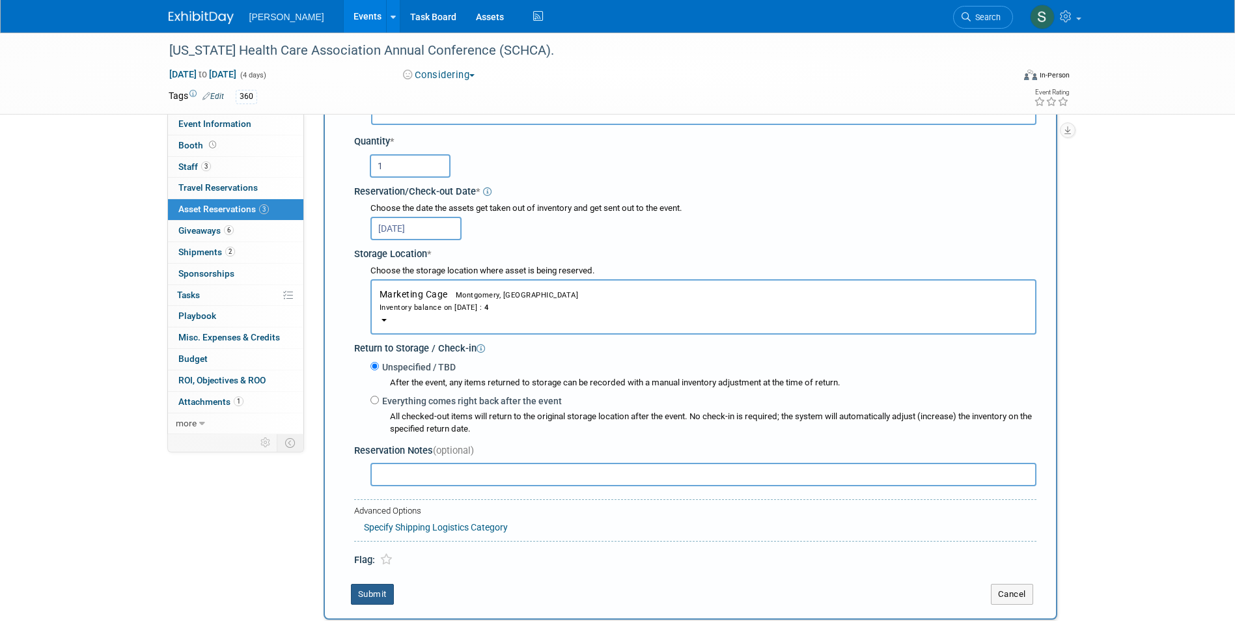
click at [373, 592] on button "Submit" at bounding box center [372, 594] width 43 height 21
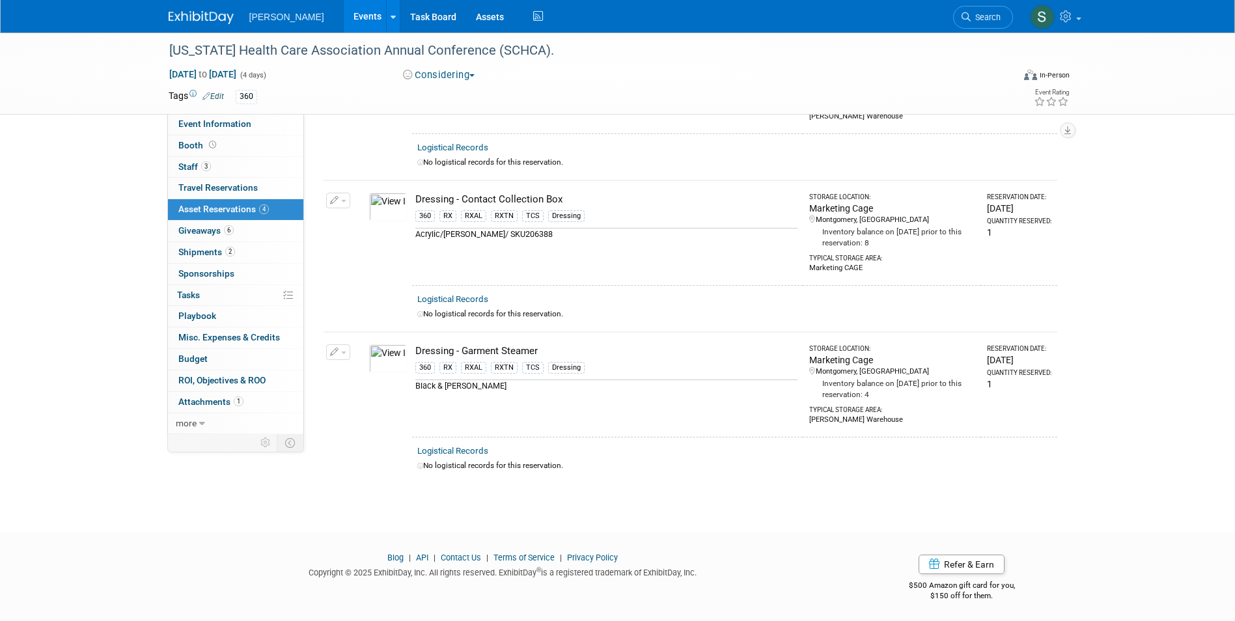
scroll to position [0, 0]
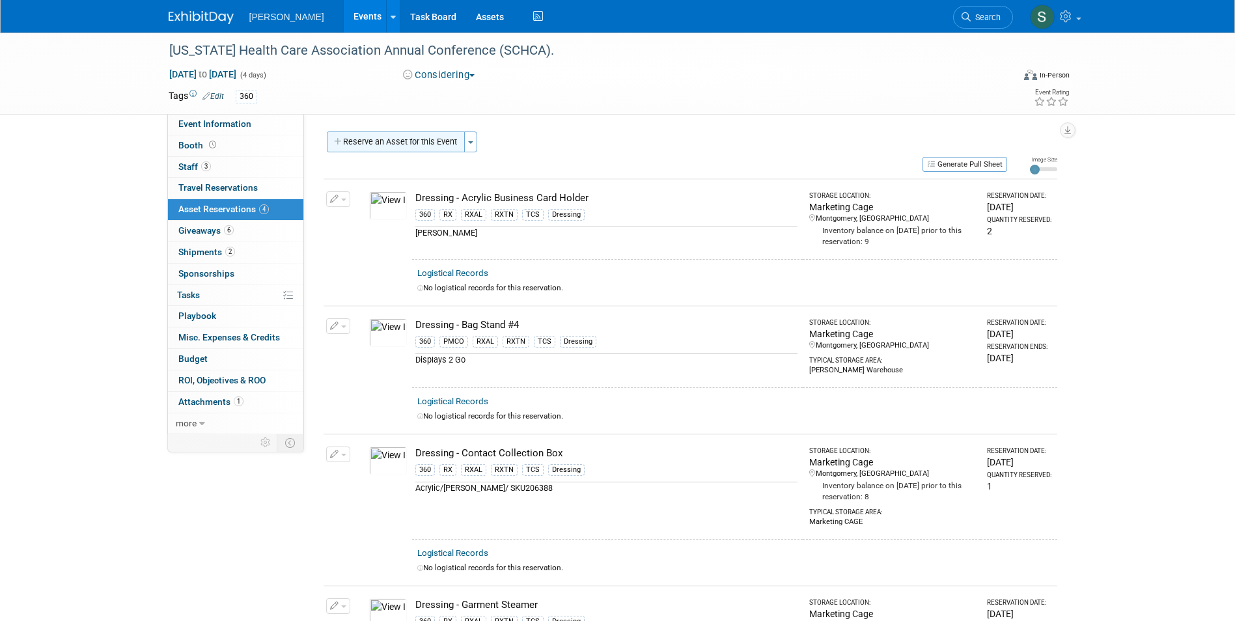
click at [412, 149] on button "Reserve an Asset for this Event" at bounding box center [396, 142] width 138 height 21
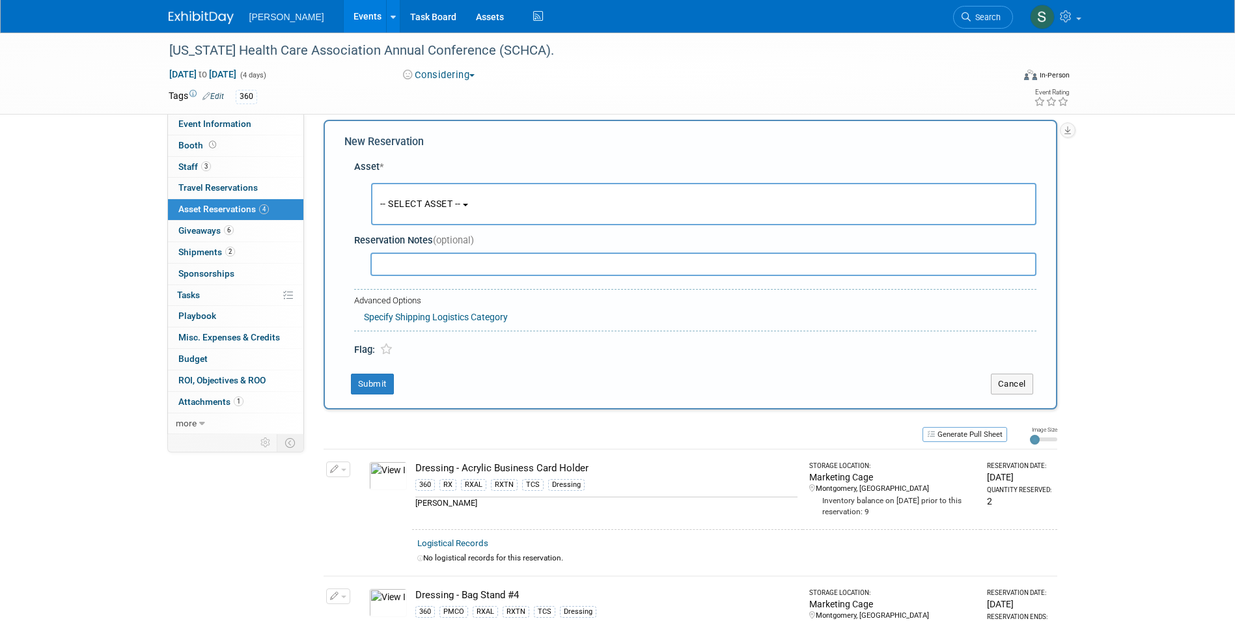
scroll to position [12, 0]
click at [409, 206] on span "-- SELECT ASSET --" at bounding box center [420, 203] width 81 height 10
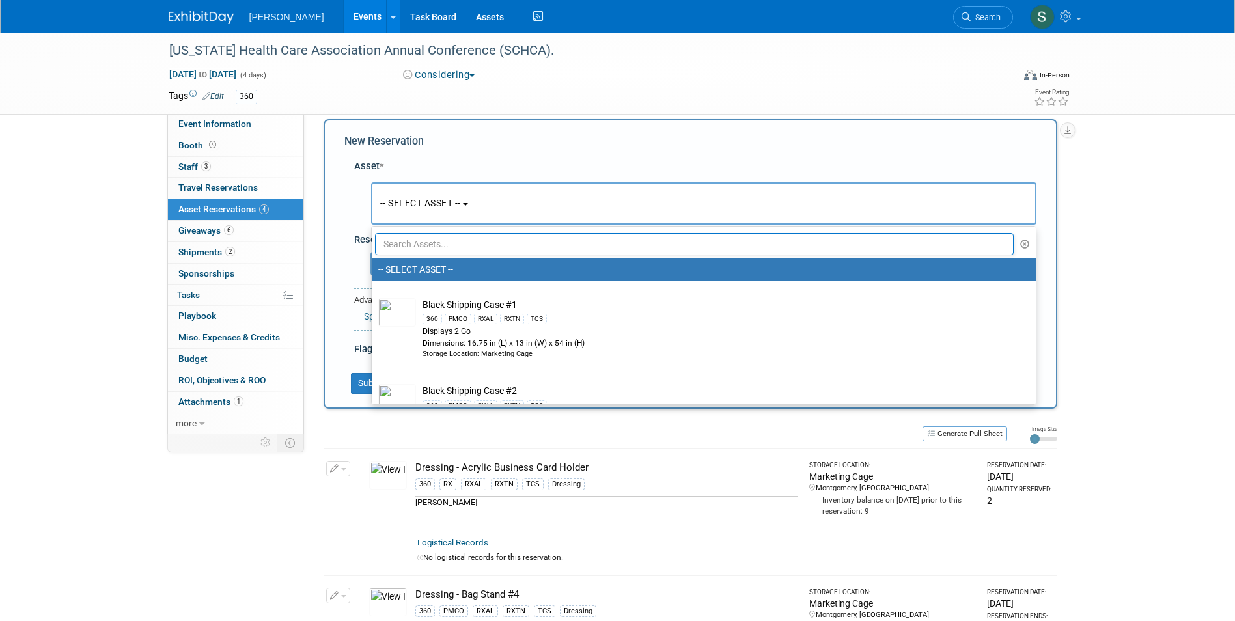
click at [420, 256] on ul "-- SELECT ASSET -- Black Shipping Case #1 360 PMCO RXAL RXTN TCS Displays 2 Go …" at bounding box center [703, 315] width 665 height 179
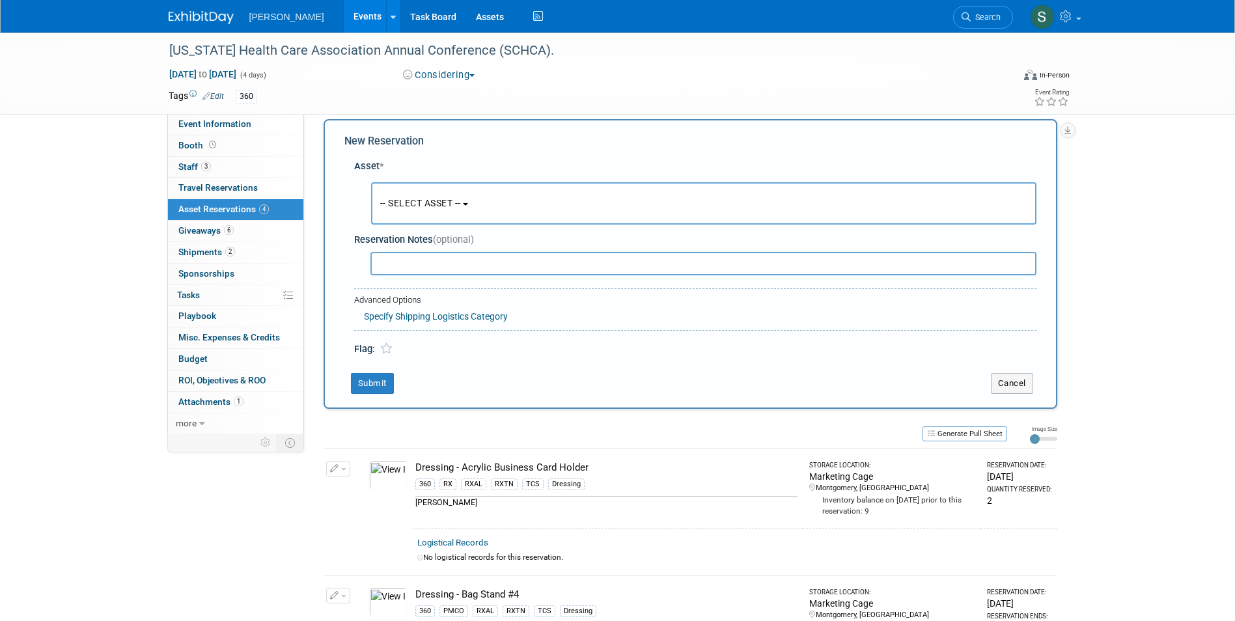
click at [420, 248] on div at bounding box center [697, 263] width 677 height 31
click at [427, 204] on span "-- SELECT ASSET --" at bounding box center [420, 203] width 81 height 10
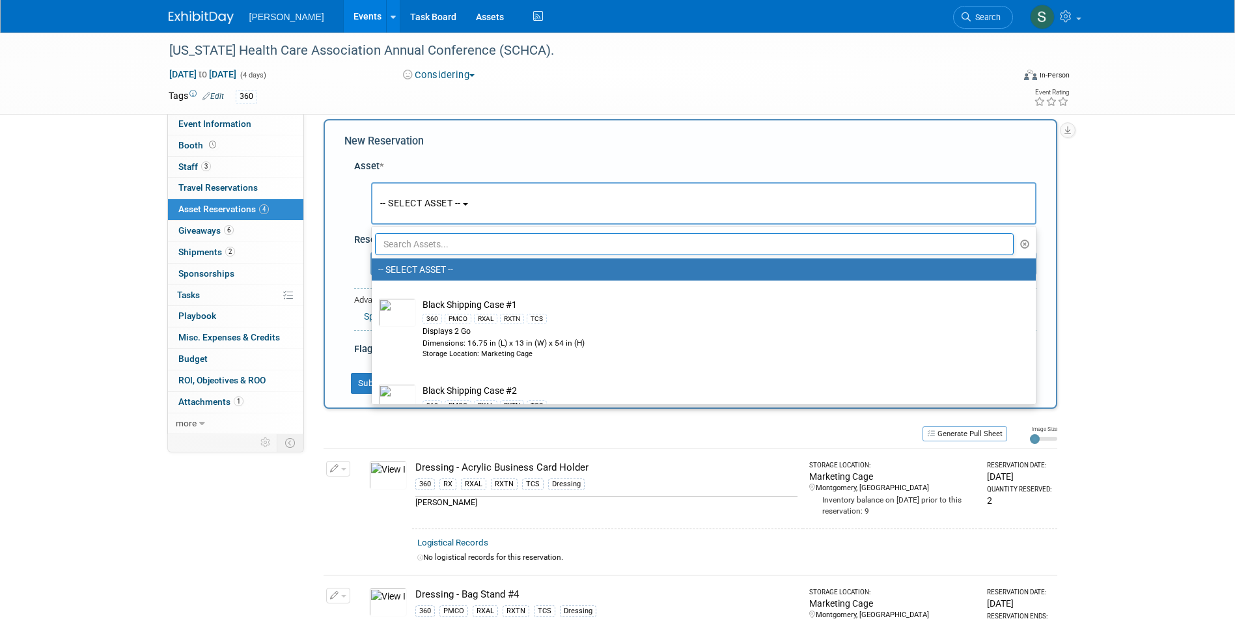
click at [443, 253] on input "text" at bounding box center [694, 244] width 639 height 22
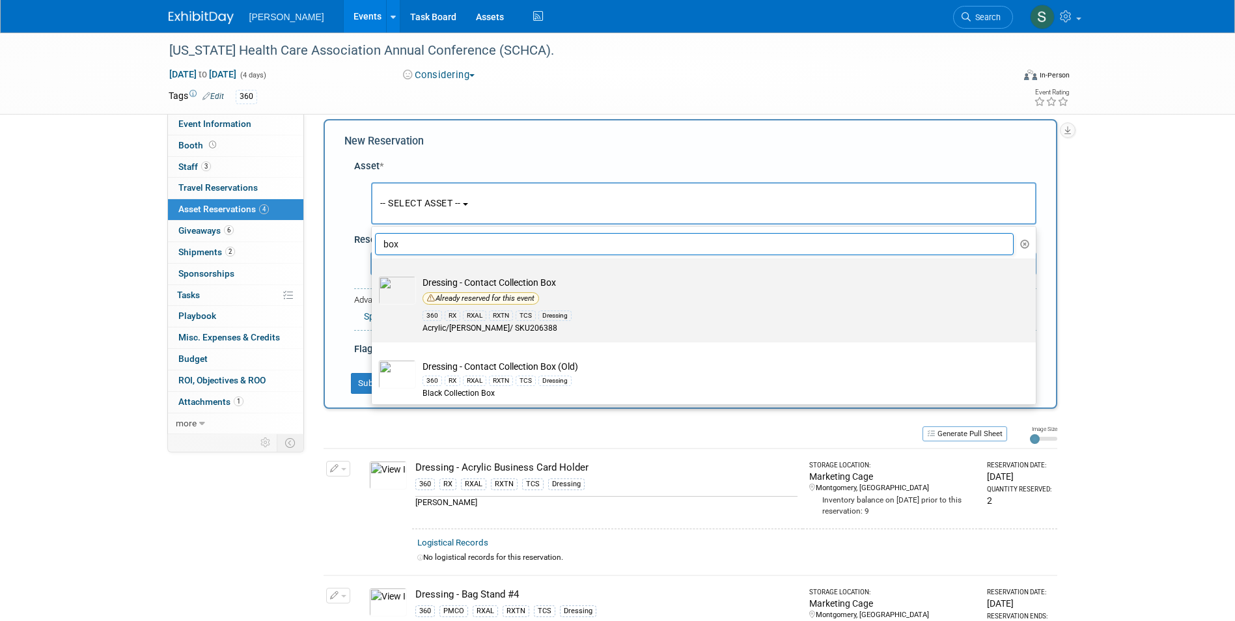
scroll to position [61, 0]
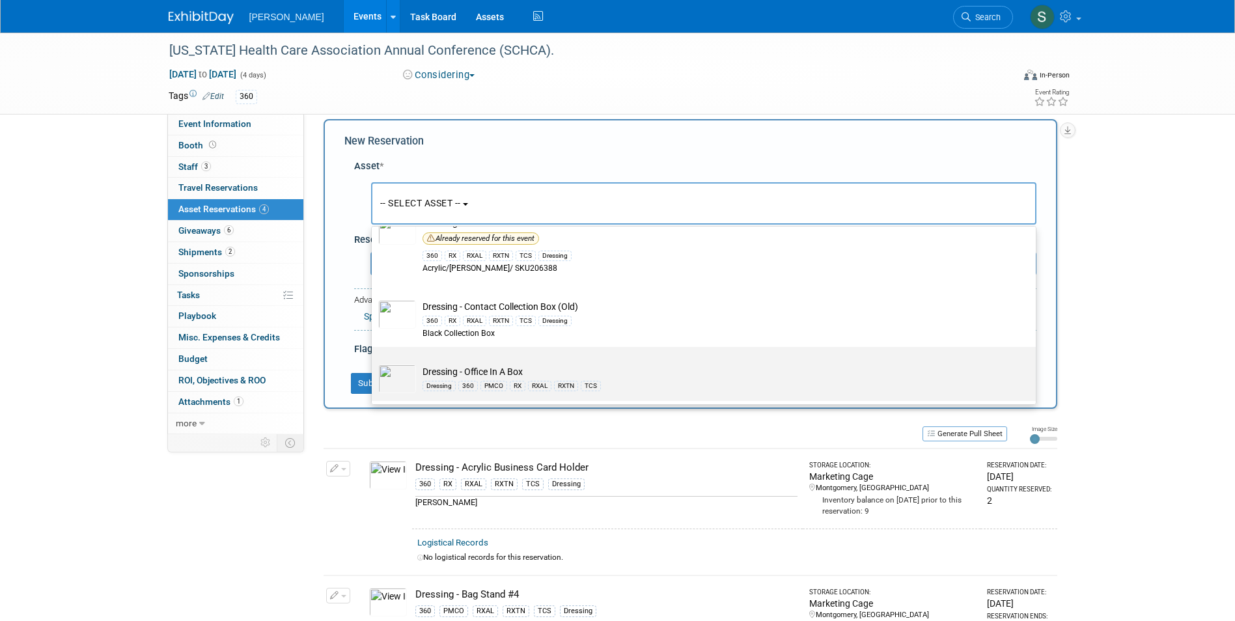
type input "box"
click at [540, 368] on td "Dressing - Office In A Box Dressing 360 PMCO RX RXAL RXTN TCS" at bounding box center [713, 379] width 594 height 29
click at [374, 363] on input "Dressing - Office In A Box Dressing 360 PMCO RX RXAL RXTN TCS" at bounding box center [369, 358] width 8 height 8
select select "10724056"
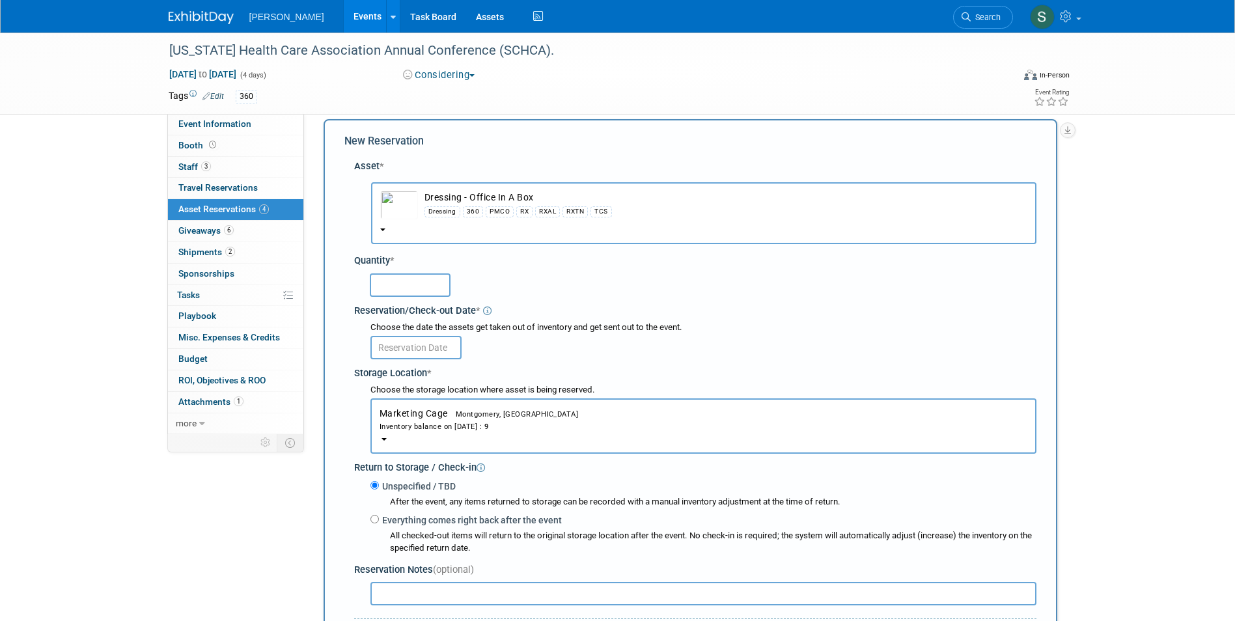
click at [416, 294] on input "text" at bounding box center [410, 284] width 81 height 23
type input "1"
click at [399, 350] on input "text" at bounding box center [415, 347] width 91 height 23
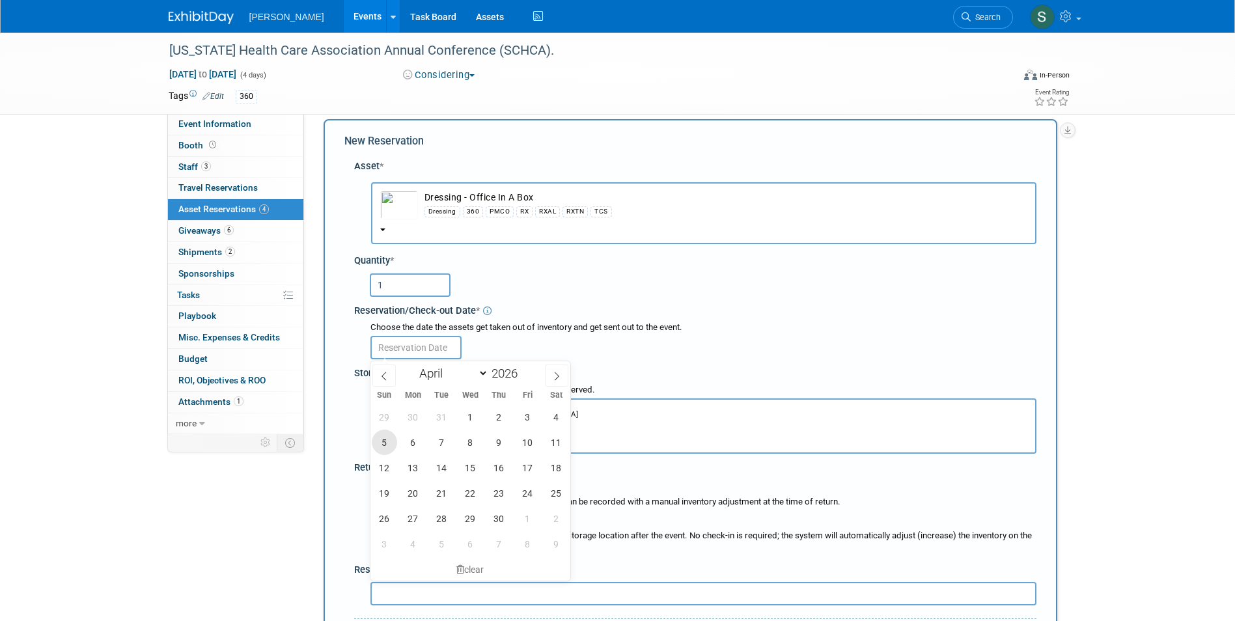
click at [379, 445] on span "5" at bounding box center [384, 442] width 25 height 25
type input "Apr 5, 2026"
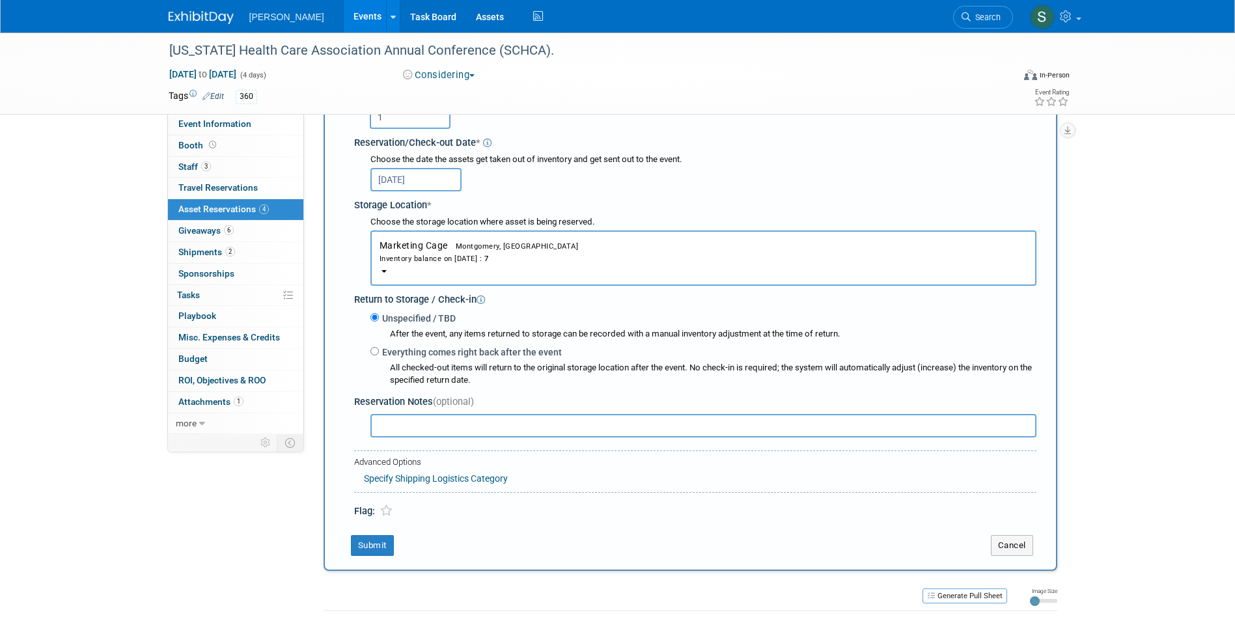
scroll to position [195, 0]
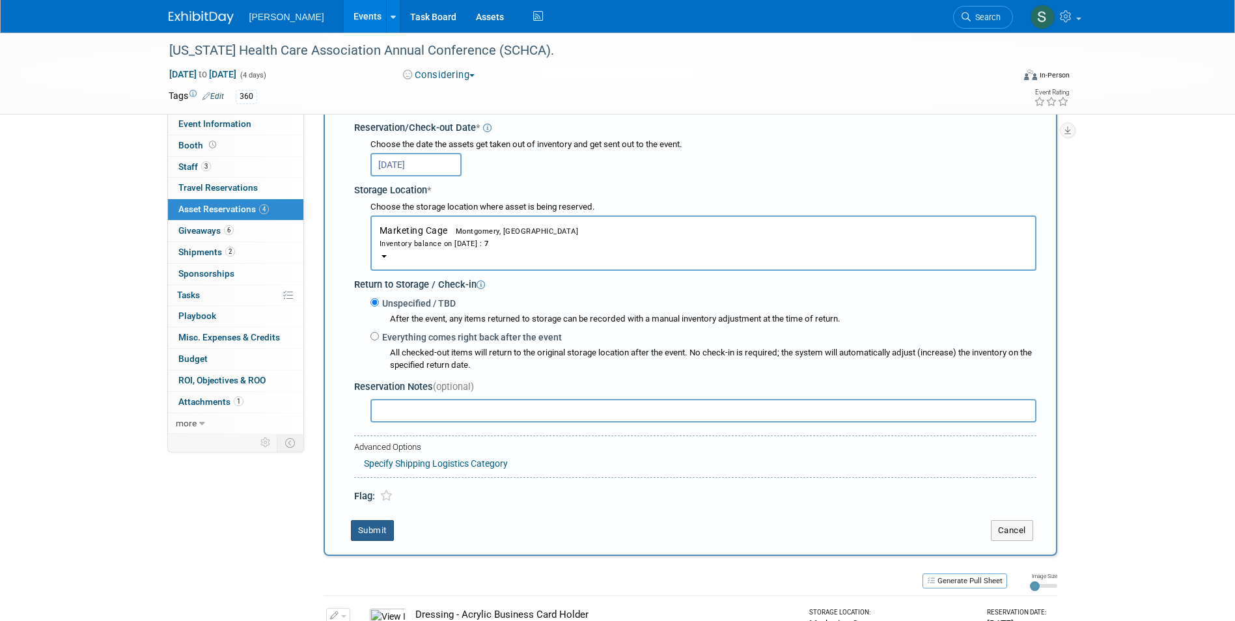
click at [380, 531] on button "Submit" at bounding box center [372, 530] width 43 height 21
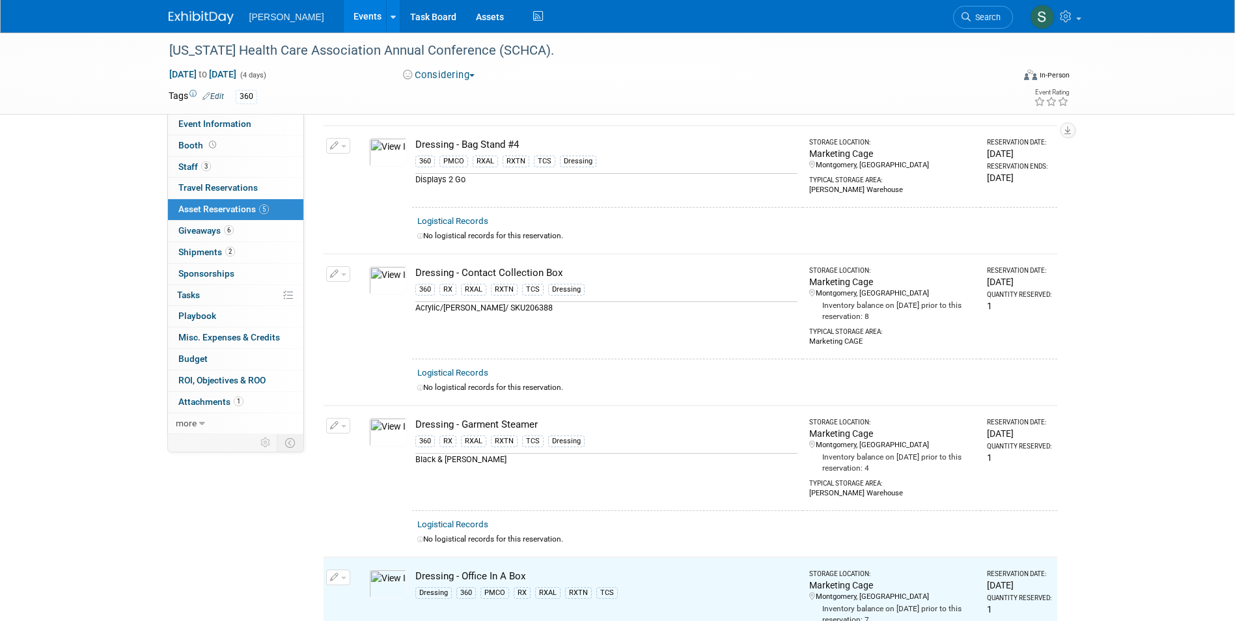
scroll to position [0, 0]
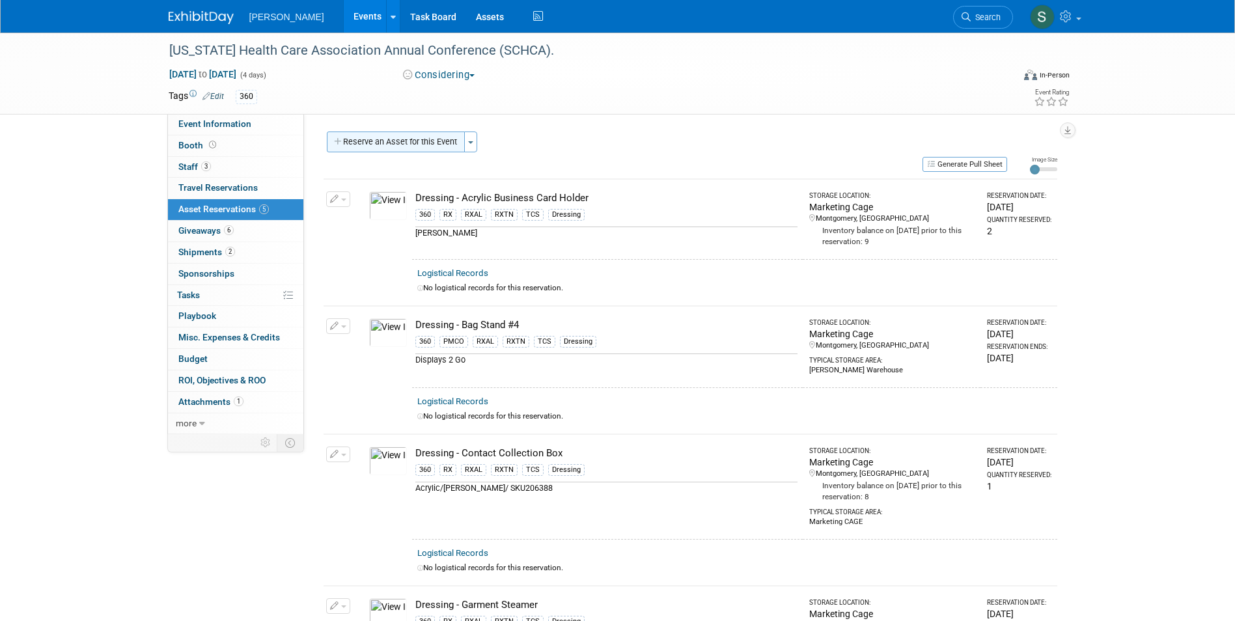
click at [403, 146] on button "Reserve an Asset for this Event" at bounding box center [396, 142] width 138 height 21
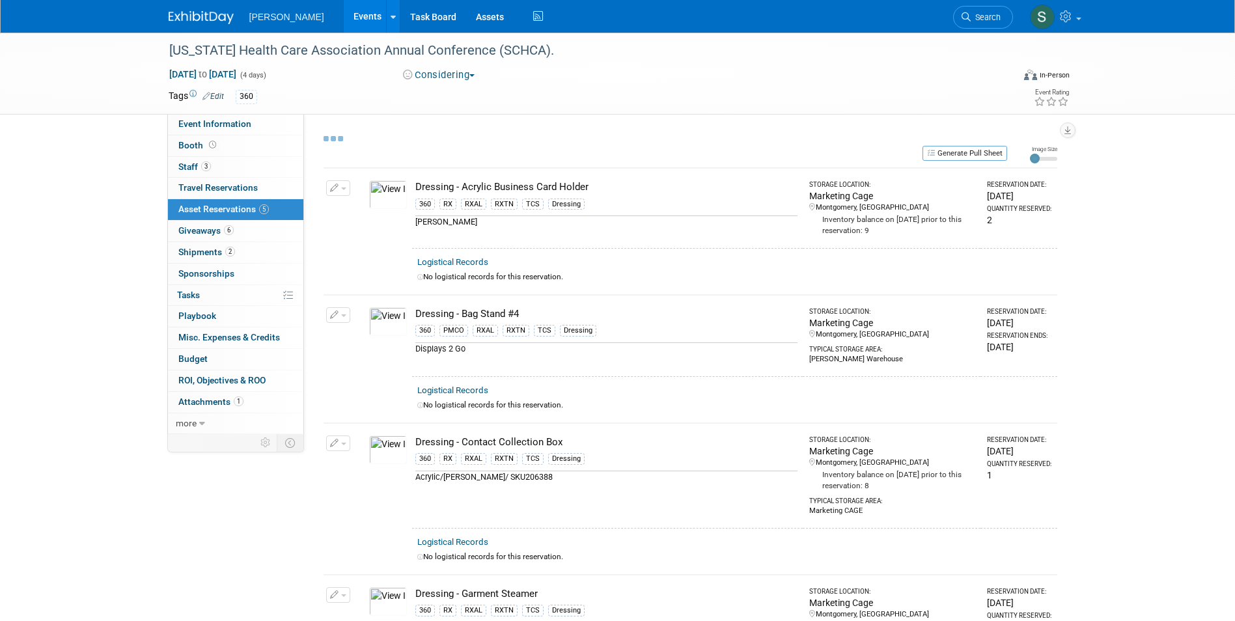
scroll to position [12, 0]
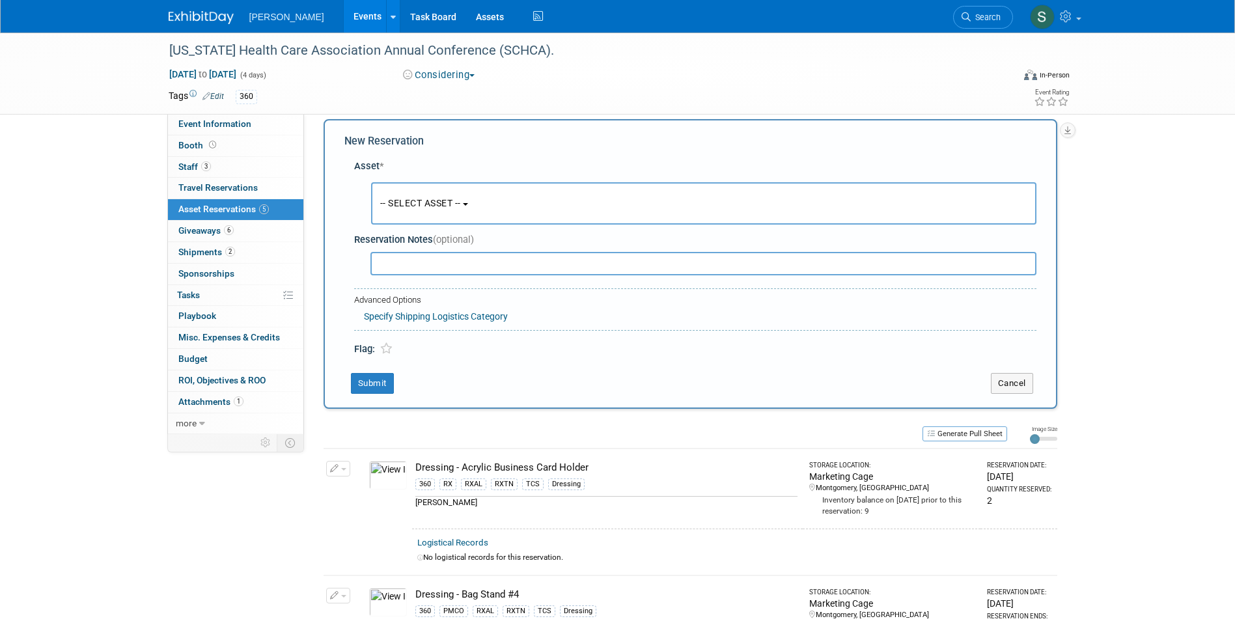
click at [419, 198] on span "-- SELECT ASSET --" at bounding box center [420, 203] width 81 height 10
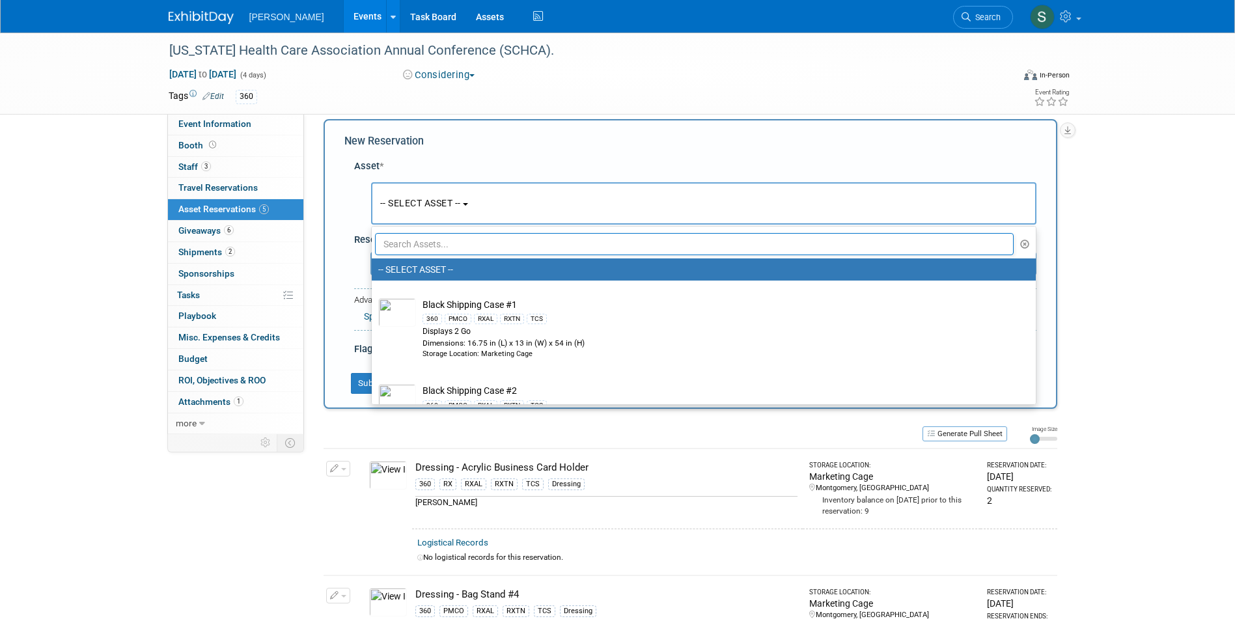
click at [425, 245] on input "text" at bounding box center [694, 244] width 639 height 22
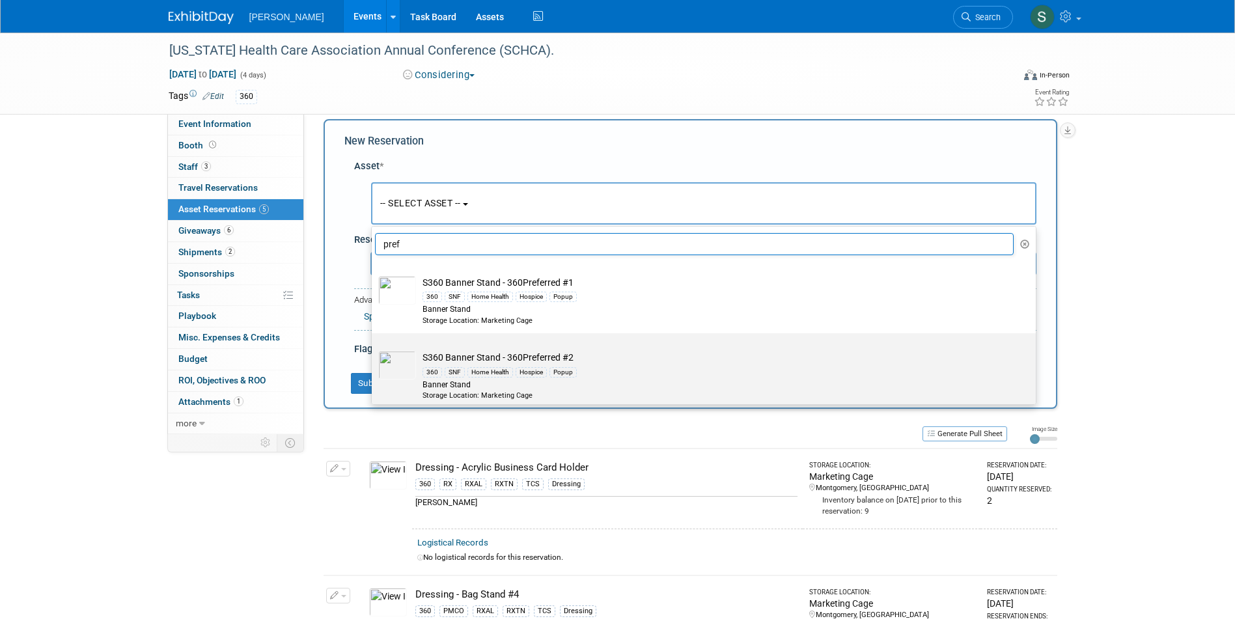
type input "pref"
click at [611, 357] on td "S360 Banner Stand - 360Preferred #2 360 SNF Home Health Hospice Popup Banner St…" at bounding box center [713, 375] width 594 height 49
click at [374, 349] on input "S360 Banner Stand - 360Preferred #2 360 SNF Home Health Hospice Popup Banner St…" at bounding box center [369, 344] width 8 height 8
select select "10724153"
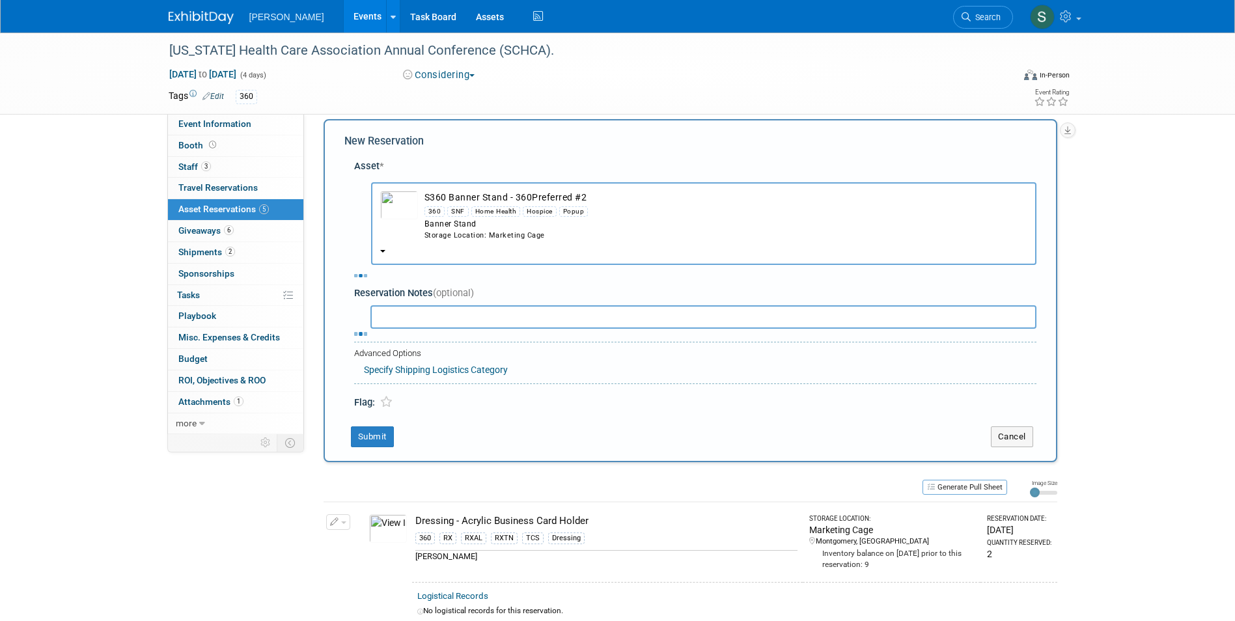
click at [0, 0] on input "text" at bounding box center [0, 0] width 0 height 0
select select "3"
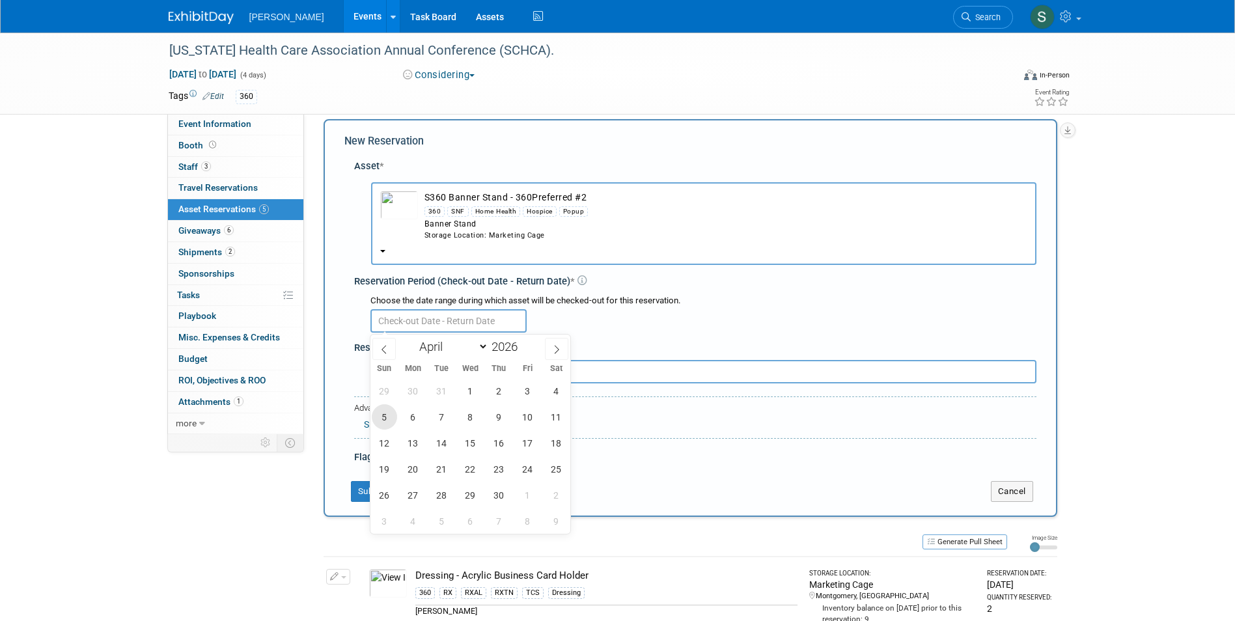
click at [391, 421] on span "5" at bounding box center [384, 416] width 25 height 25
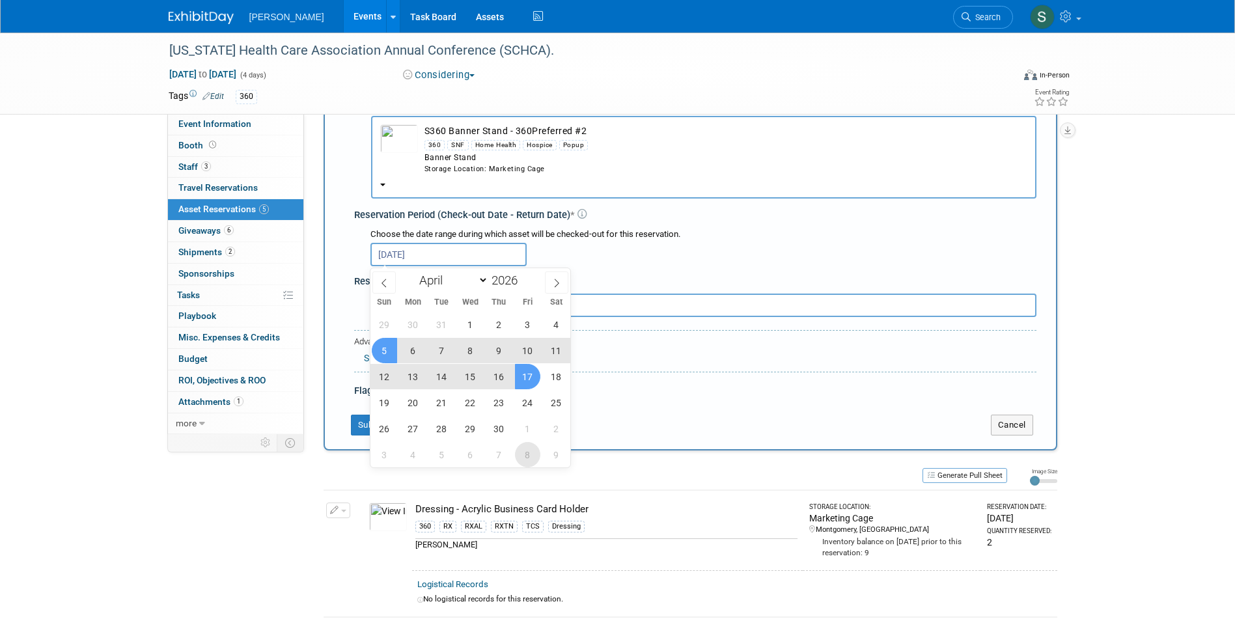
scroll to position [77, 0]
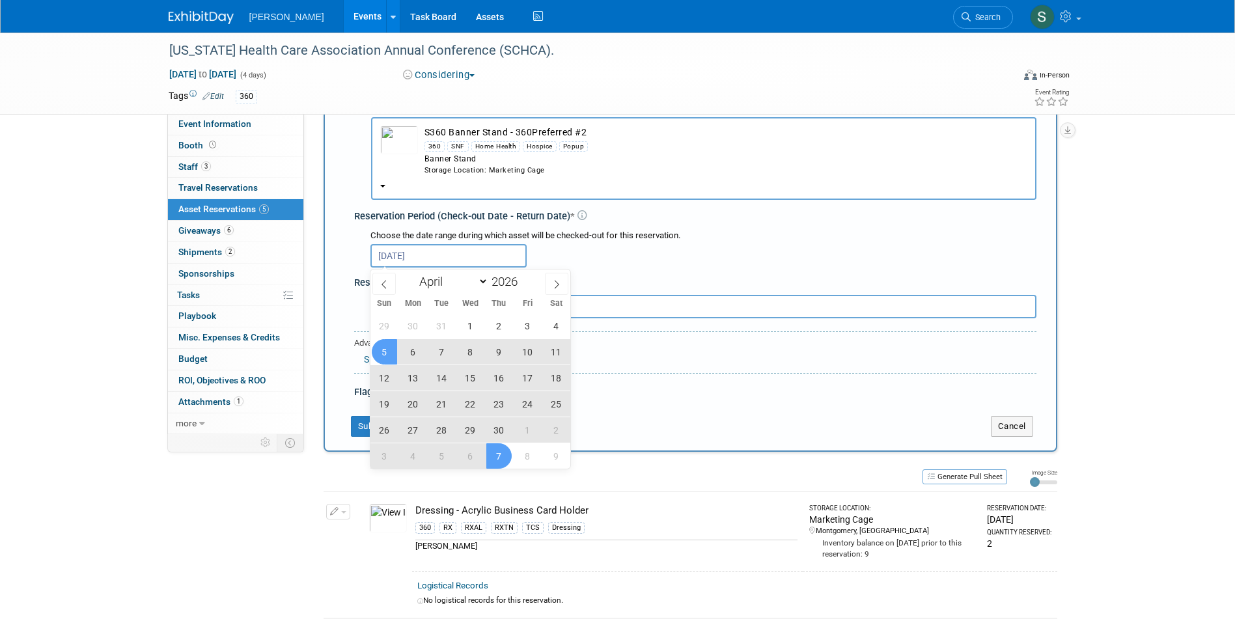
click at [504, 460] on span "7" at bounding box center [498, 455] width 25 height 25
type input "Apr 5, 2026 to May 7, 2026"
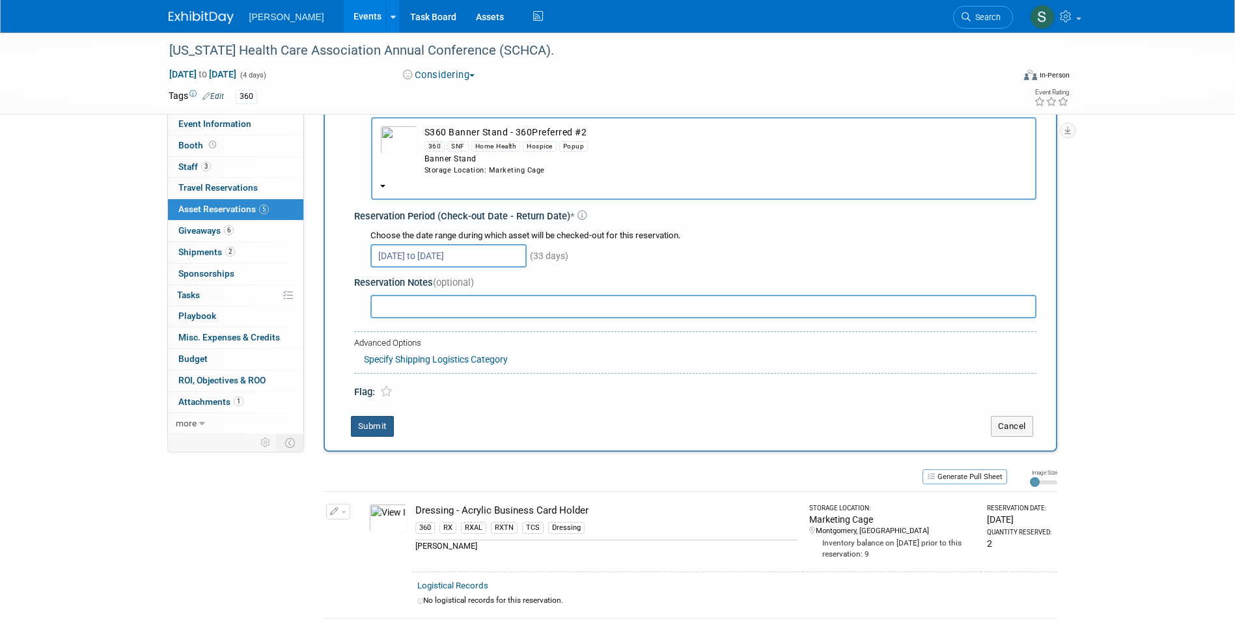
click at [371, 428] on button "Submit" at bounding box center [372, 426] width 43 height 21
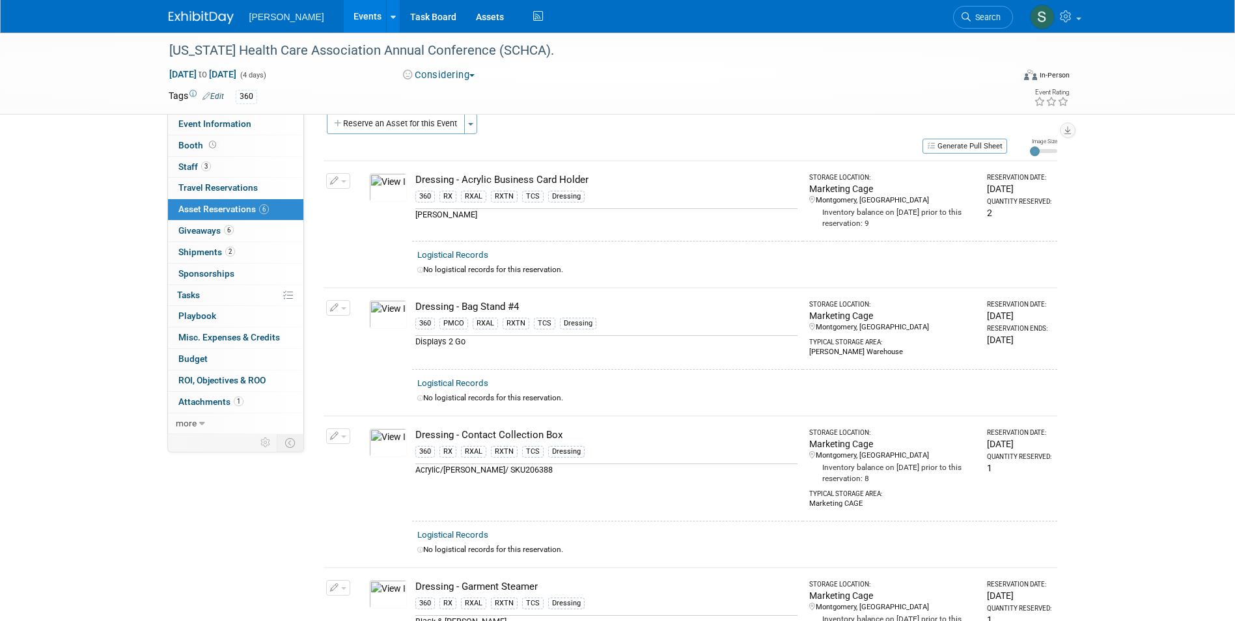
scroll to position [0, 0]
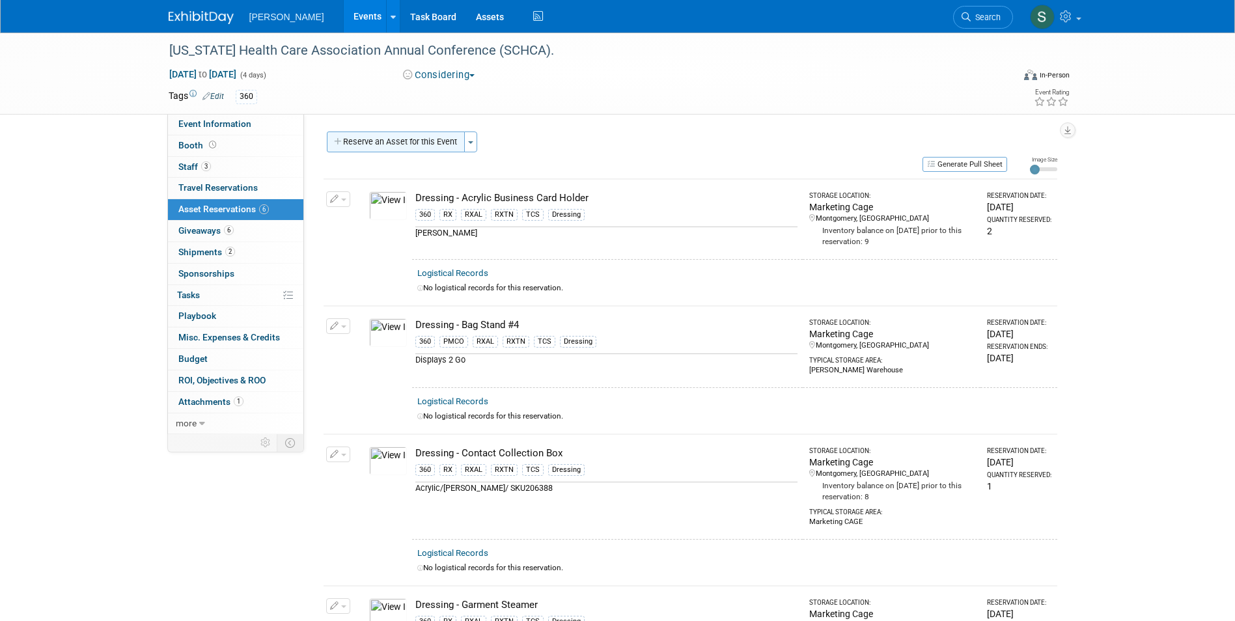
click at [415, 143] on button "Reserve an Asset for this Event" at bounding box center [396, 142] width 138 height 21
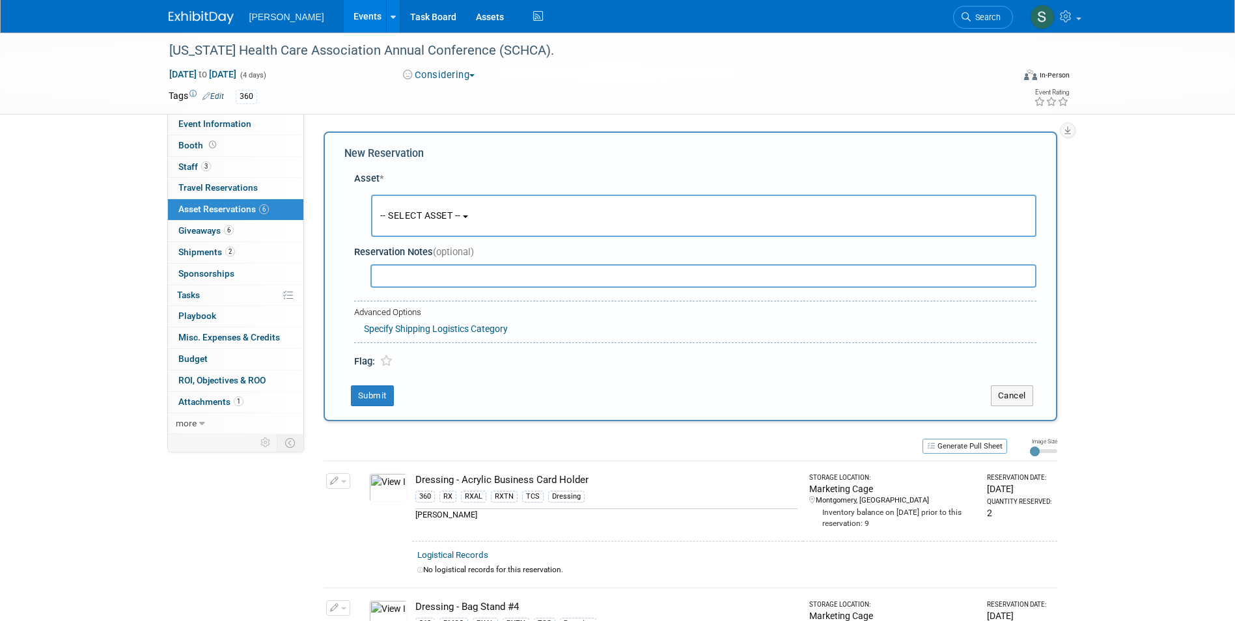
scroll to position [12, 0]
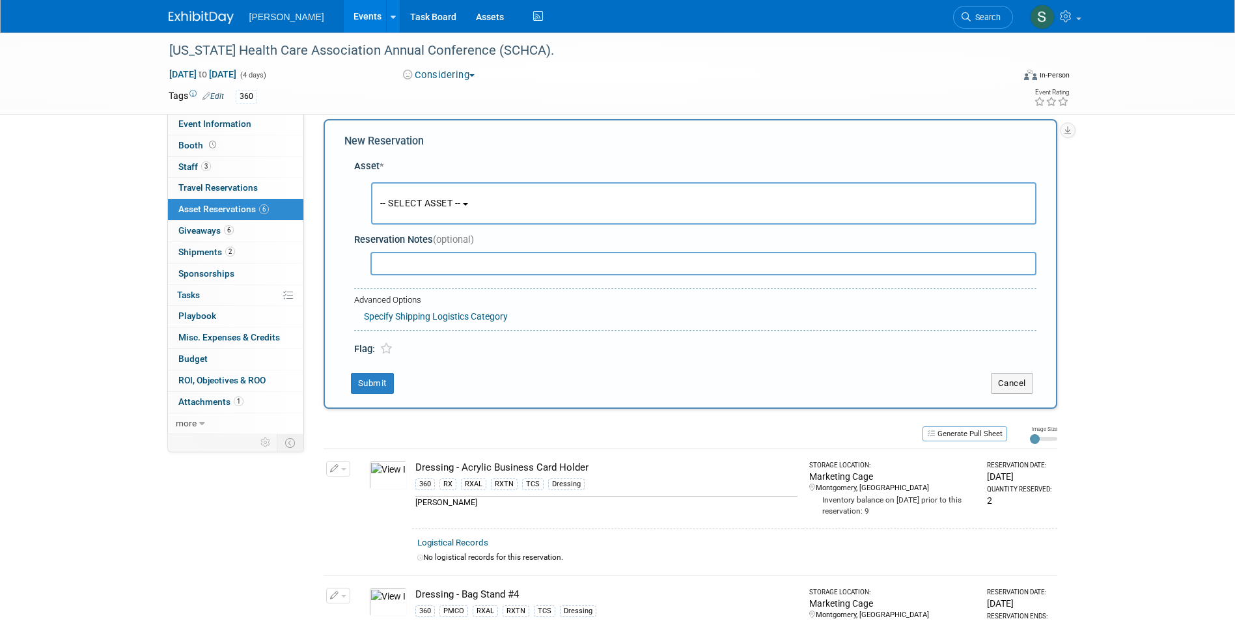
click at [432, 206] on span "-- SELECT ASSET --" at bounding box center [420, 203] width 81 height 10
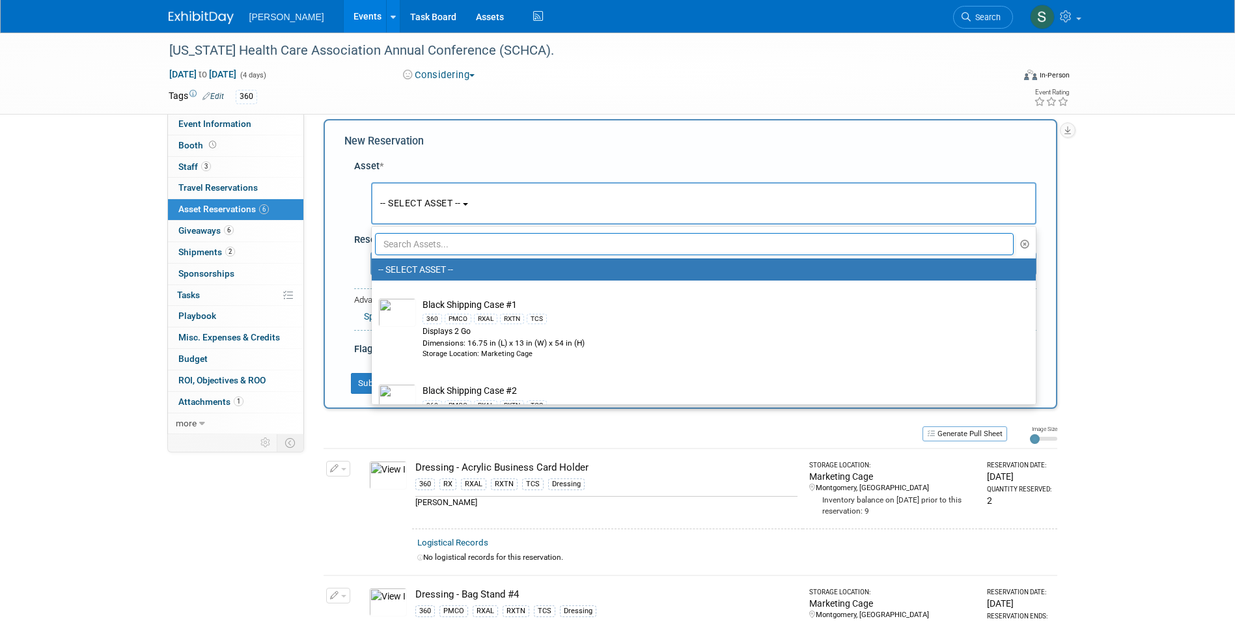
click at [441, 245] on input "text" at bounding box center [694, 244] width 639 height 22
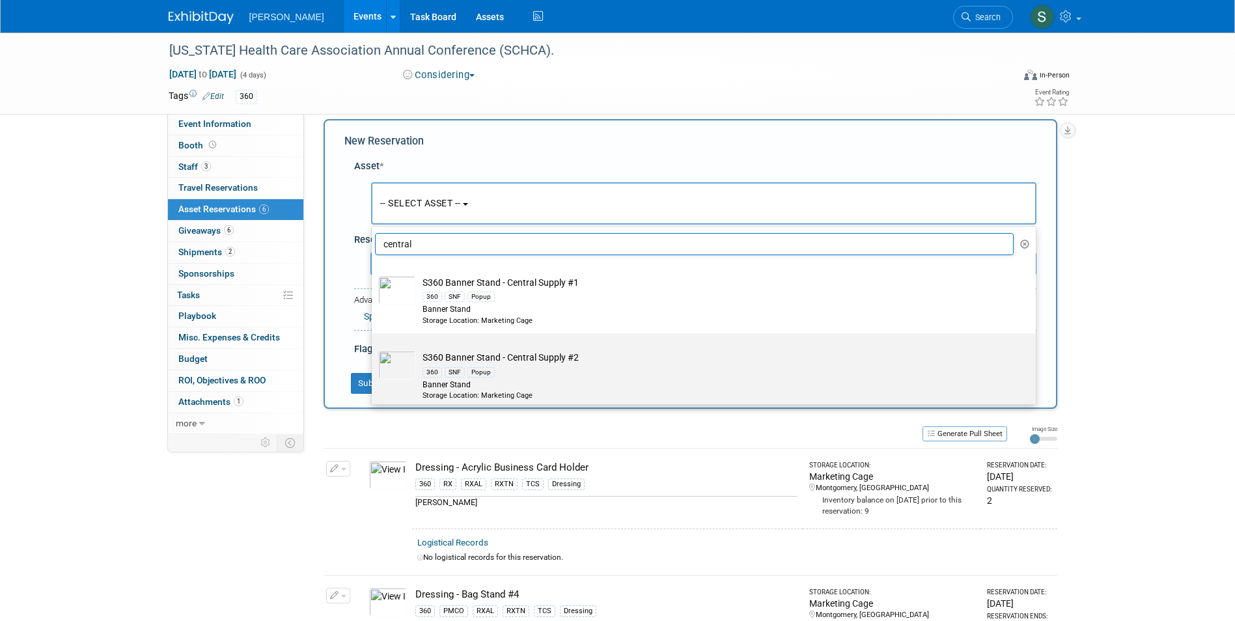
type input "central"
click at [606, 355] on td "S360 Banner Stand - Central Supply #2 360 SNF Popup Banner Stand Storage Locati…" at bounding box center [713, 375] width 594 height 49
click at [374, 349] on input "S360 Banner Stand - Central Supply #2 360 SNF Popup Banner Stand Storage Locati…" at bounding box center [369, 344] width 8 height 8
select select "10723293"
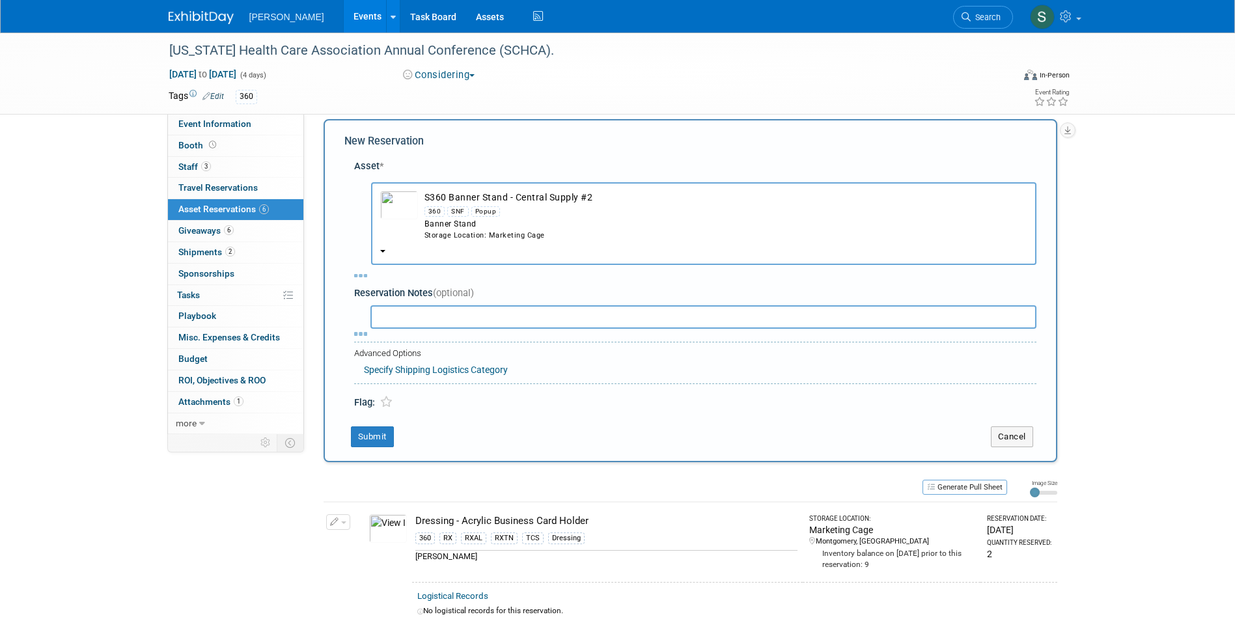
select select "3"
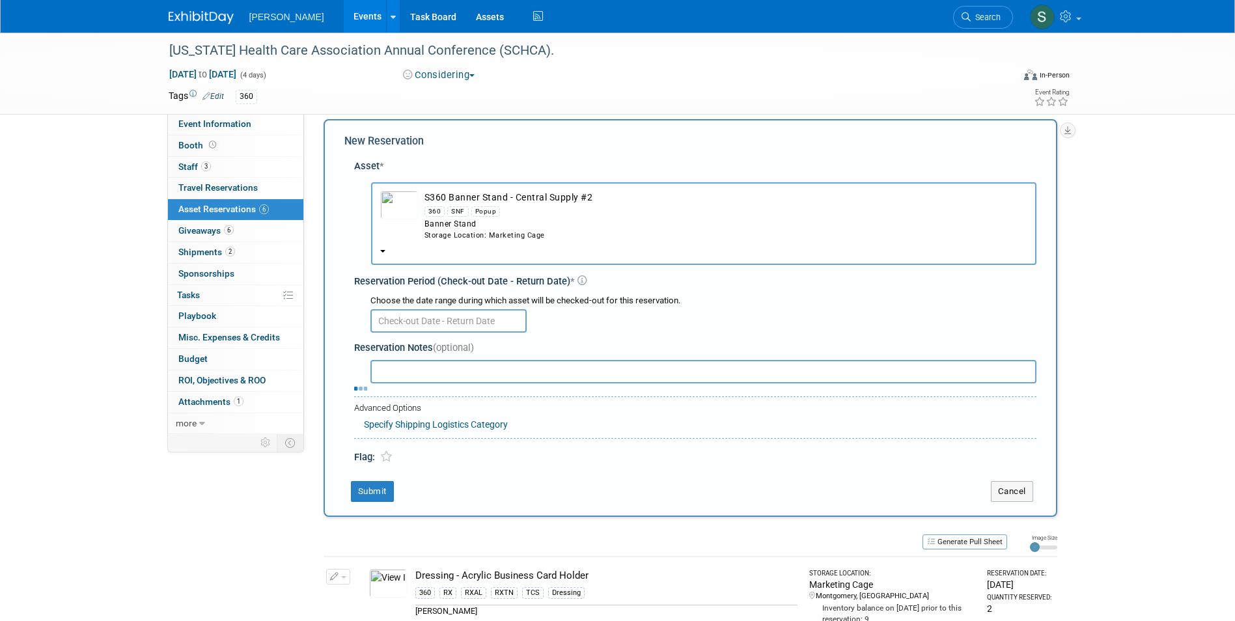
click at [404, 319] on input "text" at bounding box center [448, 320] width 156 height 23
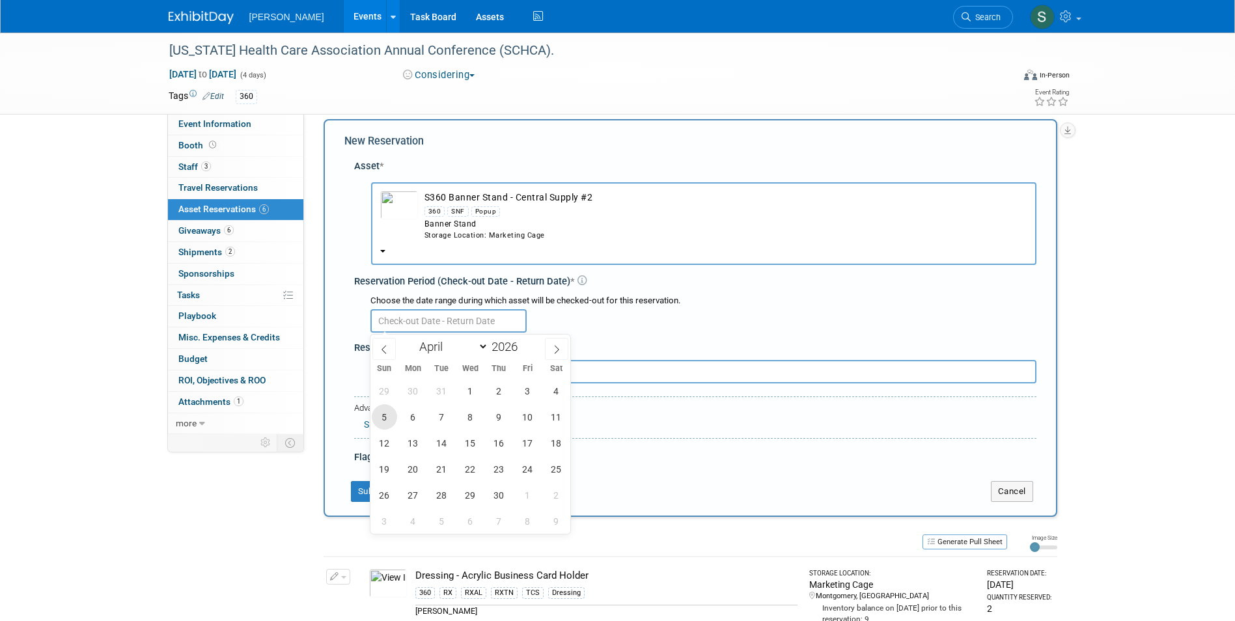
click at [386, 413] on span "5" at bounding box center [384, 416] width 25 height 25
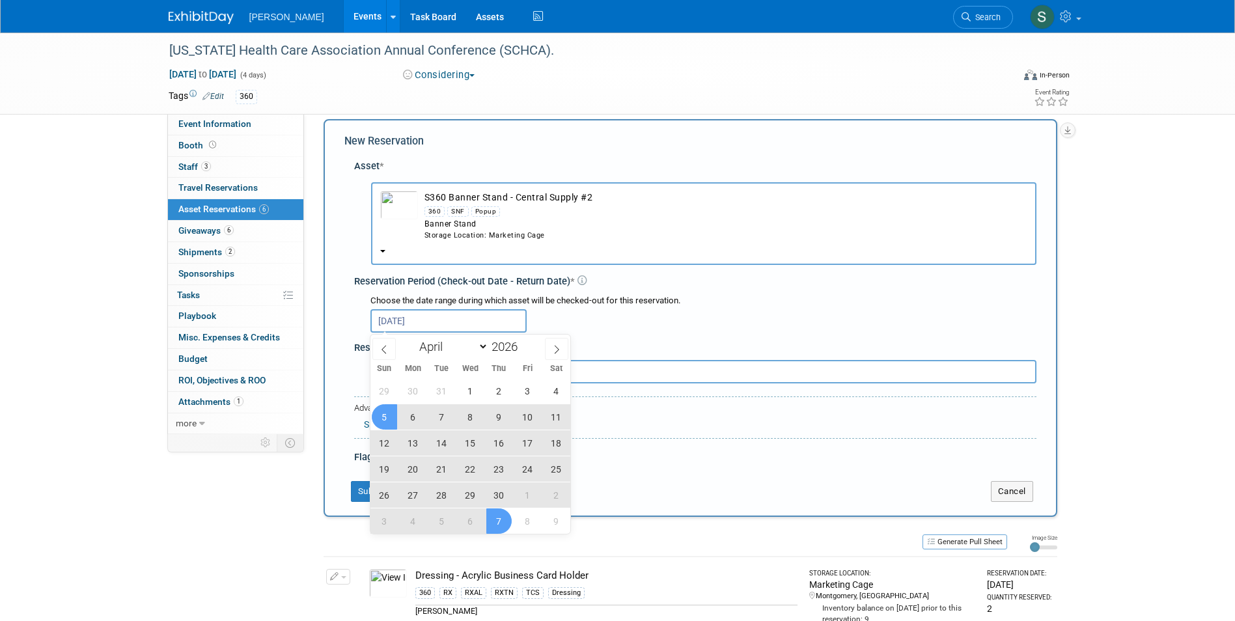
click at [511, 516] on div "29 30 31 1 2 3 4 5 6 7 8 9 10 11 12 13 14 15 16 17 18 19 20 21 22 23 24 25 26 2…" at bounding box center [470, 456] width 201 height 156
click at [492, 514] on span "7" at bounding box center [498, 520] width 25 height 25
type input "Apr 5, 2026 to May 7, 2026"
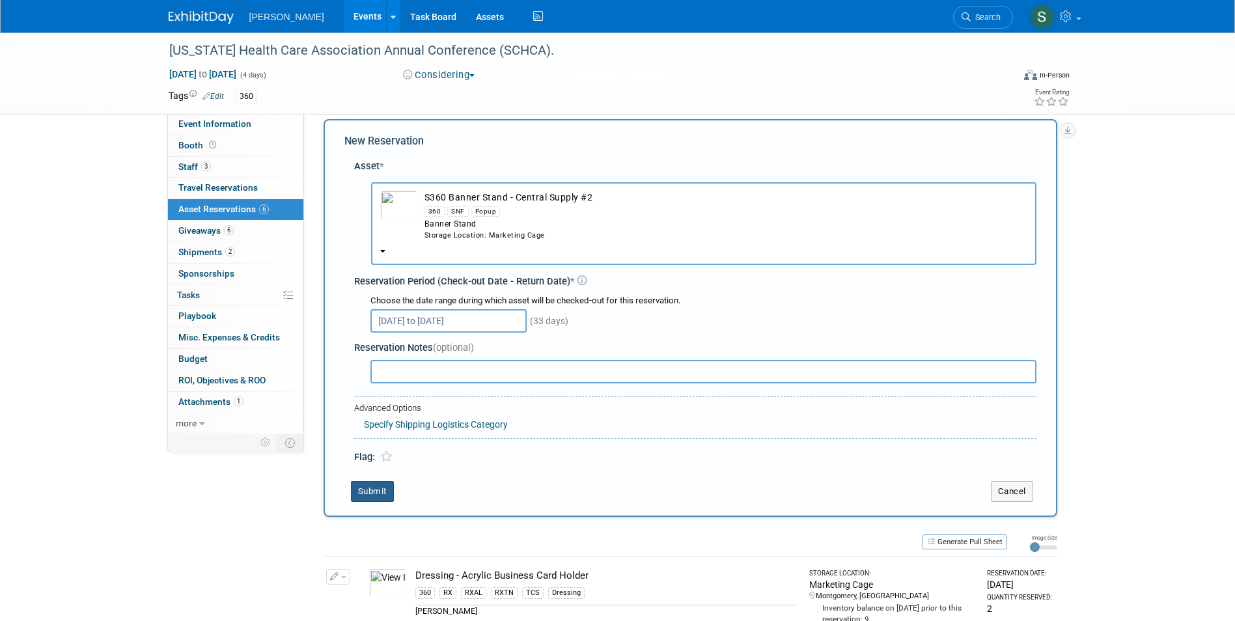
click at [369, 490] on button "Submit" at bounding box center [372, 491] width 43 height 21
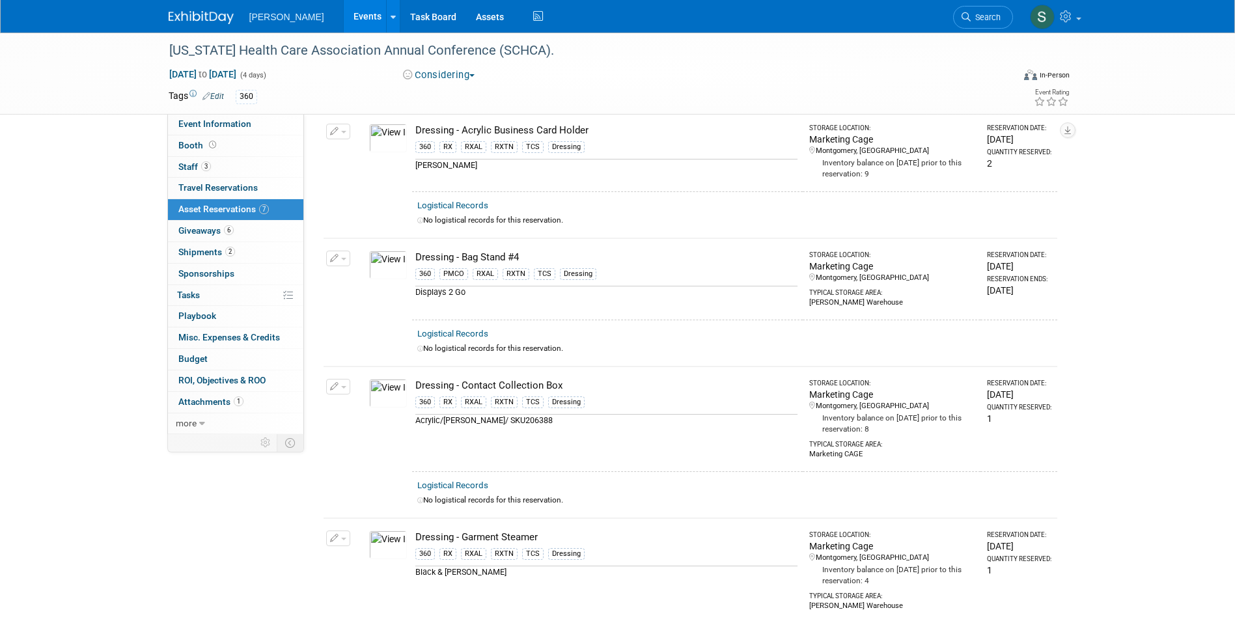
scroll to position [0, 0]
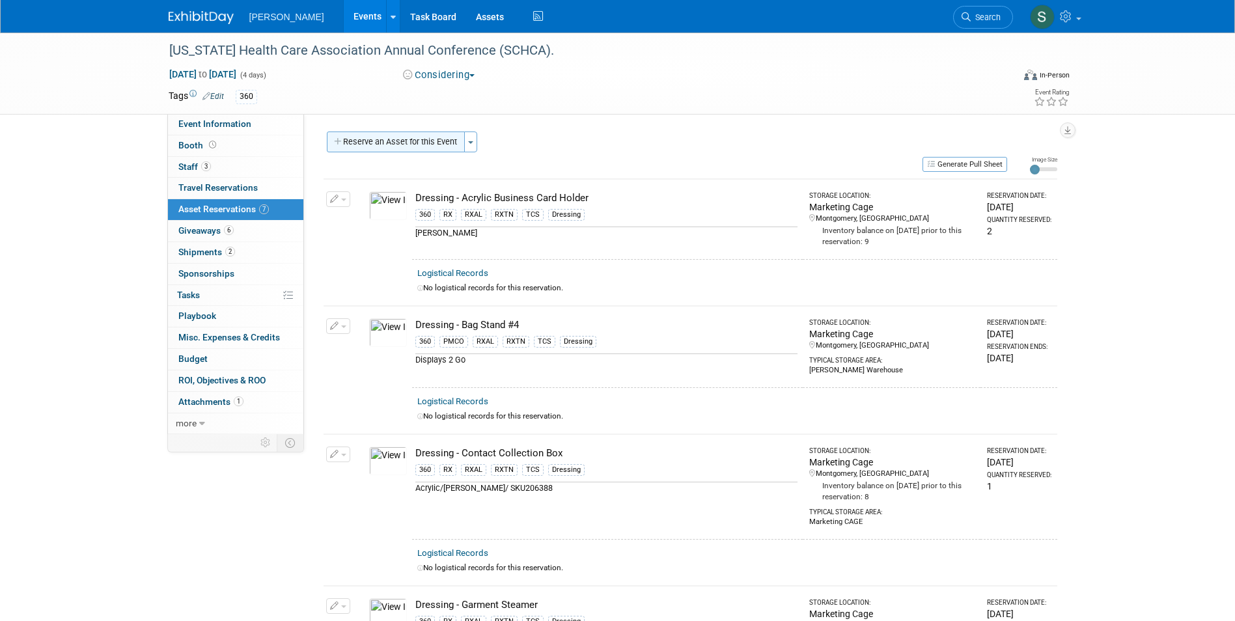
click at [421, 139] on button "Reserve an Asset for this Event" at bounding box center [396, 142] width 138 height 21
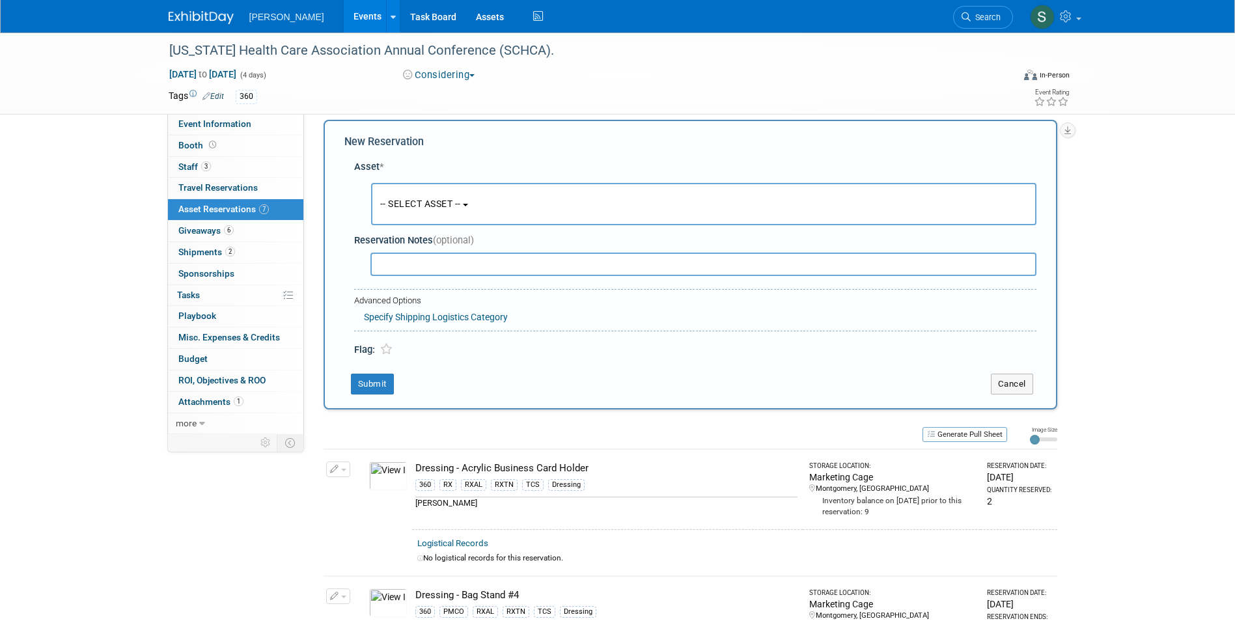
scroll to position [12, 0]
click at [419, 205] on span "-- SELECT ASSET --" at bounding box center [420, 203] width 81 height 10
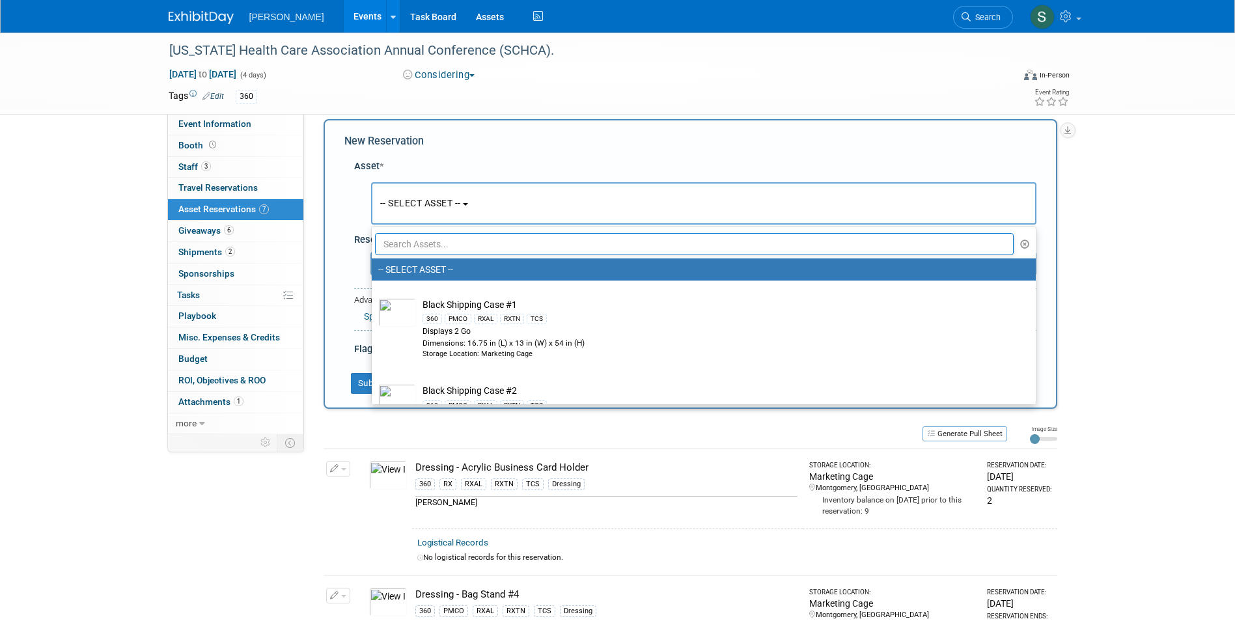
click at [426, 247] on input "text" at bounding box center [694, 244] width 639 height 22
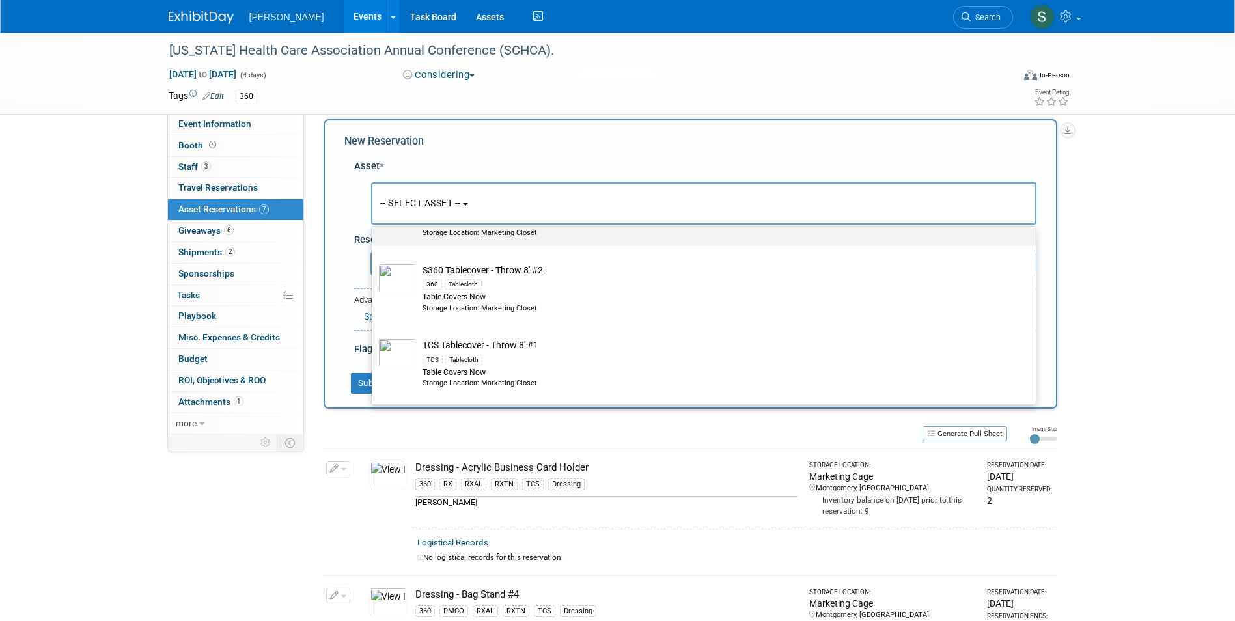
scroll to position [130, 0]
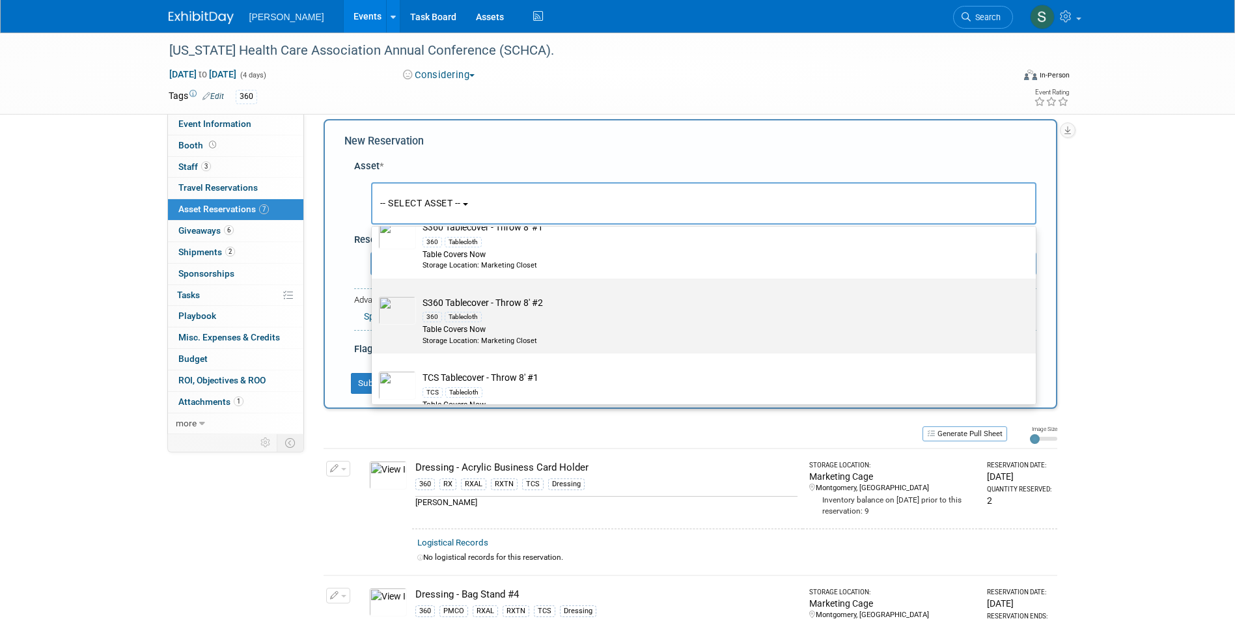
type input "throw"
click at [573, 307] on td "S360 Tablecover - Throw 8' #2 360 Tablecloth Table Covers Now Storage Location:…" at bounding box center [713, 320] width 594 height 49
click at [374, 294] on input "S360 Tablecover - Throw 8' #2 360 Tablecloth Table Covers Now Storage Location:…" at bounding box center [369, 290] width 8 height 8
select select "10724052"
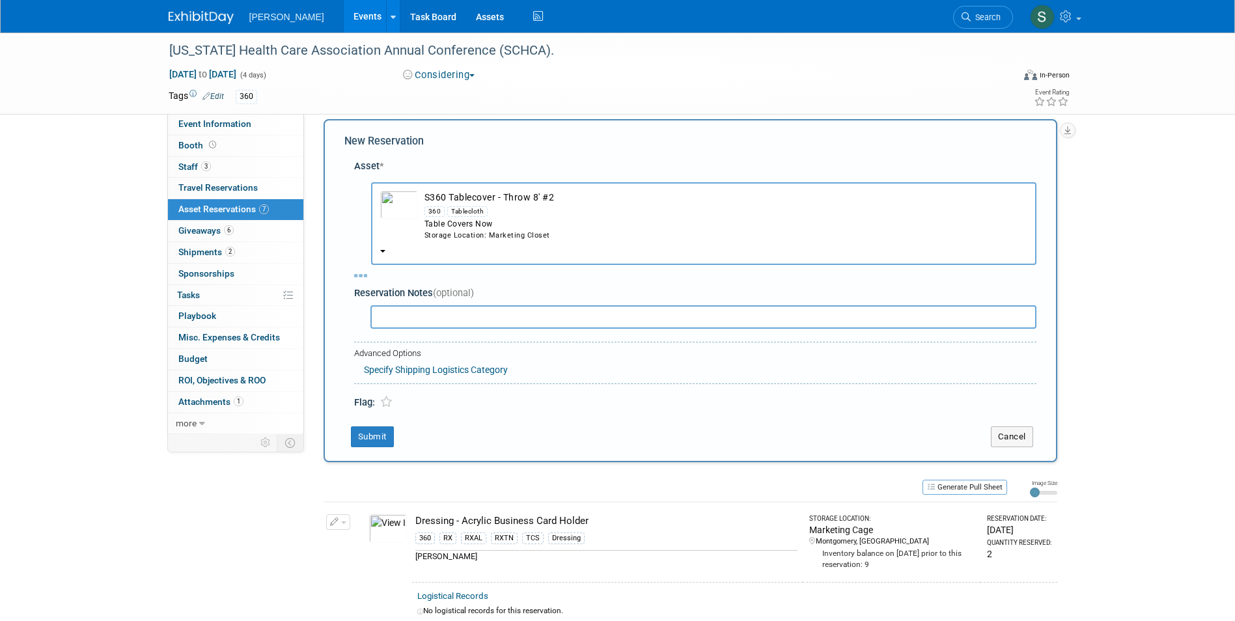
select select "3"
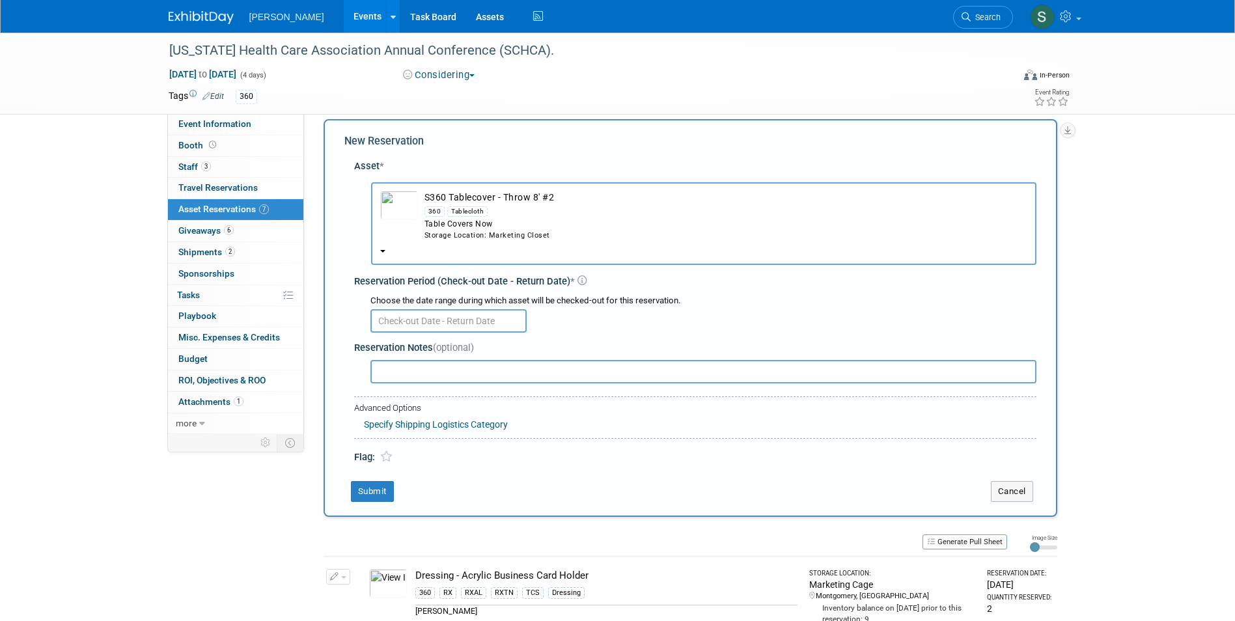
click at [398, 324] on input "text" at bounding box center [448, 320] width 156 height 23
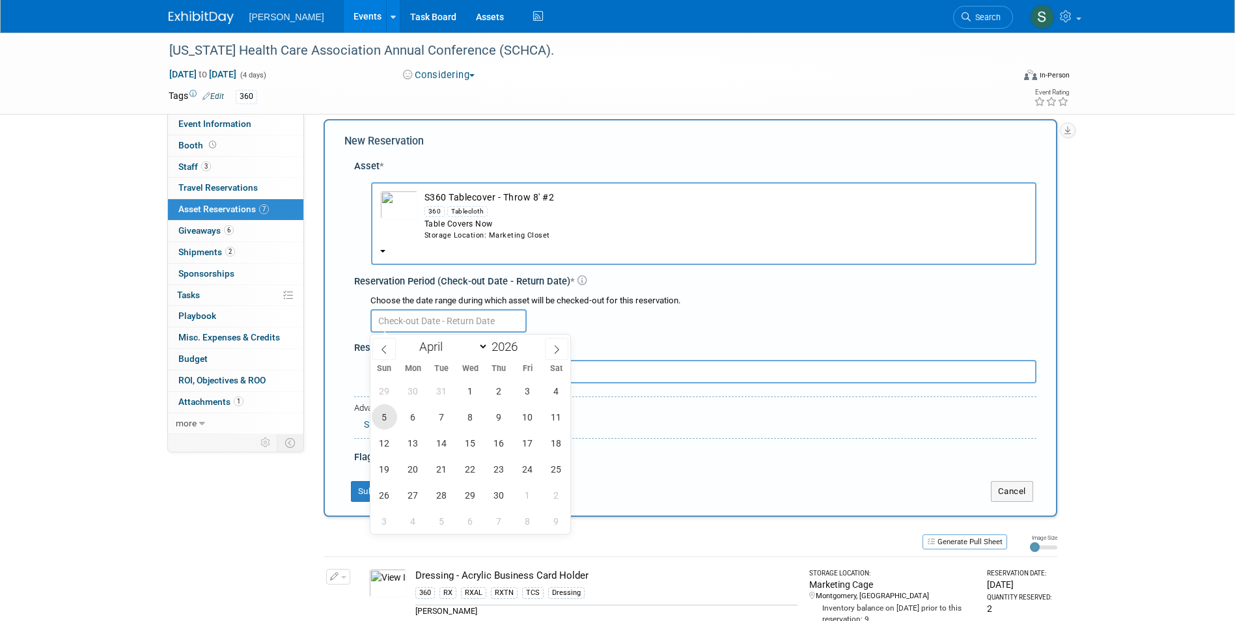
click at [376, 410] on span "5" at bounding box center [384, 416] width 25 height 25
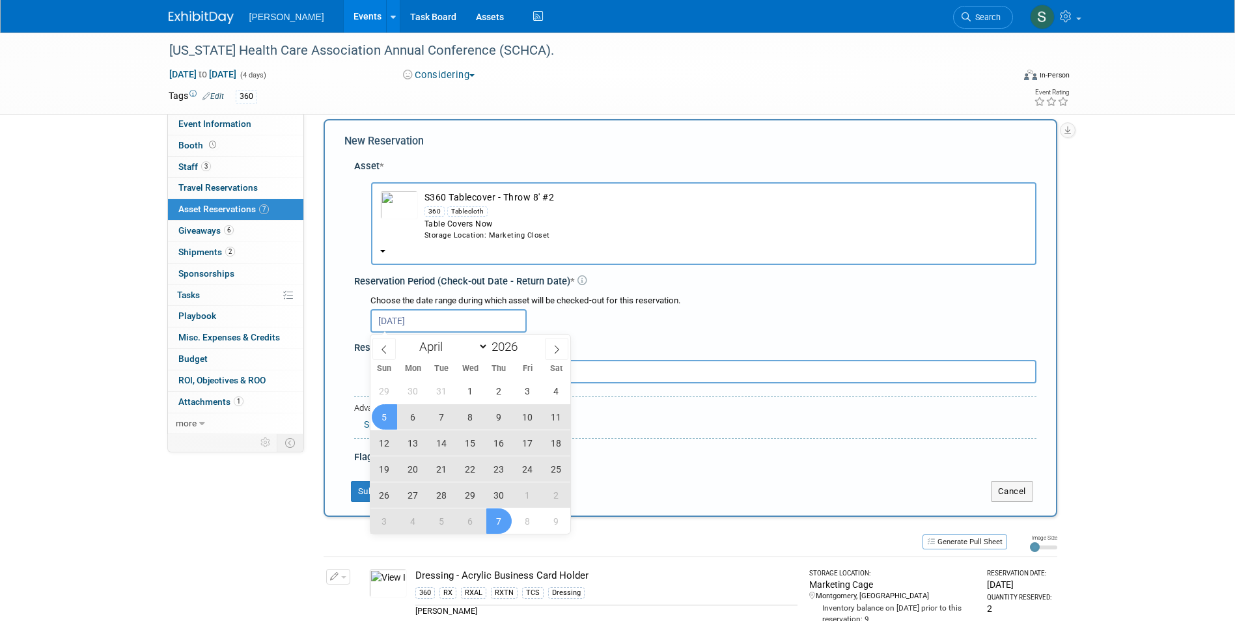
click at [502, 523] on span "7" at bounding box center [498, 520] width 25 height 25
type input "Apr 5, 2026 to May 7, 2026"
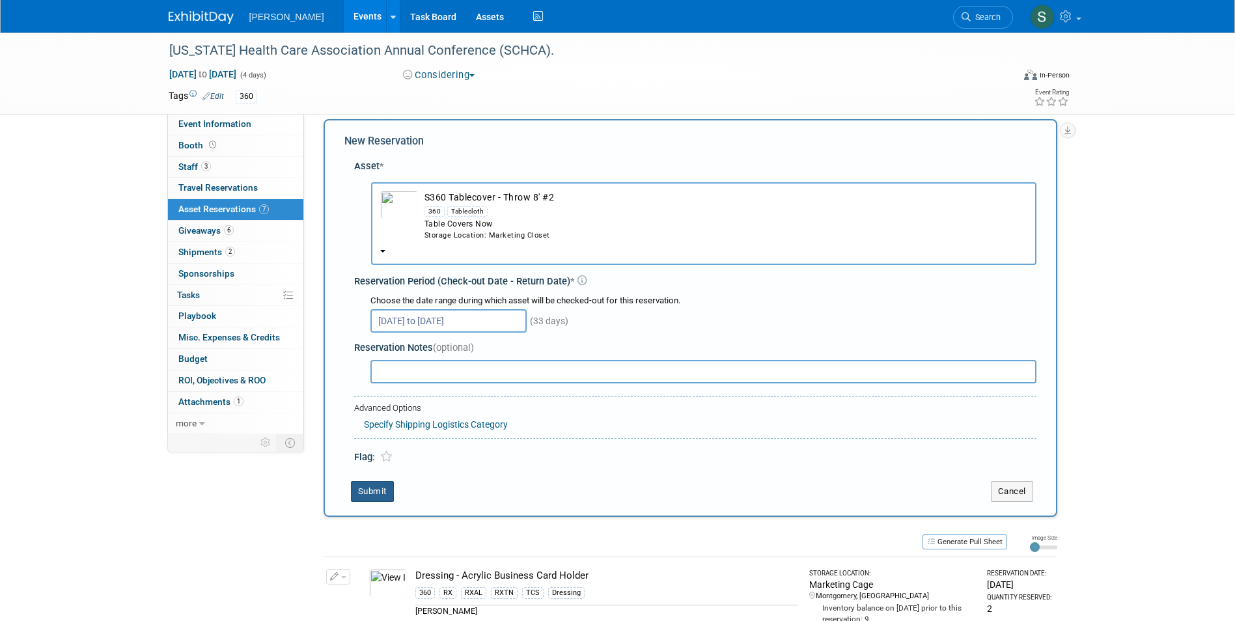
click at [377, 484] on button "Submit" at bounding box center [372, 491] width 43 height 21
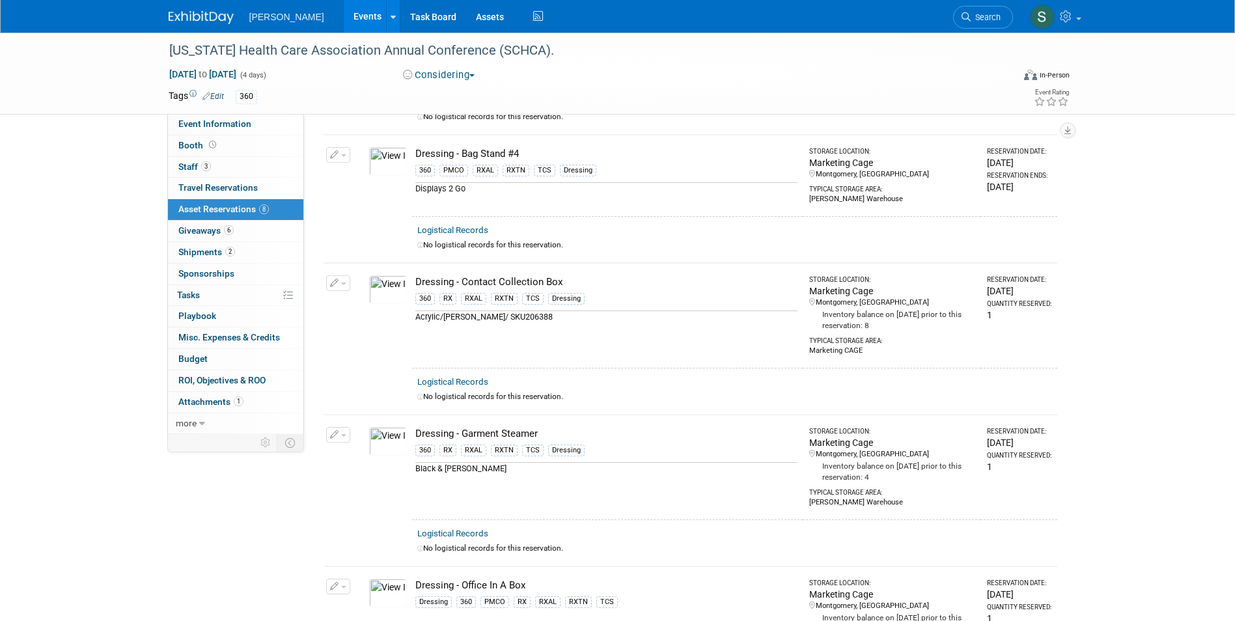
scroll to position [0, 0]
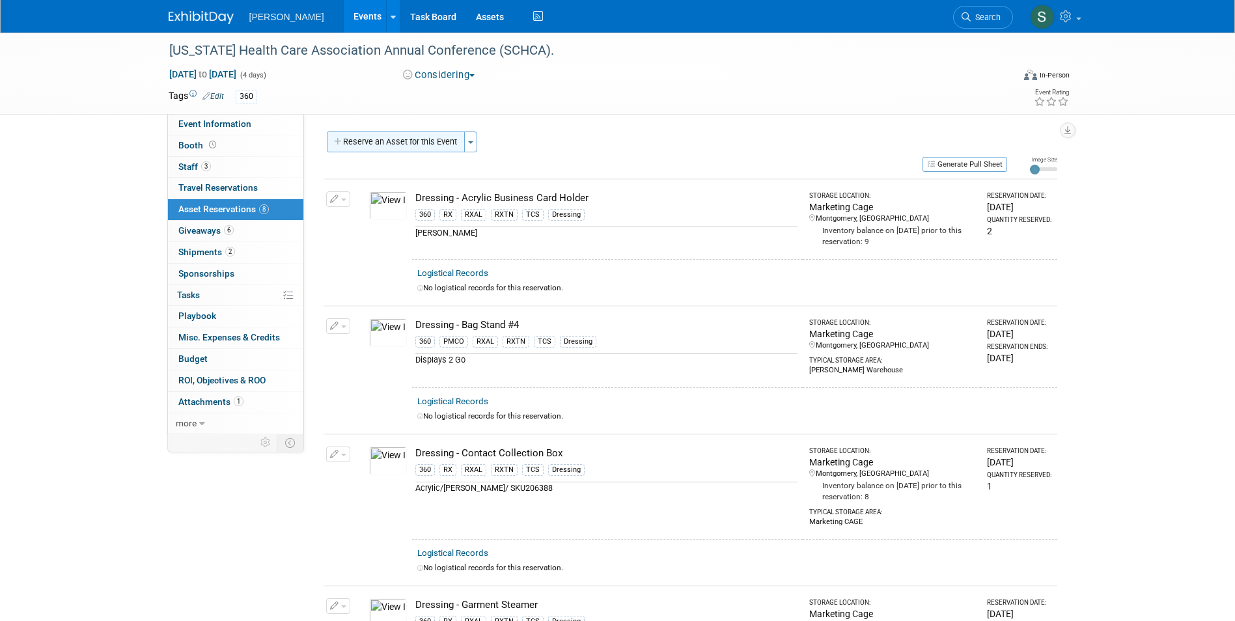
click at [414, 144] on button "Reserve an Asset for this Event" at bounding box center [396, 142] width 138 height 21
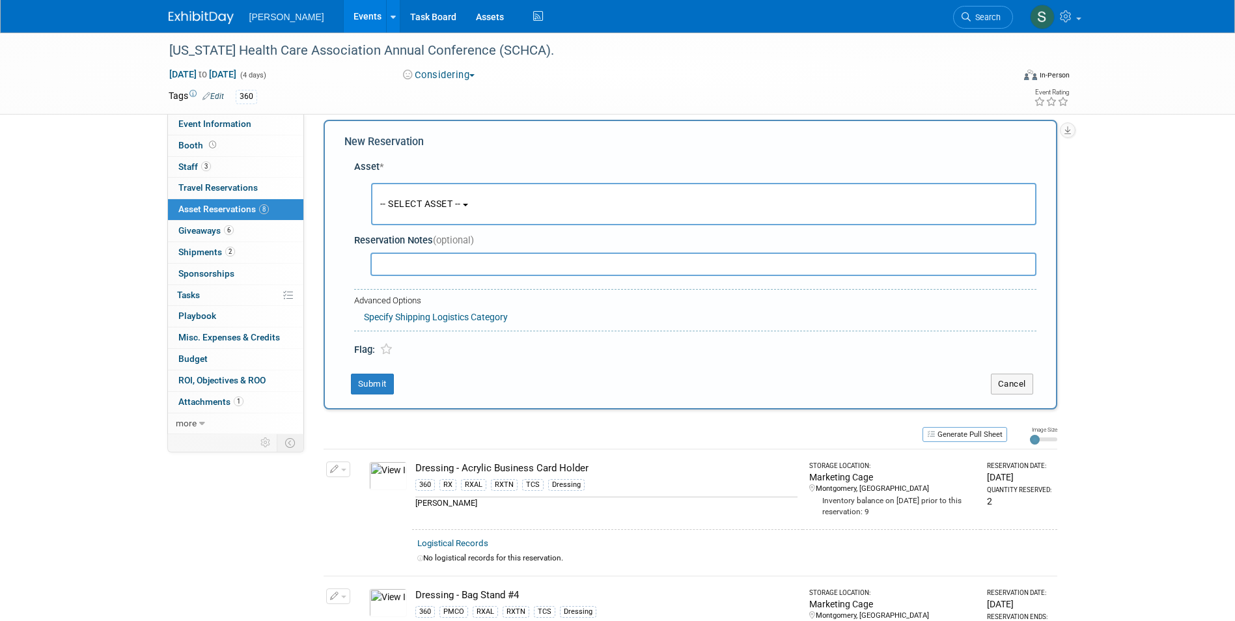
scroll to position [12, 0]
click at [500, 182] on button "-- SELECT ASSET --" at bounding box center [703, 203] width 665 height 42
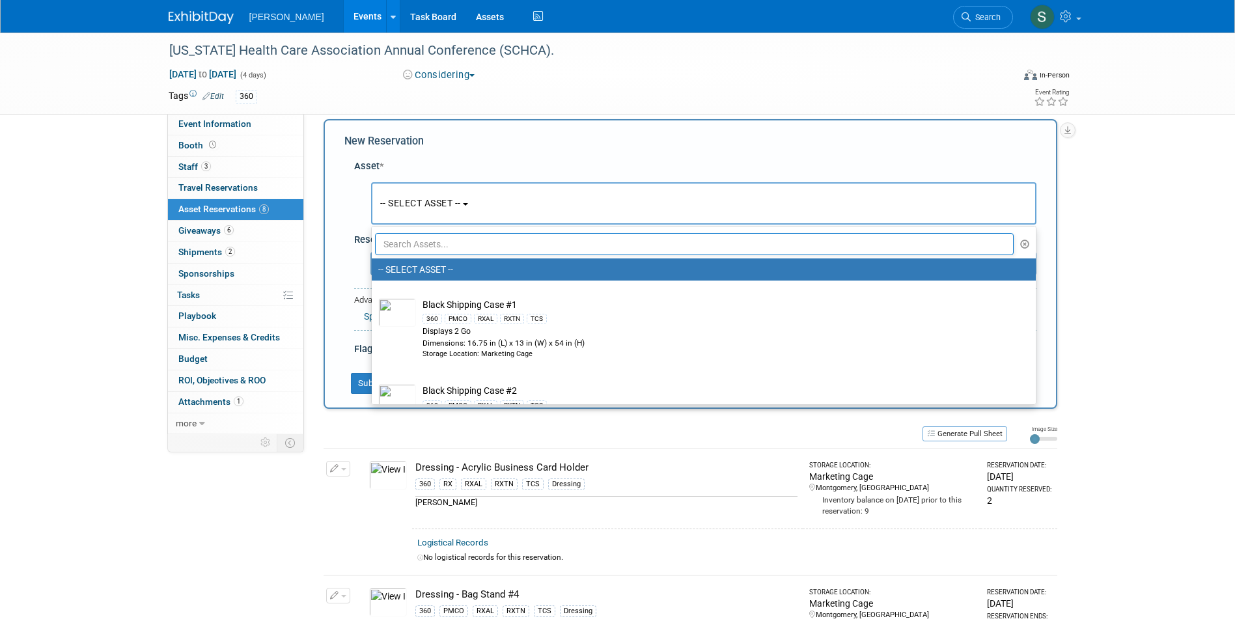
click at [471, 245] on input "text" at bounding box center [694, 244] width 639 height 22
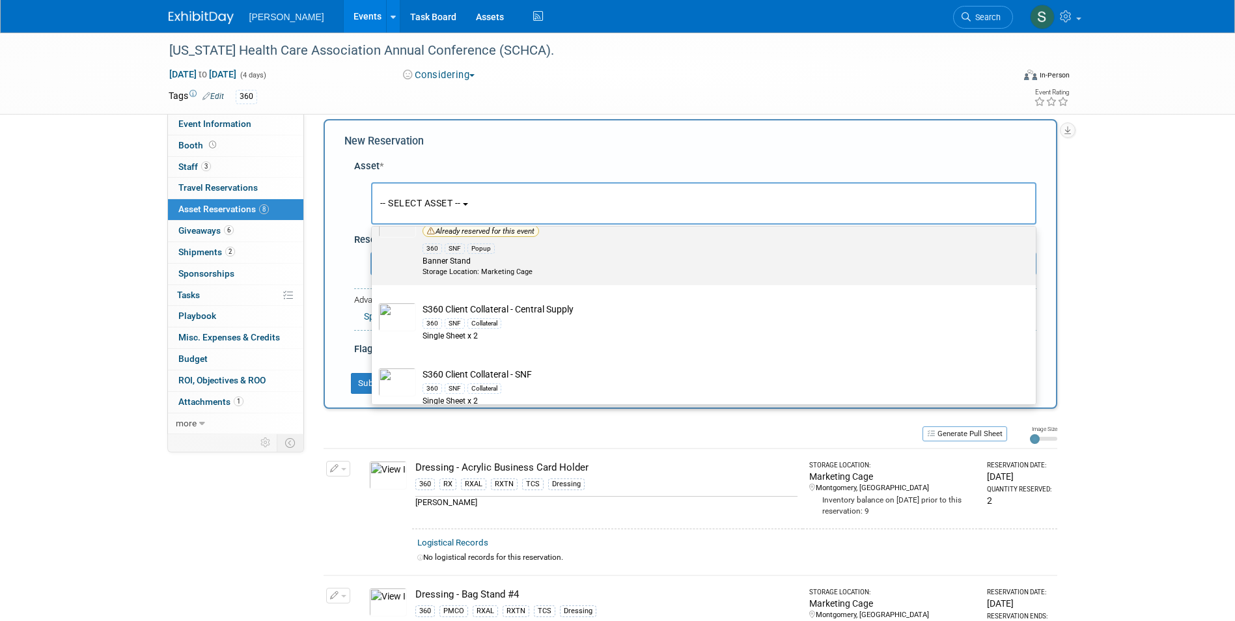
scroll to position [1172, 0]
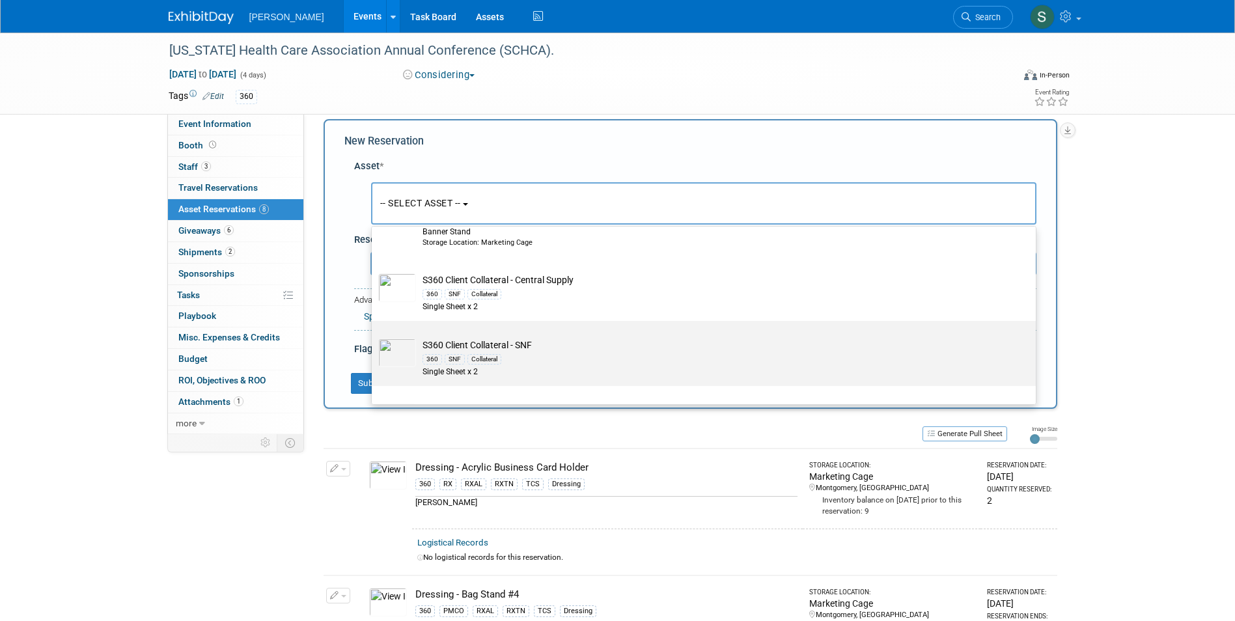
type input "snf"
click at [578, 348] on td "S360 Client Collateral - SNF 360 SNF Collateral Single Sheet x 2" at bounding box center [713, 359] width 594 height 40
click at [374, 337] on input "S360 Client Collateral - SNF 360 SNF Collateral Single Sheet x 2" at bounding box center [369, 332] width 8 height 8
select select "10728149"
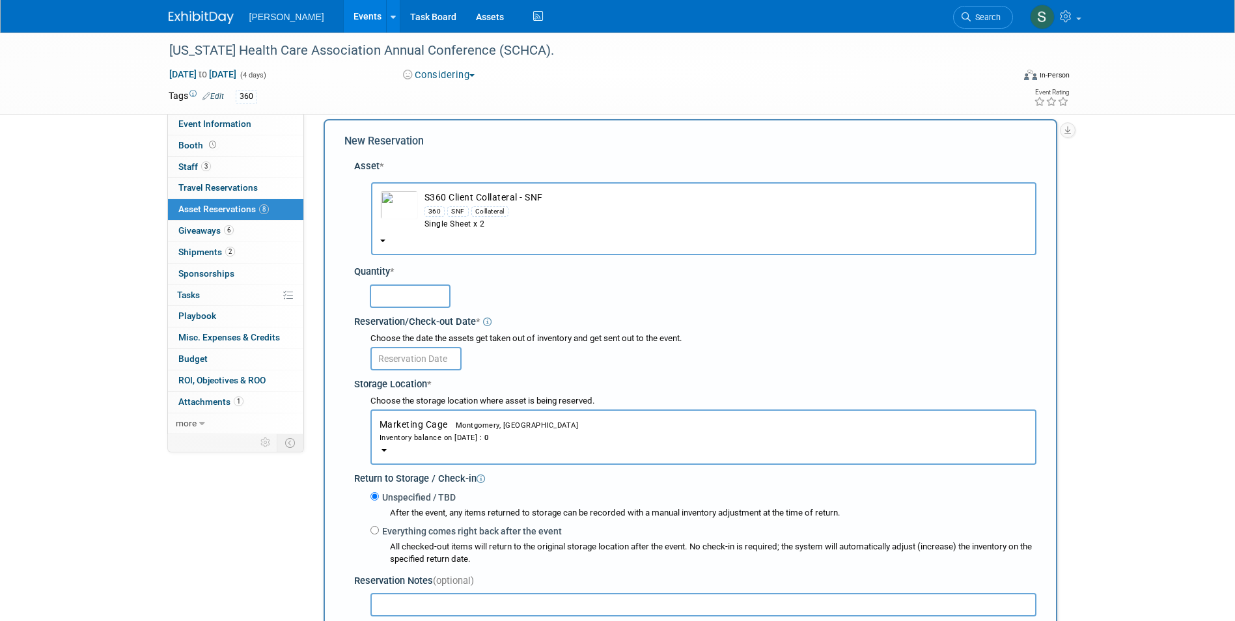
click at [387, 292] on input "text" at bounding box center [410, 295] width 81 height 23
type input "1"
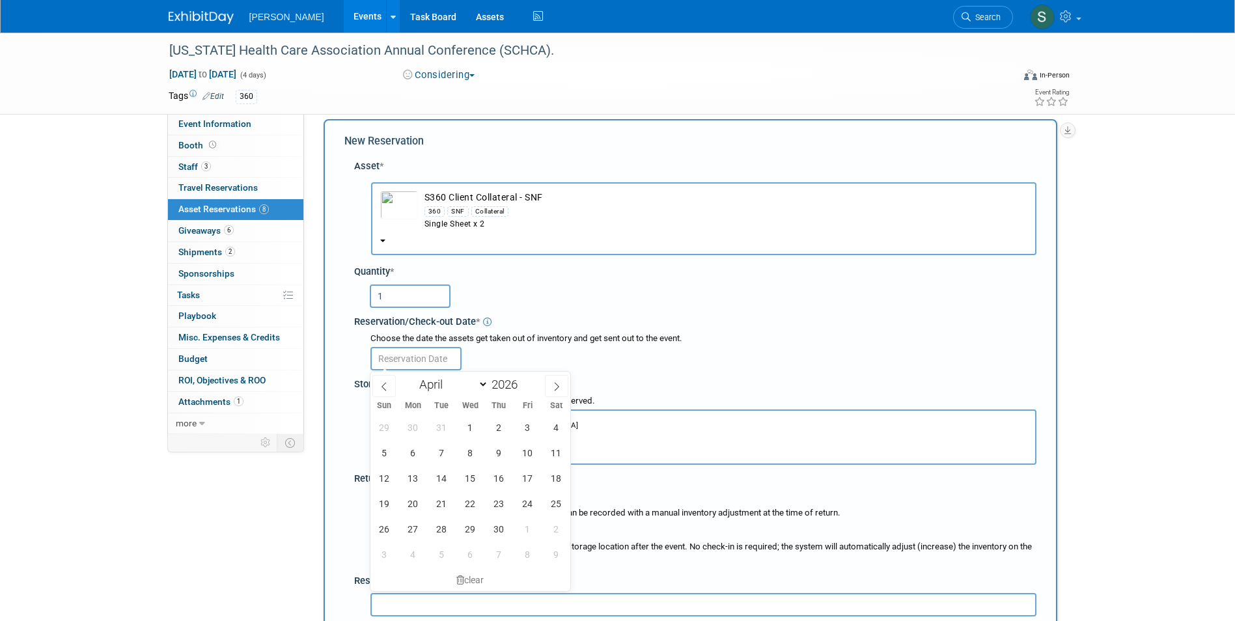
click at [417, 359] on input "text" at bounding box center [415, 358] width 91 height 23
click at [378, 450] on span "5" at bounding box center [384, 452] width 25 height 25
type input "Apr 5, 2026"
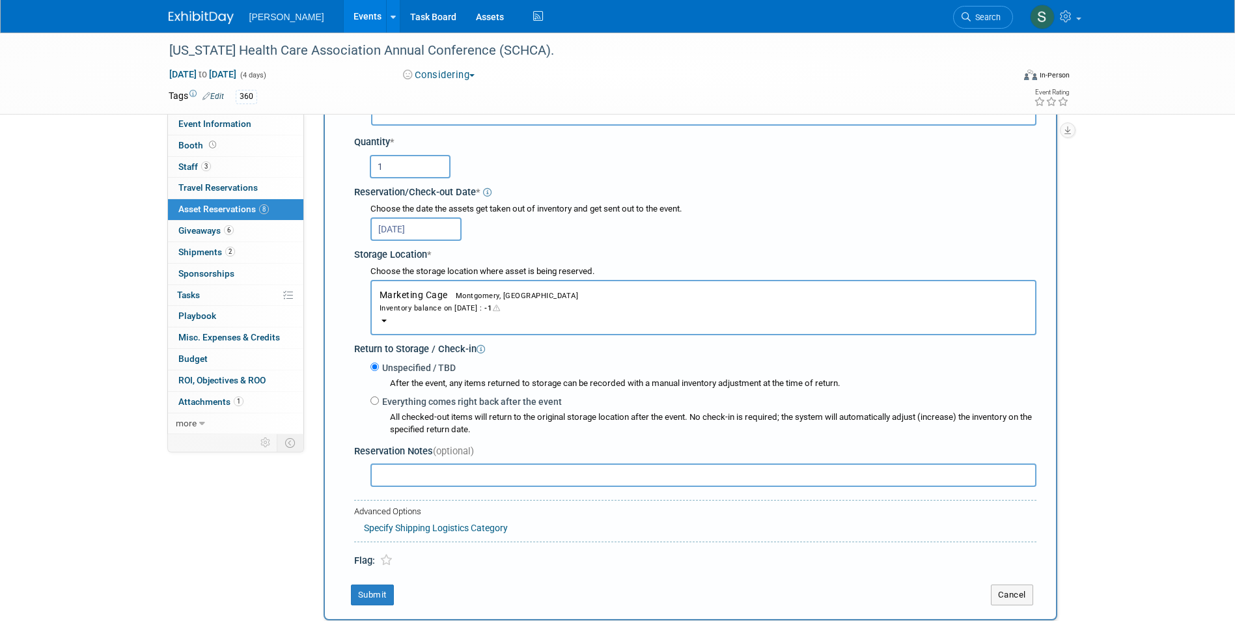
scroll to position [338, 0]
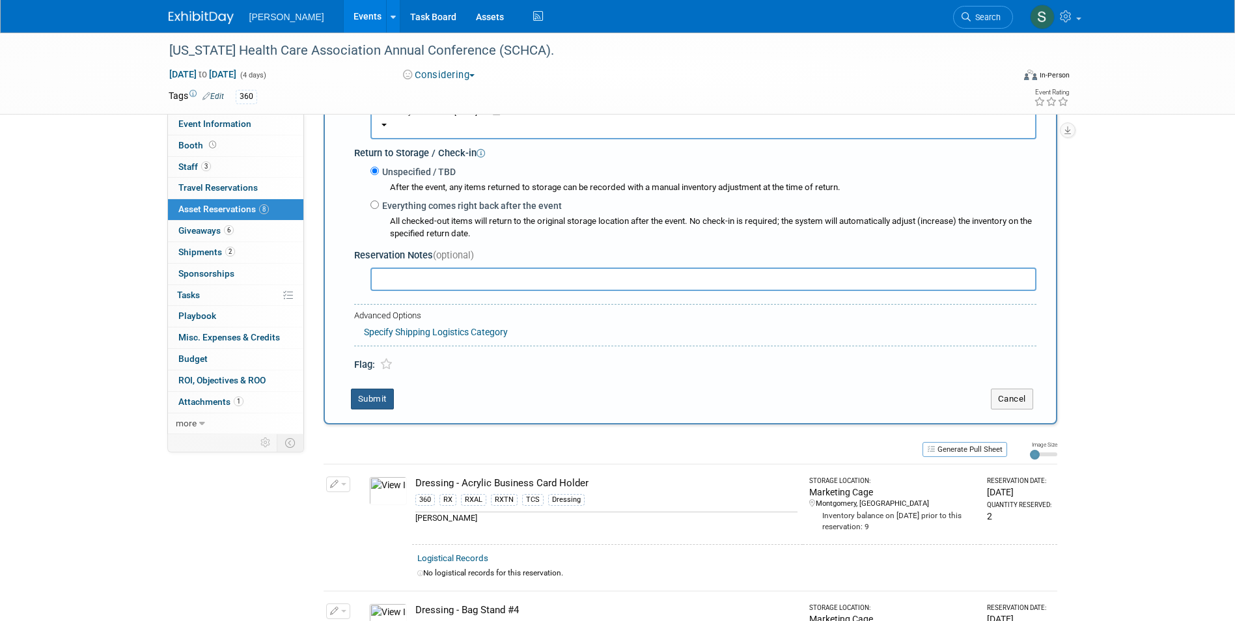
click at [366, 407] on button "Submit" at bounding box center [372, 399] width 43 height 21
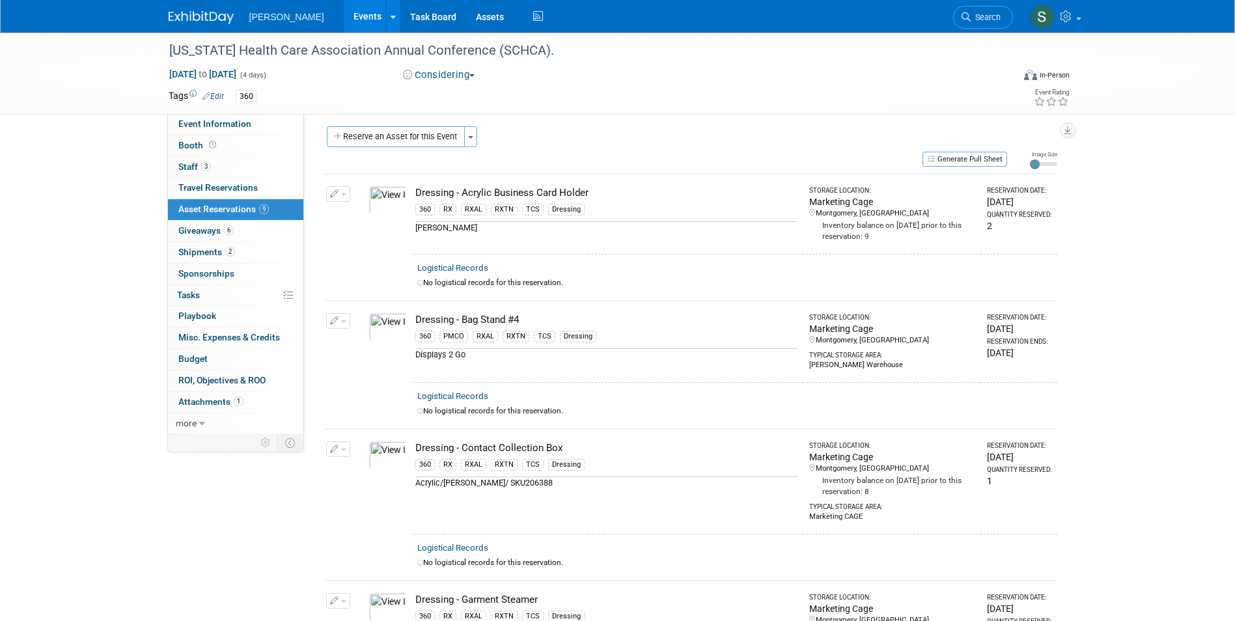
scroll to position [0, 0]
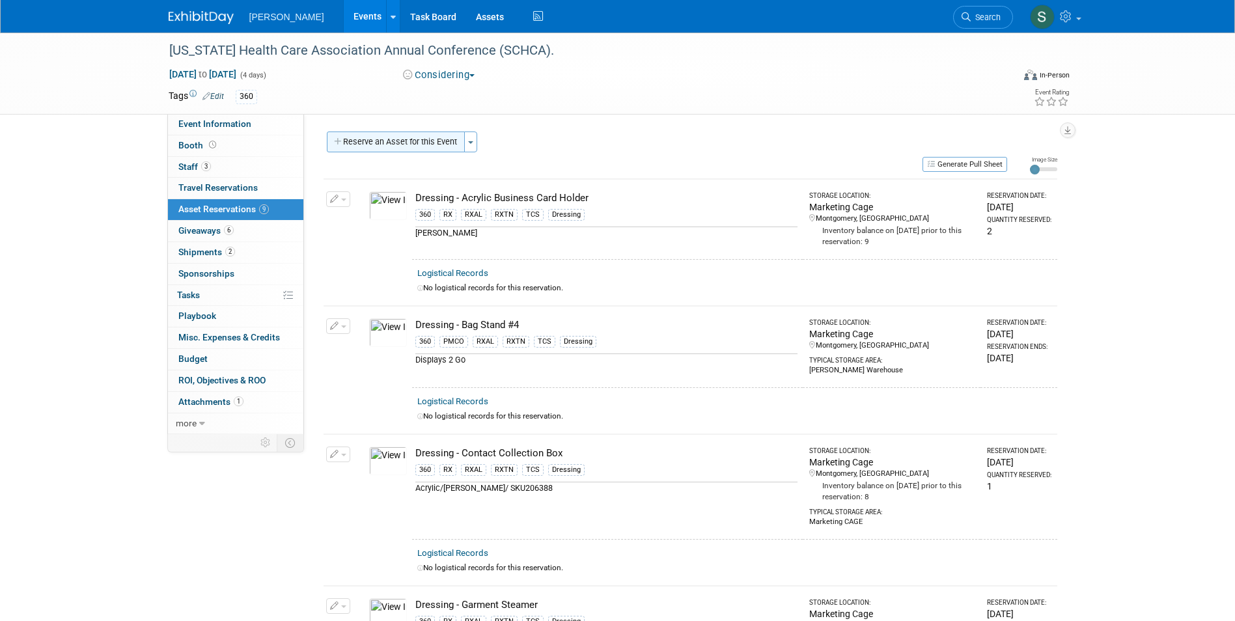
click at [409, 146] on button "Reserve an Asset for this Event" at bounding box center [396, 142] width 138 height 21
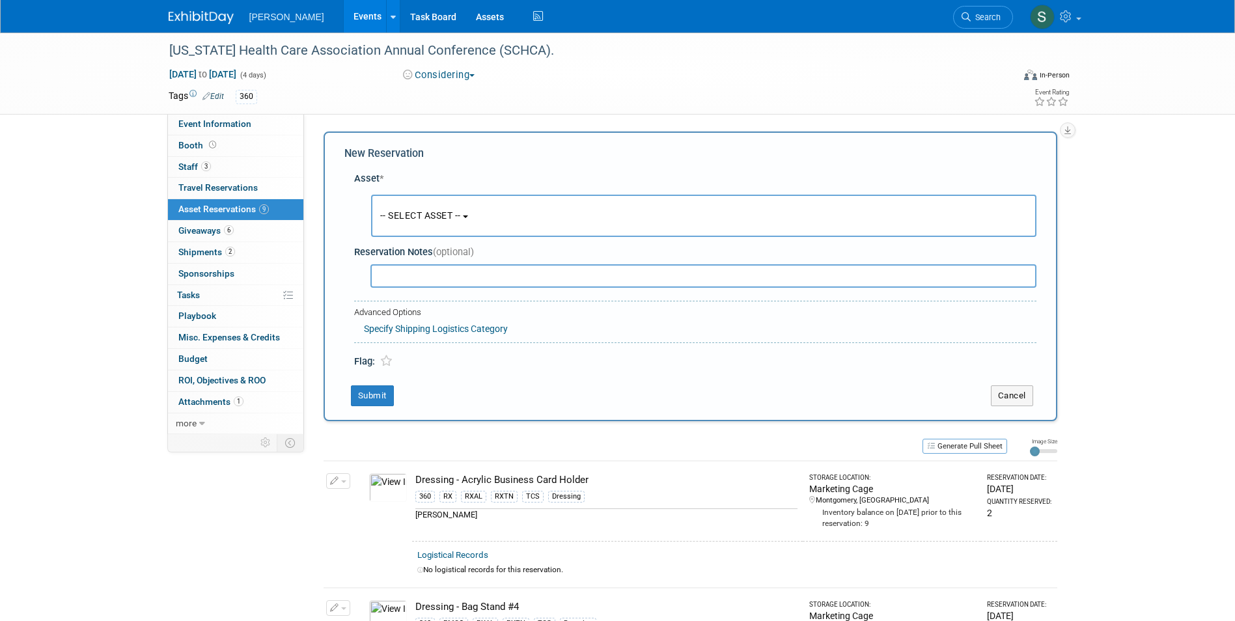
scroll to position [12, 0]
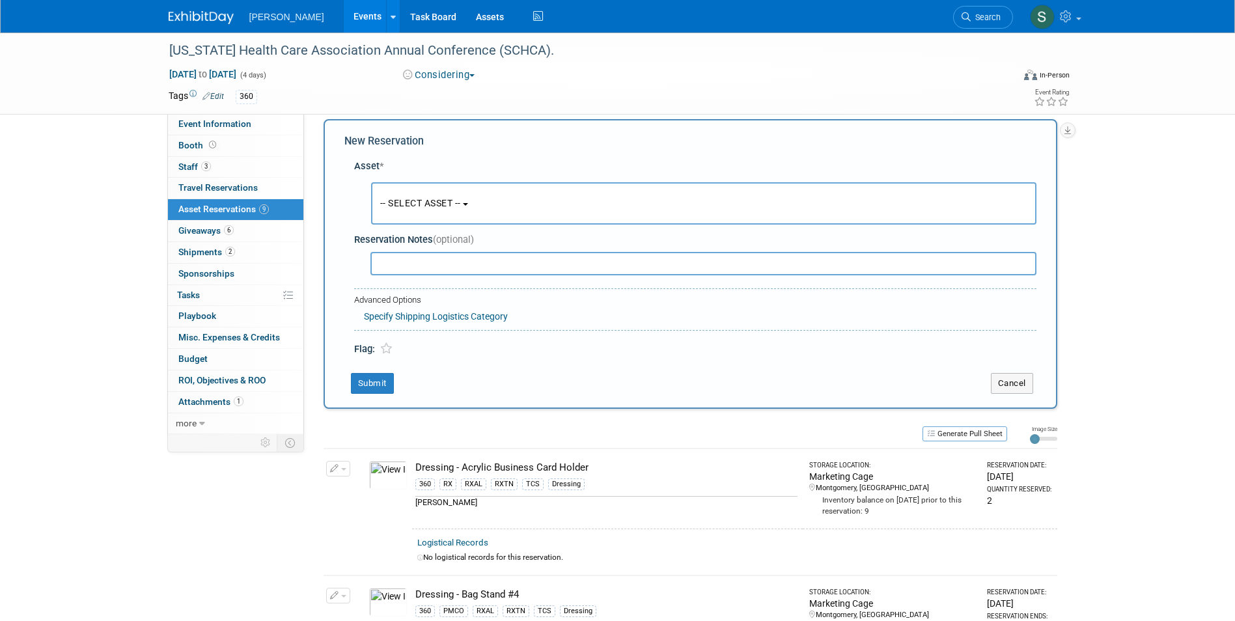
click at [413, 193] on button "-- SELECT ASSET --" at bounding box center [703, 203] width 665 height 42
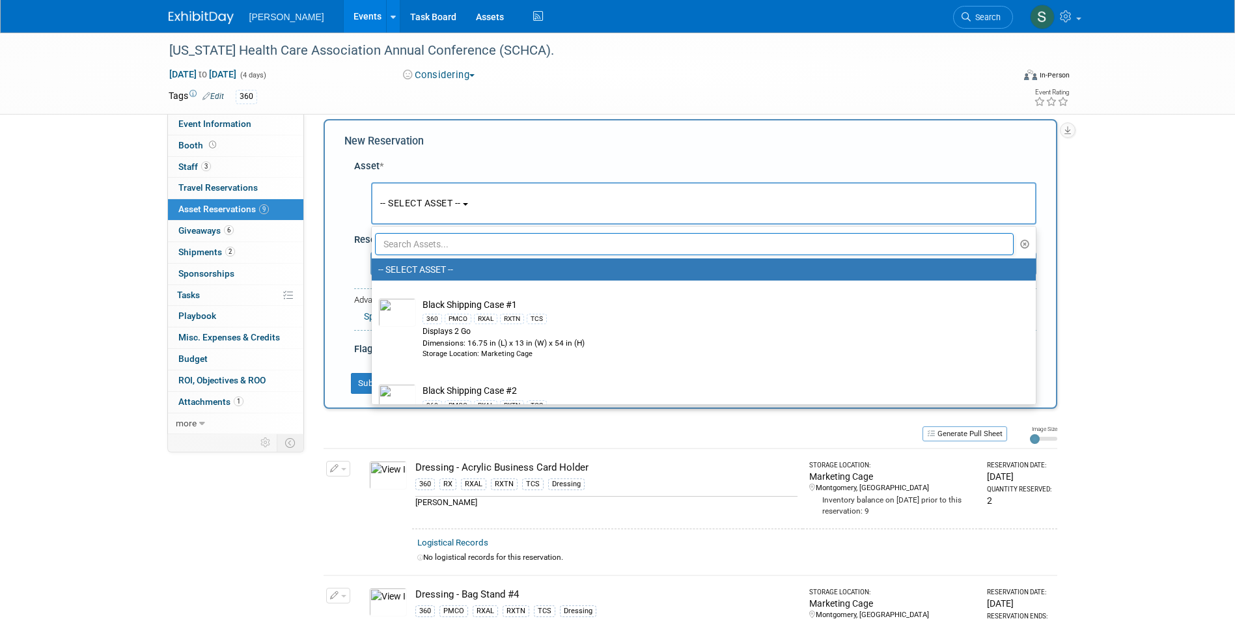
click at [444, 247] on input "text" at bounding box center [694, 244] width 639 height 22
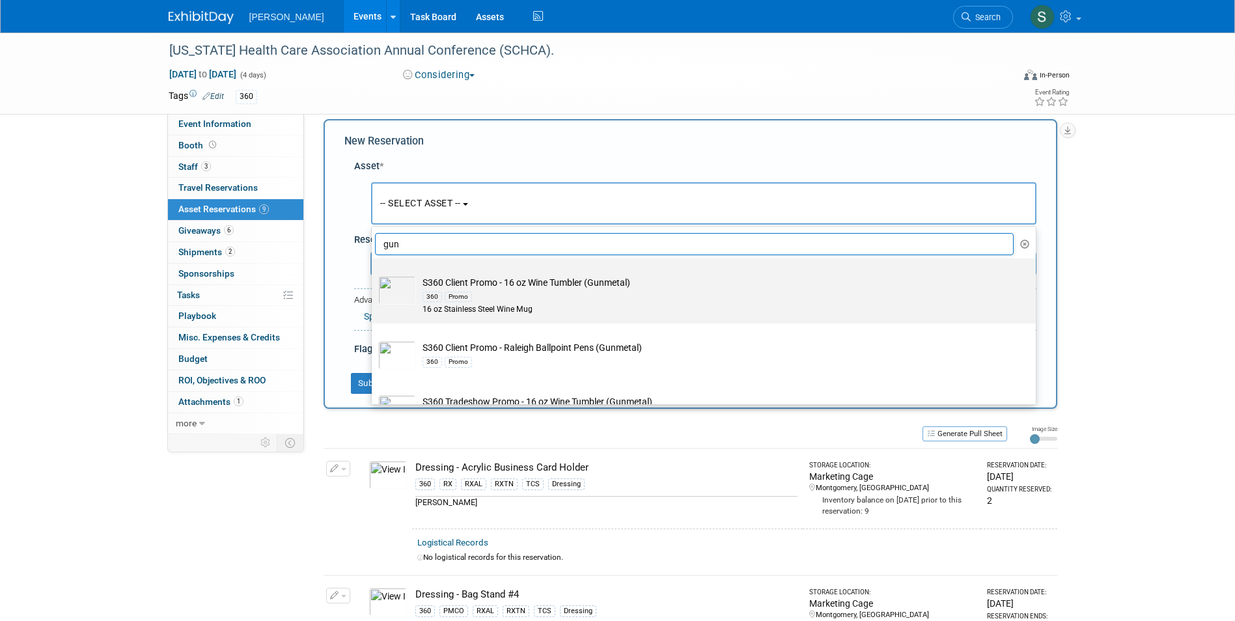
type input "gun"
click at [553, 292] on div "360 Promo" at bounding box center [715, 296] width 587 height 15
click at [374, 274] on input "S360 Client Promo - 16 oz Wine Tumbler (Gunmetal) 360 Promo 16 oz Stainless Ste…" at bounding box center [369, 270] width 8 height 8
select select "10727974"
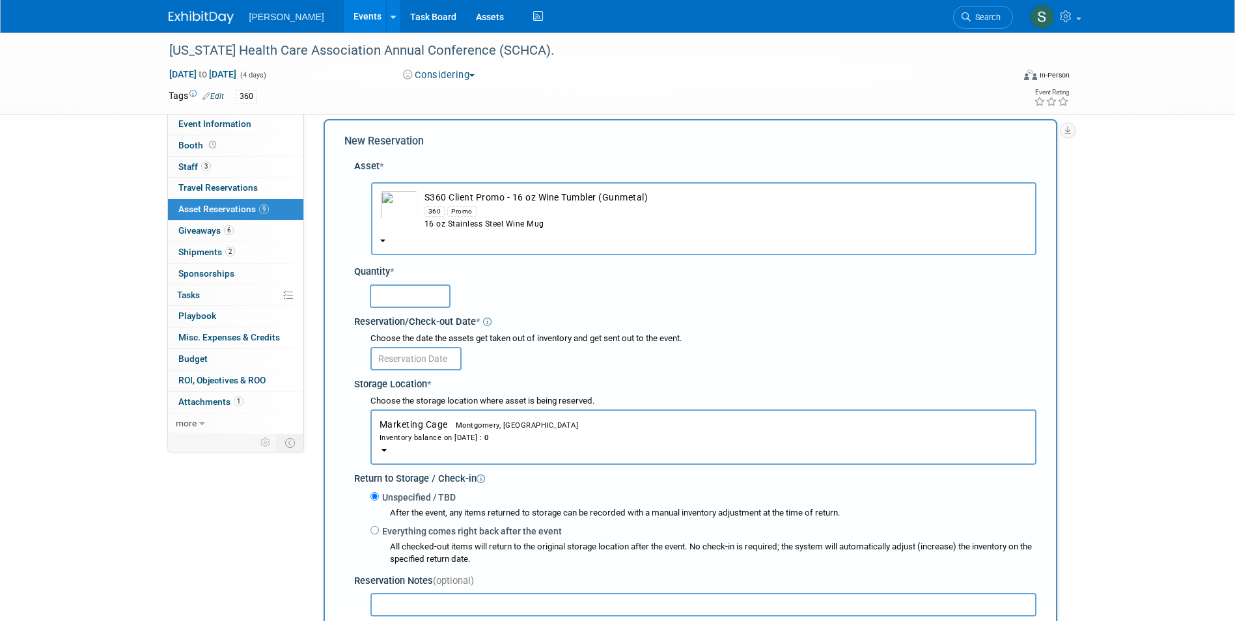
click at [421, 294] on input "text" at bounding box center [410, 295] width 81 height 23
type input "10"
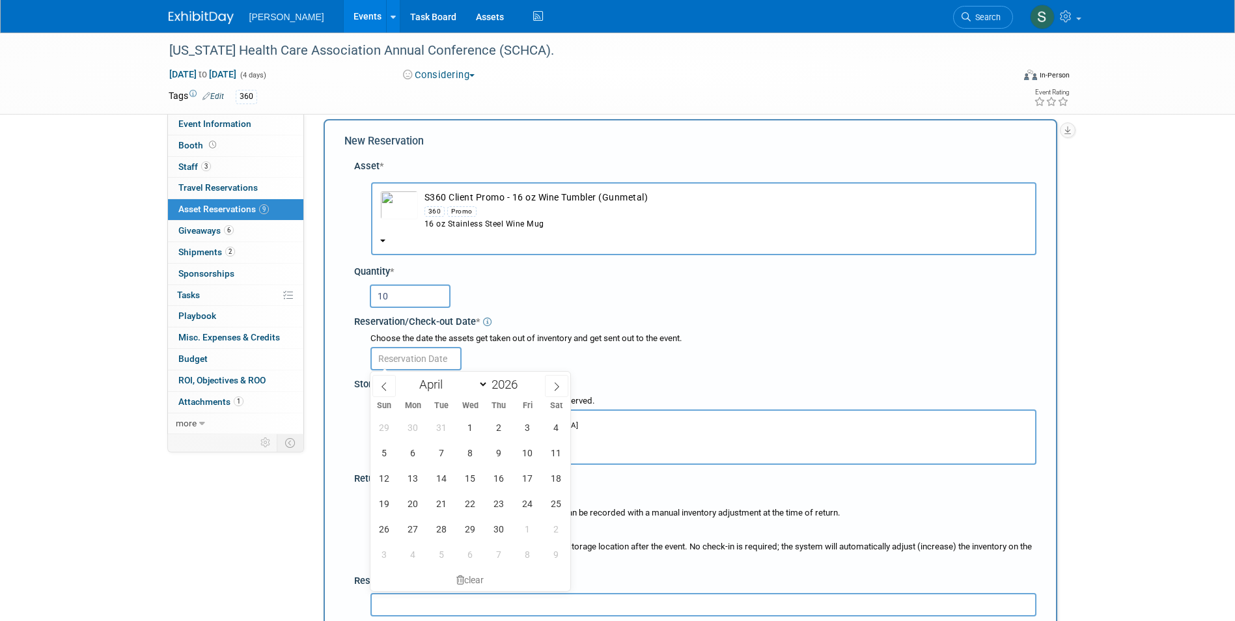
click at [403, 355] on input "text" at bounding box center [415, 358] width 91 height 23
click at [385, 450] on span "5" at bounding box center [384, 452] width 25 height 25
type input "Apr 5, 2026"
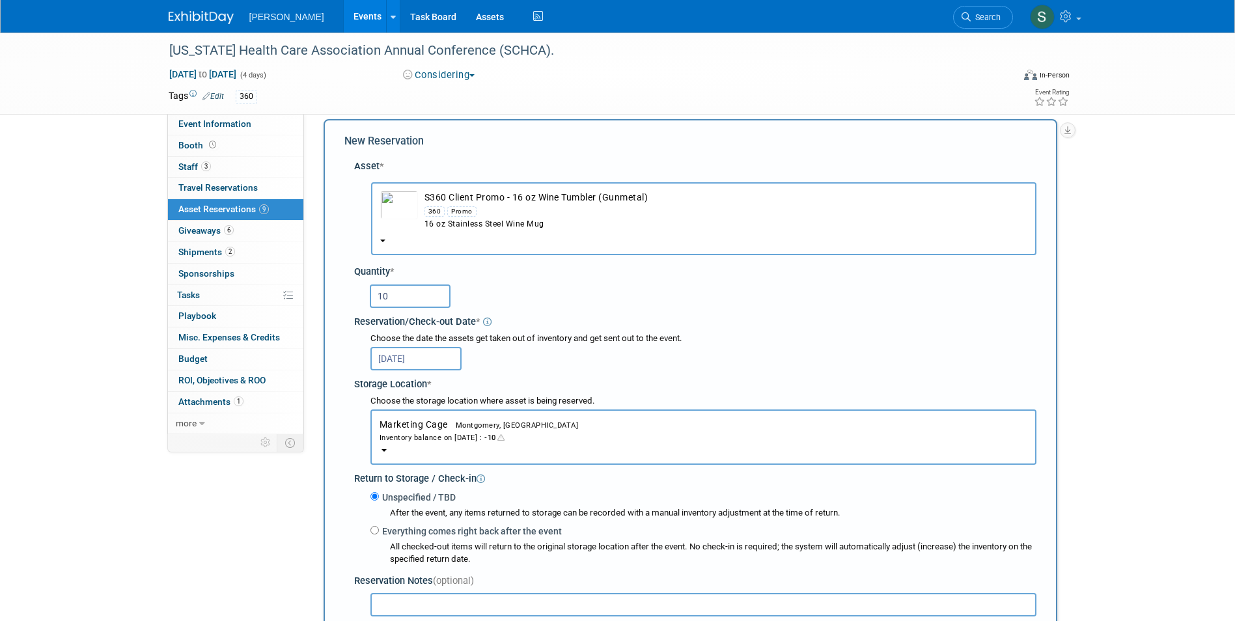
scroll to position [338, 0]
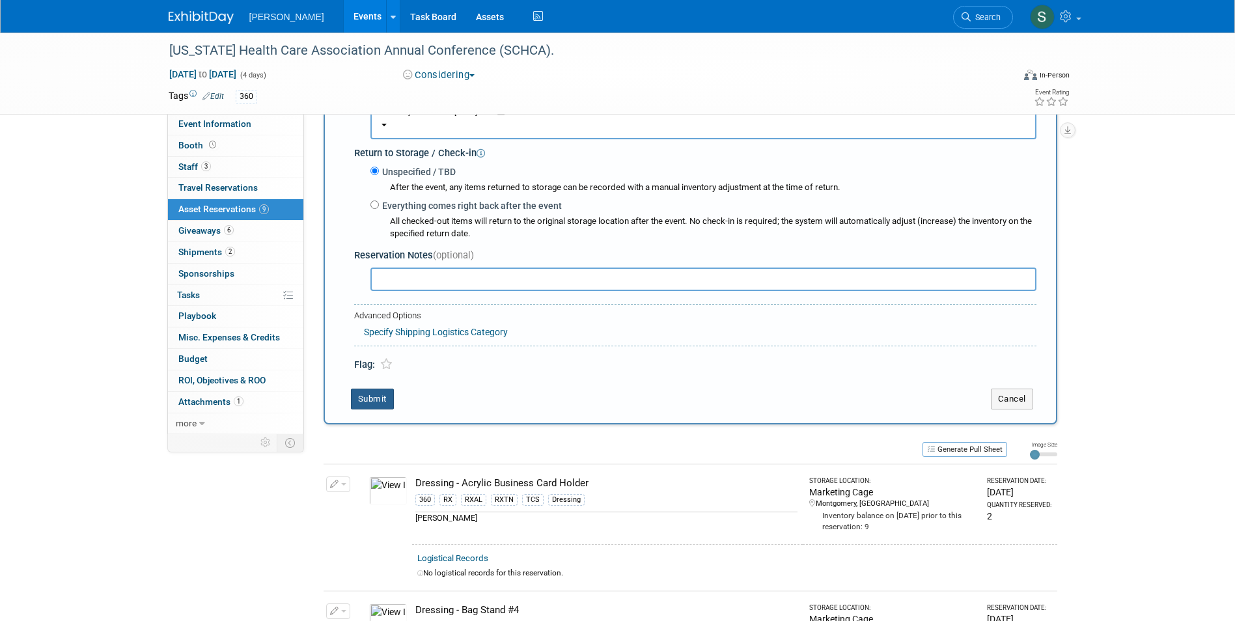
click at [364, 408] on button "Submit" at bounding box center [372, 399] width 43 height 21
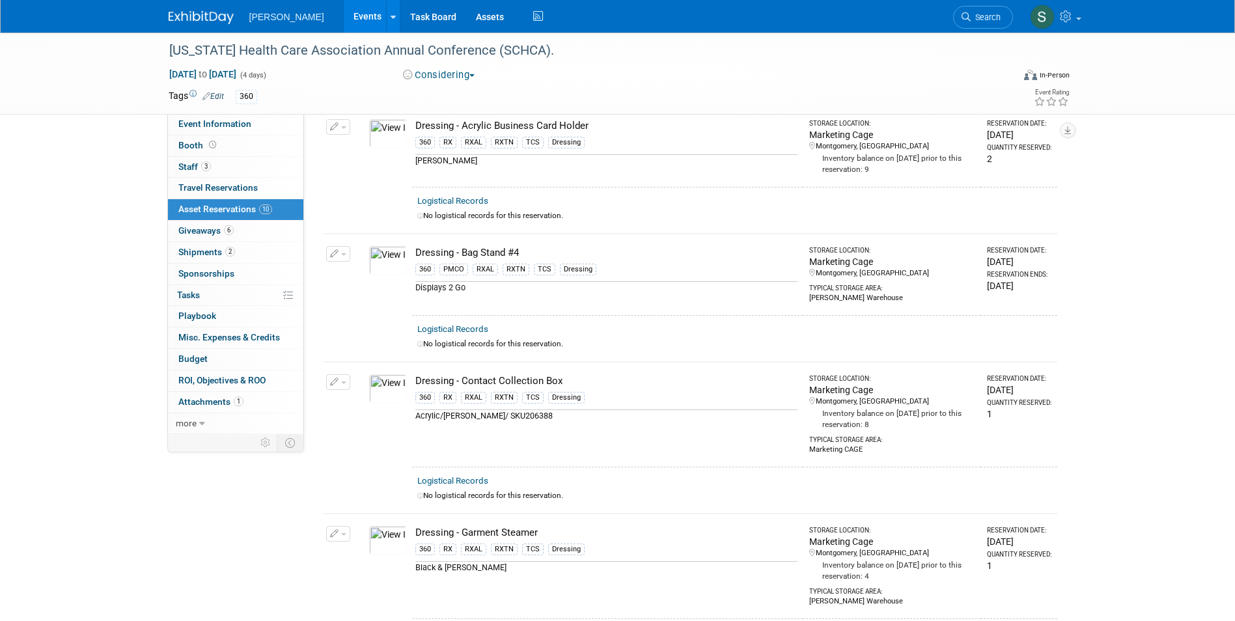
scroll to position [0, 0]
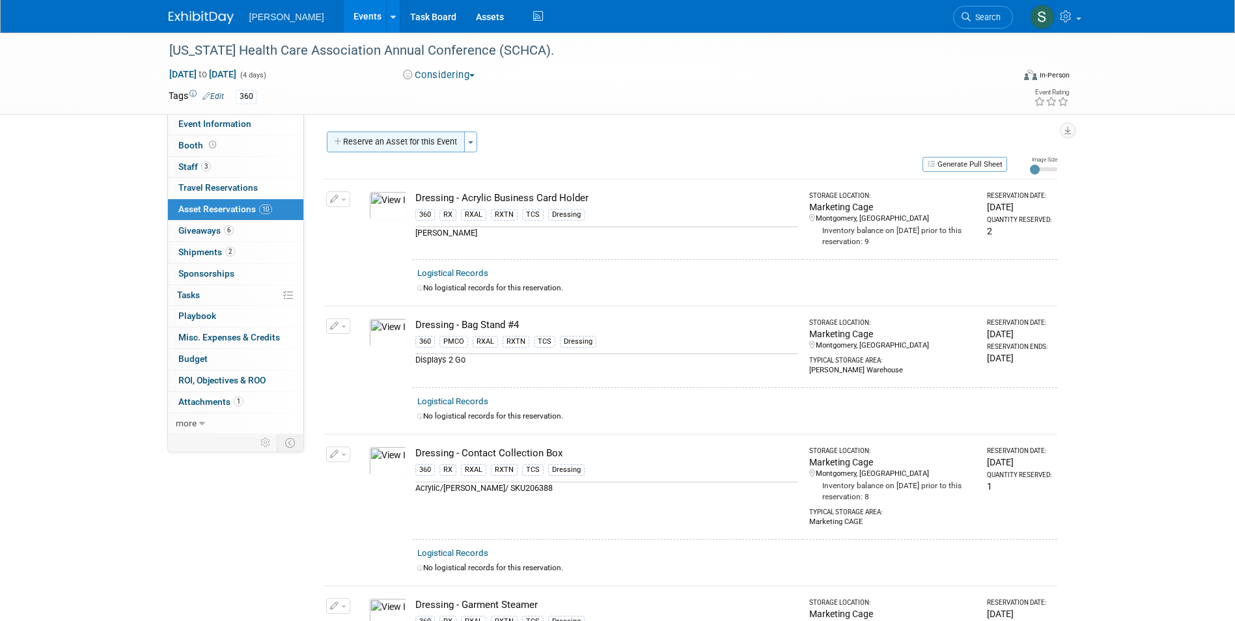
click at [363, 148] on button "Reserve an Asset for this Event" at bounding box center [396, 142] width 138 height 21
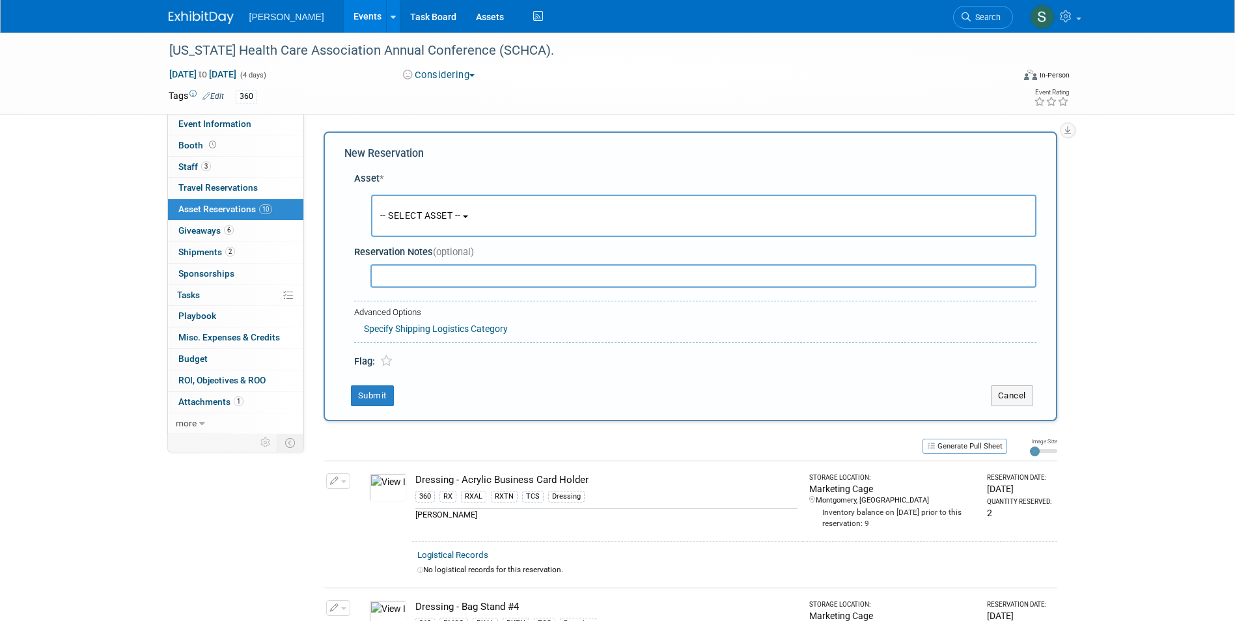
scroll to position [12, 0]
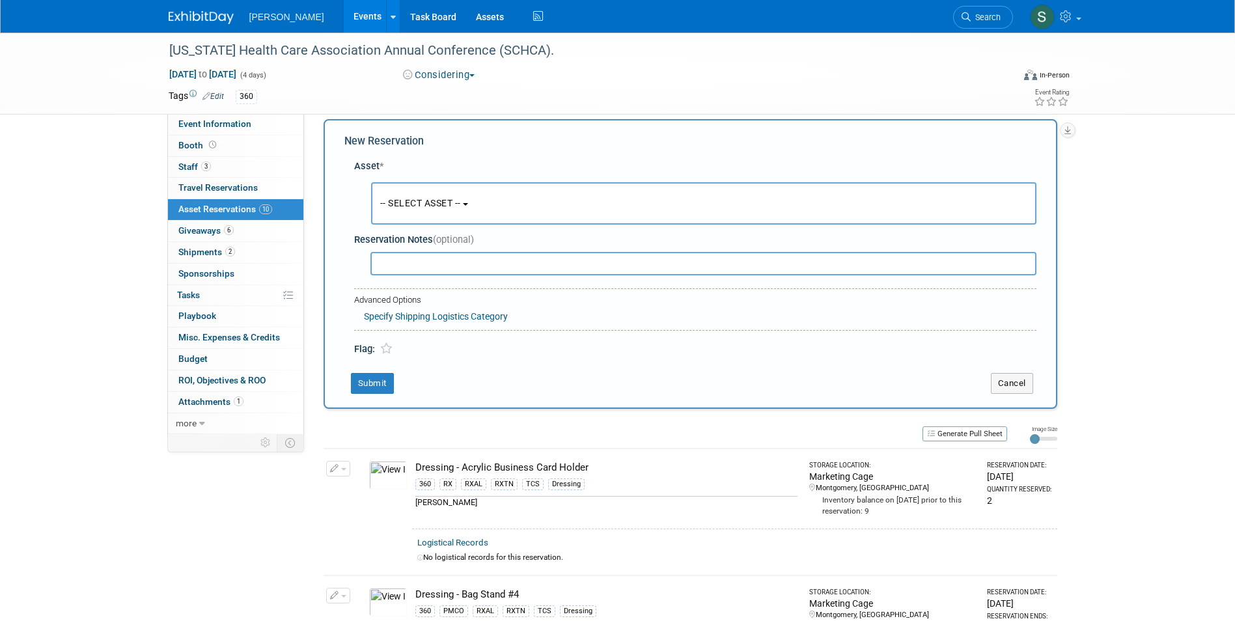
click at [389, 201] on span "-- SELECT ASSET --" at bounding box center [420, 203] width 81 height 10
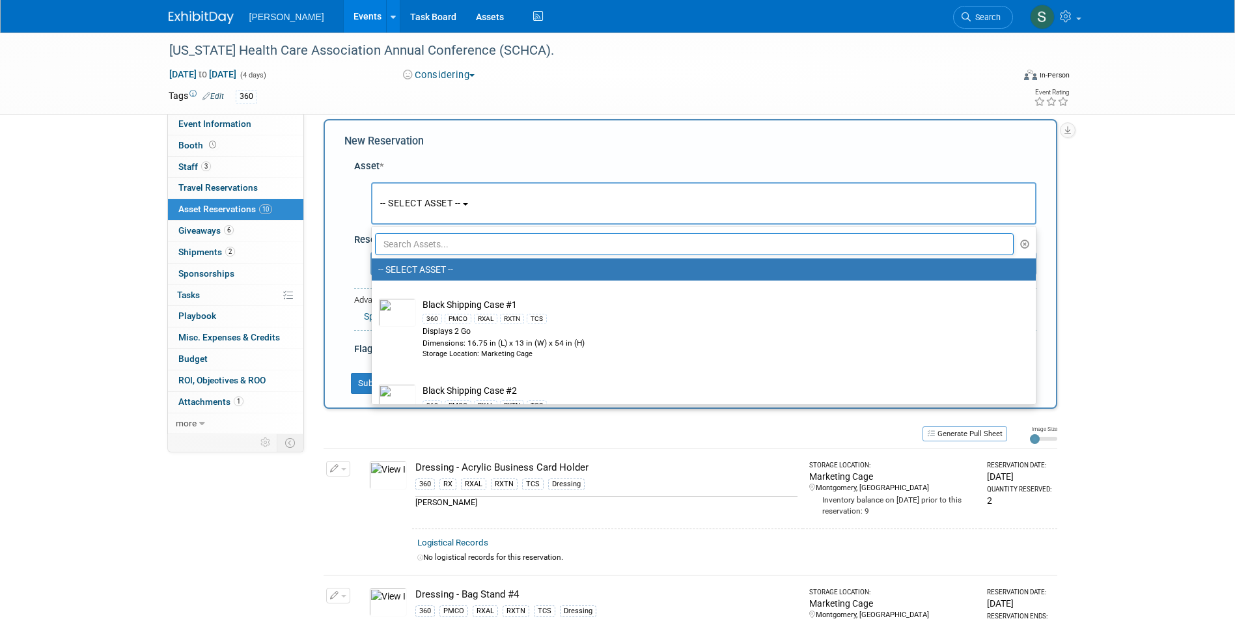
click at [414, 245] on input "text" at bounding box center [694, 244] width 639 height 22
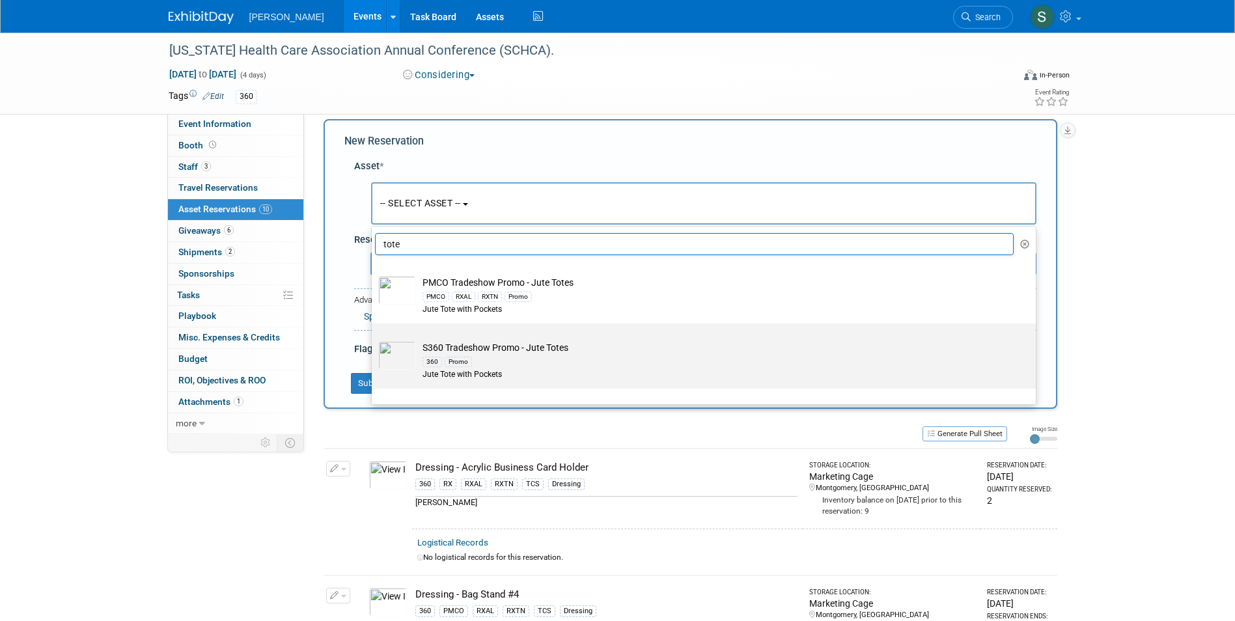
type input "tote"
click at [544, 346] on td "S360 Tradeshow Promo - Jute Totes 360 Promo Jute Tote with Pockets" at bounding box center [713, 361] width 594 height 40
click at [374, 339] on input "S360 Tradeshow Promo - Jute Totes 360 Promo Jute Tote with Pockets" at bounding box center [369, 335] width 8 height 8
select select "10722327"
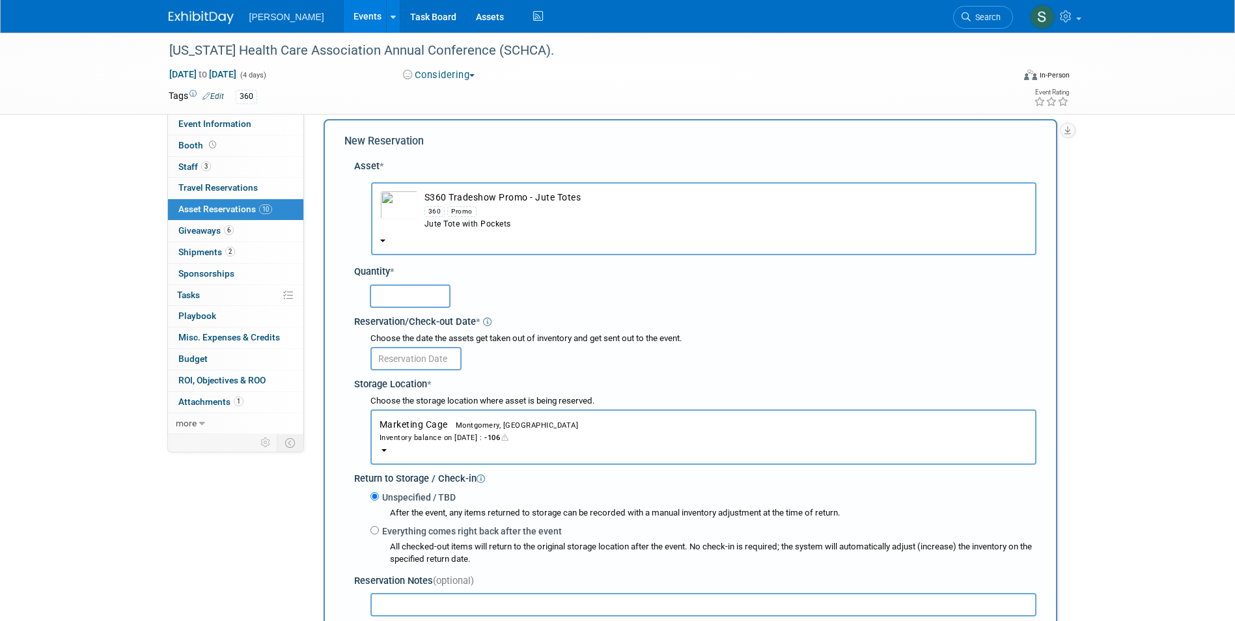
click at [424, 288] on input "text" at bounding box center [410, 295] width 81 height 23
type input "80"
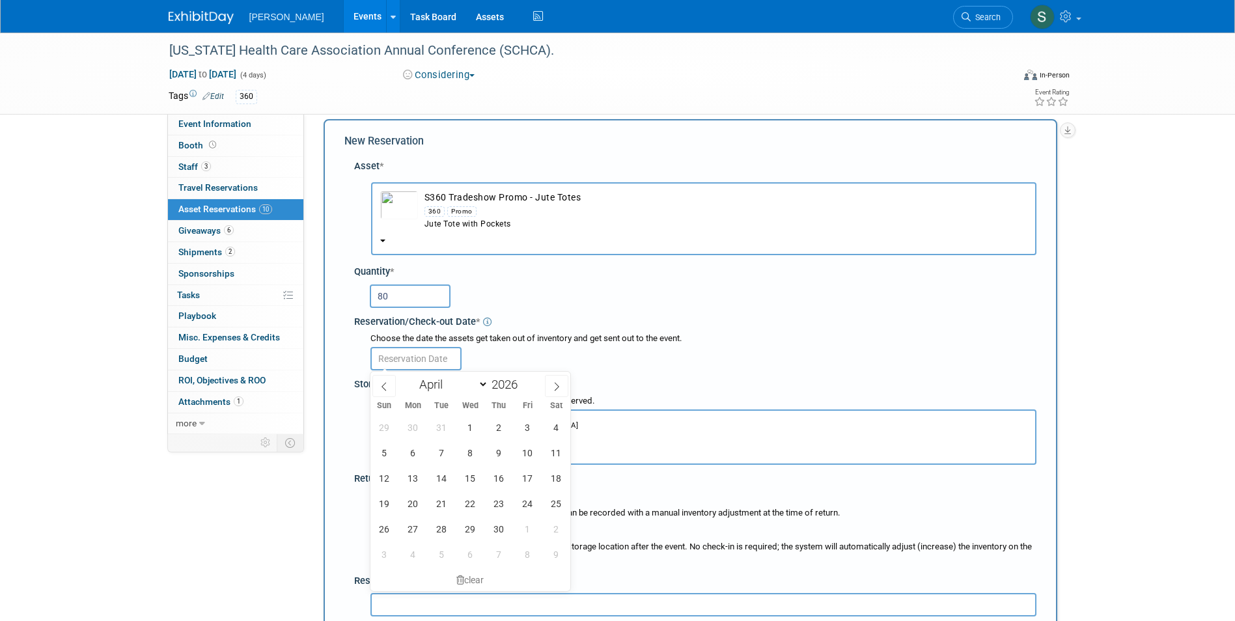
click at [413, 358] on input "text" at bounding box center [415, 358] width 91 height 23
click at [383, 453] on span "5" at bounding box center [384, 452] width 25 height 25
type input "Apr 5, 2026"
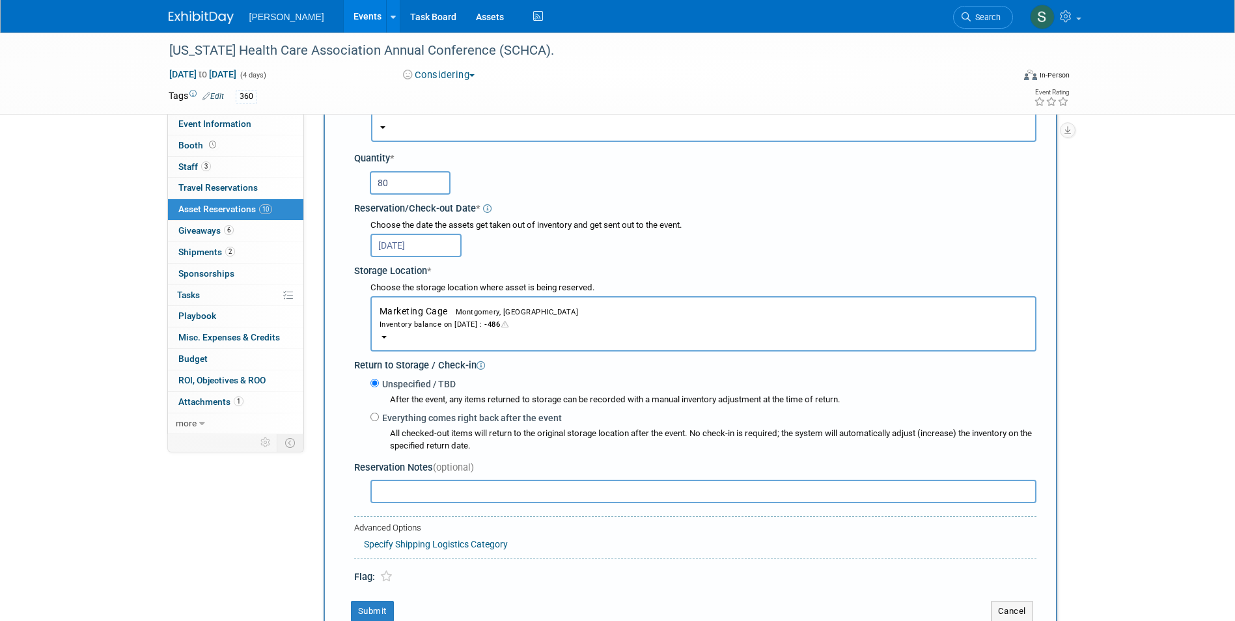
scroll to position [338, 0]
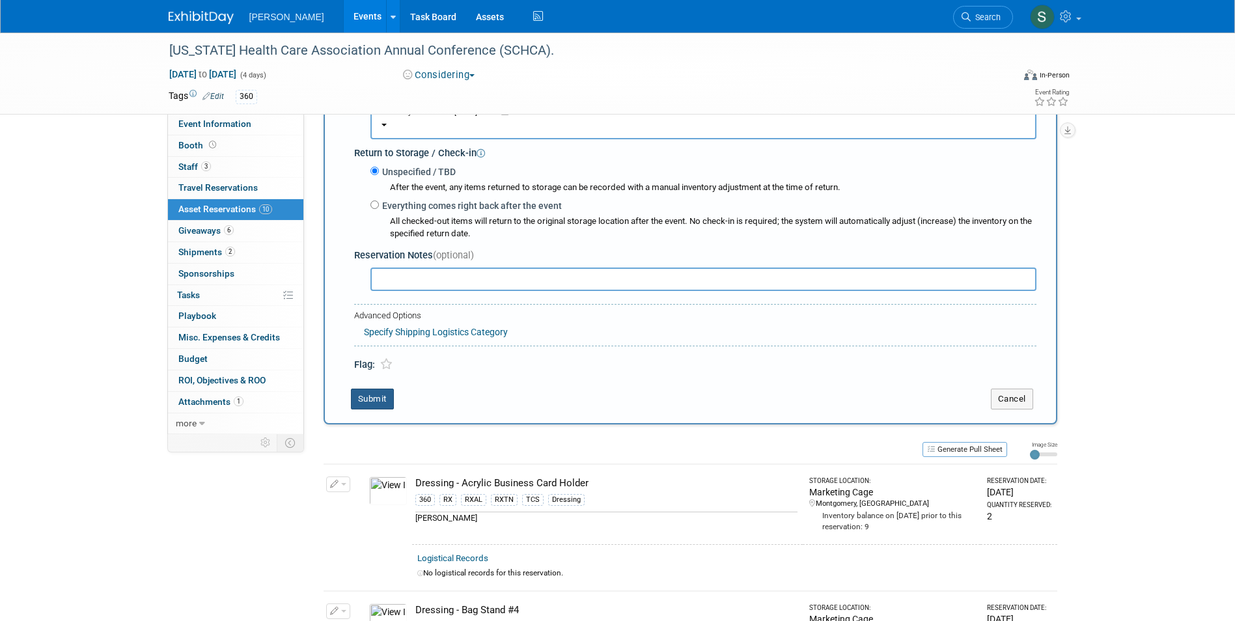
click at [375, 395] on button "Submit" at bounding box center [372, 399] width 43 height 21
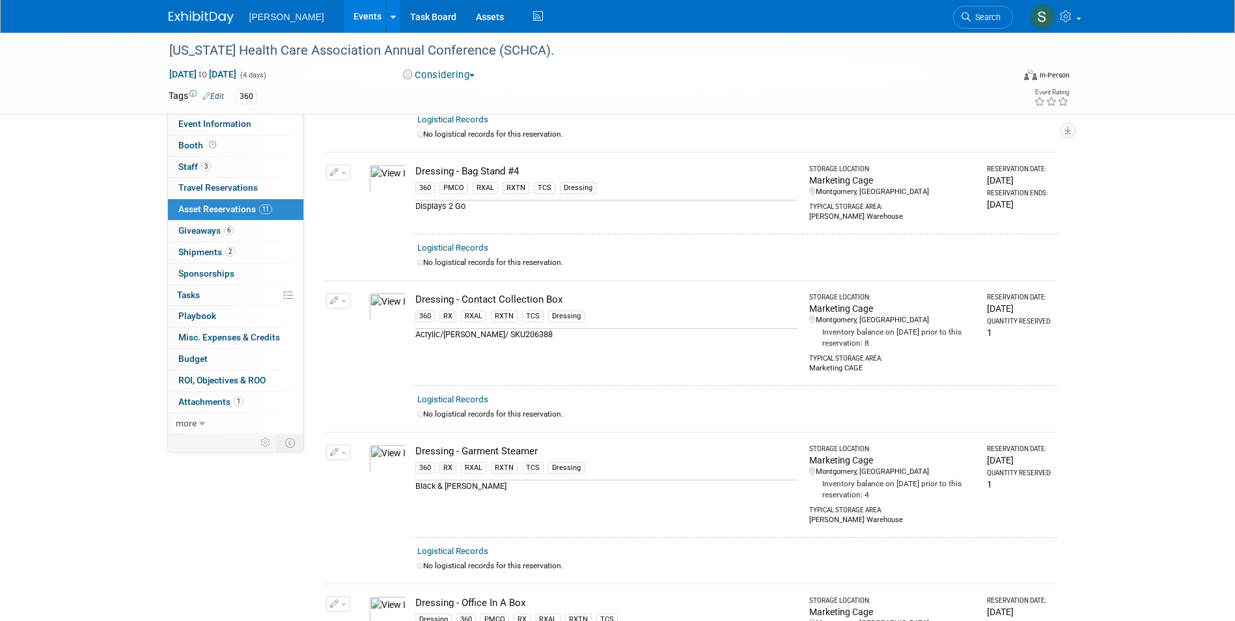
scroll to position [0, 0]
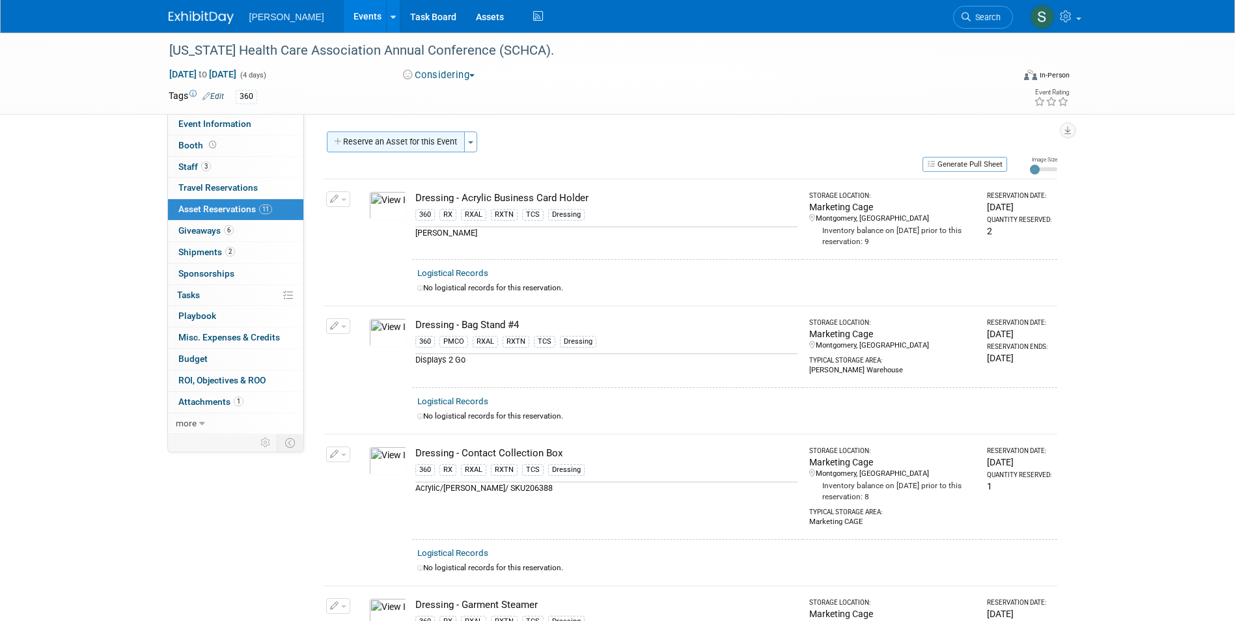
click at [413, 145] on button "Reserve an Asset for this Event" at bounding box center [396, 142] width 138 height 21
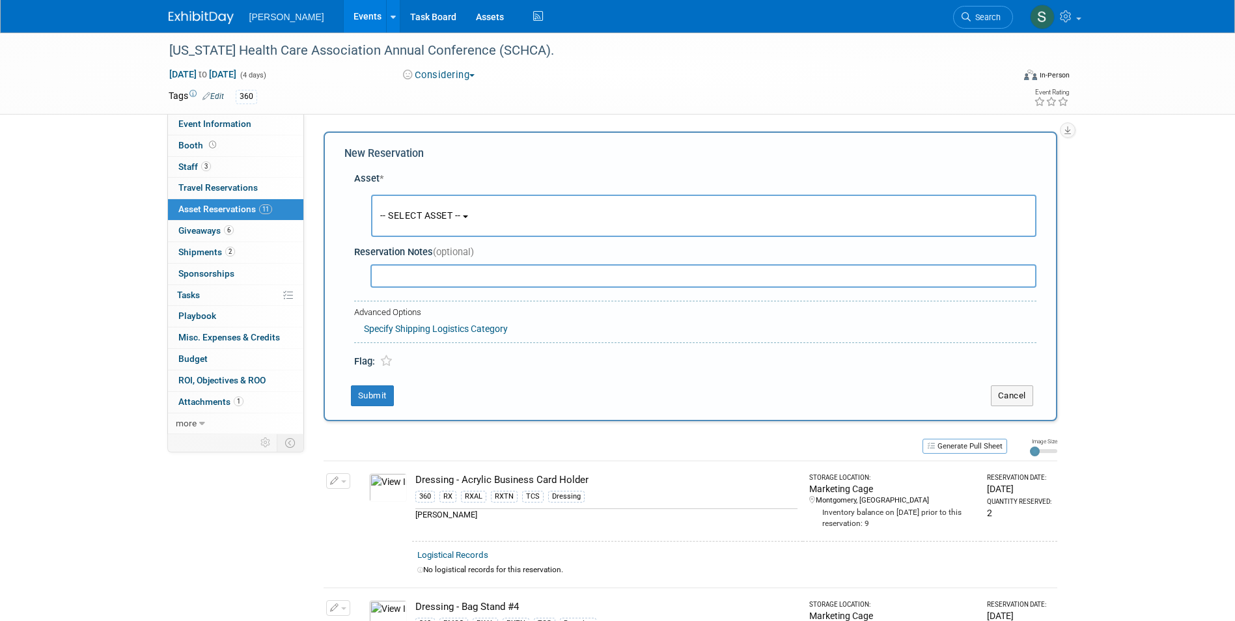
scroll to position [12, 0]
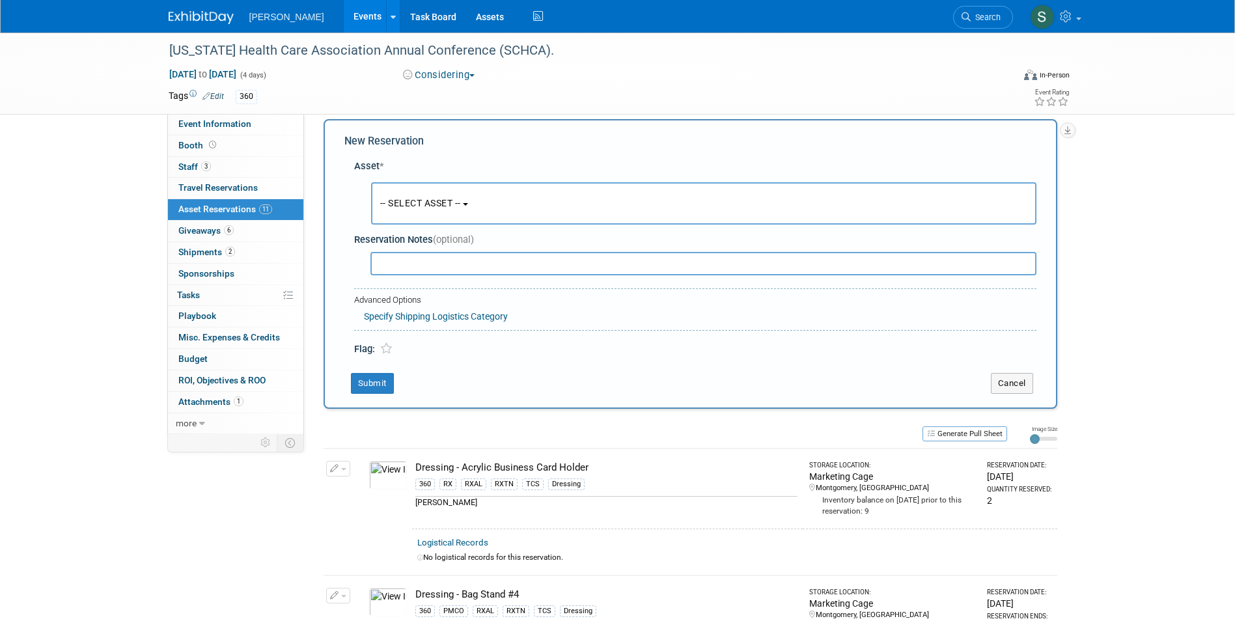
click at [416, 199] on span "-- SELECT ASSET --" at bounding box center [420, 203] width 81 height 10
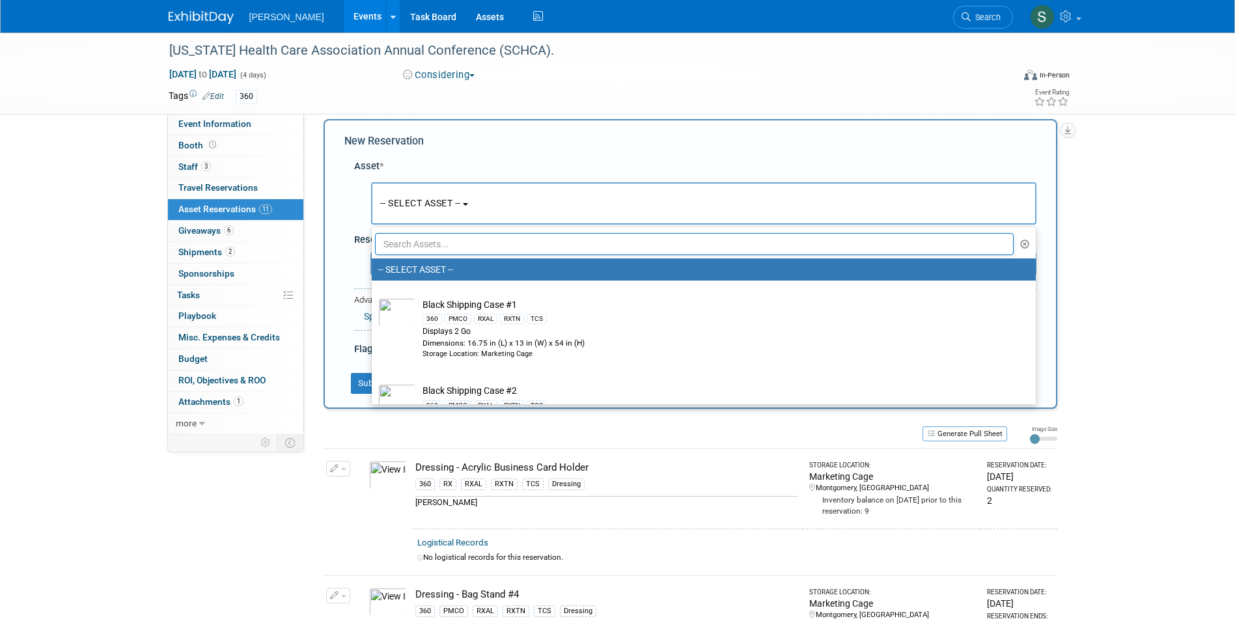
click at [427, 247] on input "text" at bounding box center [694, 244] width 639 height 22
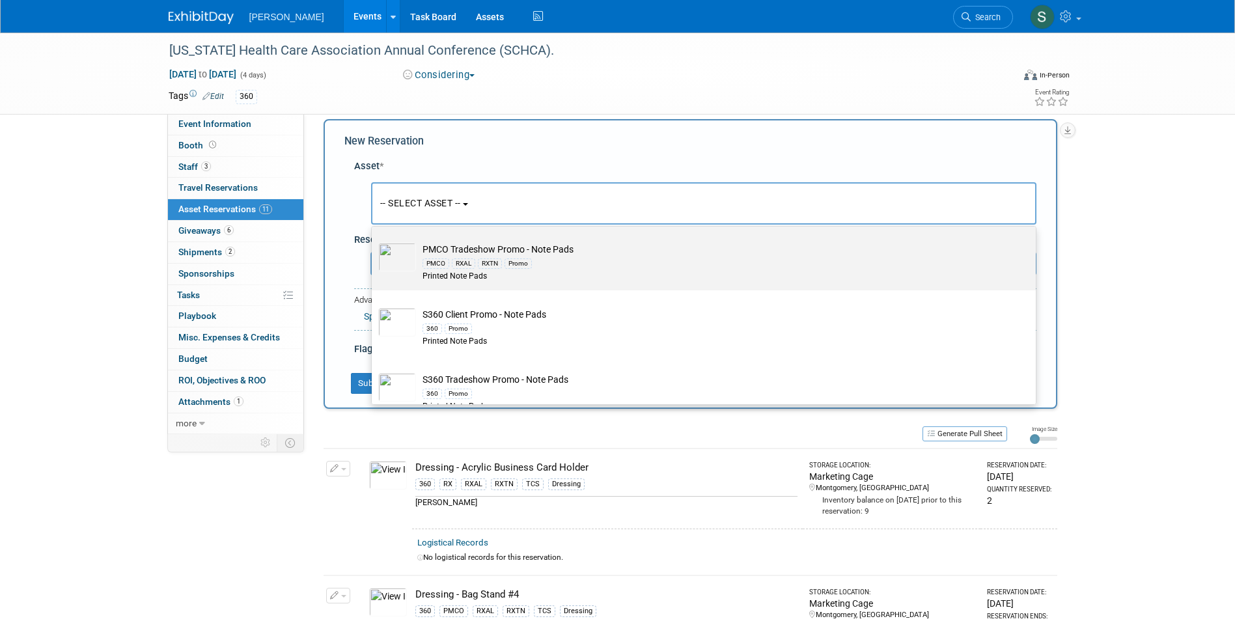
scroll to position [195, 0]
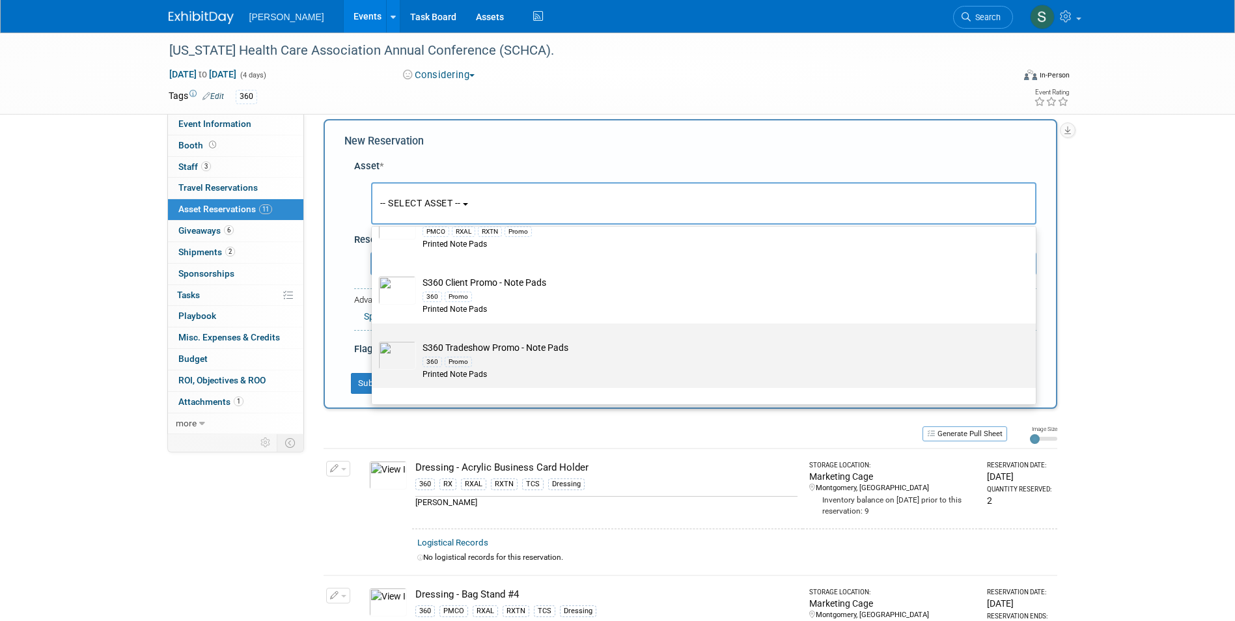
type input "note pad"
click at [585, 353] on td "S360 Tradeshow Promo - Note Pads 360 Promo Printed Note Pads" at bounding box center [713, 361] width 594 height 40
click at [374, 339] on input "S360 Tradeshow Promo - Note Pads 360 Promo Printed Note Pads" at bounding box center [369, 335] width 8 height 8
select select "10722330"
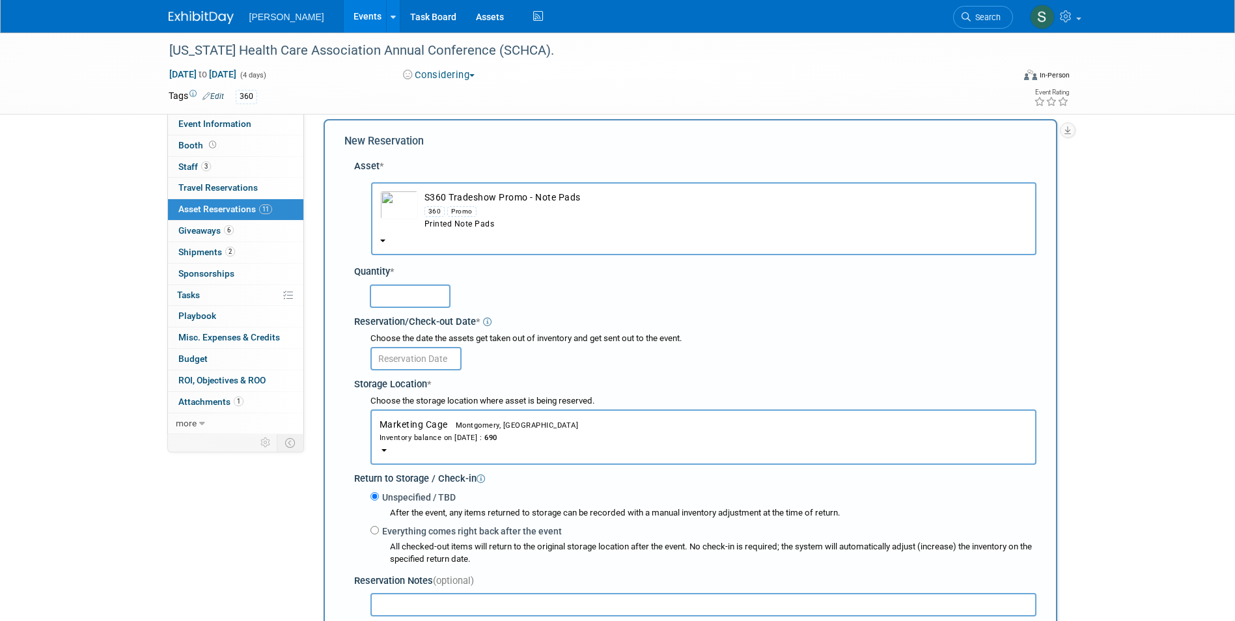
click at [406, 300] on input "text" at bounding box center [410, 295] width 81 height 23
type input "30"
click at [403, 363] on body "Turenne Events Add Event Bulk Upload Events Shareable Event Boards Recently Vie…" at bounding box center [617, 298] width 1235 height 621
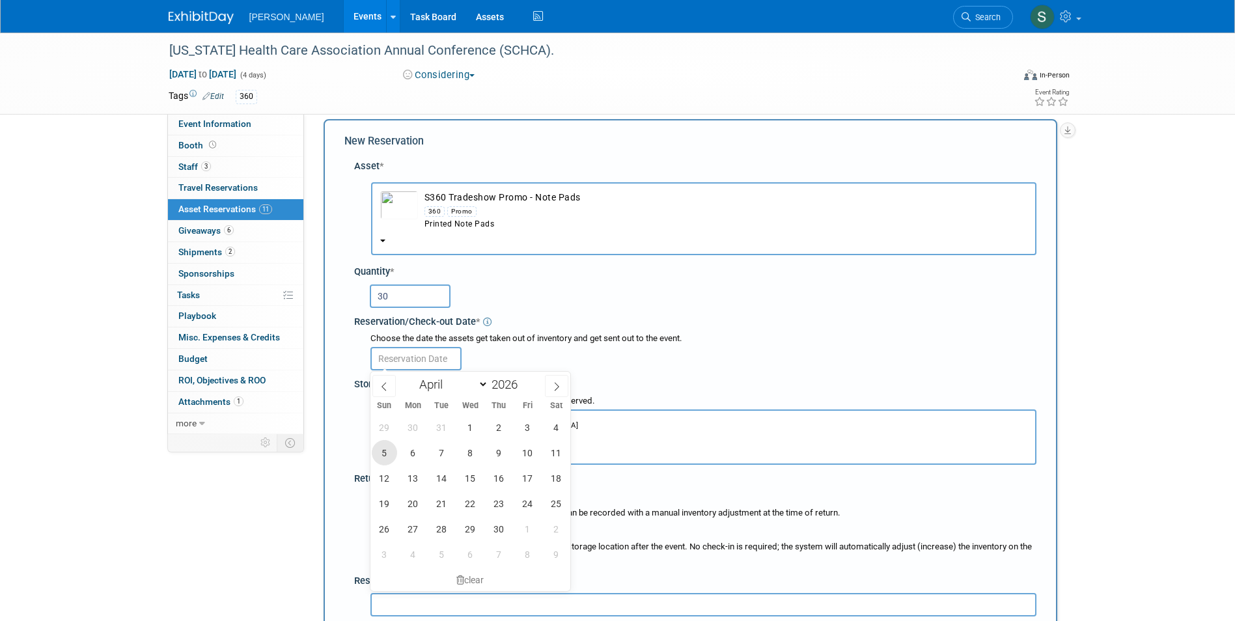
click at [389, 448] on span "5" at bounding box center [384, 452] width 25 height 25
type input "Apr 5, 2026"
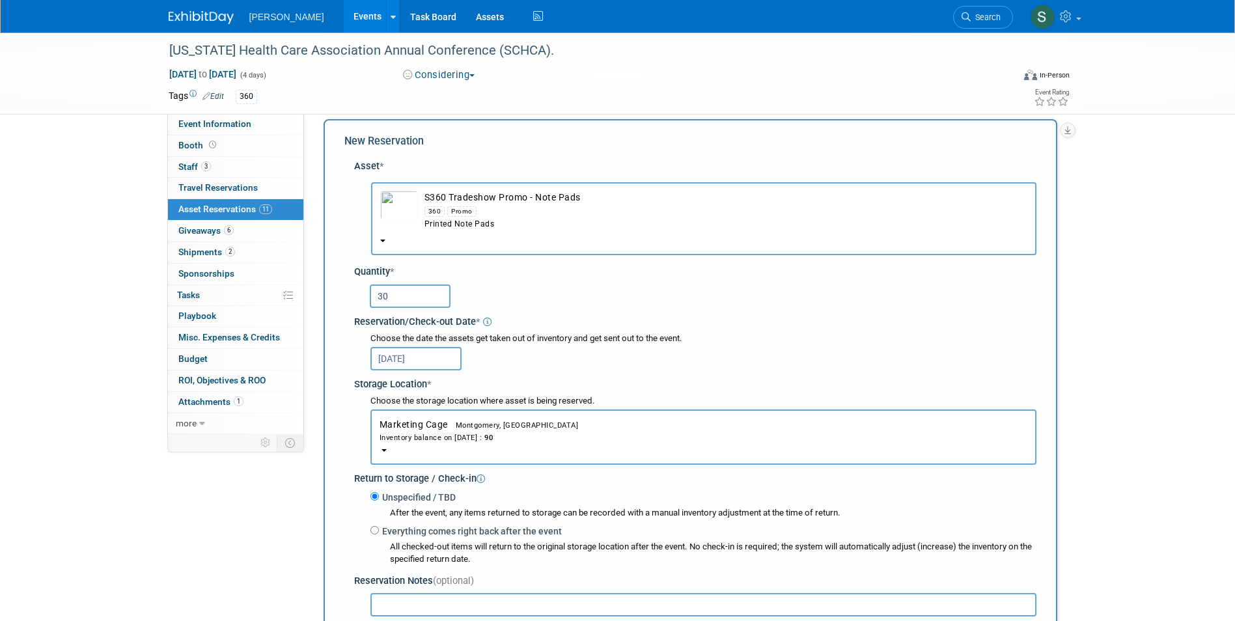
click at [346, 440] on div "Asset * -- SELECT ASSET -- 360" at bounding box center [690, 425] width 692 height 545
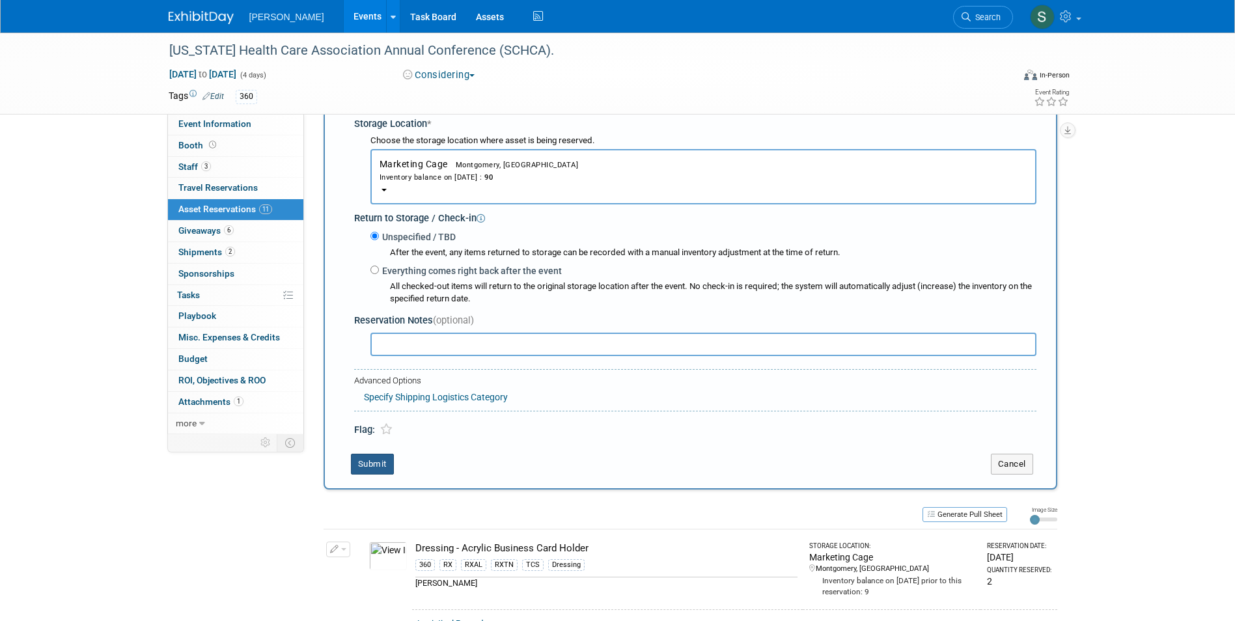
click at [380, 466] on button "Submit" at bounding box center [372, 464] width 43 height 21
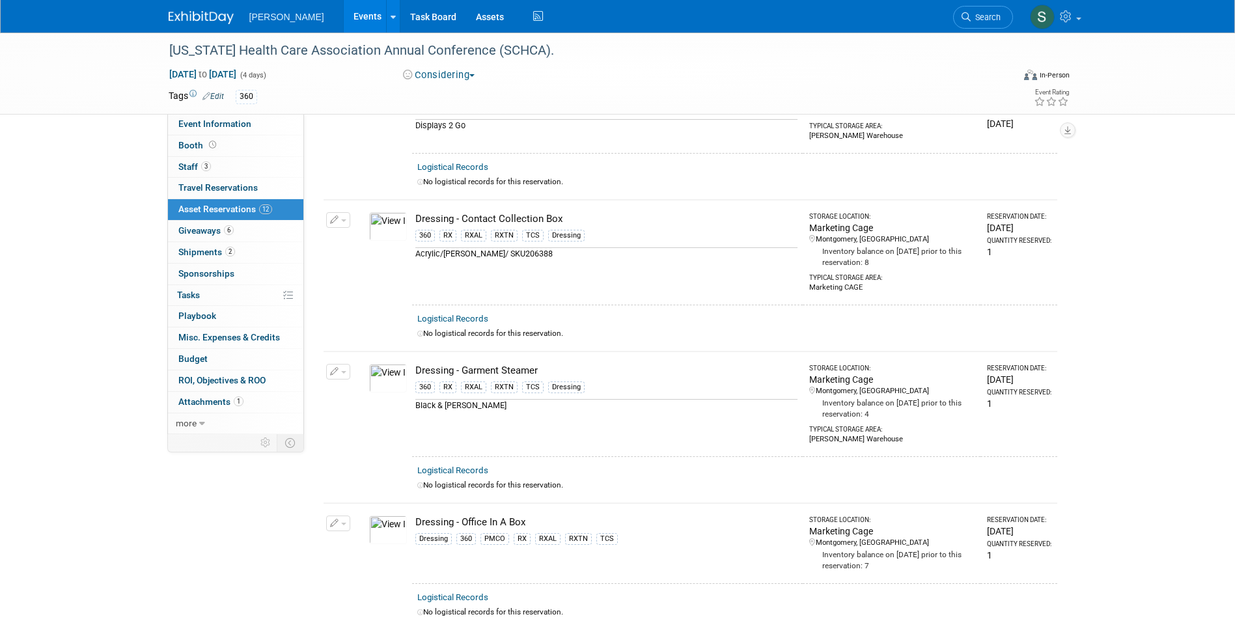
scroll to position [0, 0]
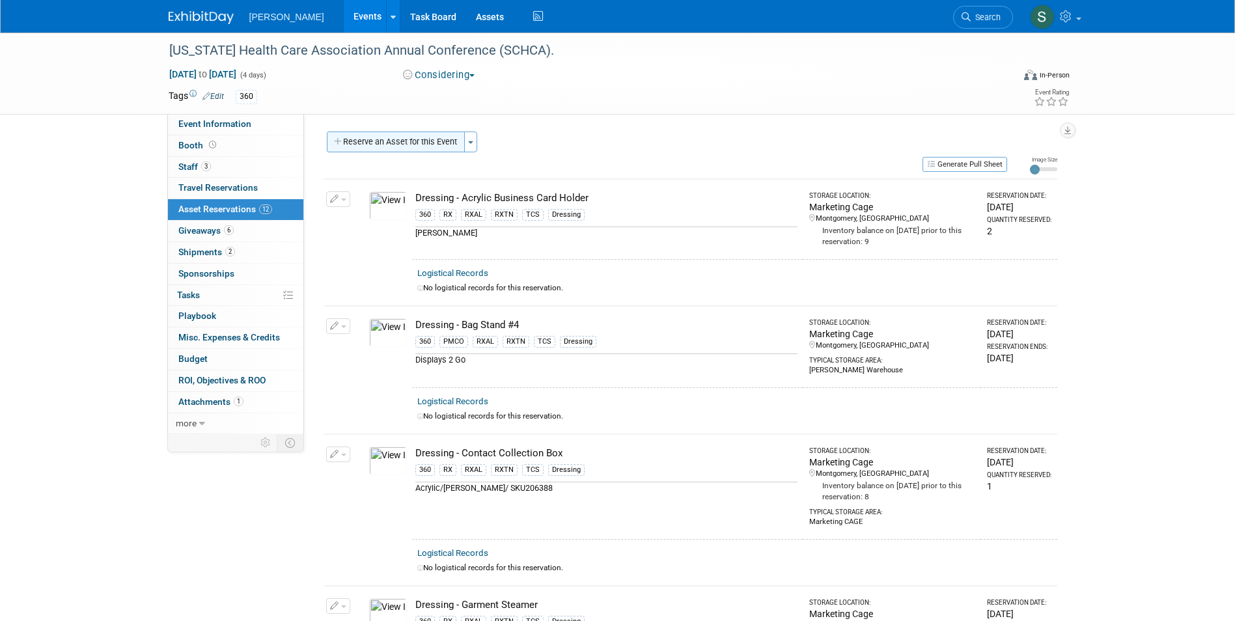
click at [406, 141] on button "Reserve an Asset for this Event" at bounding box center [396, 142] width 138 height 21
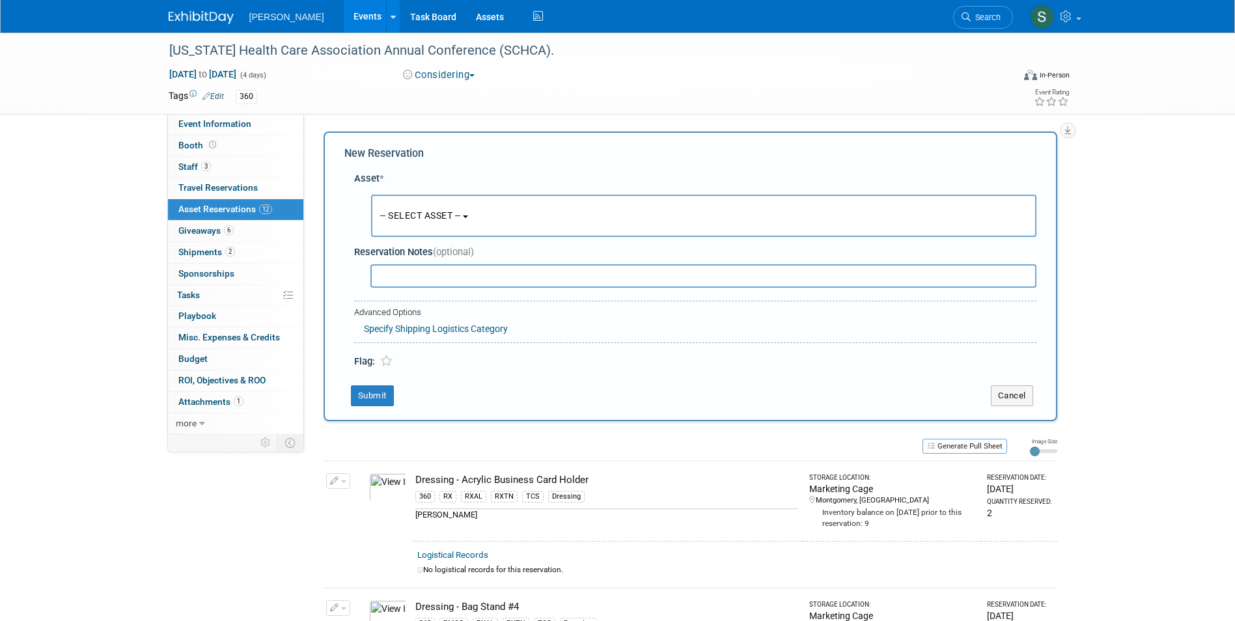
scroll to position [12, 0]
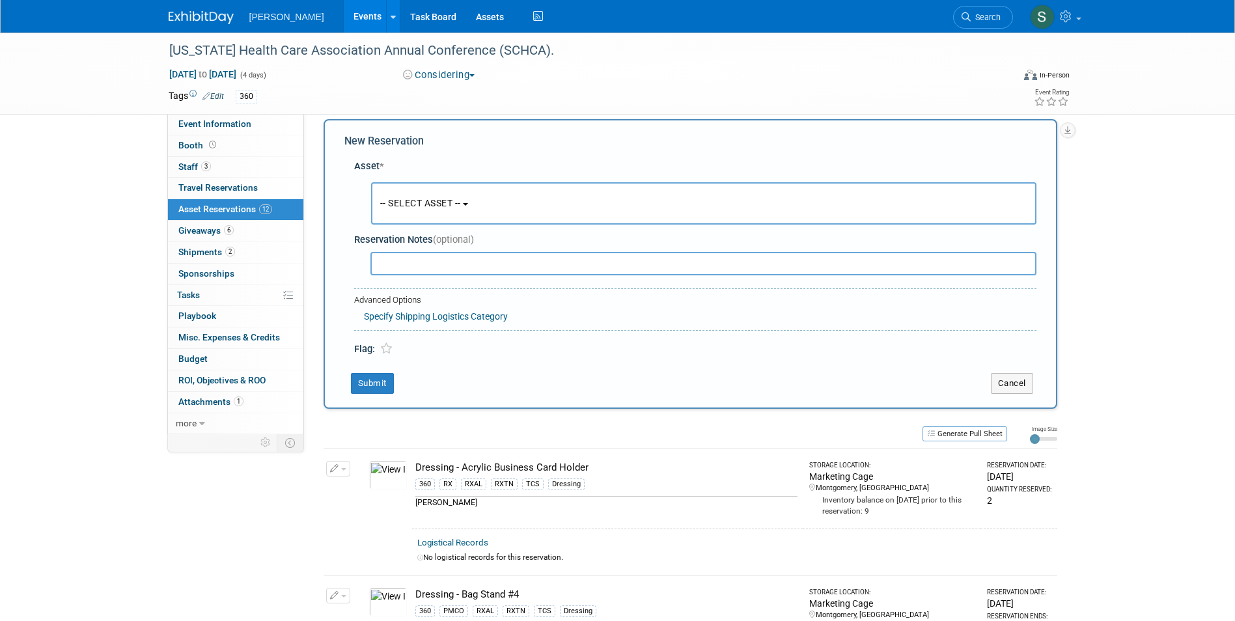
click at [418, 253] on input "text" at bounding box center [703, 263] width 666 height 23
click at [417, 207] on span "-- SELECT ASSET --" at bounding box center [420, 203] width 81 height 10
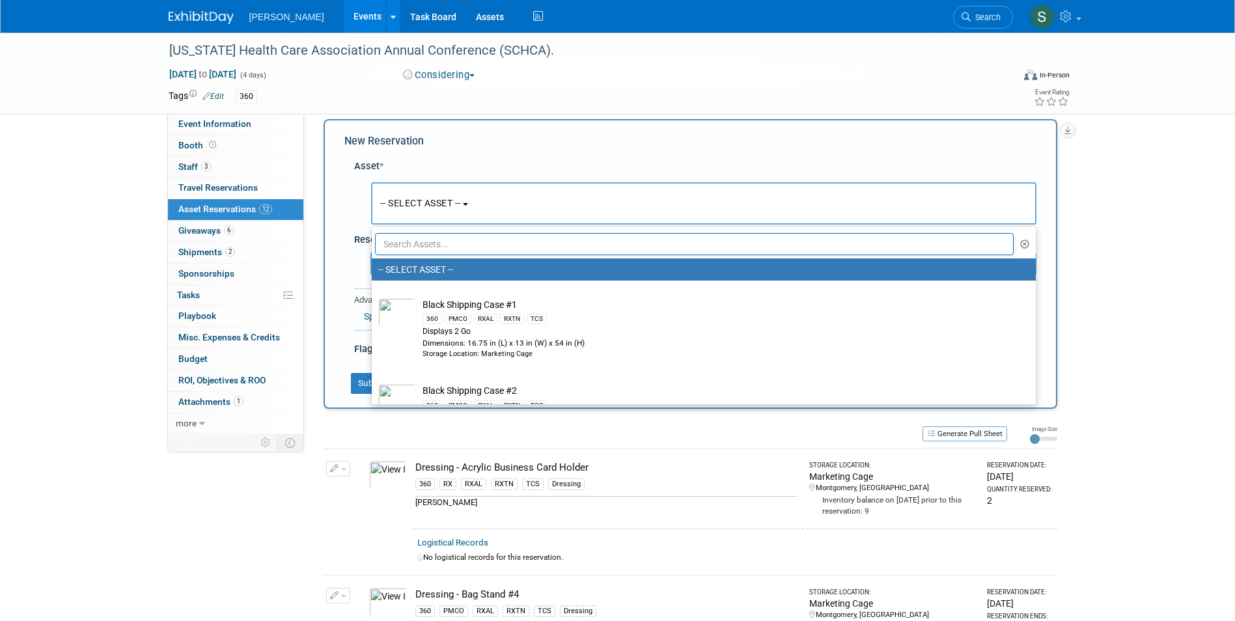
click at [408, 238] on input "text" at bounding box center [694, 244] width 639 height 22
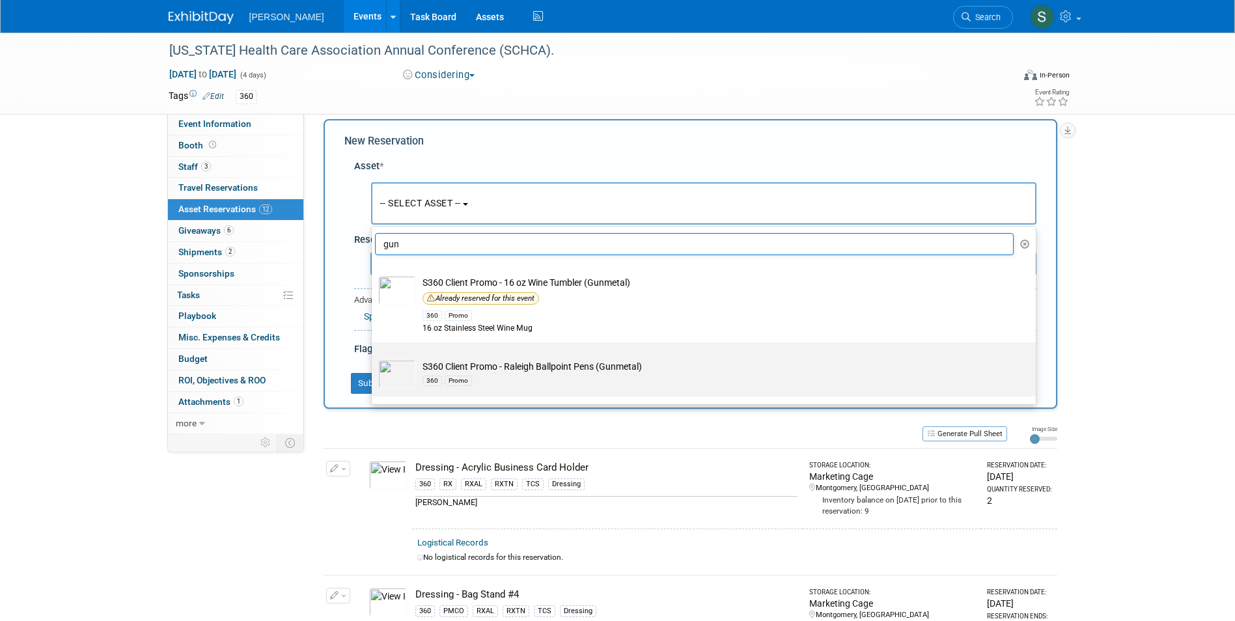
type input "gun"
click at [540, 376] on div "360 Promo" at bounding box center [715, 380] width 587 height 15
click at [374, 358] on input "S360 Client Promo - Raleigh Ballpoint Pens (Gunmetal) 360 Promo" at bounding box center [369, 354] width 8 height 8
select select "10727971"
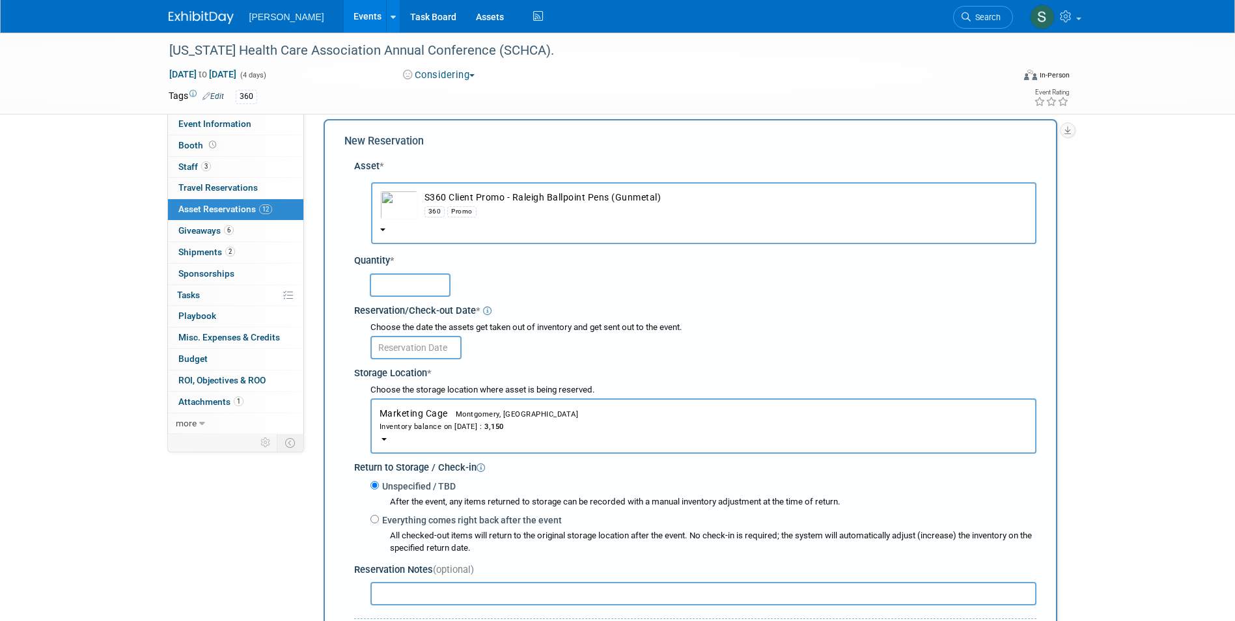
click at [411, 291] on input "text" at bounding box center [410, 284] width 81 height 23
type input "100"
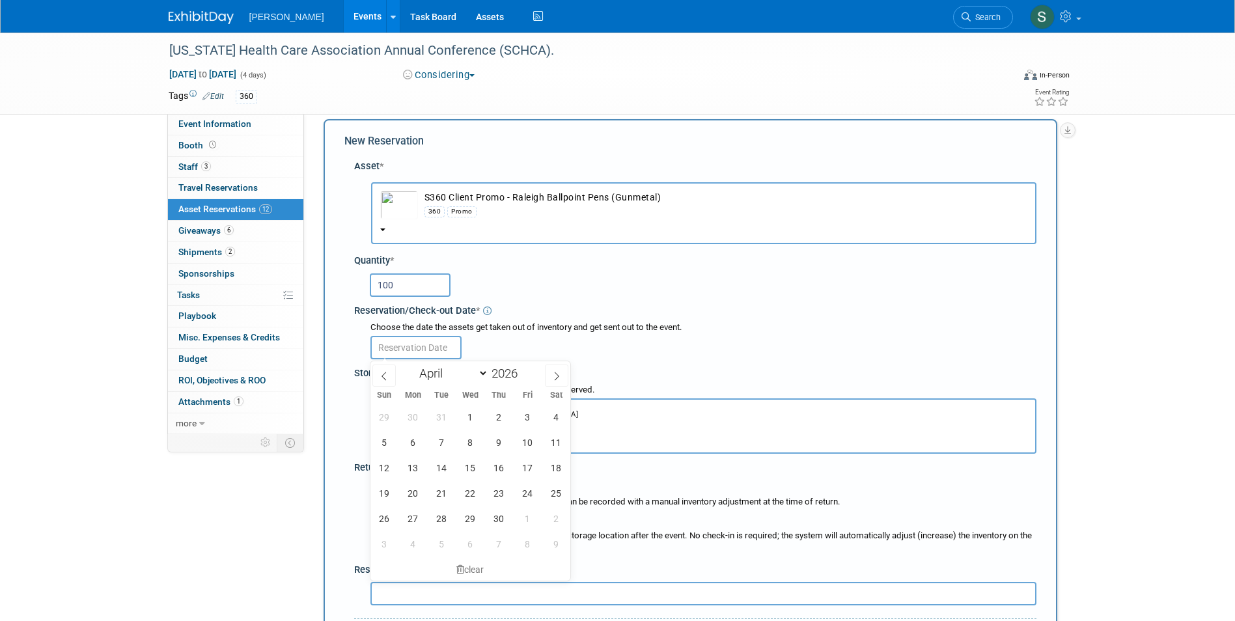
click at [395, 348] on input "text" at bounding box center [415, 347] width 91 height 23
click at [382, 443] on span "5" at bounding box center [384, 442] width 25 height 25
type input "Apr 5, 2026"
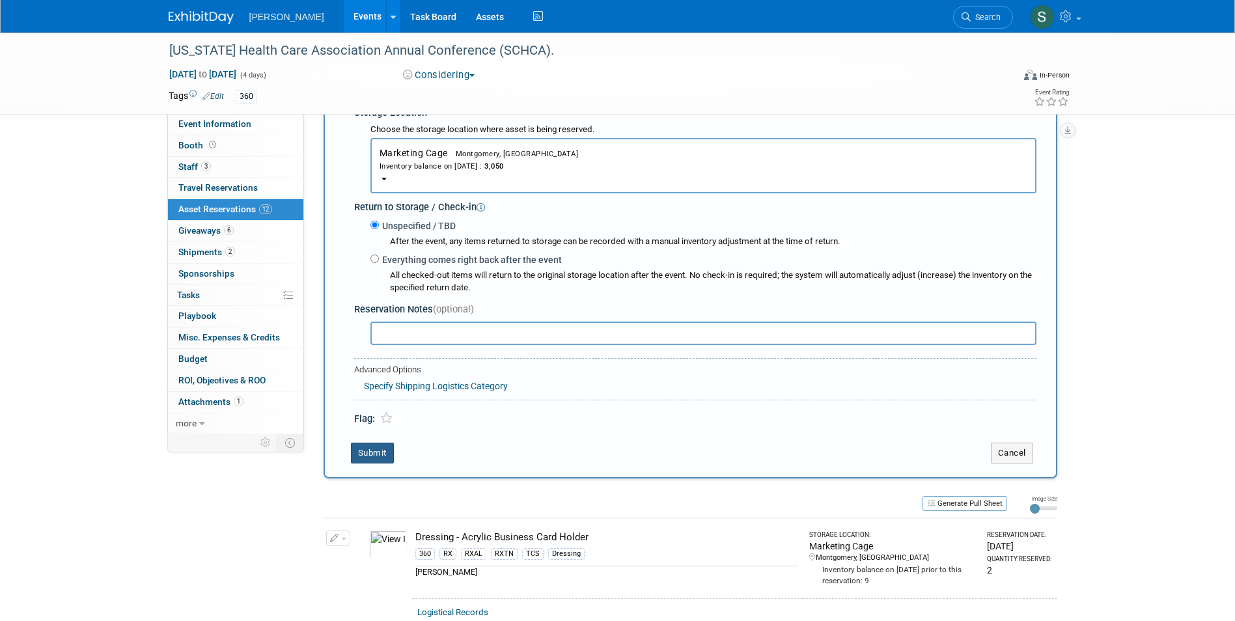
click at [371, 454] on button "Submit" at bounding box center [372, 453] width 43 height 21
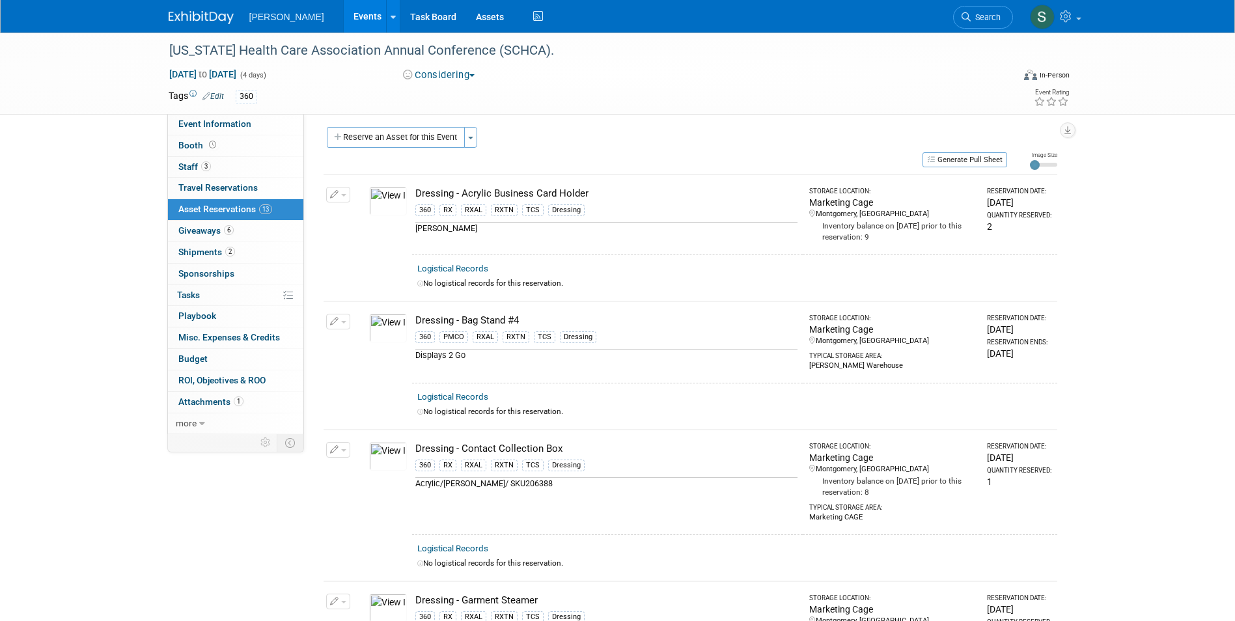
scroll to position [0, 0]
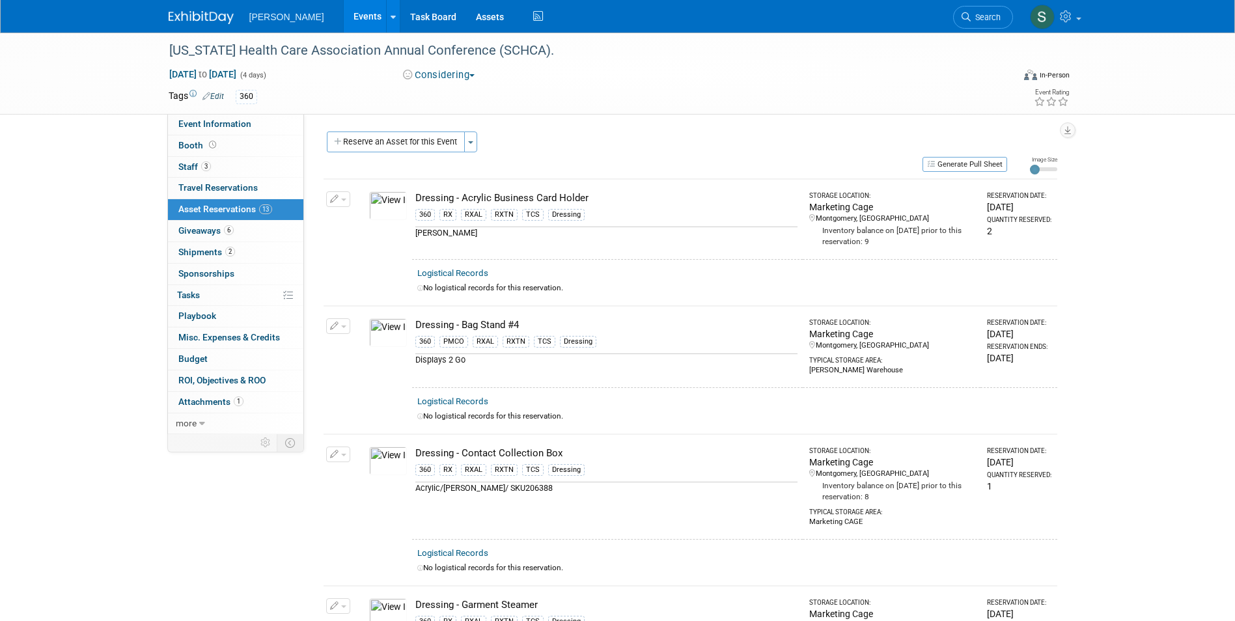
click at [402, 151] on button "Reserve an Asset for this Event" at bounding box center [396, 142] width 138 height 21
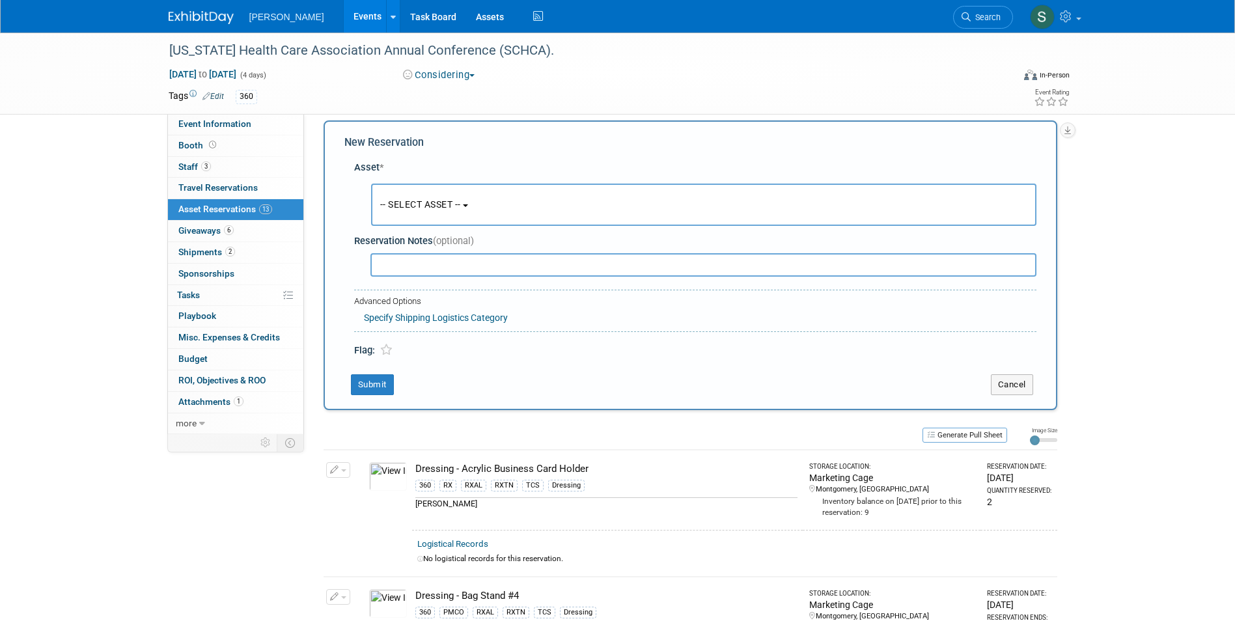
scroll to position [12, 0]
click at [401, 204] on span "-- SELECT ASSET --" at bounding box center [420, 203] width 81 height 10
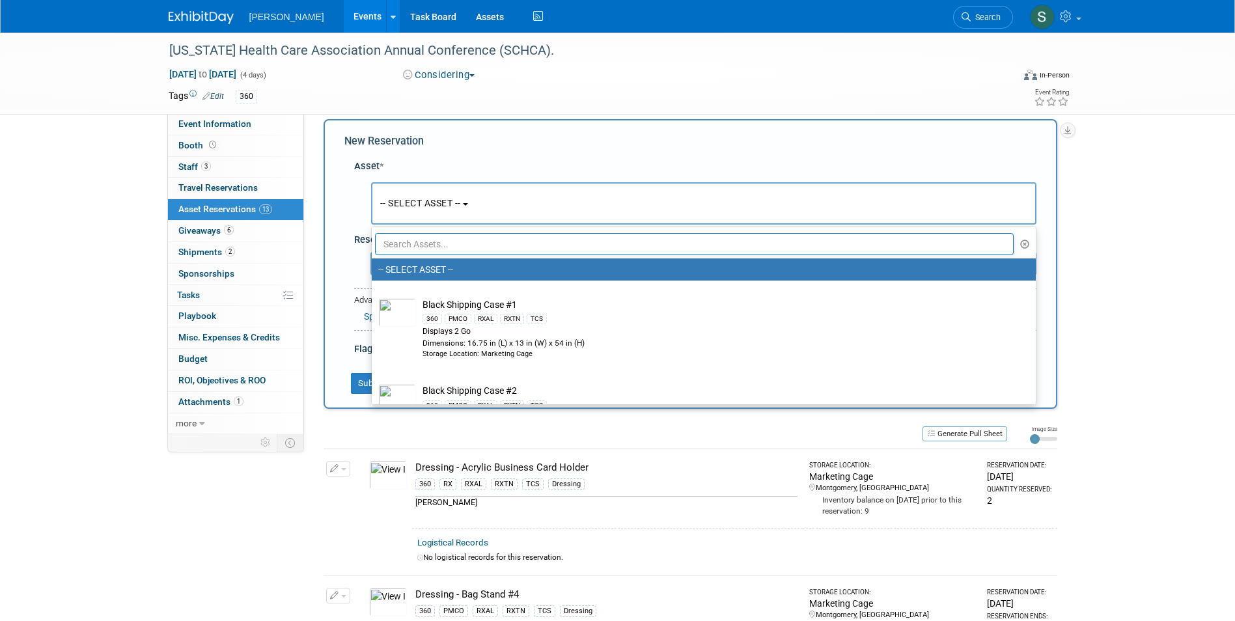
click at [410, 249] on input "text" at bounding box center [694, 244] width 639 height 22
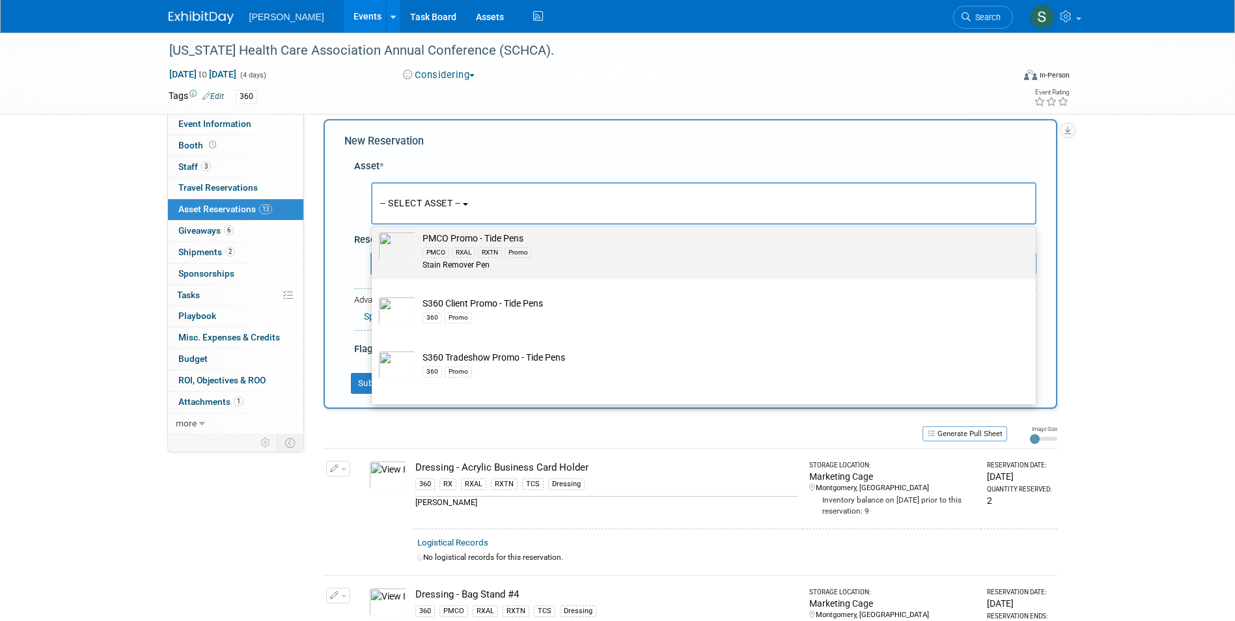
scroll to position [98, 0]
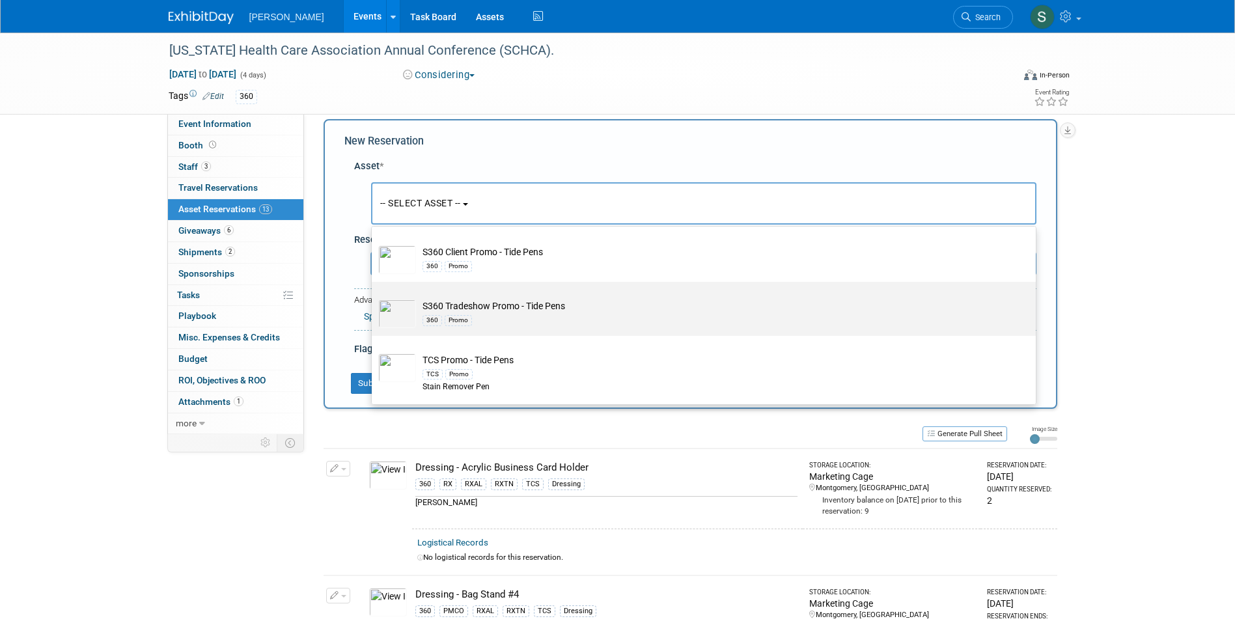
type input "tide"
click at [568, 308] on td "S360 Tradeshow Promo - Tide Pens 360 Promo" at bounding box center [713, 313] width 594 height 29
click at [374, 298] on input "S360 Tradeshow Promo - Tide Pens 360 Promo" at bounding box center [369, 293] width 8 height 8
select select "10722332"
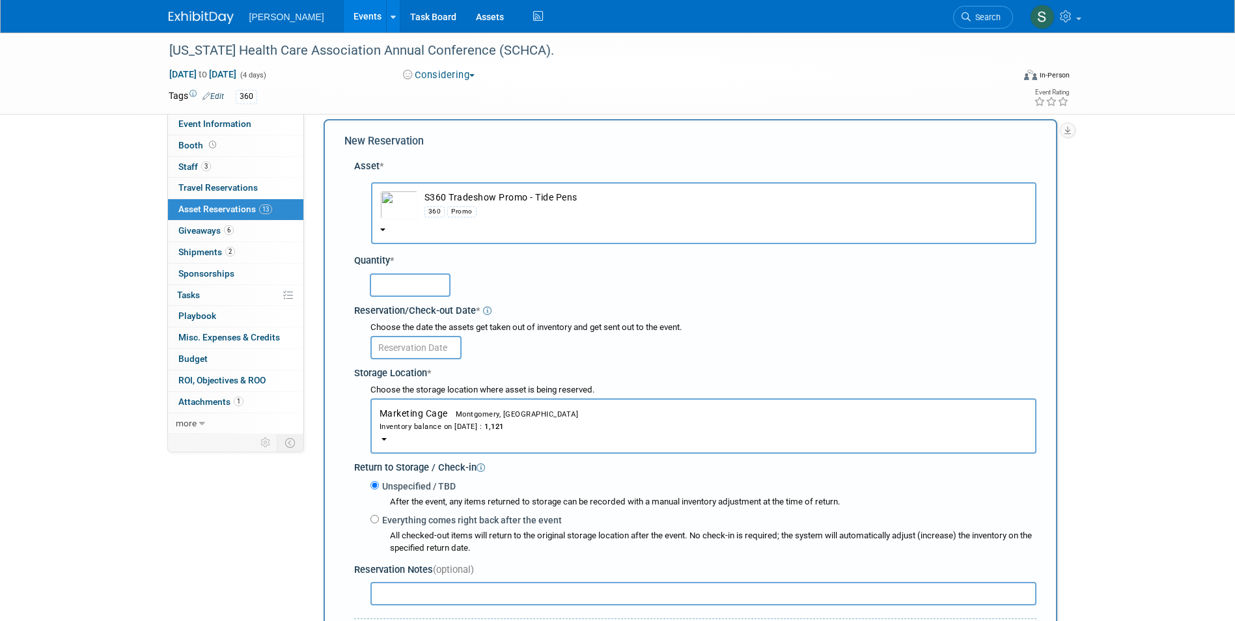
click at [402, 291] on input "text" at bounding box center [410, 284] width 81 height 23
type input "50"
click at [406, 348] on input "text" at bounding box center [415, 347] width 91 height 23
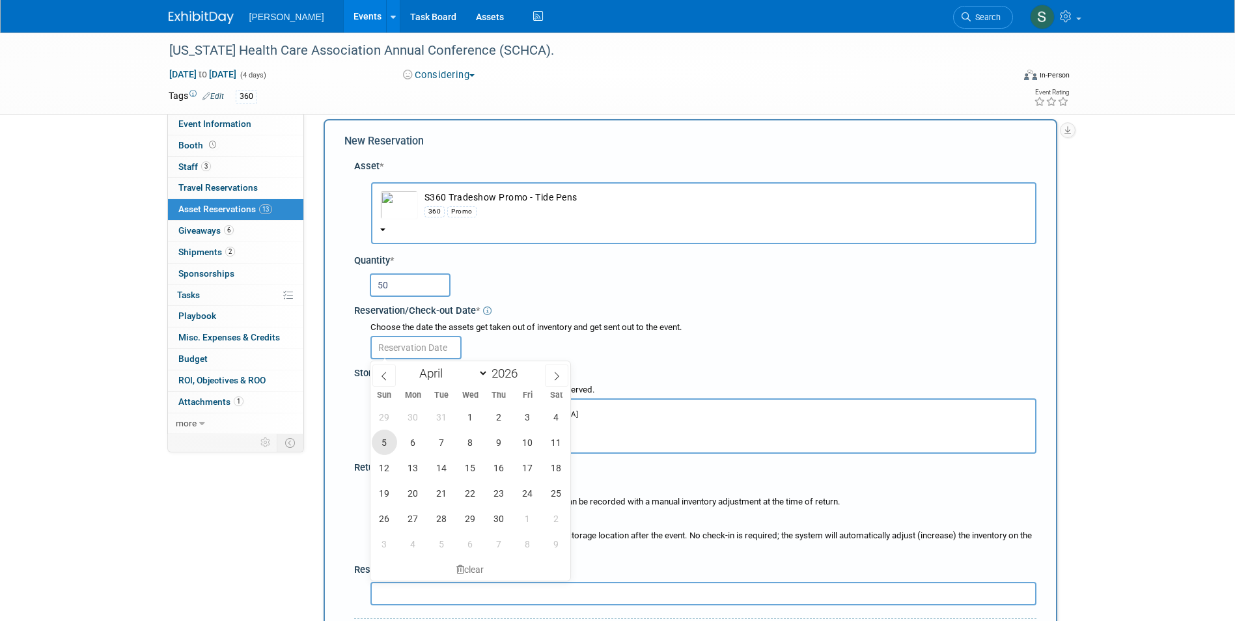
click at [385, 439] on span "5" at bounding box center [384, 442] width 25 height 25
type input "Apr 5, 2026"
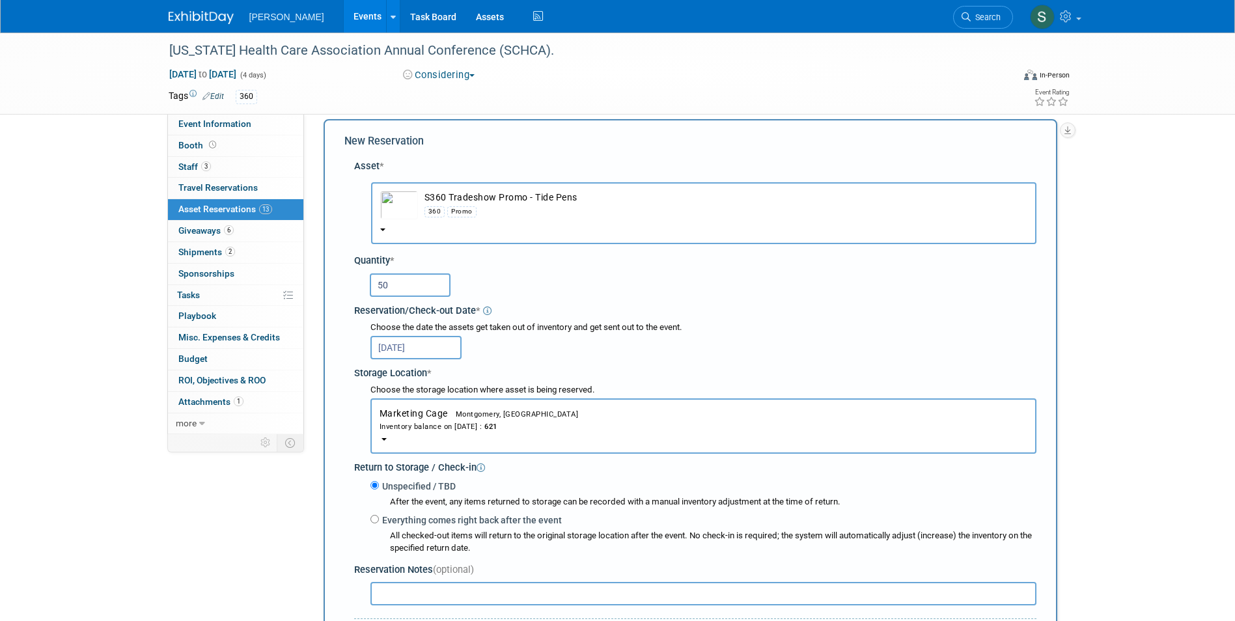
click at [367, 395] on div "Choose the storage location where asset is being reserved. Marketing Cage<span …" at bounding box center [697, 419] width 677 height 70
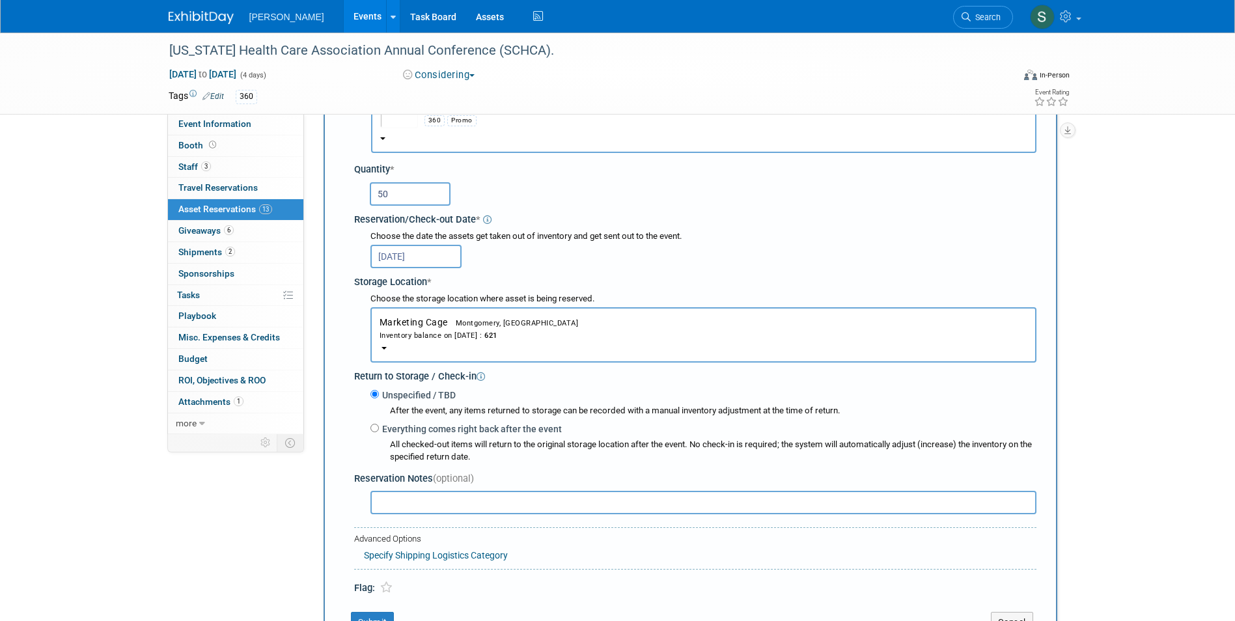
scroll to position [273, 0]
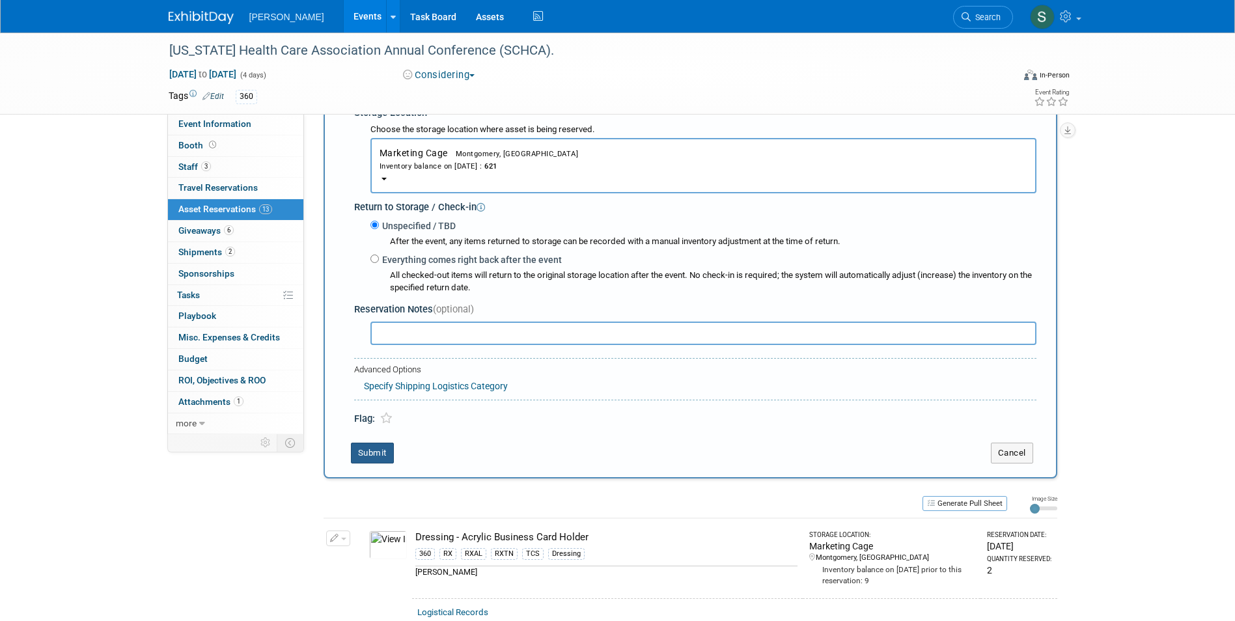
click at [381, 449] on button "Submit" at bounding box center [372, 453] width 43 height 21
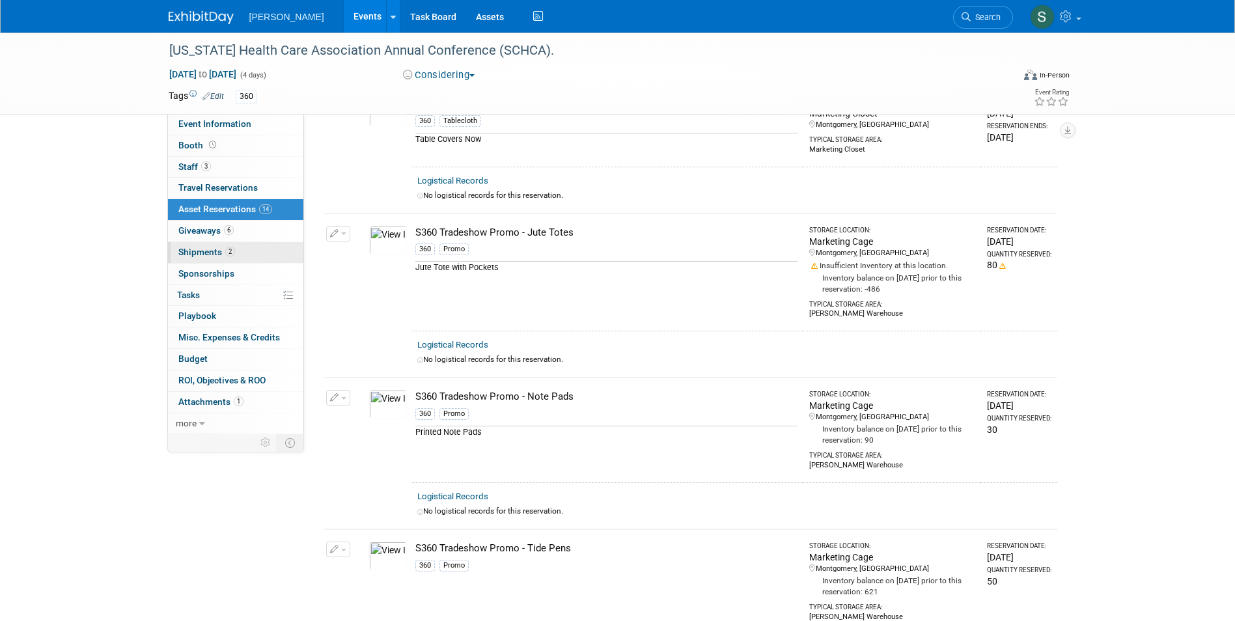
scroll to position [1513, 0]
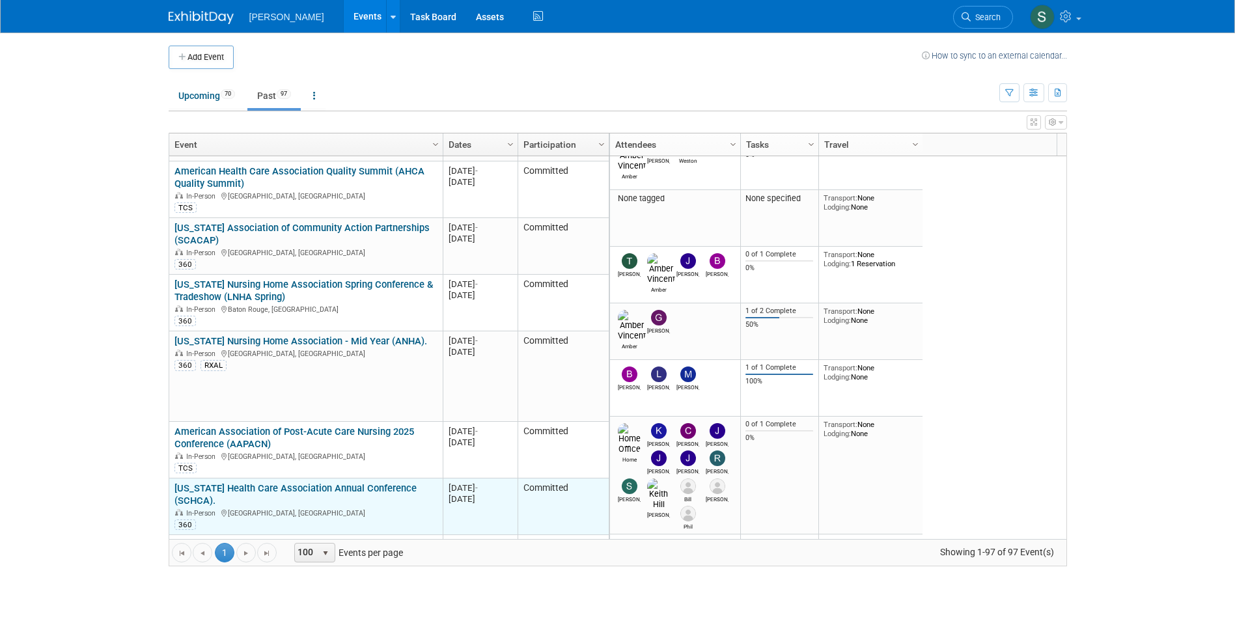
click at [359, 482] on link "[US_STATE] Health Care Association Annual Conference (SCHCA)." at bounding box center [295, 494] width 242 height 24
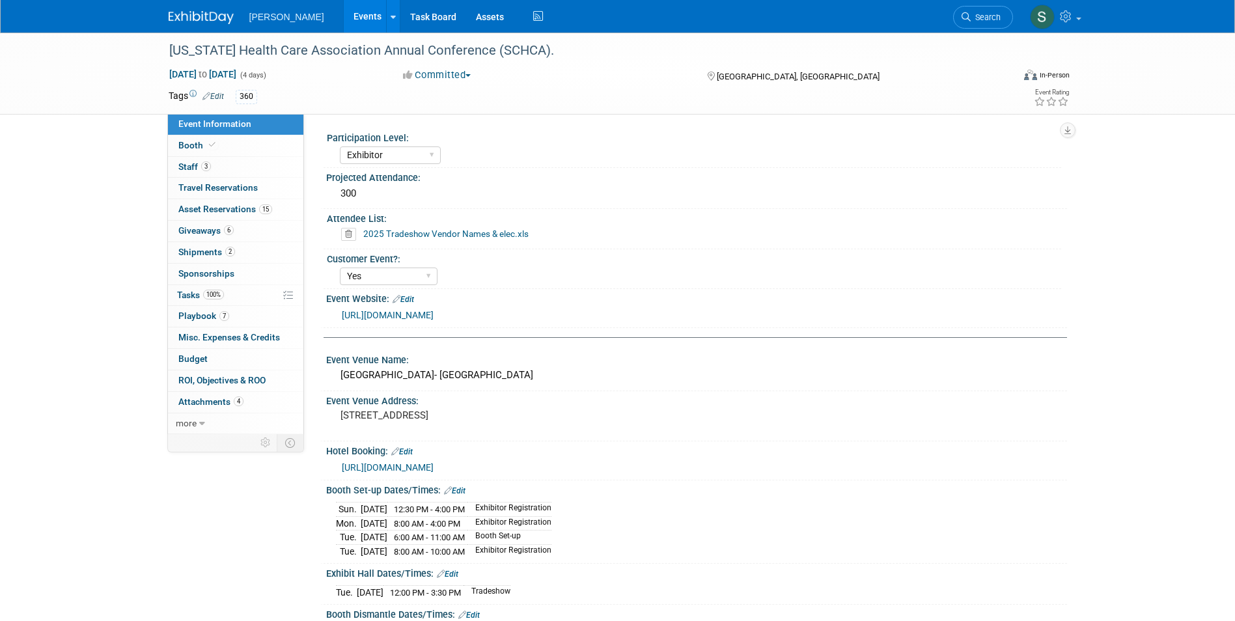
select select "Exhibitor"
select select "Yes"
click at [249, 206] on span "Asset Reservations 15" at bounding box center [225, 209] width 94 height 10
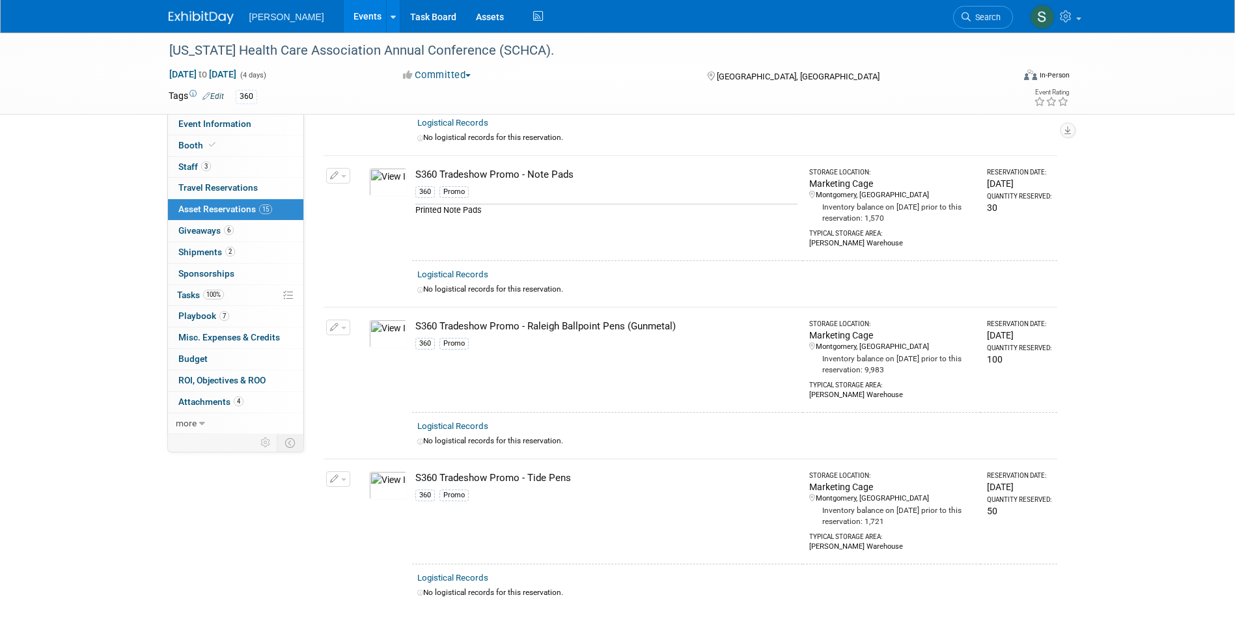
scroll to position [1758, 0]
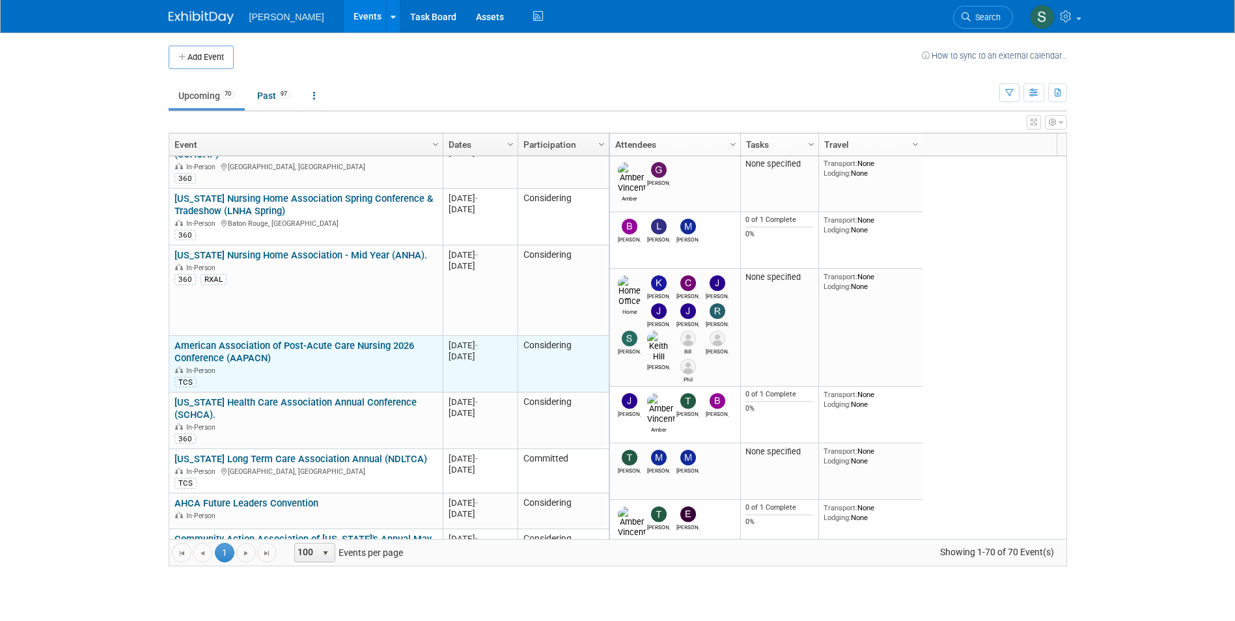
scroll to position [1406, 0]
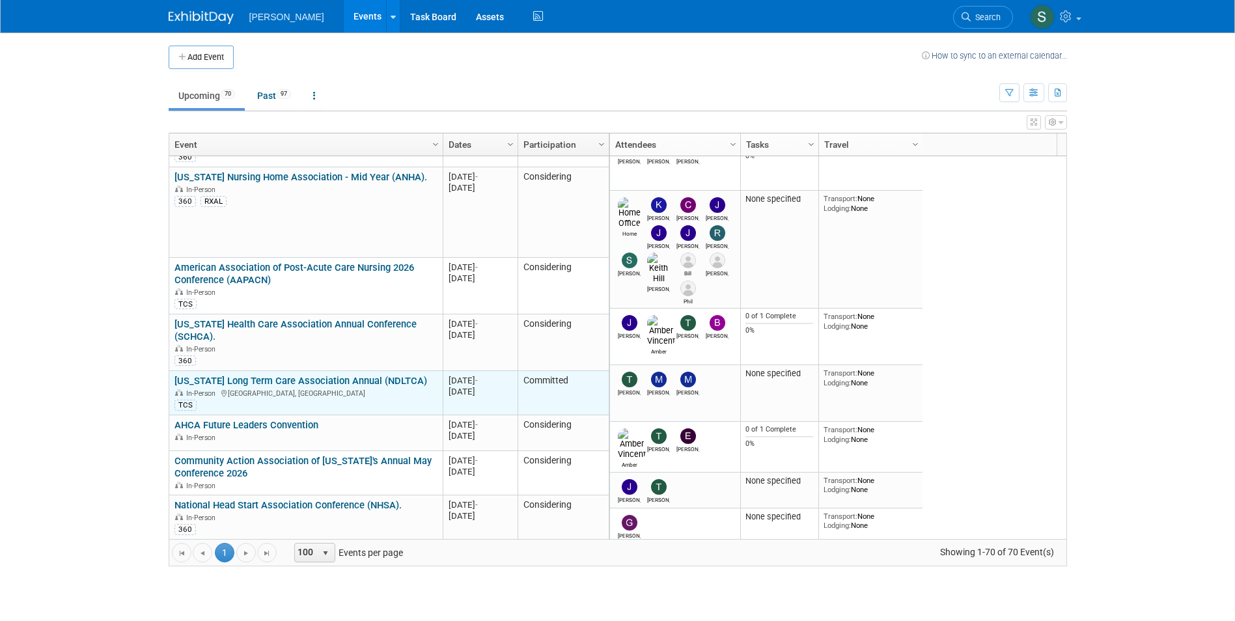
click at [357, 375] on link "[US_STATE] Long Term Care Association Annual (NDLTCA)" at bounding box center [300, 381] width 253 height 12
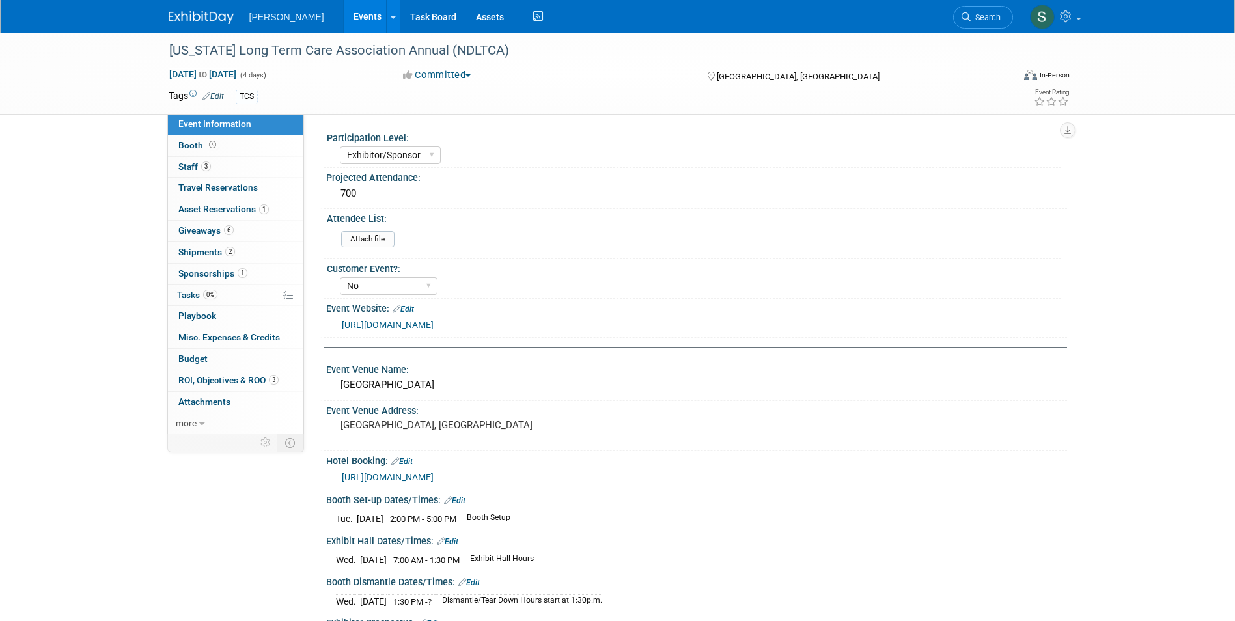
select select "Exhibitor/Sponsor"
select select "No"
click at [286, 195] on link "0 Travel Reservations 0" at bounding box center [235, 188] width 135 height 21
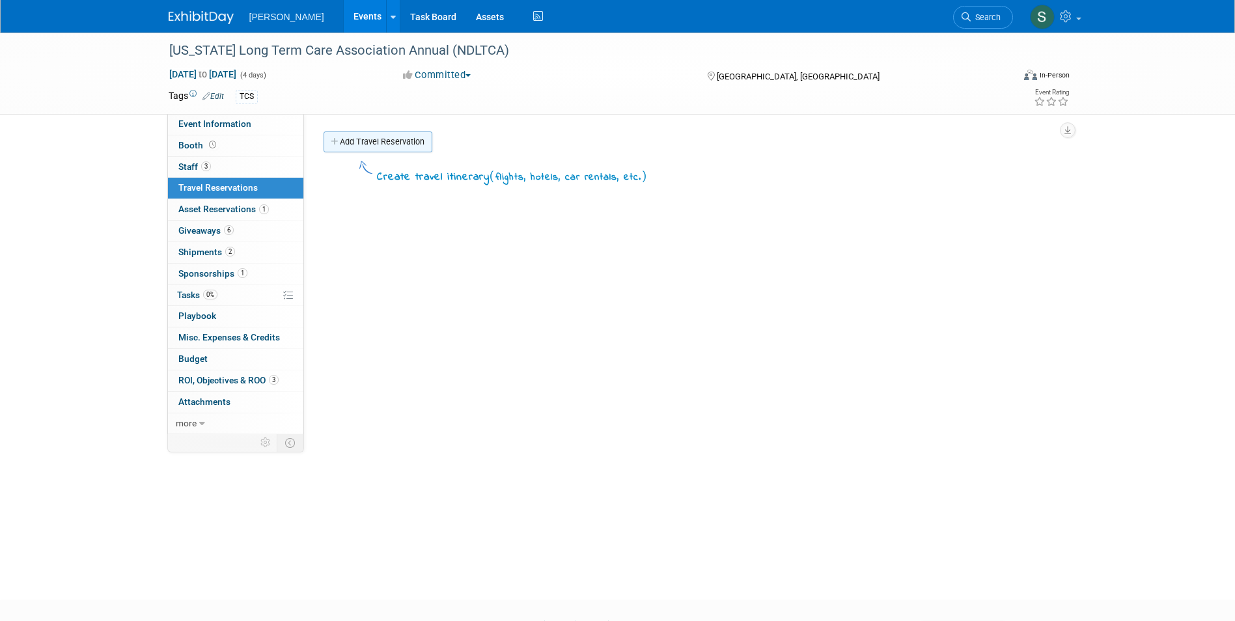
click at [355, 134] on link "Add Travel Reservation" at bounding box center [378, 142] width 109 height 21
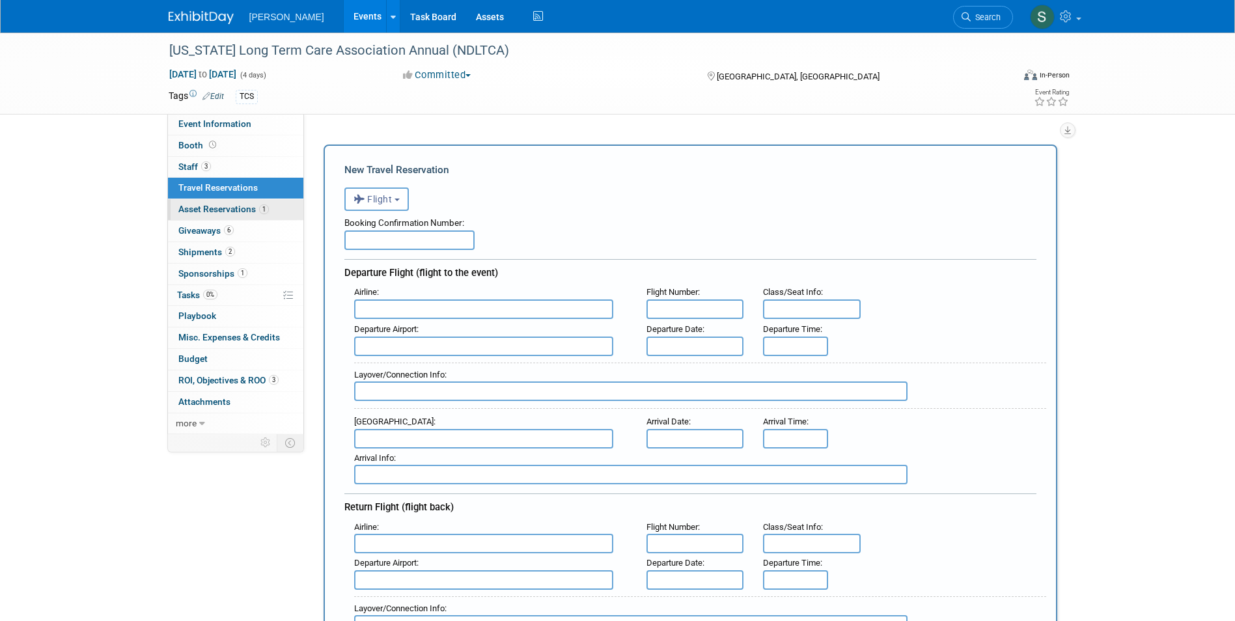
click at [214, 203] on link "1 Asset Reservations 1" at bounding box center [235, 209] width 135 height 21
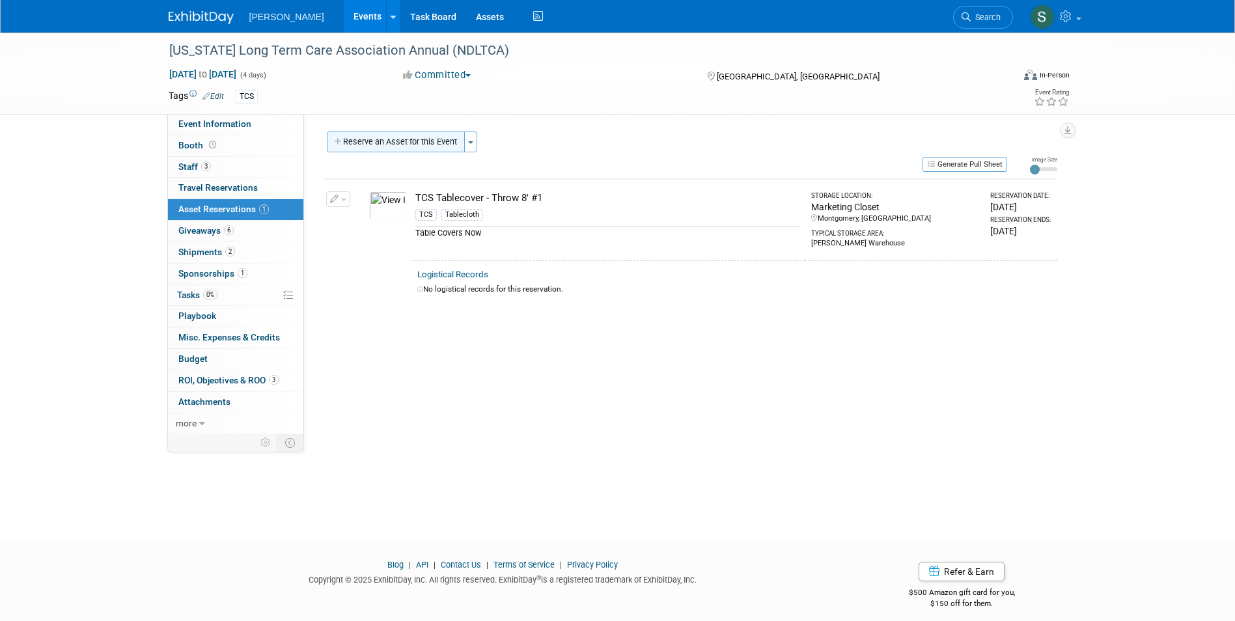
click at [427, 148] on button "Reserve an Asset for this Event" at bounding box center [396, 142] width 138 height 21
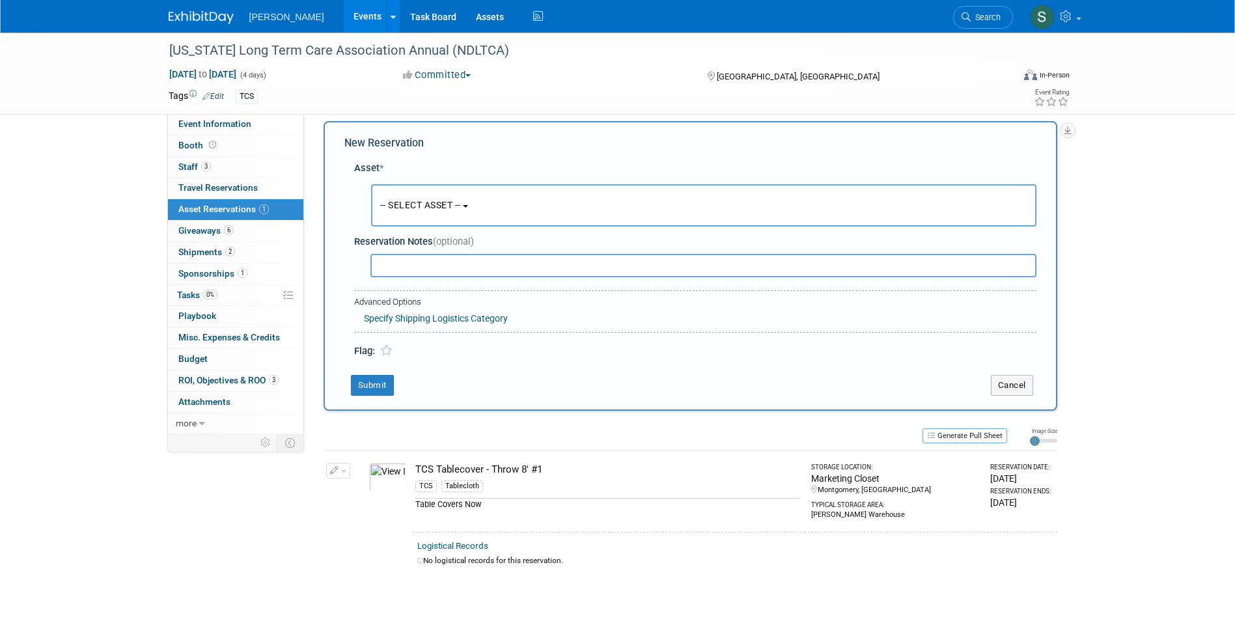
scroll to position [12, 0]
click at [411, 212] on button "-- SELECT ASSET --" at bounding box center [703, 203] width 665 height 42
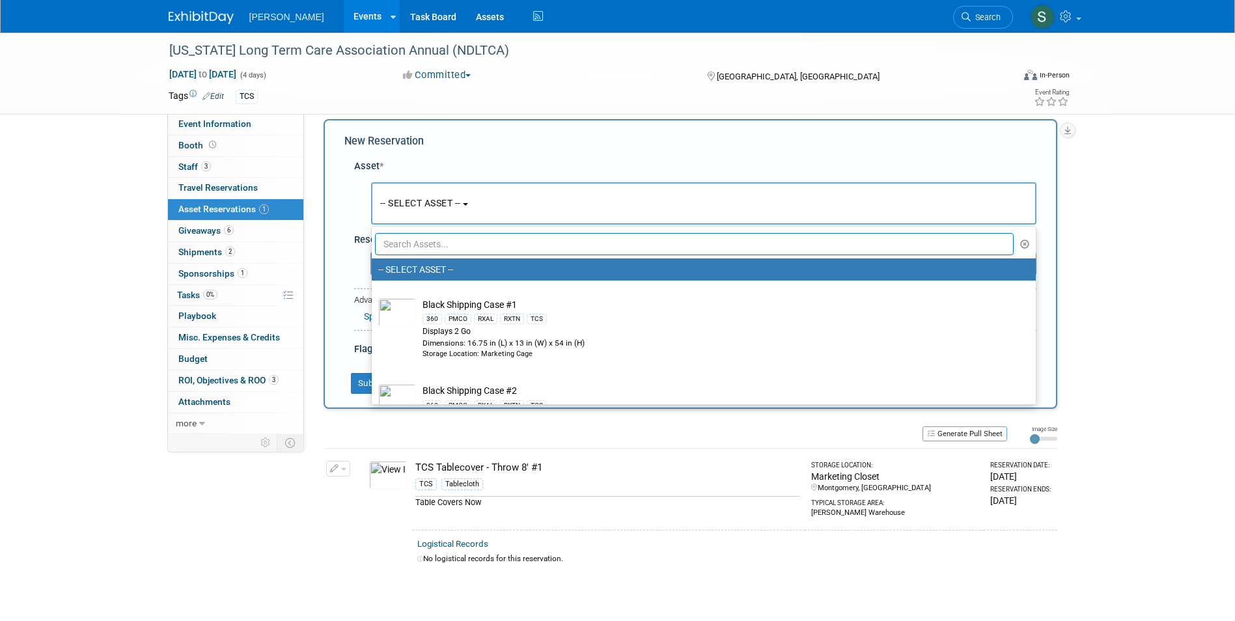
click at [433, 244] on input "text" at bounding box center [694, 244] width 639 height 22
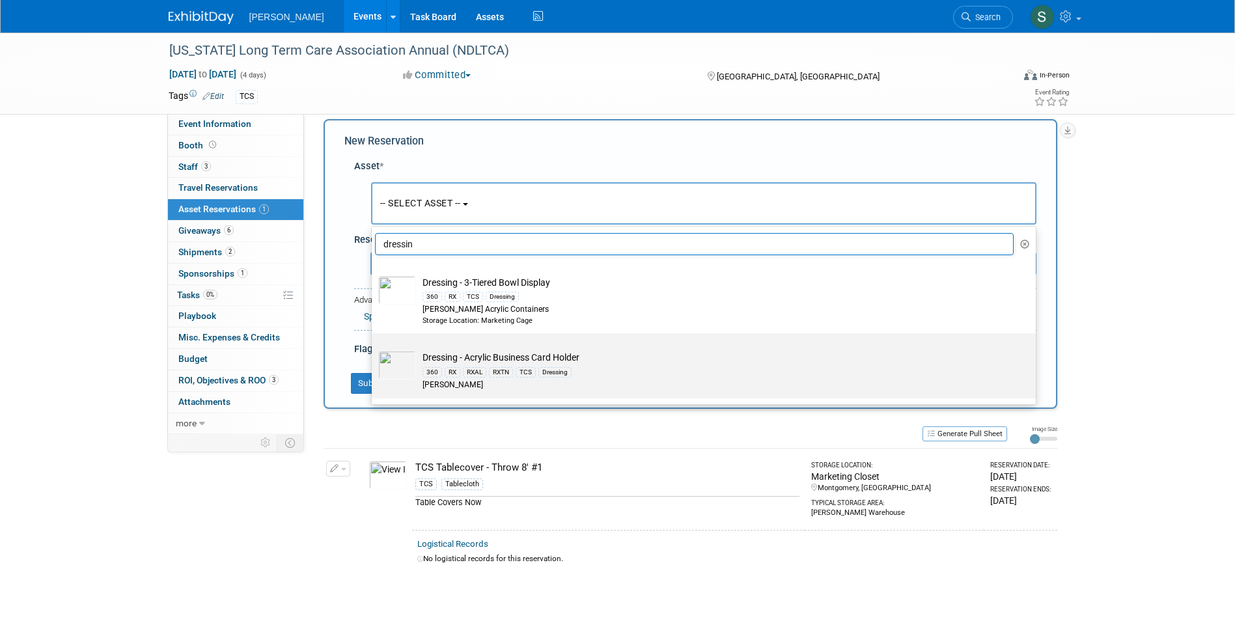
type input "dressin"
click at [653, 369] on div "360 RX RXAL RXTN TCS Dressing" at bounding box center [715, 371] width 587 height 15
click at [374, 349] on input "Dressing - Acrylic Business Card Holder 360 RX RXAL RXTN TCS Dressing Azar" at bounding box center [369, 344] width 8 height 8
type input "2026"
select select "10723995"
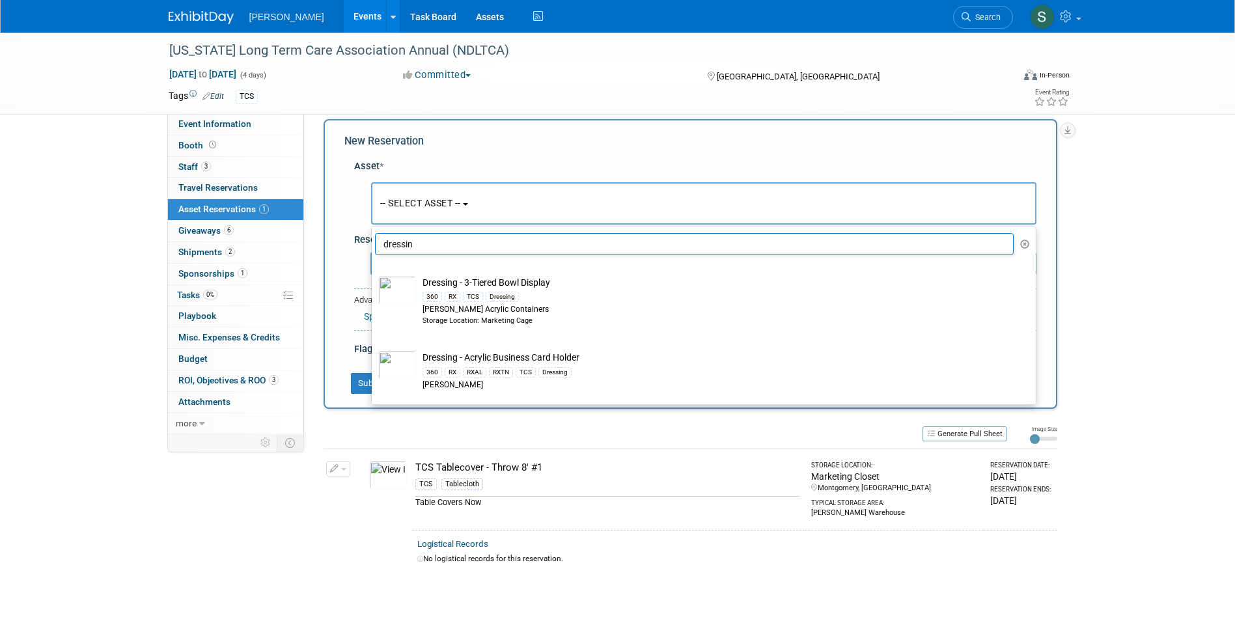
select select "4"
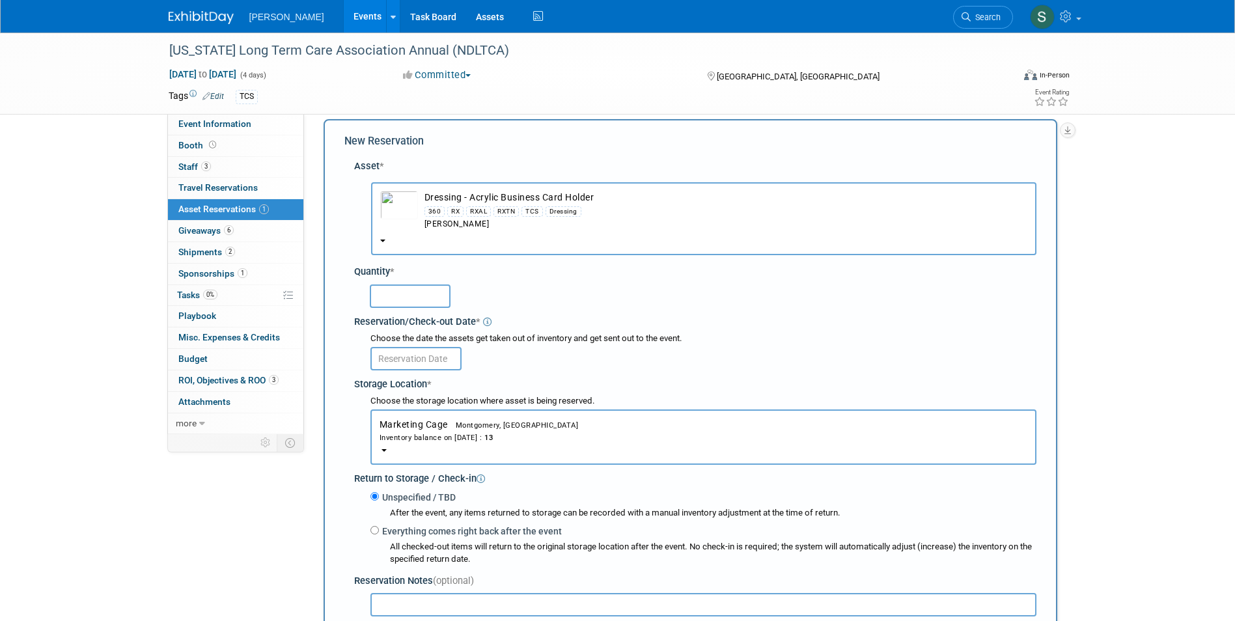
click at [429, 287] on input "text" at bounding box center [410, 295] width 81 height 23
type input "1"
click at [396, 350] on input "text" at bounding box center [415, 358] width 91 height 23
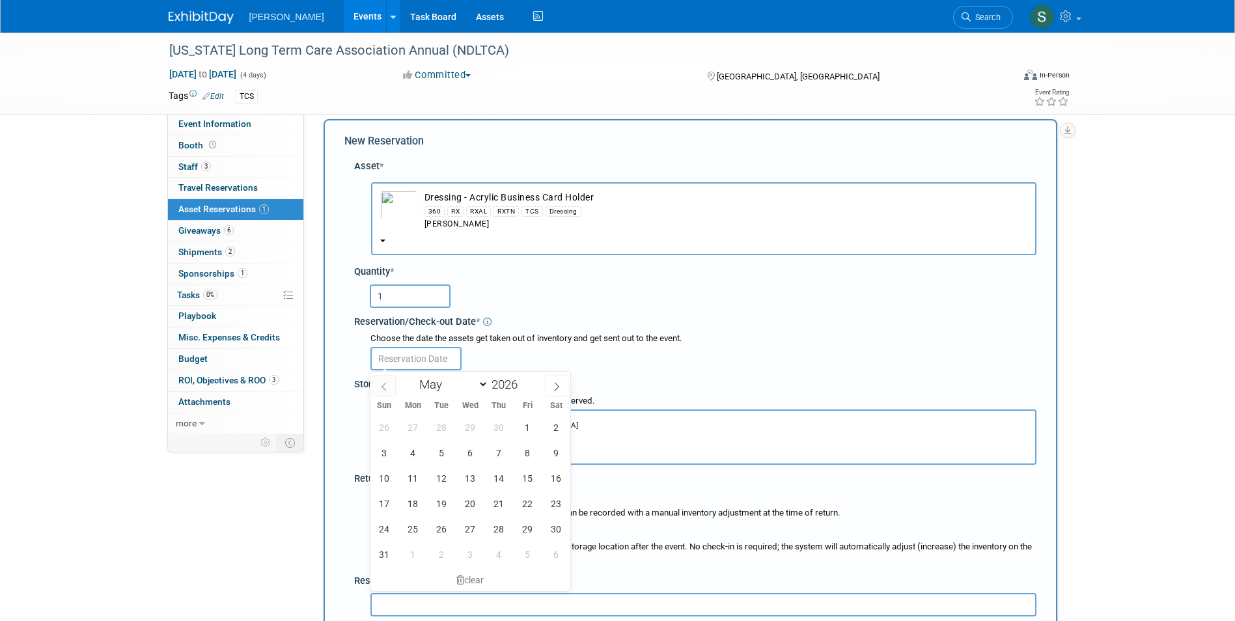
click at [380, 387] on icon at bounding box center [384, 386] width 9 height 9
select select "3"
click at [442, 499] on span "21" at bounding box center [441, 503] width 25 height 25
type input "[DATE]"
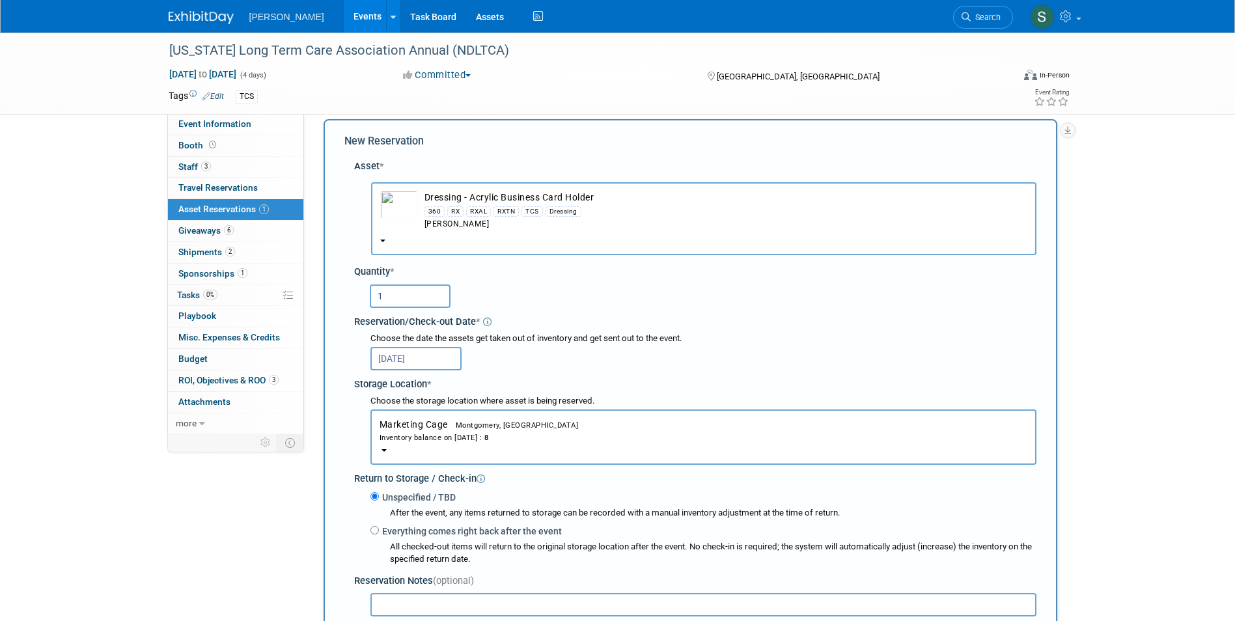
click at [406, 365] on input "[DATE]" at bounding box center [415, 358] width 91 height 23
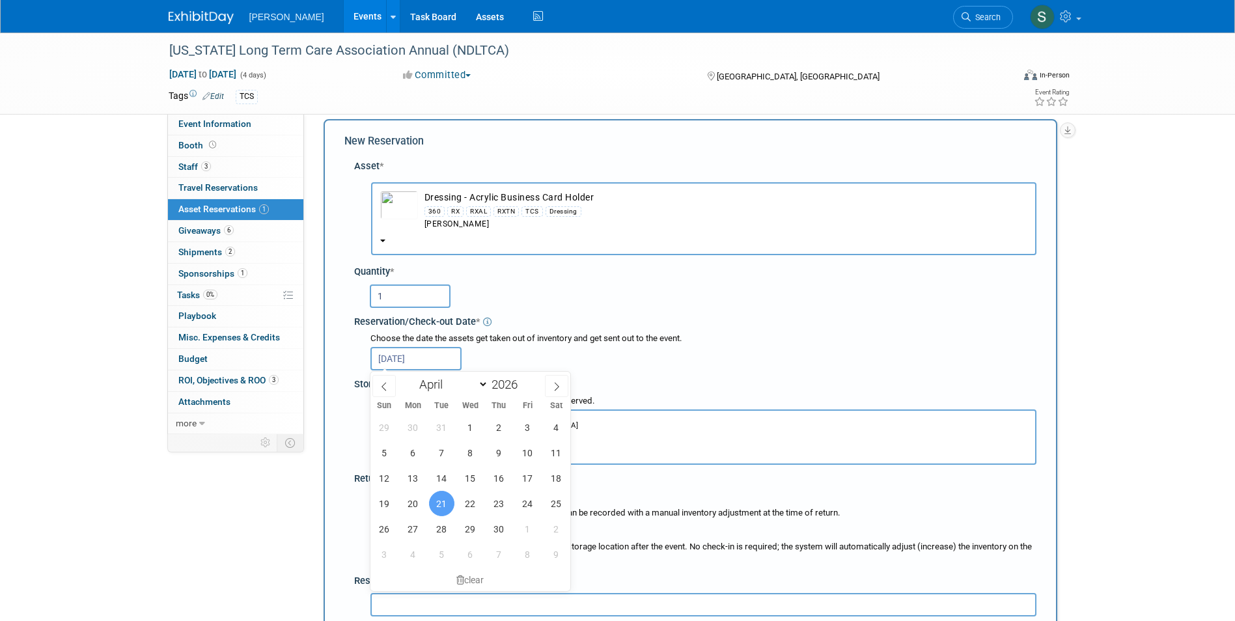
click at [359, 353] on div "Choose the date the assets get taken out of inventory and get sent out to the e…" at bounding box center [697, 352] width 677 height 38
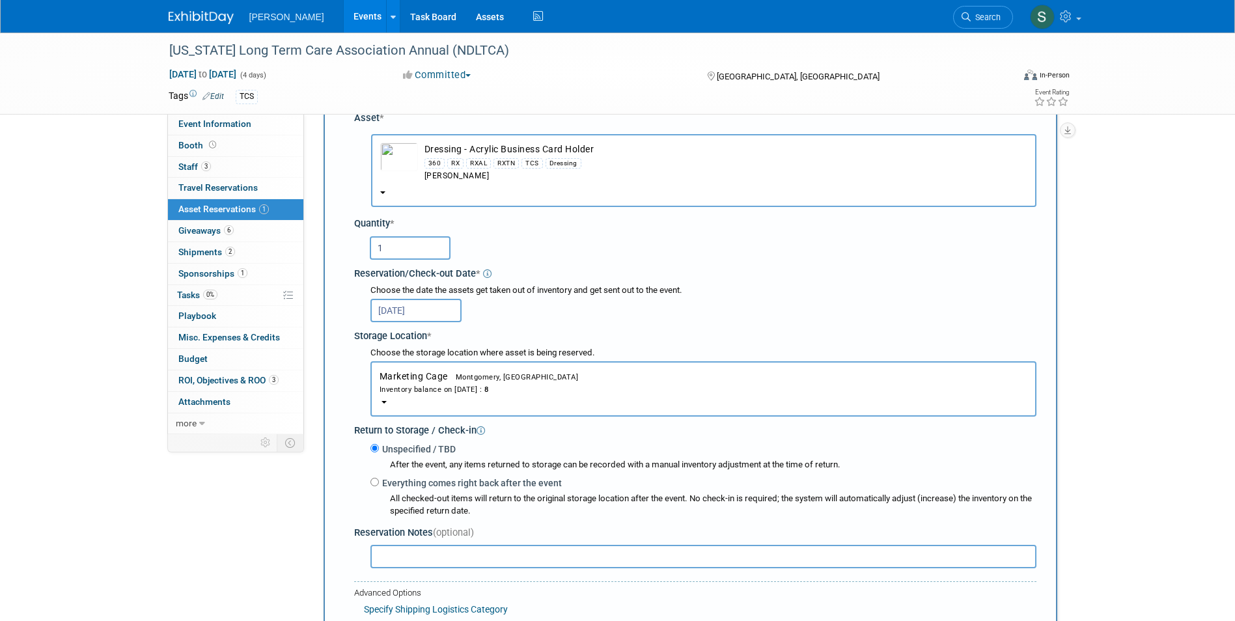
scroll to position [143, 0]
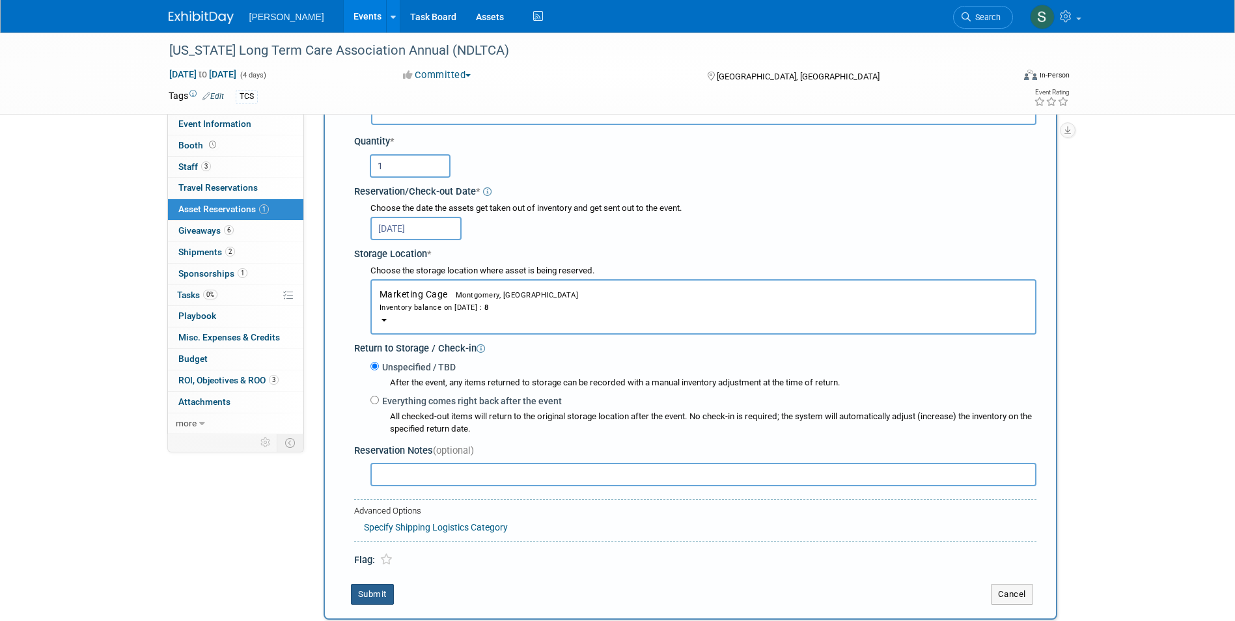
click at [368, 599] on button "Submit" at bounding box center [372, 594] width 43 height 21
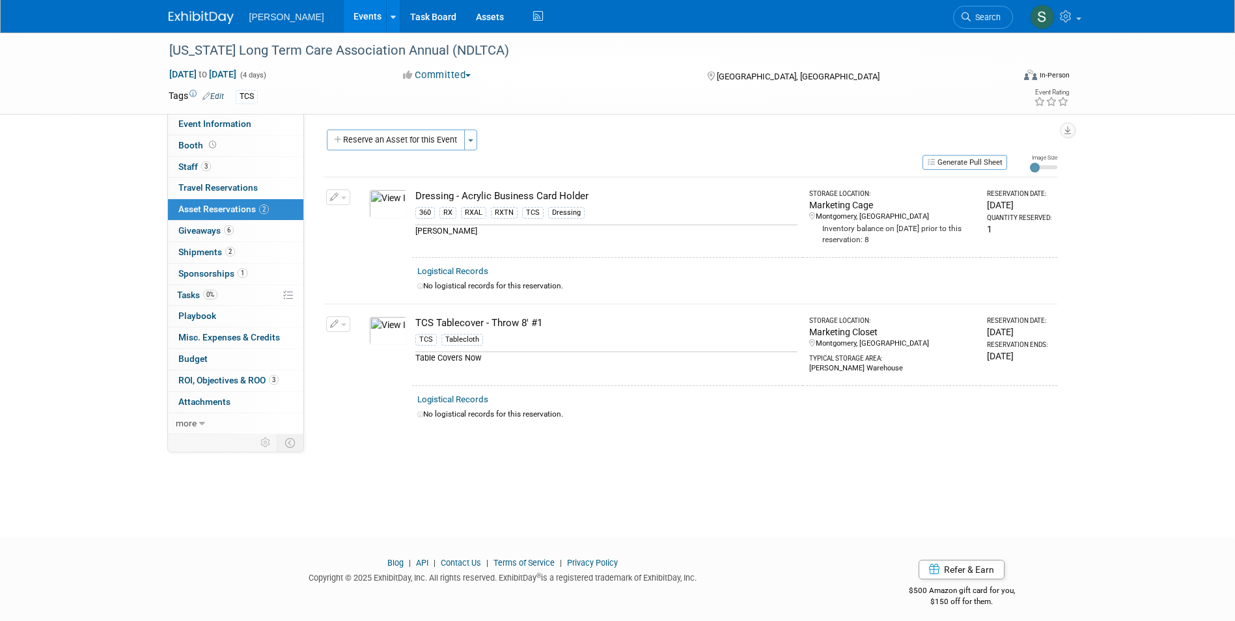
scroll to position [0, 0]
click at [382, 148] on button "Reserve an Asset for this Event" at bounding box center [396, 142] width 138 height 21
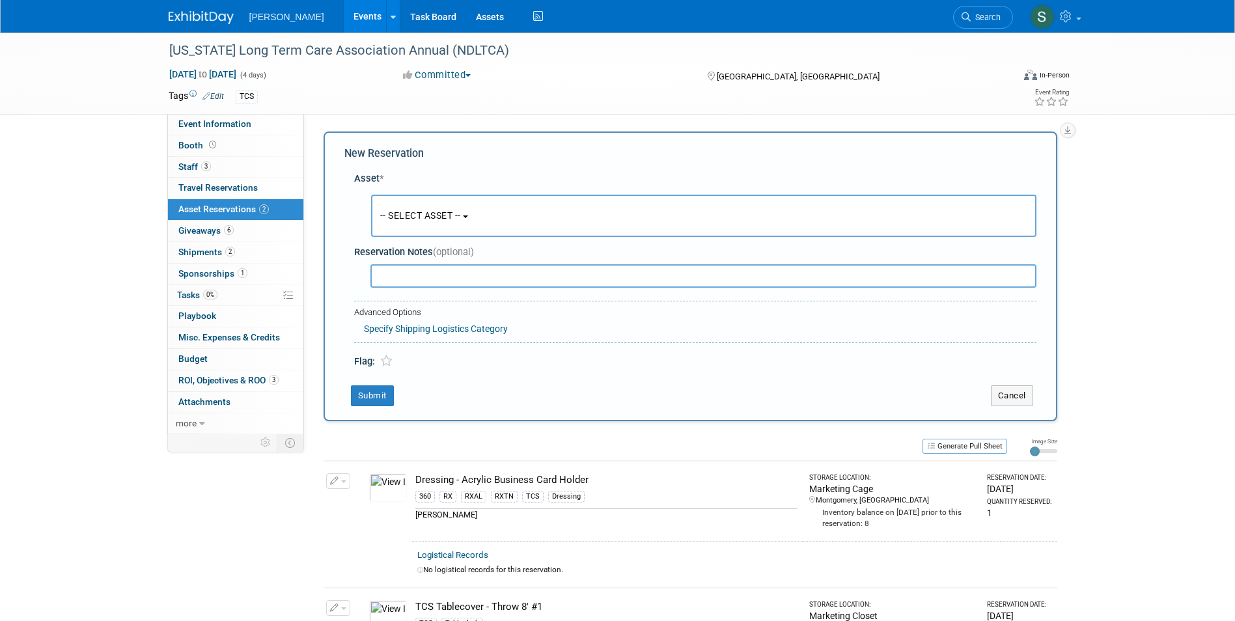
scroll to position [12, 0]
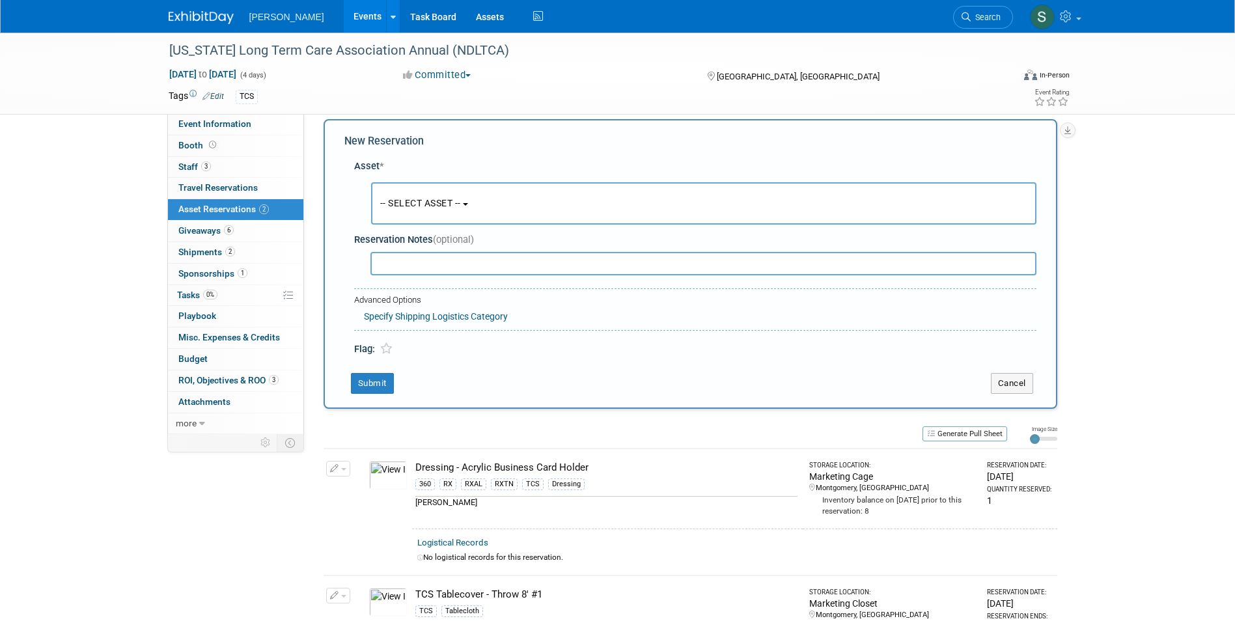
click at [419, 205] on span "-- SELECT ASSET --" at bounding box center [420, 203] width 81 height 10
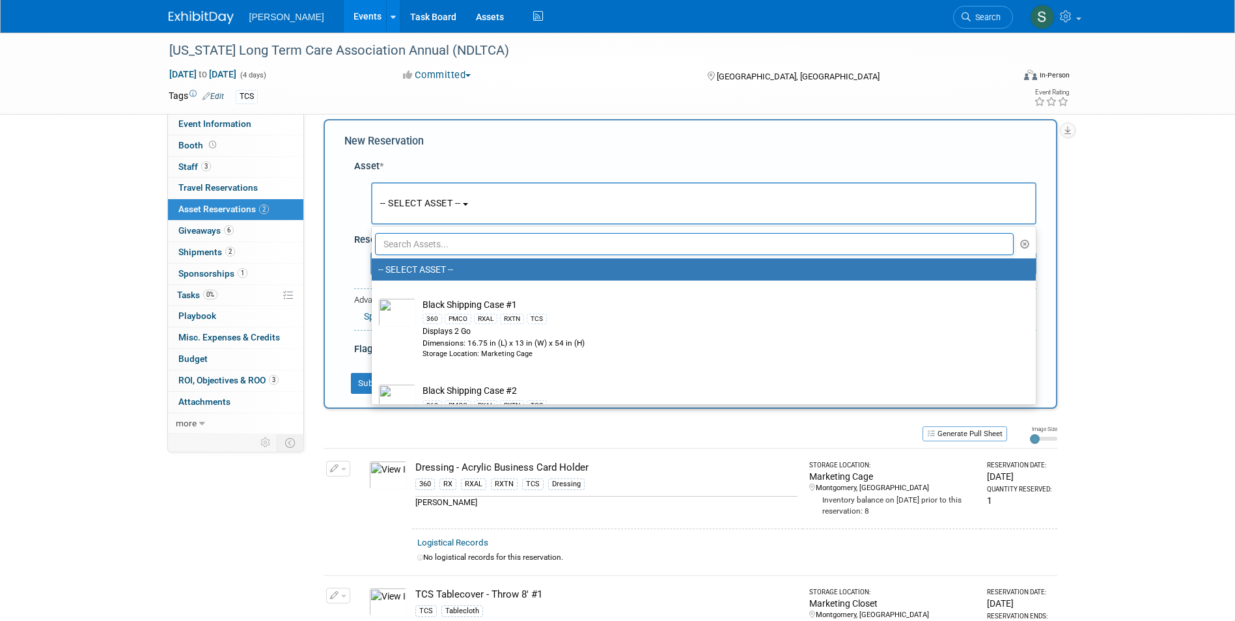
click at [426, 246] on input "text" at bounding box center [694, 244] width 639 height 22
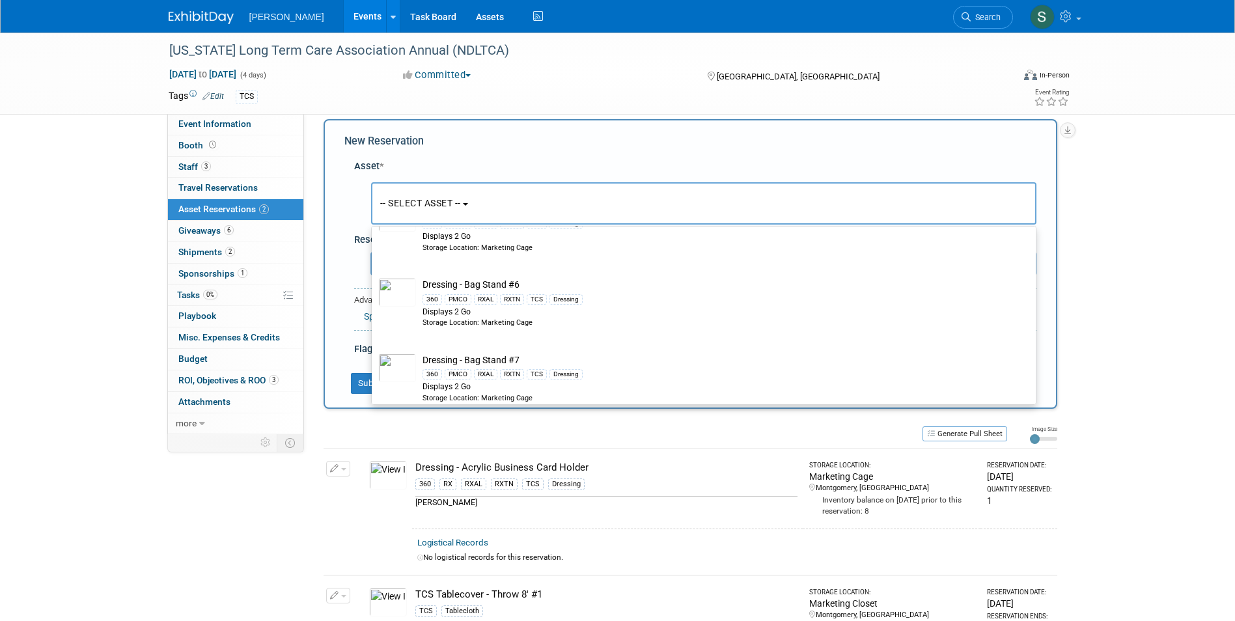
scroll to position [391, 0]
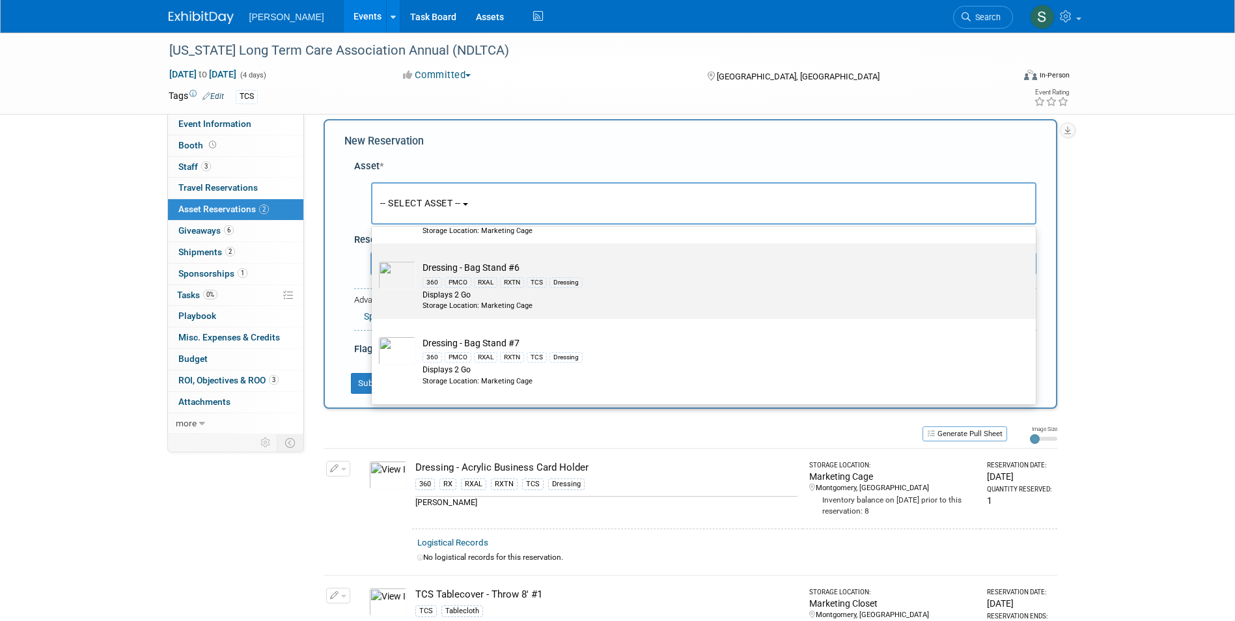
type input "bag"
click at [590, 299] on div "Displays 2 Go" at bounding box center [715, 295] width 587 height 11
click at [374, 259] on input "Dressing - Bag Stand #6 360 PMCO RXAL RXTN TCS Dressing Displays 2 Go Storage L…" at bounding box center [369, 255] width 8 height 8
select select "10725918"
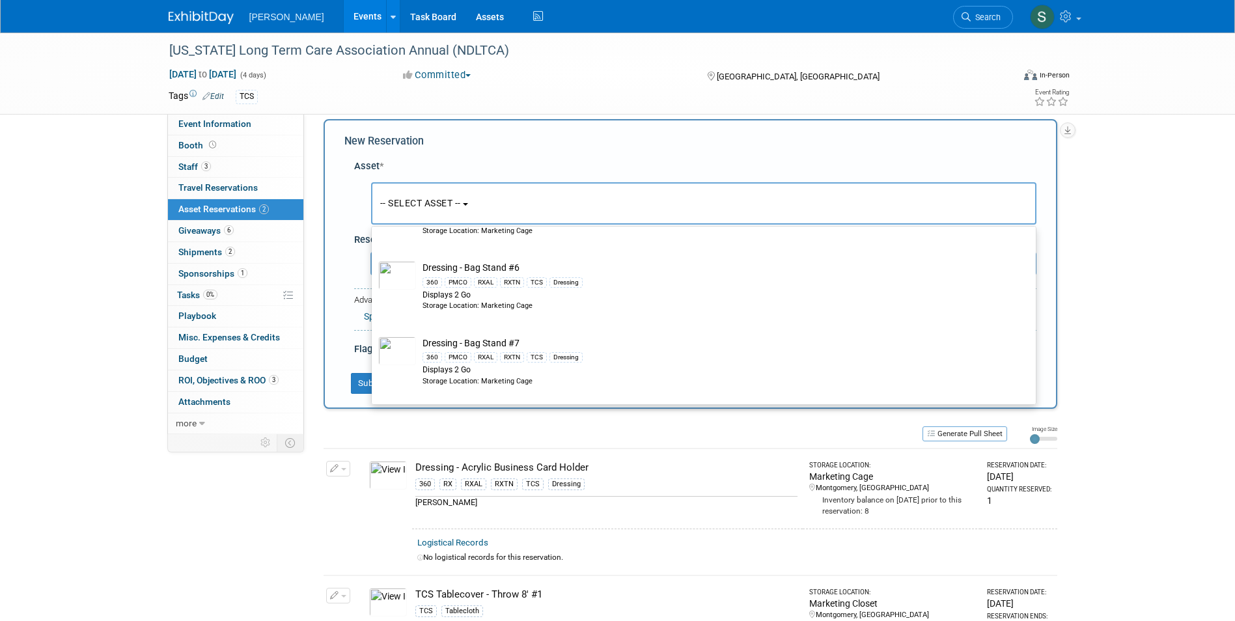
select select "4"
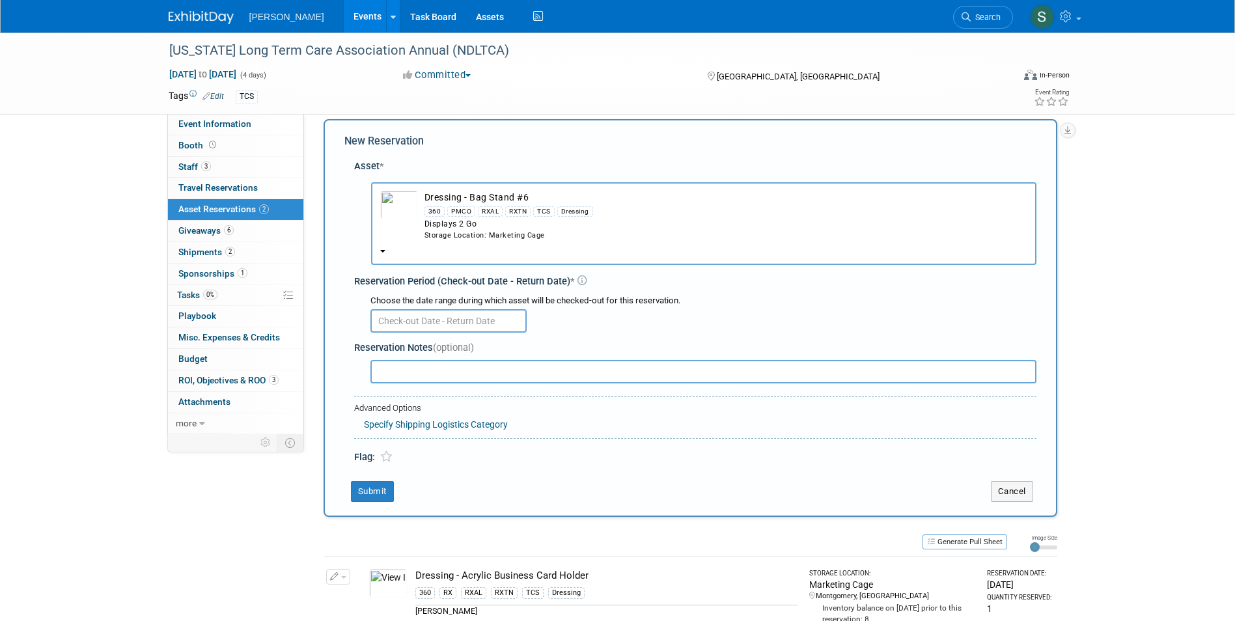
click at [409, 311] on input "text" at bounding box center [448, 320] width 156 height 23
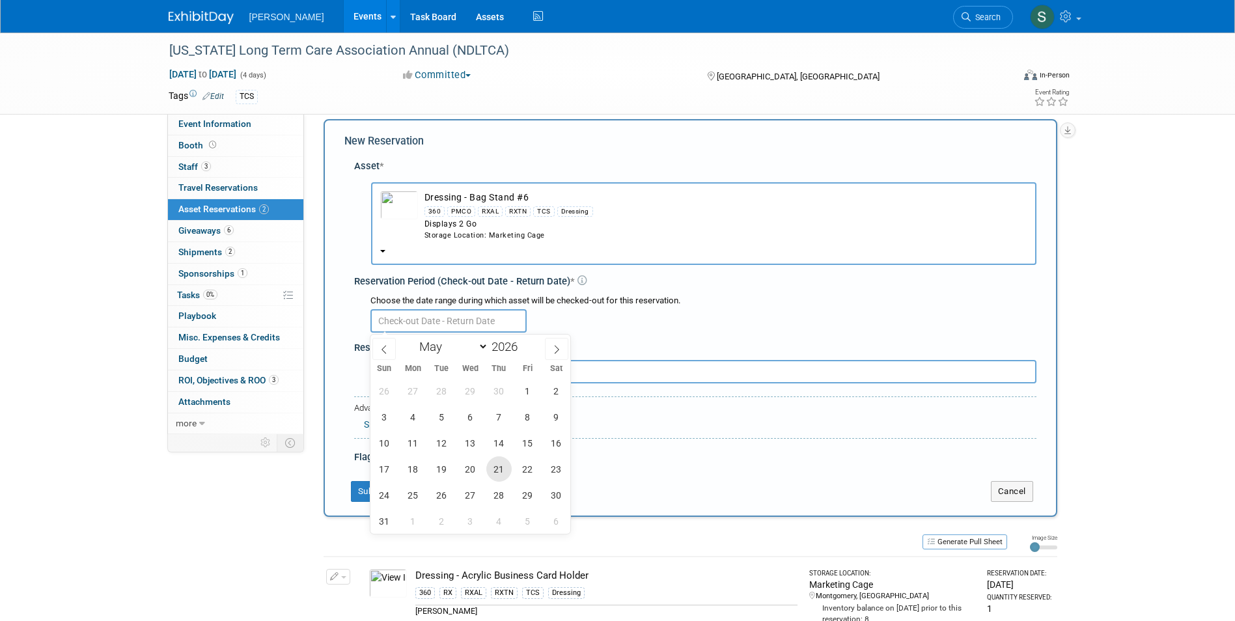
click at [490, 464] on span "21" at bounding box center [498, 468] width 25 height 25
click at [493, 463] on span "21" at bounding box center [498, 468] width 25 height 25
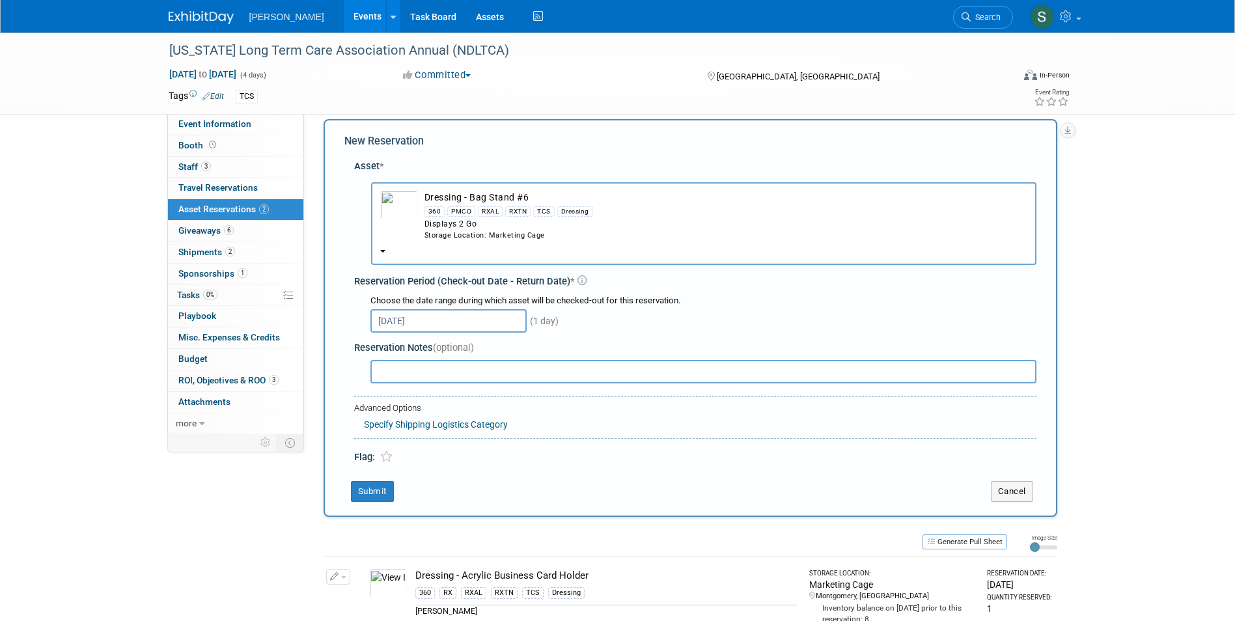
click at [414, 321] on input "[DATE]" at bounding box center [448, 320] width 156 height 23
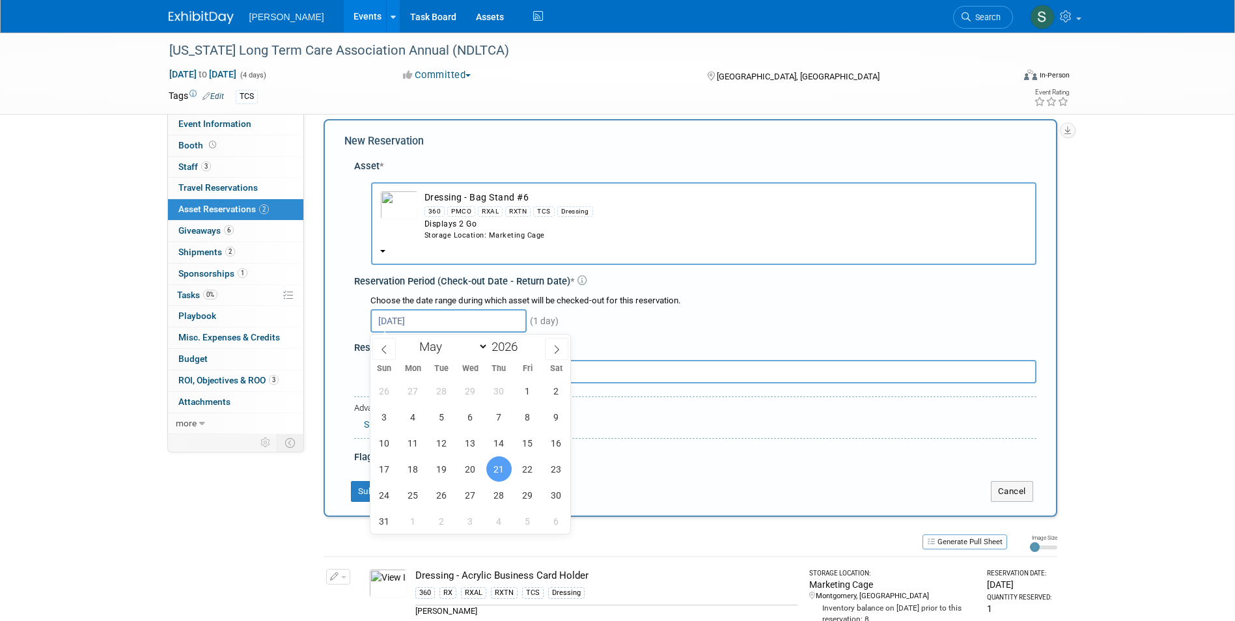
click at [500, 463] on span "21" at bounding box center [498, 468] width 25 height 25
type input "[DATE]"
click at [555, 352] on icon at bounding box center [556, 349] width 9 height 9
select select "5"
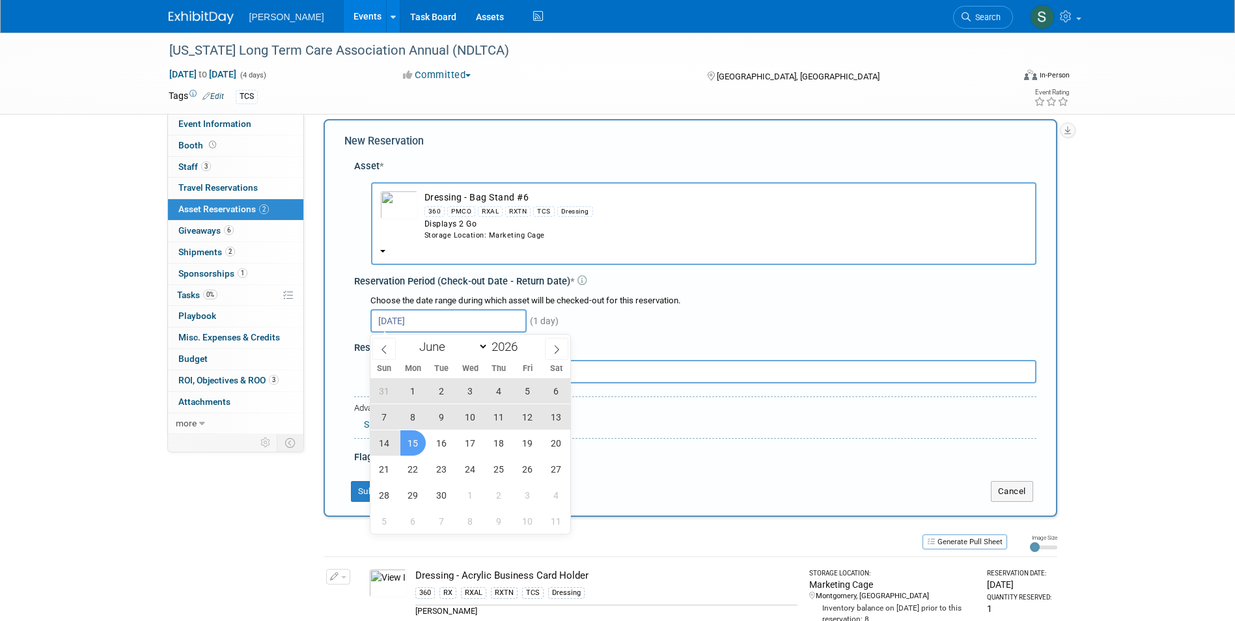
click at [409, 447] on span "15" at bounding box center [412, 442] width 25 height 25
type input "May 21, 2026 to Jun 15, 2026"
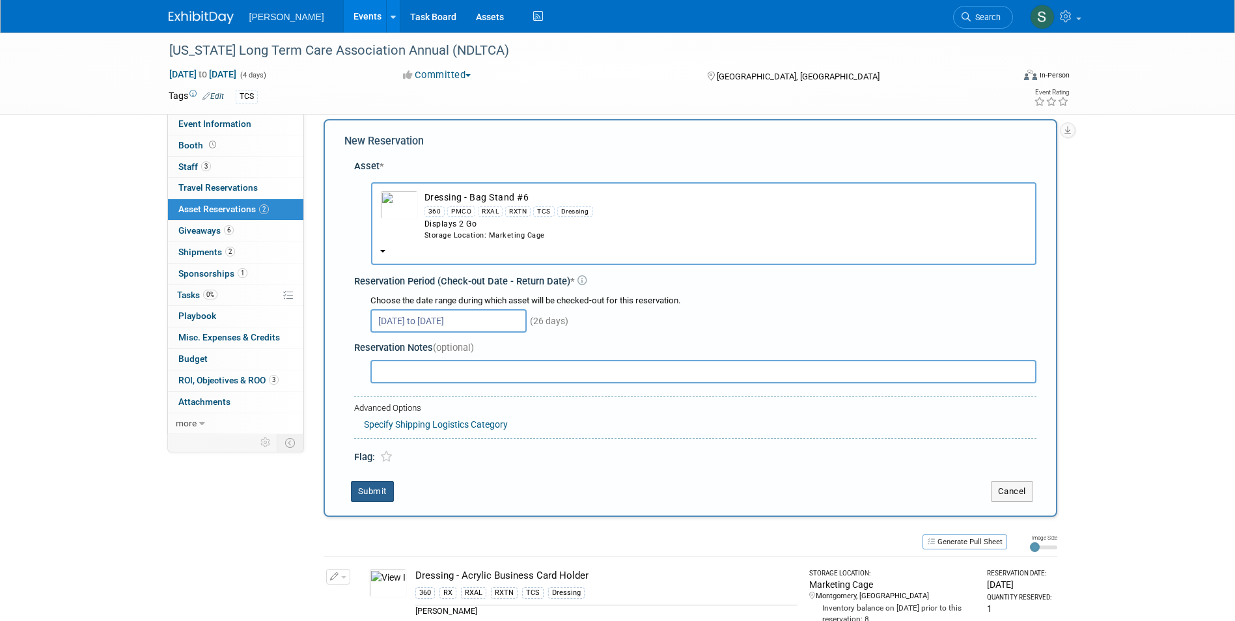
click at [382, 487] on button "Submit" at bounding box center [372, 491] width 43 height 21
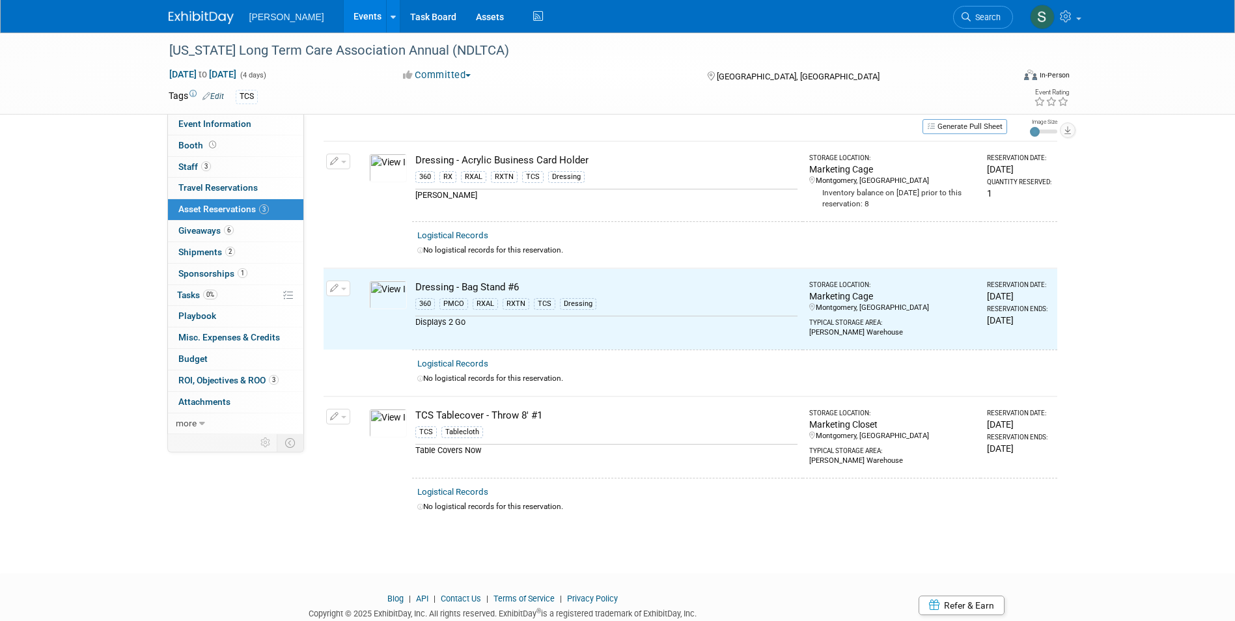
scroll to position [0, 0]
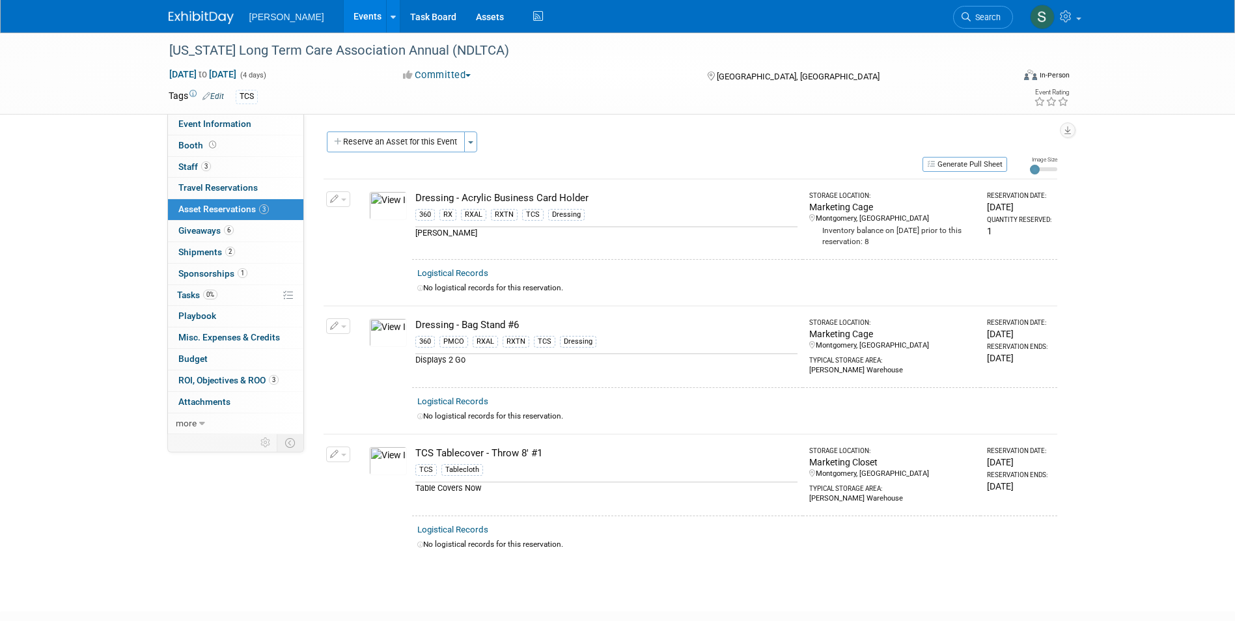
click at [333, 326] on icon "button" at bounding box center [334, 326] width 9 height 8
click at [375, 342] on button "Change Reservation" at bounding box center [388, 348] width 110 height 18
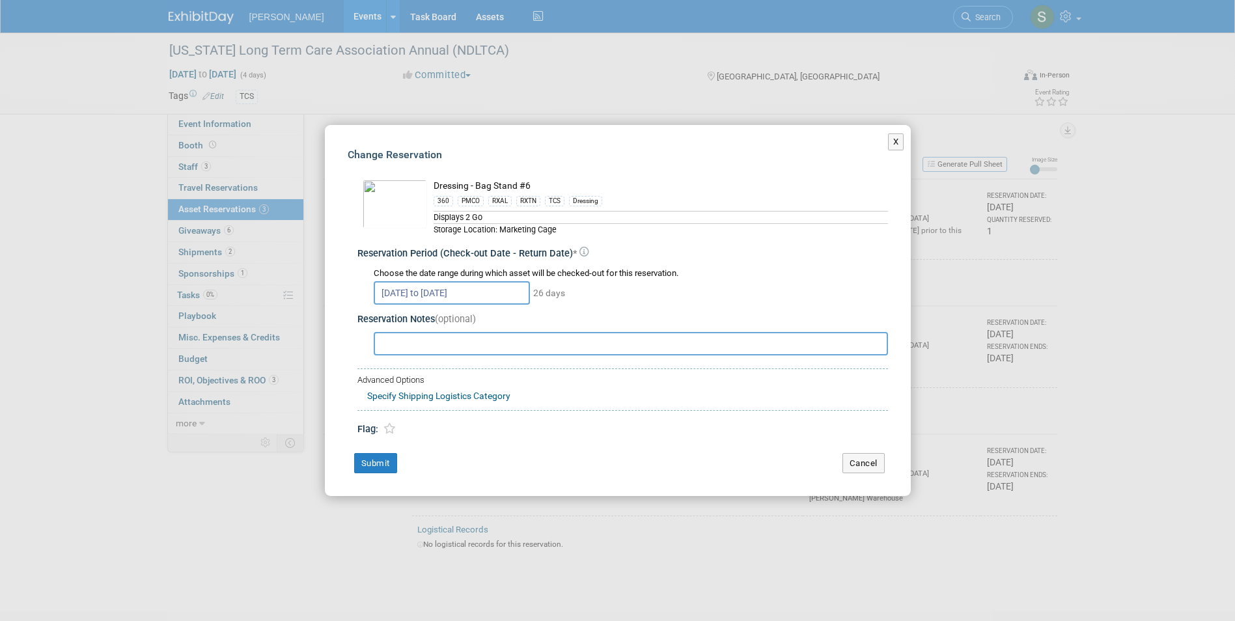
click at [501, 292] on input "May 21, 2026 to Jun 15, 2026" at bounding box center [452, 292] width 156 height 23
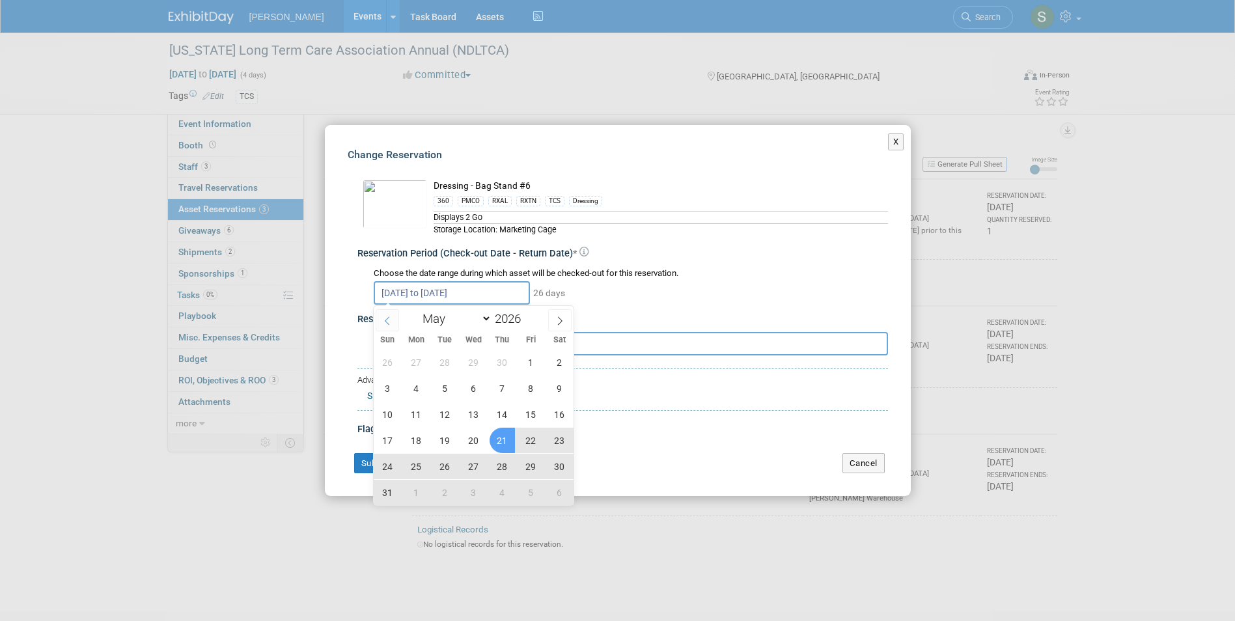
click at [391, 322] on icon at bounding box center [387, 320] width 9 height 9
select select "3"
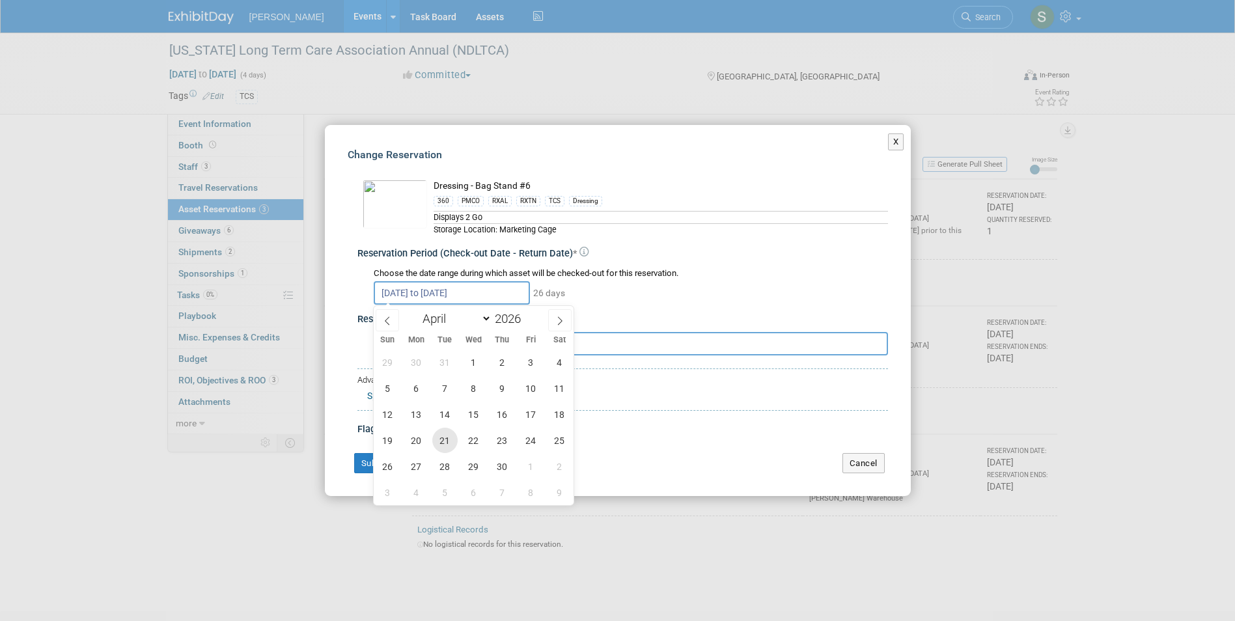
click at [443, 434] on span "21" at bounding box center [444, 440] width 25 height 25
type input "Apr 21, 2026"
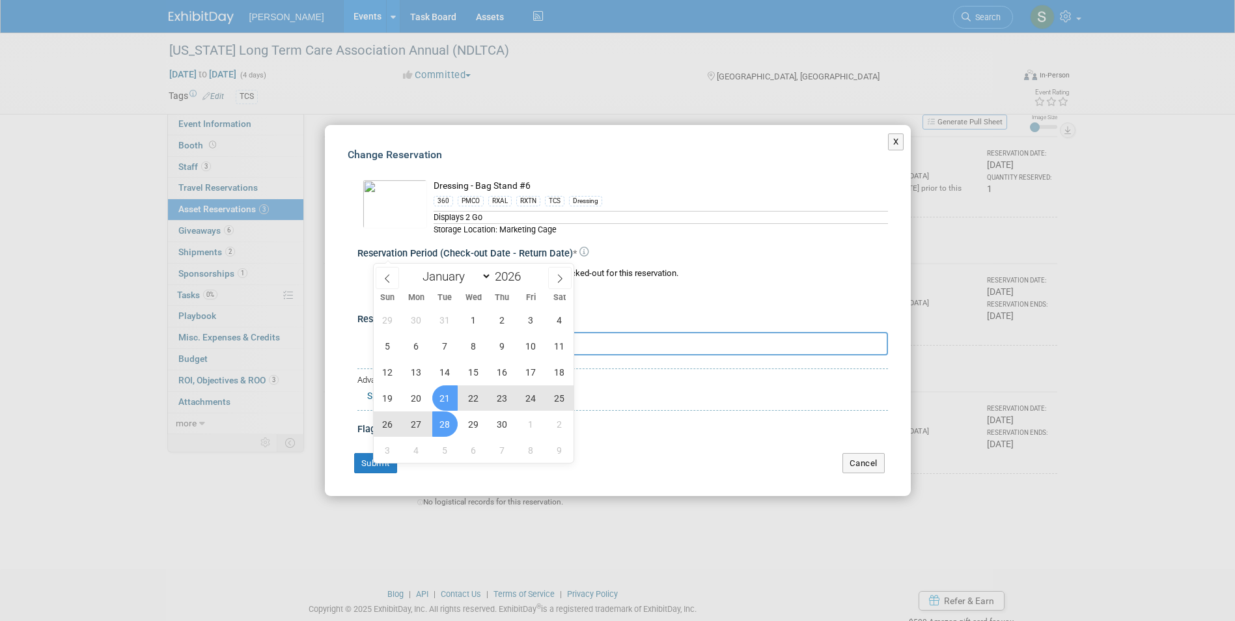
scroll to position [65, 0]
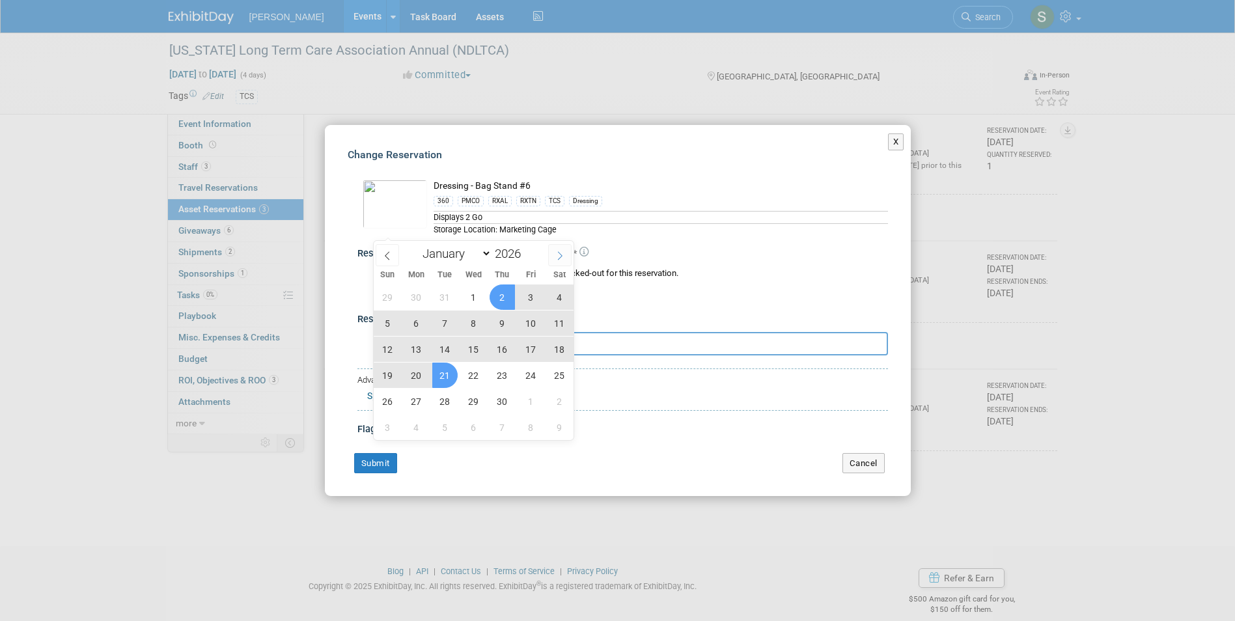
click at [562, 256] on icon at bounding box center [559, 255] width 9 height 9
select select "4"
click at [525, 346] on span "15" at bounding box center [530, 349] width 25 height 25
type input "Apr 21, 2026 to May 15, 2026"
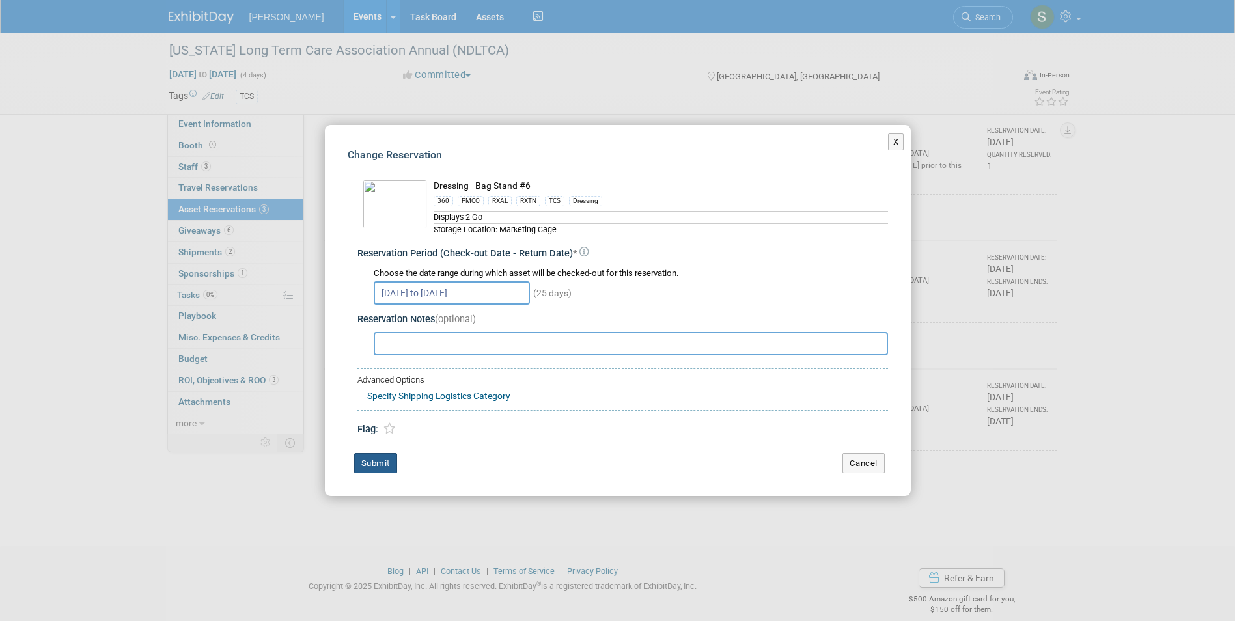
click at [380, 459] on button "Submit" at bounding box center [375, 463] width 43 height 21
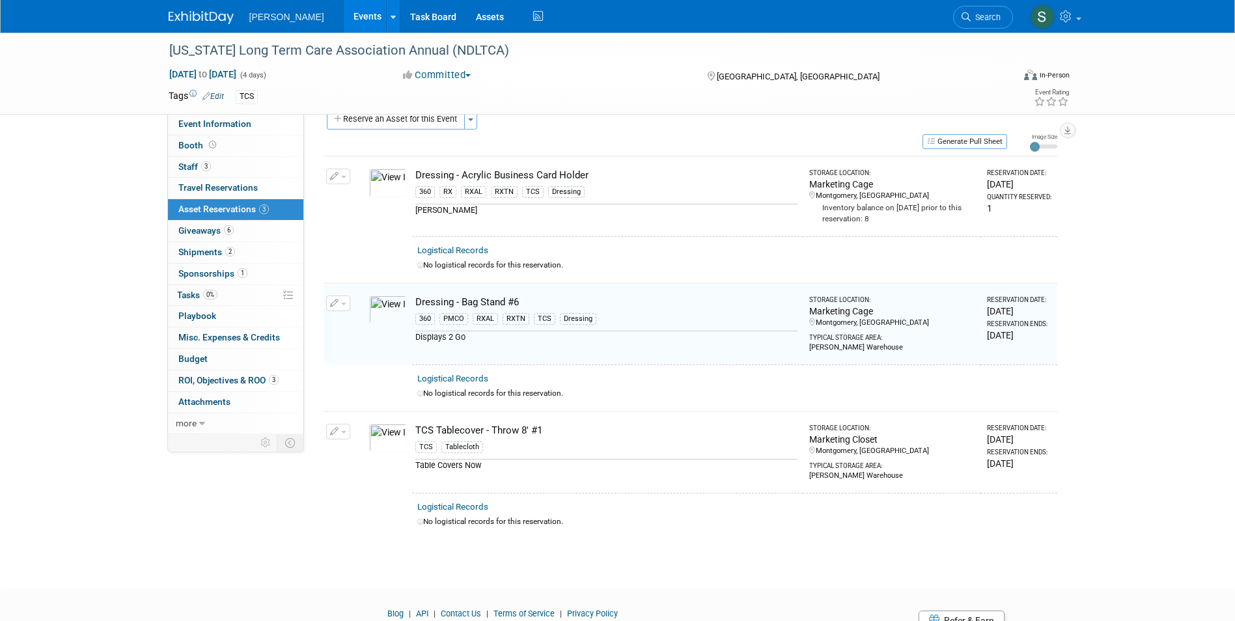
scroll to position [0, 0]
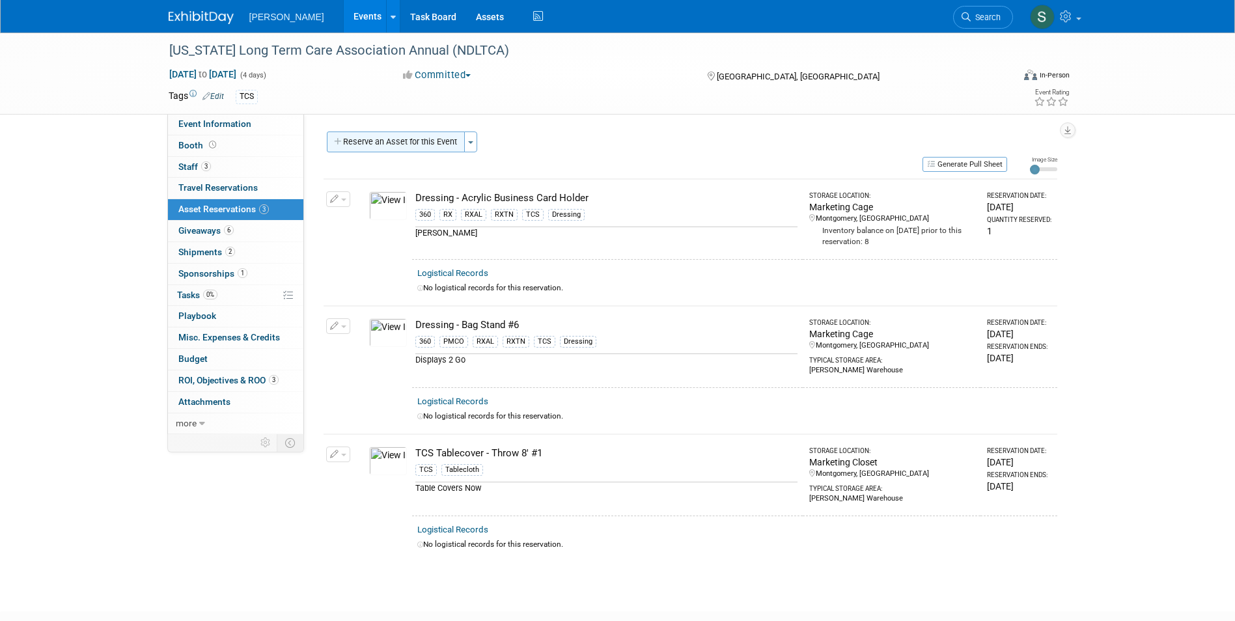
click at [449, 144] on button "Reserve an Asset for this Event" at bounding box center [396, 142] width 138 height 21
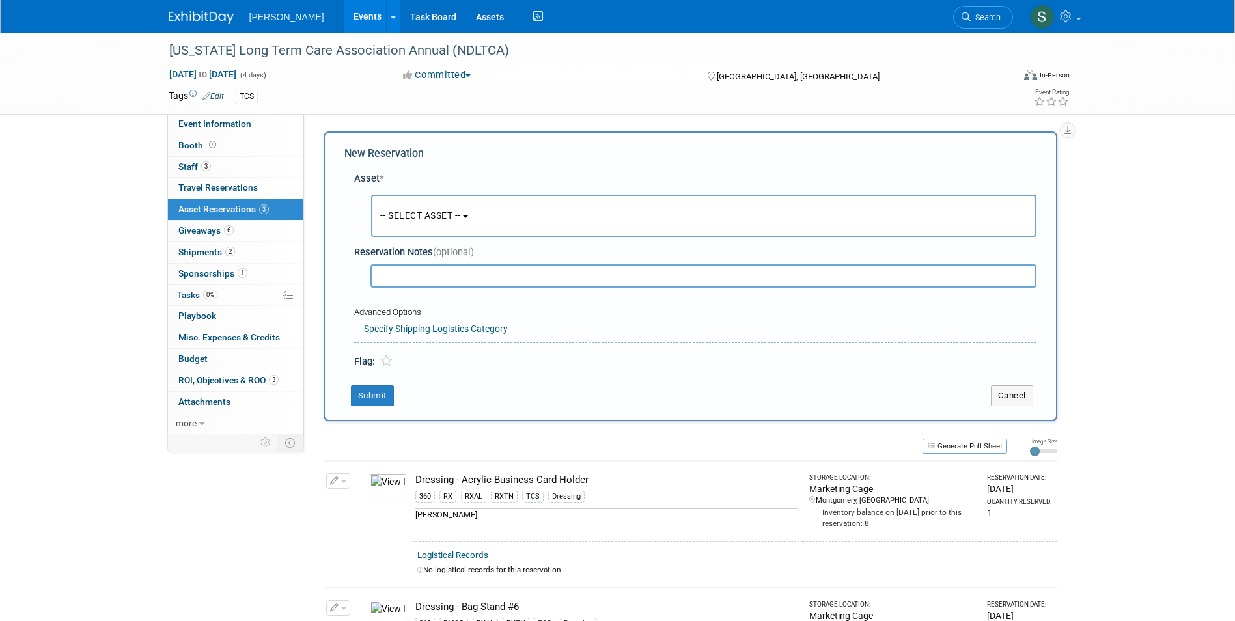
scroll to position [12, 0]
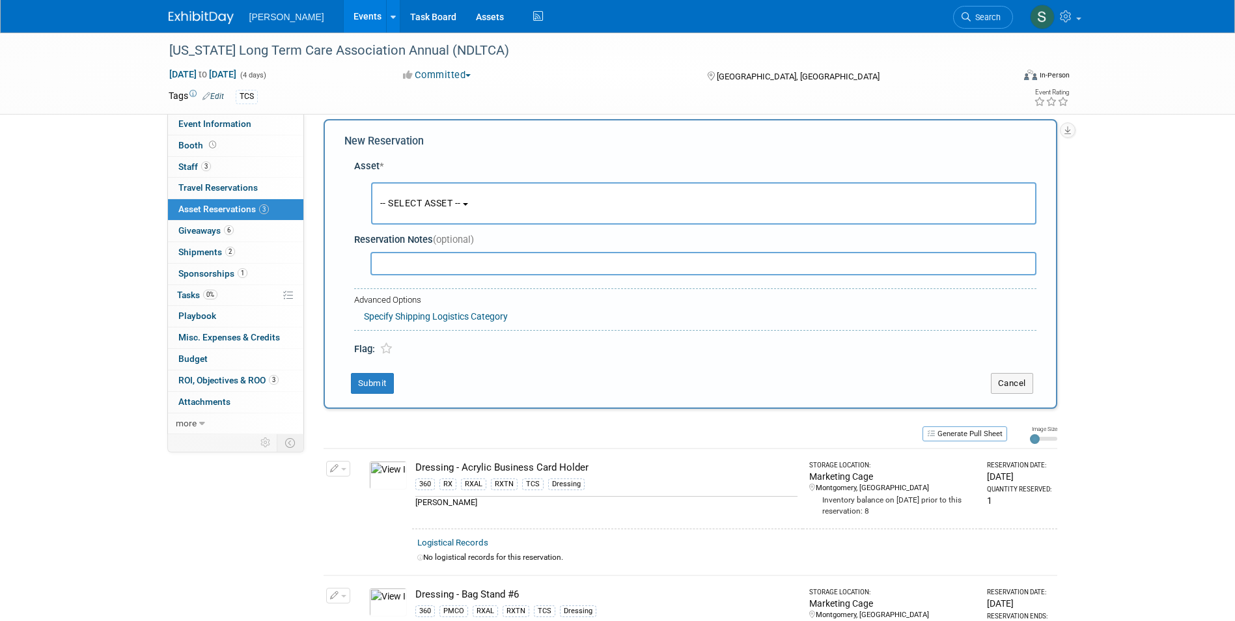
click at [438, 203] on span "-- SELECT ASSET --" at bounding box center [420, 203] width 81 height 10
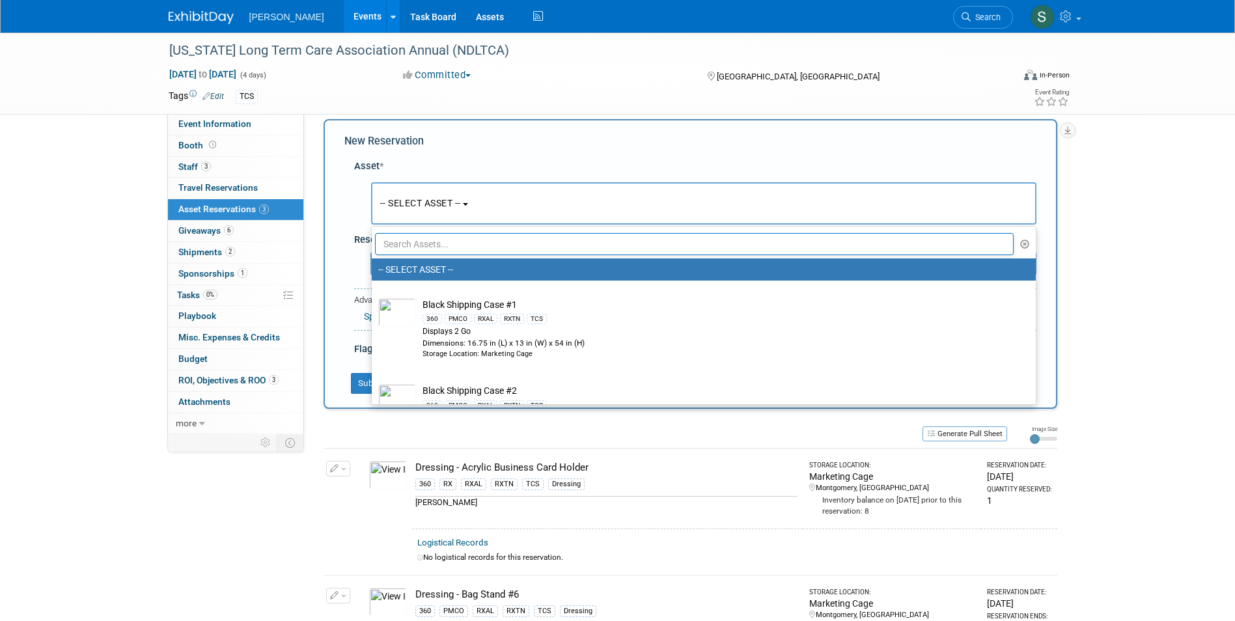
click at [426, 245] on input "text" at bounding box center [694, 244] width 639 height 22
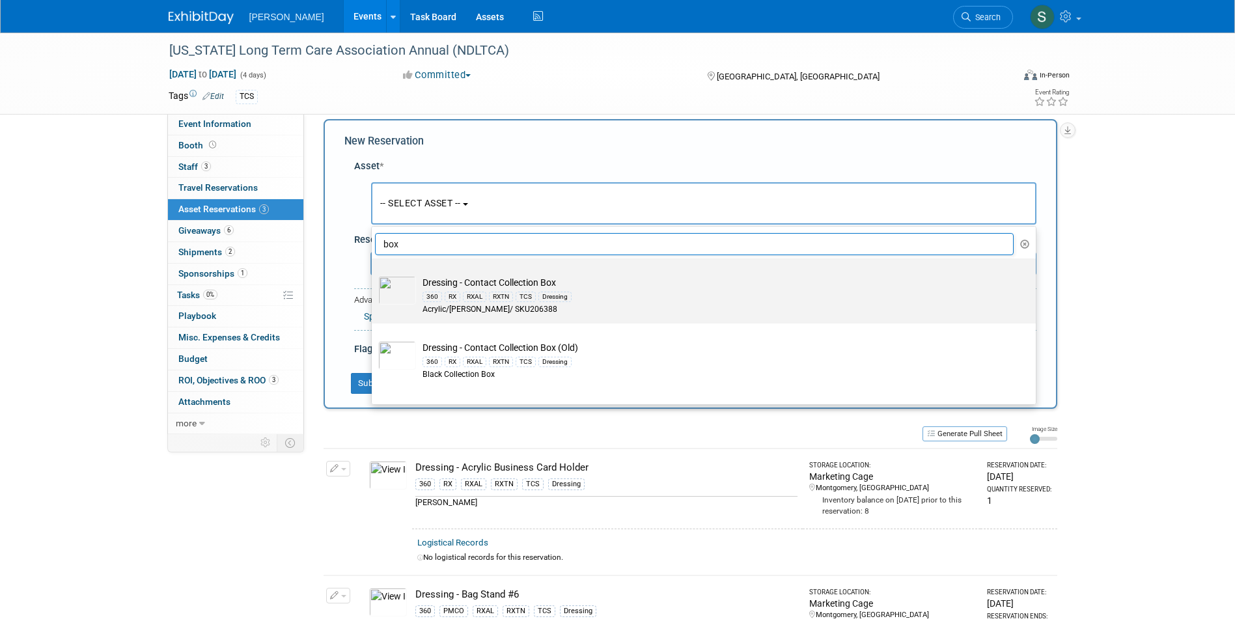
type input "box"
click at [584, 283] on td "Dressing - Contact Collection Box 360 RX RXAL RXTN TCS Dressing Acrylic/Azar/ S…" at bounding box center [713, 296] width 594 height 40
click at [374, 274] on input "Dressing - Contact Collection Box 360 RX RXAL RXTN TCS Dressing Acrylic/Azar/ S…" at bounding box center [369, 270] width 8 height 8
select select "10724623"
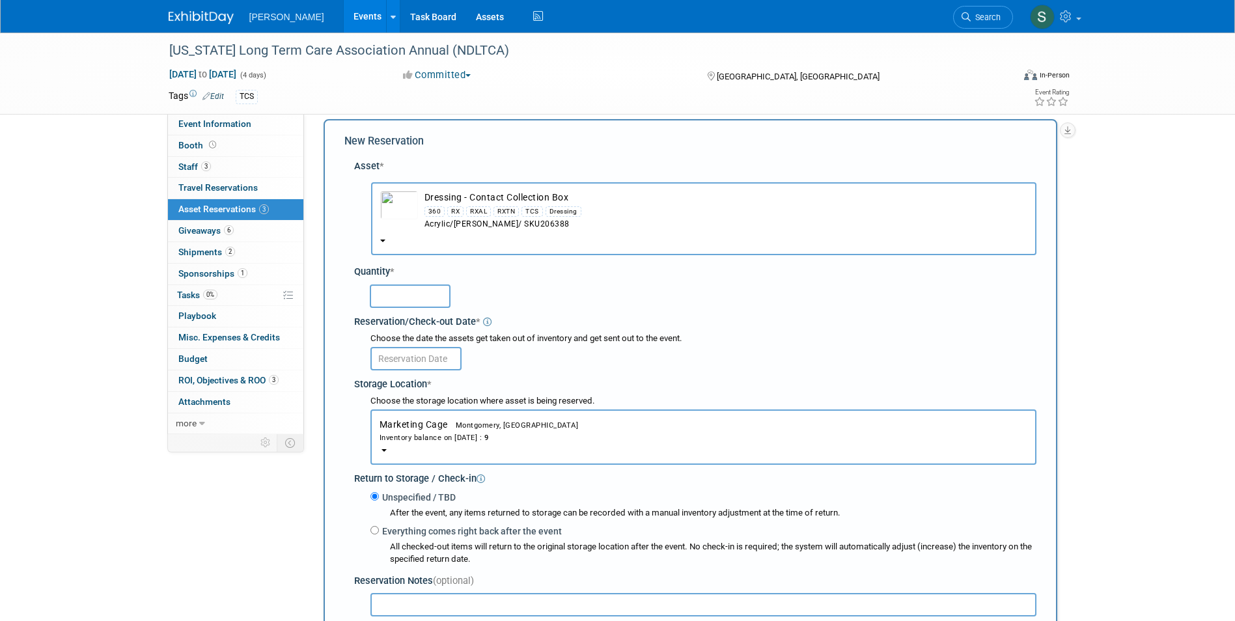
click at [383, 295] on input "text" at bounding box center [410, 295] width 81 height 23
type input "1"
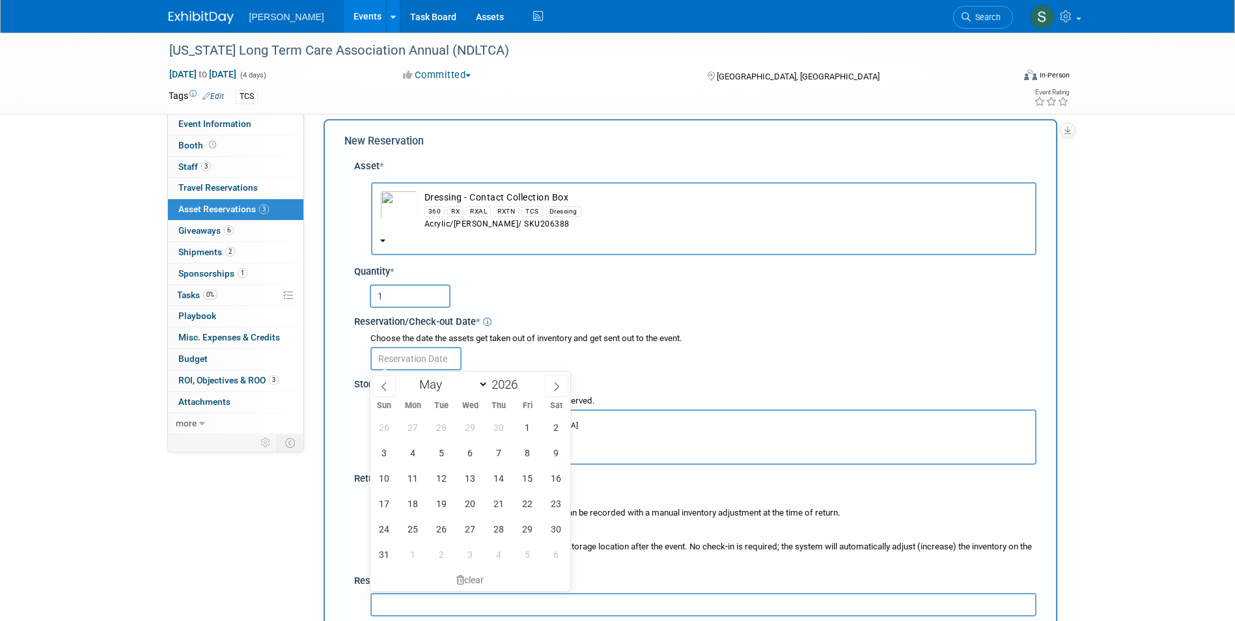
click at [396, 353] on input "text" at bounding box center [415, 358] width 91 height 23
click at [389, 392] on span at bounding box center [383, 386] width 23 height 22
select select "3"
click at [442, 505] on span "21" at bounding box center [441, 503] width 25 height 25
type input "Apr 21, 2026"
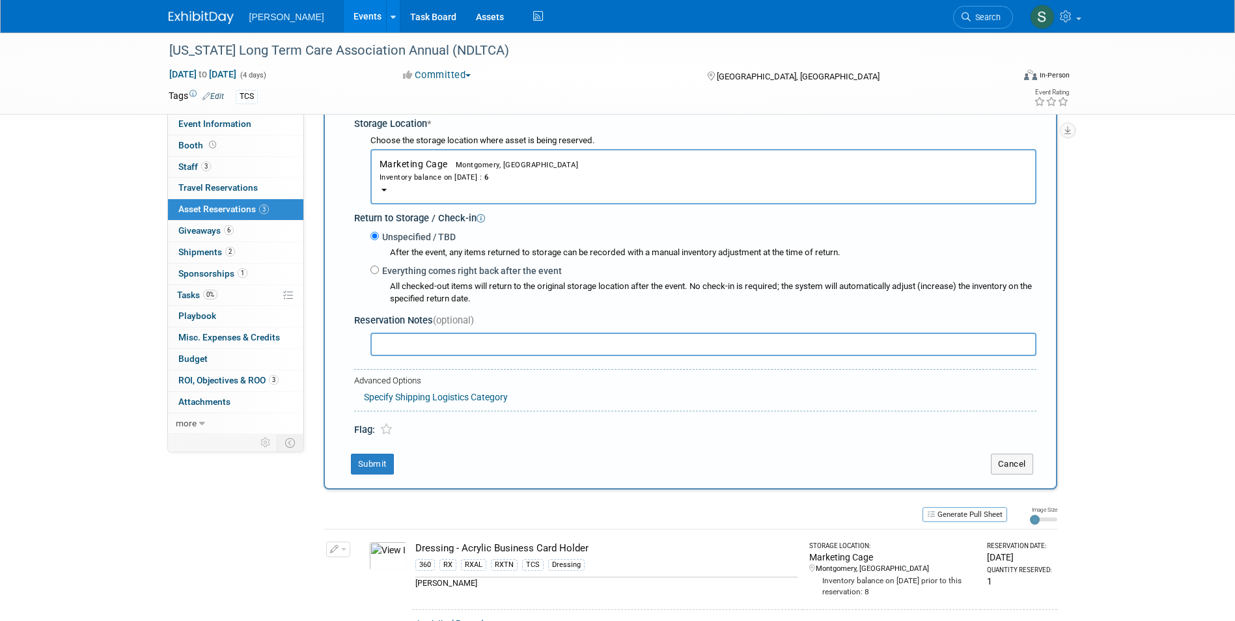
scroll to position [338, 0]
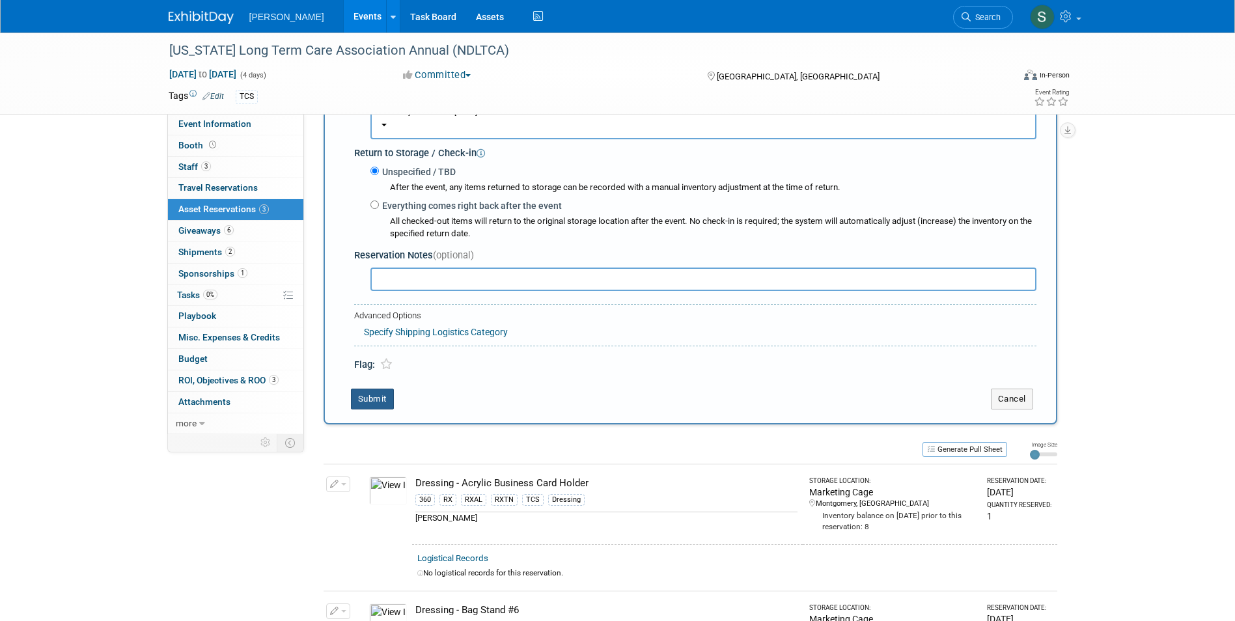
click at [365, 405] on button "Submit" at bounding box center [372, 399] width 43 height 21
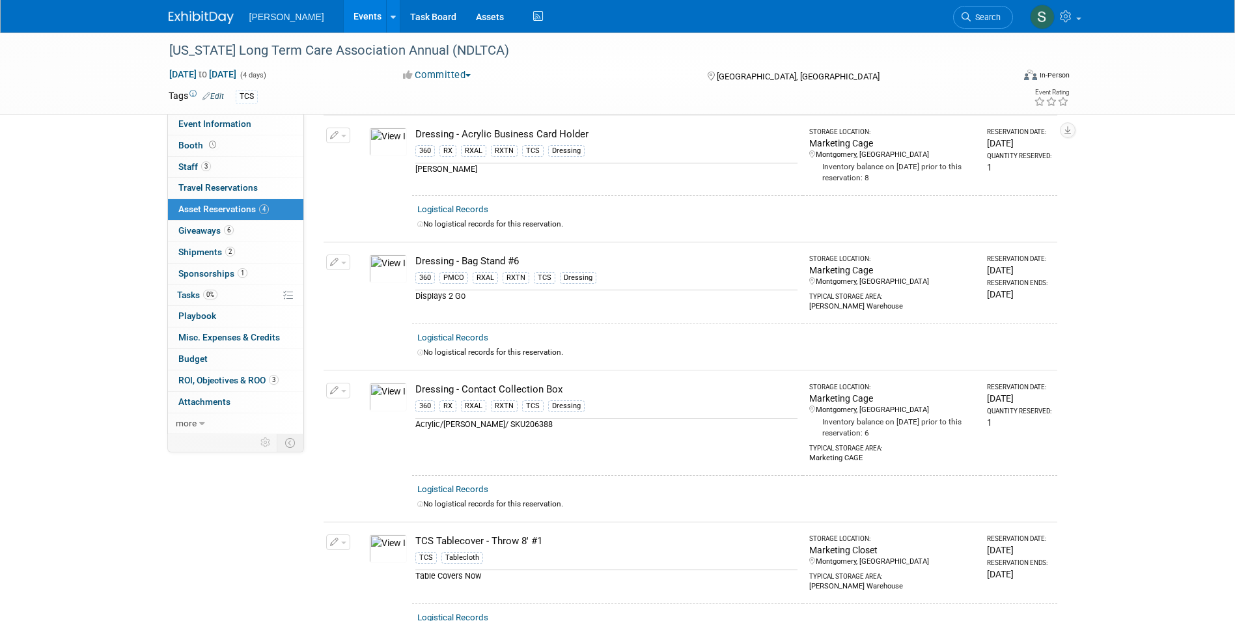
scroll to position [0, 0]
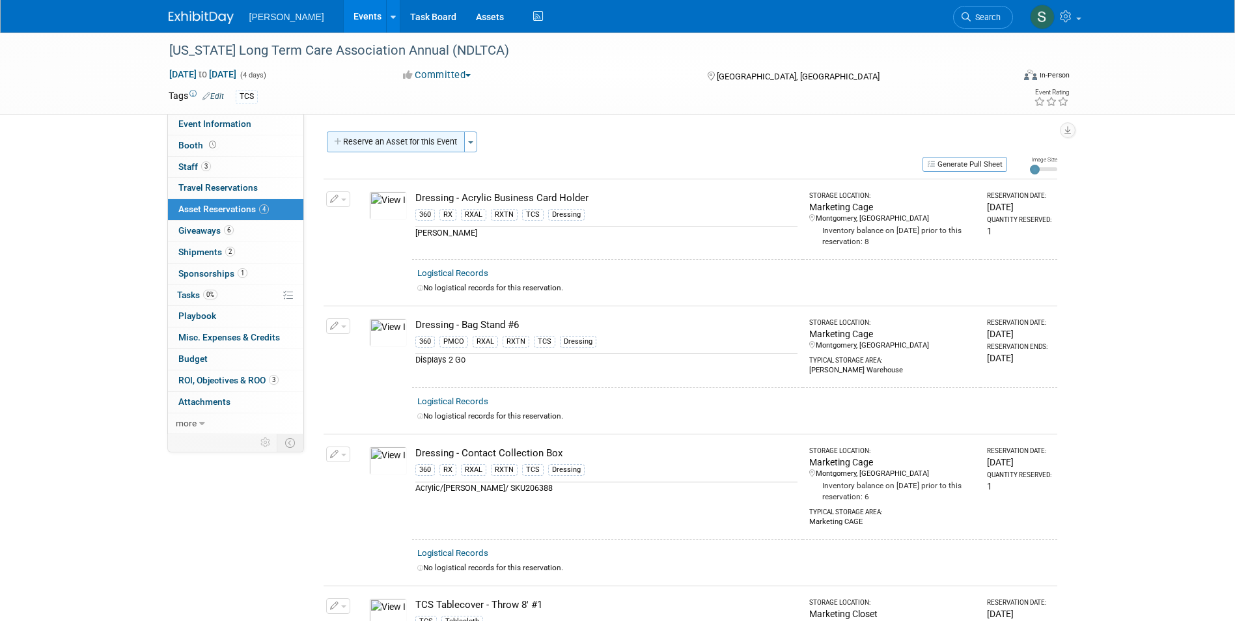
click at [441, 142] on button "Reserve an Asset for this Event" at bounding box center [396, 142] width 138 height 21
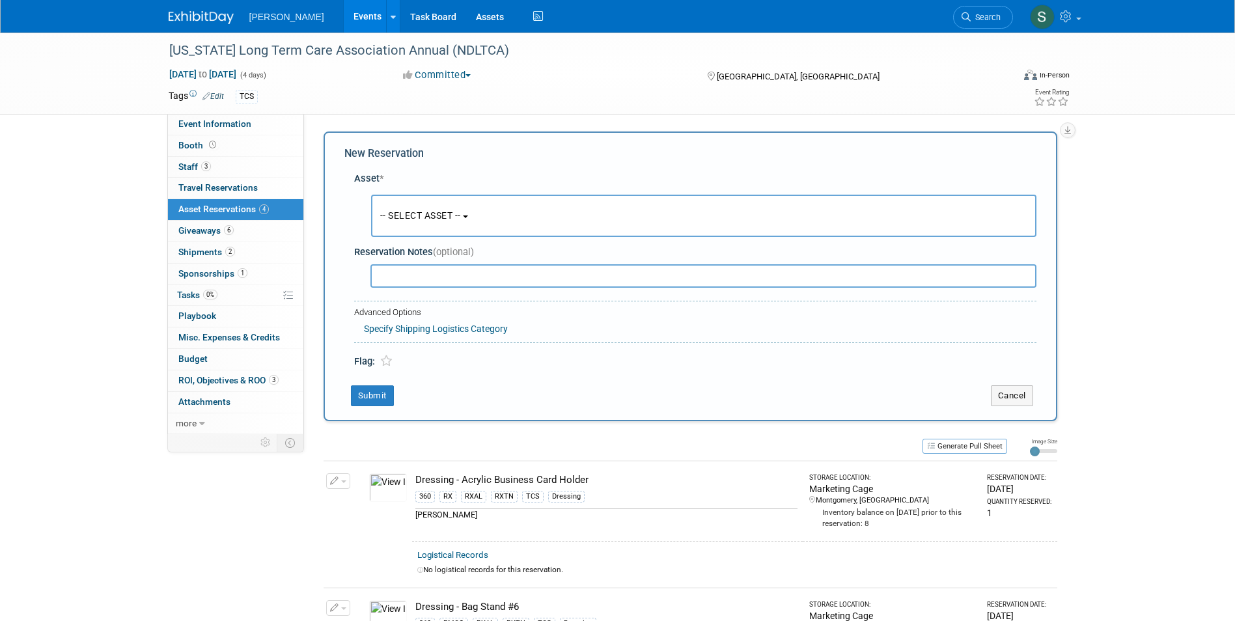
scroll to position [12, 0]
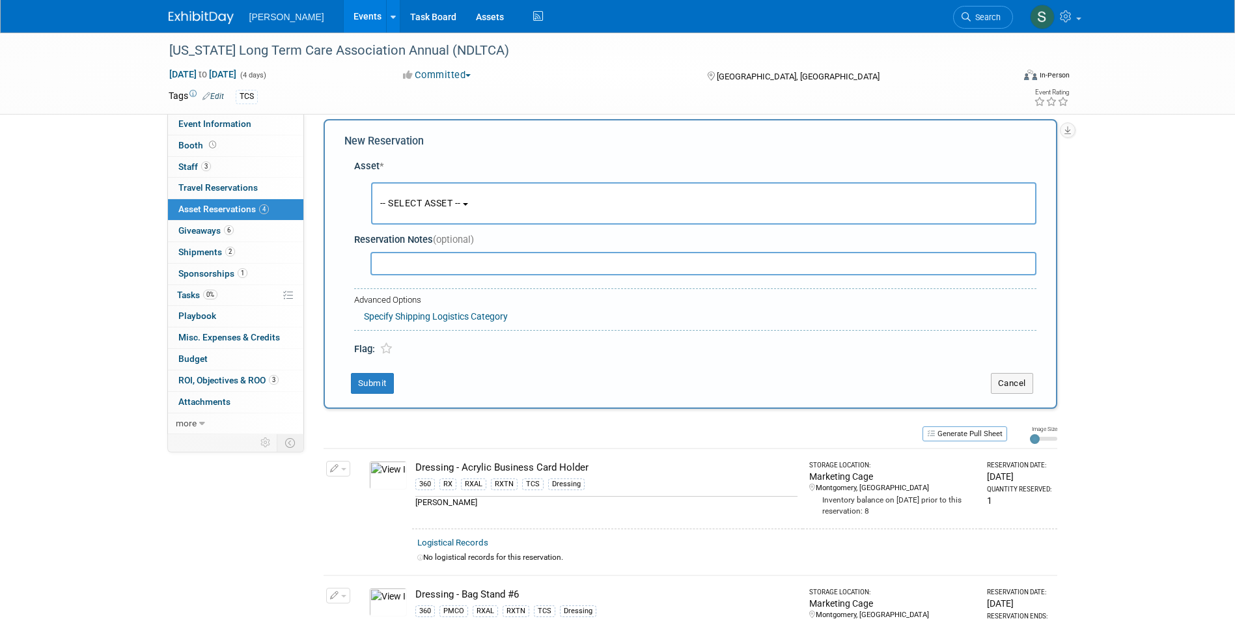
click at [416, 208] on span "-- SELECT ASSET --" at bounding box center [420, 203] width 81 height 10
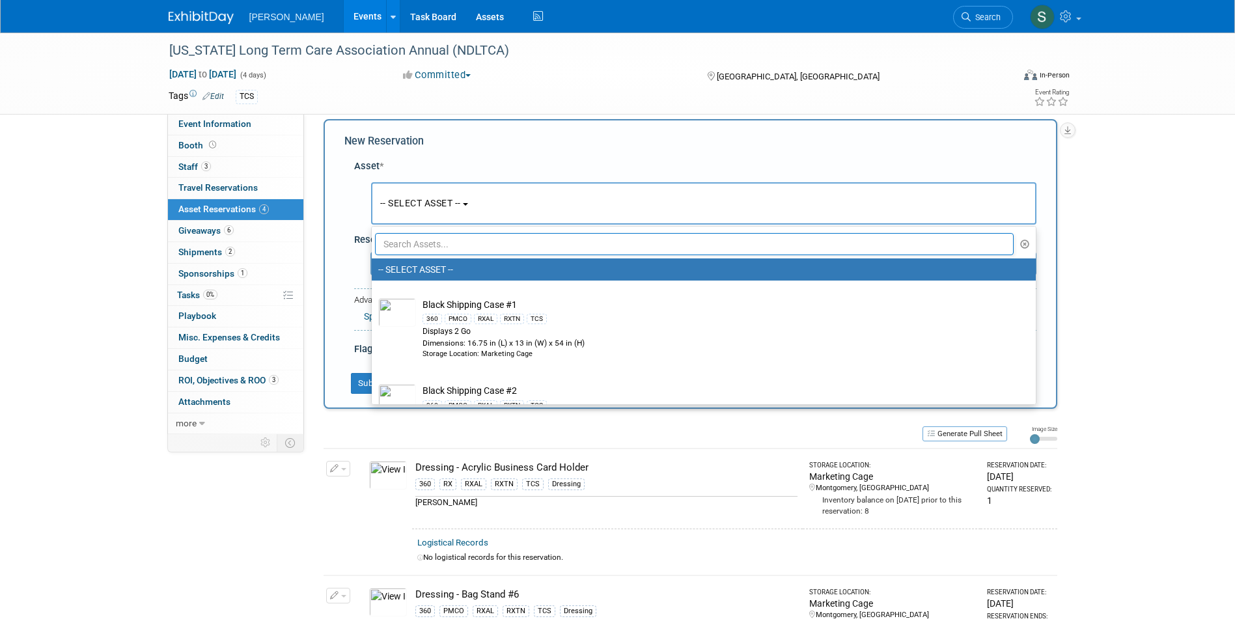
click at [436, 251] on input "text" at bounding box center [694, 244] width 639 height 22
click at [450, 242] on input "text" at bounding box center [694, 244] width 639 height 22
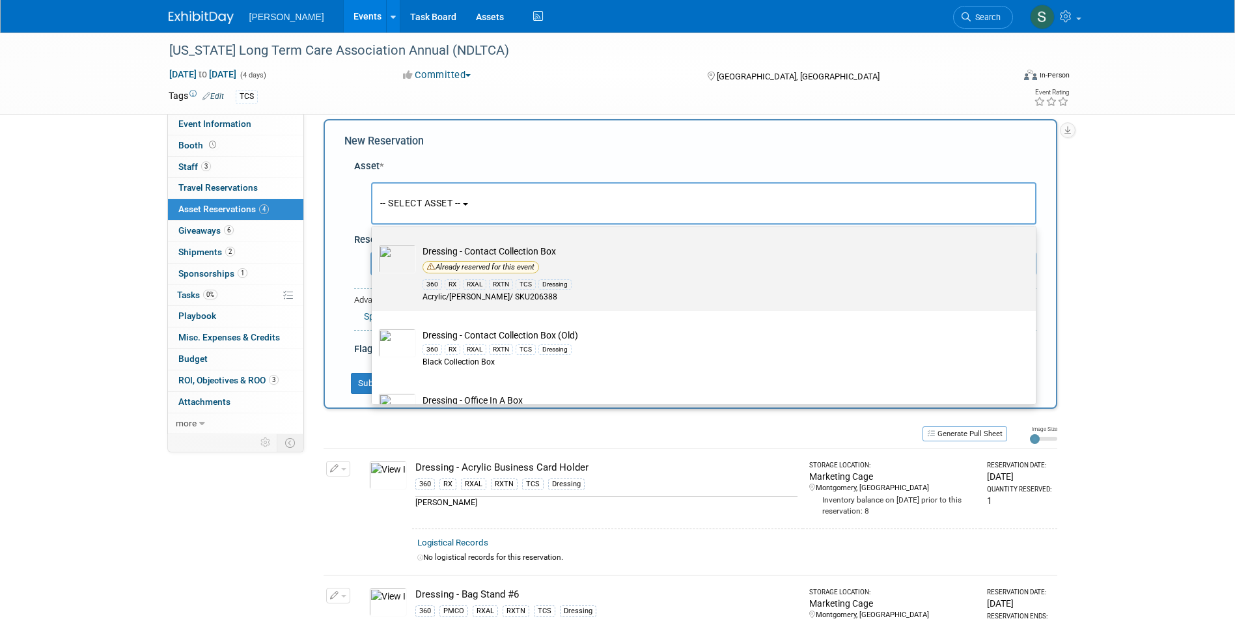
scroll to position [61, 0]
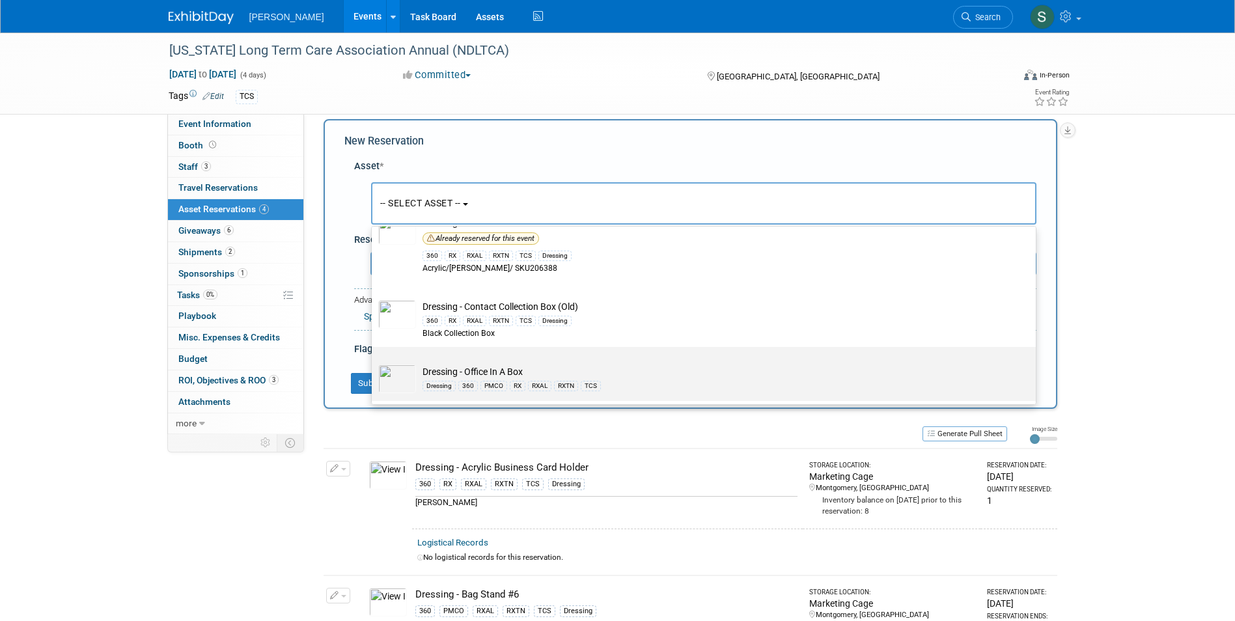
type input "box"
click at [553, 367] on td "Dressing - Office In A Box Dressing 360 PMCO RX RXAL RXTN TCS" at bounding box center [713, 379] width 594 height 29
click at [374, 363] on input "Dressing - Office In A Box Dressing 360 PMCO RX RXAL RXTN TCS" at bounding box center [369, 358] width 8 height 8
select select "10724056"
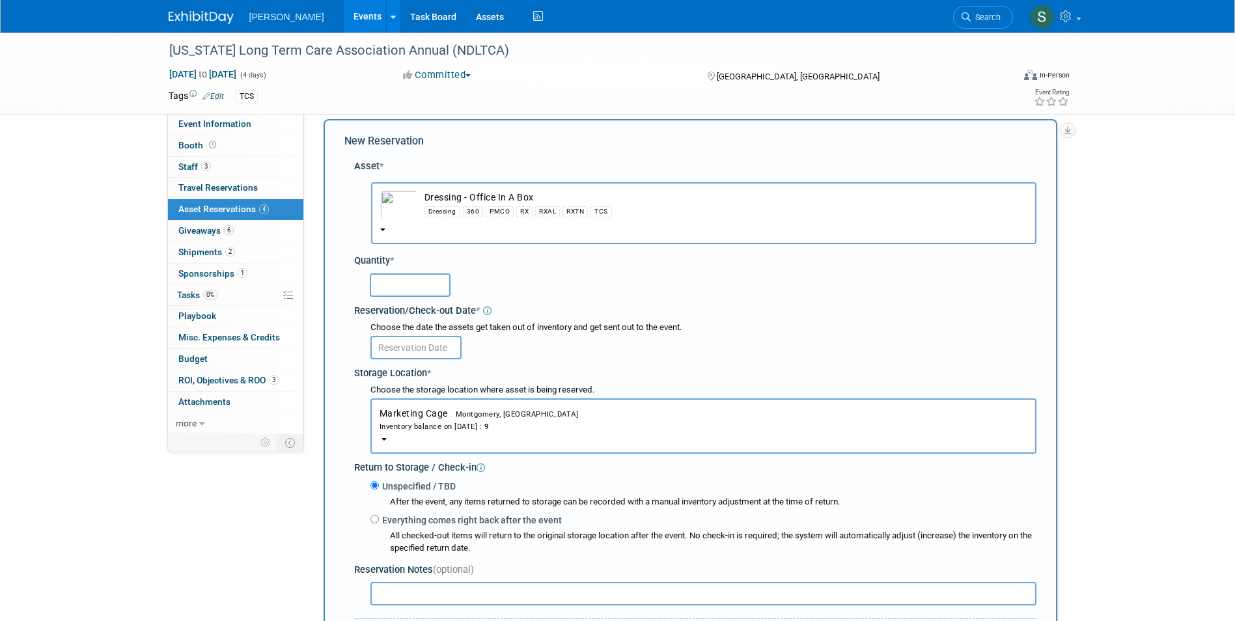
click at [391, 288] on input "text" at bounding box center [410, 284] width 81 height 23
type input "1"
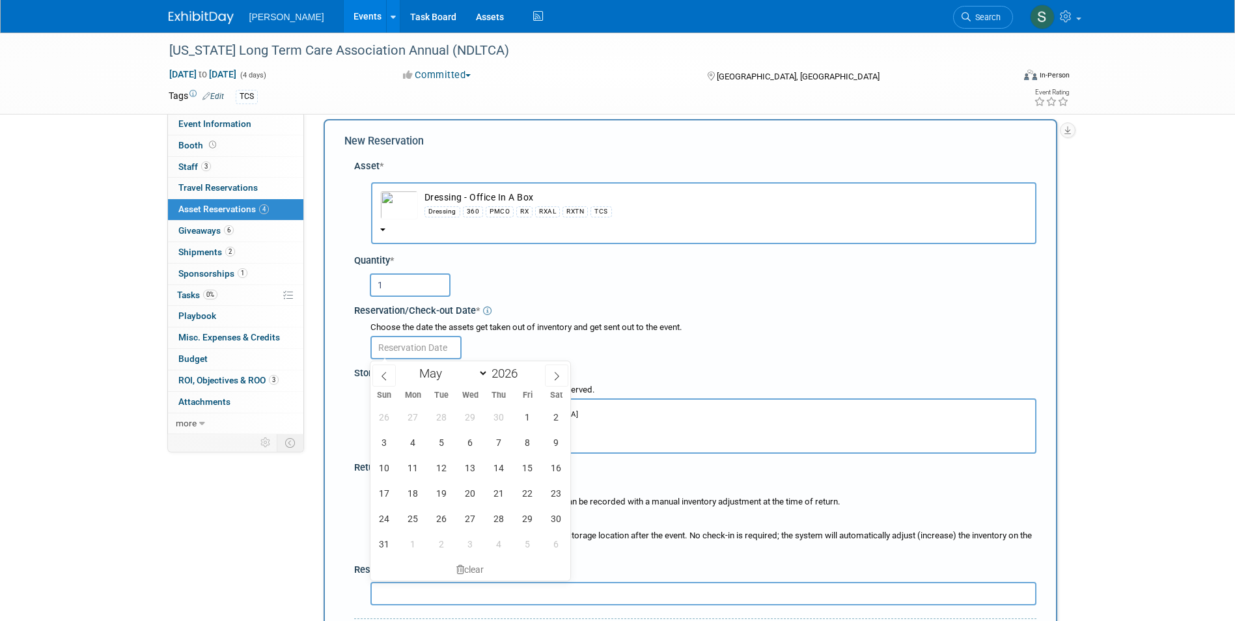
click at [413, 350] on input "text" at bounding box center [415, 347] width 91 height 23
click at [382, 376] on icon at bounding box center [383, 376] width 5 height 8
select select "3"
click at [447, 487] on span "21" at bounding box center [441, 492] width 25 height 25
type input "Apr 21, 2026"
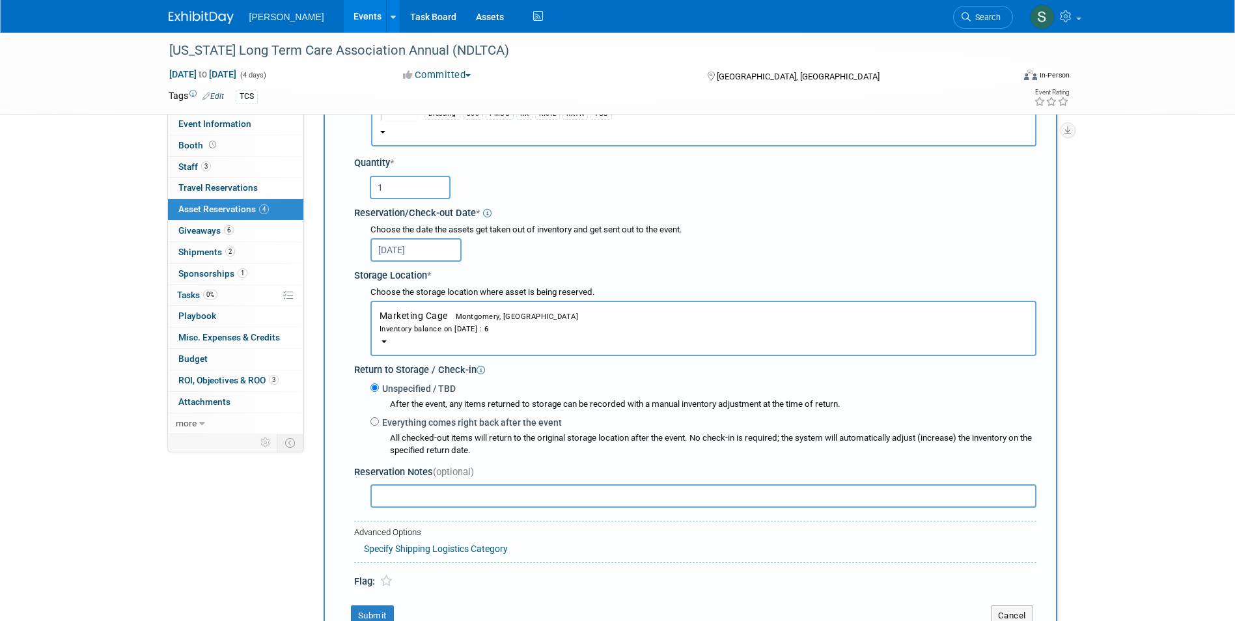
scroll to position [338, 0]
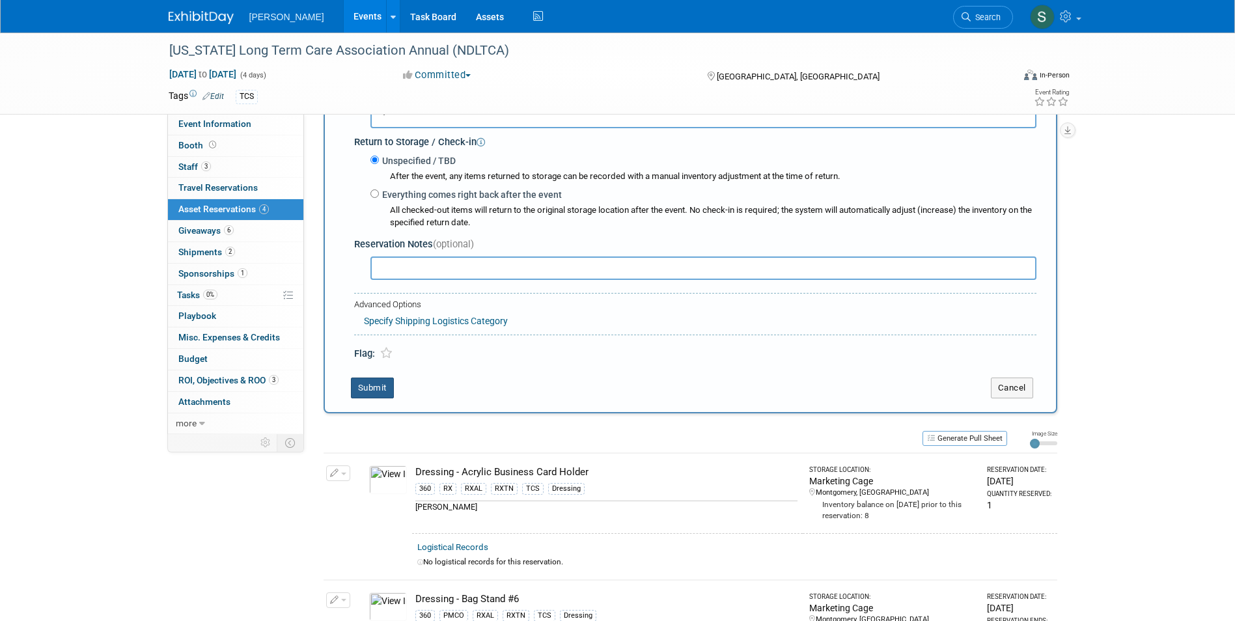
click at [367, 395] on button "Submit" at bounding box center [372, 388] width 43 height 21
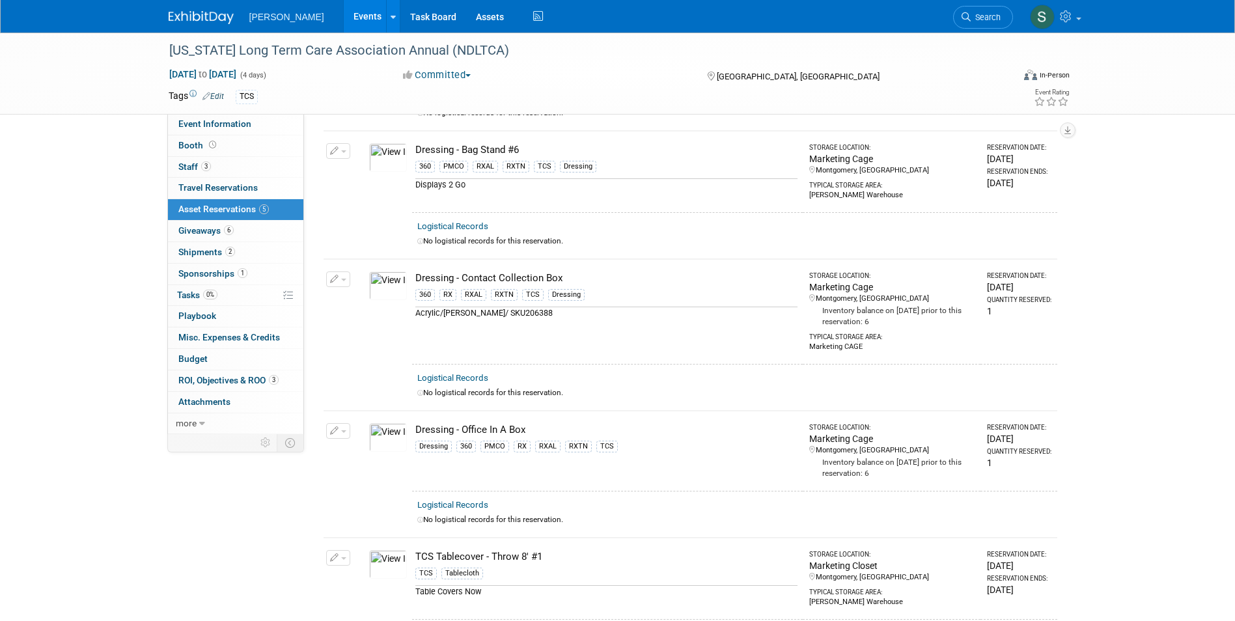
scroll to position [0, 0]
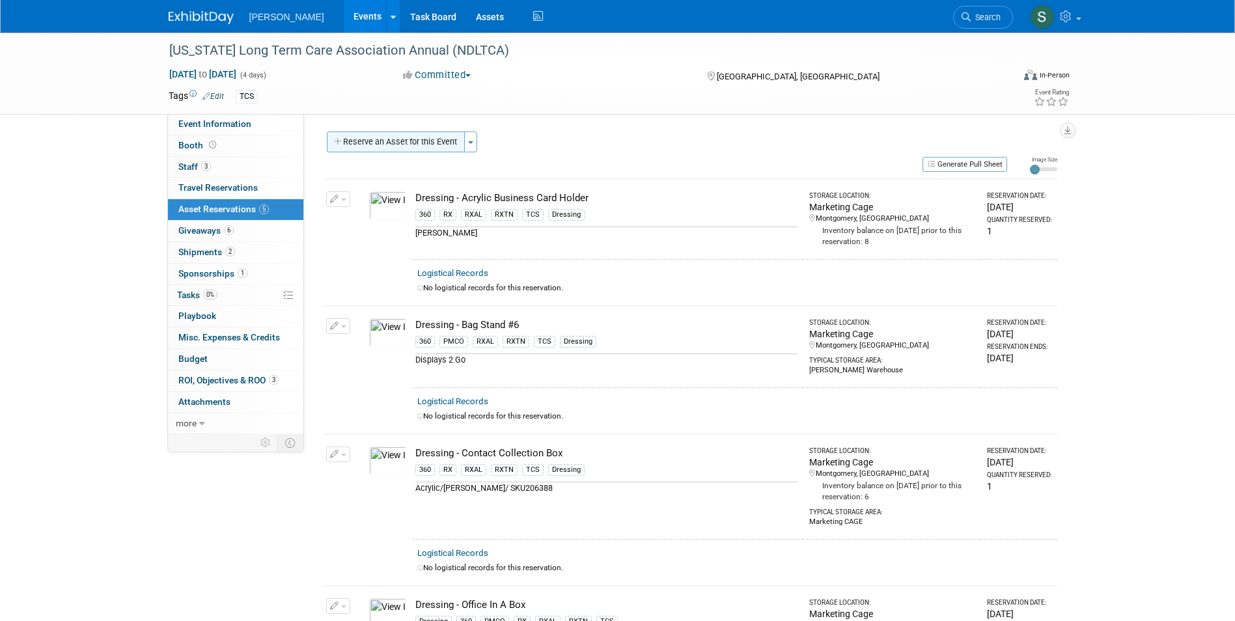
click at [416, 140] on button "Reserve an Asset for this Event" at bounding box center [396, 142] width 138 height 21
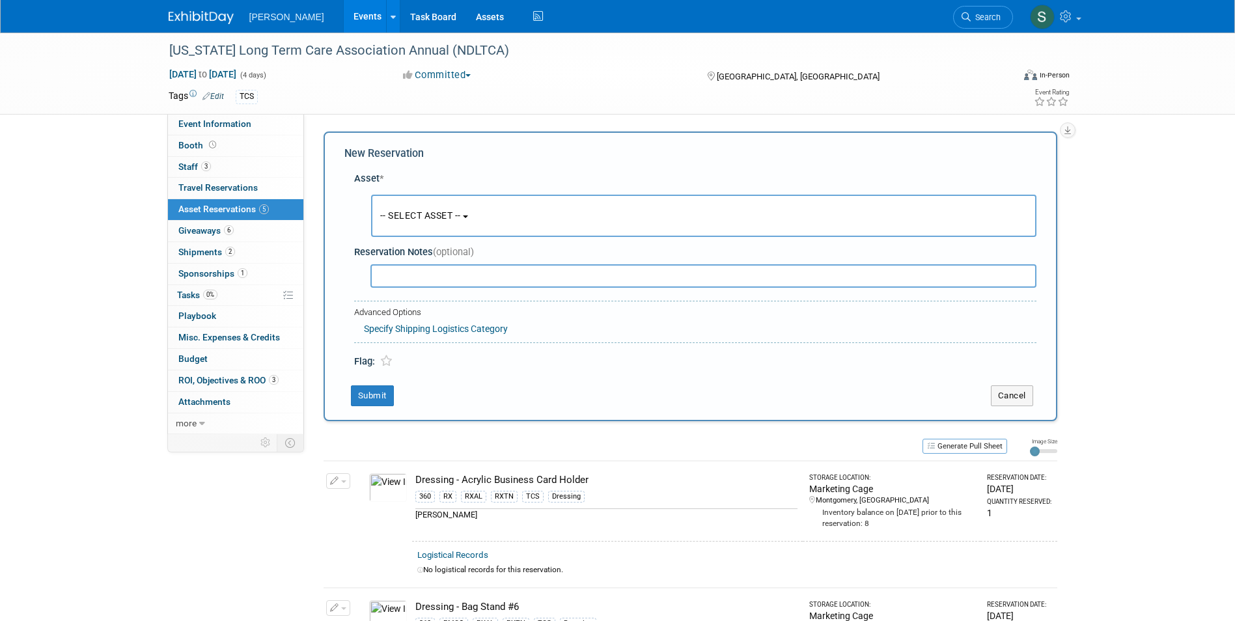
scroll to position [12, 0]
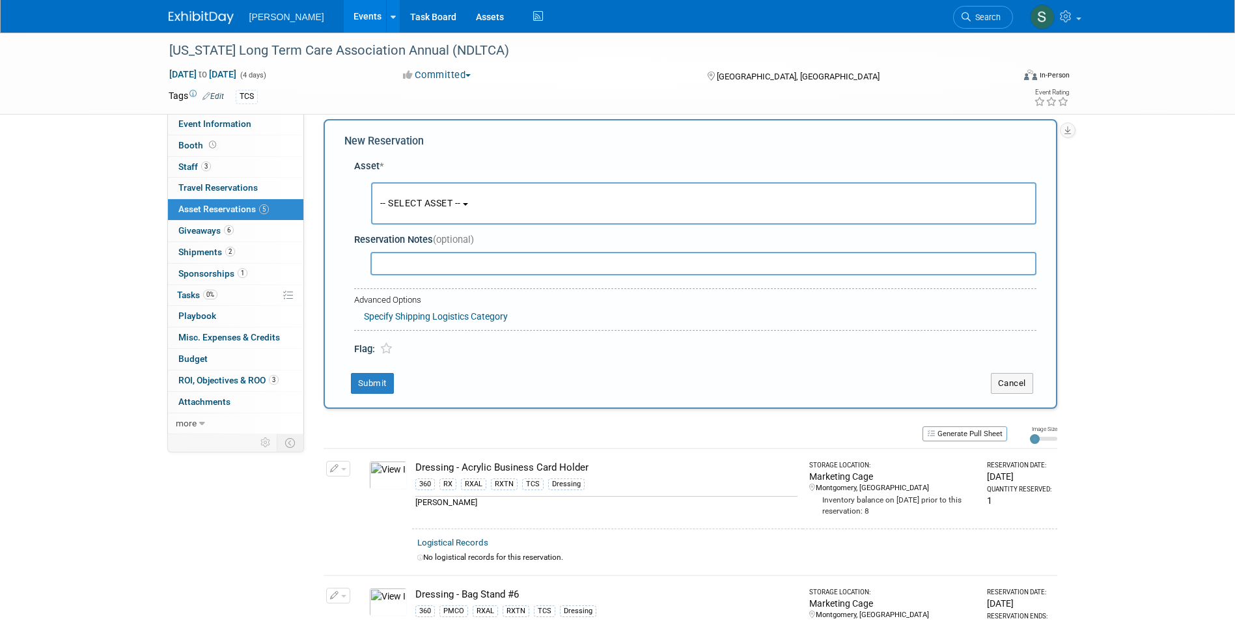
click at [423, 200] on span "-- SELECT ASSET --" at bounding box center [420, 203] width 81 height 10
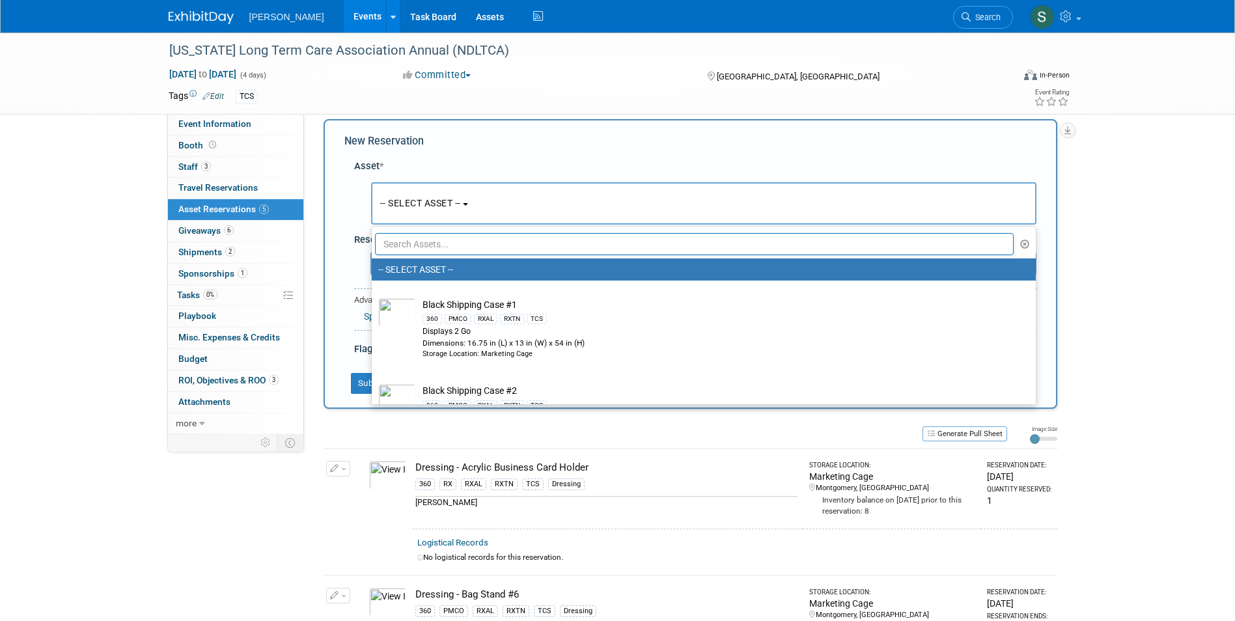
click at [423, 200] on span "-- SELECT ASSET --" at bounding box center [420, 203] width 81 height 10
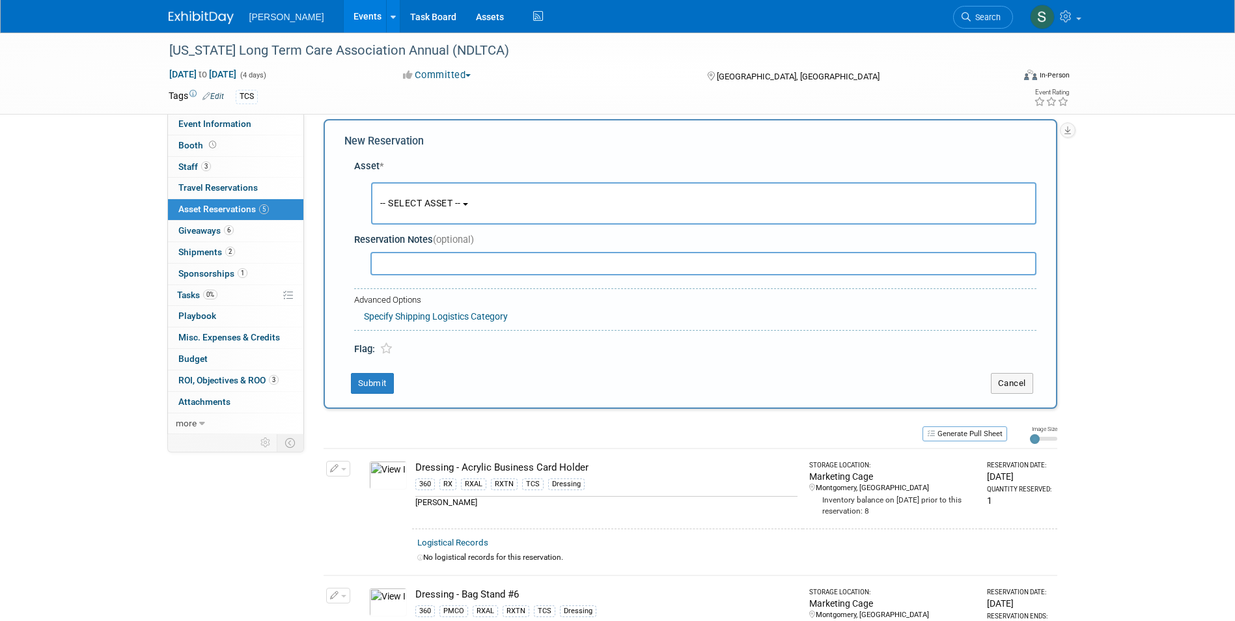
click at [424, 198] on span "-- SELECT ASSET --" at bounding box center [420, 203] width 81 height 10
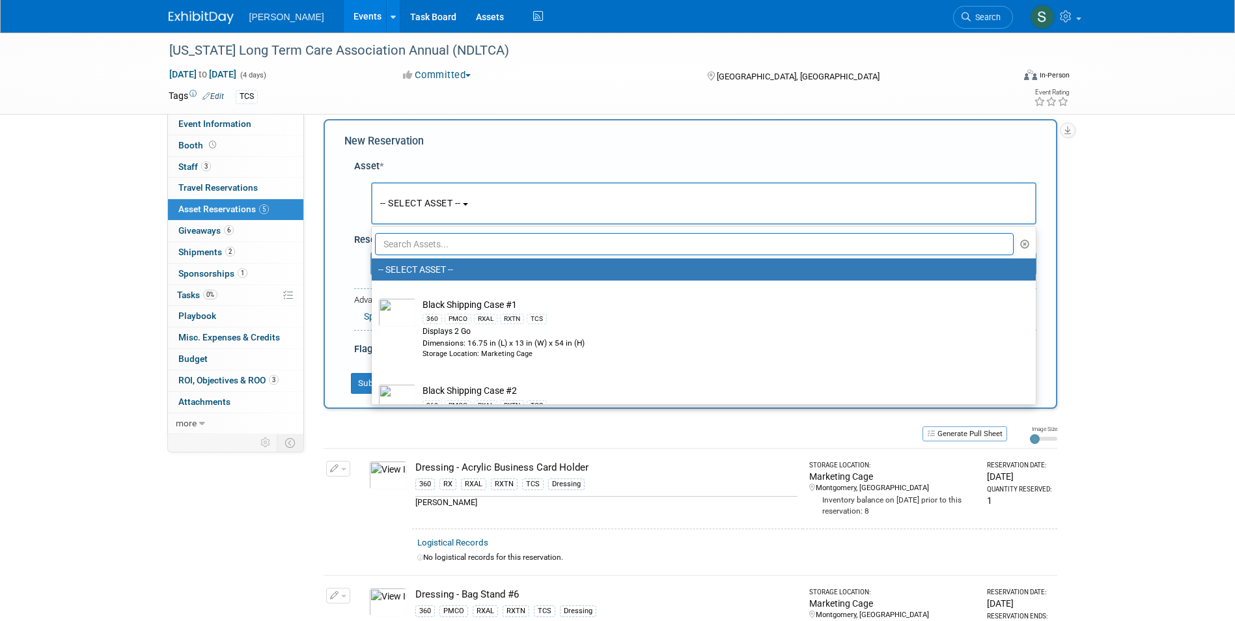
click at [458, 242] on input "text" at bounding box center [694, 244] width 639 height 22
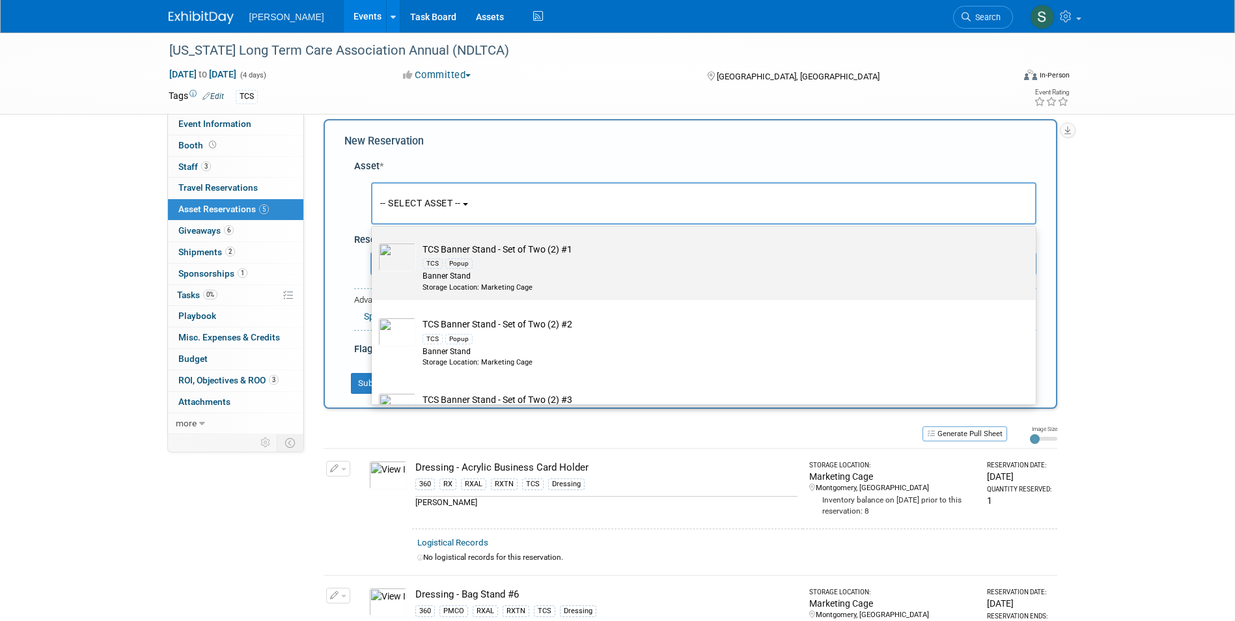
scroll to position [65, 0]
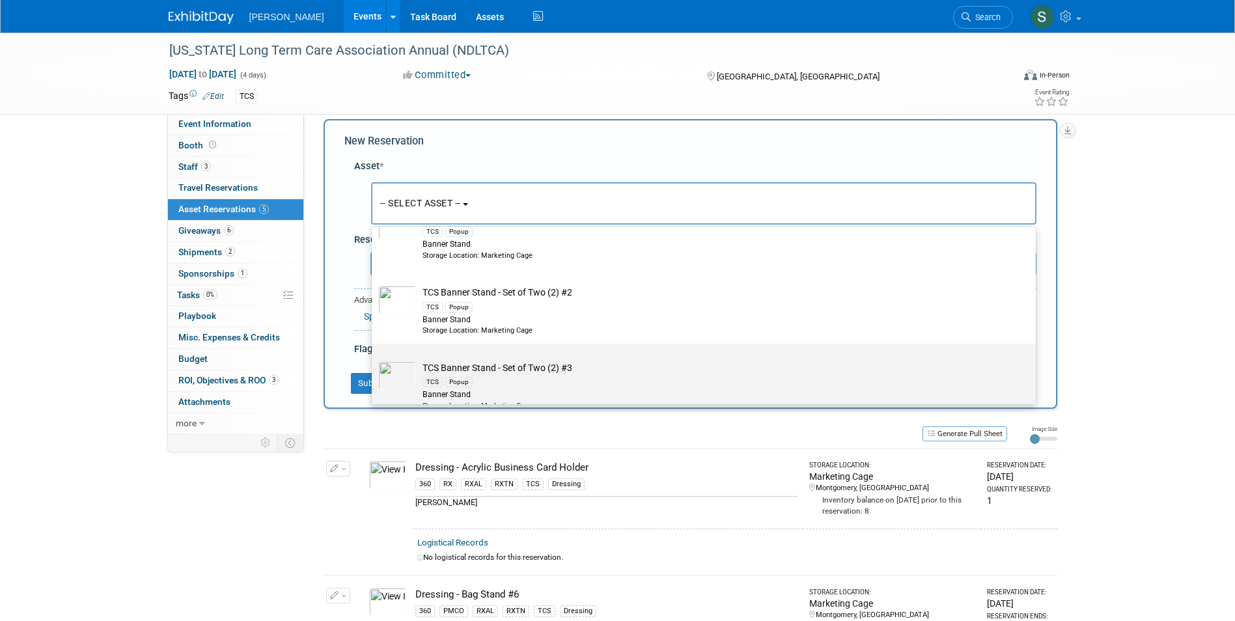
type input "set of"
click at [600, 354] on label "TCS Banner Stand - Set of Two (2) #3 TCS Popup Banner Stand Storage Location: M…" at bounding box center [700, 381] width 644 height 70
click at [374, 354] on input "TCS Banner Stand - Set of Two (2) #3 TCS Popup Banner Stand Storage Location: M…" at bounding box center [369, 355] width 8 height 8
select select "10723295"
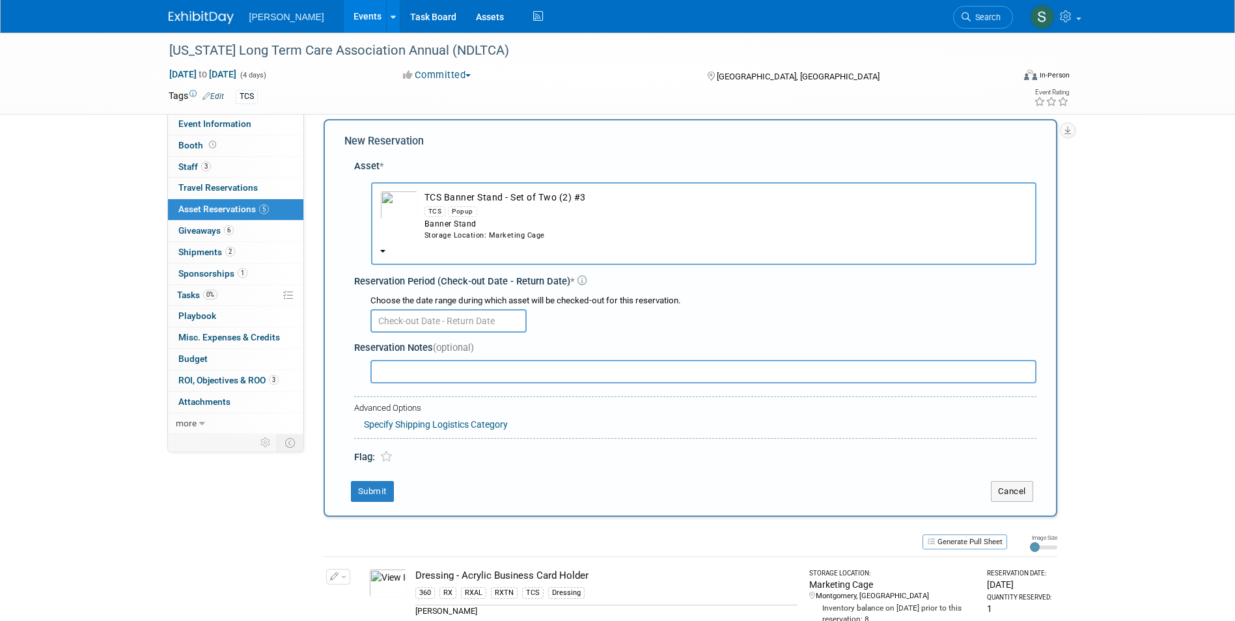
click at [404, 314] on input "text" at bounding box center [448, 320] width 156 height 23
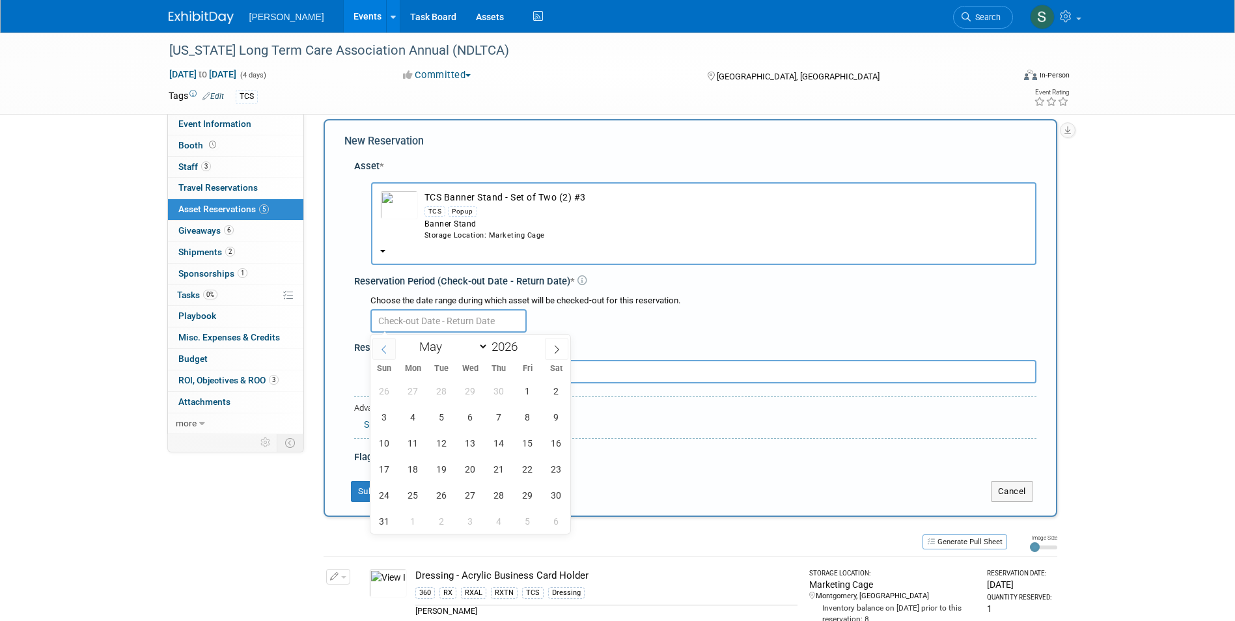
click at [389, 346] on span at bounding box center [383, 349] width 23 height 22
select select "3"
click at [439, 467] on span "21" at bounding box center [441, 468] width 25 height 25
type input "Apr 21, 2026"
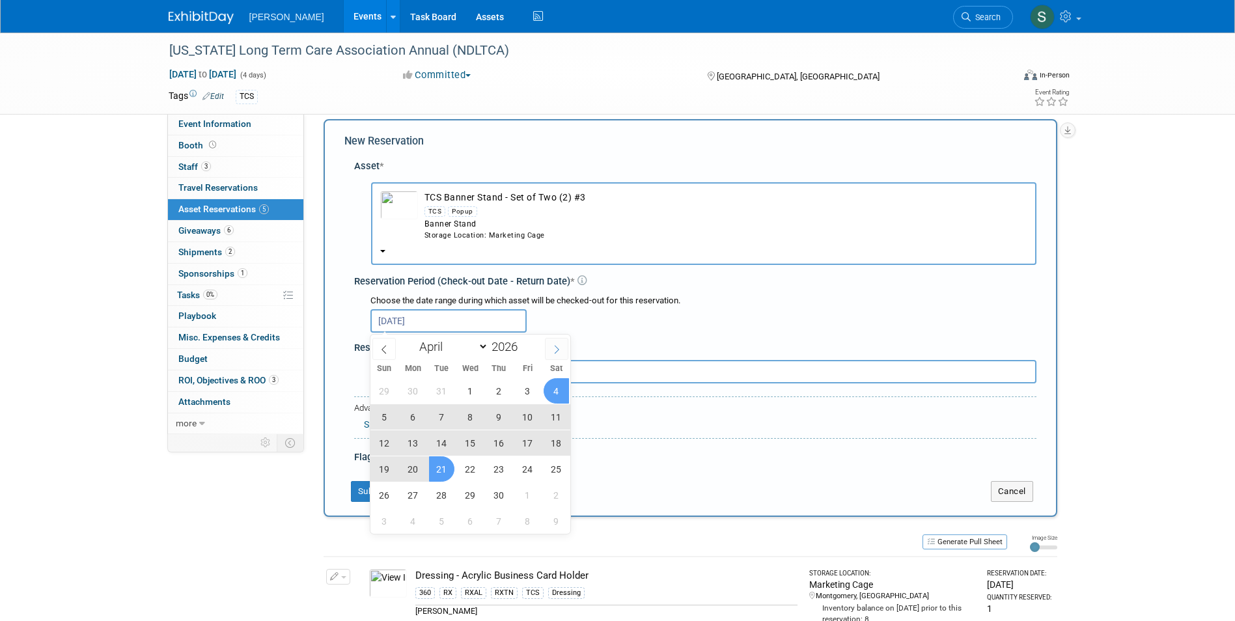
click at [553, 349] on icon at bounding box center [556, 349] width 9 height 9
select select "4"
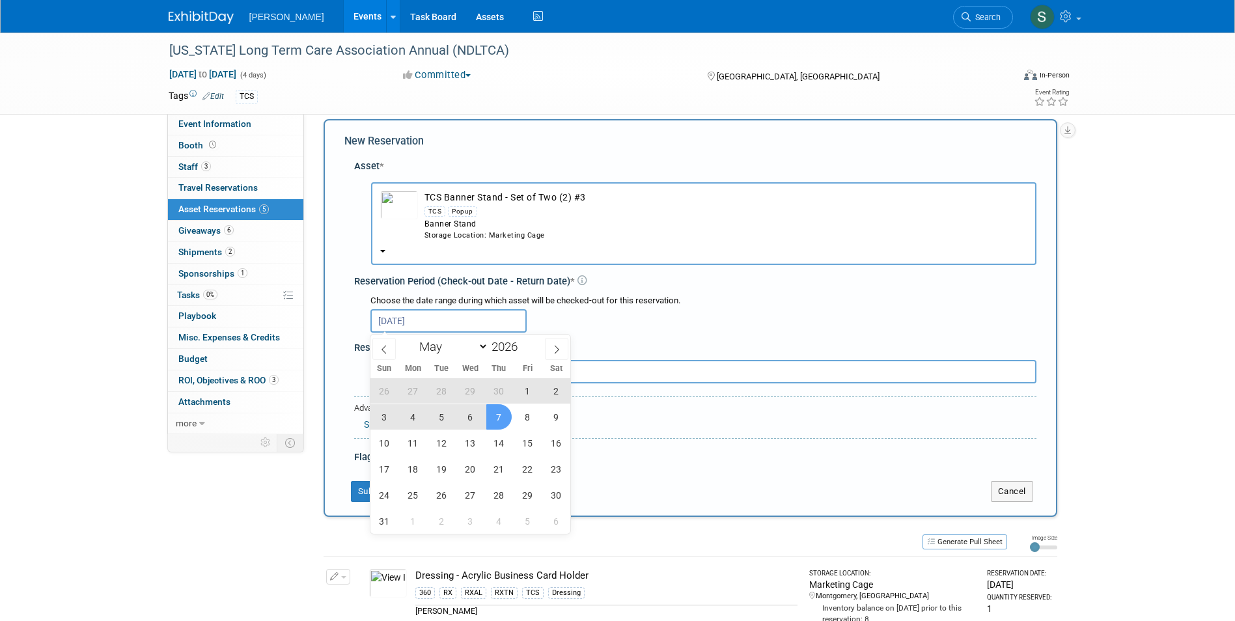
click at [500, 417] on span "7" at bounding box center [498, 416] width 25 height 25
type input "Apr 21, 2026 to May 7, 2026"
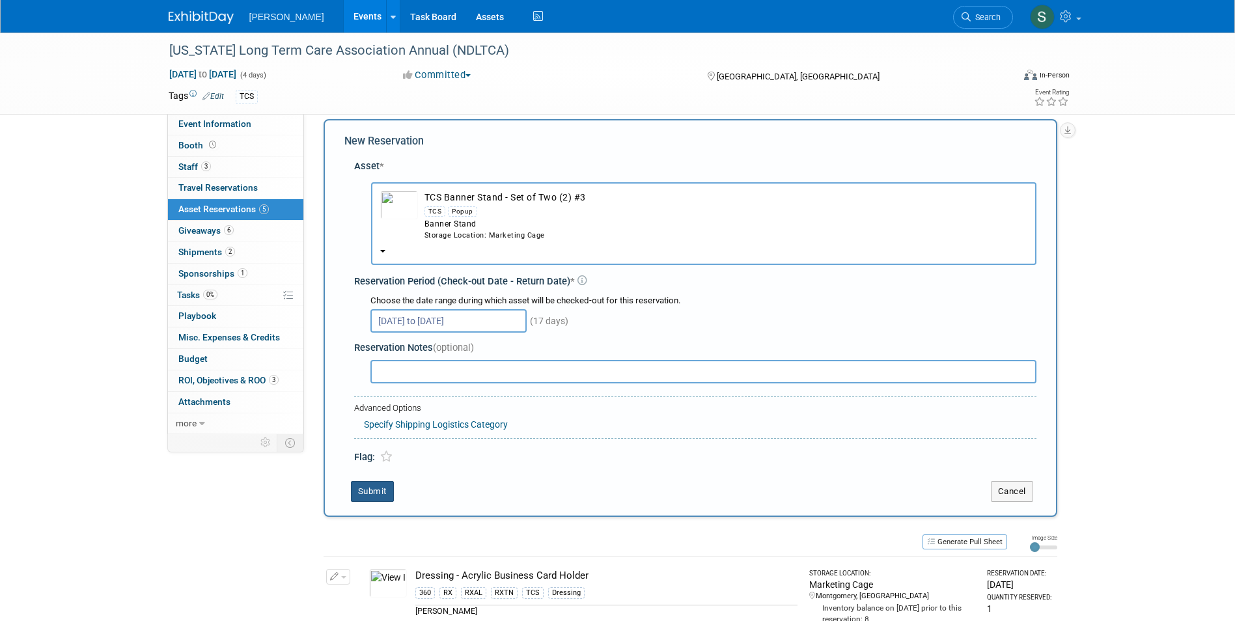
click at [357, 493] on button "Submit" at bounding box center [372, 491] width 43 height 21
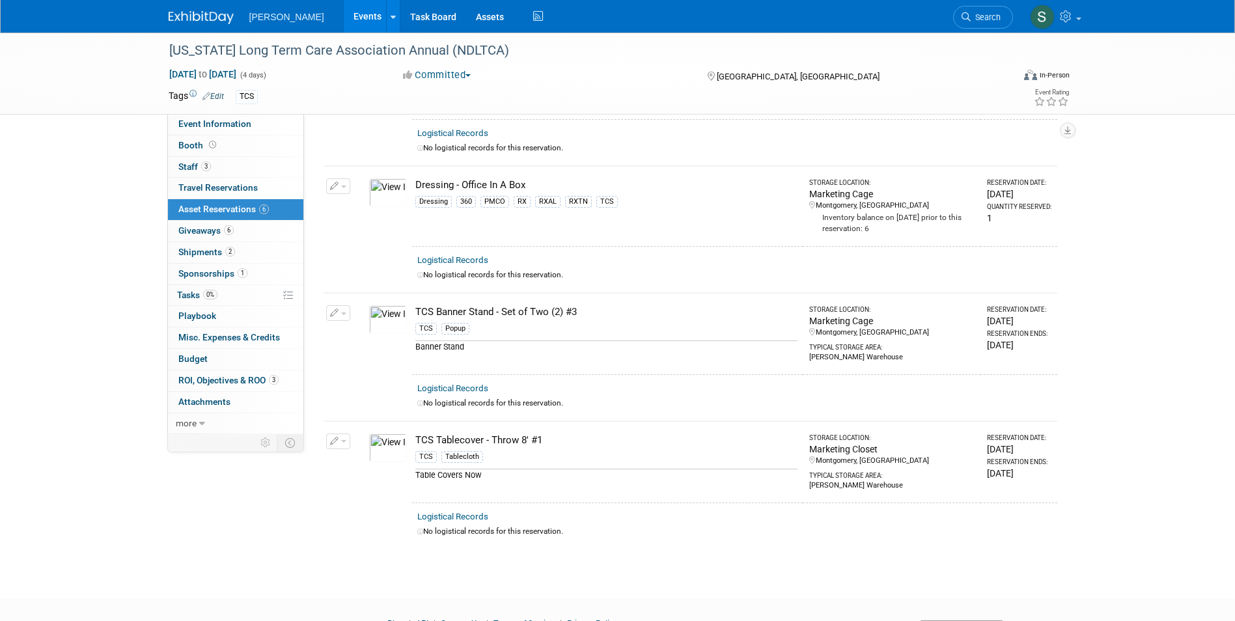
scroll to position [419, 0]
click at [337, 310] on icon "button" at bounding box center [334, 314] width 9 height 8
click at [355, 329] on button "Change Reservation" at bounding box center [388, 335] width 110 height 18
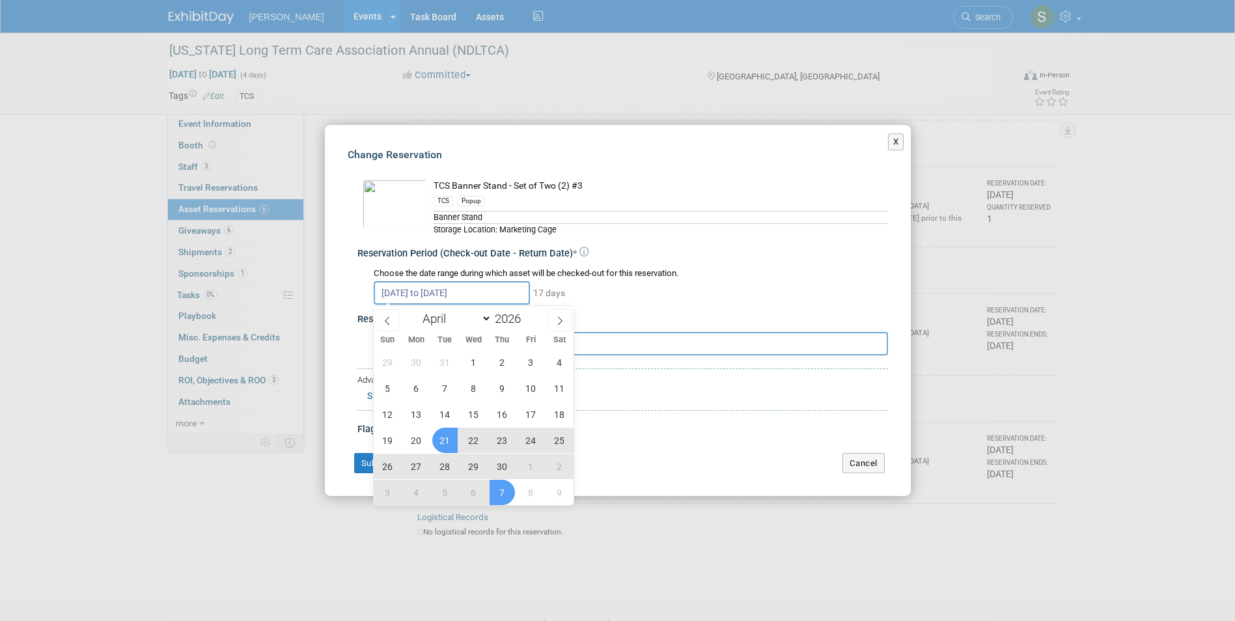
click at [467, 290] on input "Apr 21, 2026 to May 7, 2026" at bounding box center [452, 292] width 156 height 23
click at [448, 436] on span "21" at bounding box center [444, 440] width 25 height 25
type input "Apr 21, 2026"
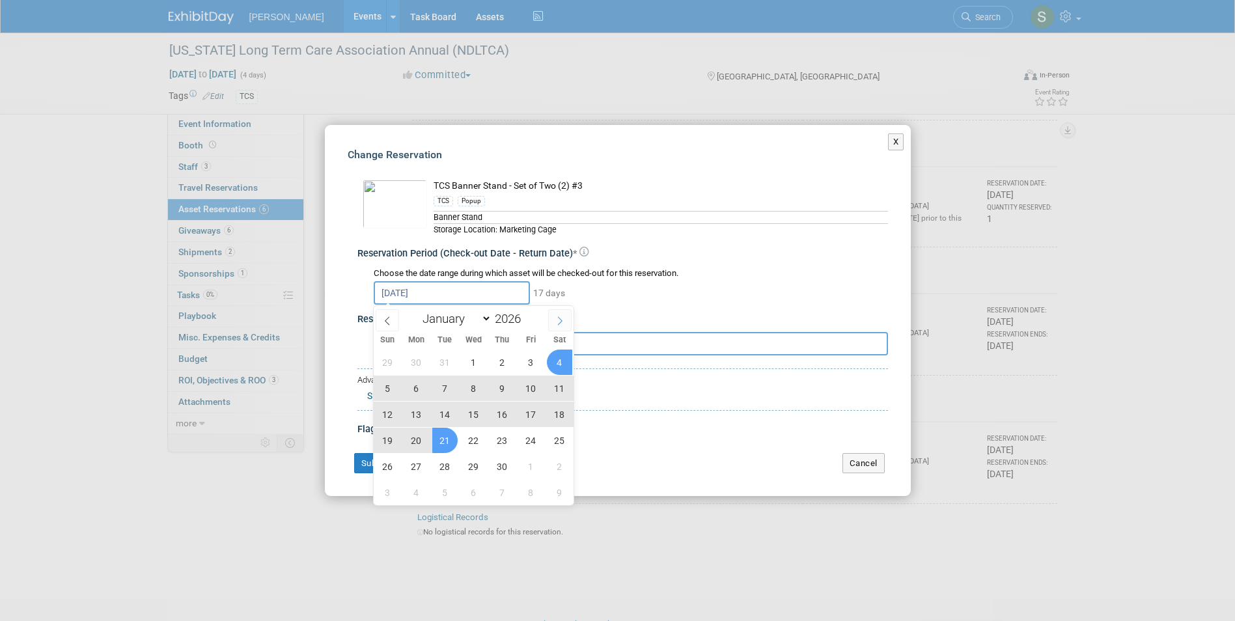
click at [555, 317] on icon at bounding box center [559, 320] width 9 height 9
select select "4"
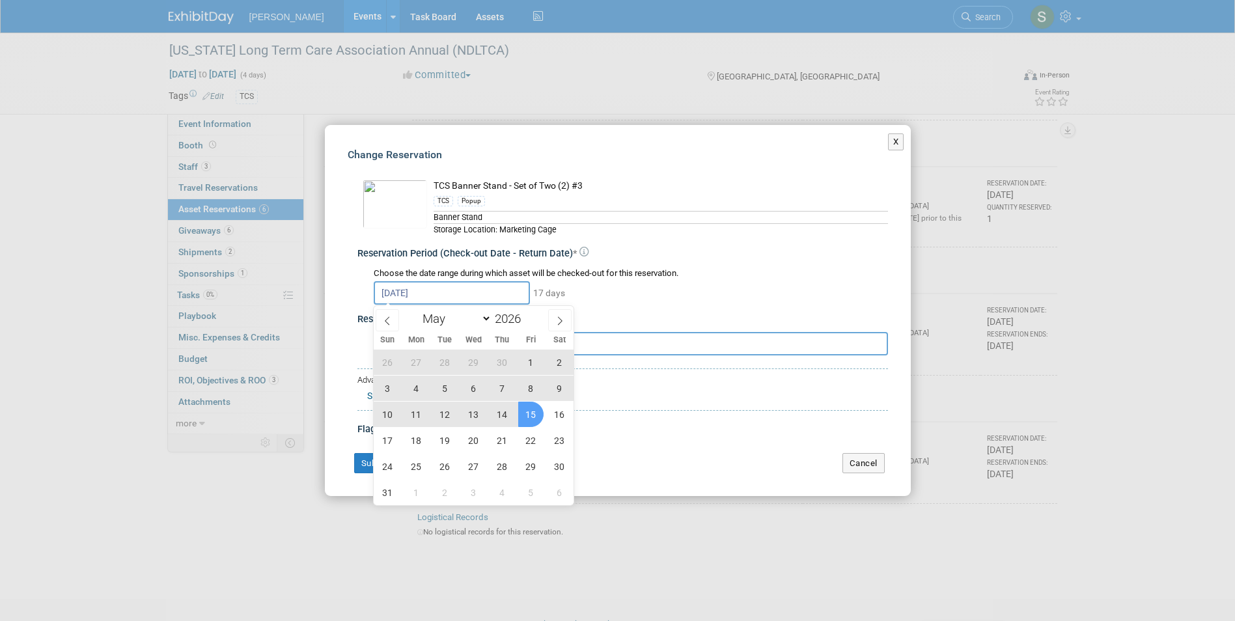
click at [525, 413] on span "15" at bounding box center [530, 414] width 25 height 25
type input "Apr 21, 2026 to May 15, 2026"
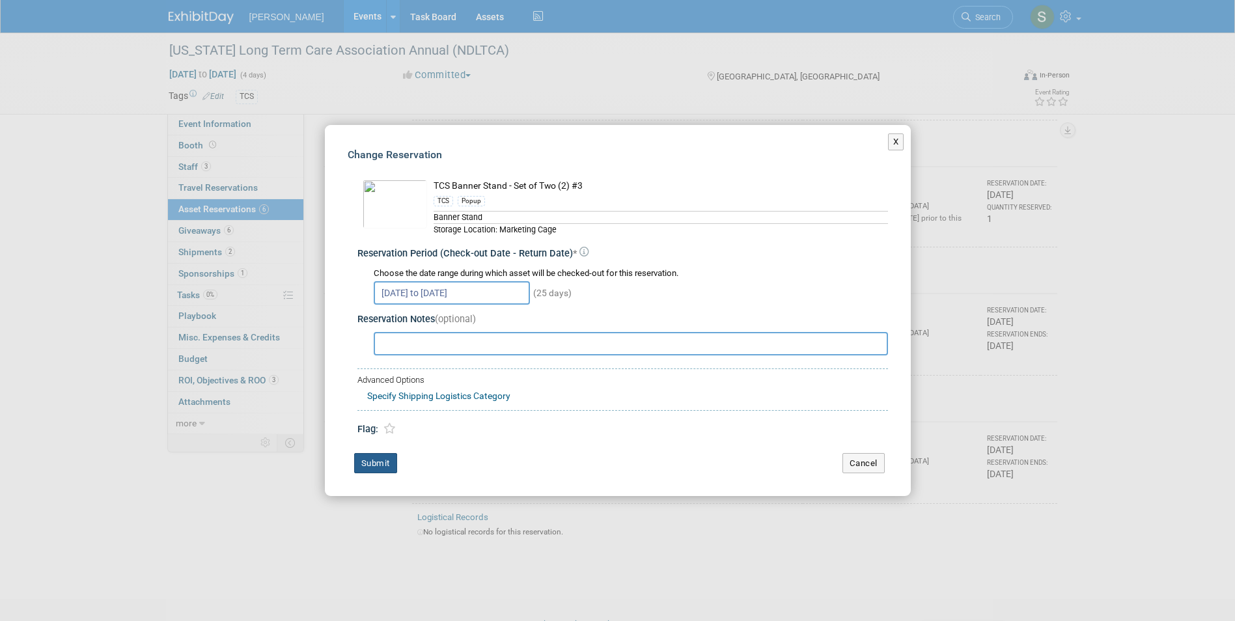
click at [375, 464] on button "Submit" at bounding box center [375, 463] width 43 height 21
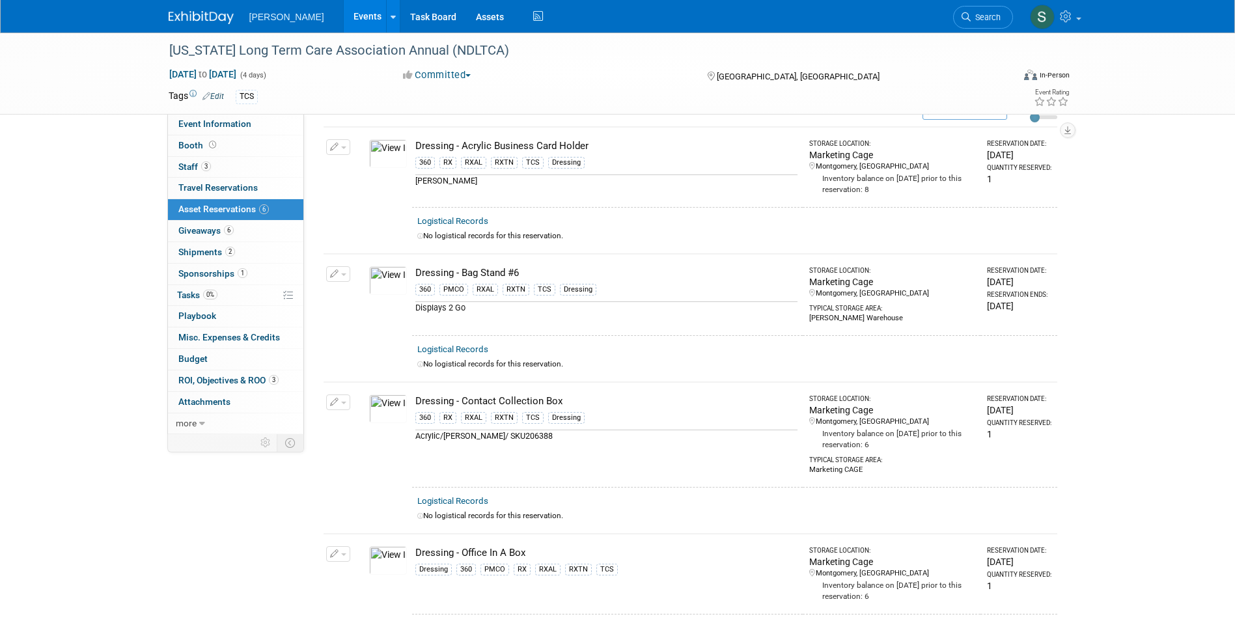
scroll to position [0, 0]
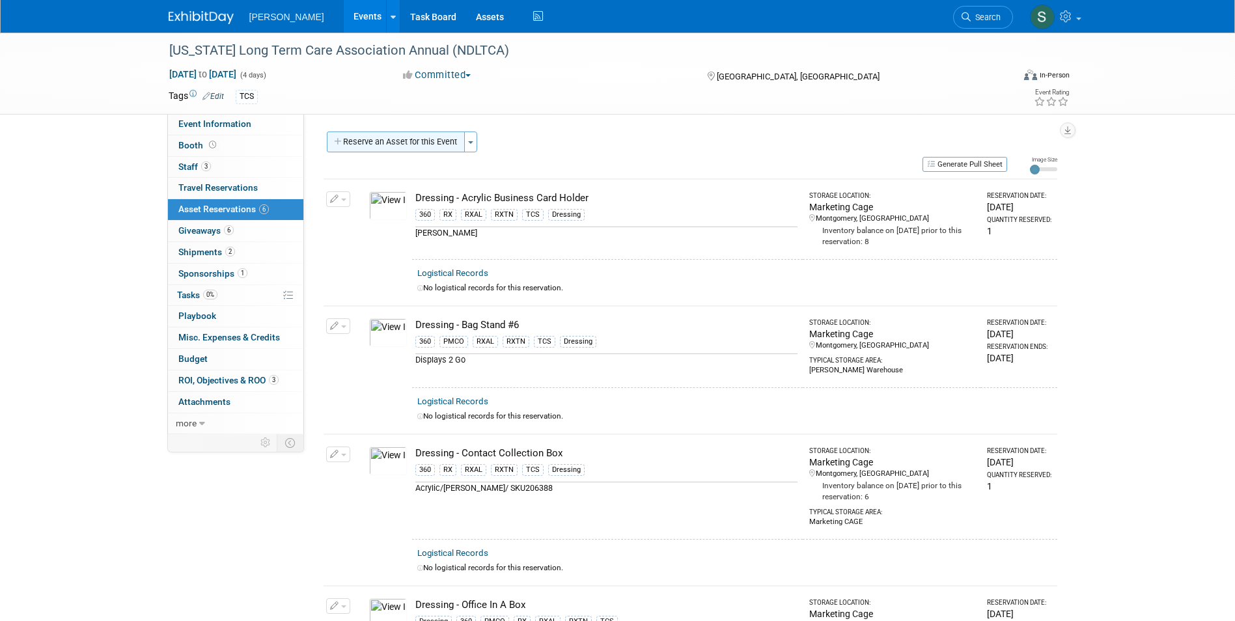
click at [396, 137] on button "Reserve an Asset for this Event" at bounding box center [396, 142] width 138 height 21
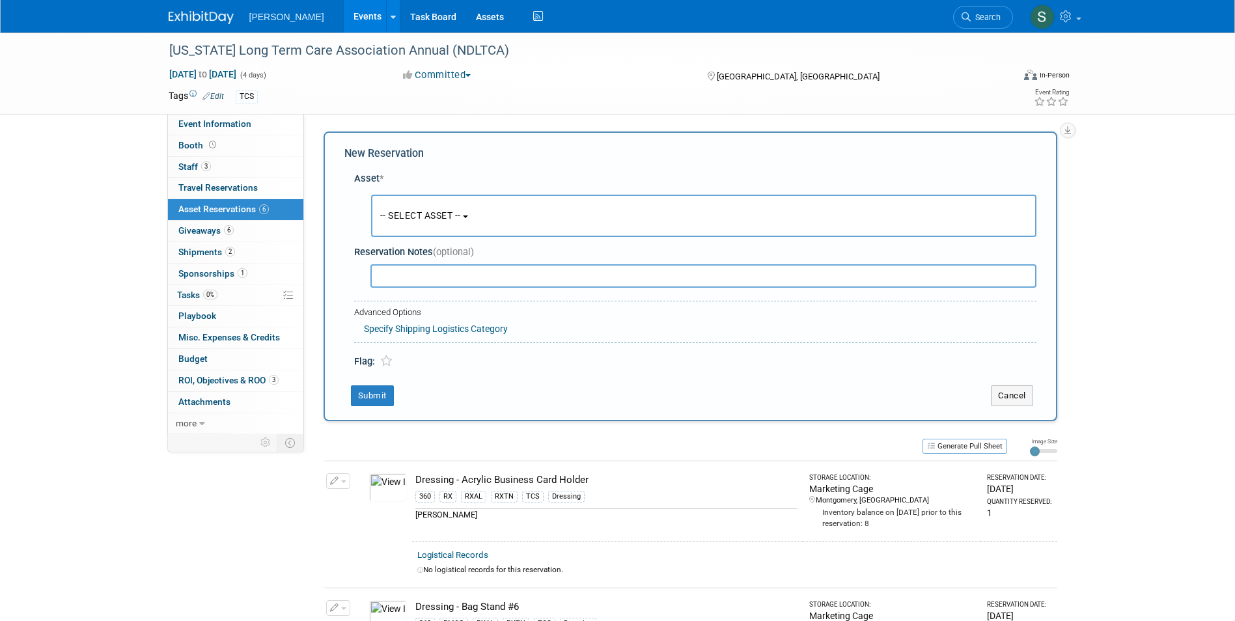
scroll to position [12, 0]
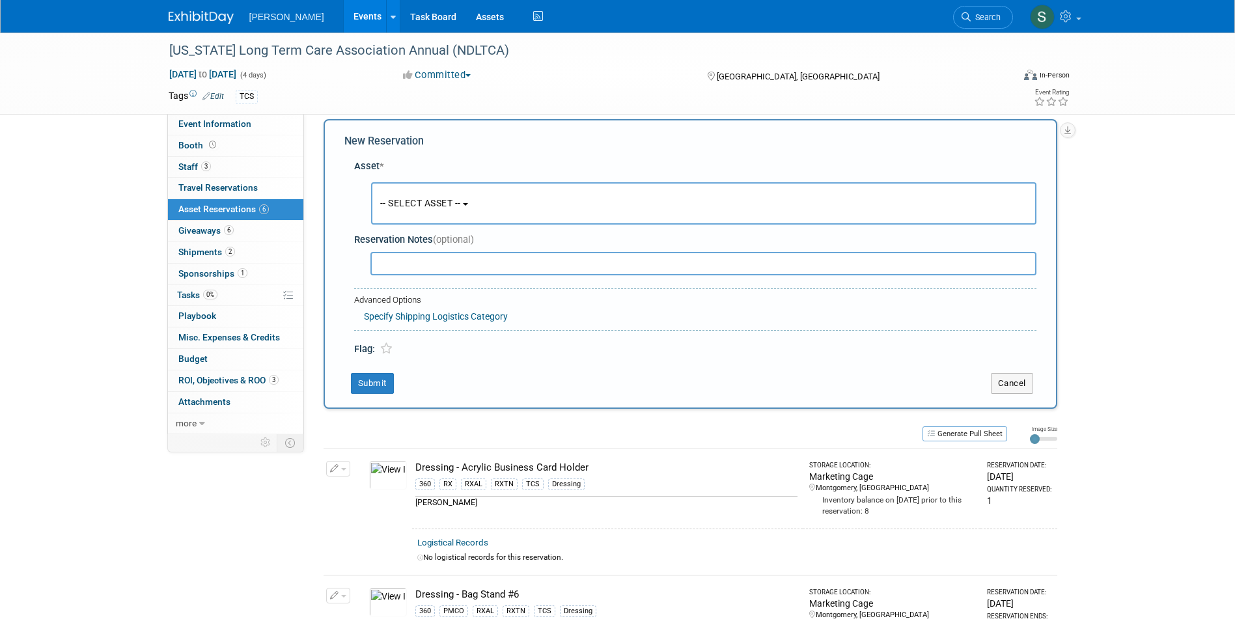
click at [414, 196] on button "-- SELECT ASSET --" at bounding box center [703, 203] width 665 height 42
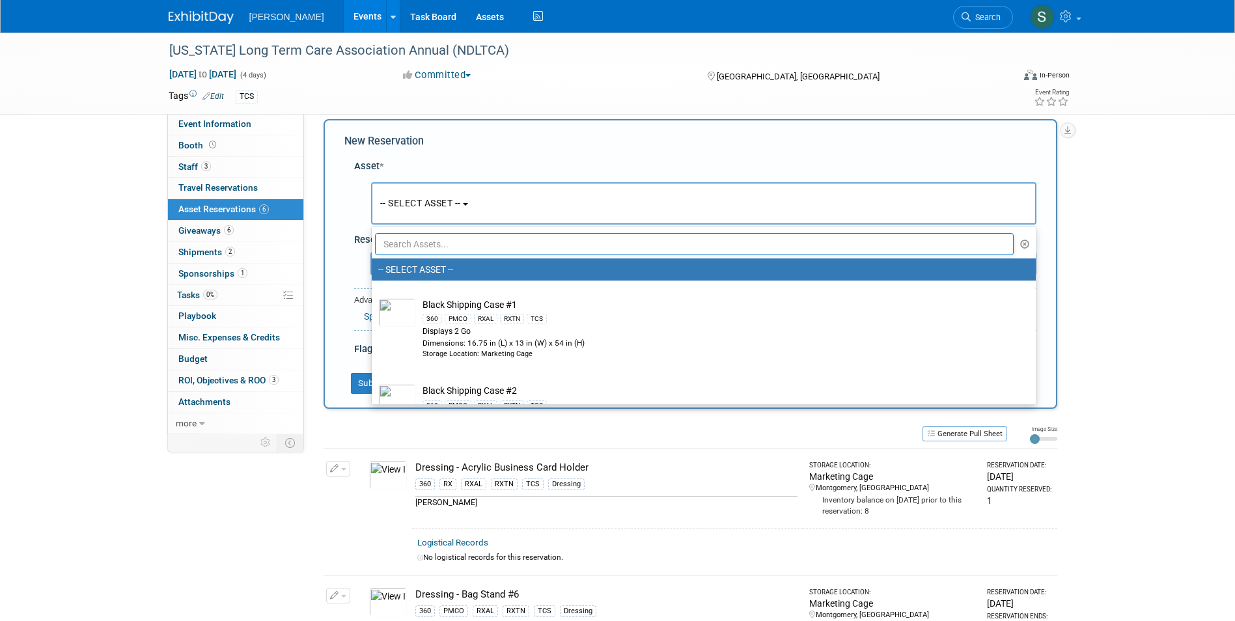
click at [431, 245] on input "text" at bounding box center [694, 244] width 639 height 22
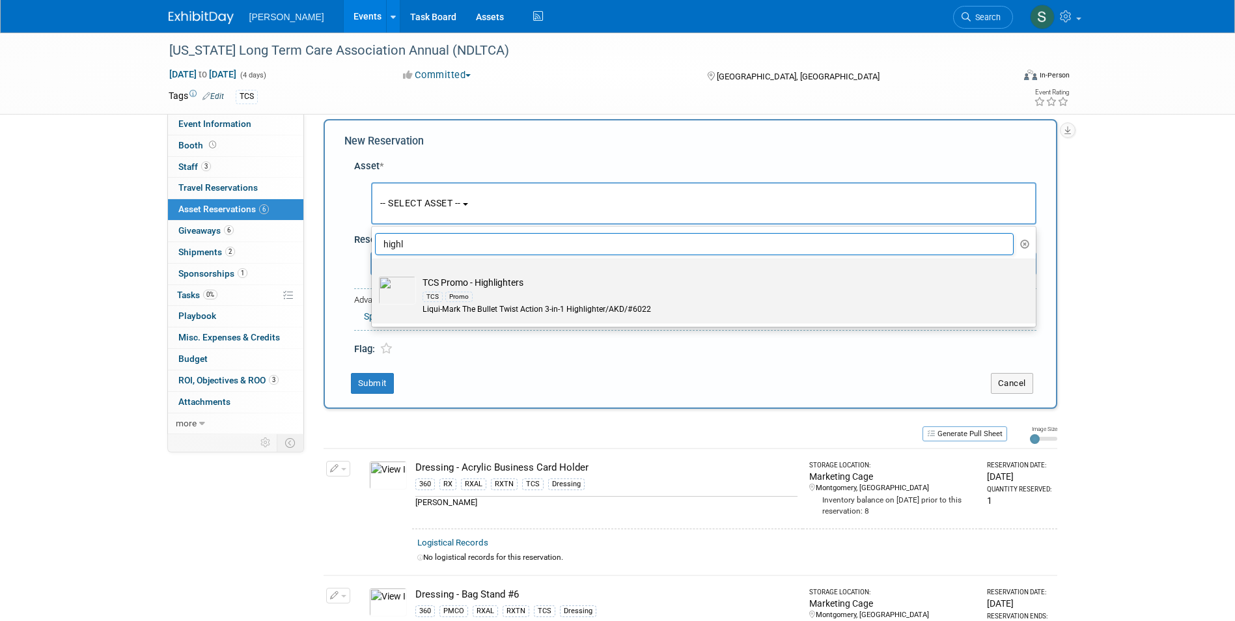
type input "highl"
click at [603, 291] on div "TCS Promo" at bounding box center [715, 296] width 587 height 15
click at [374, 274] on input "TCS Promo - Highlighters TCS Promo Liqui-Mark The Bullet Twist Action 3-in-1 Hi…" at bounding box center [369, 270] width 8 height 8
select select "10722532"
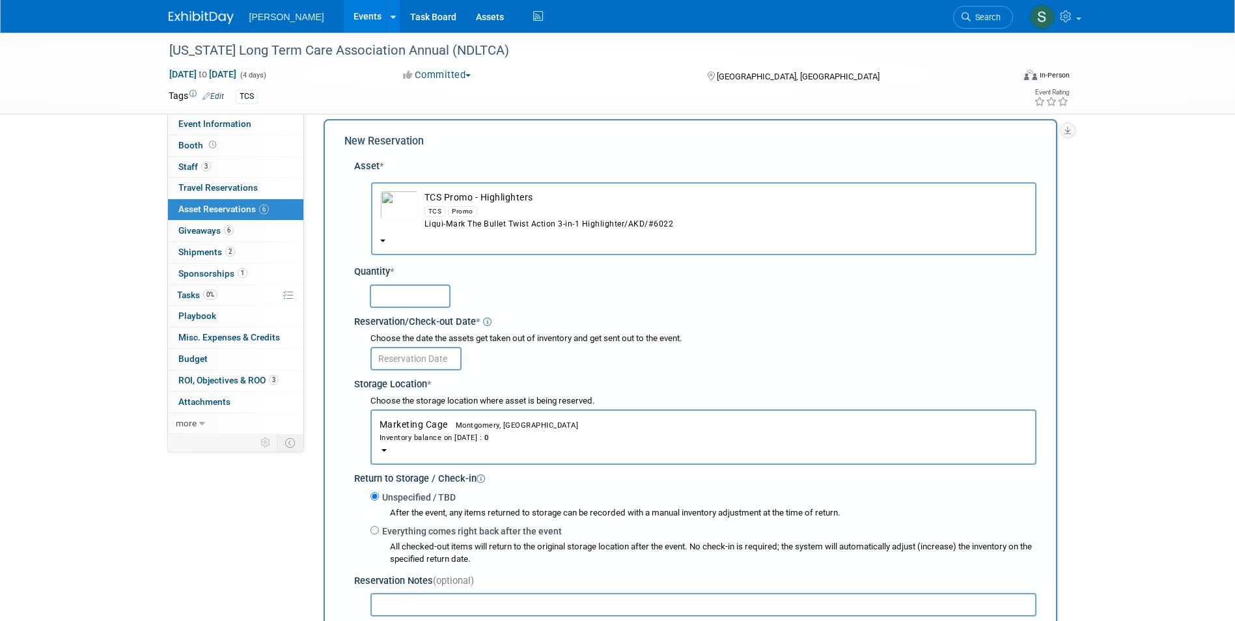
click at [393, 243] on button "TCS Promo - Highlighters TCS Promo Liqui-Mark The Bullet Twist Action 3-in-1 Hi…" at bounding box center [703, 218] width 665 height 73
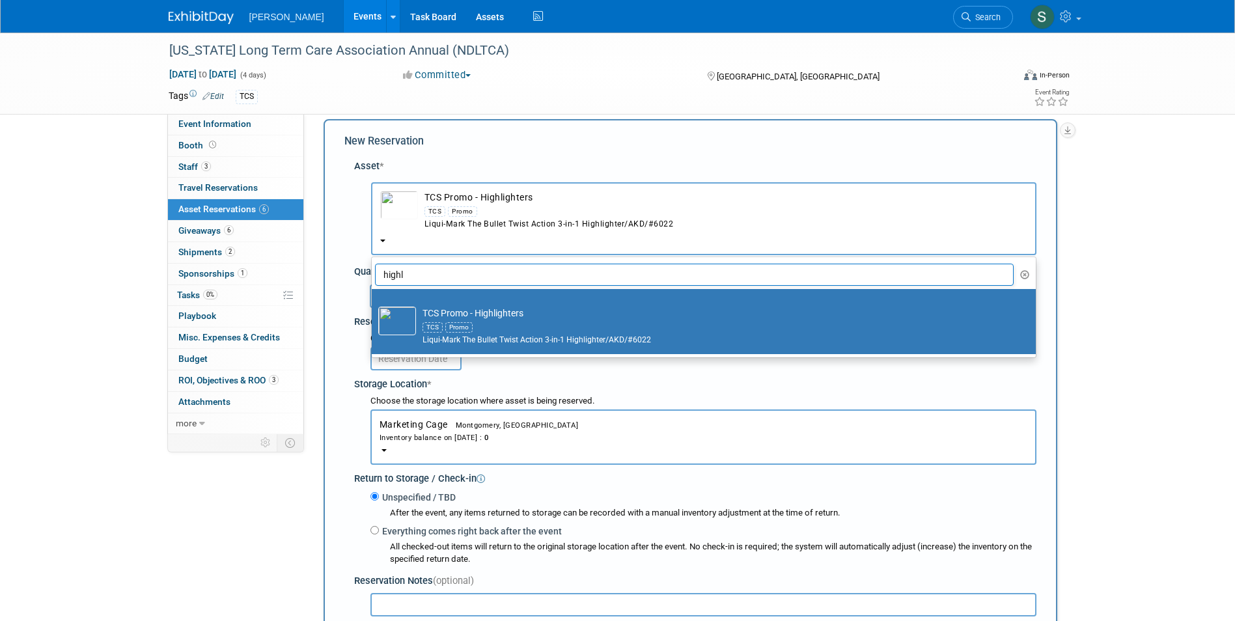
click at [1023, 270] on icon "button" at bounding box center [1025, 274] width 10 height 9
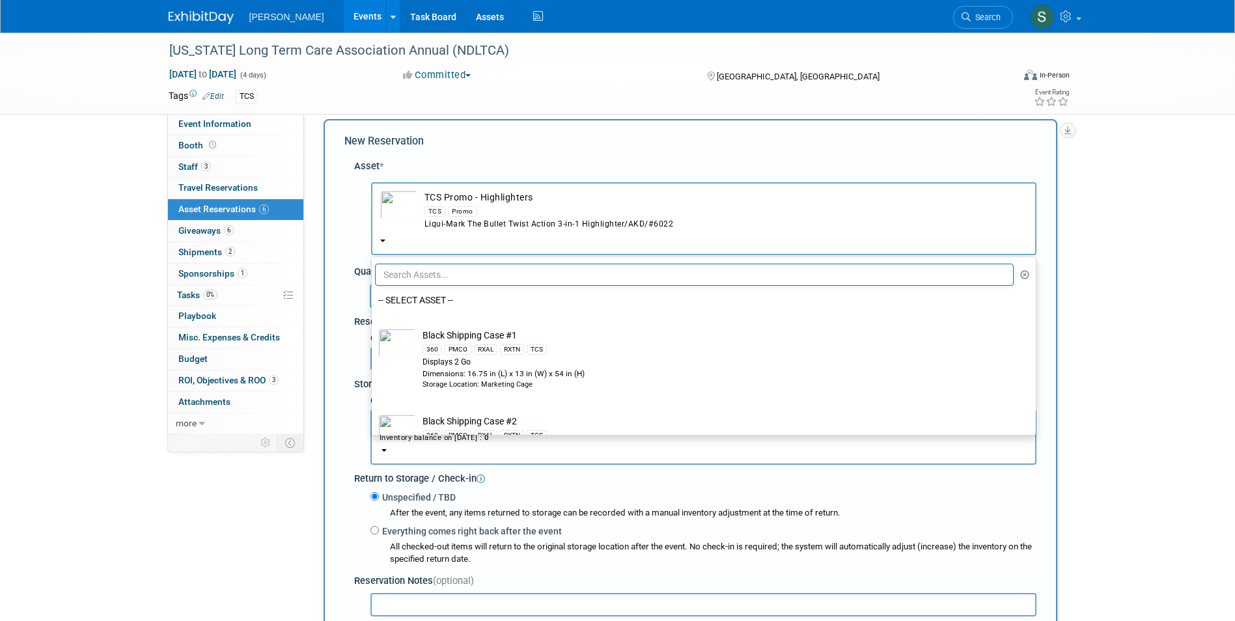
click at [382, 241] on b "button" at bounding box center [382, 241] width 5 height 3
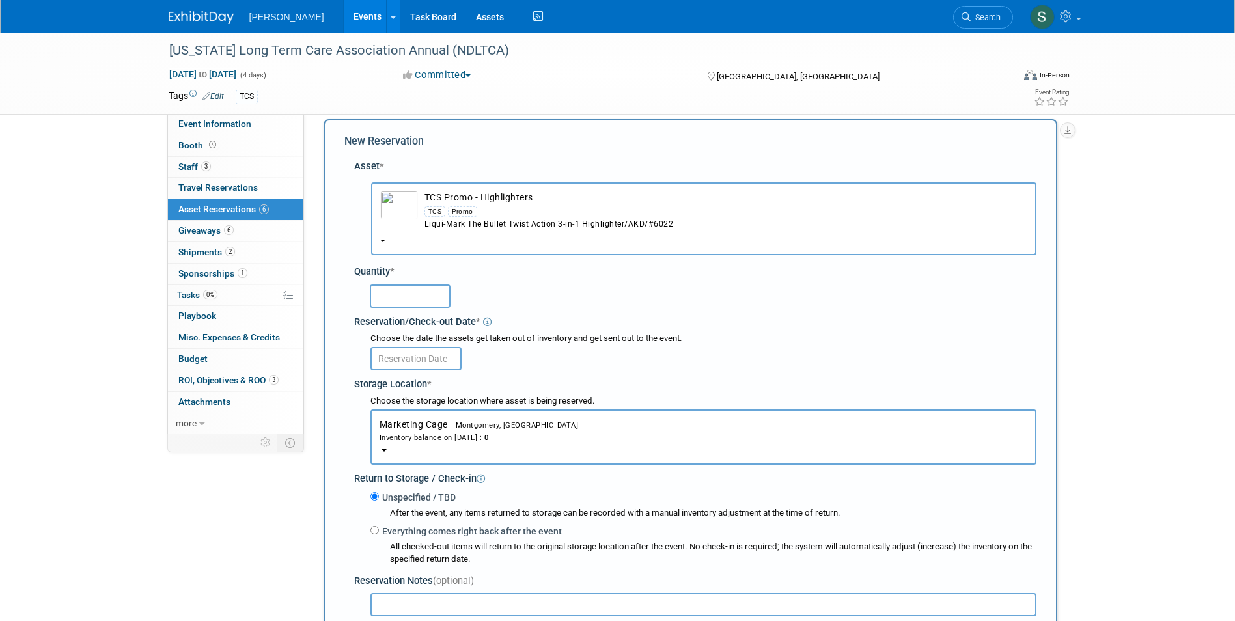
click at [382, 242] on b "button" at bounding box center [382, 241] width 5 height 3
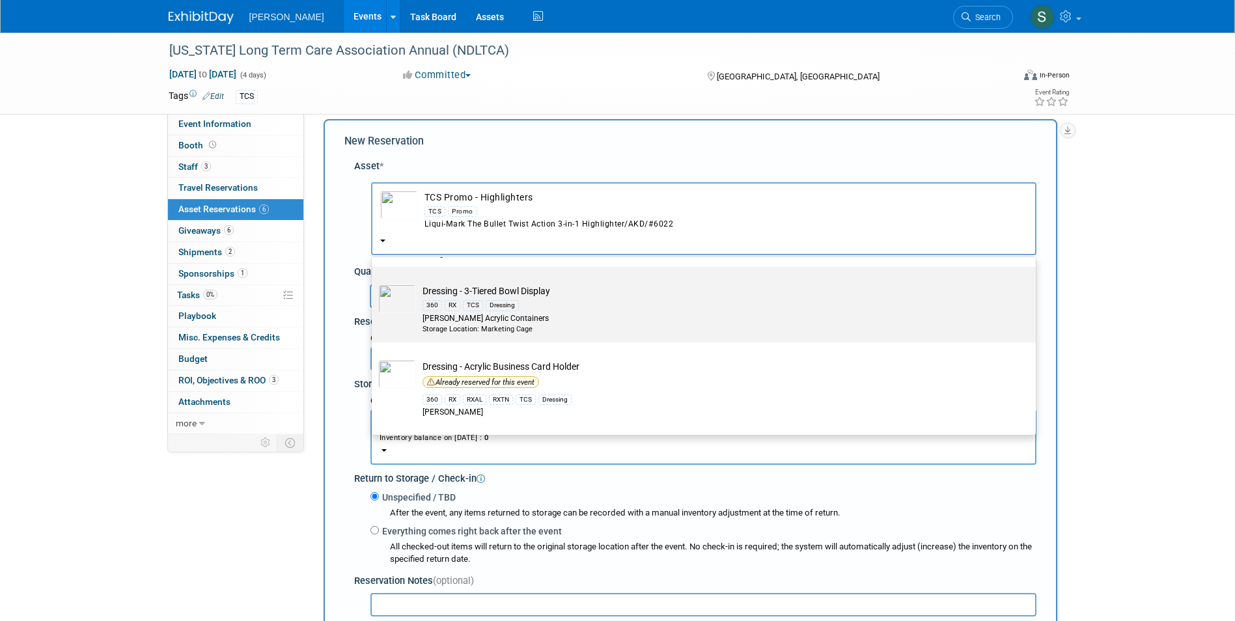
scroll to position [846, 0]
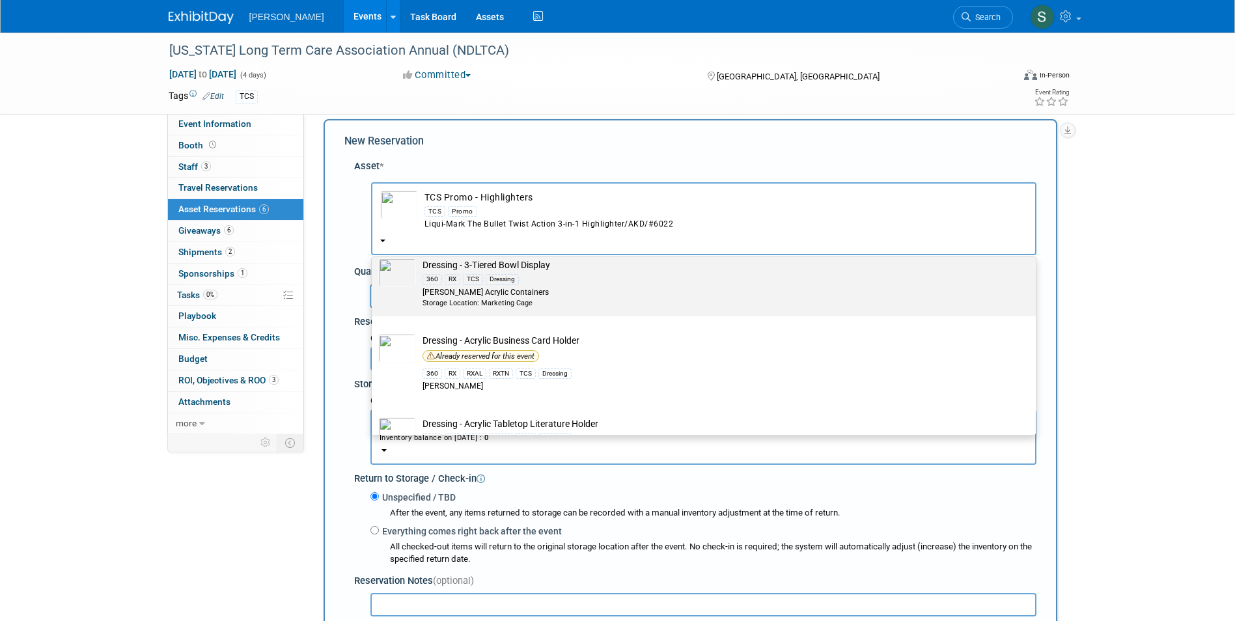
click at [434, 307] on div "Storage Location: Marketing Cage" at bounding box center [715, 303] width 587 height 10
click at [374, 256] on input "Dressing - 3-Tiered Bowl Display 360 RX TCS Dressing Azar Acrylic Containers St…" at bounding box center [369, 252] width 8 height 8
radio input "true"
select select "10722340"
radio input "false"
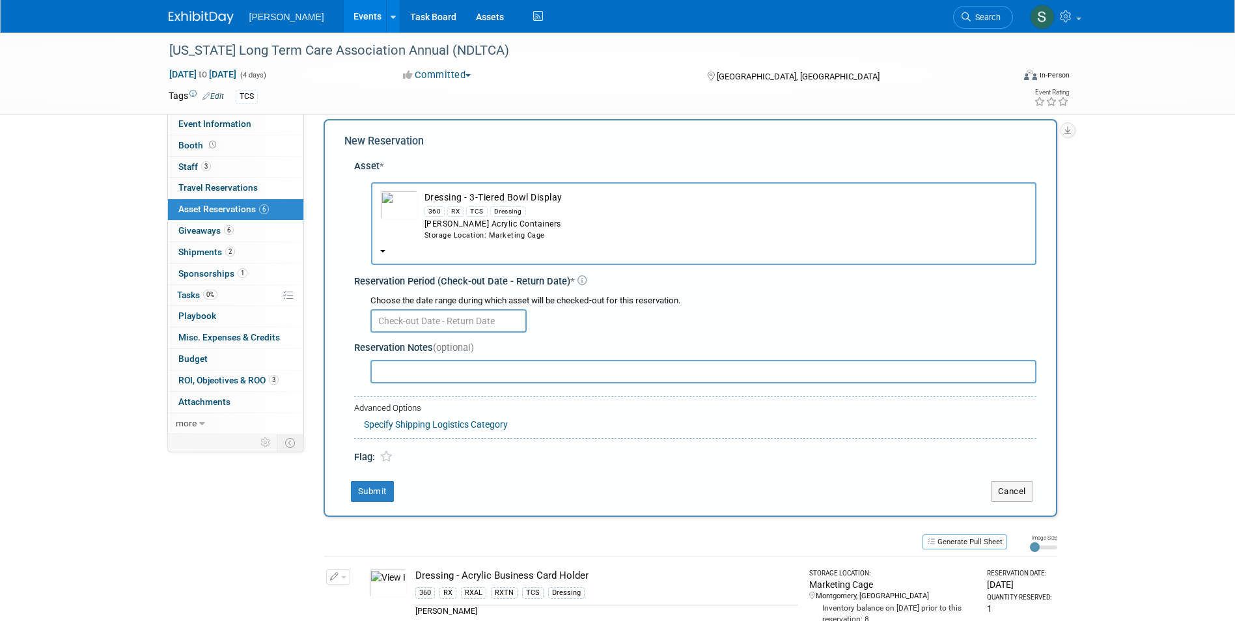
click at [419, 239] on td "Dressing - 3-Tiered Bowl Display 360 RX TCS Dressing Azar Acrylic Containers St…" at bounding box center [722, 215] width 609 height 49
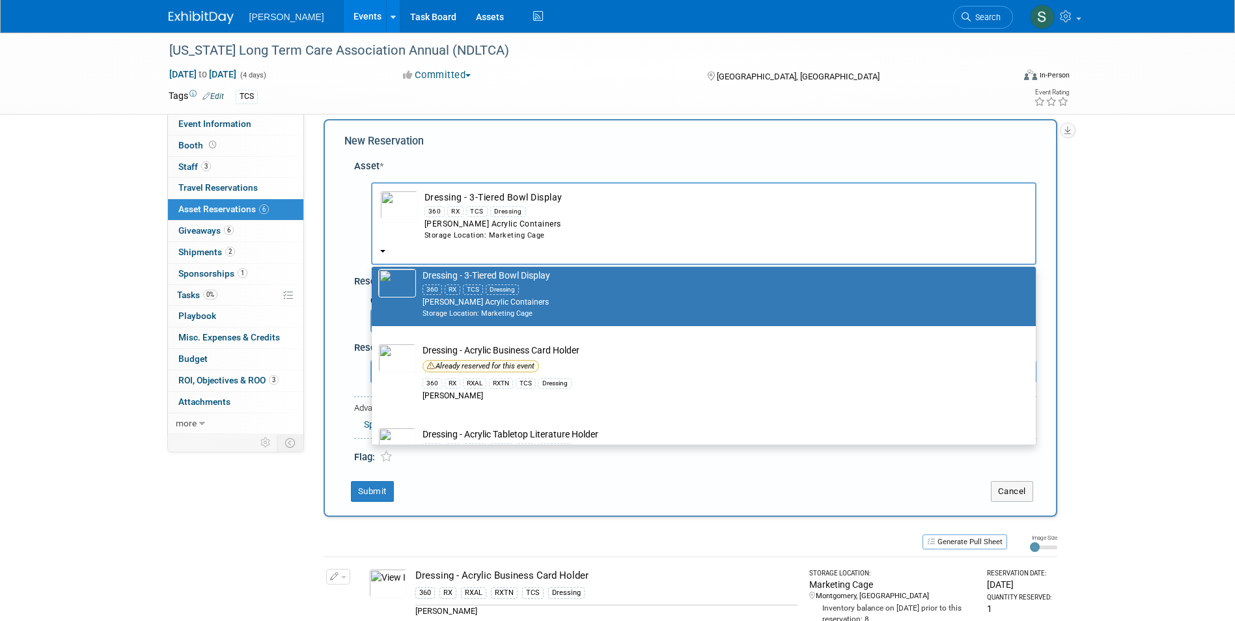
click at [357, 263] on div "-- SELECT ASSET -- 360 RX TCS" at bounding box center [695, 220] width 682 height 95
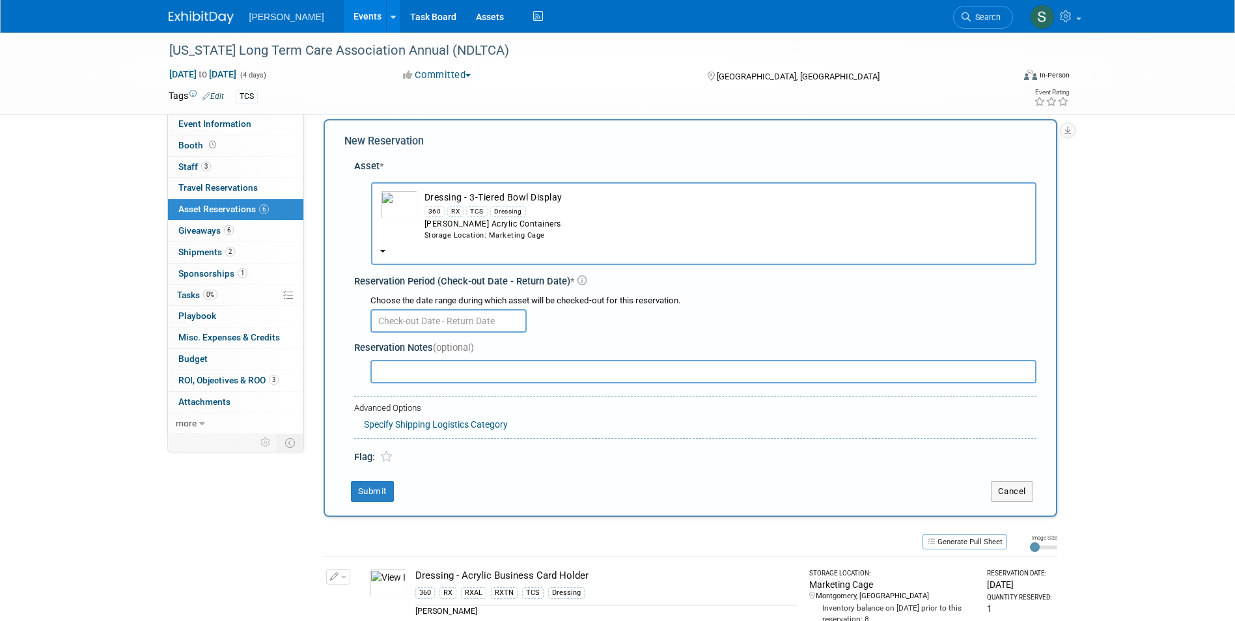
click at [401, 253] on button "Dressing - 3-Tiered Bowl Display 360 RX TCS Dressing Azar Acrylic Containers St…" at bounding box center [703, 223] width 665 height 83
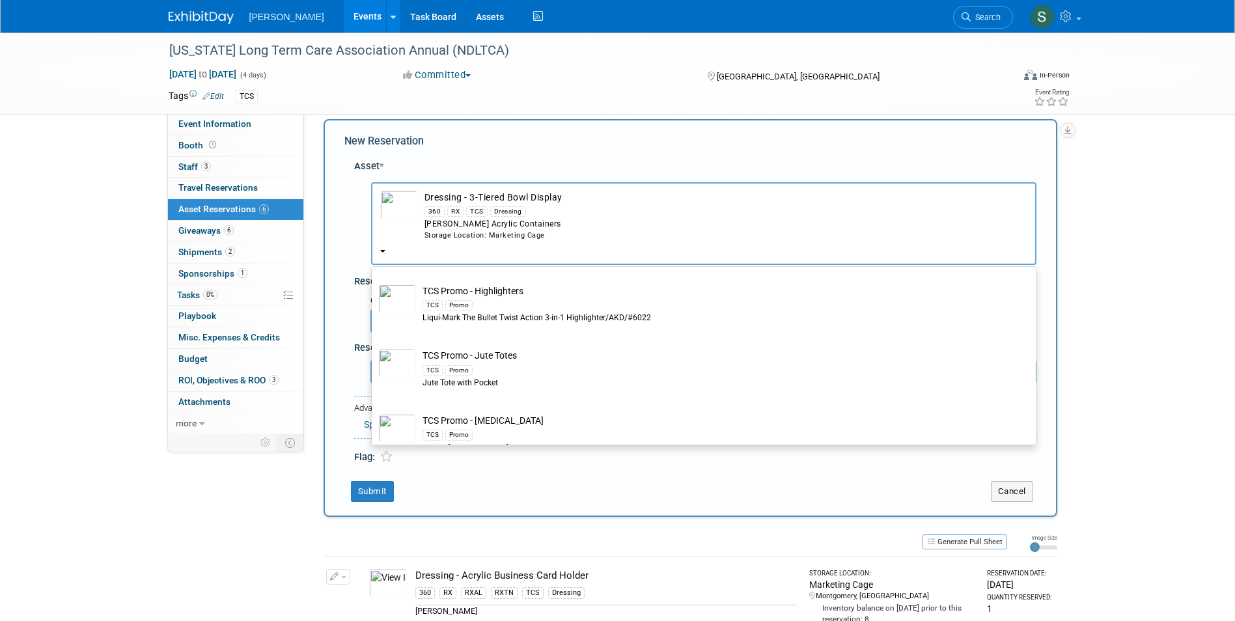
scroll to position [8984, 0]
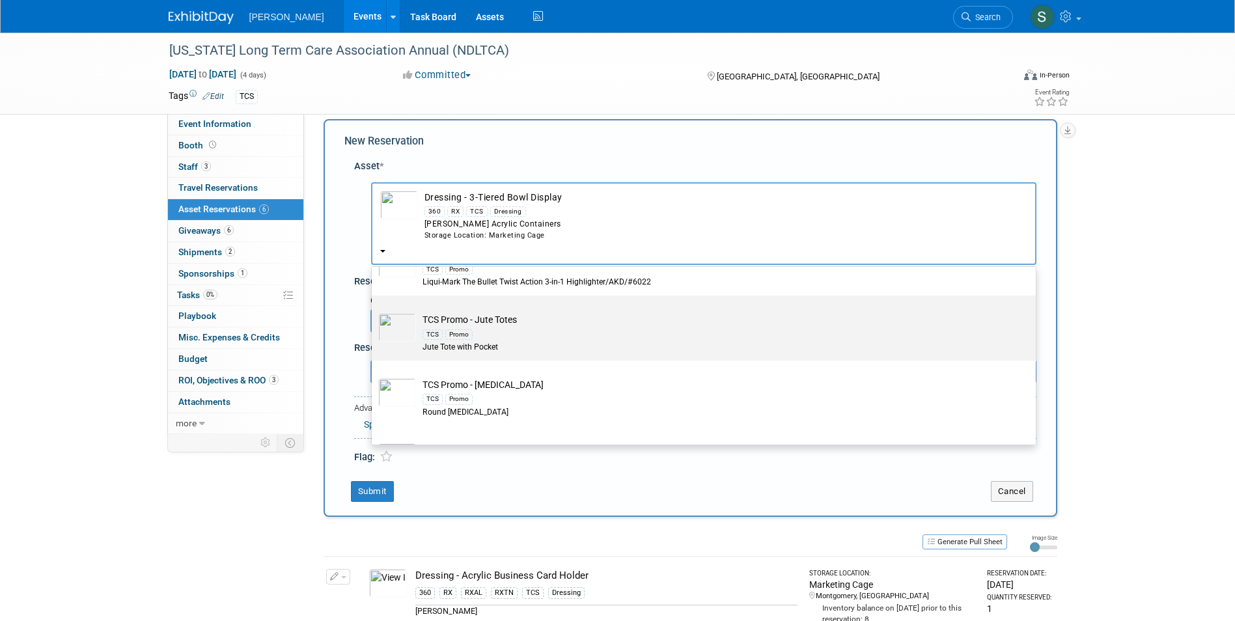
click at [546, 341] on div "TCS Promo" at bounding box center [715, 333] width 587 height 15
click at [374, 311] on input "TCS Promo - Jute Totes TCS Promo Jute Tote with Pocket" at bounding box center [369, 307] width 8 height 8
select select "10722526"
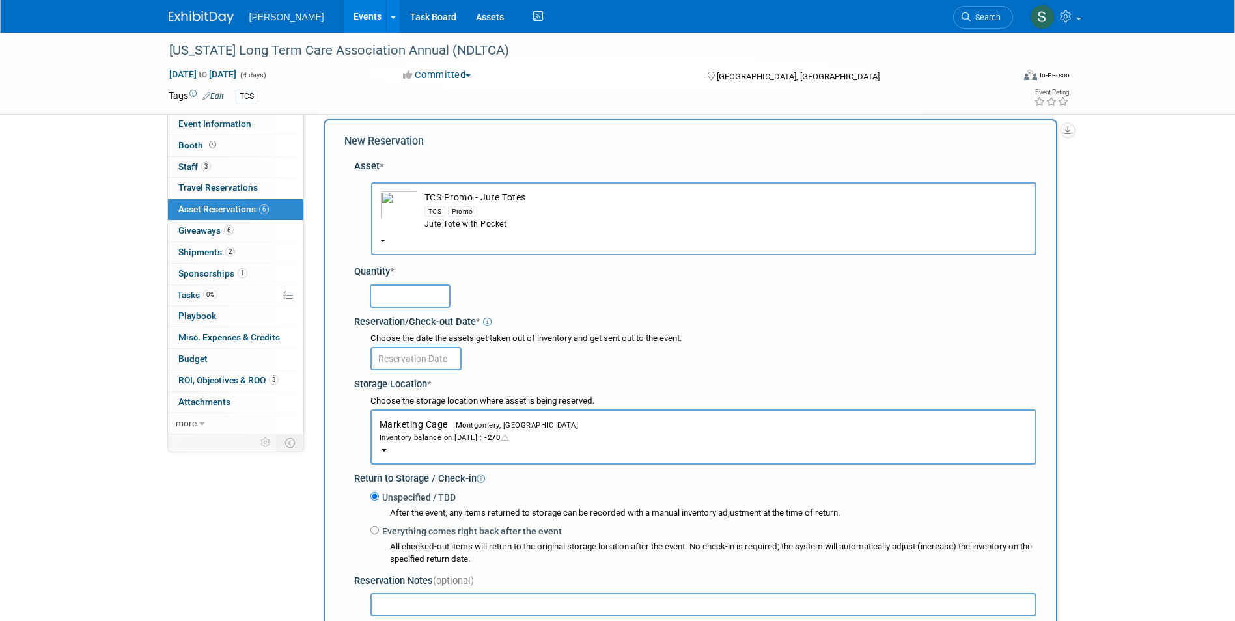
click at [402, 296] on input "text" at bounding box center [410, 295] width 81 height 23
type input "120"
click at [408, 357] on input "text" at bounding box center [415, 358] width 91 height 23
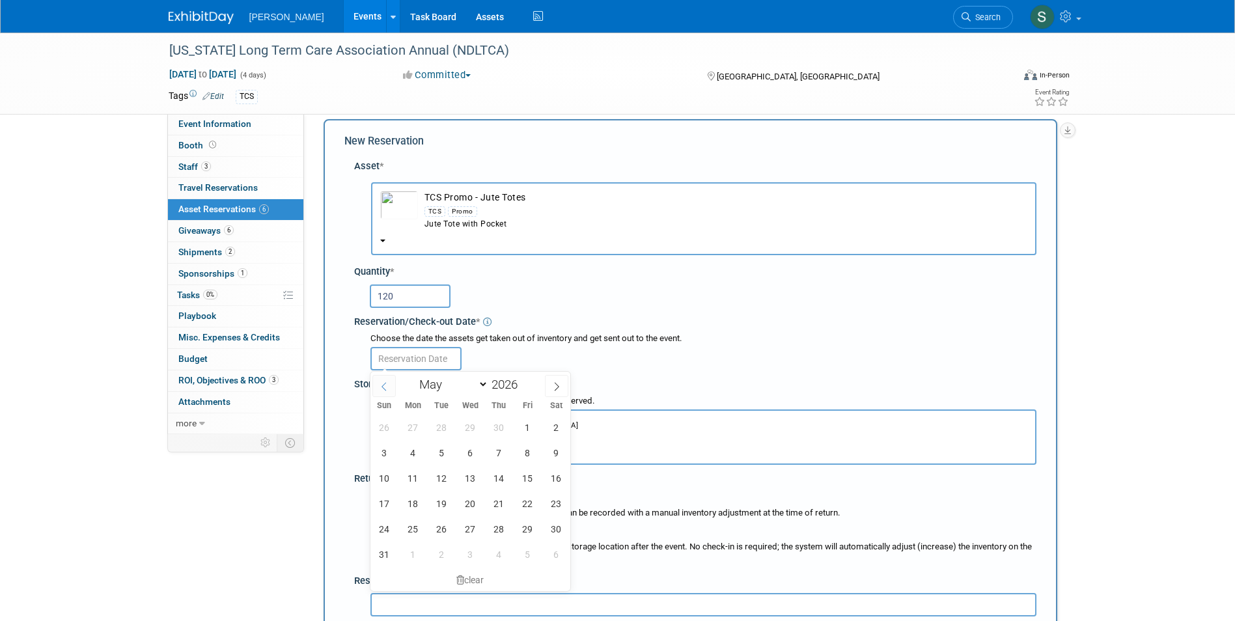
click at [384, 383] on icon at bounding box center [383, 387] width 5 height 8
select select "3"
click at [439, 500] on span "21" at bounding box center [441, 503] width 25 height 25
type input "Apr 21, 2026"
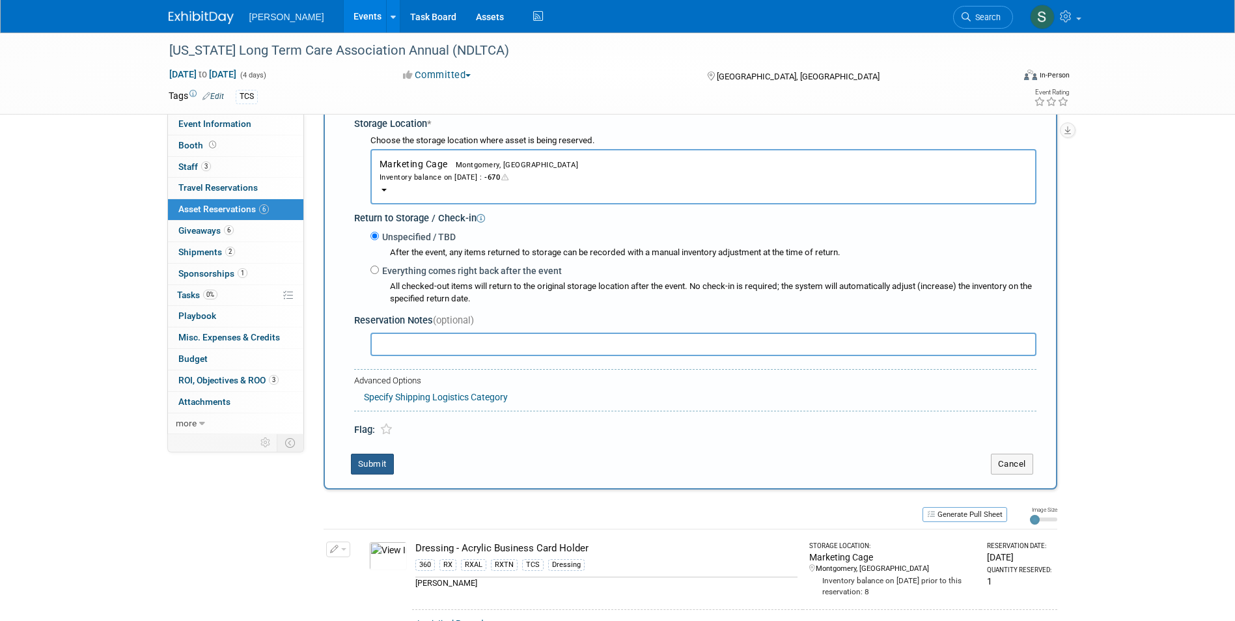
click at [363, 458] on button "Submit" at bounding box center [372, 464] width 43 height 21
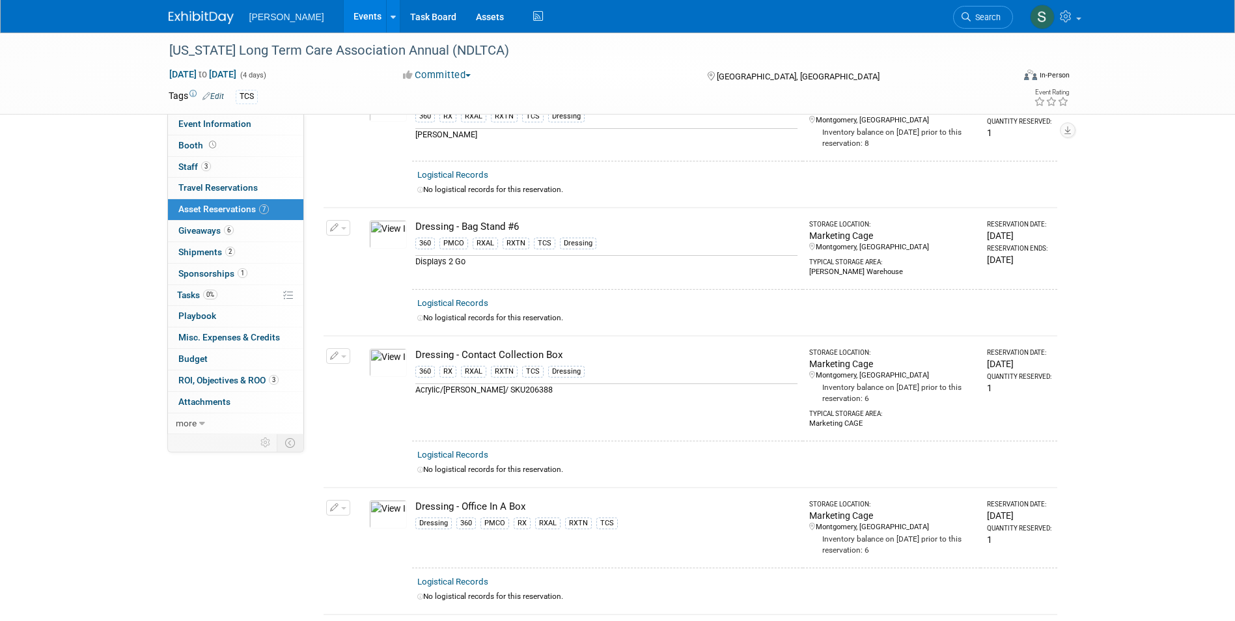
scroll to position [0, 0]
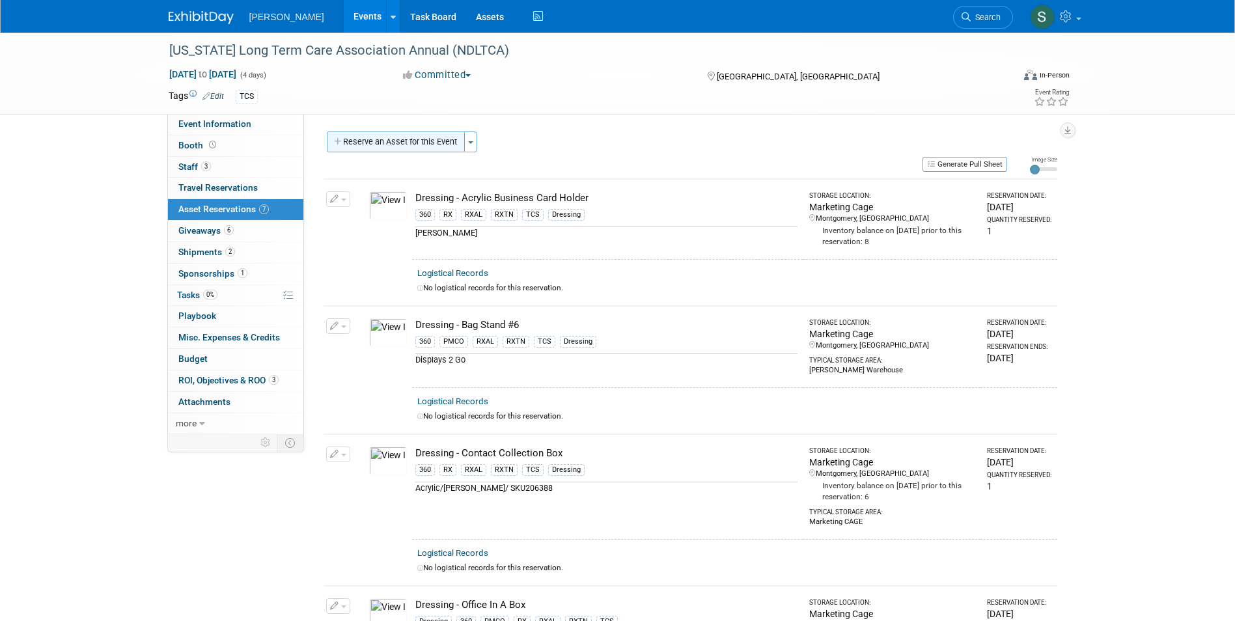
click at [415, 145] on button "Reserve an Asset for this Event" at bounding box center [396, 142] width 138 height 21
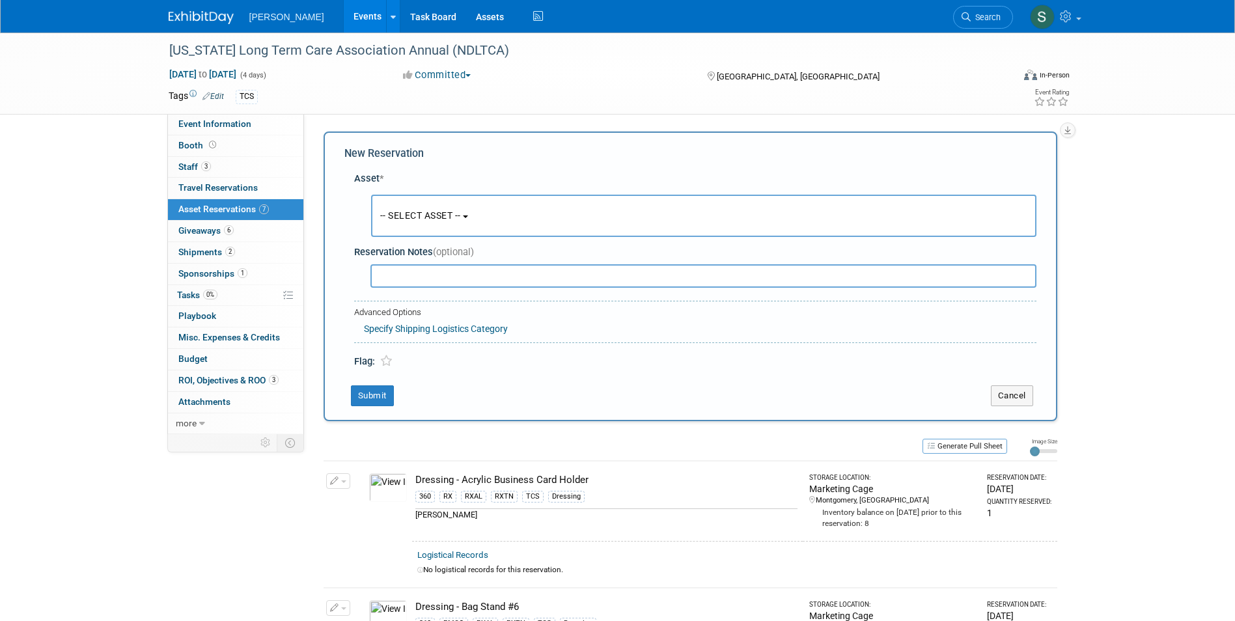
scroll to position [12, 0]
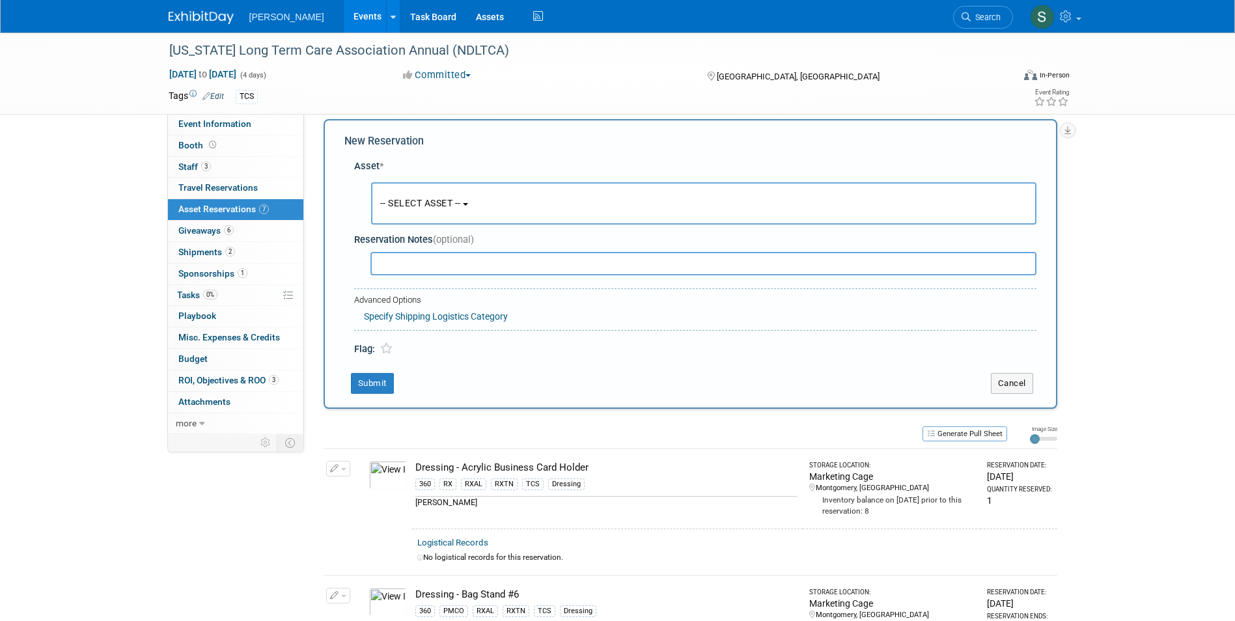
click at [443, 255] on input "text" at bounding box center [703, 263] width 666 height 23
click at [426, 198] on span "-- SELECT ASSET --" at bounding box center [420, 203] width 81 height 10
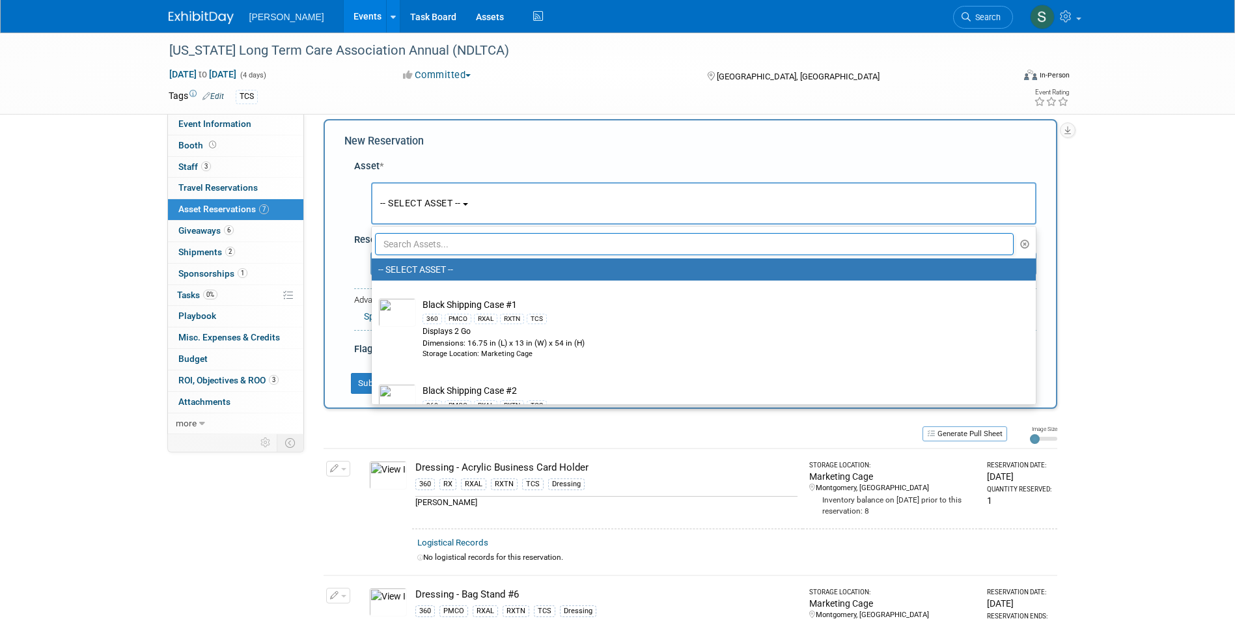
click at [430, 237] on input "text" at bounding box center [694, 244] width 639 height 22
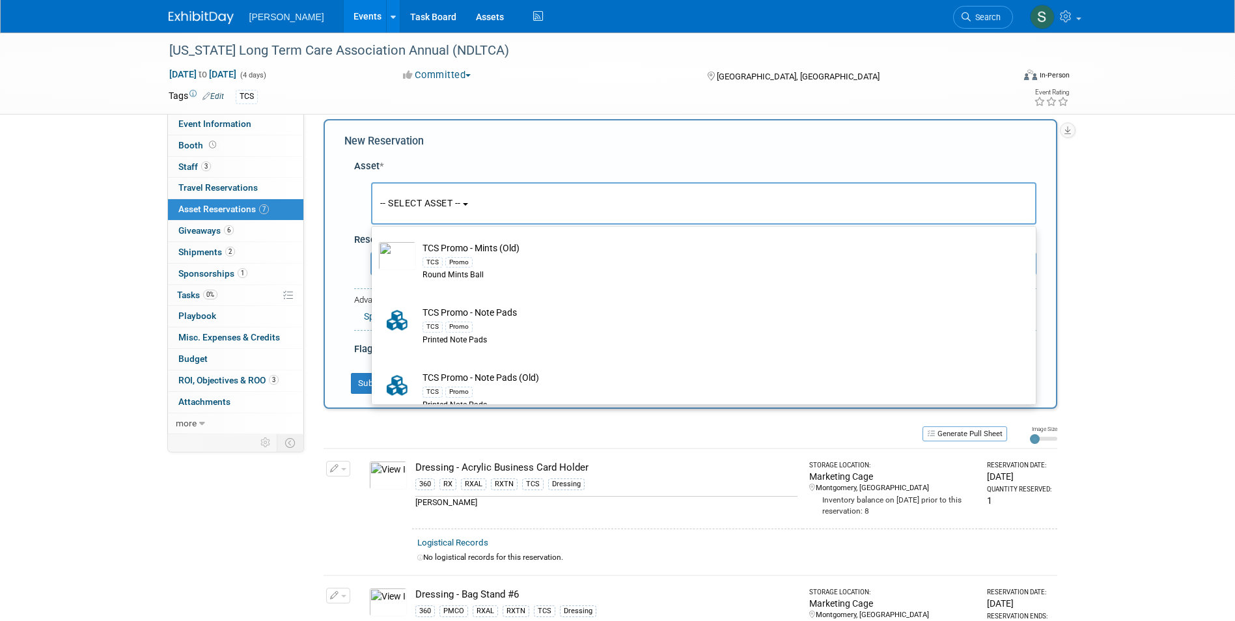
scroll to position [3060, 0]
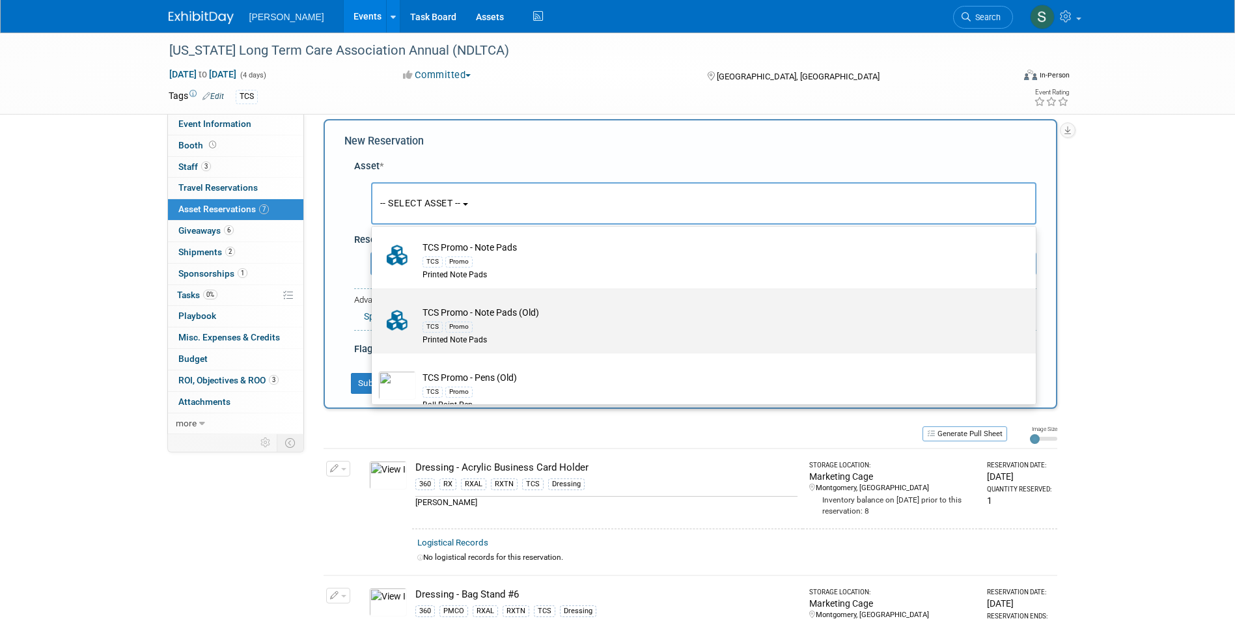
type input "tcs"
click at [534, 333] on td "TCS Promo - Note Pads (Old) TCS Promo Printed Note Pads" at bounding box center [713, 326] width 594 height 40
click at [374, 304] on input "TCS Promo - Note Pads (Old) TCS Promo Printed Note Pads" at bounding box center [369, 300] width 8 height 8
select select "10722529"
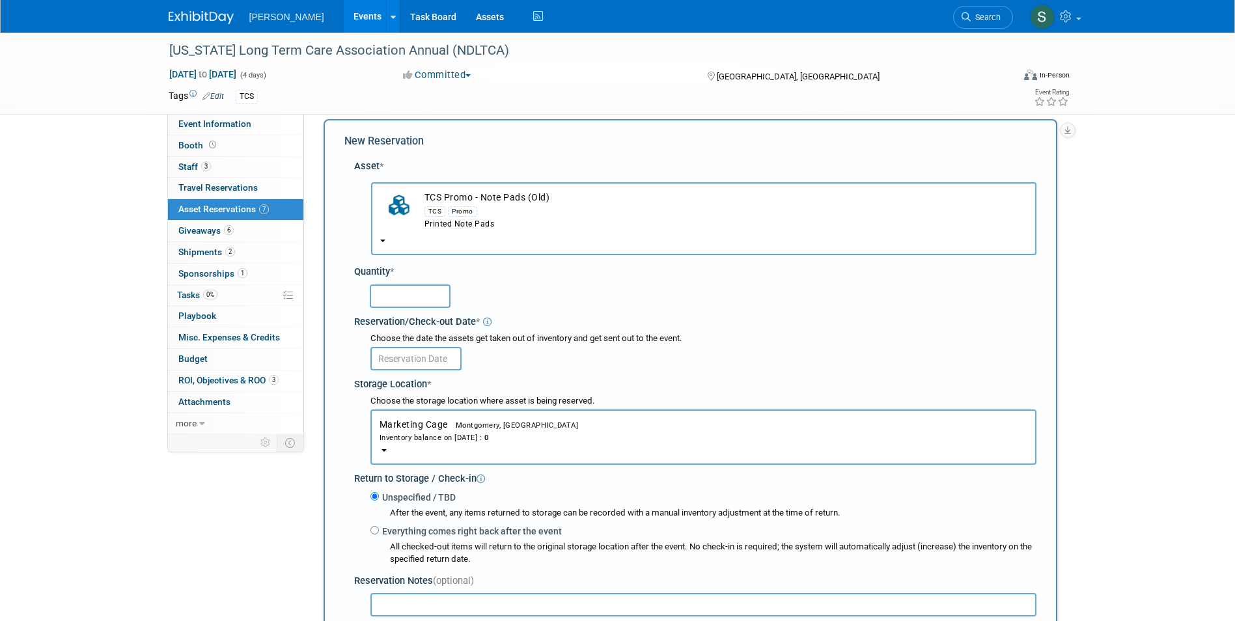
click at [413, 299] on input "text" at bounding box center [410, 295] width 81 height 23
type input "50"
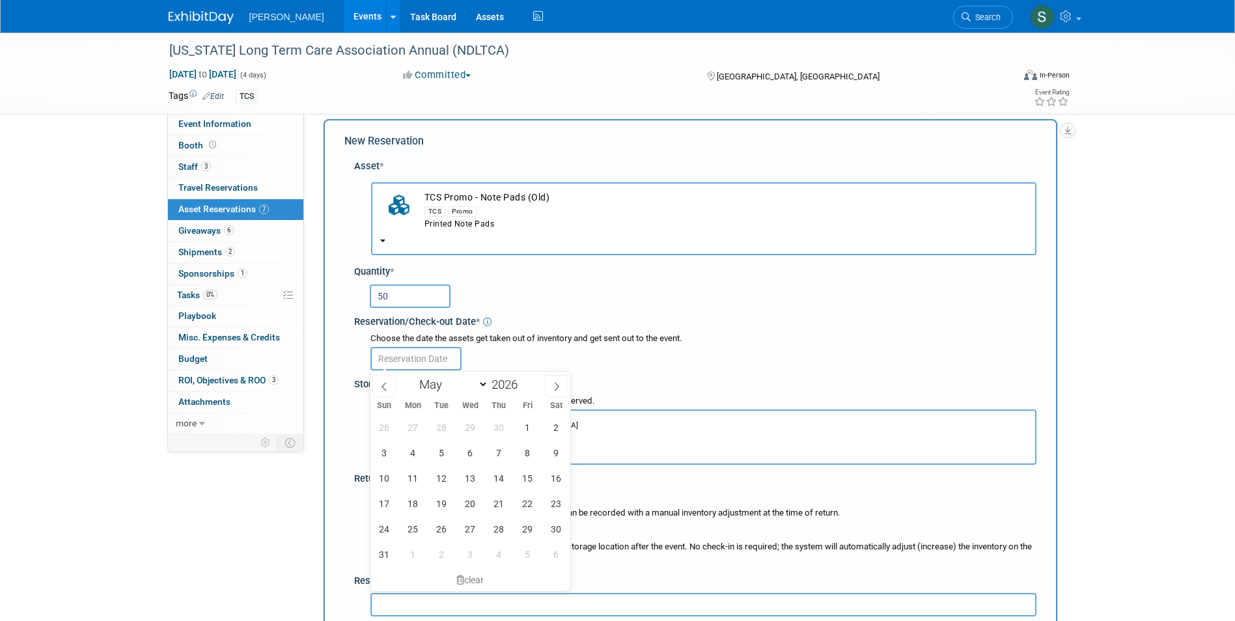
click at [395, 362] on input "text" at bounding box center [415, 358] width 91 height 23
click at [386, 380] on span at bounding box center [383, 386] width 23 height 22
select select "3"
click at [438, 512] on span "21" at bounding box center [441, 503] width 25 height 25
type input "Apr 21, 2026"
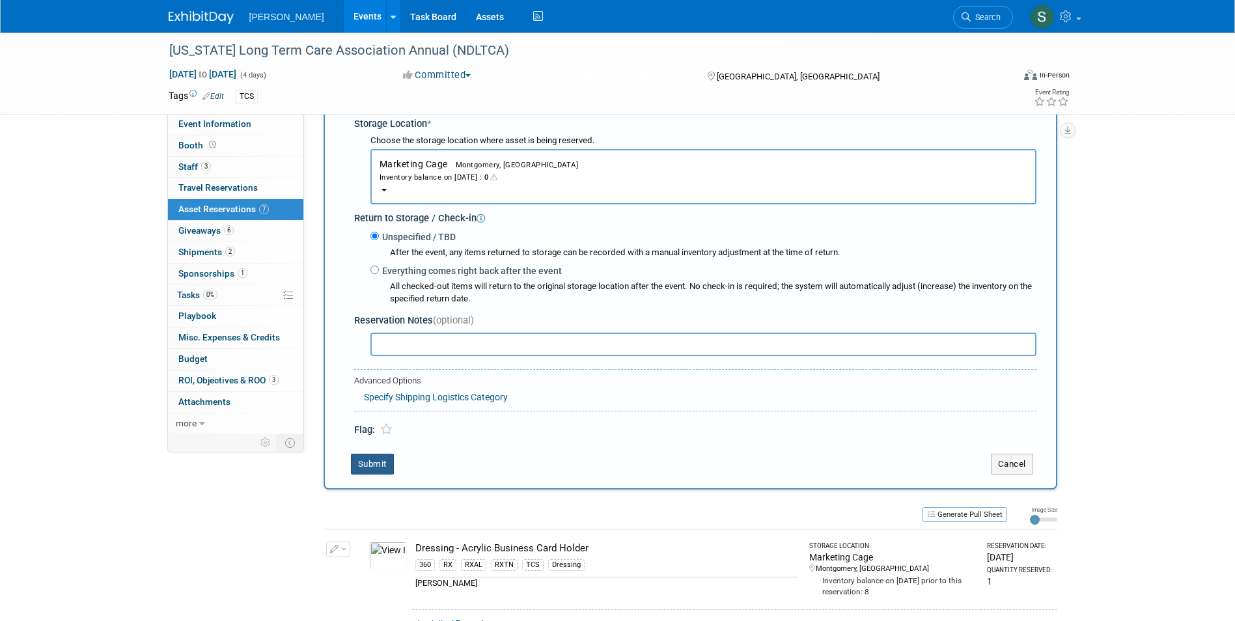
click at [367, 471] on button "Submit" at bounding box center [372, 464] width 43 height 21
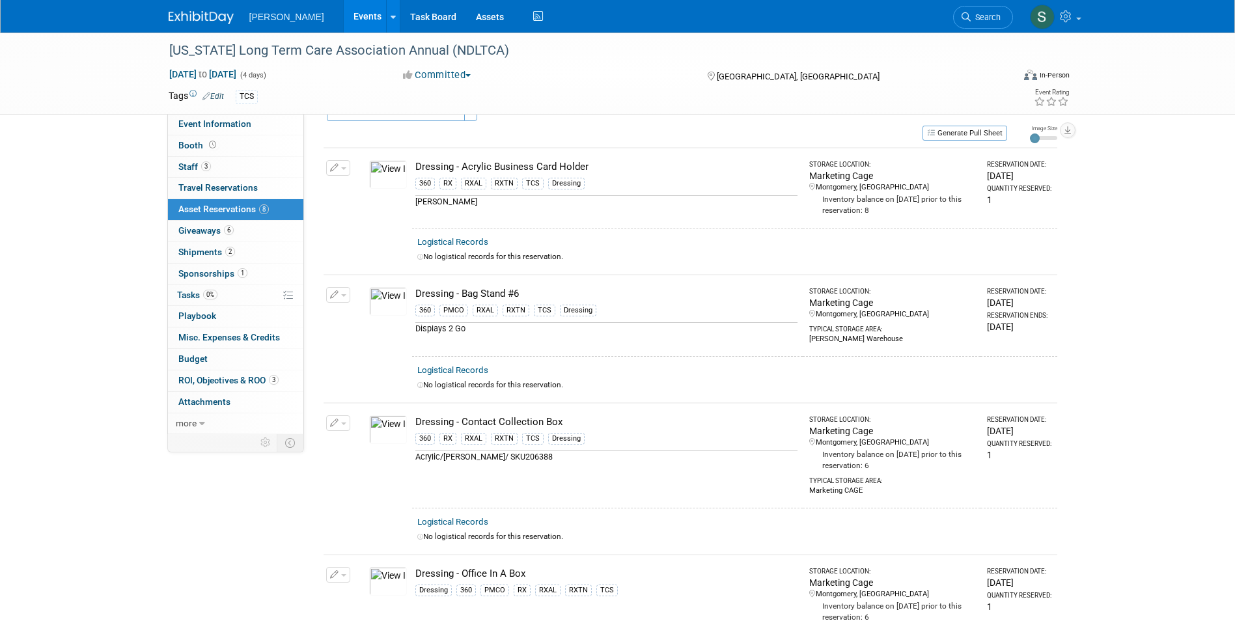
scroll to position [0, 0]
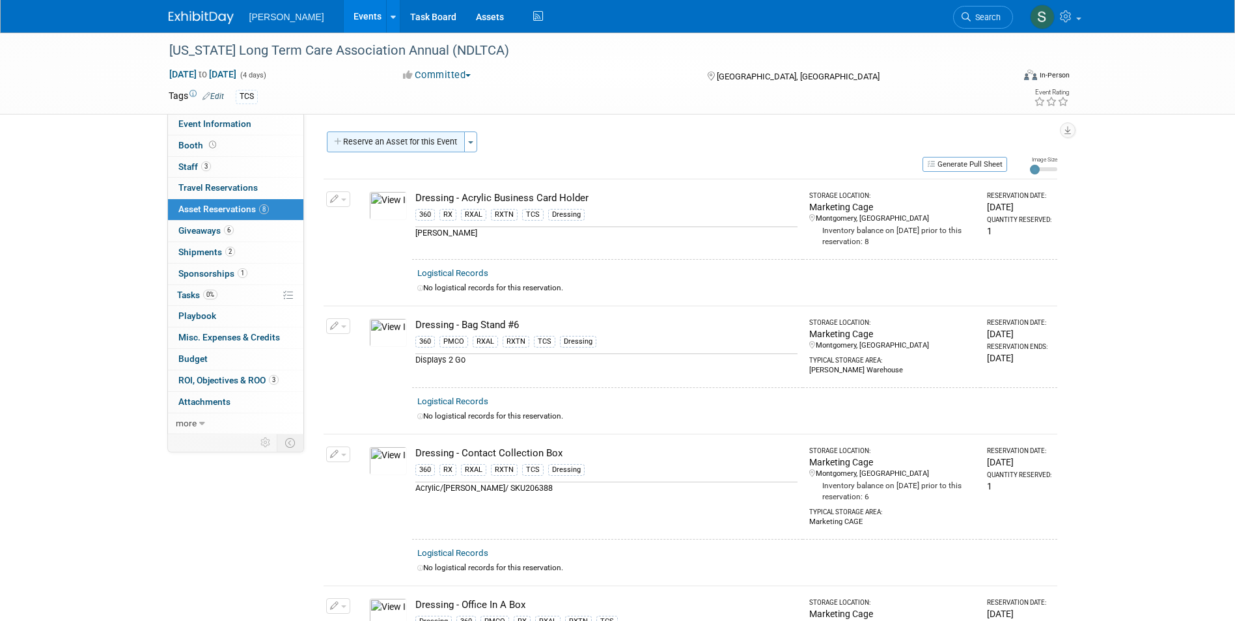
click at [402, 140] on button "Reserve an Asset for this Event" at bounding box center [396, 142] width 138 height 21
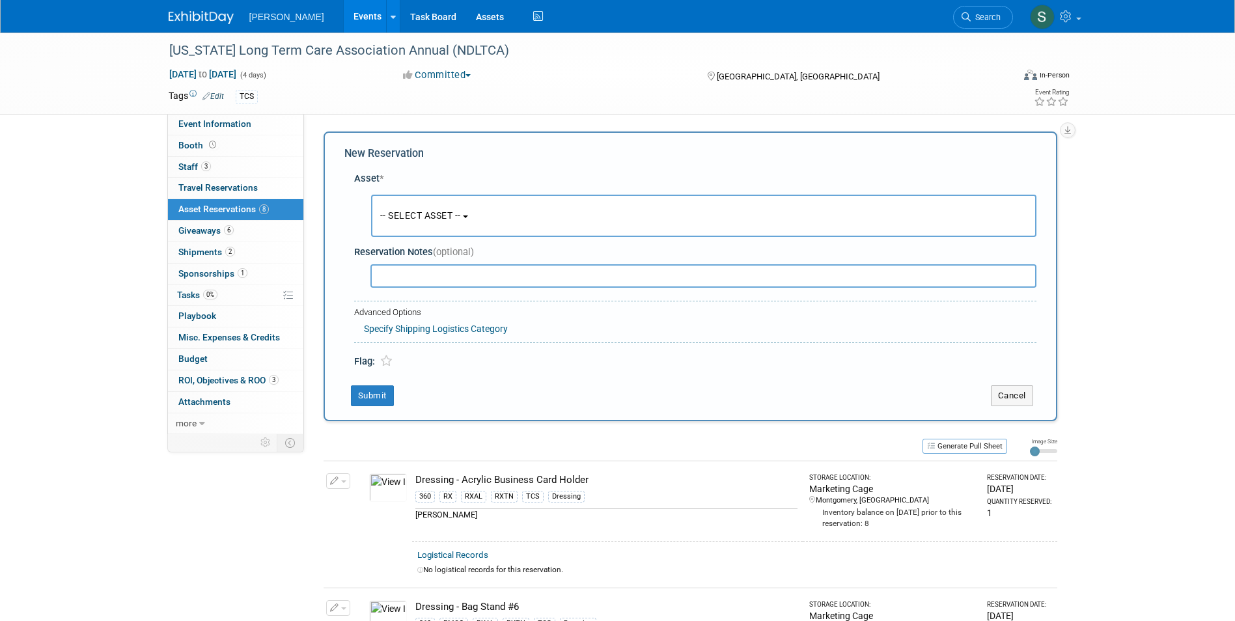
scroll to position [12, 0]
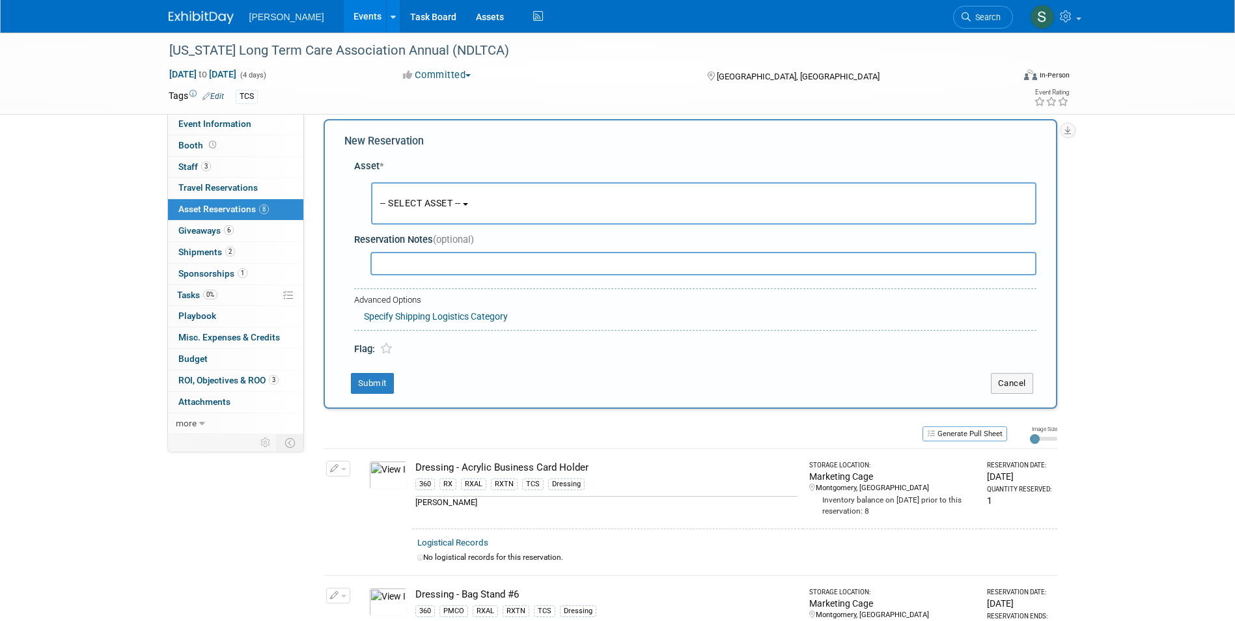
click at [422, 209] on button "-- SELECT ASSET --" at bounding box center [703, 203] width 665 height 42
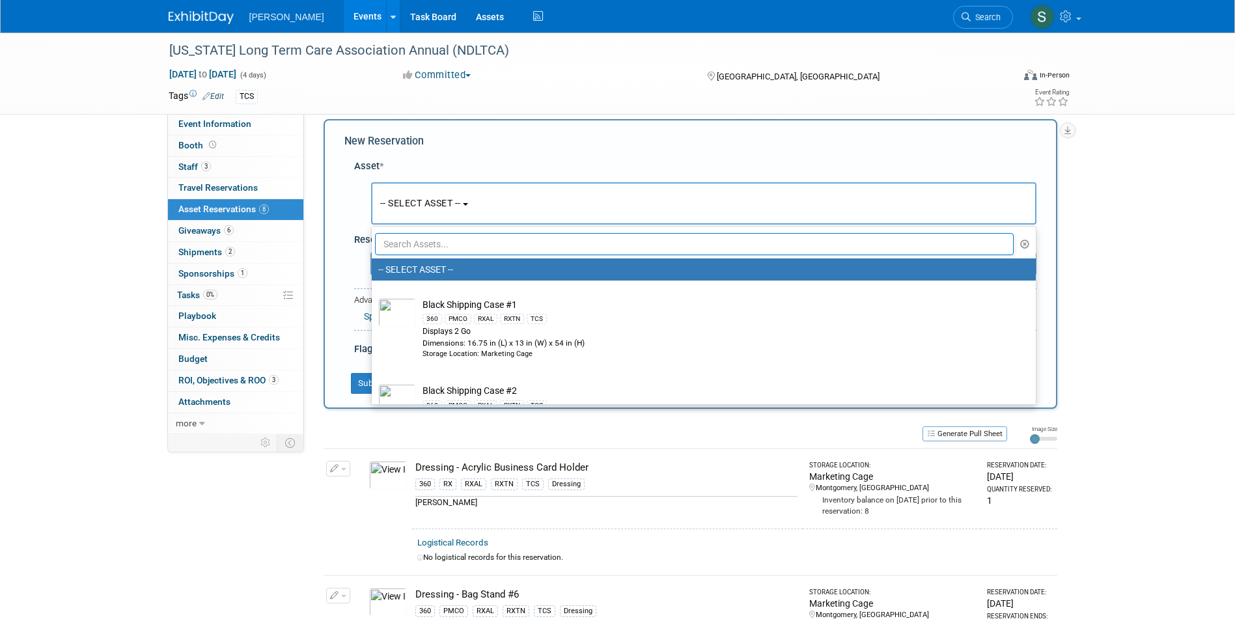
click at [430, 235] on input "text" at bounding box center [694, 244] width 639 height 22
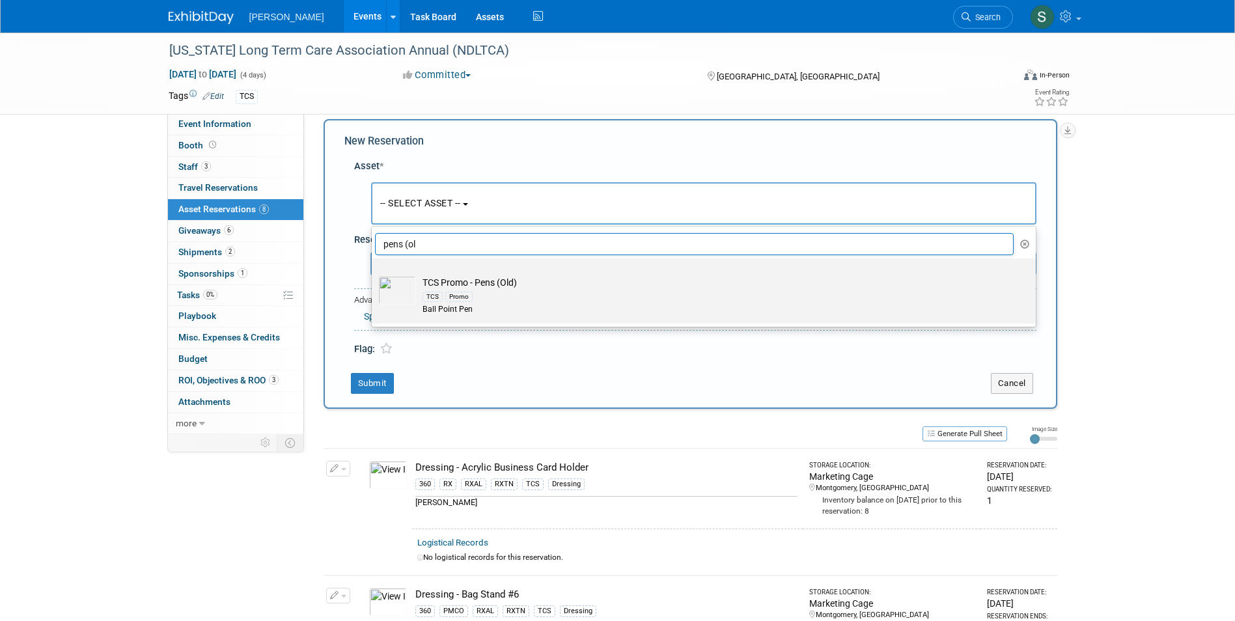
type input "pens (ol"
click at [508, 291] on div "TCS Promo" at bounding box center [715, 296] width 587 height 15
click at [374, 274] on input "TCS Promo - Pens (Old) TCS Promo Ball Point Pen" at bounding box center [369, 270] width 8 height 8
type input "2026"
select select "10724069"
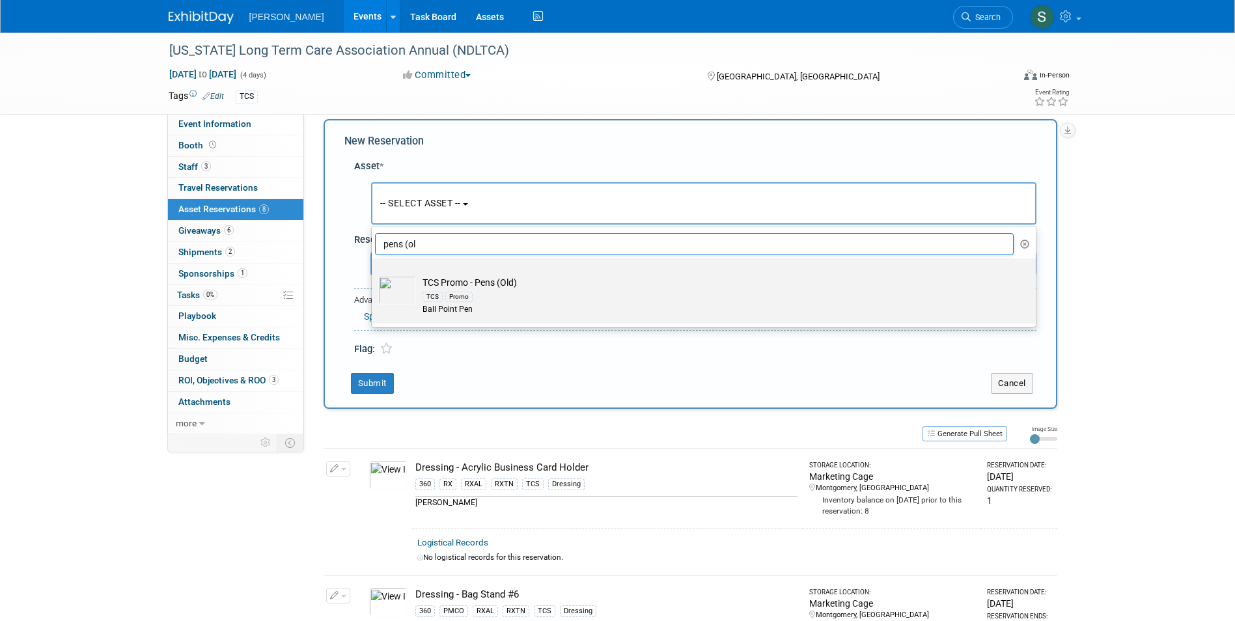
select select "4"
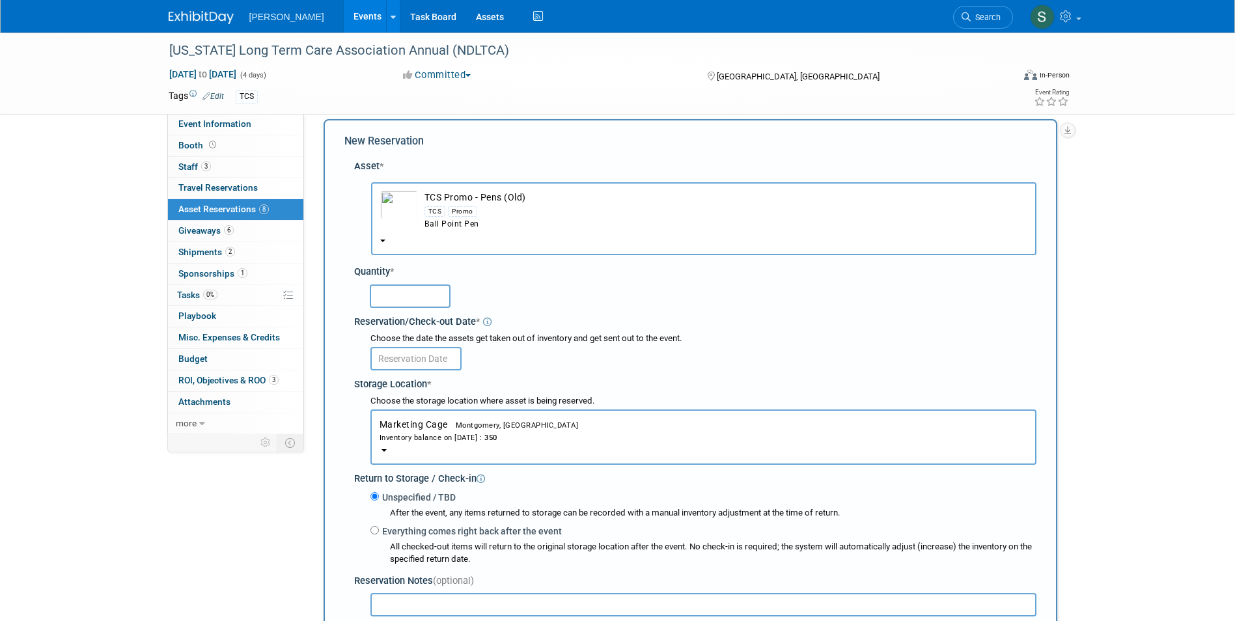
click at [396, 290] on input "text" at bounding box center [410, 295] width 81 height 23
type input "100"
click at [404, 357] on input "text" at bounding box center [415, 358] width 91 height 23
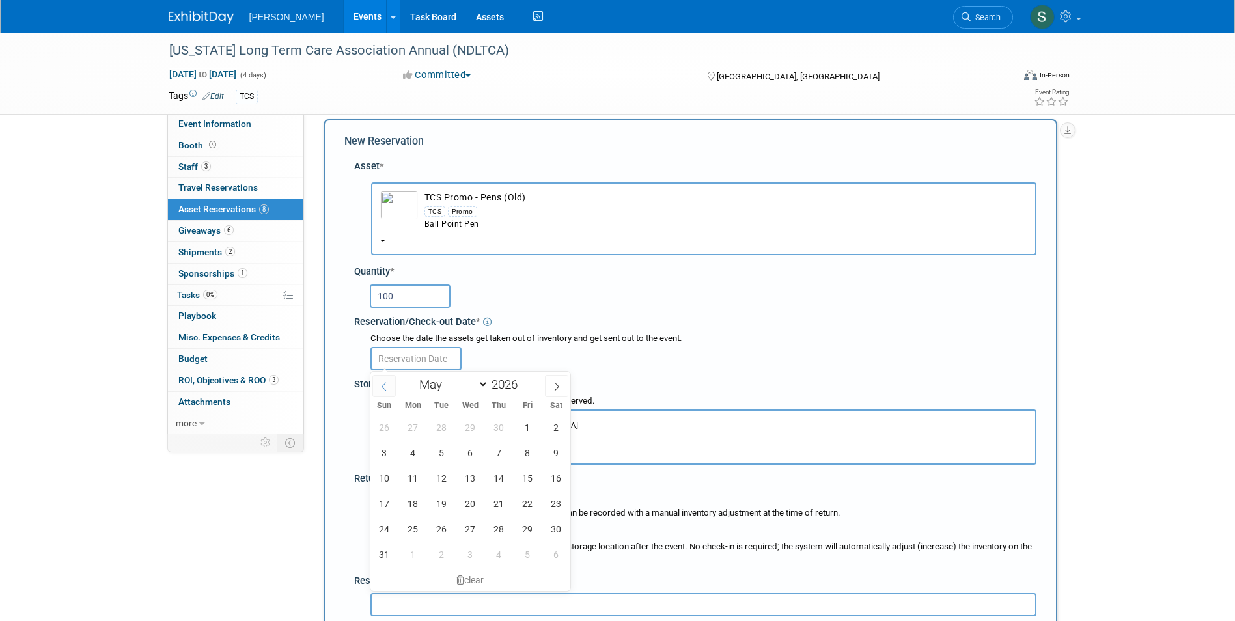
click at [383, 386] on icon at bounding box center [384, 386] width 9 height 9
select select "3"
click at [439, 504] on span "21" at bounding box center [441, 503] width 25 height 25
type input "Apr 21, 2026"
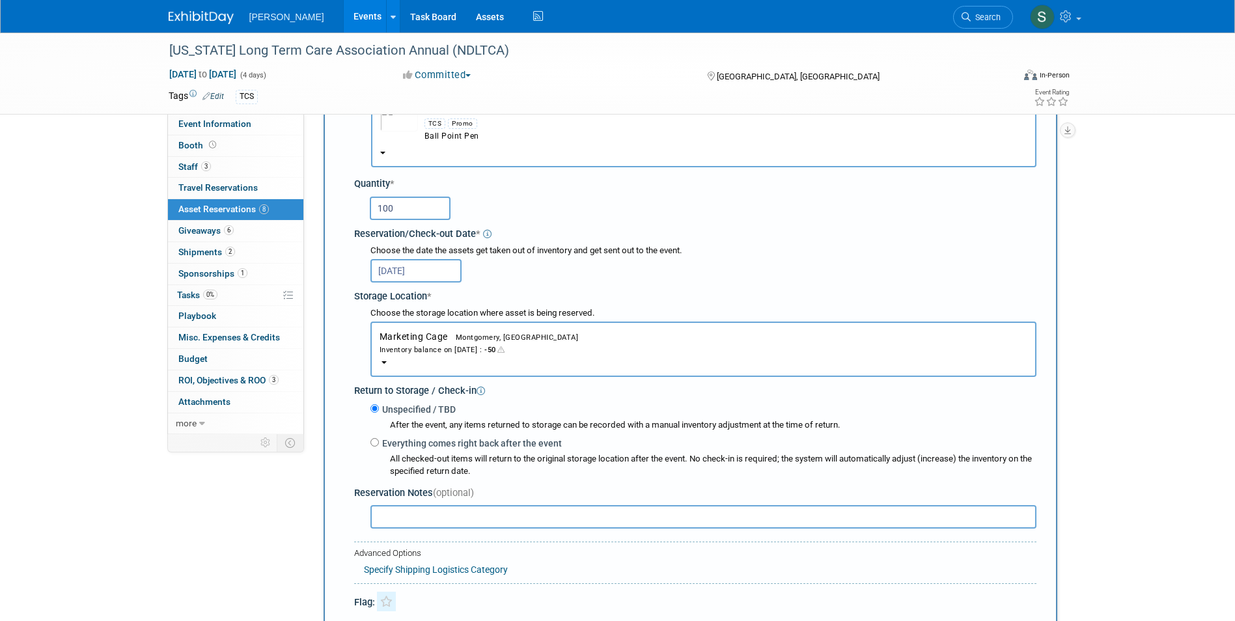
scroll to position [273, 0]
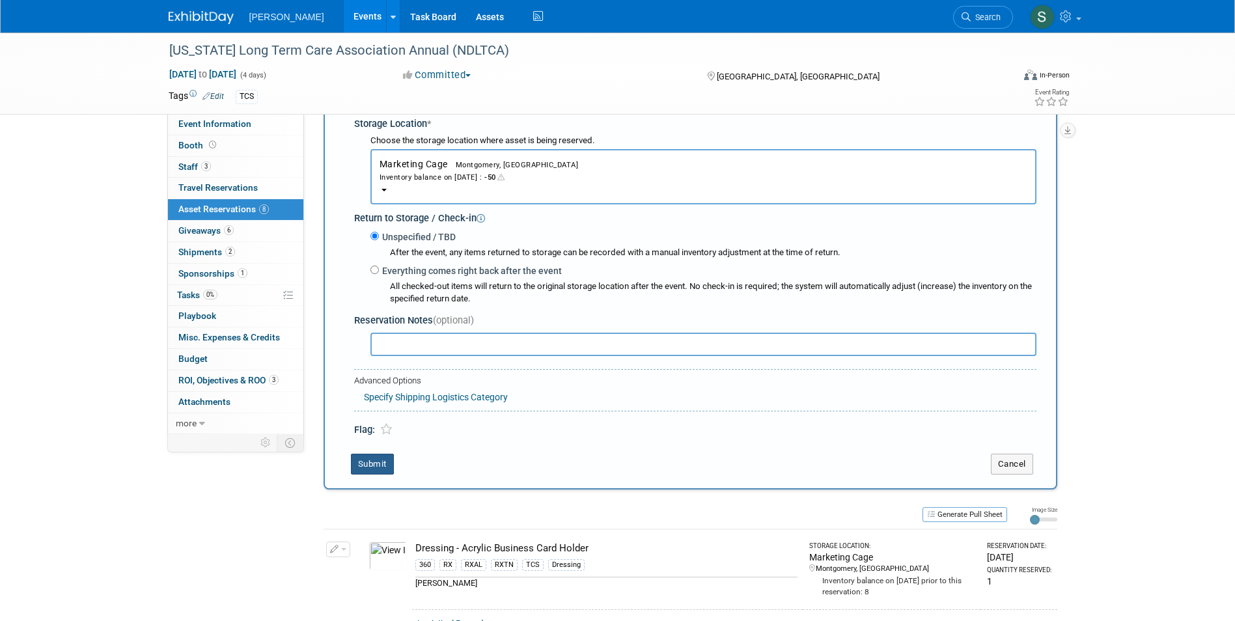
click at [376, 456] on button "Submit" at bounding box center [372, 464] width 43 height 21
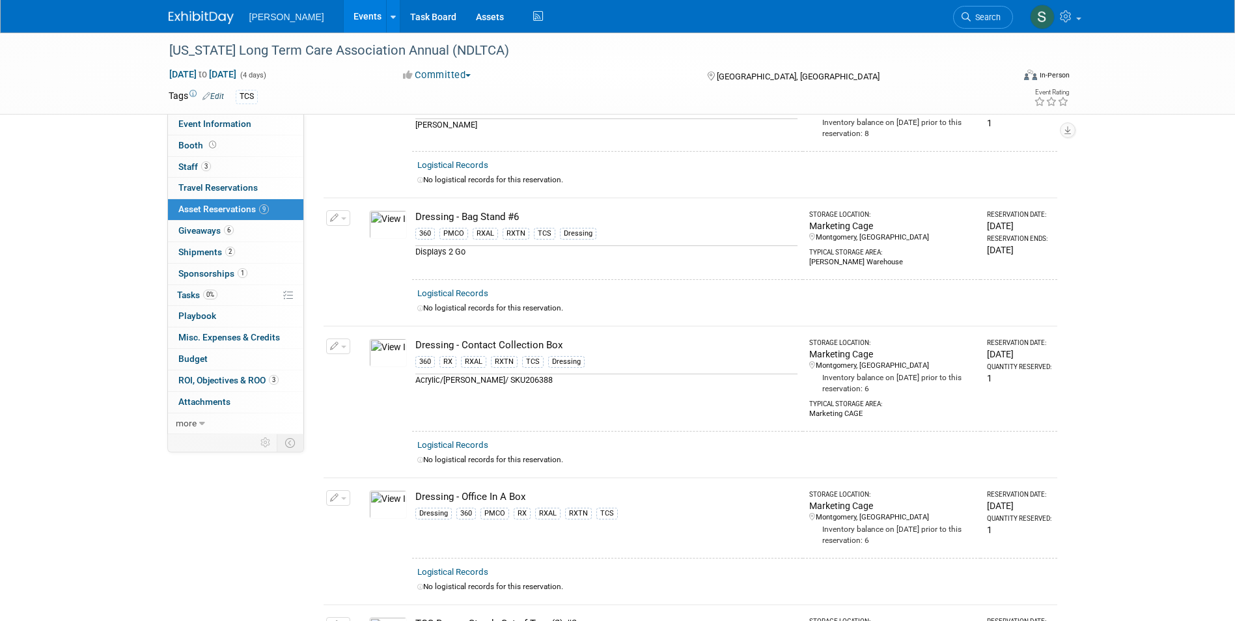
scroll to position [0, 0]
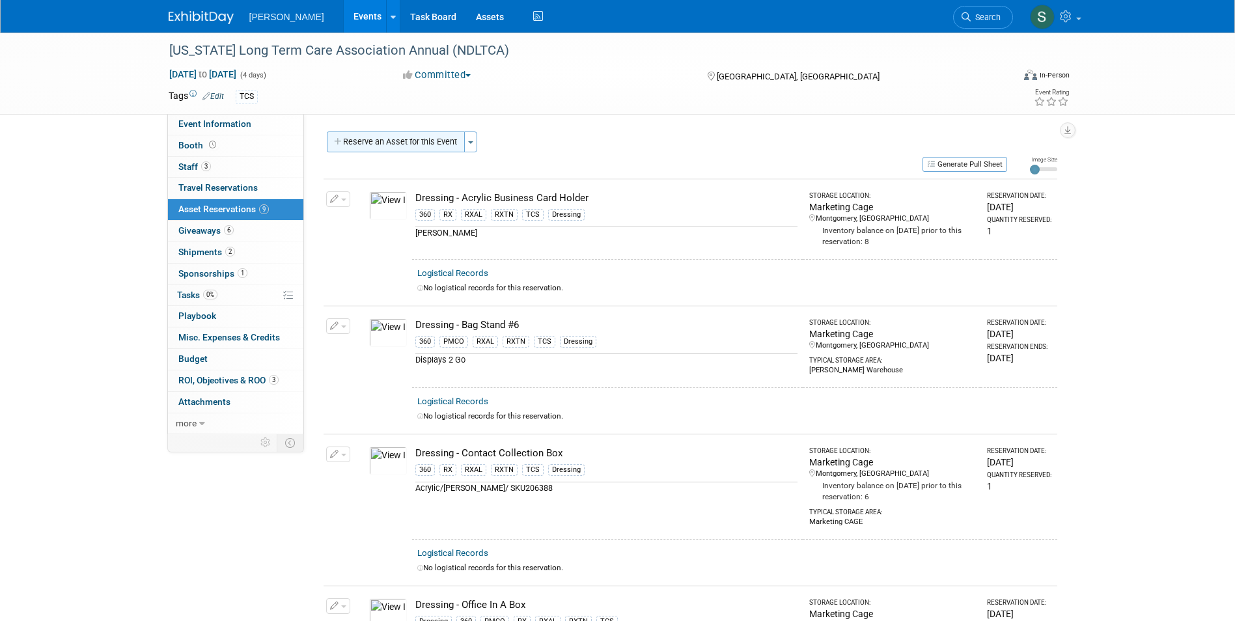
click at [415, 138] on button "Reserve an Asset for this Event" at bounding box center [396, 142] width 138 height 21
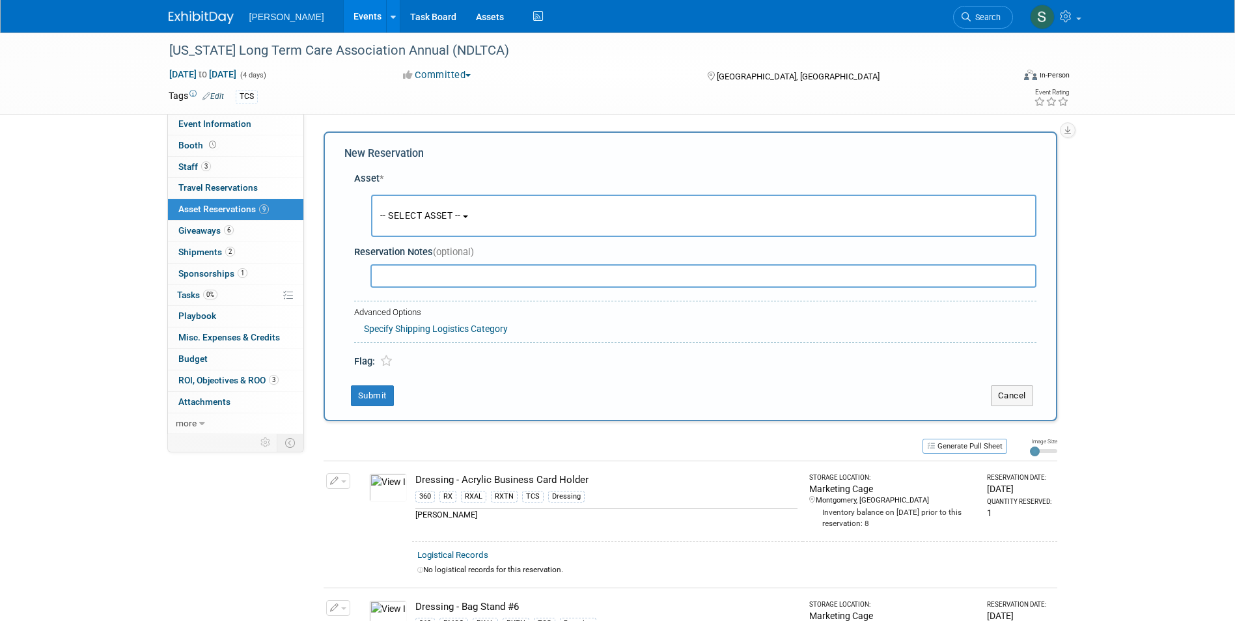
scroll to position [12, 0]
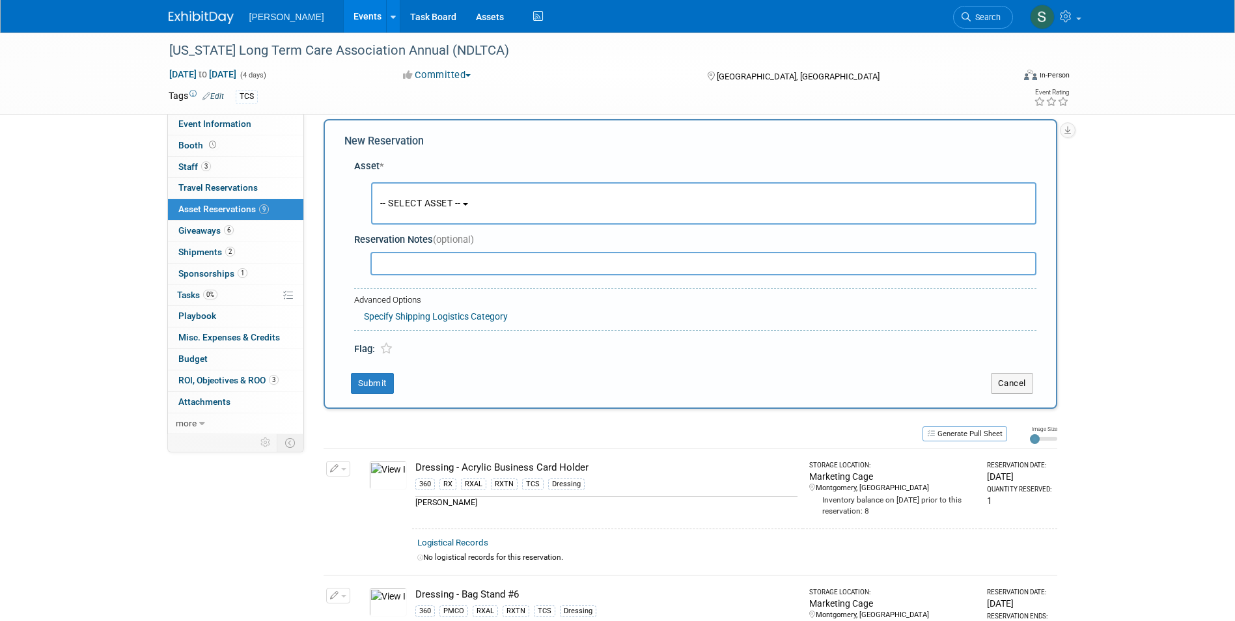
click at [413, 207] on span "-- SELECT ASSET --" at bounding box center [420, 203] width 81 height 10
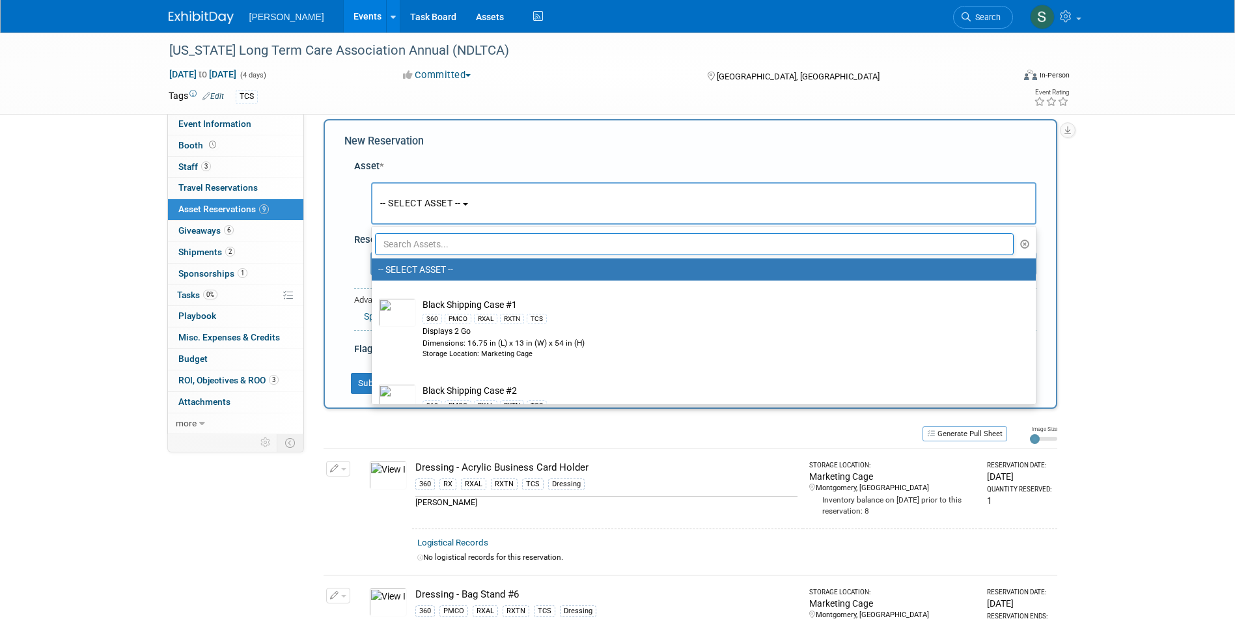
click at [410, 242] on input "text" at bounding box center [694, 244] width 639 height 22
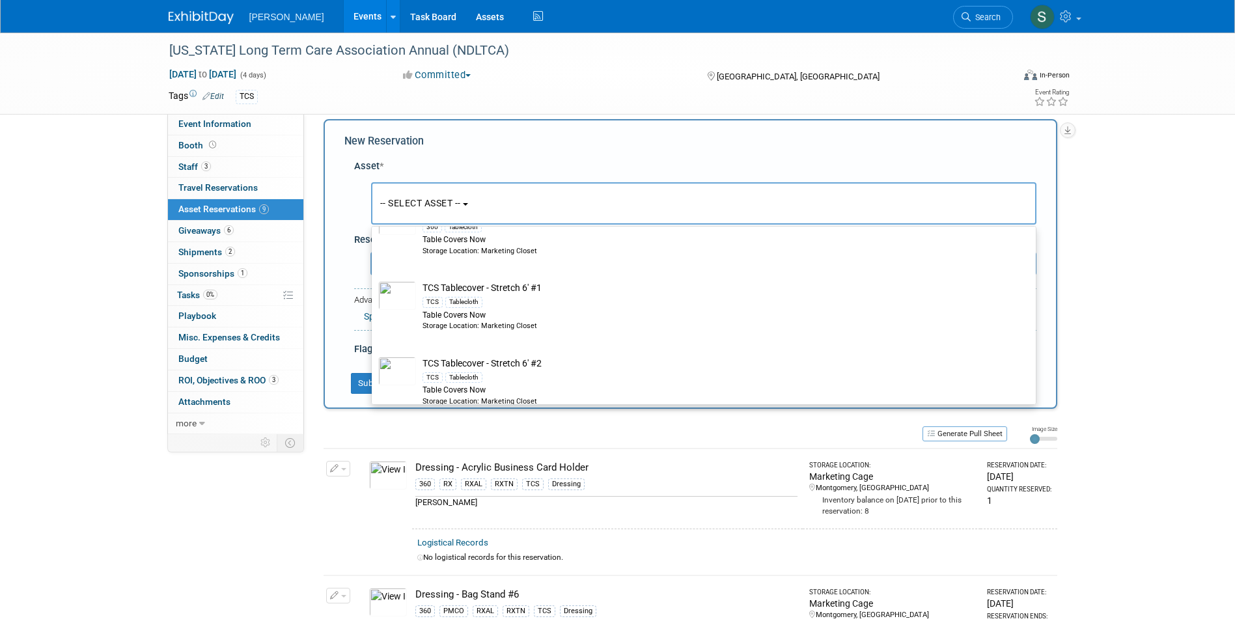
scroll to position [537, 0]
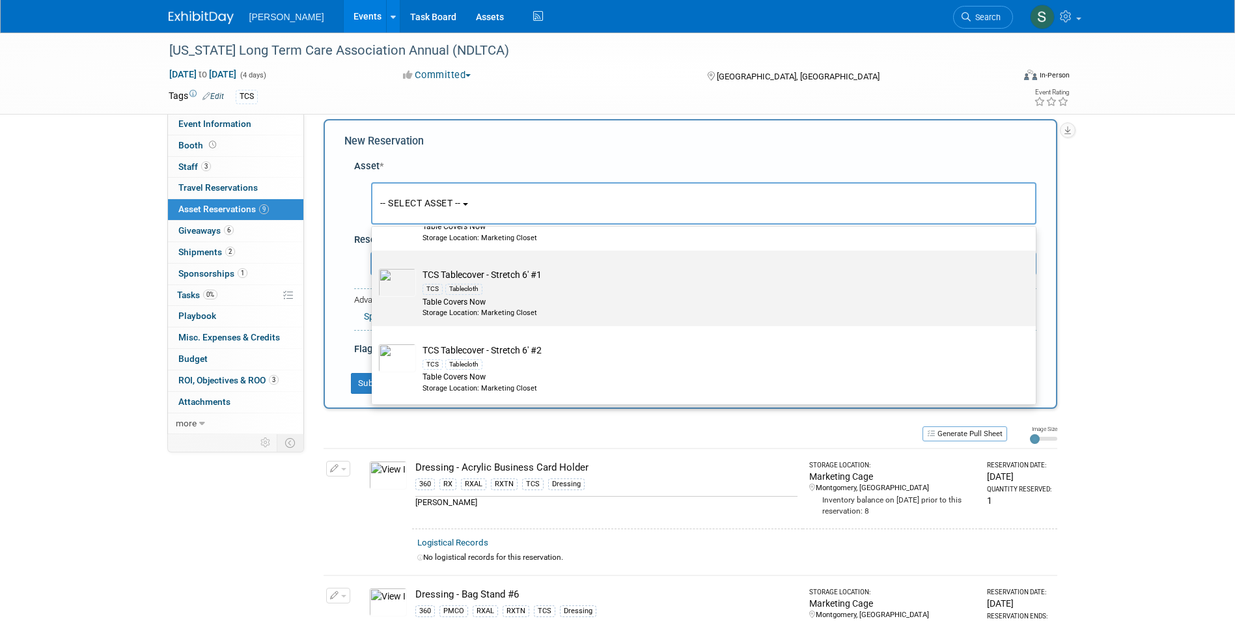
type input "stretch"
click at [585, 309] on div "Storage Location: Marketing Closet" at bounding box center [715, 313] width 587 height 10
click at [374, 266] on input "TCS Tablecover - Stretch 6' #1 TCS Tablecloth Table Covers Now Storage Location…" at bounding box center [369, 262] width 8 height 8
select select "10722533"
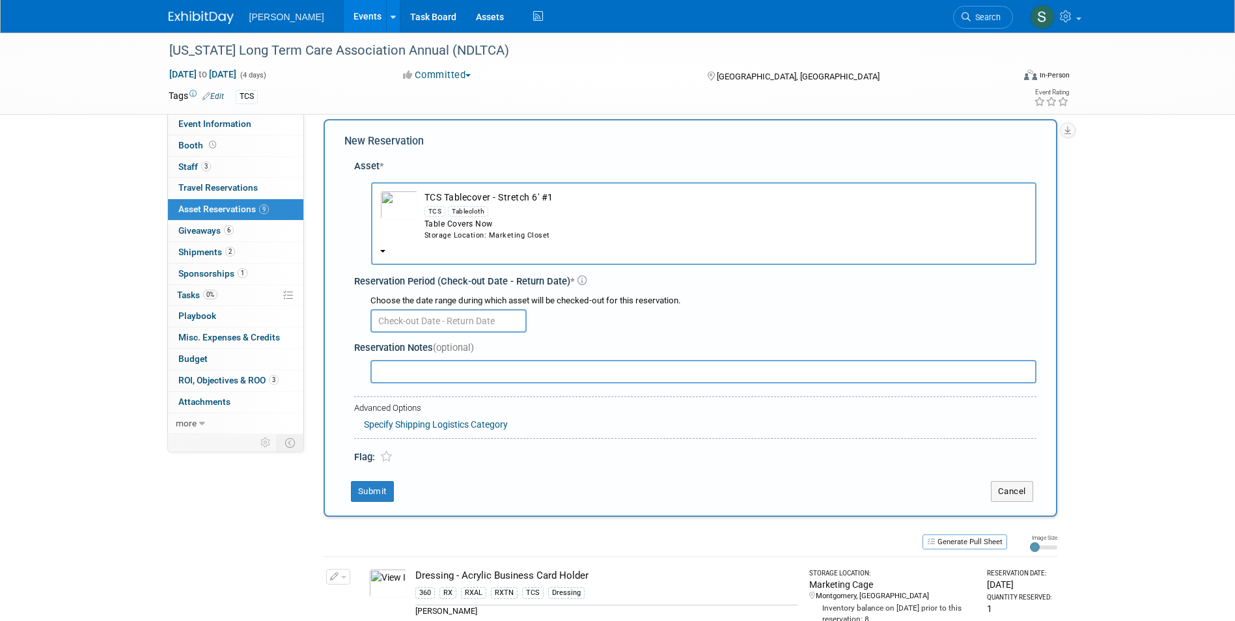
click at [415, 329] on input "text" at bounding box center [448, 320] width 156 height 23
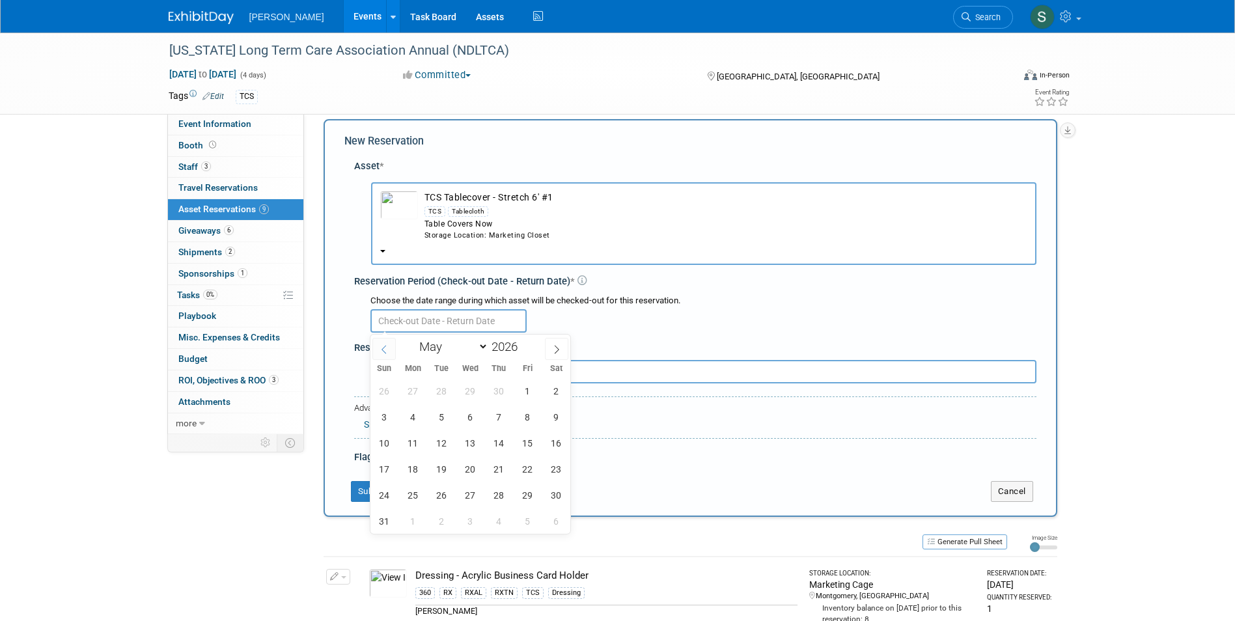
click at [383, 353] on icon at bounding box center [384, 349] width 9 height 9
select select "3"
click at [449, 472] on span "21" at bounding box center [441, 468] width 25 height 25
type input "Apr 21, 2026"
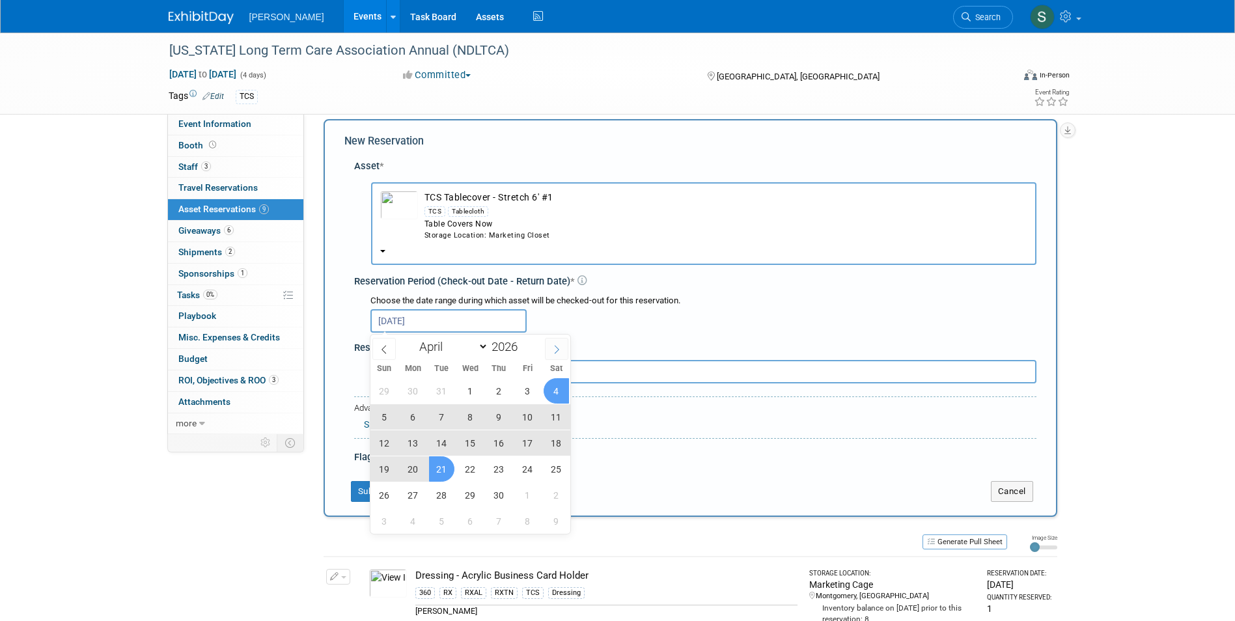
click at [557, 348] on icon at bounding box center [556, 349] width 9 height 9
select select "4"
click at [525, 437] on span "15" at bounding box center [527, 442] width 25 height 25
type input "Apr 21, 2026 to May 15, 2026"
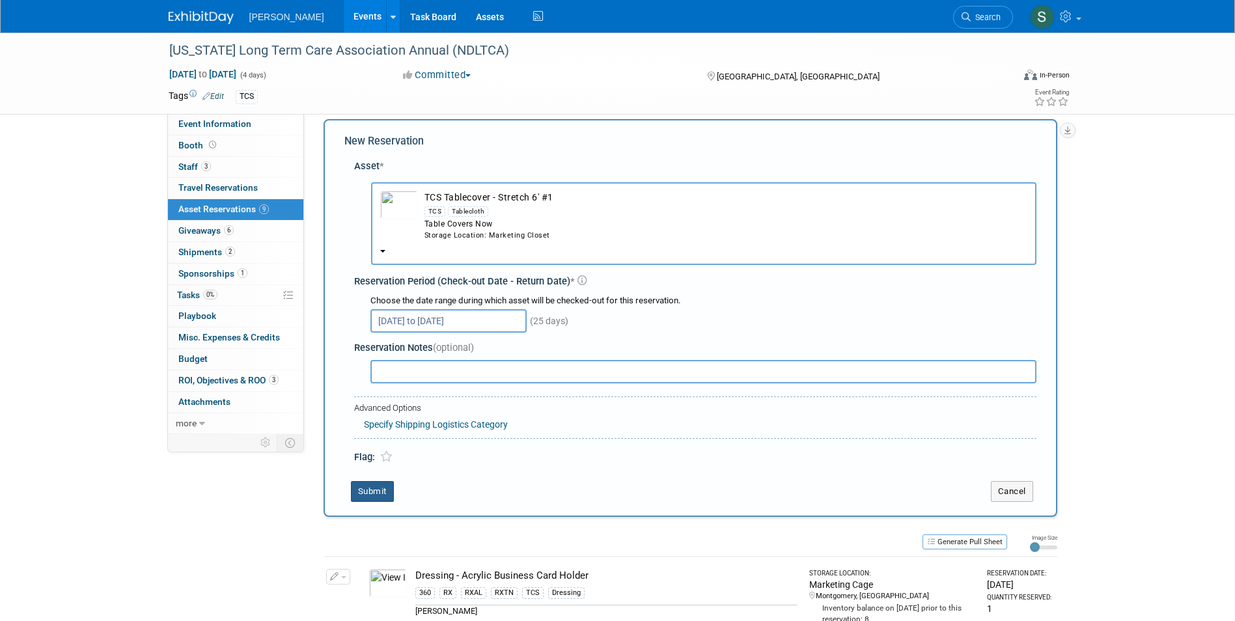
click at [384, 490] on button "Submit" at bounding box center [372, 491] width 43 height 21
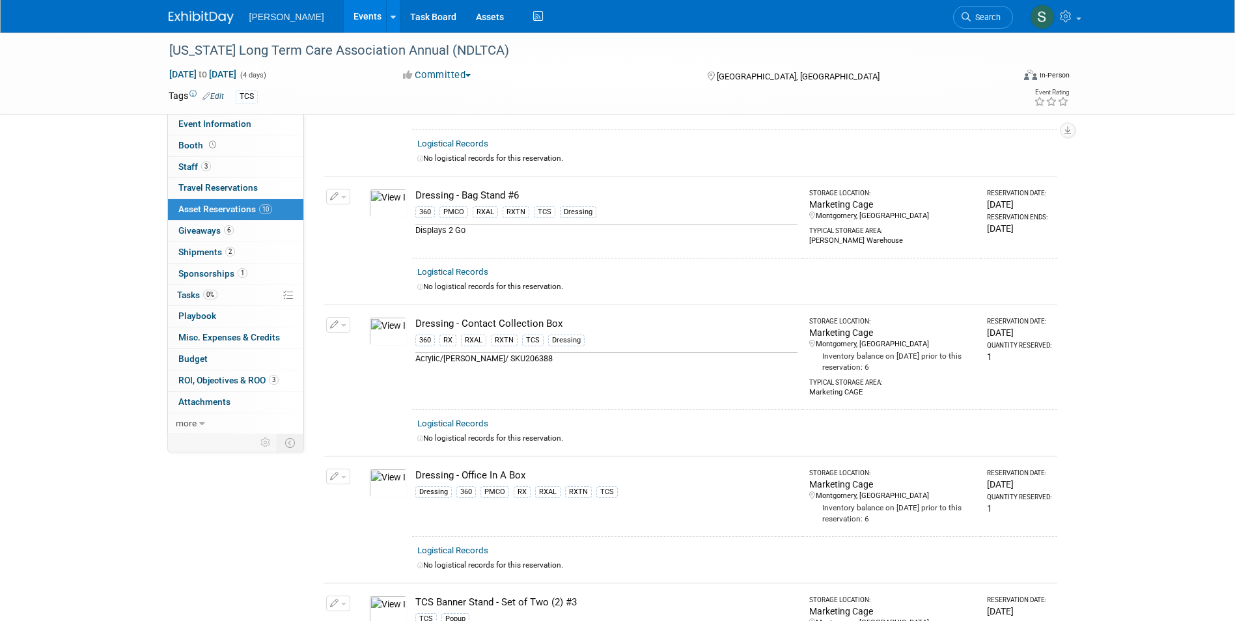
scroll to position [0, 0]
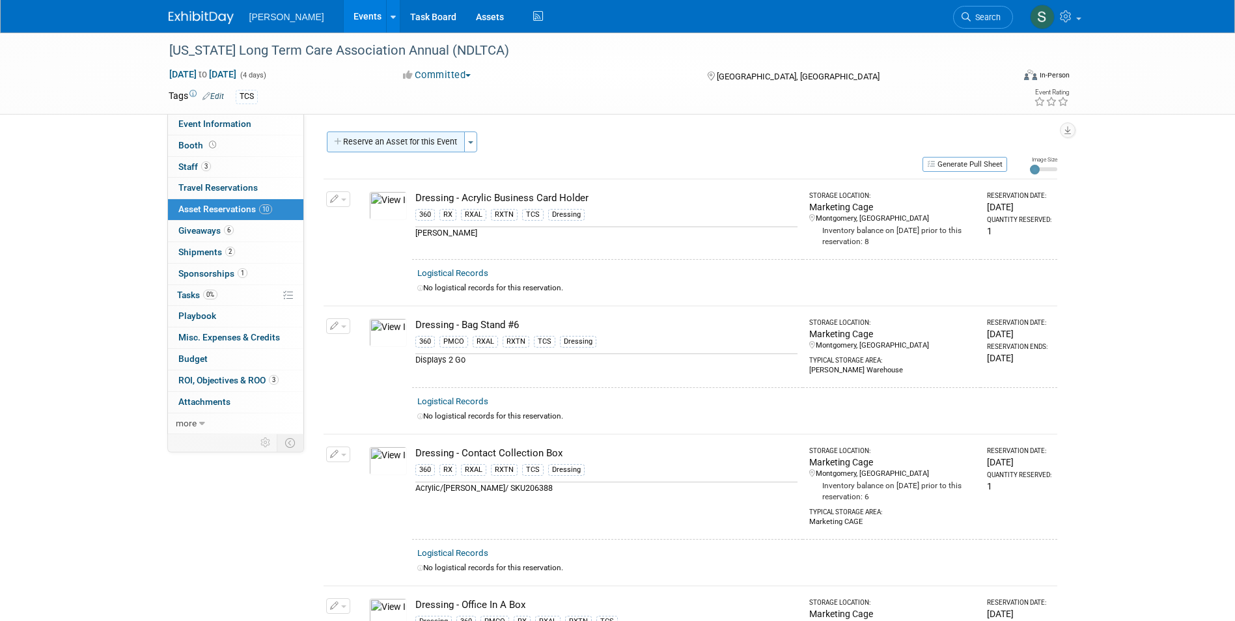
click at [396, 141] on button "Reserve an Asset for this Event" at bounding box center [396, 142] width 138 height 21
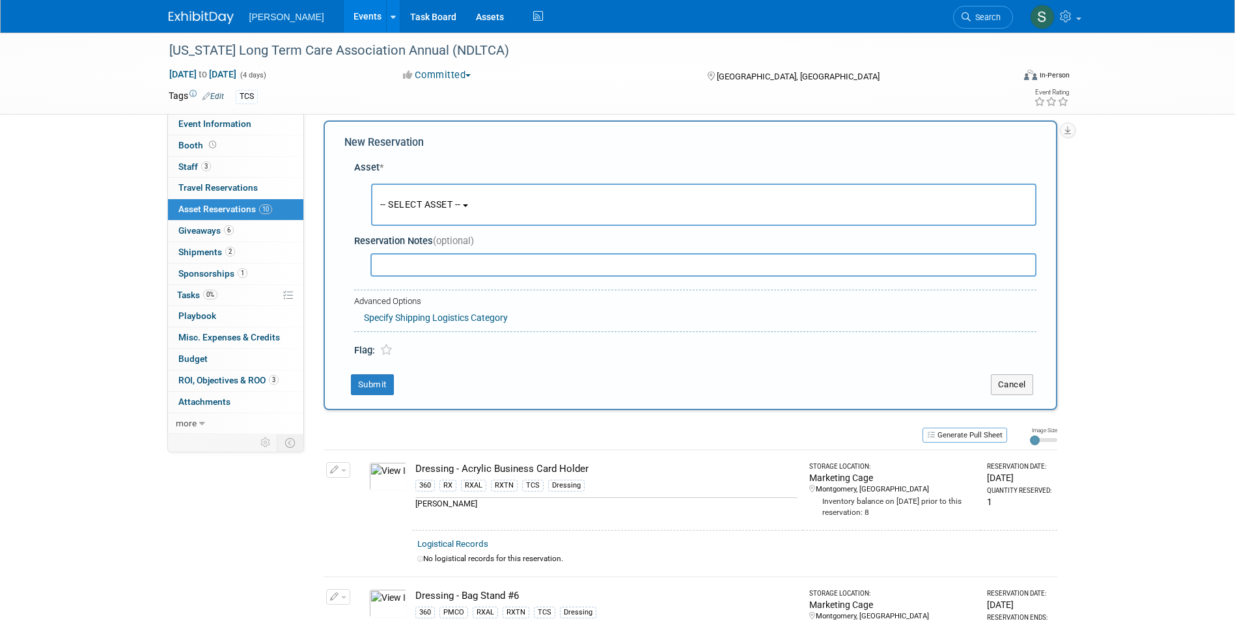
scroll to position [12, 0]
click at [417, 207] on span "-- SELECT ASSET --" at bounding box center [420, 203] width 81 height 10
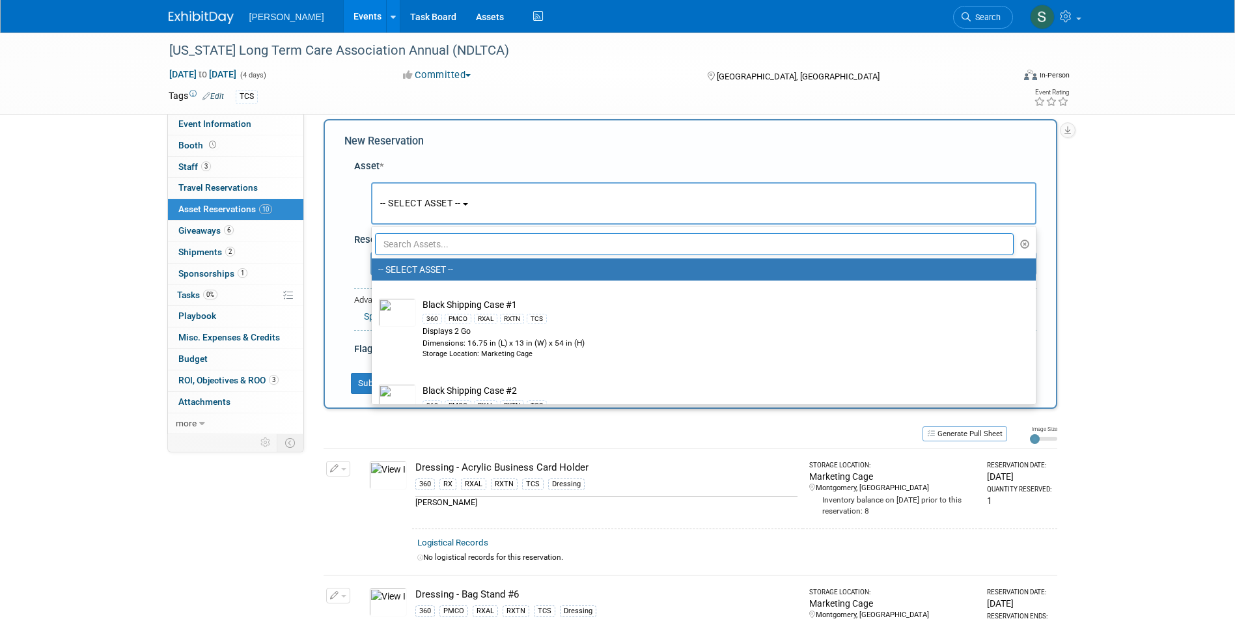
click at [430, 239] on input "text" at bounding box center [694, 244] width 639 height 22
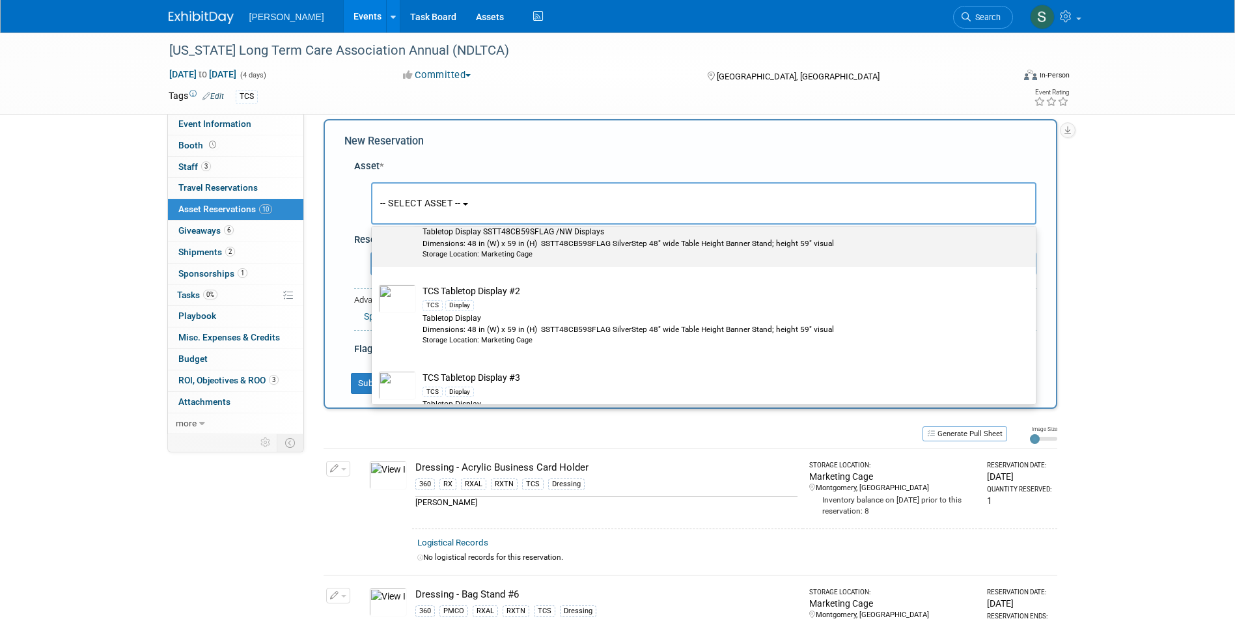
scroll to position [532, 0]
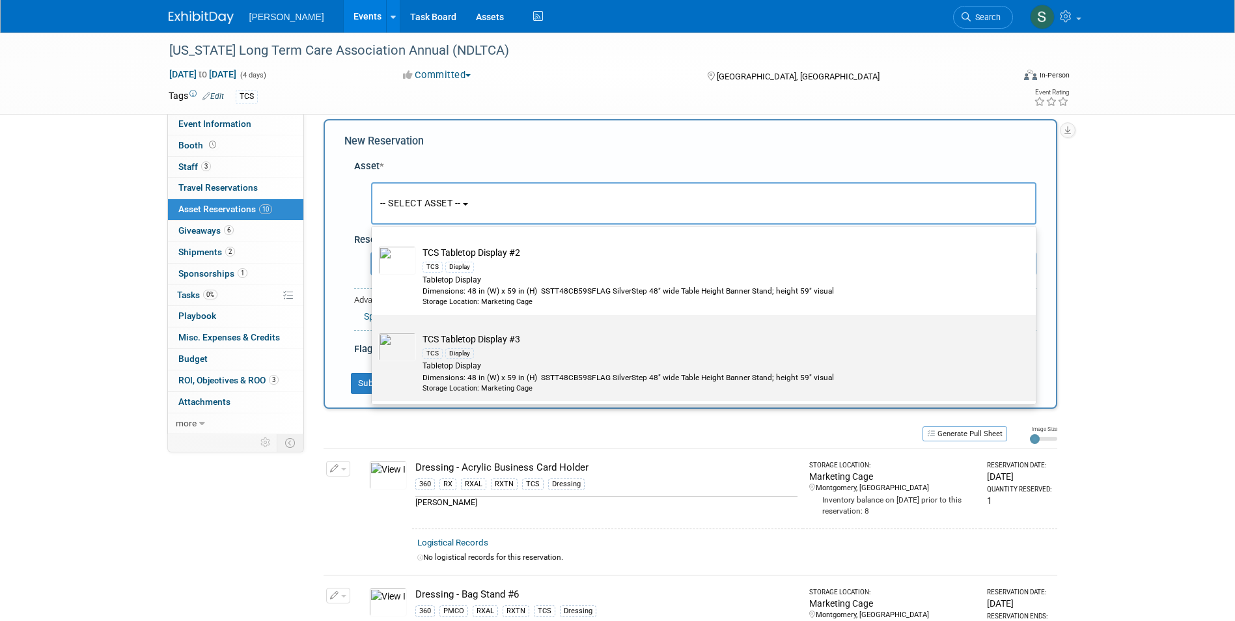
type input "tcs table"
click at [554, 342] on td "TCS Tabletop Display #3 TCS Display Tabletop Display Dimensions: 48 in (W) x 59…" at bounding box center [713, 363] width 594 height 61
click at [374, 331] on input "TCS Tabletop Display #3 TCS Display Tabletop Display Dimensions: 48 in (W) x 59…" at bounding box center [369, 326] width 8 height 8
select select "10723297"
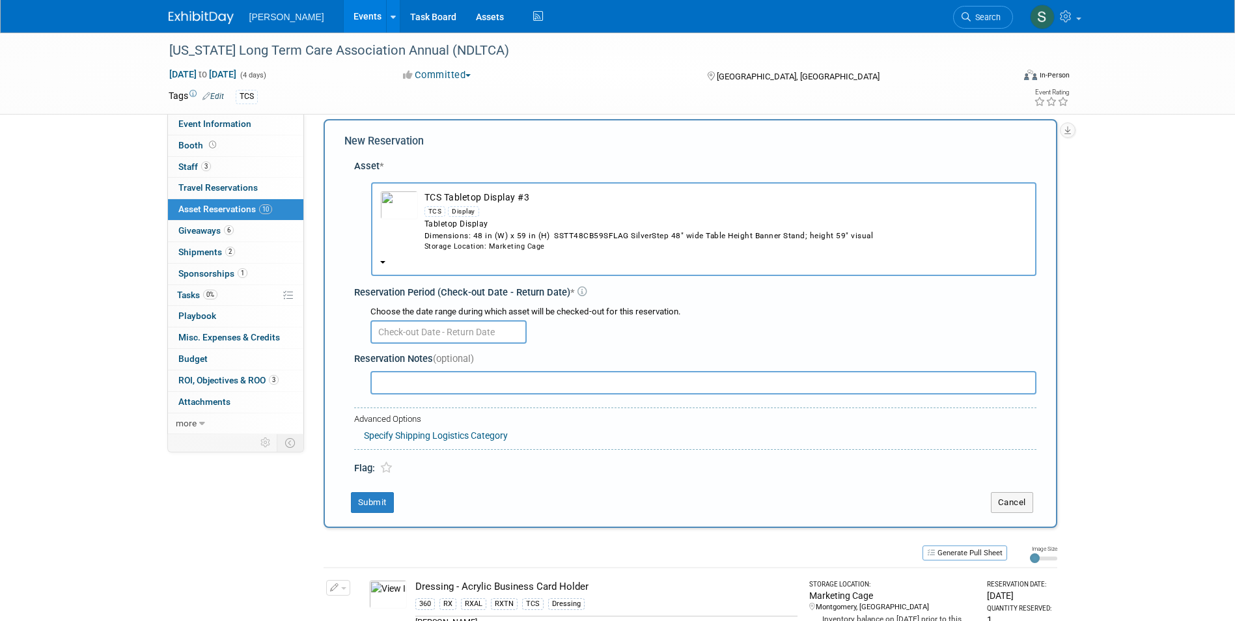
click at [424, 328] on input "text" at bounding box center [448, 331] width 156 height 23
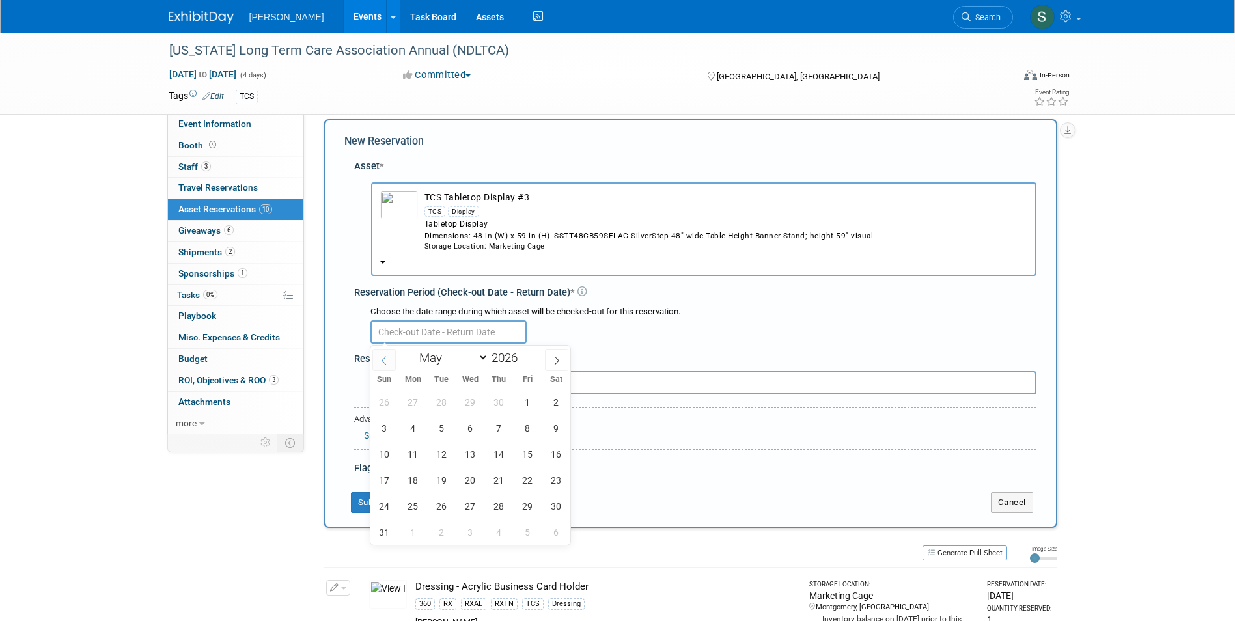
click at [382, 360] on icon at bounding box center [384, 360] width 9 height 9
select select "3"
click at [437, 488] on span "21" at bounding box center [441, 479] width 25 height 25
type input "Apr 21, 2026"
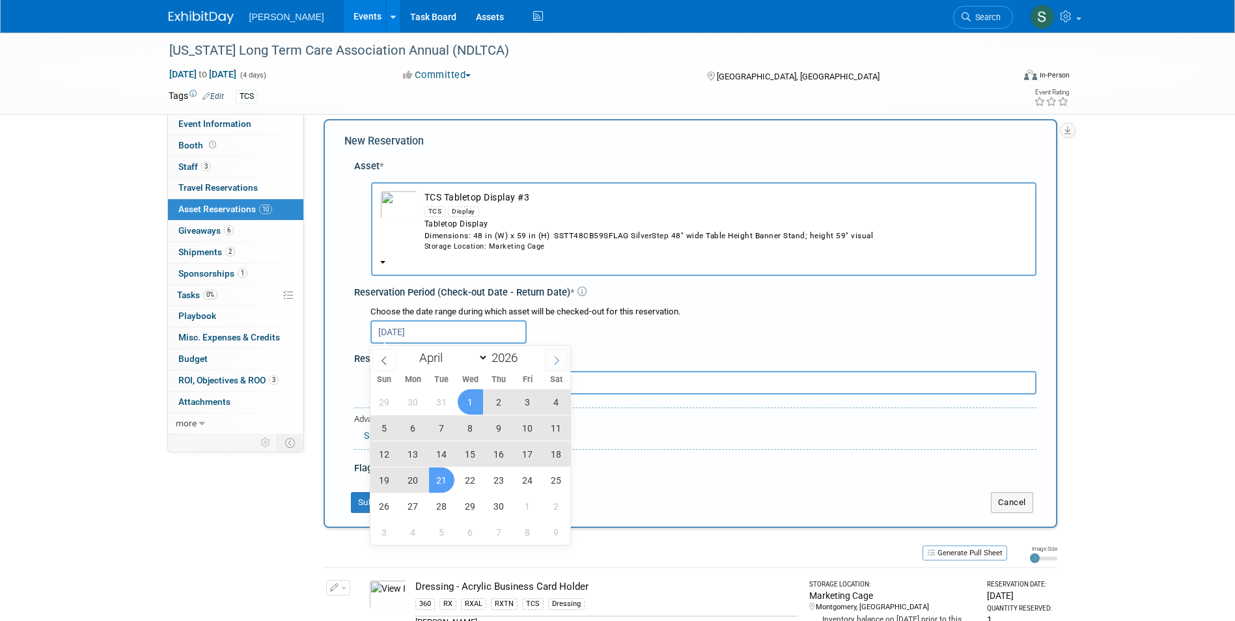
click at [553, 357] on icon at bounding box center [556, 360] width 9 height 9
select select "4"
click at [520, 452] on span "15" at bounding box center [527, 453] width 25 height 25
type input "Apr 21, 2026 to May 15, 2026"
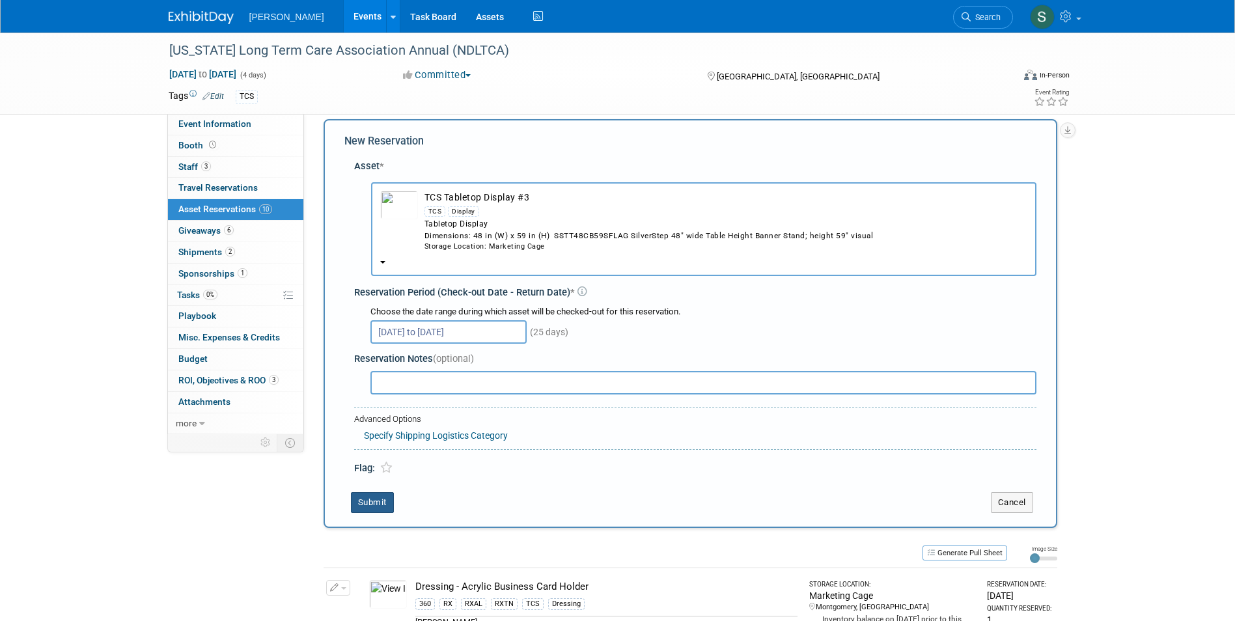
click at [380, 497] on button "Submit" at bounding box center [372, 502] width 43 height 21
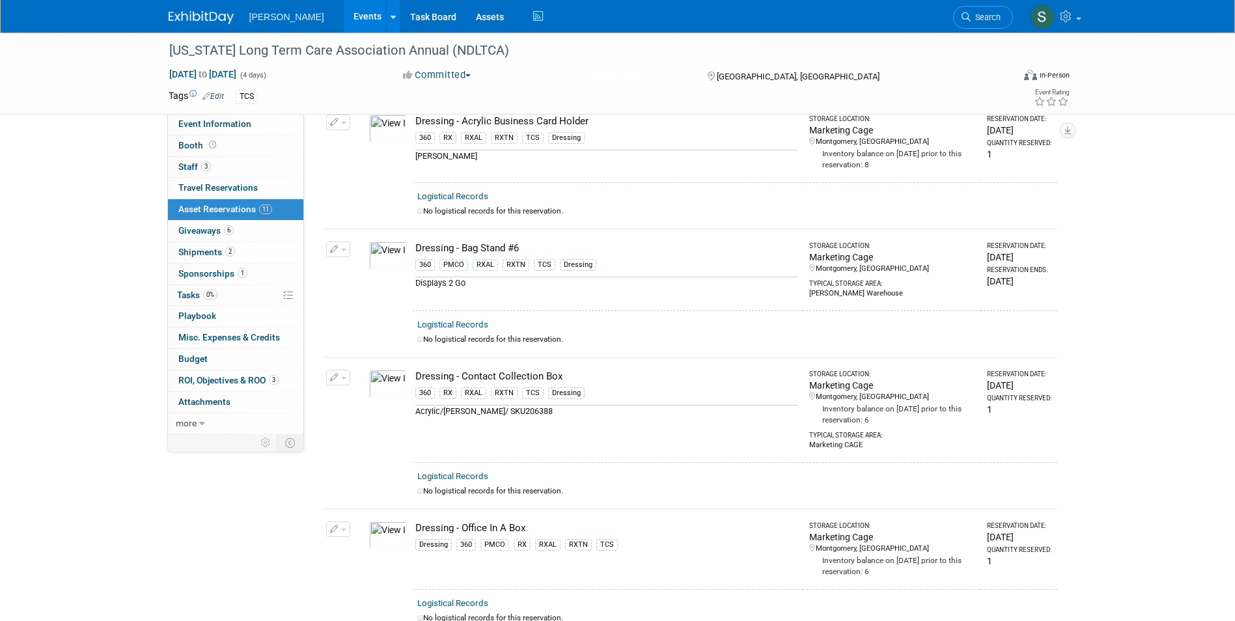
scroll to position [0, 0]
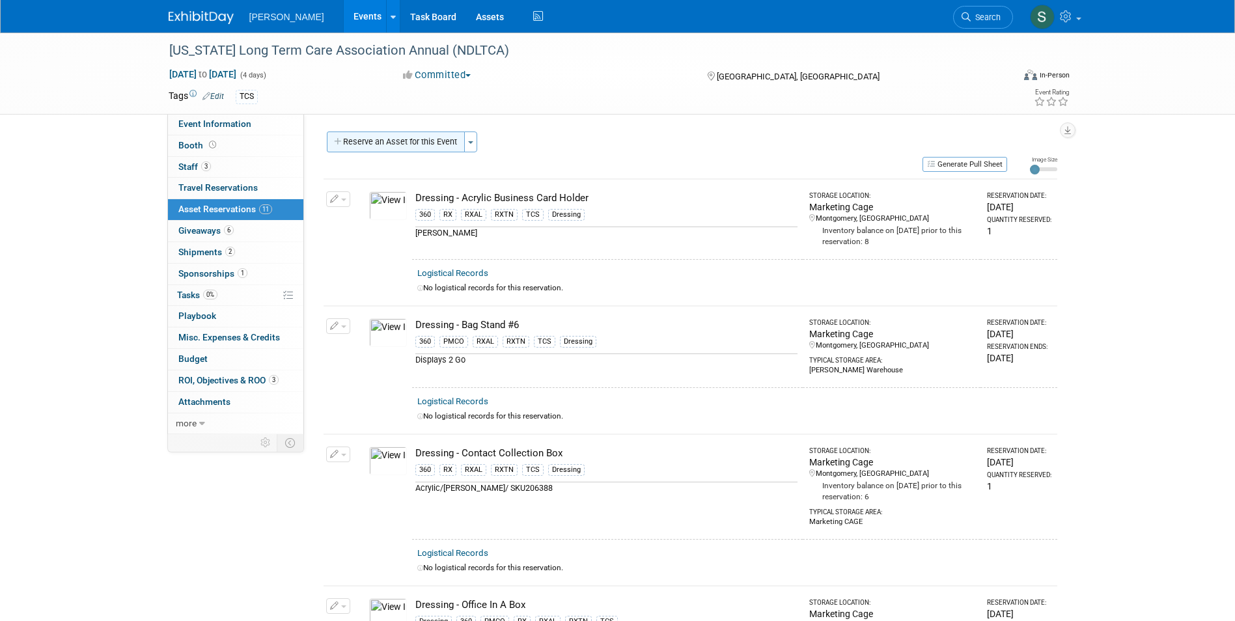
click at [415, 143] on button "Reserve an Asset for this Event" at bounding box center [396, 142] width 138 height 21
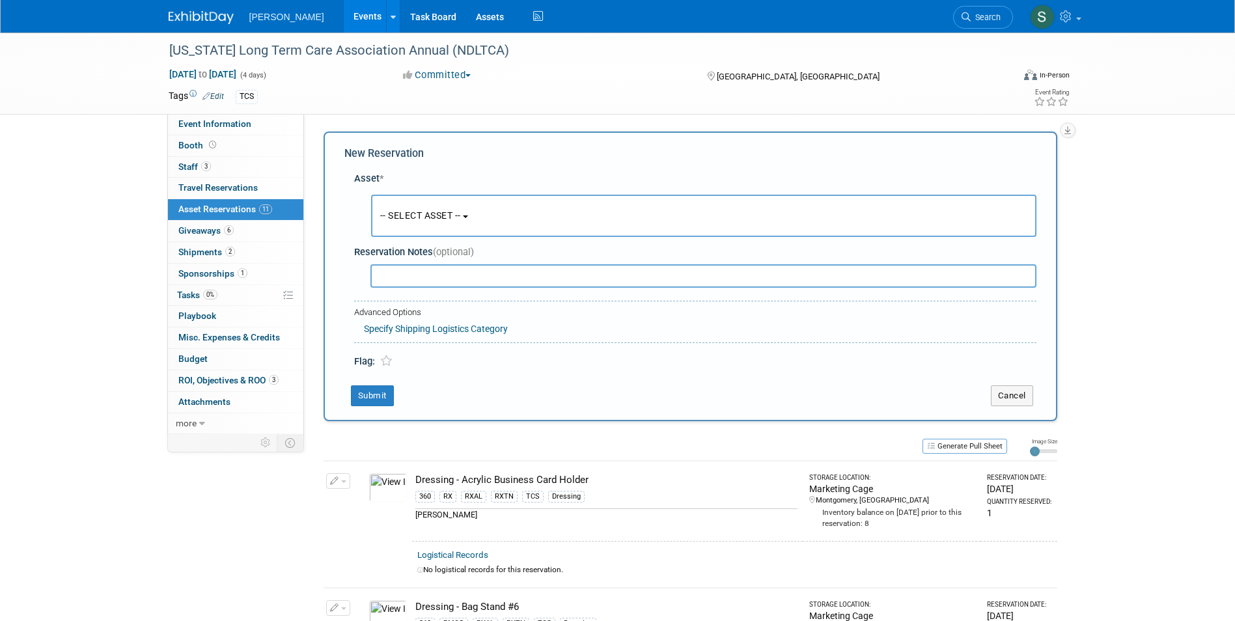
scroll to position [12, 0]
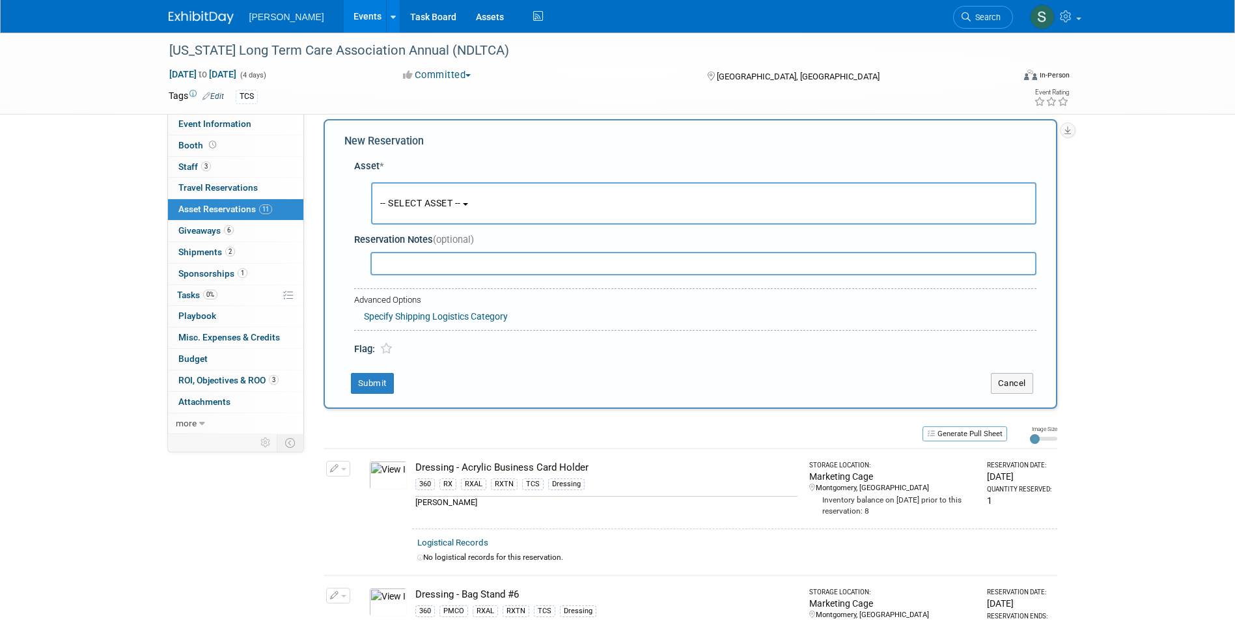
click at [415, 202] on span "-- SELECT ASSET --" at bounding box center [420, 203] width 81 height 10
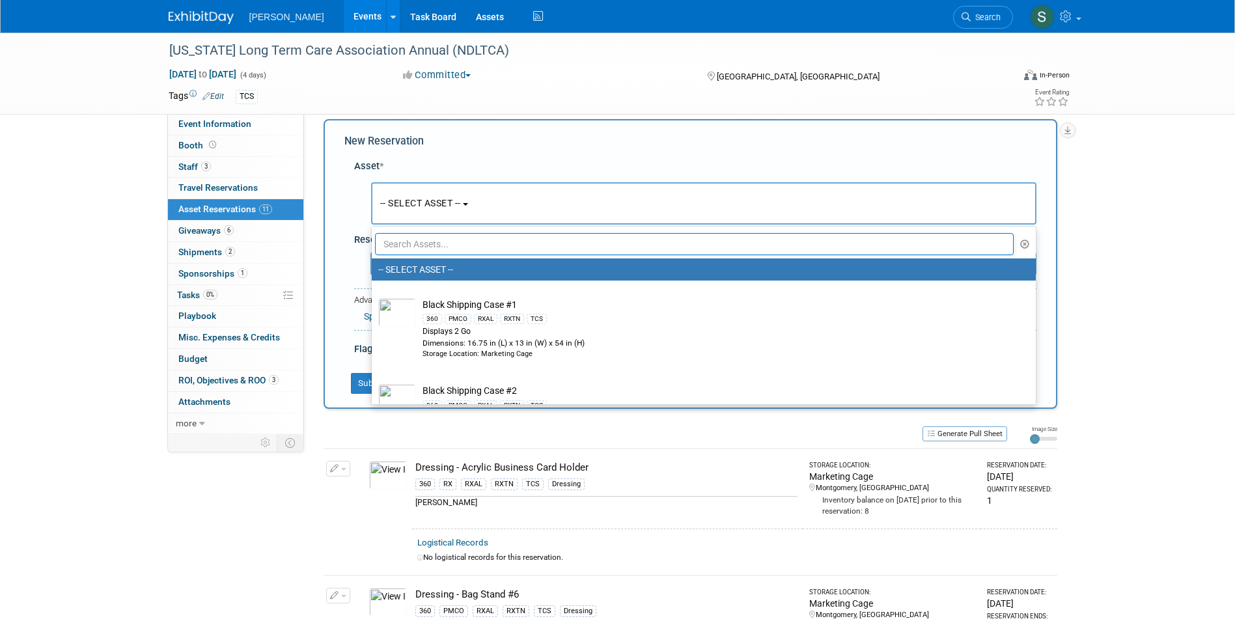
click at [417, 247] on input "text" at bounding box center [694, 244] width 639 height 22
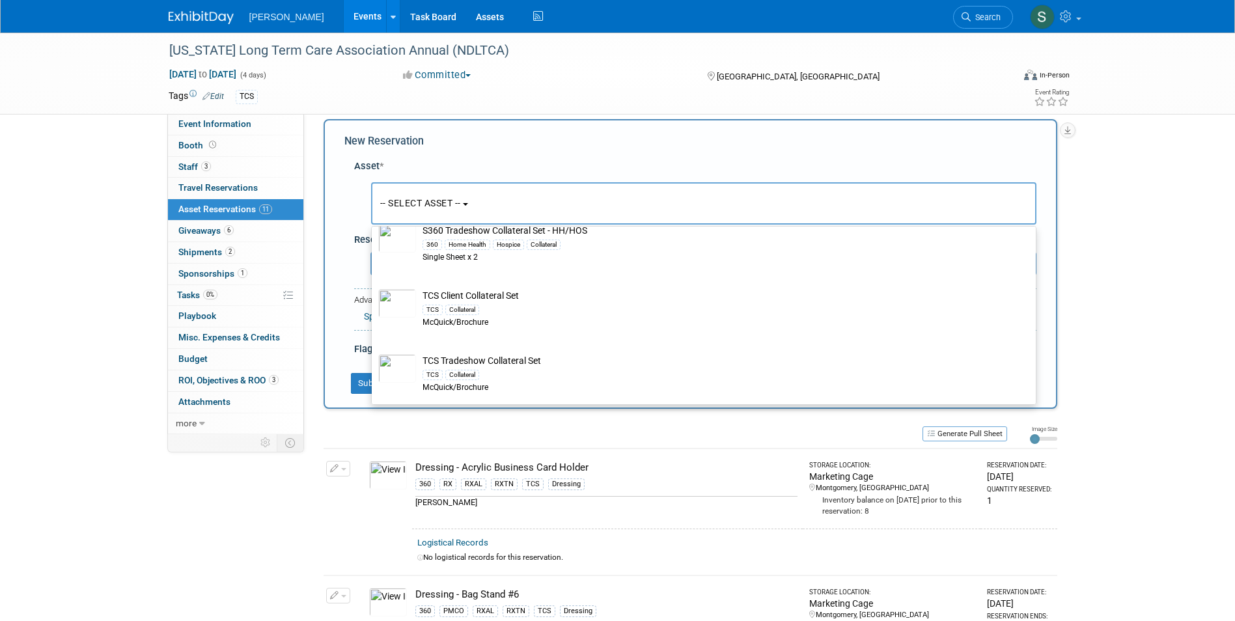
scroll to position [1383, 0]
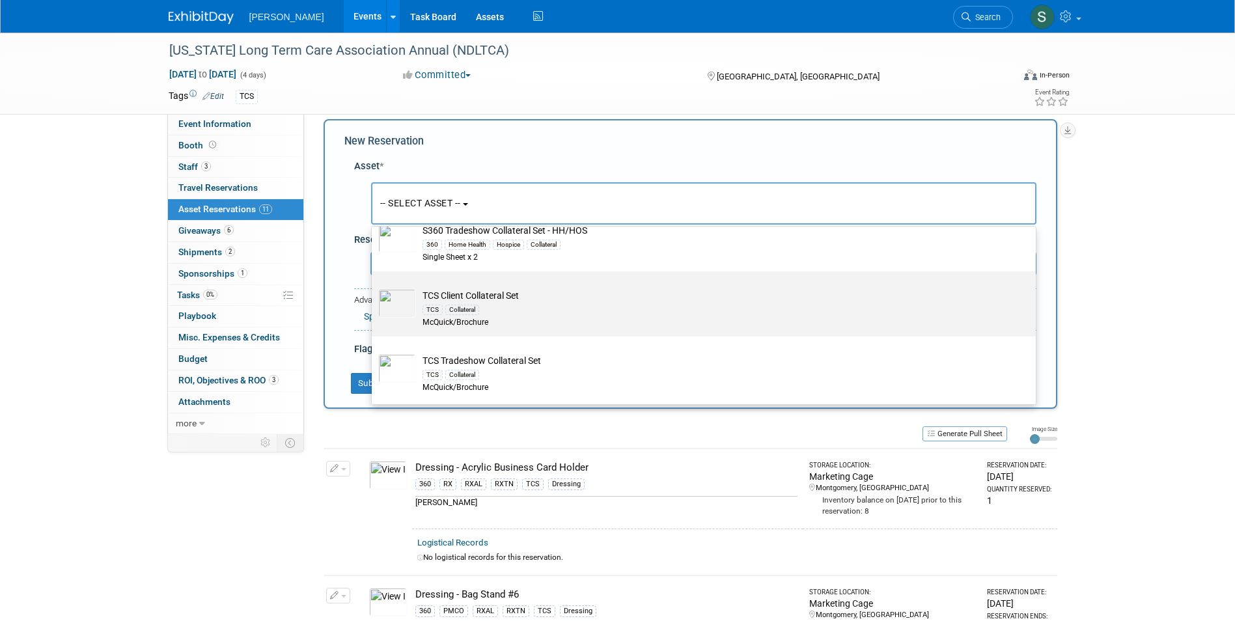
type input "collateral"
click at [526, 306] on div "TCS Collateral" at bounding box center [715, 309] width 587 height 15
click at [374, 287] on input "TCS Client Collateral Set TCS Collateral McQuick/Brochure" at bounding box center [369, 283] width 8 height 8
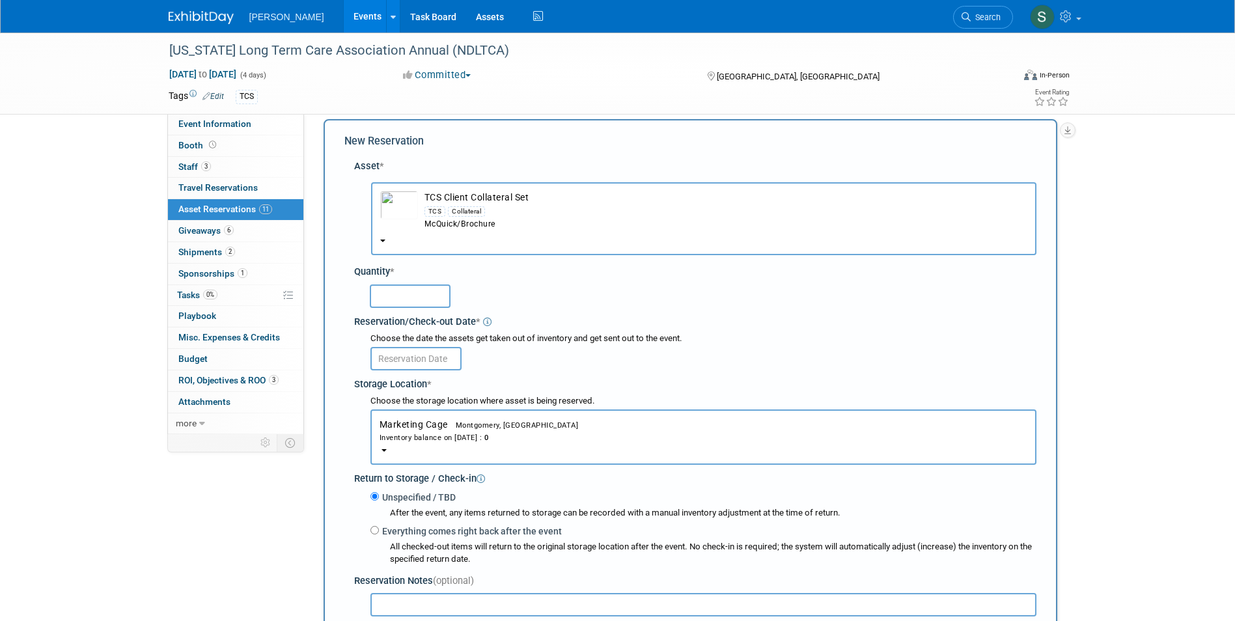
click at [394, 291] on input "text" at bounding box center [410, 295] width 81 height 23
click at [487, 231] on span "TCS Client Collateral Set TCS Collateral McQuick/Brochure" at bounding box center [703, 227] width 647 height 10
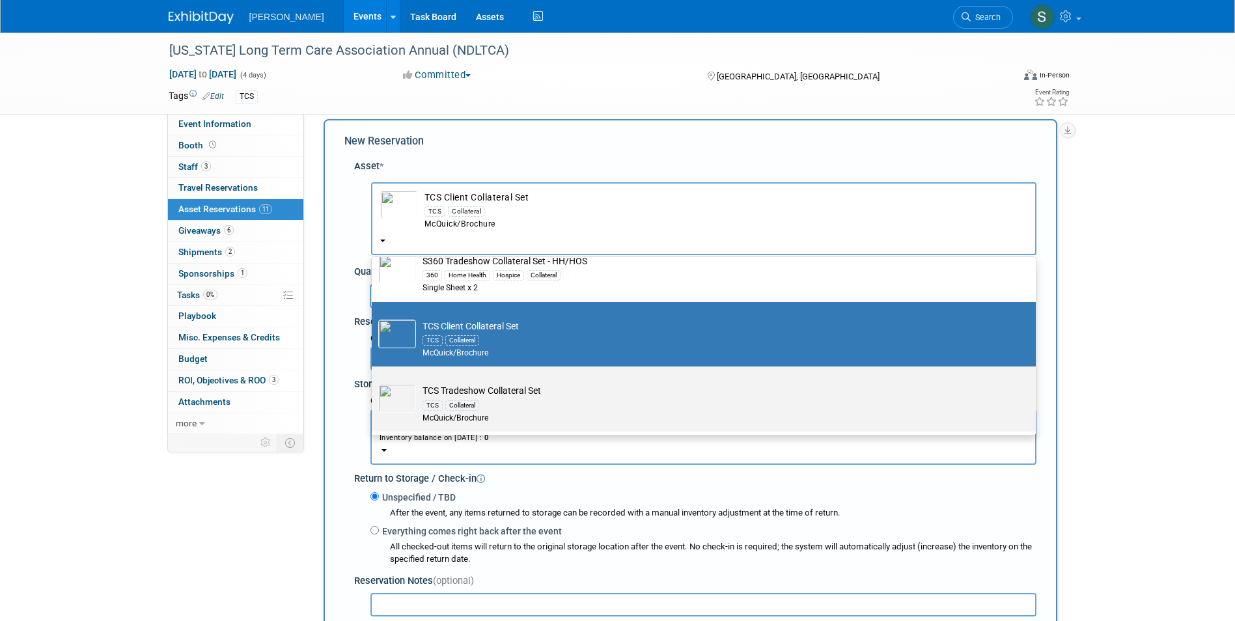
click at [521, 388] on td "TCS Tradeshow Collateral Set TCS Collateral McQuick/Brochure" at bounding box center [713, 404] width 594 height 40
click at [374, 382] on input "TCS Tradeshow Collateral Set TCS Collateral McQuick/Brochure" at bounding box center [369, 378] width 8 height 8
select select "10722522"
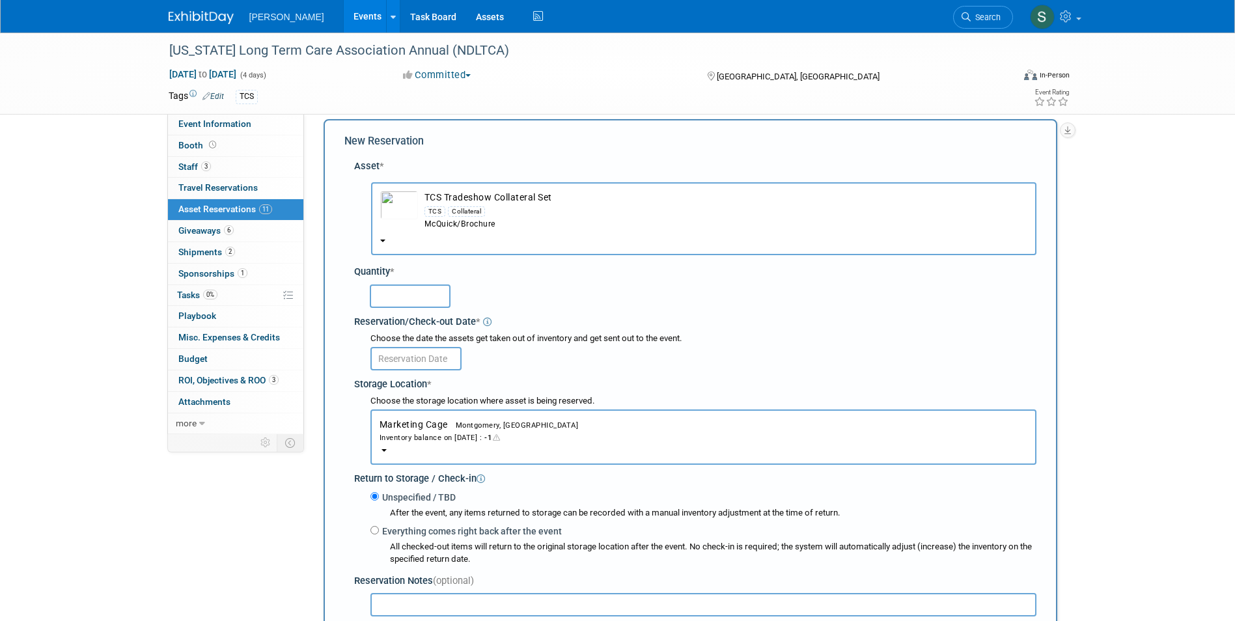
click at [395, 294] on input "text" at bounding box center [410, 295] width 81 height 23
type input "1"
click at [401, 355] on input "text" at bounding box center [415, 358] width 91 height 23
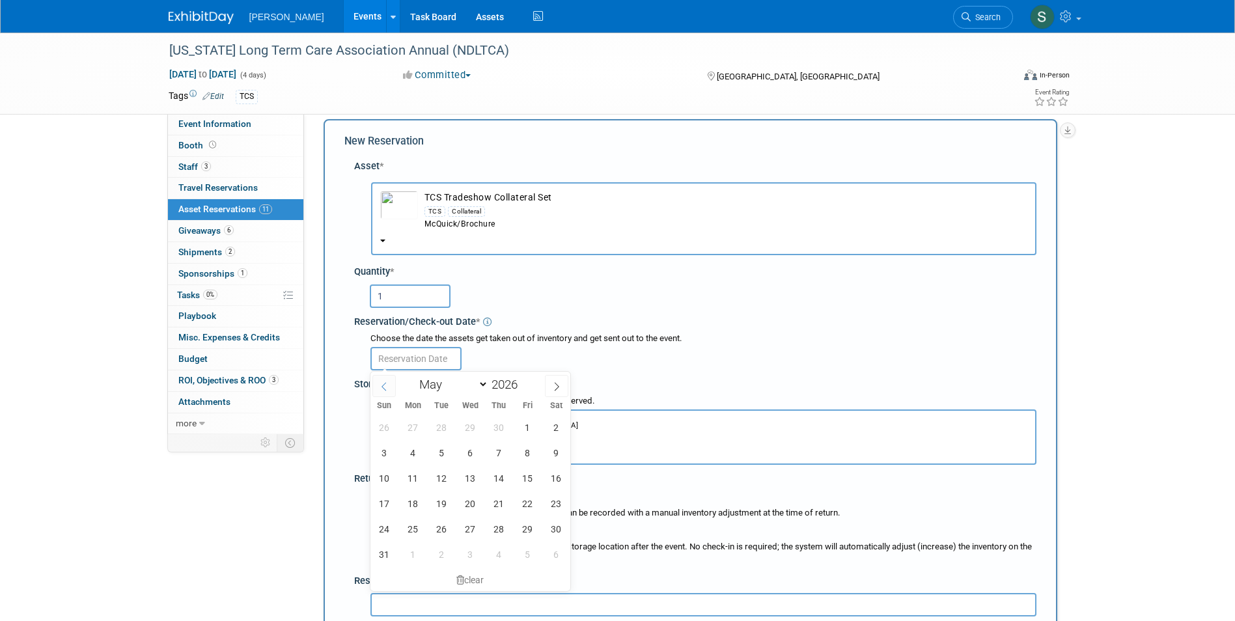
click at [391, 387] on span at bounding box center [383, 386] width 23 height 22
select select "3"
click at [445, 507] on span "21" at bounding box center [441, 503] width 25 height 25
type input "Apr 21, 2026"
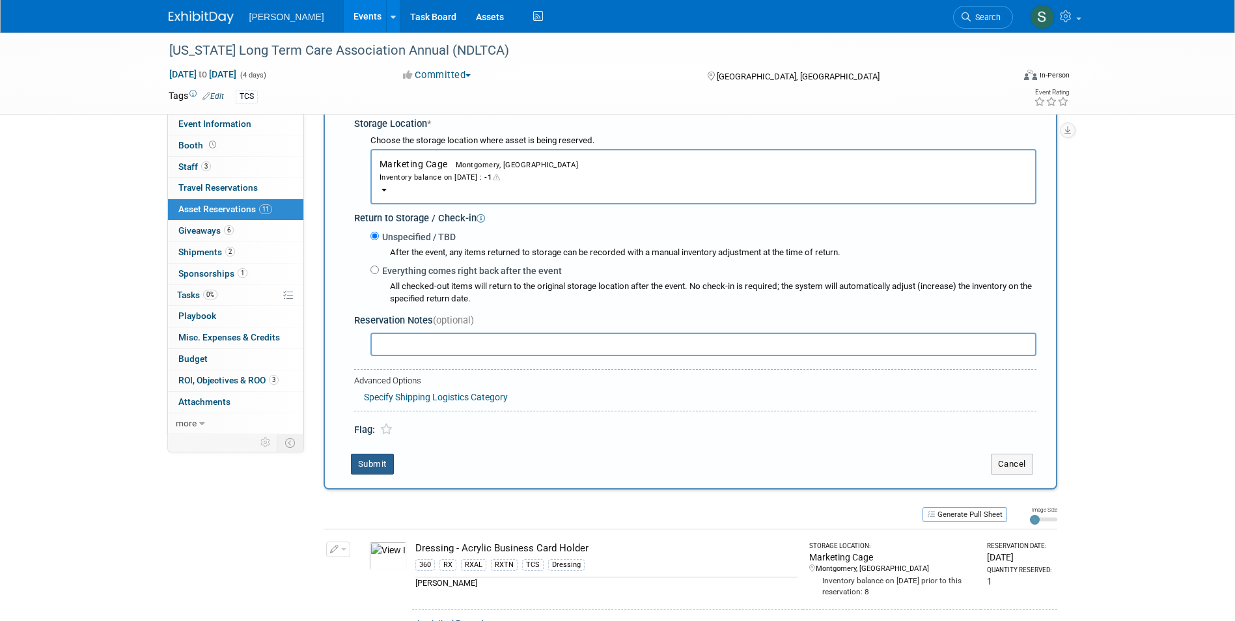
click at [380, 463] on button "Submit" at bounding box center [372, 464] width 43 height 21
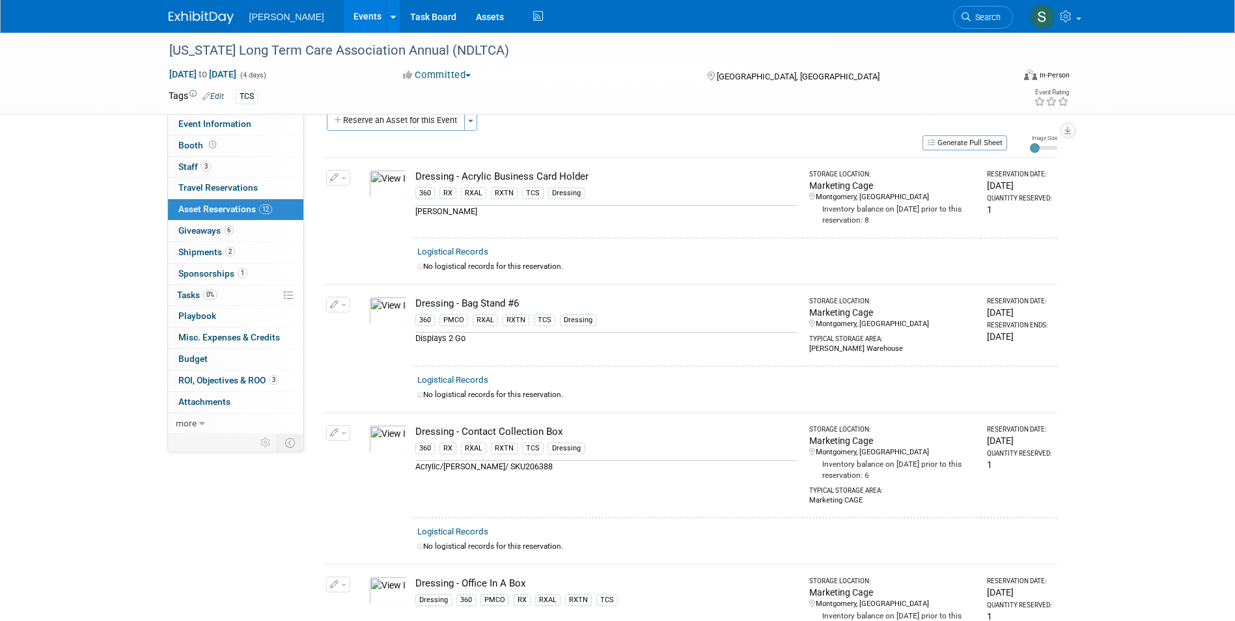
scroll to position [0, 0]
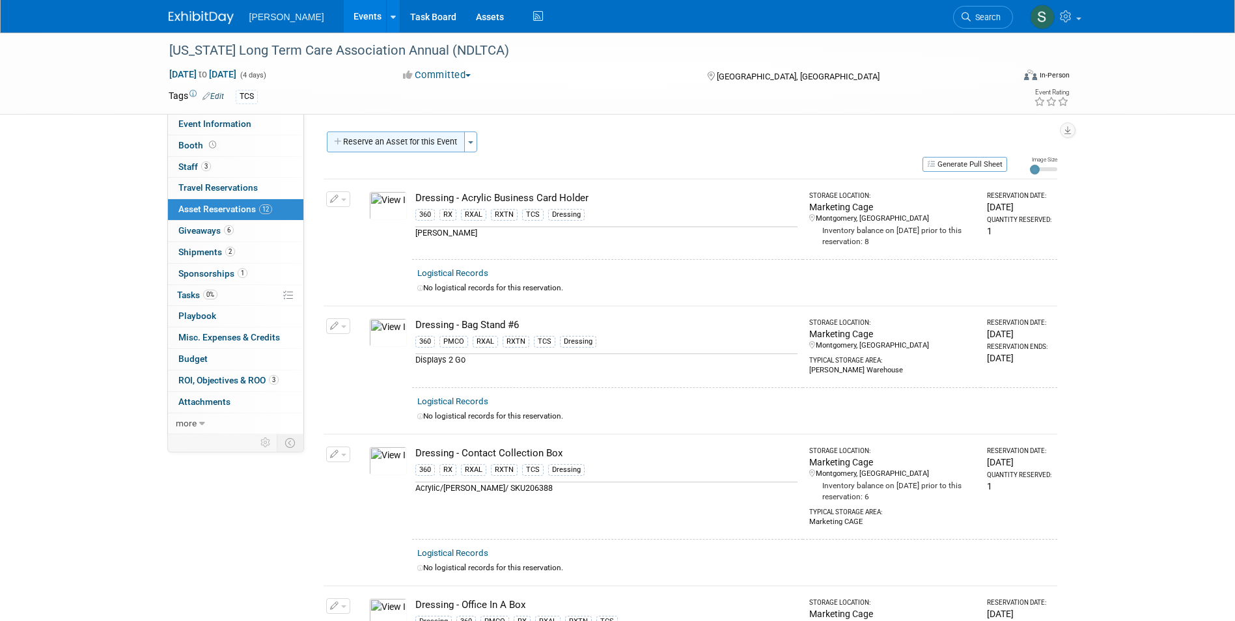
click at [403, 135] on button "Reserve an Asset for this Event" at bounding box center [396, 142] width 138 height 21
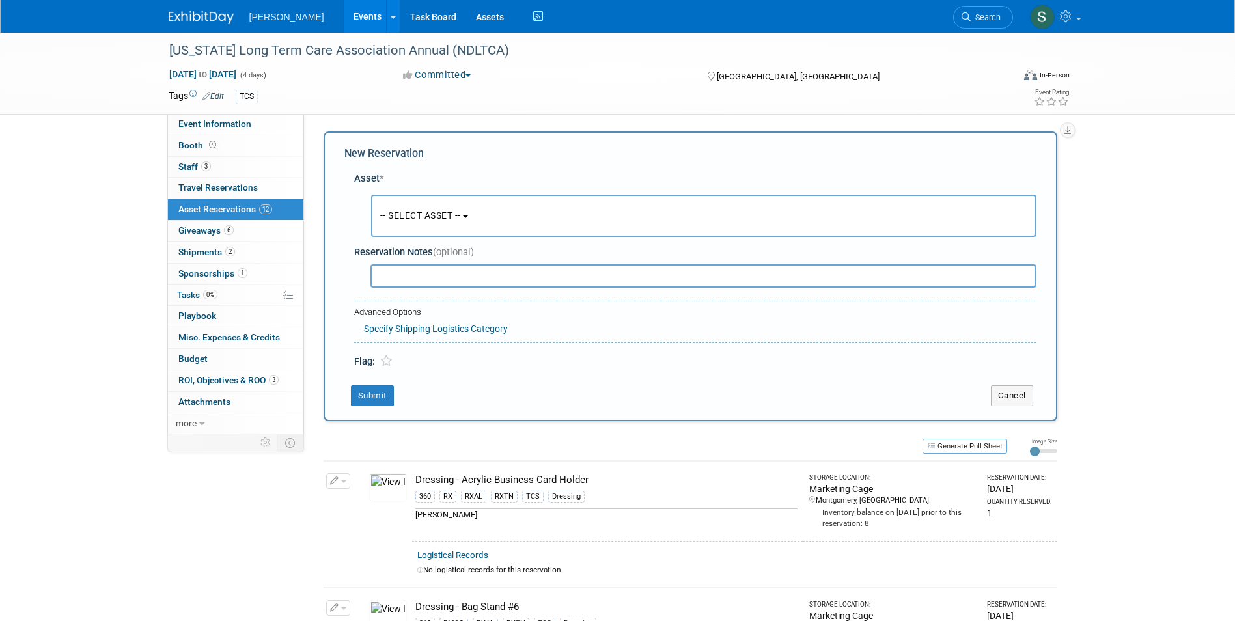
scroll to position [12, 0]
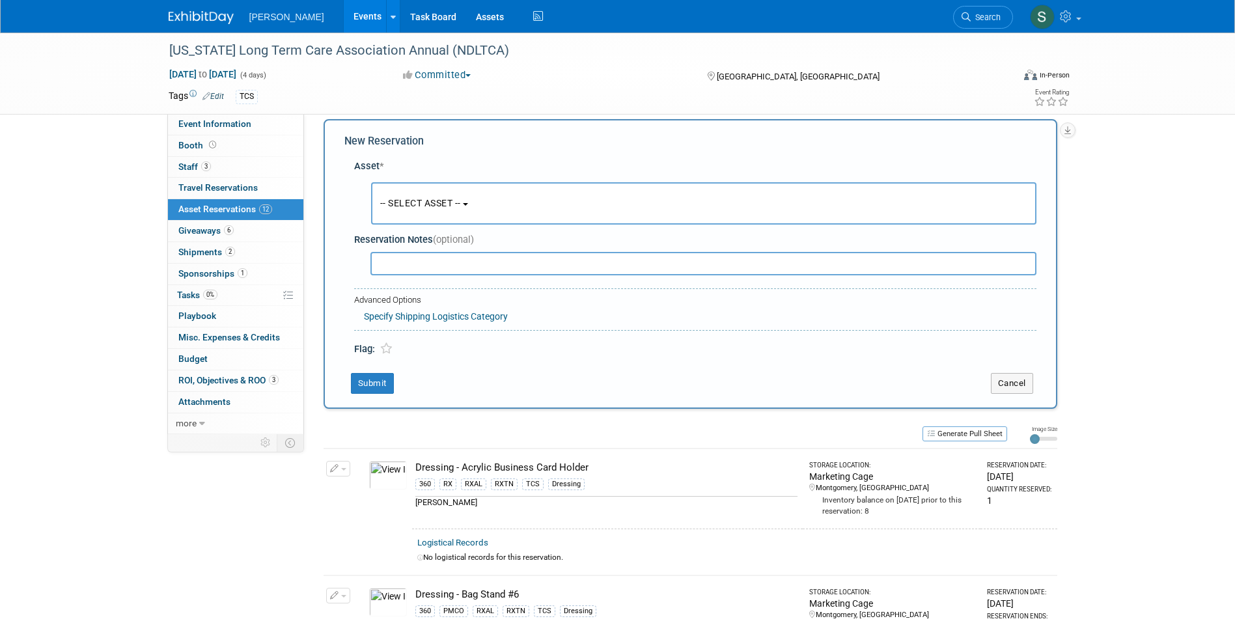
click at [406, 198] on span "-- SELECT ASSET --" at bounding box center [420, 203] width 81 height 10
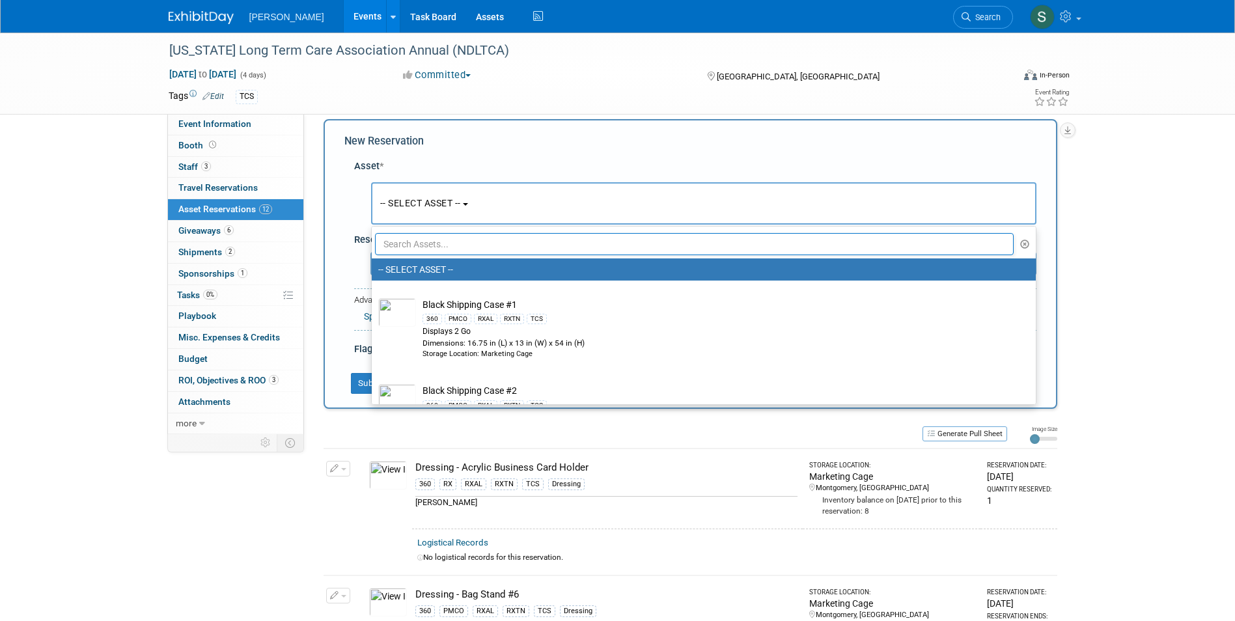
click at [422, 263] on label "-- SELECT ASSET --" at bounding box center [700, 269] width 644 height 17
click at [374, 266] on input "-- SELECT ASSET --" at bounding box center [369, 270] width 8 height 8
click at [417, 245] on input "text" at bounding box center [694, 244] width 639 height 22
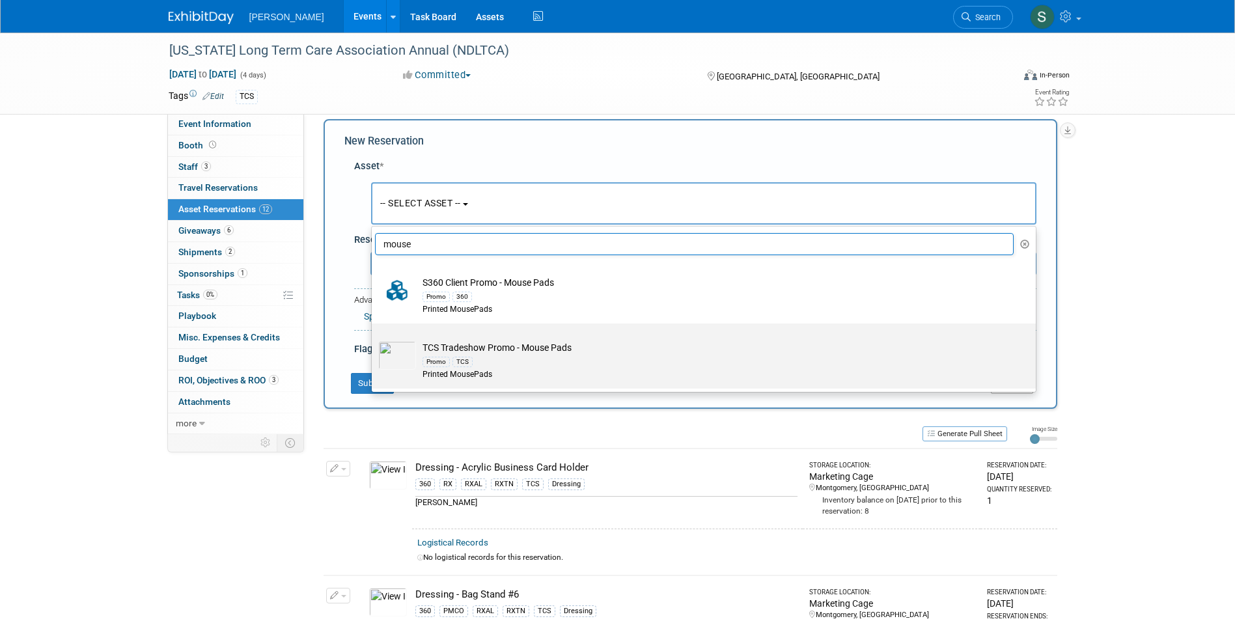
type input "mouse"
click at [537, 352] on td "TCS Tradeshow Promo - Mouse Pads Promo TCS Printed MousePads" at bounding box center [713, 361] width 594 height 40
click at [374, 339] on input "TCS Tradeshow Promo - Mouse Pads Promo TCS Printed MousePads" at bounding box center [369, 335] width 8 height 8
type input "2026"
select select "10725813"
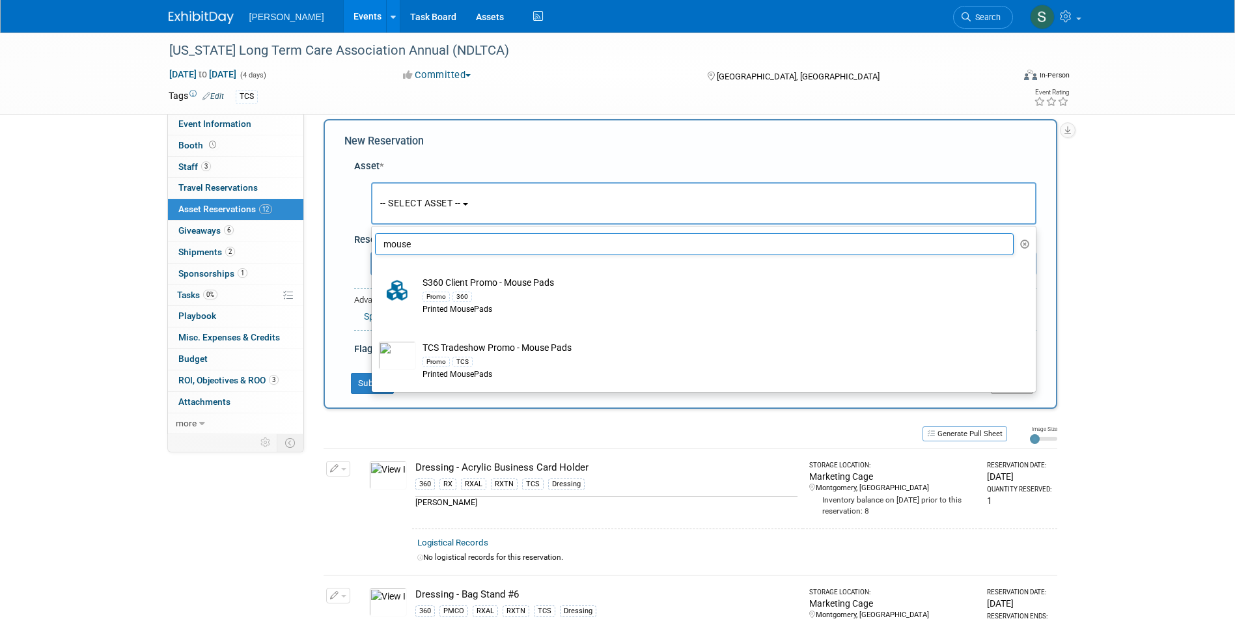
select select "4"
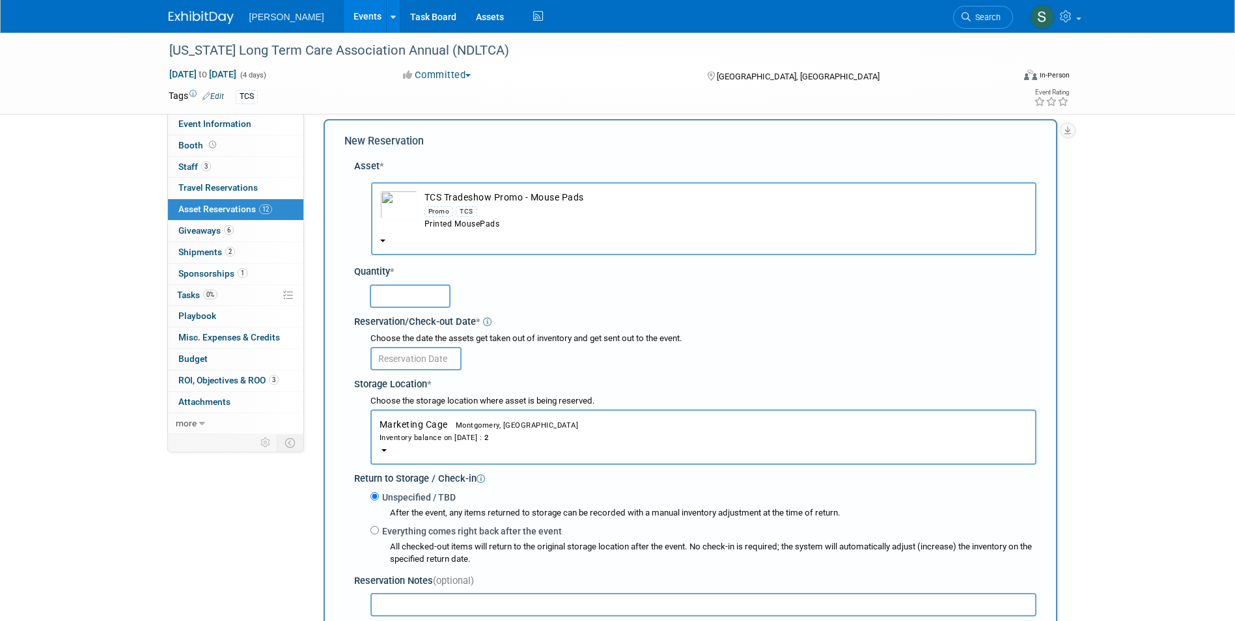
click at [414, 296] on input "text" at bounding box center [410, 295] width 81 height 23
type input "100"
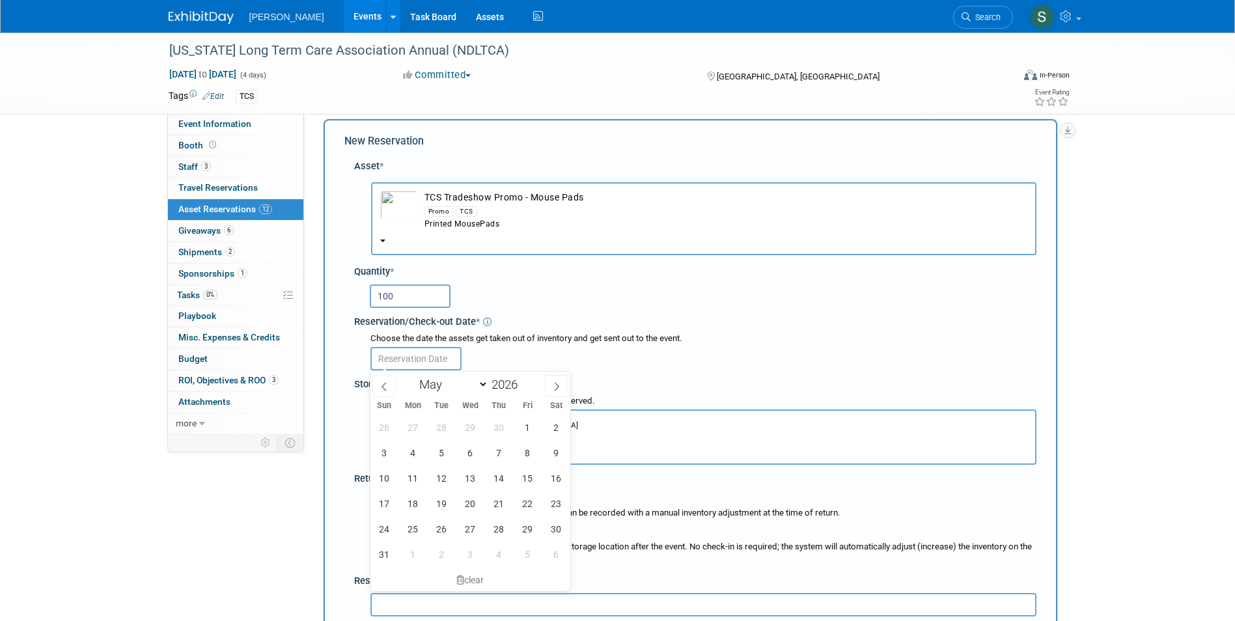
click at [410, 361] on input "text" at bounding box center [415, 358] width 91 height 23
click at [381, 381] on span at bounding box center [383, 386] width 23 height 22
select select "3"
click at [448, 503] on span "21" at bounding box center [441, 503] width 25 height 25
type input "Apr 21, 2026"
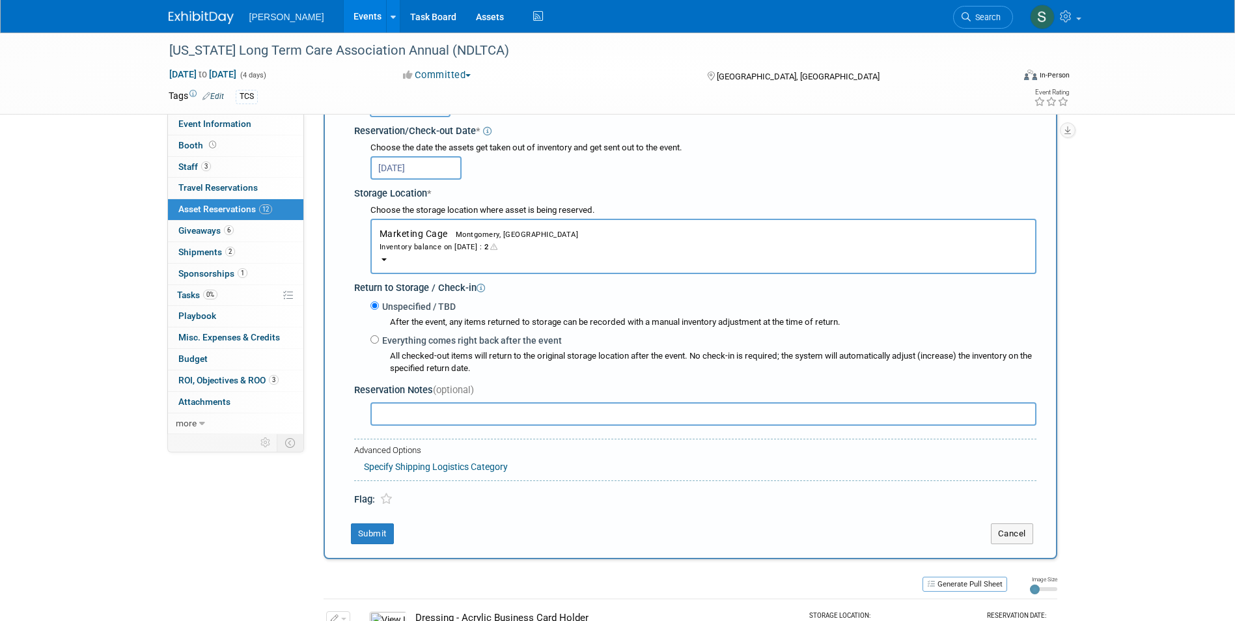
scroll to position [338, 0]
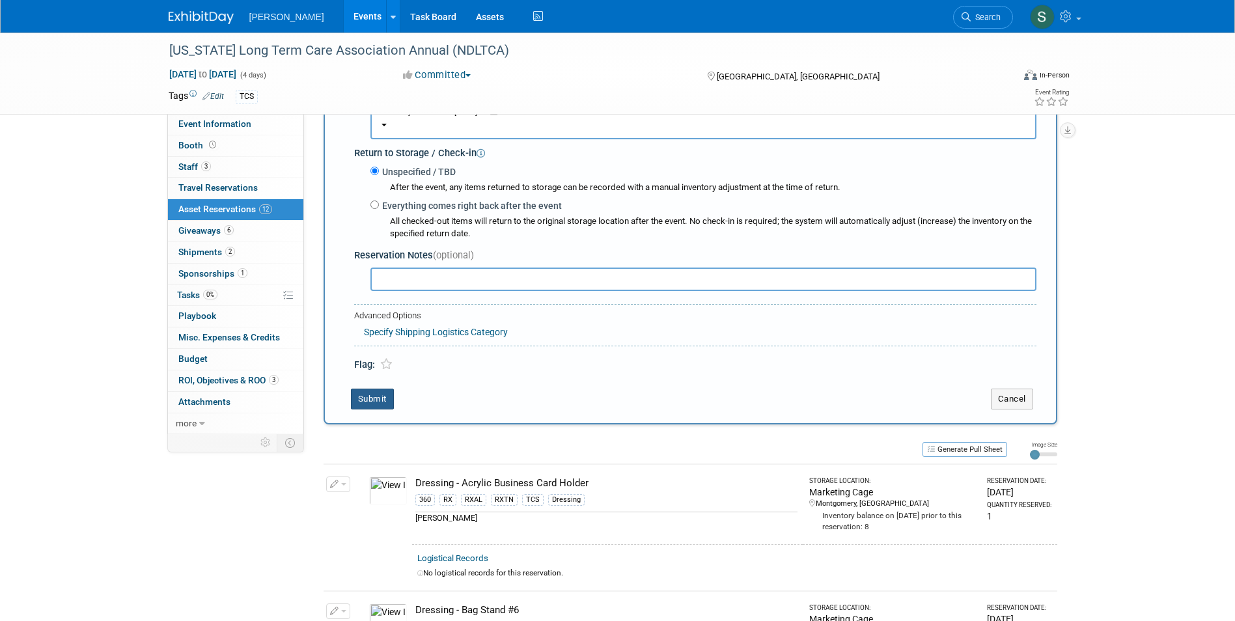
click at [372, 409] on button "Submit" at bounding box center [372, 399] width 43 height 21
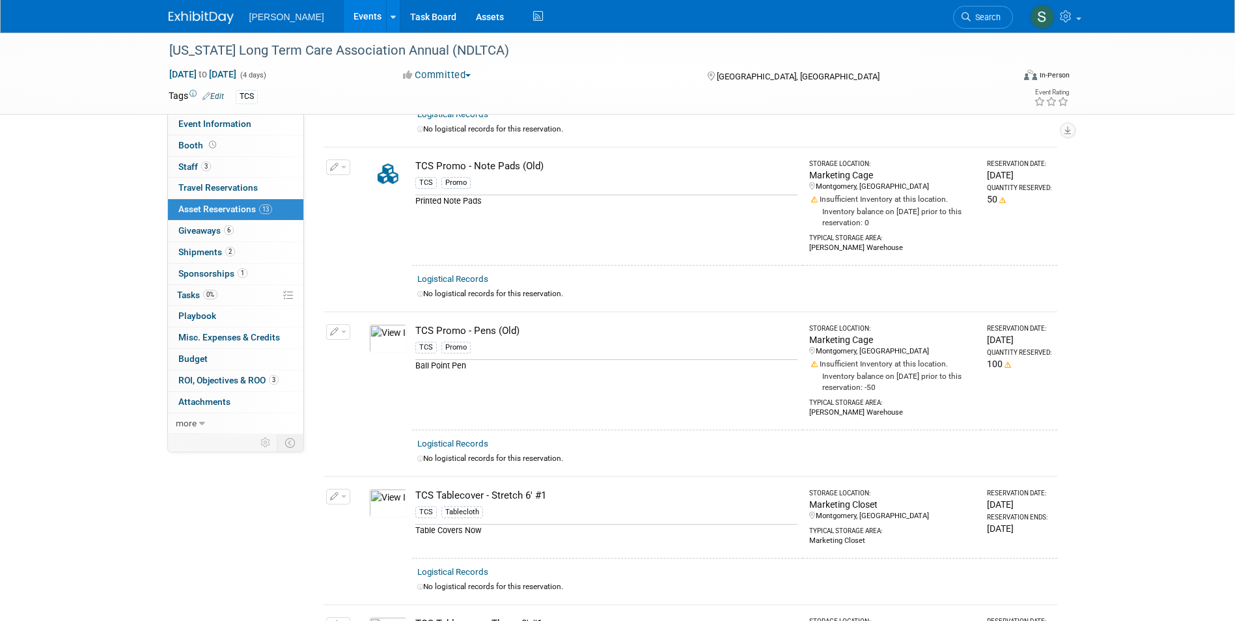
scroll to position [858, 0]
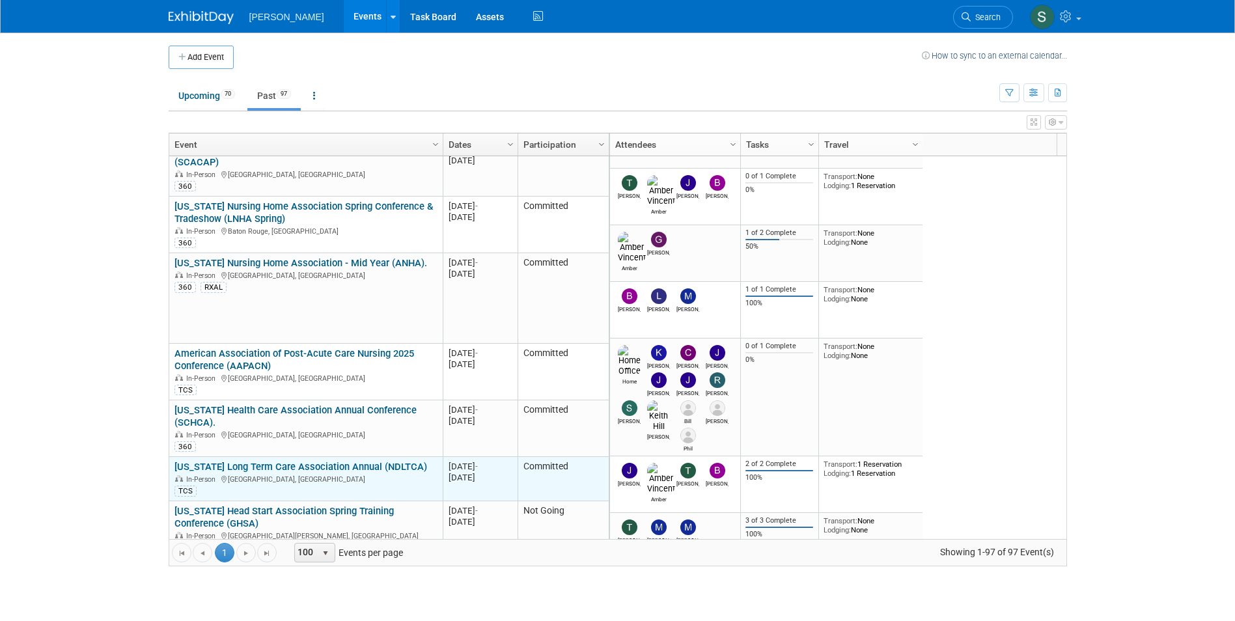
click at [378, 461] on link "[US_STATE] Long Term Care Association Annual (NDLTCA)" at bounding box center [300, 467] width 253 height 12
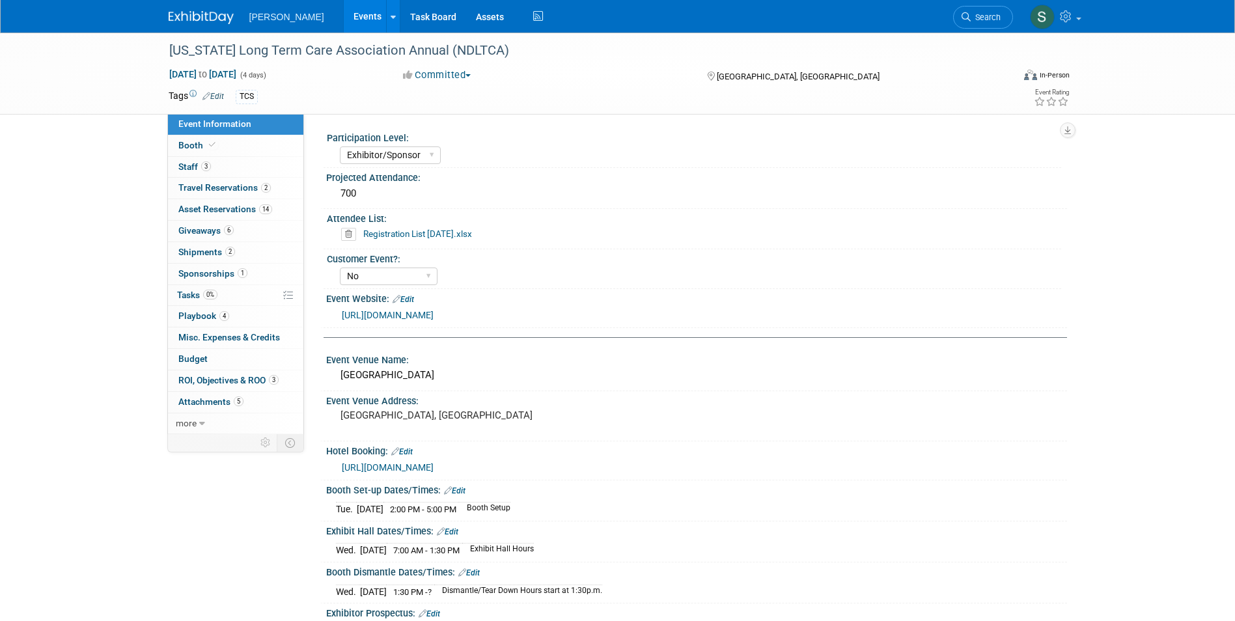
select select "Exhibitor/Sponsor"
select select "No"
click at [295, 210] on link "14 Asset Reservations 14" at bounding box center [235, 209] width 135 height 21
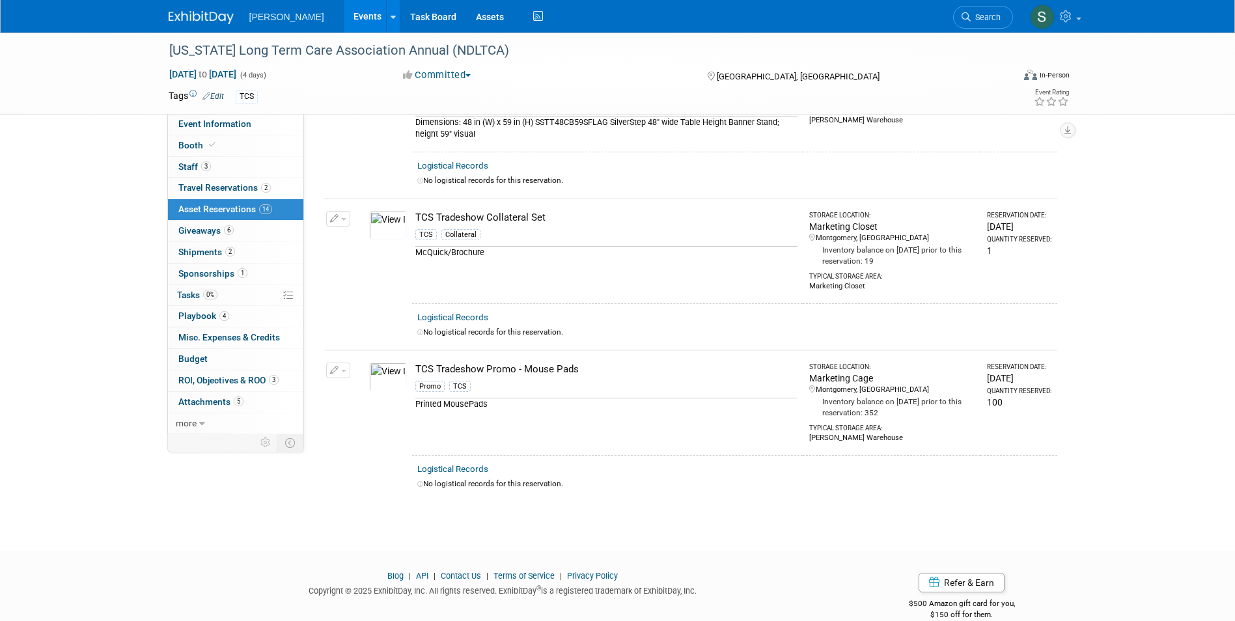
scroll to position [1723, 0]
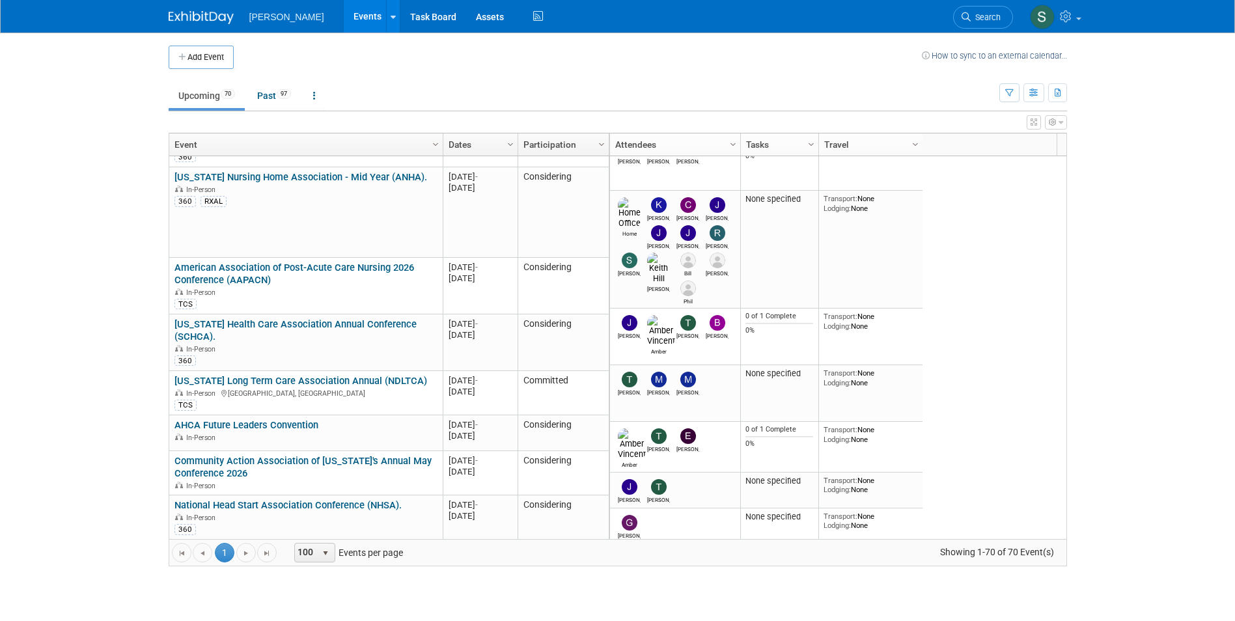
scroll to position [1484, 0]
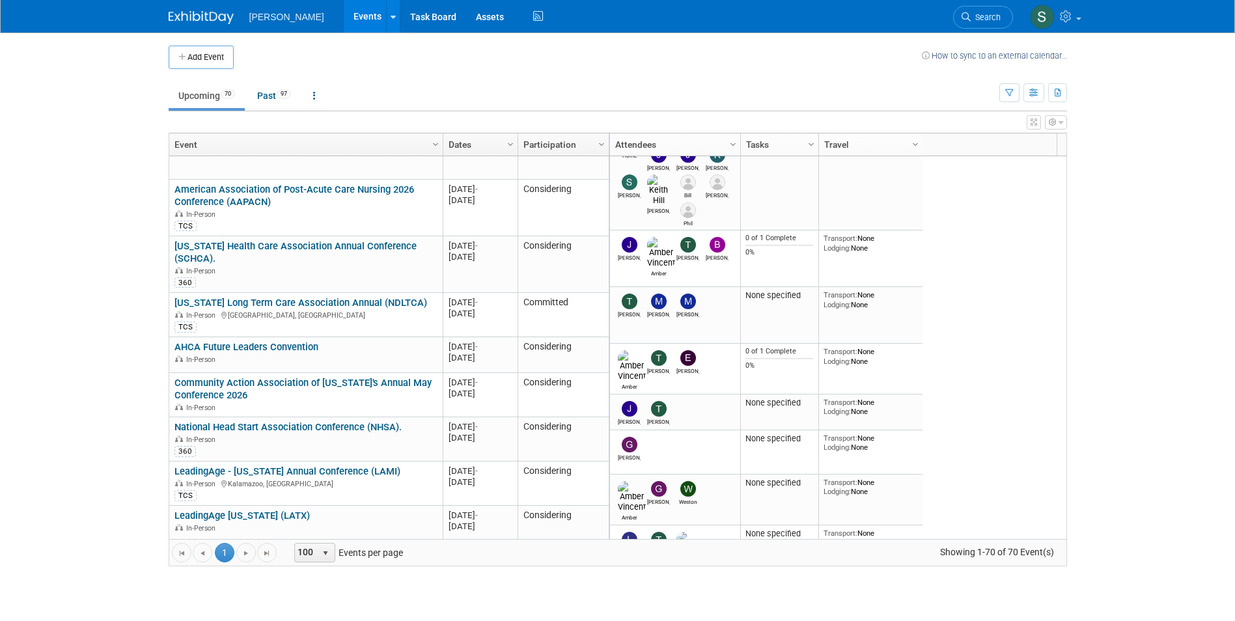
click at [292, 341] on link "AHCA Future Leaders Convention" at bounding box center [246, 347] width 144 height 12
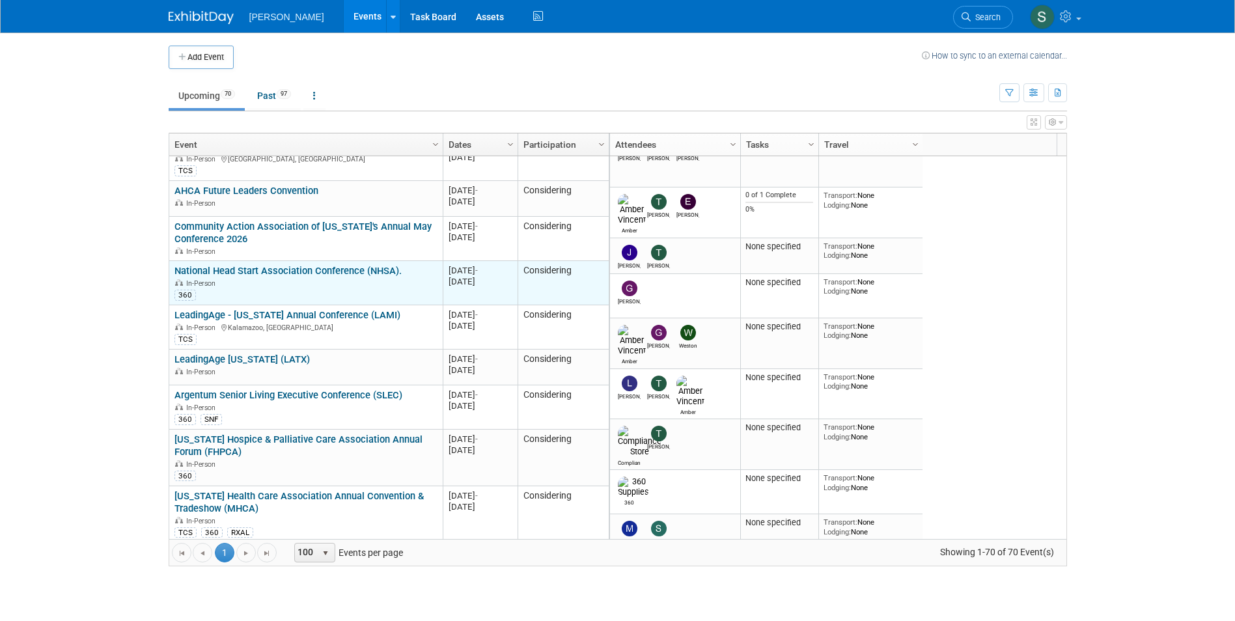
scroll to position [1562, 0]
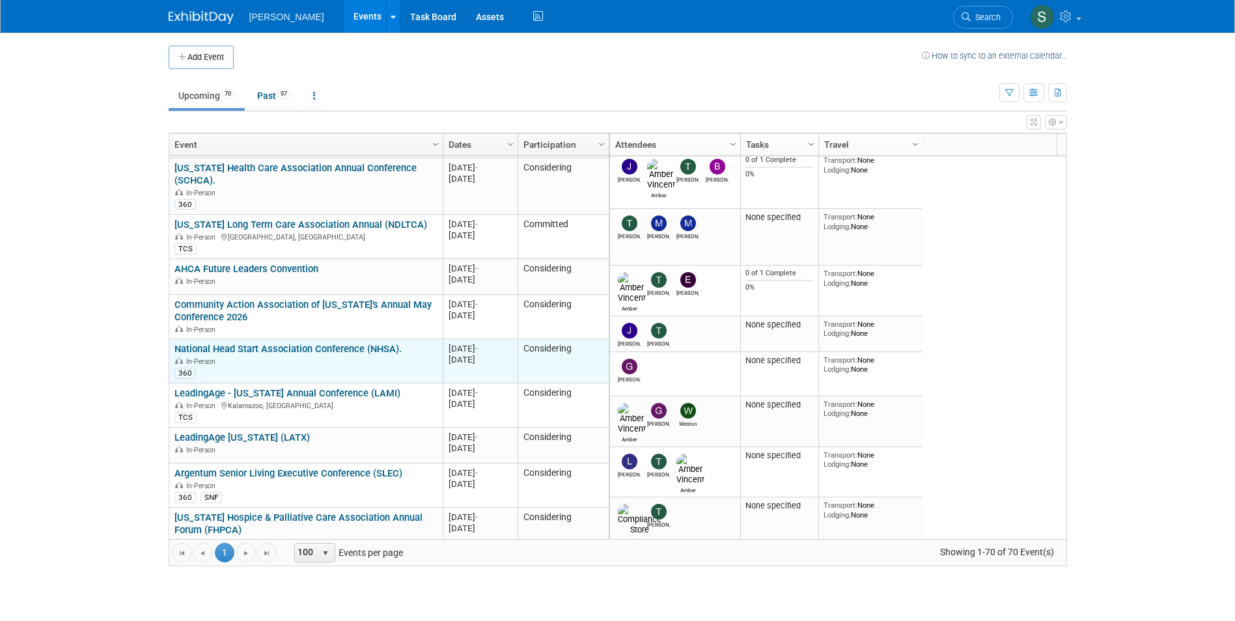
click at [255, 343] on link "National Head Start Association Conference (NHSA)." at bounding box center [287, 349] width 227 height 12
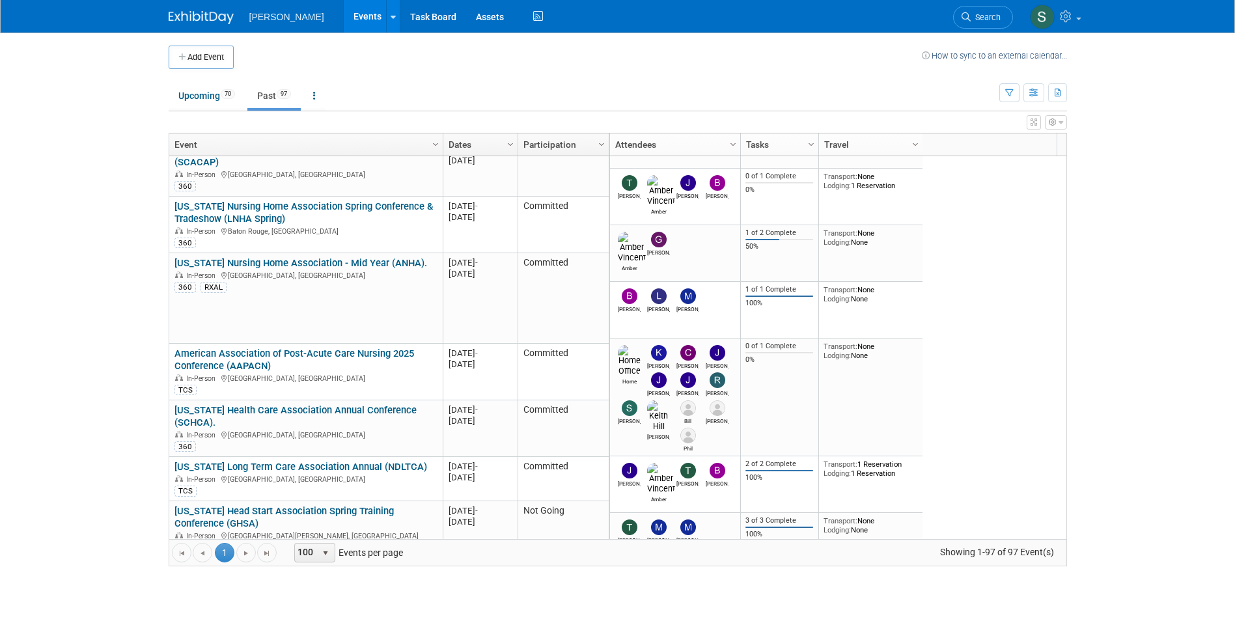
scroll to position [3047, 0]
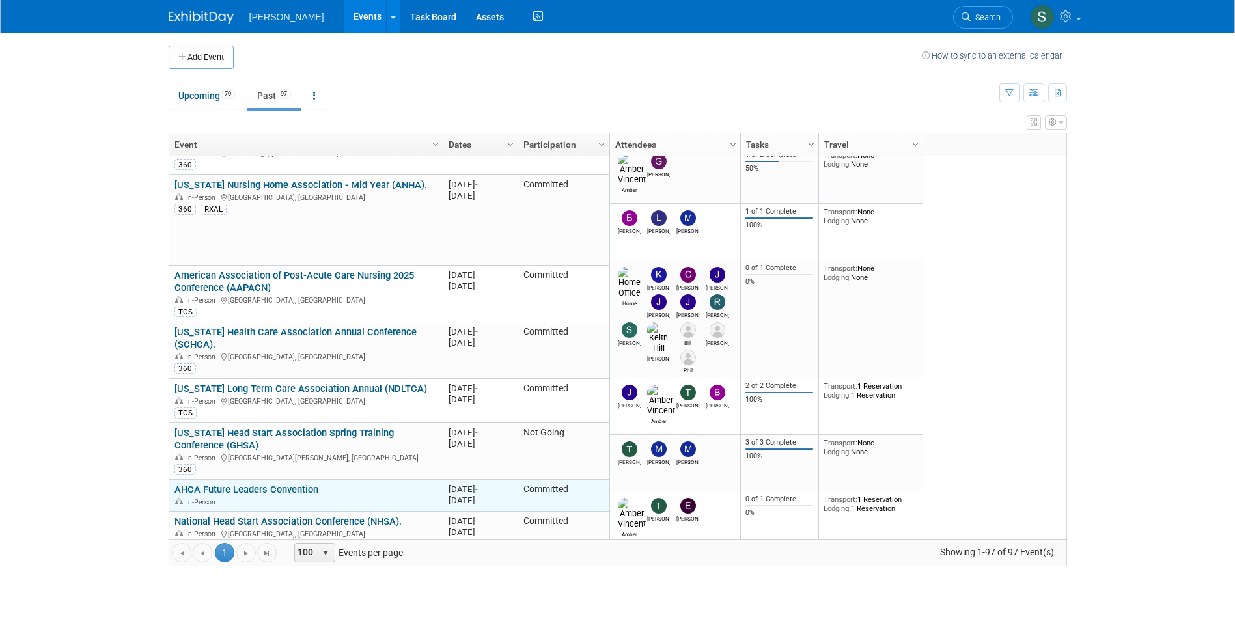
click at [276, 484] on link "AHCA Future Leaders Convention" at bounding box center [246, 490] width 144 height 12
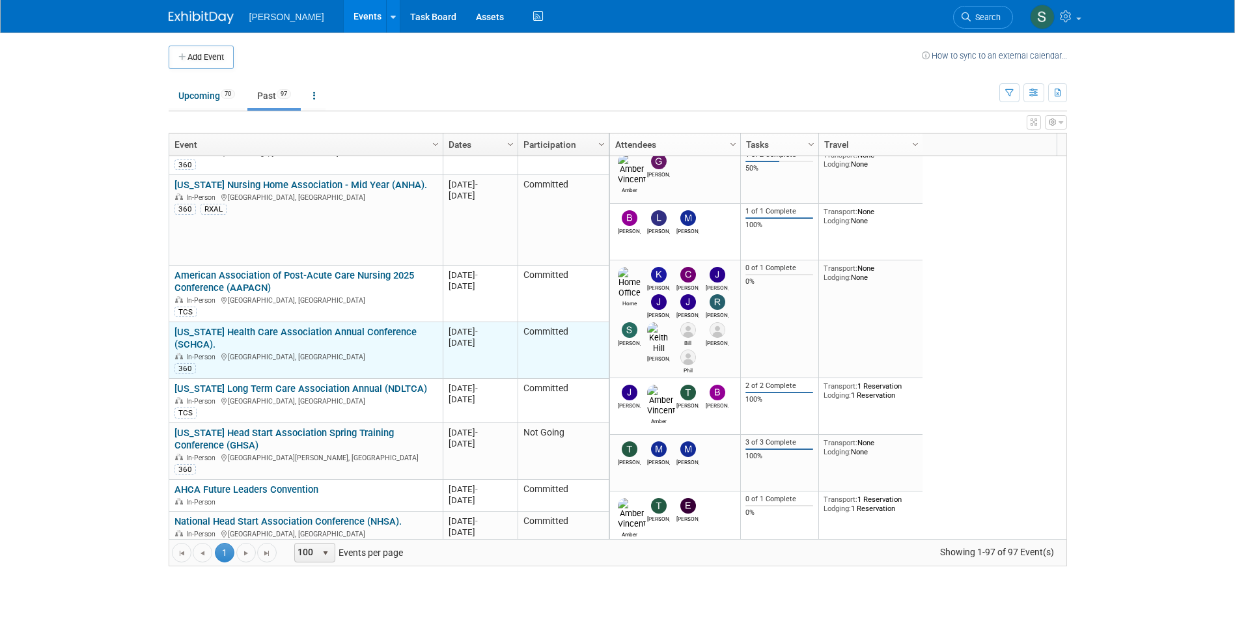
scroll to position [3125, 0]
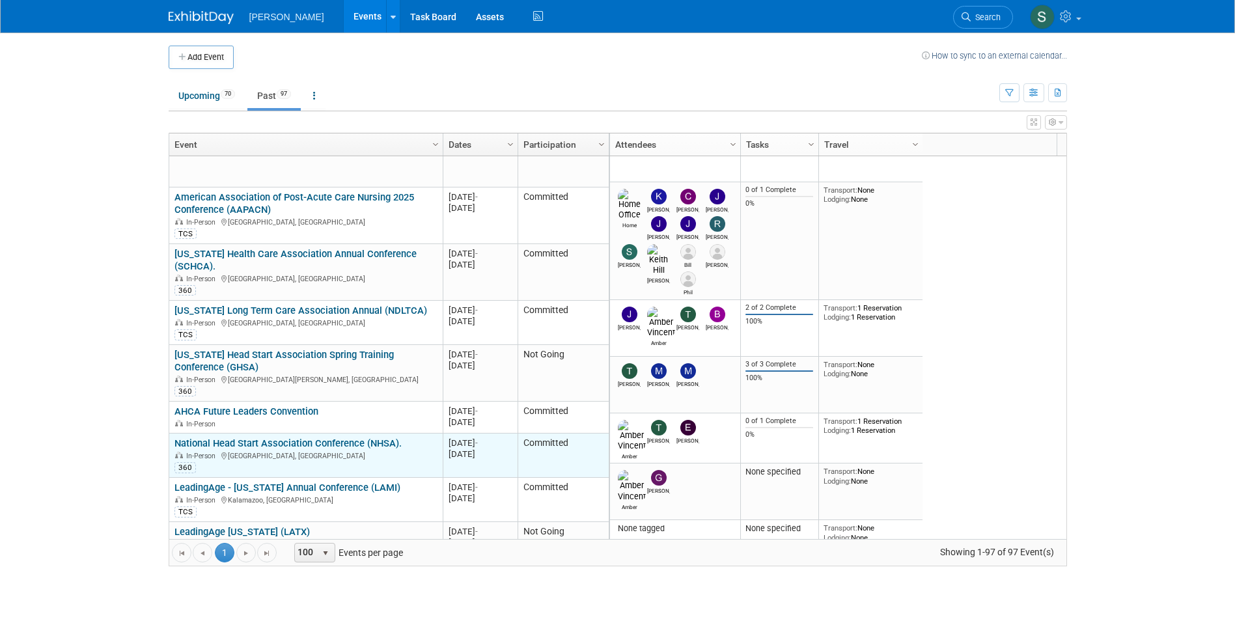
click at [340, 437] on link "National Head Start Association Conference (NHSA)." at bounding box center [287, 443] width 227 height 12
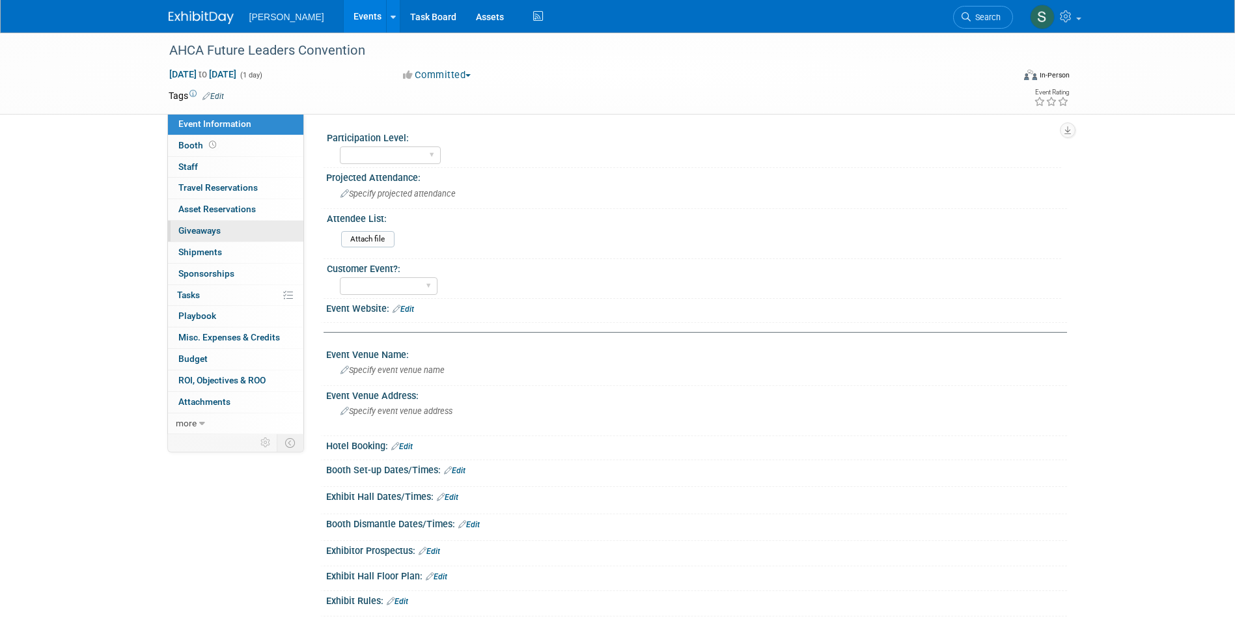
click at [233, 228] on link "0 Giveaways 0" at bounding box center [235, 231] width 135 height 21
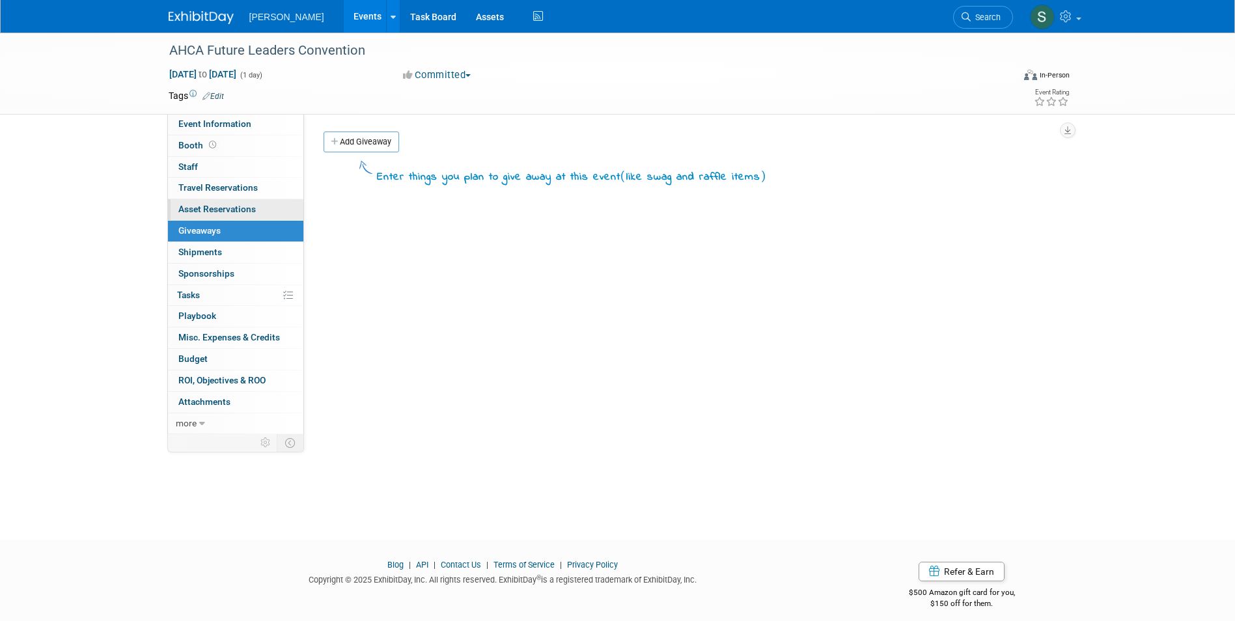
click at [232, 212] on span "Asset Reservations 0" at bounding box center [216, 209] width 77 height 10
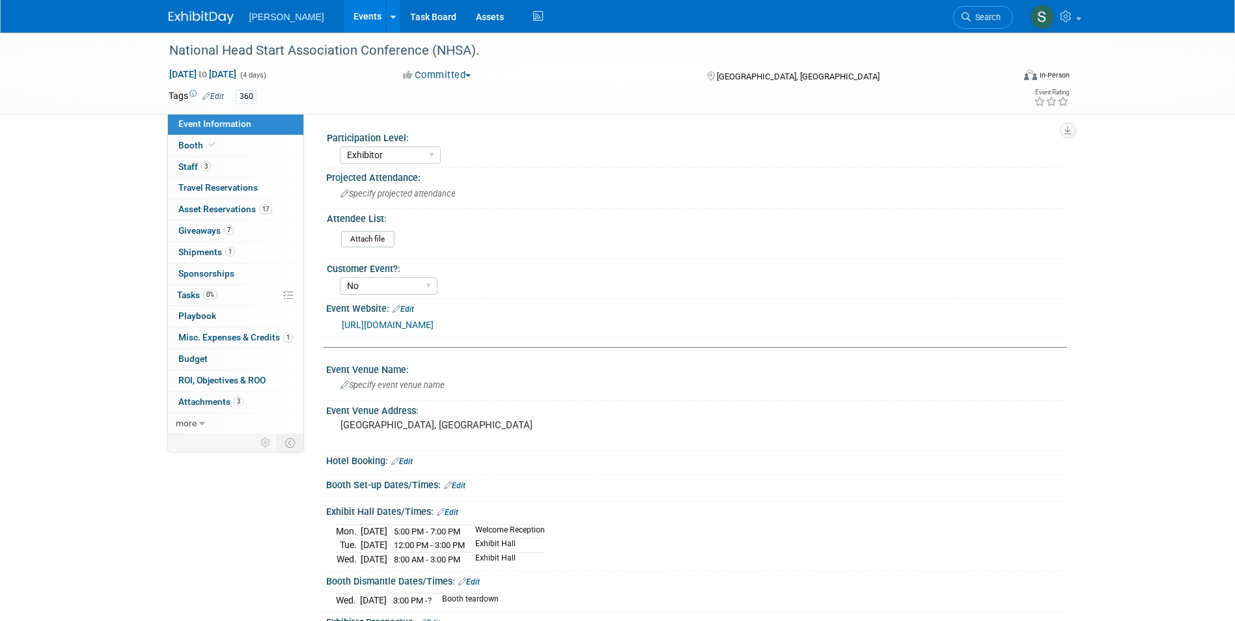
select select "Exhibitor"
select select "No"
click at [281, 210] on link "17 Asset Reservations 17" at bounding box center [235, 209] width 135 height 21
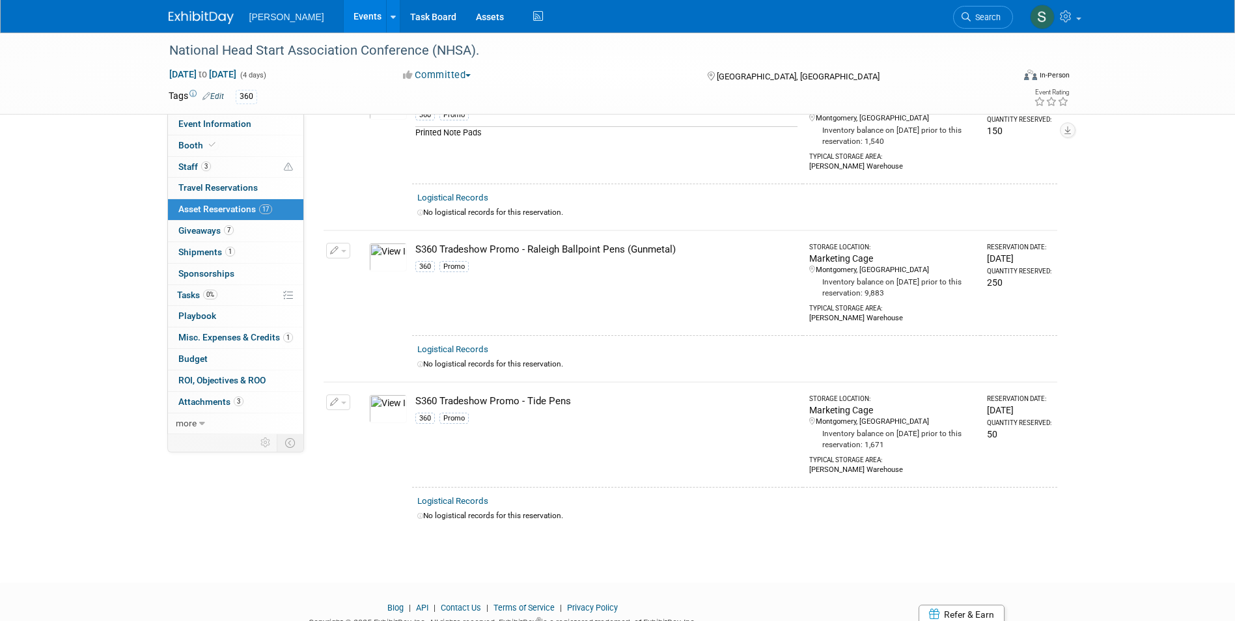
scroll to position [2125, 0]
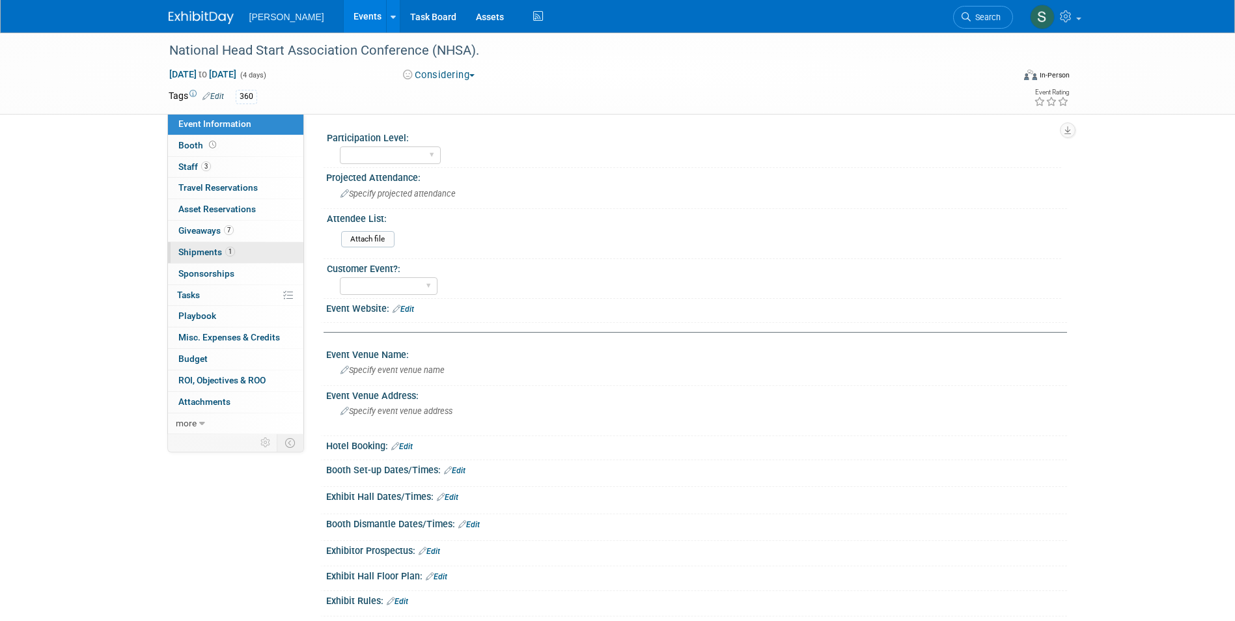
click at [260, 245] on link "1 Shipments 1" at bounding box center [235, 252] width 135 height 21
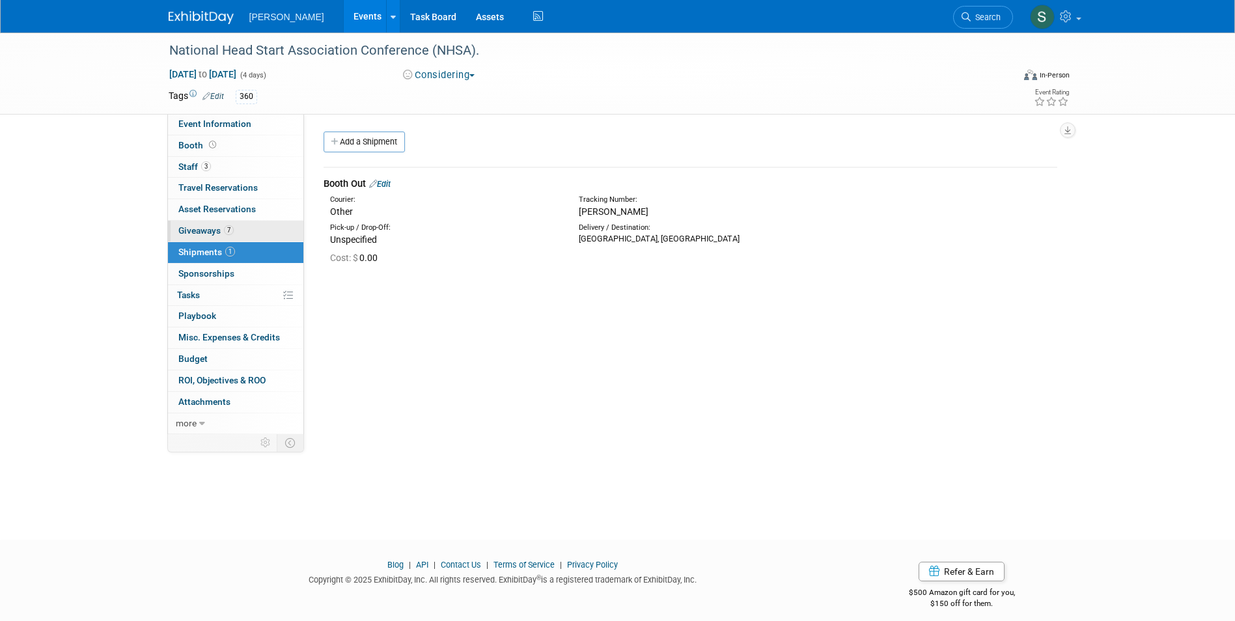
click at [256, 234] on link "7 Giveaways 7" at bounding box center [235, 231] width 135 height 21
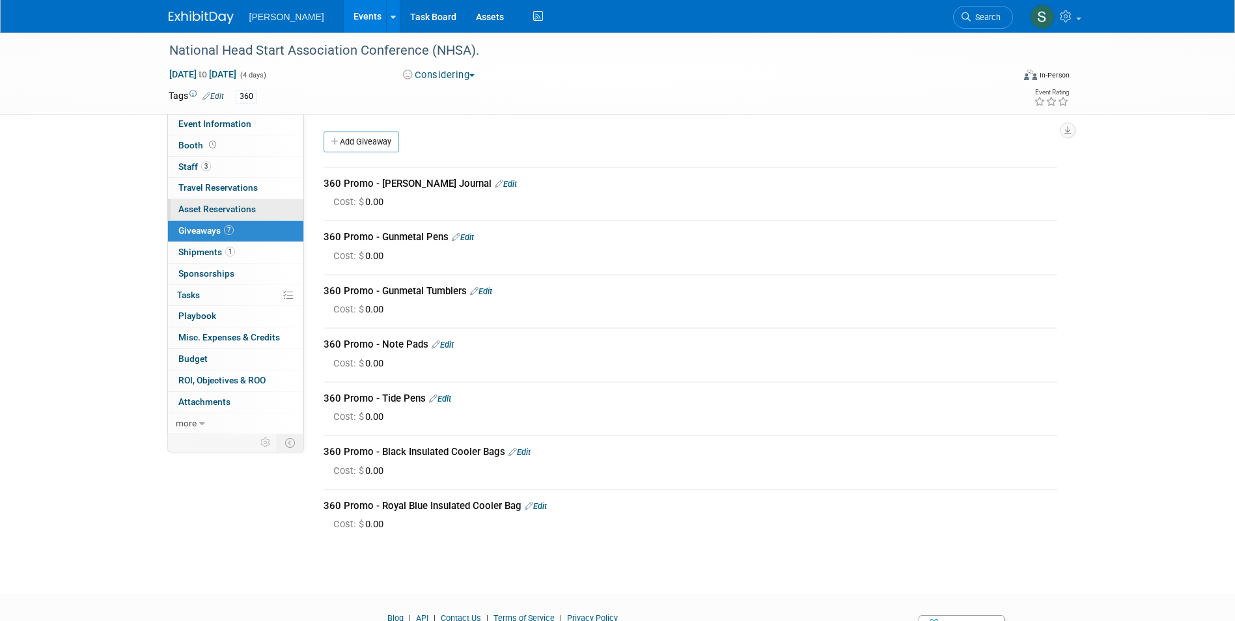
click at [260, 210] on link "0 Asset Reservations 0" at bounding box center [235, 209] width 135 height 21
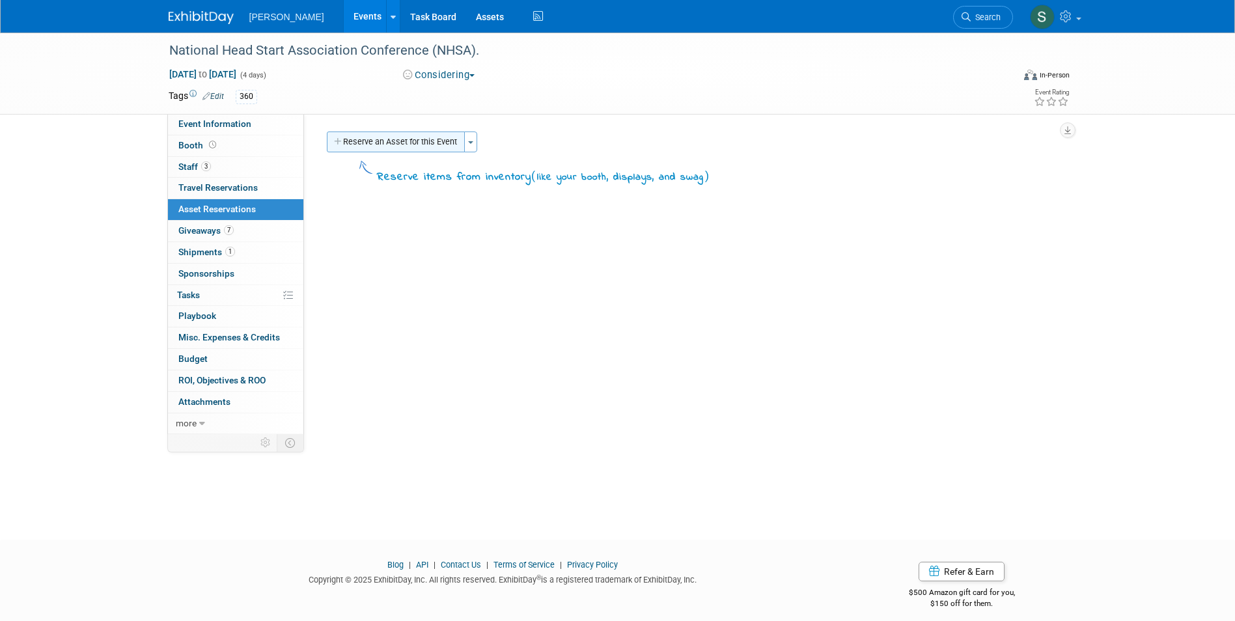
click at [404, 143] on button "Reserve an Asset for this Event" at bounding box center [396, 142] width 138 height 21
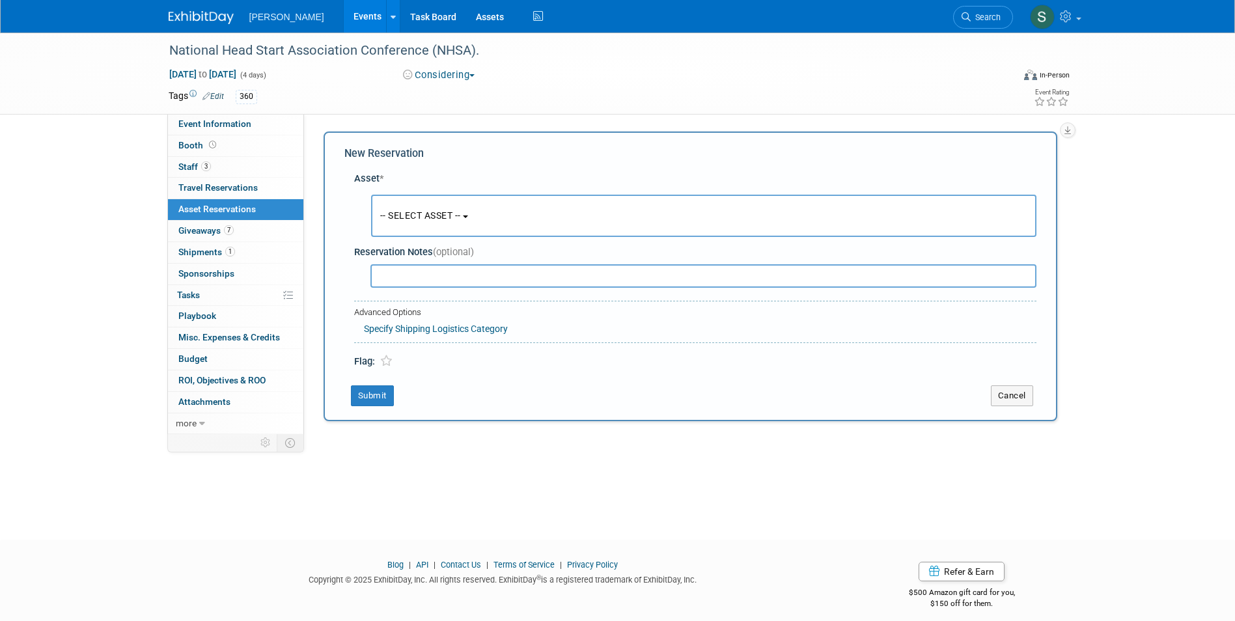
scroll to position [10, 0]
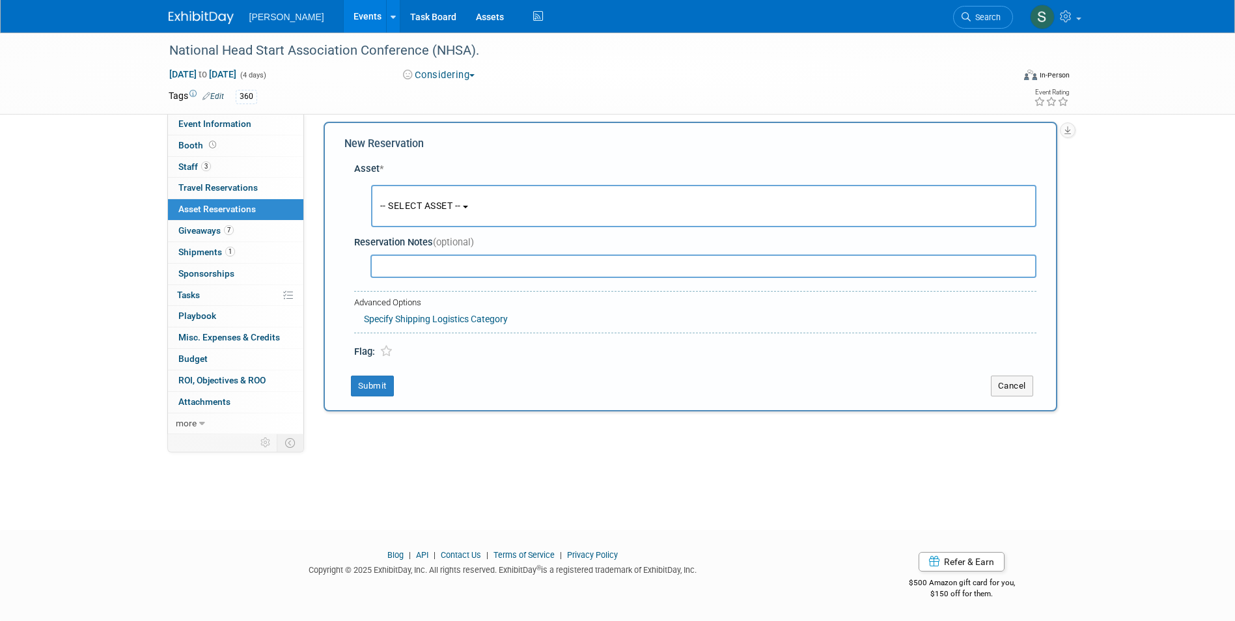
click at [428, 199] on button "-- SELECT ASSET --" at bounding box center [703, 206] width 665 height 42
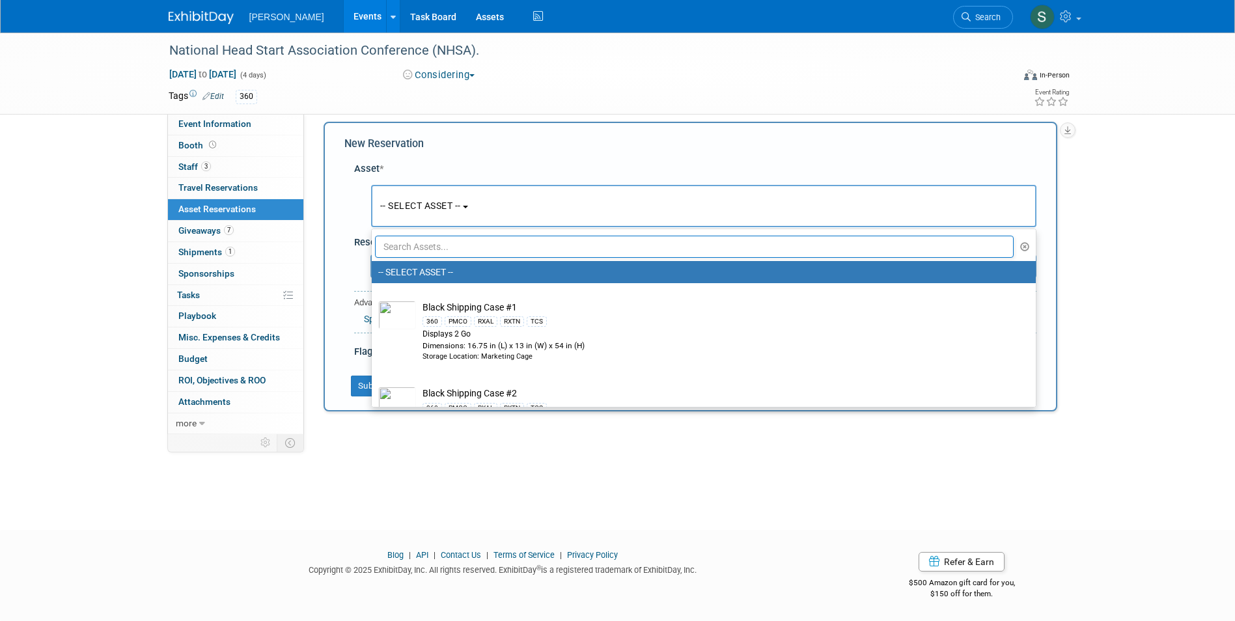
click at [445, 246] on input "text" at bounding box center [694, 247] width 639 height 22
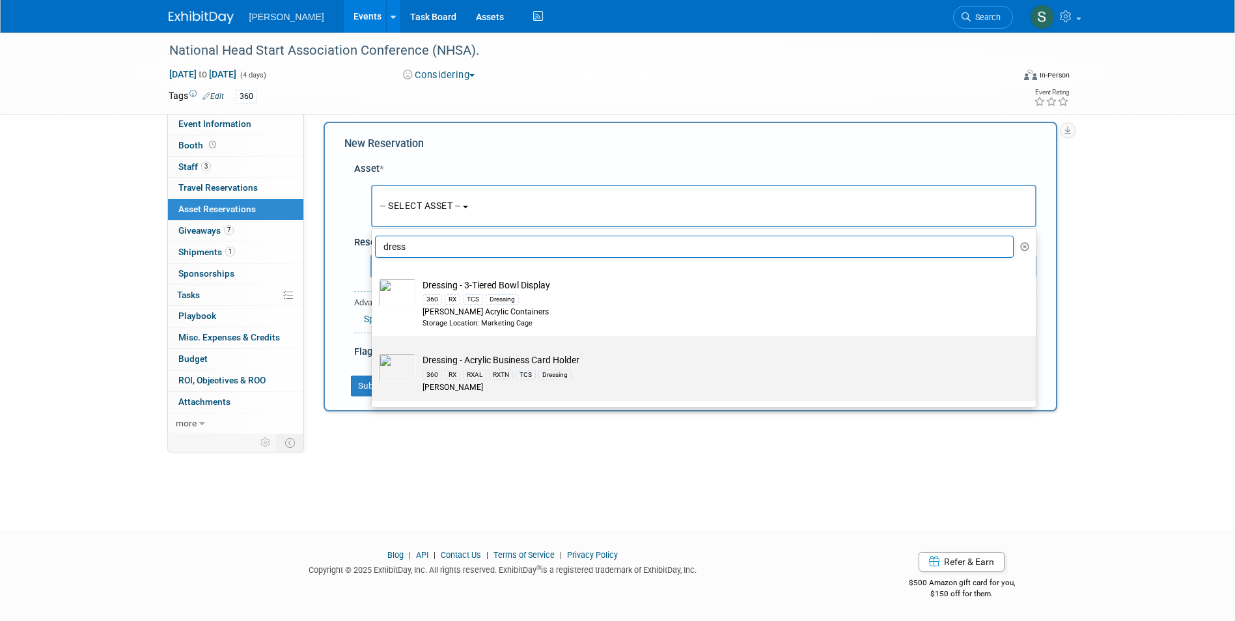
type input "dress"
click at [620, 359] on td "Dressing - Acrylic Business Card Holder 360 RX RXAL RXTN TCS Dressing Azar" at bounding box center [713, 373] width 594 height 40
click at [374, 352] on input "Dressing - Acrylic Business Card Holder 360 RX RXAL RXTN TCS Dressing Azar" at bounding box center [369, 347] width 8 height 8
type input "2026"
select select "10723995"
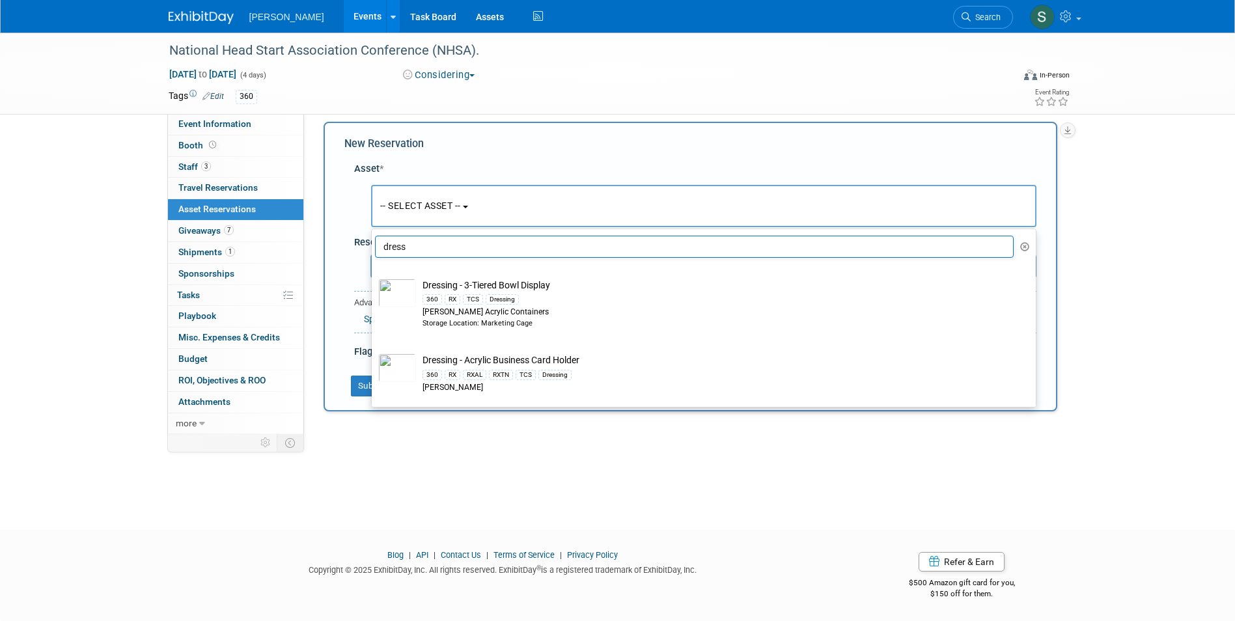
select select "4"
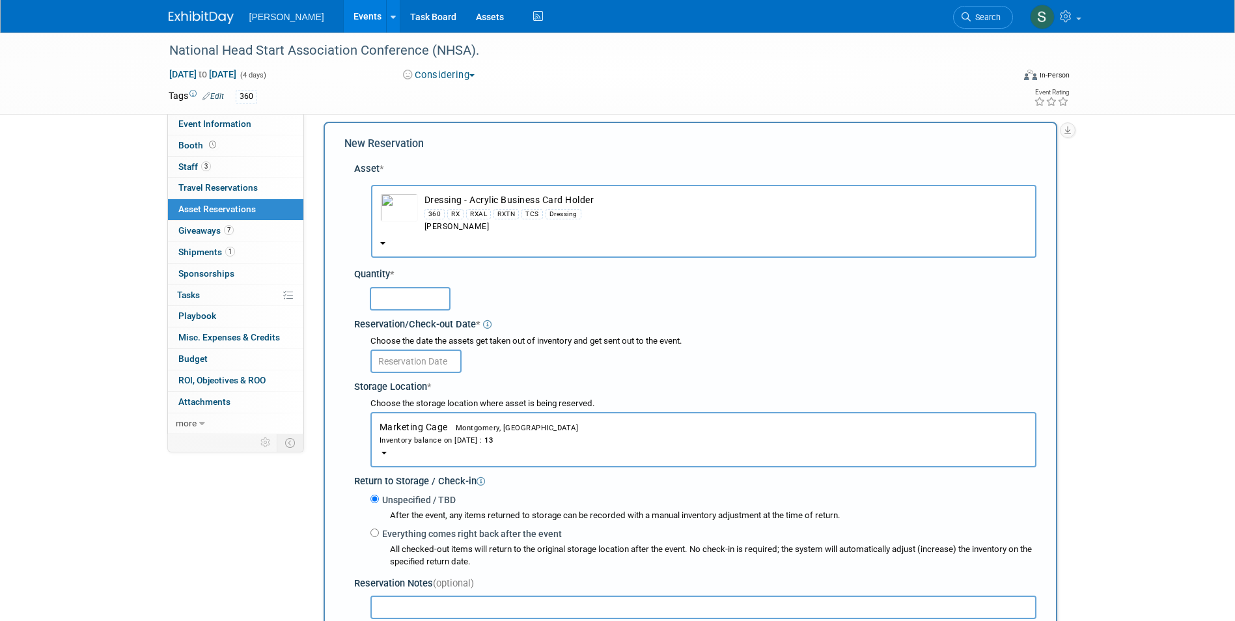
click at [378, 296] on input "text" at bounding box center [410, 298] width 81 height 23
type input "1"
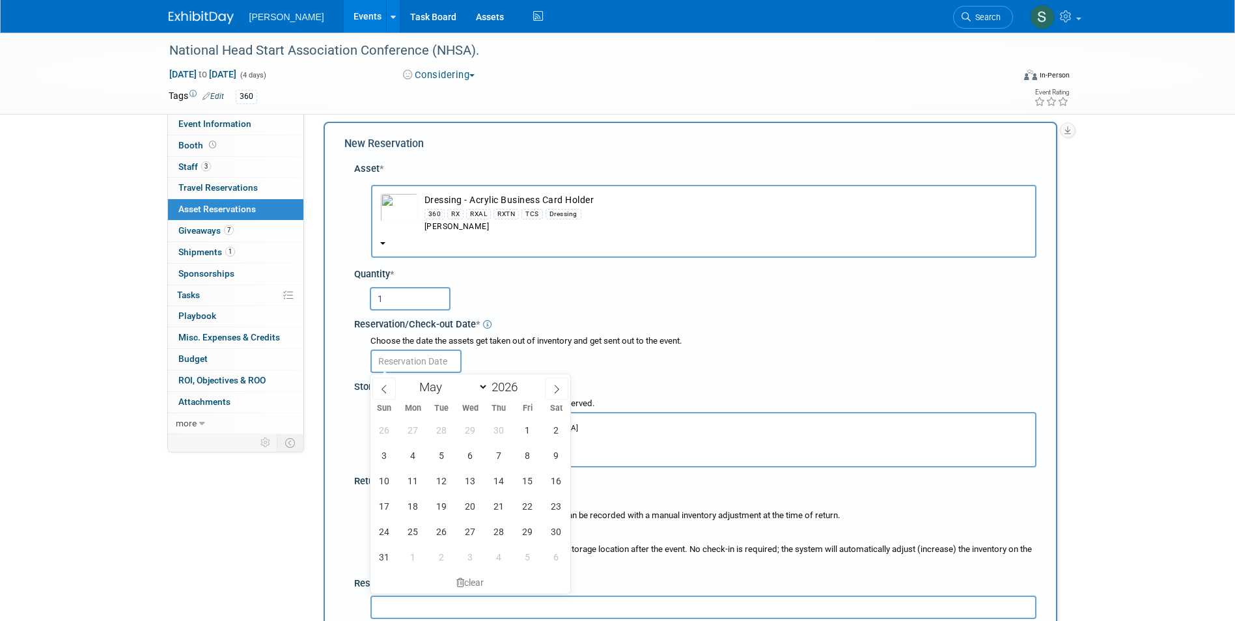
click at [417, 367] on input "text" at bounding box center [415, 361] width 91 height 23
click at [415, 460] on span "4" at bounding box center [412, 455] width 25 height 25
type input "May 4, 2026"
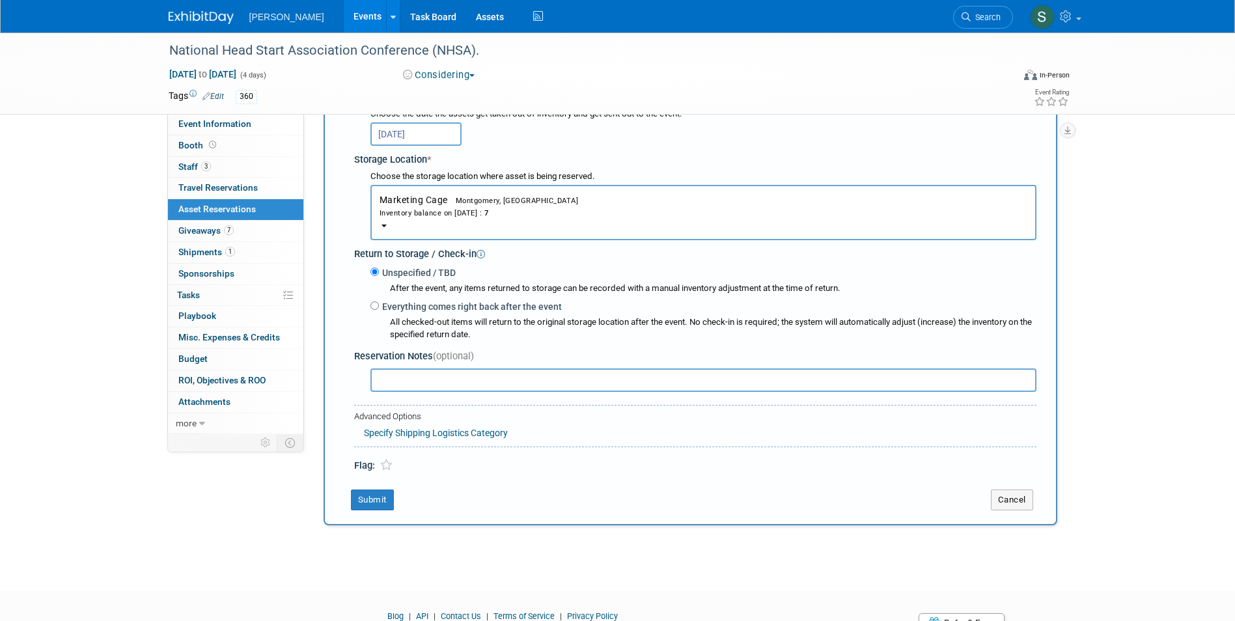
scroll to position [270, 0]
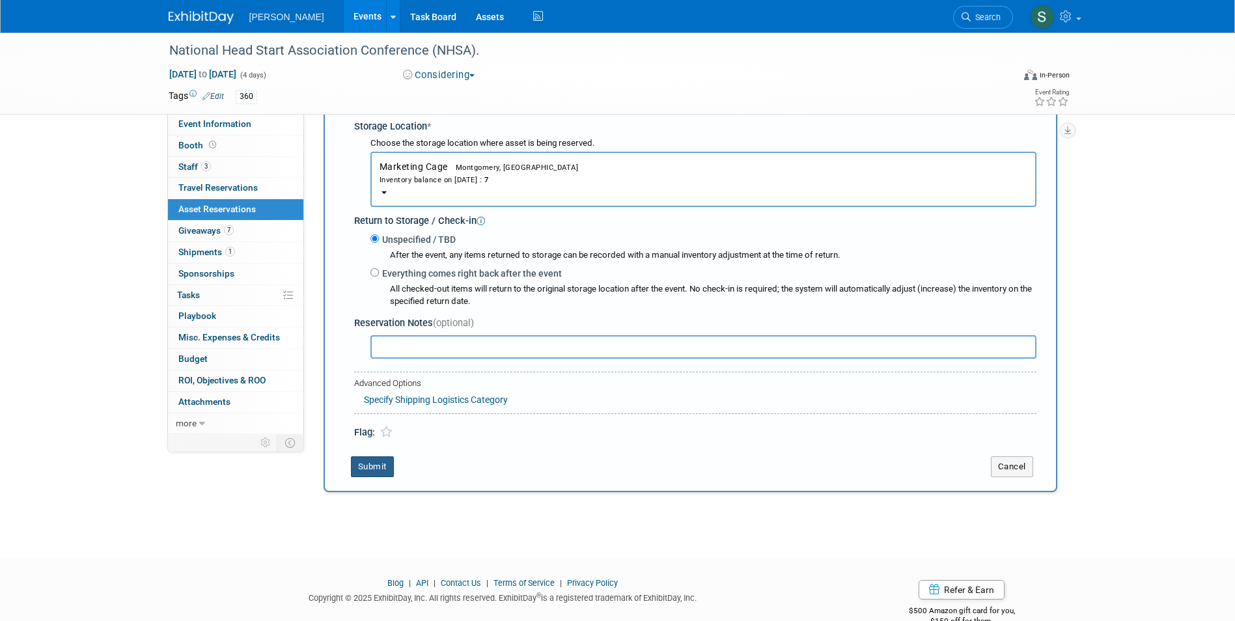
click at [378, 468] on button "Submit" at bounding box center [372, 466] width 43 height 21
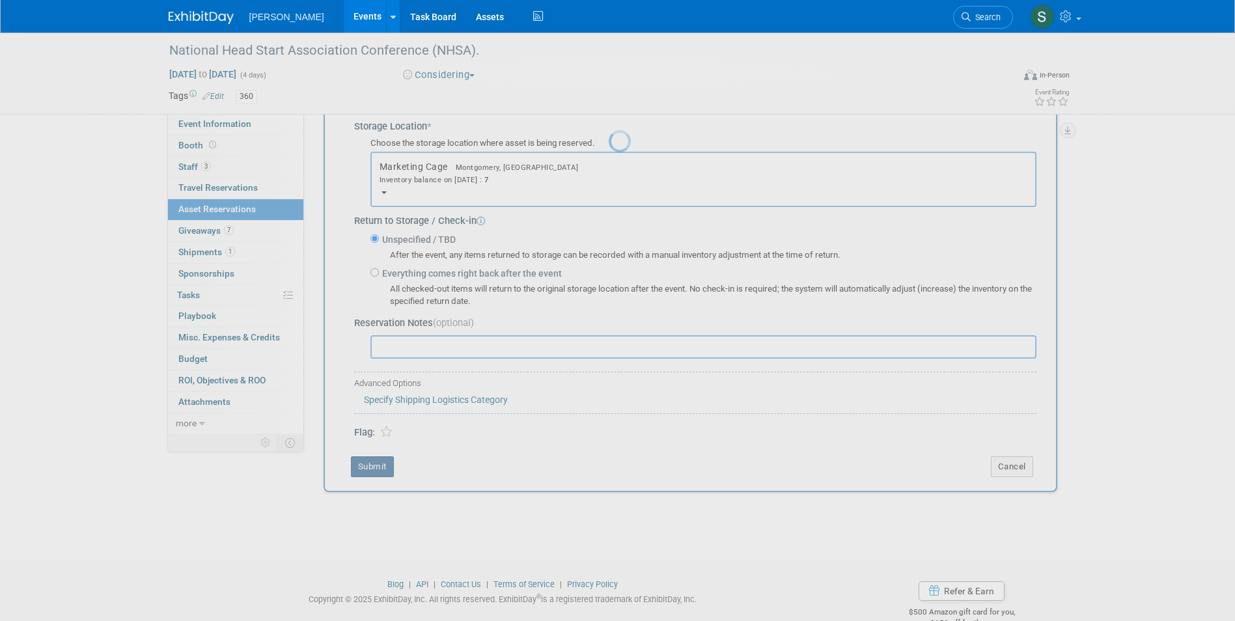
scroll to position [10, 0]
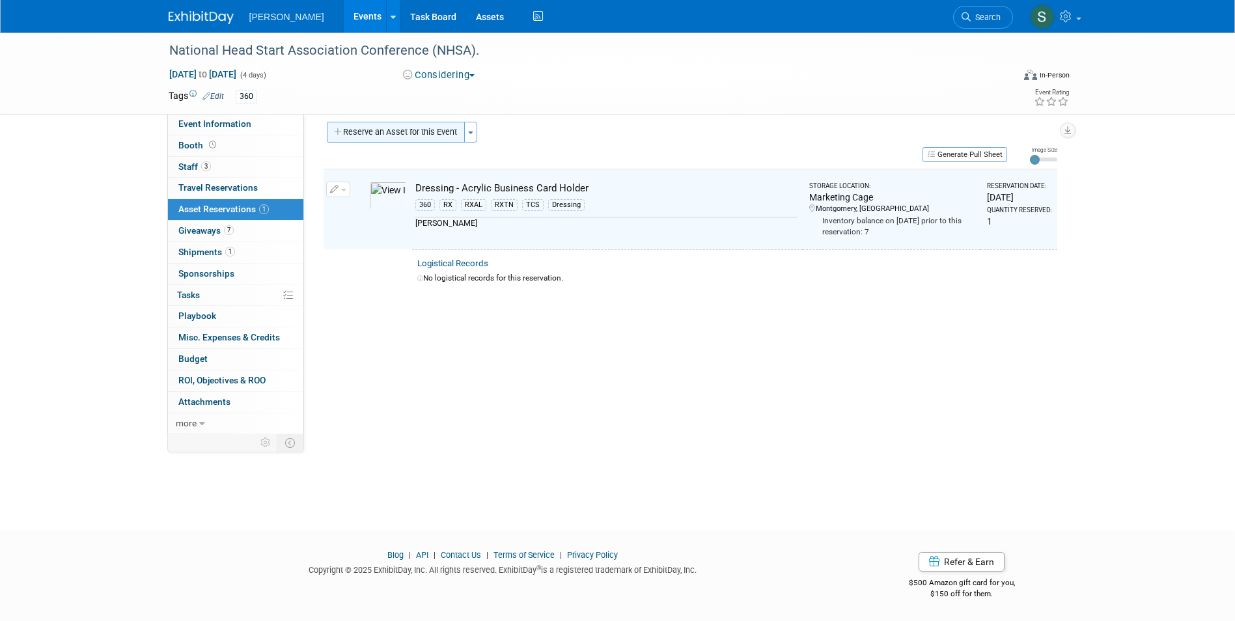
click at [424, 128] on button "Reserve an Asset for this Event" at bounding box center [396, 132] width 138 height 21
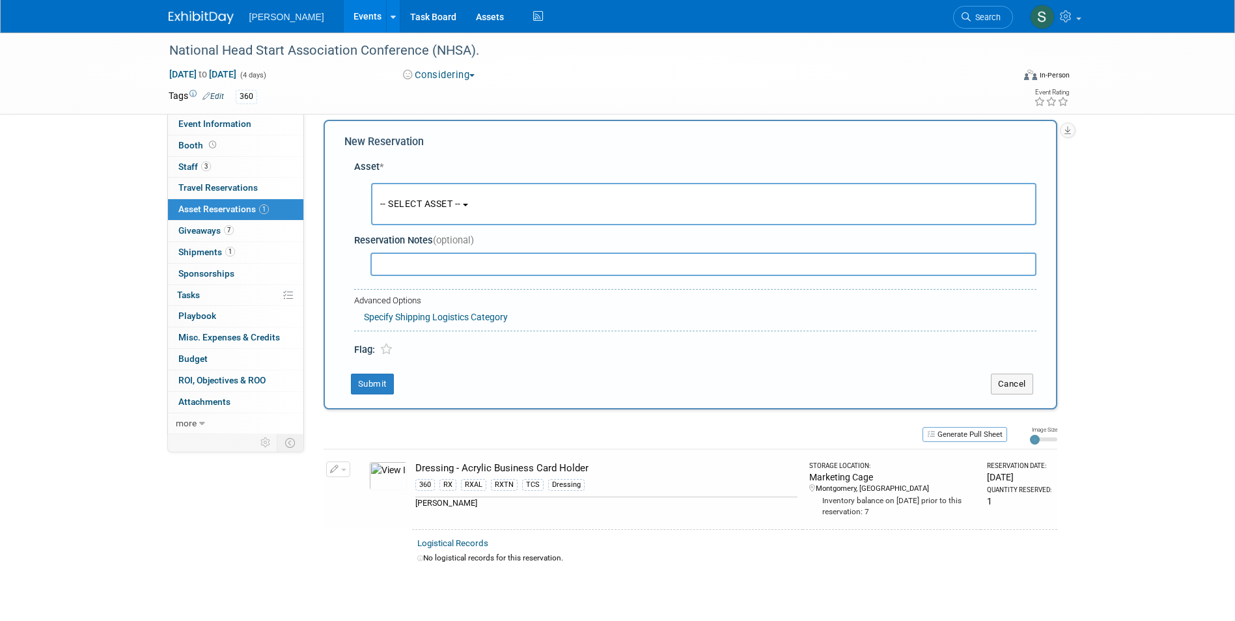
scroll to position [12, 0]
click at [422, 216] on button "-- SELECT ASSET --" at bounding box center [703, 203] width 665 height 42
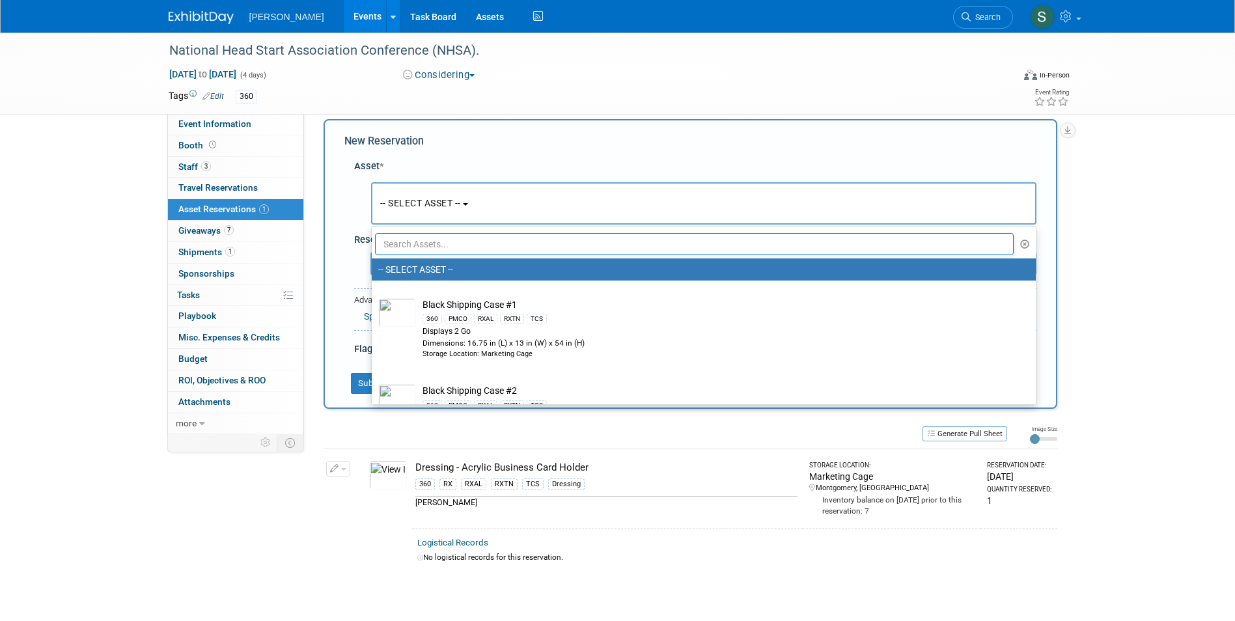
click at [428, 251] on input "text" at bounding box center [694, 244] width 639 height 22
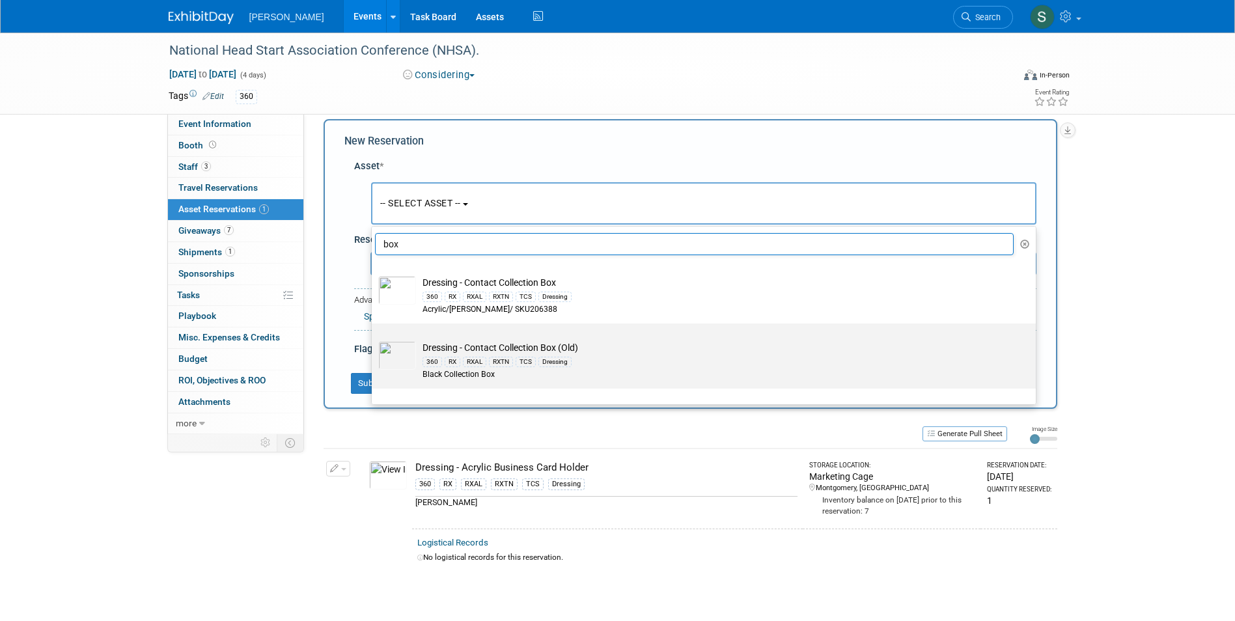
type input "box"
click at [666, 353] on td "Dressing - Contact Collection Box (Old) 360 RX RXAL RXTN TCS Dressing Black Col…" at bounding box center [713, 361] width 594 height 40
click at [374, 339] on input "Dressing - Contact Collection Box (Old) 360 RX RXAL RXTN TCS Dressing Black Col…" at bounding box center [369, 335] width 8 height 8
select select "10724622"
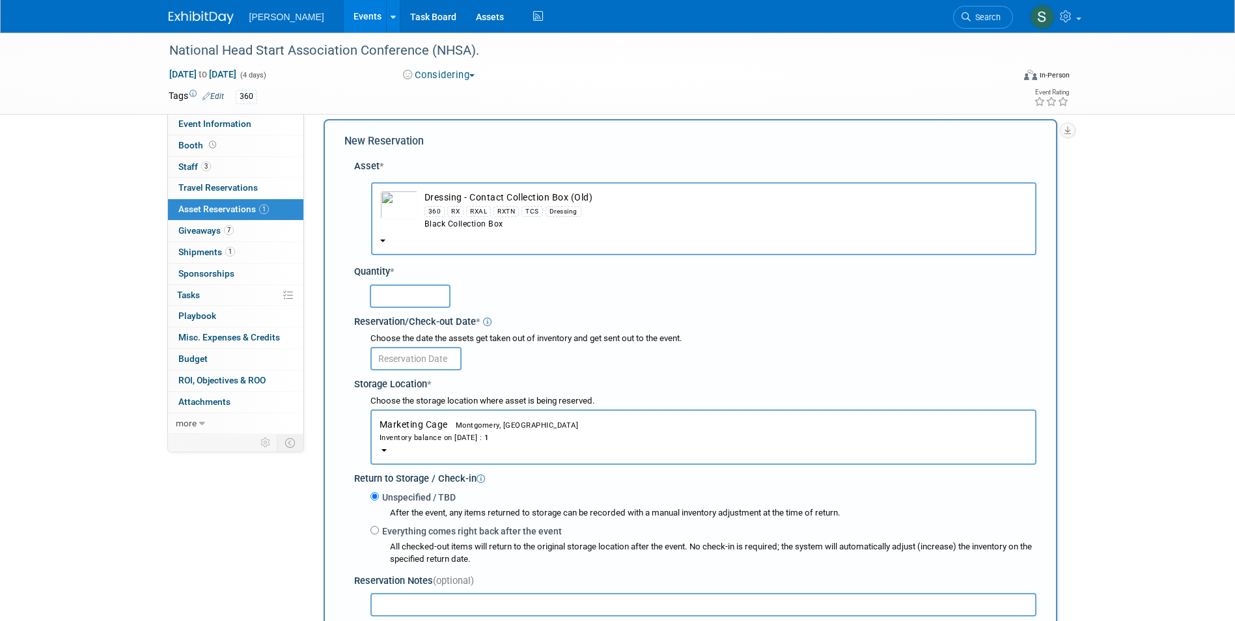
click at [402, 299] on input "text" at bounding box center [410, 295] width 81 height 23
type input "1"
click at [415, 348] on input "text" at bounding box center [415, 358] width 91 height 23
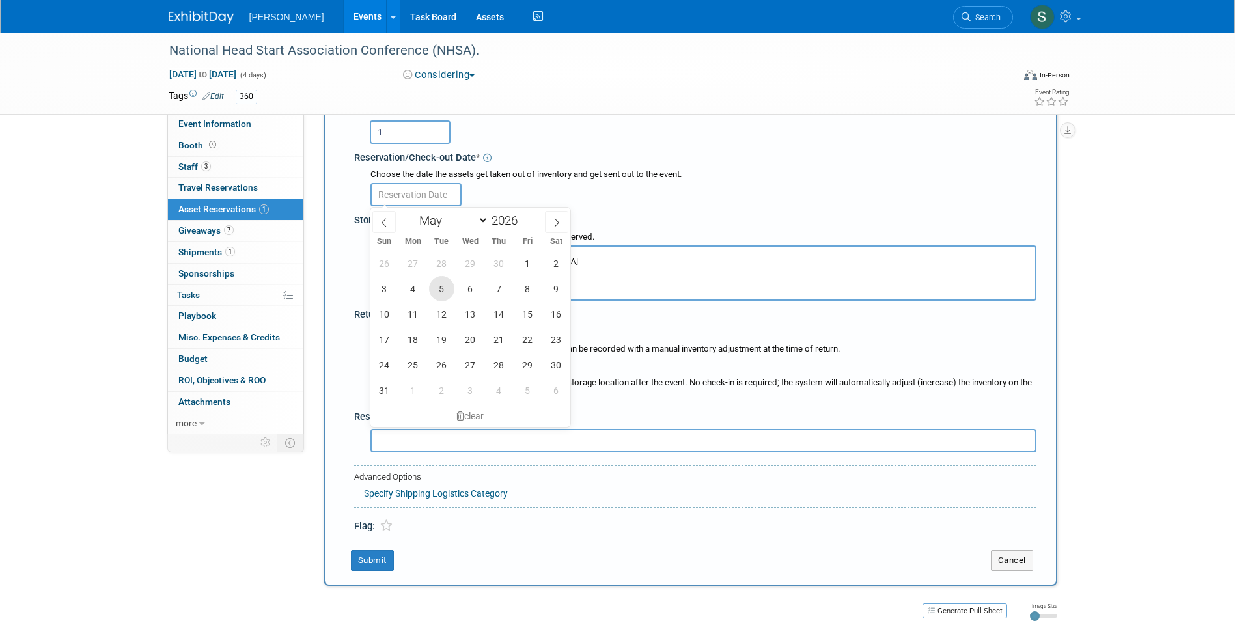
scroll to position [143, 0]
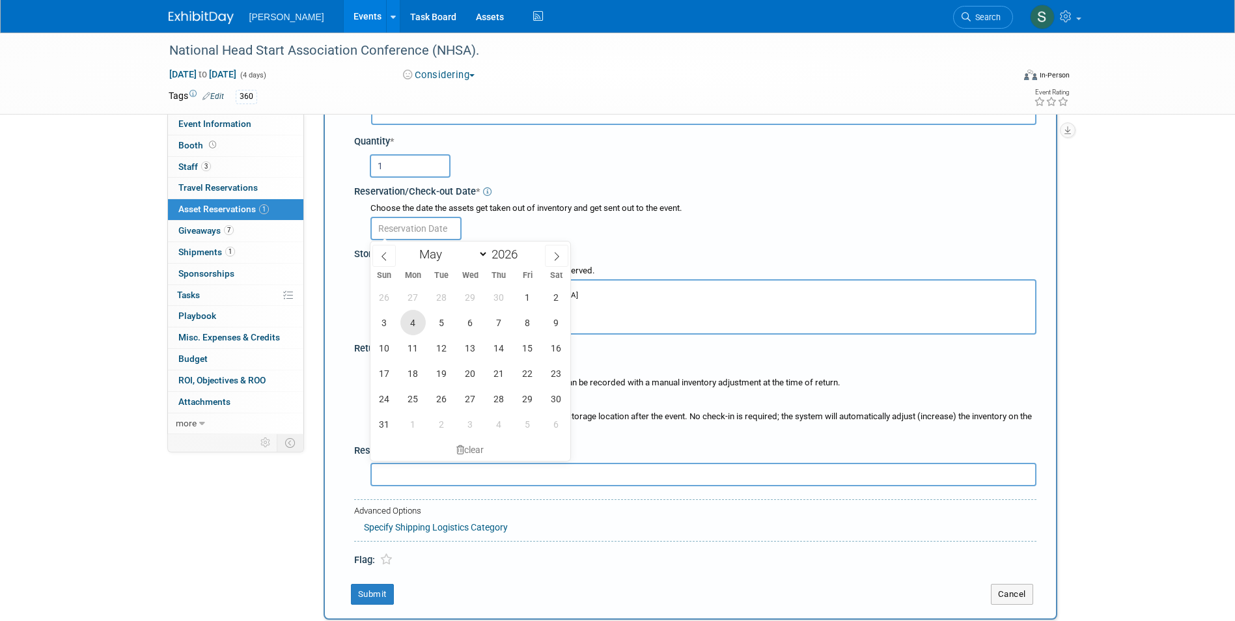
click at [411, 323] on span "4" at bounding box center [412, 322] width 25 height 25
type input "May 4, 2026"
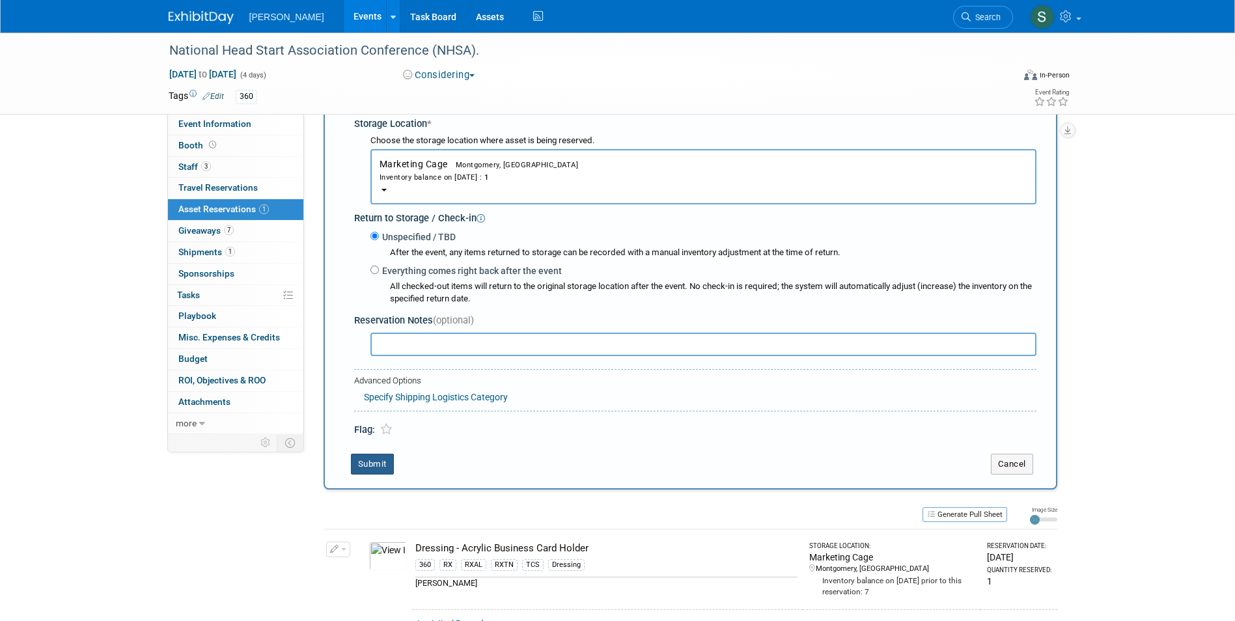
click at [360, 467] on button "Submit" at bounding box center [372, 464] width 43 height 21
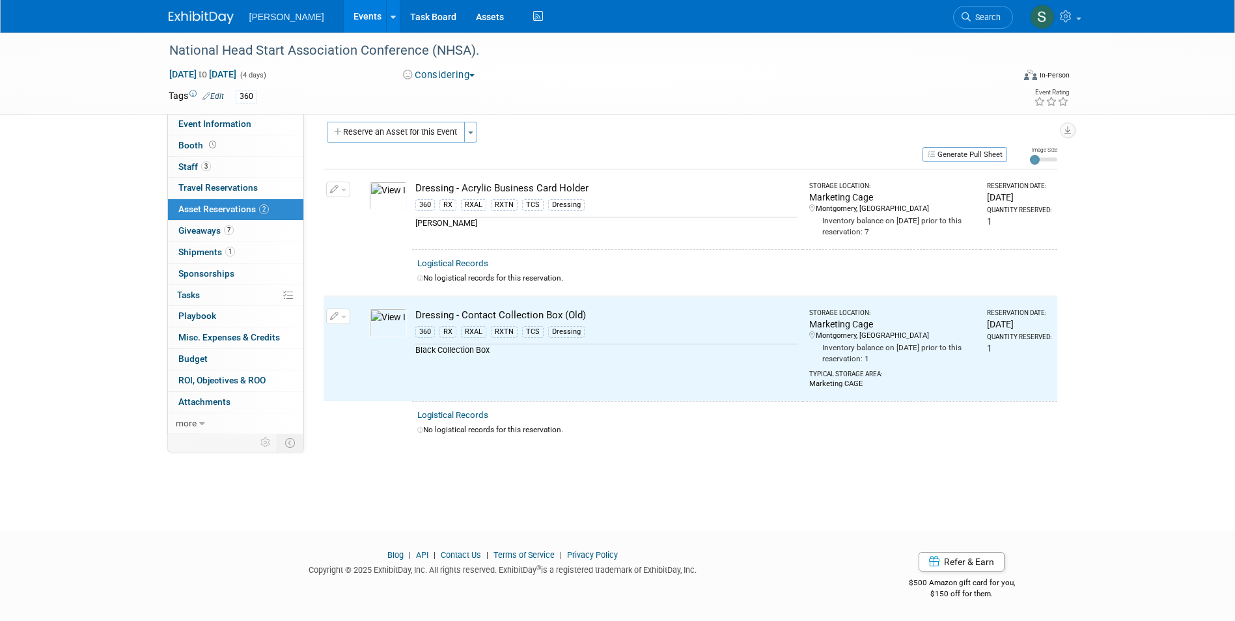
scroll to position [0, 0]
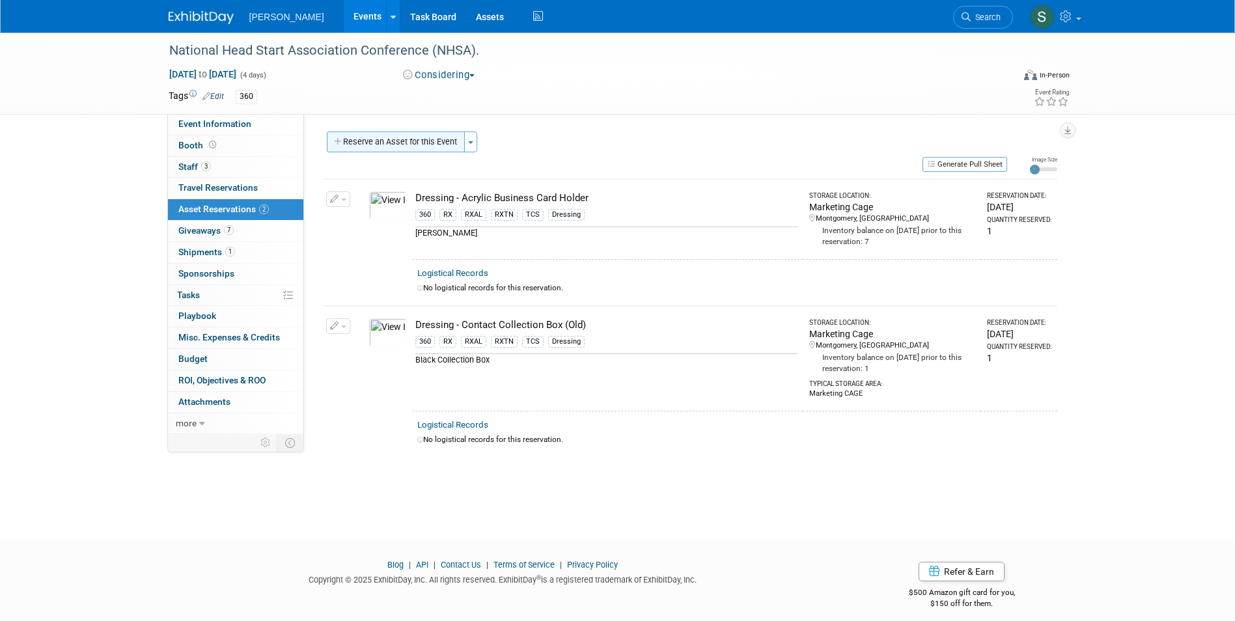
click at [437, 134] on button "Reserve an Asset for this Event" at bounding box center [396, 142] width 138 height 21
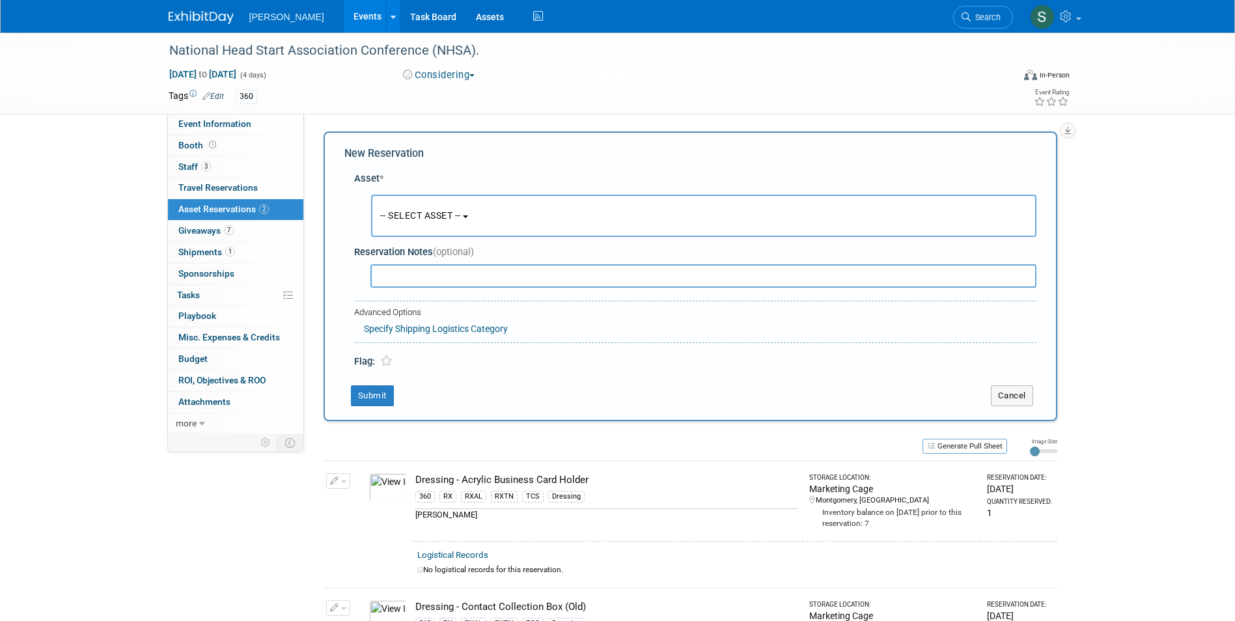
scroll to position [12, 0]
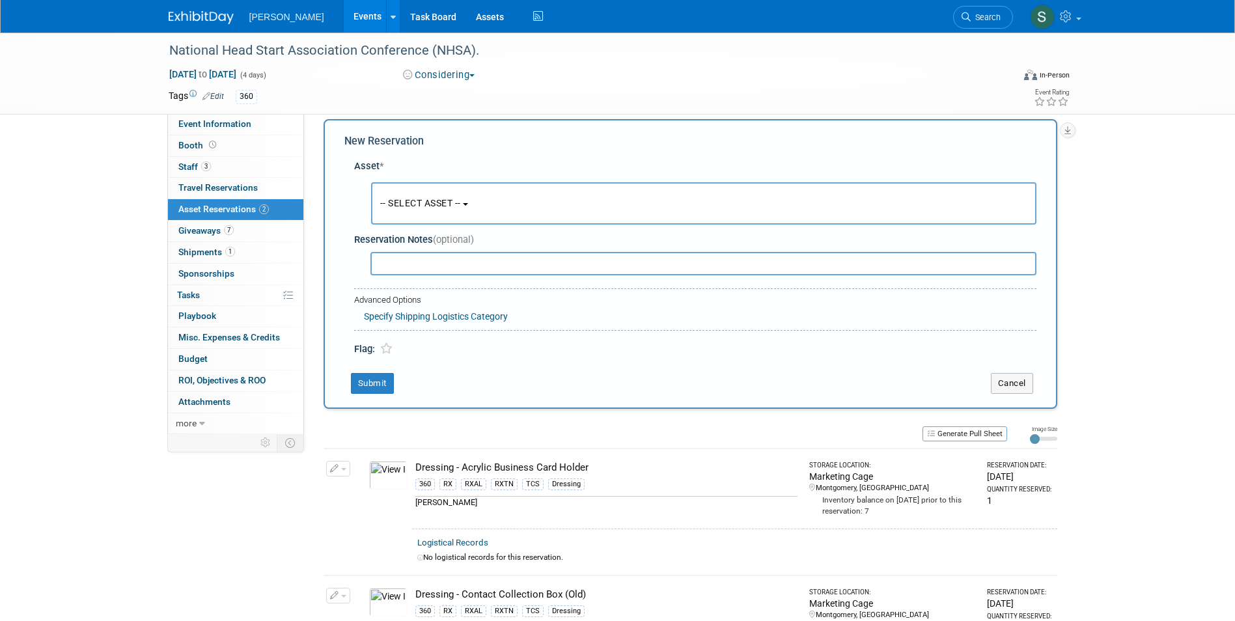
click at [404, 202] on span "-- SELECT ASSET --" at bounding box center [420, 203] width 81 height 10
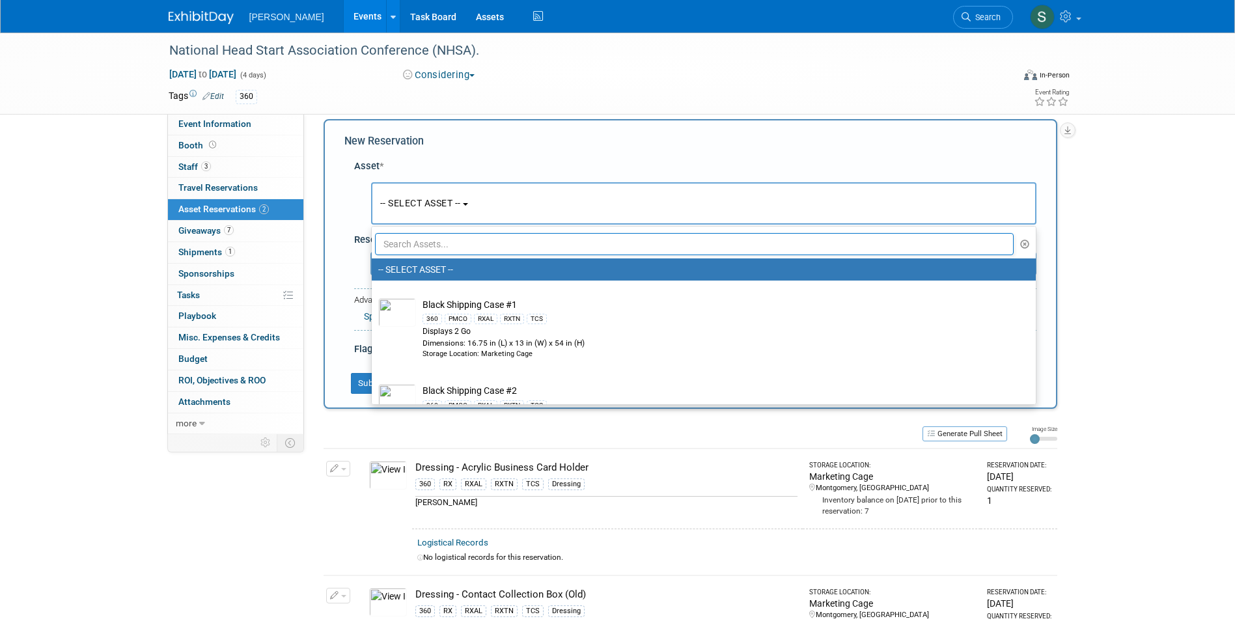
click at [416, 245] on input "text" at bounding box center [694, 244] width 639 height 22
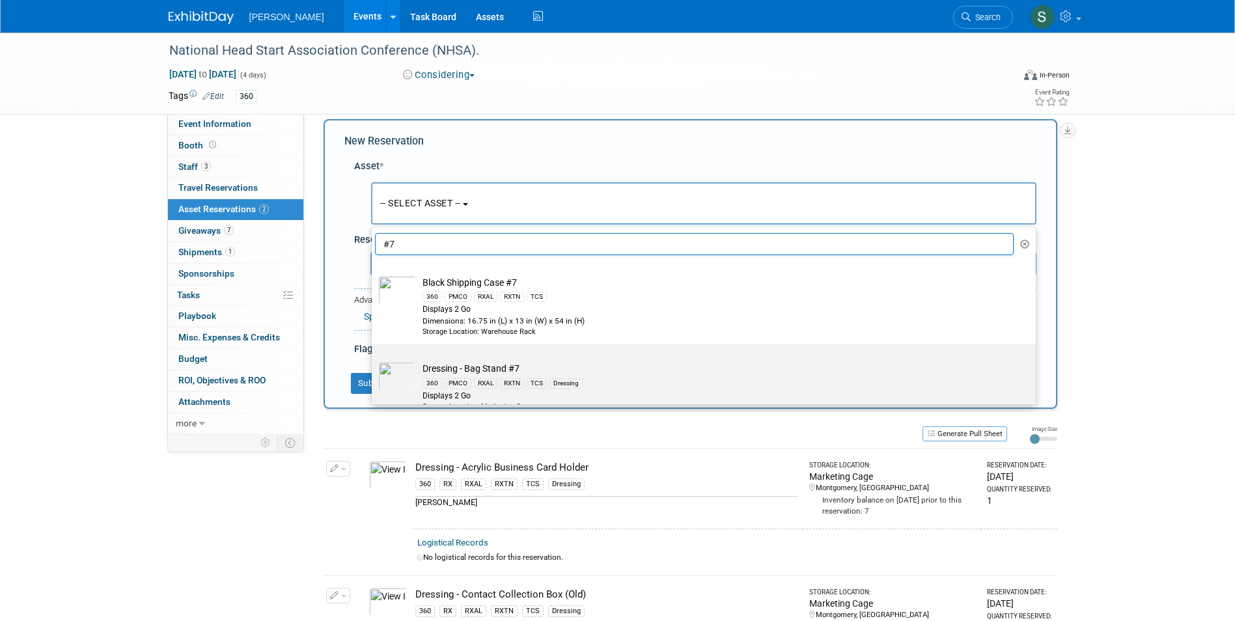
type input "#7"
click at [577, 361] on label "Dressing - Bag Stand #7 360 PMCO RXAL RXTN TCS Dressing Displays 2 Go Storage L…" at bounding box center [700, 382] width 644 height 70
click at [374, 360] on input "Dressing - Bag Stand #7 360 PMCO RXAL RXTN TCS Dressing Displays 2 Go Storage L…" at bounding box center [369, 356] width 8 height 8
select select "10725919"
select select "4"
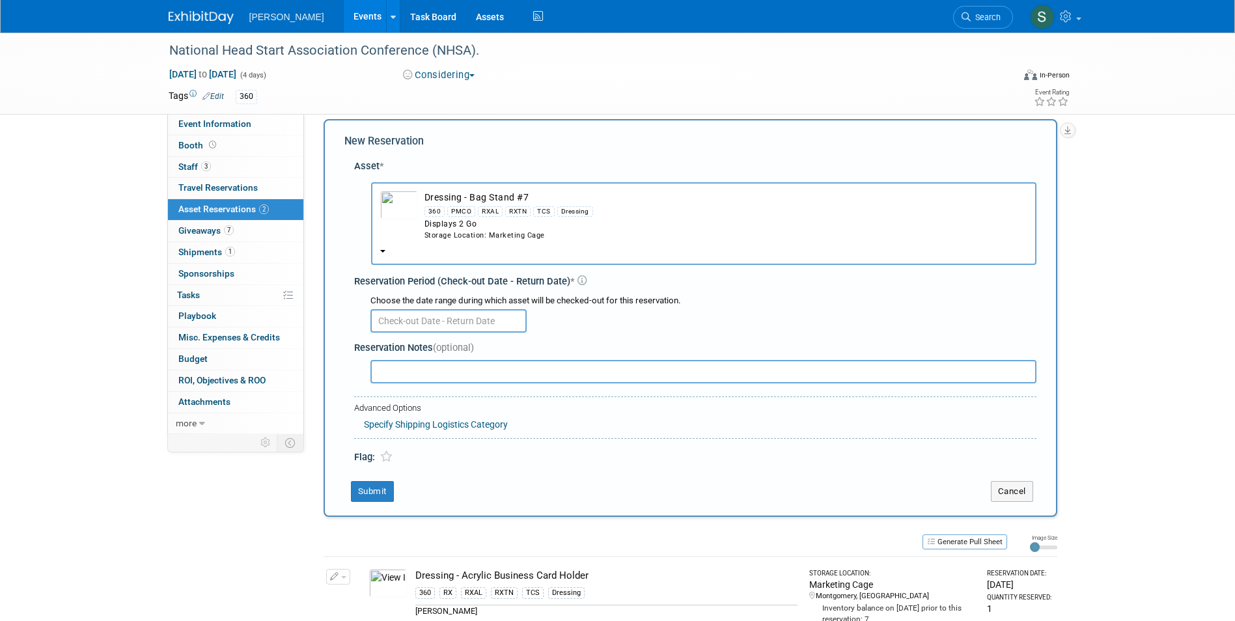
click at [409, 322] on input "text" at bounding box center [448, 320] width 156 height 23
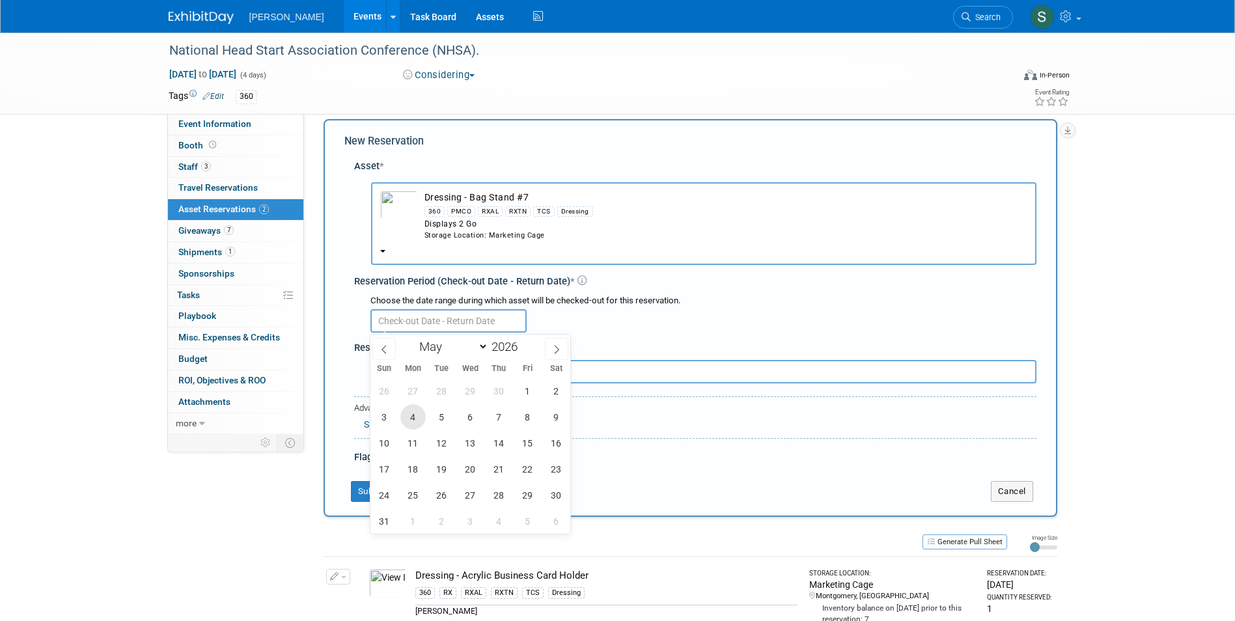
click at [415, 417] on span "4" at bounding box center [412, 416] width 25 height 25
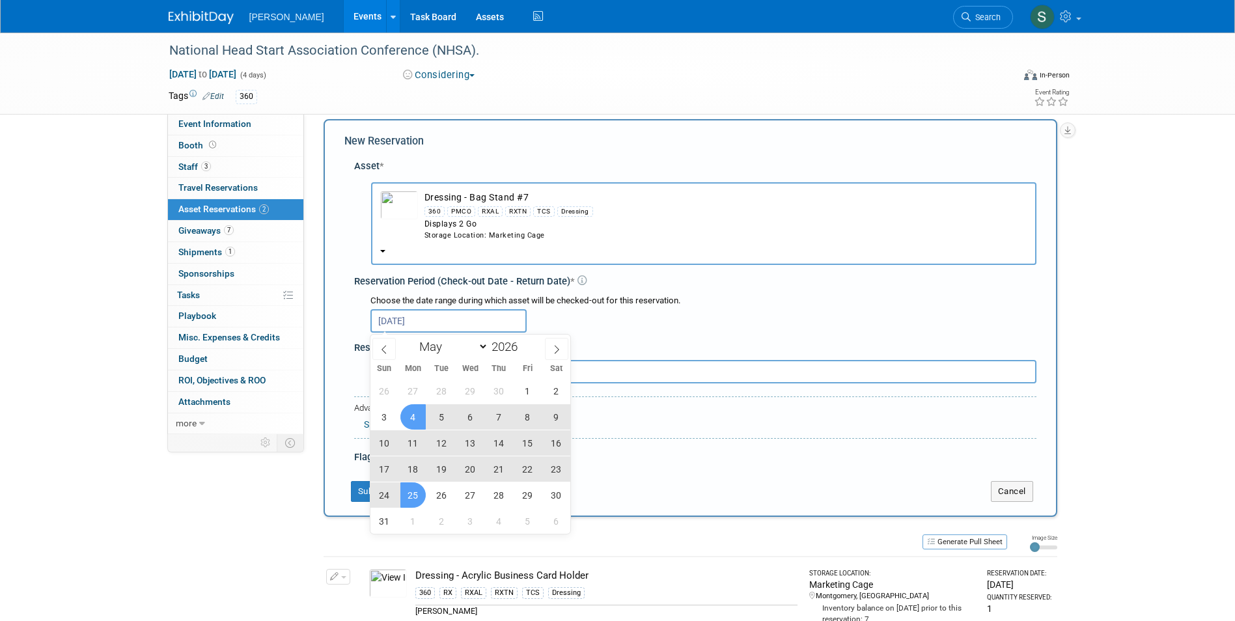
click at [410, 492] on span "25" at bounding box center [412, 494] width 25 height 25
type input "May 4, 2026 to May 25, 2026"
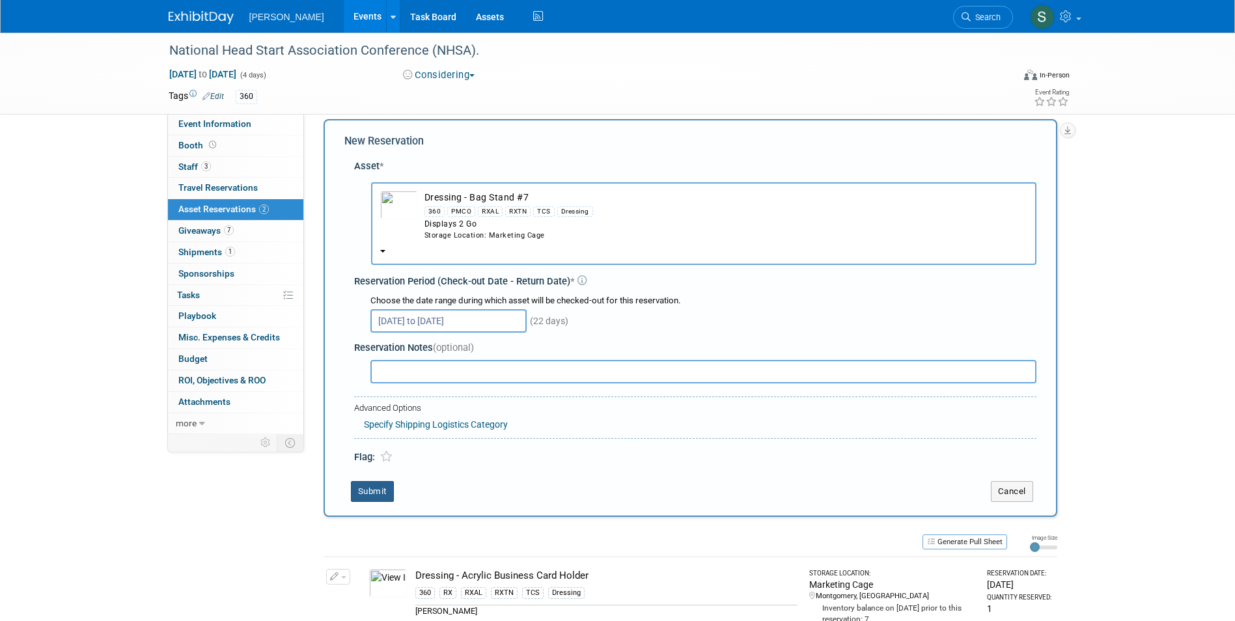
click at [369, 493] on button "Submit" at bounding box center [372, 491] width 43 height 21
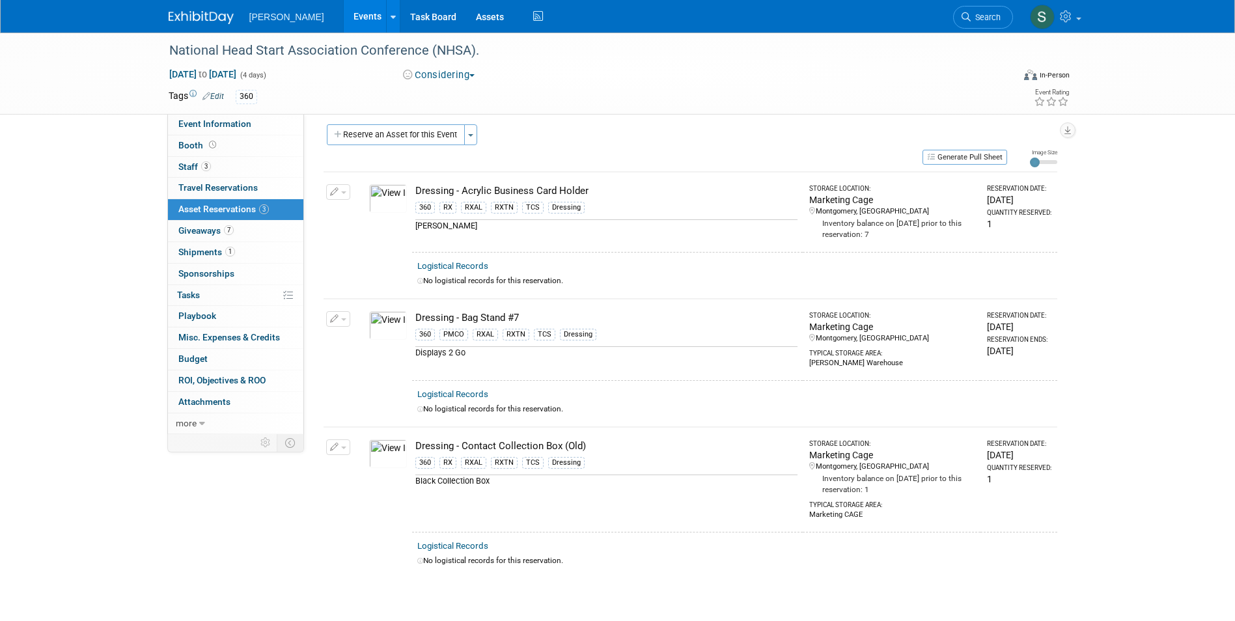
scroll to position [0, 0]
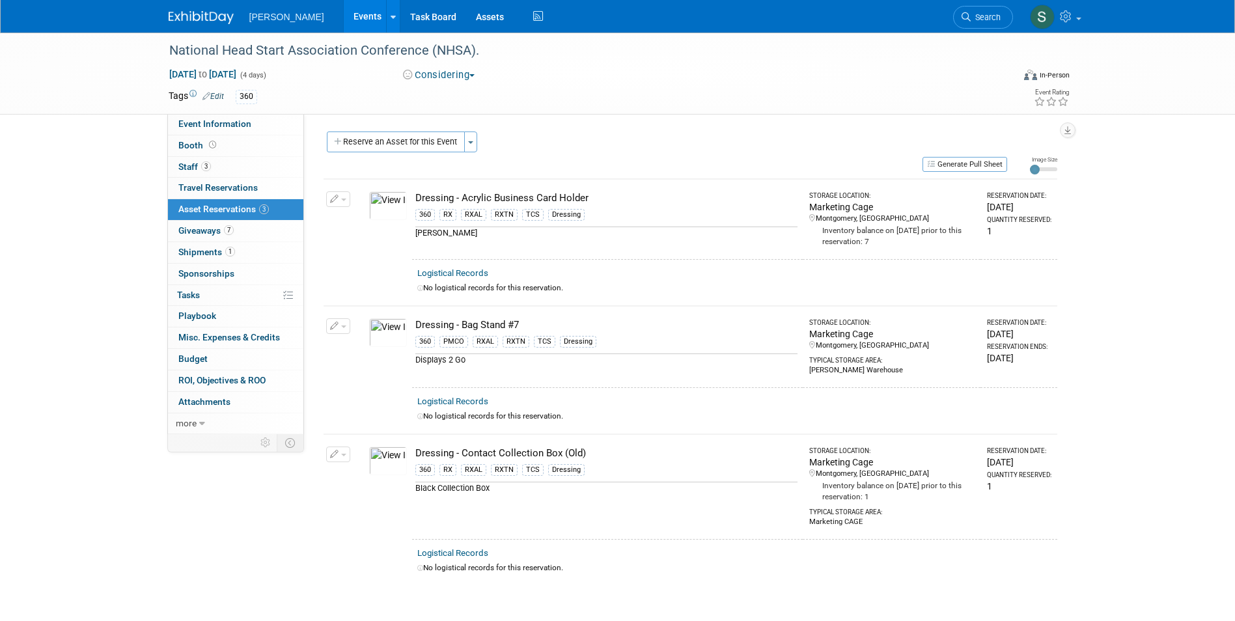
click at [409, 140] on button "Reserve an Asset for this Event" at bounding box center [396, 142] width 138 height 21
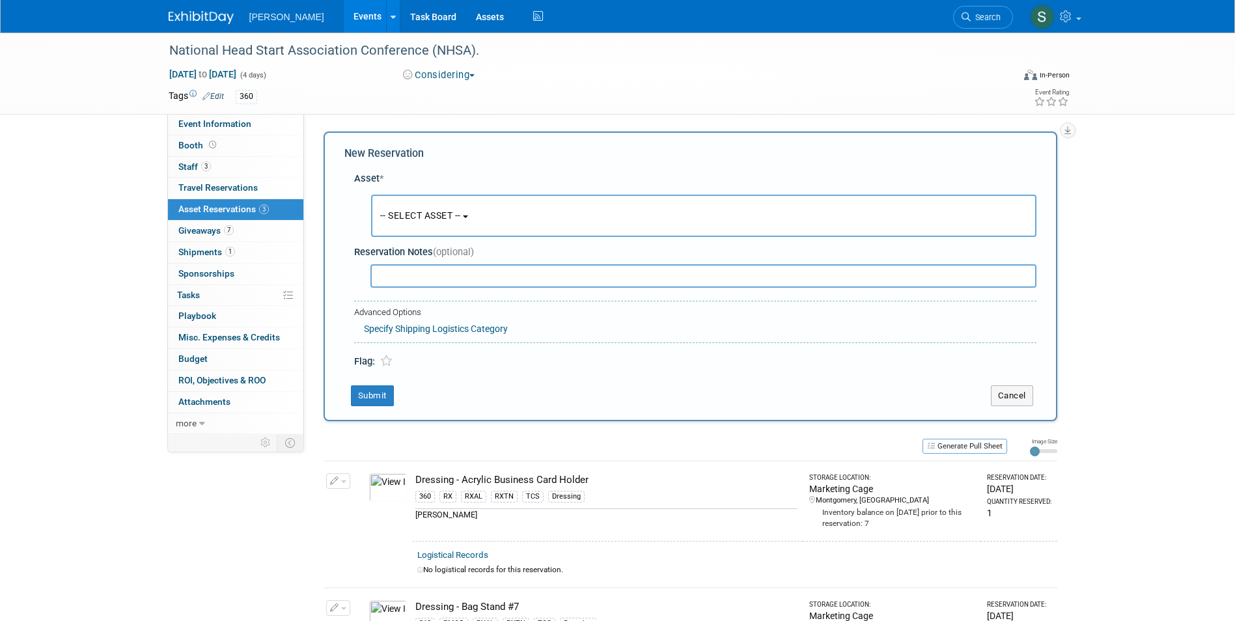
scroll to position [12, 0]
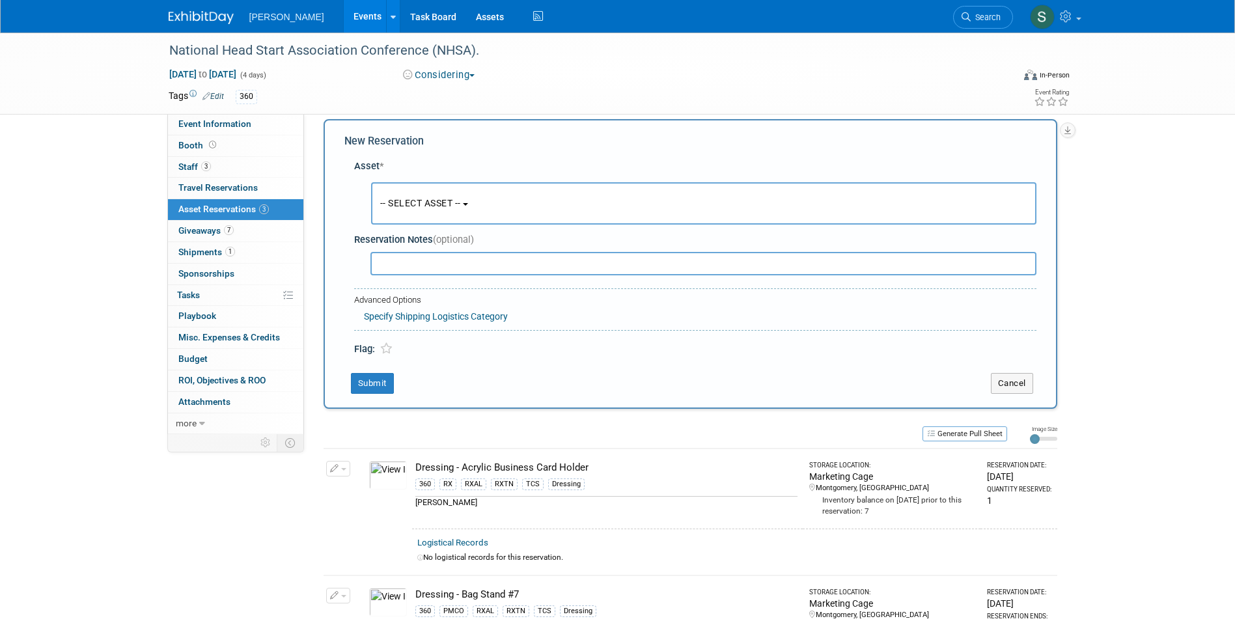
click at [434, 204] on span "-- SELECT ASSET --" at bounding box center [420, 203] width 81 height 10
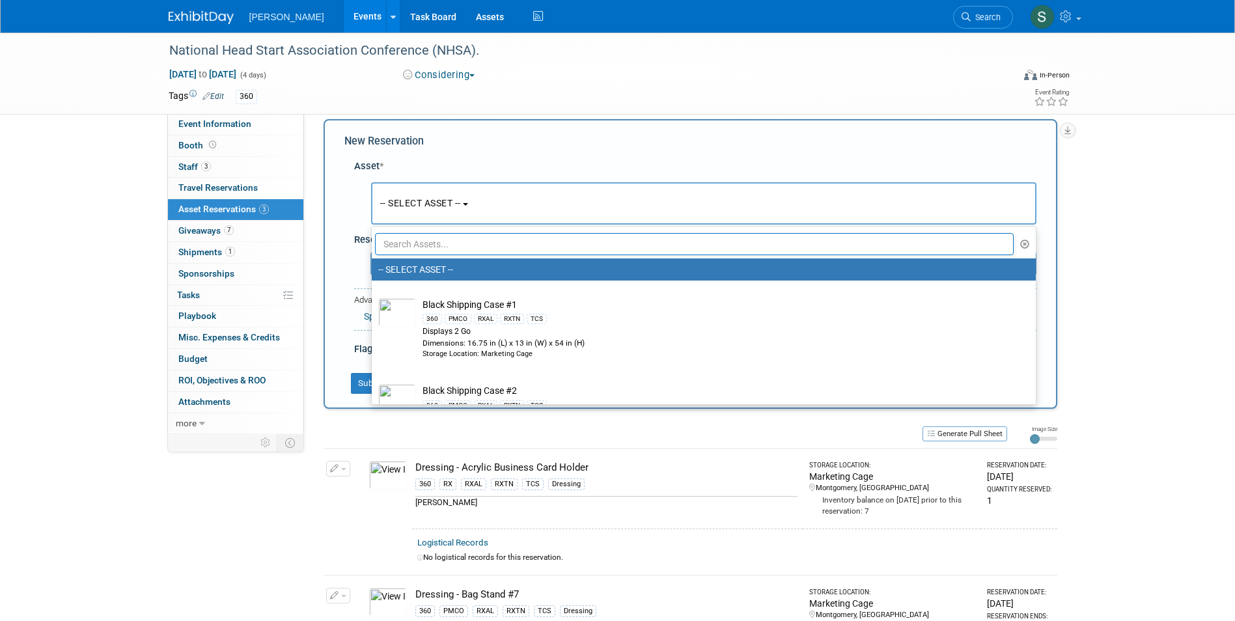
click at [430, 248] on input "text" at bounding box center [694, 244] width 639 height 22
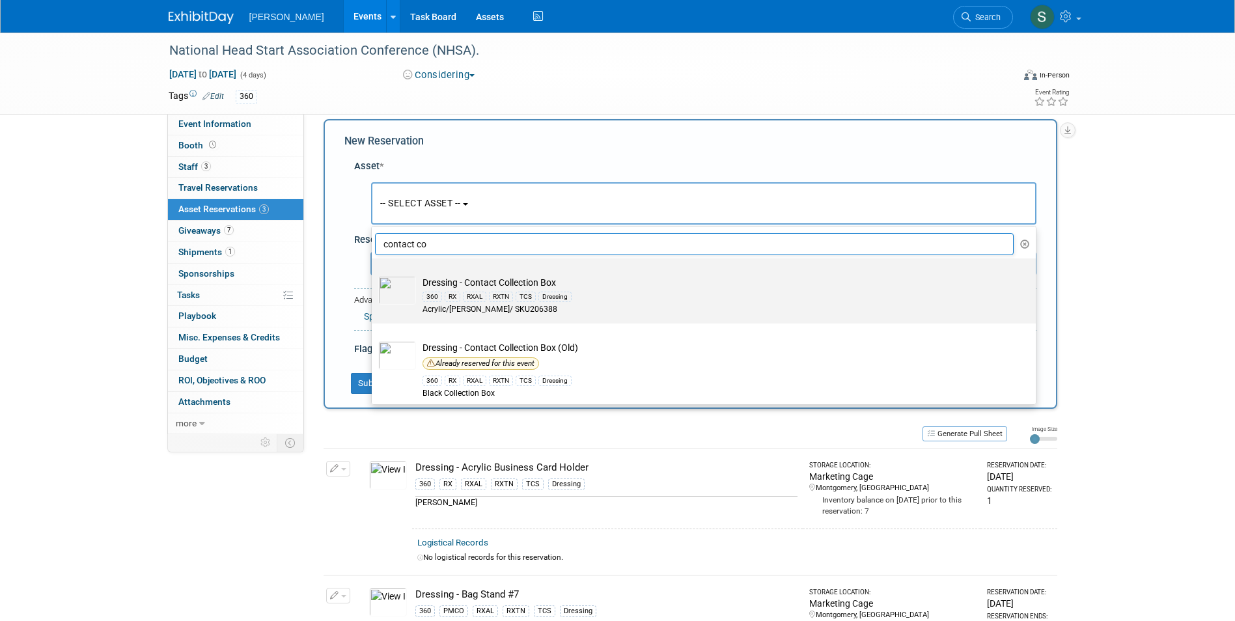
type input "contact co"
click at [601, 292] on div "360 RX RXAL RXTN TCS Dressing" at bounding box center [715, 296] width 587 height 15
click at [374, 274] on input "Dressing - Contact Collection Box 360 RX RXAL RXTN TCS Dressing Acrylic/Azar/ S…" at bounding box center [369, 270] width 8 height 8
select select "10724623"
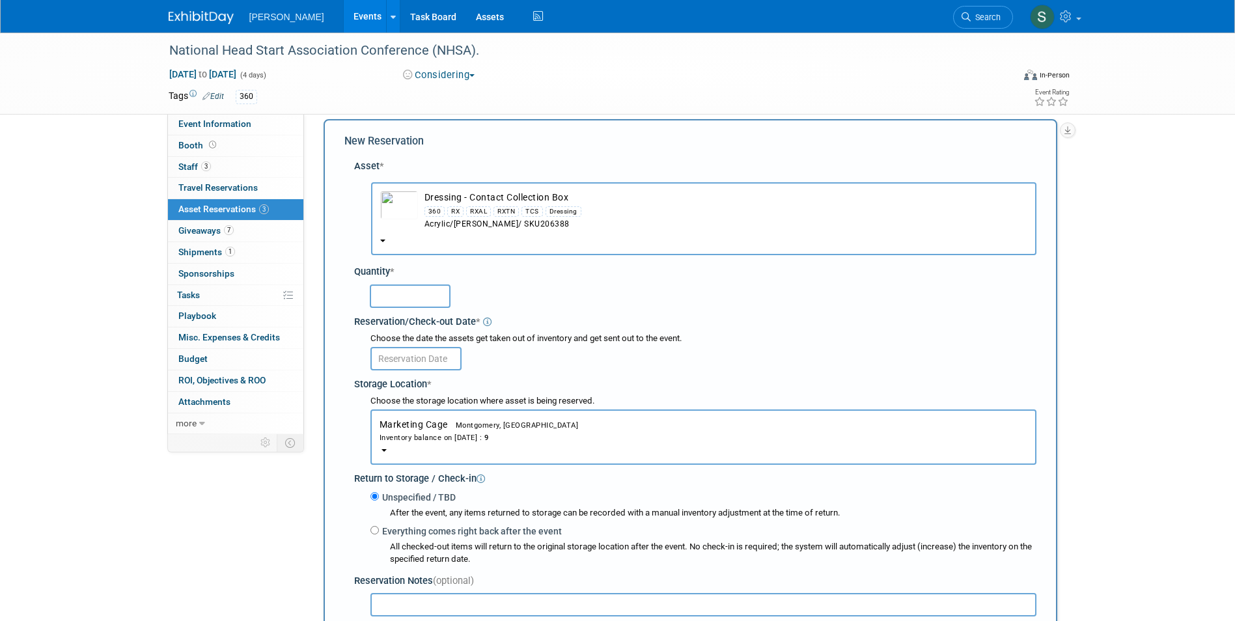
click at [411, 307] on input "text" at bounding box center [410, 295] width 81 height 23
type input "1"
click at [436, 355] on input "text" at bounding box center [415, 358] width 91 height 23
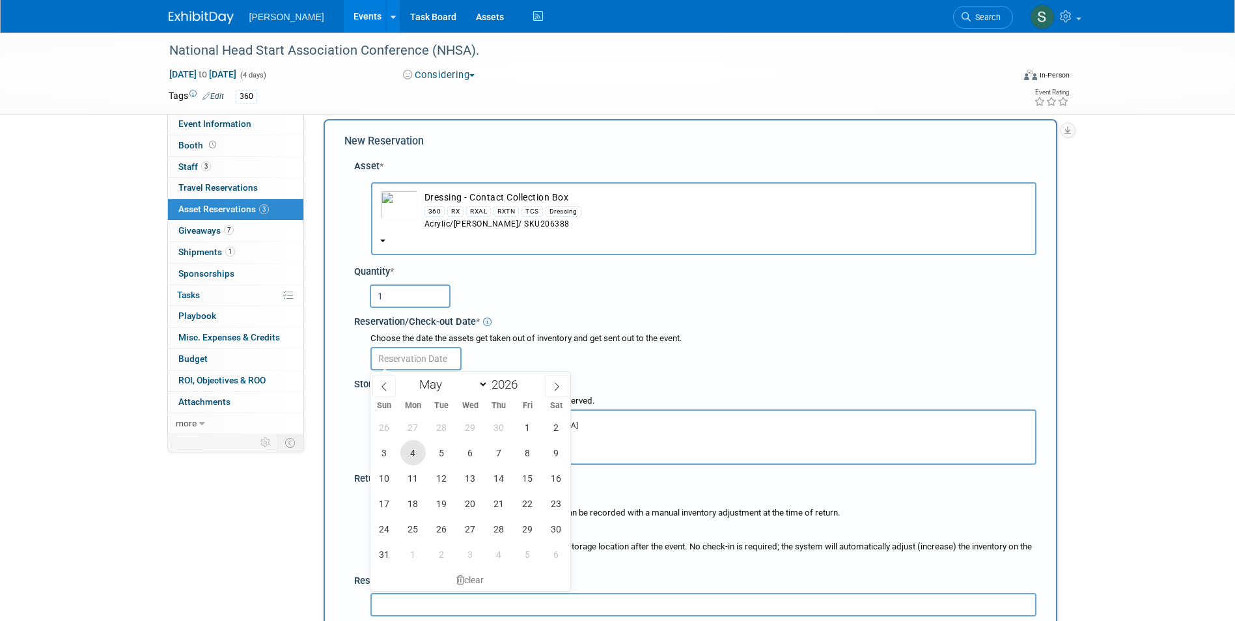
click at [417, 454] on span "4" at bounding box center [412, 452] width 25 height 25
type input "May 4, 2026"
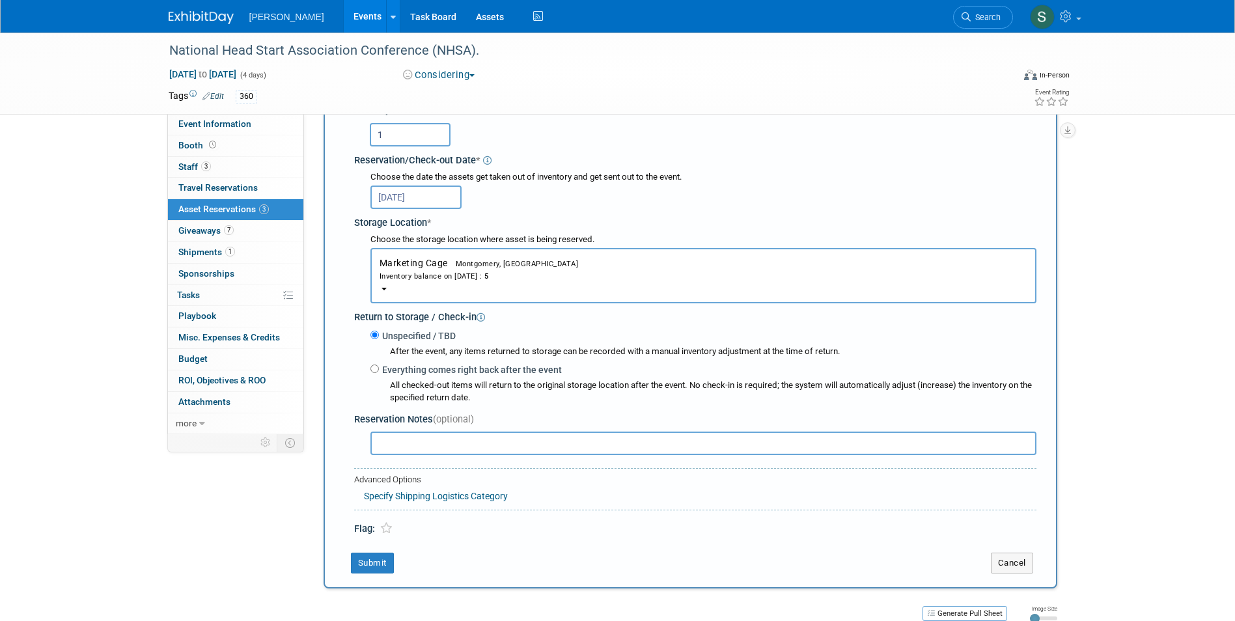
scroll to position [208, 0]
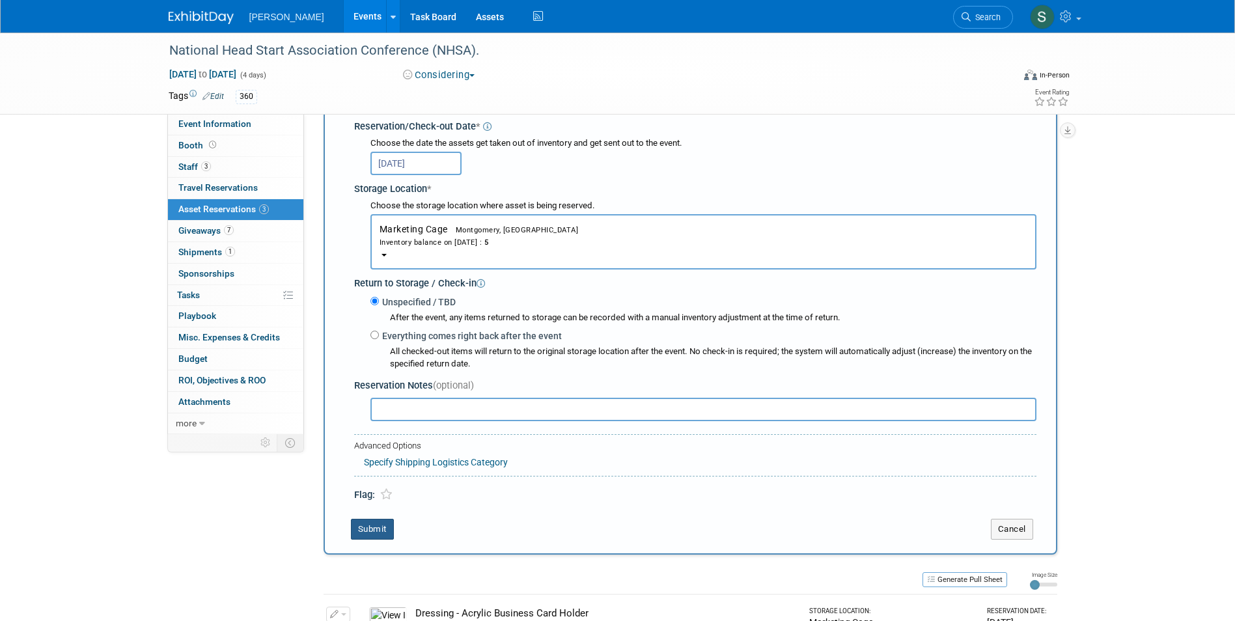
click at [376, 532] on button "Submit" at bounding box center [372, 529] width 43 height 21
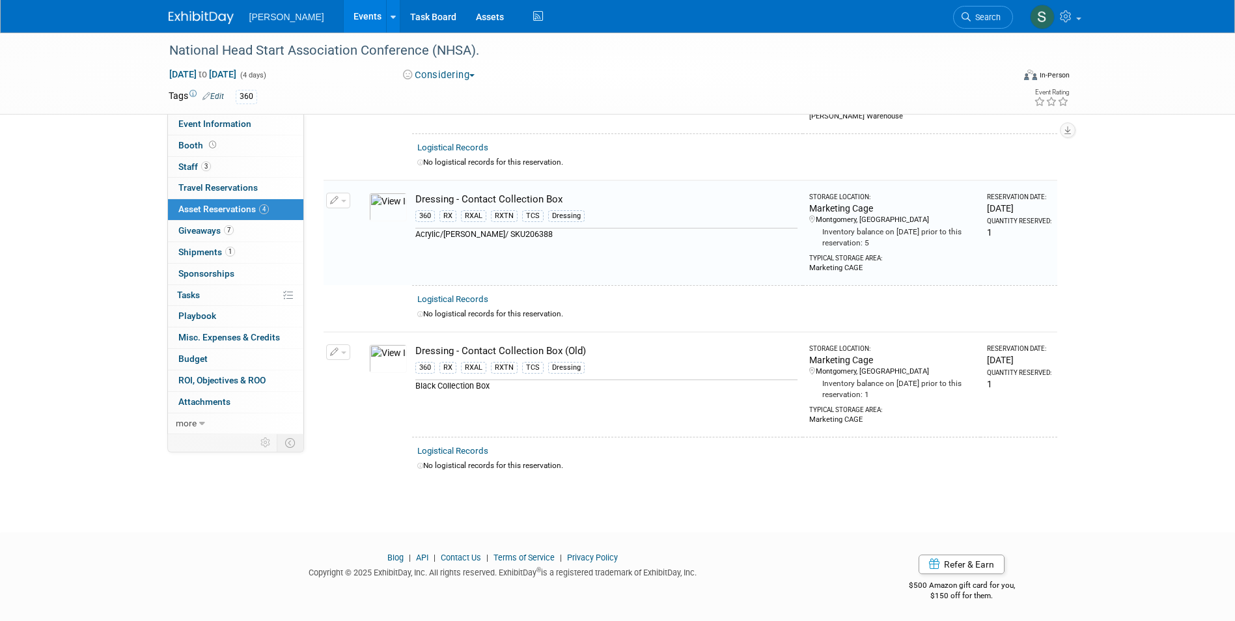
scroll to position [0, 0]
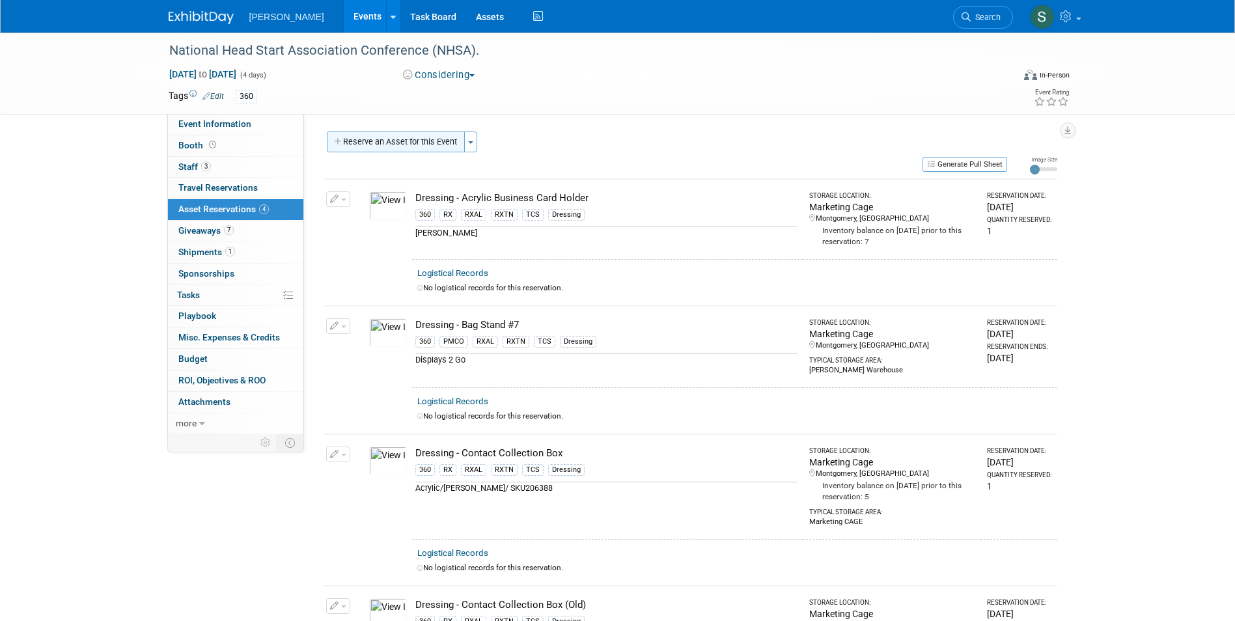
click at [406, 145] on button "Reserve an Asset for this Event" at bounding box center [396, 142] width 138 height 21
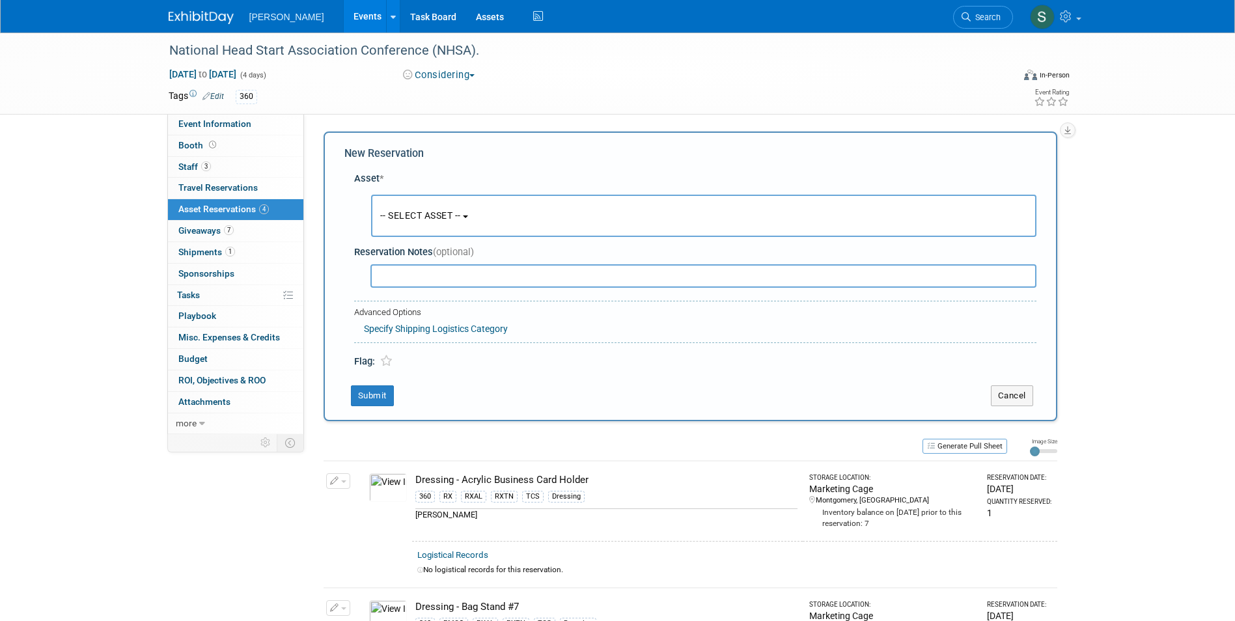
scroll to position [12, 0]
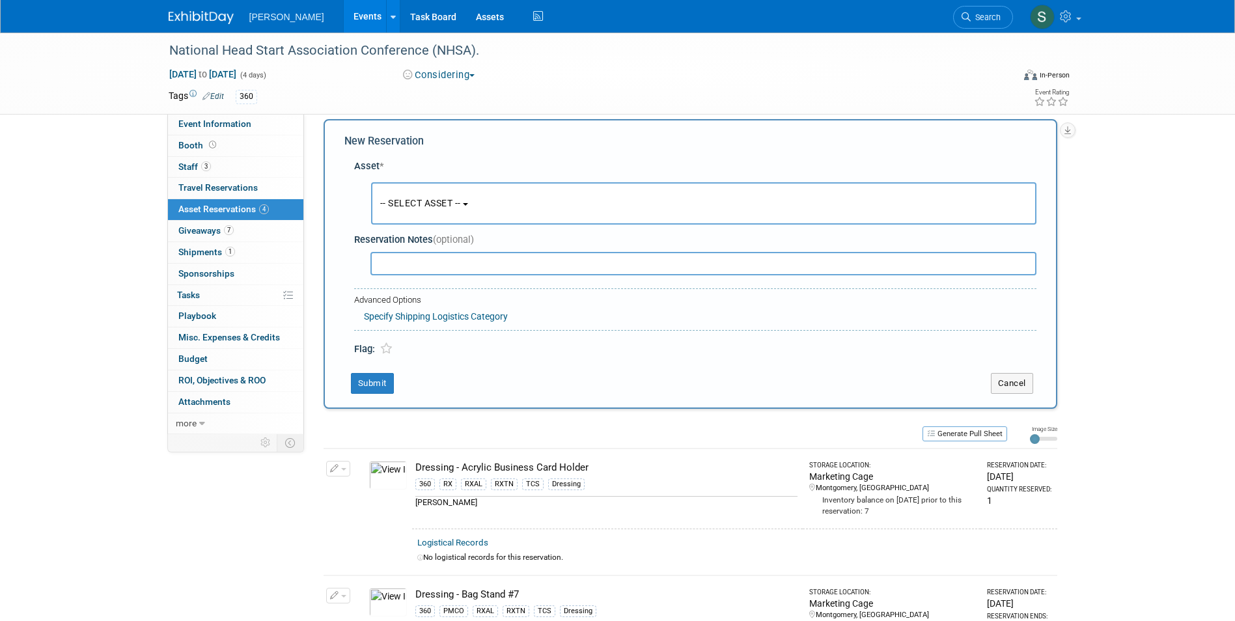
click at [425, 204] on span "-- SELECT ASSET --" at bounding box center [420, 203] width 81 height 10
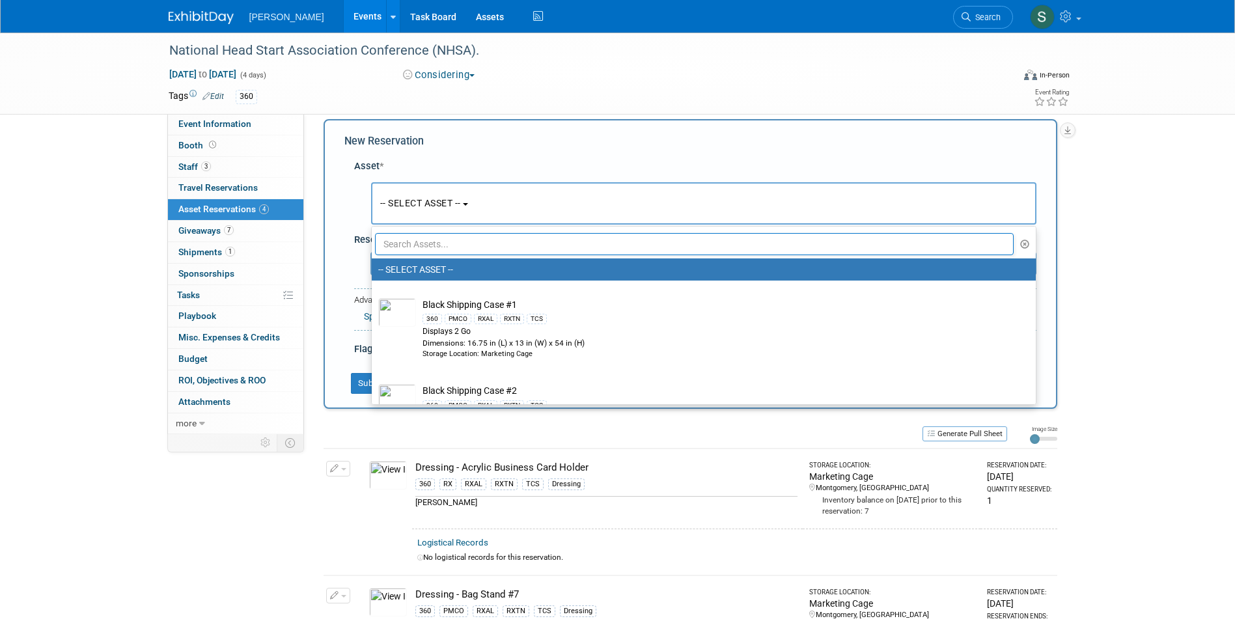
click at [436, 243] on input "text" at bounding box center [694, 244] width 639 height 22
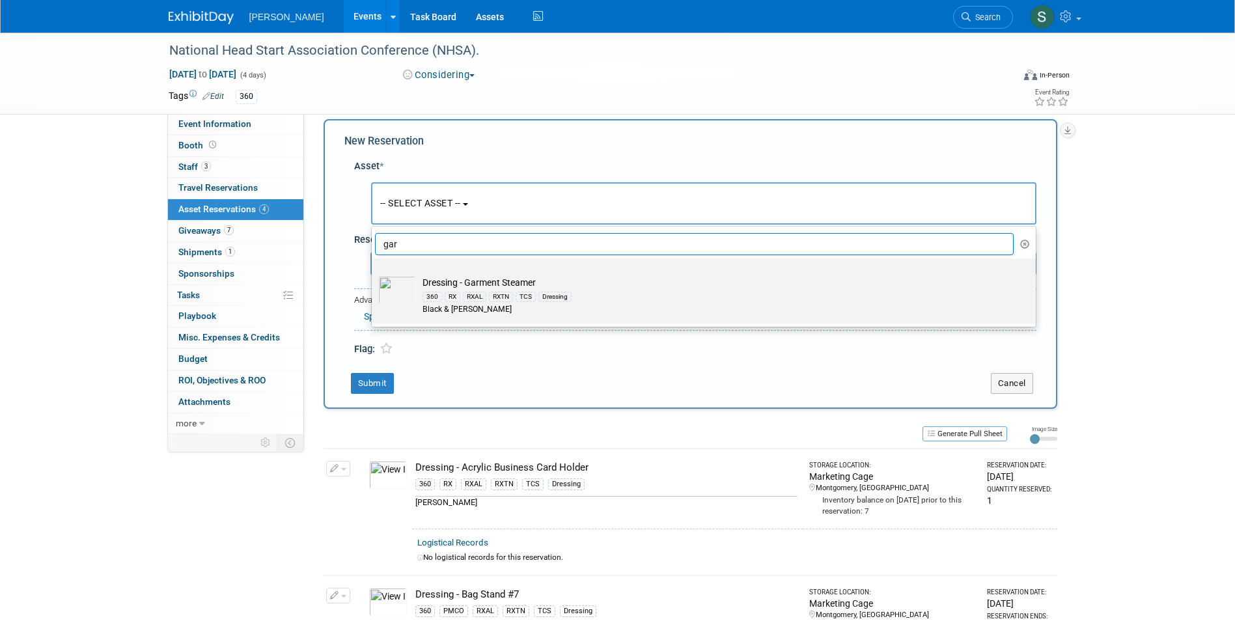
type input "gar"
click at [562, 300] on div "Dressing" at bounding box center [554, 297] width 33 height 10
click at [374, 274] on input "Dressing - Garment Steamer 360 RX RXAL RXTN TCS Dressing Black & Decker" at bounding box center [369, 270] width 8 height 8
select select "10726027"
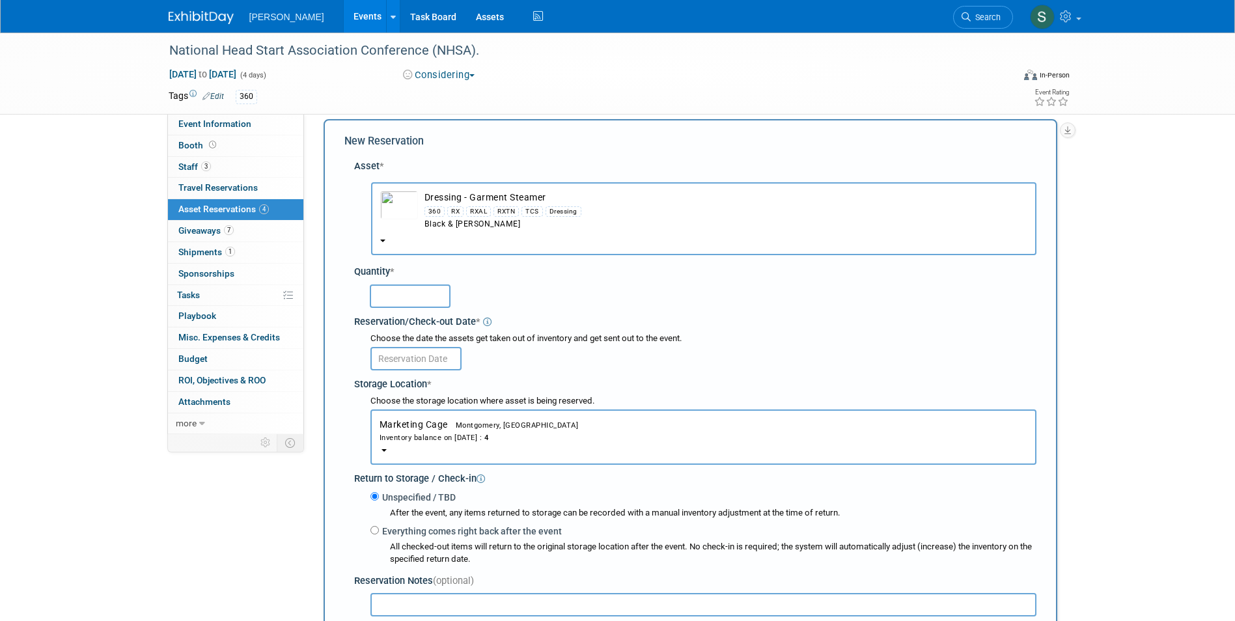
click at [416, 292] on input "text" at bounding box center [410, 295] width 81 height 23
type input "1"
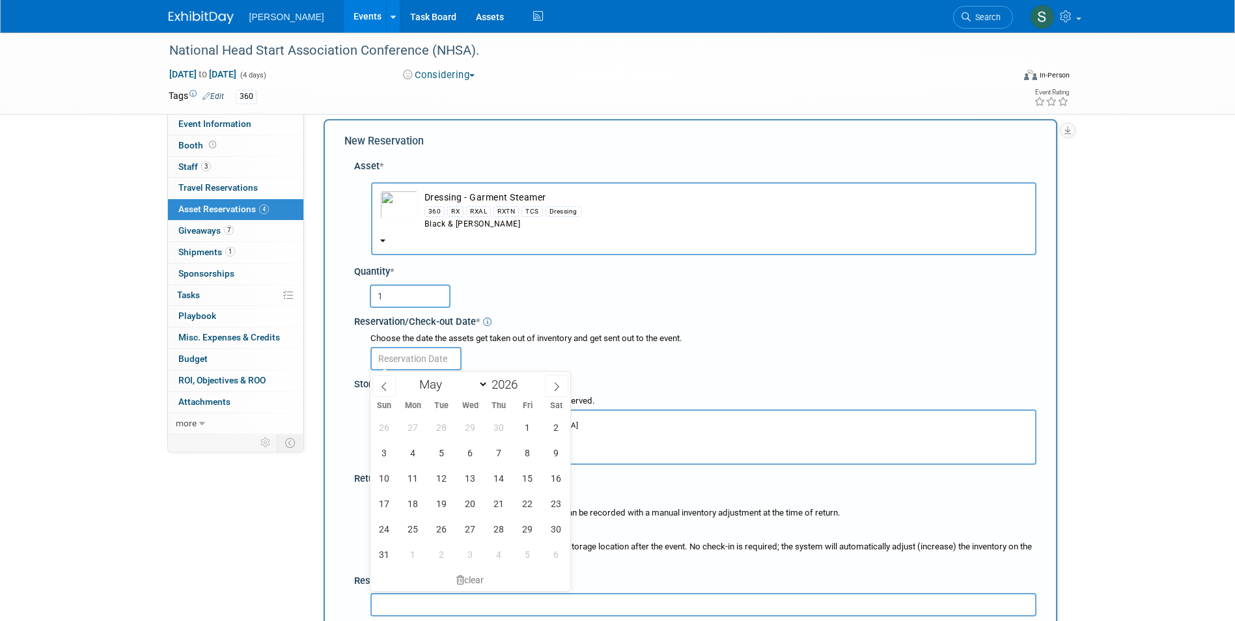
click at [415, 347] on input "text" at bounding box center [415, 358] width 91 height 23
click at [415, 460] on span "4" at bounding box center [412, 452] width 25 height 25
type input "May 4, 2026"
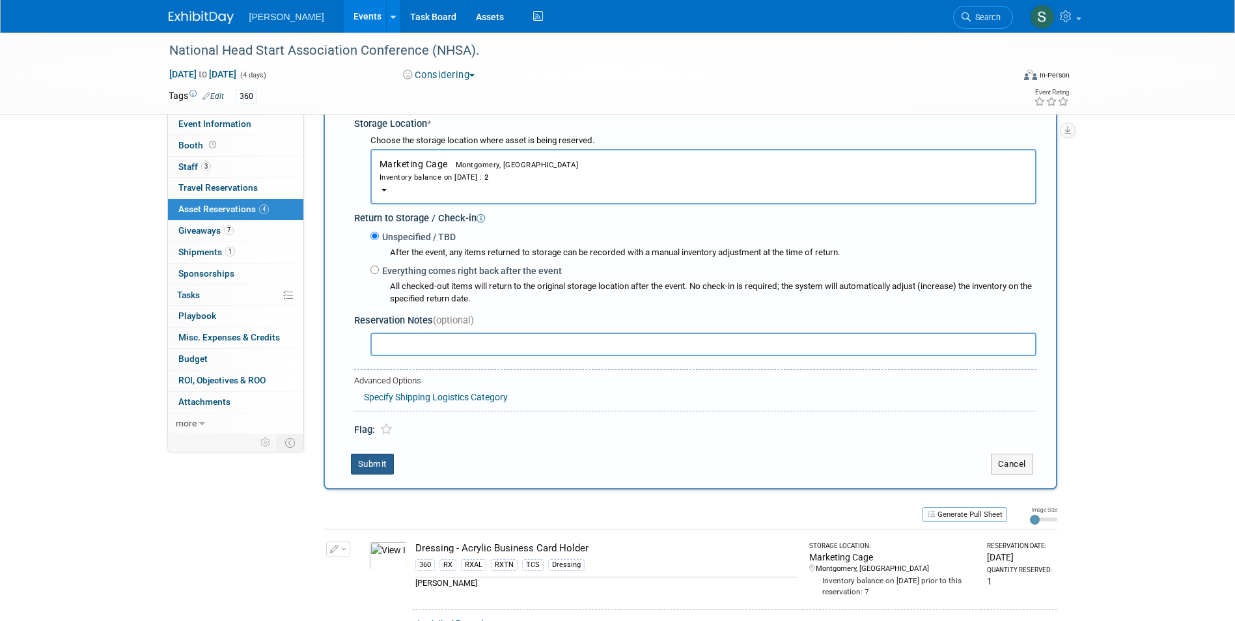
click at [372, 468] on button "Submit" at bounding box center [372, 464] width 43 height 21
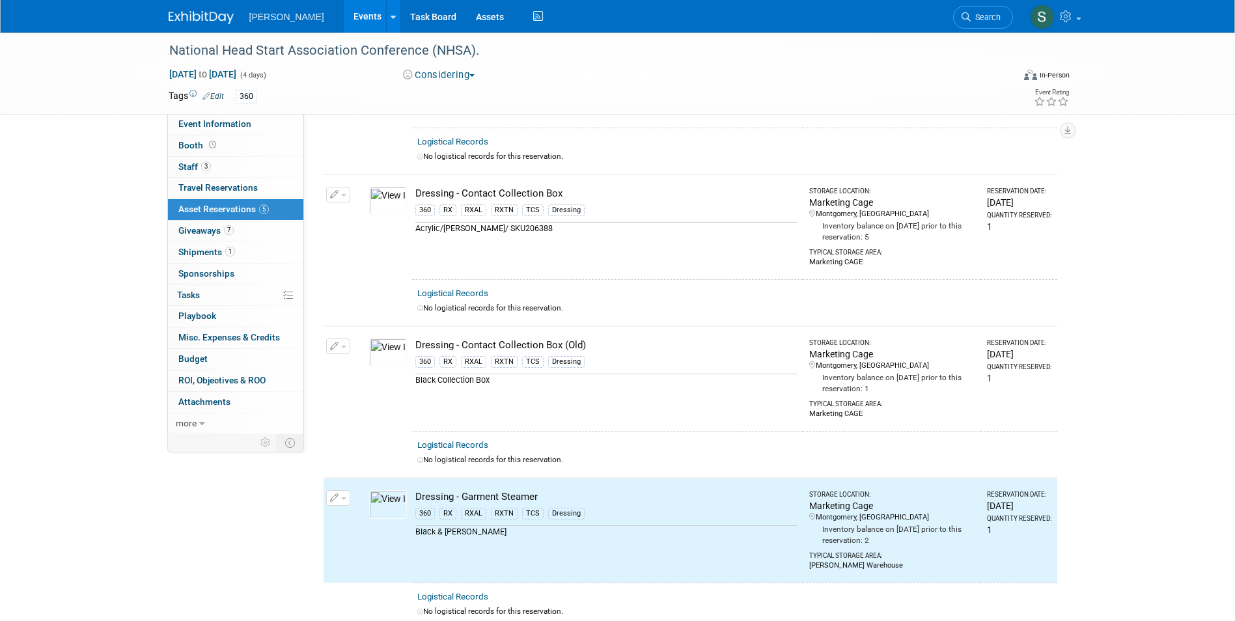
scroll to position [0, 0]
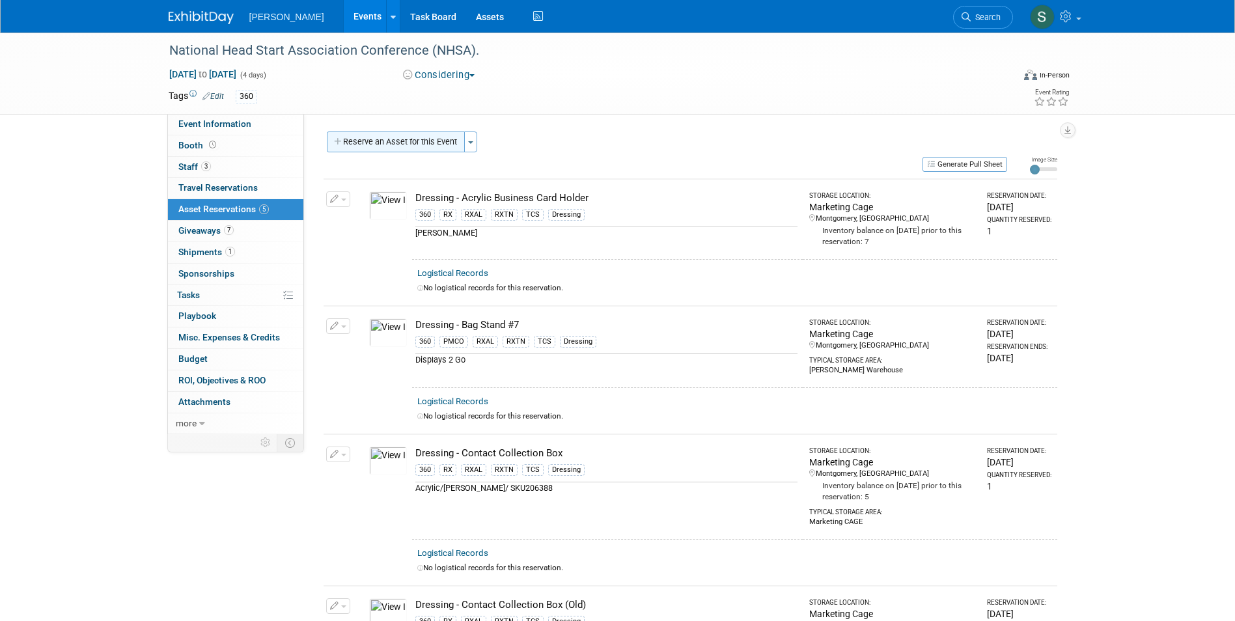
click at [389, 139] on button "Reserve an Asset for this Event" at bounding box center [396, 142] width 138 height 21
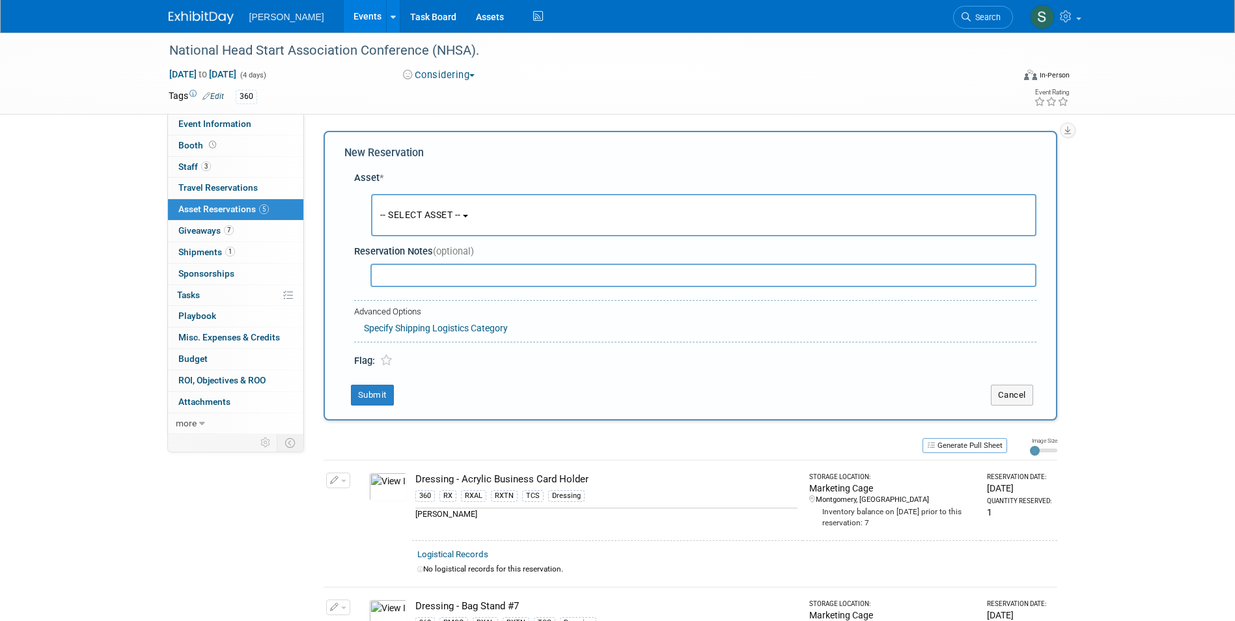
scroll to position [12, 0]
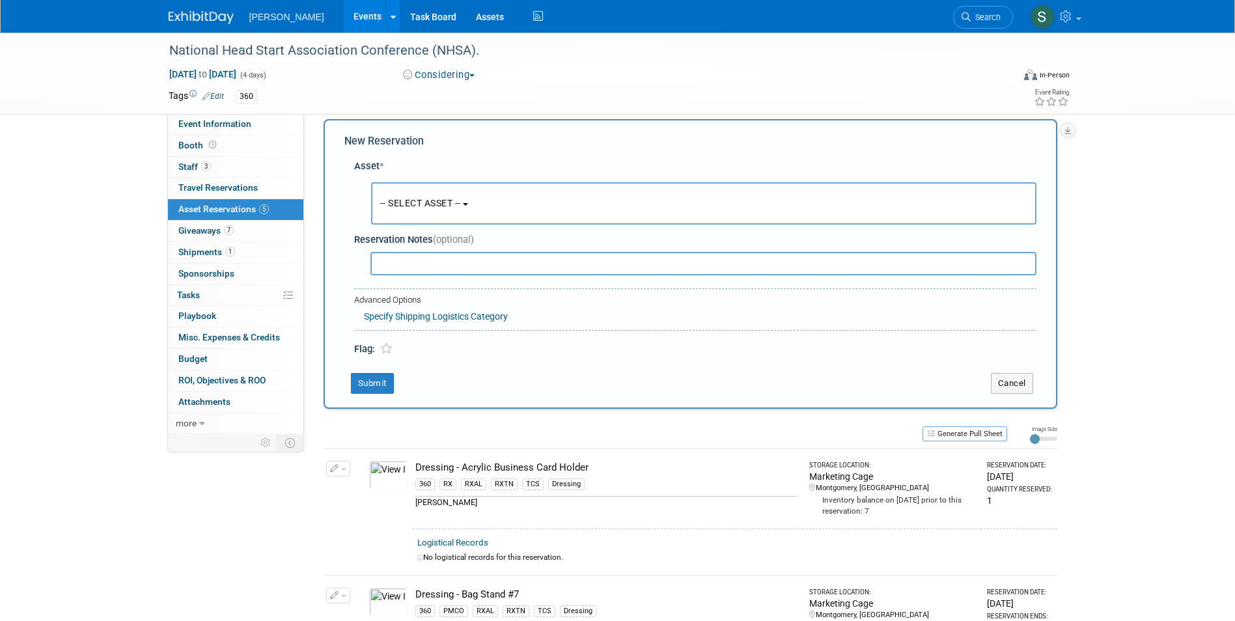
click at [421, 198] on span "-- SELECT ASSET --" at bounding box center [420, 203] width 81 height 10
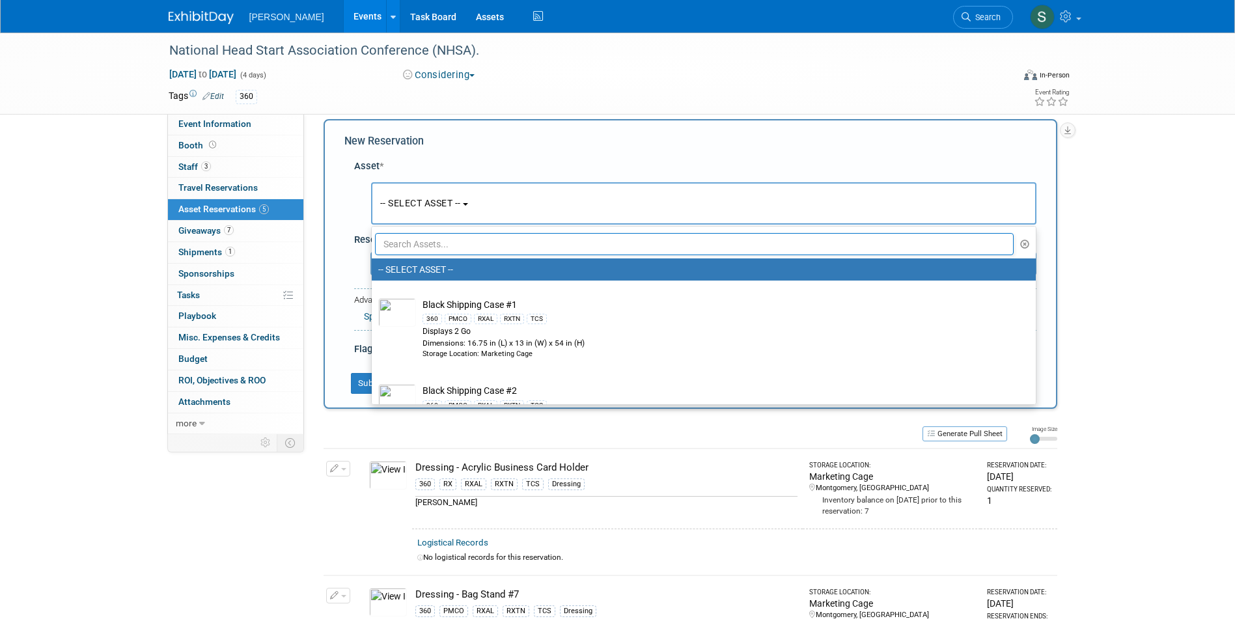
click at [447, 239] on input "text" at bounding box center [694, 244] width 639 height 22
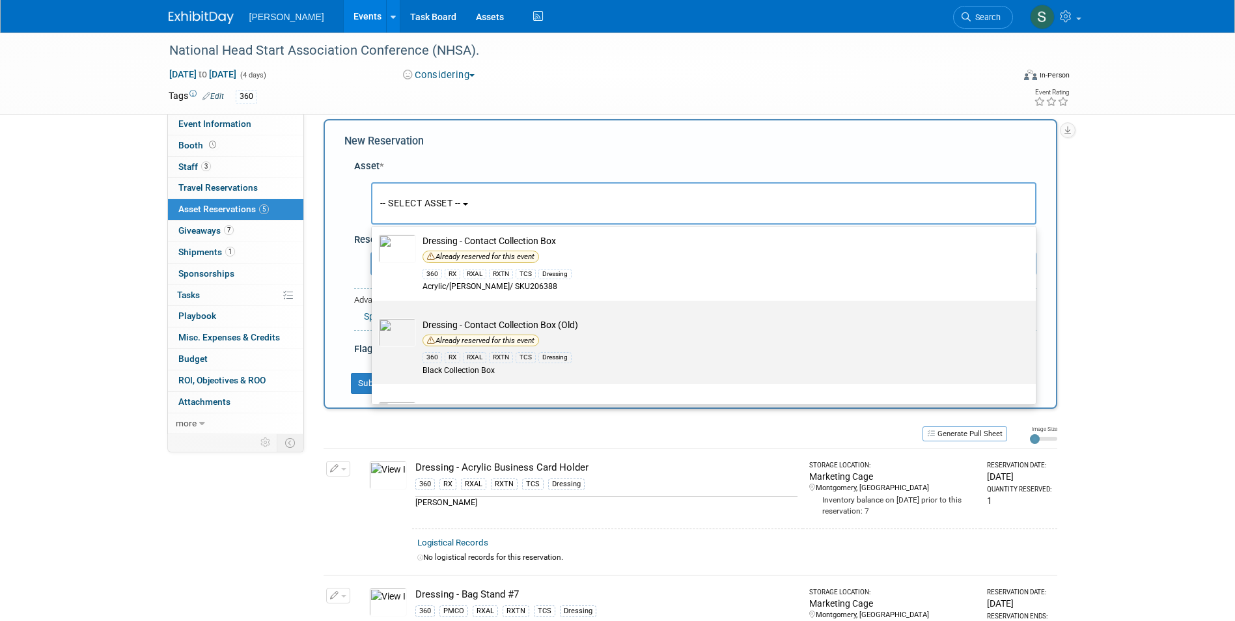
scroll to position [80, 0]
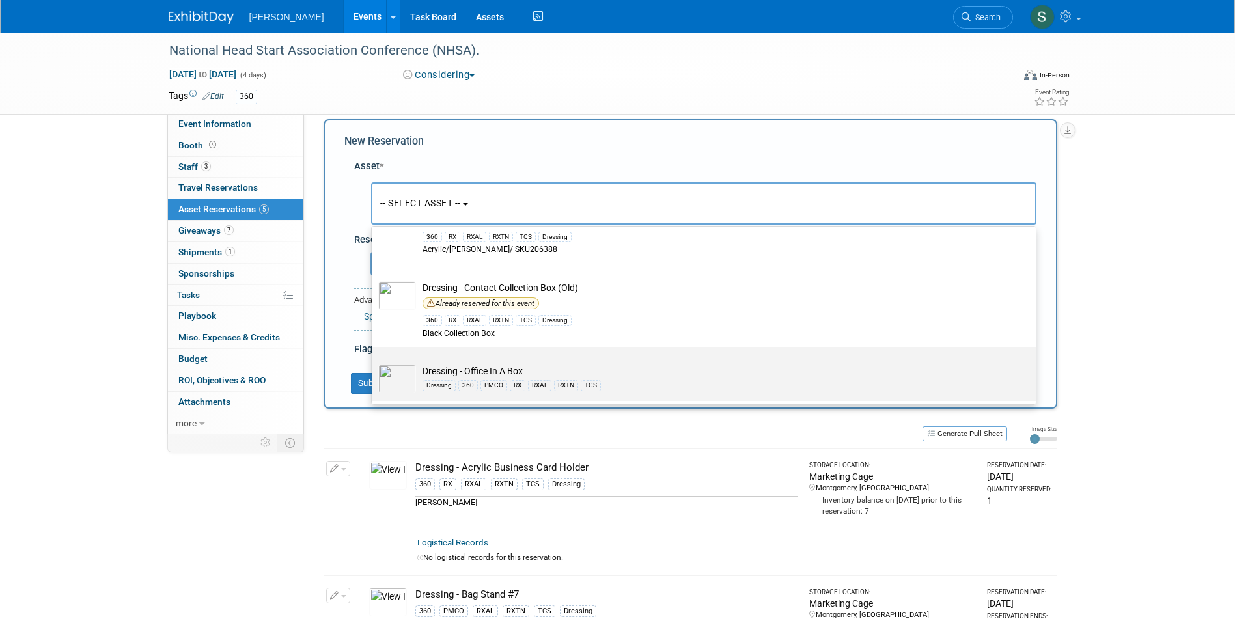
type input "box"
click at [478, 367] on td "Dressing - Office In A Box Dressing 360 PMCO RX RXAL RXTN TCS" at bounding box center [713, 379] width 594 height 29
click at [374, 363] on input "Dressing - Office In A Box Dressing 360 PMCO RX RXAL RXTN TCS" at bounding box center [369, 358] width 8 height 8
select select "10724056"
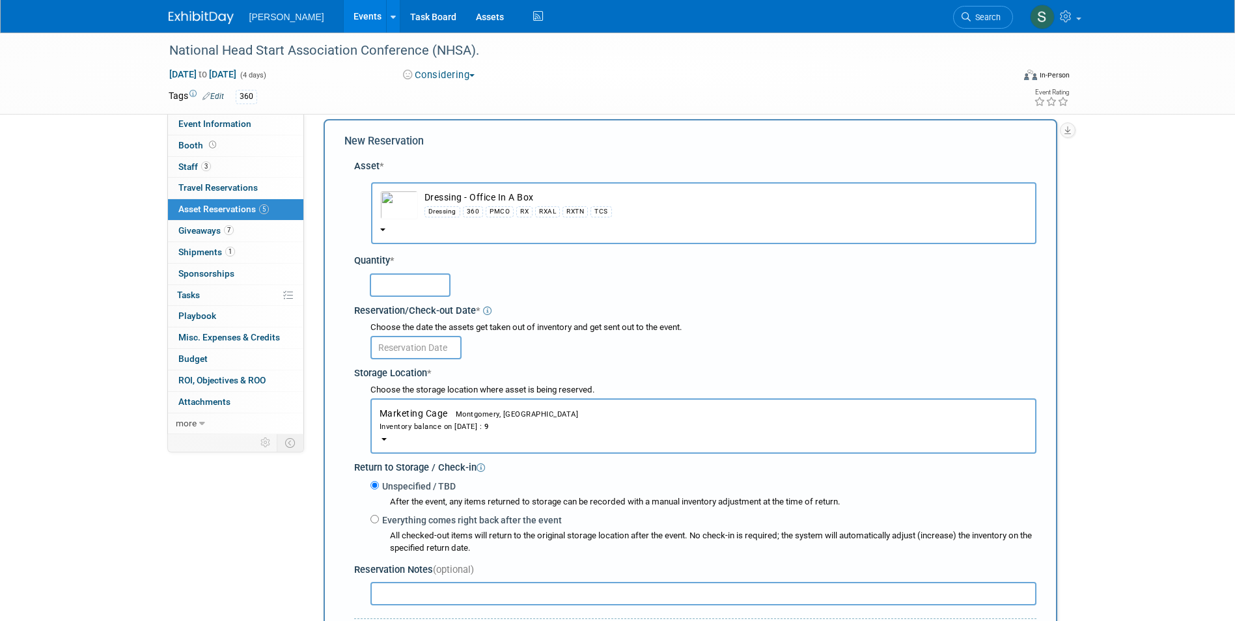
click at [411, 281] on input "text" at bounding box center [410, 284] width 81 height 23
type input "1"
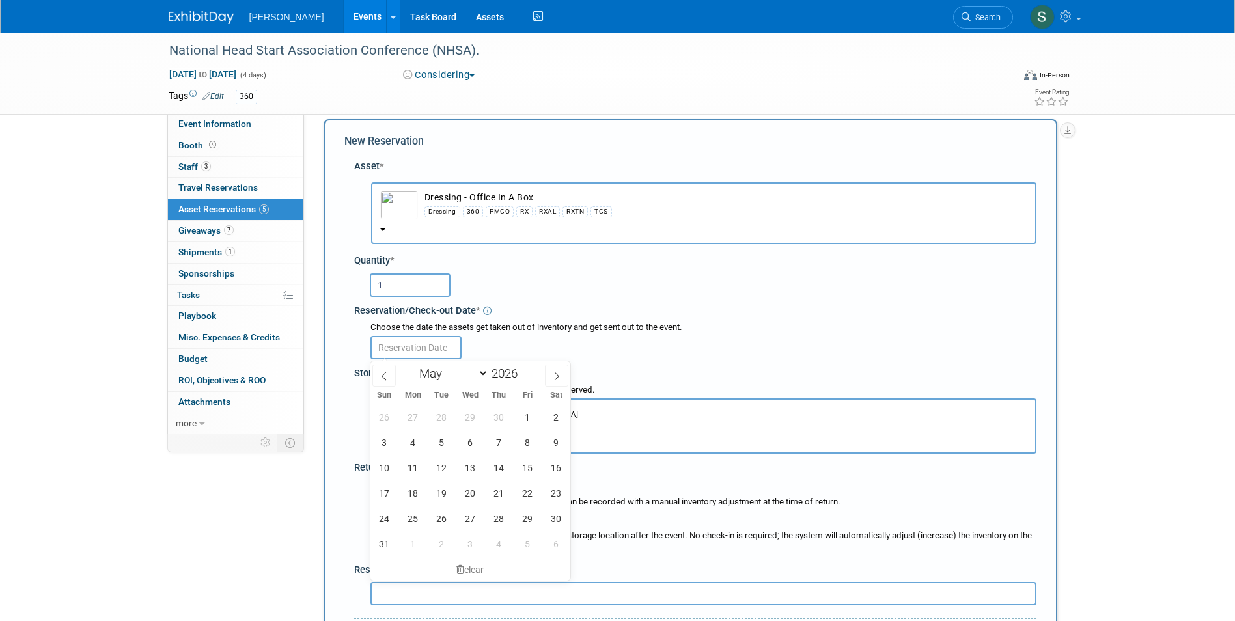
click at [389, 346] on input "text" at bounding box center [415, 347] width 91 height 23
click at [416, 446] on span "4" at bounding box center [412, 442] width 25 height 25
type input "May 4, 2026"
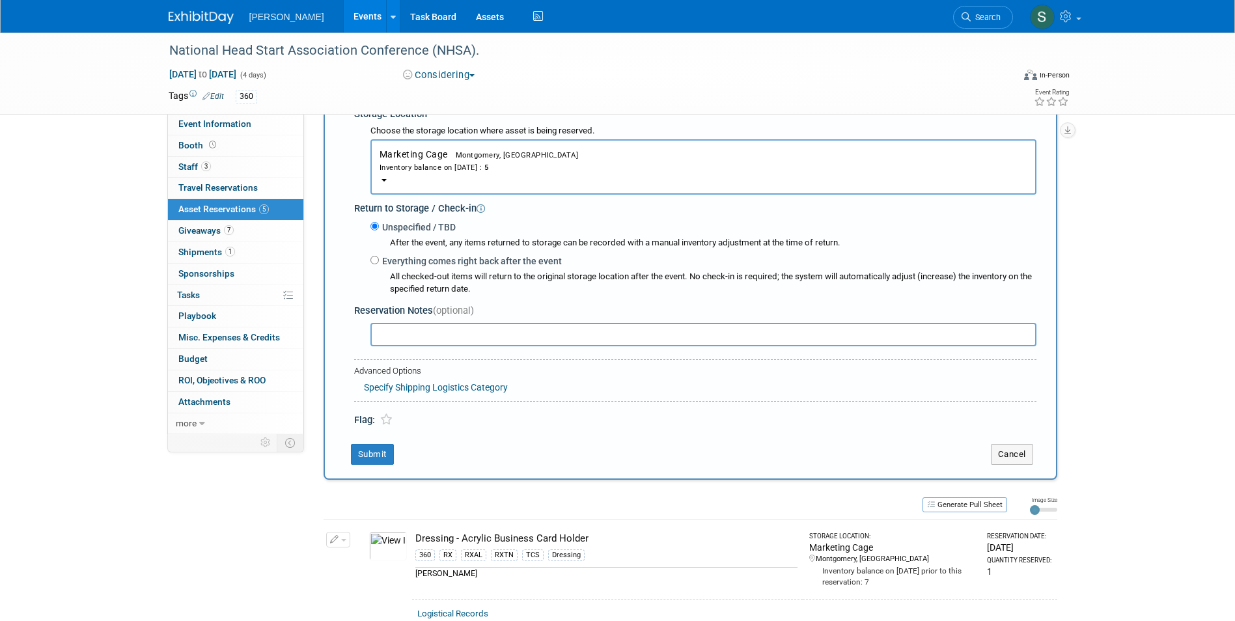
scroll to position [338, 0]
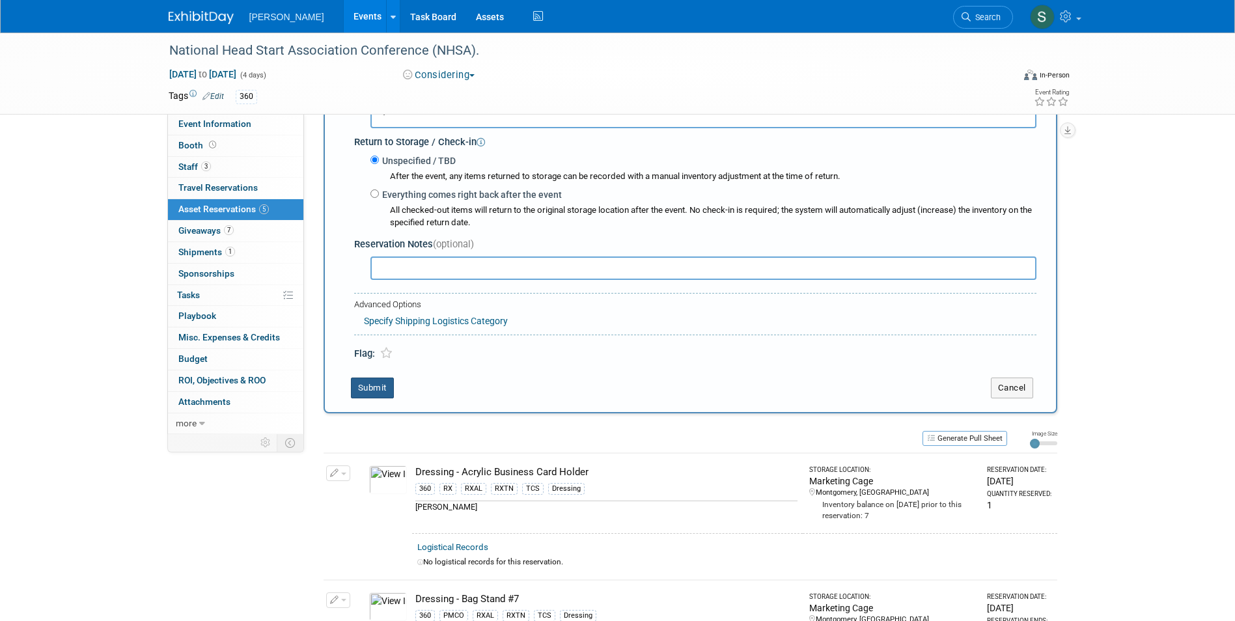
click at [376, 391] on button "Submit" at bounding box center [372, 388] width 43 height 21
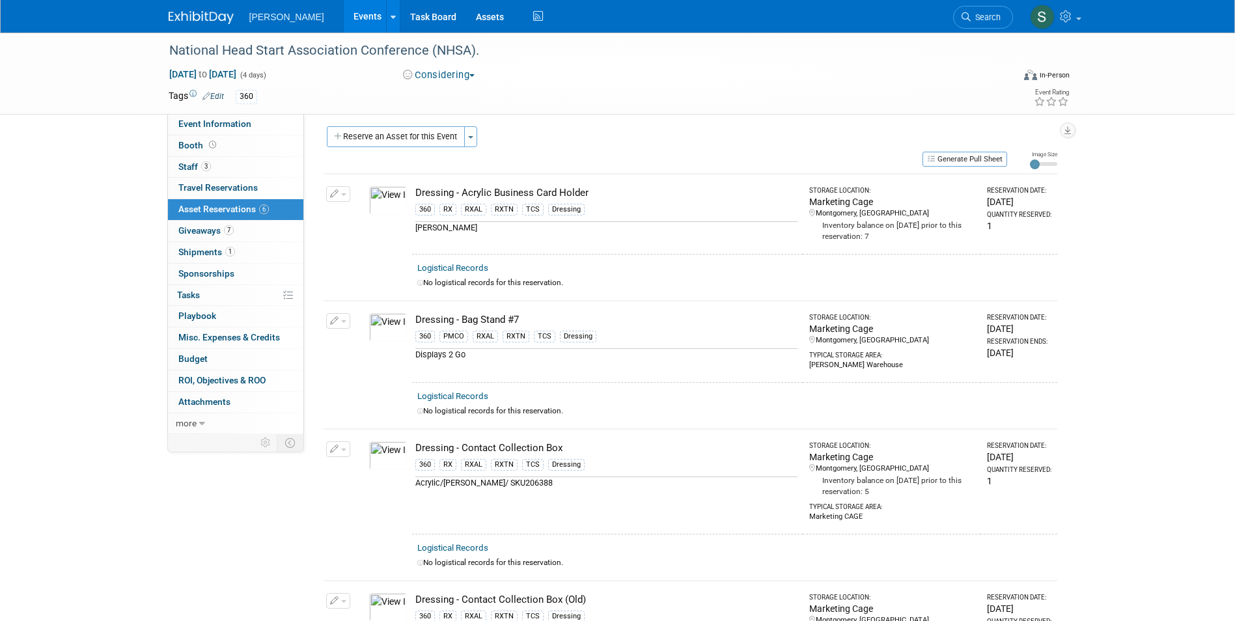
scroll to position [0, 0]
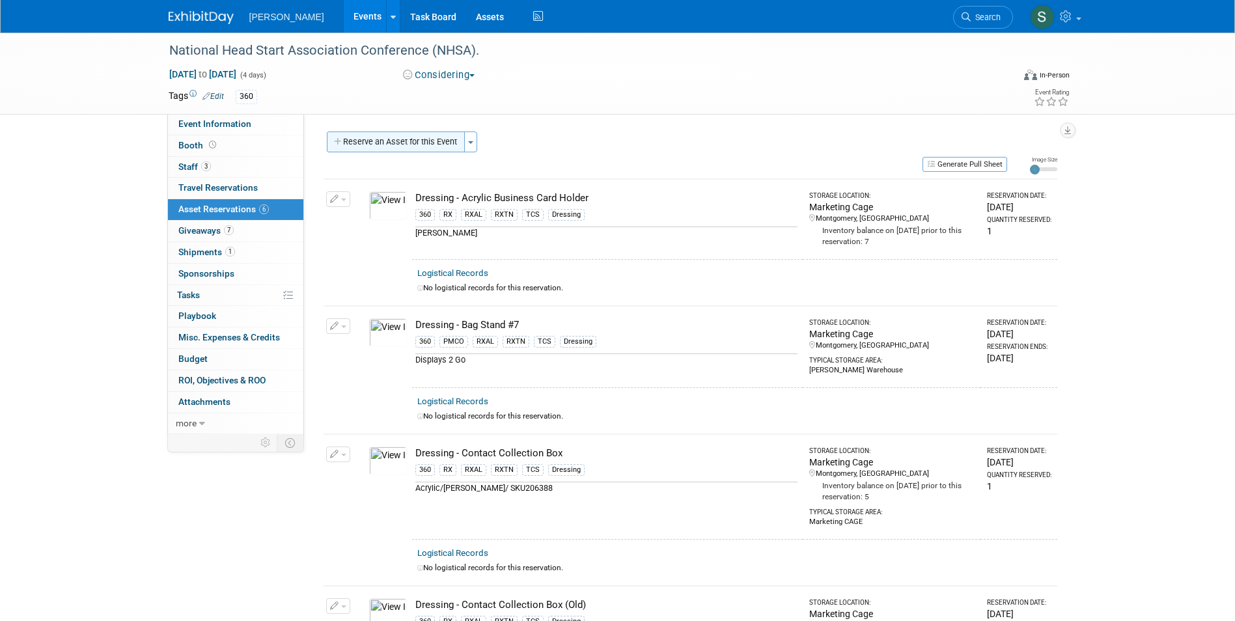
click at [393, 145] on button "Reserve an Asset for this Event" at bounding box center [396, 142] width 138 height 21
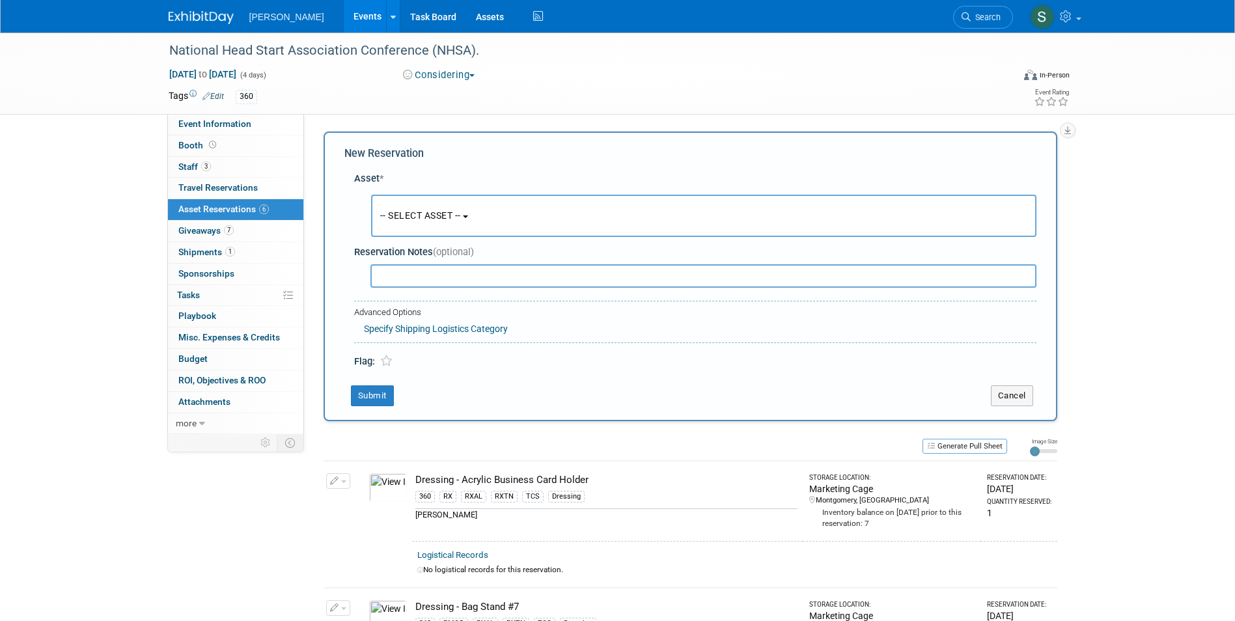
scroll to position [12, 0]
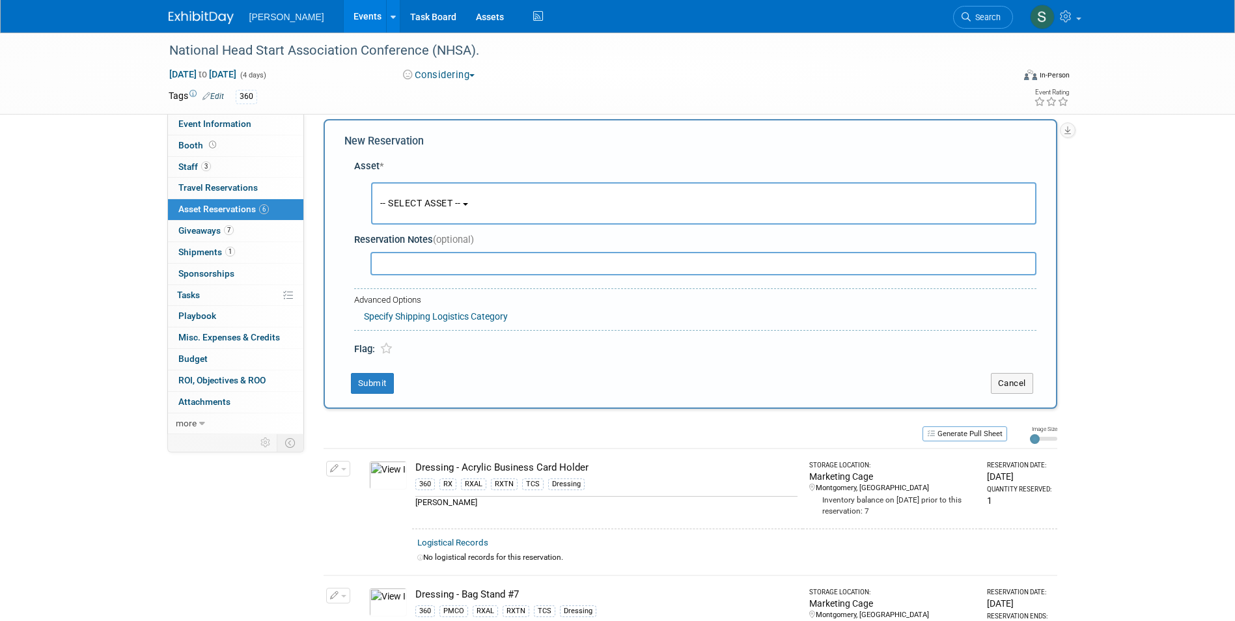
click at [396, 193] on button "-- SELECT ASSET --" at bounding box center [703, 203] width 665 height 42
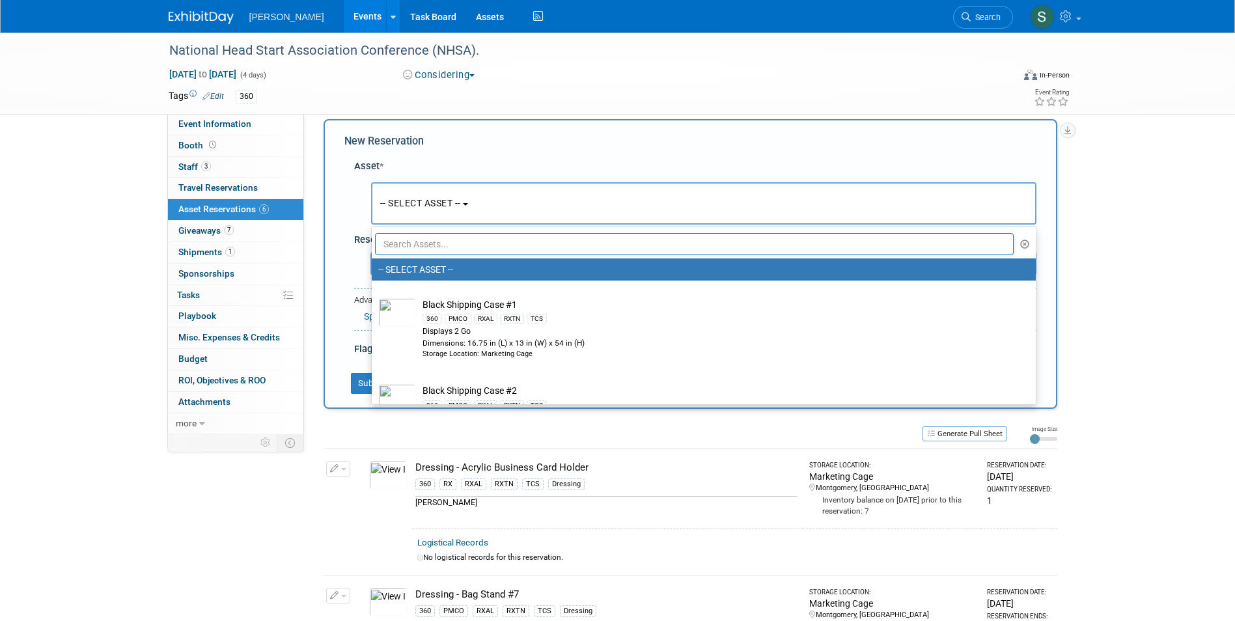
click at [411, 239] on input "text" at bounding box center [694, 244] width 639 height 22
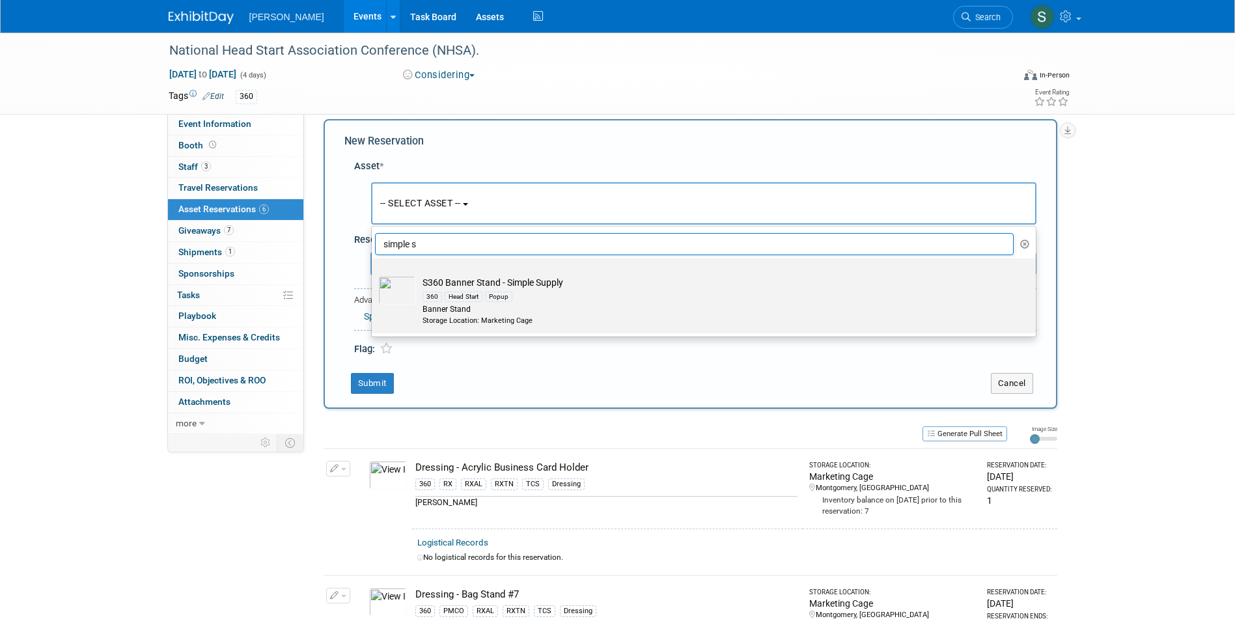
type input "simple s"
click at [573, 283] on td "S360 Banner Stand - Simple Supply 360 Head Start Popup Banner Stand Storage Loc…" at bounding box center [713, 300] width 594 height 49
click at [374, 274] on input "S360 Banner Stand - Simple Supply 360 Head Start Popup Banner Stand Storage Loc…" at bounding box center [369, 270] width 8 height 8
select select "10722325"
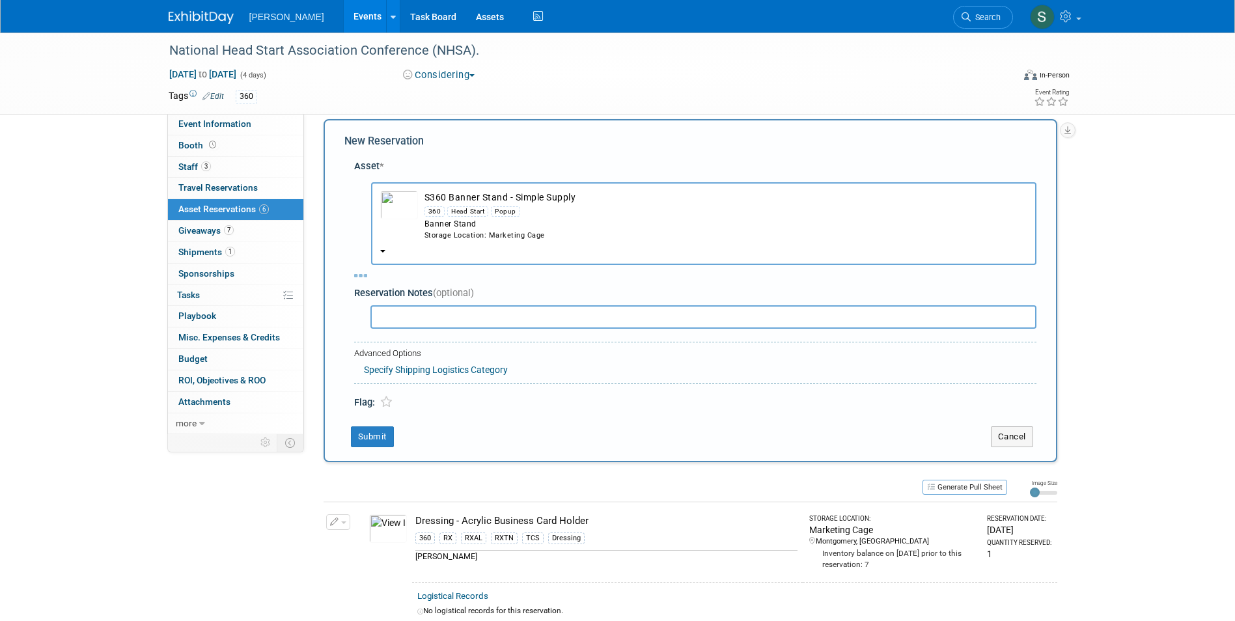
select select "4"
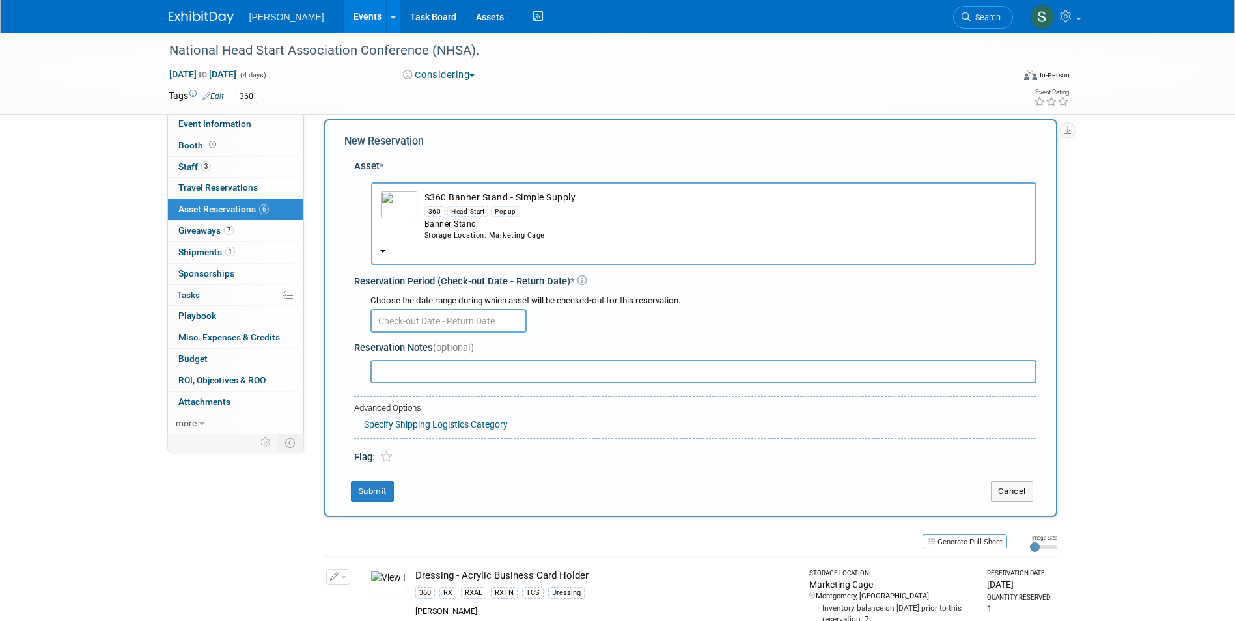
click at [418, 316] on input "text" at bounding box center [448, 320] width 156 height 23
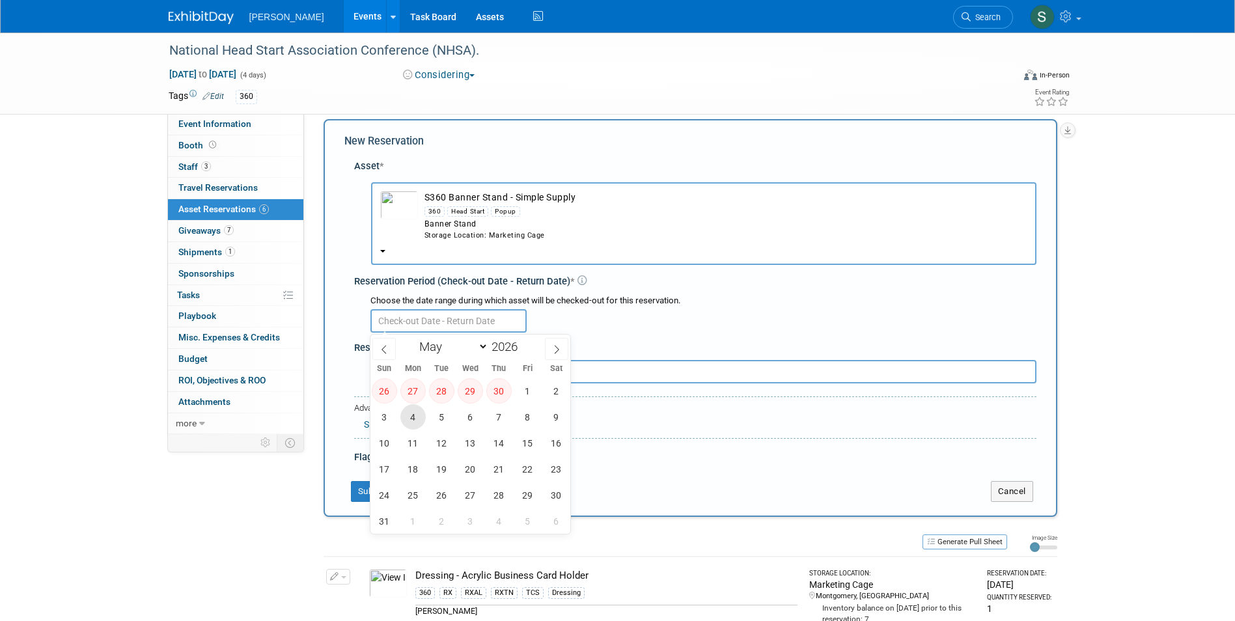
click at [421, 419] on span "4" at bounding box center [412, 416] width 25 height 25
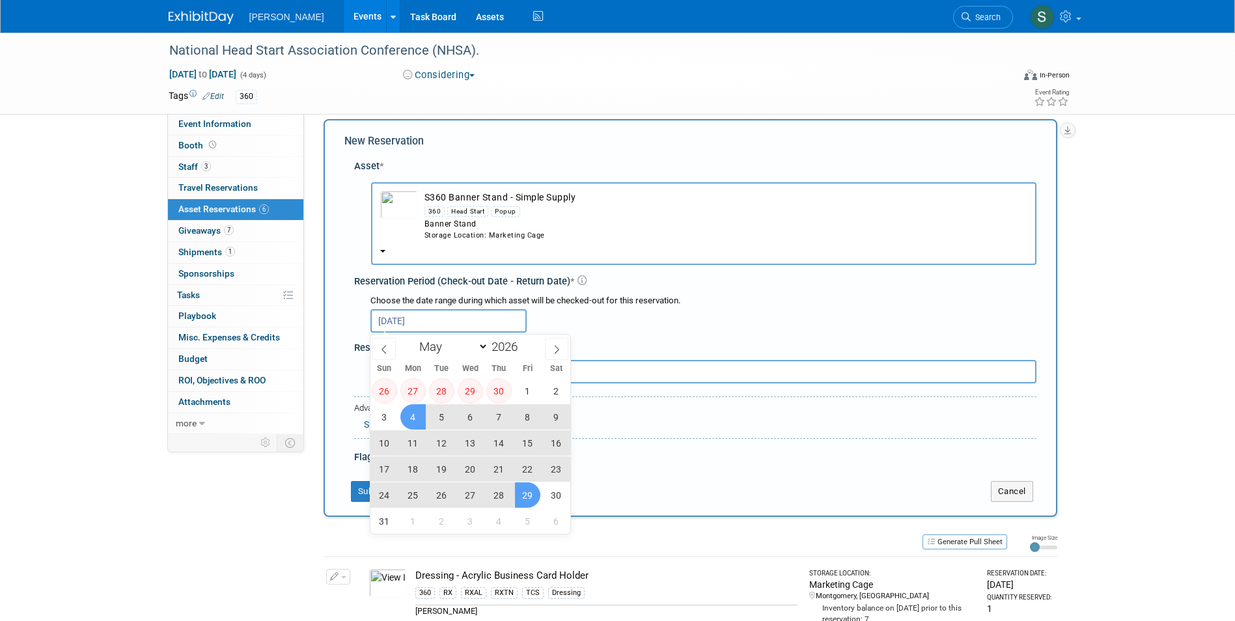
click at [519, 492] on span "29" at bounding box center [527, 494] width 25 height 25
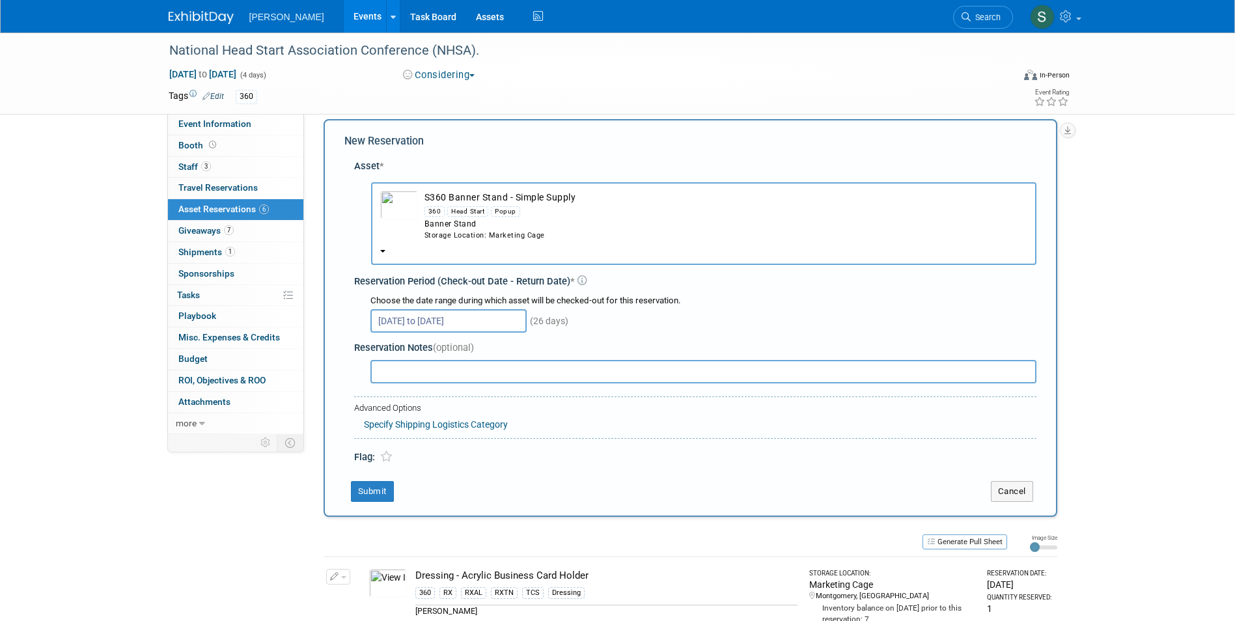
click at [453, 316] on input "May 4, 2026 to May 29, 2026" at bounding box center [448, 320] width 156 height 23
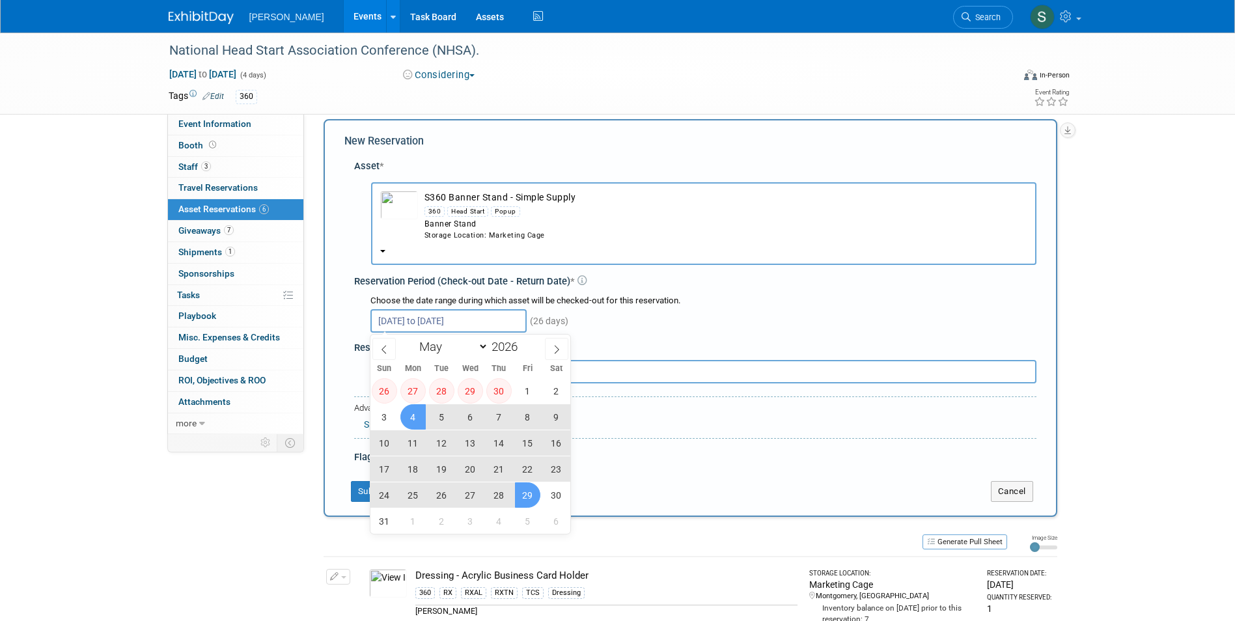
click at [416, 413] on span "4" at bounding box center [412, 416] width 25 height 25
click at [410, 490] on span "25" at bounding box center [412, 494] width 25 height 25
type input "May 4, 2026 to May 25, 2026"
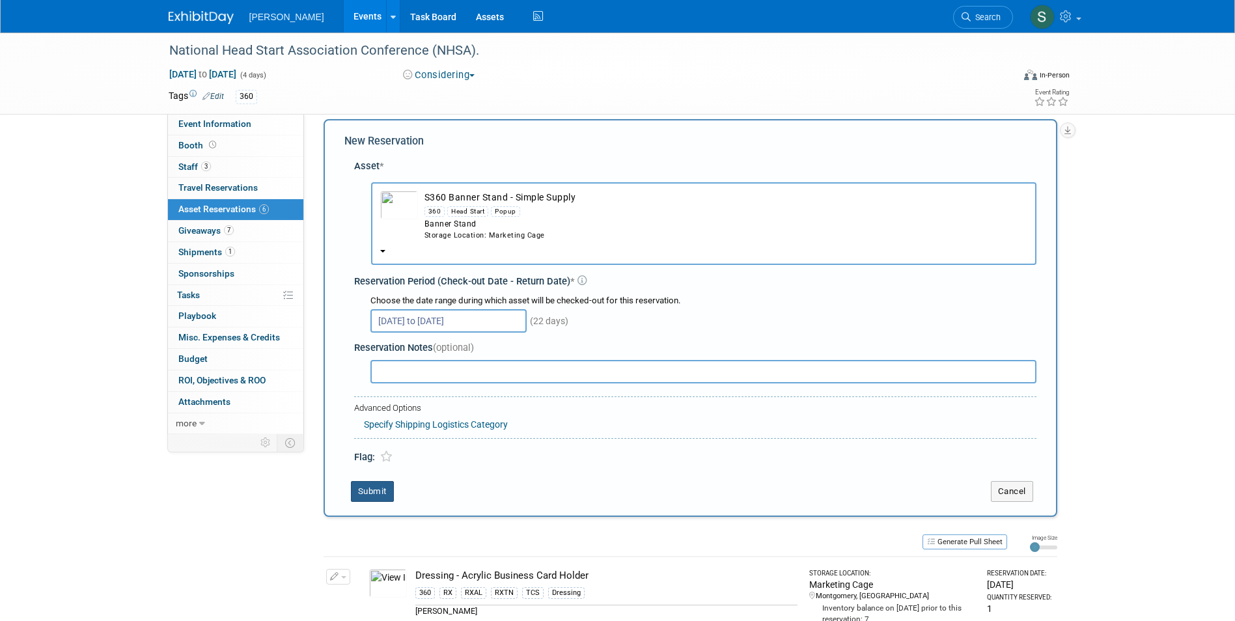
click at [374, 492] on button "Submit" at bounding box center [372, 491] width 43 height 21
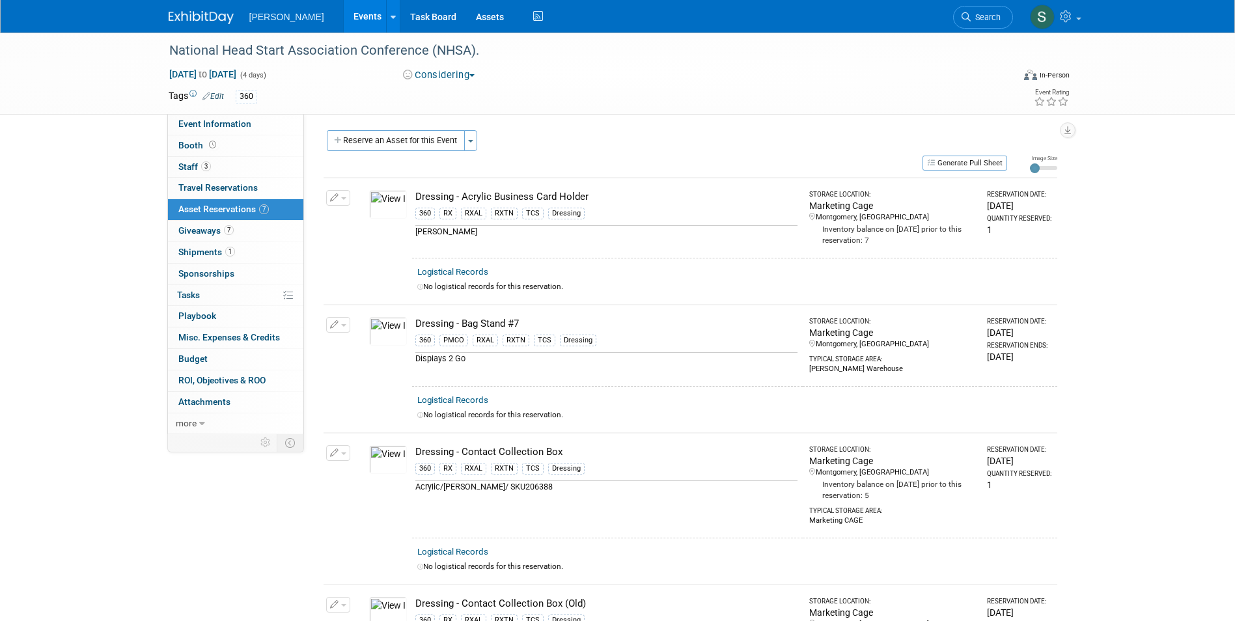
scroll to position [0, 0]
click at [411, 141] on button "Reserve an Asset for this Event" at bounding box center [396, 142] width 138 height 21
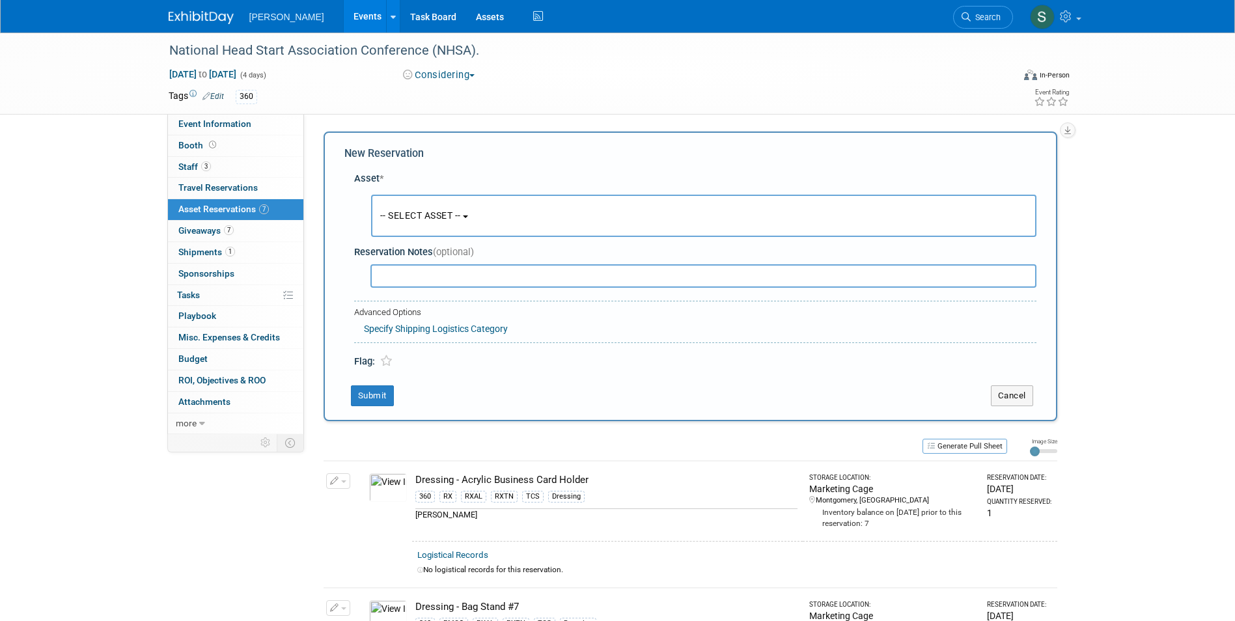
scroll to position [12, 0]
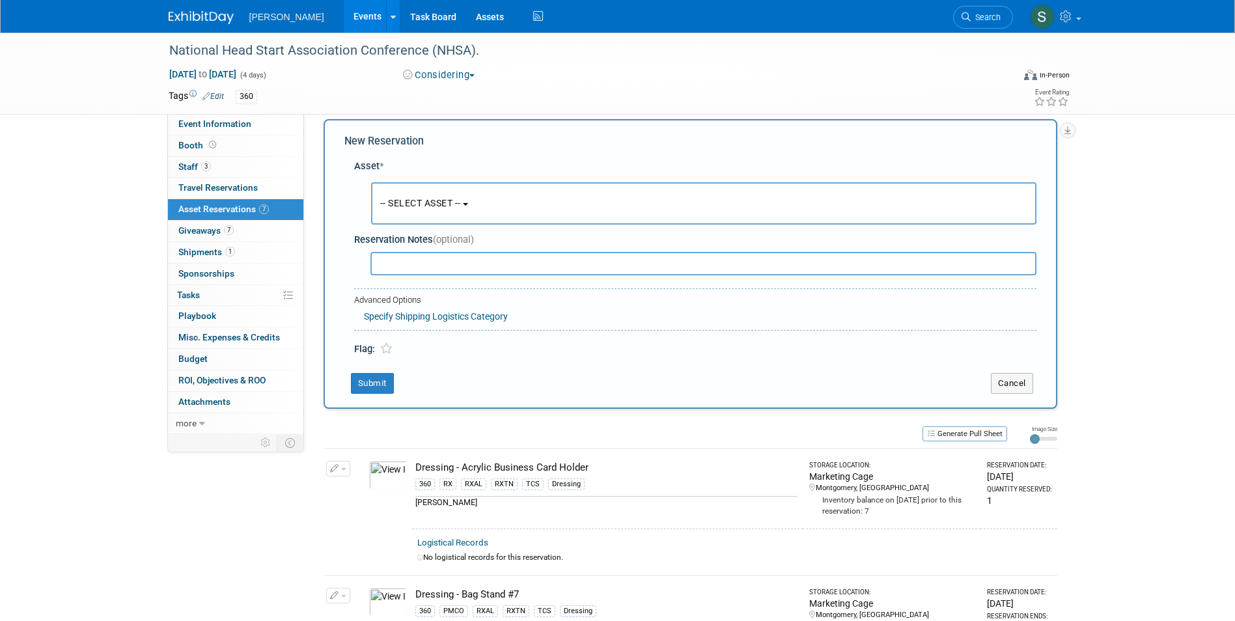
click at [418, 209] on button "-- SELECT ASSET --" at bounding box center [703, 203] width 665 height 42
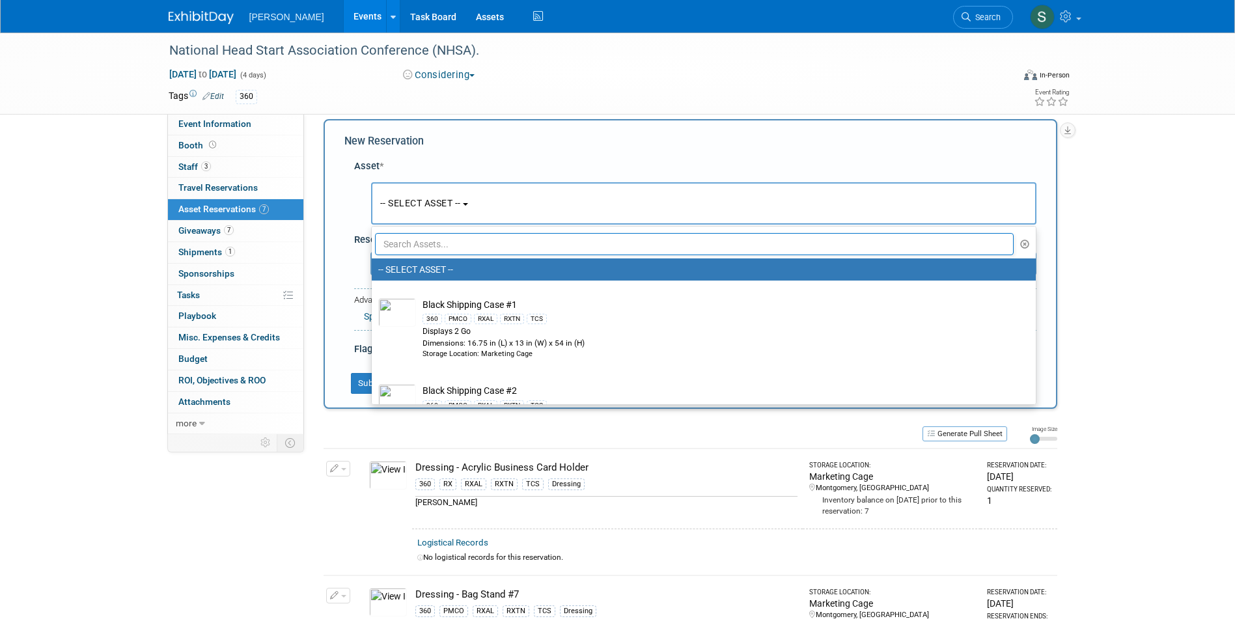
click at [424, 243] on input "text" at bounding box center [694, 244] width 639 height 22
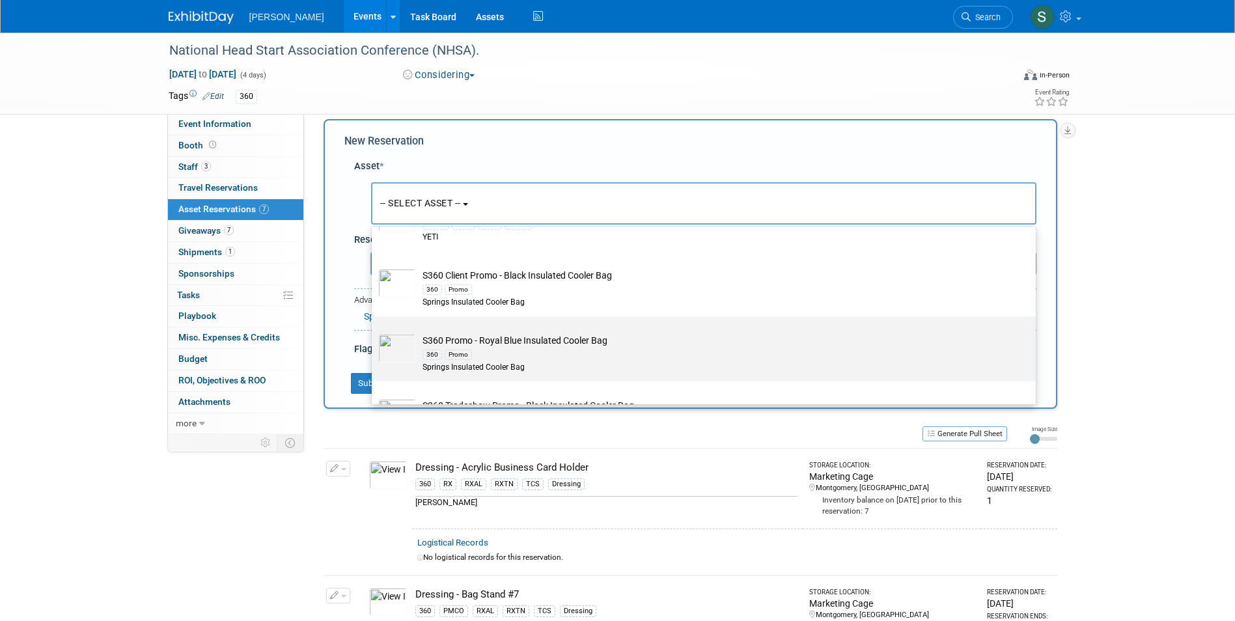
scroll to position [184, 0]
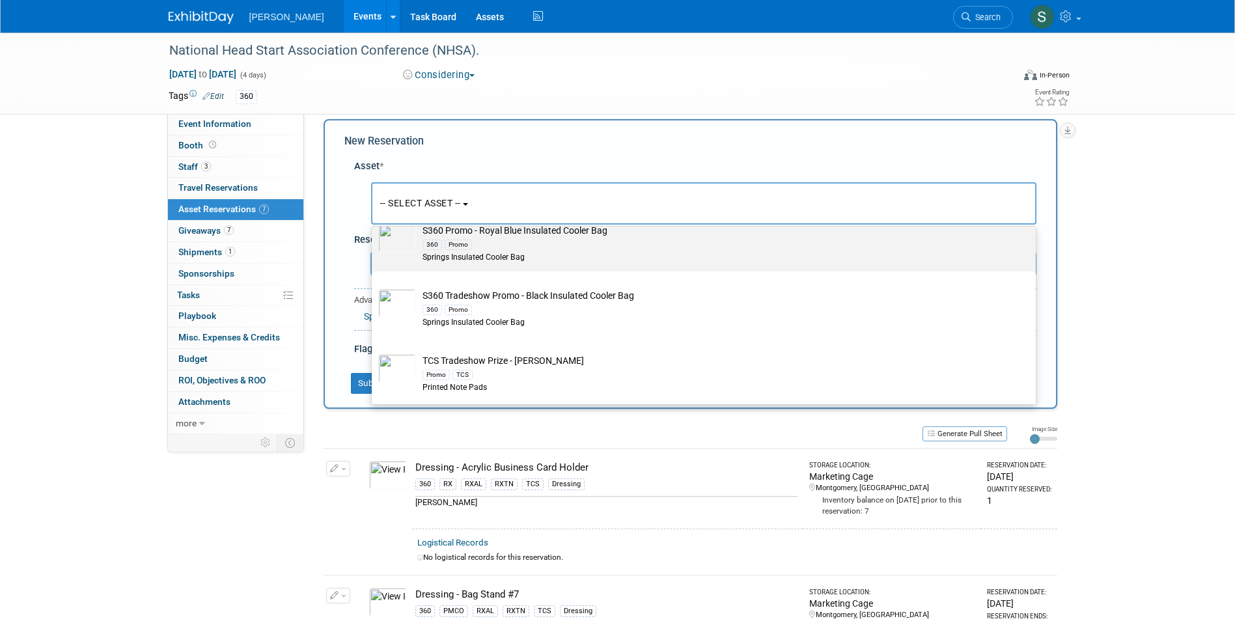
type input "cooler"
click at [471, 260] on div "Springs Insulated Cooler Bag" at bounding box center [715, 257] width 587 height 11
click at [374, 222] on input "S360 Promo - Royal Blue Insulated Cooler Bag 360 Promo Springs Insulated Cooler…" at bounding box center [369, 218] width 8 height 8
select select "10723941"
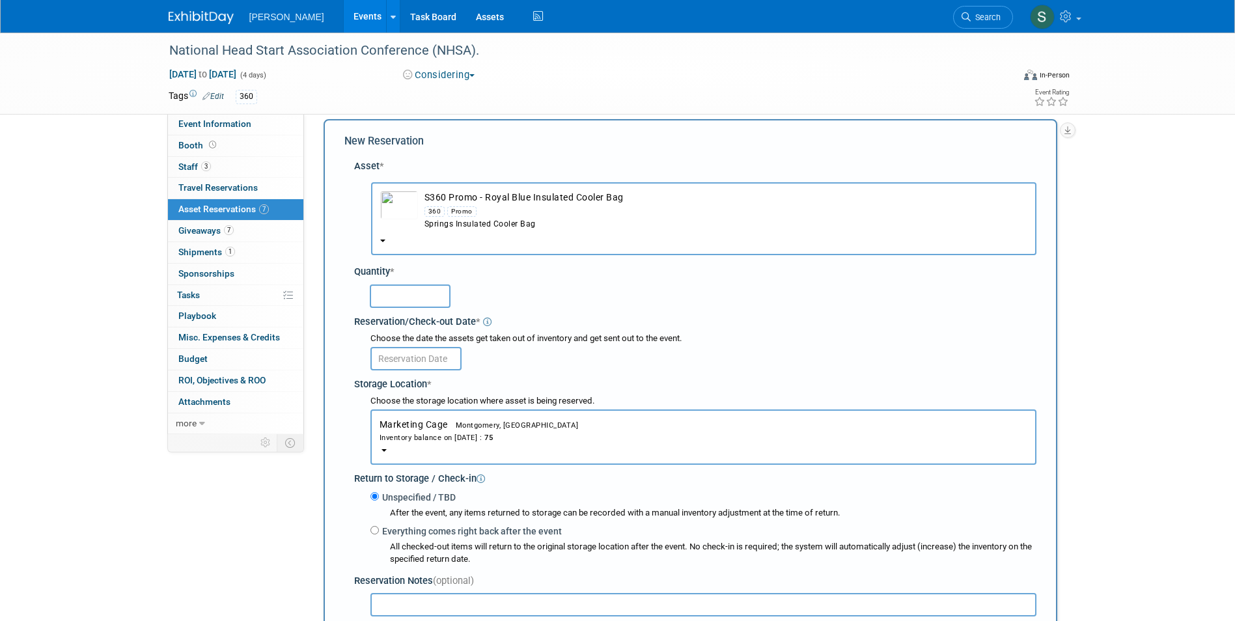
click at [411, 294] on input "text" at bounding box center [410, 295] width 81 height 23
type input "50"
click at [414, 352] on input "text" at bounding box center [415, 358] width 91 height 23
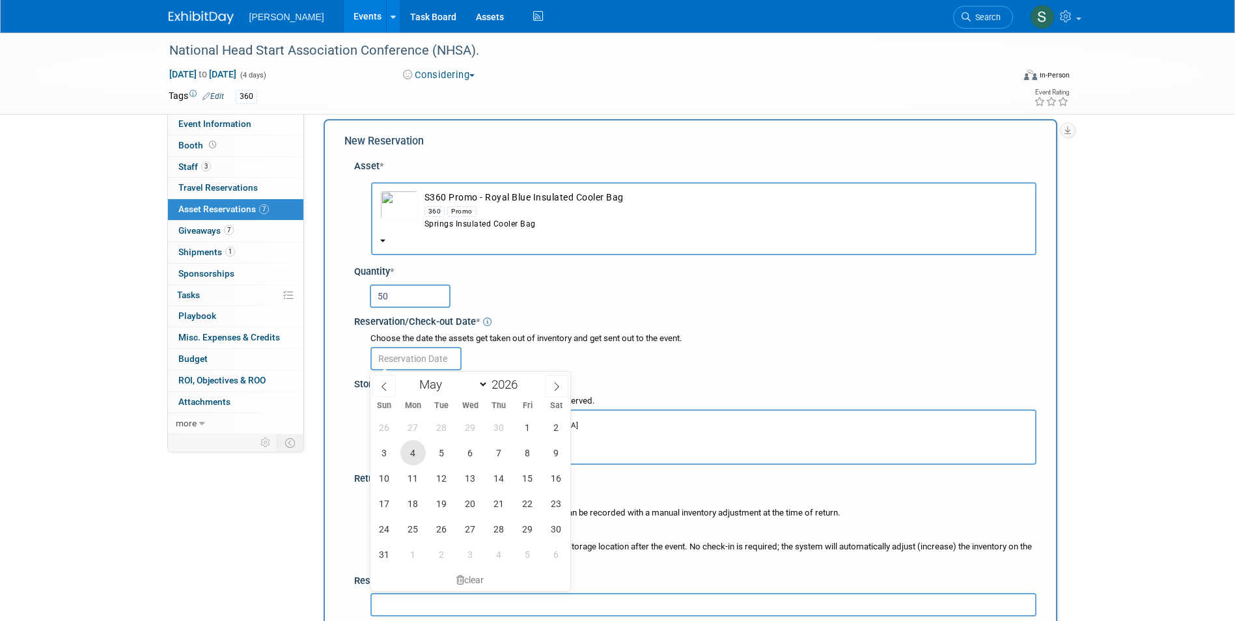
click at [408, 456] on span "4" at bounding box center [412, 452] width 25 height 25
type input "May 4, 2026"
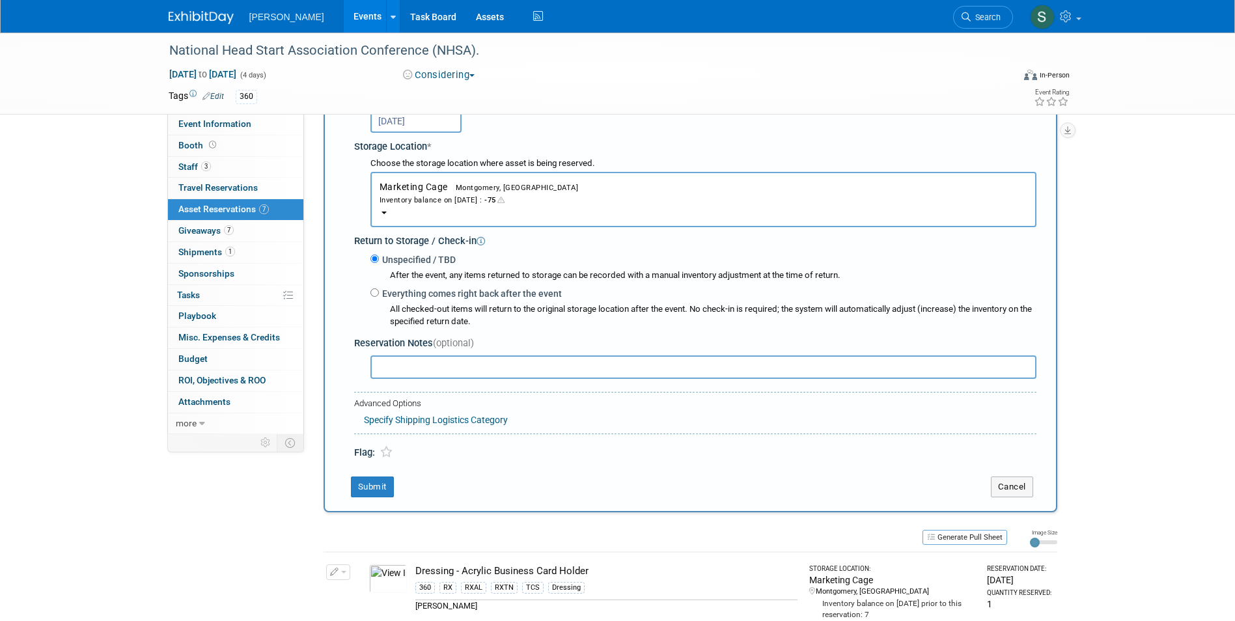
scroll to position [273, 0]
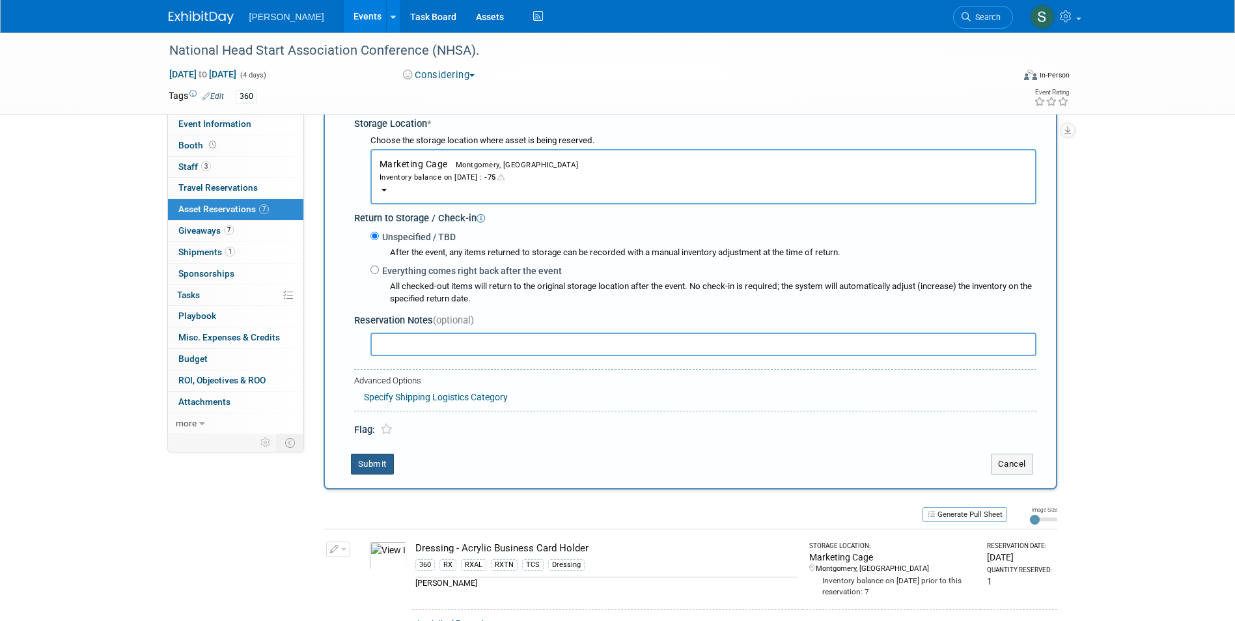
click at [382, 468] on button "Submit" at bounding box center [372, 464] width 43 height 21
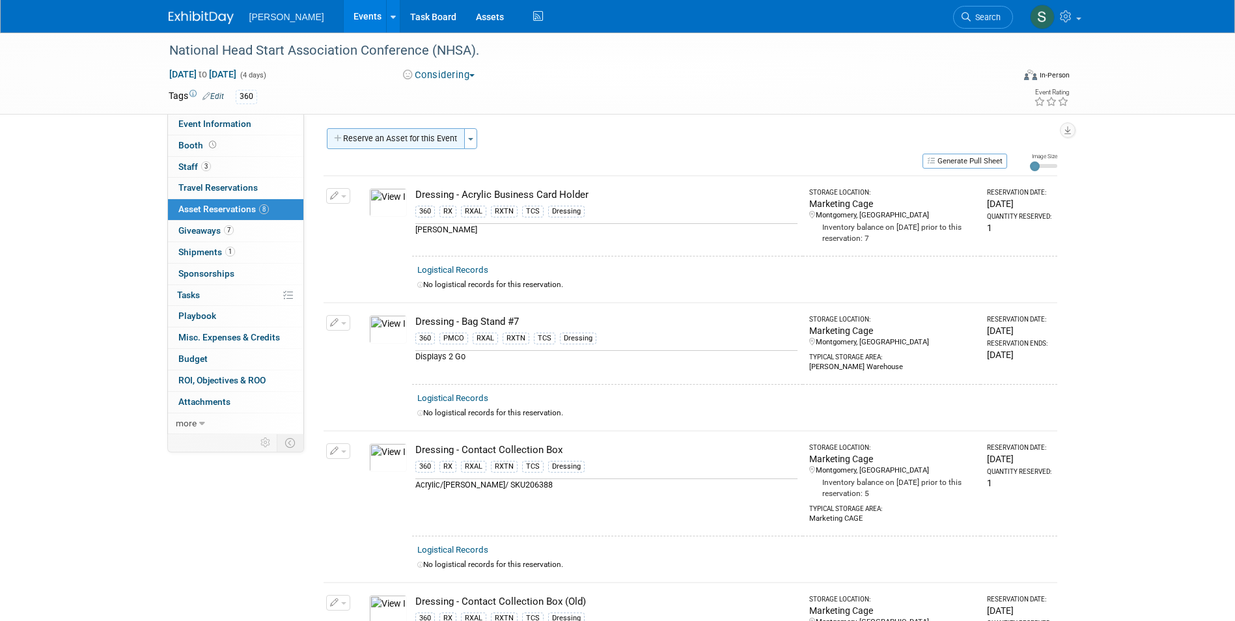
scroll to position [0, 0]
click at [396, 124] on div "Participation Level: Exhibitor Exhibitor/Sponsor Projected Attendance: Specify …" at bounding box center [685, 274] width 763 height 320
click at [395, 133] on button "Reserve an Asset for this Event" at bounding box center [396, 142] width 138 height 21
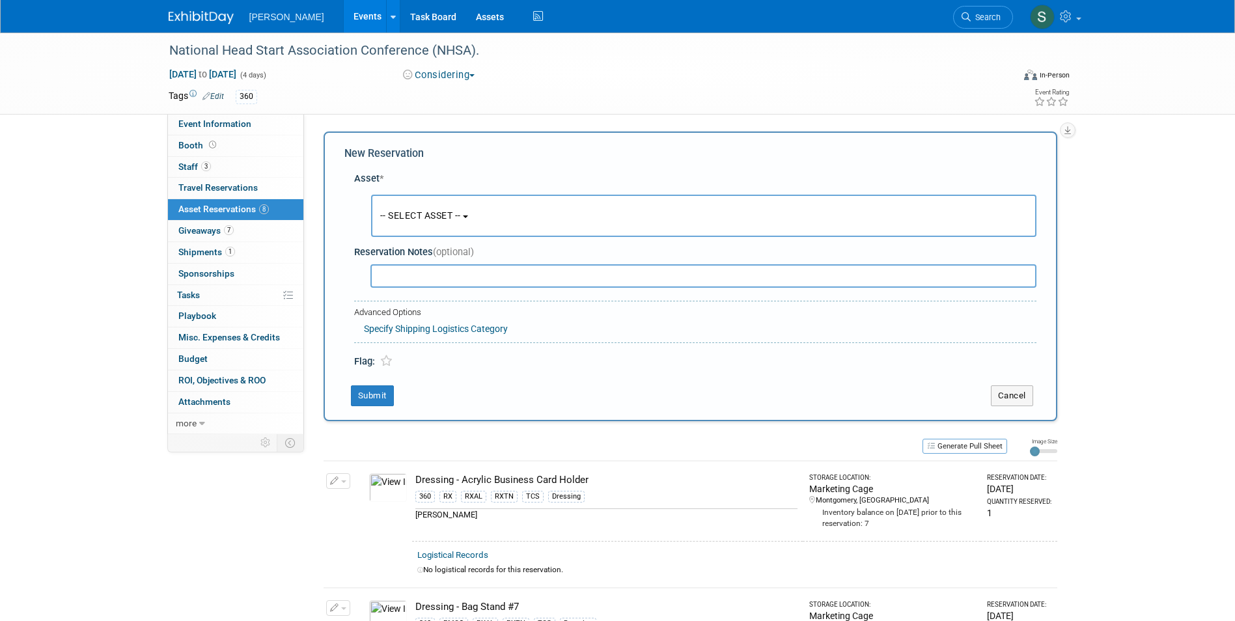
scroll to position [12, 0]
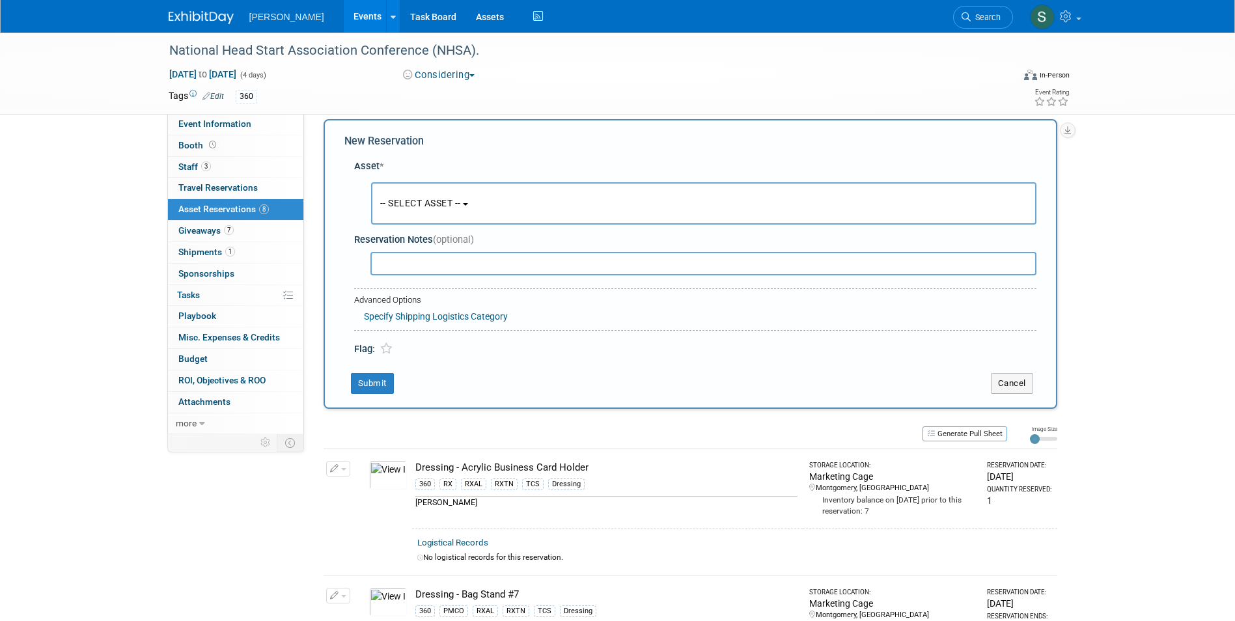
click at [402, 208] on span "-- SELECT ASSET --" at bounding box center [420, 203] width 81 height 10
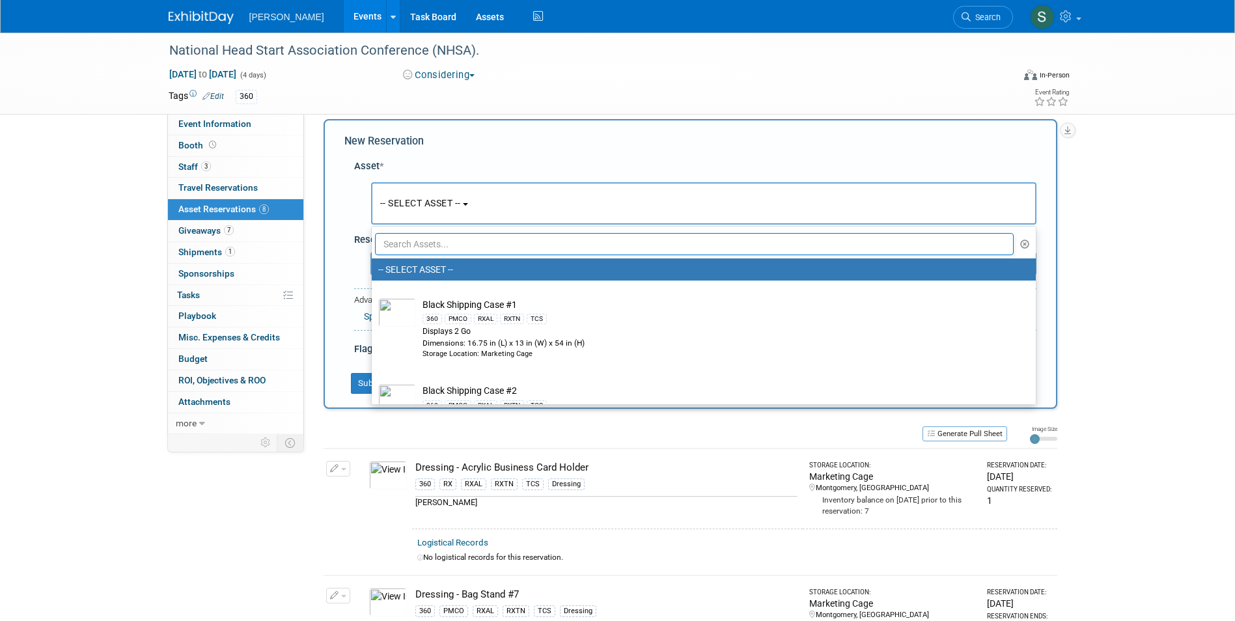
click at [415, 251] on input "text" at bounding box center [694, 244] width 639 height 22
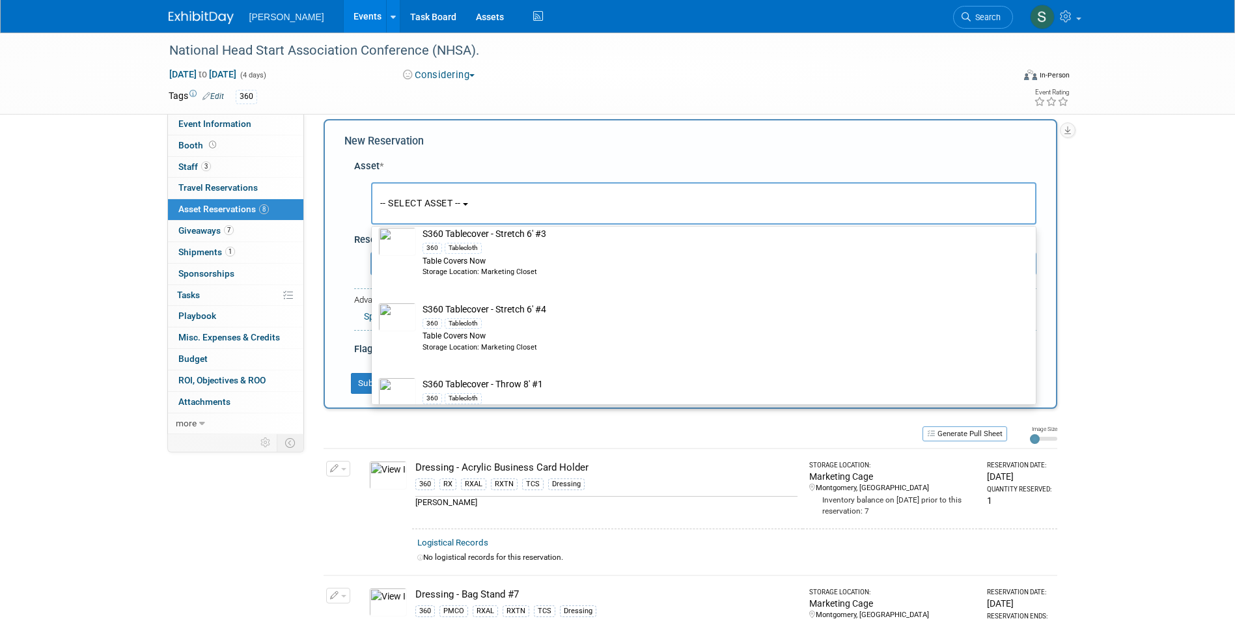
scroll to position [781, 0]
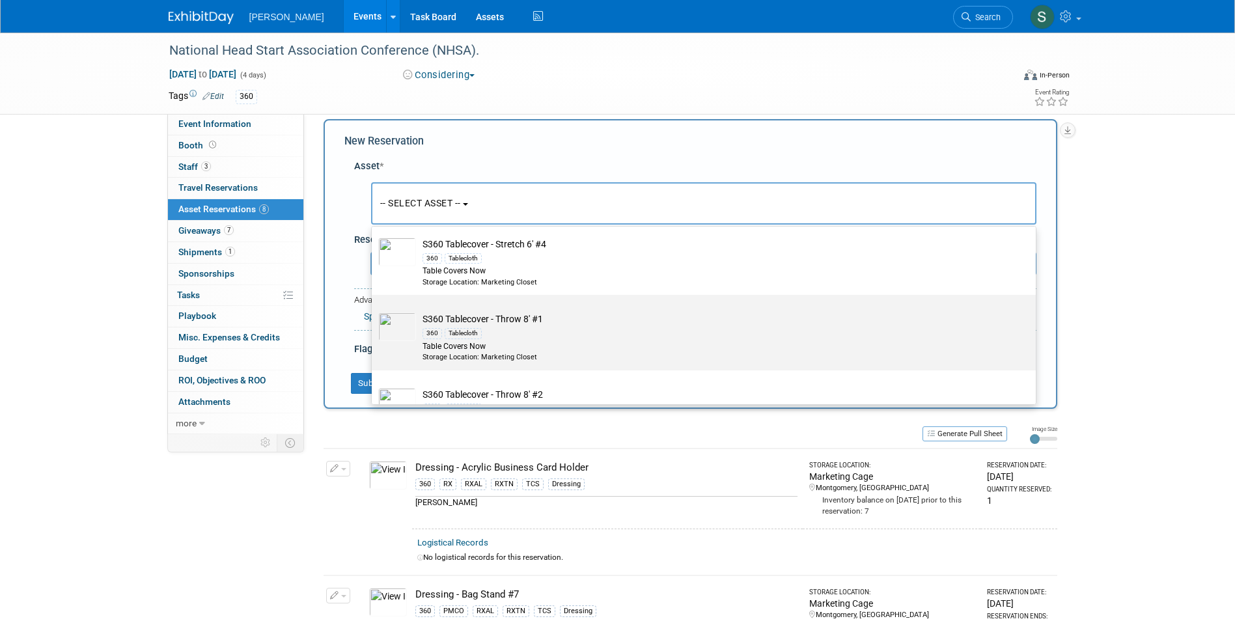
type input "table"
click at [563, 325] on td "S360 Tablecover - Throw 8' #1 360 Tablecloth Table Covers Now Storage Location:…" at bounding box center [713, 336] width 594 height 49
click at [374, 311] on input "S360 Tablecover - Throw 8' #1 360 Tablecloth Table Covers Now Storage Location:…" at bounding box center [369, 306] width 8 height 8
select select "10722334"
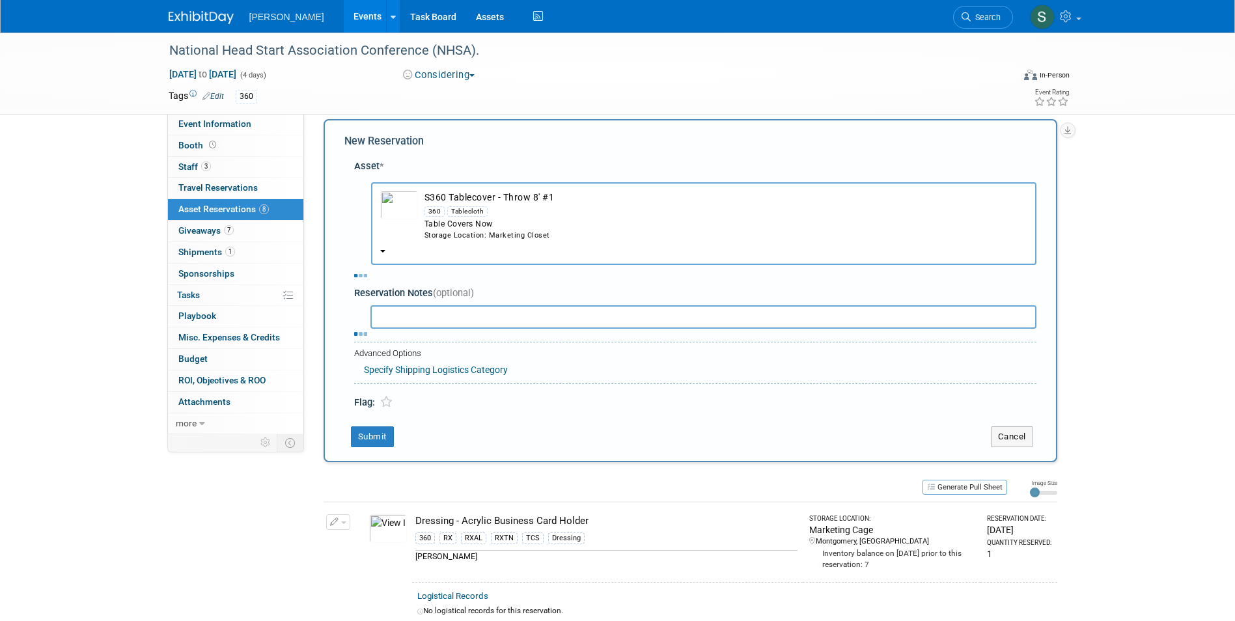
select select "4"
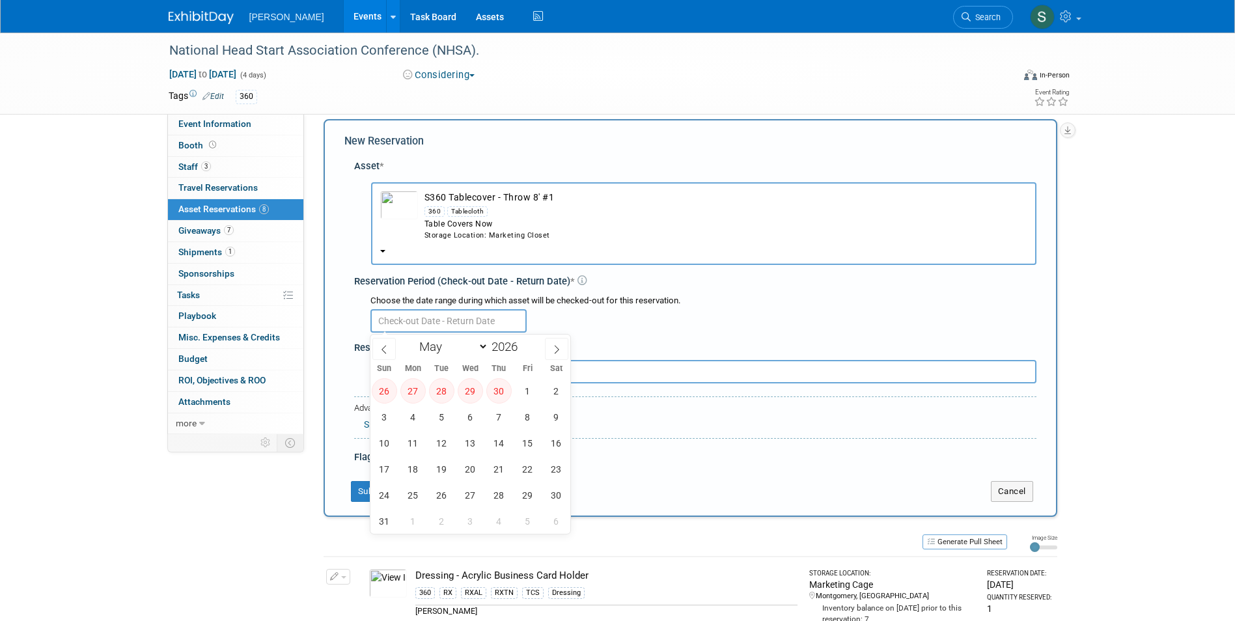
click at [398, 312] on input "text" at bounding box center [448, 320] width 156 height 23
click at [417, 414] on span "4" at bounding box center [412, 416] width 25 height 25
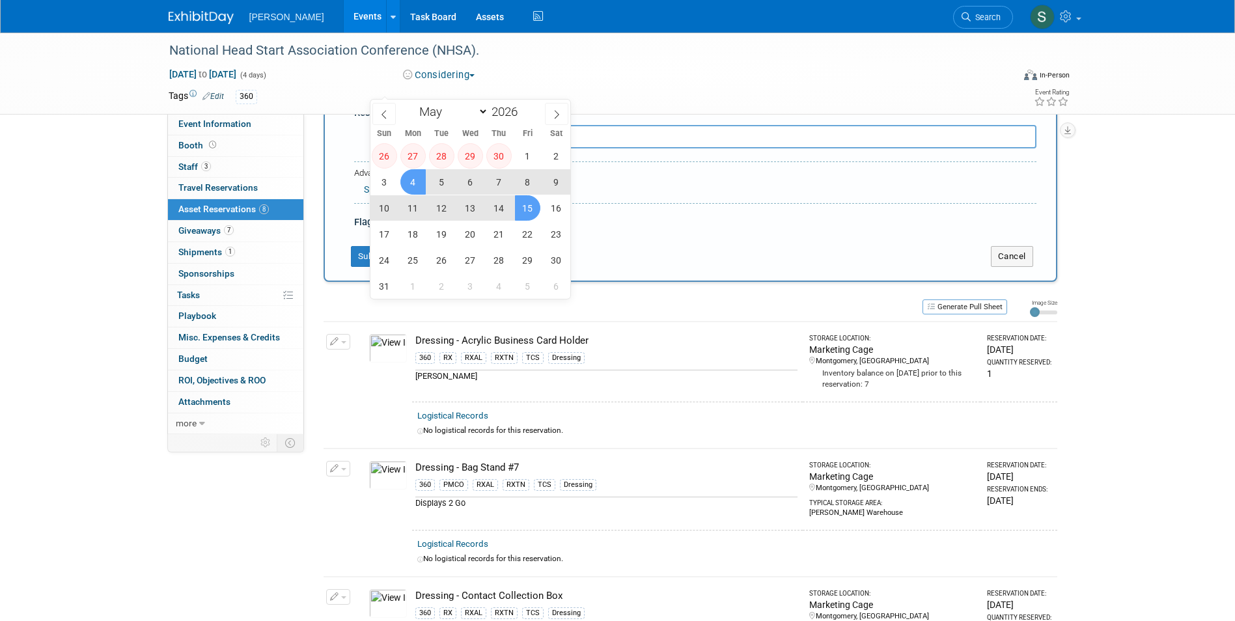
scroll to position [273, 0]
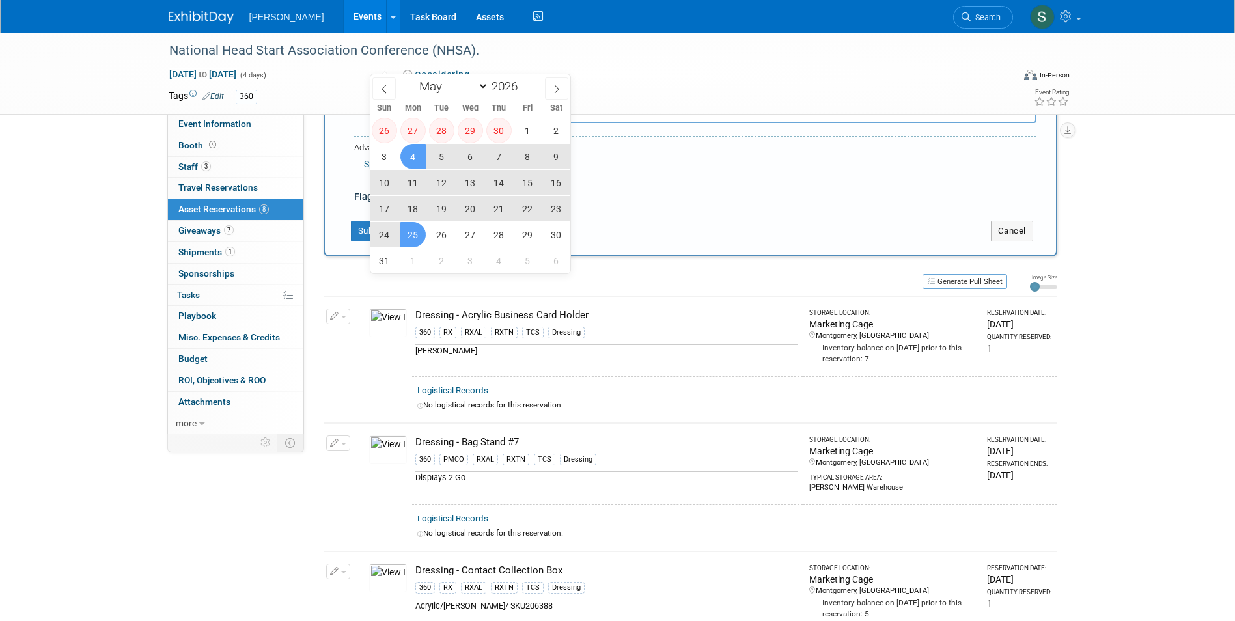
click at [418, 232] on span "25" at bounding box center [412, 234] width 25 height 25
type input "May 4, 2026 to May 25, 2026"
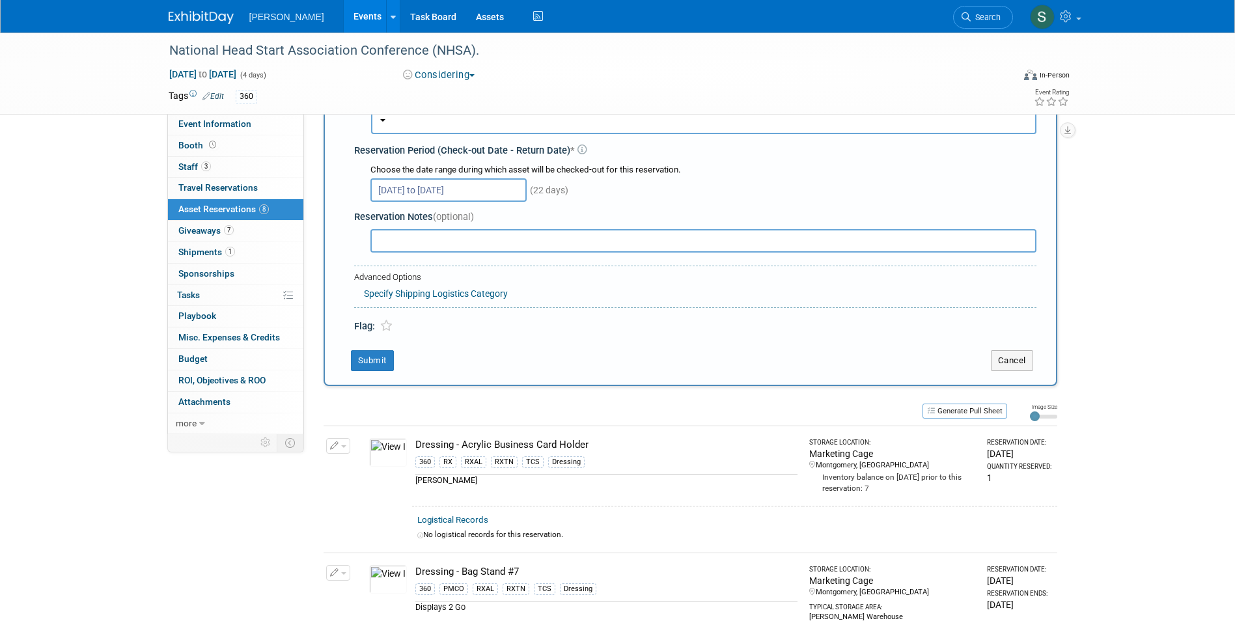
scroll to position [143, 0]
click at [376, 359] on button "Submit" at bounding box center [372, 361] width 43 height 21
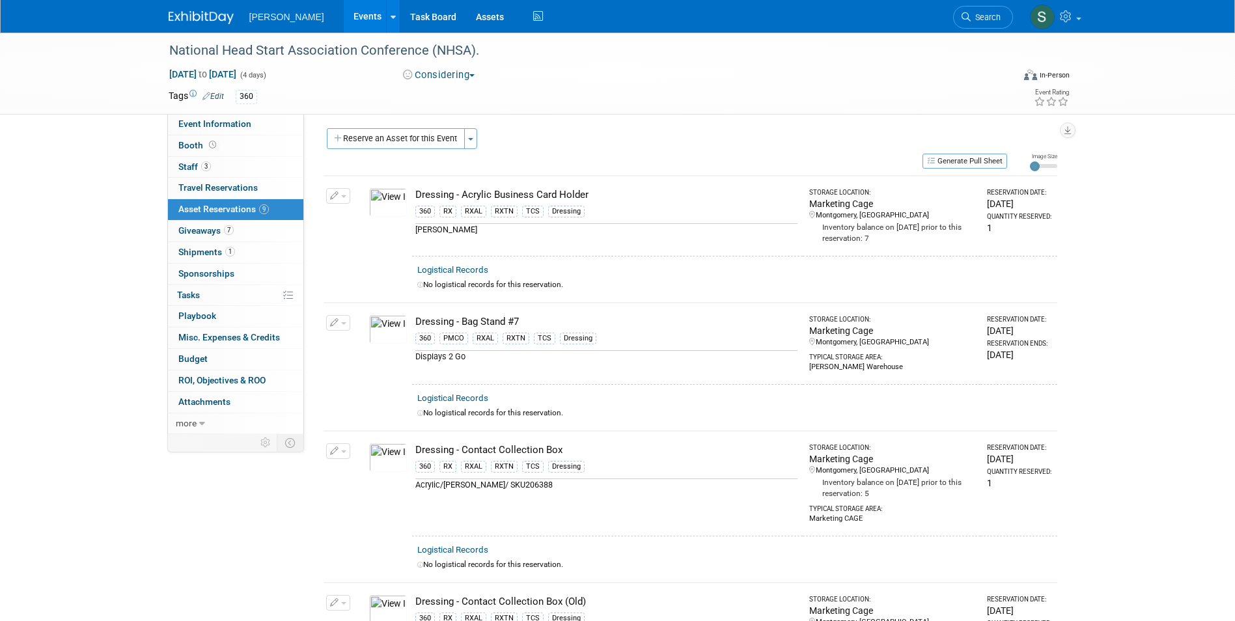
scroll to position [0, 0]
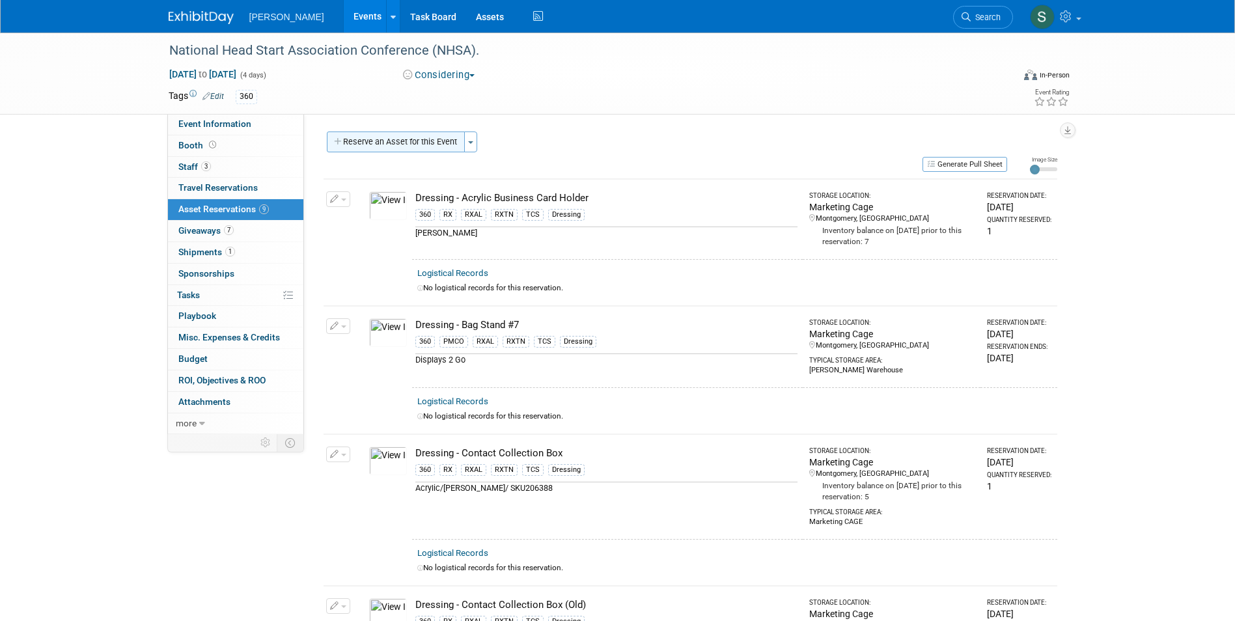
click at [399, 148] on button "Reserve an Asset for this Event" at bounding box center [396, 142] width 138 height 21
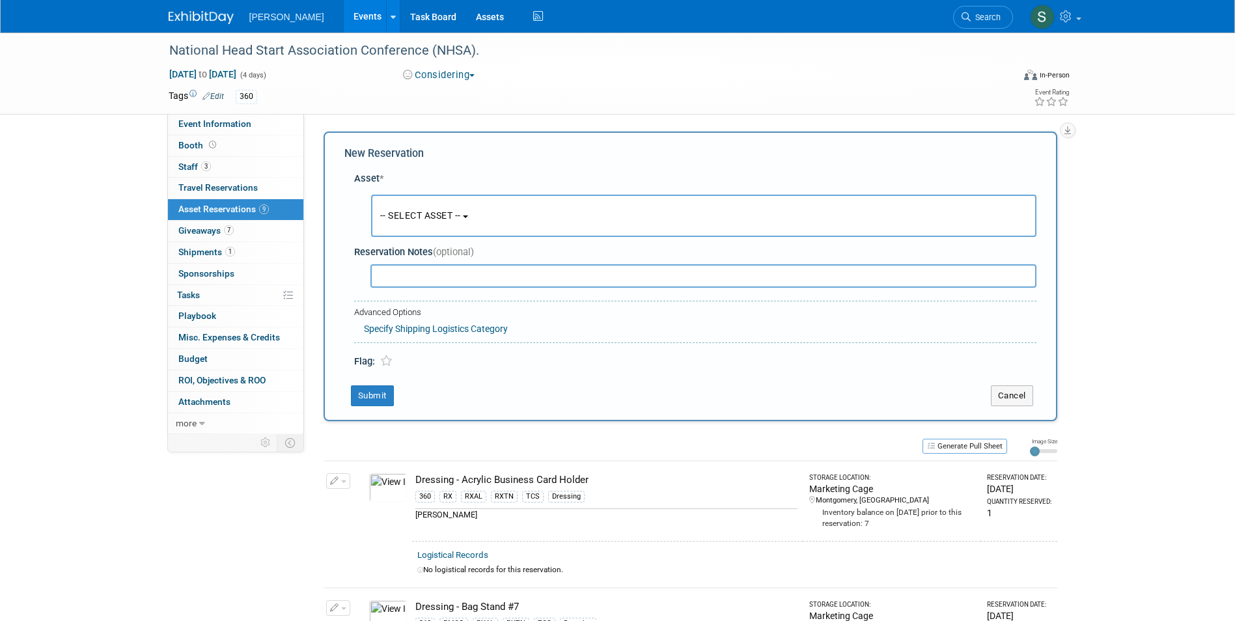
scroll to position [12, 0]
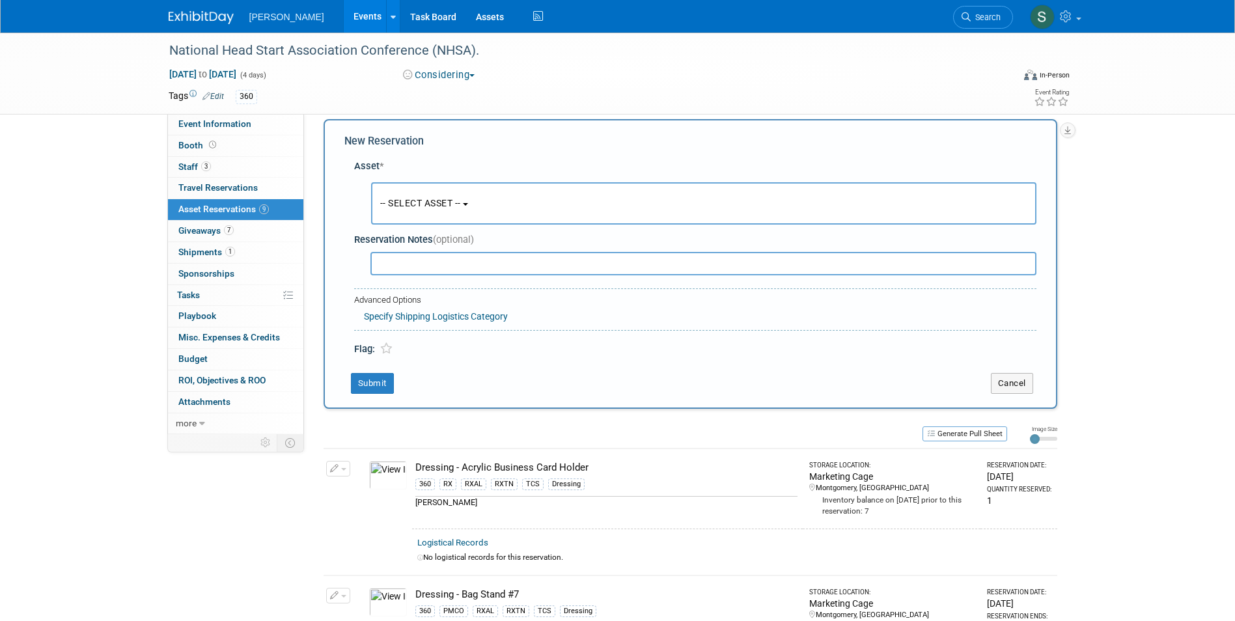
click at [439, 200] on span "-- SELECT ASSET --" at bounding box center [420, 203] width 81 height 10
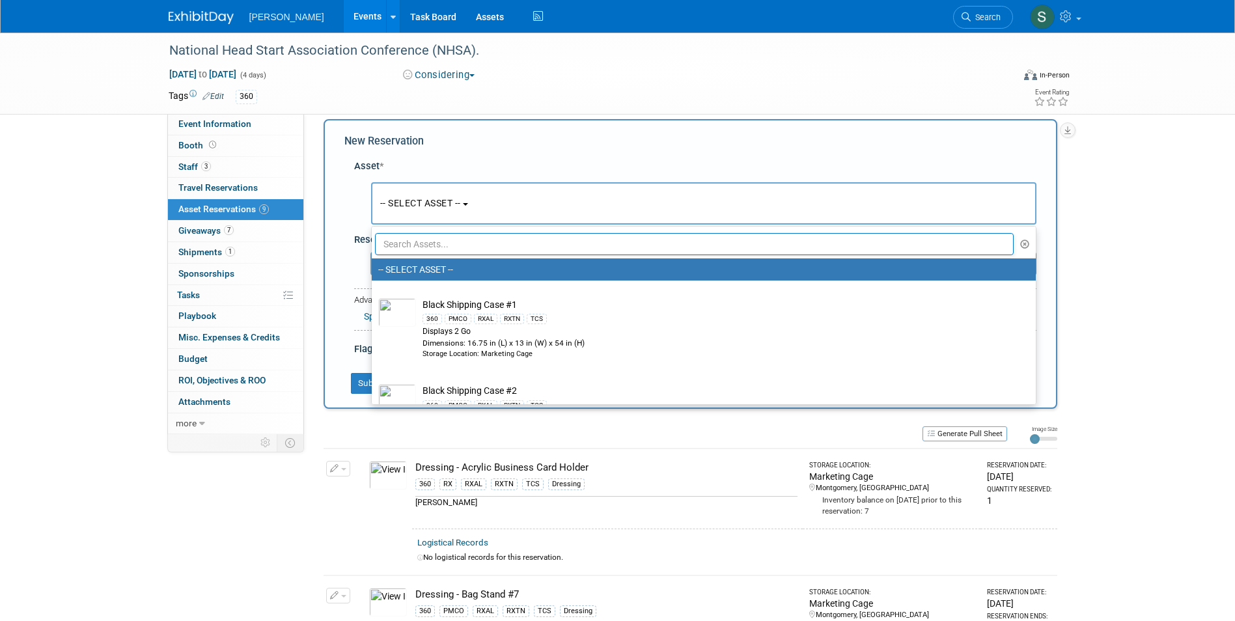
click at [440, 243] on input "text" at bounding box center [694, 244] width 639 height 22
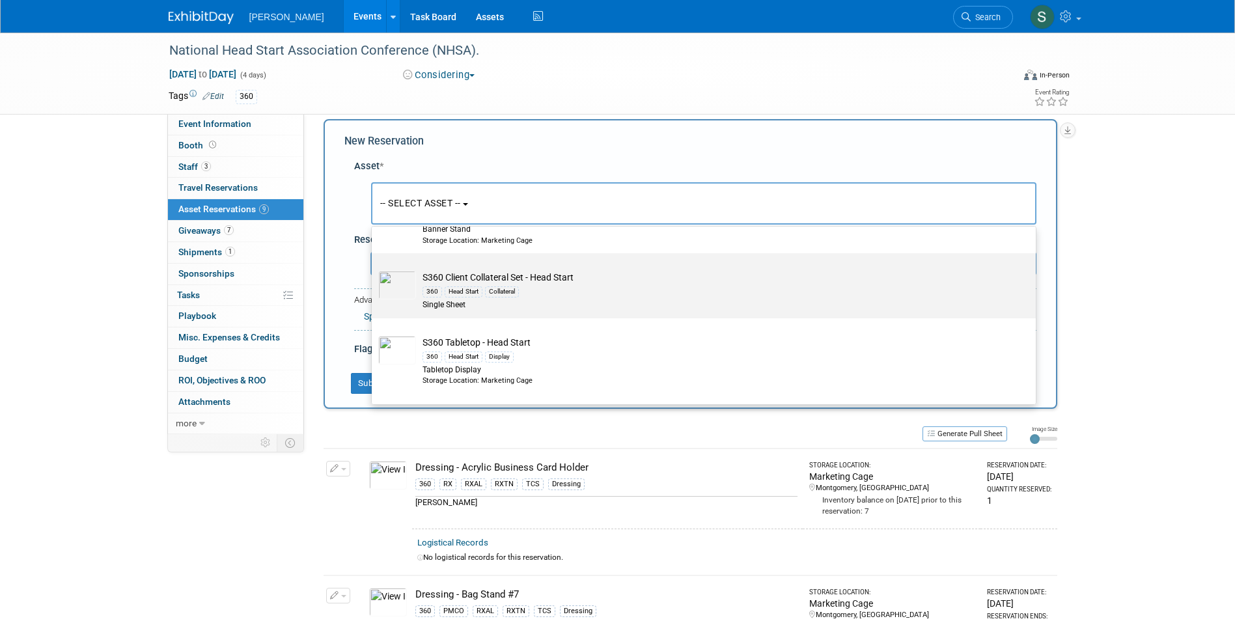
scroll to position [130, 0]
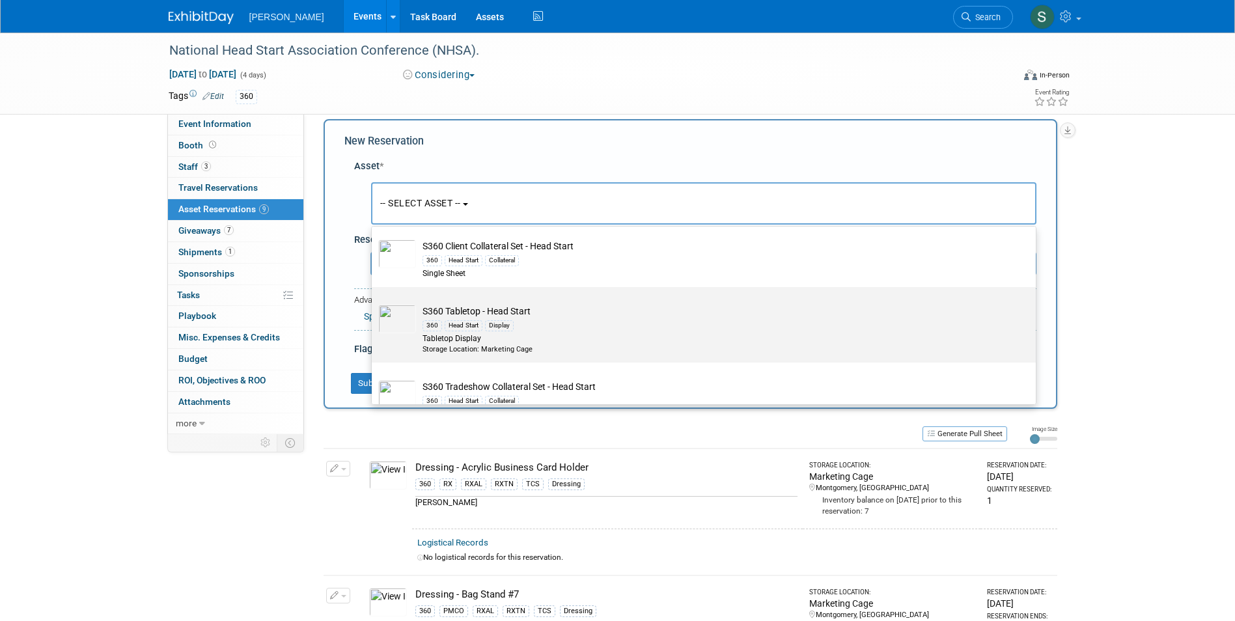
type input "head start"
click at [557, 333] on div "360 Head Start Display" at bounding box center [715, 325] width 587 height 15
click at [374, 303] on input "S360 Tabletop - Head Start 360 Head Start Display Tabletop Display Storage Loca…" at bounding box center [369, 298] width 8 height 8
select select "10722335"
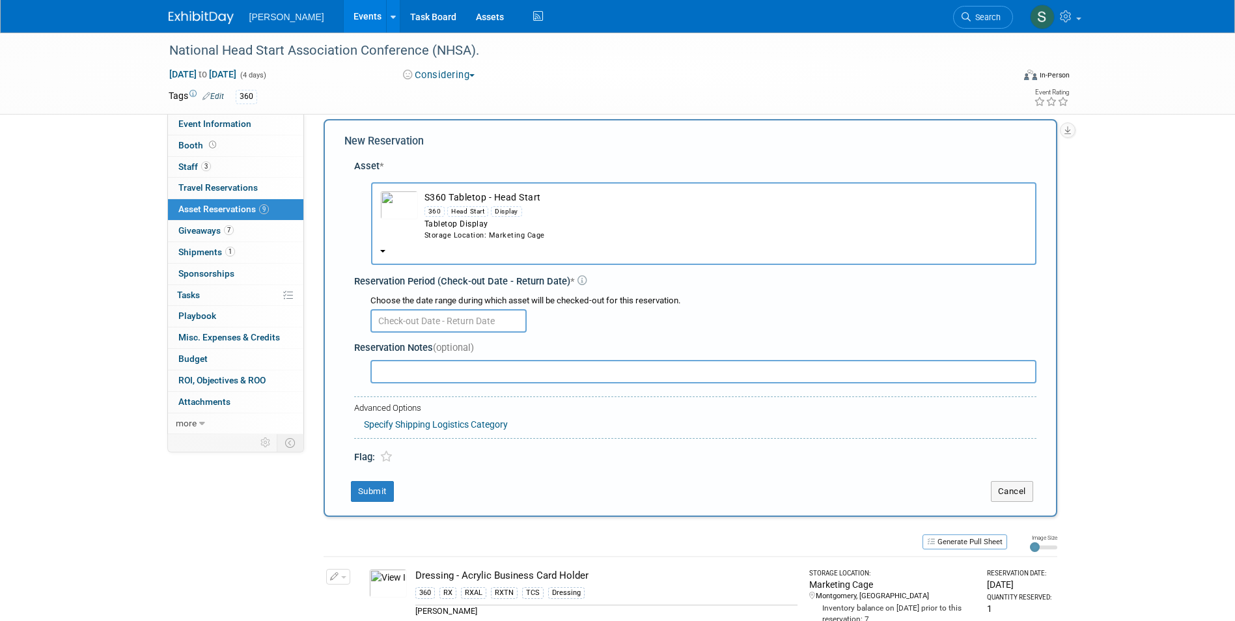
click at [451, 314] on input "text" at bounding box center [448, 320] width 156 height 23
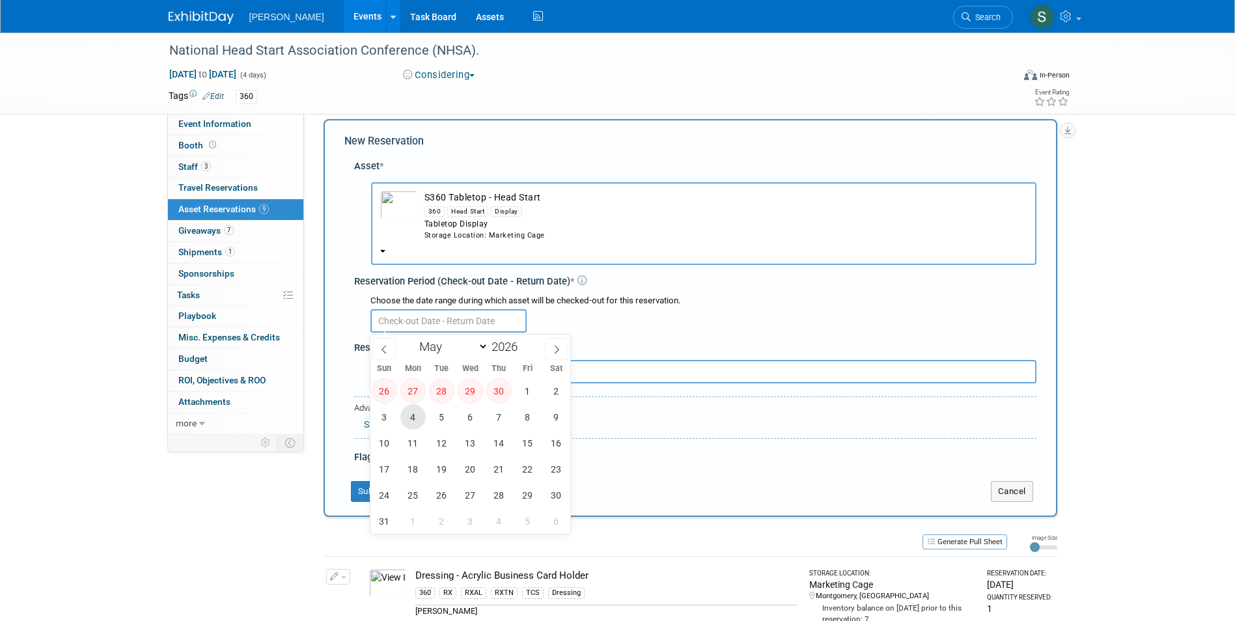
click at [408, 417] on span "4" at bounding box center [412, 416] width 25 height 25
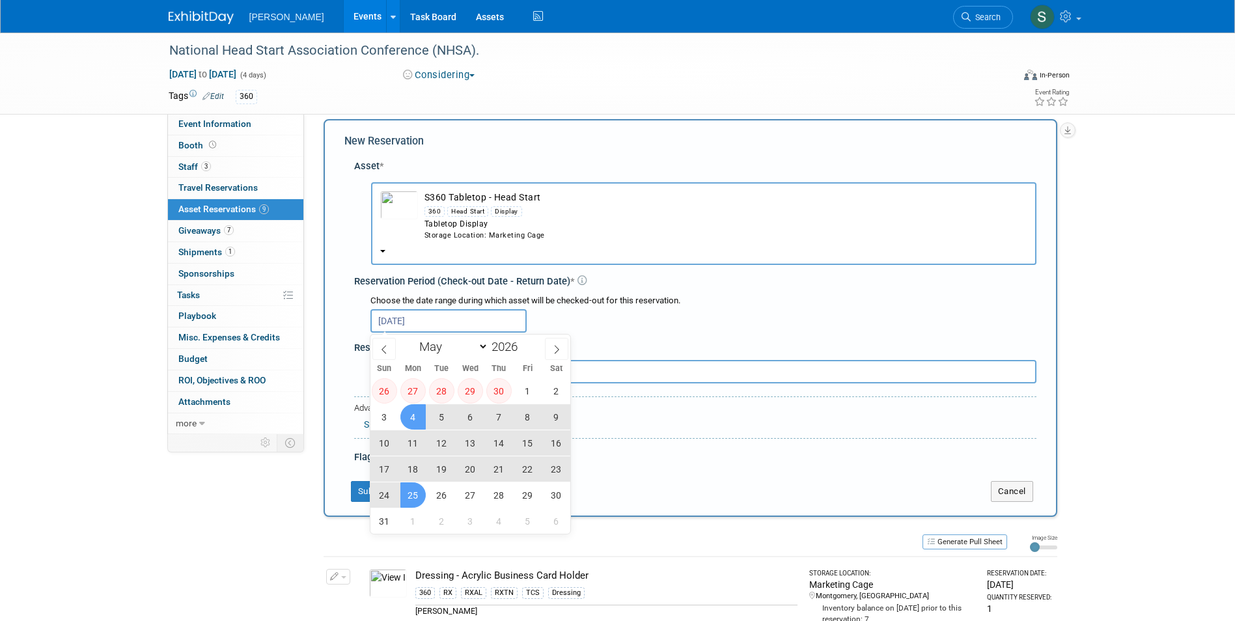
click at [423, 492] on span "25" at bounding box center [412, 494] width 25 height 25
type input "May 4, 2026 to May 25, 2026"
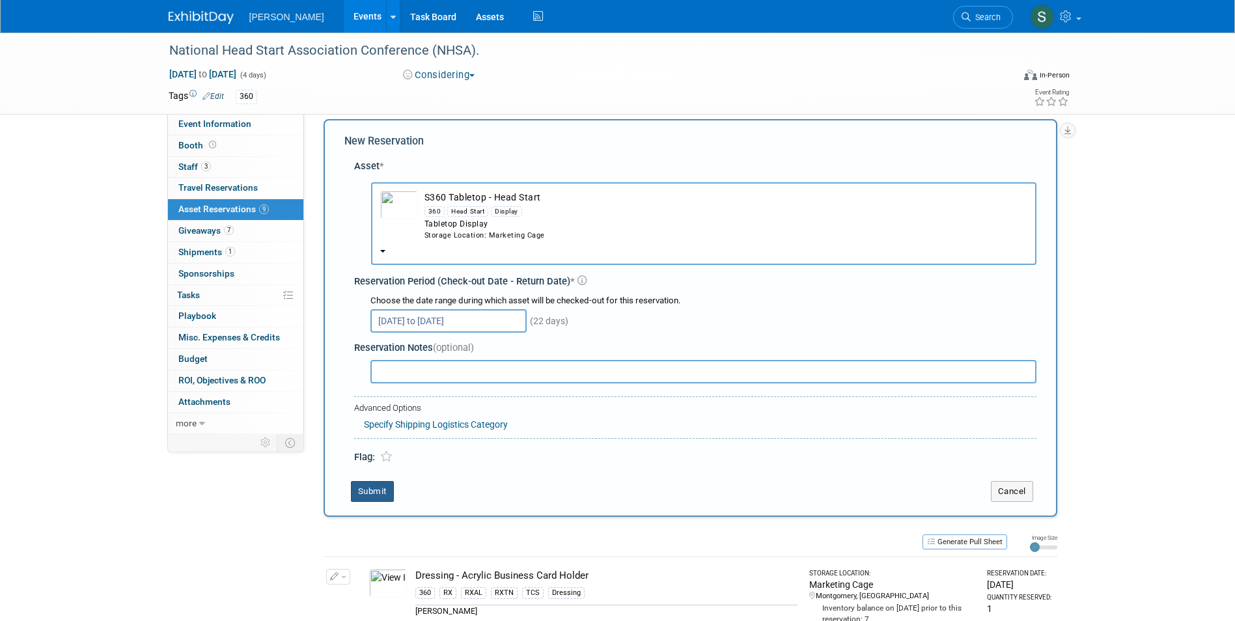
click at [368, 494] on button "Submit" at bounding box center [372, 491] width 43 height 21
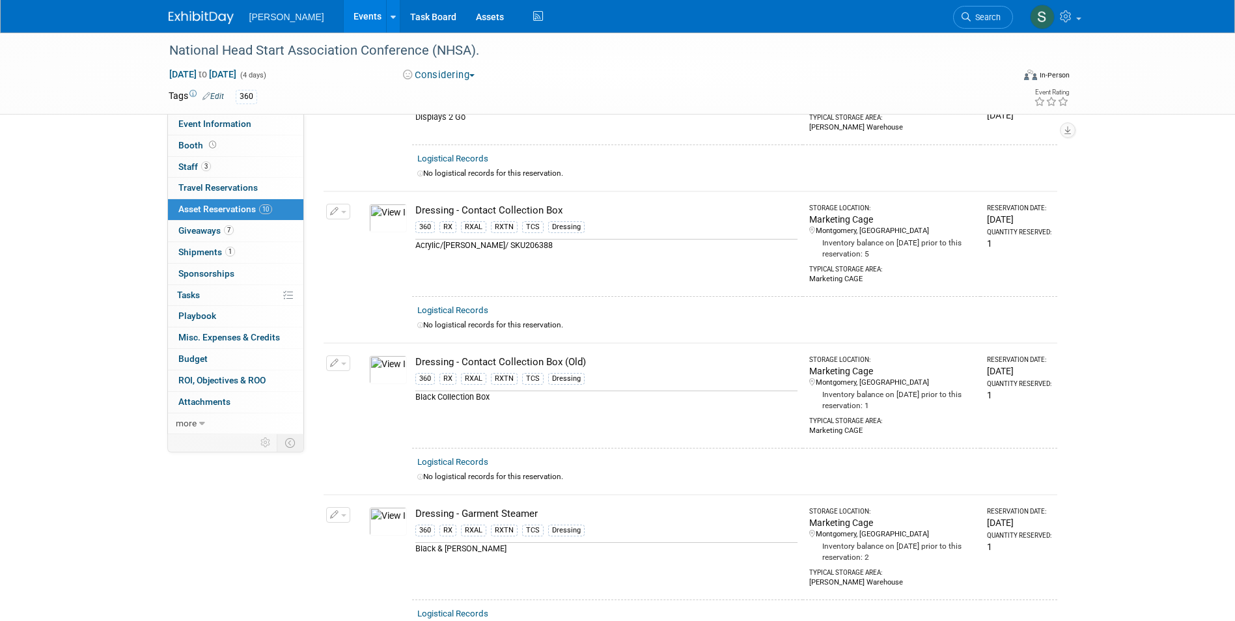
scroll to position [0, 0]
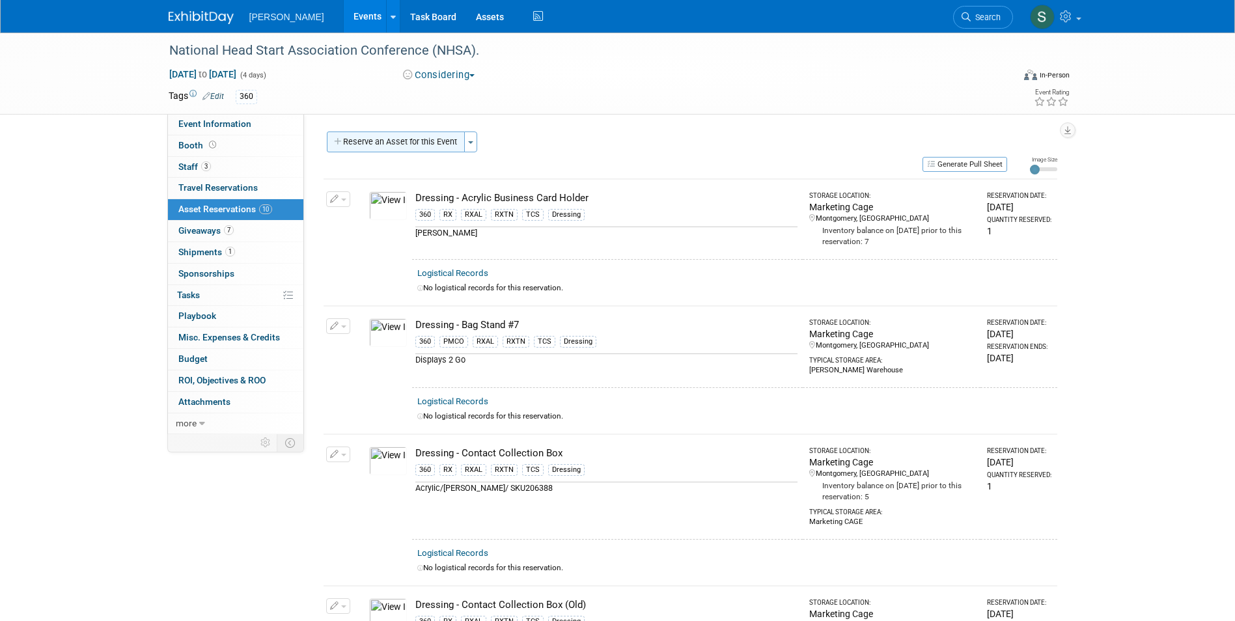
click at [403, 136] on button "Reserve an Asset for this Event" at bounding box center [396, 142] width 138 height 21
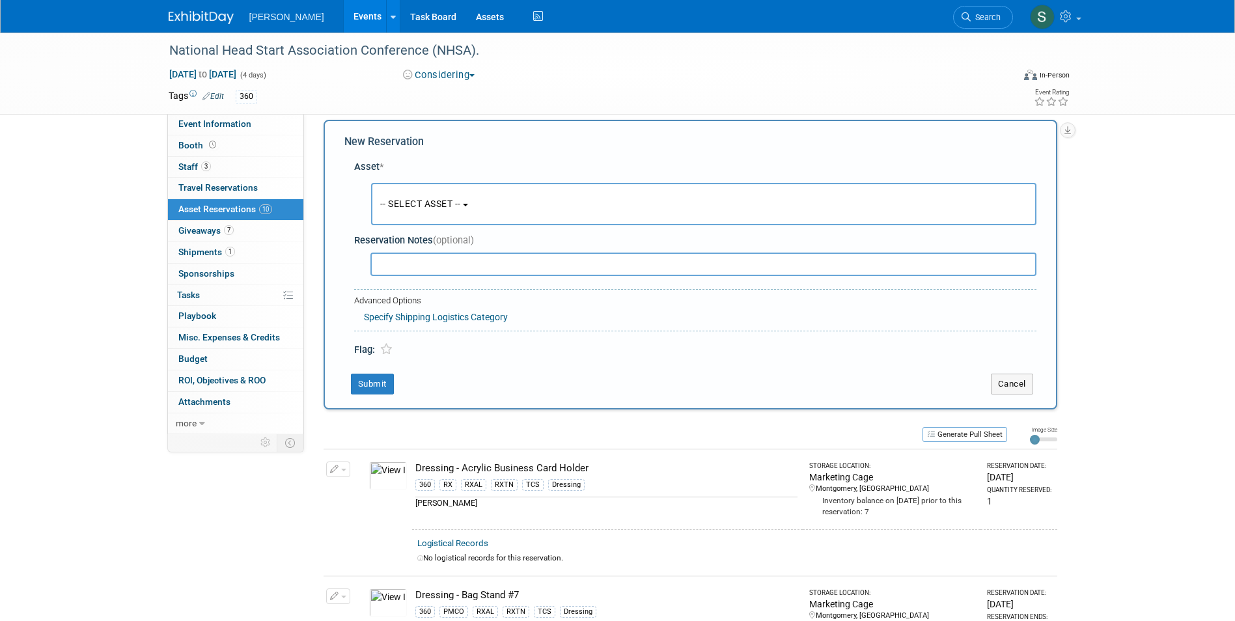
scroll to position [12, 0]
click at [411, 213] on button "-- SELECT ASSET --" at bounding box center [703, 203] width 665 height 42
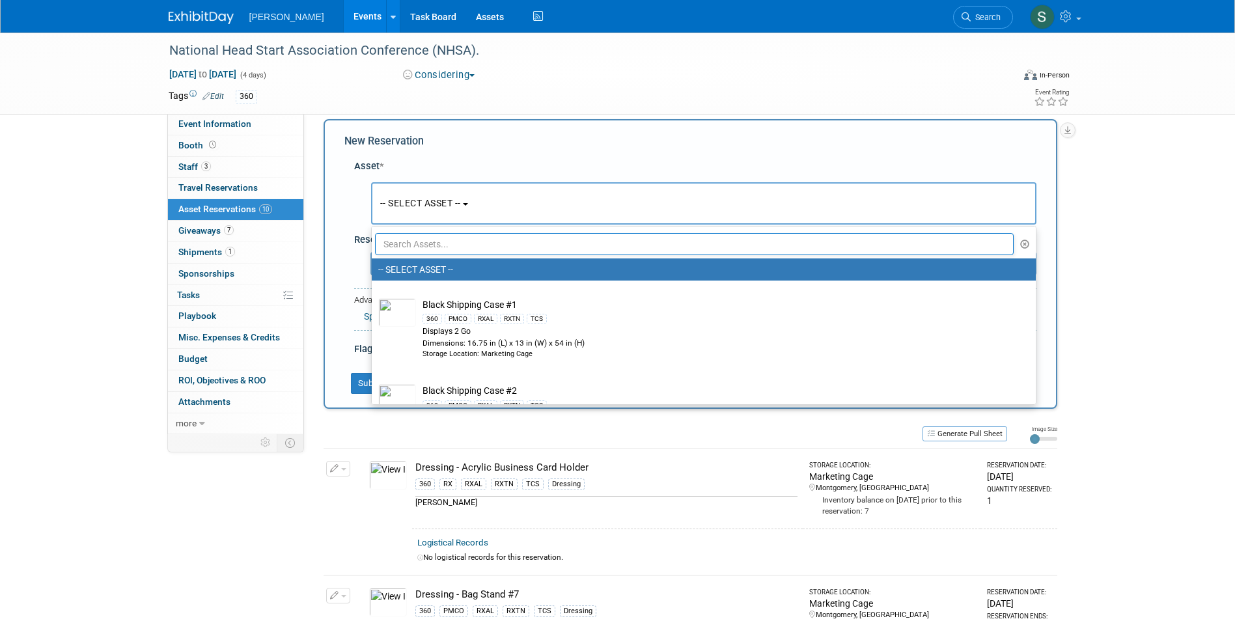
click at [443, 246] on input "text" at bounding box center [694, 244] width 639 height 22
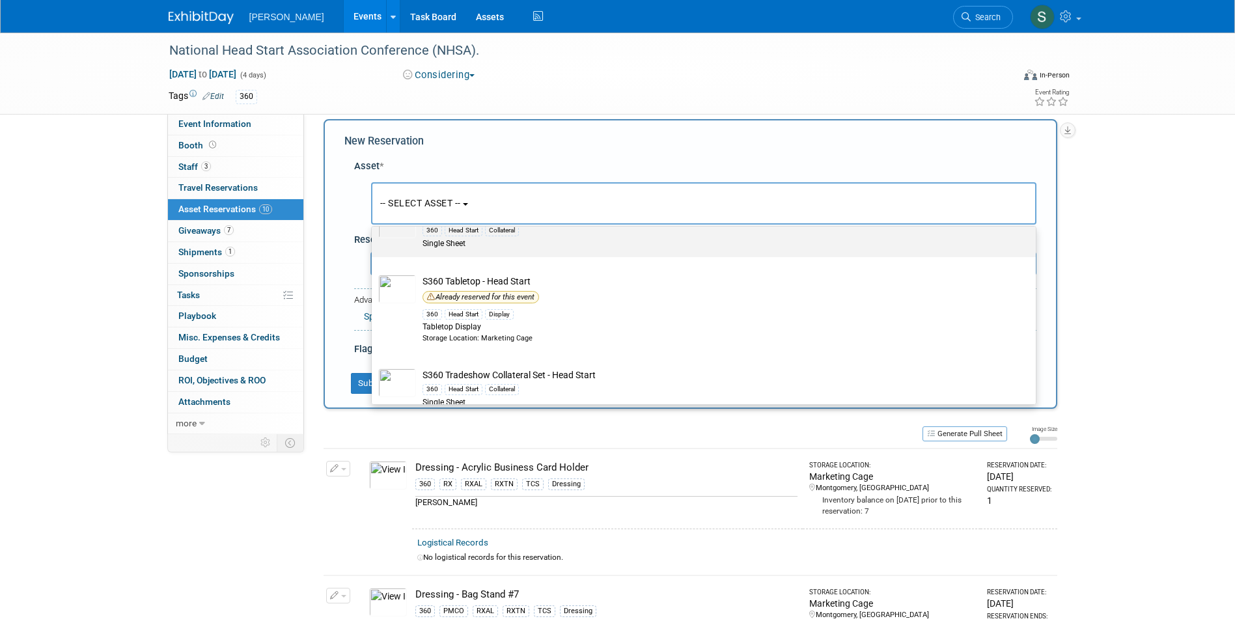
scroll to position [176, 0]
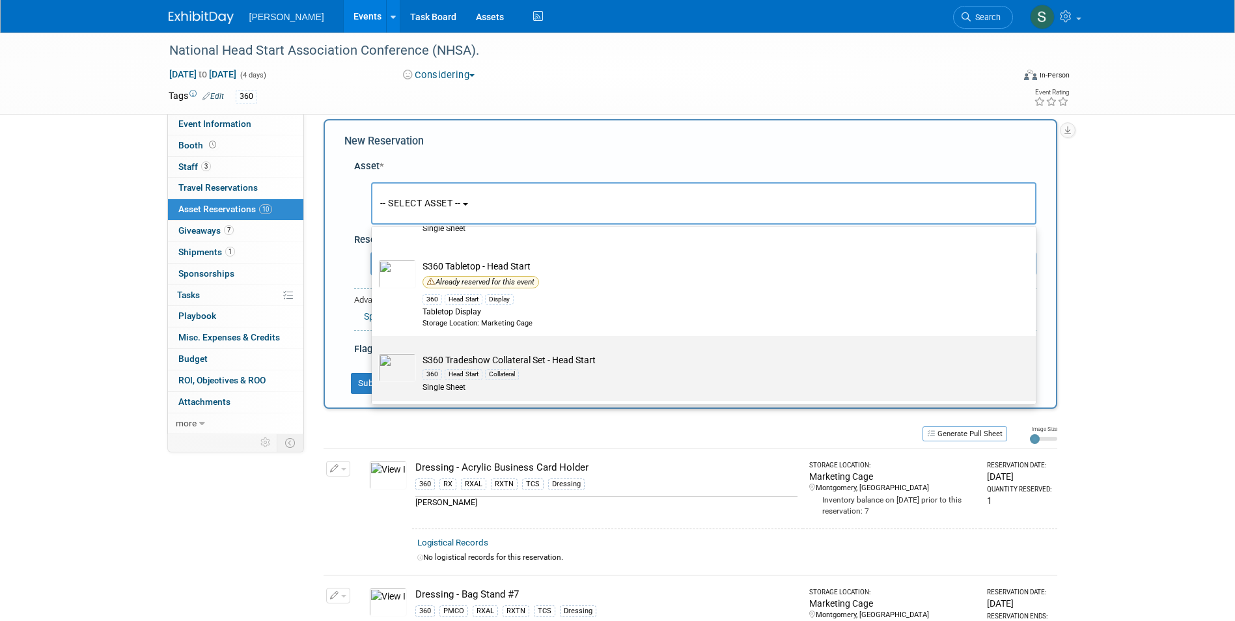
type input "head start"
click at [607, 353] on td "S360 Tradeshow Collateral Set - Head Start 360 Head Start Collateral Single She…" at bounding box center [713, 373] width 594 height 40
click at [374, 352] on input "S360 Tradeshow Collateral Set - Head Start 360 Head Start Collateral Single She…" at bounding box center [369, 347] width 8 height 8
select select "10722318"
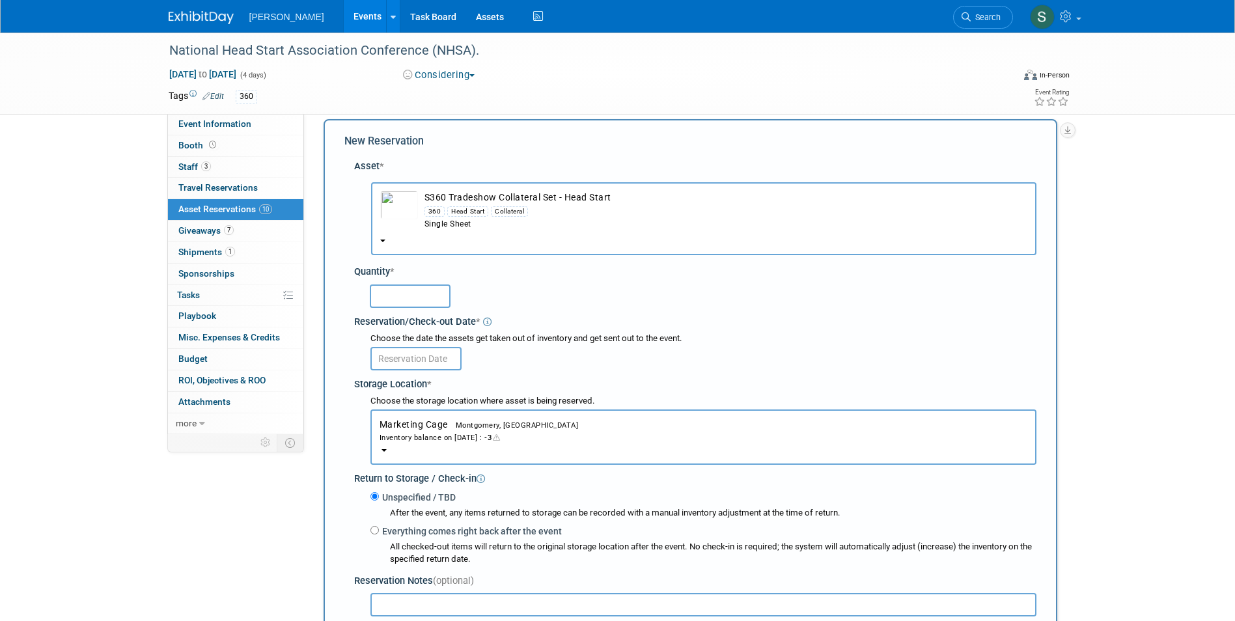
click at [390, 296] on input "text" at bounding box center [410, 295] width 81 height 23
type input "1"
click at [413, 357] on input "text" at bounding box center [415, 358] width 91 height 23
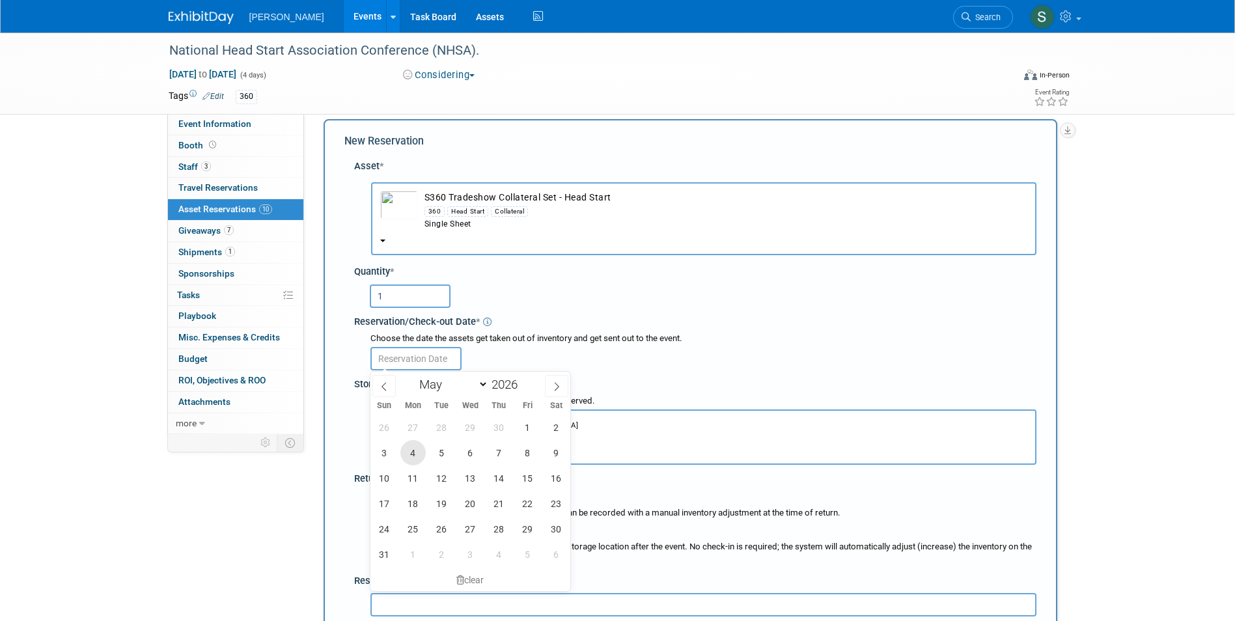
click at [406, 445] on span "4" at bounding box center [412, 452] width 25 height 25
type input "May 4, 2026"
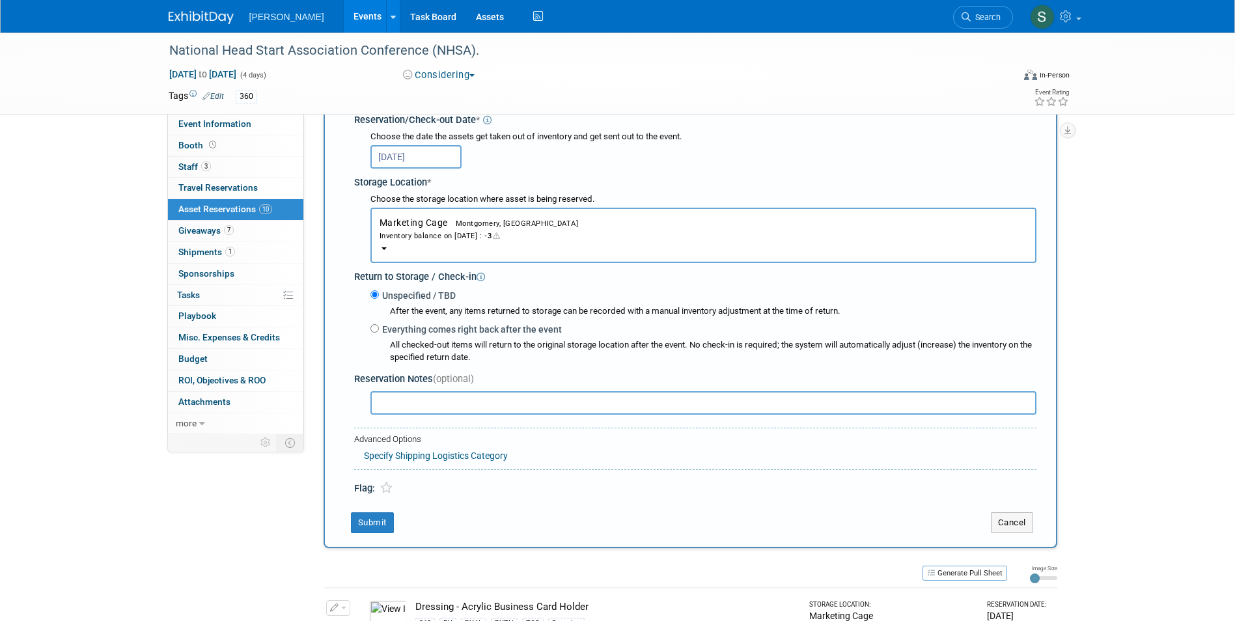
scroll to position [338, 0]
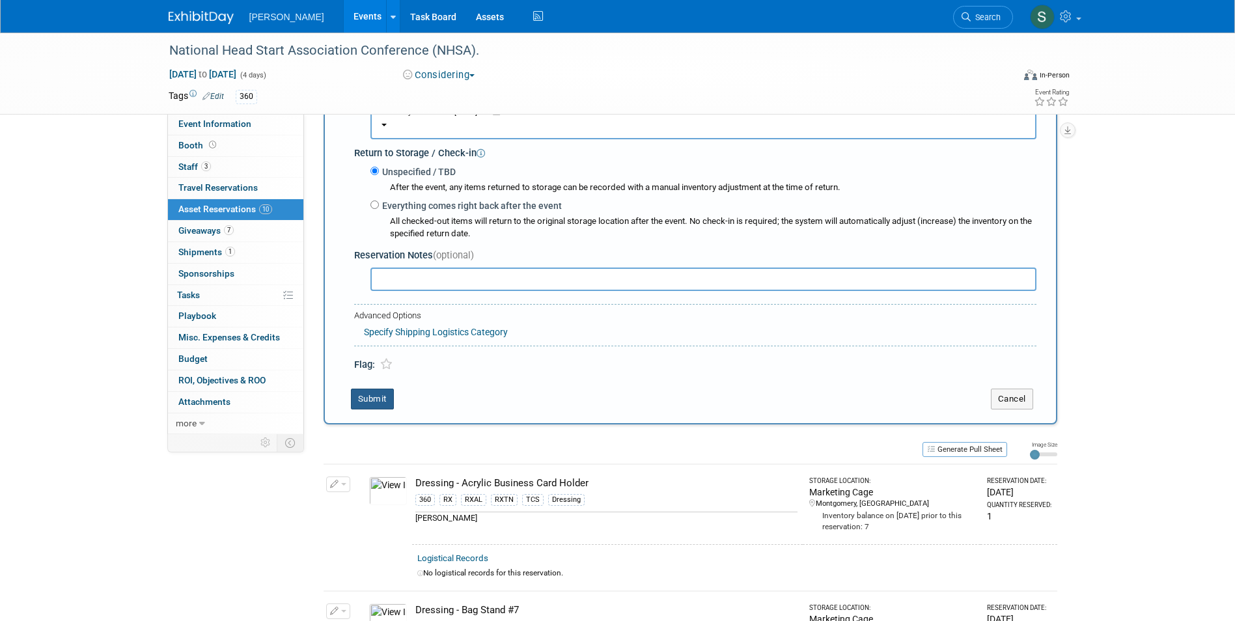
click at [375, 403] on button "Submit" at bounding box center [372, 399] width 43 height 21
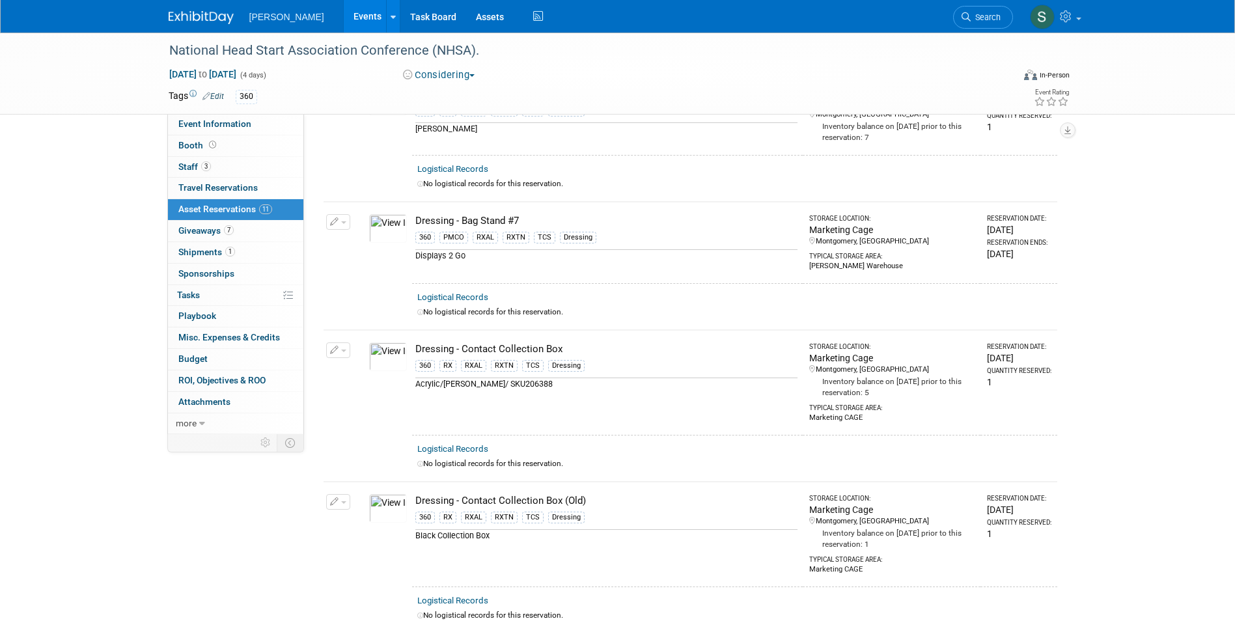
scroll to position [0, 0]
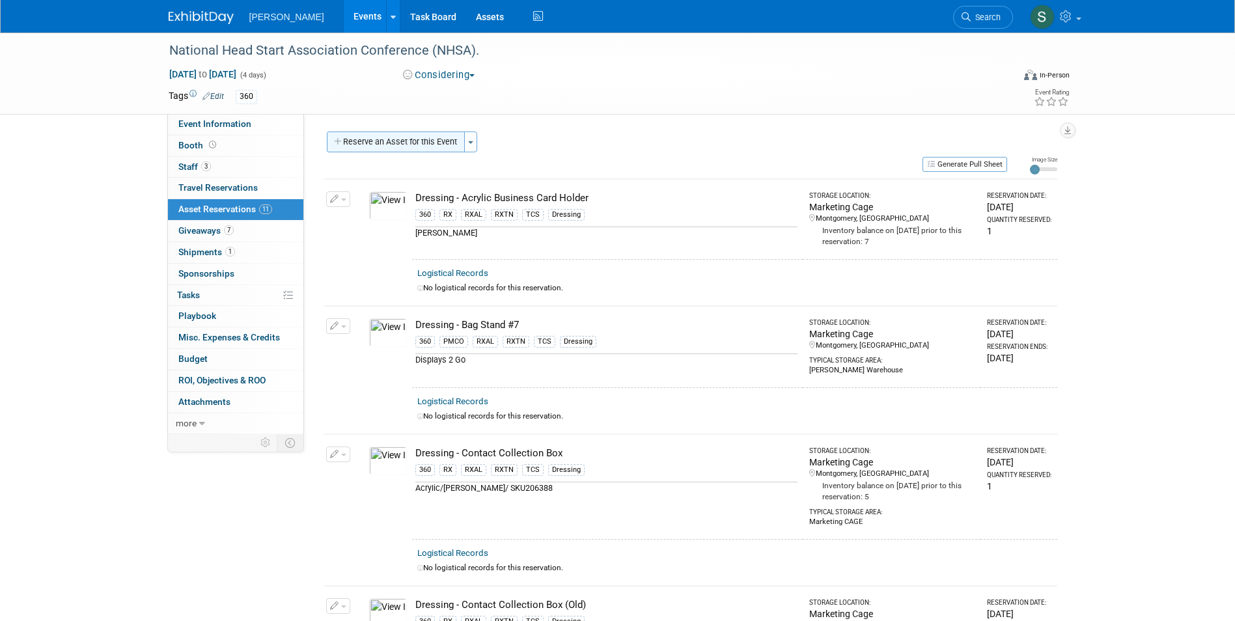
click at [380, 148] on button "Reserve an Asset for this Event" at bounding box center [396, 142] width 138 height 21
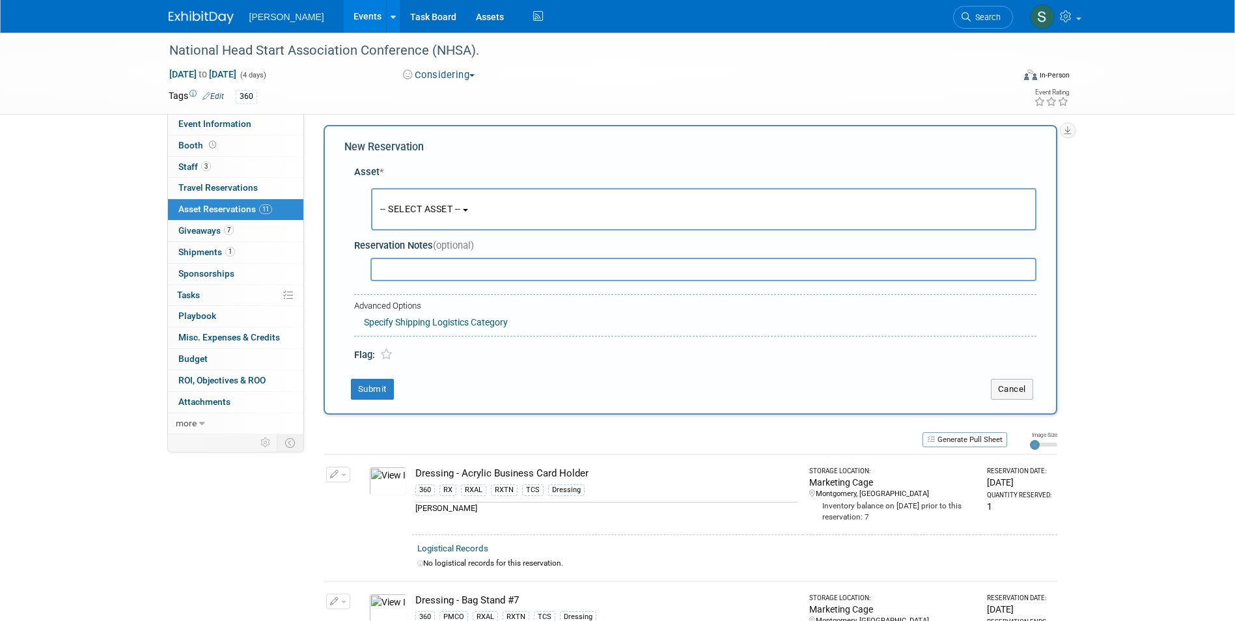
scroll to position [12, 0]
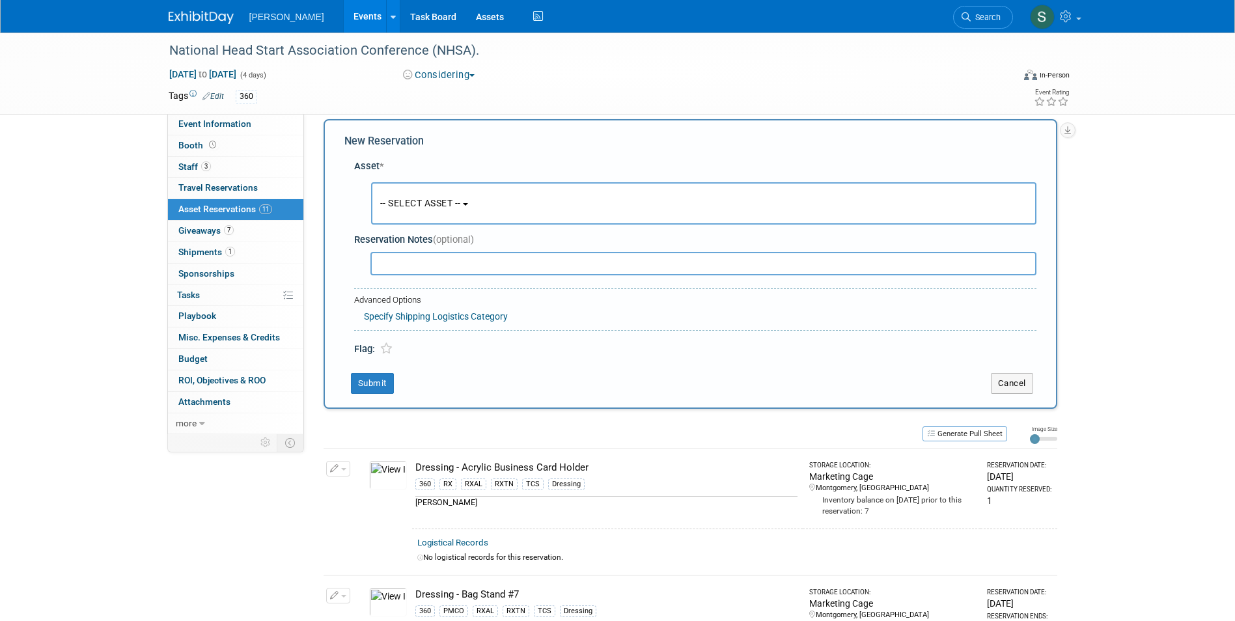
click at [411, 205] on span "-- SELECT ASSET --" at bounding box center [420, 203] width 81 height 10
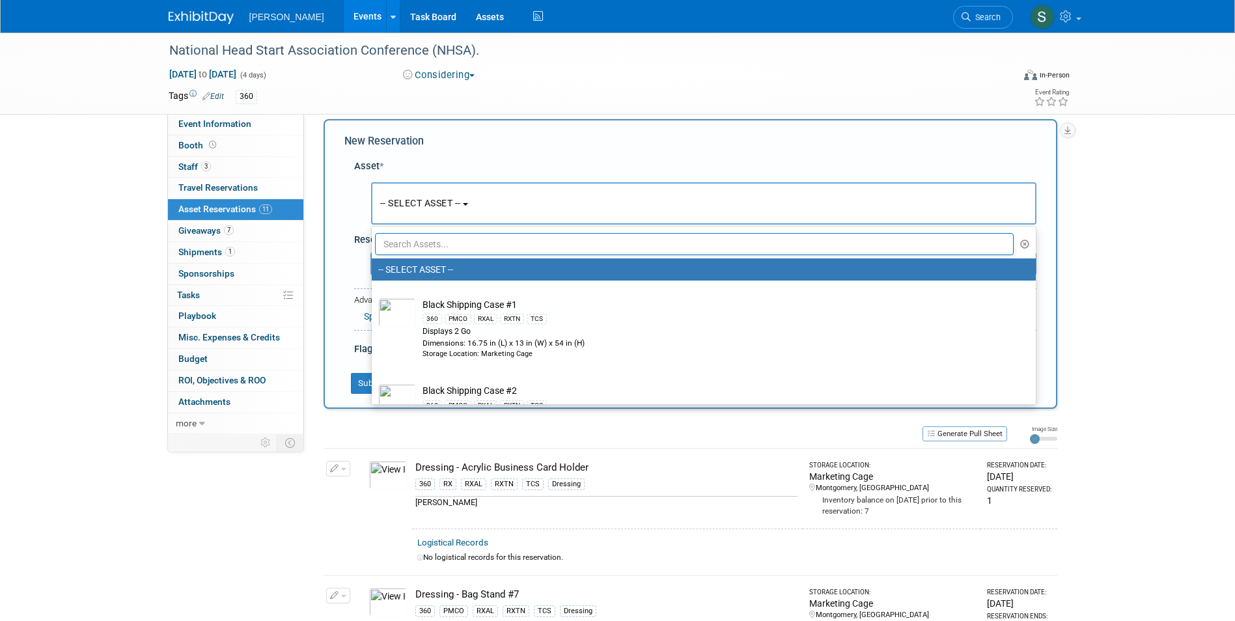
click at [437, 249] on input "text" at bounding box center [694, 244] width 639 height 22
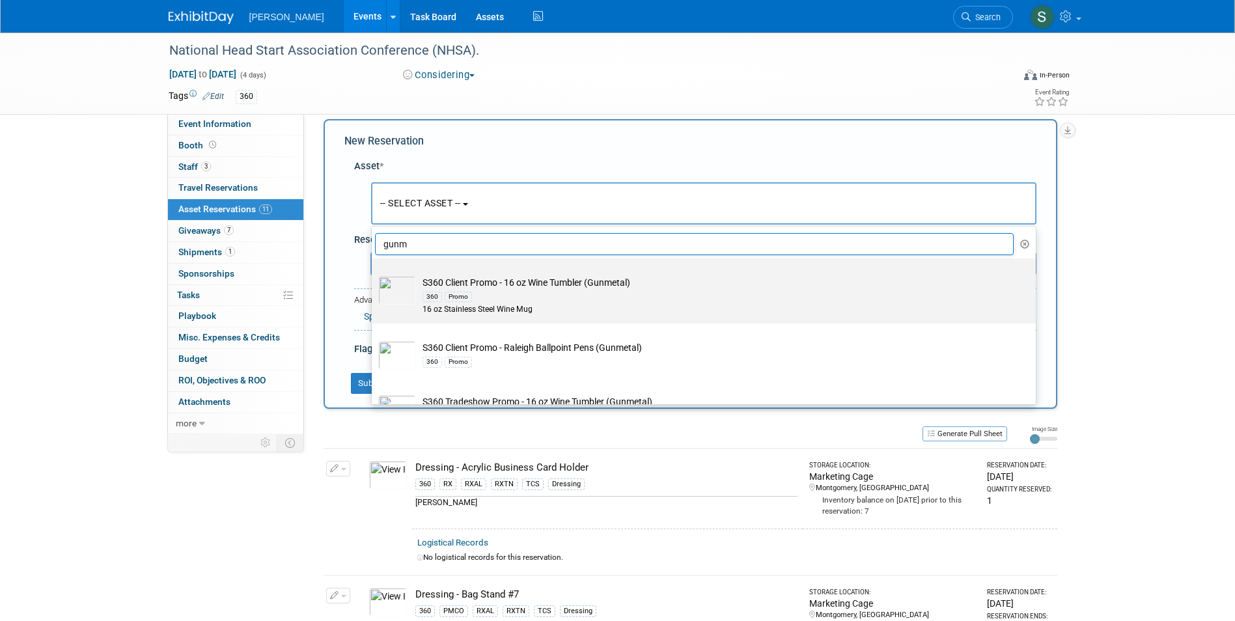
type input "gunm"
click at [531, 301] on div "360 Promo" at bounding box center [715, 296] width 587 height 15
click at [374, 274] on input "S360 Client Promo - 16 oz Wine Tumbler (Gunmetal) 360 Promo 16 oz Stainless Ste…" at bounding box center [369, 270] width 8 height 8
select select "10727974"
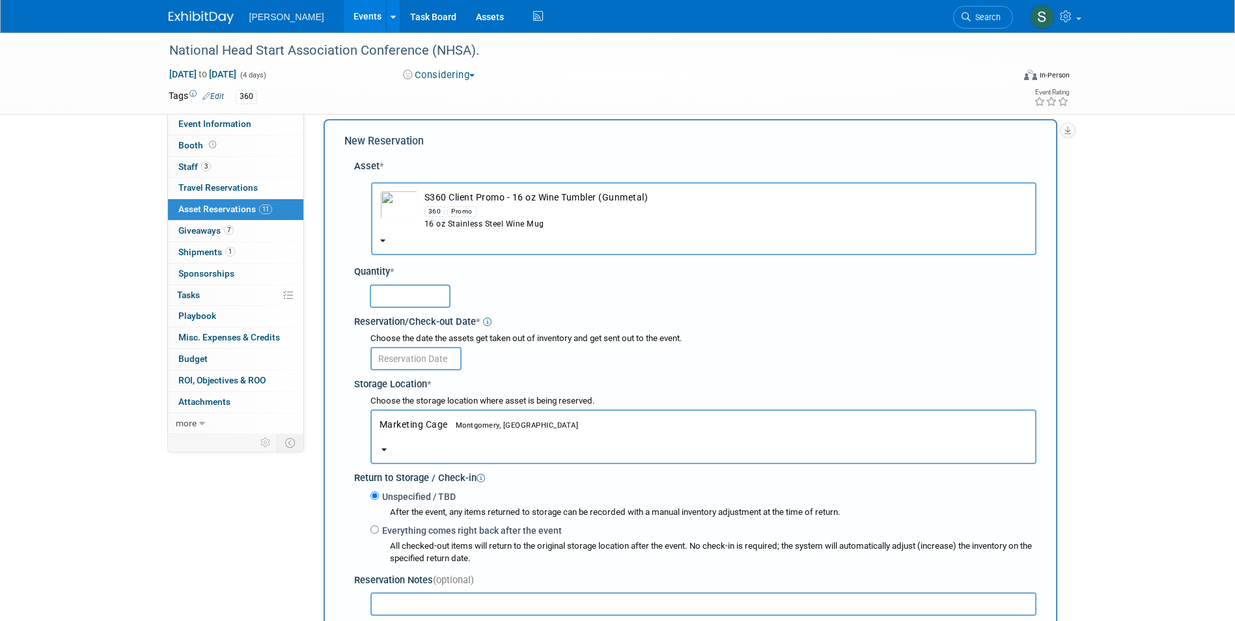
click at [419, 296] on input "text" at bounding box center [410, 295] width 81 height 23
type input "20"
click at [398, 357] on input "text" at bounding box center [415, 358] width 91 height 23
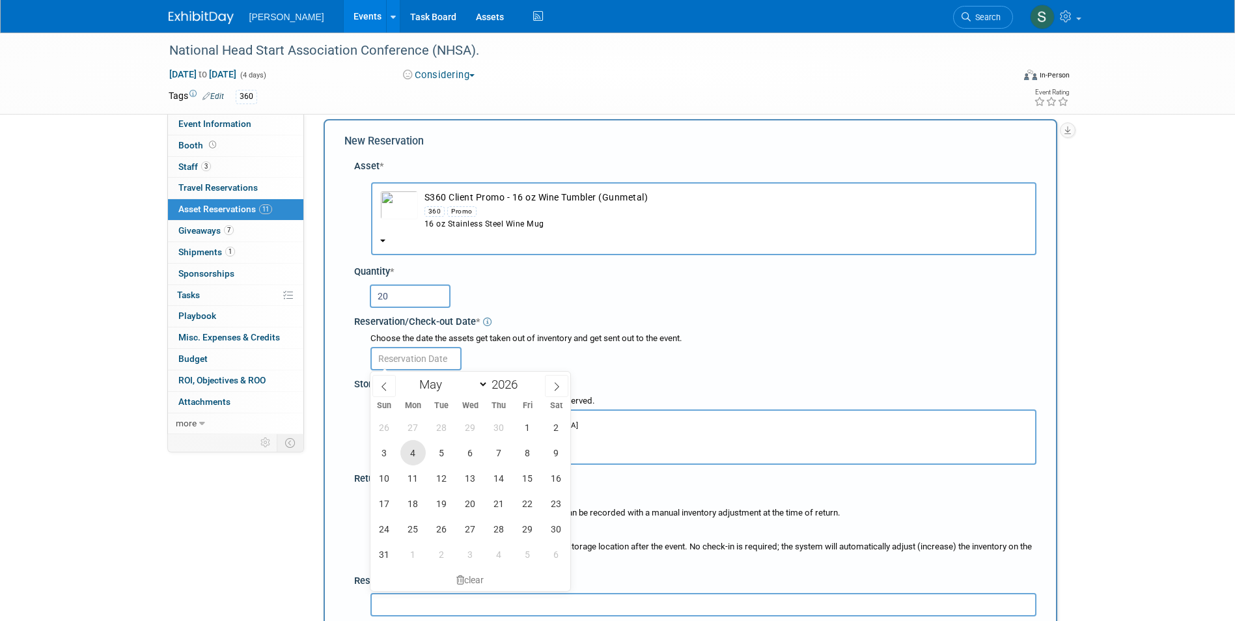
click at [413, 447] on span "4" at bounding box center [412, 452] width 25 height 25
type input "May 4, 2026"
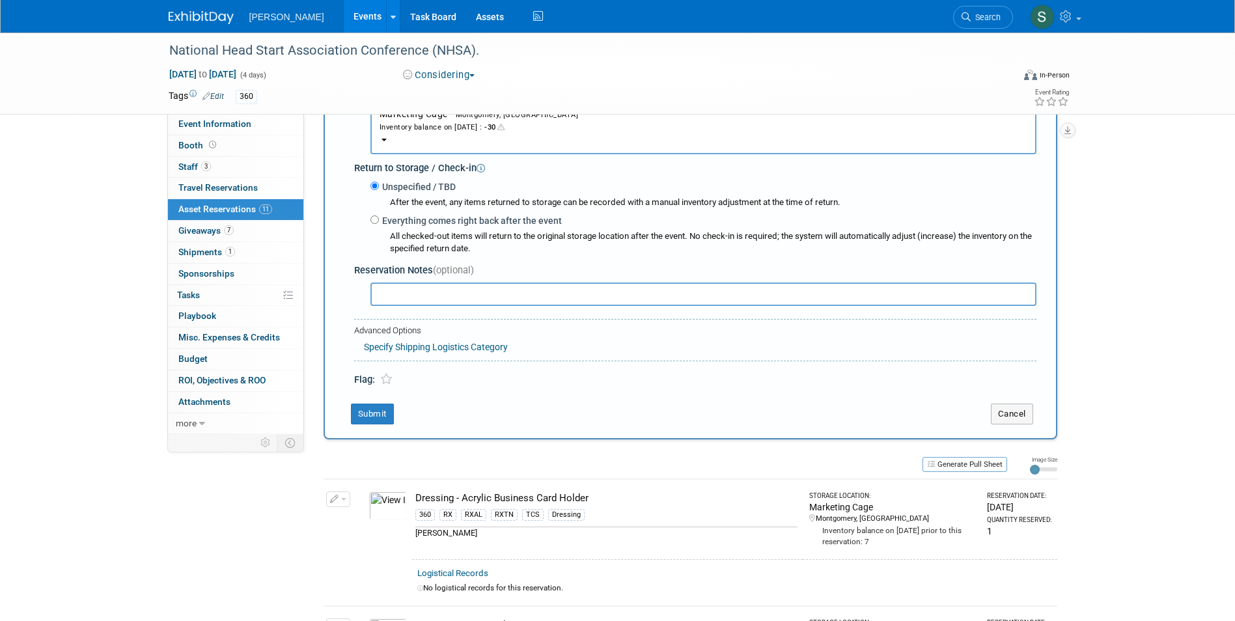
scroll to position [403, 0]
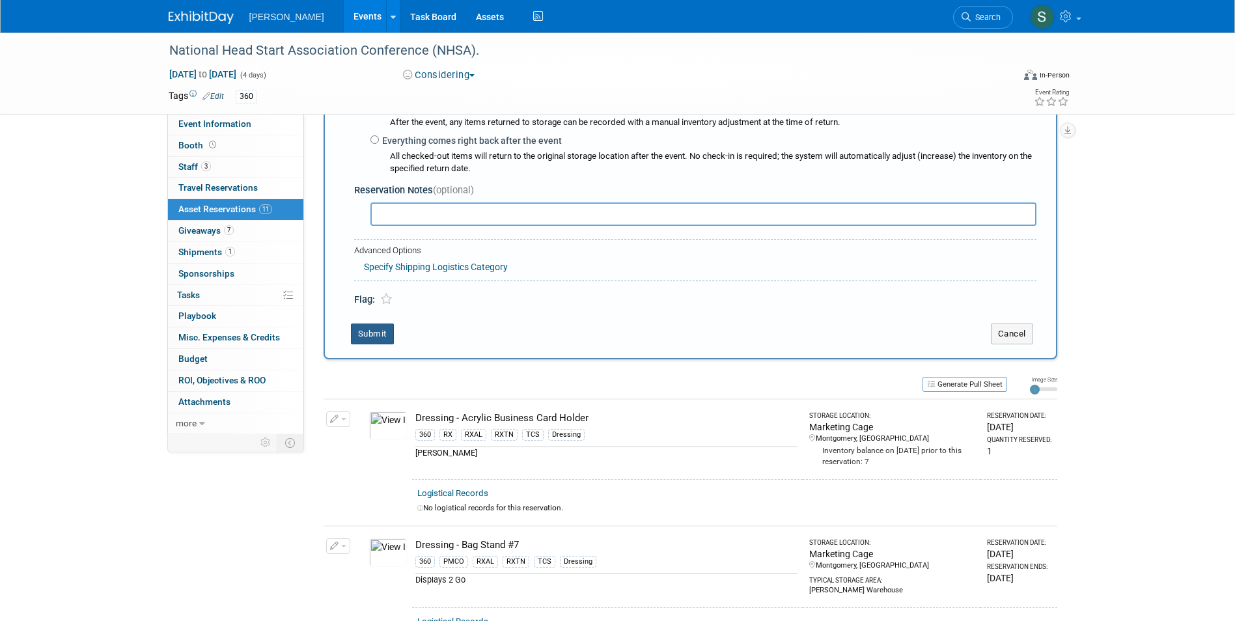
click at [372, 330] on button "Submit" at bounding box center [372, 334] width 43 height 21
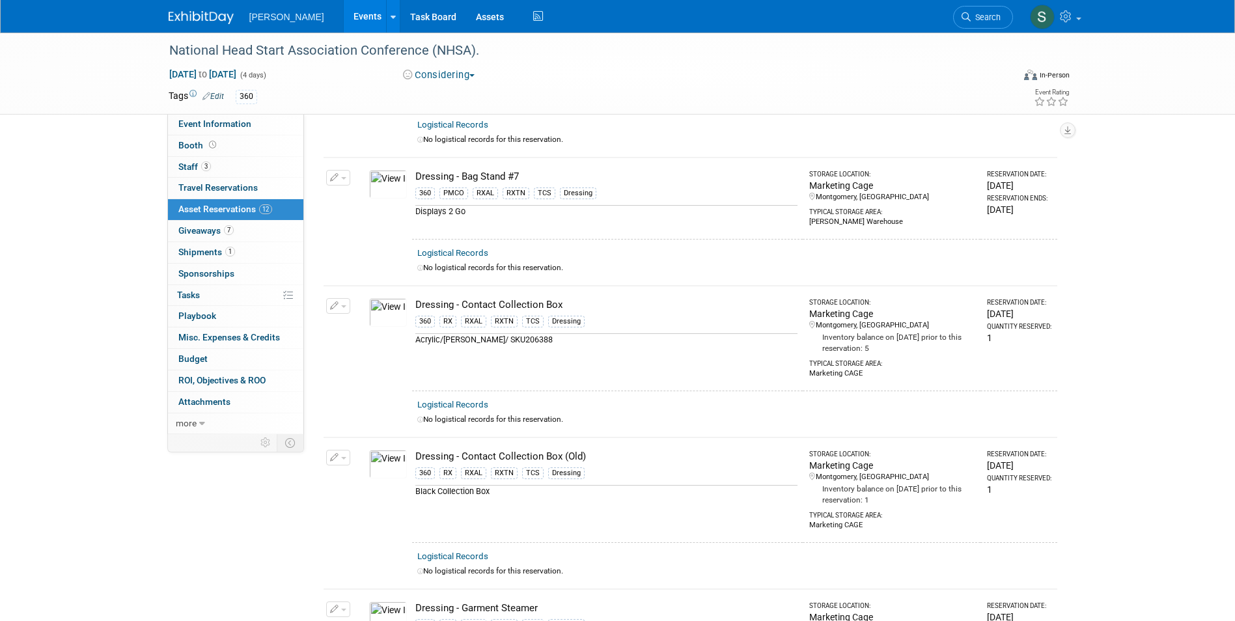
scroll to position [0, 0]
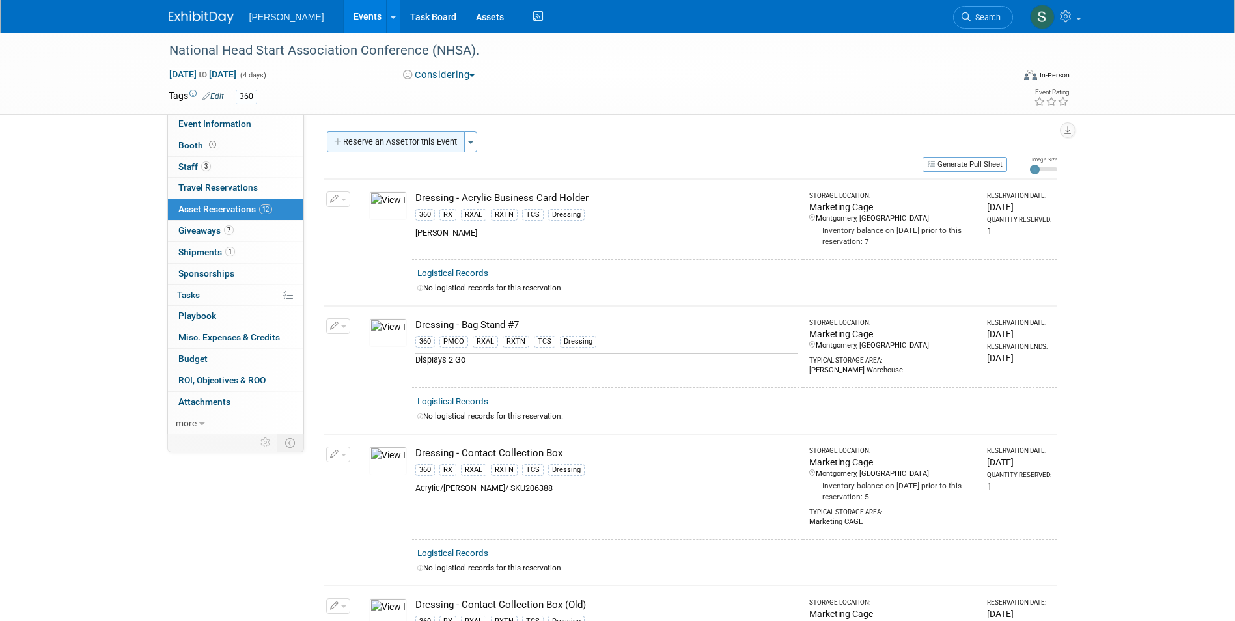
click at [436, 137] on button "Reserve an Asset for this Event" at bounding box center [396, 142] width 138 height 21
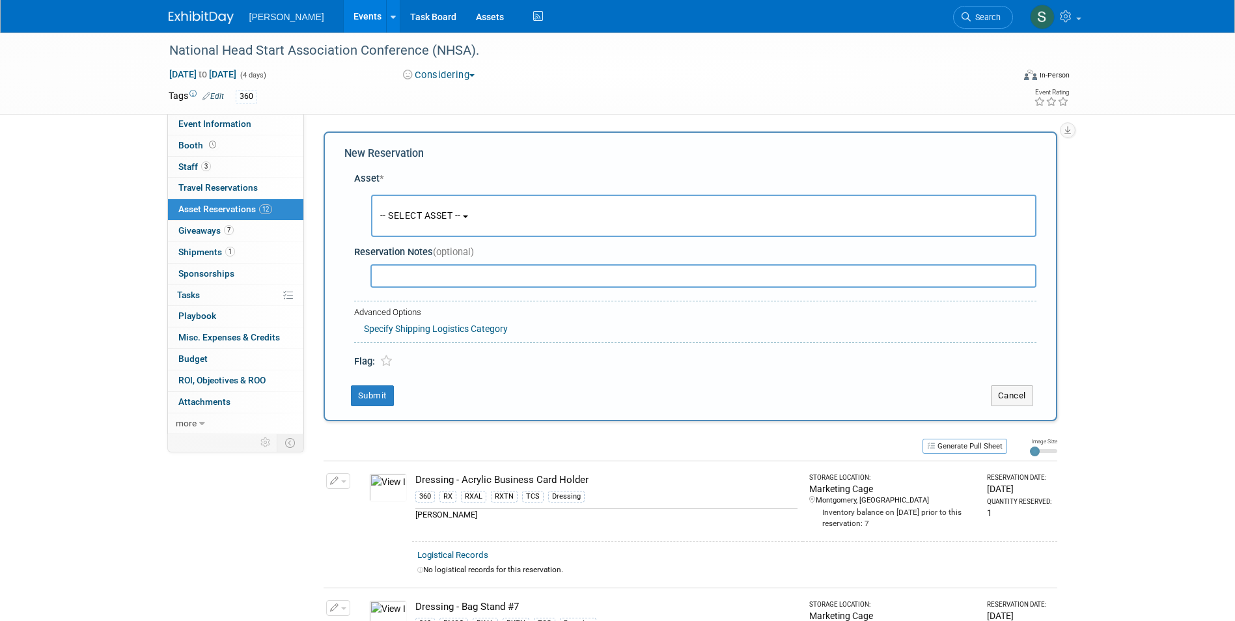
scroll to position [12, 0]
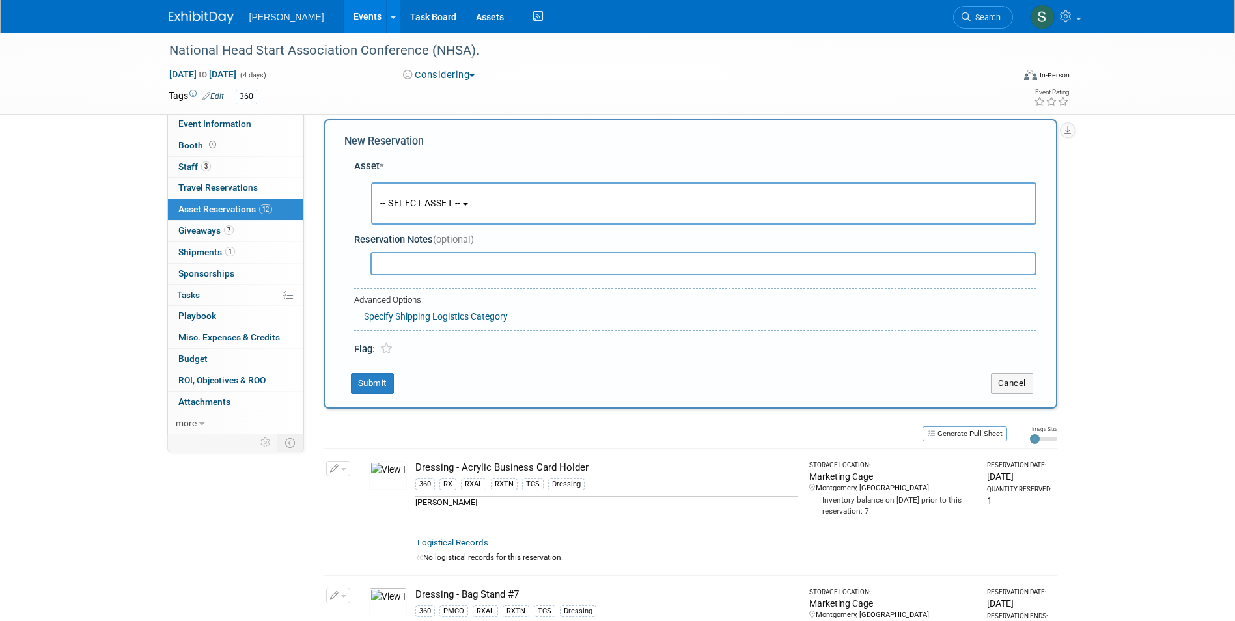
click at [436, 193] on button "-- SELECT ASSET --" at bounding box center [703, 203] width 665 height 42
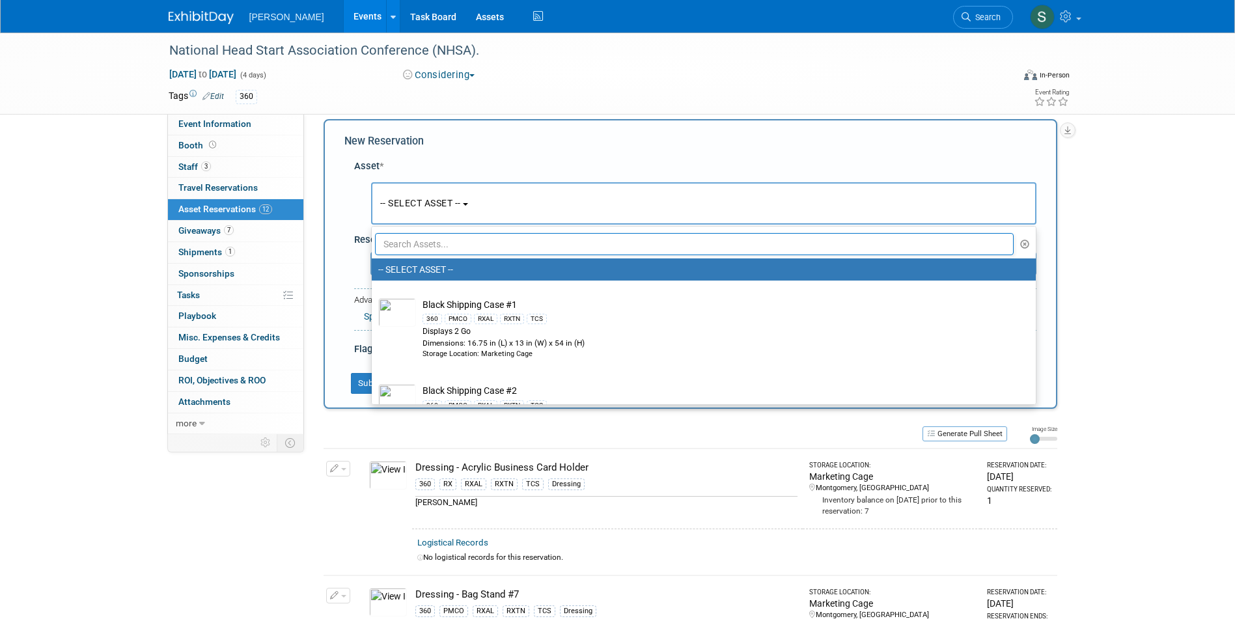
click at [438, 237] on input "text" at bounding box center [694, 244] width 639 height 22
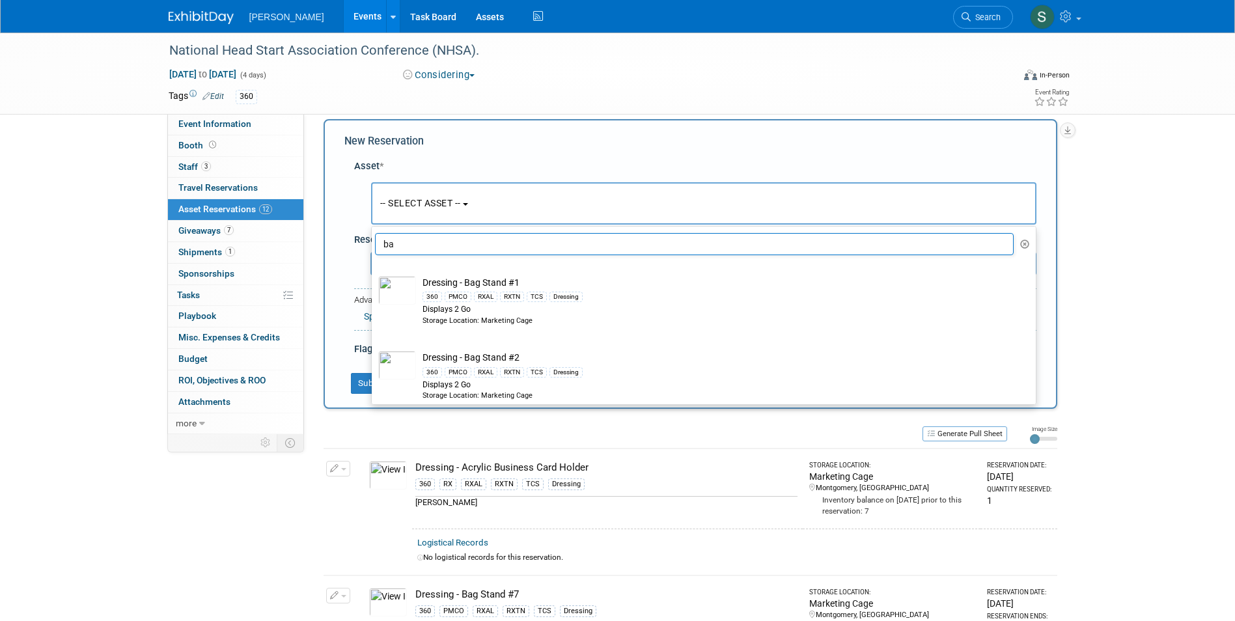
type input "b"
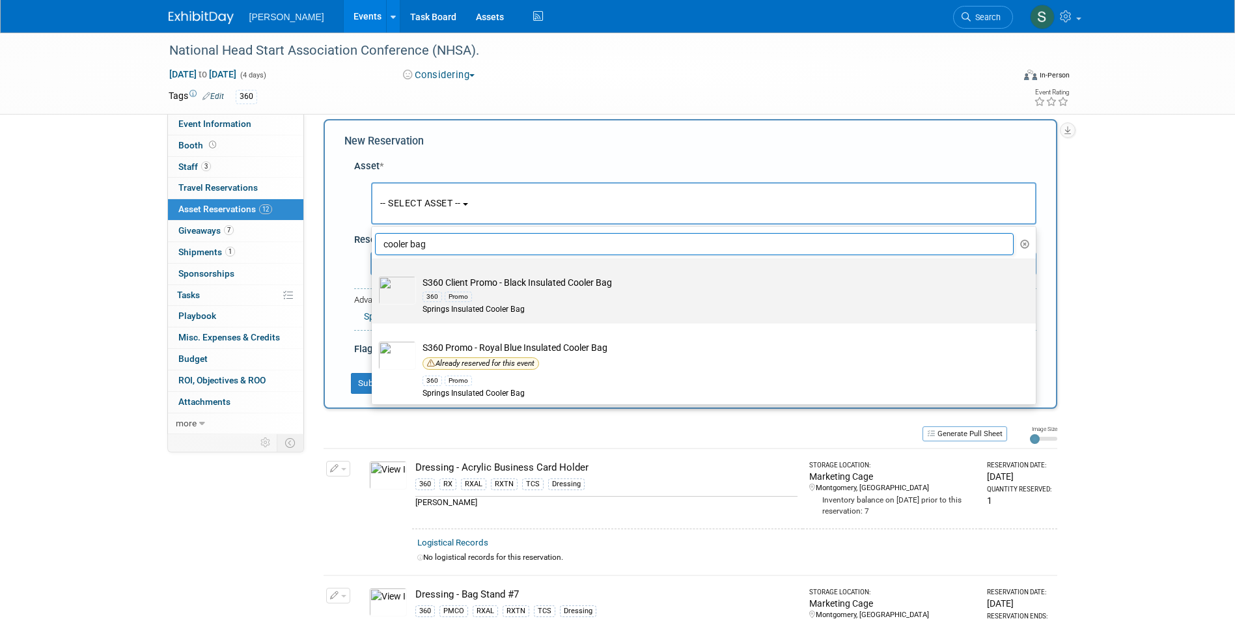
type input "cooler bag"
click at [544, 301] on div "360 Promo" at bounding box center [715, 296] width 587 height 15
click at [374, 274] on input "S360 Client Promo - Black Insulated Cooler Bag 360 Promo Springs Insulated Cool…" at bounding box center [369, 270] width 8 height 8
select select "10728132"
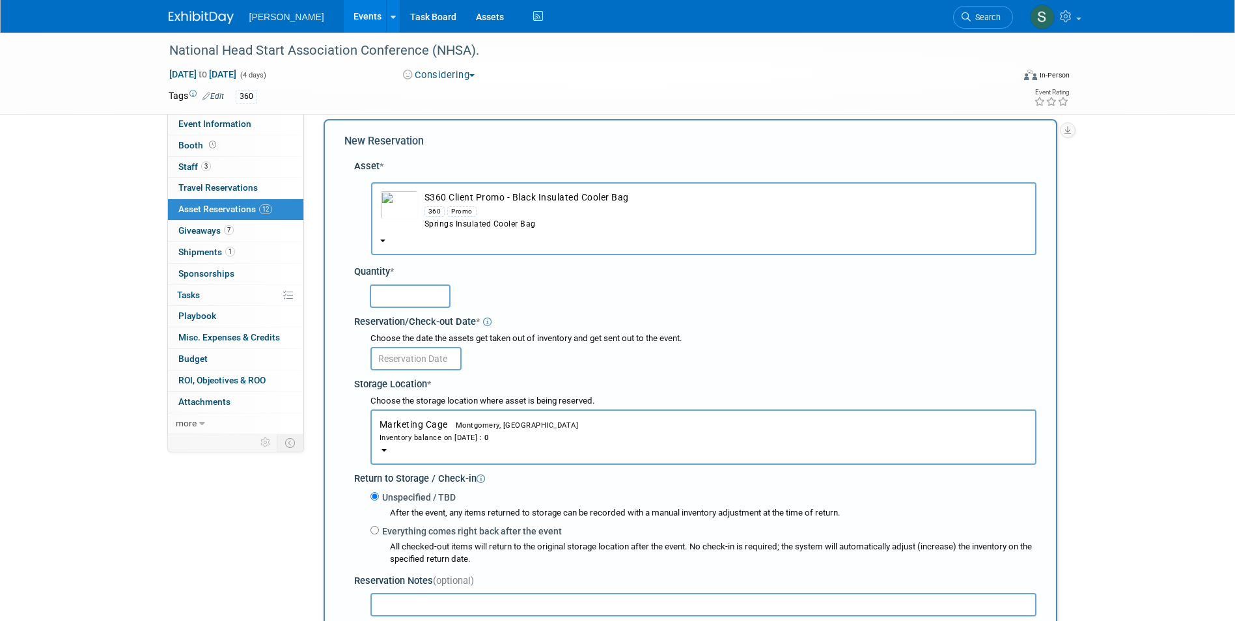
click at [414, 298] on input "text" at bounding box center [410, 295] width 81 height 23
type input "50"
click at [393, 357] on input "text" at bounding box center [415, 358] width 91 height 23
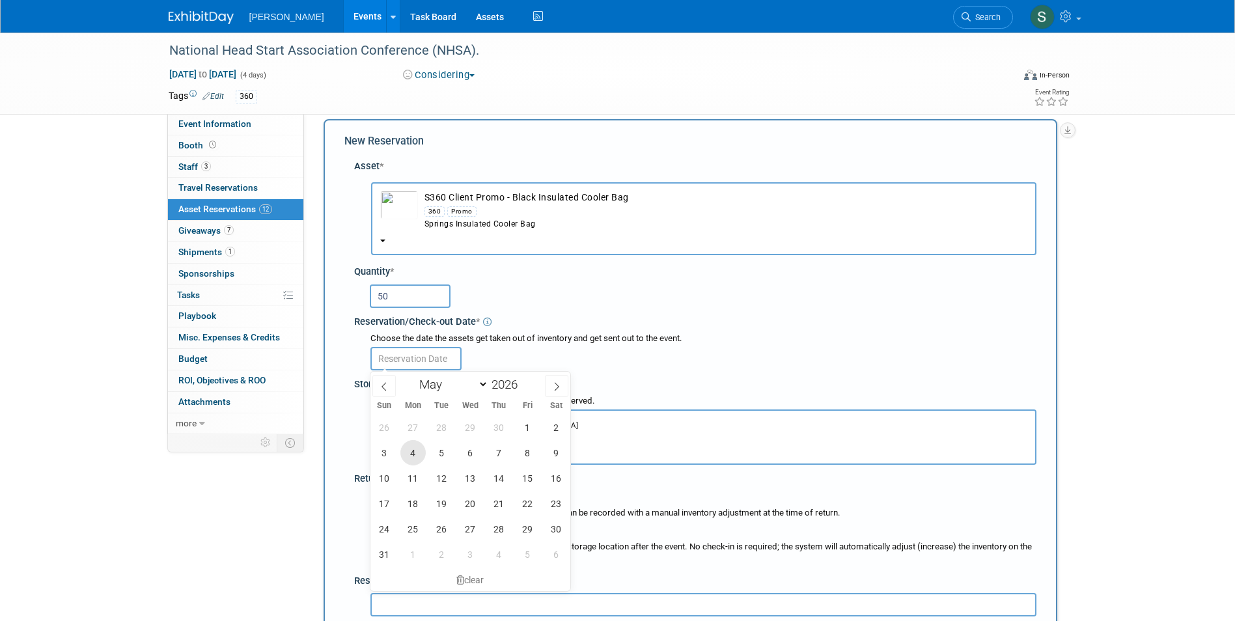
click at [419, 456] on span "4" at bounding box center [412, 452] width 25 height 25
type input "May 4, 2026"
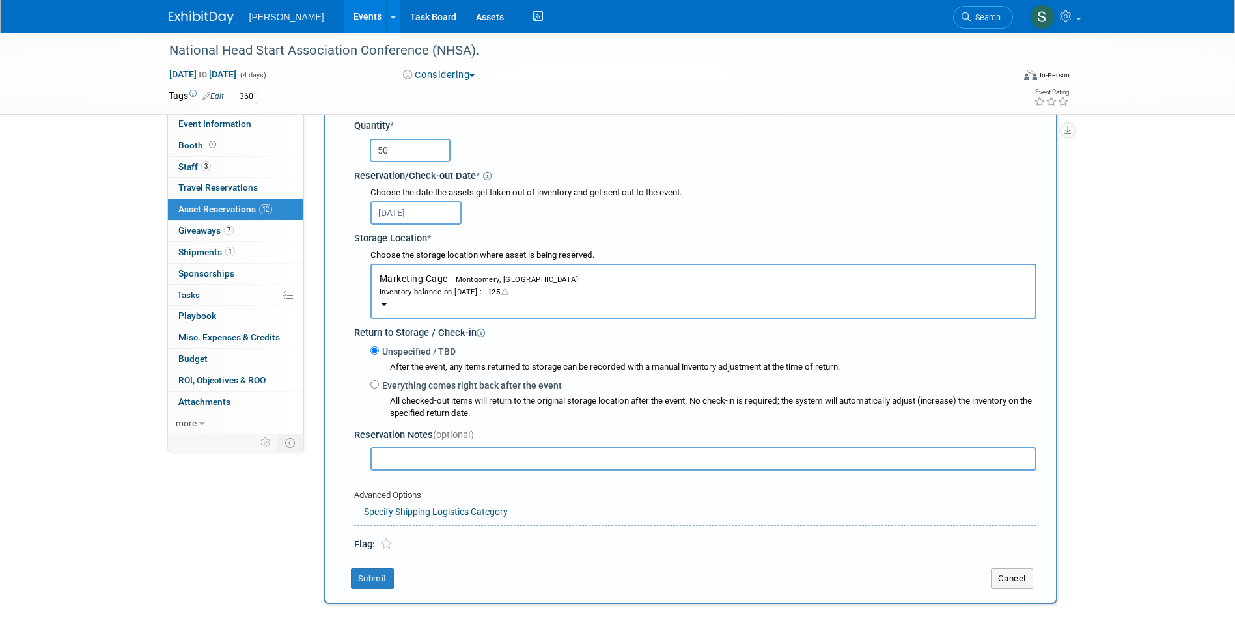
scroll to position [403, 0]
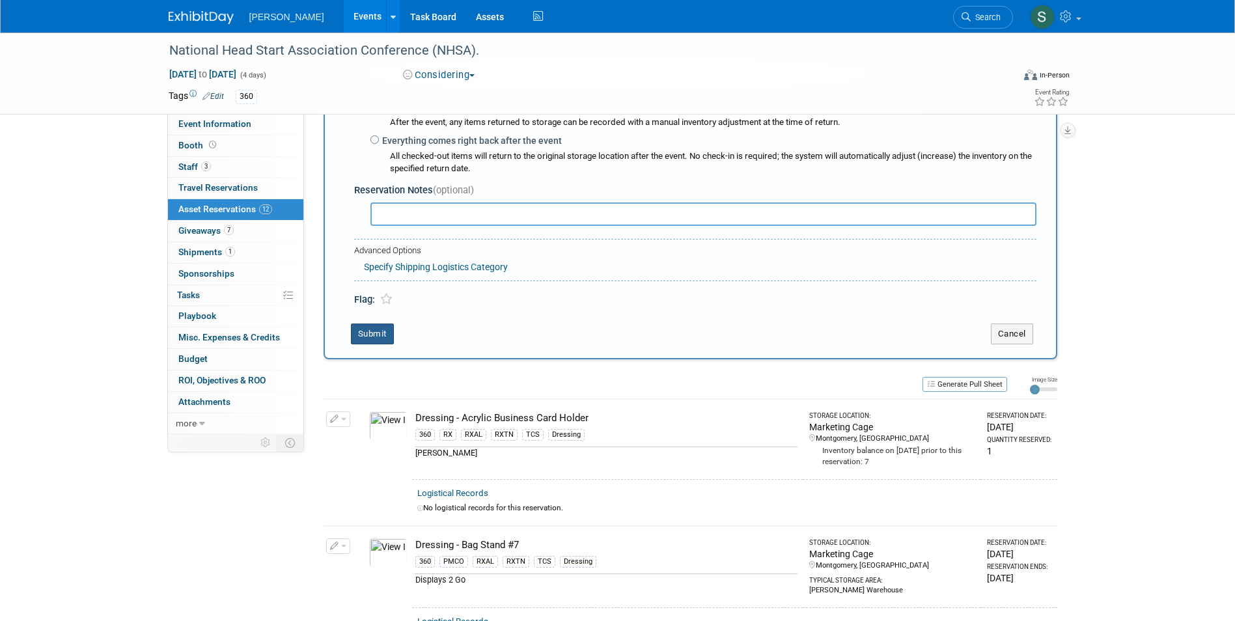
click at [362, 325] on button "Submit" at bounding box center [372, 334] width 43 height 21
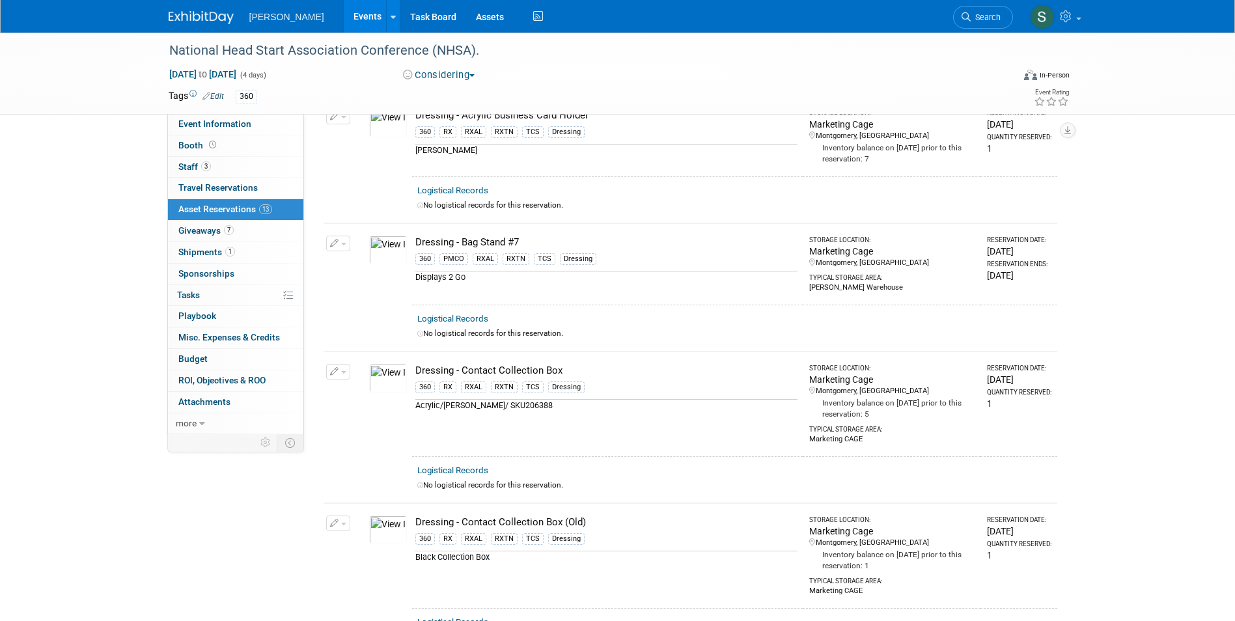
scroll to position [0, 0]
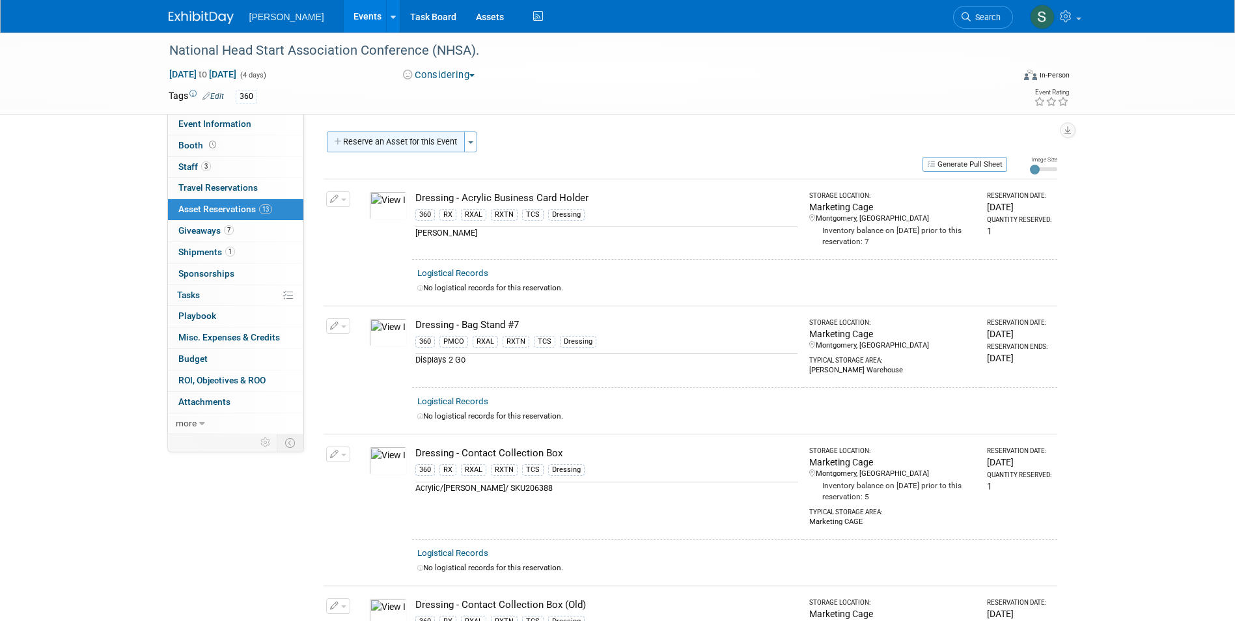
click at [375, 141] on button "Reserve an Asset for this Event" at bounding box center [396, 142] width 138 height 21
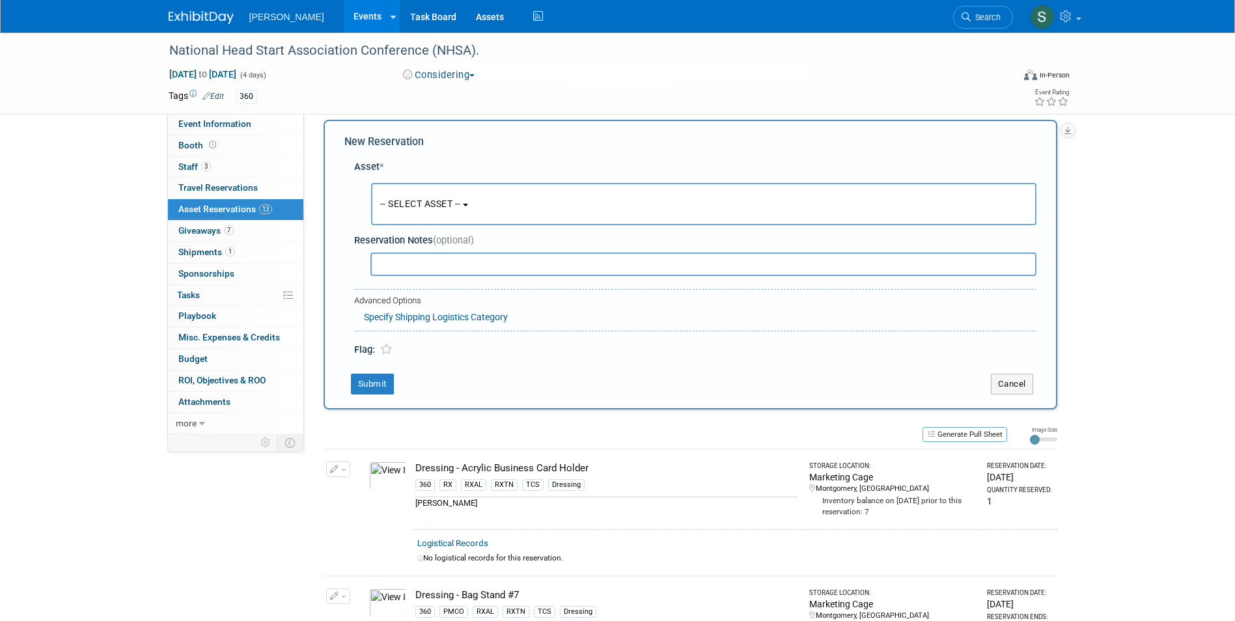
scroll to position [12, 0]
click at [410, 206] on span "-- SELECT ASSET --" at bounding box center [420, 203] width 81 height 10
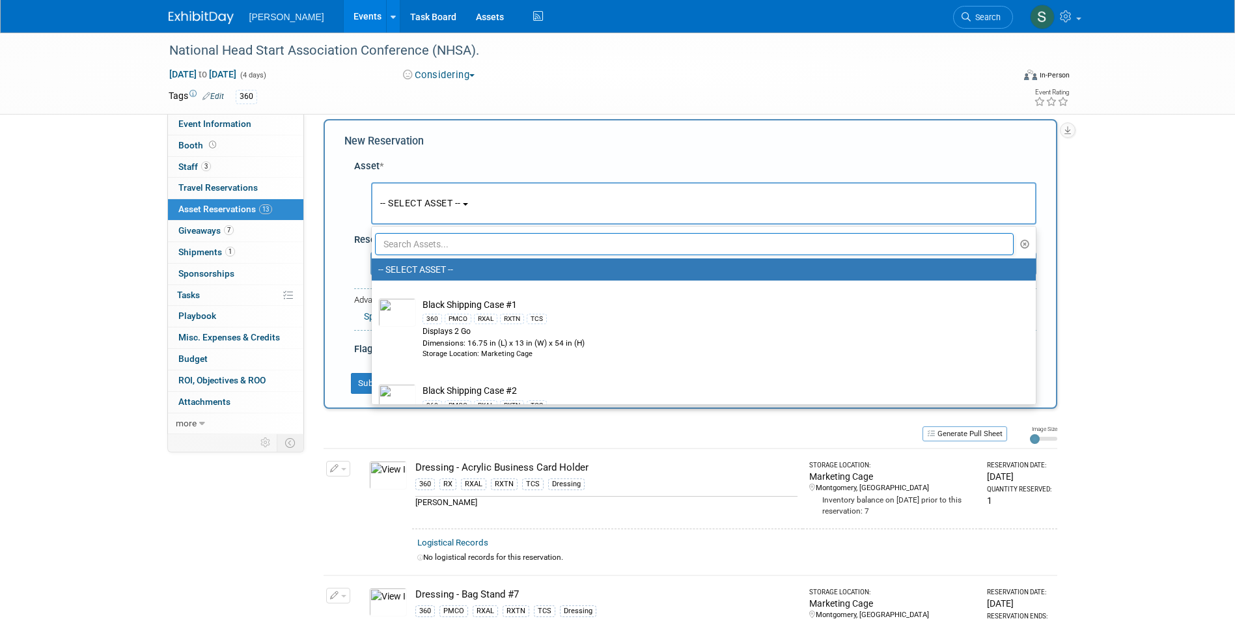
click at [407, 246] on input "text" at bounding box center [694, 244] width 639 height 22
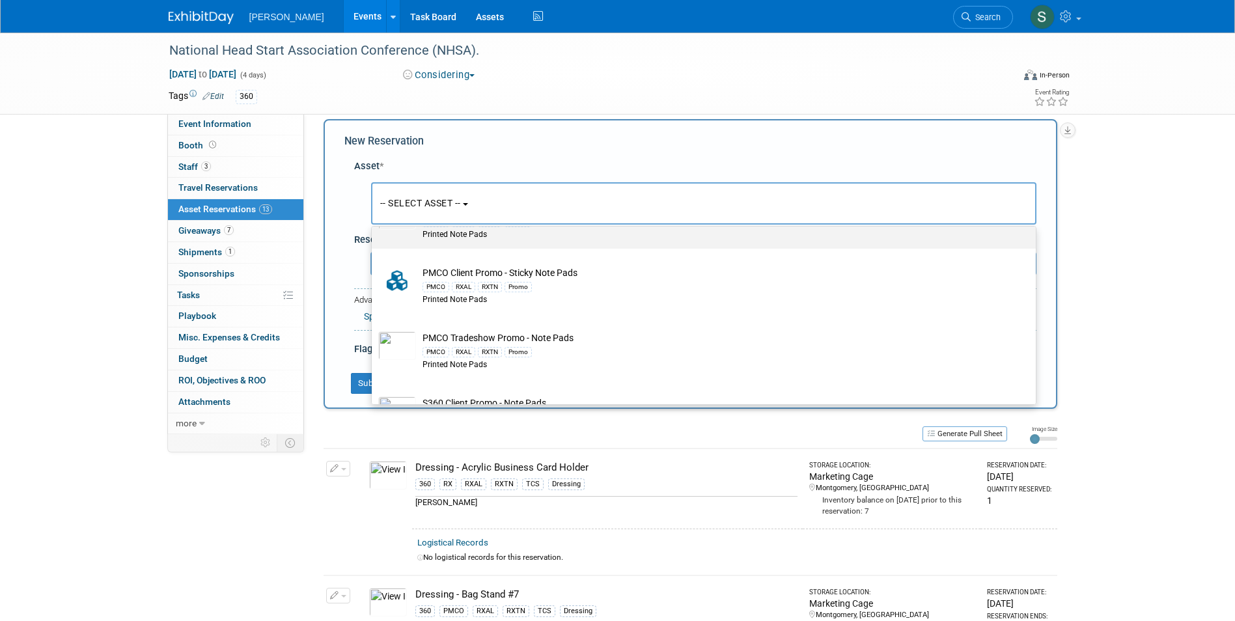
scroll to position [130, 0]
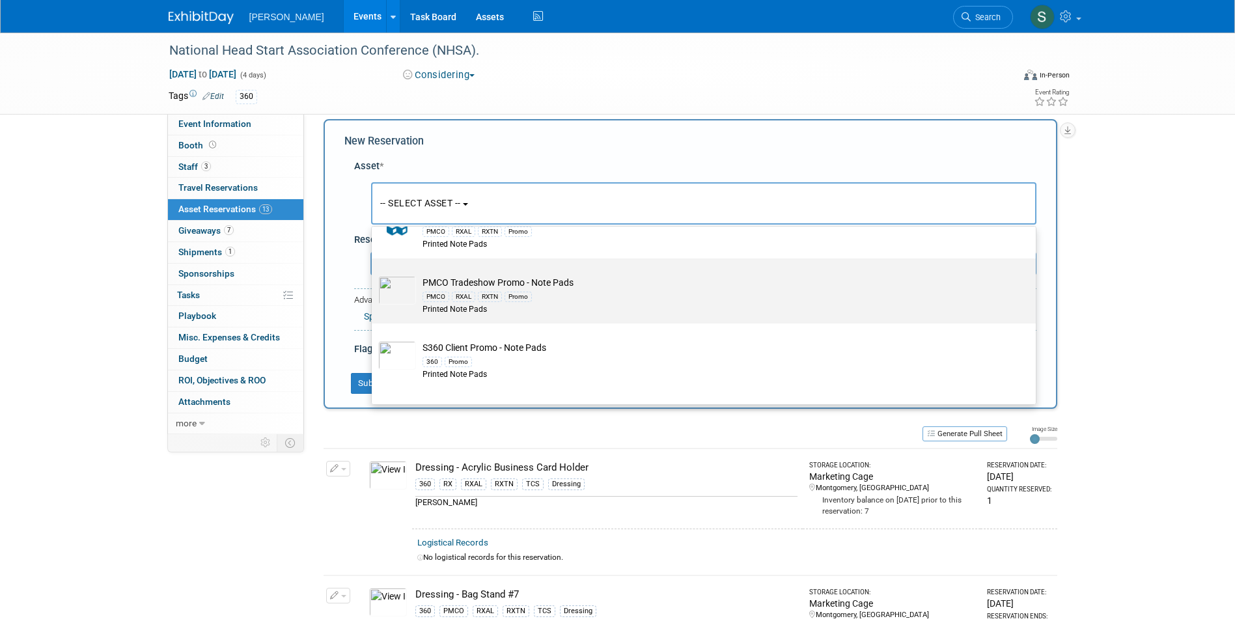
type input "note pad"
click at [567, 291] on div "PMCO RXAL RXTN Promo" at bounding box center [715, 296] width 587 height 15
click at [374, 274] on input "PMCO Tradeshow Promo - Note Pads PMCO RXAL RXTN Promo Printed Note Pads" at bounding box center [369, 270] width 8 height 8
select select "10722513"
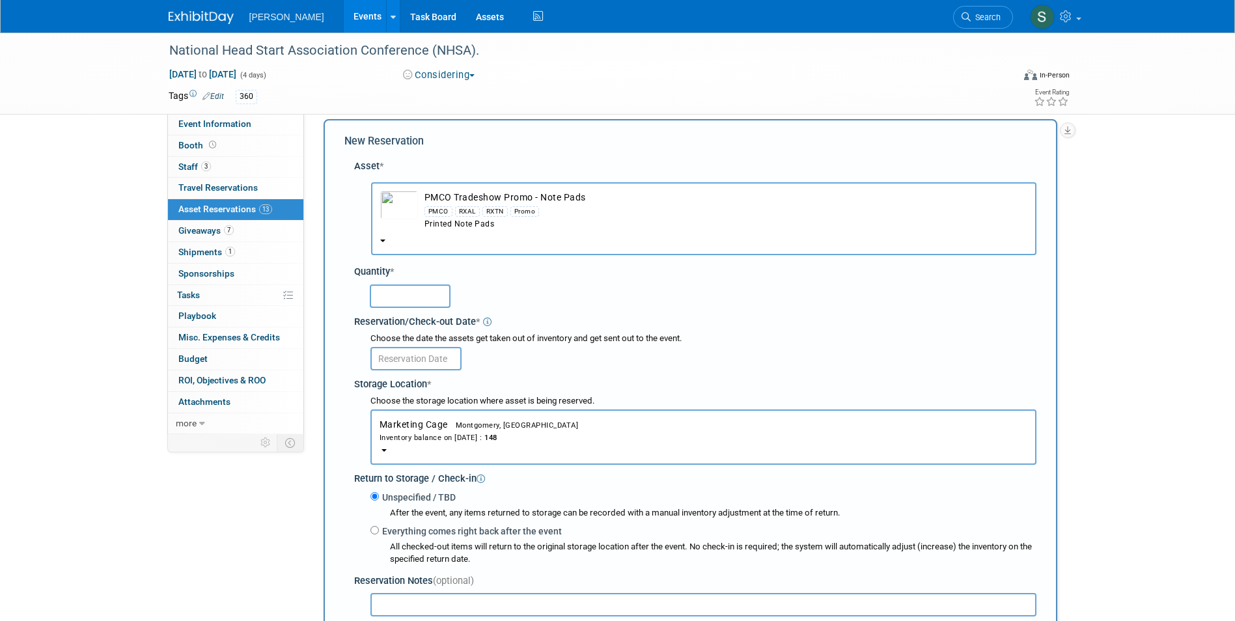
click at [368, 299] on div at bounding box center [698, 295] width 678 height 25
click at [385, 299] on input "text" at bounding box center [410, 295] width 81 height 23
type input "150"
click at [385, 357] on input "text" at bounding box center [415, 358] width 91 height 23
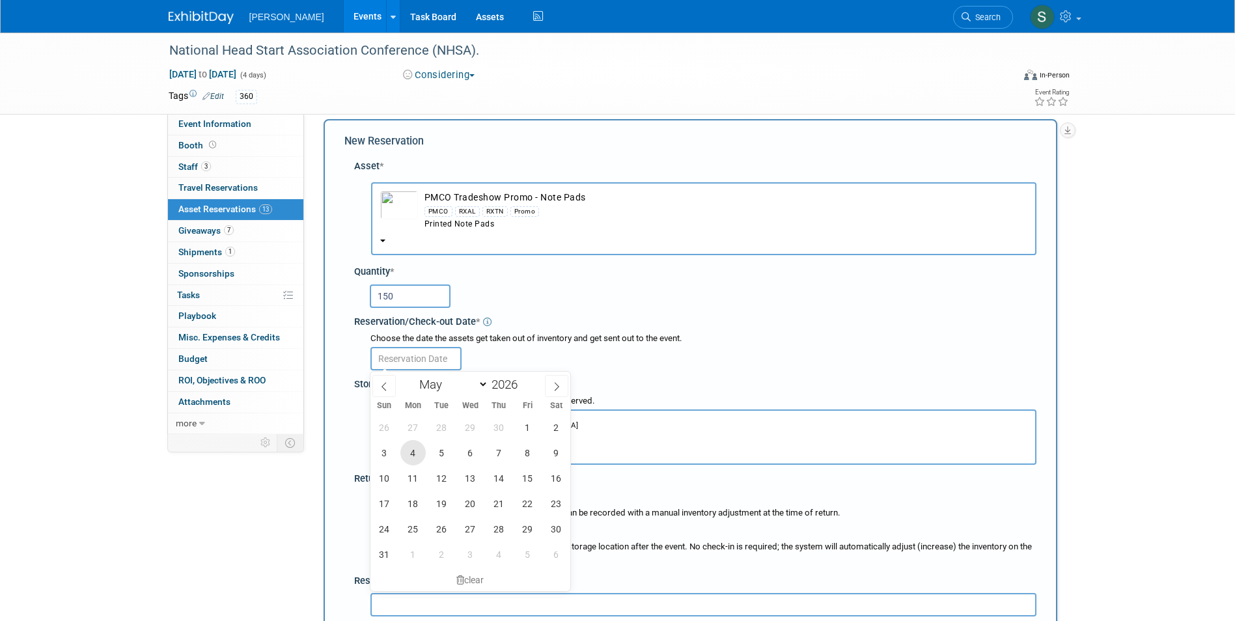
click at [410, 450] on span "4" at bounding box center [412, 452] width 25 height 25
type input "May 4, 2026"
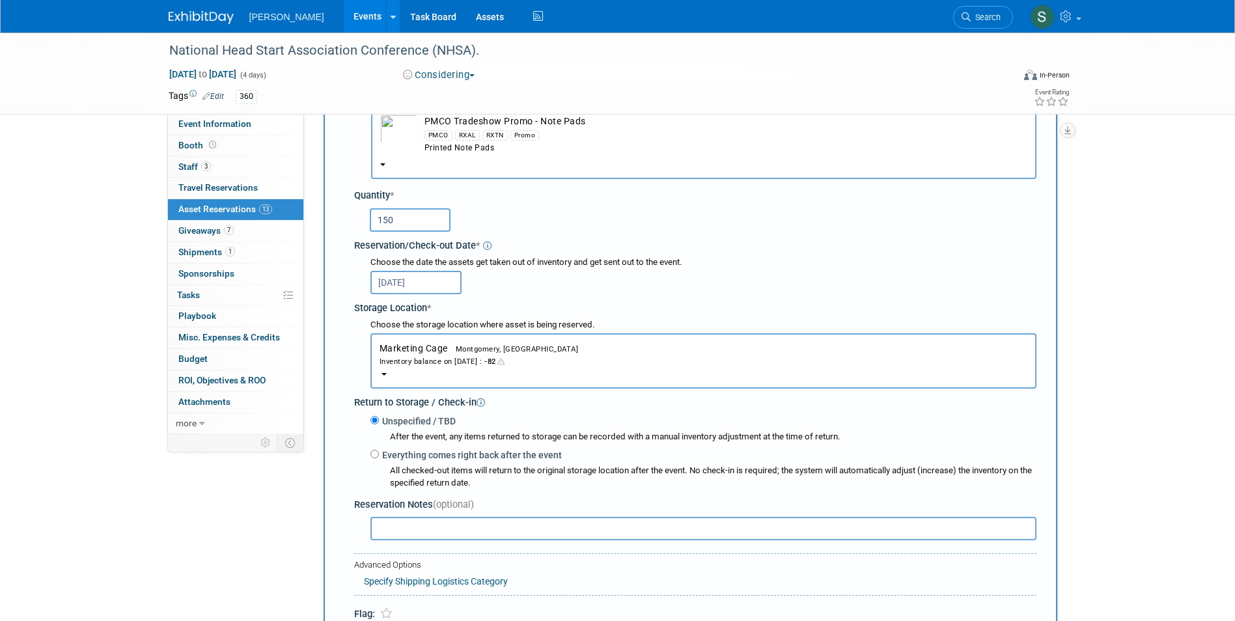
scroll to position [273, 0]
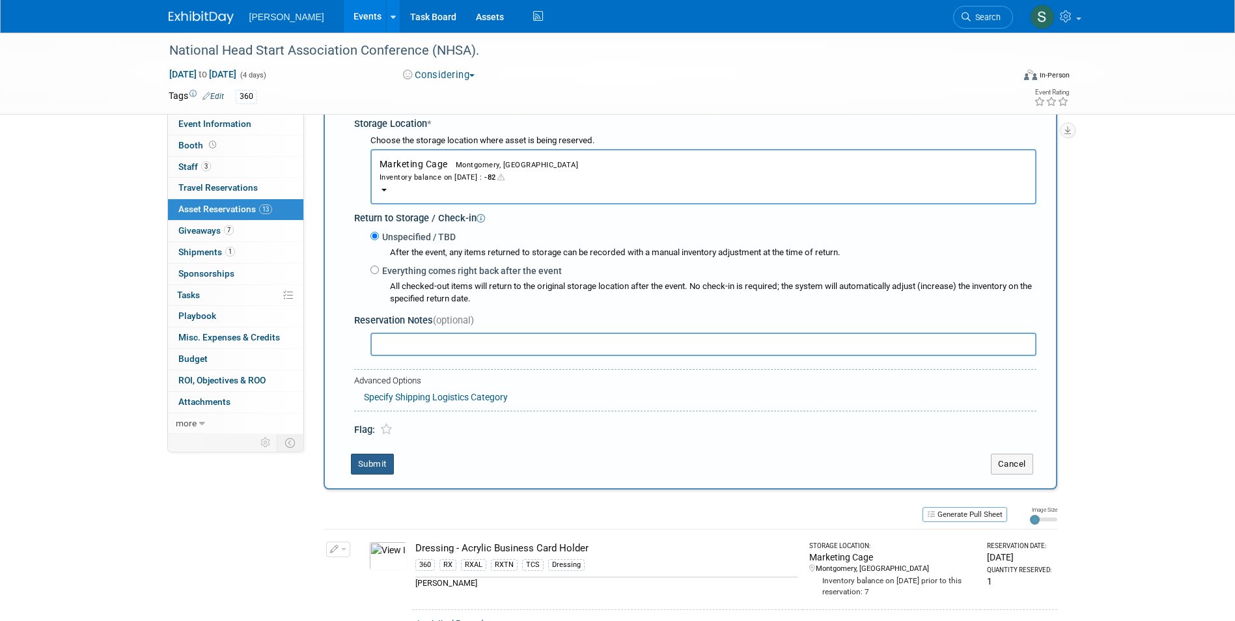
click at [383, 464] on button "Submit" at bounding box center [372, 464] width 43 height 21
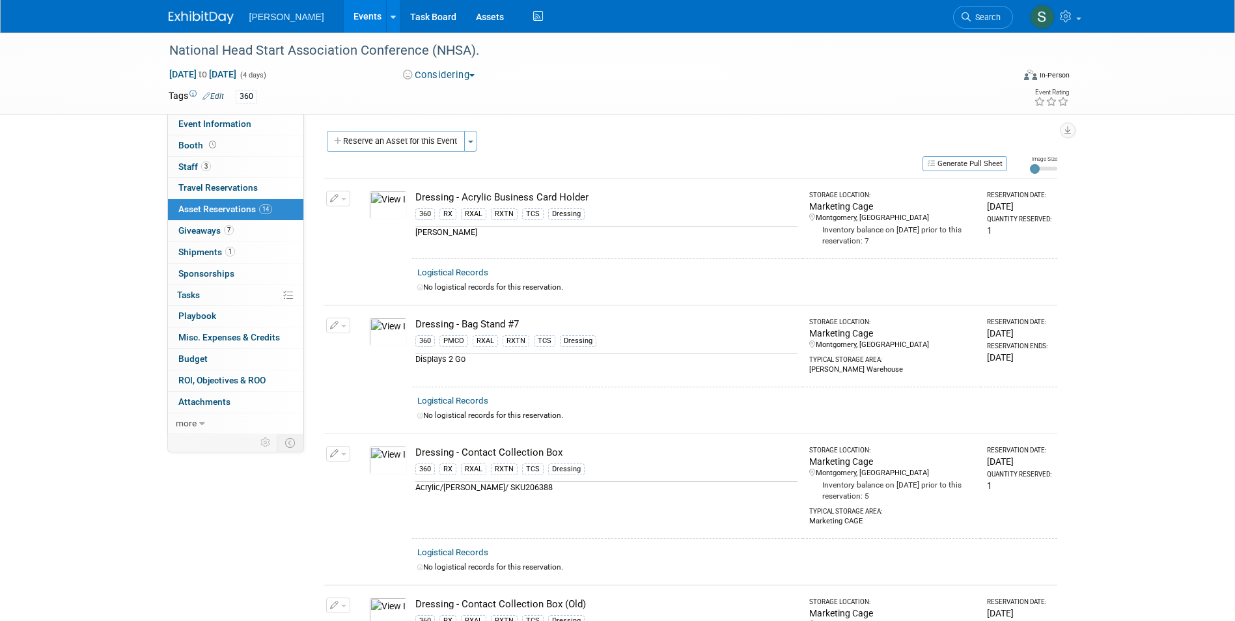
scroll to position [0, 0]
click at [419, 159] on div "Generate Pull Sheet" at bounding box center [666, 164] width 684 height 16
click at [419, 152] on button "Reserve an Asset for this Event" at bounding box center [396, 142] width 138 height 21
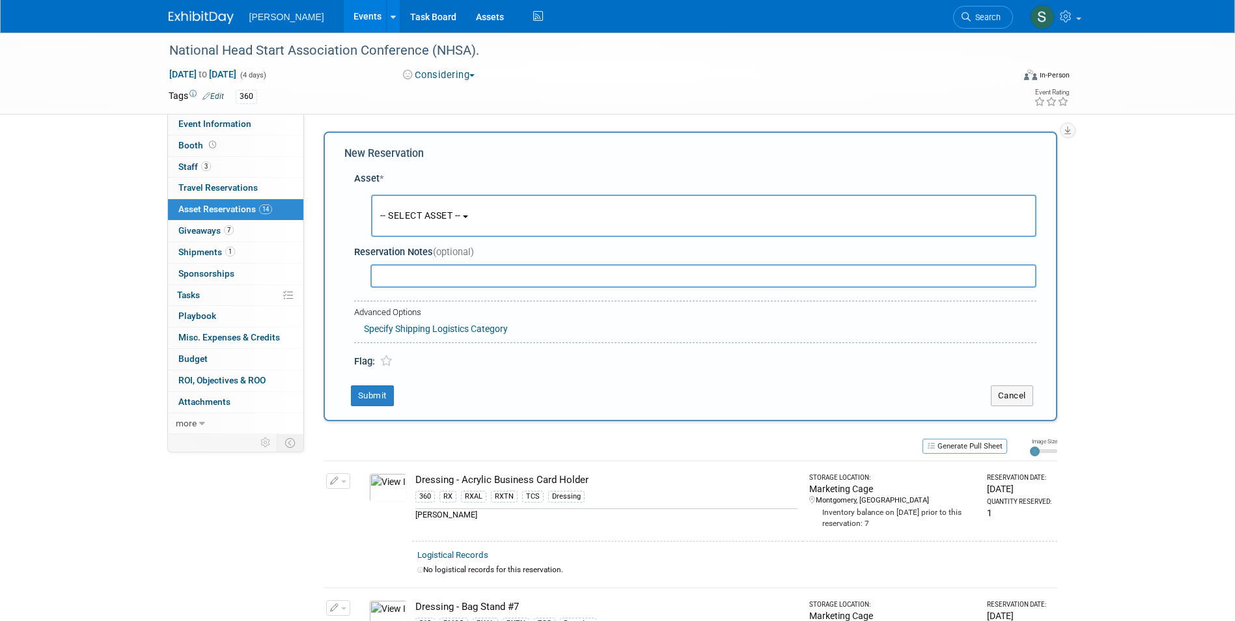
scroll to position [12, 0]
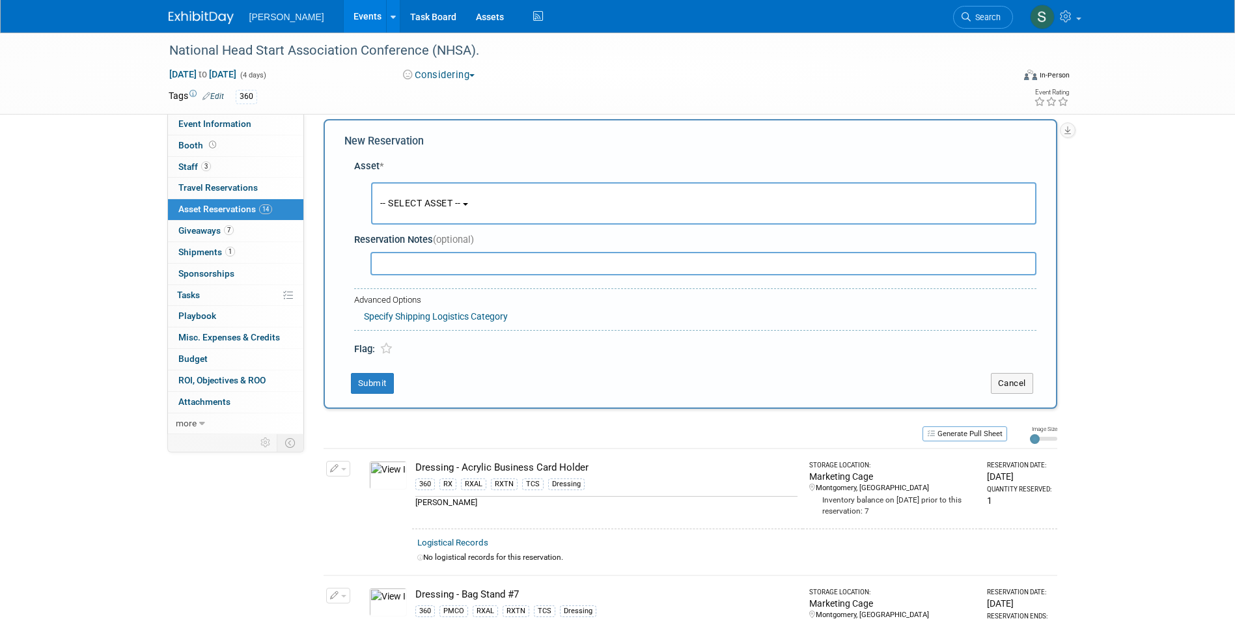
click at [441, 200] on span "-- SELECT ASSET --" at bounding box center [420, 203] width 81 height 10
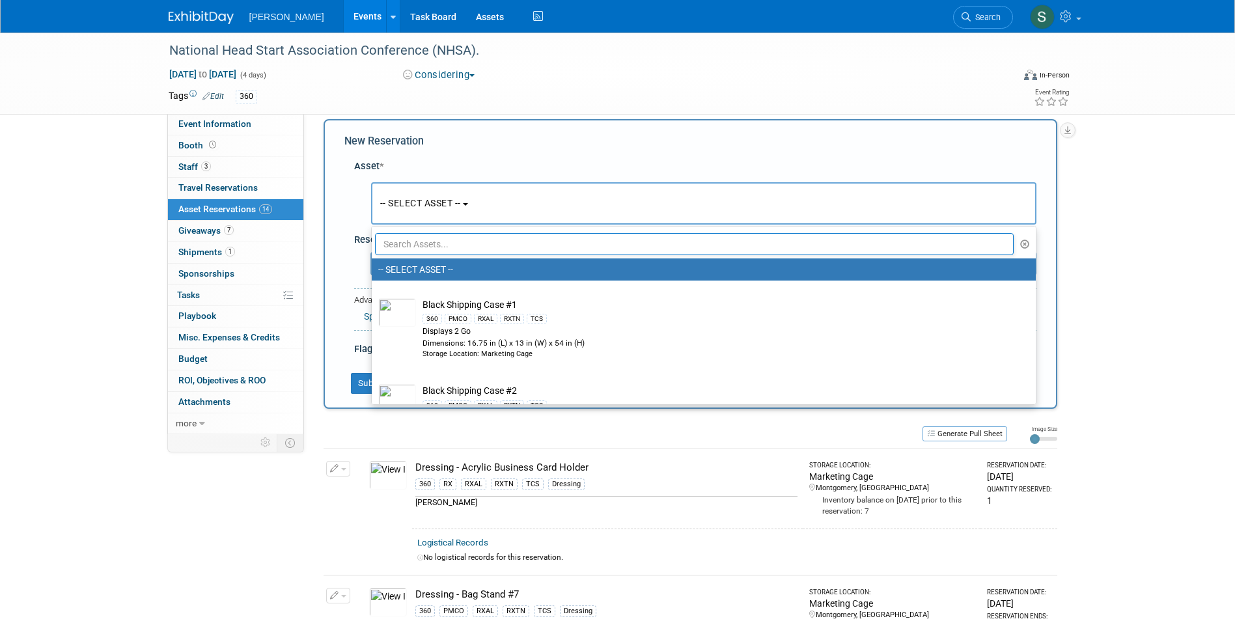
click at [449, 242] on input "text" at bounding box center [694, 244] width 639 height 22
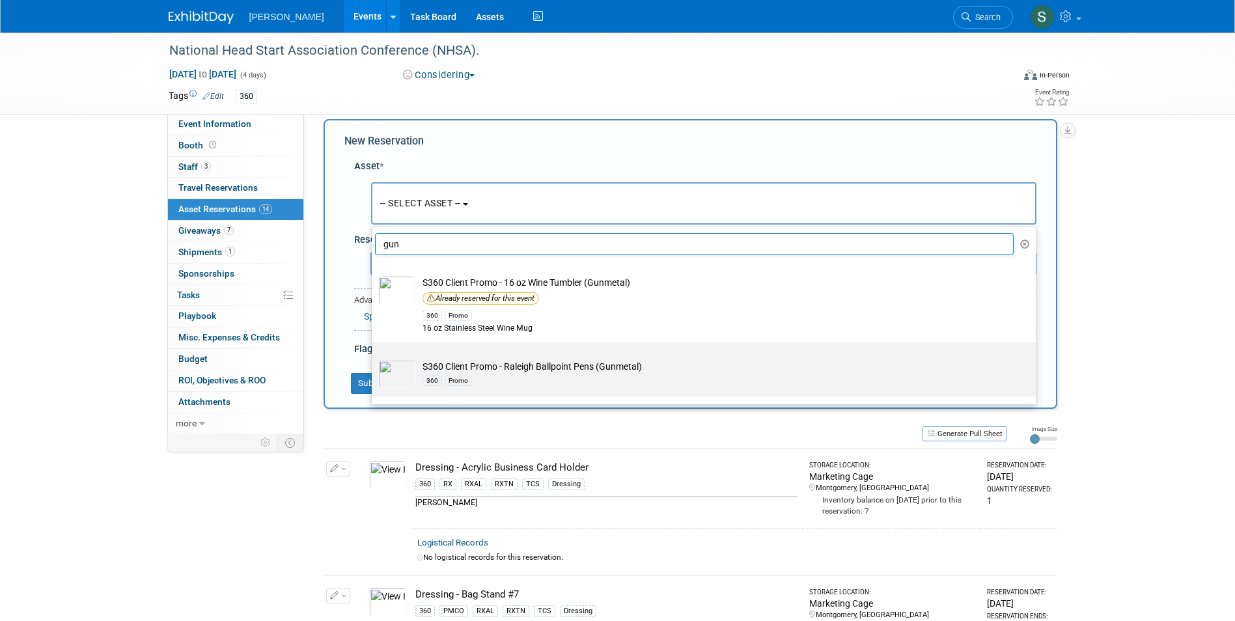
type input "gun"
click at [512, 368] on td "S360 Client Promo - Raleigh Ballpoint Pens (Gunmetal) 360 Promo" at bounding box center [713, 374] width 594 height 29
click at [374, 358] on input "S360 Client Promo - Raleigh Ballpoint Pens (Gunmetal) 360 Promo" at bounding box center [369, 354] width 8 height 8
select select "10727971"
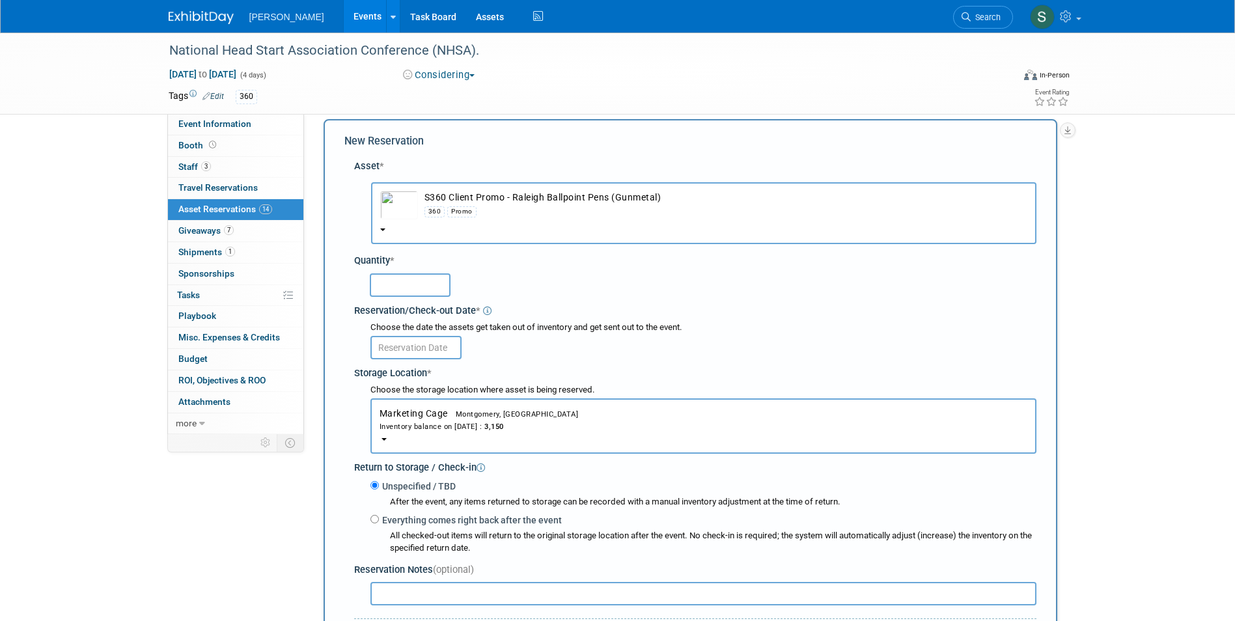
click at [385, 275] on input "text" at bounding box center [410, 284] width 81 height 23
type input "250"
click at [408, 357] on input "text" at bounding box center [415, 347] width 91 height 23
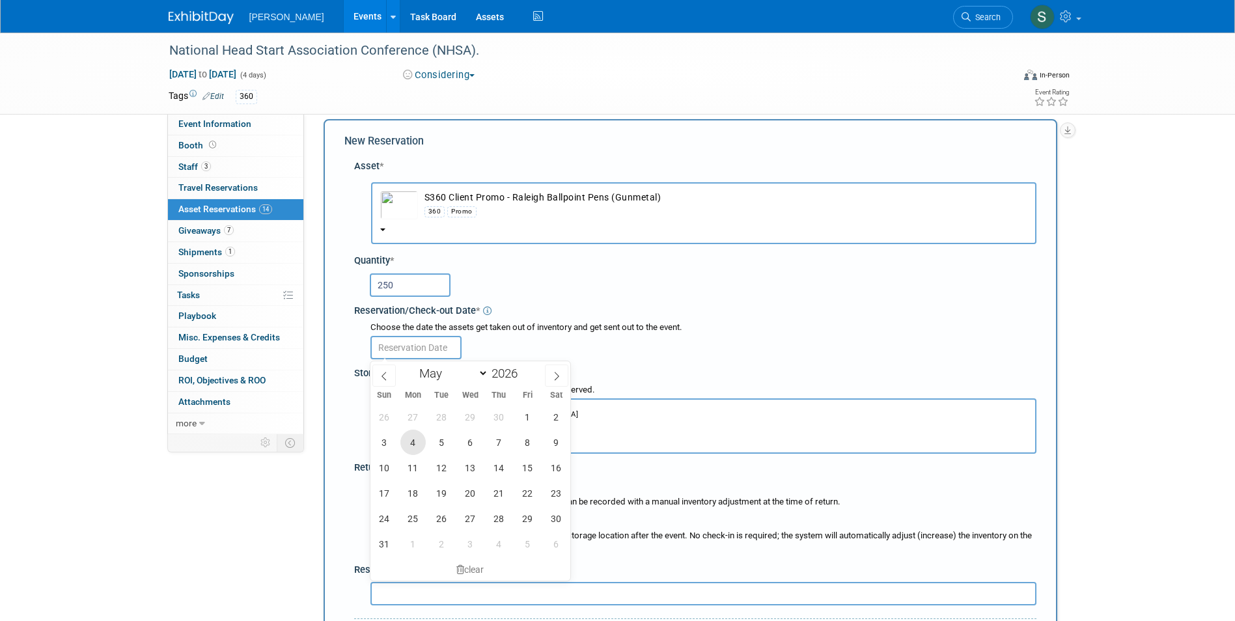
drag, startPoint x: 415, startPoint y: 448, endPoint x: 410, endPoint y: 443, distance: 6.9
click at [415, 447] on span "4" at bounding box center [412, 442] width 25 height 25
type input "May 4, 2026"
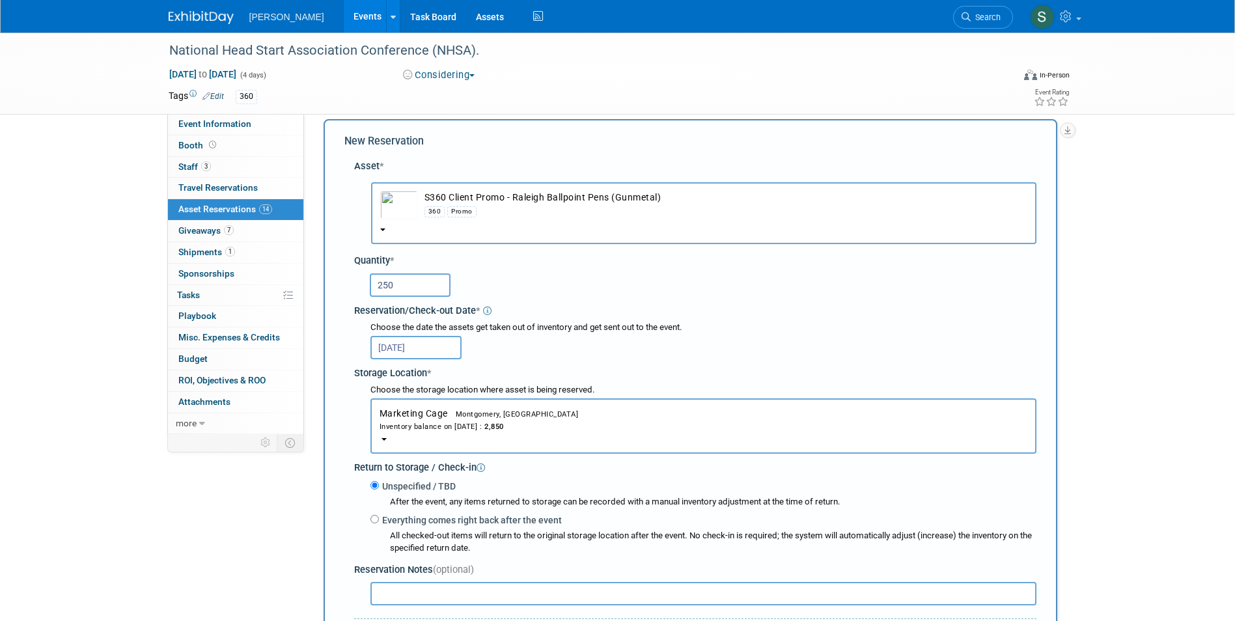
scroll to position [273, 0]
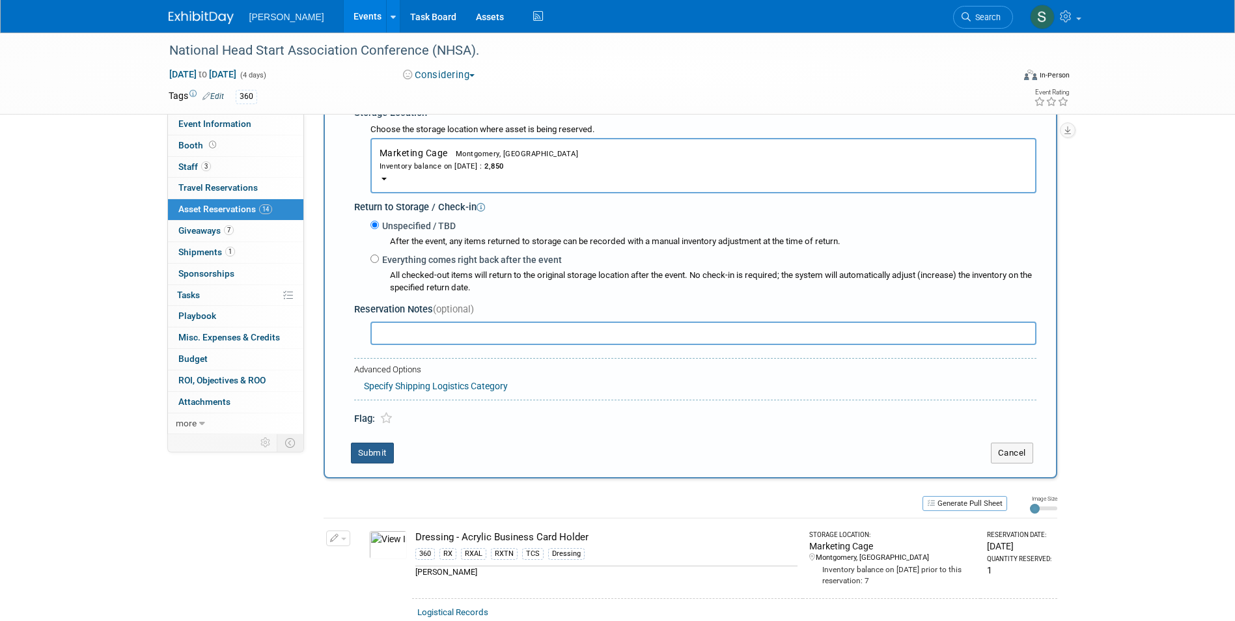
click at [372, 449] on button "Submit" at bounding box center [372, 453] width 43 height 21
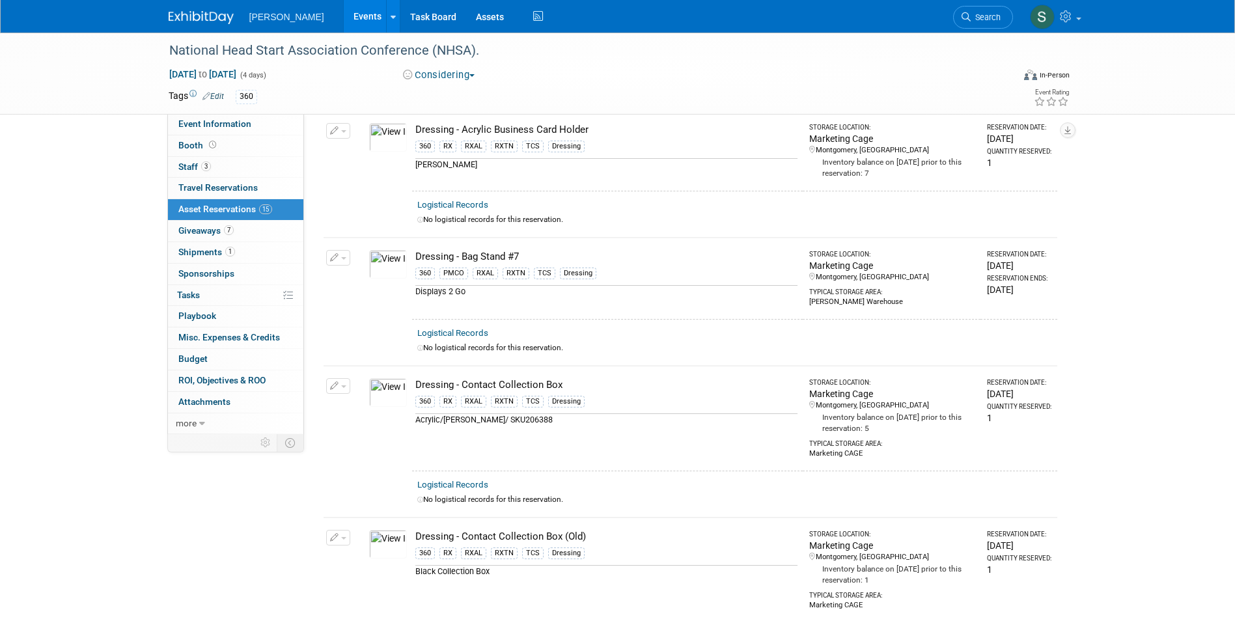
scroll to position [0, 0]
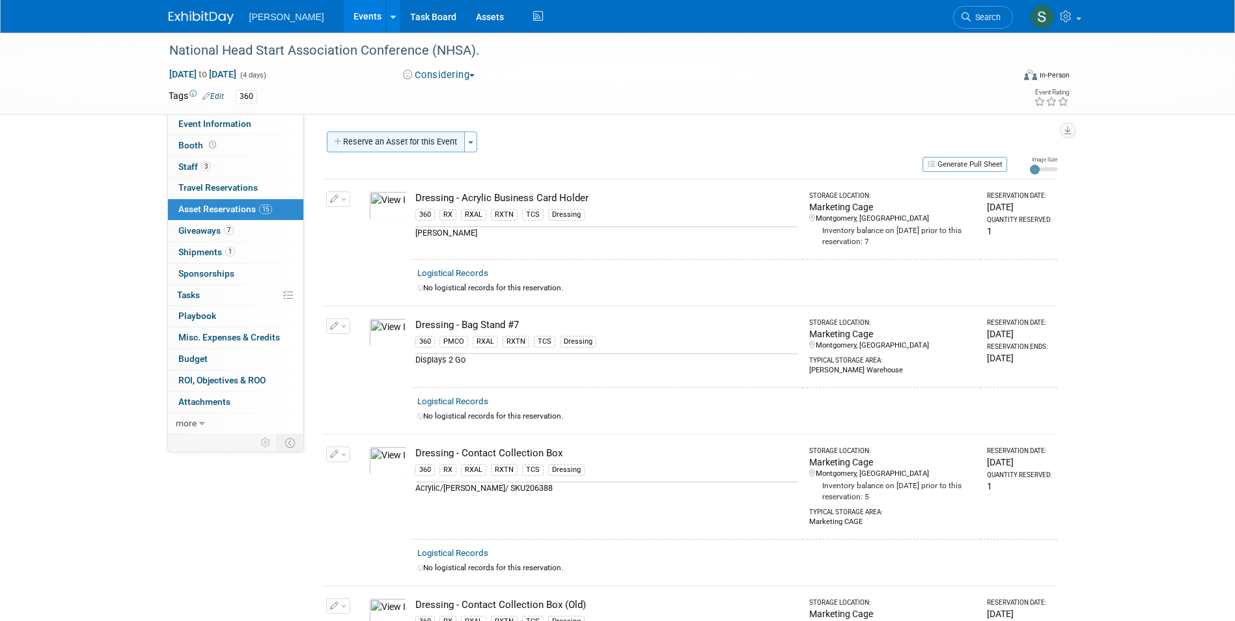
click at [391, 138] on button "Reserve an Asset for this Event" at bounding box center [396, 142] width 138 height 21
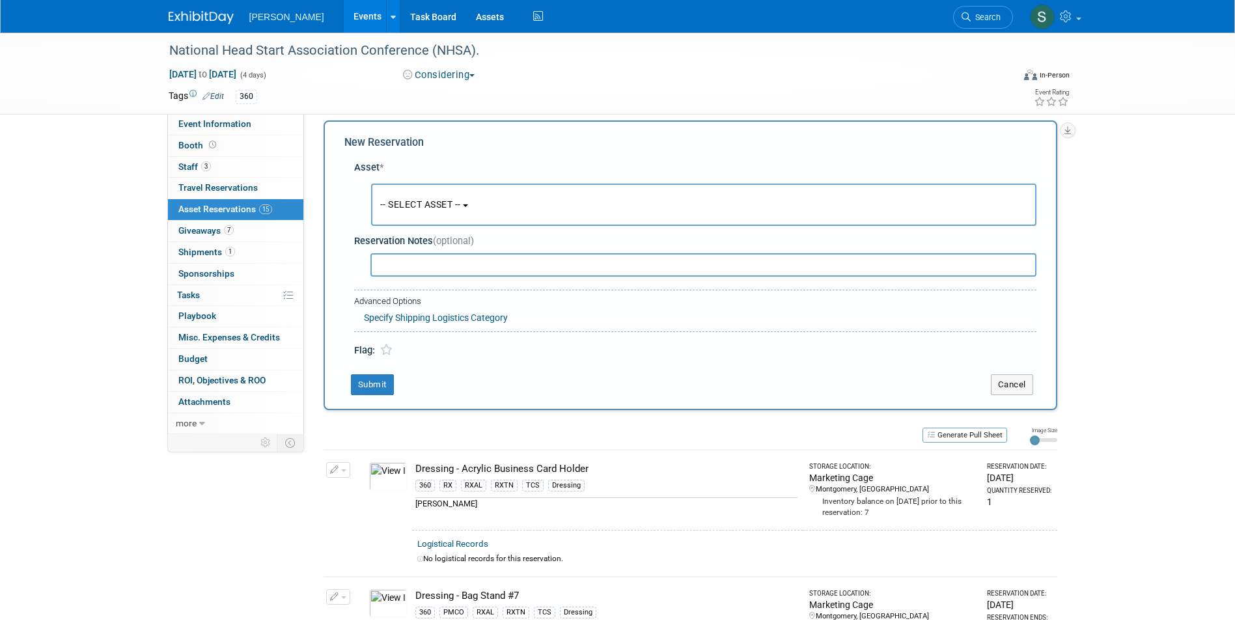
scroll to position [12, 0]
click at [398, 214] on button "-- SELECT ASSET --" at bounding box center [703, 203] width 665 height 42
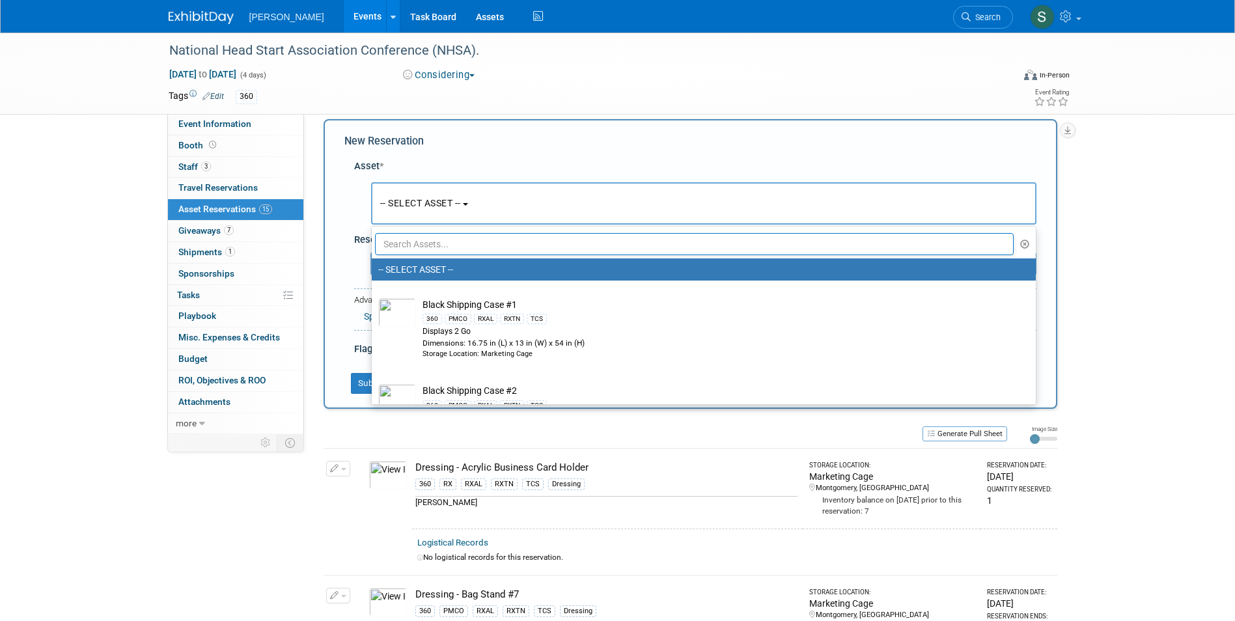
click at [414, 242] on input "text" at bounding box center [694, 244] width 639 height 22
type input "tide"
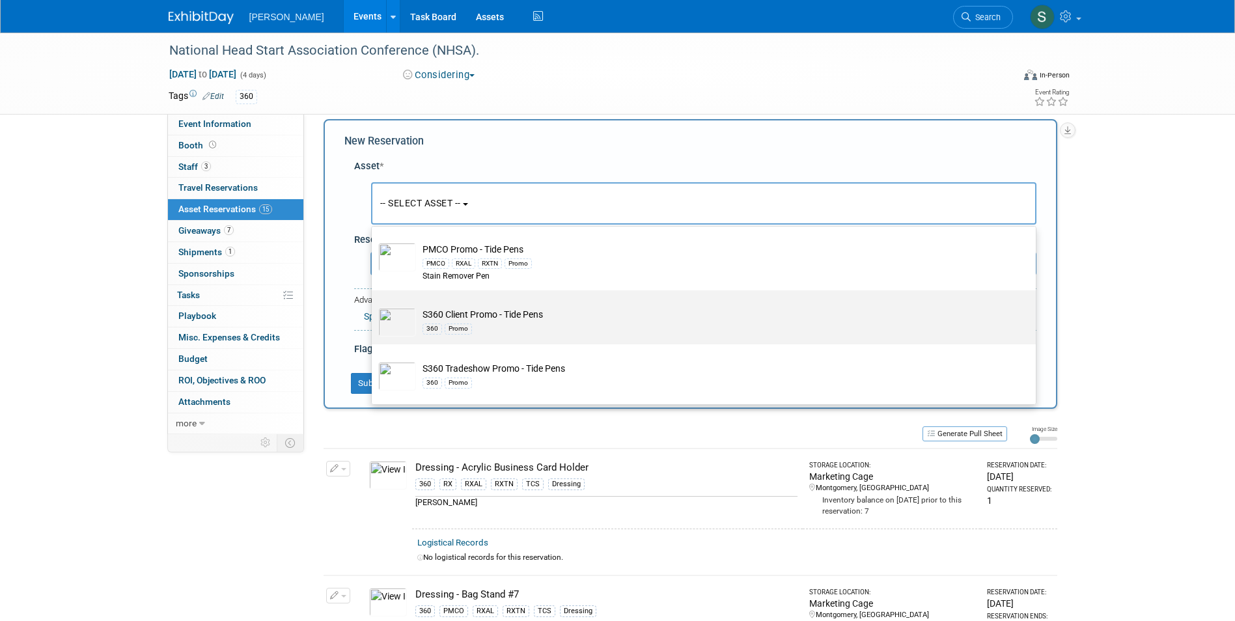
scroll to position [65, 0]
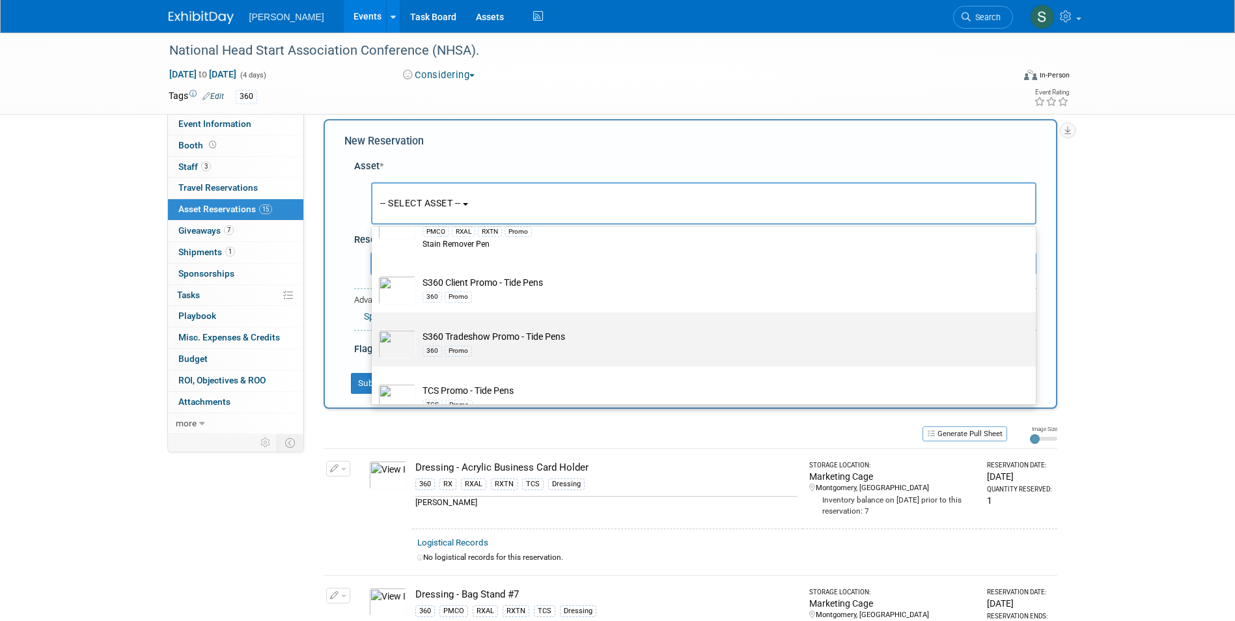
click at [568, 344] on div "360 Promo" at bounding box center [715, 350] width 587 height 15
click at [374, 328] on input "S360 Tradeshow Promo - Tide Pens 360 Promo" at bounding box center [369, 324] width 8 height 8
type input "2026"
select select "10722332"
select select "4"
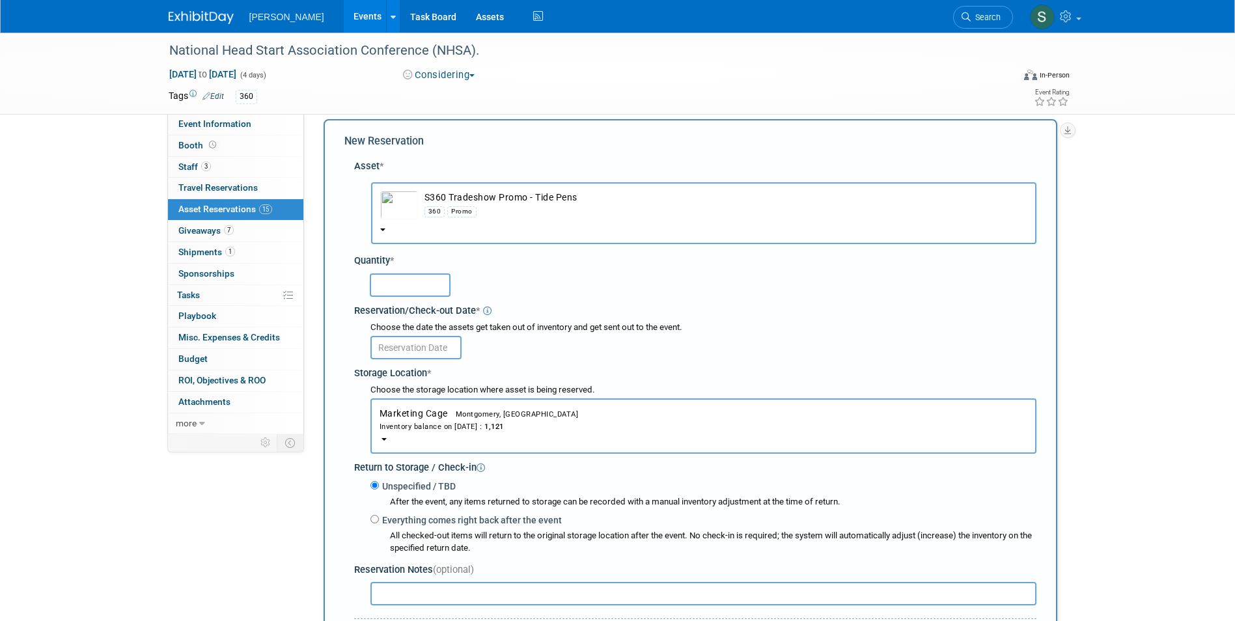
click at [397, 288] on input "text" at bounding box center [410, 284] width 81 height 23
type input "50"
click at [383, 350] on input "text" at bounding box center [415, 347] width 91 height 23
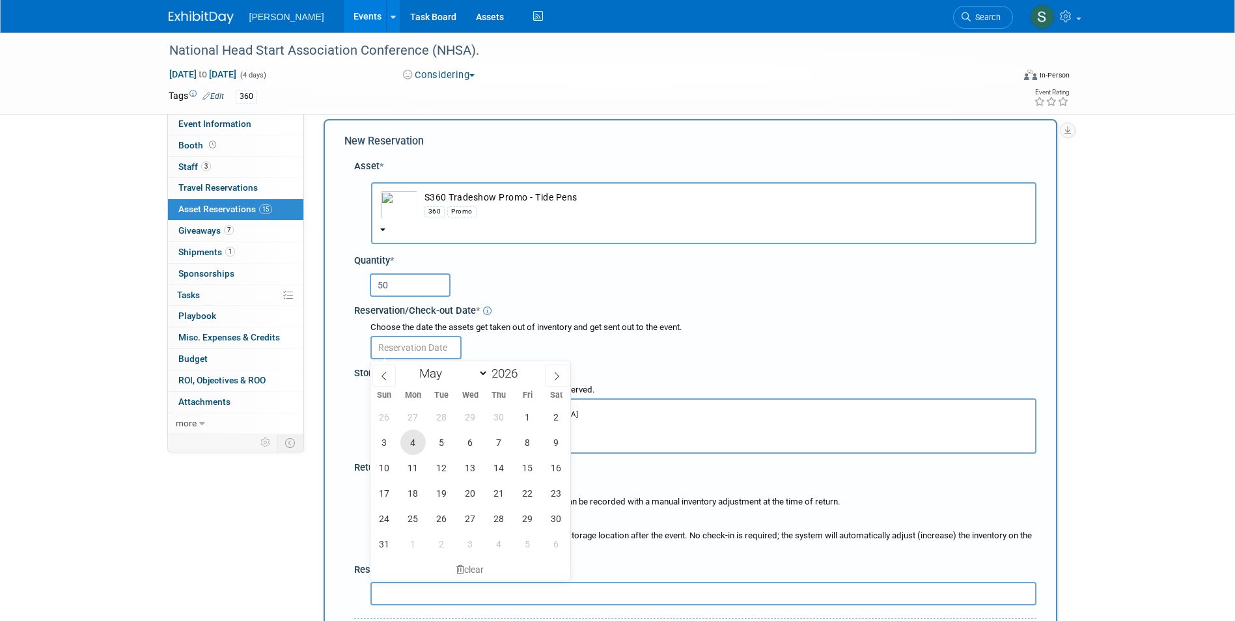
click at [420, 443] on span "4" at bounding box center [412, 442] width 25 height 25
type input "May 4, 2026"
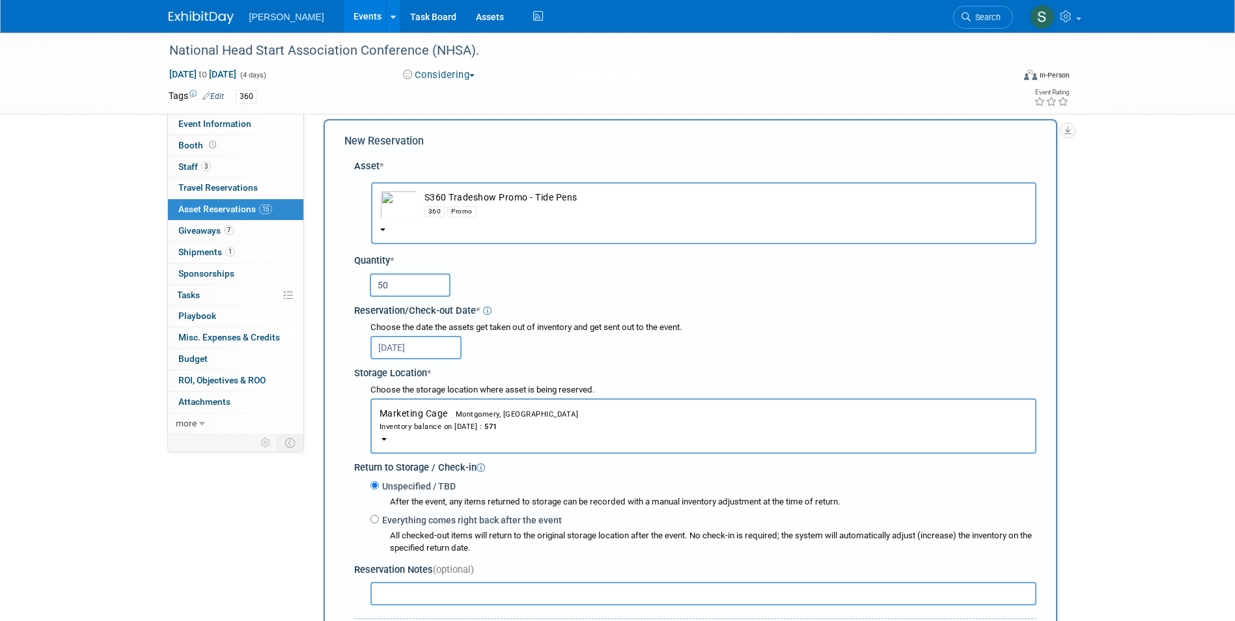
click at [359, 385] on div "Choose the storage location where asset is being reserved. Marketing Cage<span …" at bounding box center [697, 419] width 677 height 70
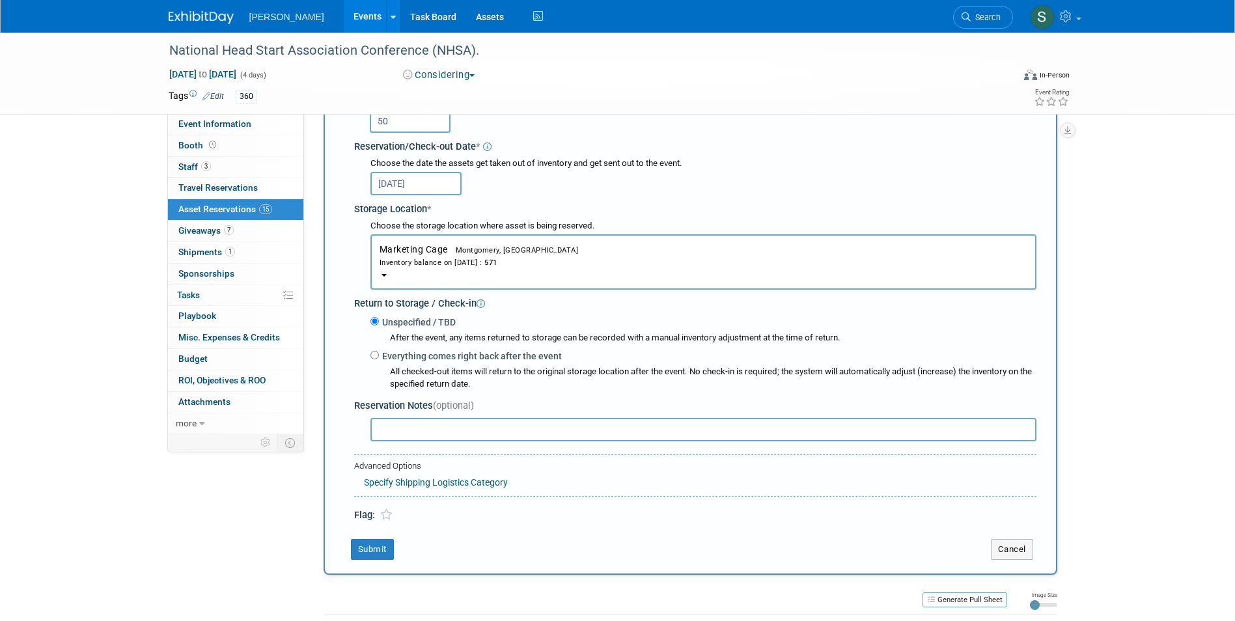
scroll to position [208, 0]
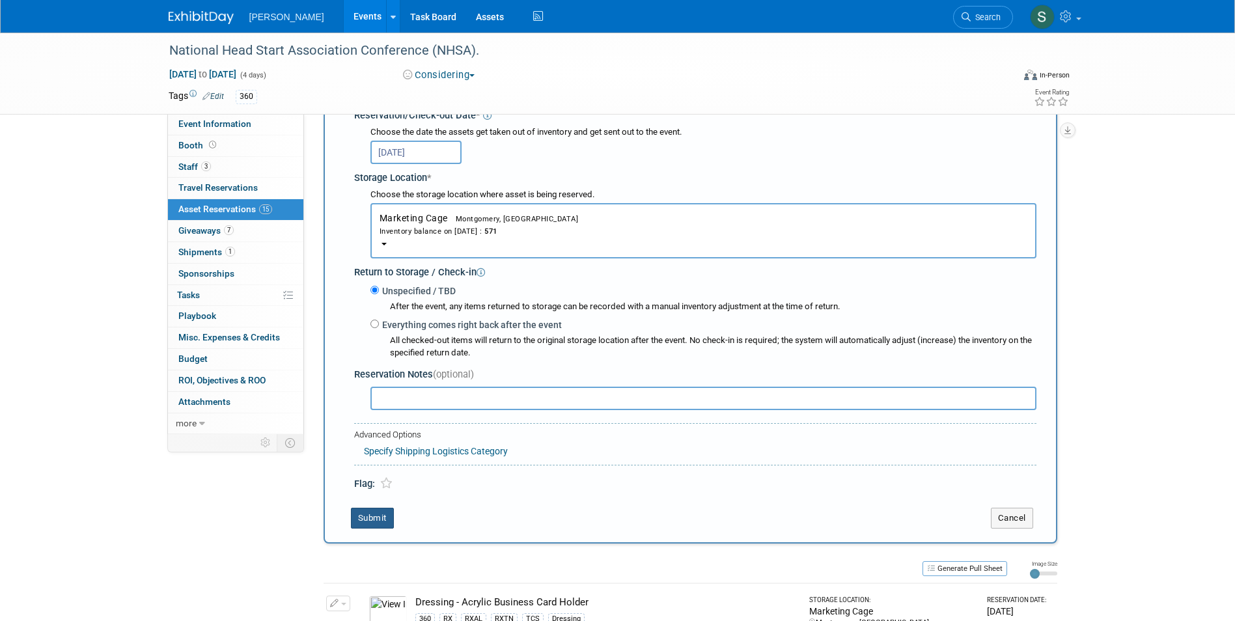
click at [378, 512] on button "Submit" at bounding box center [372, 518] width 43 height 21
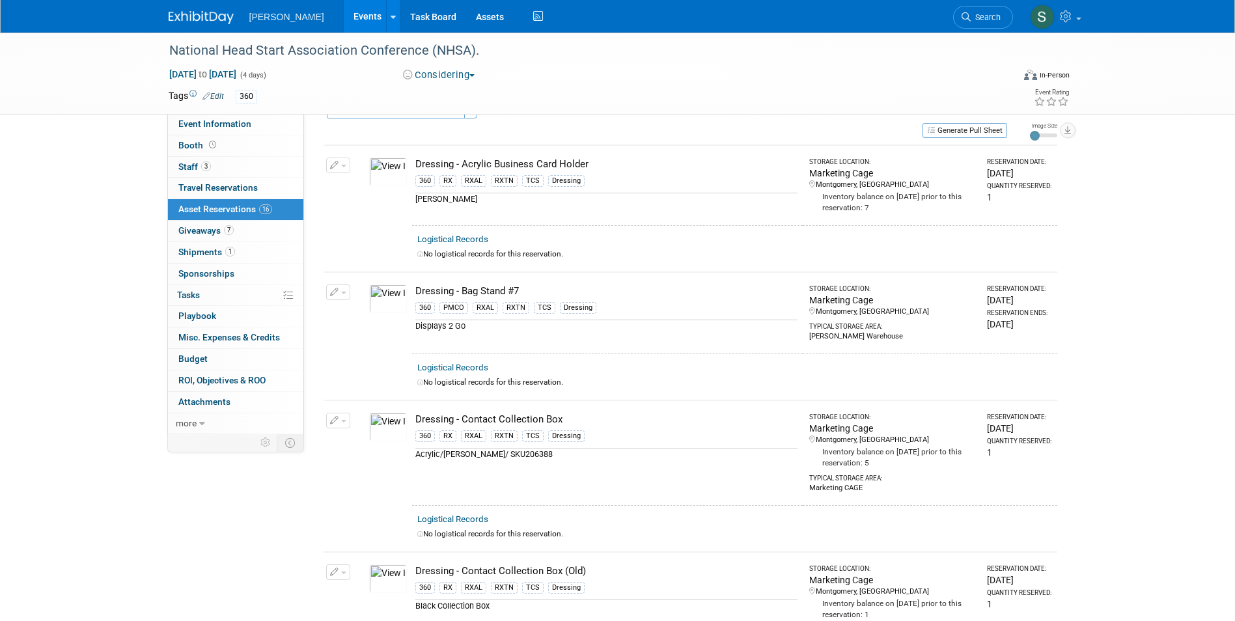
scroll to position [0, 0]
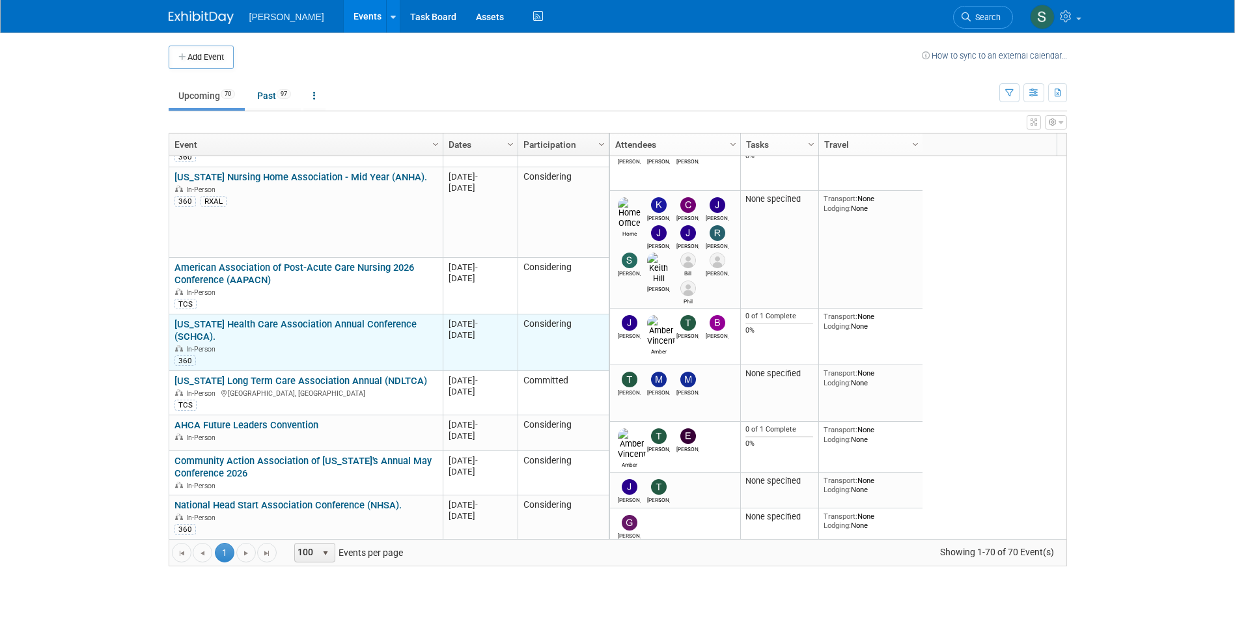
scroll to position [1484, 0]
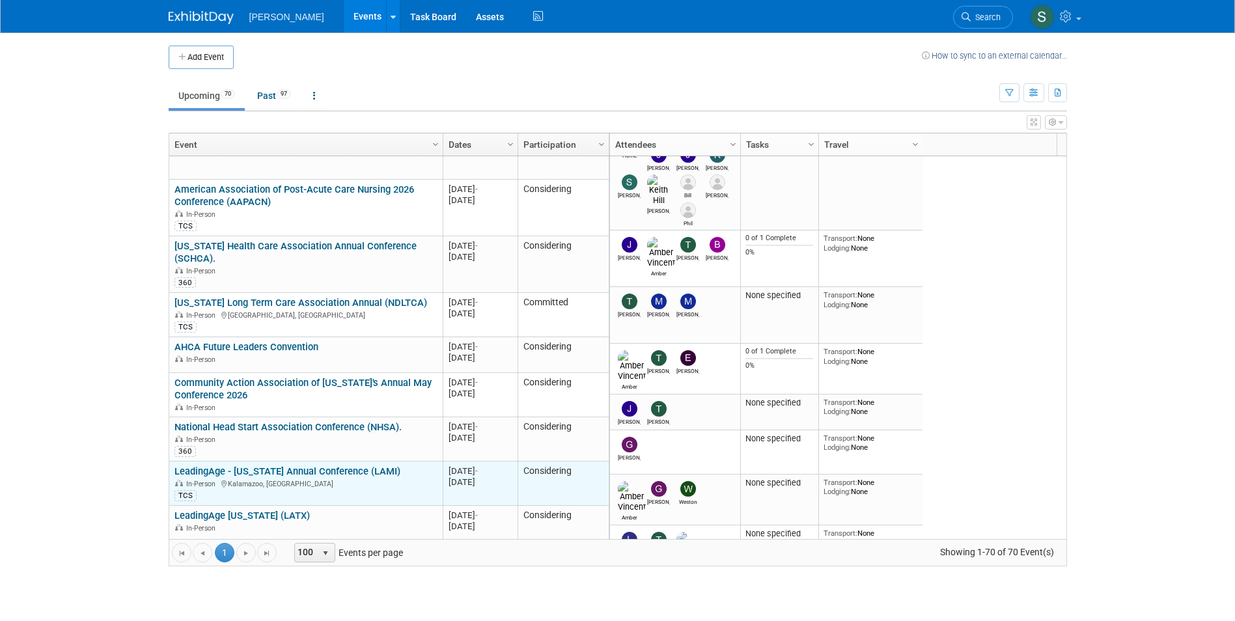
click at [365, 465] on link "LeadingAge - [US_STATE] Annual Conference (LAMI)" at bounding box center [287, 471] width 226 height 12
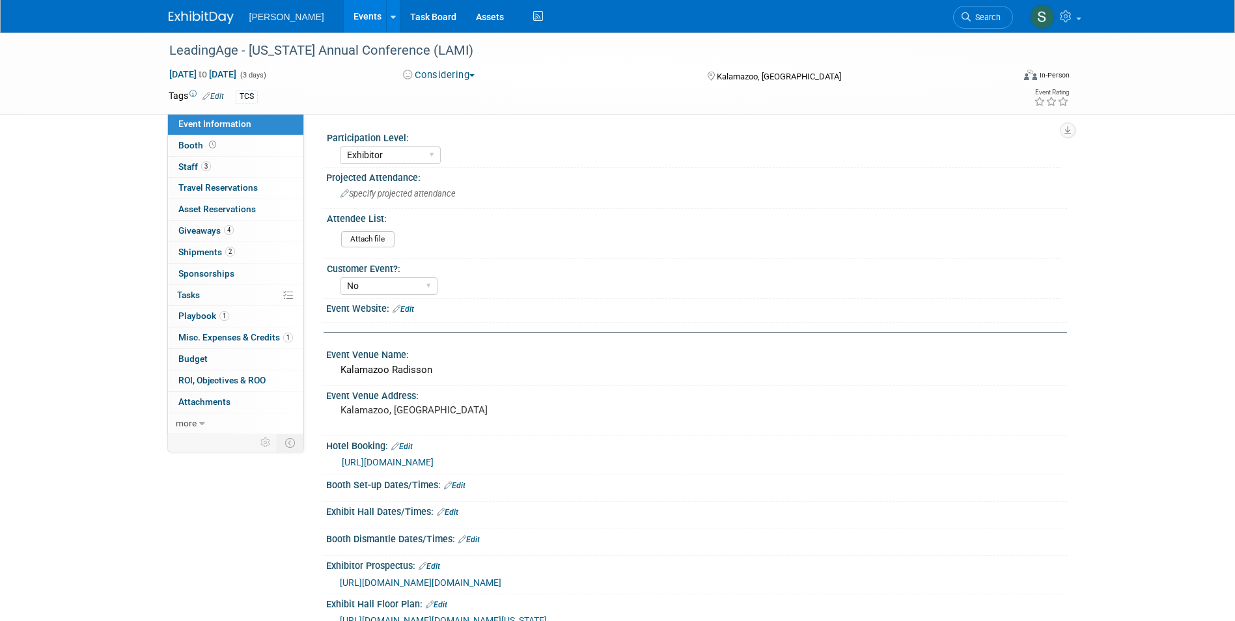
select select "Exhibitor"
select select "No"
click at [228, 204] on span "Asset Reservations 0" at bounding box center [216, 209] width 77 height 10
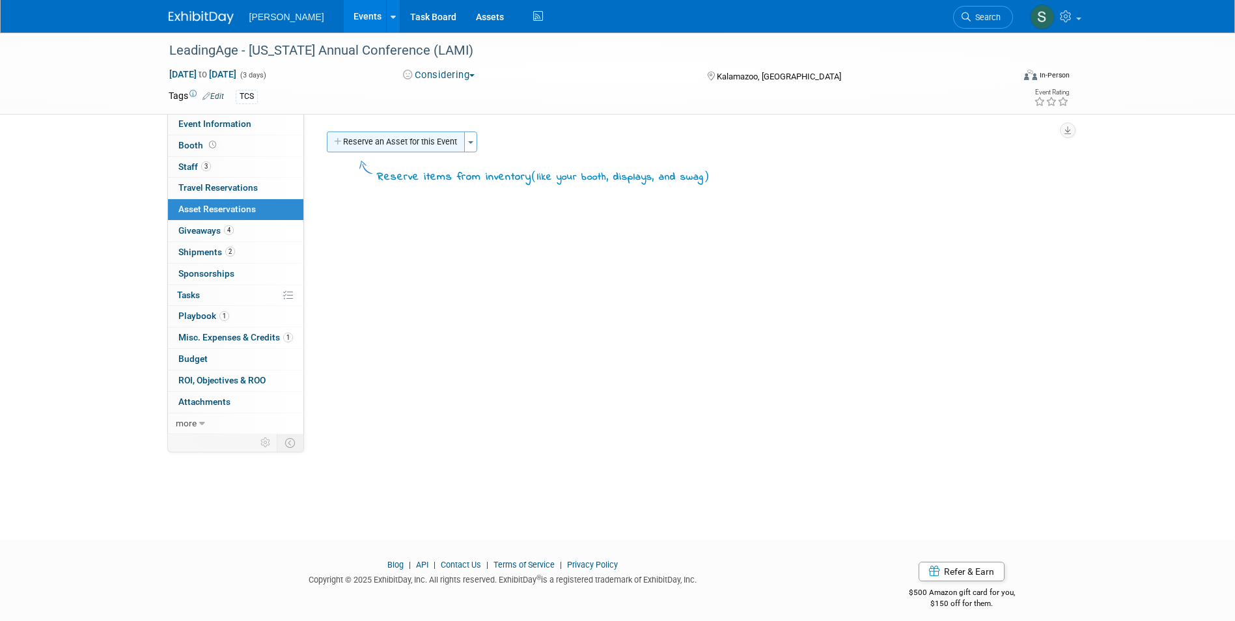
click at [359, 143] on button "Reserve an Asset for this Event" at bounding box center [396, 142] width 138 height 21
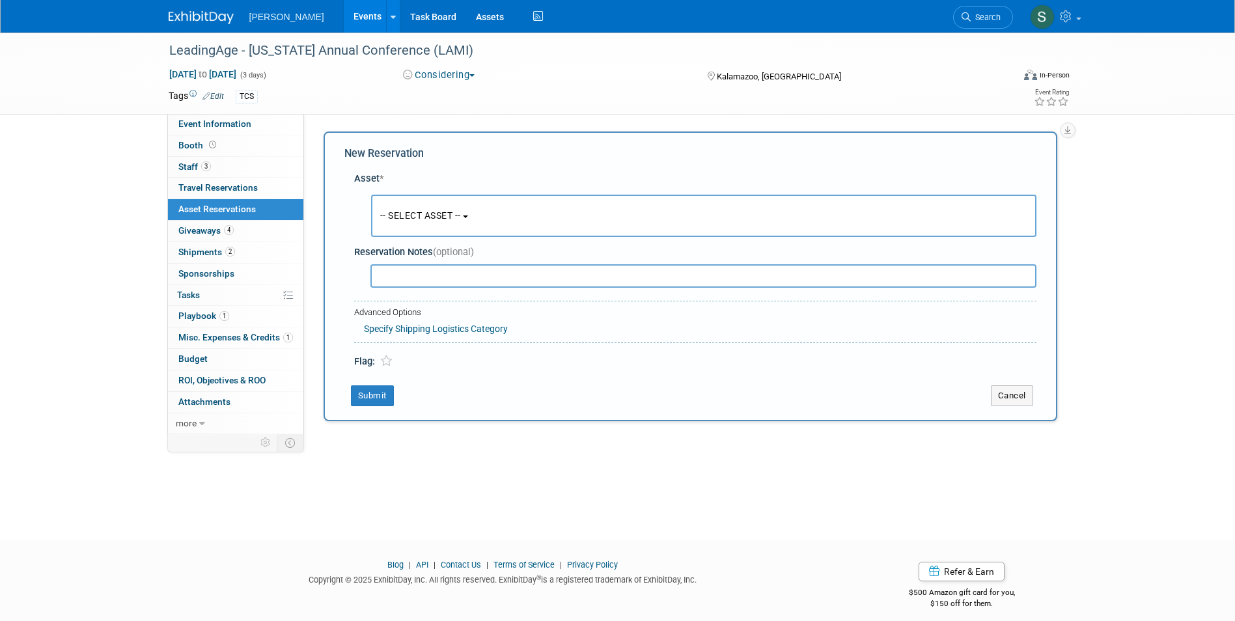
scroll to position [10, 0]
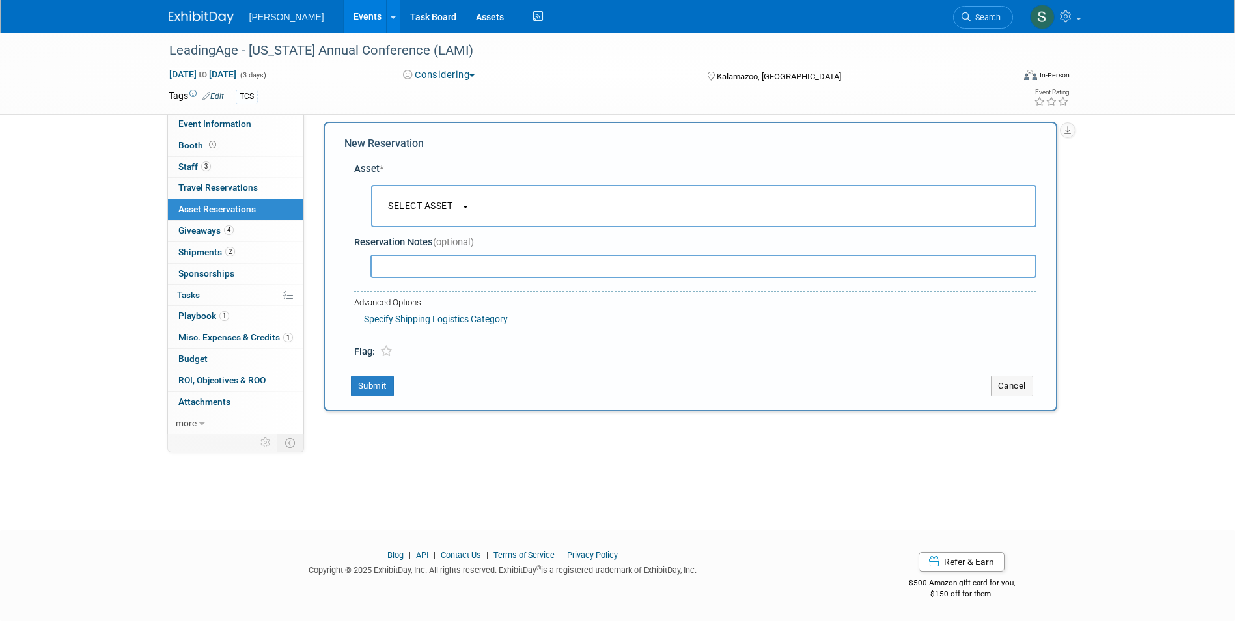
click at [408, 212] on button "-- SELECT ASSET --" at bounding box center [703, 206] width 665 height 42
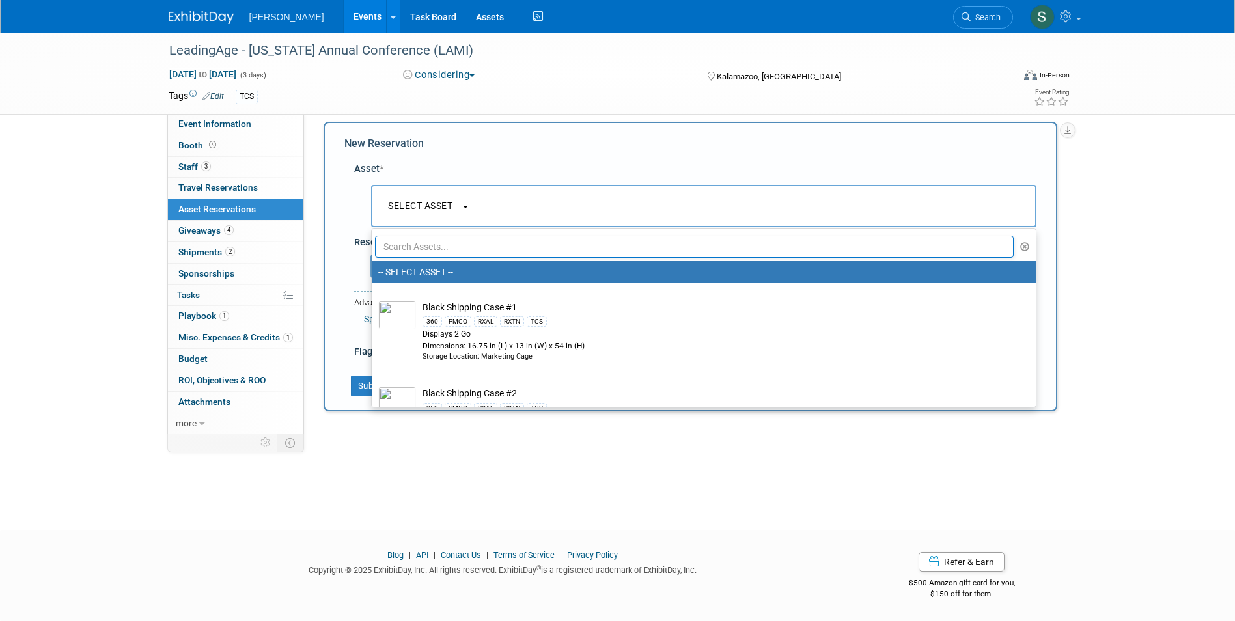
click at [456, 245] on input "text" at bounding box center [694, 247] width 639 height 22
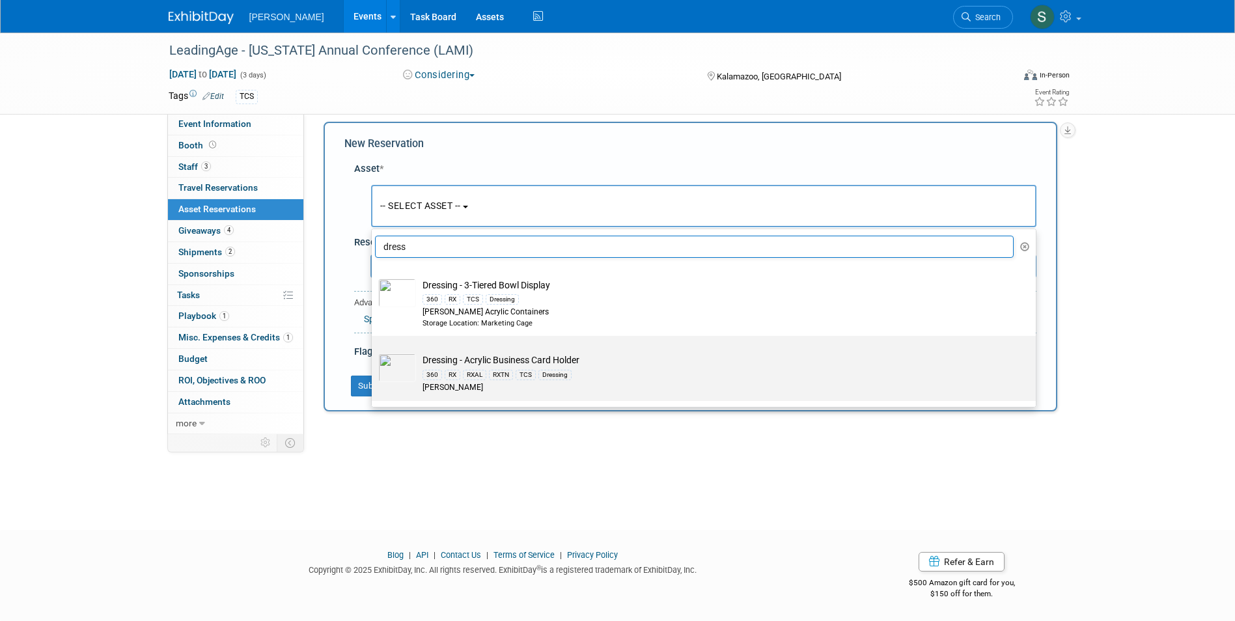
type input "dress"
click at [610, 355] on td "Dressing - Acrylic Business Card Holder 360 RX RXAL RXTN TCS Dressing Azar" at bounding box center [713, 373] width 594 height 40
click at [374, 352] on input "Dressing - Acrylic Business Card Holder 360 RX RXAL RXTN TCS Dressing Azar" at bounding box center [369, 347] width 8 height 8
select select "10723995"
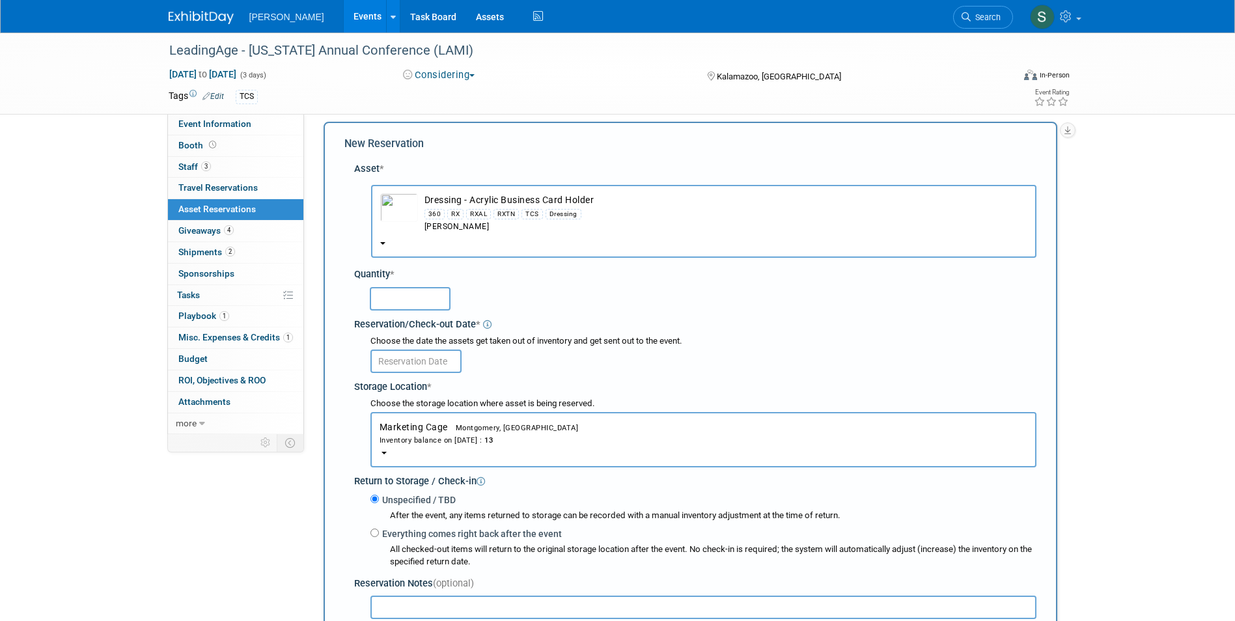
click at [416, 307] on input "text" at bounding box center [410, 298] width 81 height 23
type input "1"
click at [425, 367] on input "text" at bounding box center [415, 361] width 91 height 23
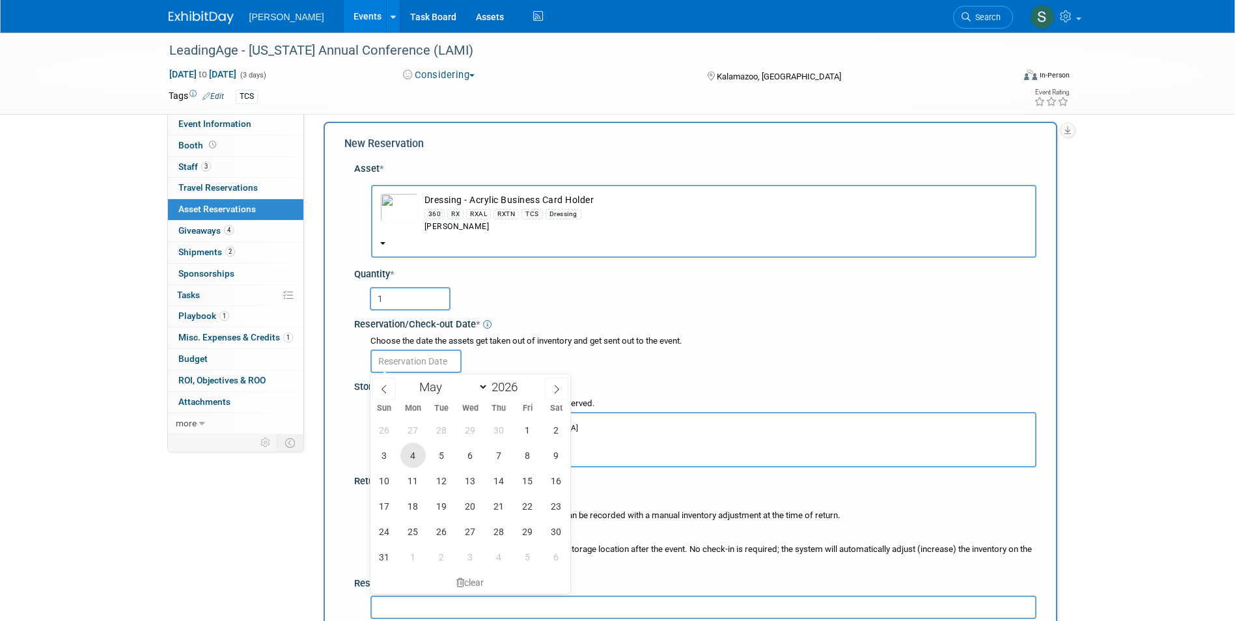
click at [424, 461] on span "4" at bounding box center [412, 455] width 25 height 25
type input "May 4, 2026"
click at [404, 454] on span "4" at bounding box center [412, 455] width 25 height 25
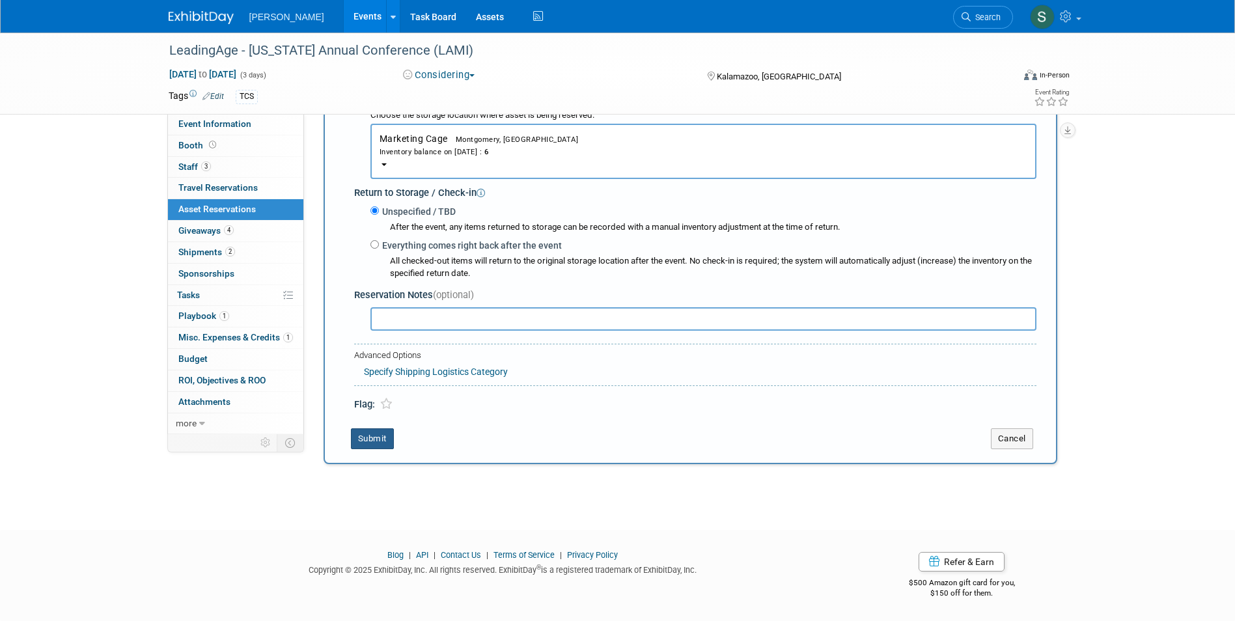
click at [372, 435] on button "Submit" at bounding box center [372, 438] width 43 height 21
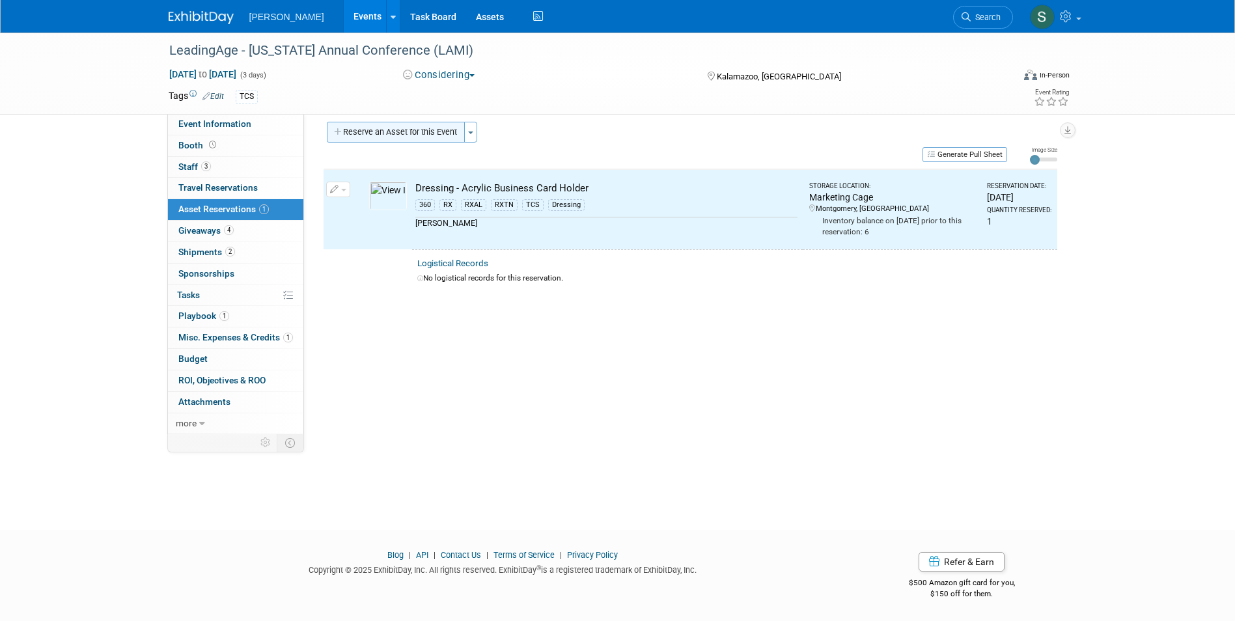
click at [419, 135] on button "Reserve an Asset for this Event" at bounding box center [396, 132] width 138 height 21
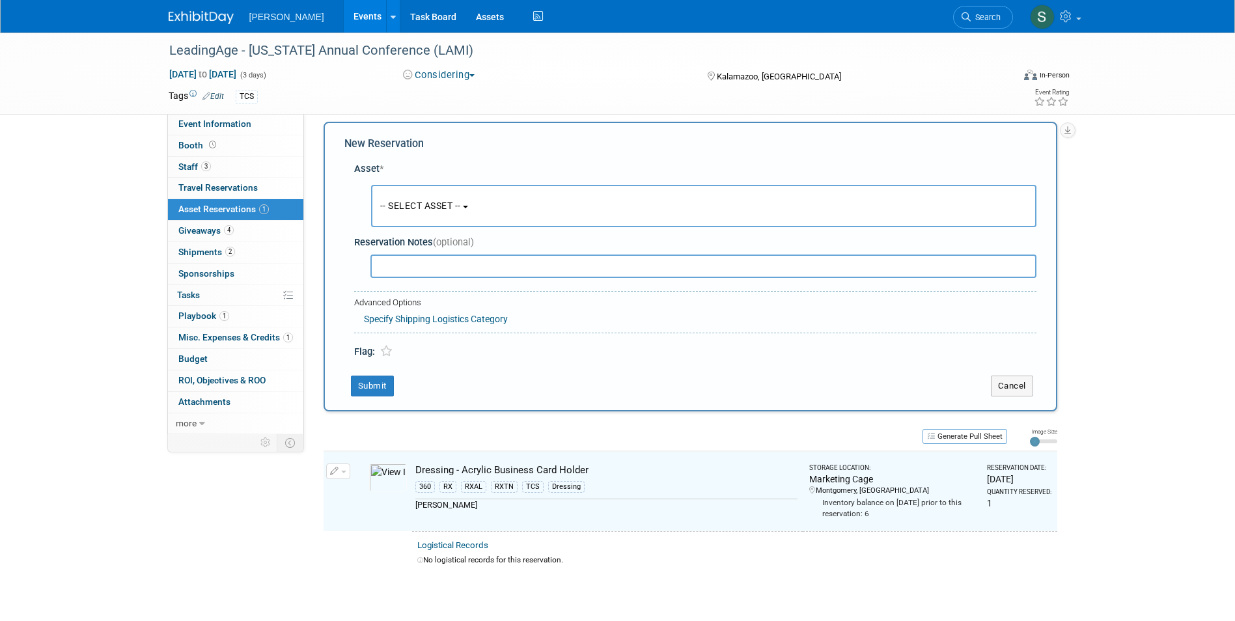
scroll to position [12, 0]
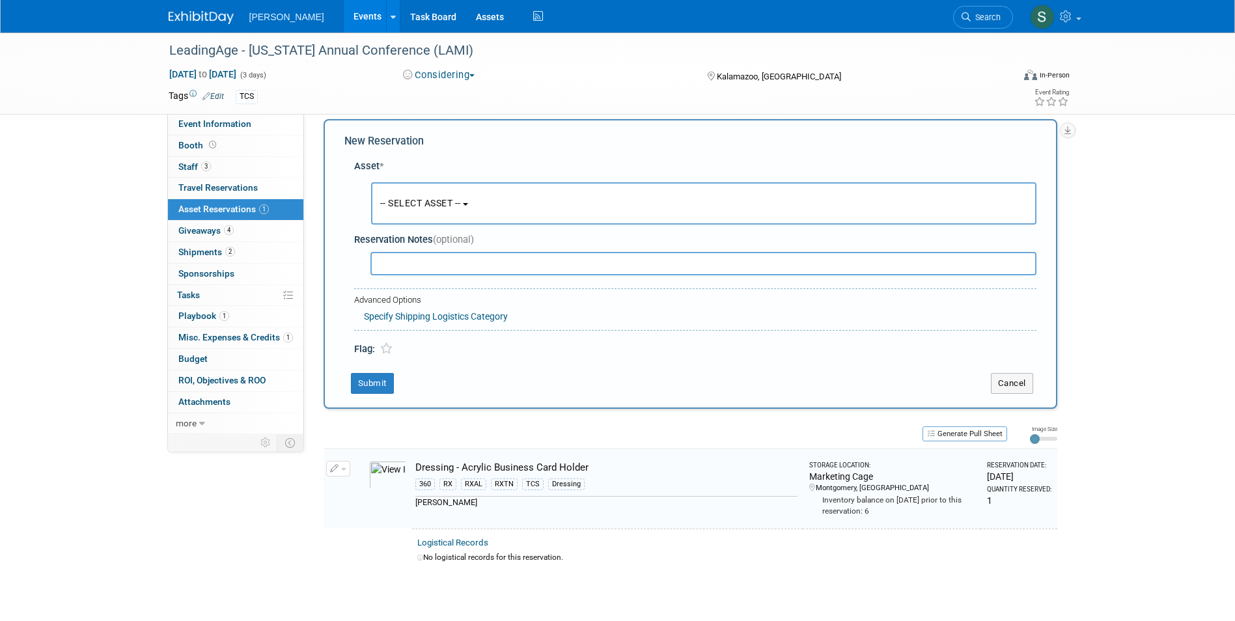
click at [399, 191] on button "-- SELECT ASSET --" at bounding box center [703, 203] width 665 height 42
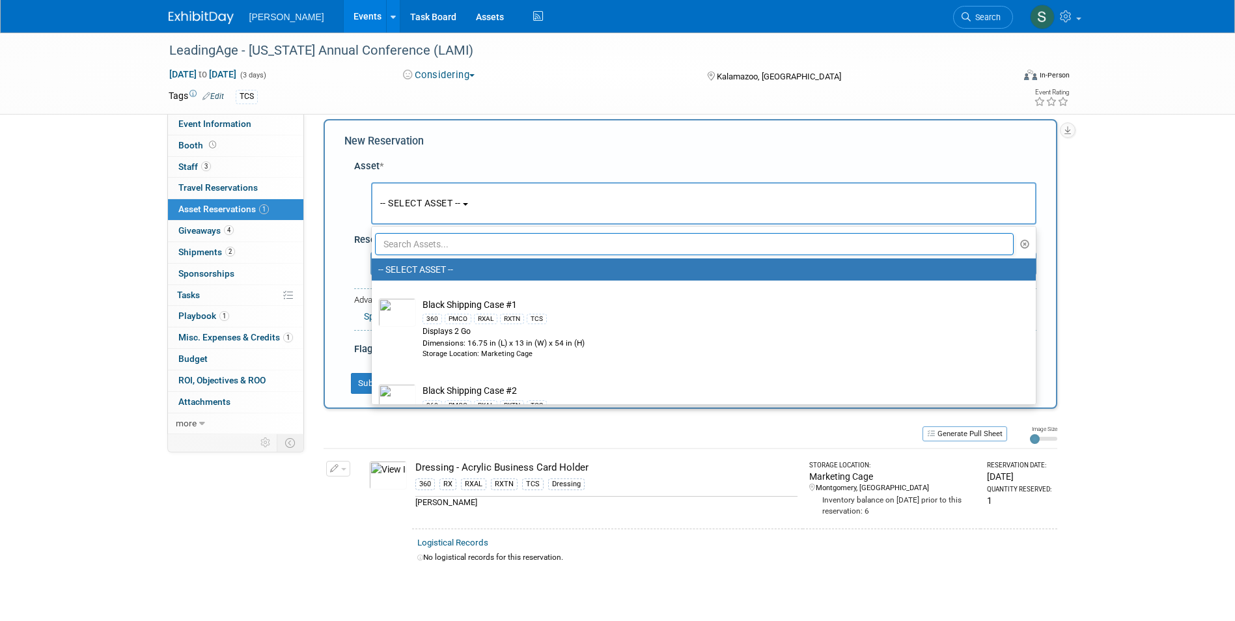
click at [426, 245] on input "text" at bounding box center [694, 244] width 639 height 22
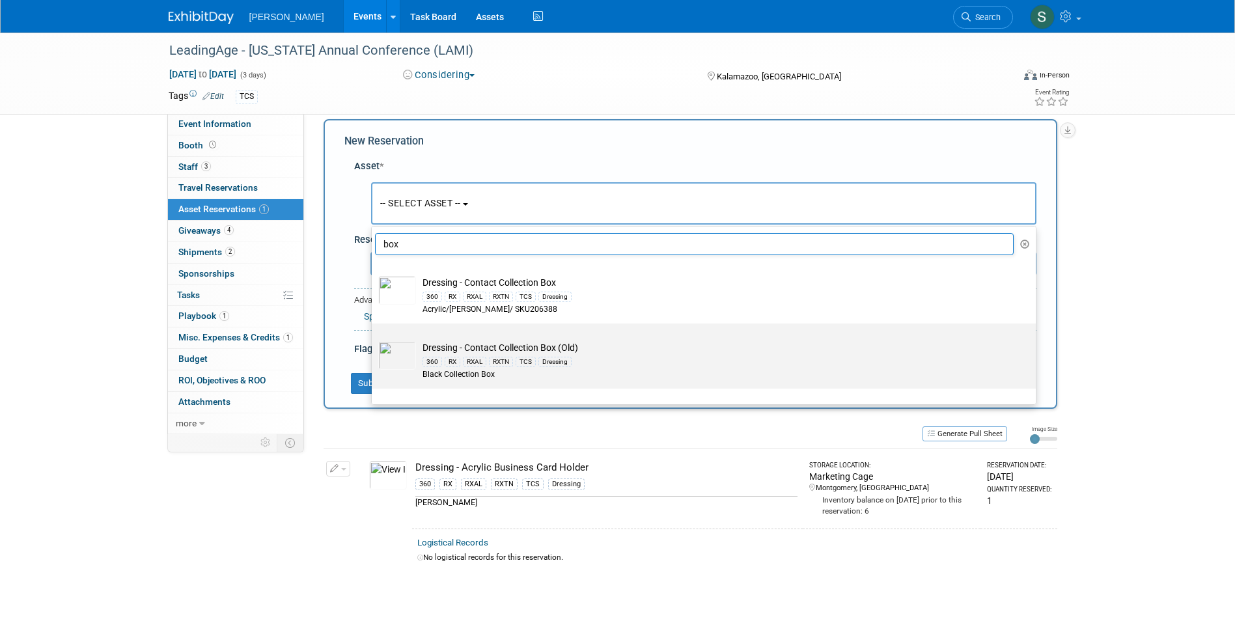
type input "box"
click at [460, 344] on td "Dressing - Contact Collection Box (Old) 360 RX RXAL RXTN TCS Dressing Black Col…" at bounding box center [713, 361] width 594 height 40
click at [374, 339] on input "Dressing - Contact Collection Box (Old) 360 RX RXAL RXTN TCS Dressing Black Col…" at bounding box center [369, 335] width 8 height 8
select select "10724622"
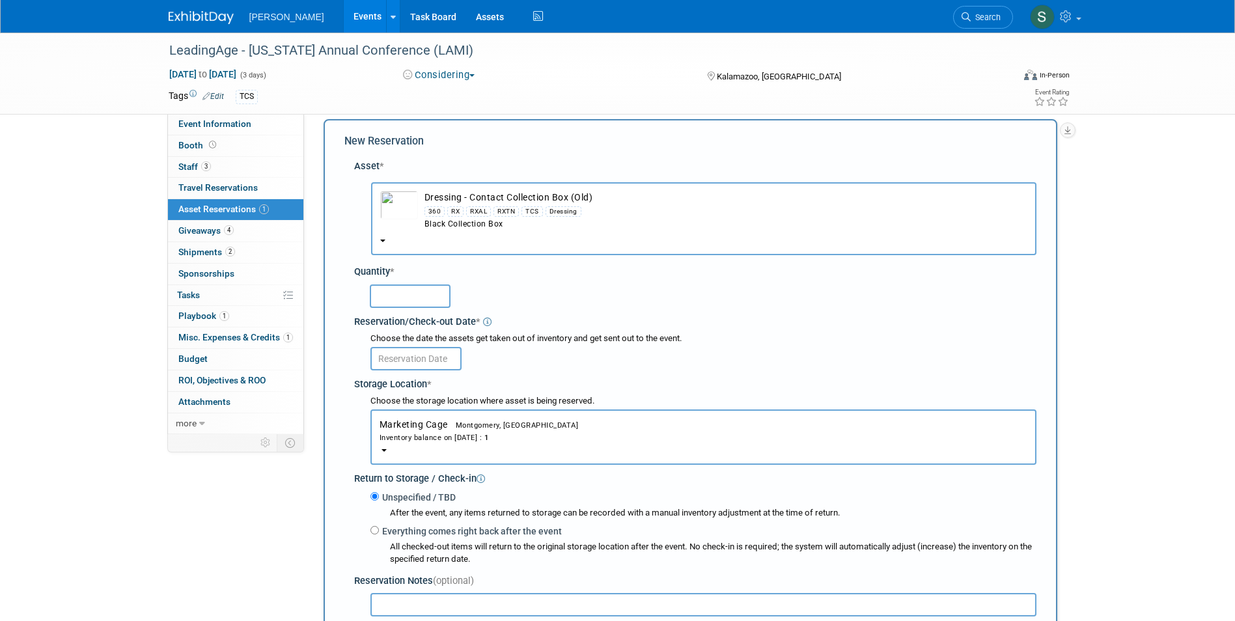
click at [381, 297] on input "text" at bounding box center [410, 295] width 81 height 23
type input "1"
click at [398, 357] on input "text" at bounding box center [415, 358] width 91 height 23
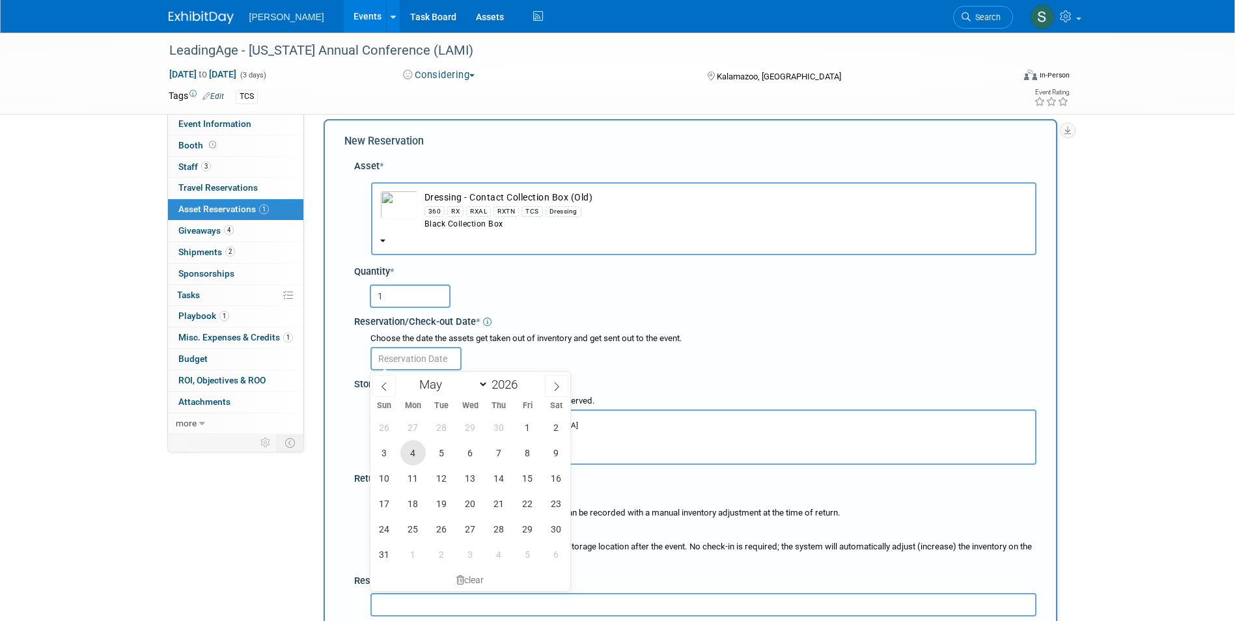
click at [414, 449] on span "4" at bounding box center [412, 452] width 25 height 25
type input "May 4, 2026"
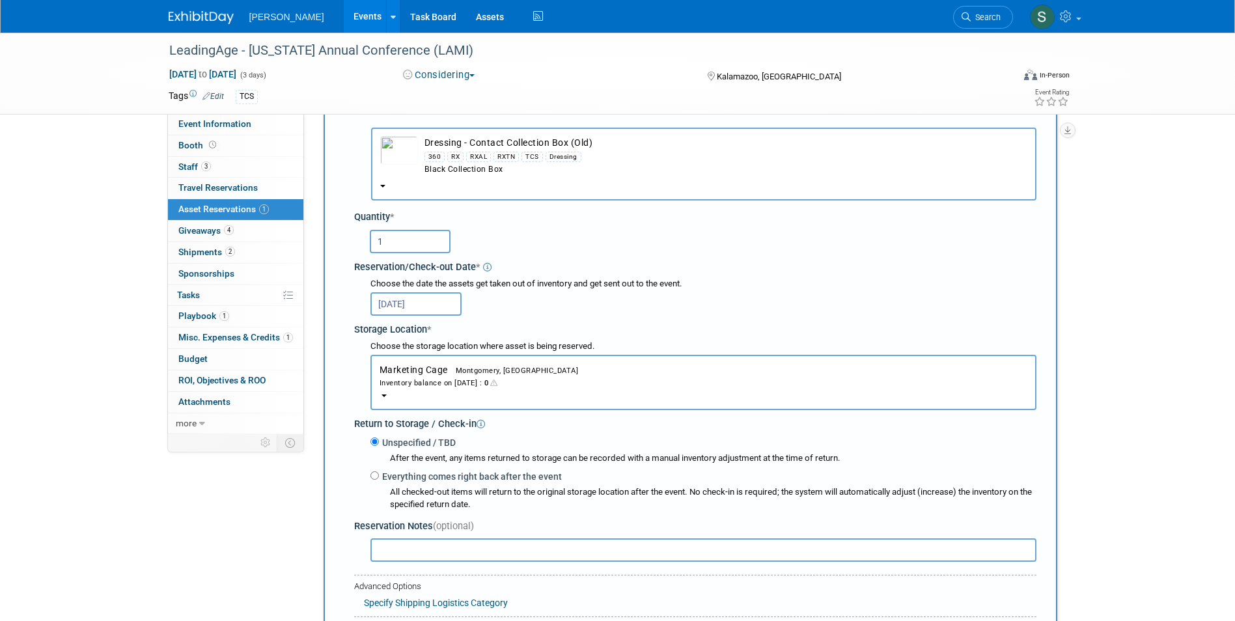
scroll to position [143, 0]
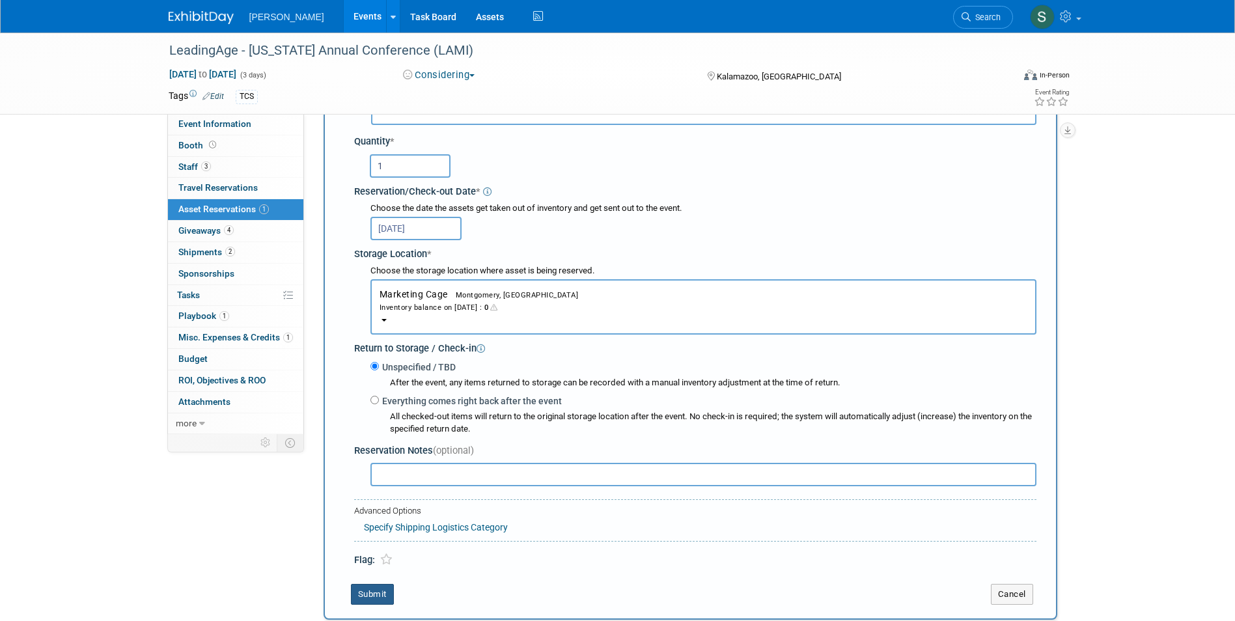
click at [378, 586] on button "Submit" at bounding box center [372, 594] width 43 height 21
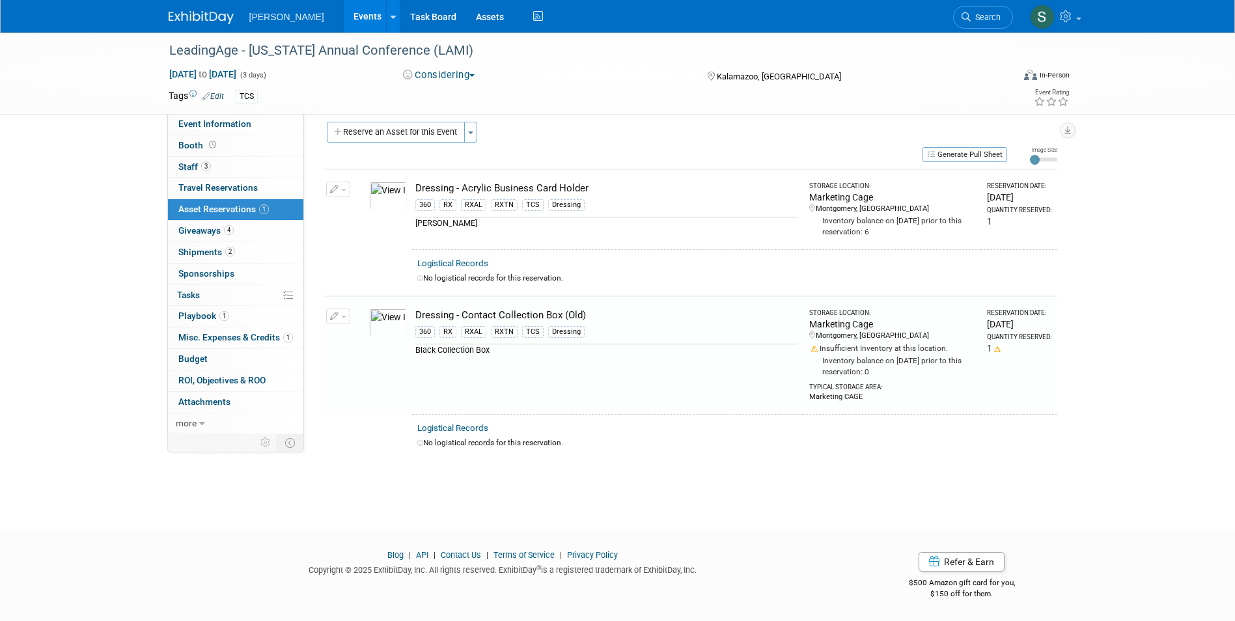
scroll to position [10, 0]
click at [402, 135] on button "Reserve an Asset for this Event" at bounding box center [396, 132] width 138 height 21
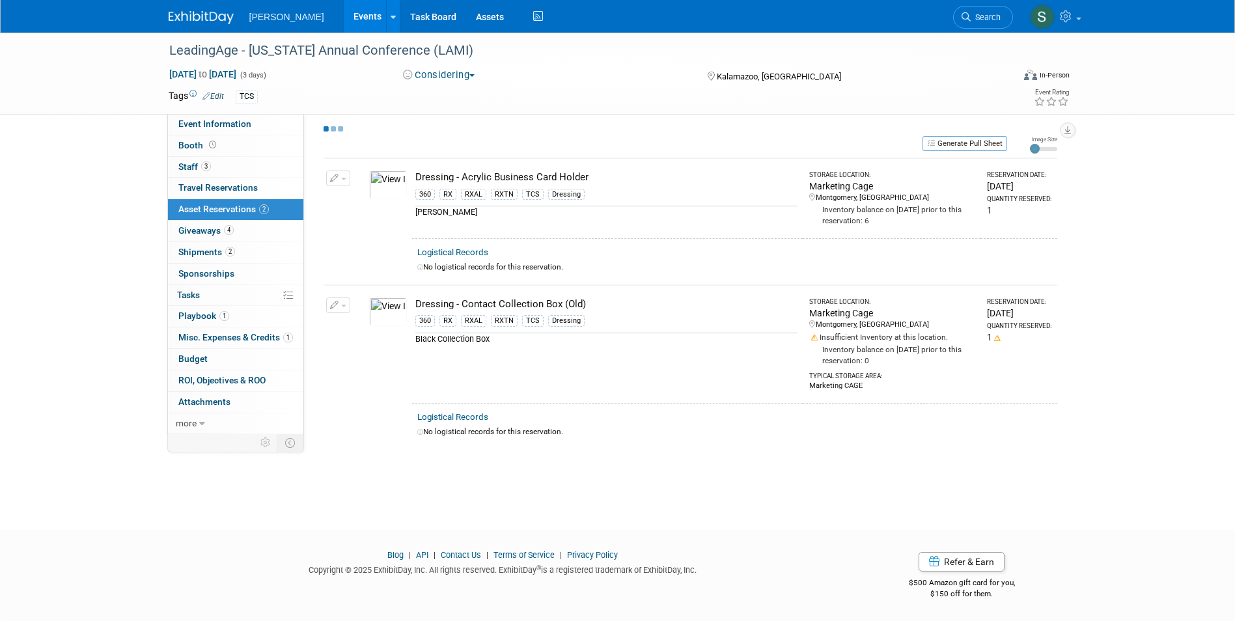
scroll to position [12, 0]
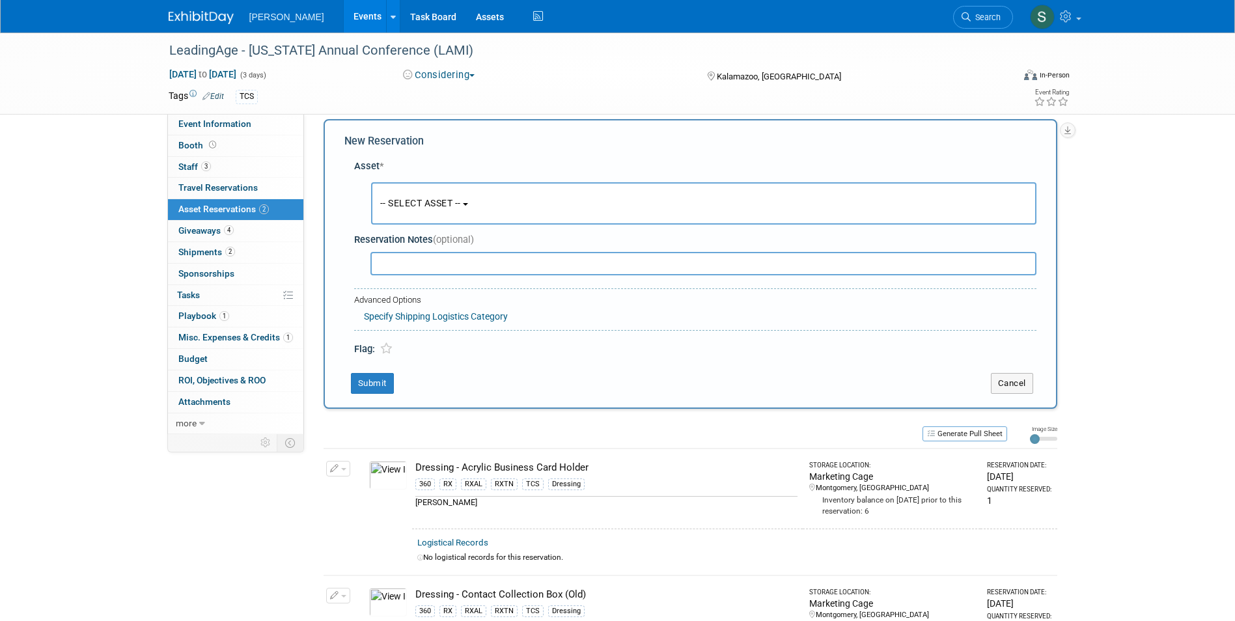
click at [409, 200] on span "-- SELECT ASSET --" at bounding box center [420, 203] width 81 height 10
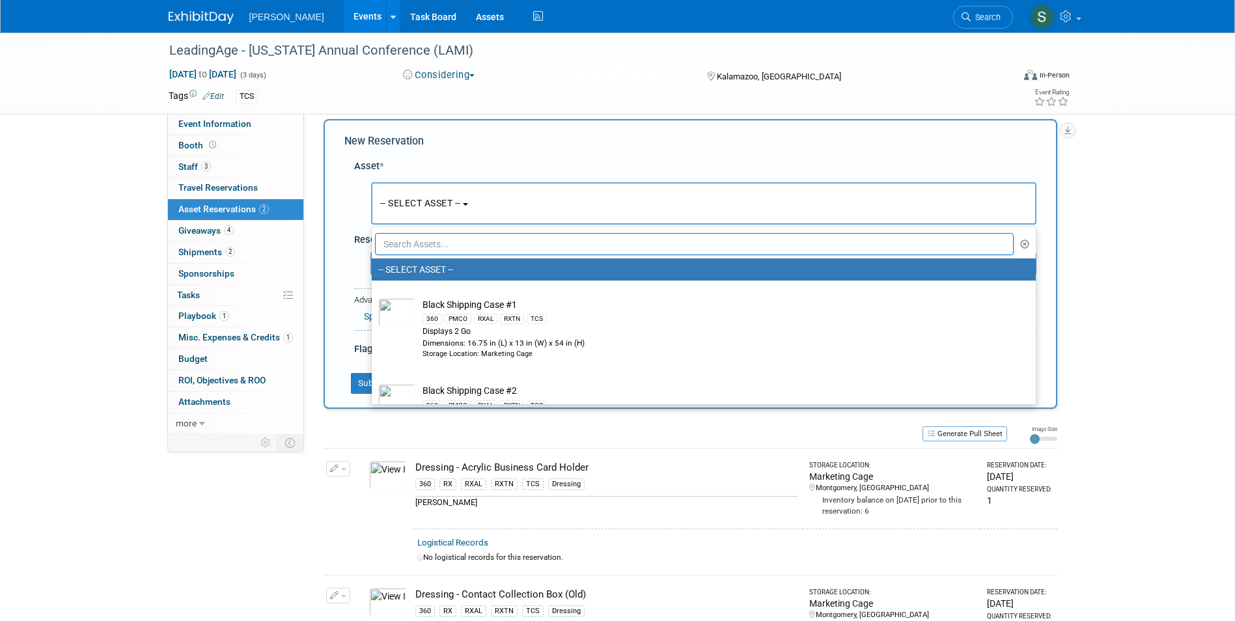
click at [425, 244] on input "text" at bounding box center [694, 244] width 639 height 22
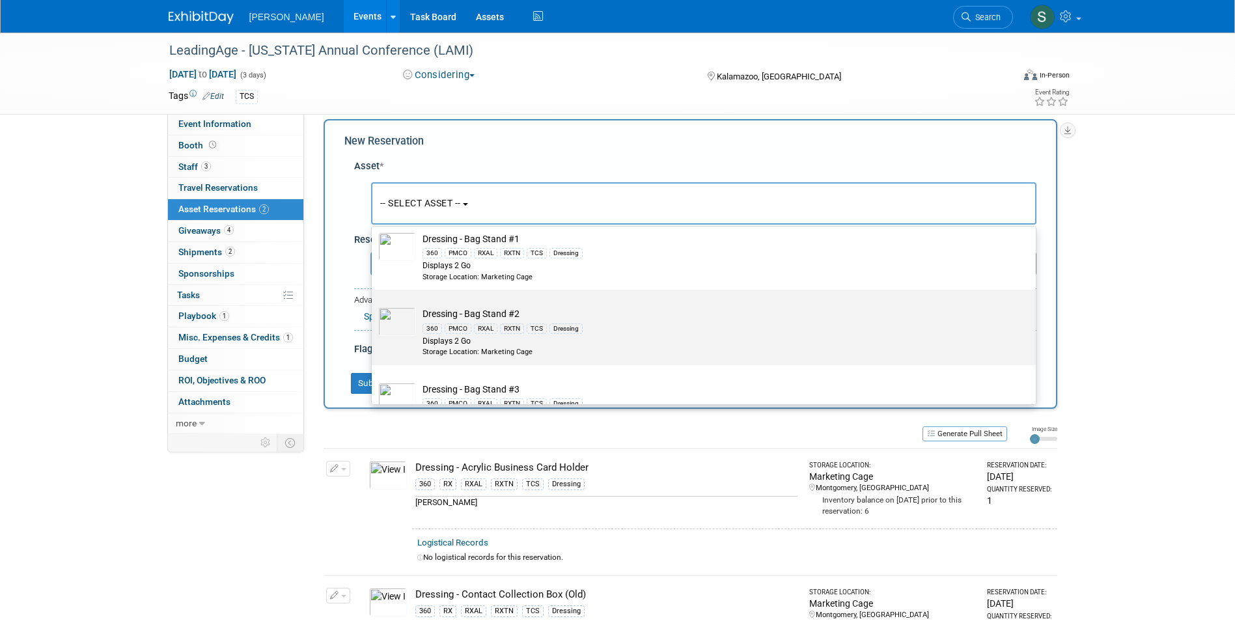
scroll to position [130, 0]
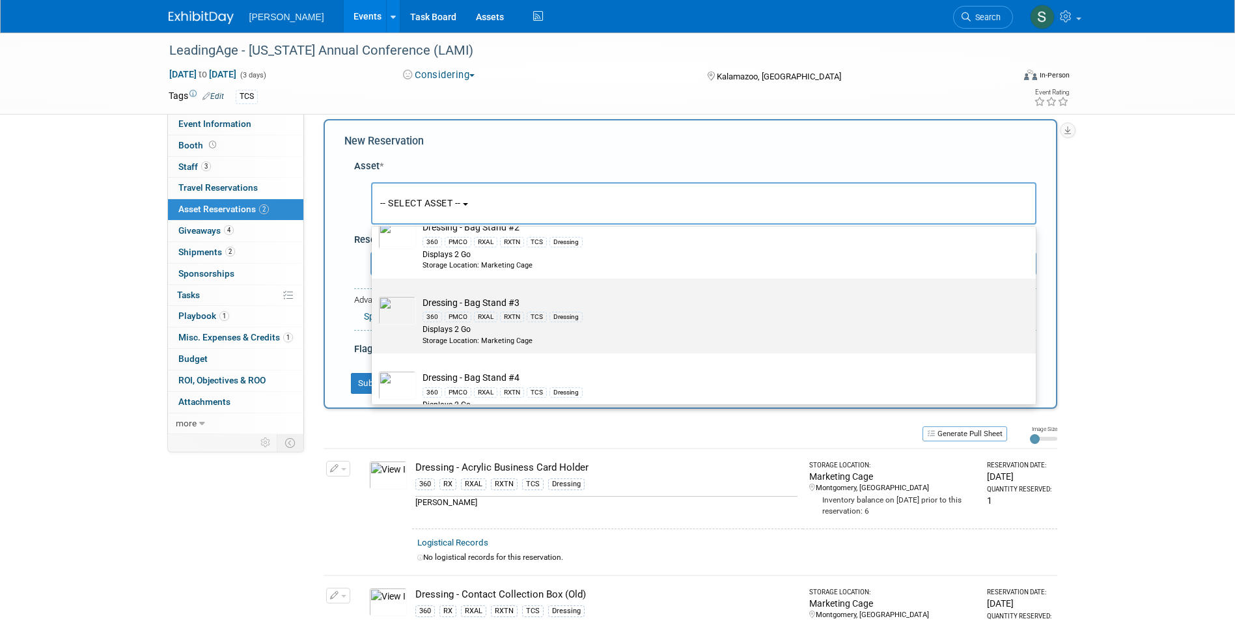
type input "bag"
click at [616, 306] on td "Dressing - Bag Stand #3 360 PMCO RXAL RXTN TCS Dressing Displays 2 Go Storage L…" at bounding box center [713, 320] width 594 height 49
click at [374, 294] on input "Dressing - Bag Stand #3 360 PMCO RXAL RXTN TCS Dressing Displays 2 Go Storage L…" at bounding box center [369, 290] width 8 height 8
select select "10722739"
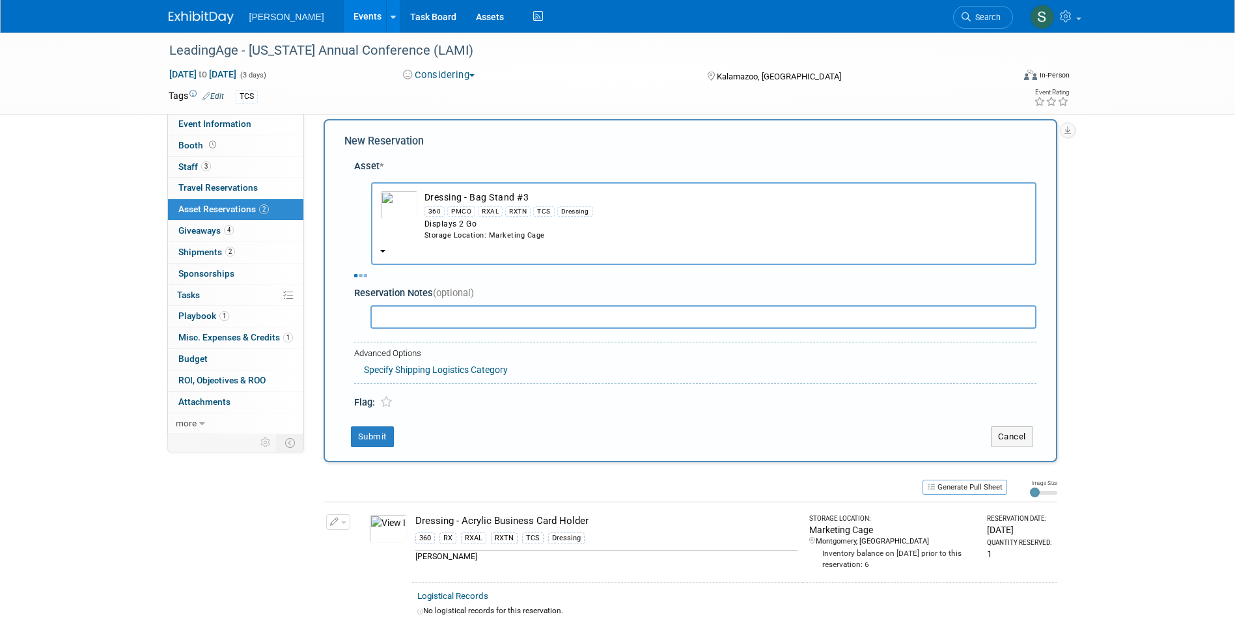
select select "4"
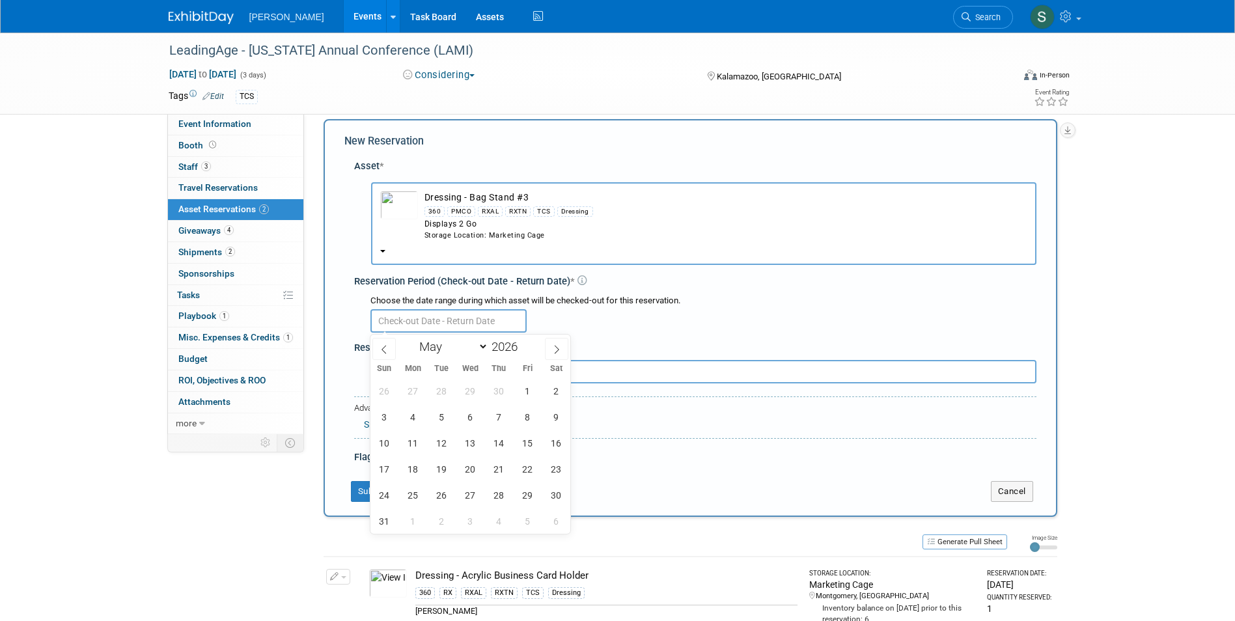
click at [402, 324] on input "text" at bounding box center [448, 320] width 156 height 23
click at [411, 416] on span "4" at bounding box center [412, 416] width 25 height 25
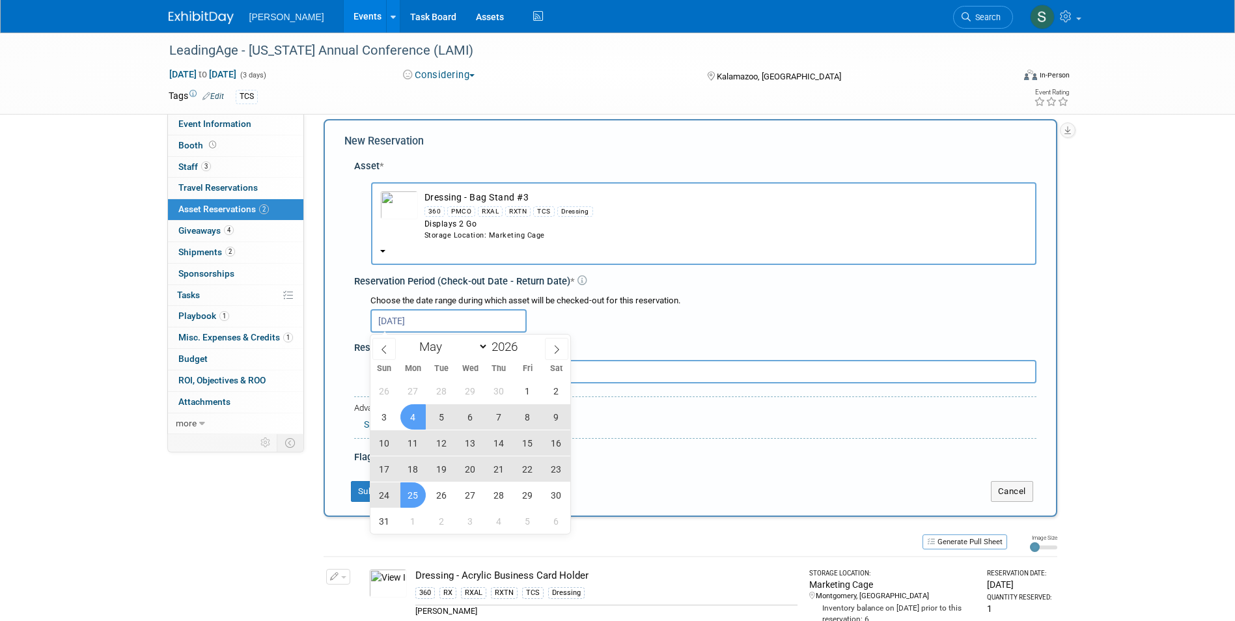
click at [417, 493] on span "25" at bounding box center [412, 494] width 25 height 25
type input "May 4, 2026 to May 25, 2026"
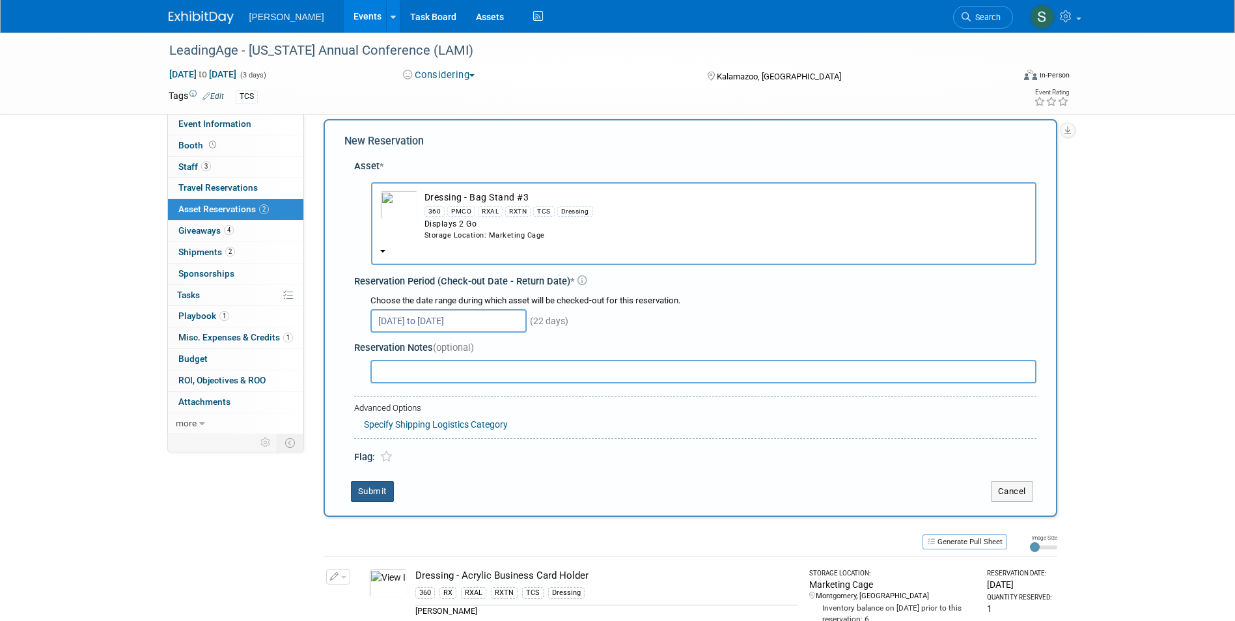
click at [376, 489] on button "Submit" at bounding box center [372, 491] width 43 height 21
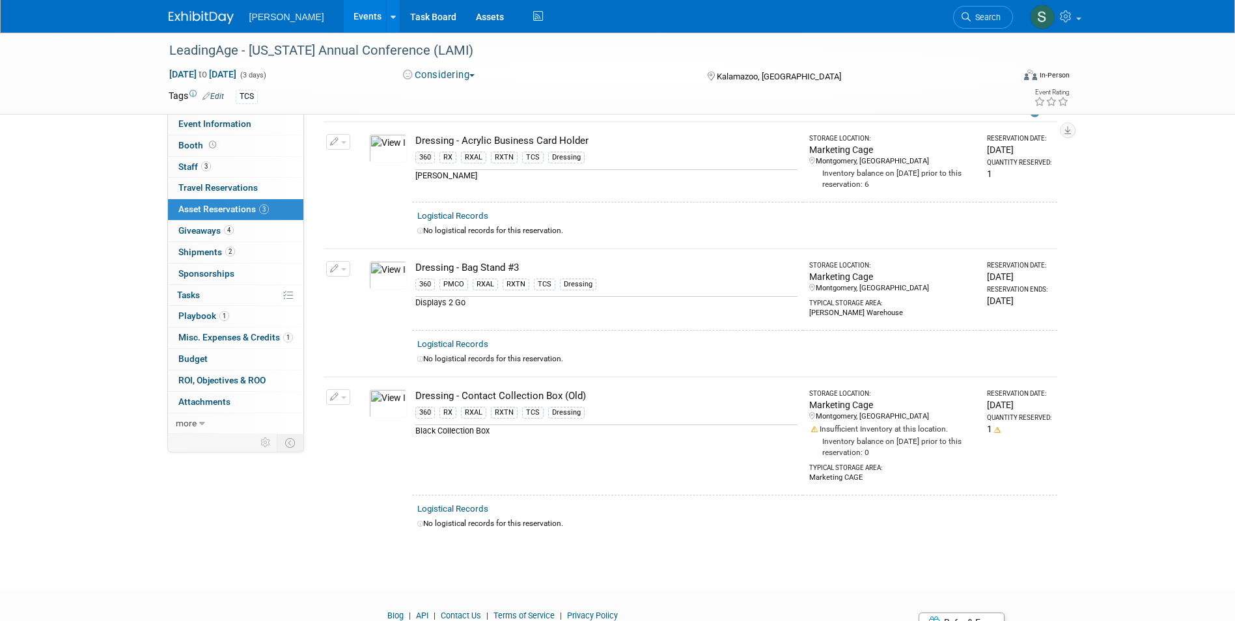
scroll to position [0, 0]
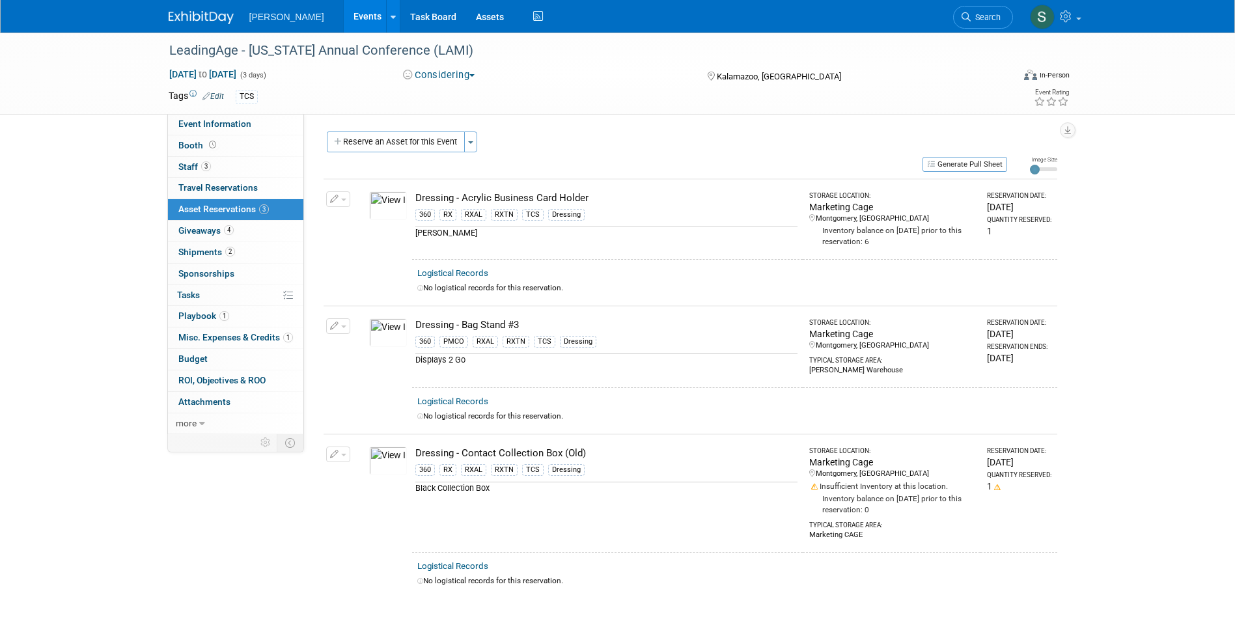
click at [398, 112] on div "LeadingAge - Michigan Annual Conference (LAMI) May 18, 2026 to May 20, 2026 (3 …" at bounding box center [618, 73] width 918 height 81
click at [393, 135] on button "Reserve an Asset for this Event" at bounding box center [396, 142] width 138 height 21
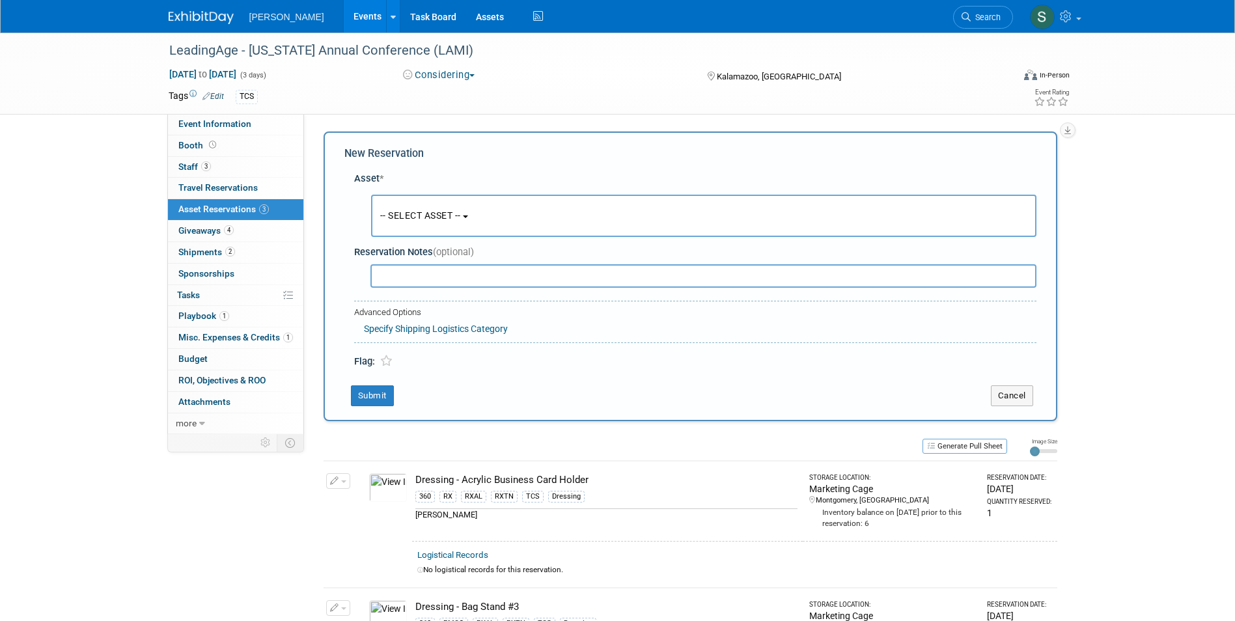
scroll to position [12, 0]
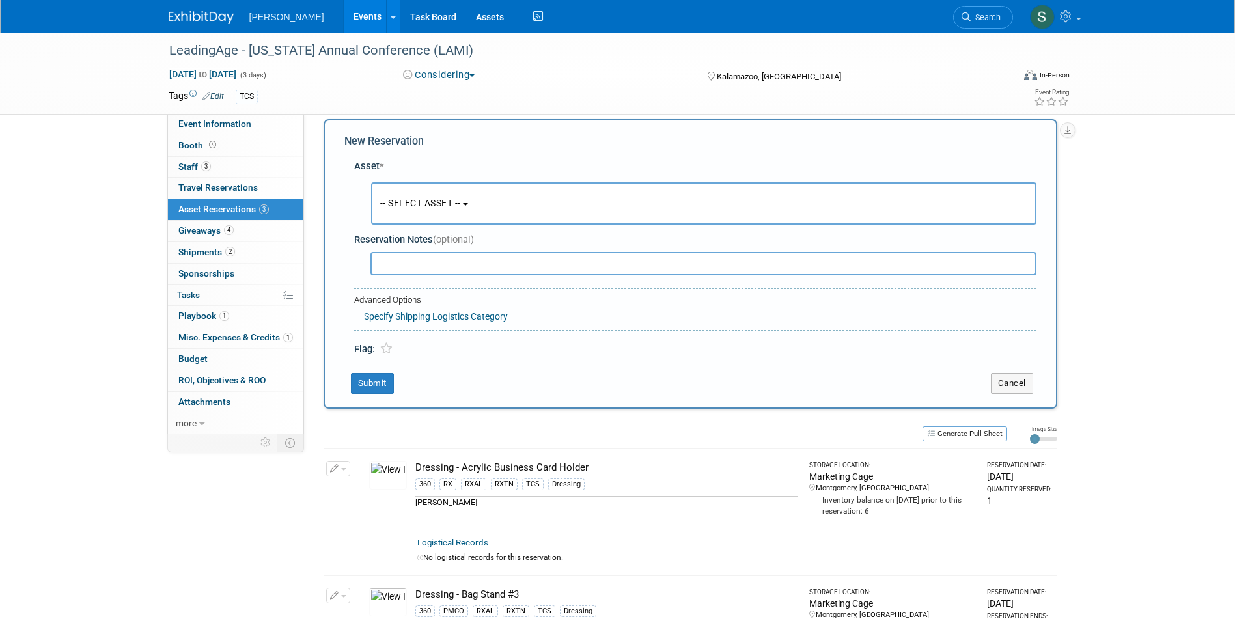
click at [460, 193] on button "-- SELECT ASSET --" at bounding box center [703, 203] width 665 height 42
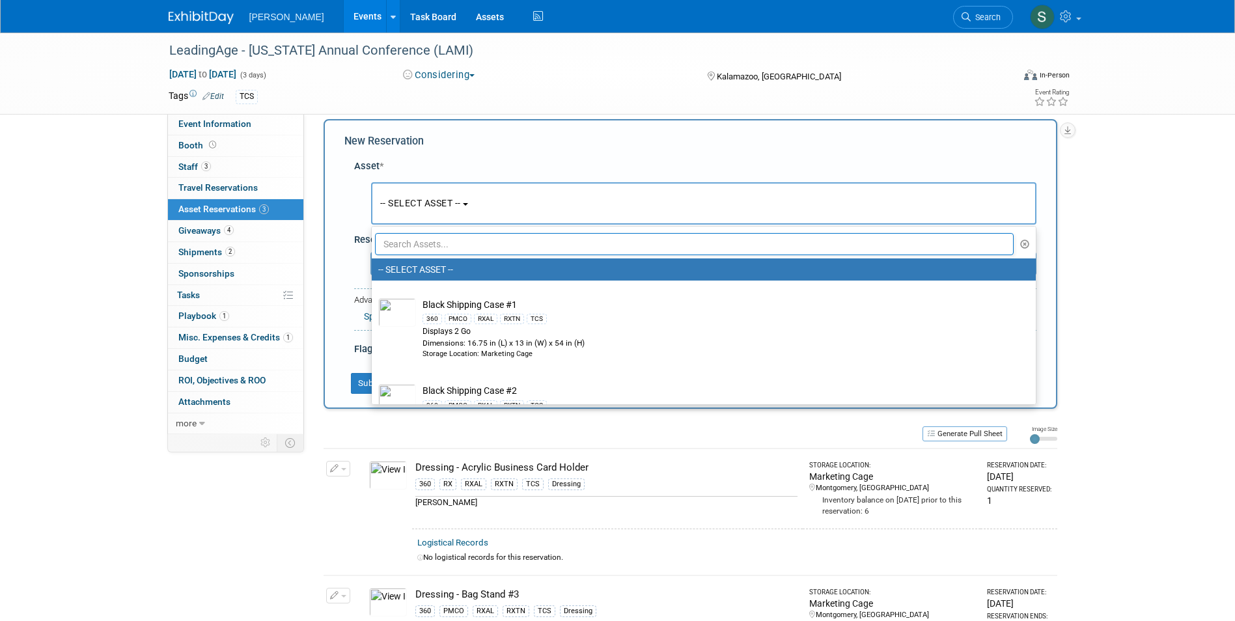
click at [480, 244] on input "text" at bounding box center [694, 244] width 639 height 22
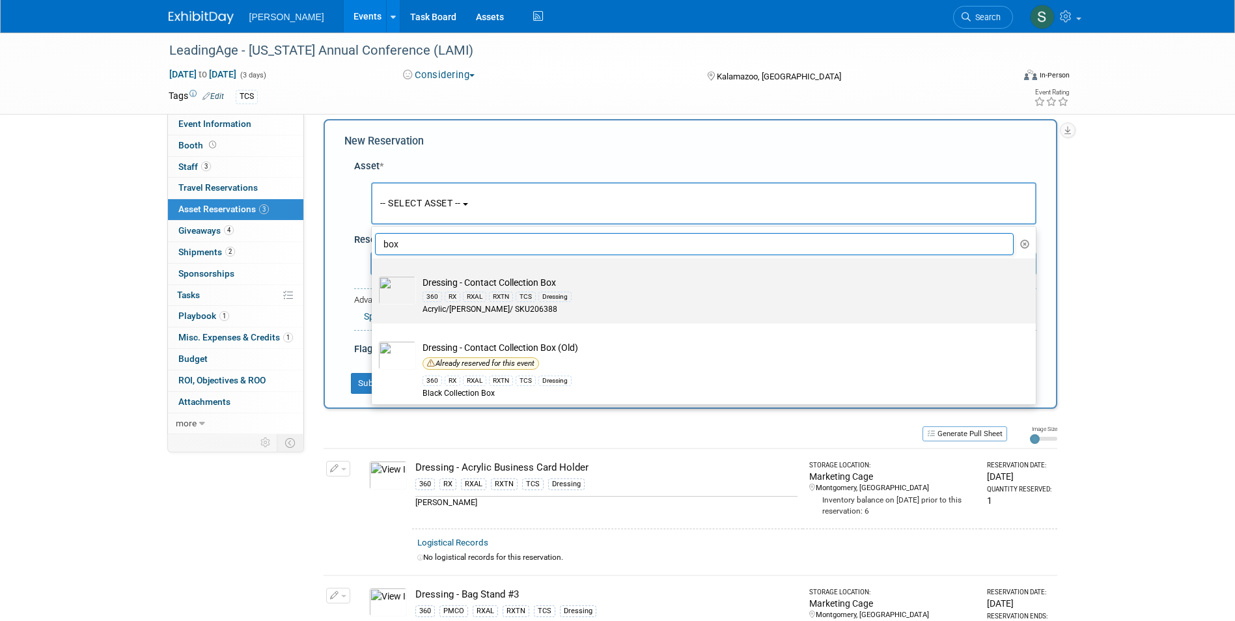
type input "box"
click at [480, 294] on div "RXAL" at bounding box center [474, 297] width 23 height 10
click at [374, 274] on input "Dressing - Contact Collection Box 360 RX RXAL RXTN TCS Dressing Acrylic/Azar/ S…" at bounding box center [369, 270] width 8 height 8
select select "10724623"
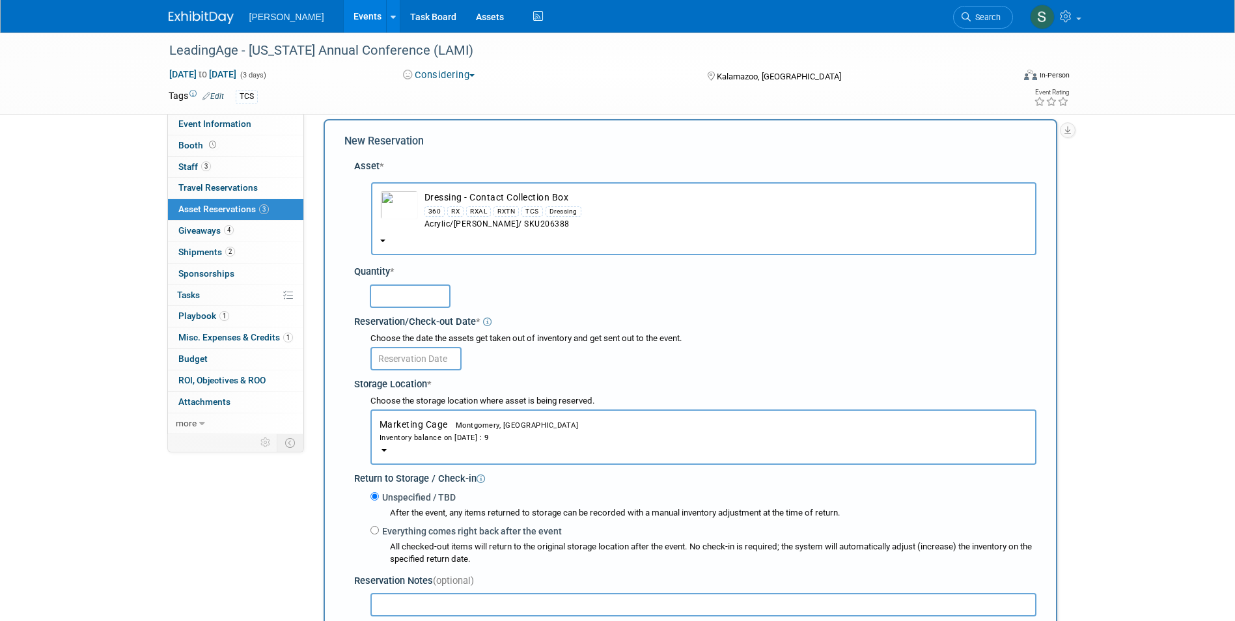
click at [393, 292] on input "text" at bounding box center [410, 295] width 81 height 23
click at [408, 297] on input "text" at bounding box center [410, 295] width 81 height 23
type input "1"
click at [426, 356] on input "text" at bounding box center [415, 358] width 91 height 23
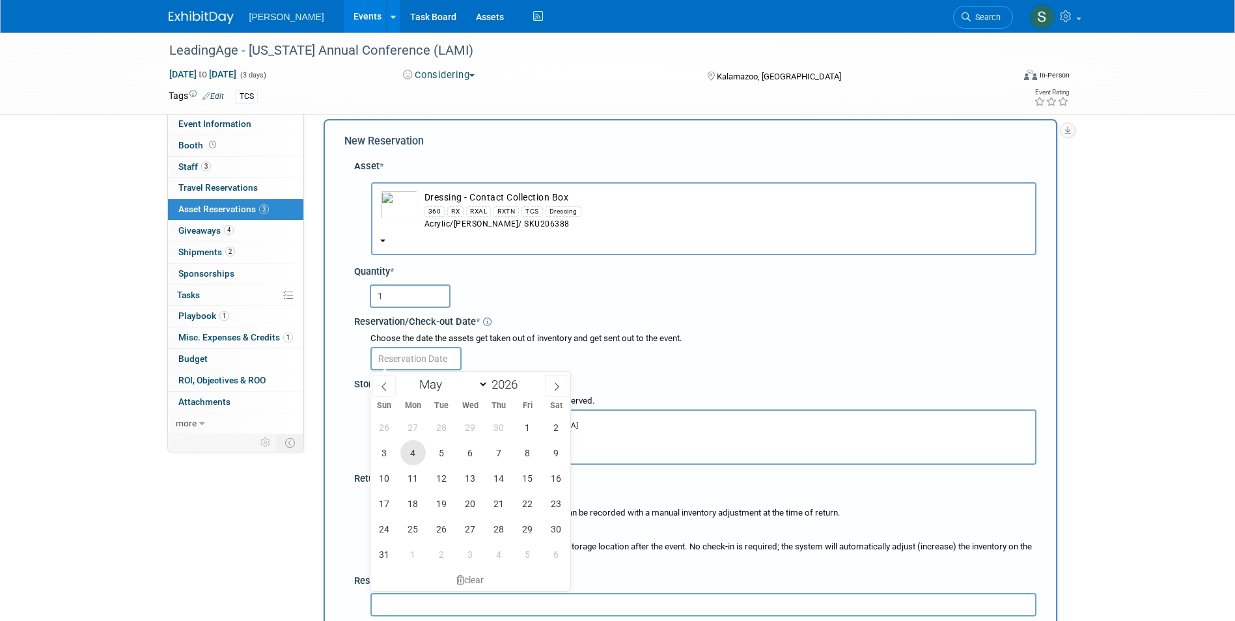
click at [416, 455] on span "4" at bounding box center [412, 452] width 25 height 25
type input "May 4, 2026"
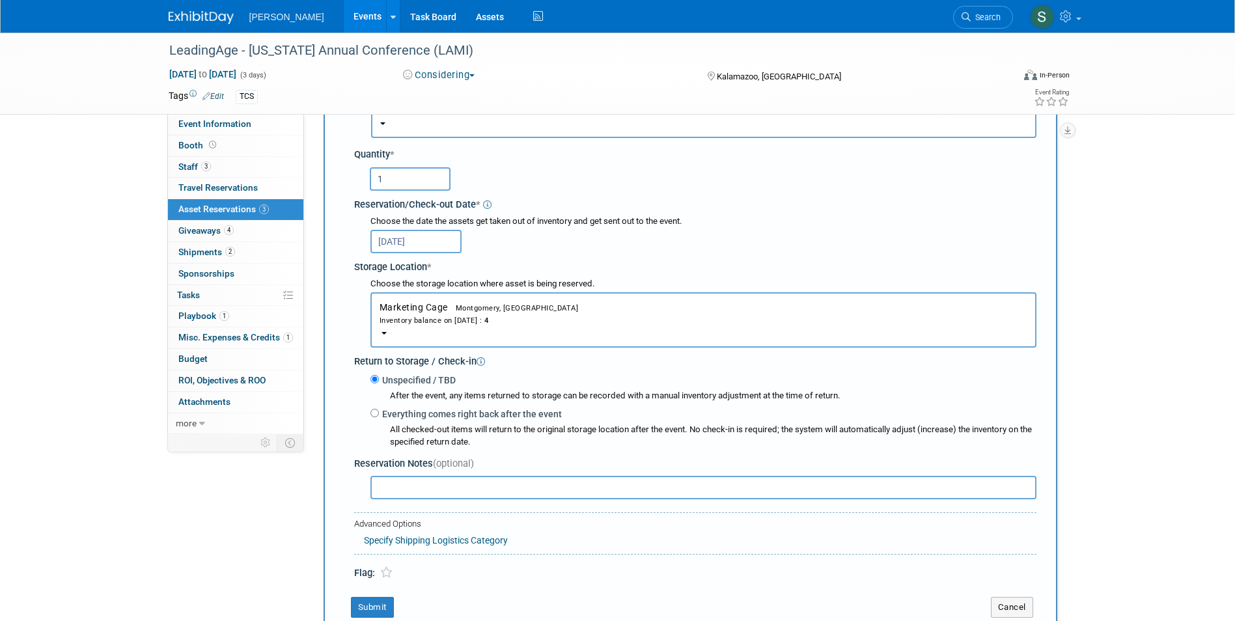
scroll to position [208, 0]
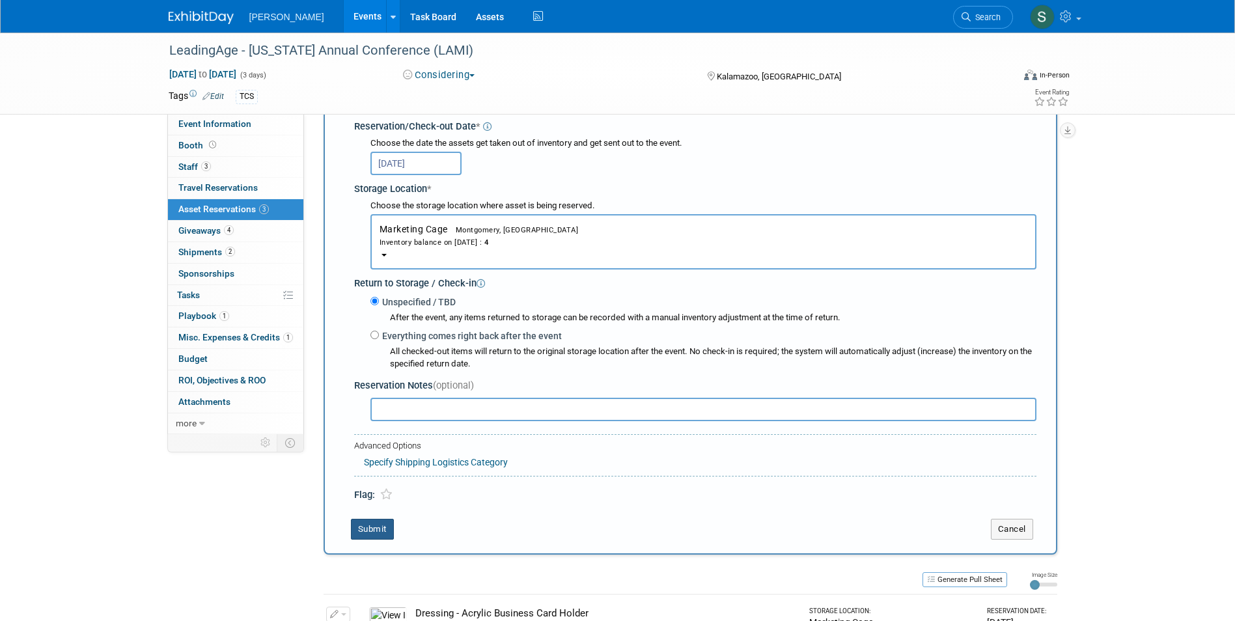
click at [370, 523] on button "Submit" at bounding box center [372, 529] width 43 height 21
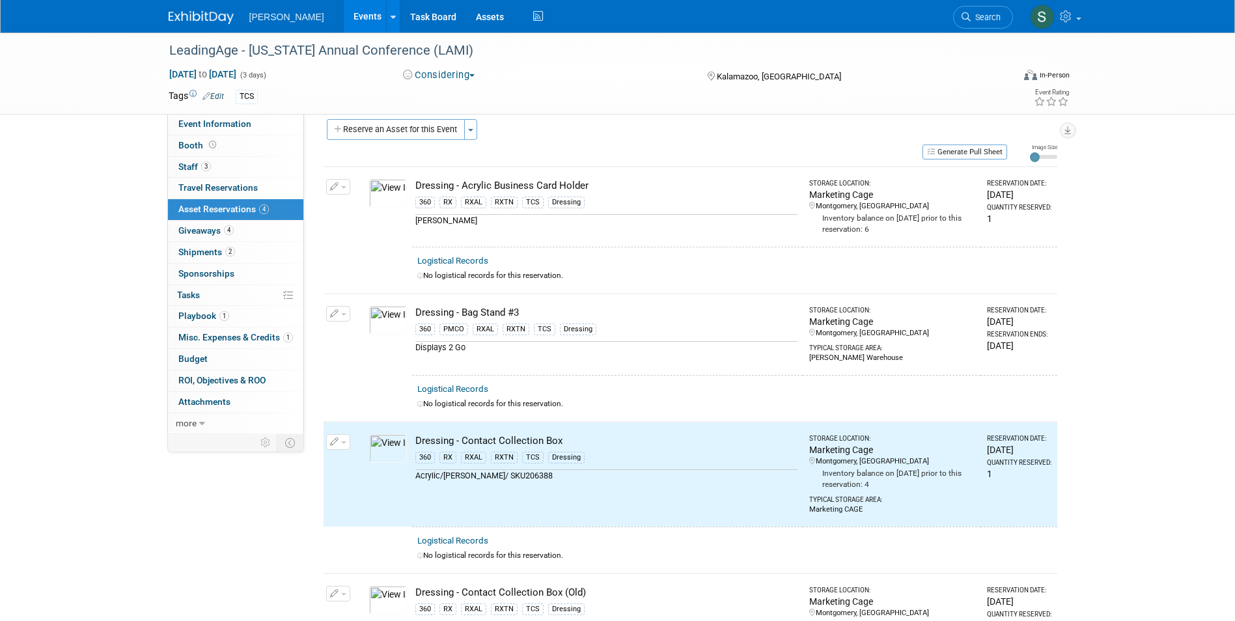
scroll to position [7, 0]
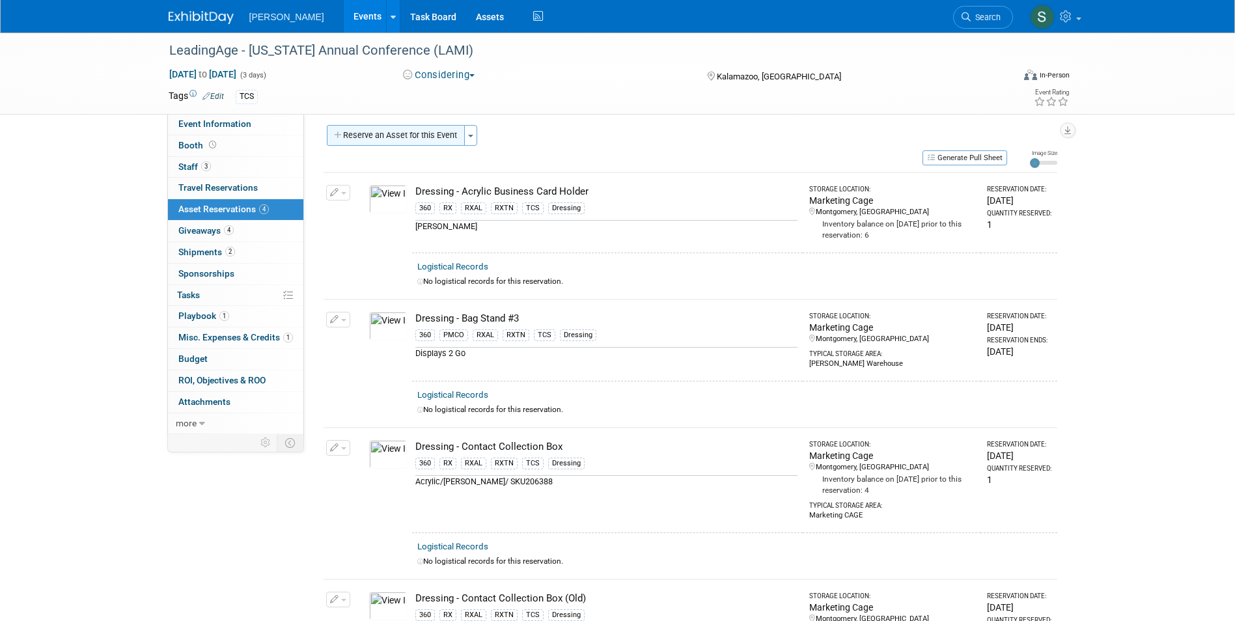
click at [418, 125] on button "Reserve an Asset for this Event" at bounding box center [396, 135] width 138 height 21
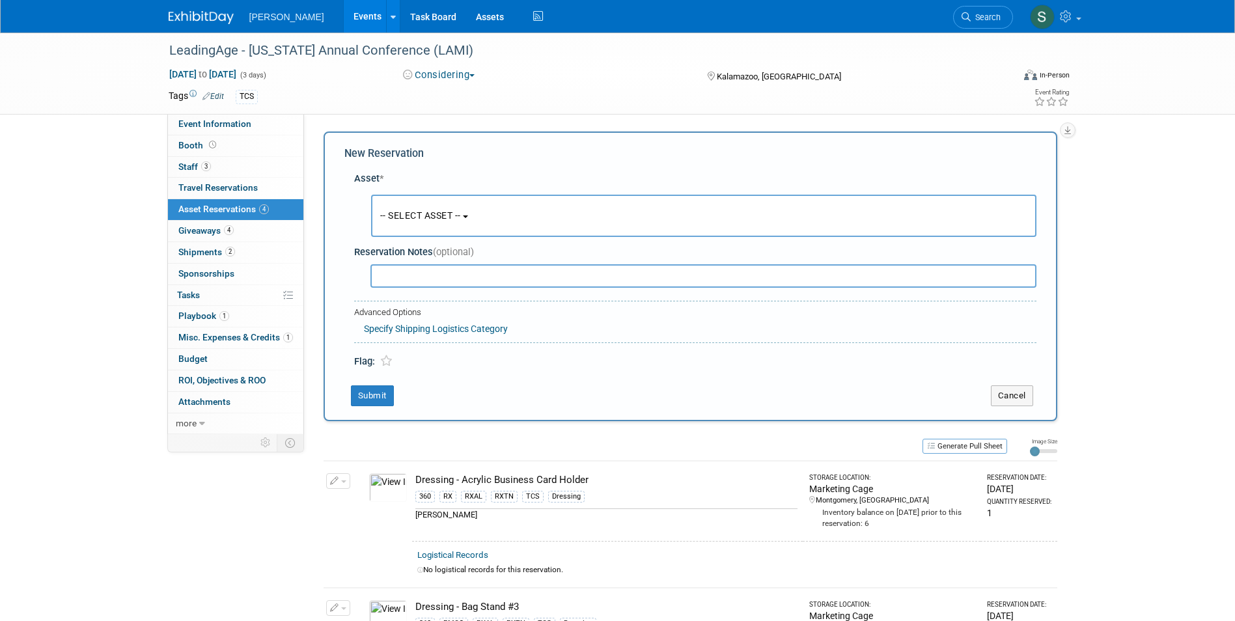
scroll to position [12, 0]
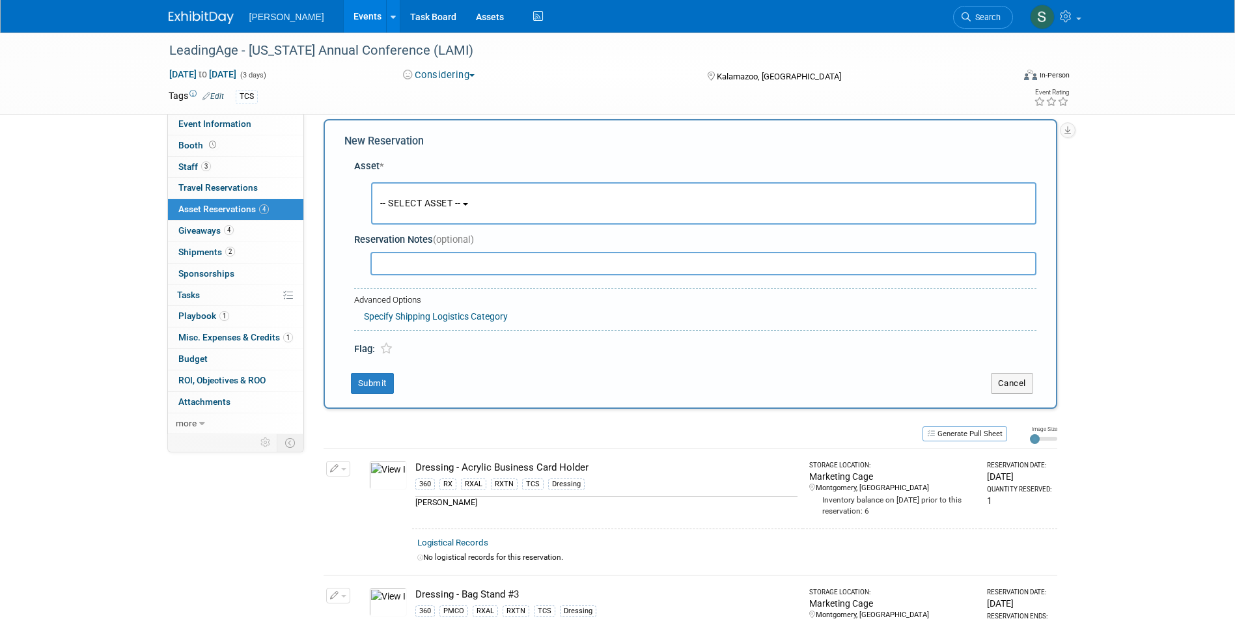
click at [446, 204] on span "-- SELECT ASSET --" at bounding box center [420, 203] width 81 height 10
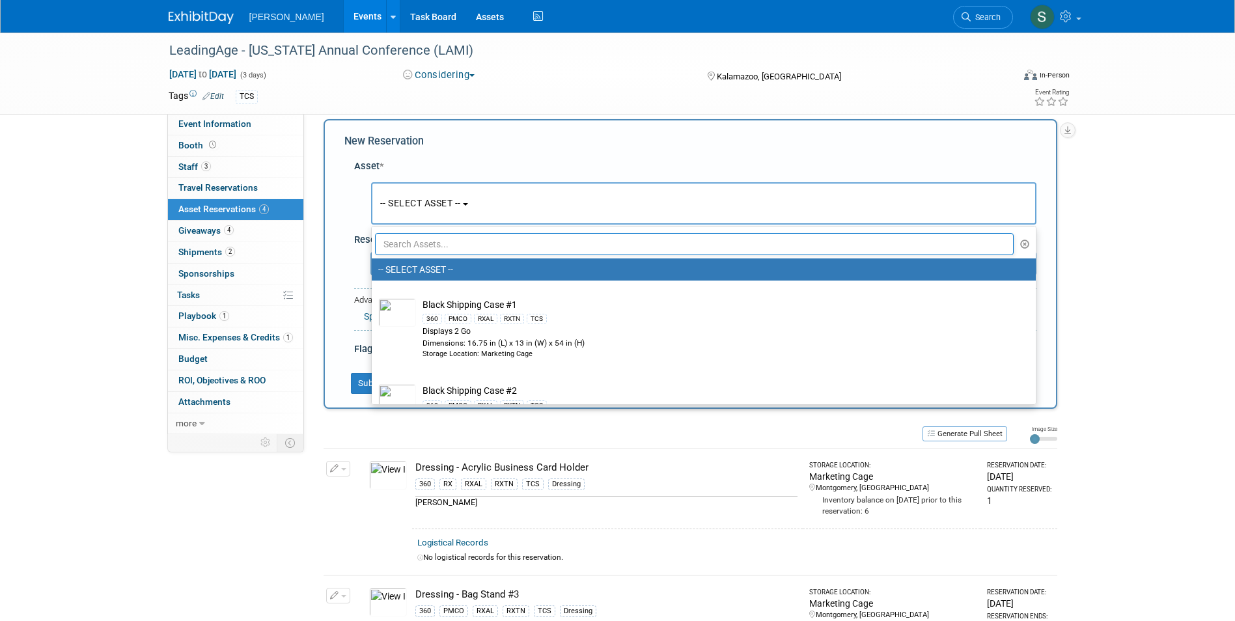
click at [449, 244] on input "text" at bounding box center [694, 244] width 639 height 22
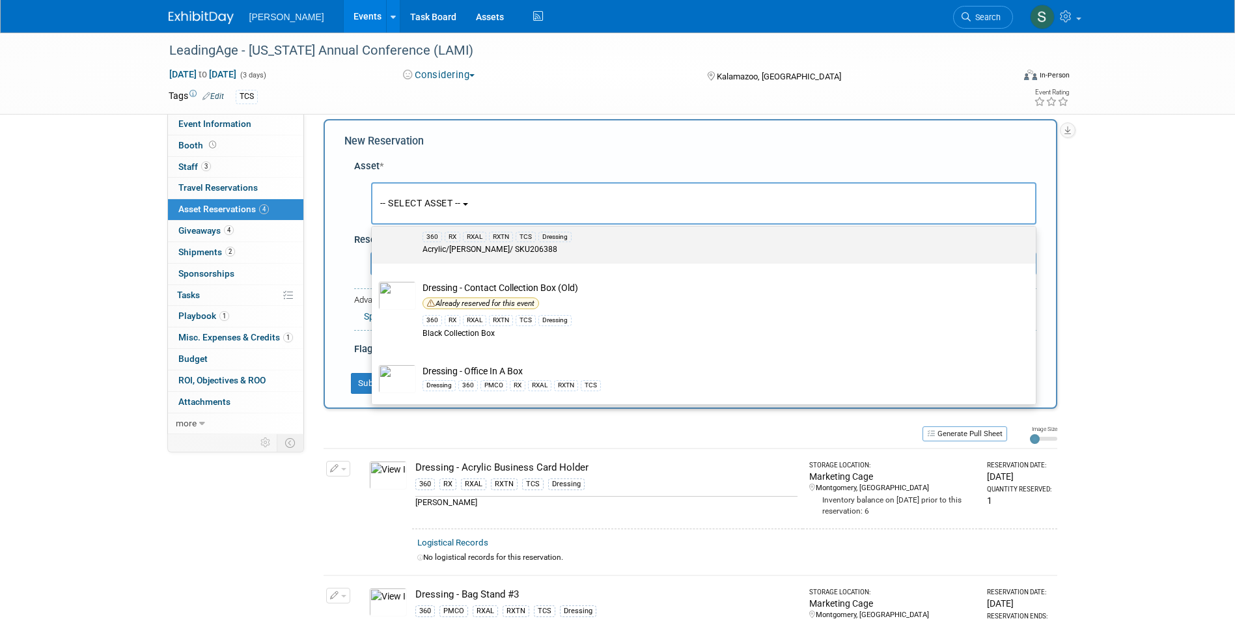
scroll to position [80, 0]
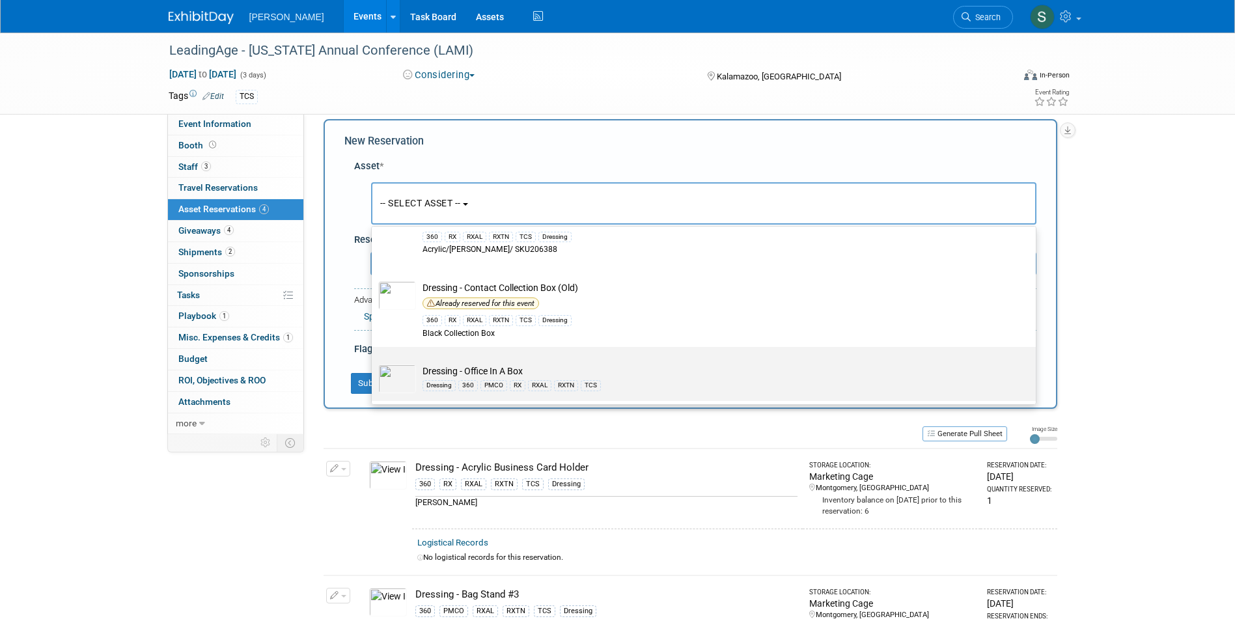
type input "box"
click at [587, 360] on label "Dressing - Office In A Box Dressing 360 PMCO RX RXAL RXTN TCS" at bounding box center [700, 374] width 644 height 49
click at [374, 360] on input "Dressing - Office In A Box Dressing 360 PMCO RX RXAL RXTN TCS" at bounding box center [369, 358] width 8 height 8
select select "10724056"
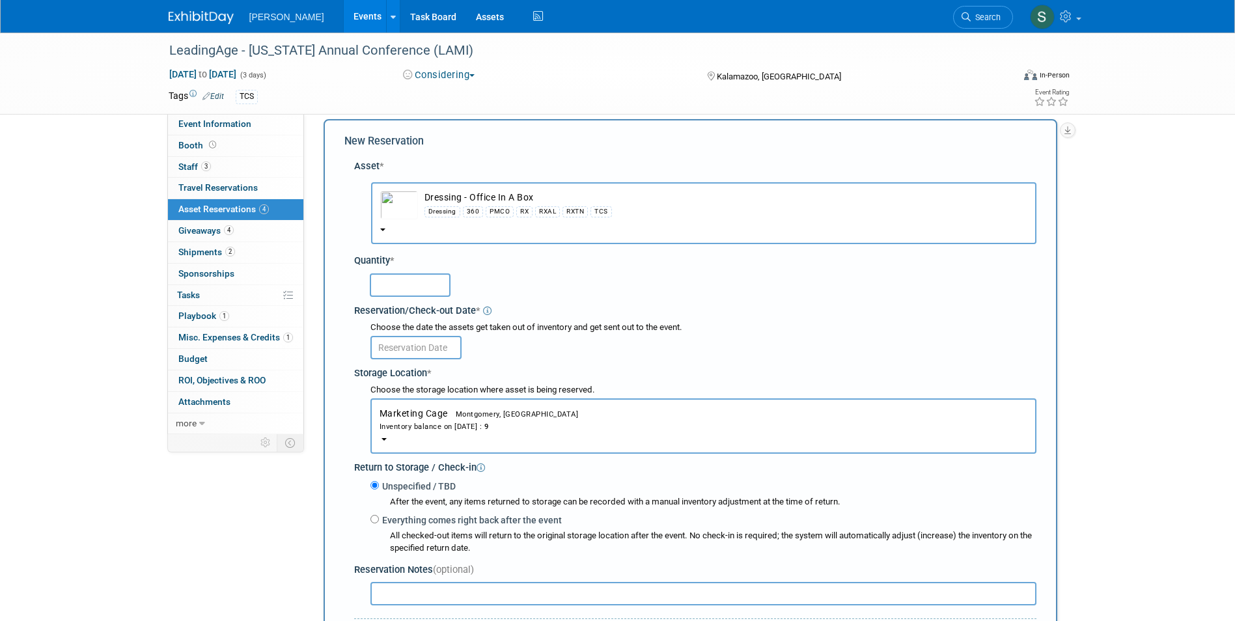
click at [428, 285] on input "text" at bounding box center [410, 284] width 81 height 23
type input "1"
click at [400, 346] on input "text" at bounding box center [415, 347] width 91 height 23
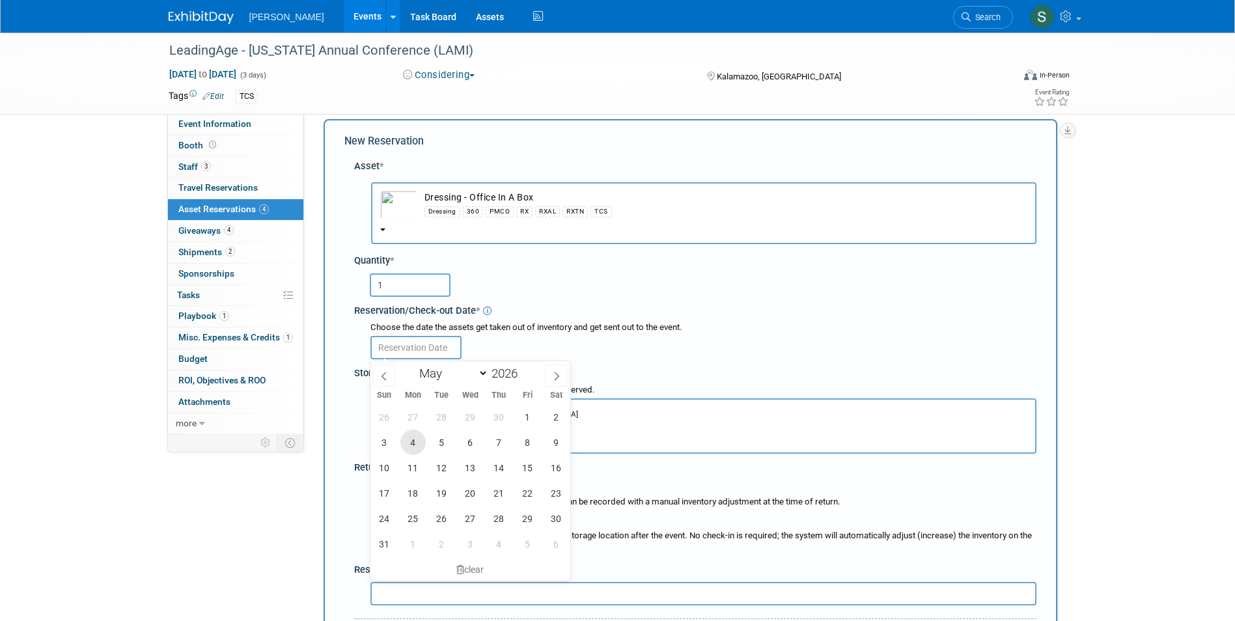
click at [415, 434] on span "4" at bounding box center [412, 442] width 25 height 25
type input "May 4, 2026"
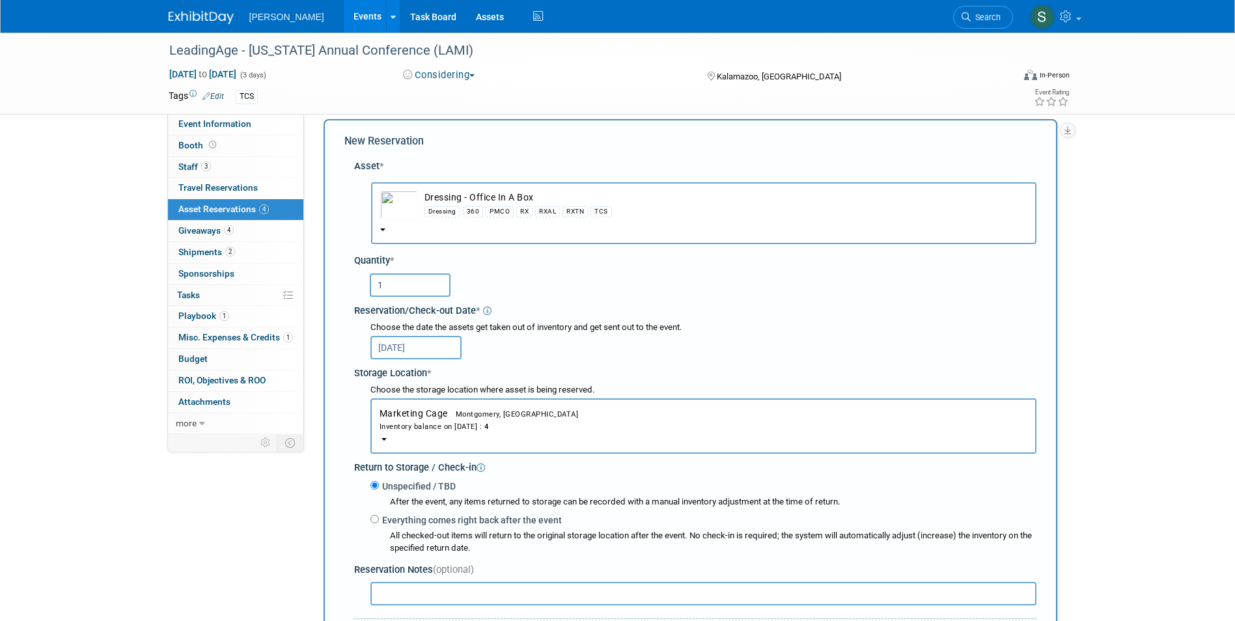
click at [365, 409] on div "Choose the storage location where asset is being reserved. Marketing Cage<span …" at bounding box center [697, 419] width 677 height 70
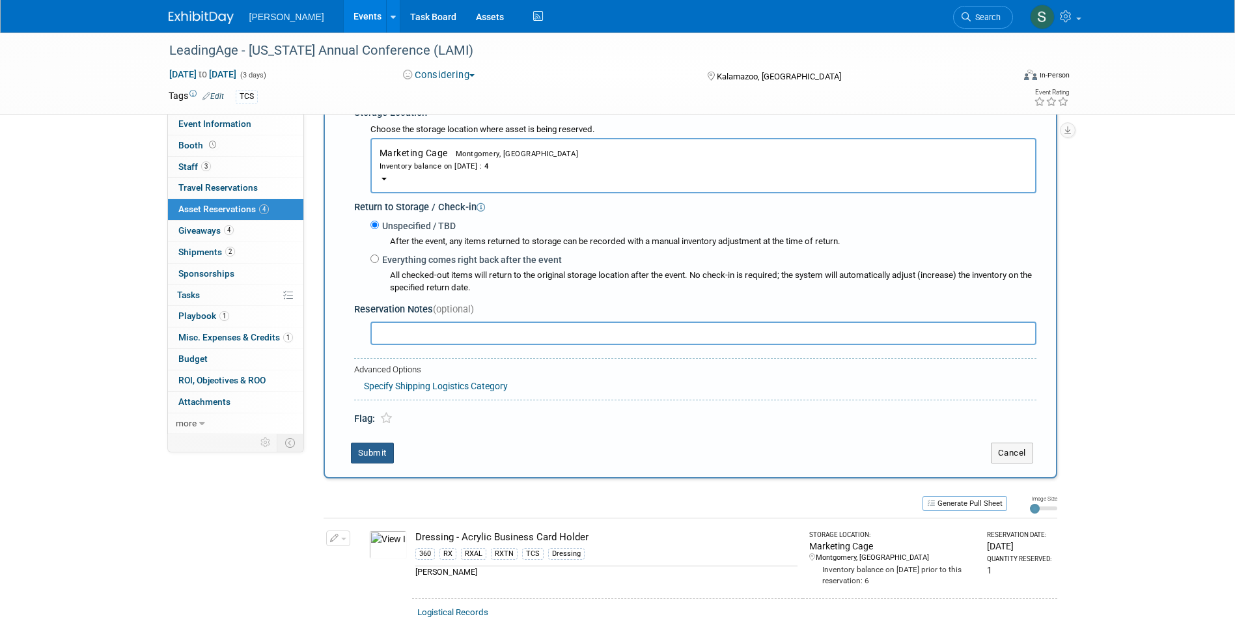
click at [374, 453] on button "Submit" at bounding box center [372, 453] width 43 height 21
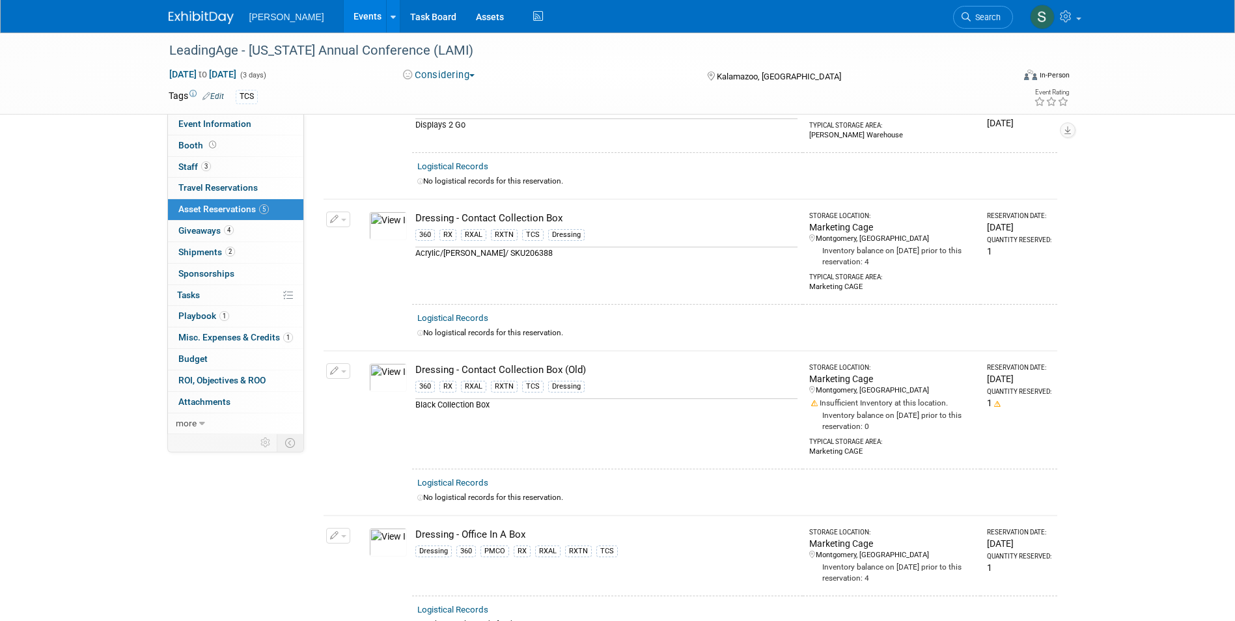
scroll to position [0, 0]
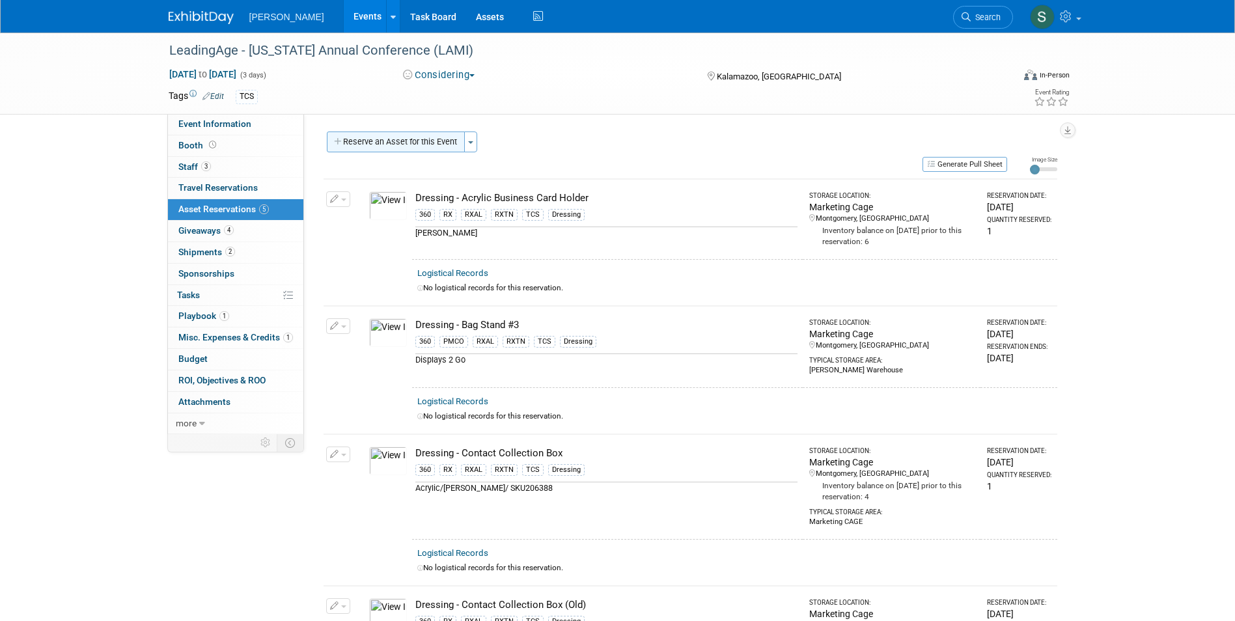
click at [407, 139] on button "Reserve an Asset for this Event" at bounding box center [396, 142] width 138 height 21
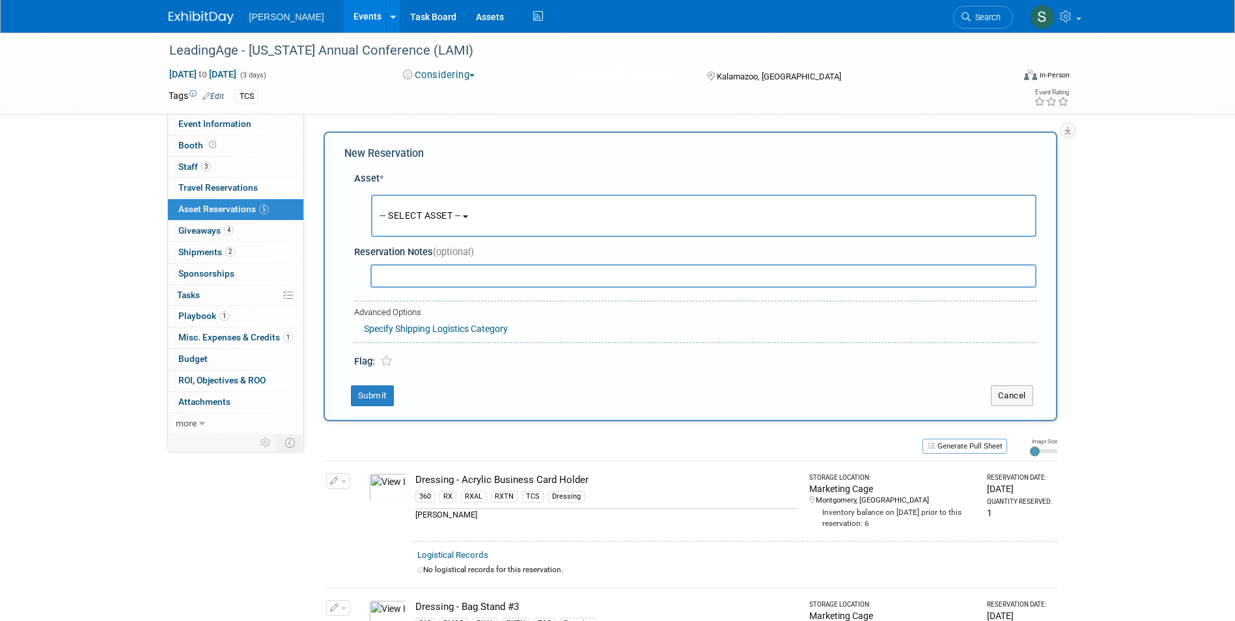
scroll to position [12, 0]
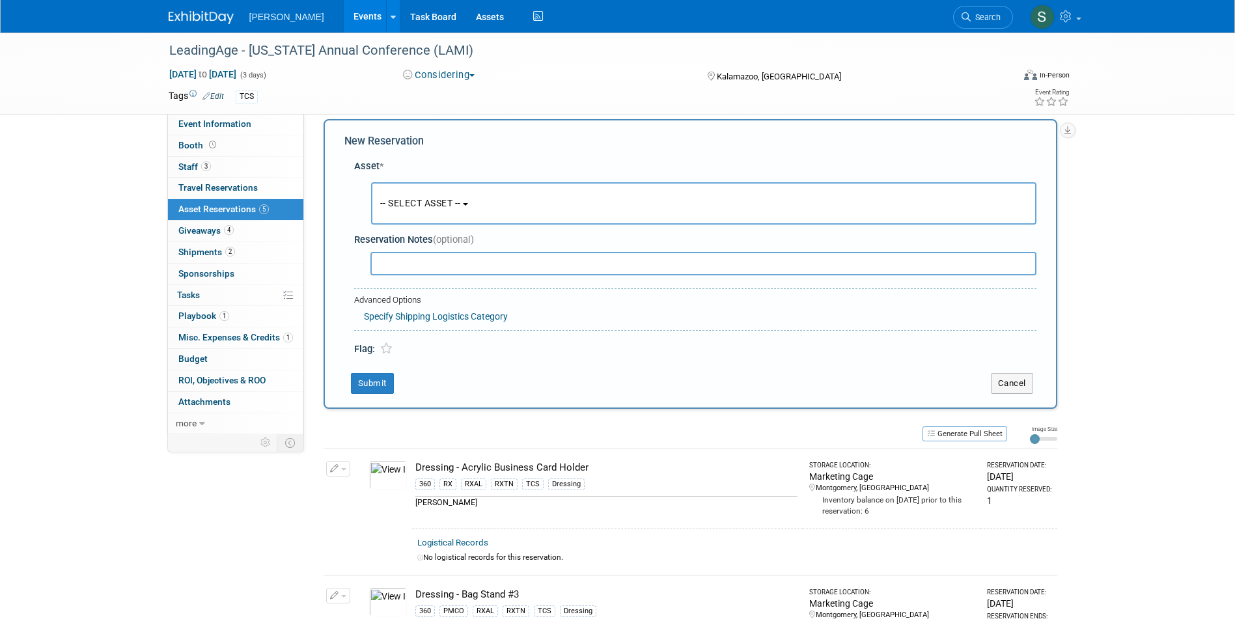
click at [430, 206] on span "-- SELECT ASSET --" at bounding box center [420, 203] width 81 height 10
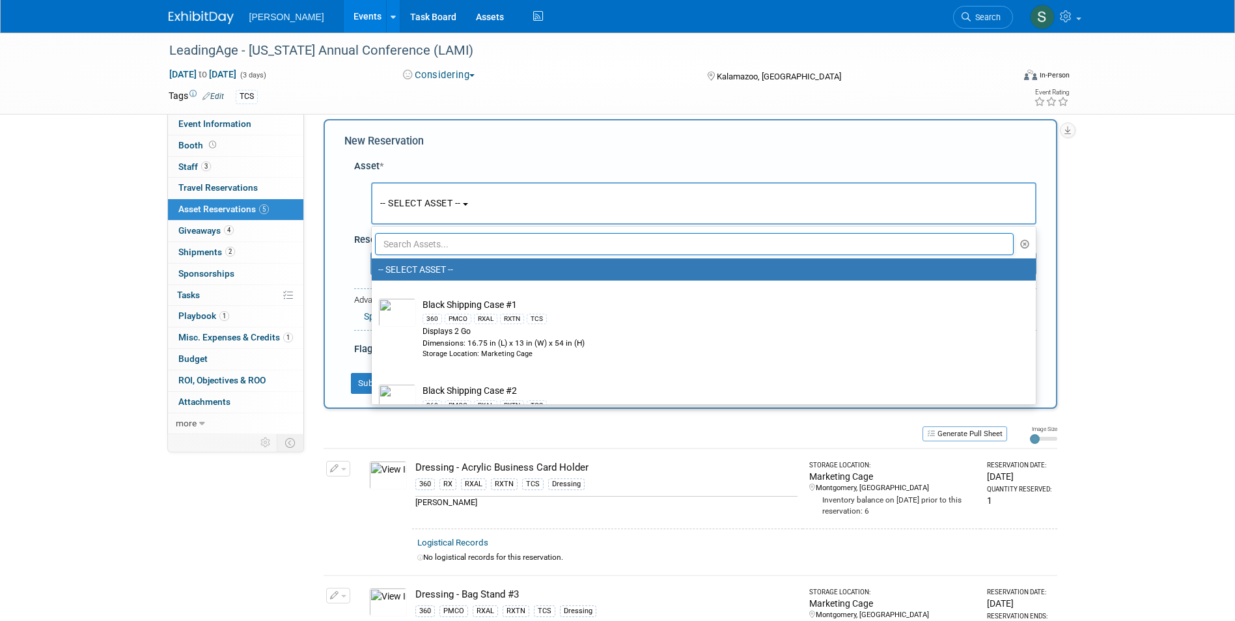
click at [433, 243] on input "text" at bounding box center [694, 244] width 639 height 22
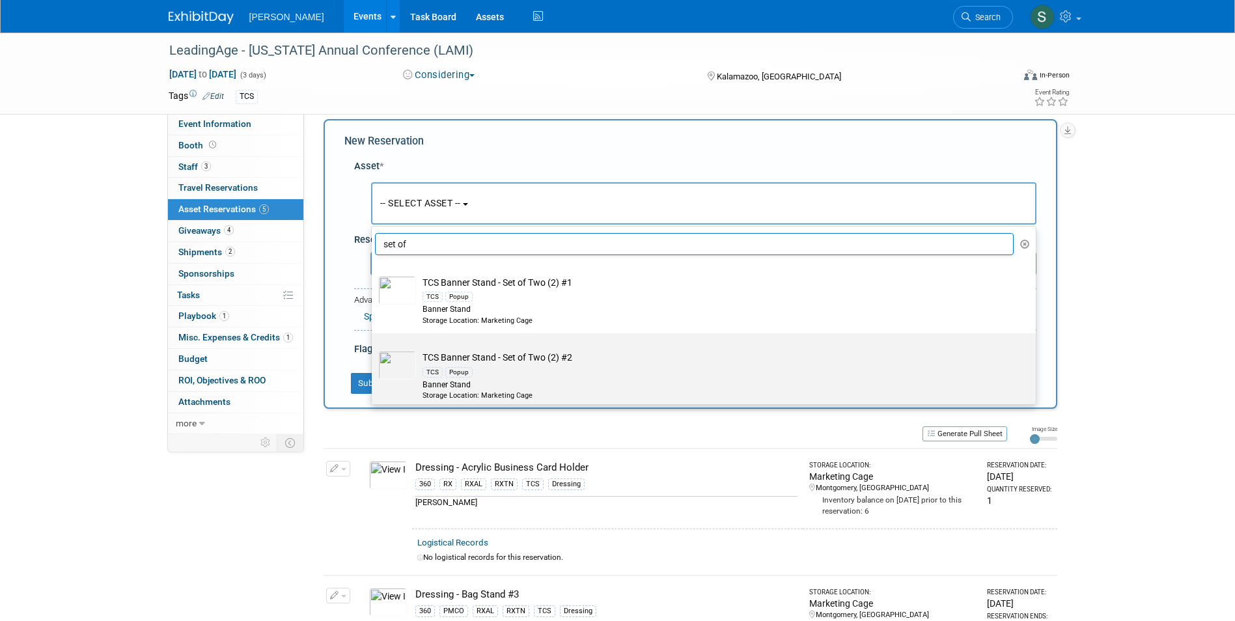
type input "set of"
click at [546, 374] on div "TCS Popup" at bounding box center [715, 371] width 587 height 15
click at [374, 349] on input "TCS Banner Stand - Set of Two (2) #2 TCS Popup Banner Stand Storage Location: M…" at bounding box center [369, 344] width 8 height 8
select select "10723294"
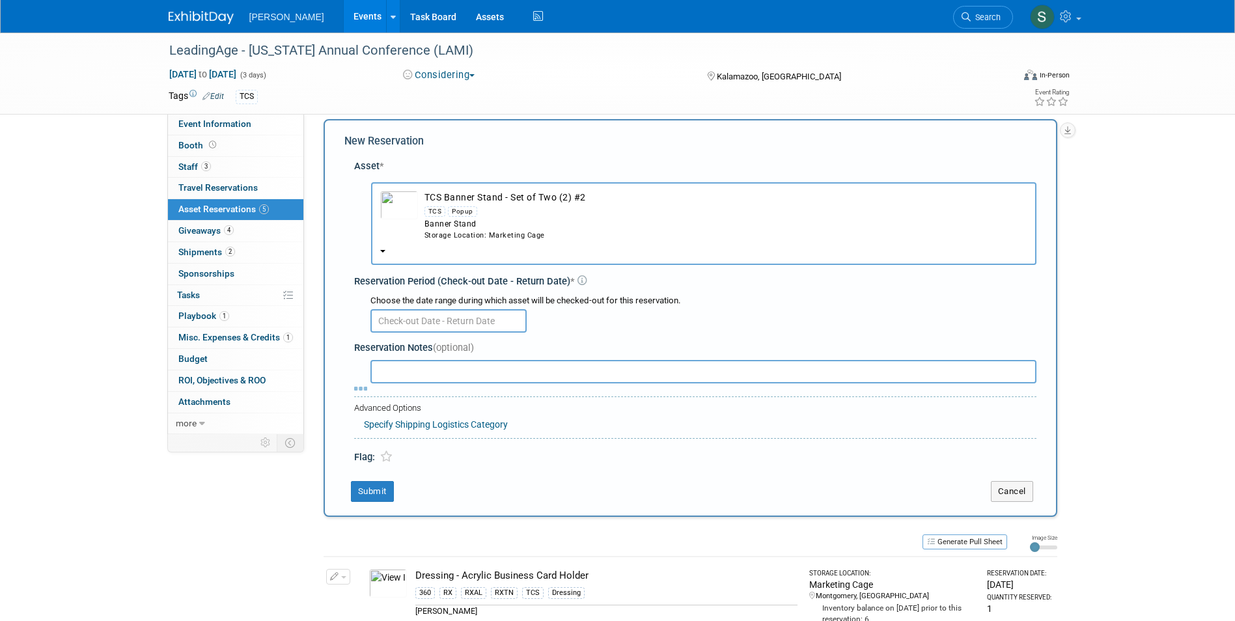
click at [400, 316] on input "text" at bounding box center [448, 320] width 156 height 23
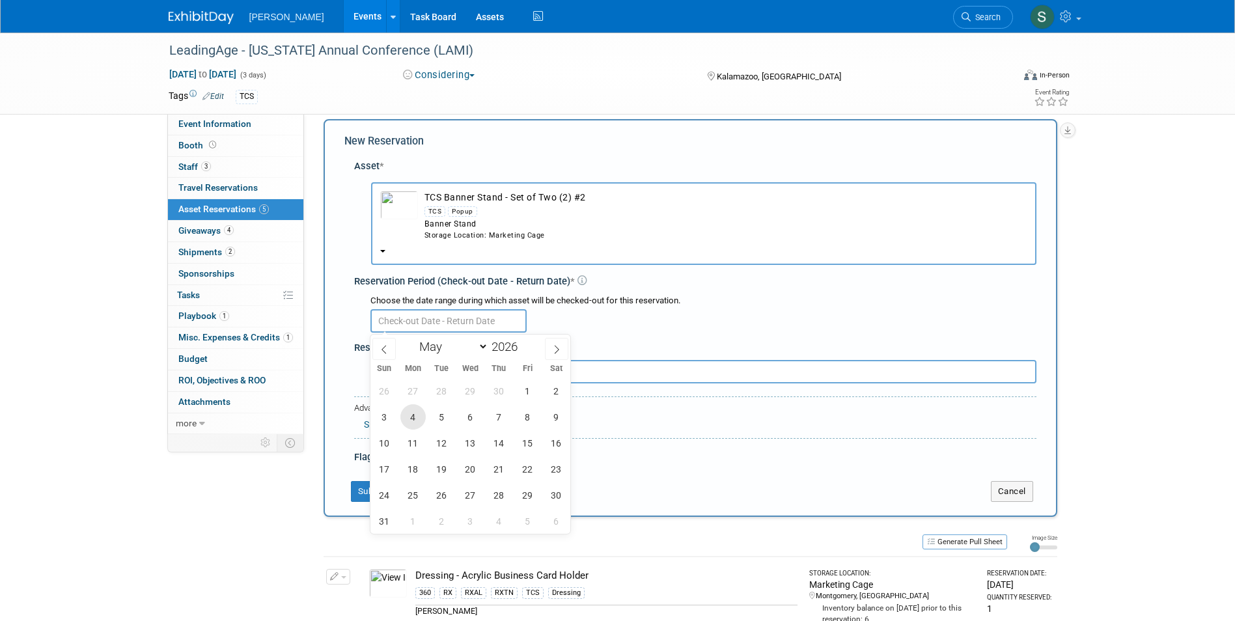
click at [414, 417] on span "4" at bounding box center [412, 416] width 25 height 25
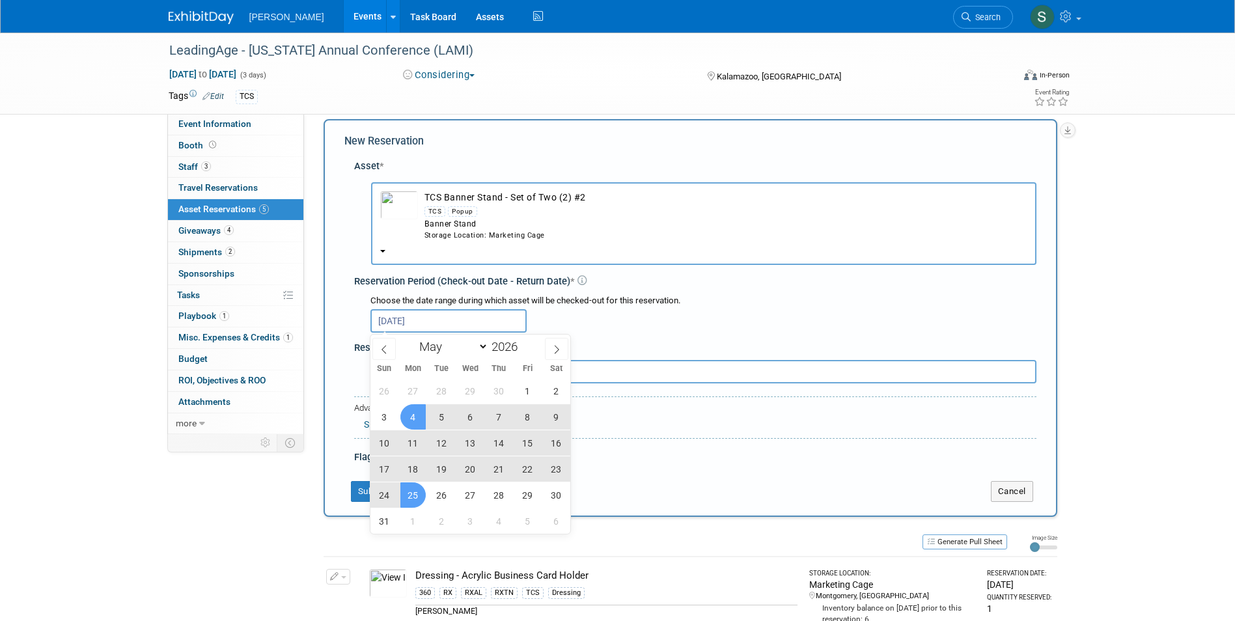
click at [418, 492] on span "25" at bounding box center [412, 494] width 25 height 25
type input "May 4, 2026 to May 25, 2026"
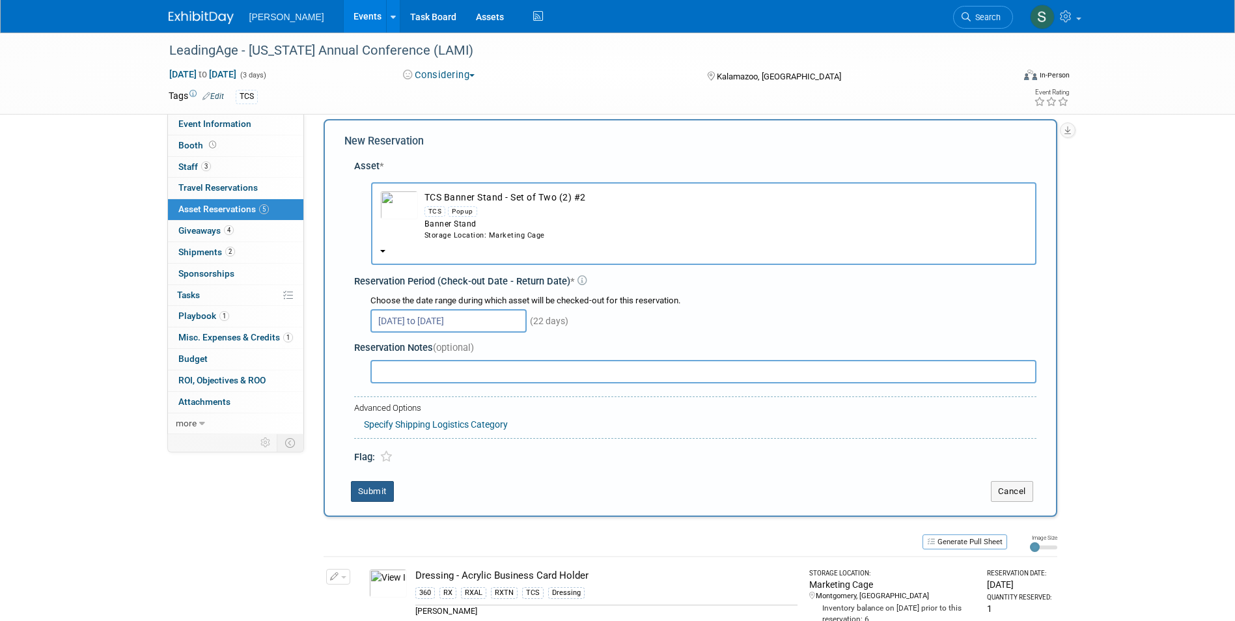
click at [376, 493] on button "Submit" at bounding box center [372, 491] width 43 height 21
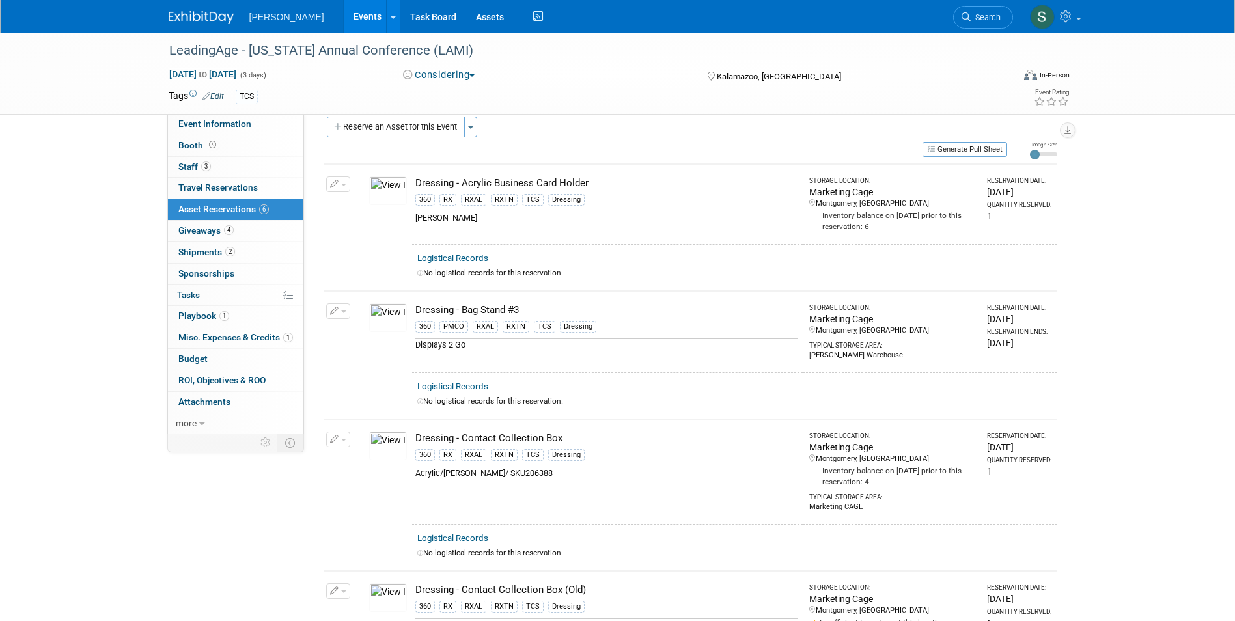
scroll to position [0, 0]
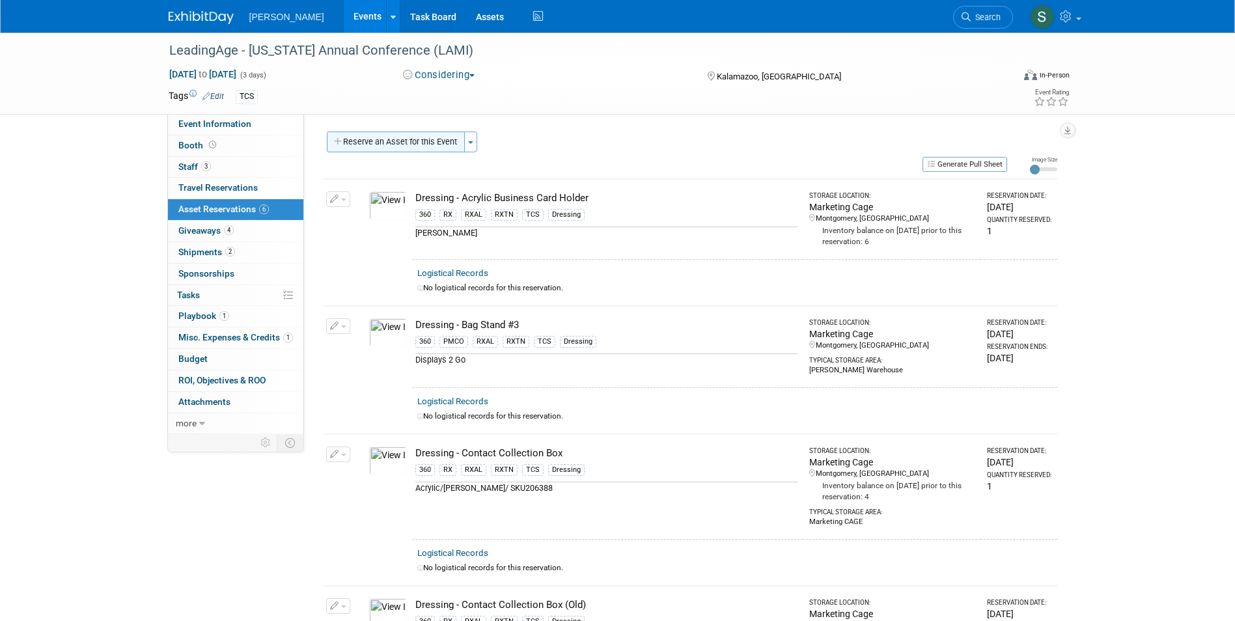
click at [404, 141] on button "Reserve an Asset for this Event" at bounding box center [396, 142] width 138 height 21
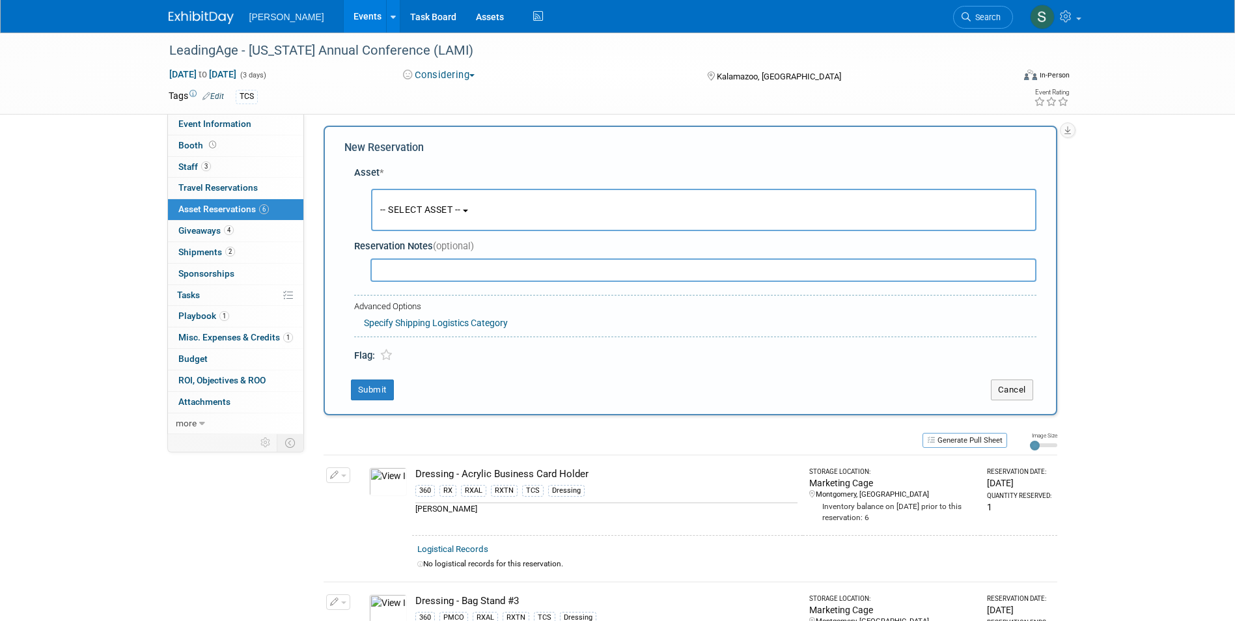
scroll to position [12, 0]
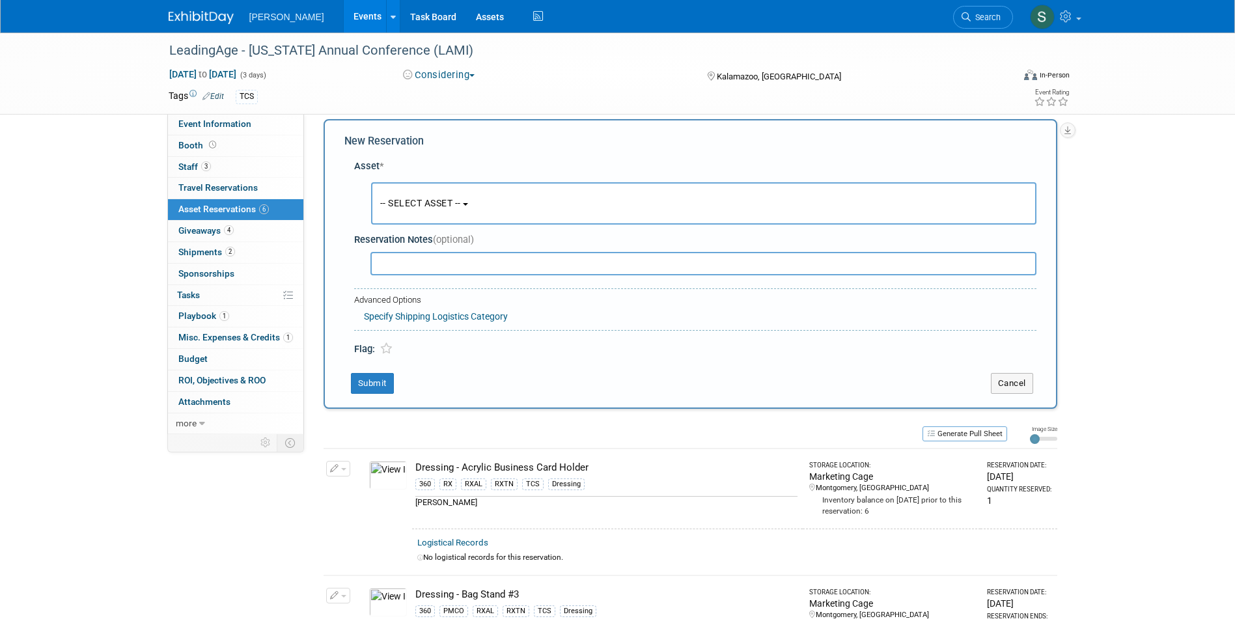
click at [407, 206] on span "-- SELECT ASSET --" at bounding box center [420, 203] width 81 height 10
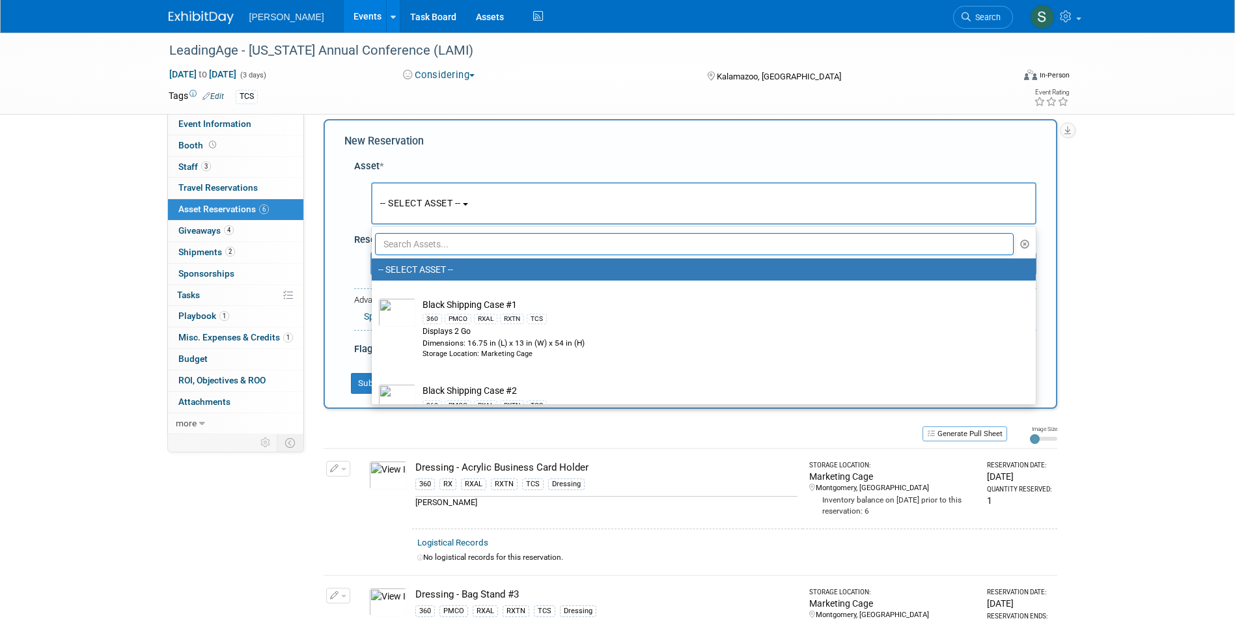
click at [419, 250] on input "text" at bounding box center [694, 244] width 639 height 22
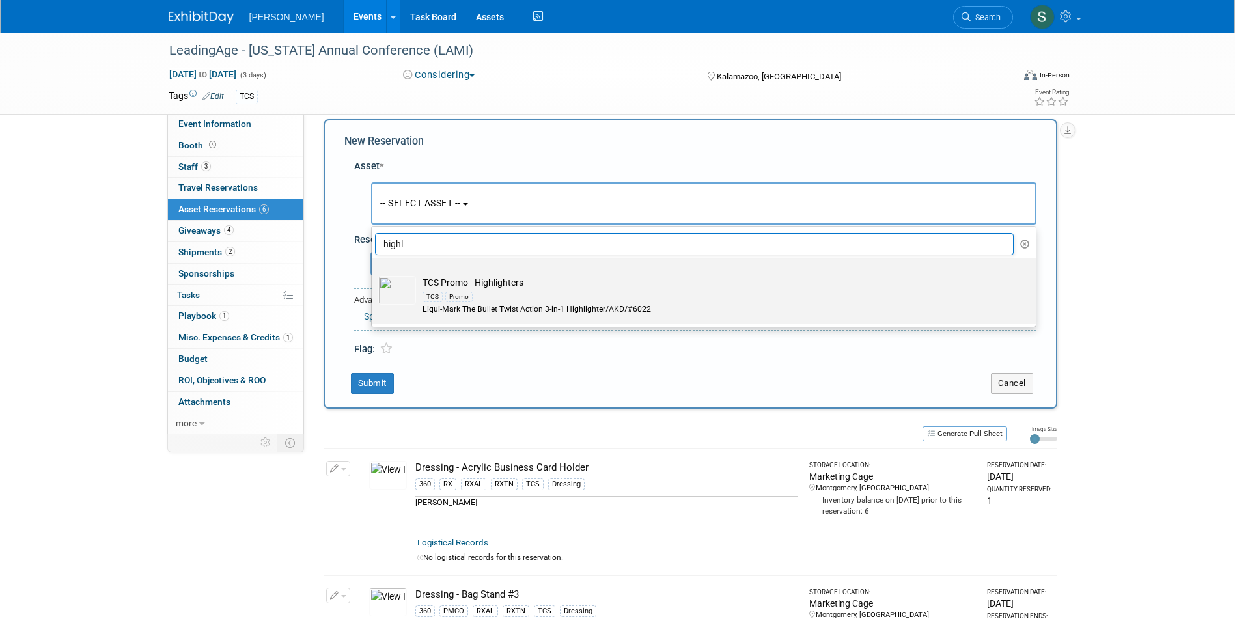
type input "highl"
click at [488, 285] on td "TCS Promo - Highlighters TCS Promo Liqui-Mark The Bullet Twist Action 3-in-1 Hi…" at bounding box center [713, 296] width 594 height 40
click at [374, 274] on input "TCS Promo - Highlighters TCS Promo Liqui-Mark The Bullet Twist Action 3-in-1 Hi…" at bounding box center [369, 270] width 8 height 8
select select "10722532"
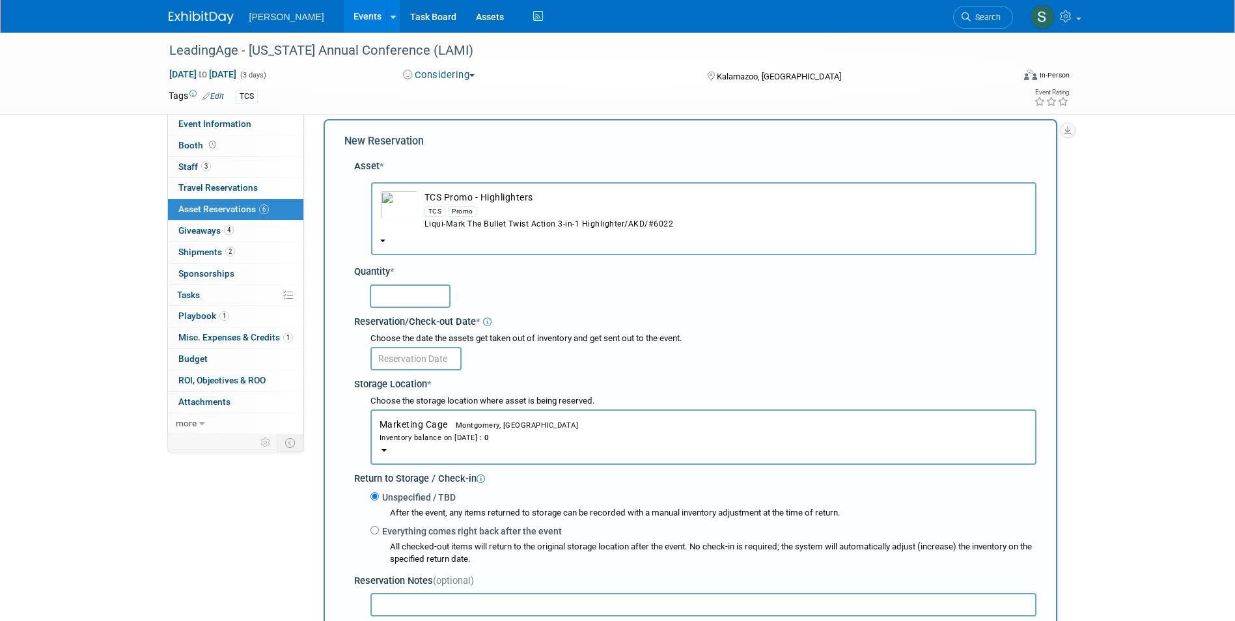
click at [452, 222] on div "Liqui-Mark The Bullet Twist Action 3-in-1 Highlighter/AKD/#6022" at bounding box center [725, 224] width 603 height 11
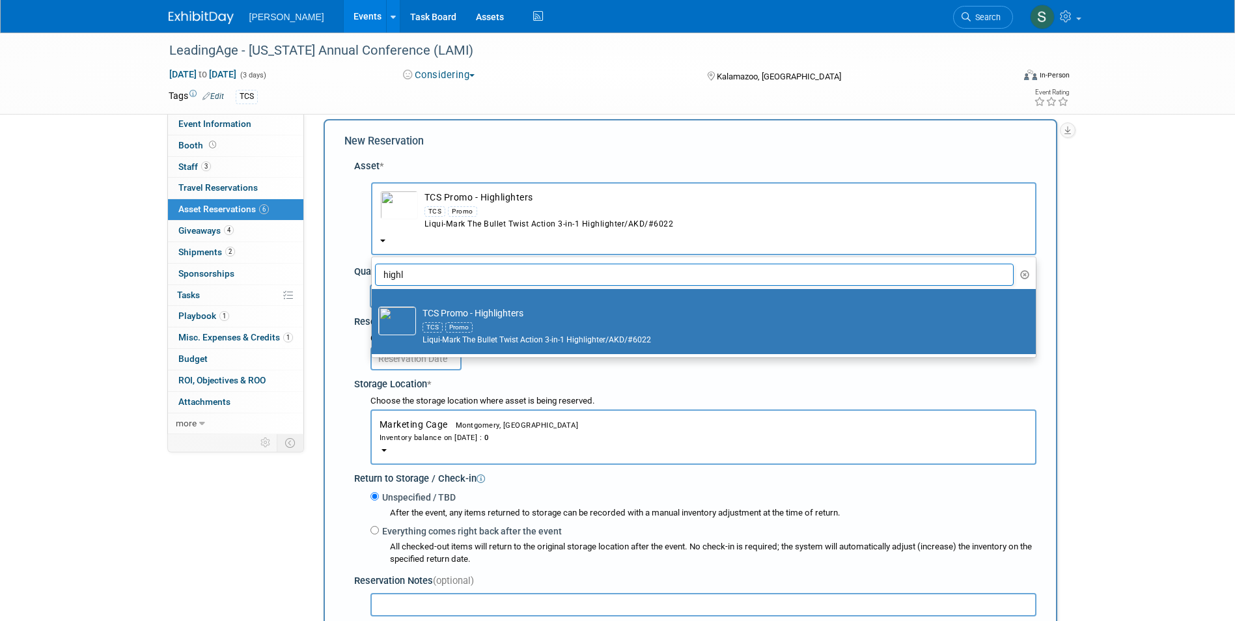
click at [436, 281] on input "highl" at bounding box center [694, 275] width 639 height 22
click at [436, 277] on input "highl" at bounding box center [694, 275] width 639 height 22
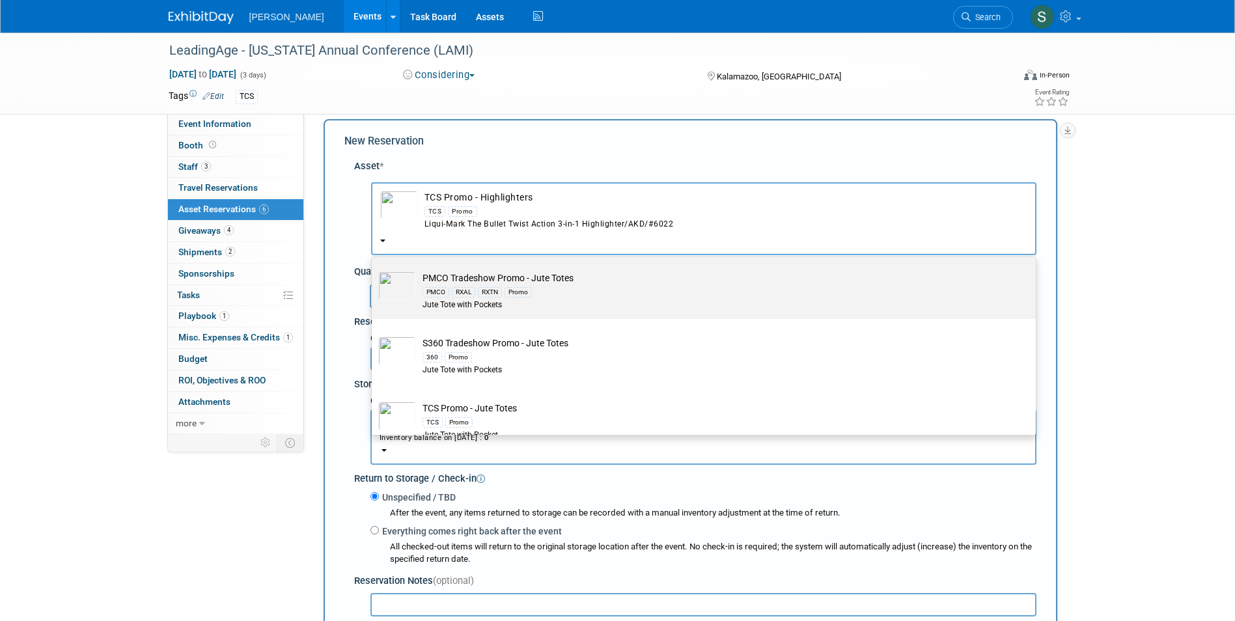
scroll to position [53, 0]
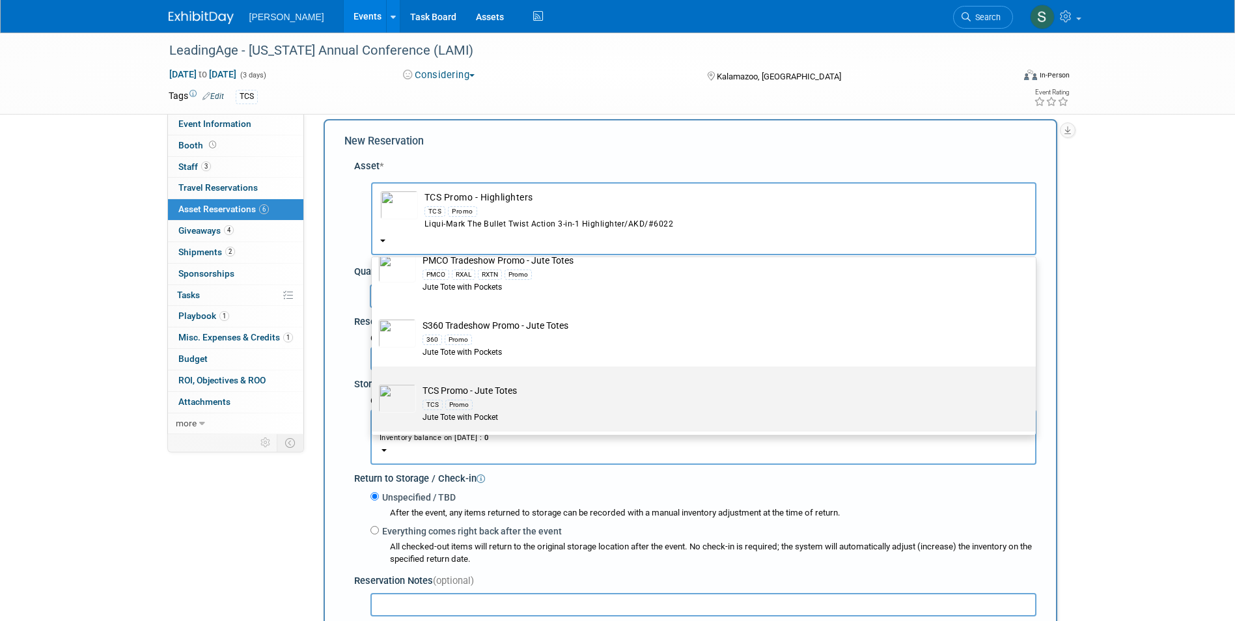
type input "jute"
click at [555, 380] on label "TCS Promo - Jute Totes TCS Promo Jute Tote with Pocket" at bounding box center [700, 399] width 644 height 60
click at [374, 380] on input "TCS Promo - Jute Totes TCS Promo Jute Tote with Pocket" at bounding box center [369, 378] width 8 height 8
select select "10722526"
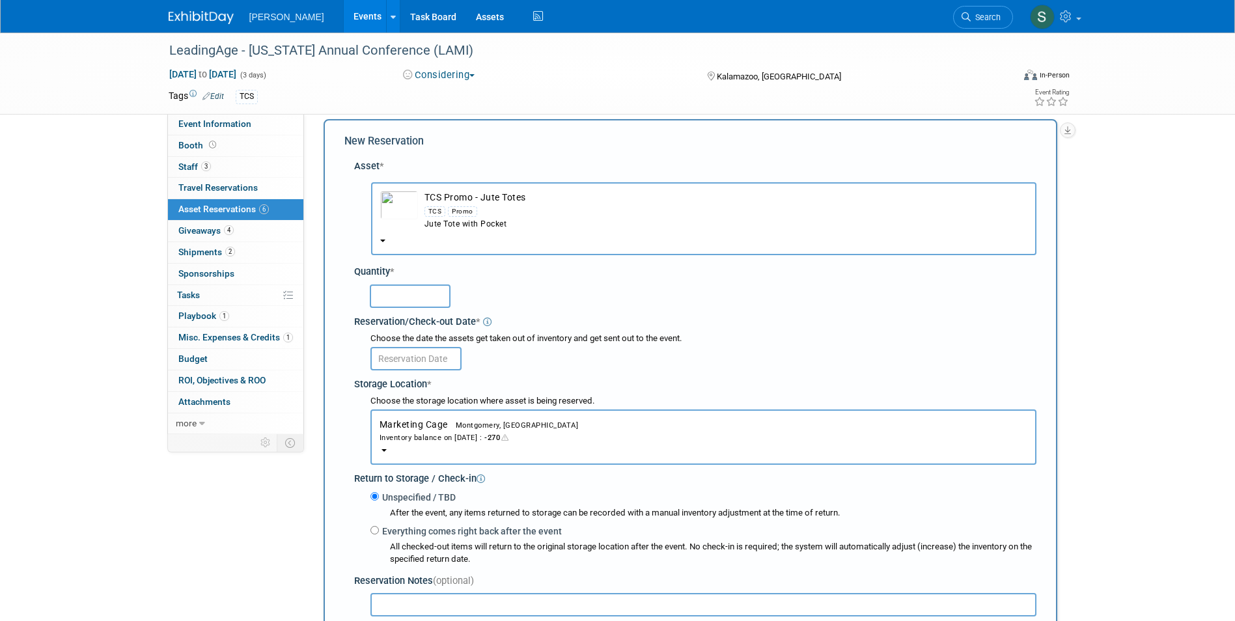
click at [401, 291] on input "text" at bounding box center [410, 295] width 81 height 23
type input "100"
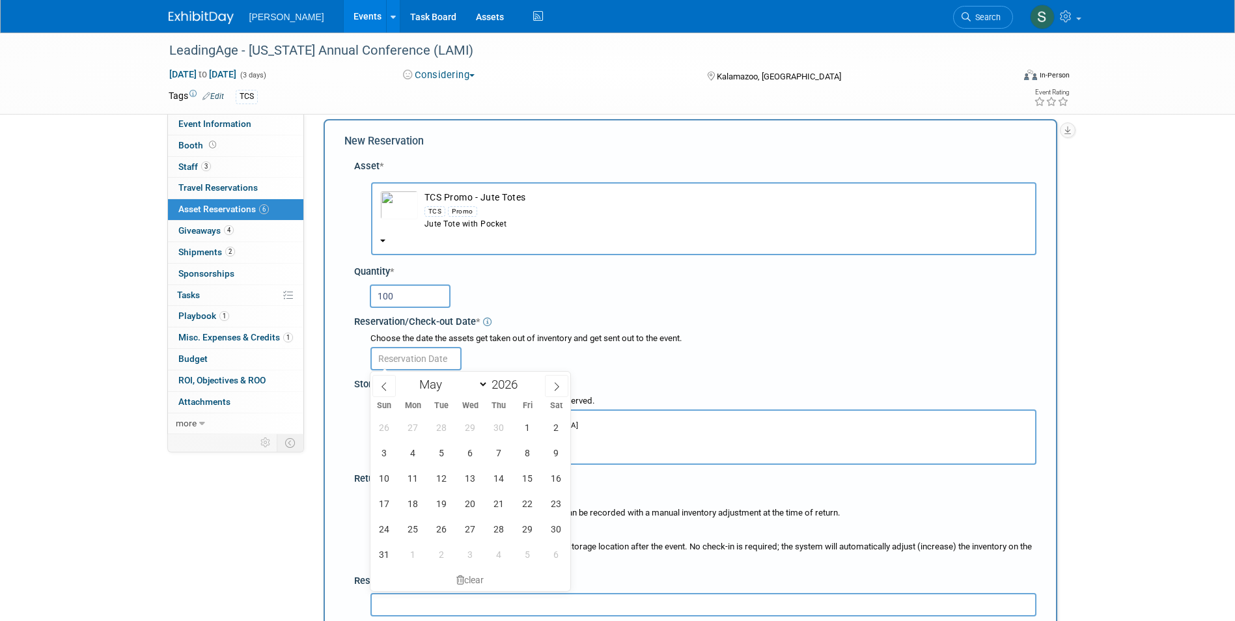
click at [411, 350] on input "text" at bounding box center [415, 358] width 91 height 23
click at [413, 452] on span "4" at bounding box center [412, 452] width 25 height 25
type input "May 4, 2026"
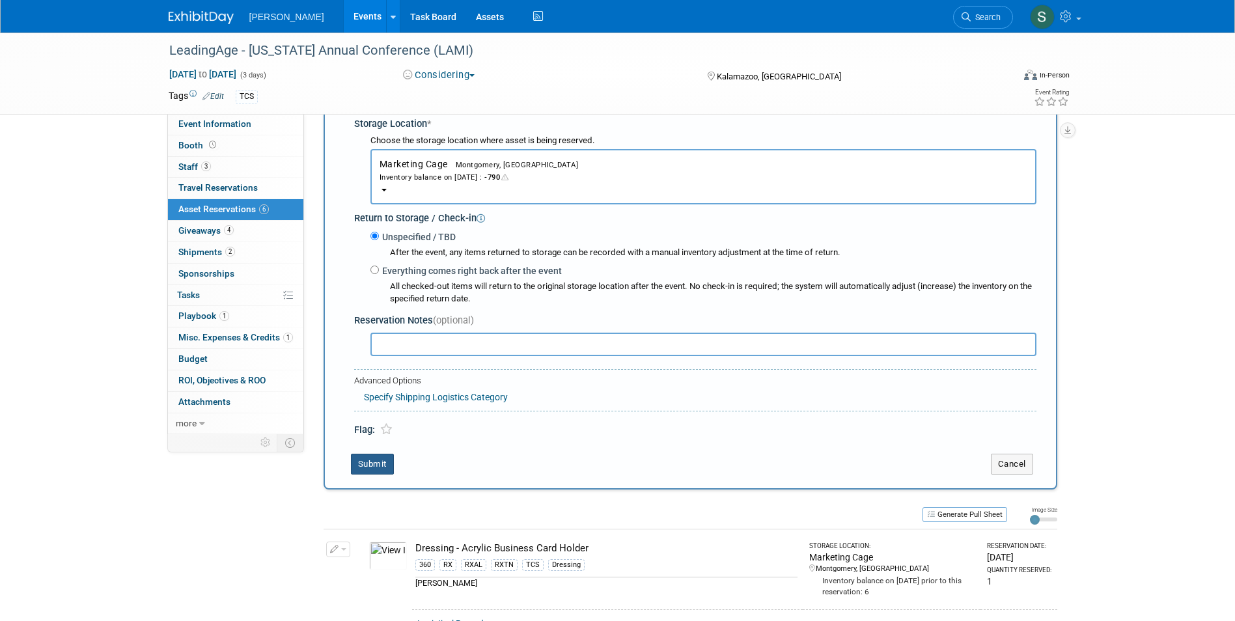
click at [372, 466] on button "Submit" at bounding box center [372, 464] width 43 height 21
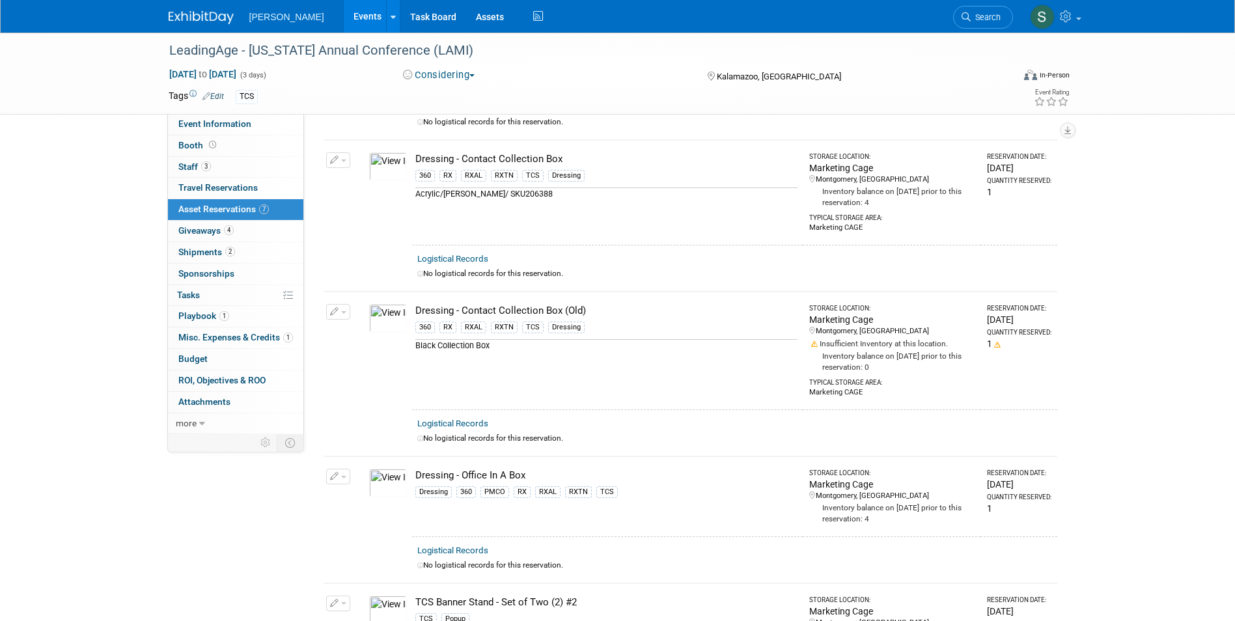
scroll to position [0, 0]
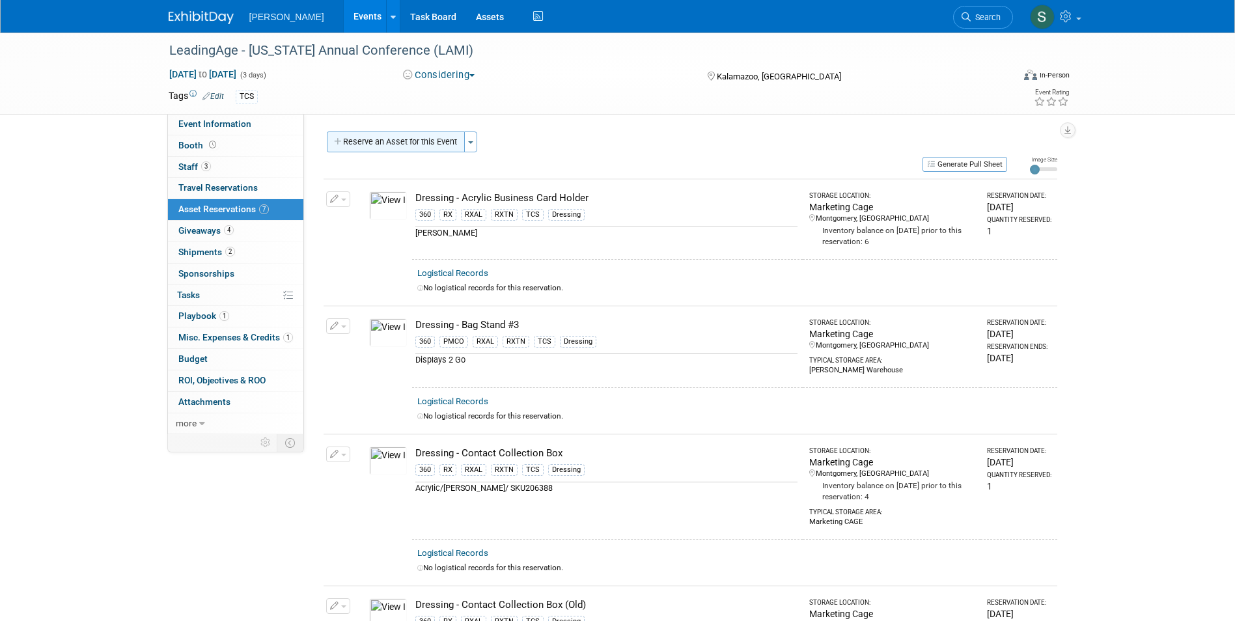
click at [406, 141] on button "Reserve an Asset for this Event" at bounding box center [396, 142] width 138 height 21
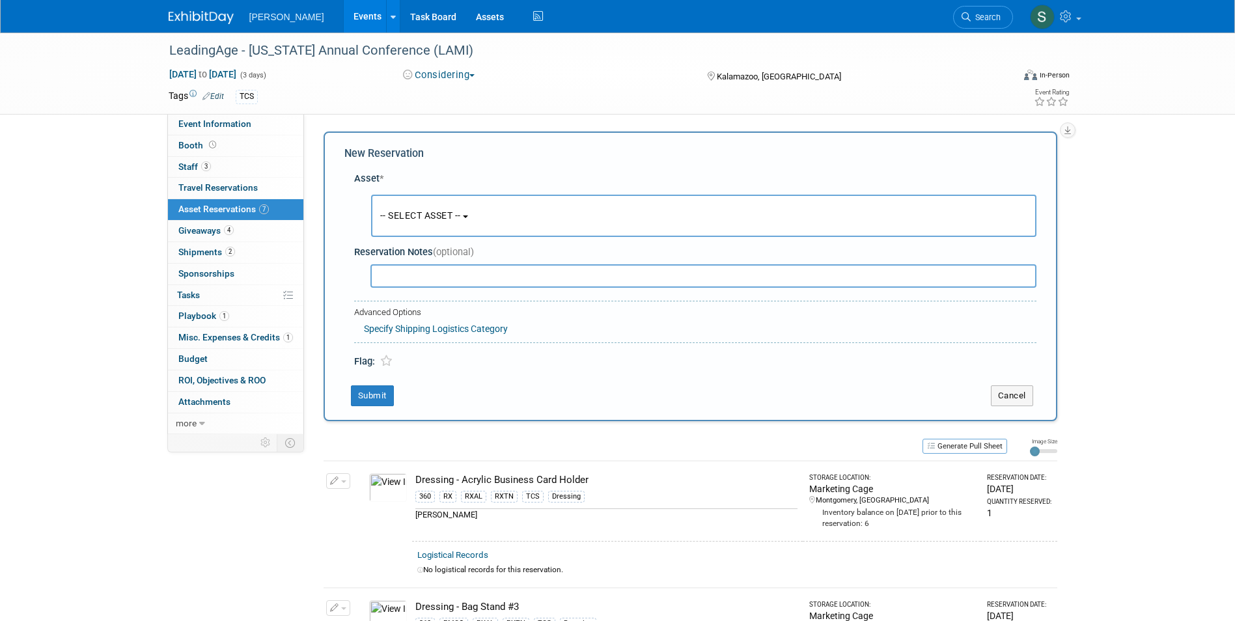
scroll to position [12, 0]
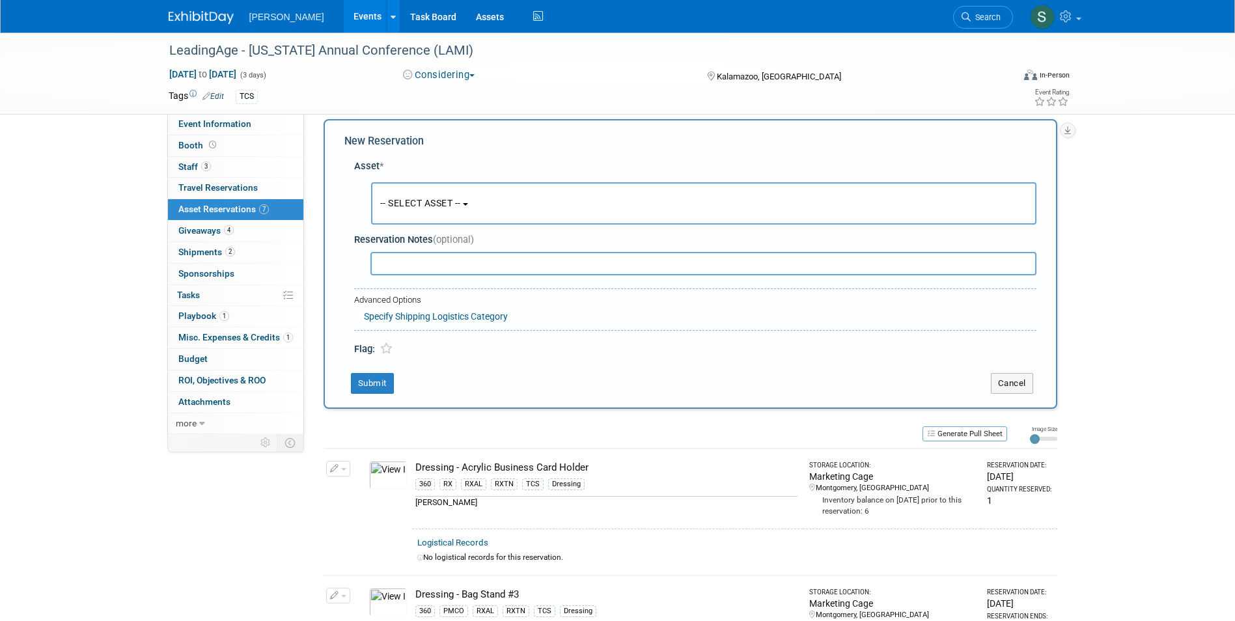
click at [424, 193] on button "-- SELECT ASSET --" at bounding box center [703, 203] width 665 height 42
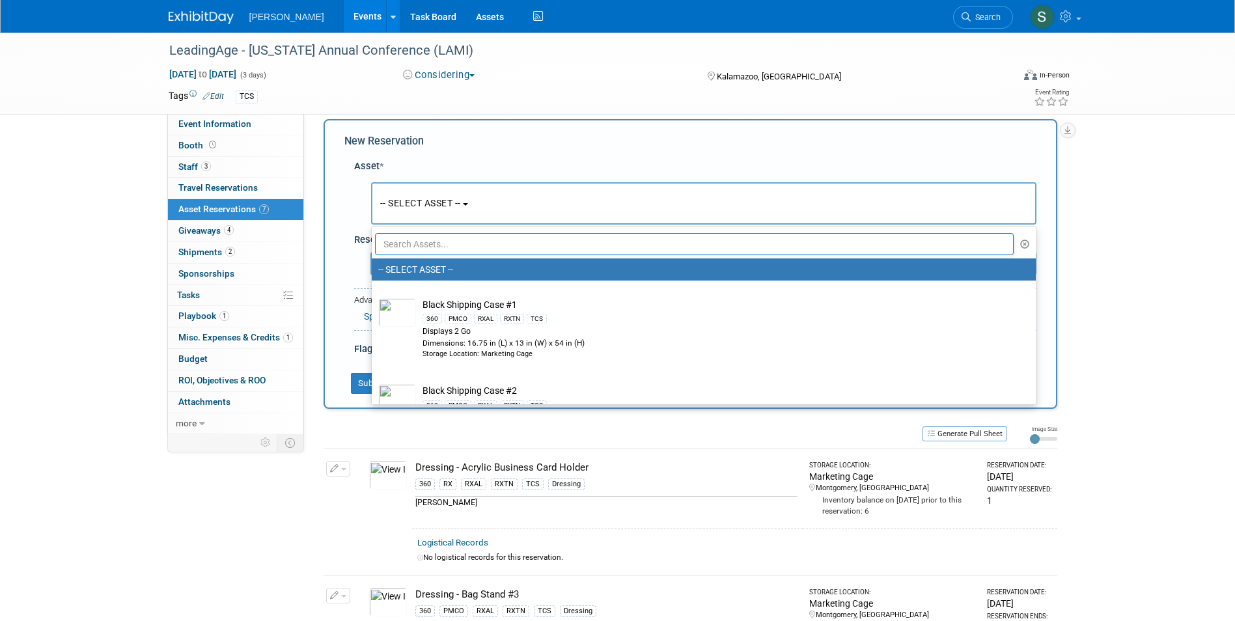
click at [426, 249] on input "text" at bounding box center [694, 244] width 639 height 22
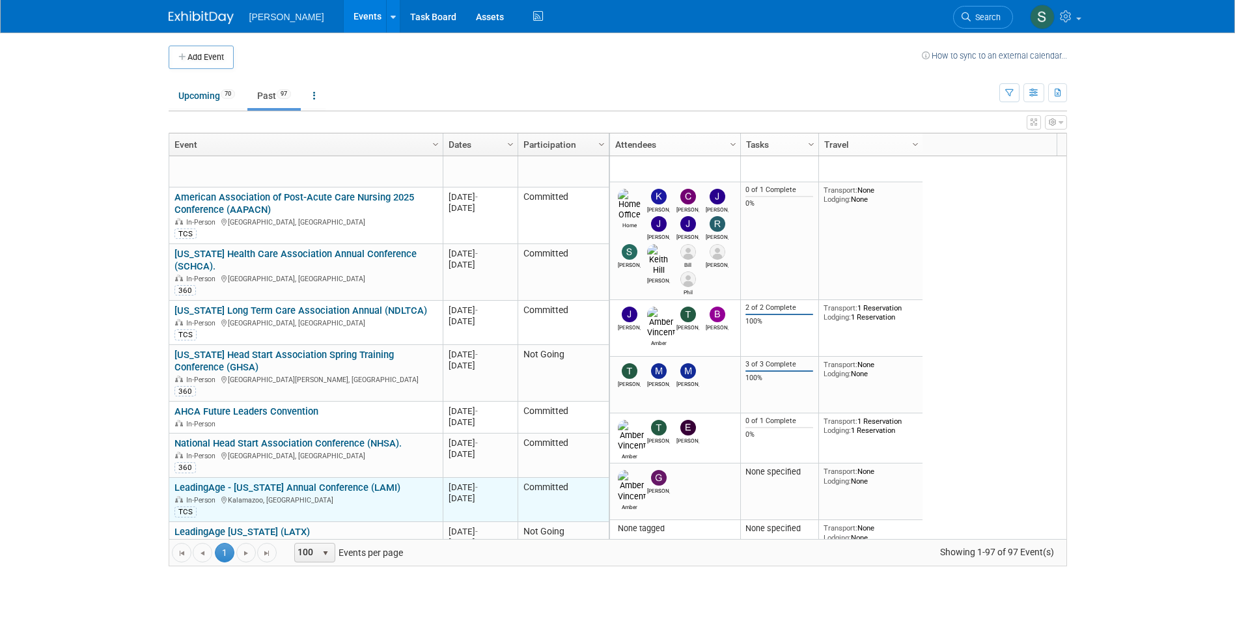
click at [363, 482] on link "LeadingAge - [US_STATE] Annual Conference (LAMI)" at bounding box center [287, 488] width 226 height 12
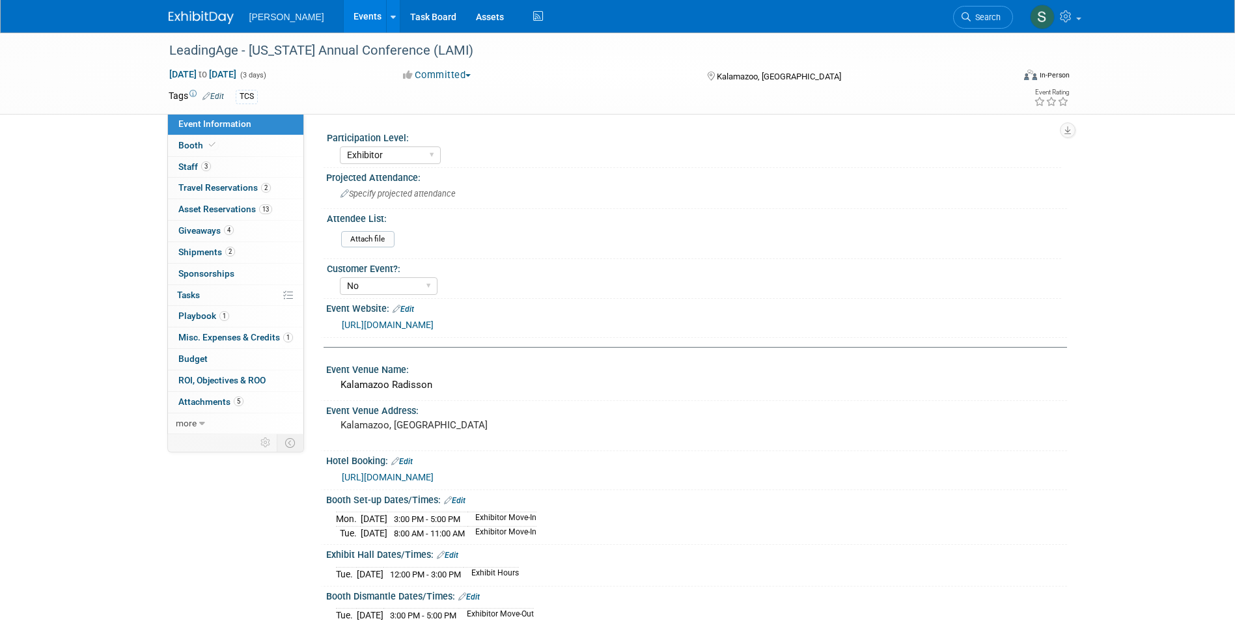
select select "Exhibitor"
select select "No"
click at [216, 208] on span "Asset Reservations 13" at bounding box center [225, 209] width 94 height 10
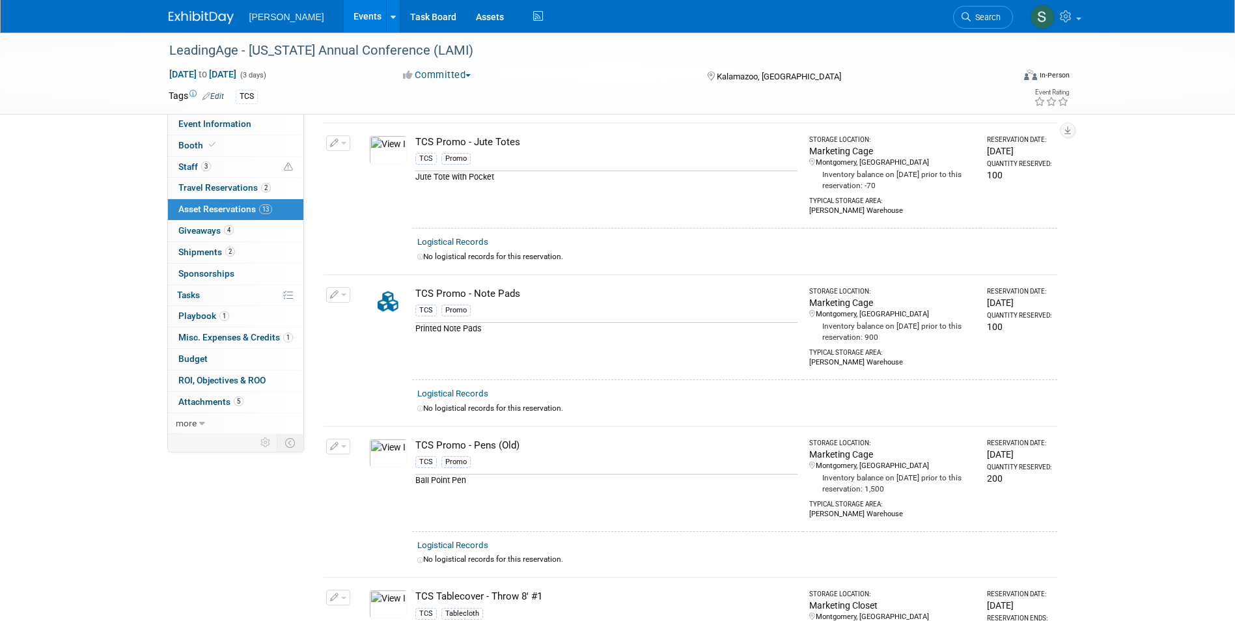
scroll to position [1172, 0]
